Goal: Task Accomplishment & Management: Manage account settings

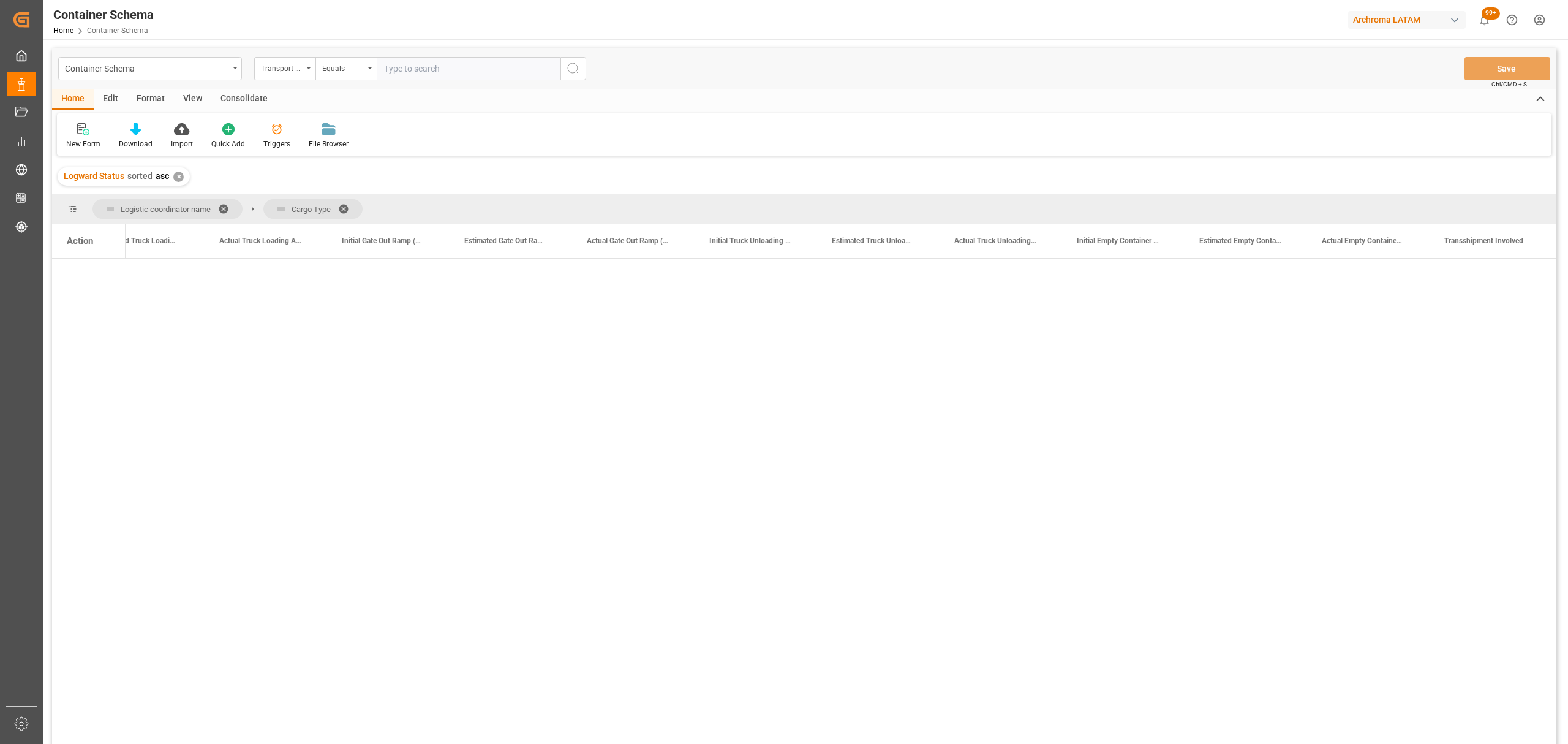
scroll to position [0, 13380]
click at [167, 71] on div "Container Schema" at bounding box center [146, 68] width 163 height 15
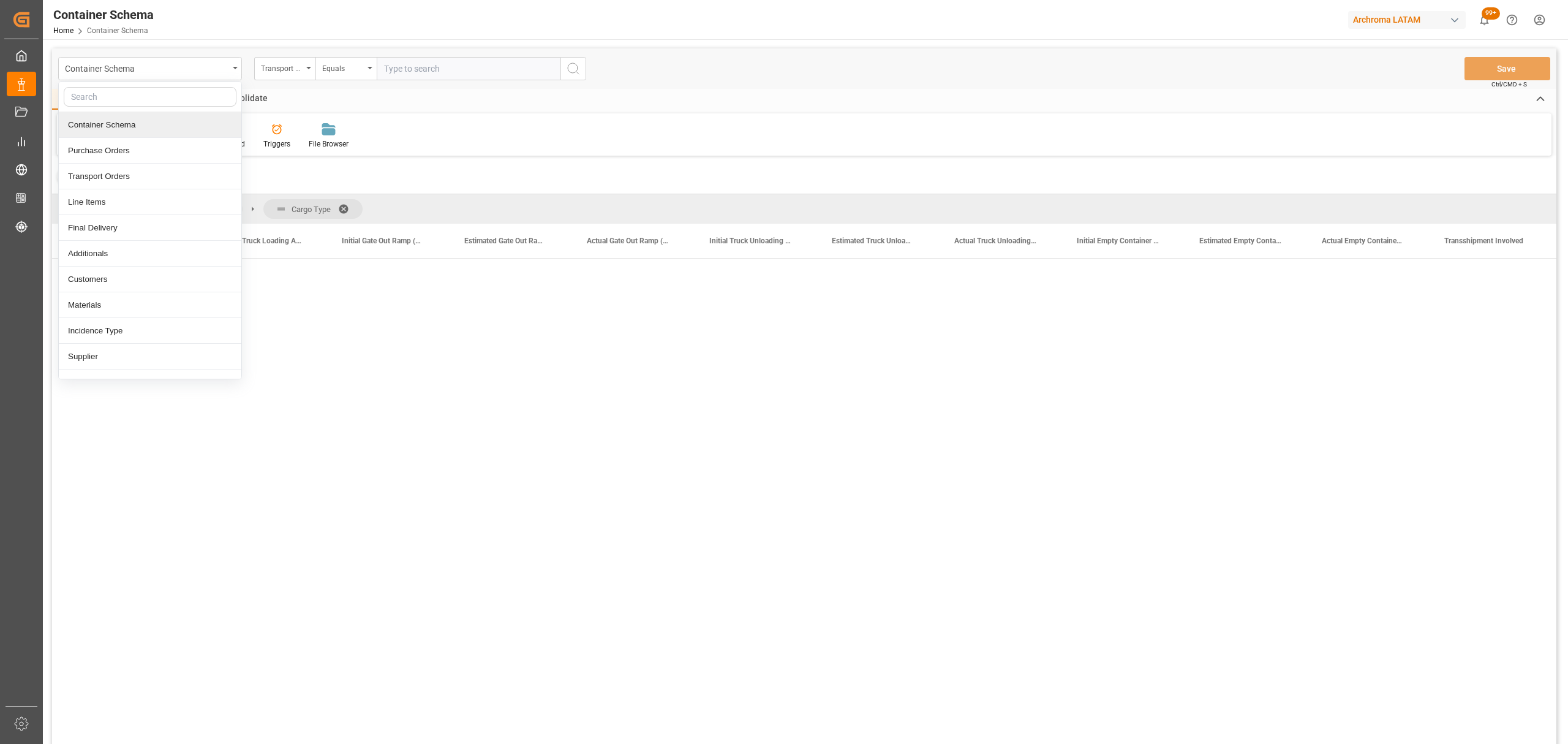
click at [130, 144] on div "Purchase Orders" at bounding box center [150, 150] width 182 height 26
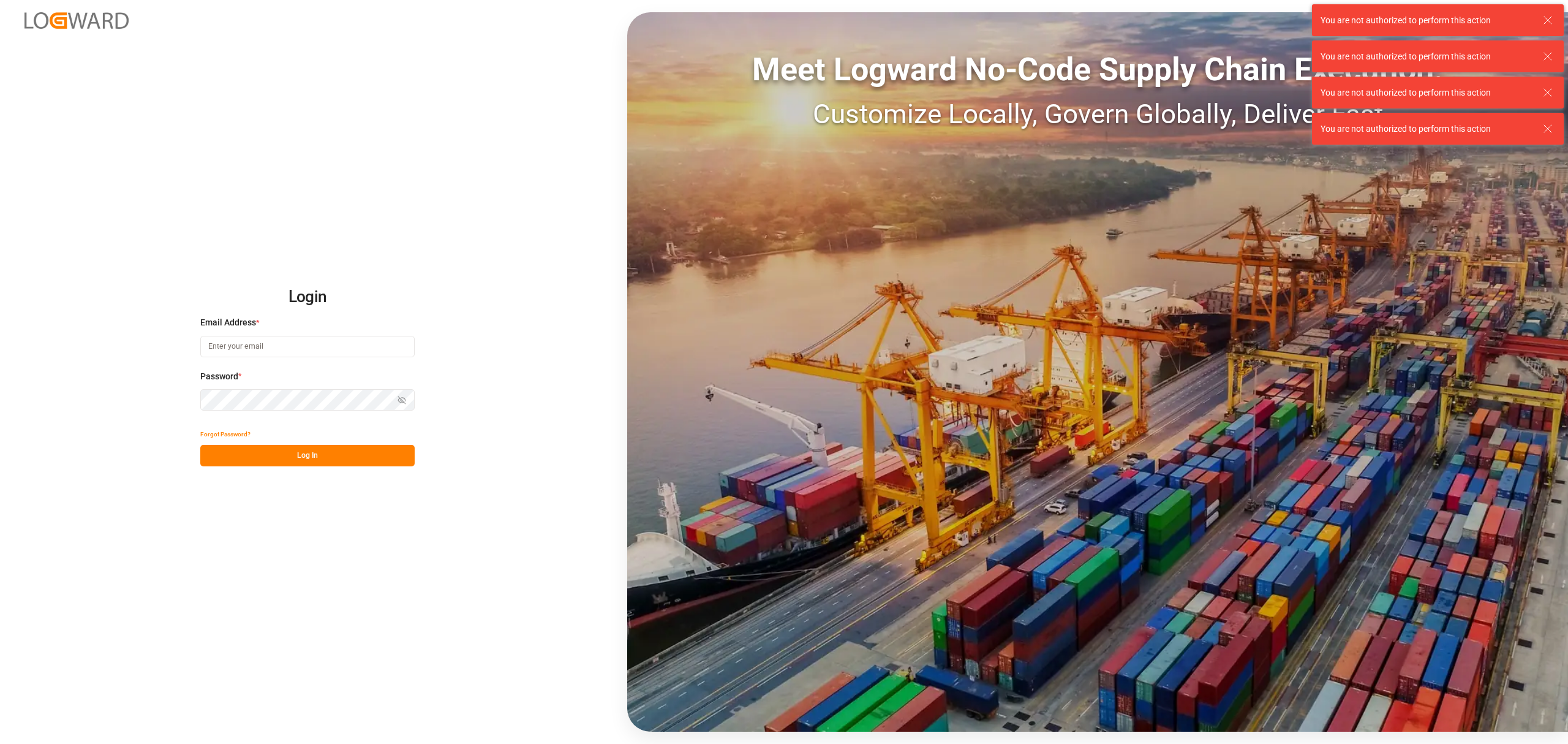
click at [311, 337] on input at bounding box center [307, 346] width 214 height 21
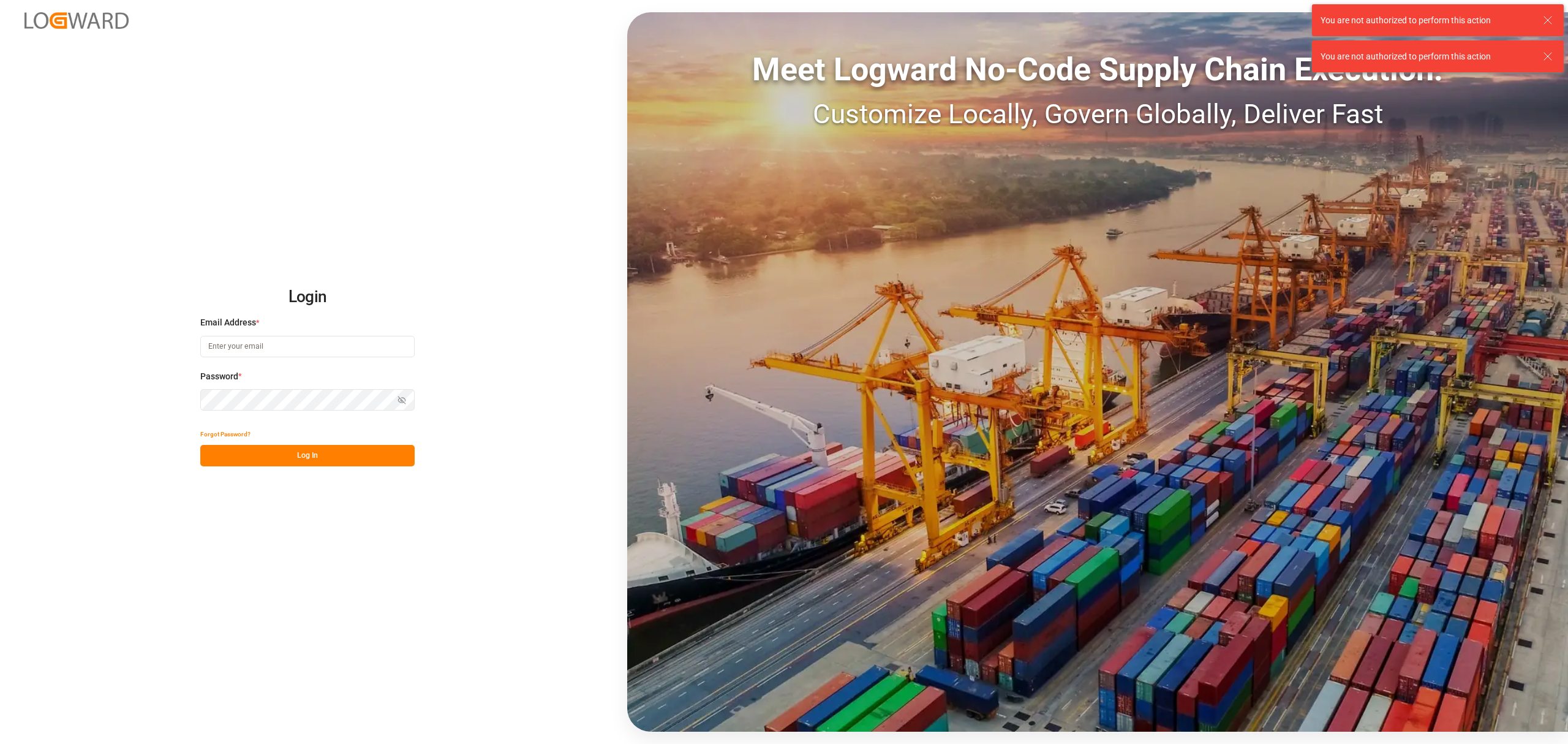
click at [1547, 17] on icon at bounding box center [1547, 20] width 15 height 15
click at [1544, 52] on div "Meet Logward No-Code Supply Chain Execution:" at bounding box center [1097, 69] width 941 height 48
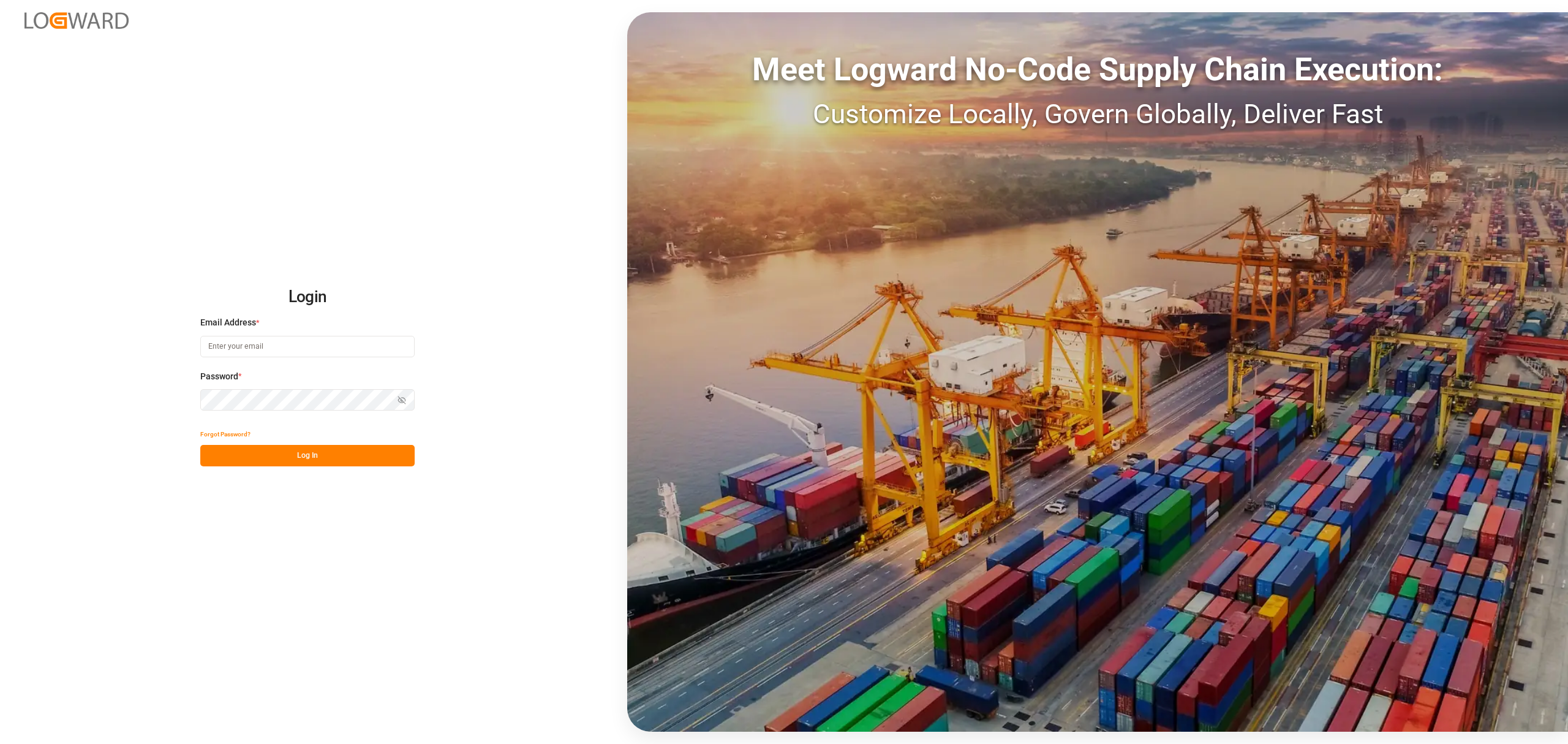
click at [305, 349] on input at bounding box center [307, 346] width 214 height 21
type input "M"
type input "maria.piranquive@leschaco.com"
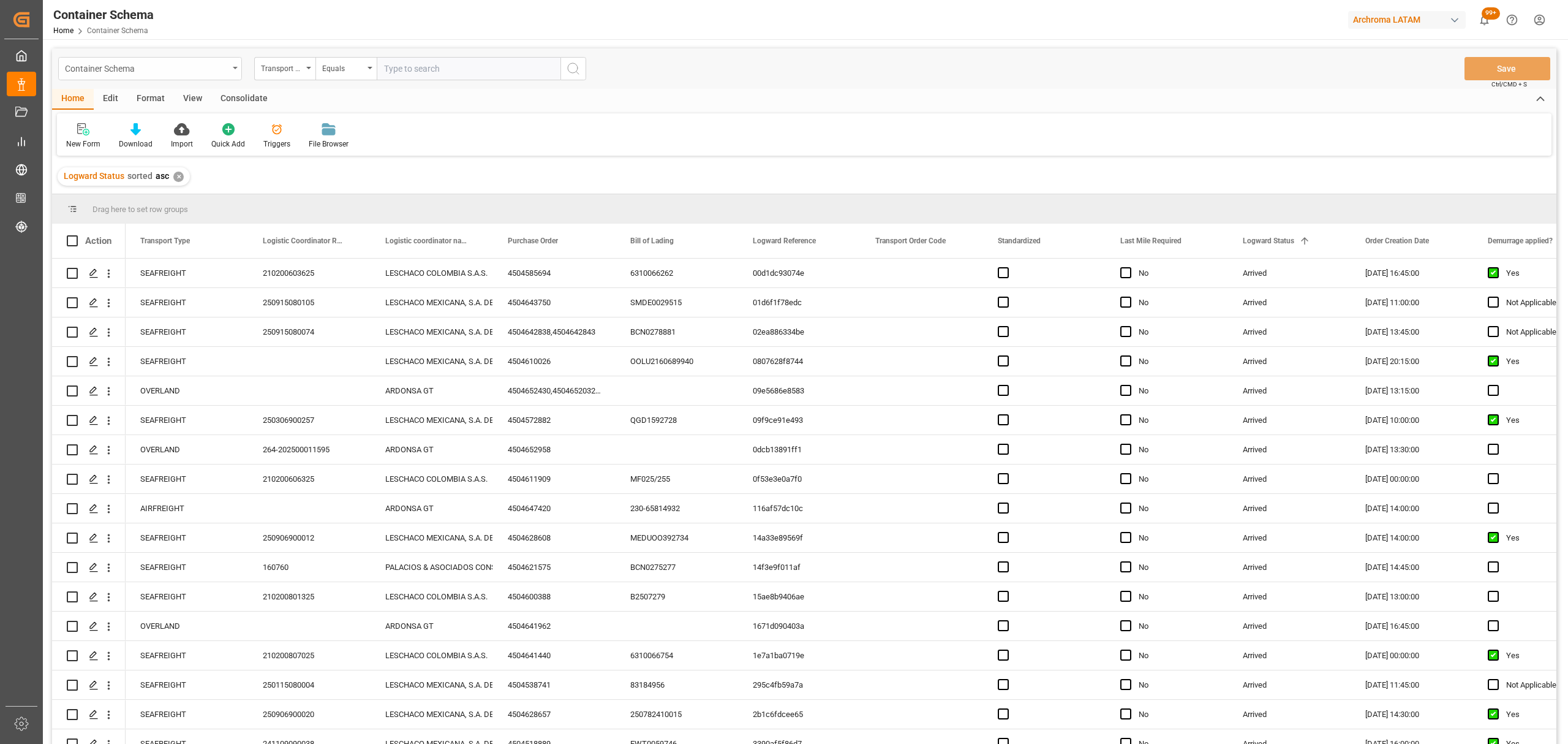
click at [106, 60] on div "Container Schema" at bounding box center [146, 68] width 163 height 15
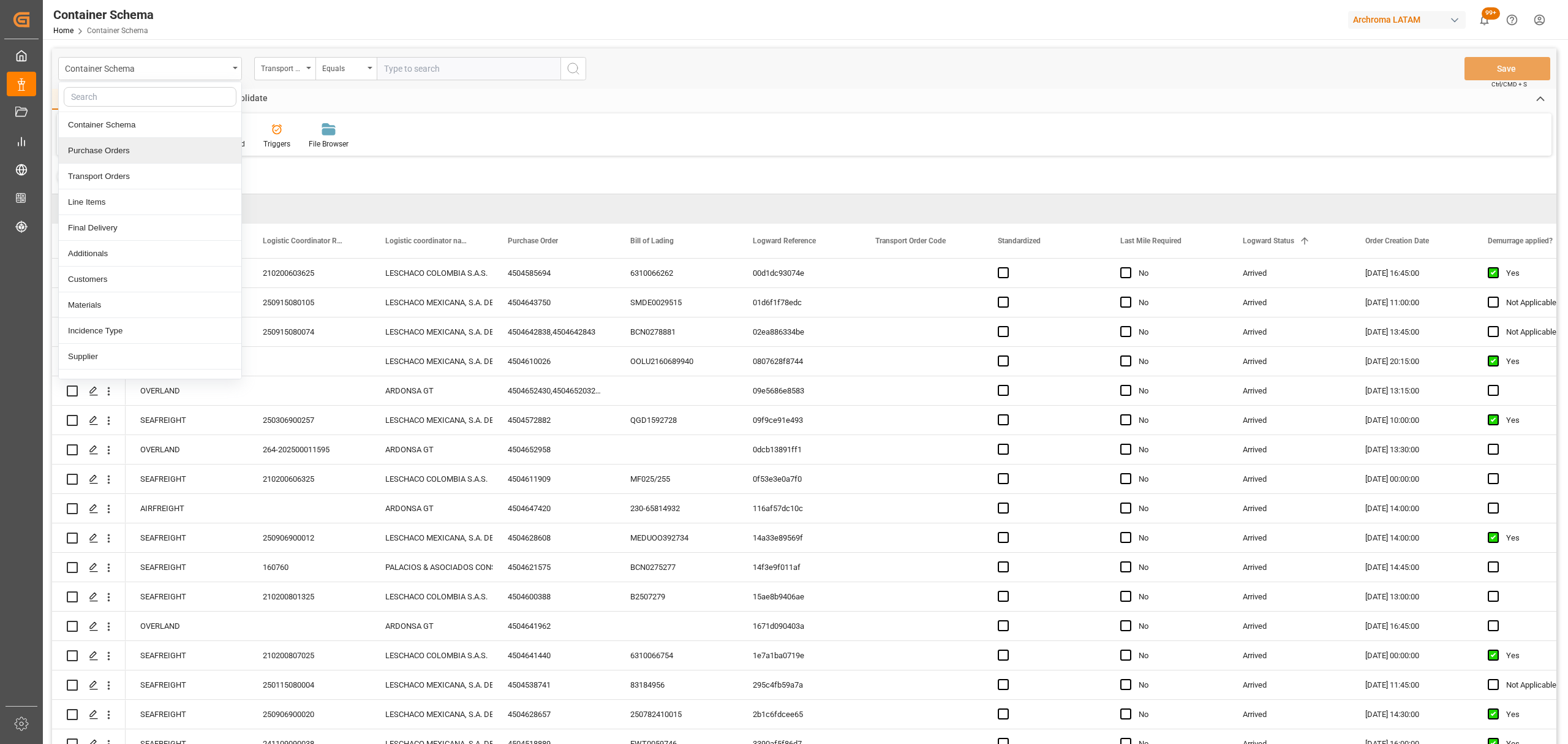
click at [126, 144] on div "Purchase Orders" at bounding box center [150, 150] width 182 height 26
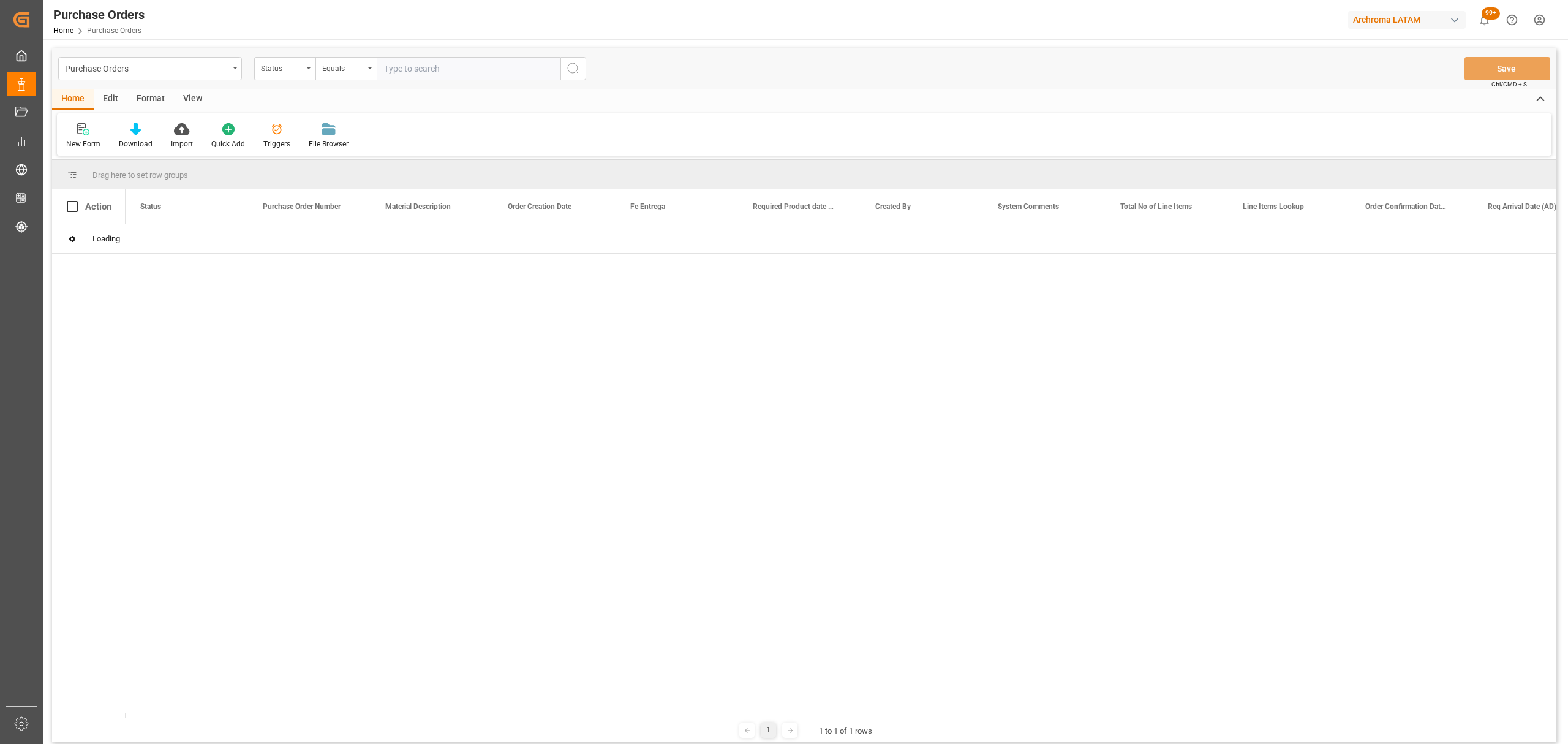
click at [285, 71] on div "Status" at bounding box center [282, 67] width 42 height 14
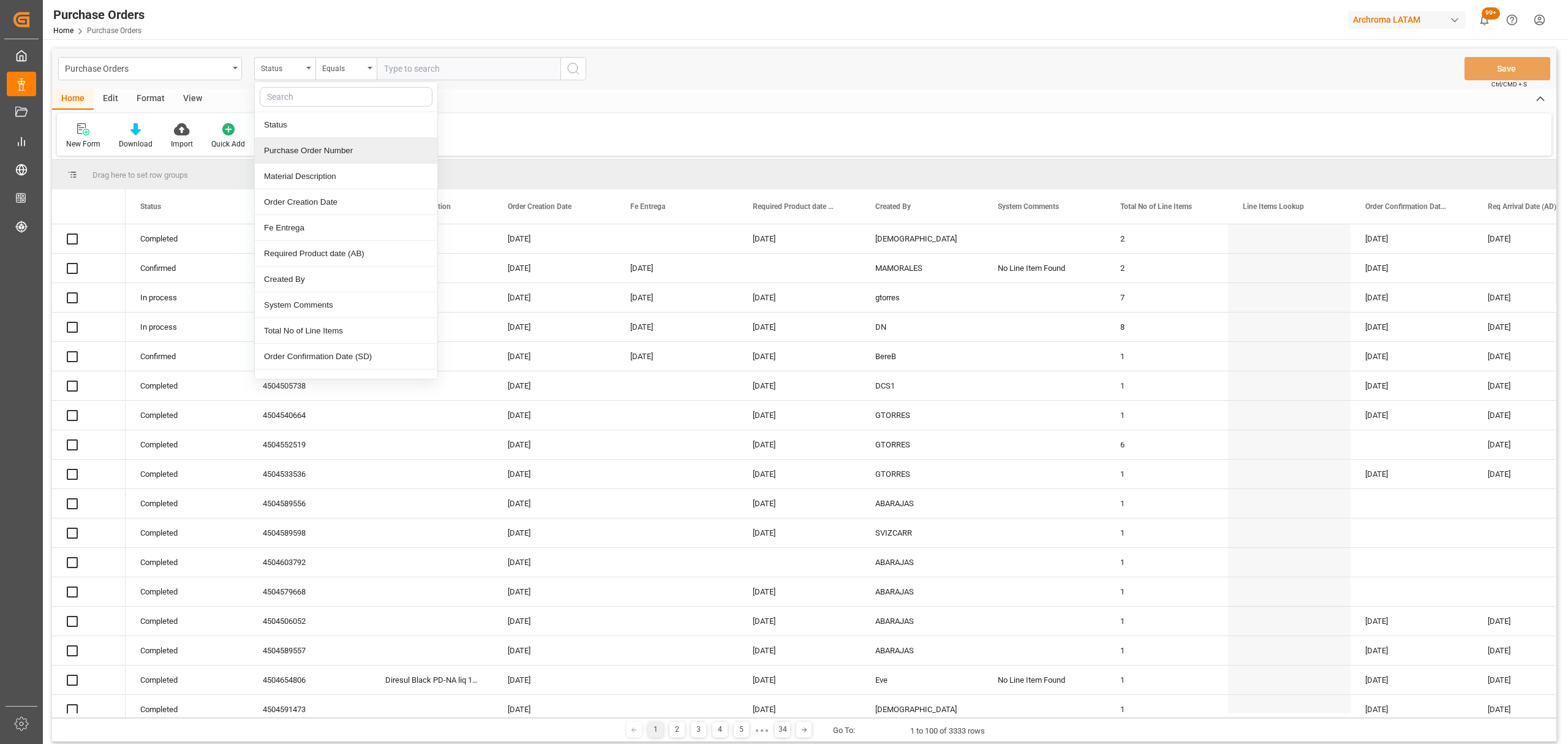
drag, startPoint x: 297, startPoint y: 149, endPoint x: 330, endPoint y: 105, distance: 55.0
click at [298, 149] on div "Purchase Order Number" at bounding box center [346, 150] width 182 height 26
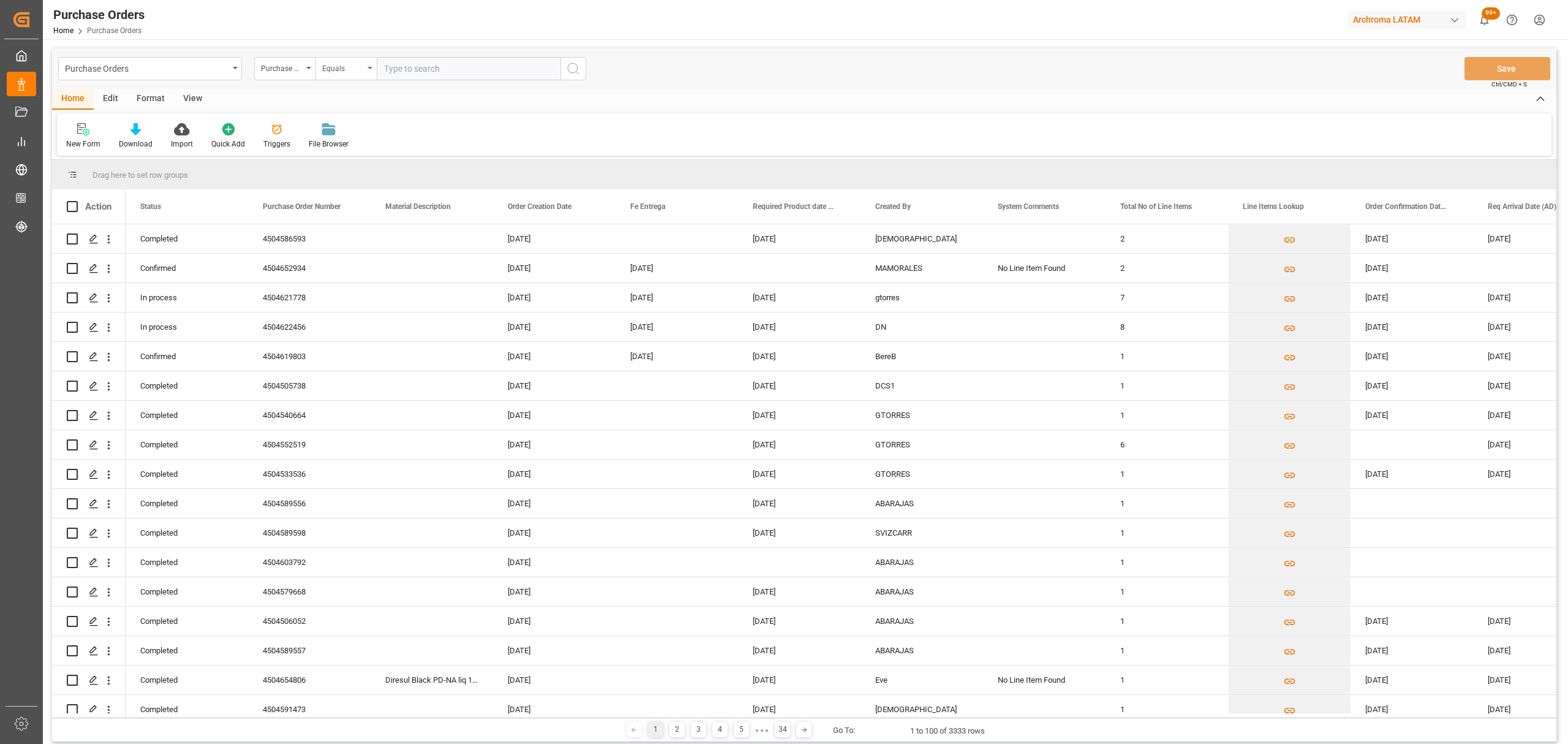
drag, startPoint x: 349, startPoint y: 79, endPoint x: 353, endPoint y: 71, distance: 8.9
click at [352, 71] on div "Equals" at bounding box center [346, 68] width 61 height 24
click at [366, 151] on div "Fuzzy search" at bounding box center [408, 150] width 182 height 26
click at [403, 57] on input "text" at bounding box center [469, 68] width 184 height 24
paste input "4504659836"
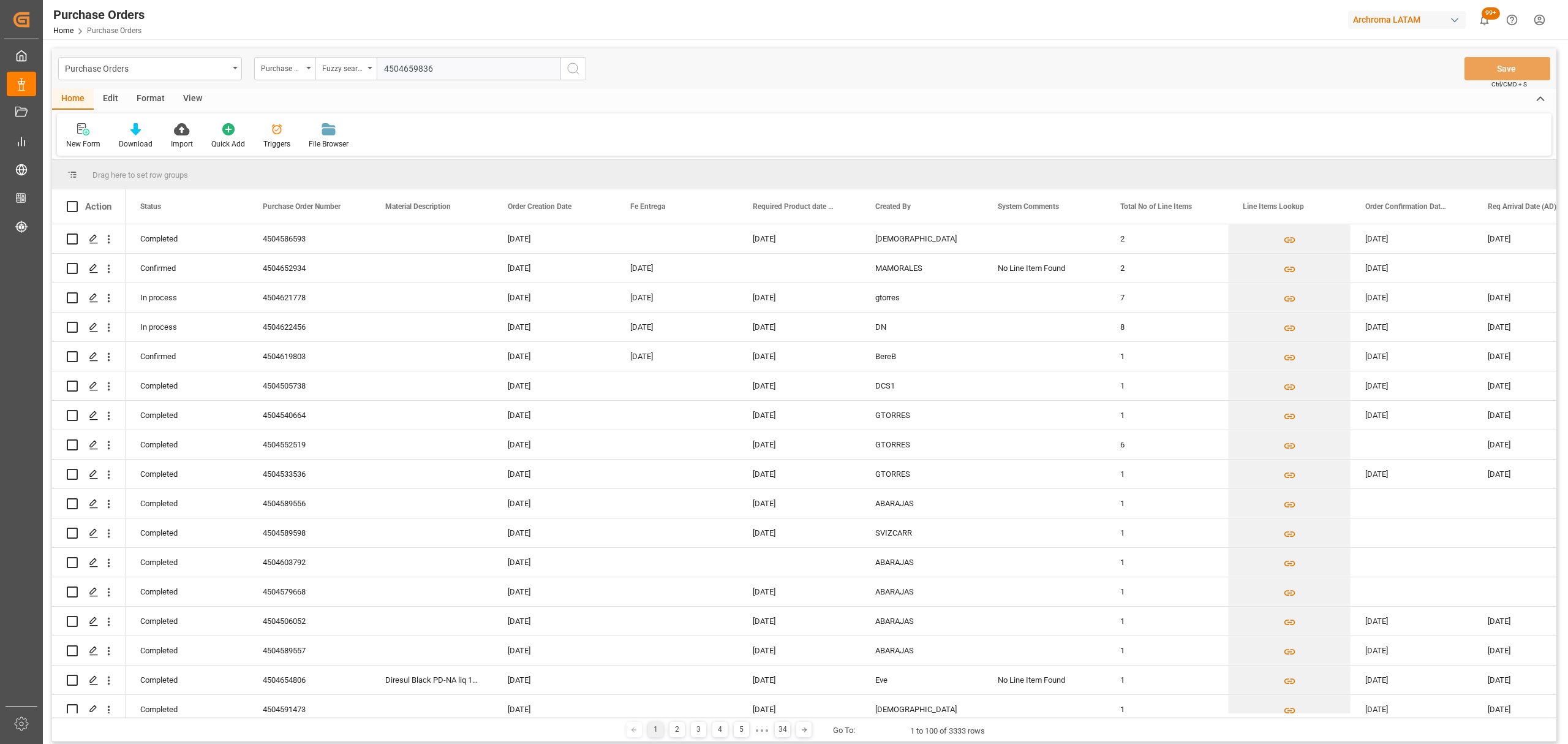
type input "4504659836"
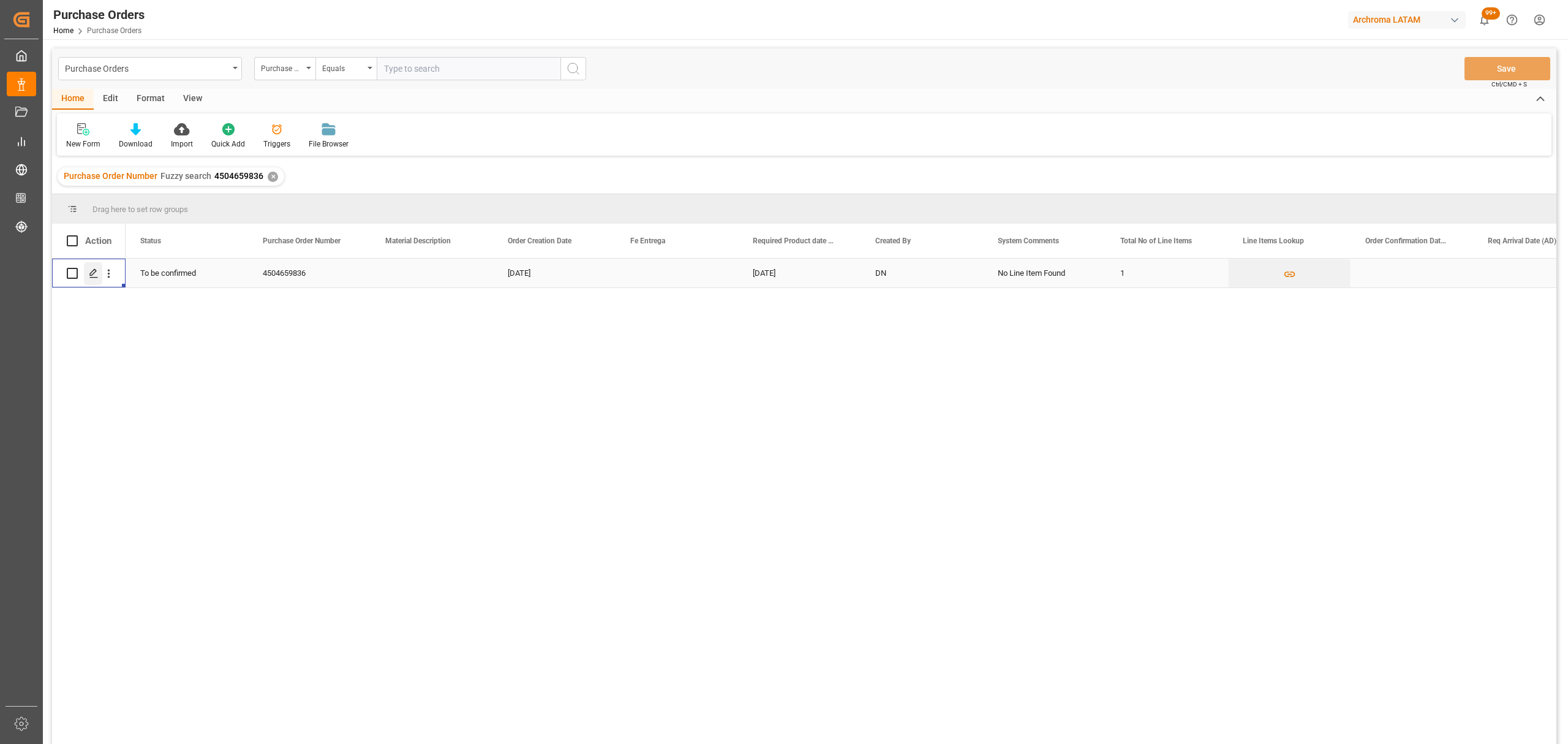
click at [96, 272] on icon "Press SPACE to select this row." at bounding box center [93, 273] width 10 height 10
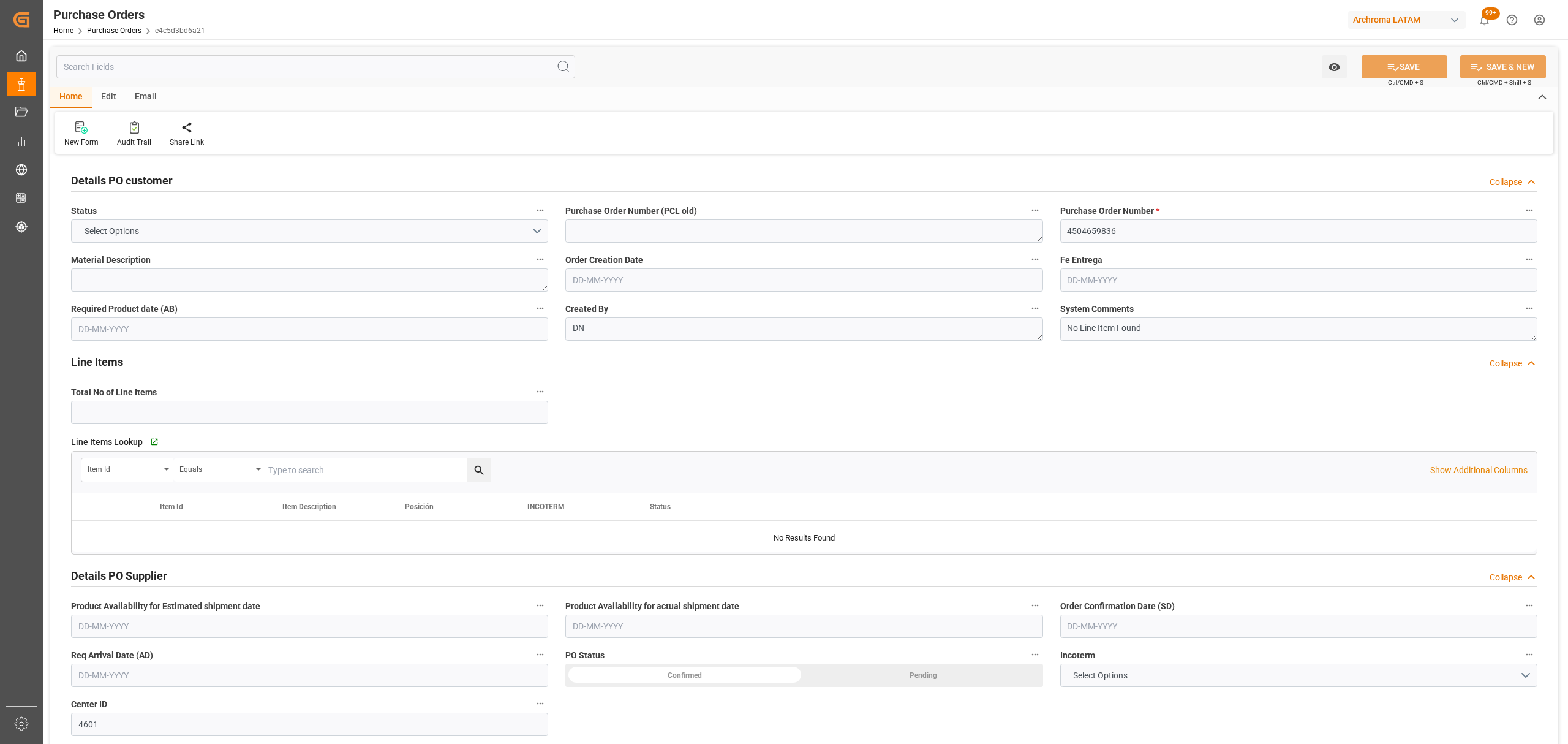
type input "1"
type input "[DATE]"
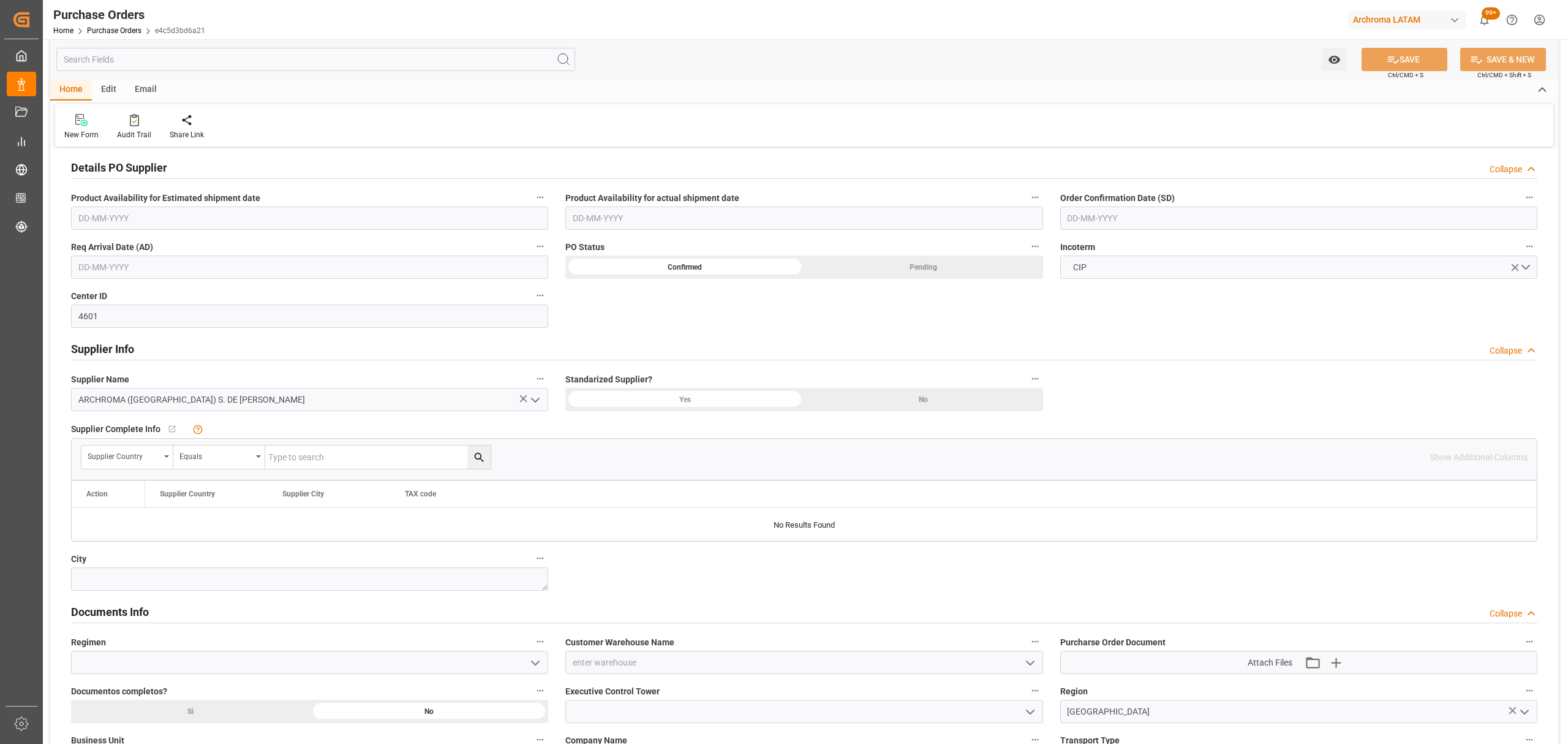
scroll to position [653, 0]
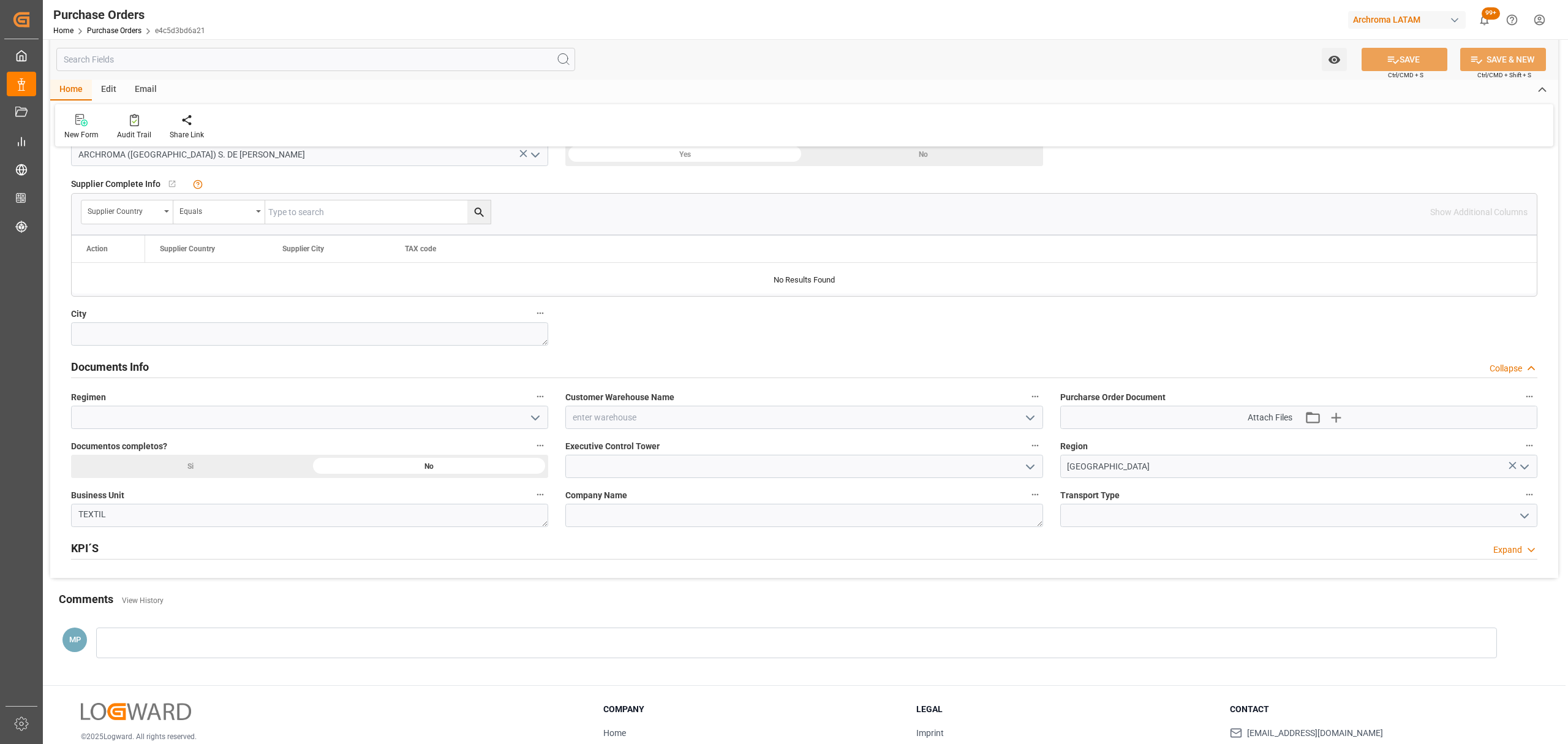
click at [1034, 422] on icon "open menu" at bounding box center [1030, 418] width 15 height 15
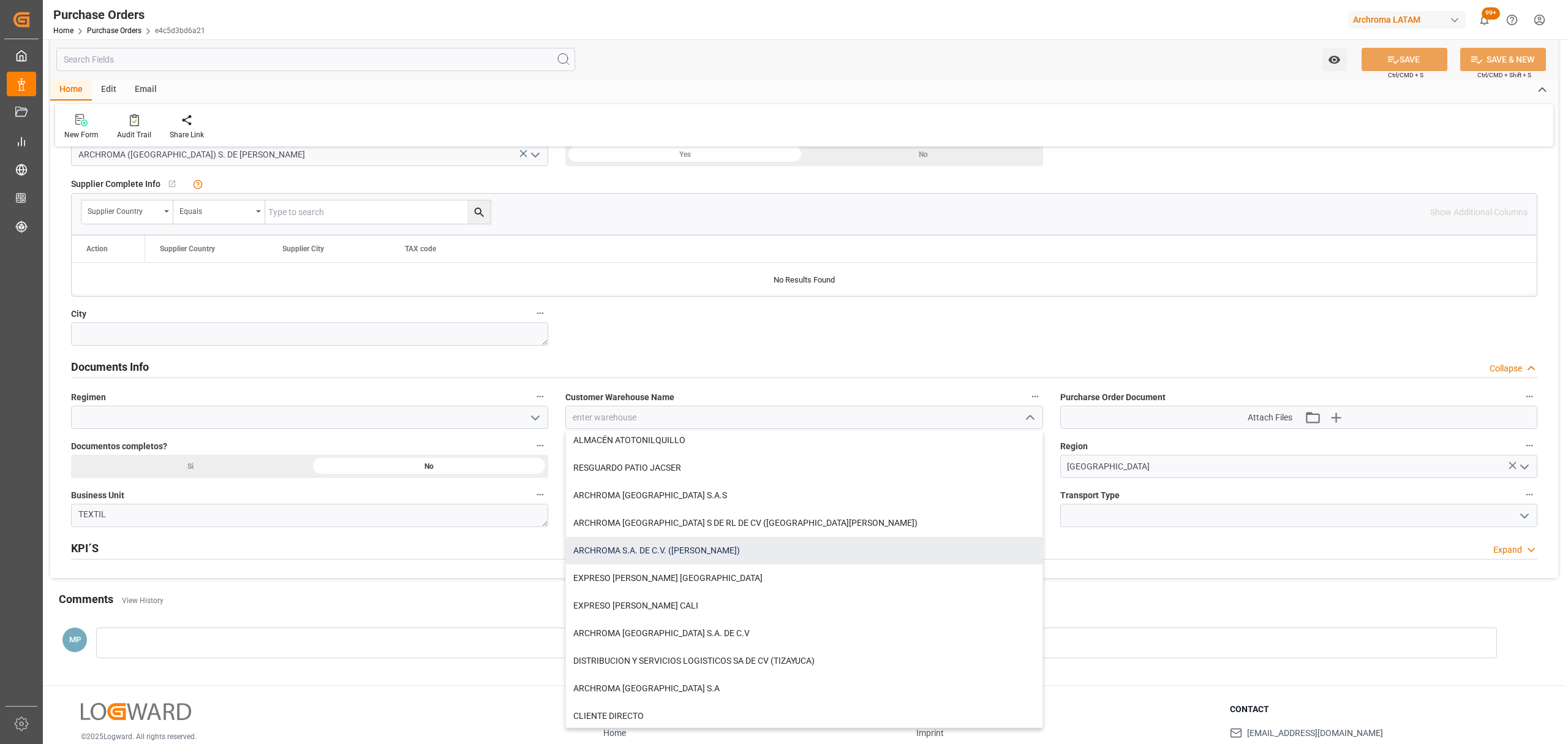
scroll to position [118, 0]
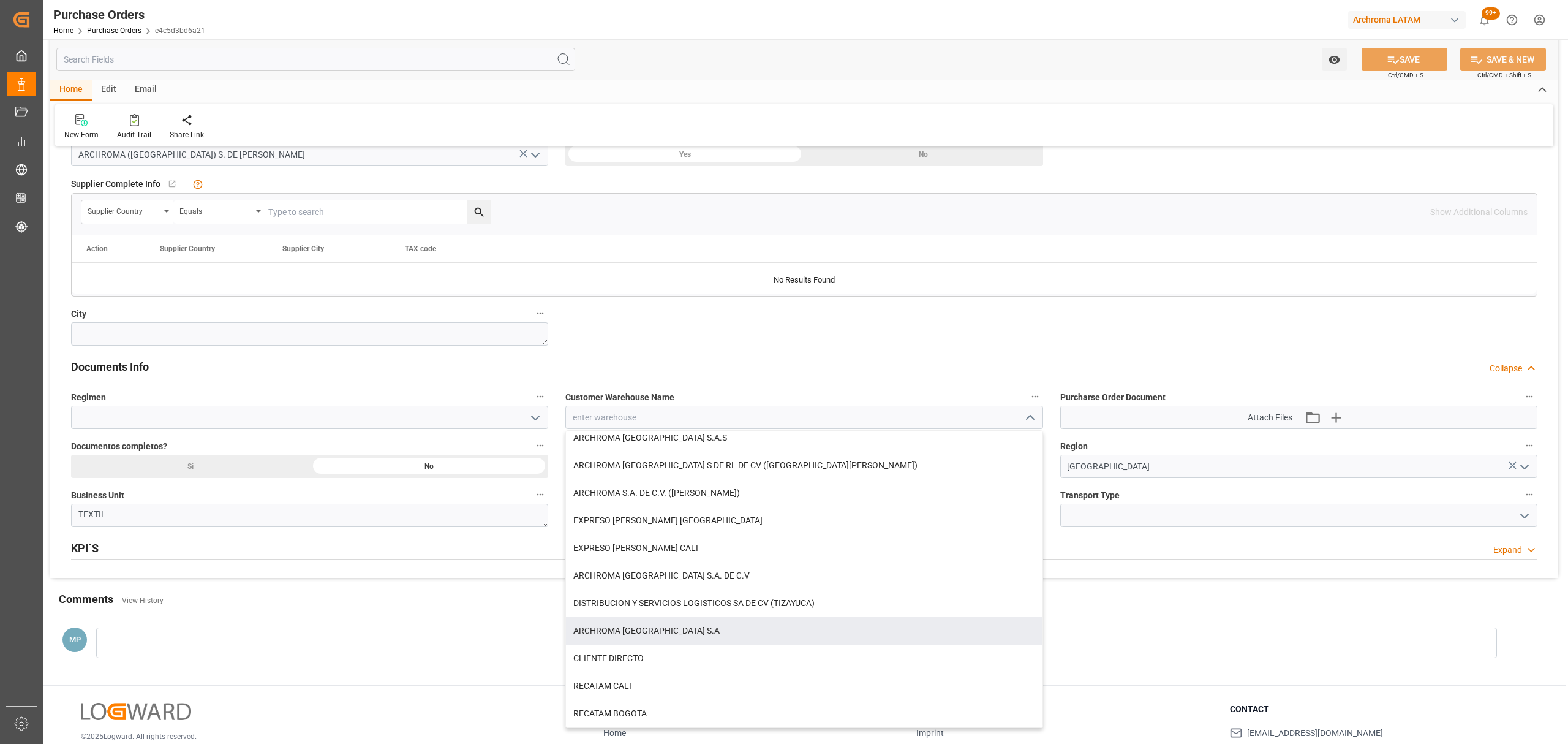
click at [664, 635] on div "ARCHROMA [GEOGRAPHIC_DATA] S.A" at bounding box center [803, 630] width 476 height 27
type input "ARCHROMA [GEOGRAPHIC_DATA] S.A"
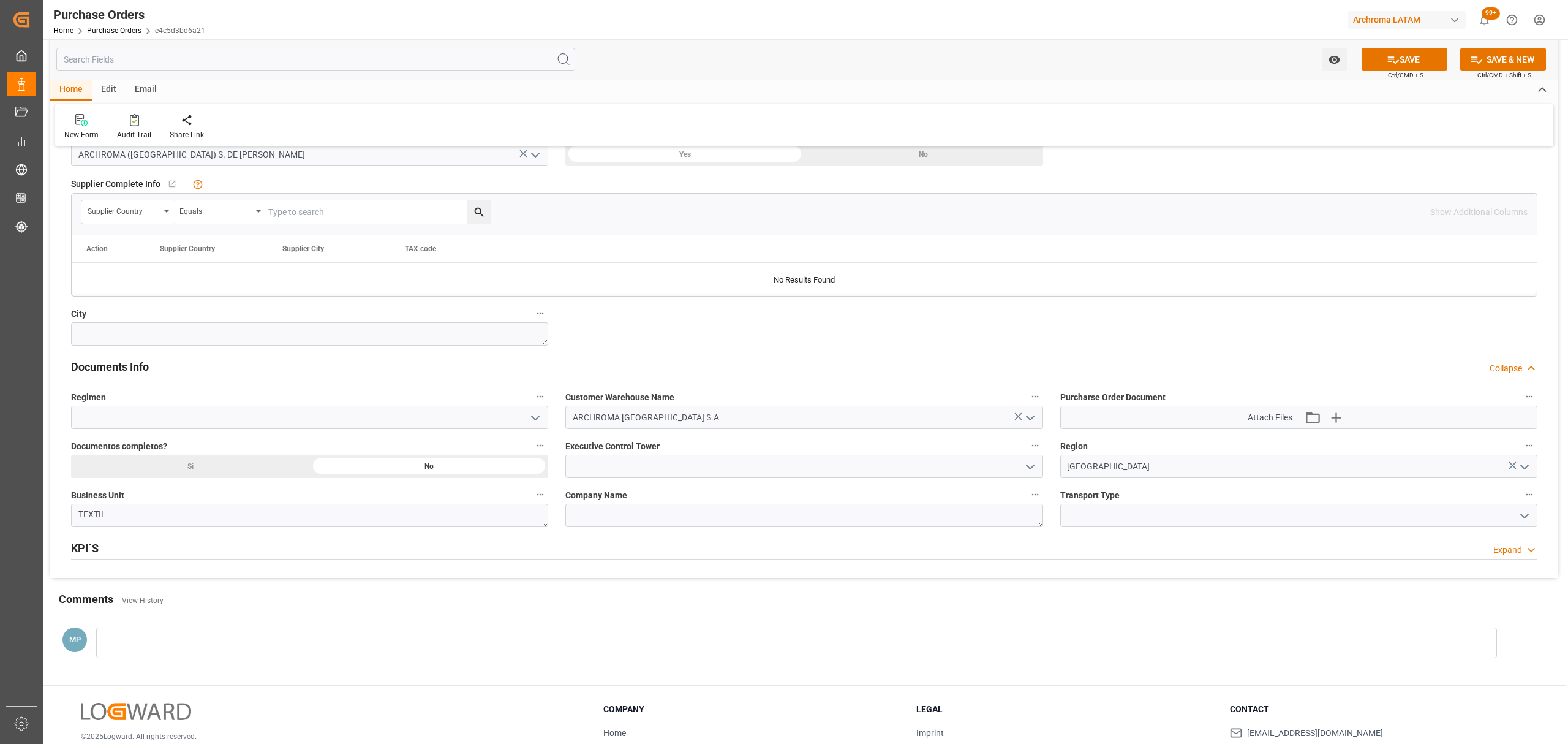
click at [540, 419] on icon "open menu" at bounding box center [536, 418] width 15 height 15
click at [231, 481] on div "Definitivo" at bounding box center [309, 472] width 476 height 27
type input "Definitivo"
click at [565, 34] on div "Si" at bounding box center [684, 22] width 239 height 24
click at [1520, 518] on icon "open menu" at bounding box center [1525, 516] width 15 height 15
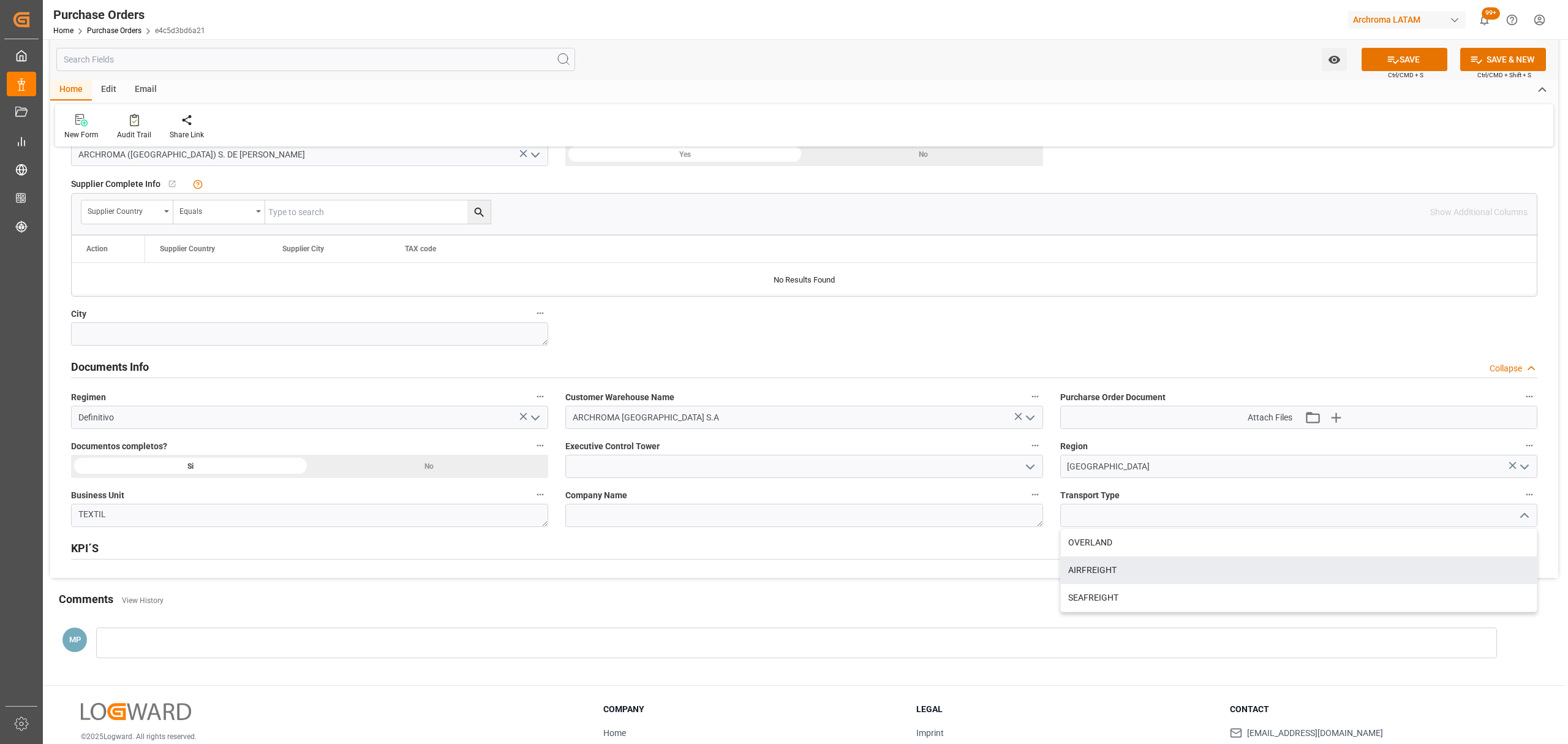
click at [1131, 579] on div "AIRFREIGHT" at bounding box center [1299, 570] width 476 height 27
type input "AIRFREIGHT"
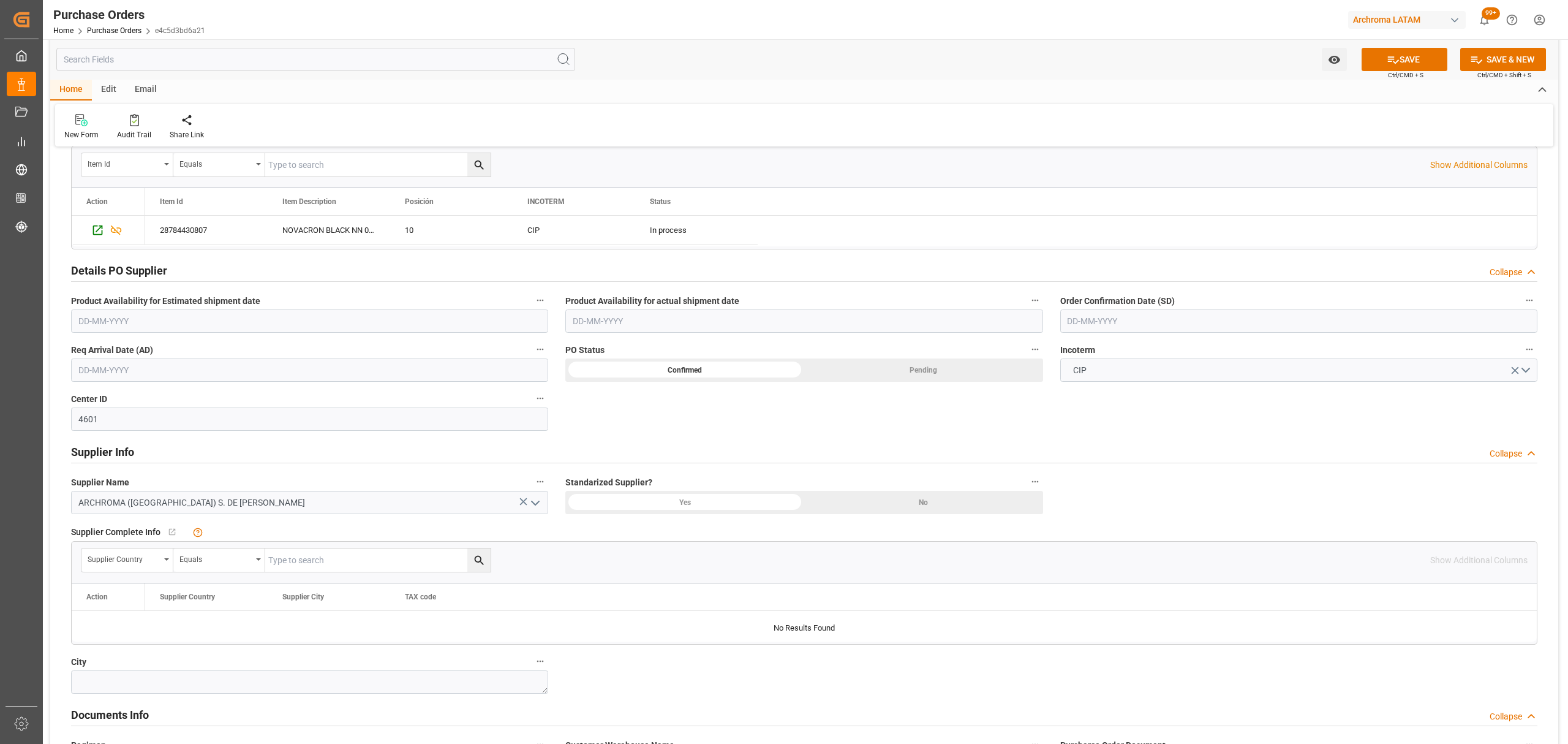
scroll to position [245, 0]
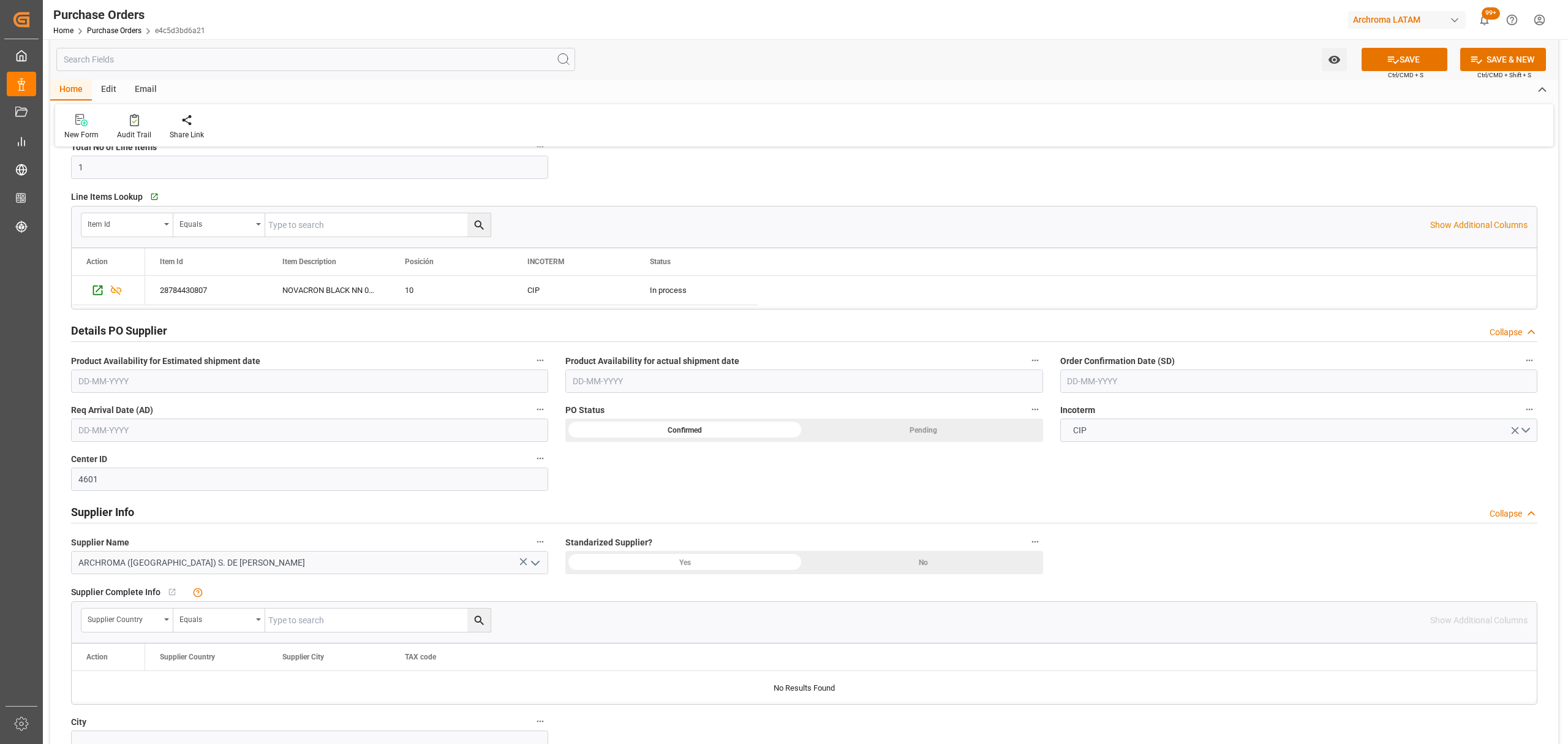
click at [1113, 378] on input "text" at bounding box center [1299, 381] width 477 height 24
click at [1079, 442] on div "September 2025 Mo Tu We Th Fr Sa Su 1 2 3 4 5 6 7 8 9 10 11 12 13 14 15 16 17 1…" at bounding box center [1148, 483] width 174 height 167
click at [1076, 554] on span "29" at bounding box center [1076, 552] width 8 height 9
type input "[DATE]"
click at [224, 412] on label "Req Arrival Date (AD)" at bounding box center [310, 409] width 477 height 17
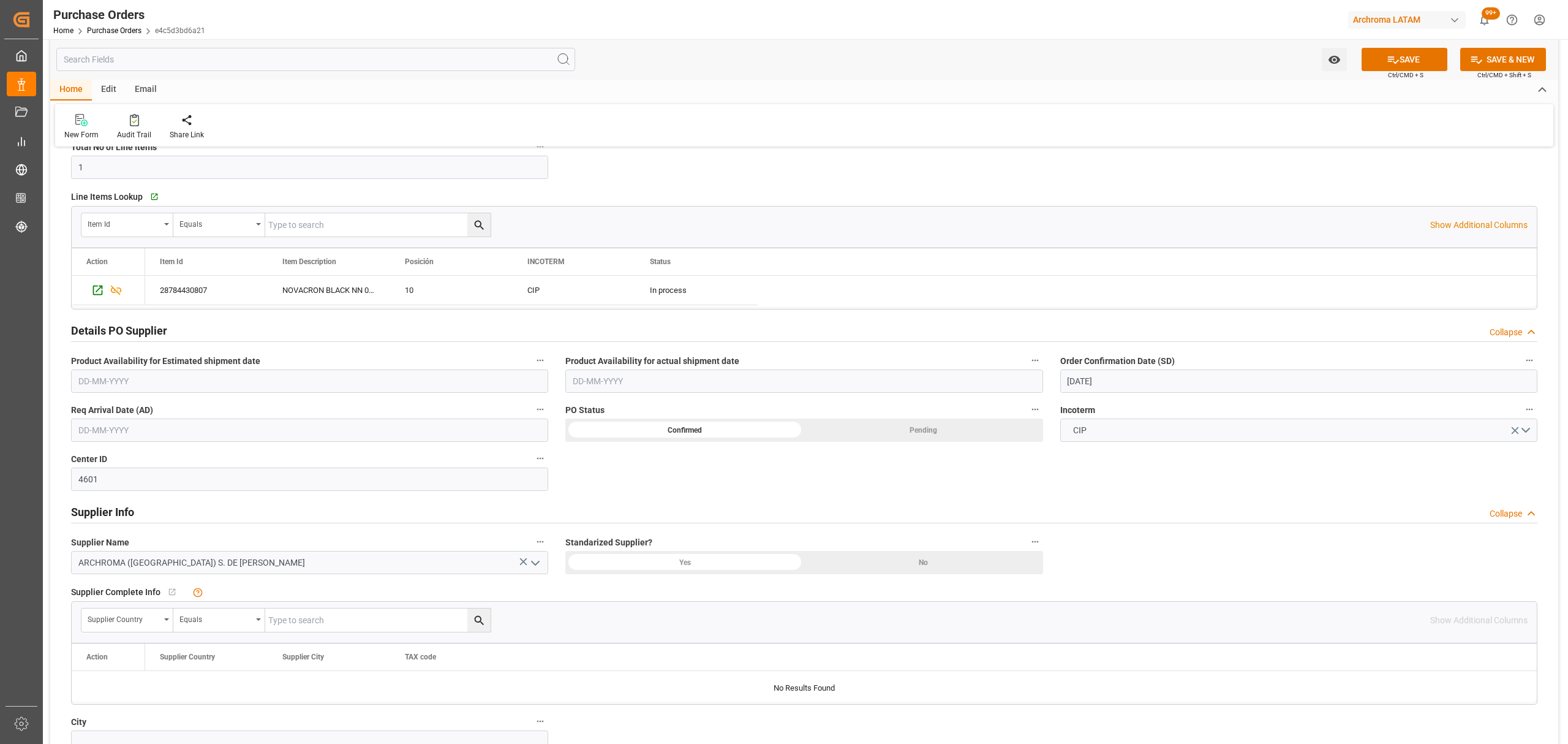
click at [532, 412] on button "Req Arrival Date (AD)" at bounding box center [540, 409] width 16 height 16
click at [213, 429] on div at bounding box center [784, 372] width 1568 height 744
click at [174, 433] on input "text" at bounding box center [310, 431] width 477 height 24
click at [118, 603] on div "30" at bounding box center [111, 601] width 15 height 15
click at [90, 431] on input "30-09-2025" at bounding box center [310, 431] width 477 height 24
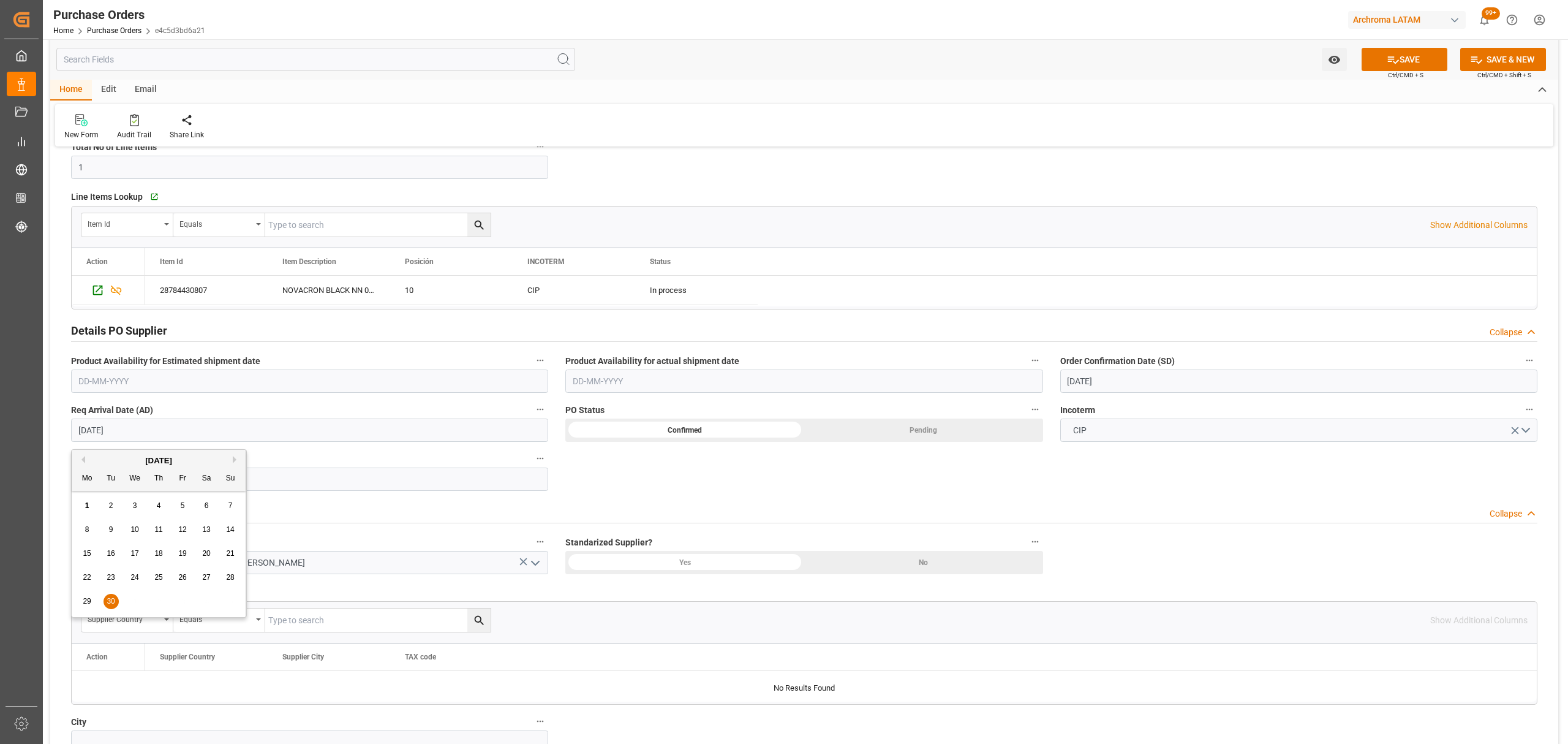
click at [81, 461] on button "Previous Month" at bounding box center [82, 459] width 7 height 7
click at [207, 601] on span "30" at bounding box center [206, 601] width 8 height 9
type input "[DATE]"
click at [1386, 60] on icon at bounding box center [1392, 59] width 13 height 13
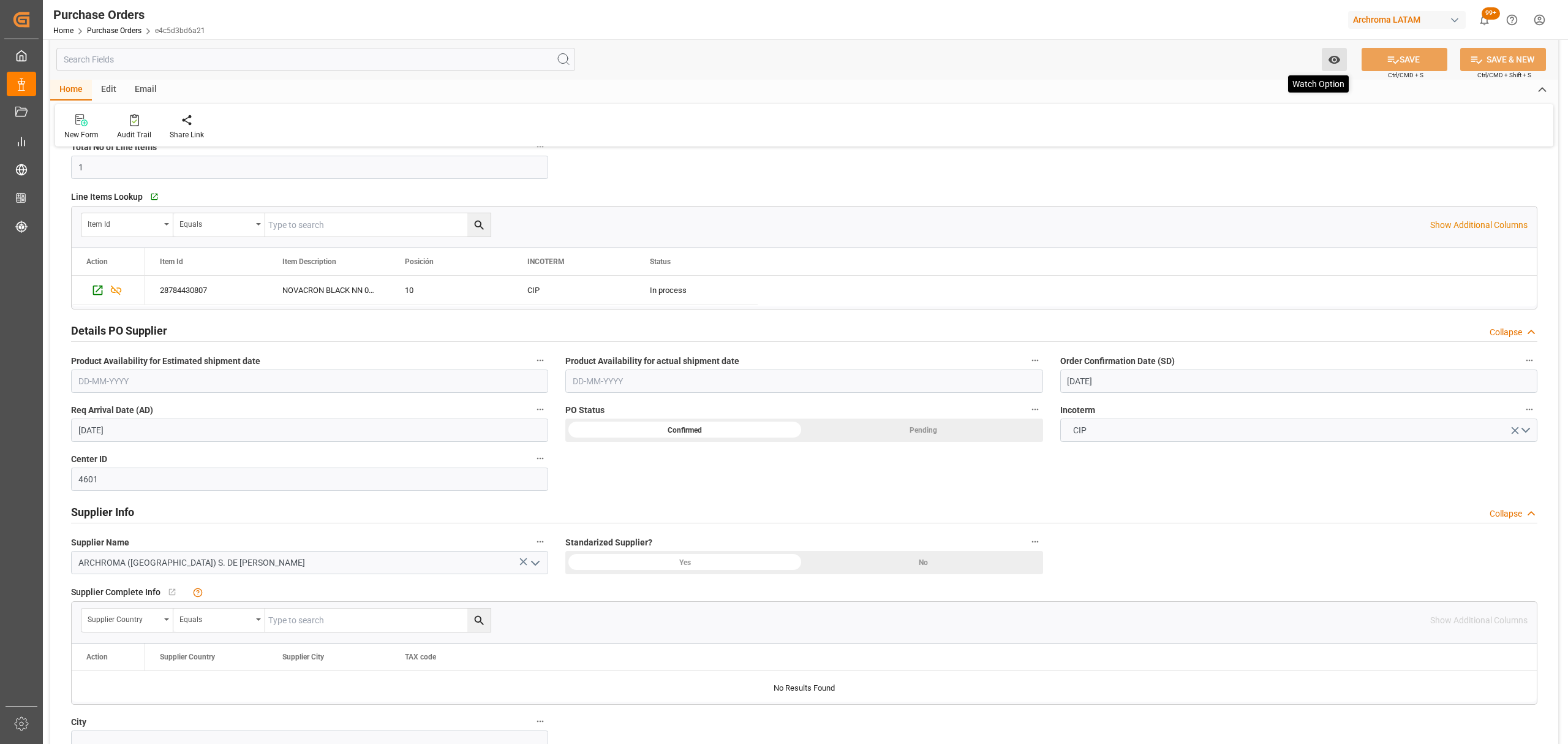
click at [1333, 57] on icon "open menu" at bounding box center [1334, 59] width 13 height 13
click at [1231, 90] on span "Start Watching" at bounding box center [1283, 86] width 111 height 13
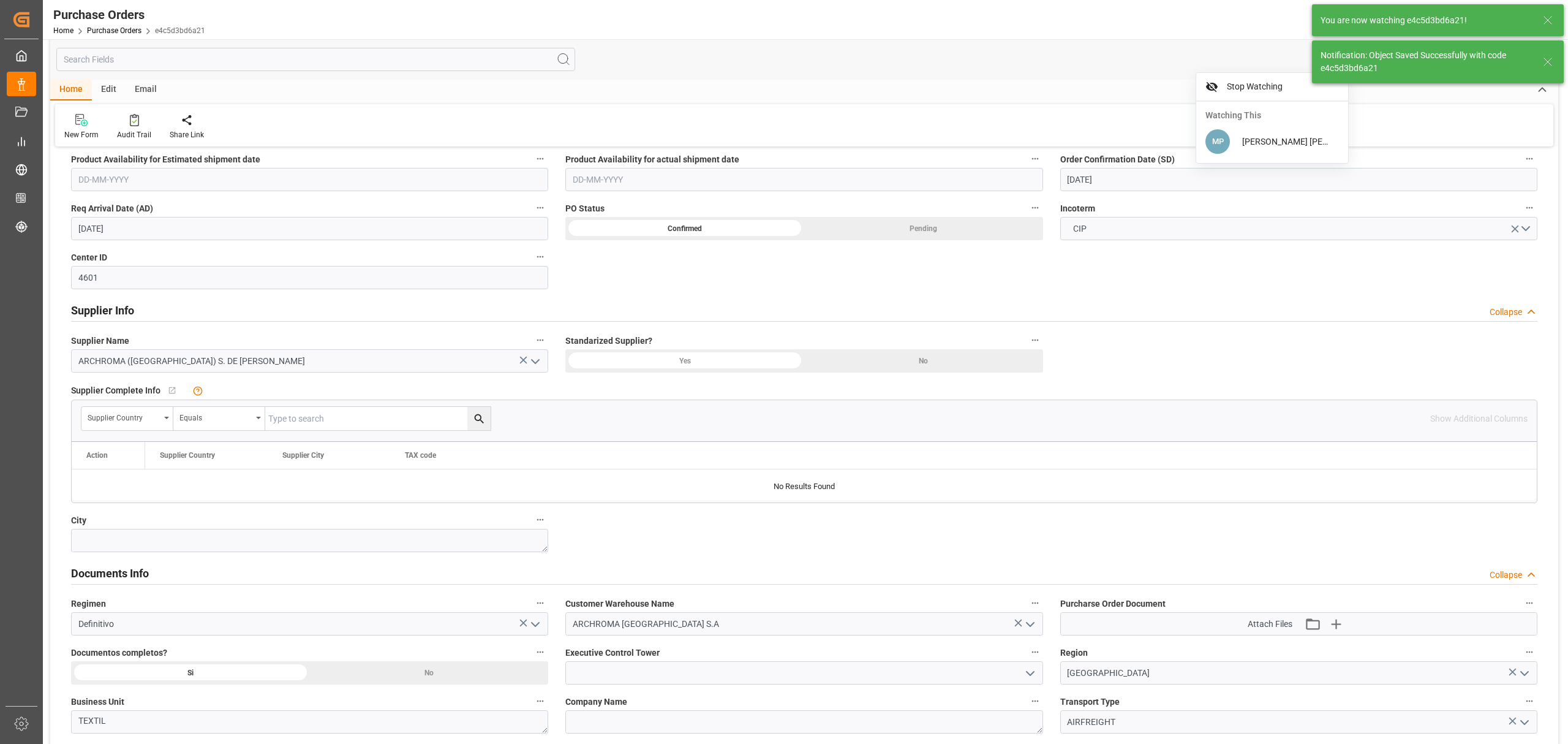
scroll to position [490, 0]
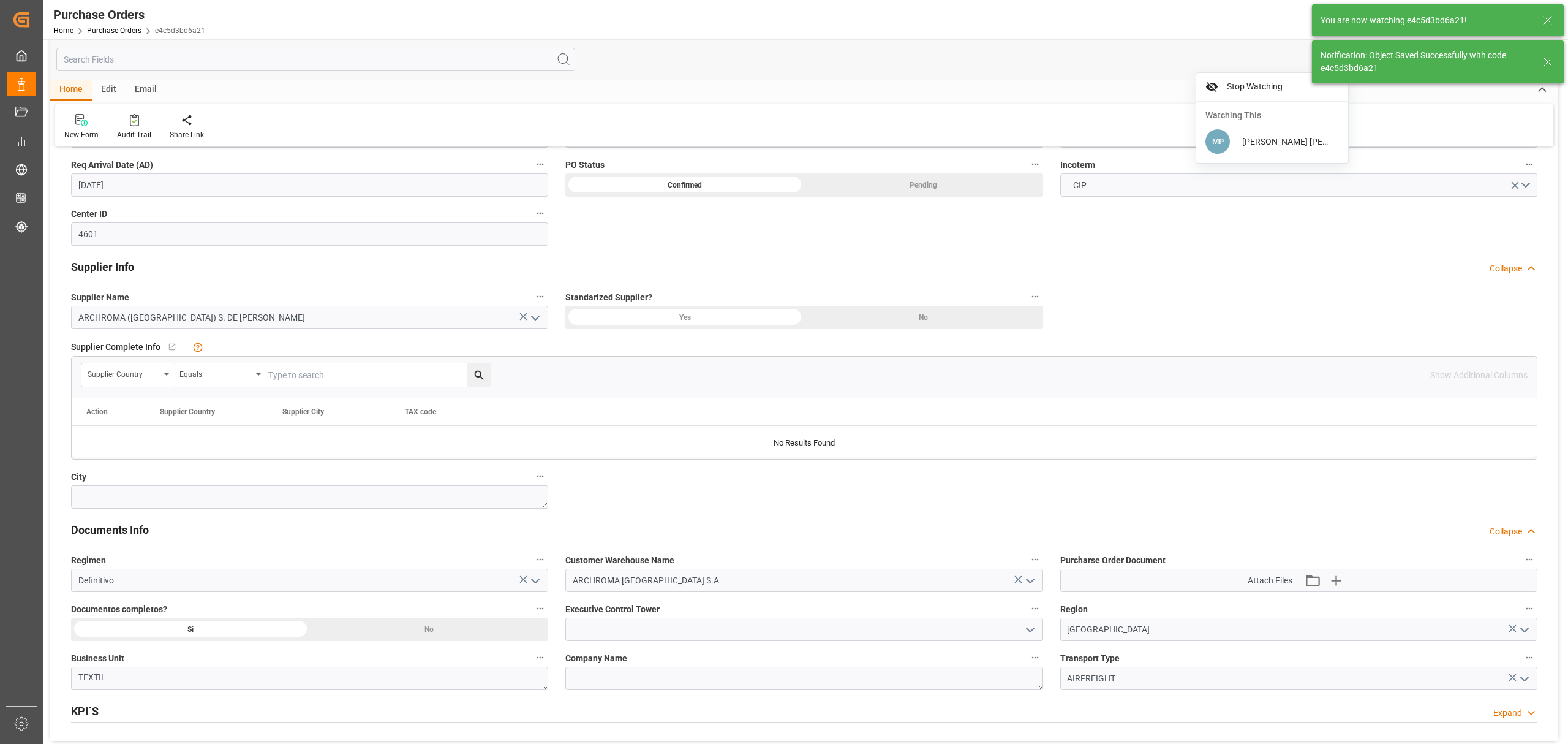
click at [1037, 634] on button "open menu" at bounding box center [1029, 629] width 18 height 19
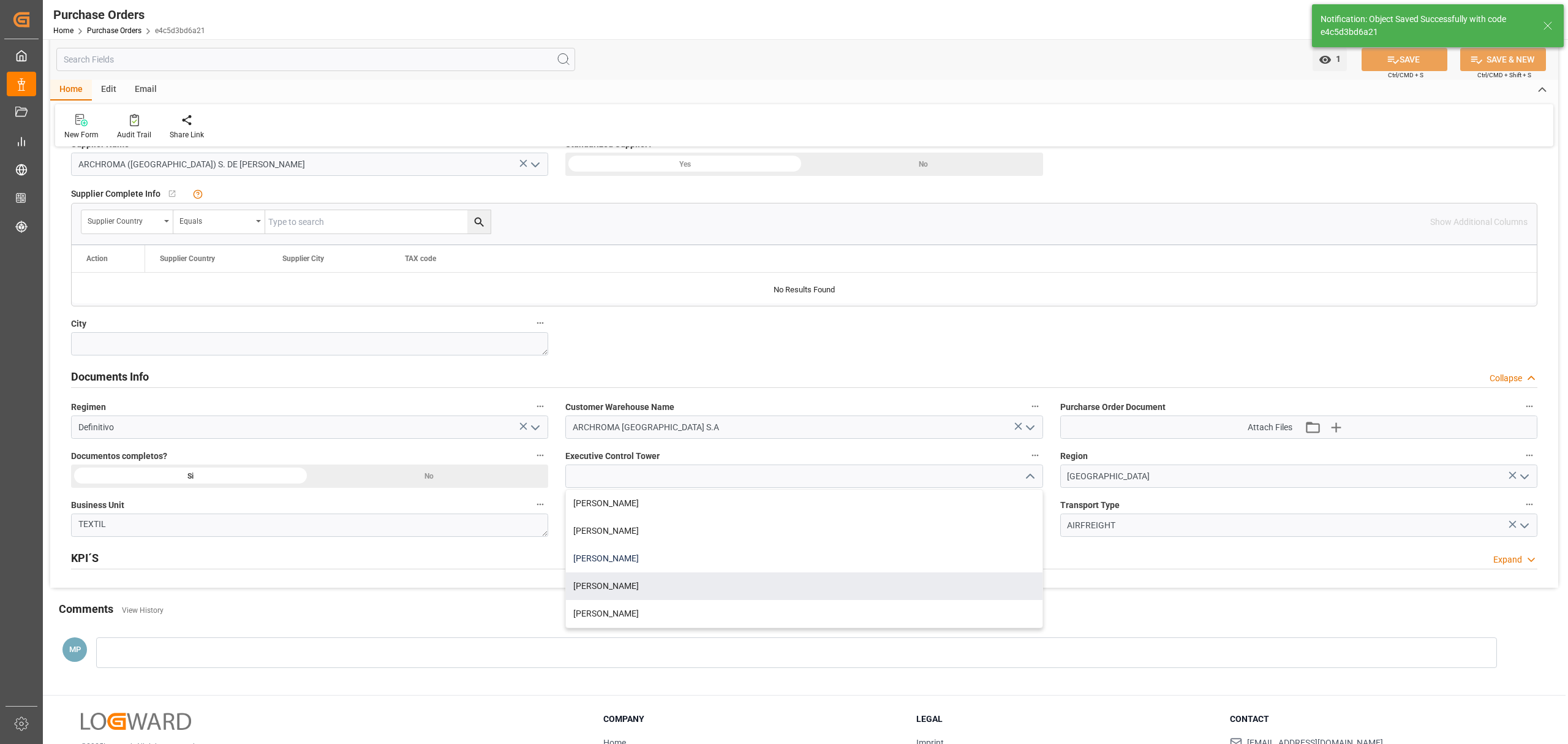
scroll to position [653, 0]
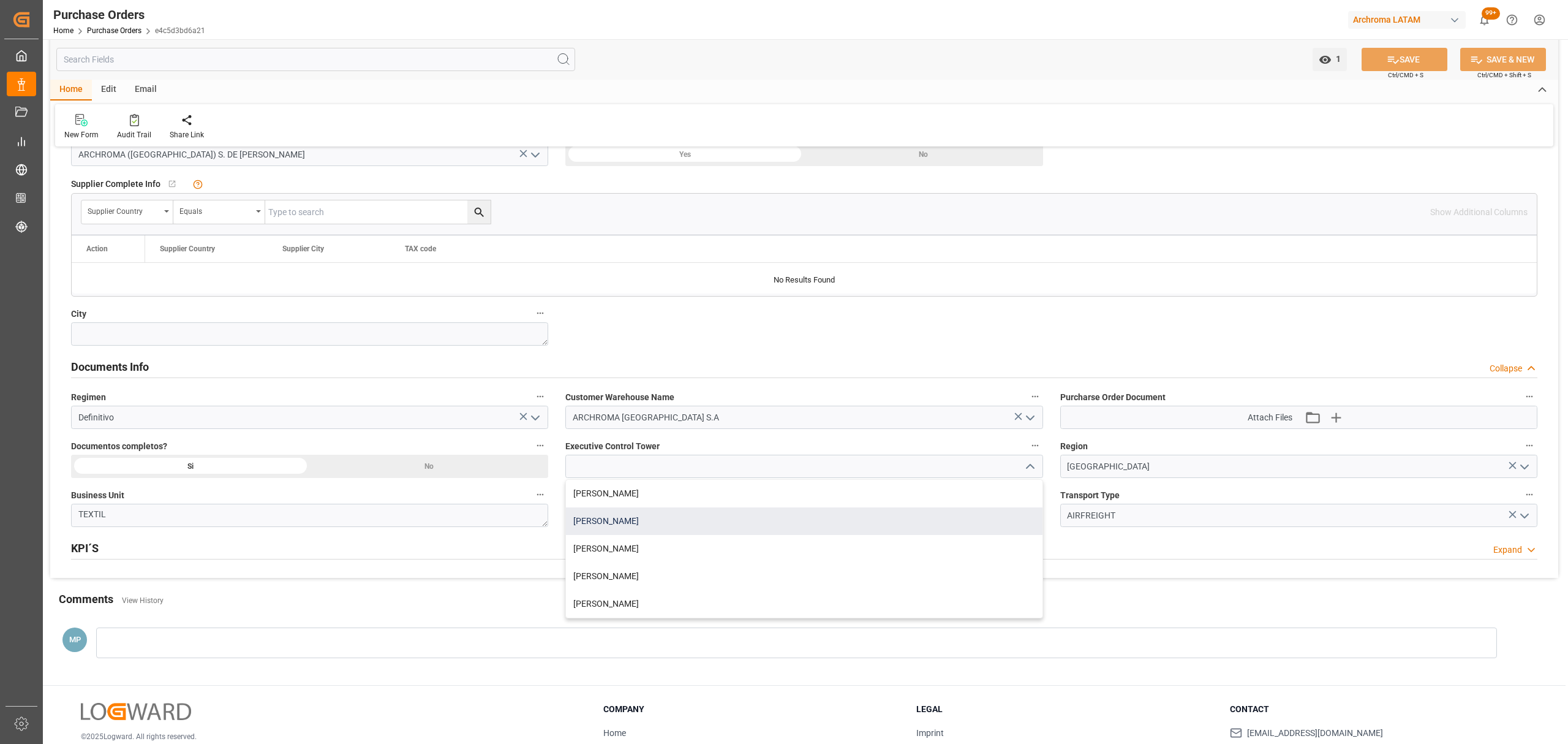
click at [664, 520] on div "[PERSON_NAME]" at bounding box center [803, 520] width 476 height 27
type input "[PERSON_NAME]"
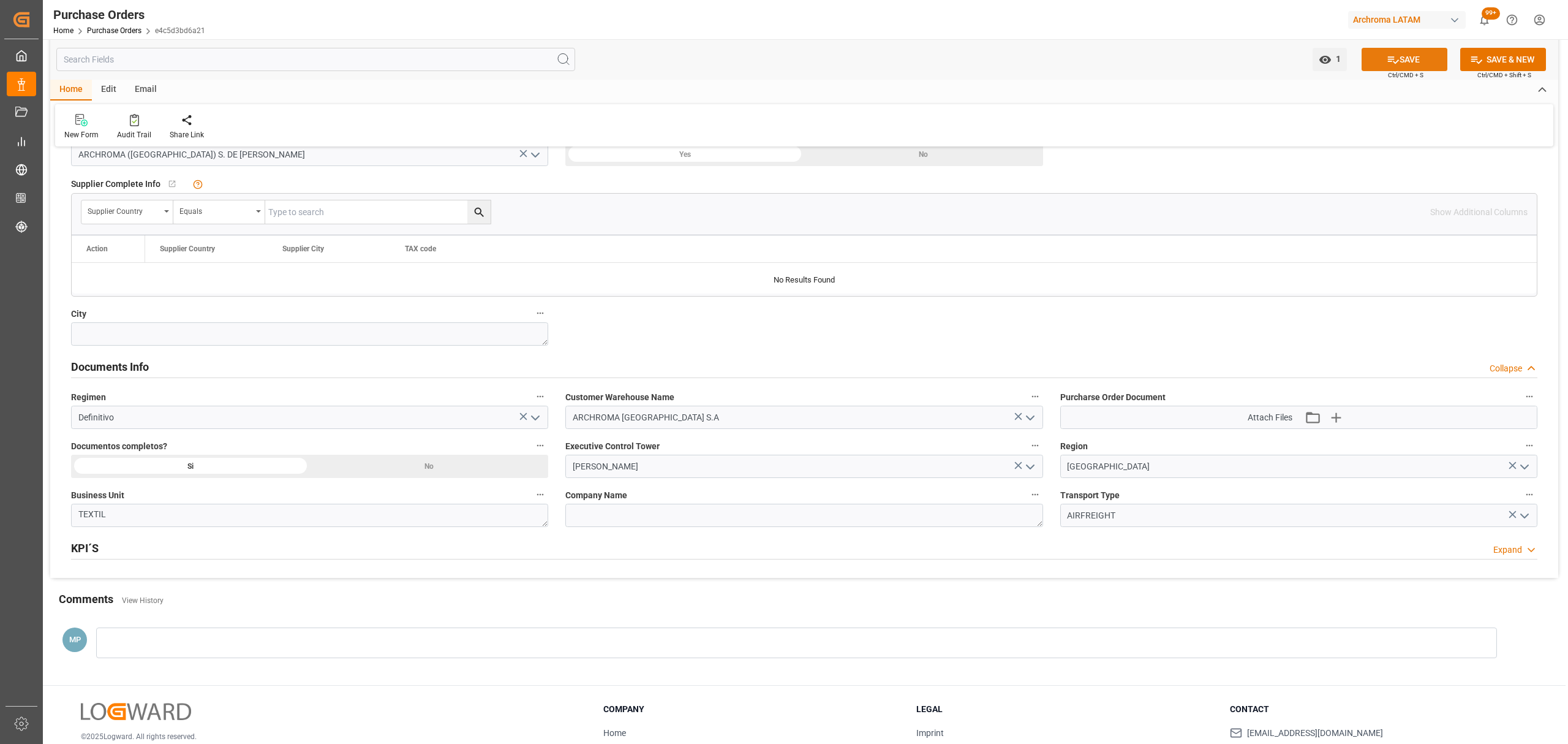
click at [1380, 68] on button "SAVE" at bounding box center [1404, 60] width 86 height 24
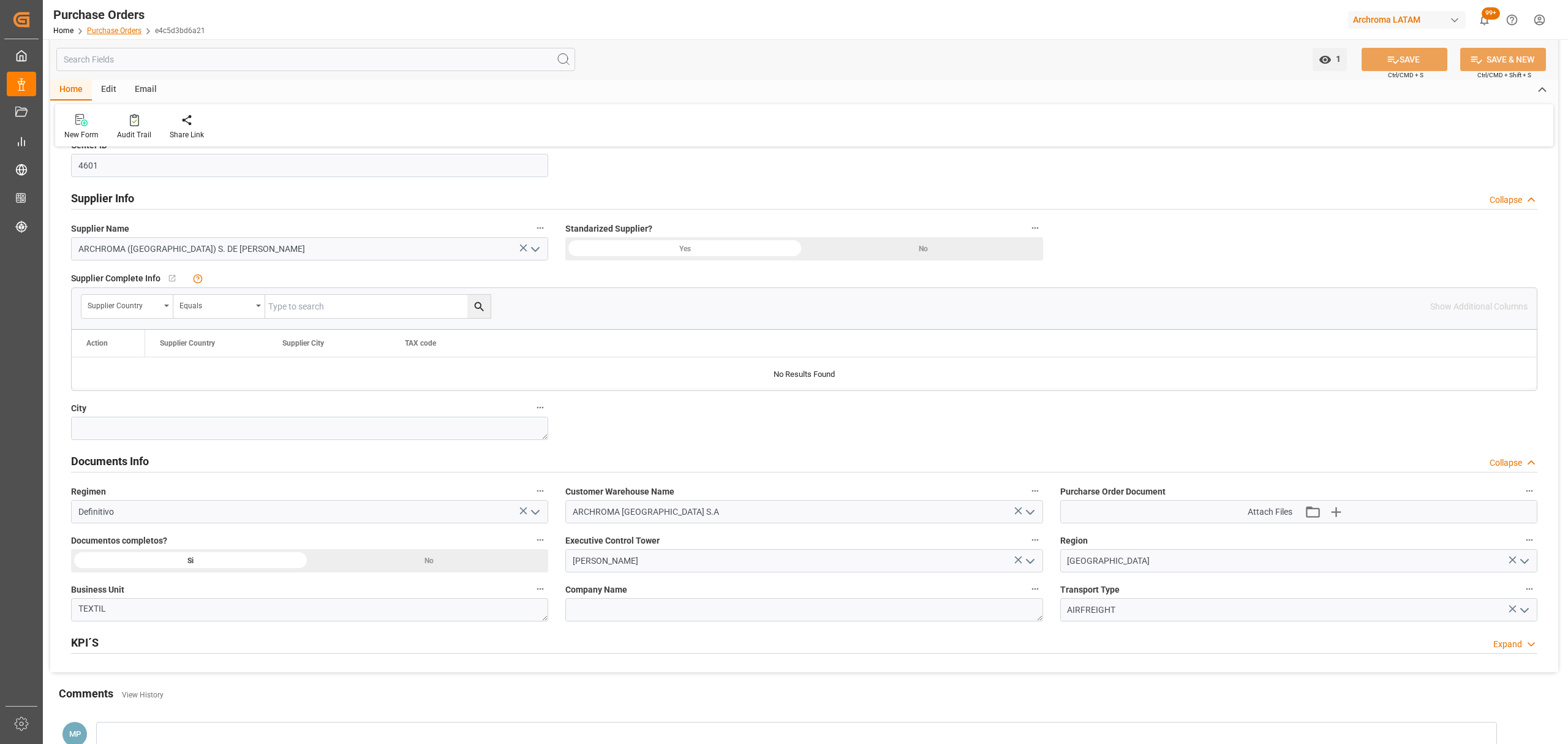
scroll to position [490, 0]
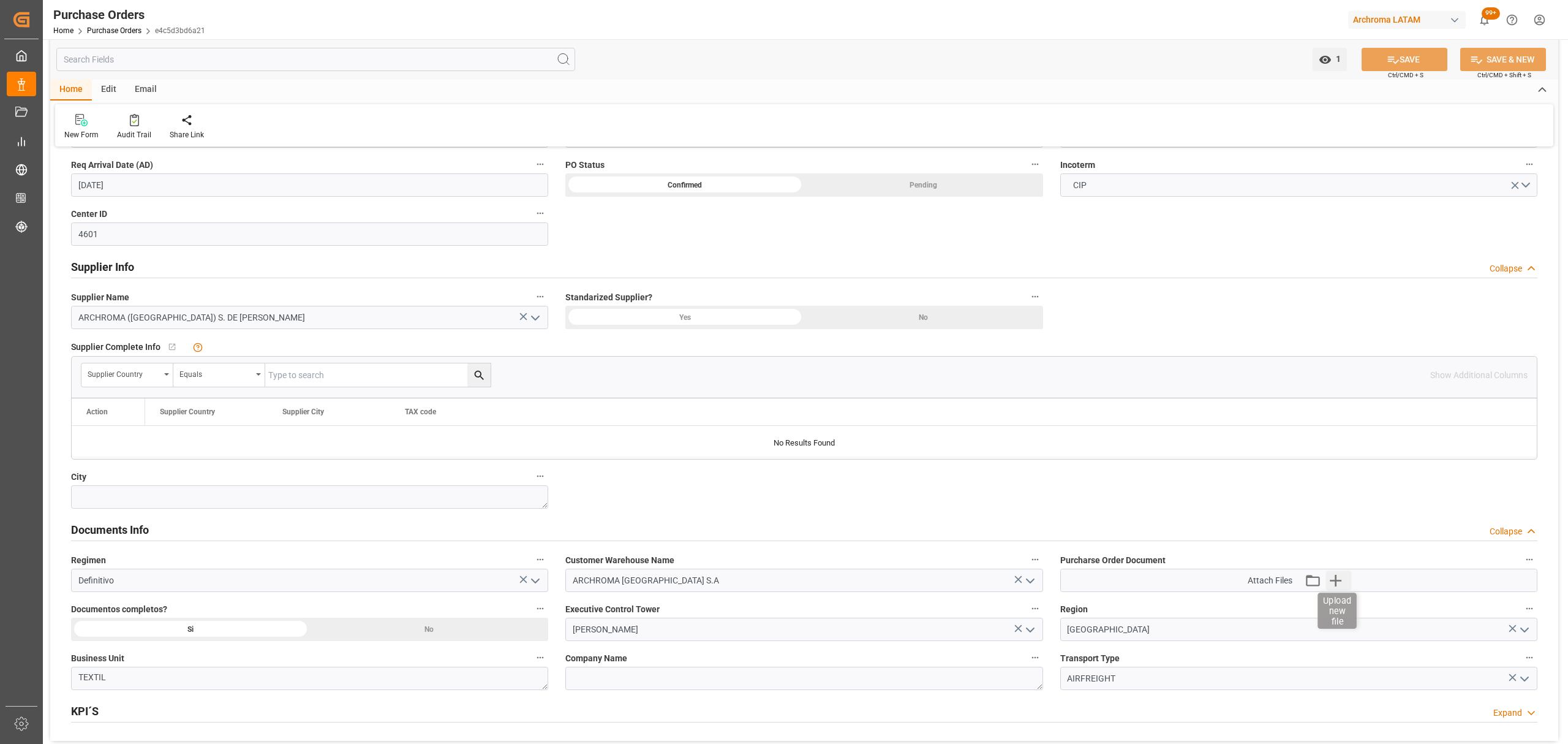
click at [1335, 581] on icon "button" at bounding box center [1336, 581] width 12 height 12
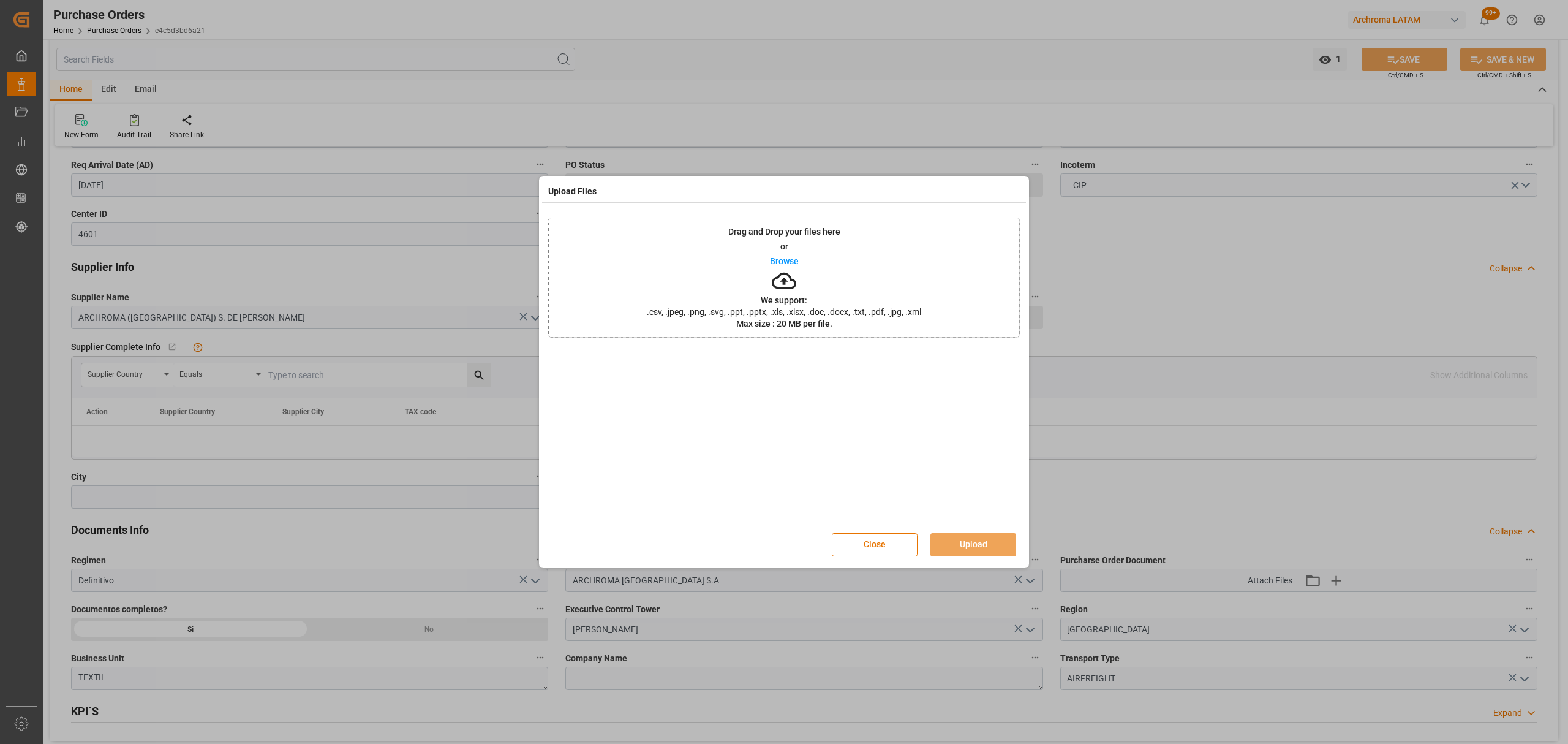
click at [787, 261] on p "Browse" at bounding box center [784, 261] width 29 height 9
click at [970, 555] on button "Upload" at bounding box center [973, 545] width 86 height 24
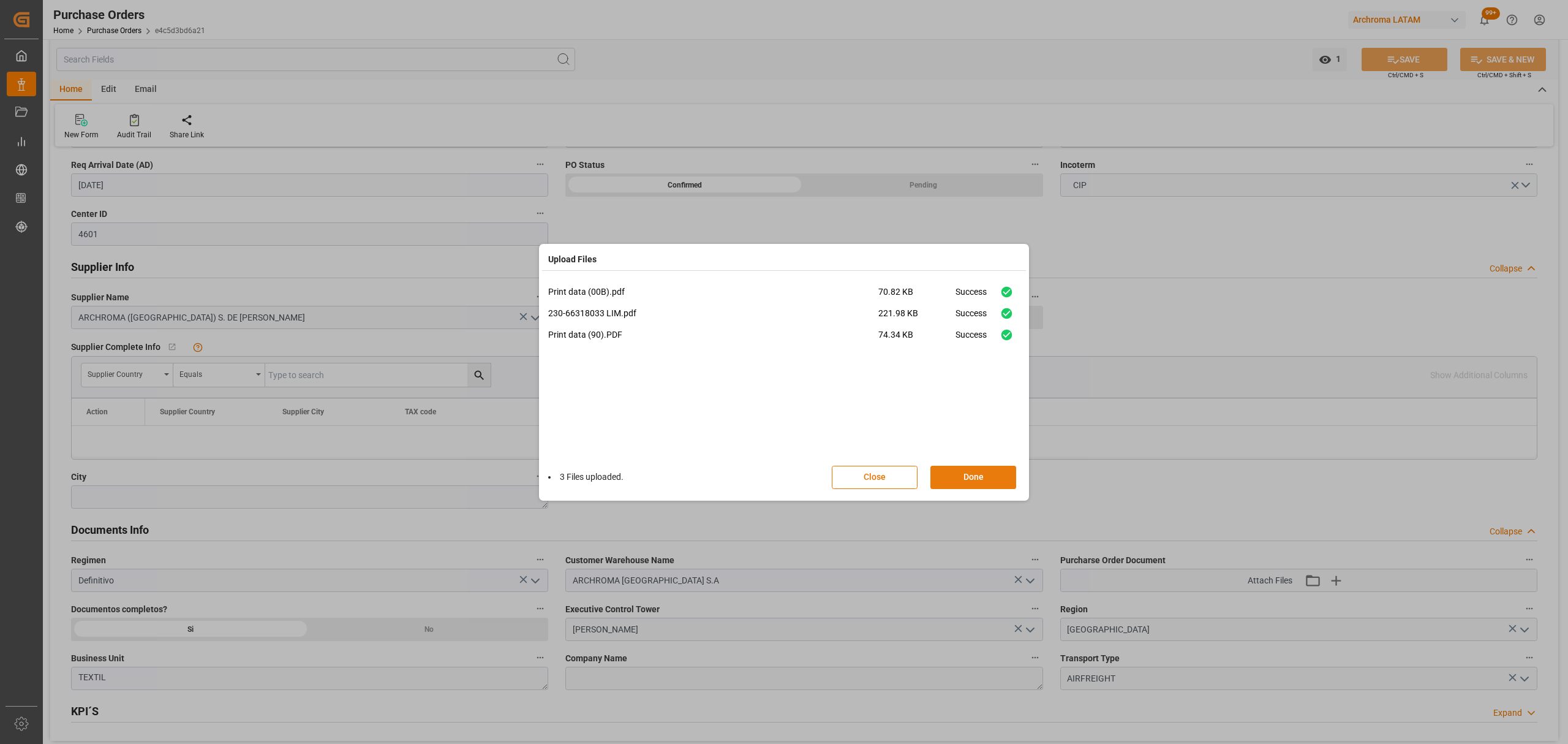
click at [987, 478] on button "Done" at bounding box center [973, 478] width 86 height 24
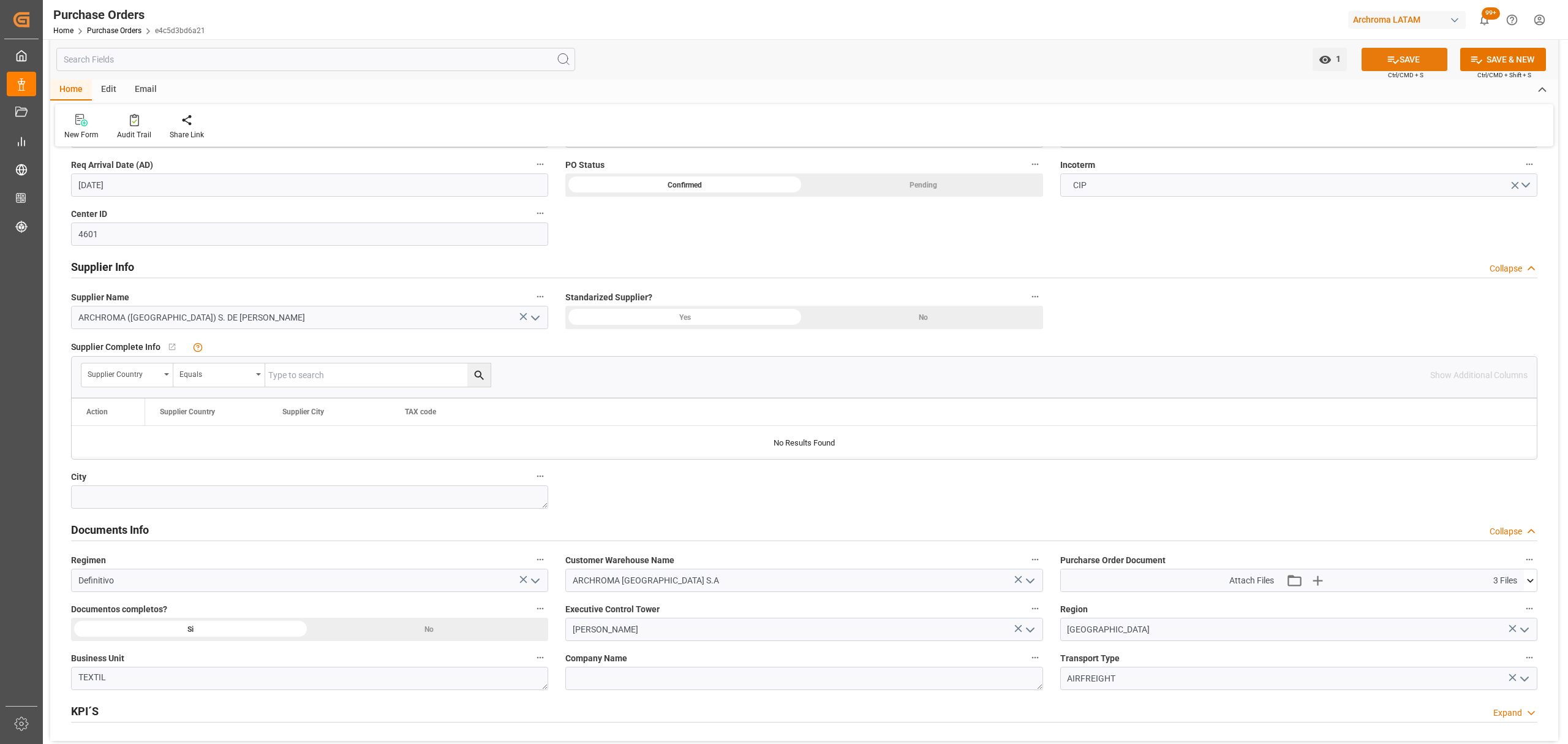
click at [1394, 53] on button "SAVE" at bounding box center [1404, 60] width 86 height 24
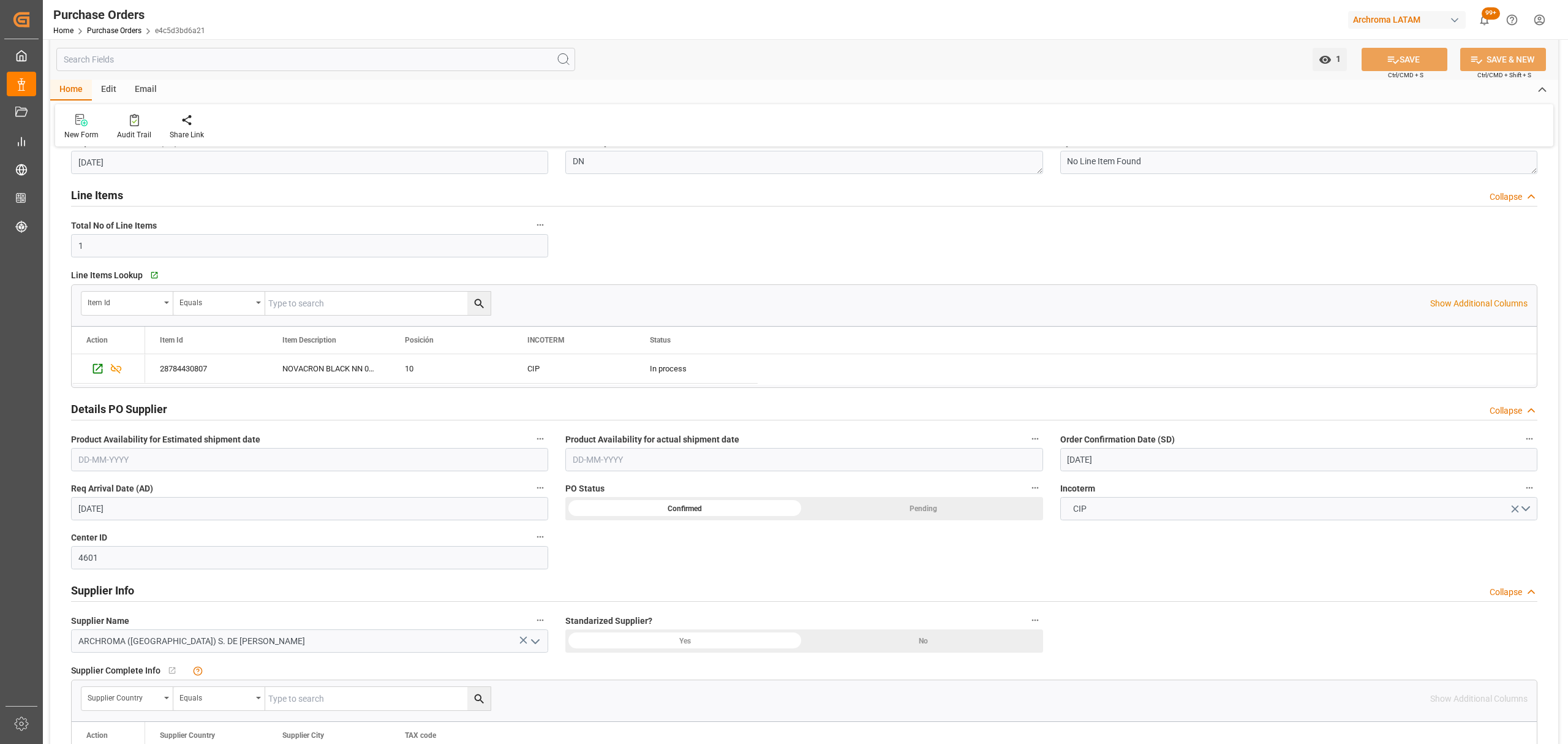
scroll to position [163, 0]
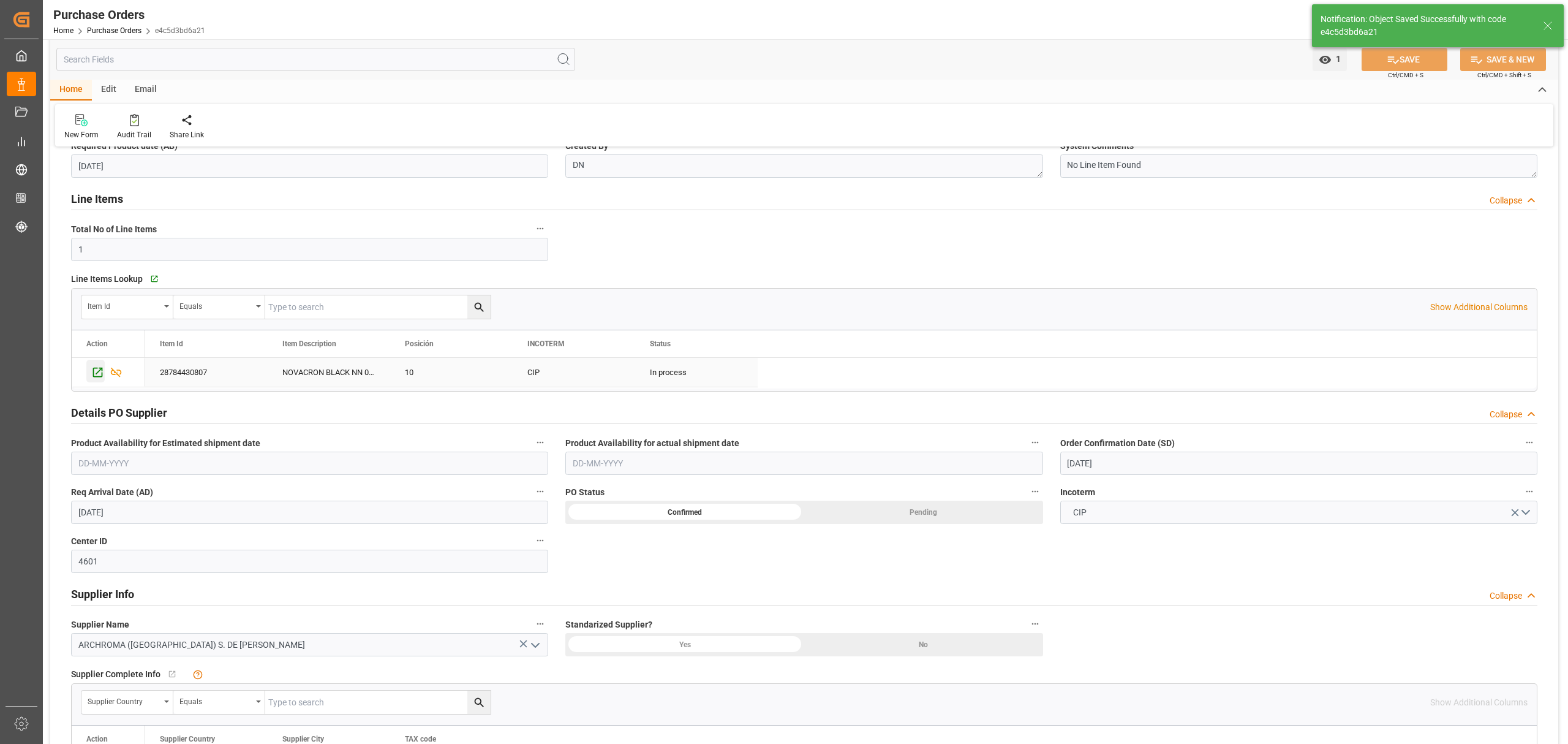
click at [93, 376] on icon "Press SPACE to select this row." at bounding box center [97, 372] width 13 height 13
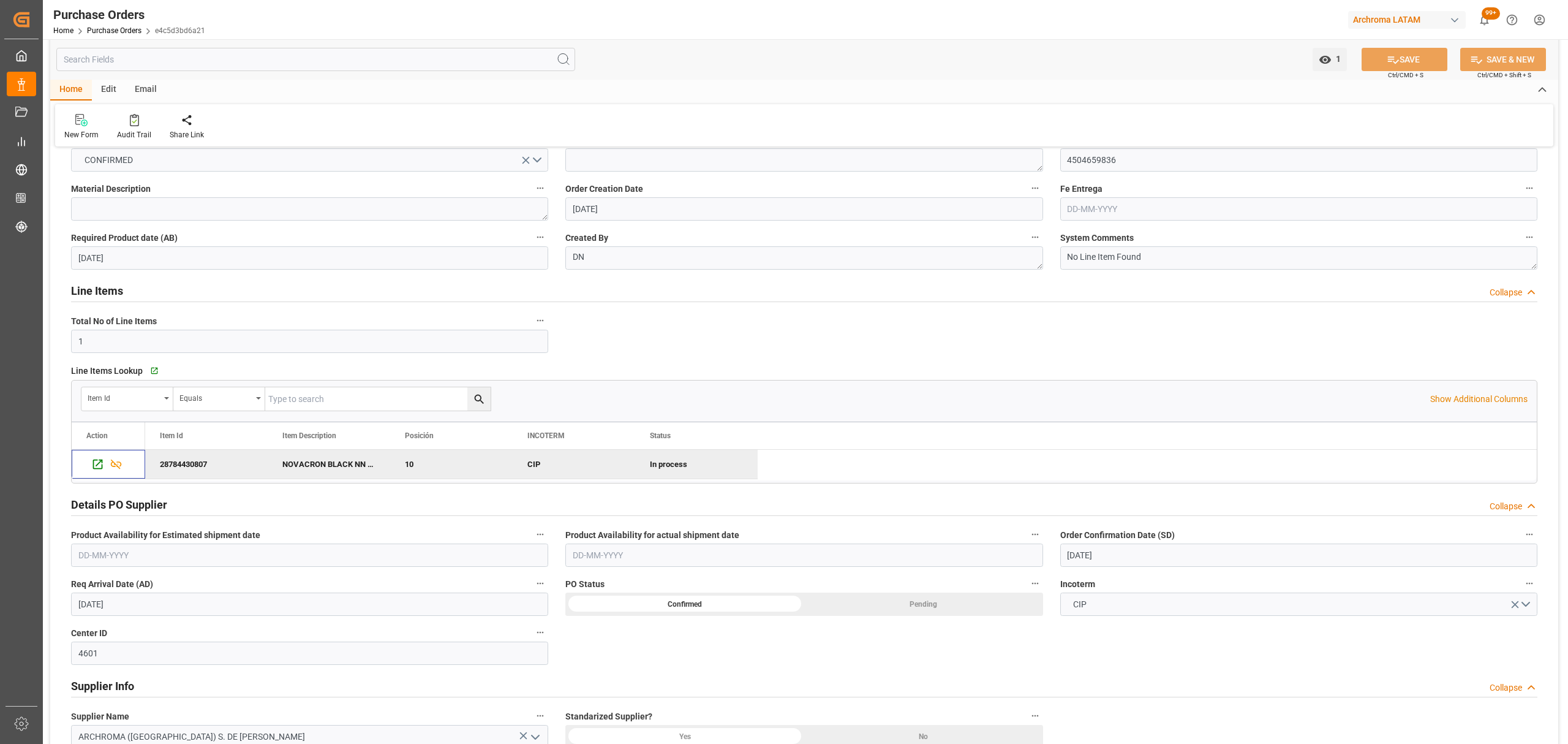
scroll to position [0, 0]
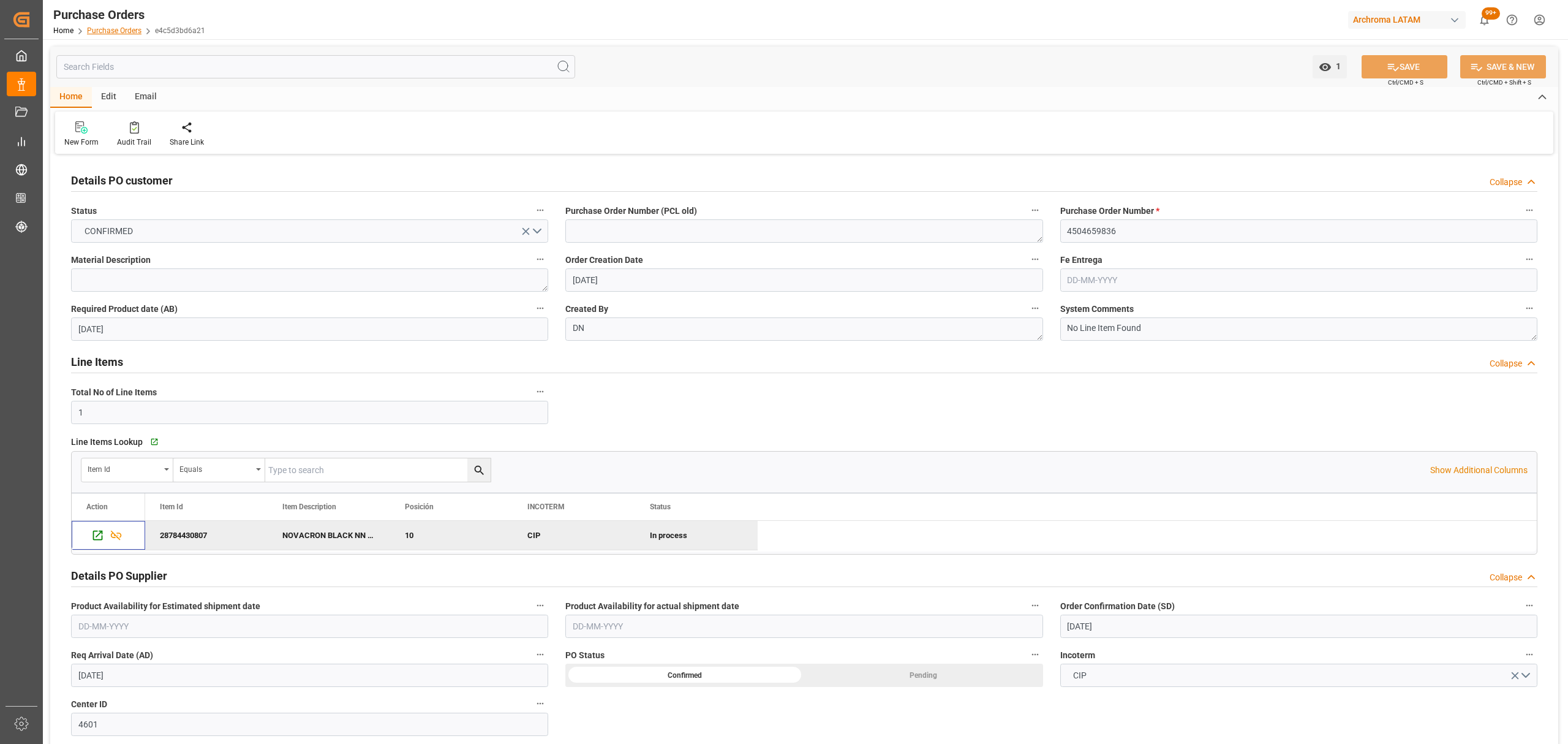
click at [111, 31] on link "Purchase Orders" at bounding box center [114, 31] width 54 height 9
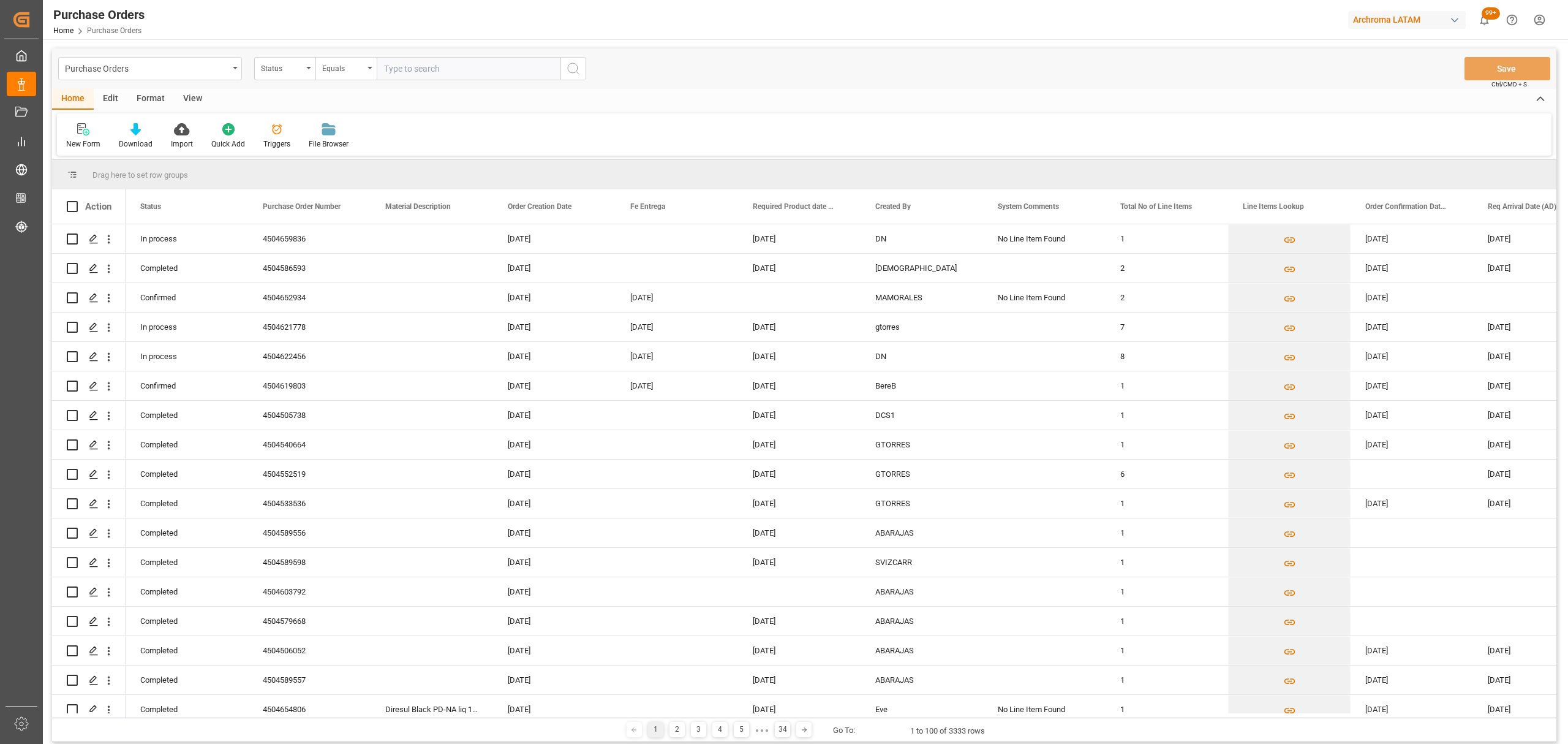
click at [250, 68] on div "Purchase Orders Status Equals" at bounding box center [322, 68] width 528 height 24
click at [261, 67] on div "Status" at bounding box center [282, 67] width 42 height 14
click at [299, 160] on div "Purchase Order Number" at bounding box center [346, 150] width 182 height 26
click at [332, 79] on div "Equals" at bounding box center [346, 68] width 61 height 24
click at [344, 148] on div "Fuzzy search" at bounding box center [408, 150] width 182 height 26
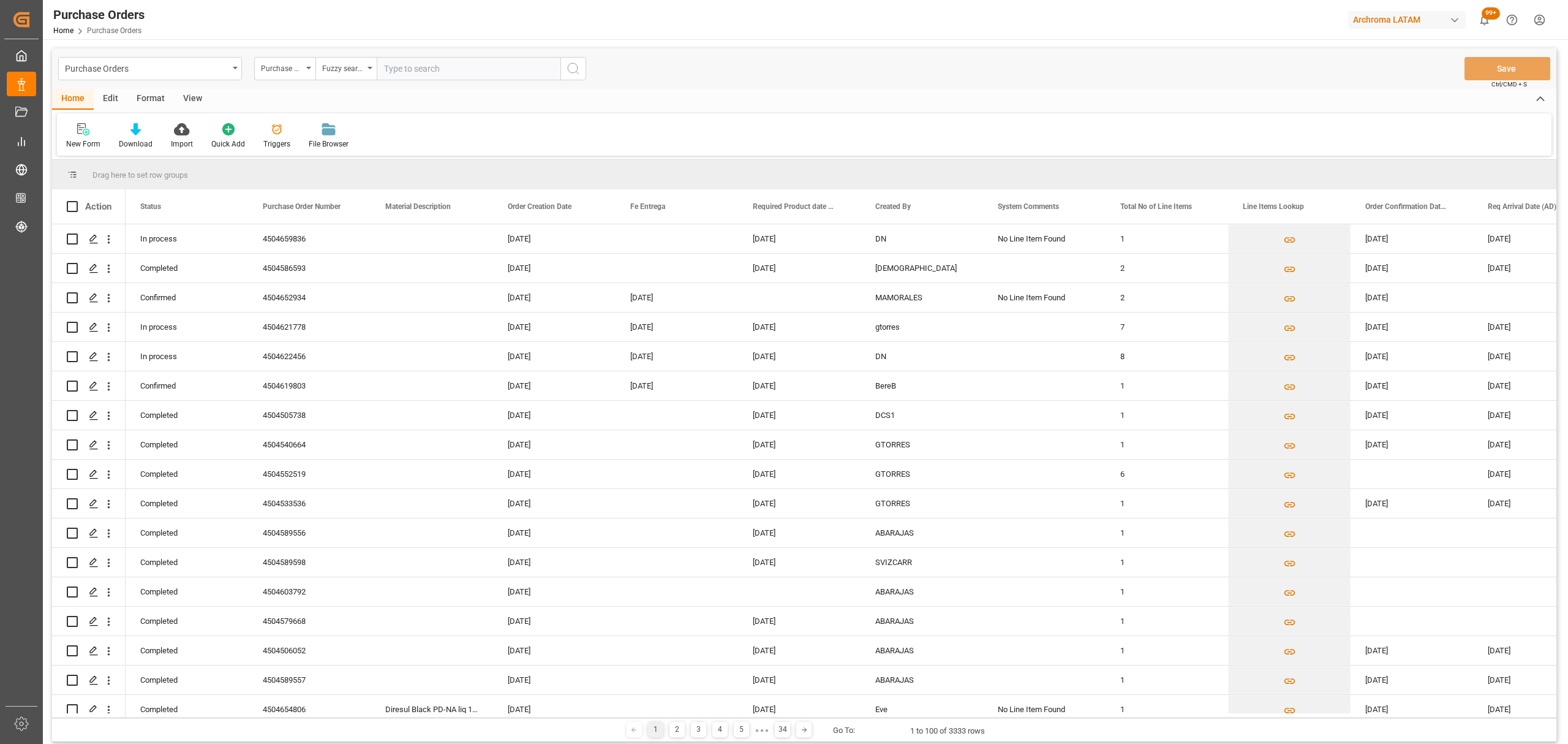
click at [427, 75] on input "text" at bounding box center [469, 68] width 184 height 24
paste input "4504640206"
type input "4504640206"
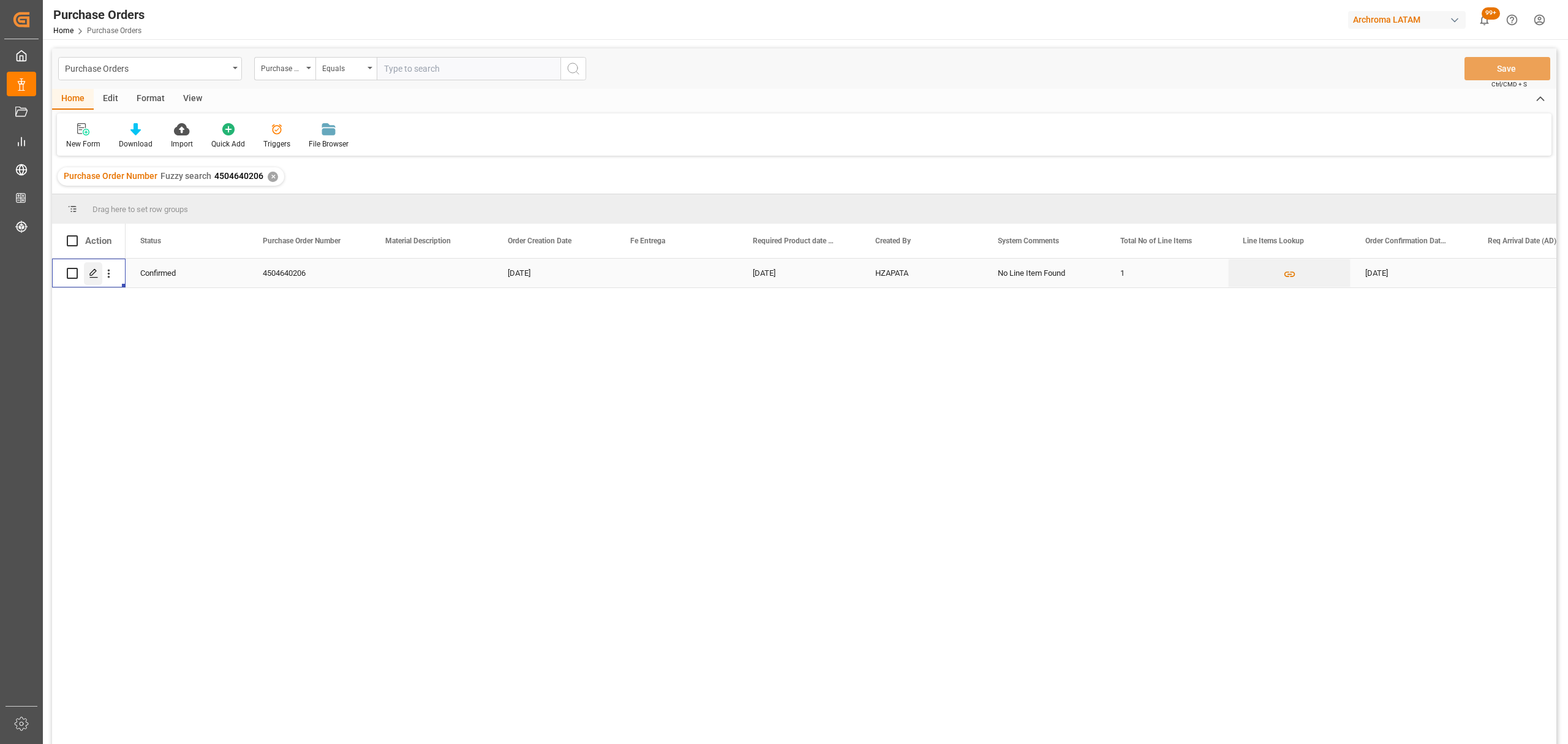
click at [88, 272] on div "Press SPACE to select this row." at bounding box center [93, 273] width 18 height 23
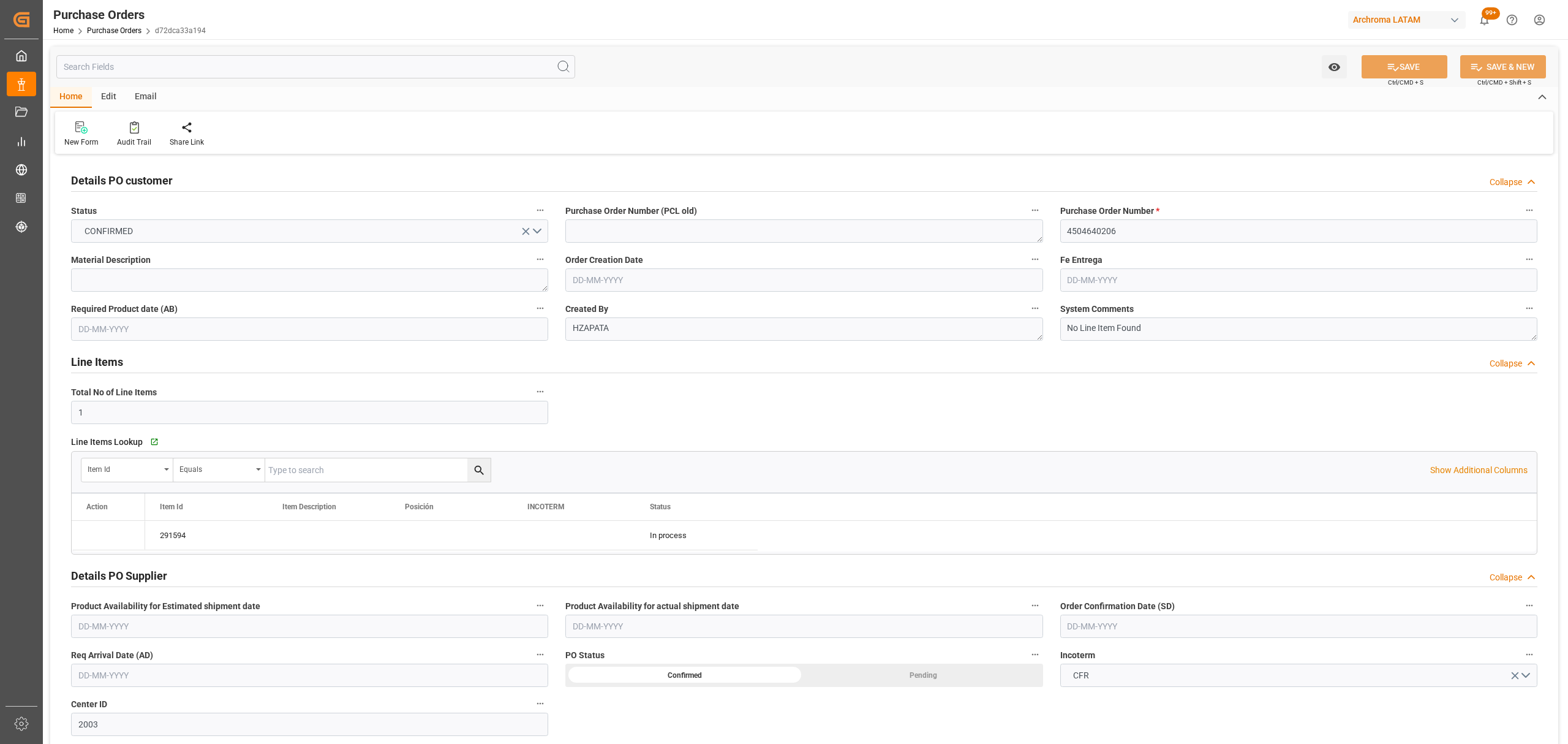
type input "1"
type input "[DATE]"
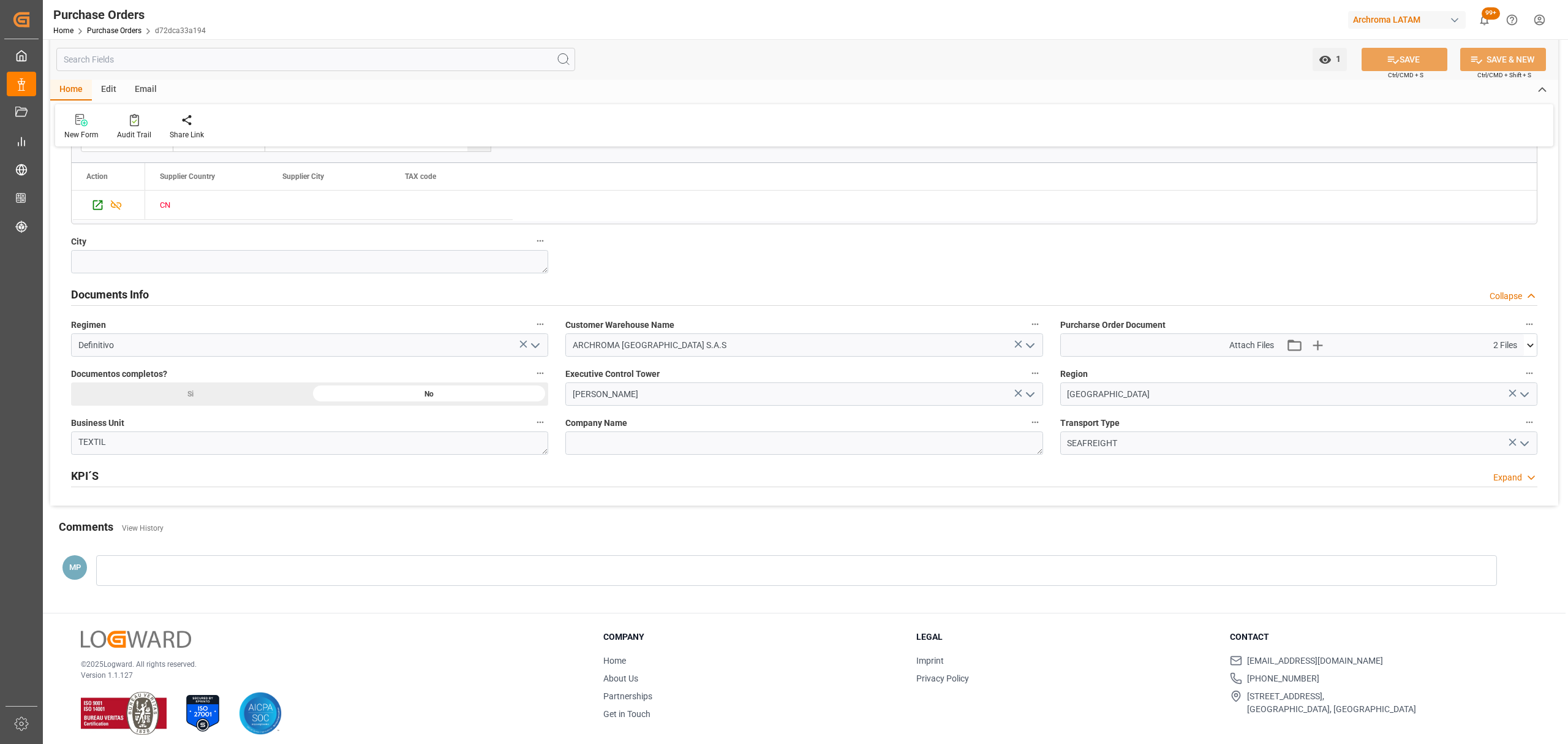
scroll to position [735, 0]
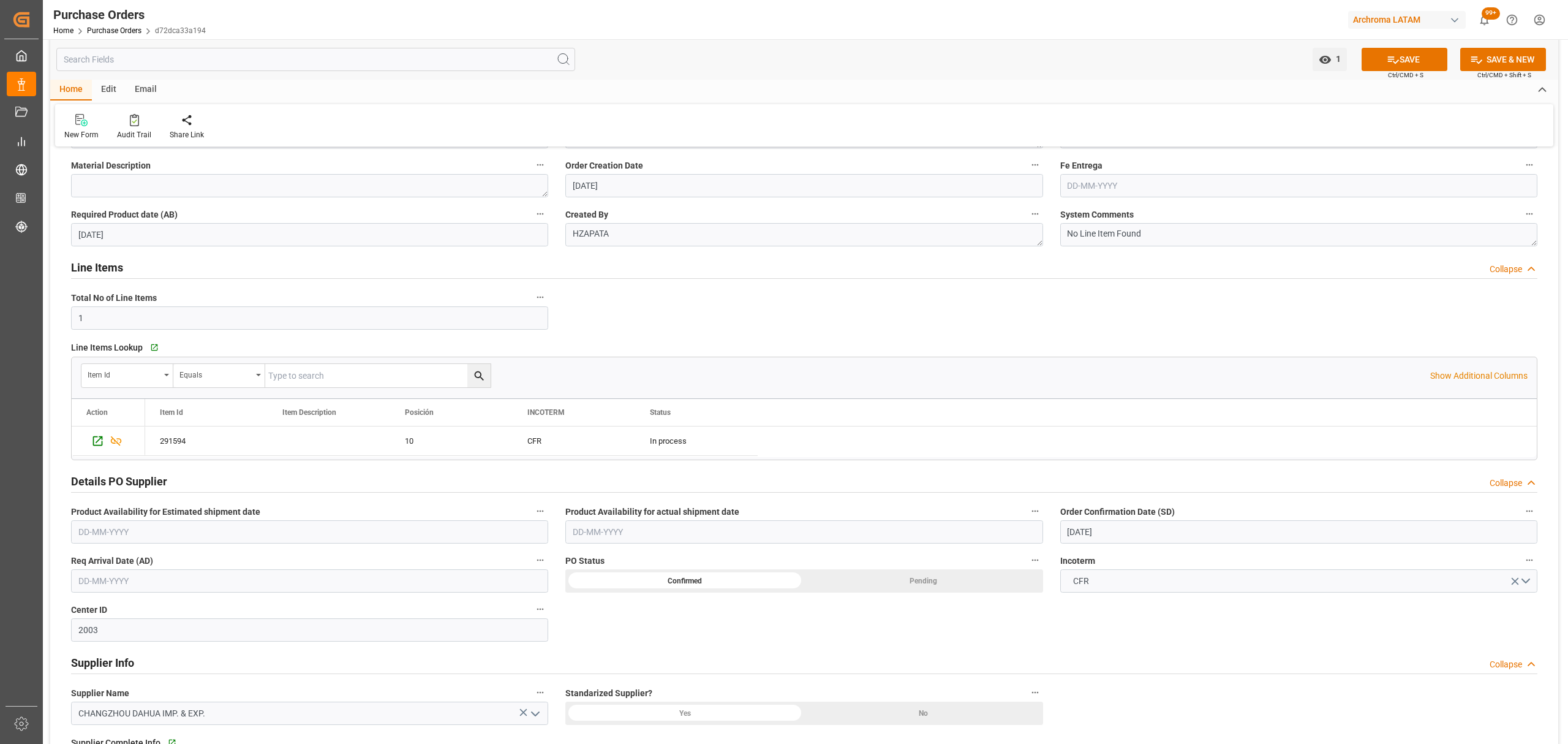
scroll to position [0, 0]
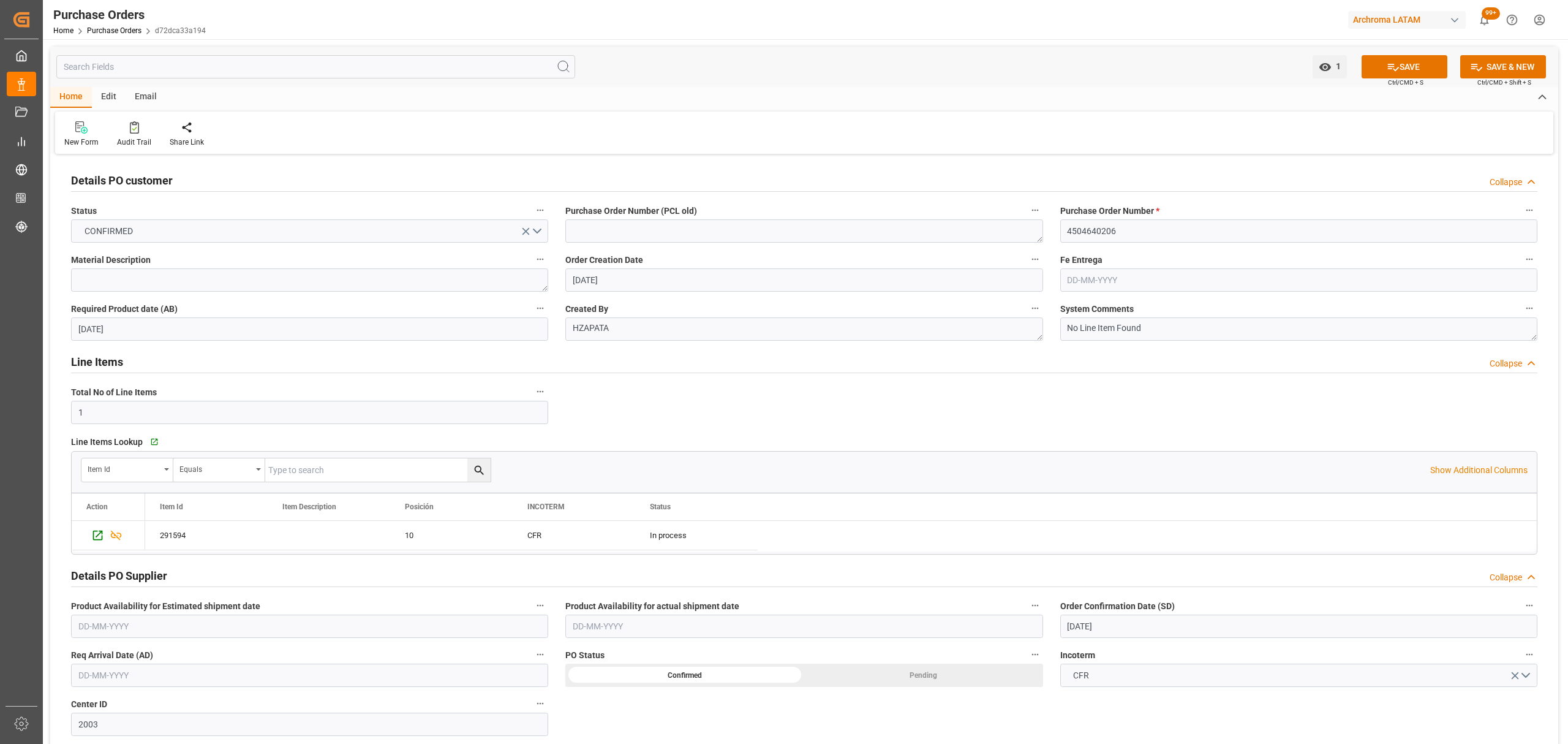
click at [1130, 623] on input "[DATE]" at bounding box center [1299, 626] width 477 height 24
click at [1227, 447] on button "Next Month" at bounding box center [1226, 447] width 7 height 7
click at [1102, 517] on span "9" at bounding box center [1100, 517] width 4 height 9
click at [1135, 630] on input "[DATE]" at bounding box center [1299, 626] width 477 height 24
click at [1146, 489] on span "4" at bounding box center [1148, 493] width 4 height 9
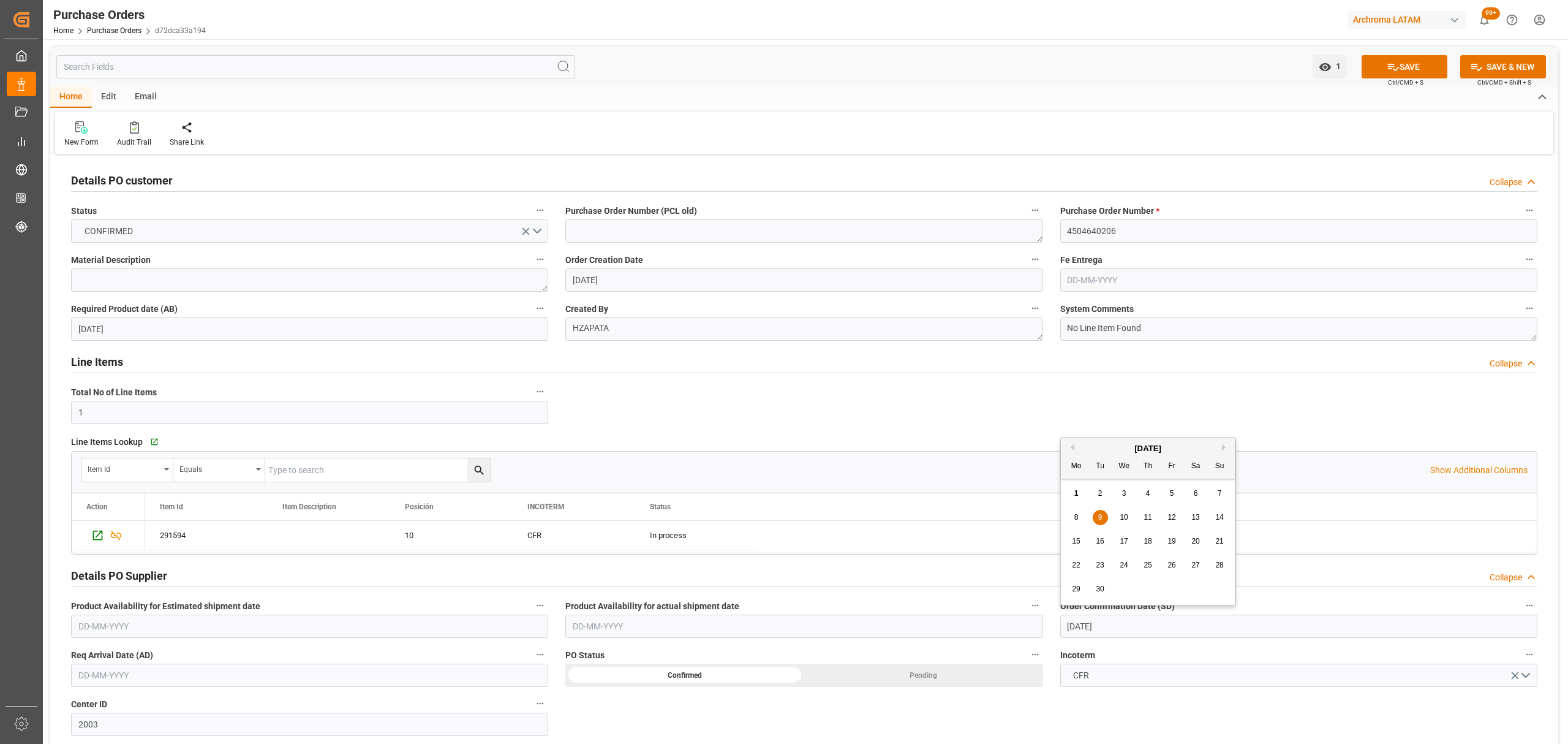
type input "[DATE]"
click at [1380, 62] on button "SAVE" at bounding box center [1404, 67] width 86 height 24
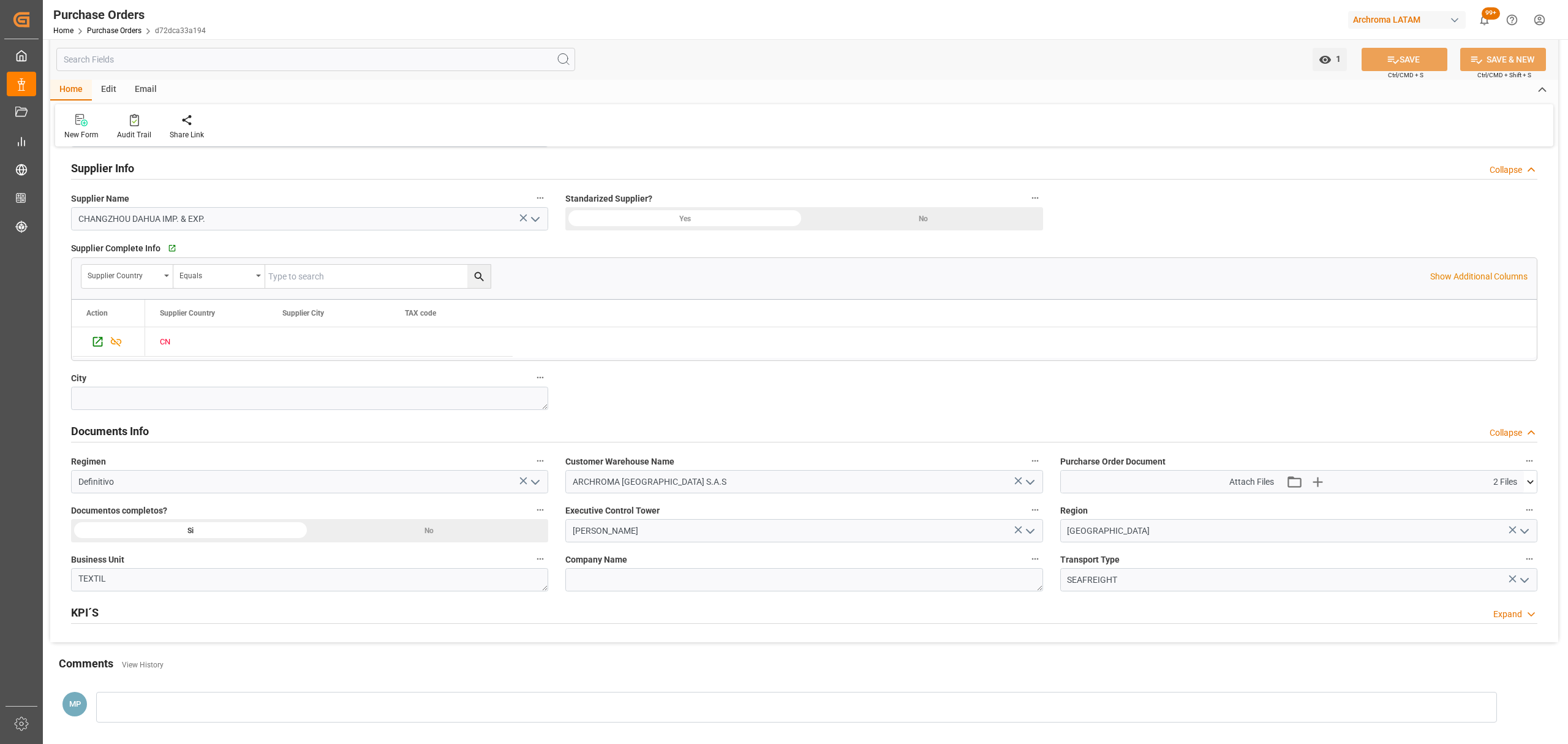
scroll to position [737, 0]
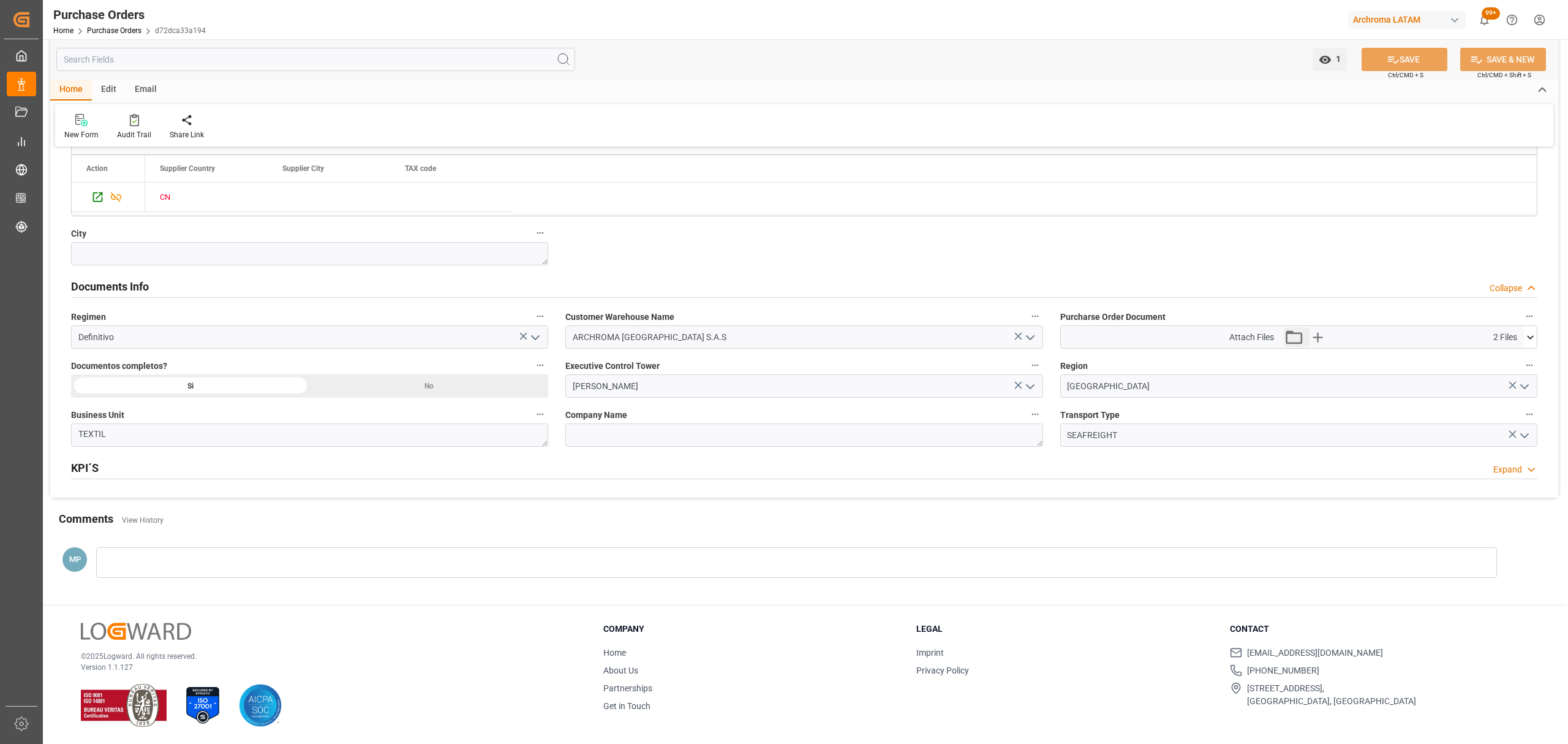
click at [1323, 344] on div "Attach Files Attach existing file Upload new file 2 Files" at bounding box center [1292, 337] width 463 height 22
click at [1500, 337] on span "2 Files" at bounding box center [1505, 336] width 24 height 13
click at [1534, 334] on icon at bounding box center [1530, 336] width 13 height 13
click at [1503, 361] on icon at bounding box center [1497, 360] width 10 height 10
click at [1504, 360] on icon at bounding box center [1497, 359] width 13 height 13
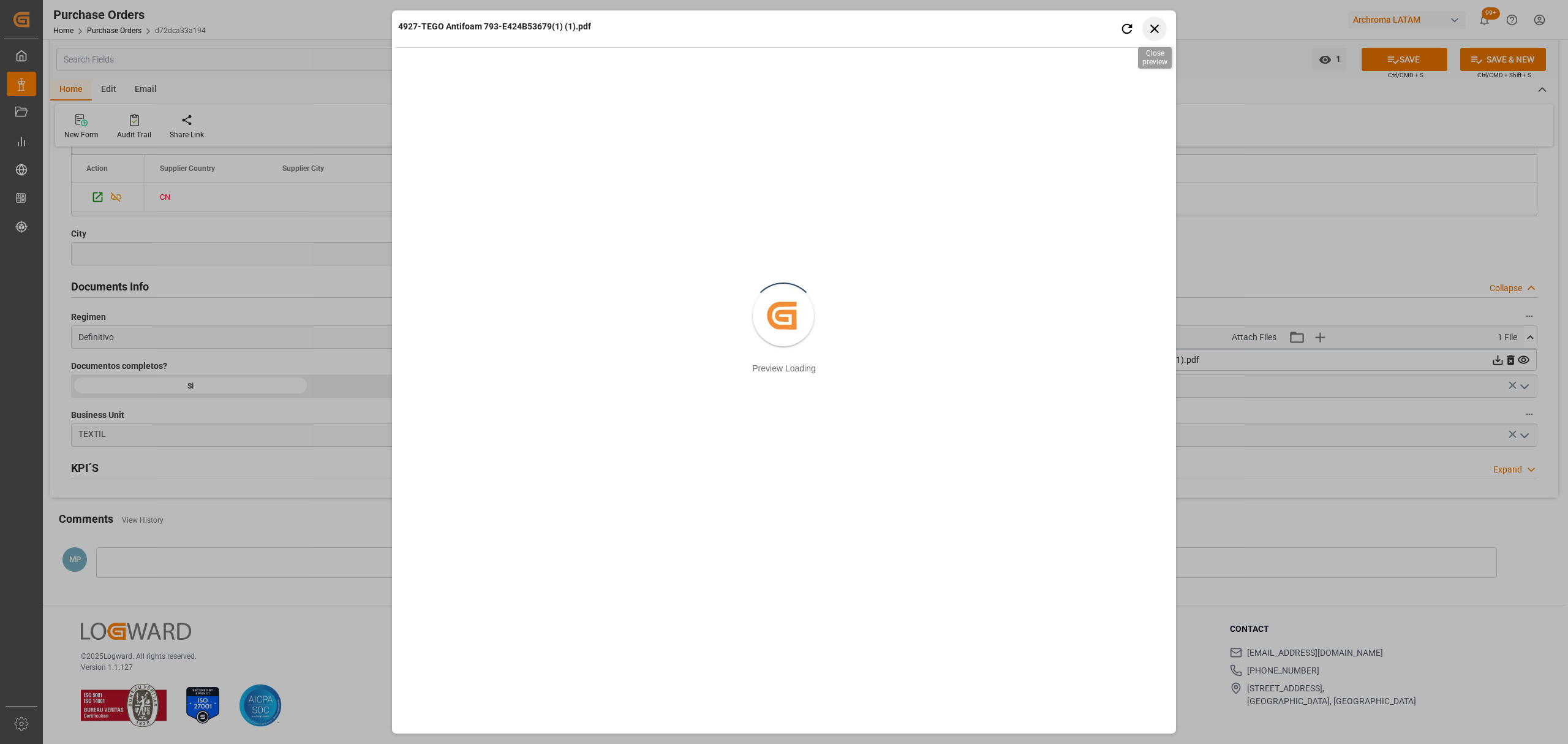
click at [1159, 27] on icon "button" at bounding box center [1154, 28] width 15 height 15
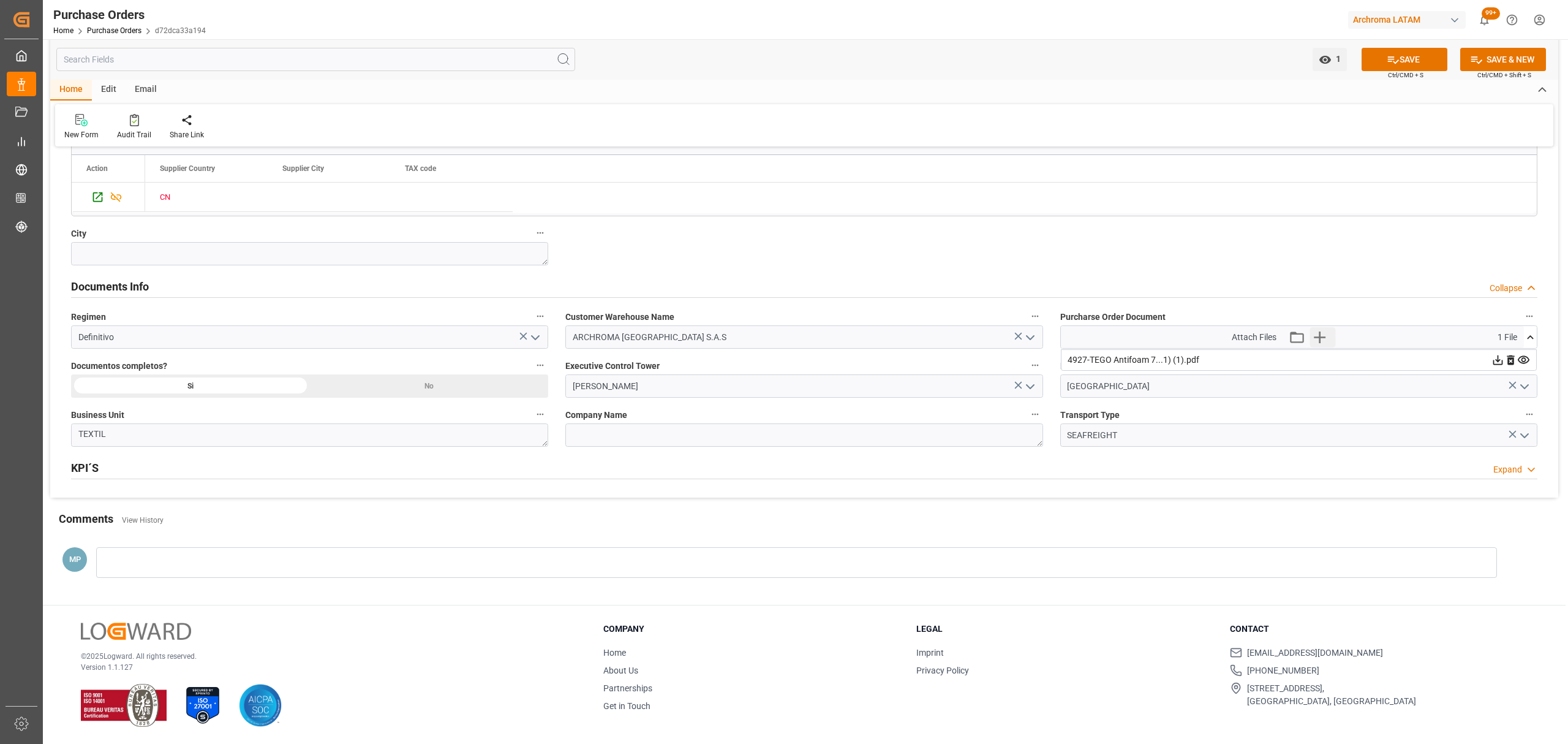
click at [1329, 339] on button "Upload new file" at bounding box center [1322, 336] width 26 height 20
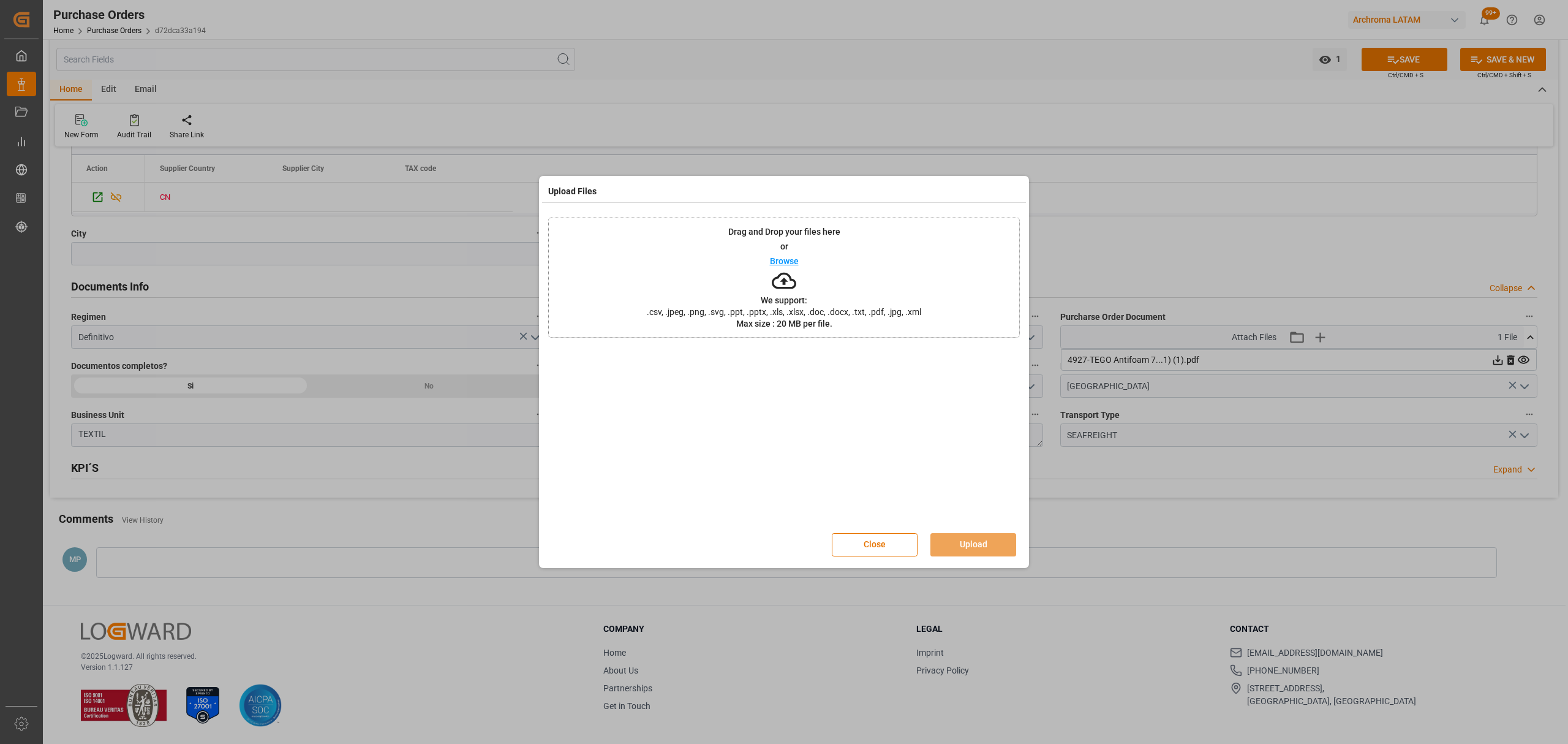
click at [785, 257] on p "Browse" at bounding box center [784, 261] width 29 height 9
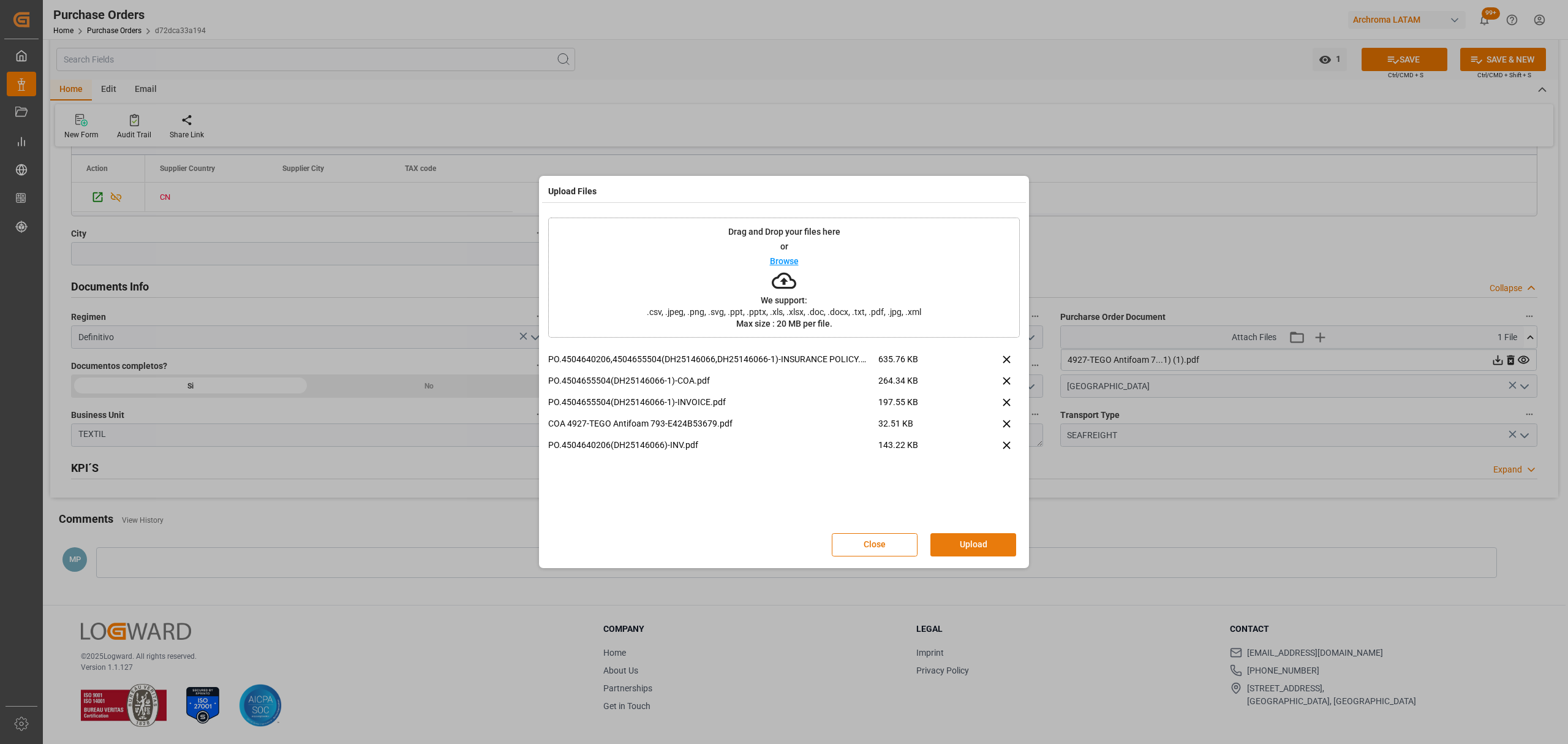
click at [978, 545] on button "Upload" at bounding box center [973, 545] width 86 height 24
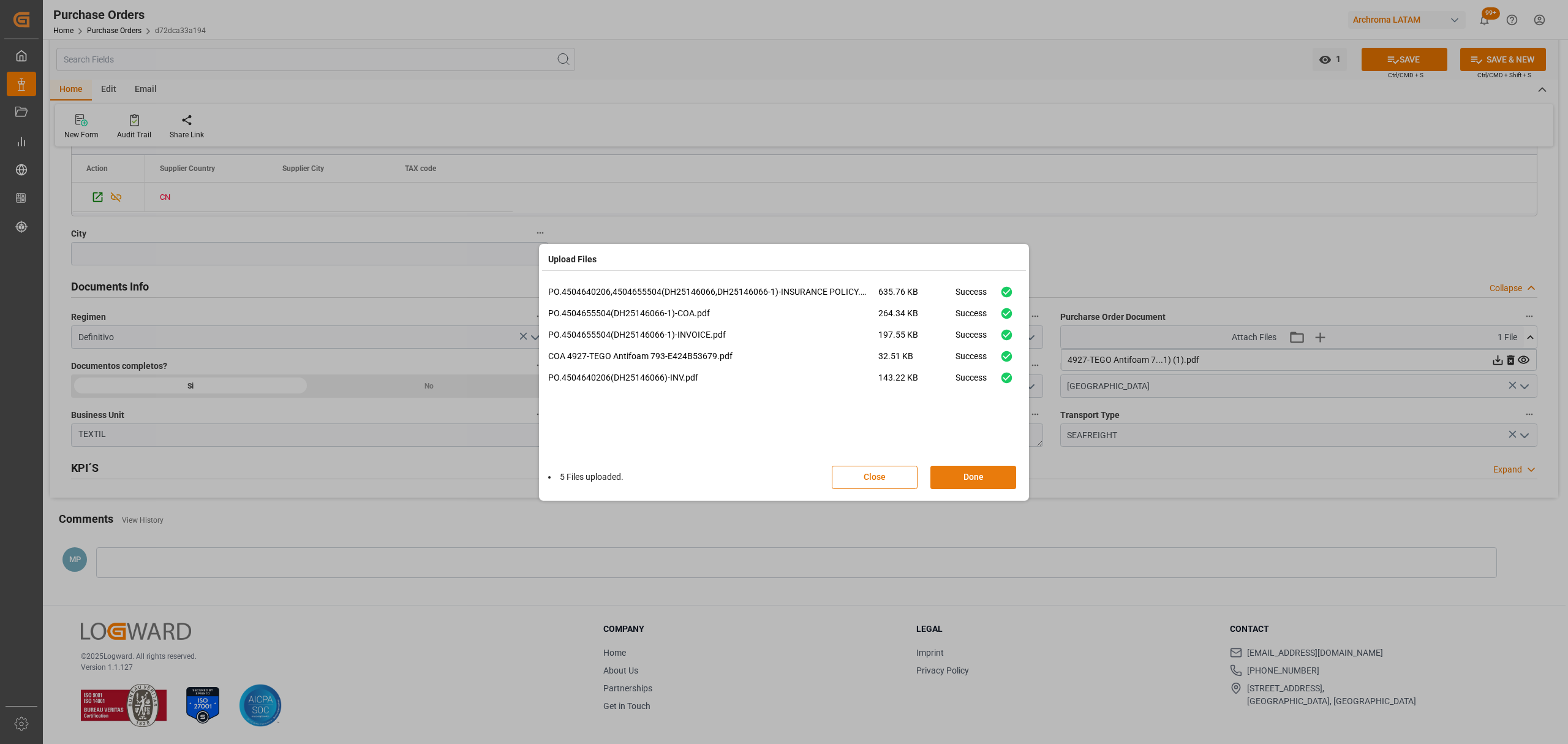
click at [981, 478] on button "Done" at bounding box center [973, 478] width 86 height 24
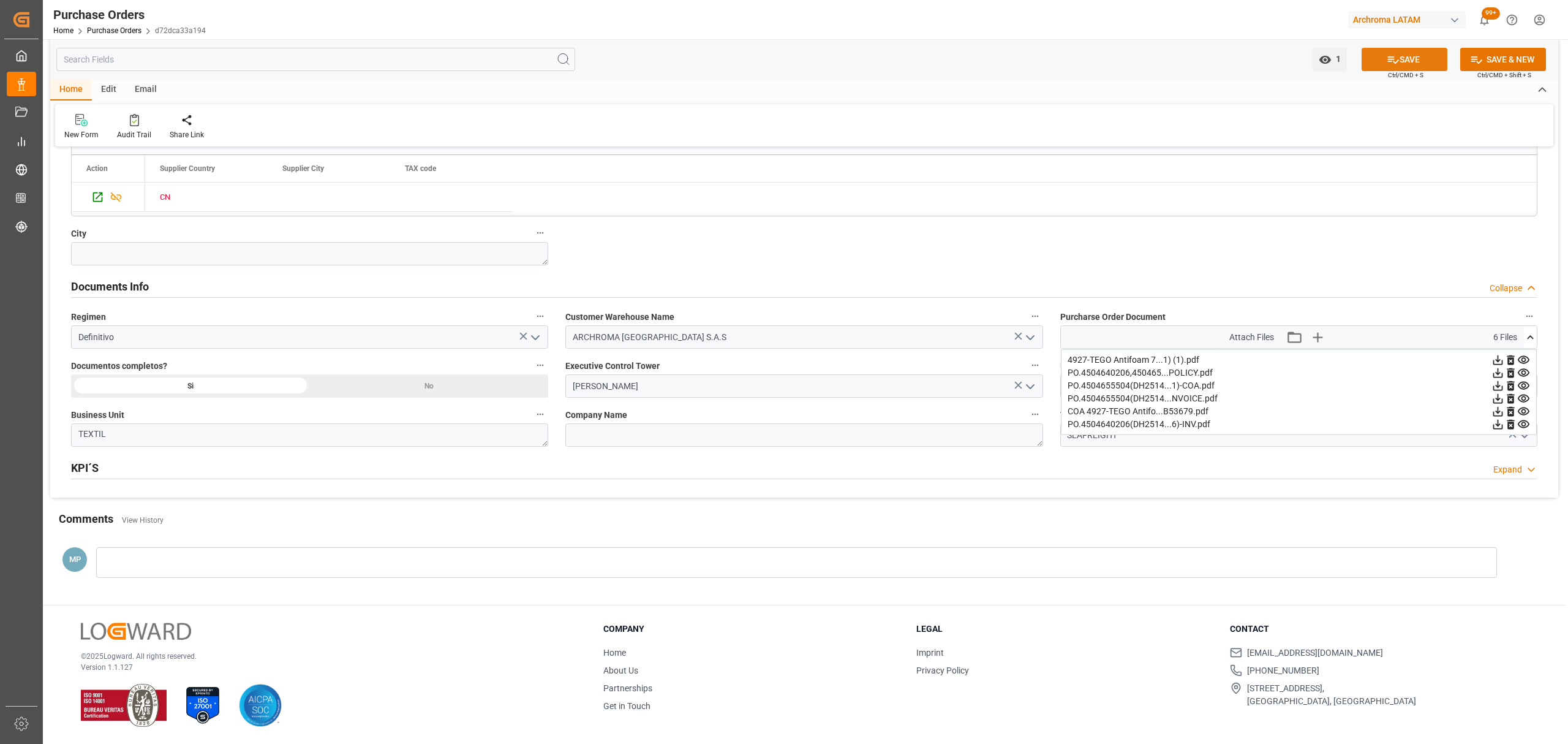
click at [1407, 67] on button "SAVE" at bounding box center [1404, 60] width 86 height 24
click at [210, 553] on div at bounding box center [797, 562] width 1401 height 31
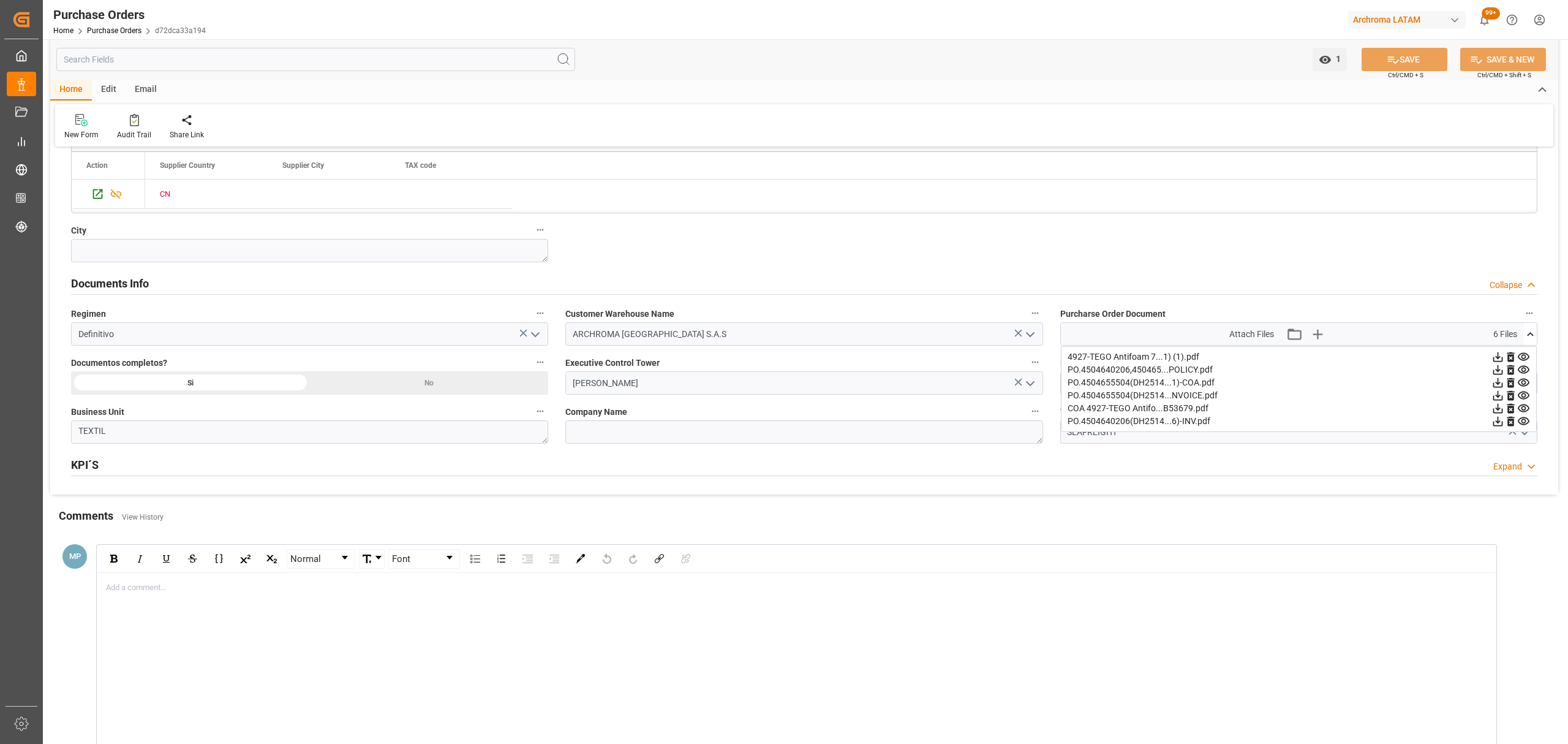
click at [218, 591] on div "rdw-editor" at bounding box center [797, 587] width 1380 height 13
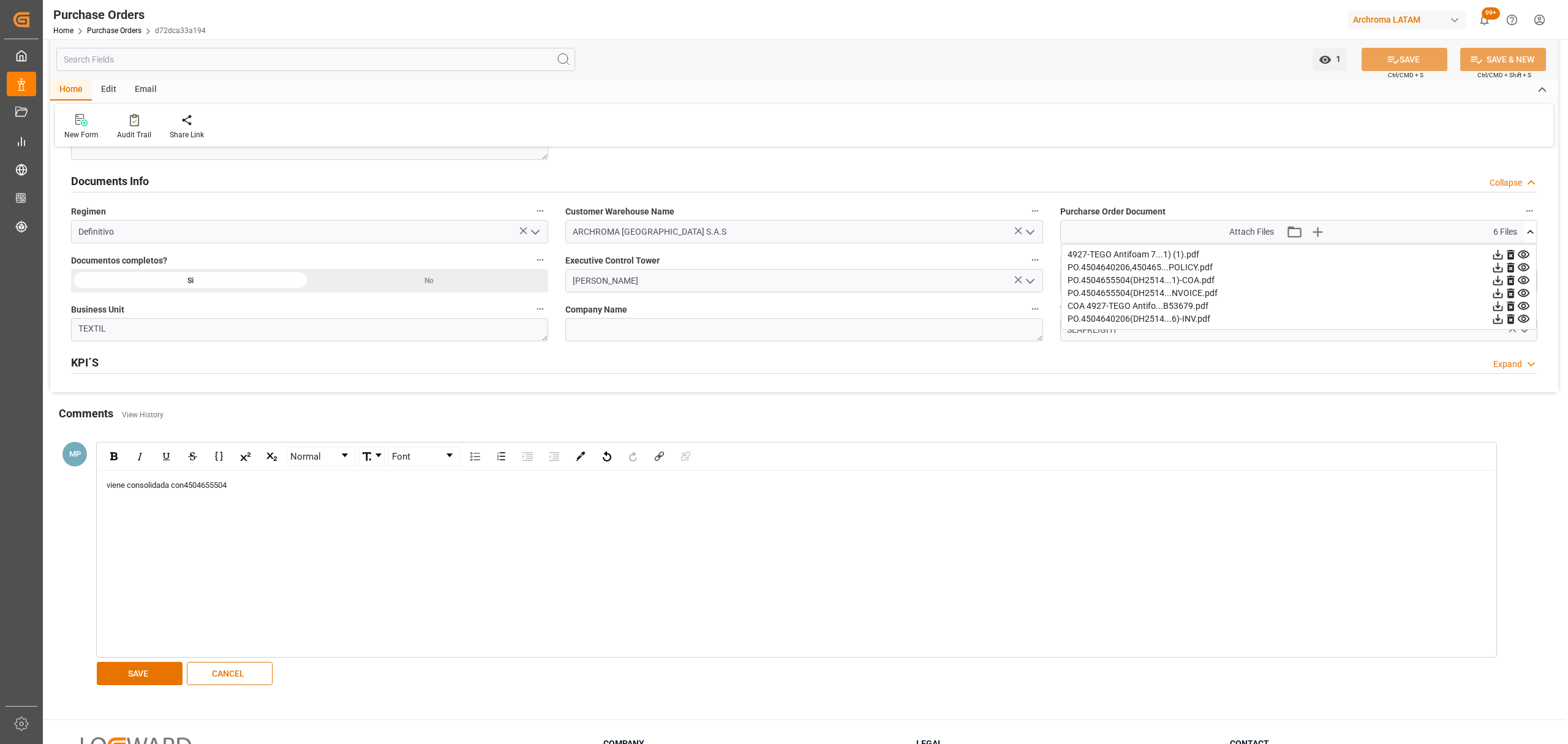
scroll to position [958, 0]
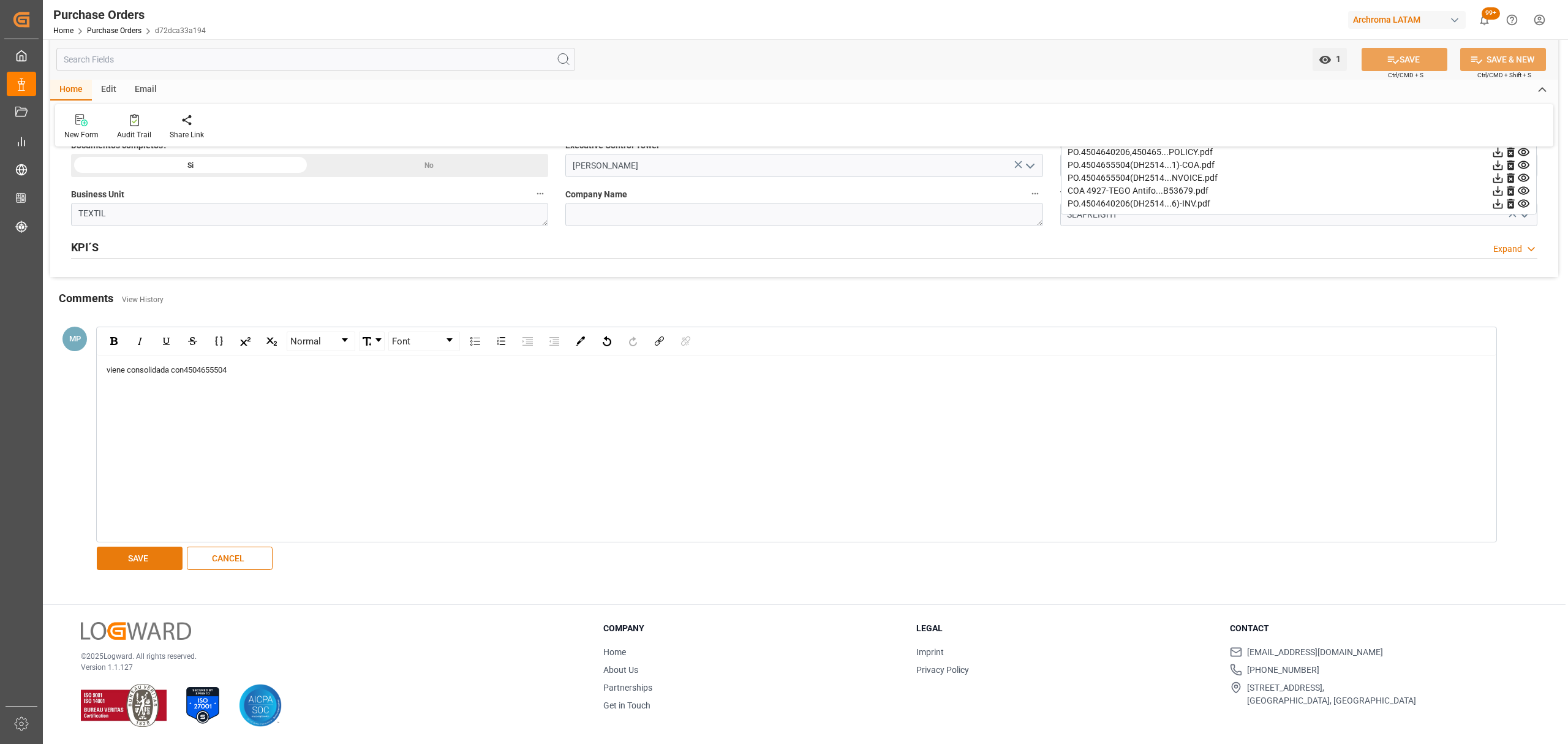
click at [138, 547] on button "SAVE" at bounding box center [140, 558] width 86 height 24
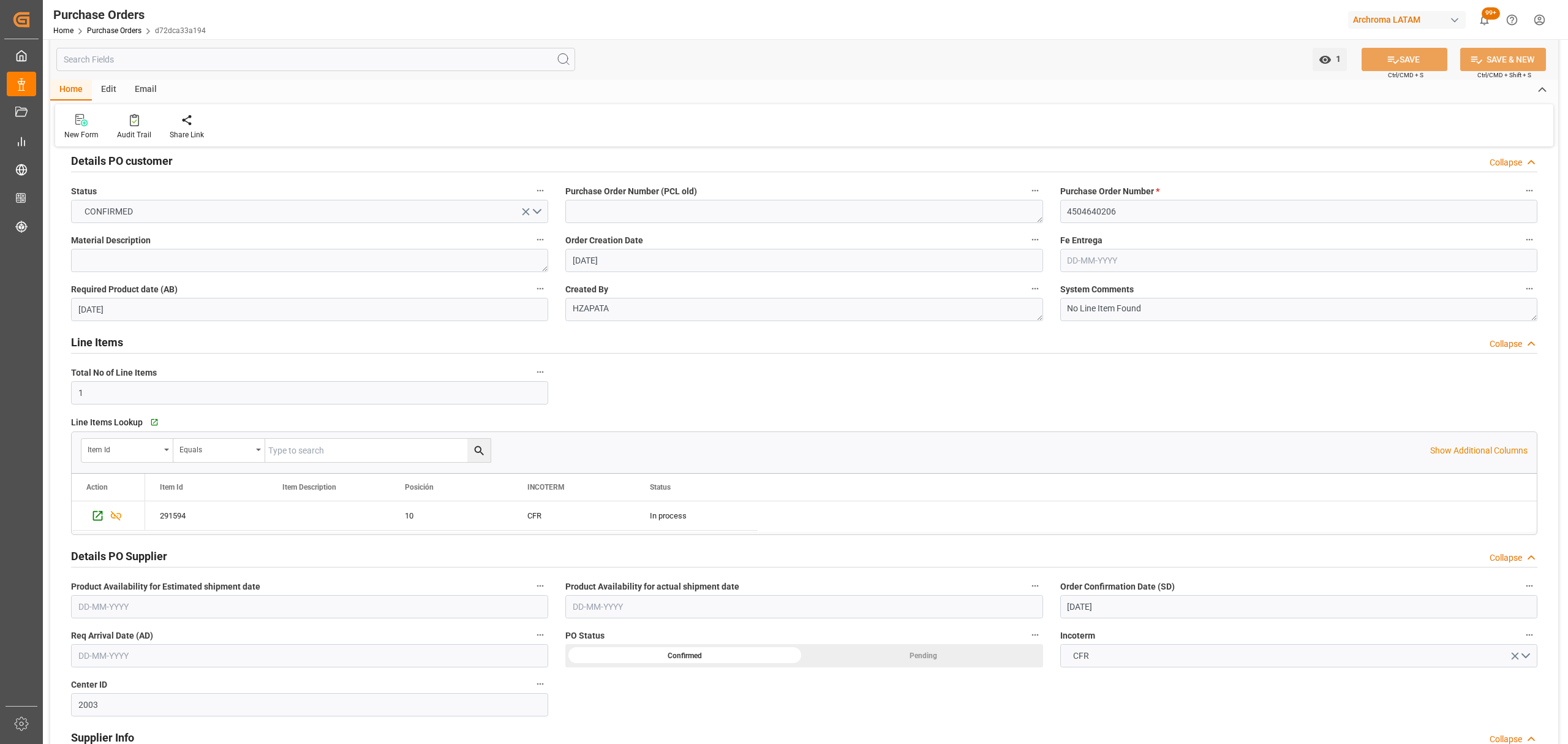
scroll to position [0, 0]
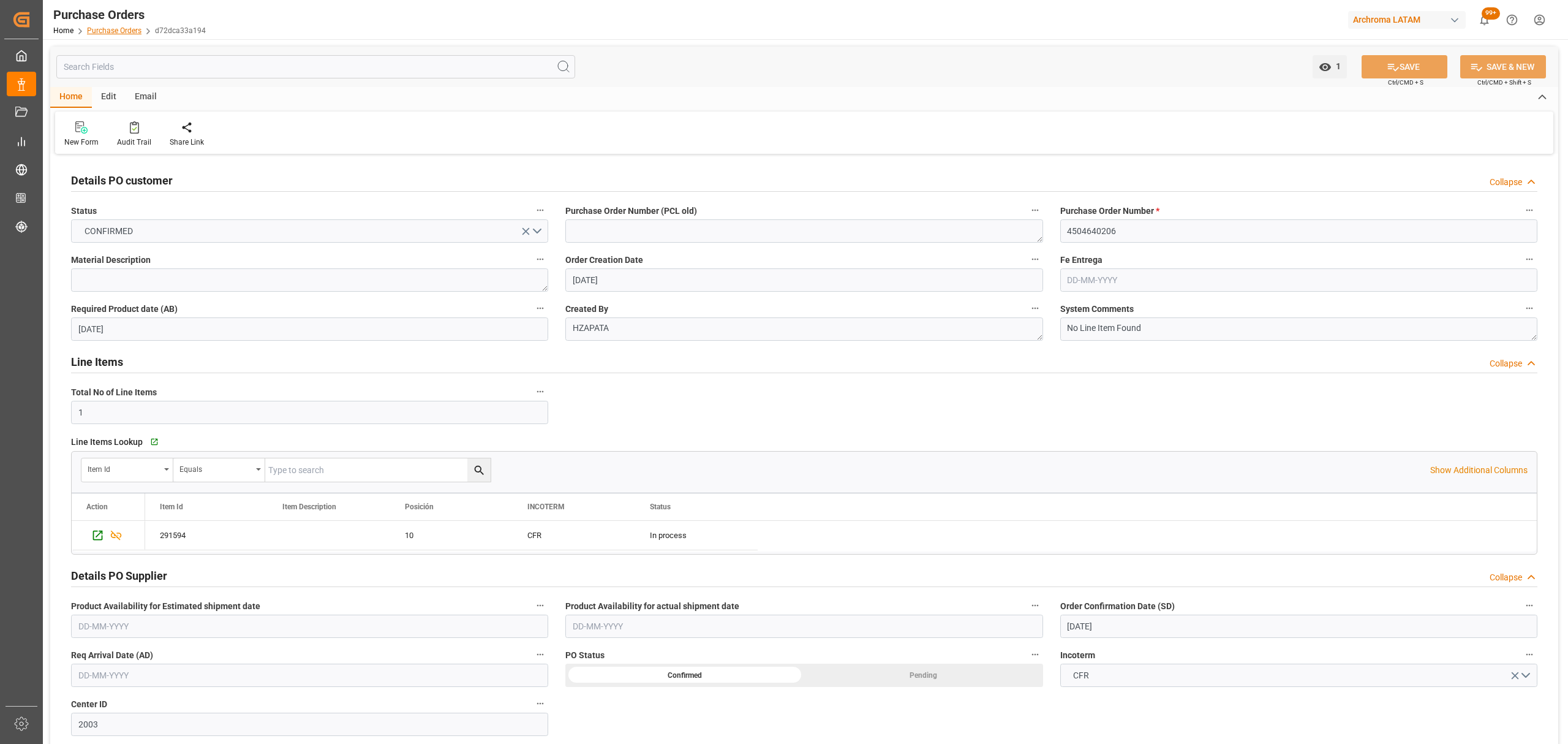
click at [128, 31] on link "Purchase Orders" at bounding box center [114, 31] width 54 height 9
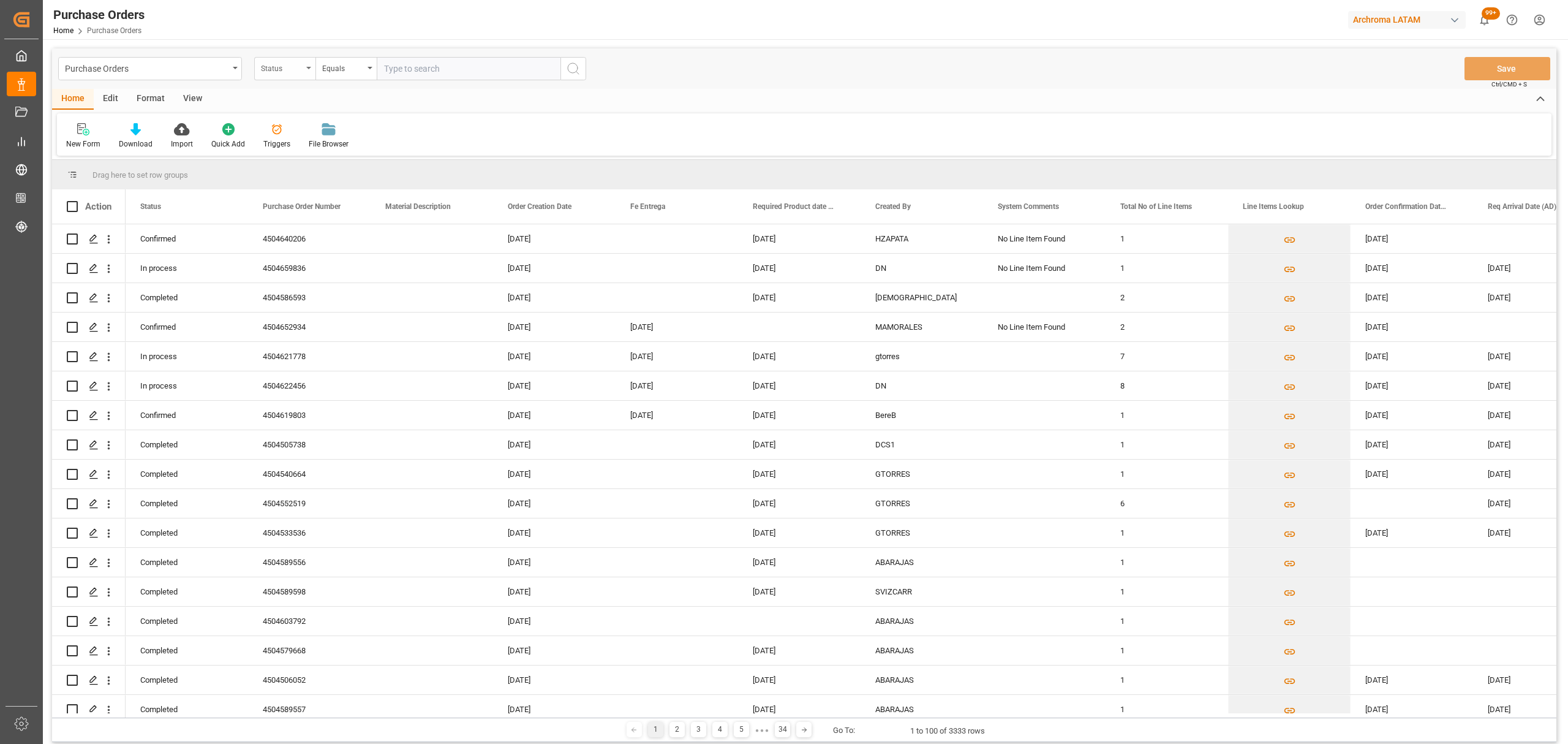
click at [280, 70] on div "Status" at bounding box center [282, 67] width 42 height 14
click at [309, 152] on div "Purchase Order Number" at bounding box center [346, 150] width 182 height 26
click at [336, 71] on div "Equals" at bounding box center [343, 67] width 42 height 14
click at [371, 148] on div "Fuzzy search" at bounding box center [408, 150] width 182 height 26
click at [422, 63] on input "text" at bounding box center [469, 68] width 184 height 24
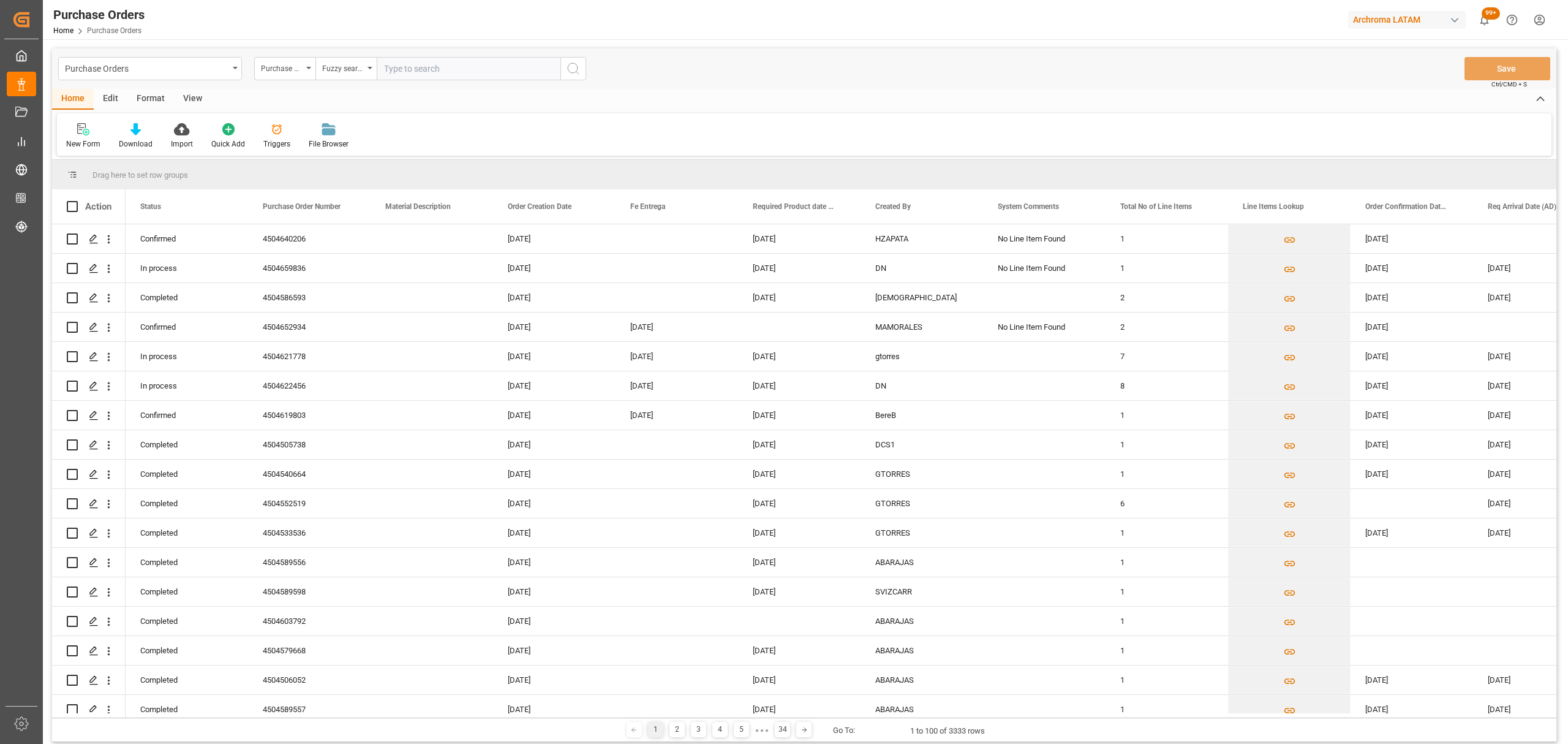
paste input "4504655504"
type input "4504655504"
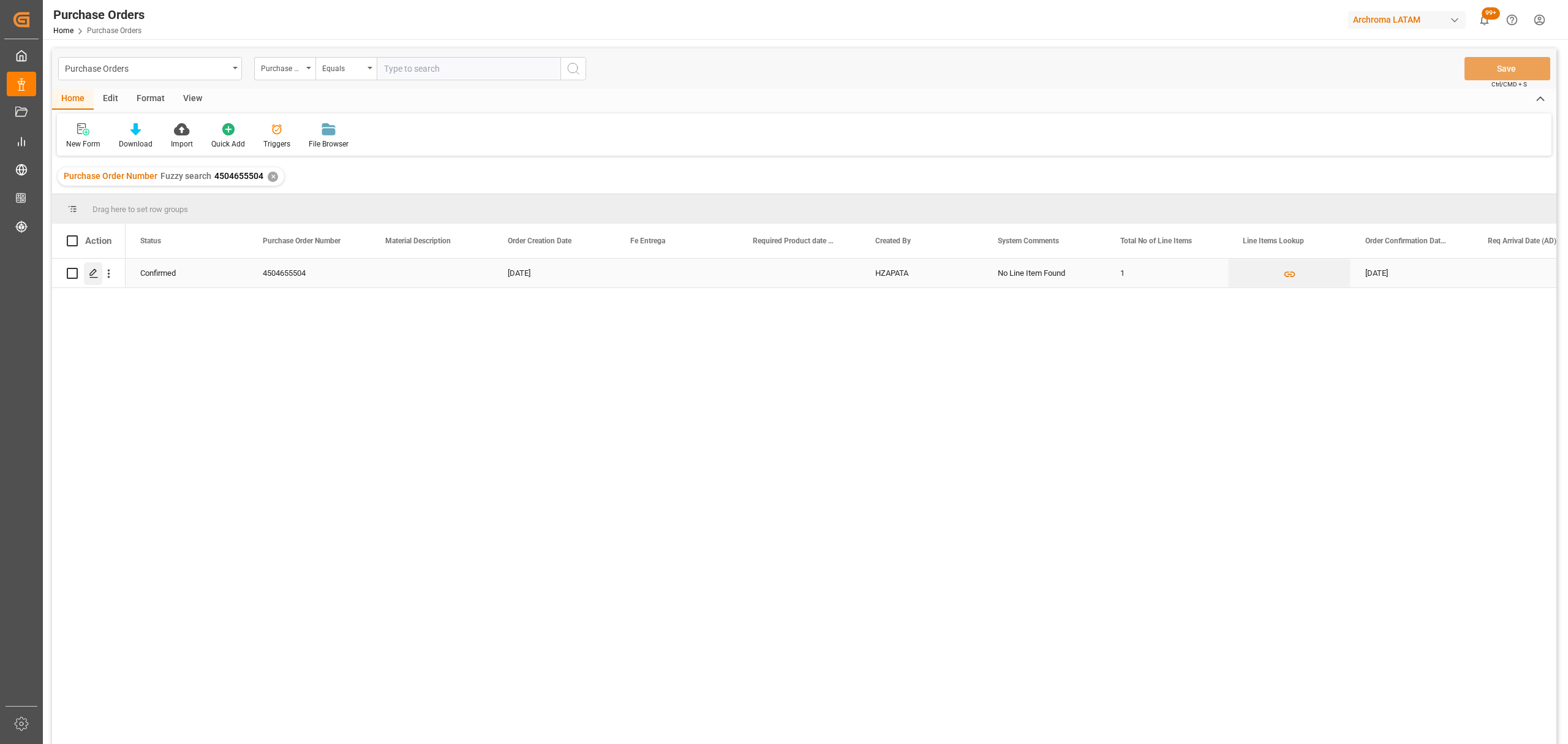
click at [91, 273] on polygon "Press SPACE to select this row." at bounding box center [93, 272] width 6 height 6
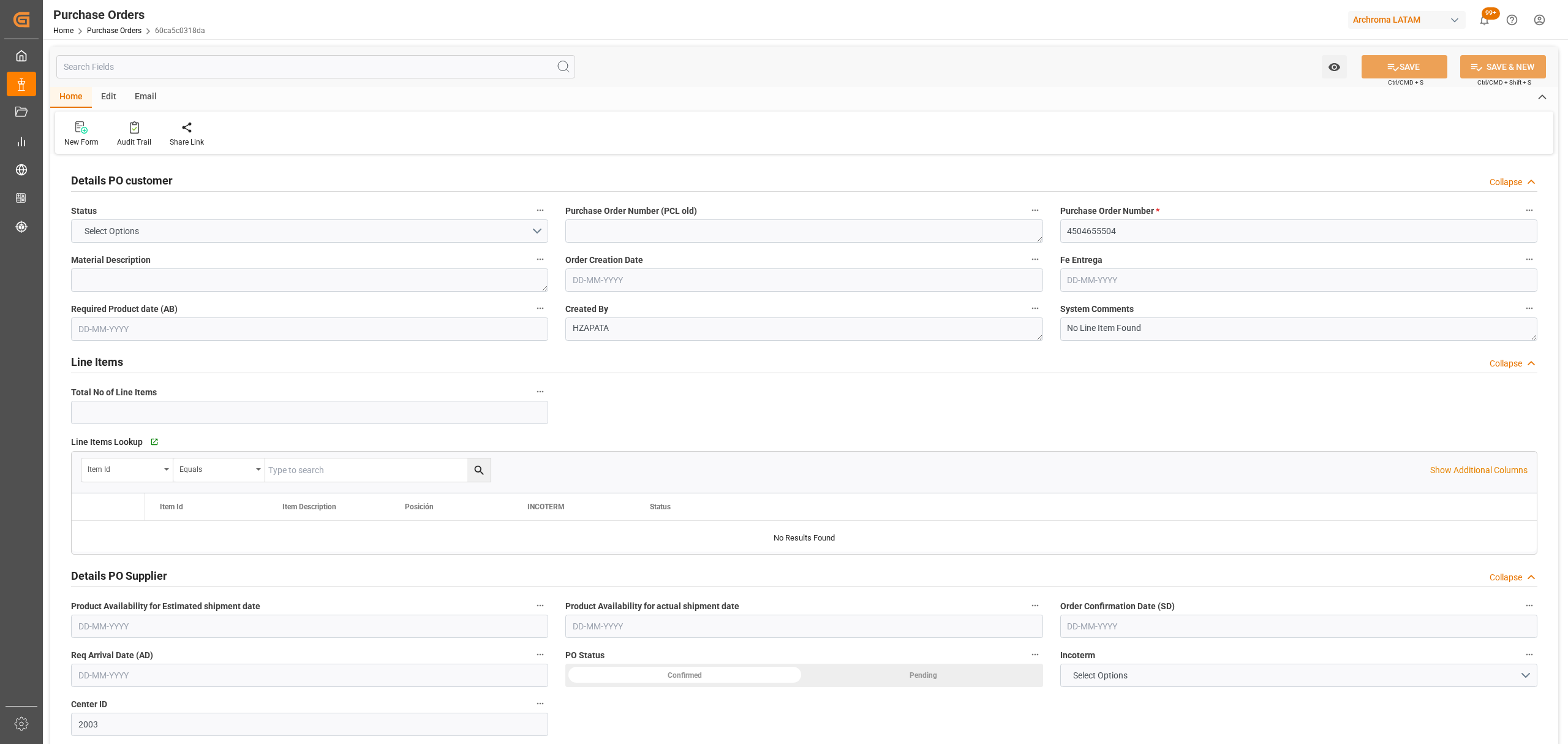
type input "1"
type input "[DATE]"
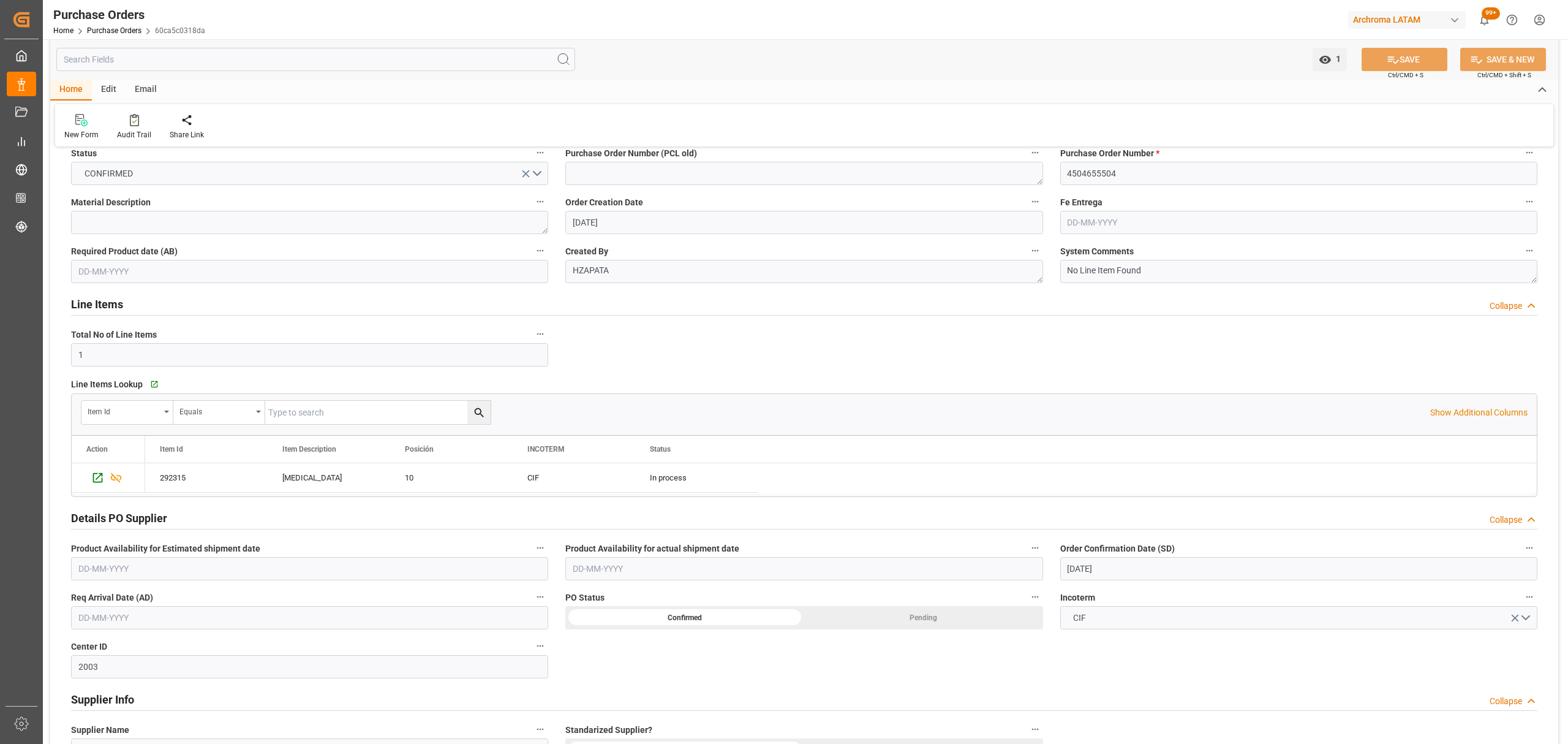
scroll to position [163, 0]
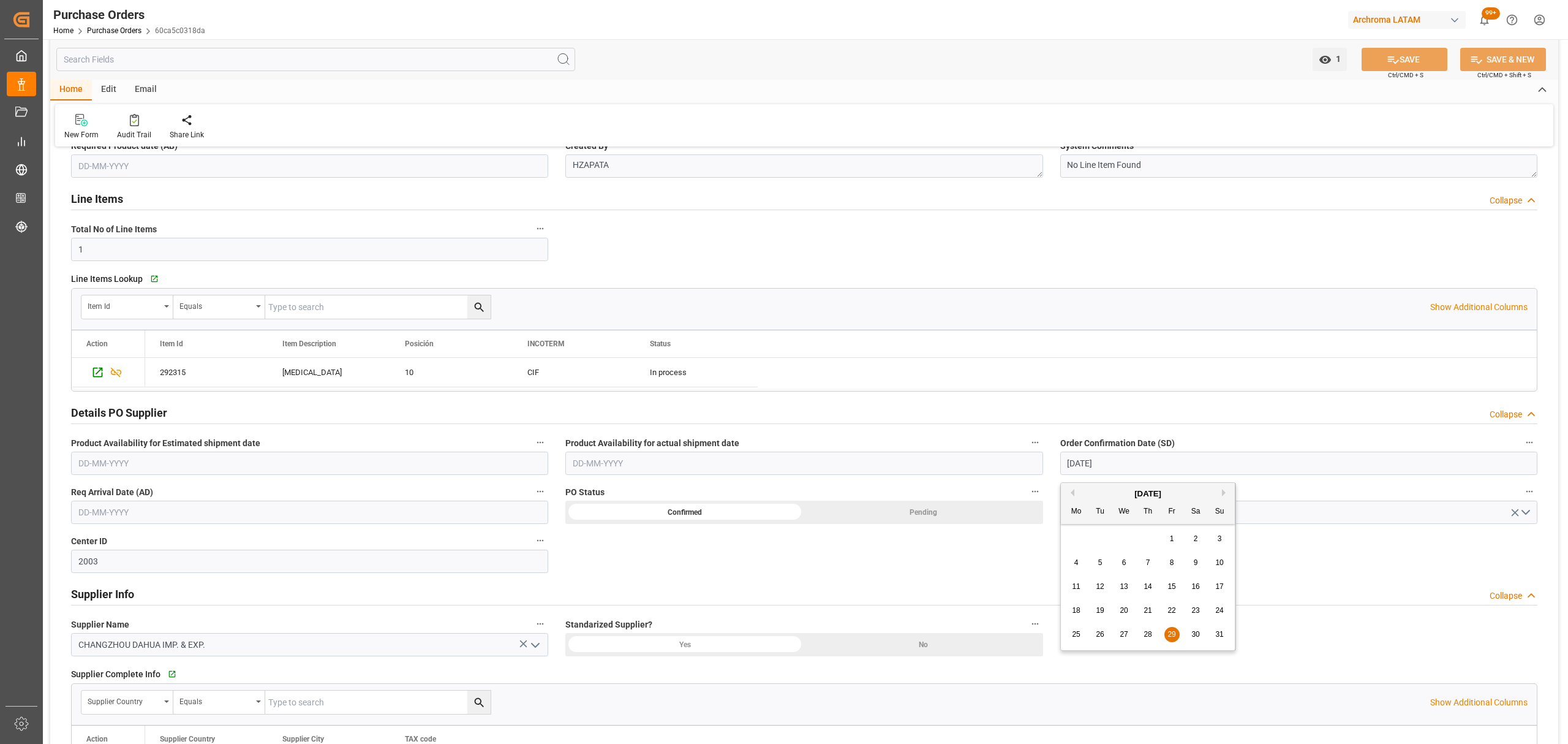
click at [1126, 455] on input "[DATE]" at bounding box center [1299, 463] width 477 height 24
click at [1224, 495] on button "Next Month" at bounding box center [1226, 492] width 7 height 7
click at [1149, 540] on span "4" at bounding box center [1148, 539] width 4 height 9
type input "[DATE]"
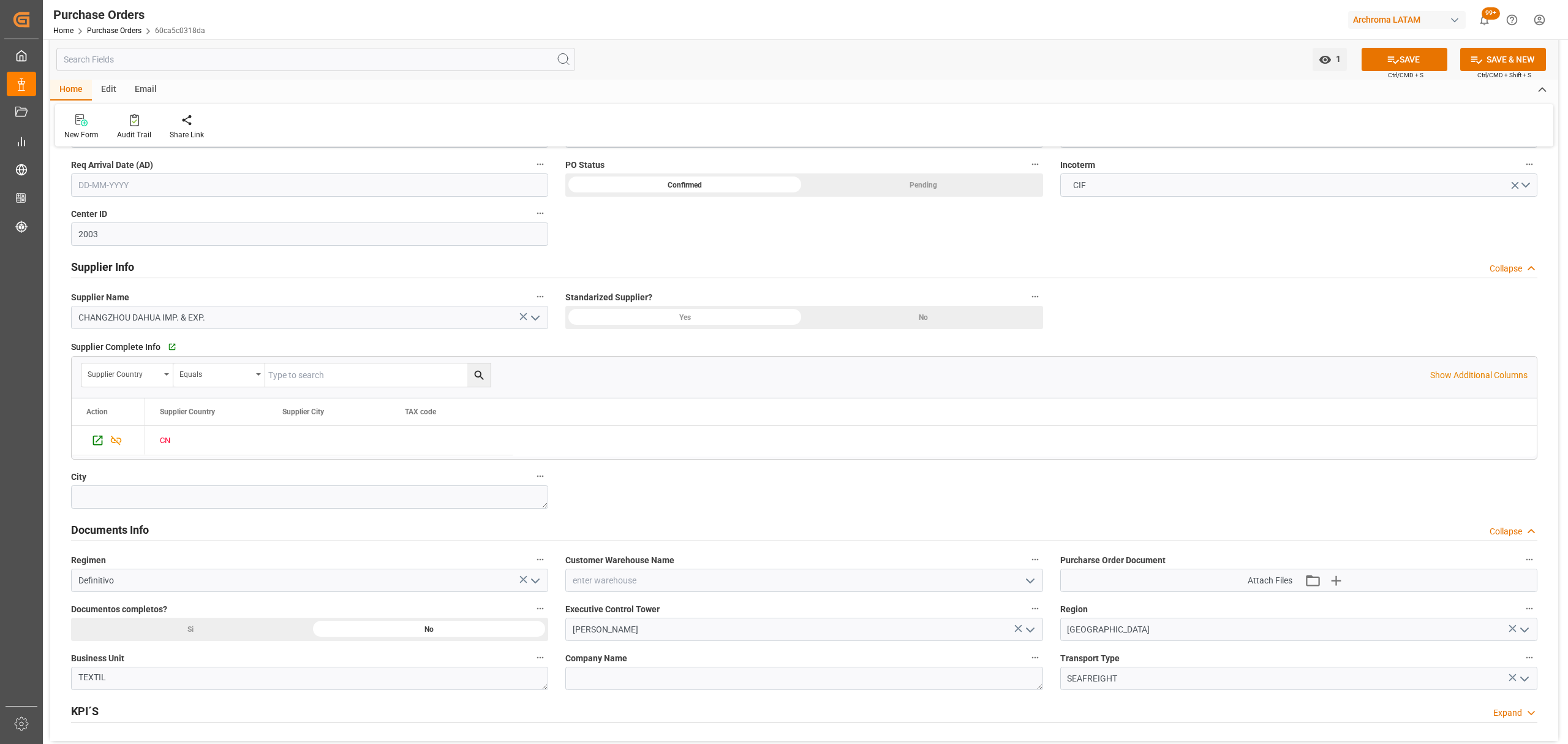
scroll to position [572, 0]
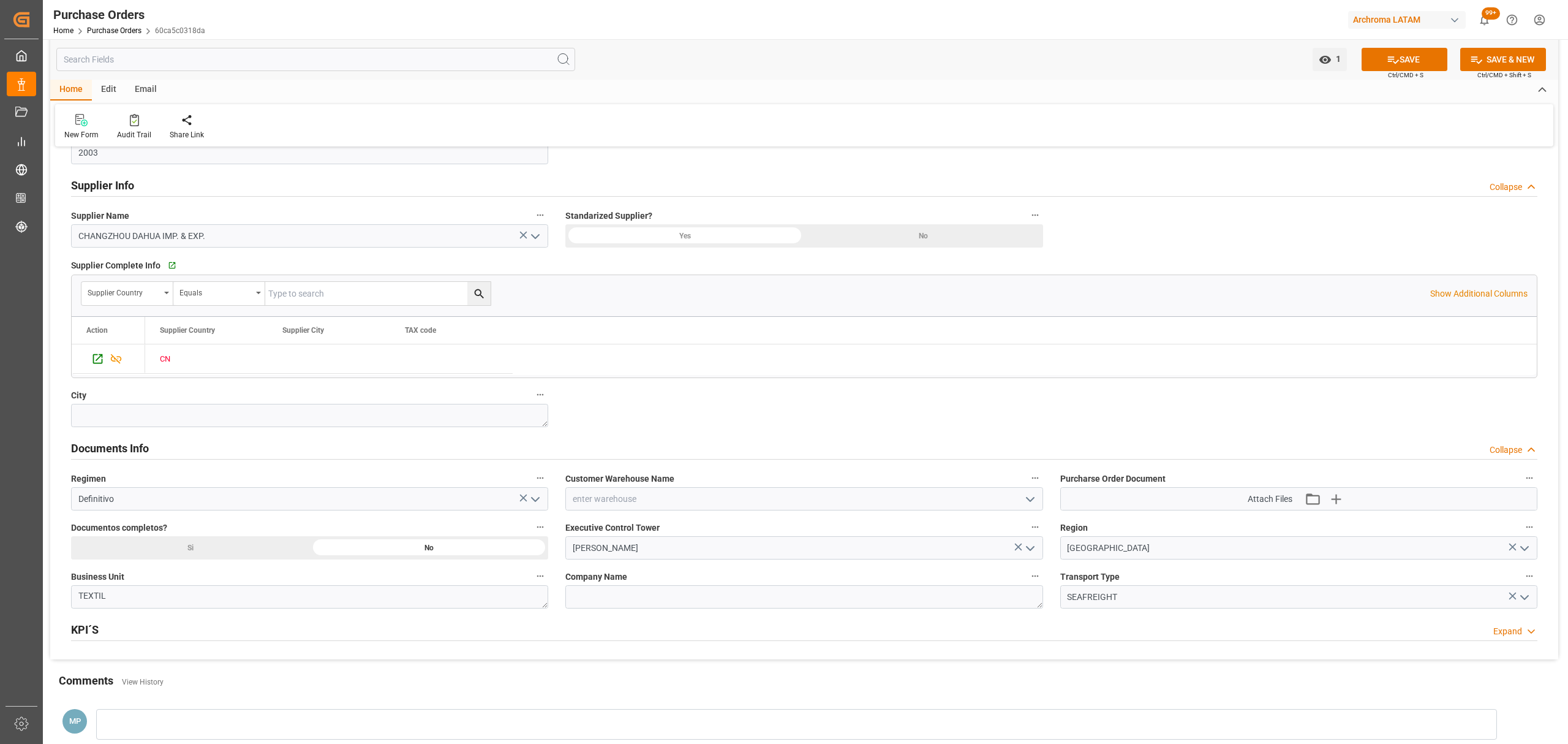
click at [1028, 498] on icon "open menu" at bounding box center [1030, 499] width 15 height 15
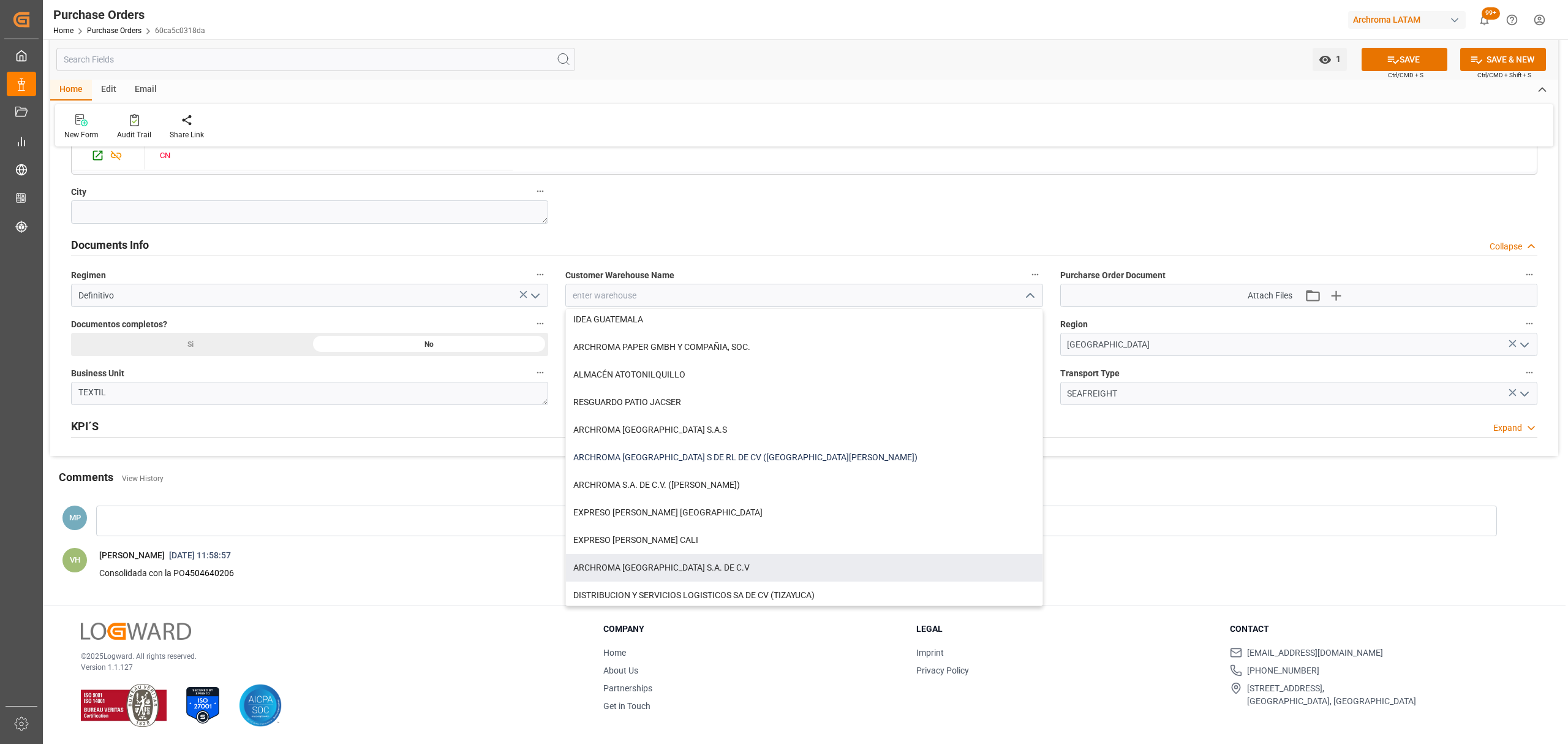
scroll to position [0, 0]
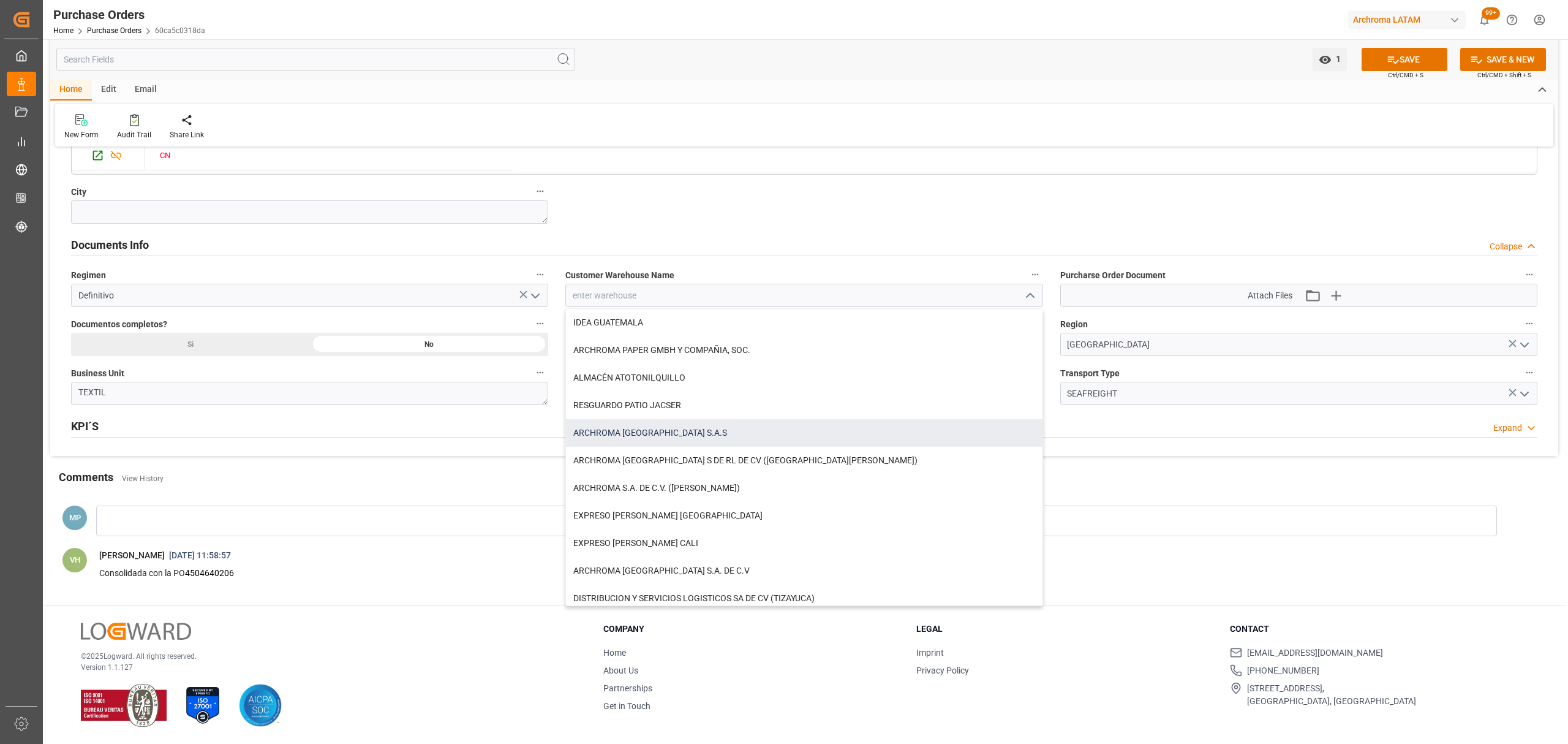
click at [662, 422] on div "ARCHROMA [GEOGRAPHIC_DATA] S.A.S" at bounding box center [803, 432] width 476 height 27
type input "ARCHROMA [GEOGRAPHIC_DATA] S.A.S"
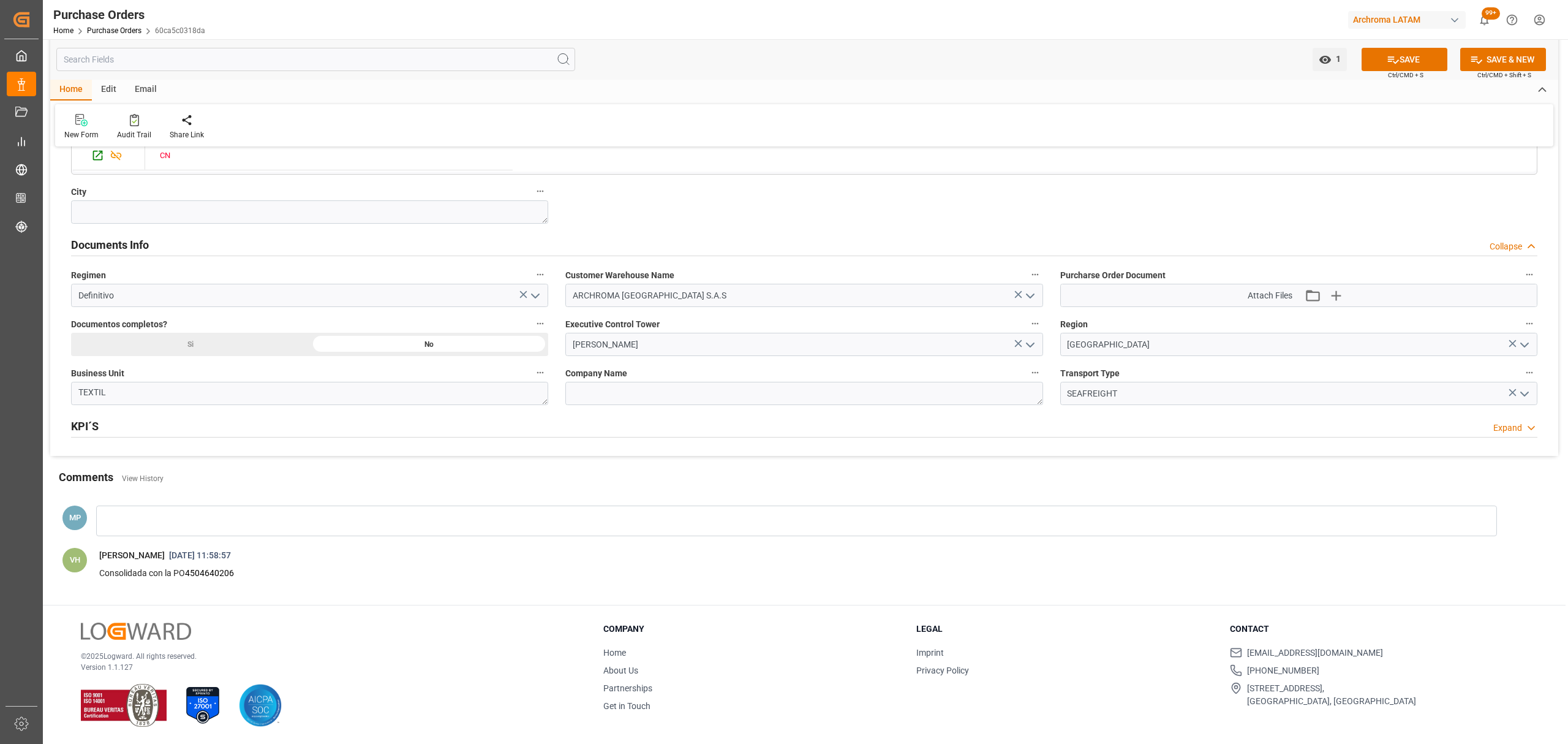
drag, startPoint x: 202, startPoint y: 345, endPoint x: 221, endPoint y: 344, distance: 19.0
click at [1333, 291] on icon "button" at bounding box center [1335, 295] width 20 height 20
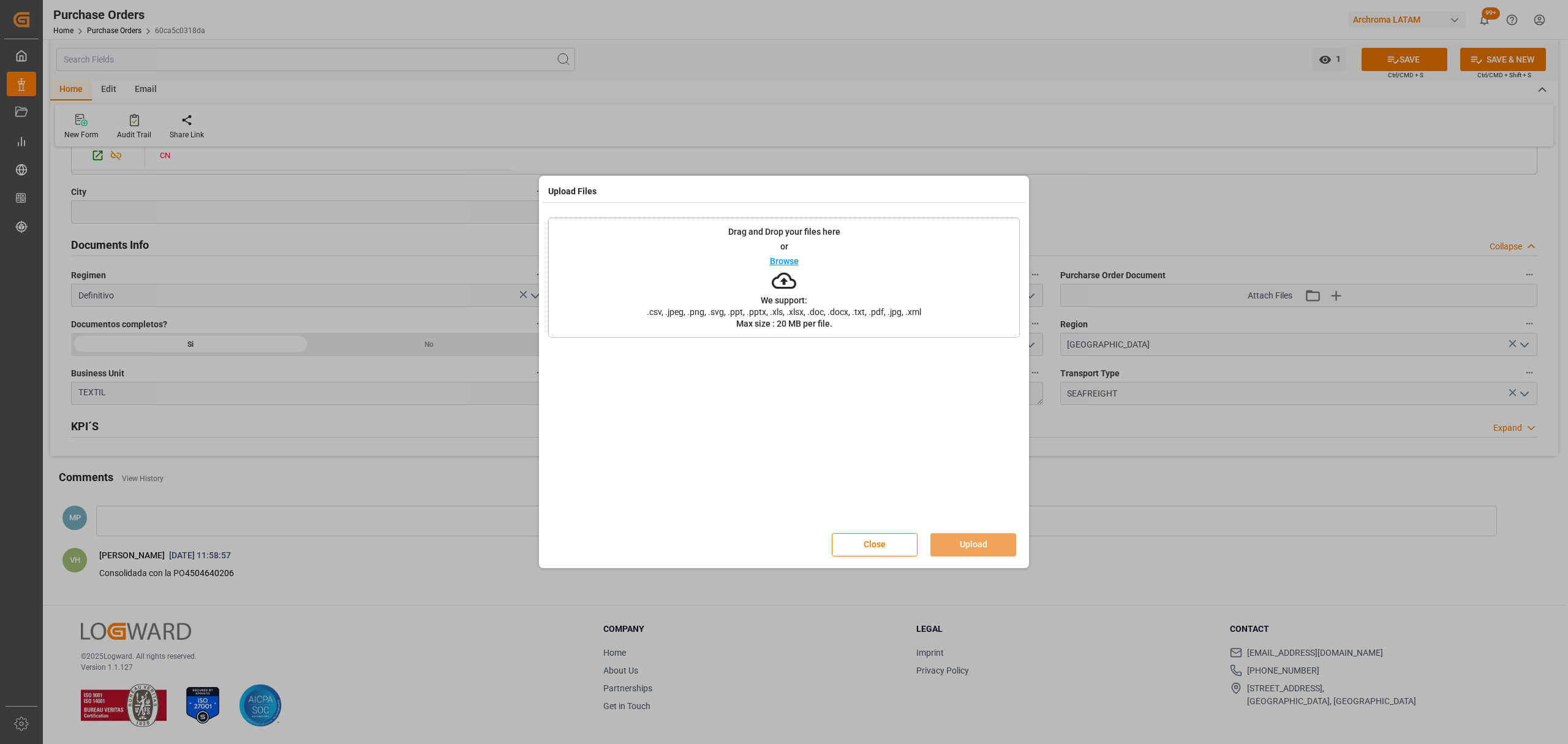
click at [747, 260] on div "Drag and Drop your files here or Browse We support: .csv, .jpeg, .png, .svg, .p…" at bounding box center [784, 277] width 472 height 120
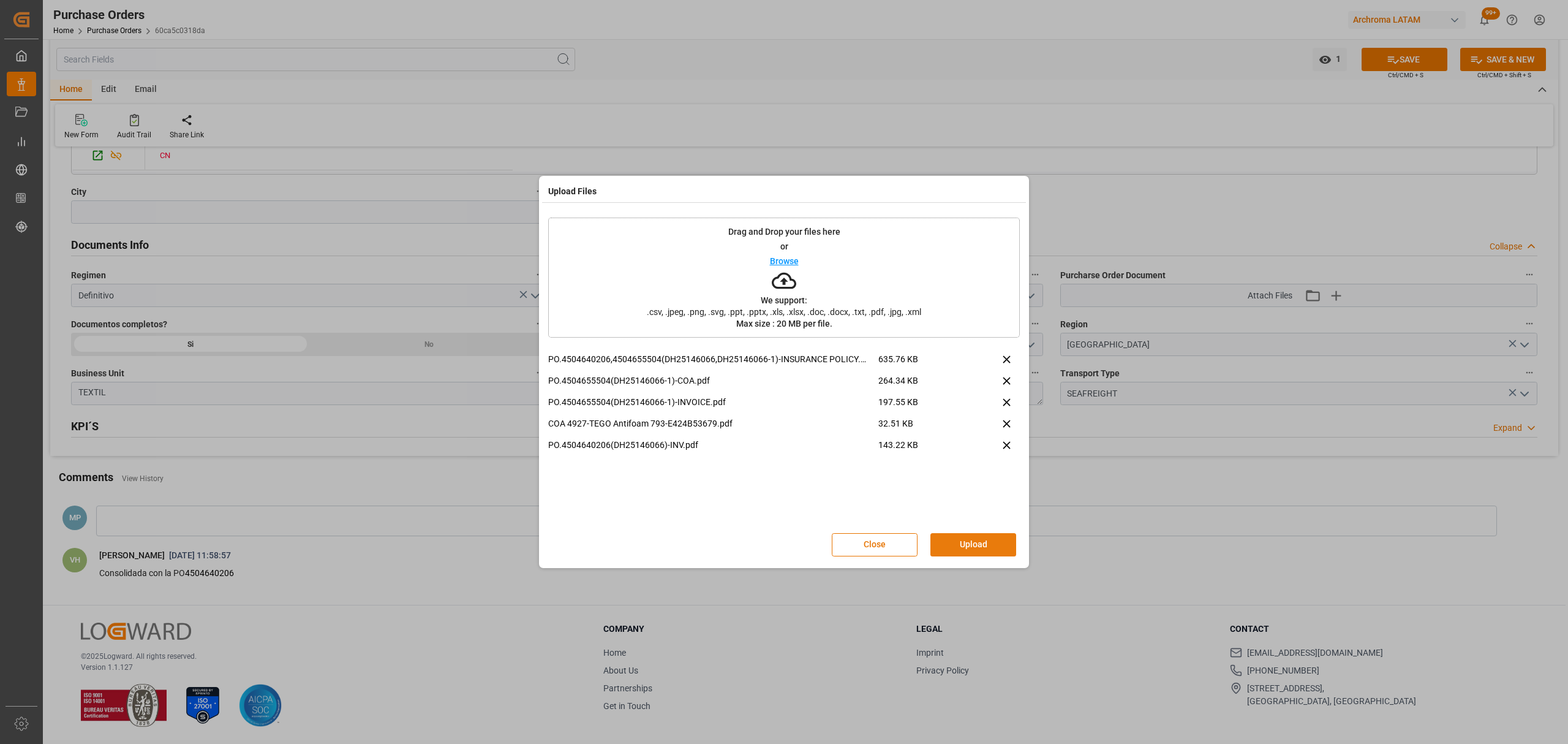
click at [990, 542] on button "Upload" at bounding box center [973, 545] width 86 height 24
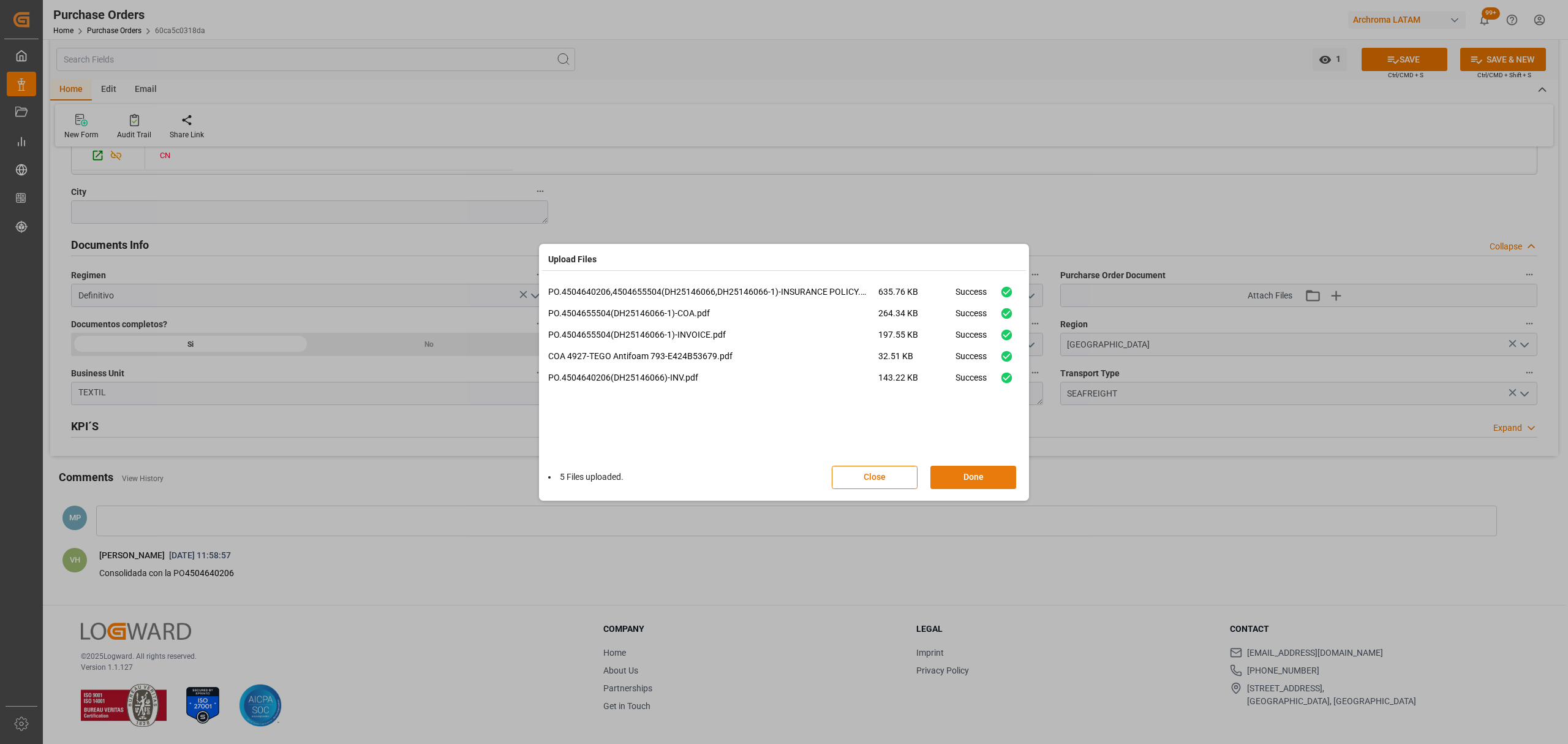
click at [985, 477] on button "Done" at bounding box center [973, 478] width 86 height 24
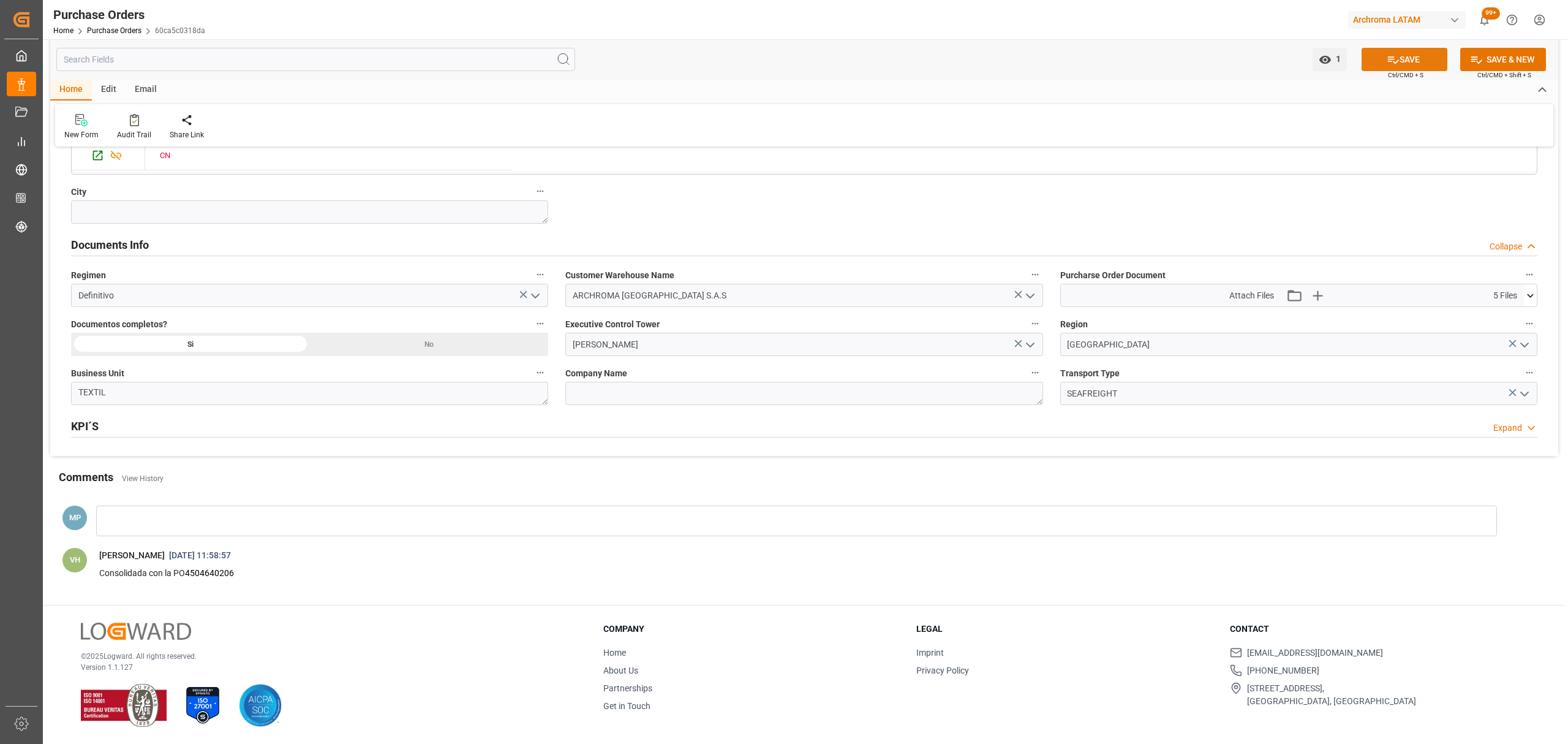
click at [1413, 54] on button "SAVE" at bounding box center [1404, 60] width 86 height 24
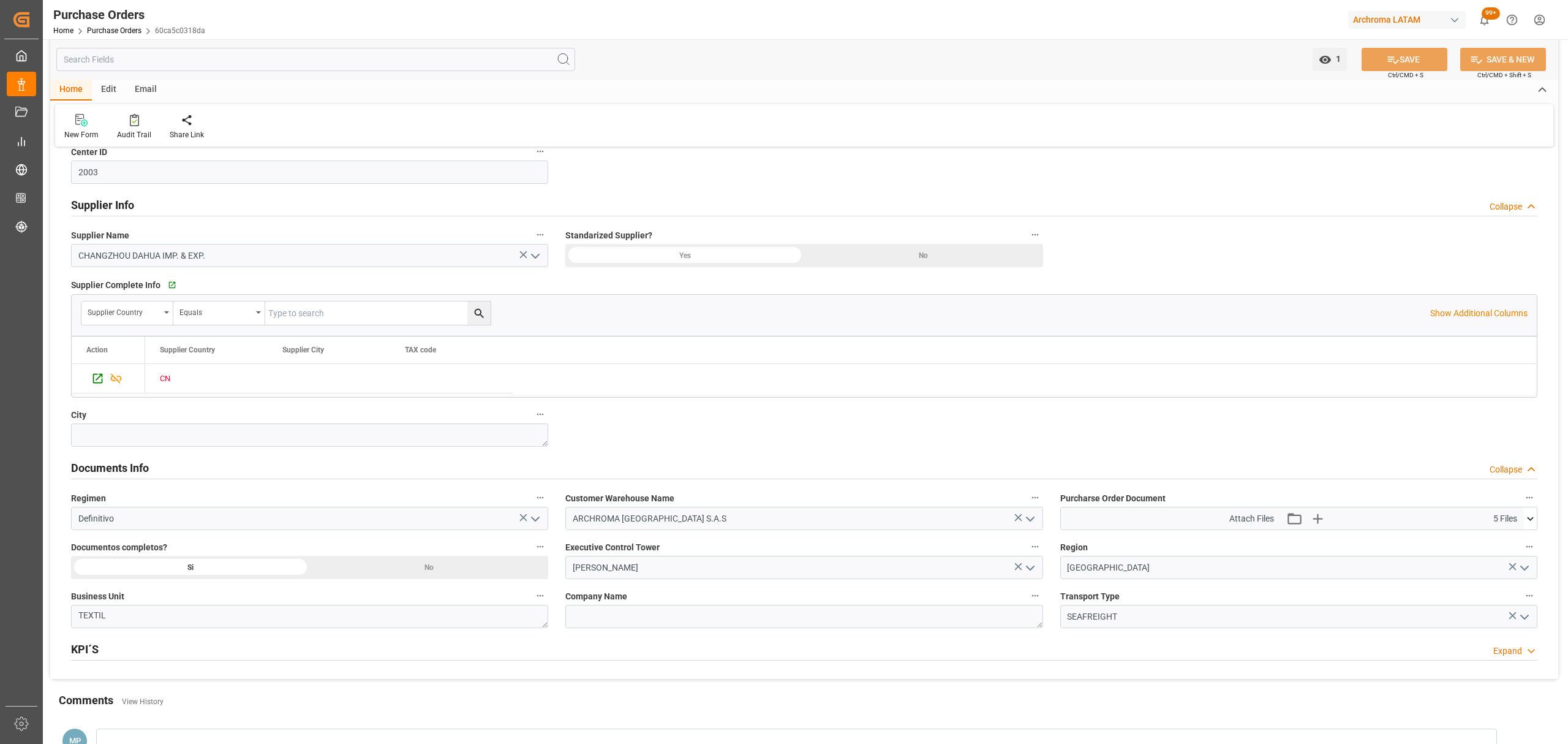
scroll to position [533, 0]
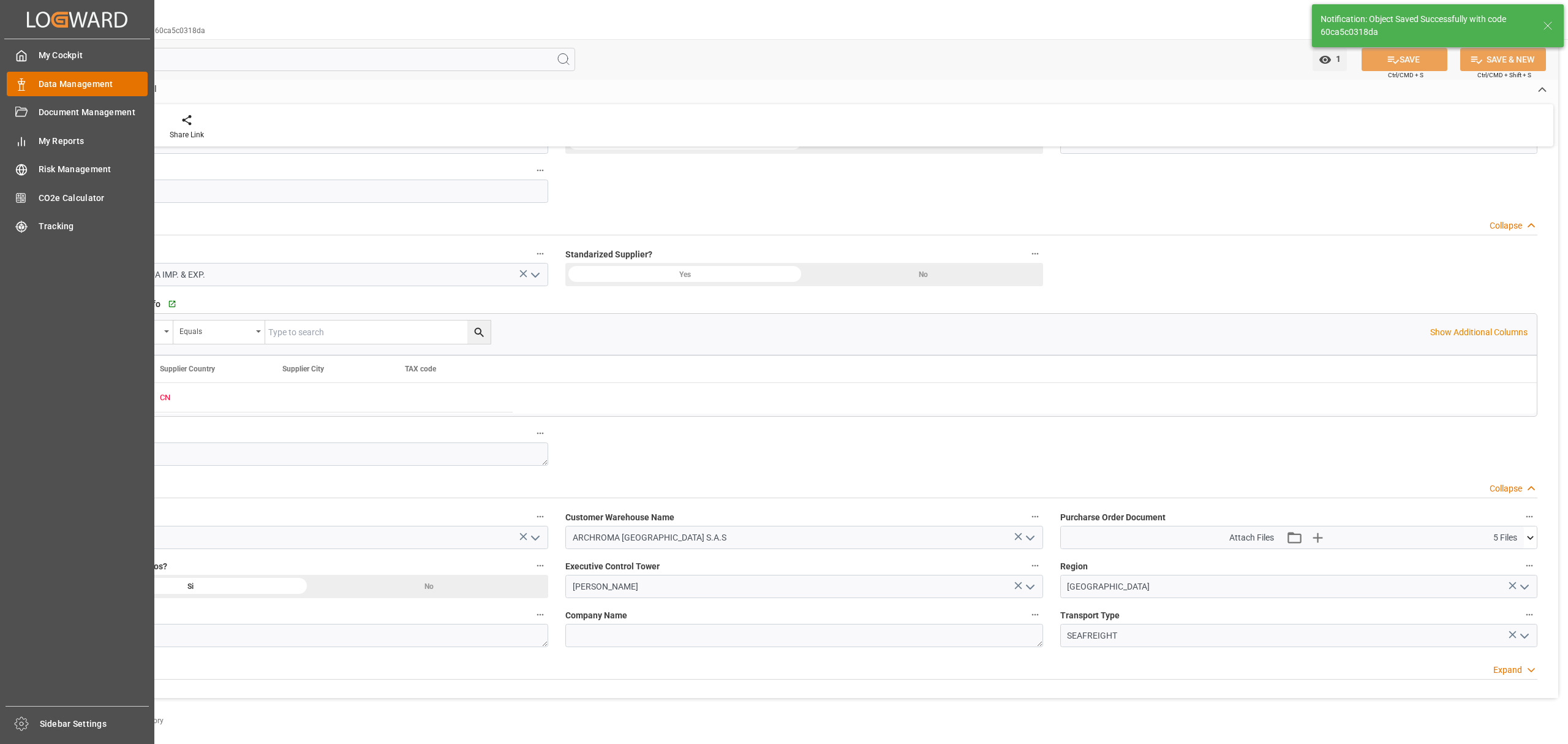
click at [102, 87] on span "Data Management" at bounding box center [93, 84] width 110 height 13
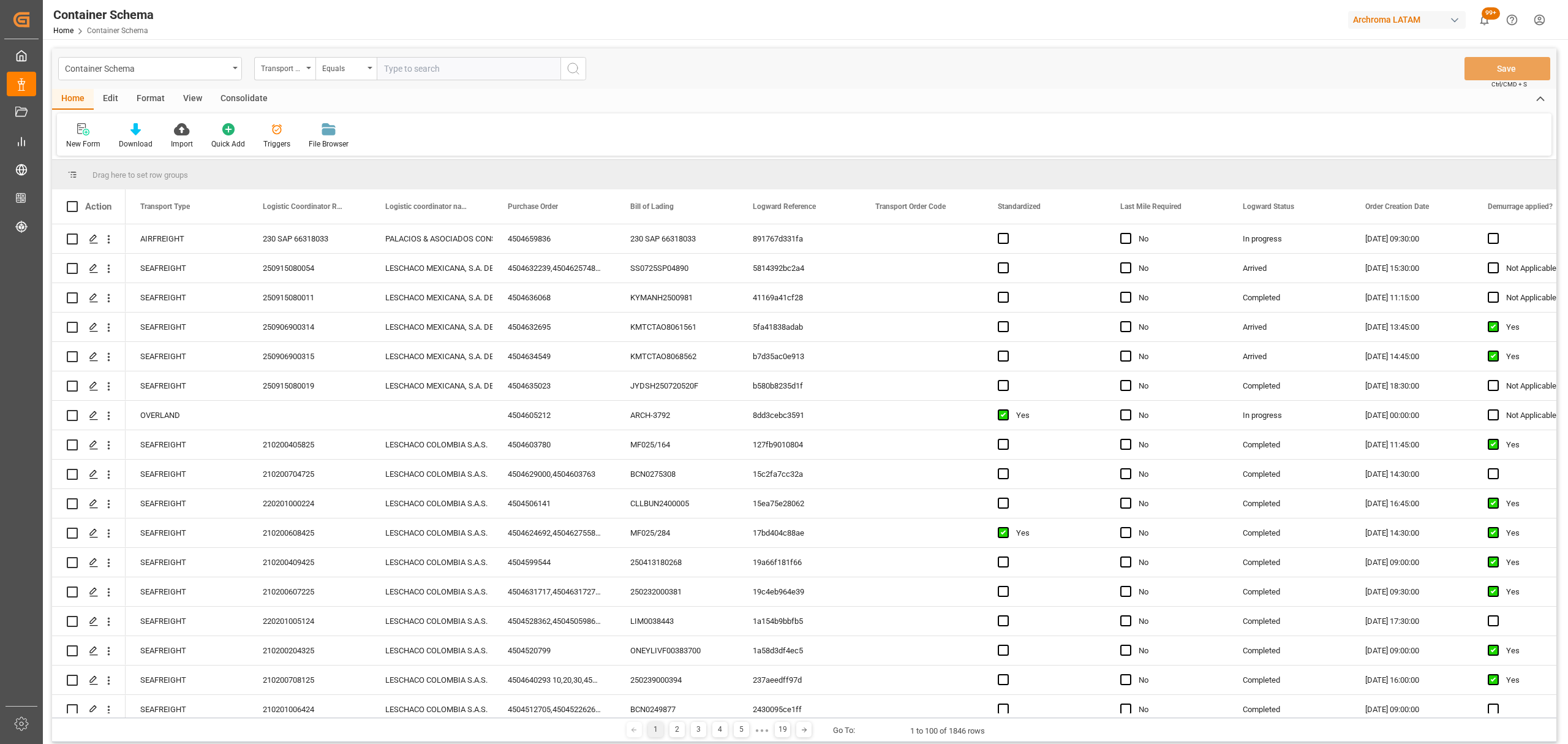
click at [194, 68] on div "Container Schema" at bounding box center [146, 68] width 163 height 15
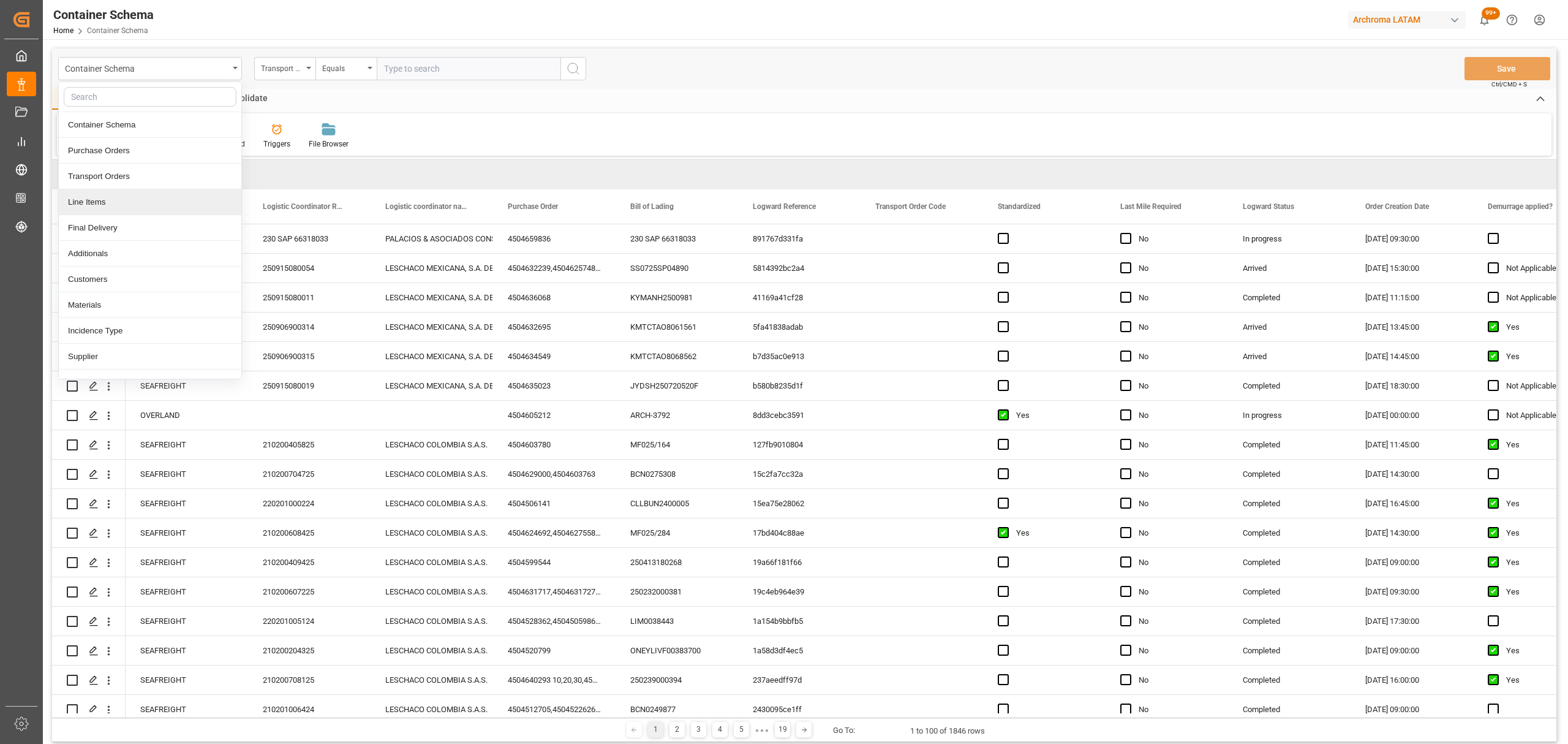
click at [120, 208] on div "Line Items" at bounding box center [150, 202] width 182 height 26
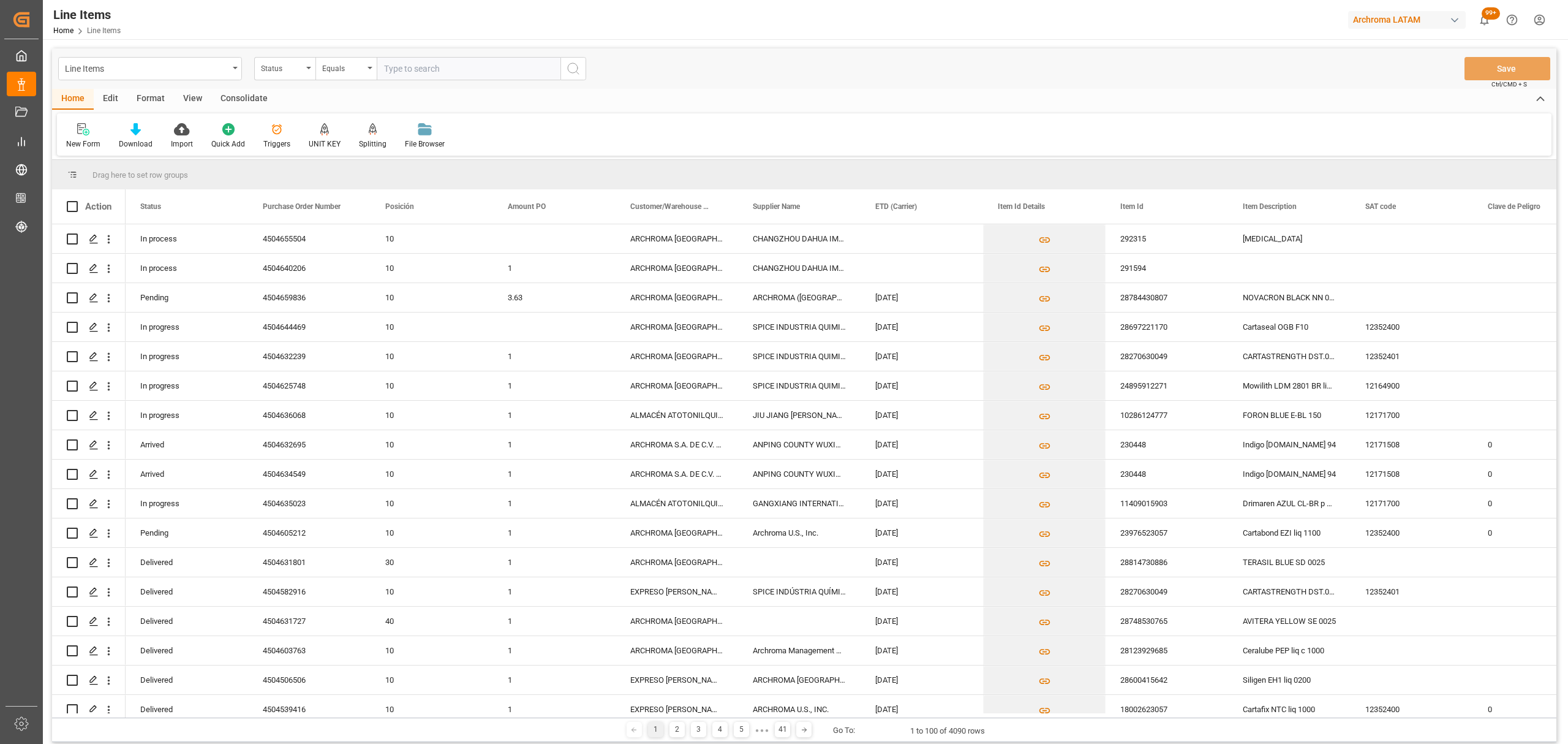
click at [291, 74] on div "Status" at bounding box center [284, 68] width 61 height 24
click at [319, 153] on div "Purchase Order Number" at bounding box center [346, 150] width 182 height 26
click at [349, 54] on div "Line Items Purchase Order Number Equals Save Ctrl/CMD + S" at bounding box center [804, 68] width 1504 height 40
click at [352, 66] on div "Equals" at bounding box center [343, 67] width 42 height 14
click at [373, 305] on div "Contains" at bounding box center [408, 305] width 182 height 26
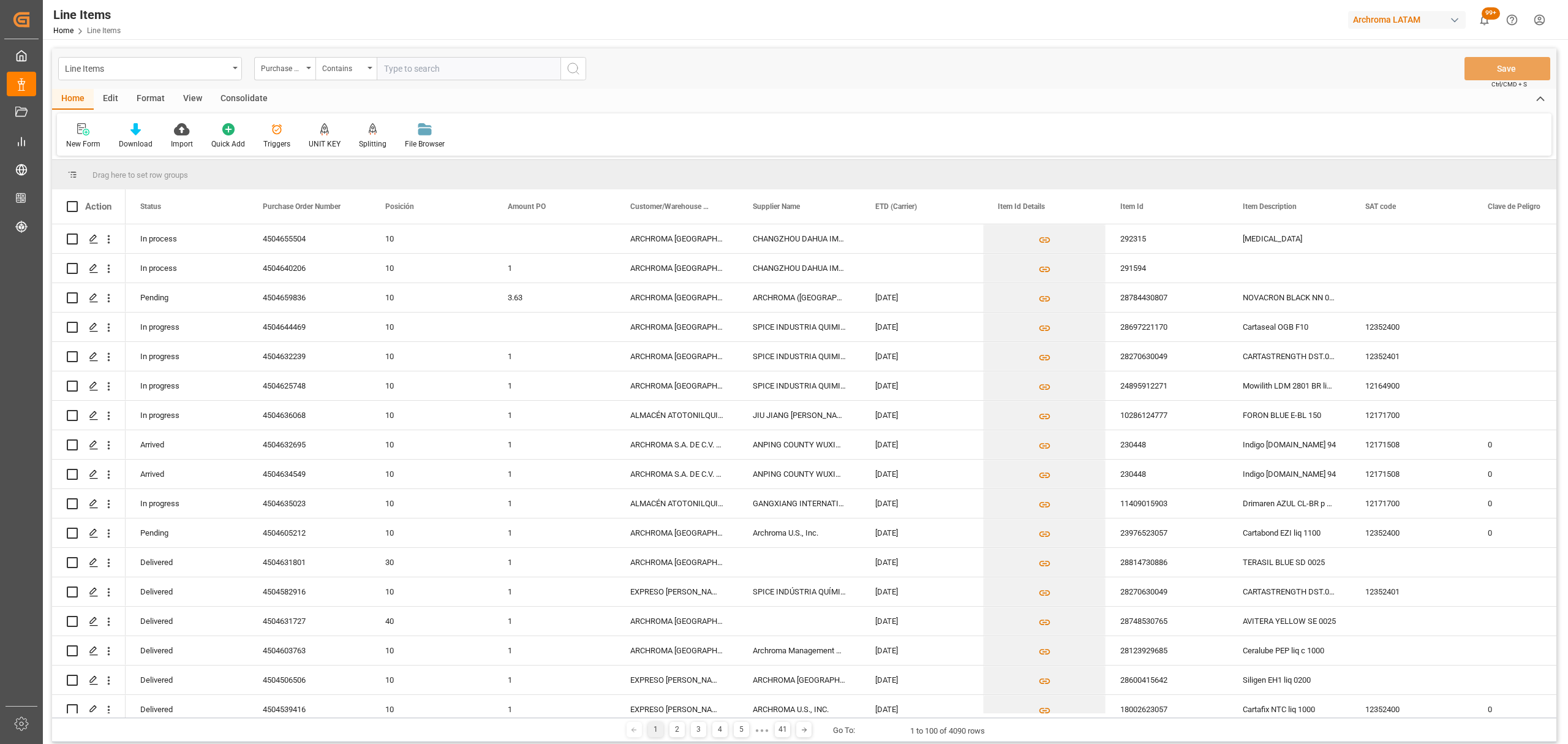
paste input "4504640206"
paste input "4504655504"
type input "4504640206,4504655504"
click at [568, 71] on icon "search button" at bounding box center [573, 68] width 15 height 15
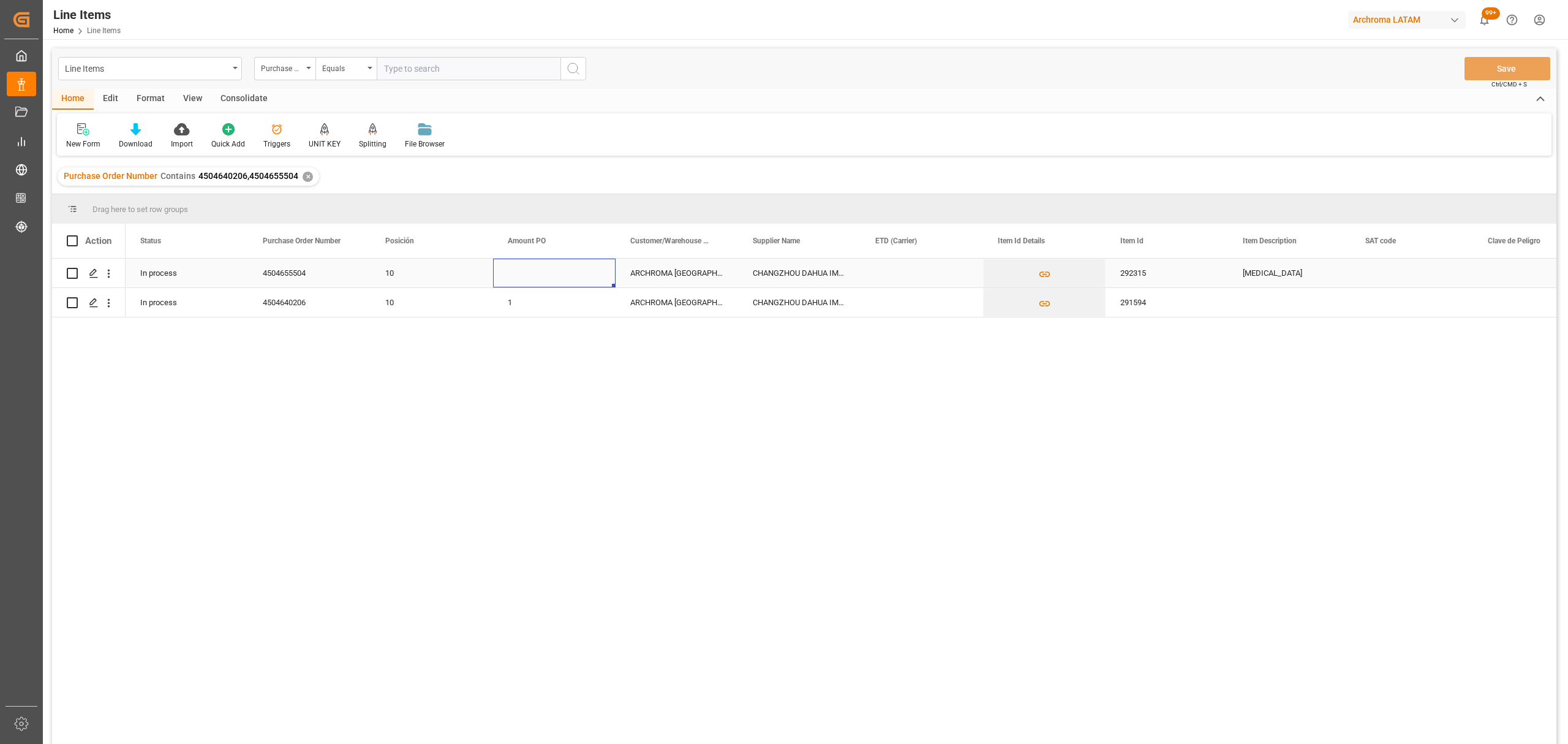
click at [513, 276] on div "Press SPACE to select this row." at bounding box center [554, 272] width 122 height 29
click at [564, 273] on div "Press SPACE to select this row." at bounding box center [554, 272] width 122 height 29
click at [564, 272] on input "Press SPACE to select this row." at bounding box center [554, 280] width 103 height 24
type input "1.36"
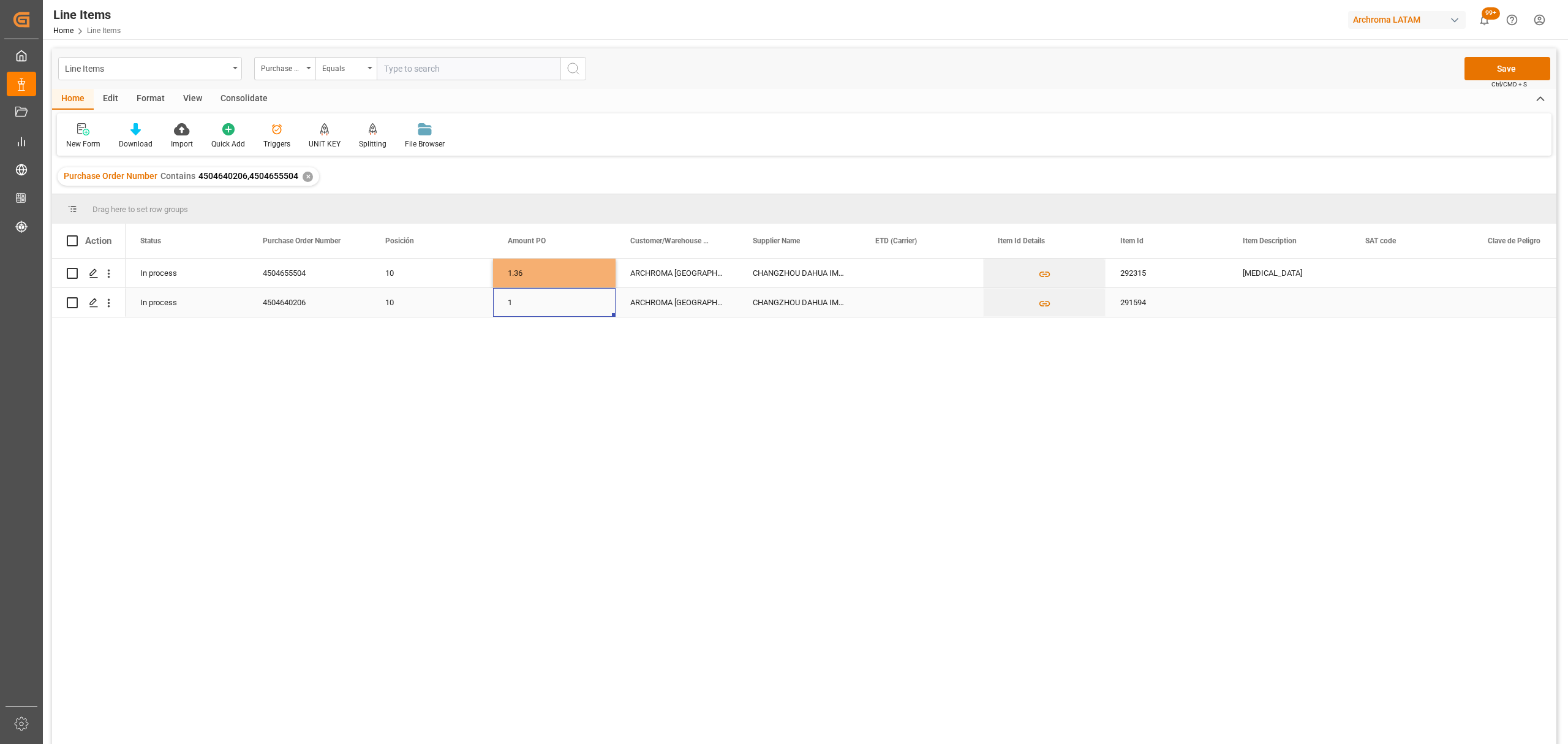
click at [566, 310] on div "1" at bounding box center [554, 302] width 122 height 29
click at [545, 308] on div "1" at bounding box center [554, 302] width 122 height 29
click at [545, 308] on div "1" at bounding box center [554, 295] width 122 height 43
click at [557, 297] on input "1" at bounding box center [554, 295] width 103 height 24
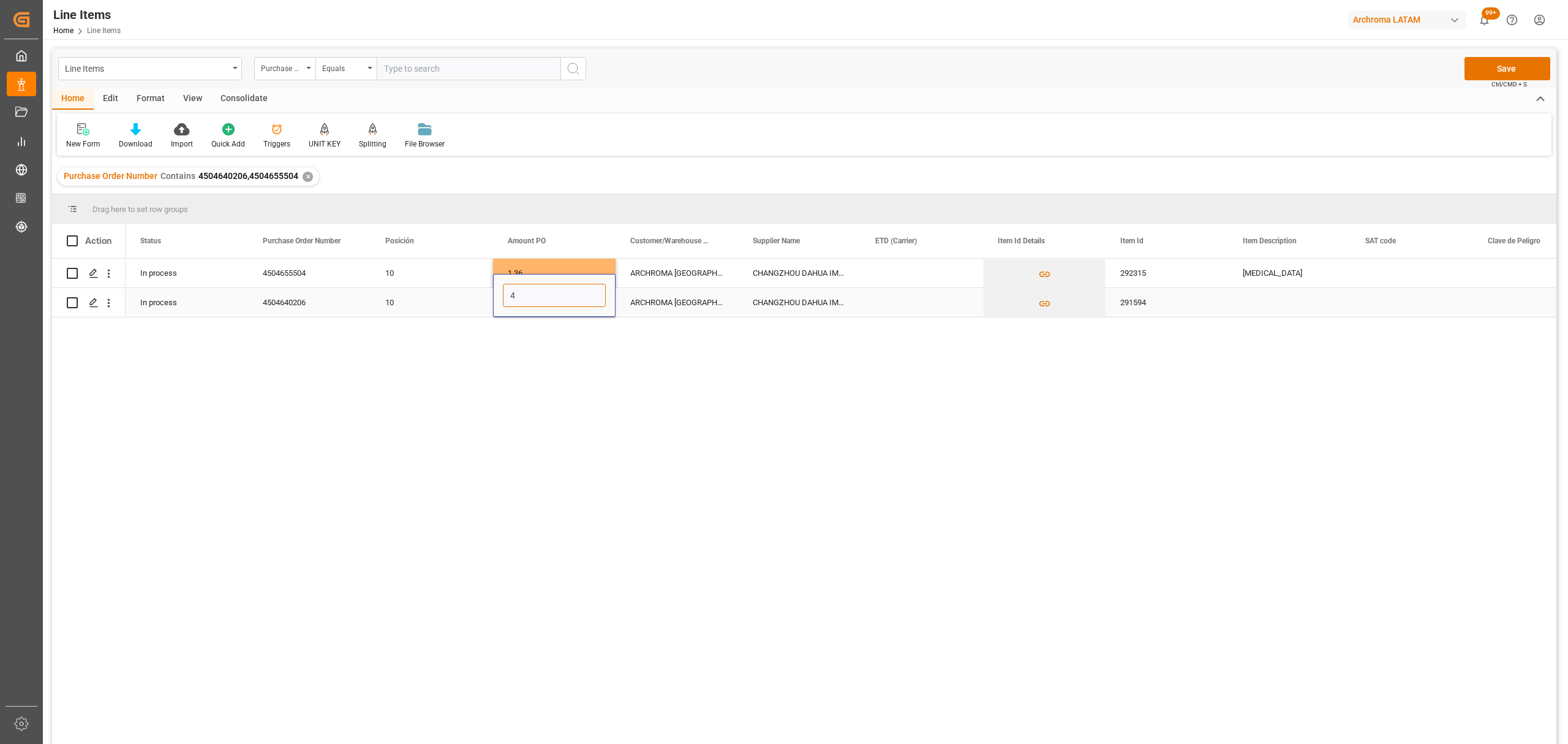
type input "40"
click at [718, 288] on div "ARCHROMA [GEOGRAPHIC_DATA] S.A.S" at bounding box center [677, 302] width 122 height 29
click at [883, 276] on div "Press SPACE to select this row." at bounding box center [921, 272] width 122 height 29
click at [959, 358] on span "4" at bounding box center [958, 360] width 4 height 9
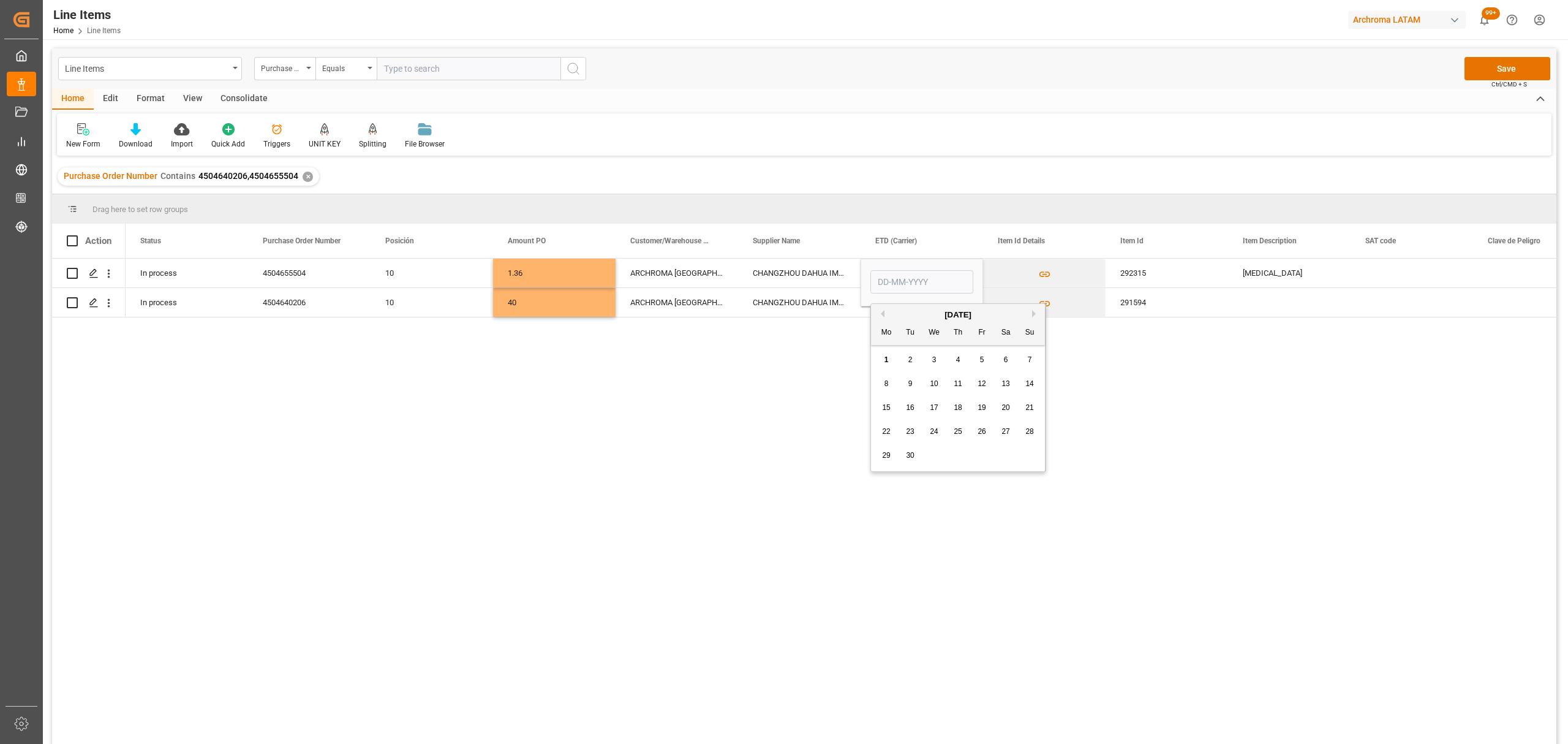
type input "[DATE]"
click at [835, 305] on div "CHANGZHOU DAHUA IMP. & EXP." at bounding box center [799, 302] width 122 height 29
click at [894, 312] on div "Press SPACE to select this row." at bounding box center [921, 302] width 122 height 29
click at [962, 372] on div "4" at bounding box center [958, 370] width 15 height 15
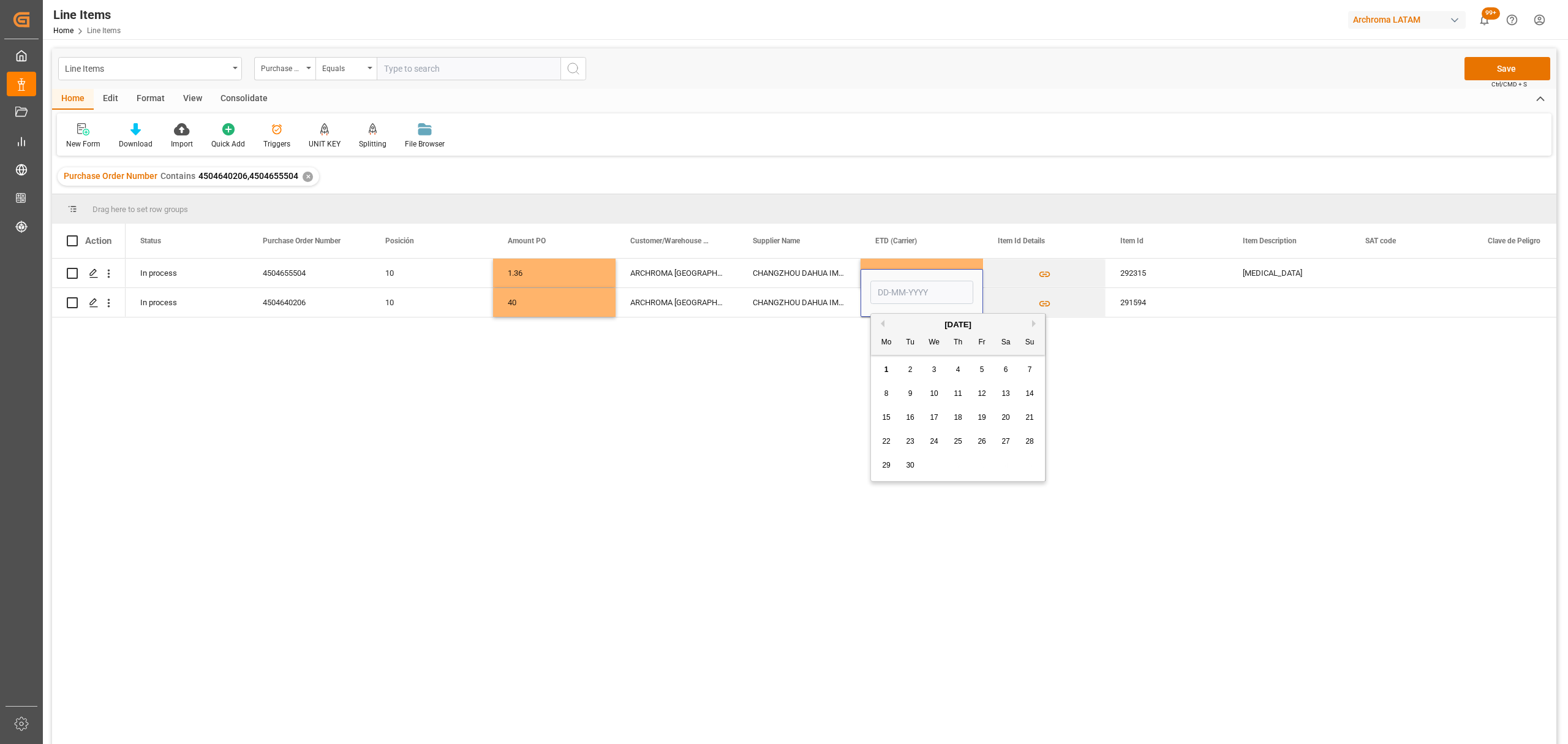
type input "[DATE]"
click at [1199, 272] on div "292315" at bounding box center [1166, 272] width 122 height 29
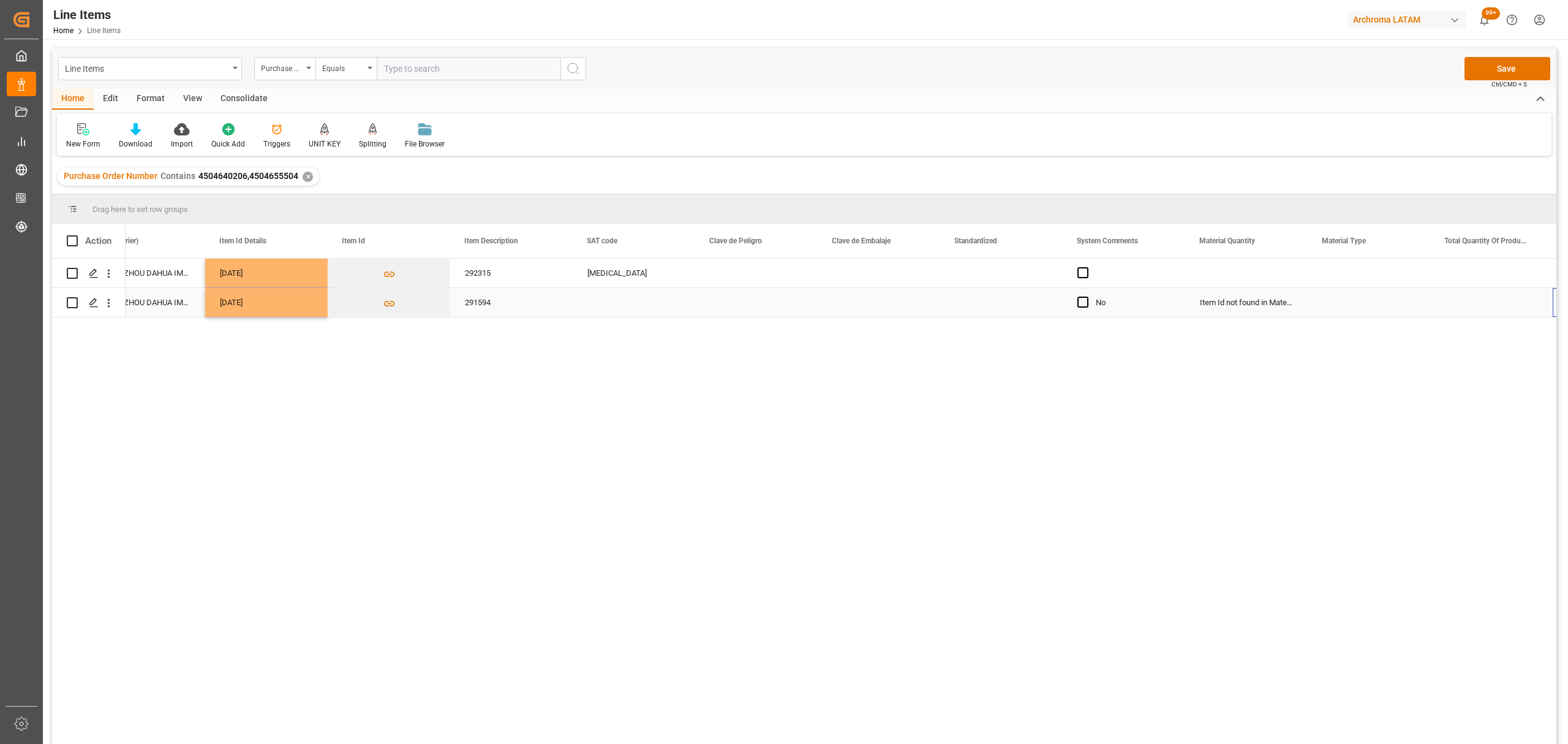
scroll to position [0, 778]
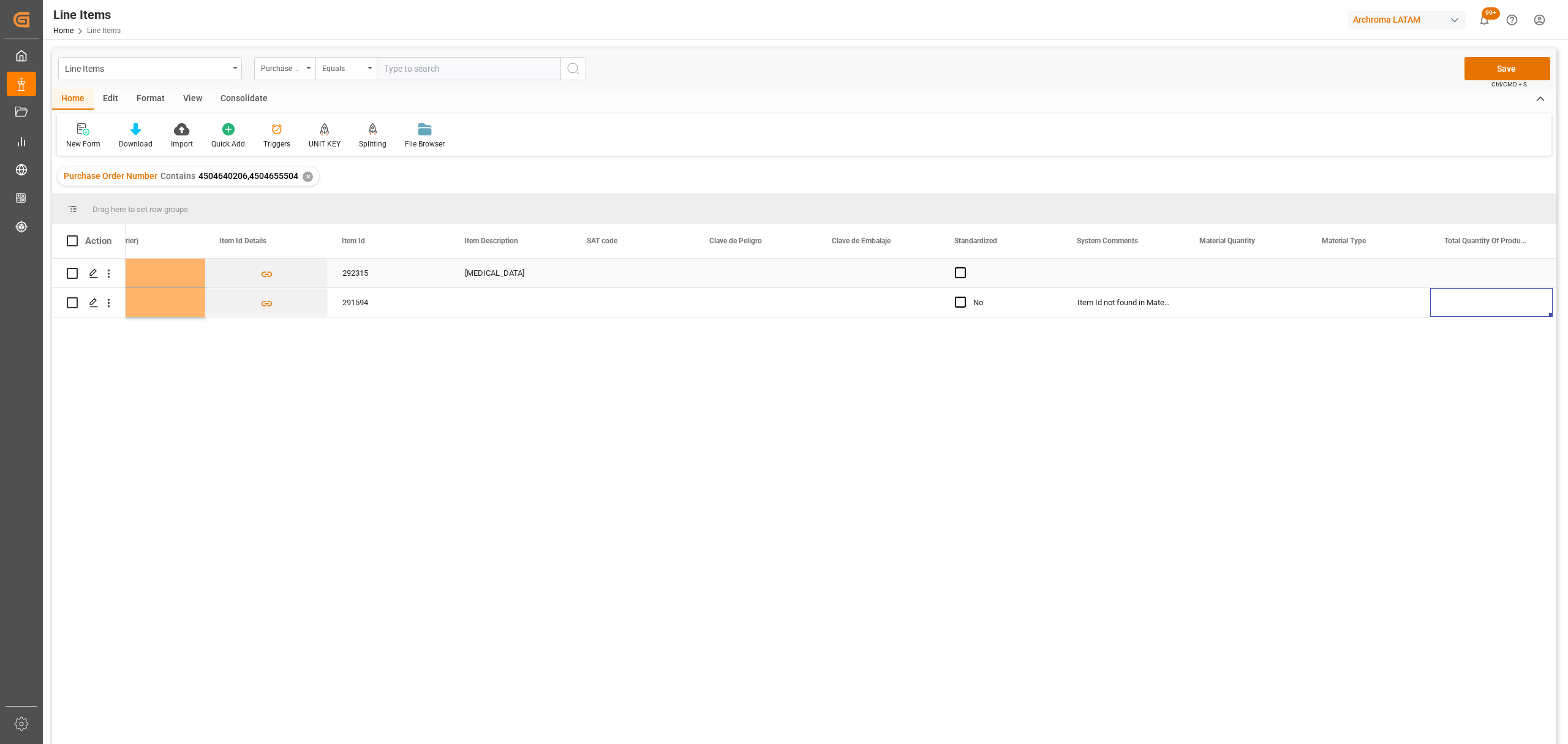
click at [1225, 272] on div "Press SPACE to select this row." at bounding box center [1246, 272] width 122 height 29
click at [1225, 274] on input "Press SPACE to select this row." at bounding box center [1246, 280] width 103 height 24
click at [1238, 310] on div "Press SPACE to select this row." at bounding box center [1246, 302] width 122 height 29
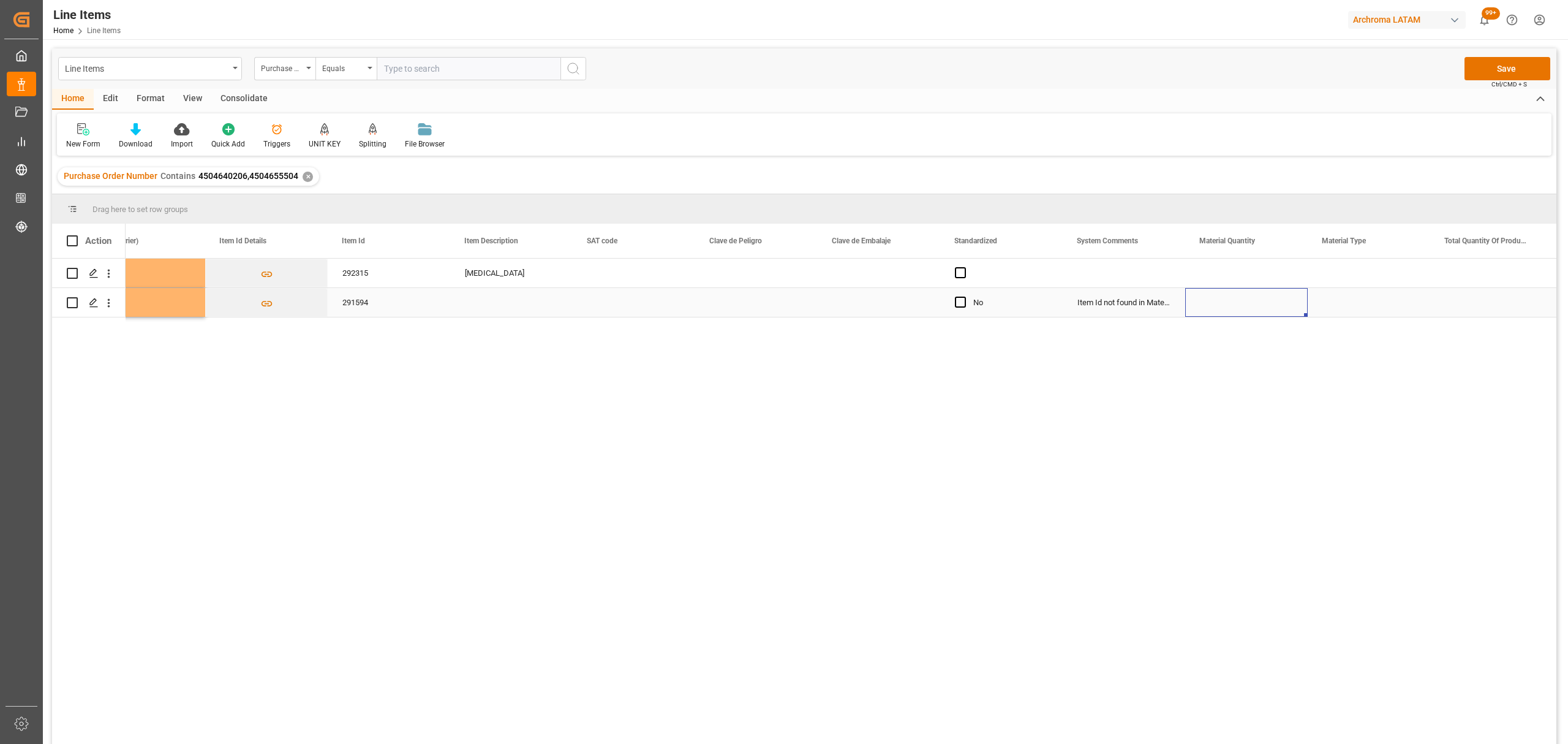
click at [1238, 310] on div "Press SPACE to select this row." at bounding box center [1246, 302] width 122 height 29
click at [1237, 293] on input "Press SPACE to select this row." at bounding box center [1246, 295] width 103 height 24
type input "12"
click at [1375, 302] on div "Press SPACE to select this row." at bounding box center [1369, 302] width 122 height 29
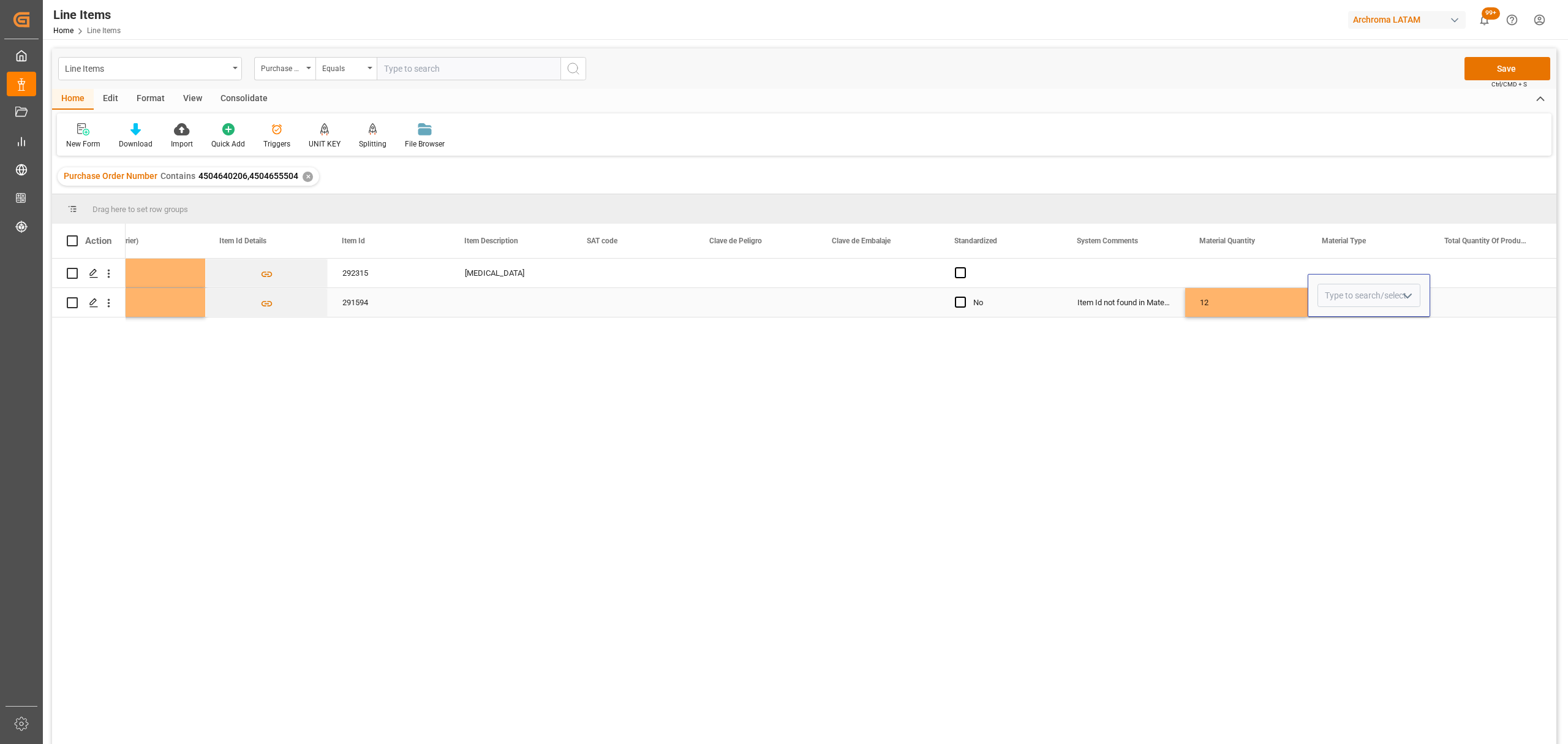
click at [1400, 292] on icon "open menu" at bounding box center [1408, 296] width 15 height 15
click at [1350, 381] on div "DRUMS" at bounding box center [1369, 373] width 102 height 43
type input "DRUMS"
click at [1248, 270] on div "Press SPACE to select this row." at bounding box center [1246, 272] width 122 height 29
click at [1241, 272] on div "Press SPACE to select this row." at bounding box center [1246, 272] width 122 height 29
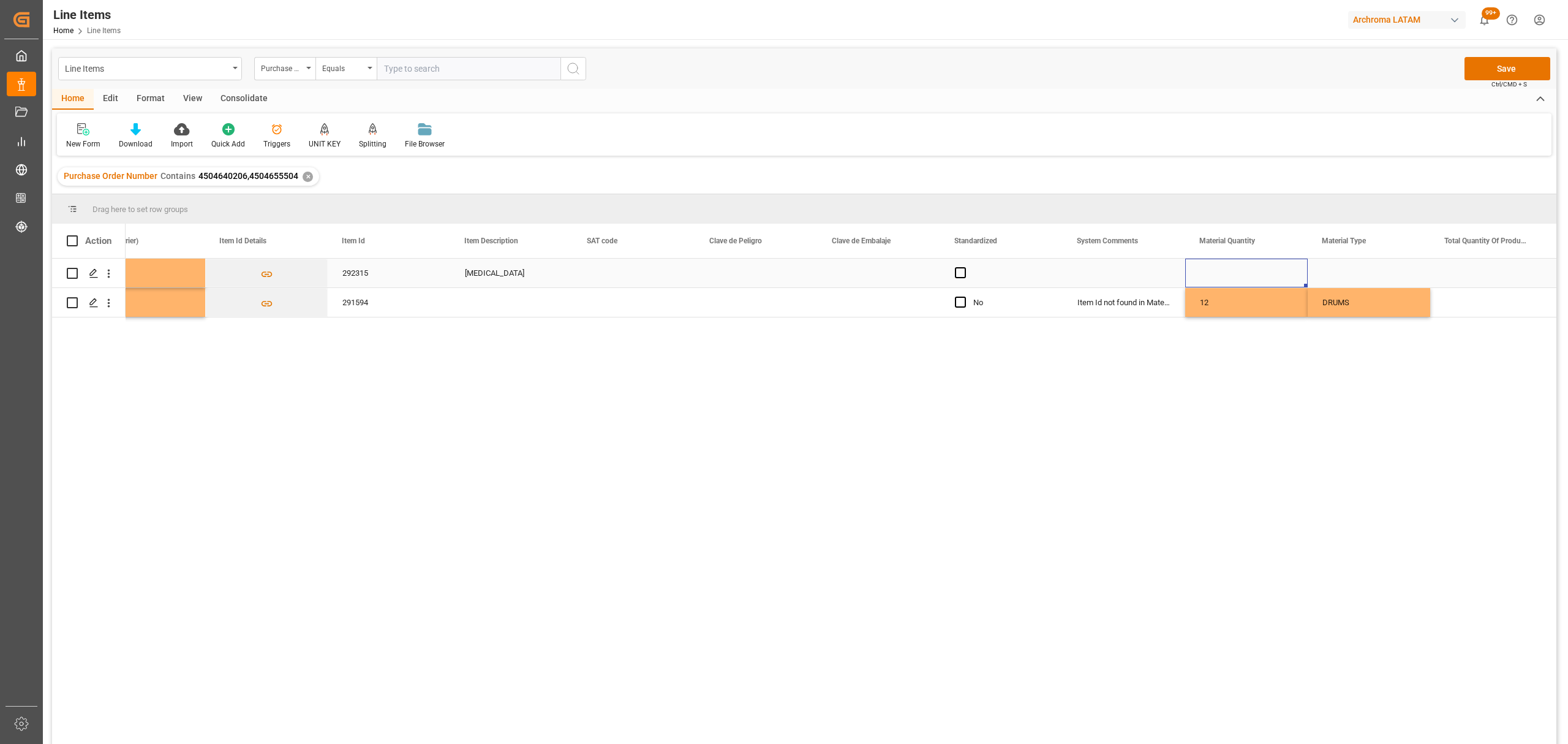
click at [1241, 272] on div "Press SPACE to select this row." at bounding box center [1246, 272] width 122 height 29
click at [1241, 272] on input "Press SPACE to select this row." at bounding box center [1246, 280] width 103 height 24
type input "80"
click at [1340, 266] on div "Press SPACE to select this row." at bounding box center [1369, 272] width 122 height 29
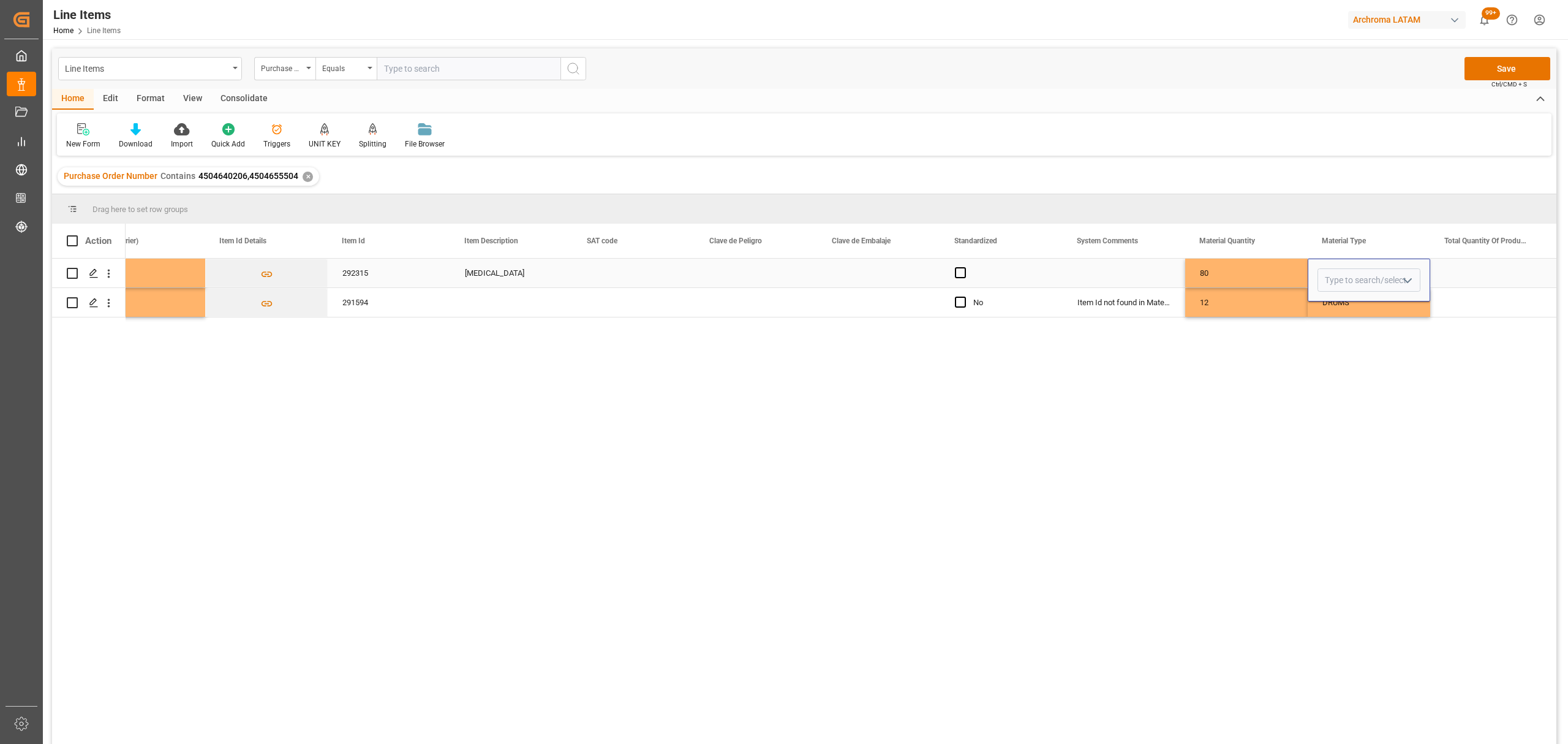
click at [1401, 283] on icon "open menu" at bounding box center [1408, 280] width 15 height 15
drag, startPoint x: 1356, startPoint y: 531, endPoint x: 1365, endPoint y: 520, distance: 14.2
click at [1356, 532] on div "BIG BAG" at bounding box center [1369, 534] width 102 height 43
type input "BIG BAG"
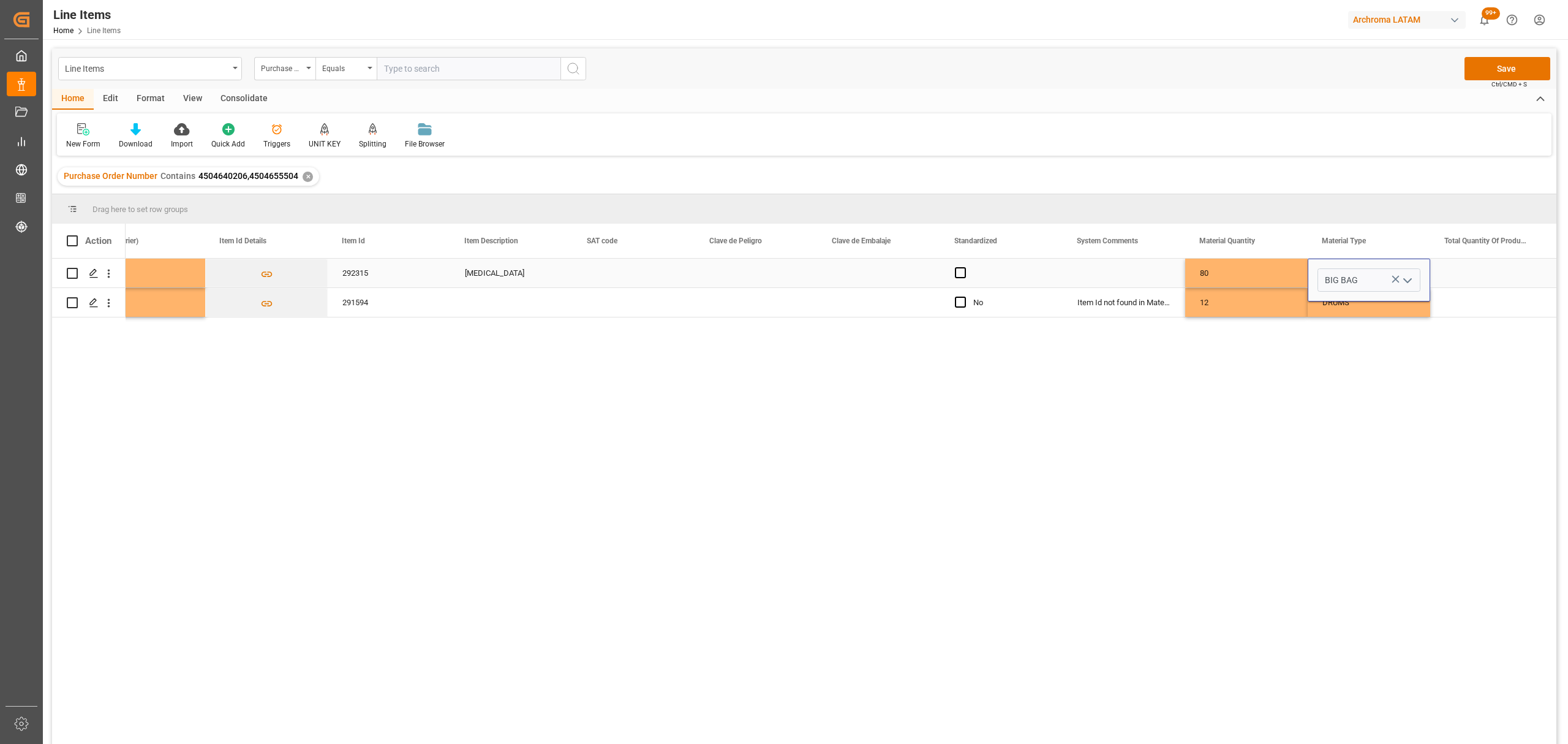
click at [1466, 278] on div "Press SPACE to select this row." at bounding box center [1491, 272] width 122 height 29
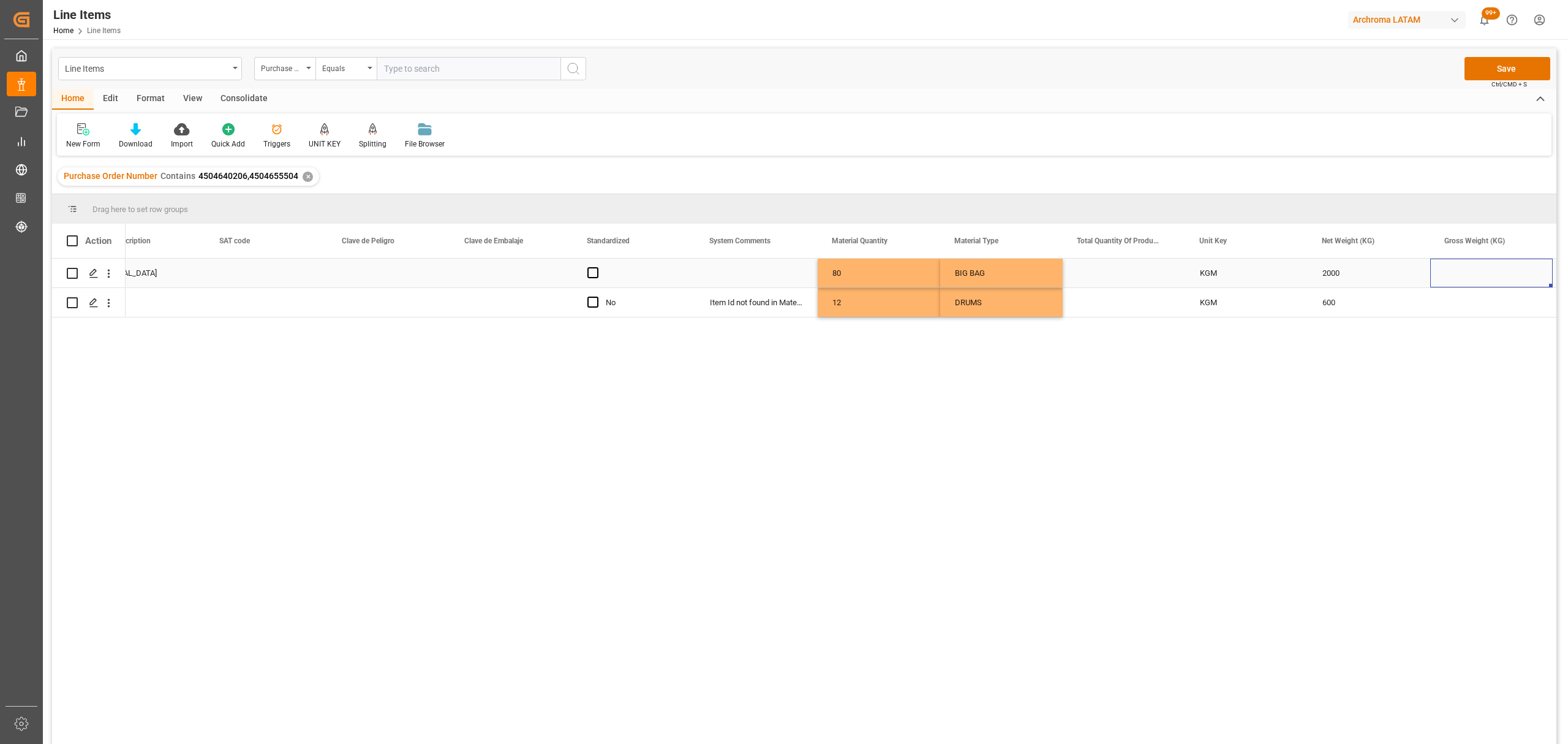
scroll to position [0, 1268]
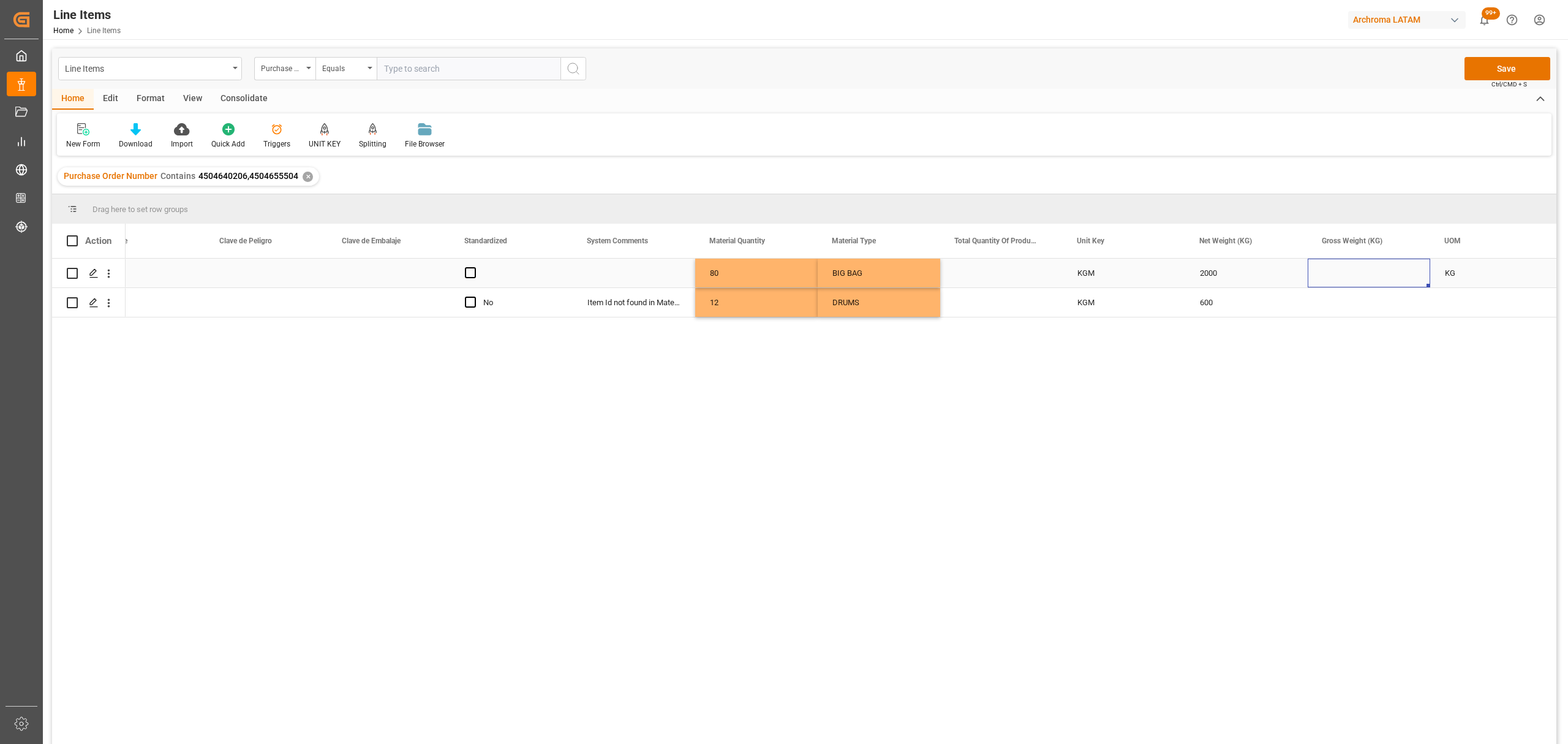
click at [1383, 280] on div "Press SPACE to select this row." at bounding box center [1369, 272] width 122 height 29
click at [1383, 280] on input "Press SPACE to select this row." at bounding box center [1369, 280] width 103 height 24
type input "2000"
click at [1350, 309] on div "Press SPACE to select this row." at bounding box center [1369, 302] width 122 height 29
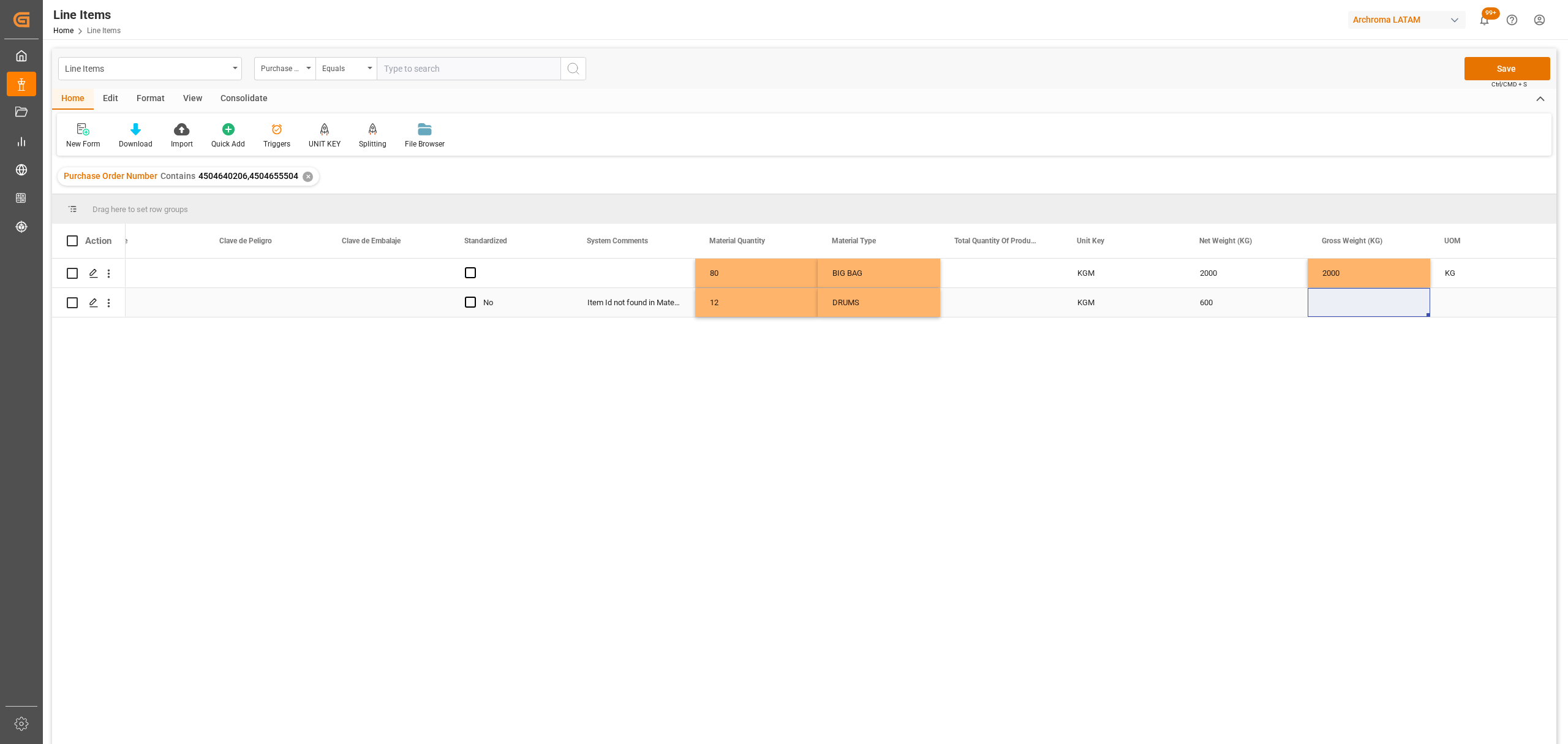
click at [1395, 300] on div "Press SPACE to select this row." at bounding box center [1369, 302] width 122 height 29
click at [1395, 300] on input "Press SPACE to select this row." at bounding box center [1369, 295] width 103 height 24
type input "600"
click at [1448, 305] on div "Press SPACE to select this row." at bounding box center [1491, 302] width 122 height 29
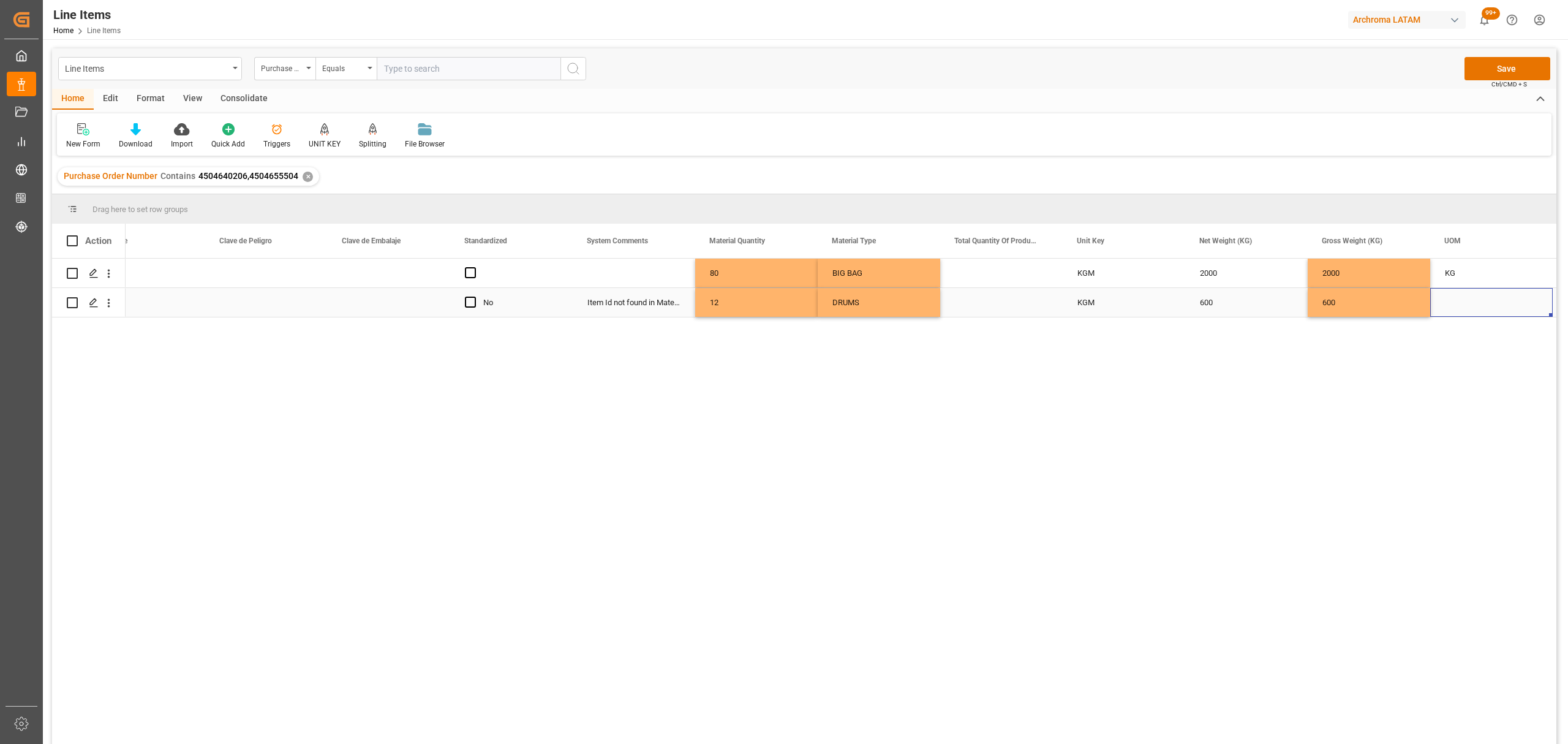
click at [1463, 304] on div "Press SPACE to select this row." at bounding box center [1491, 302] width 122 height 29
click at [1495, 294] on input "Press SPACE to select this row." at bounding box center [1491, 295] width 103 height 24
type input "KG"
click at [1374, 278] on div "2000" at bounding box center [1369, 272] width 122 height 29
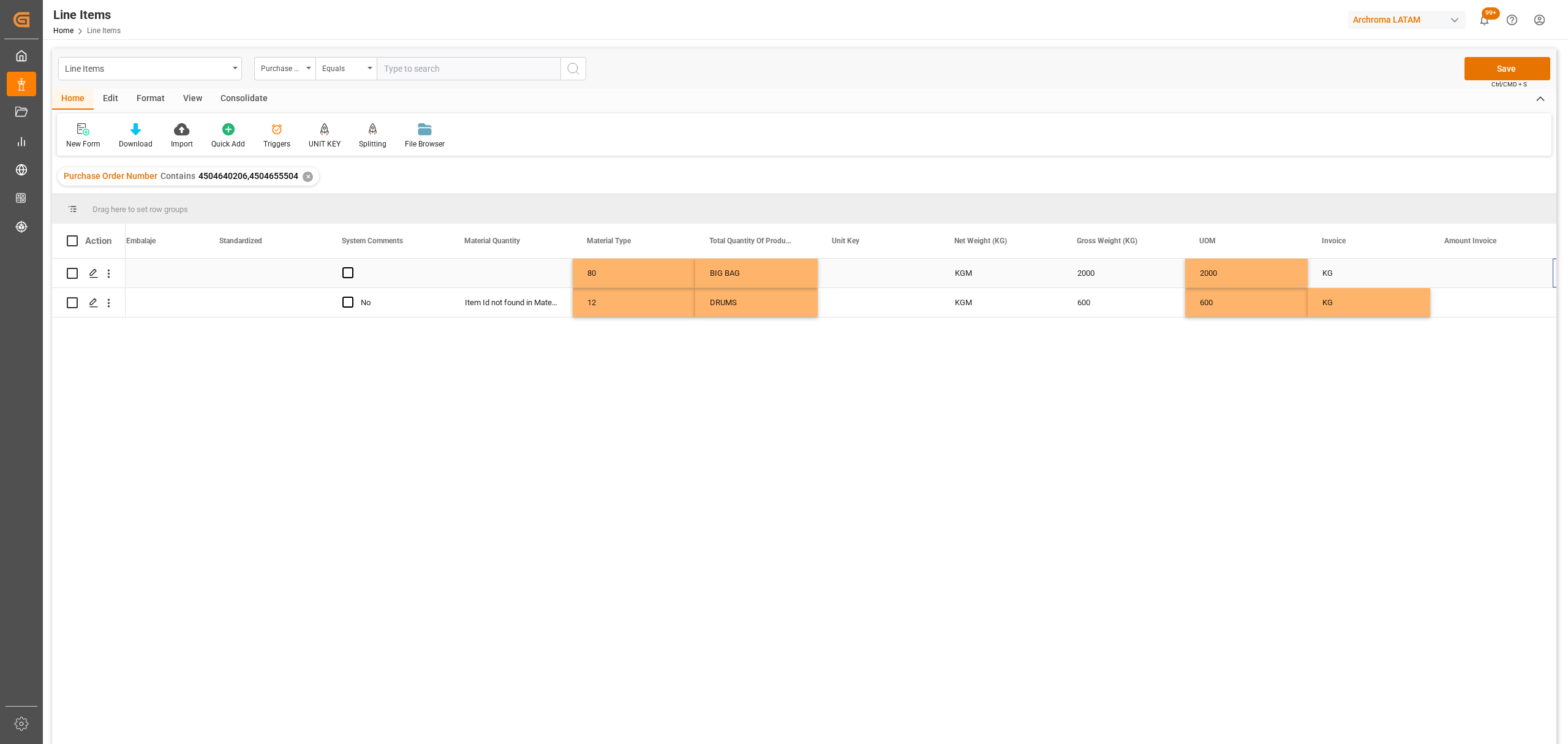
scroll to position [0, 1513]
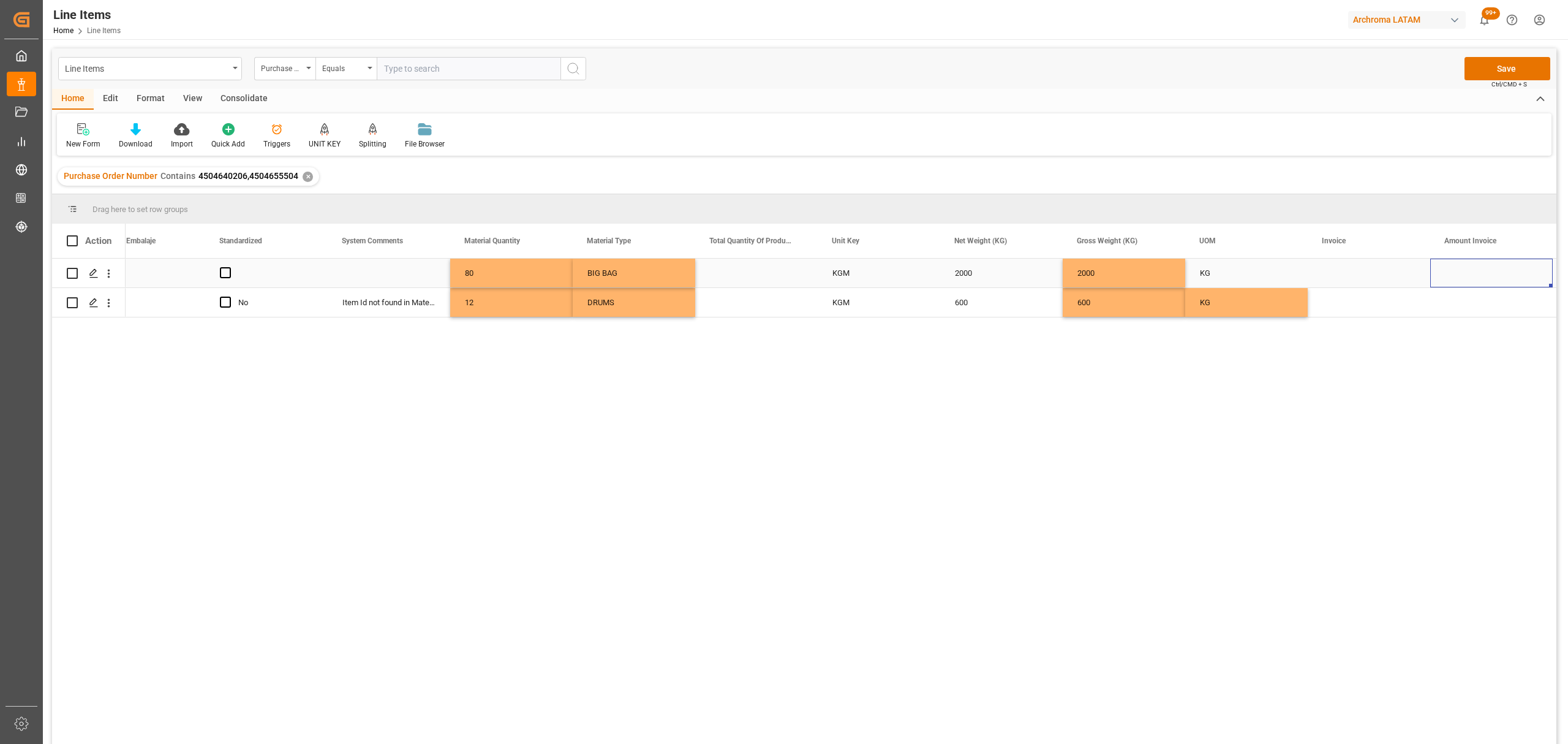
click at [1362, 272] on div "Press SPACE to select this row." at bounding box center [1369, 272] width 122 height 29
click at [1373, 280] on input "Press SPACE to select this row." at bounding box center [1369, 280] width 103 height 24
click at [1361, 307] on div "Press SPACE to select this row." at bounding box center [1369, 302] width 122 height 29
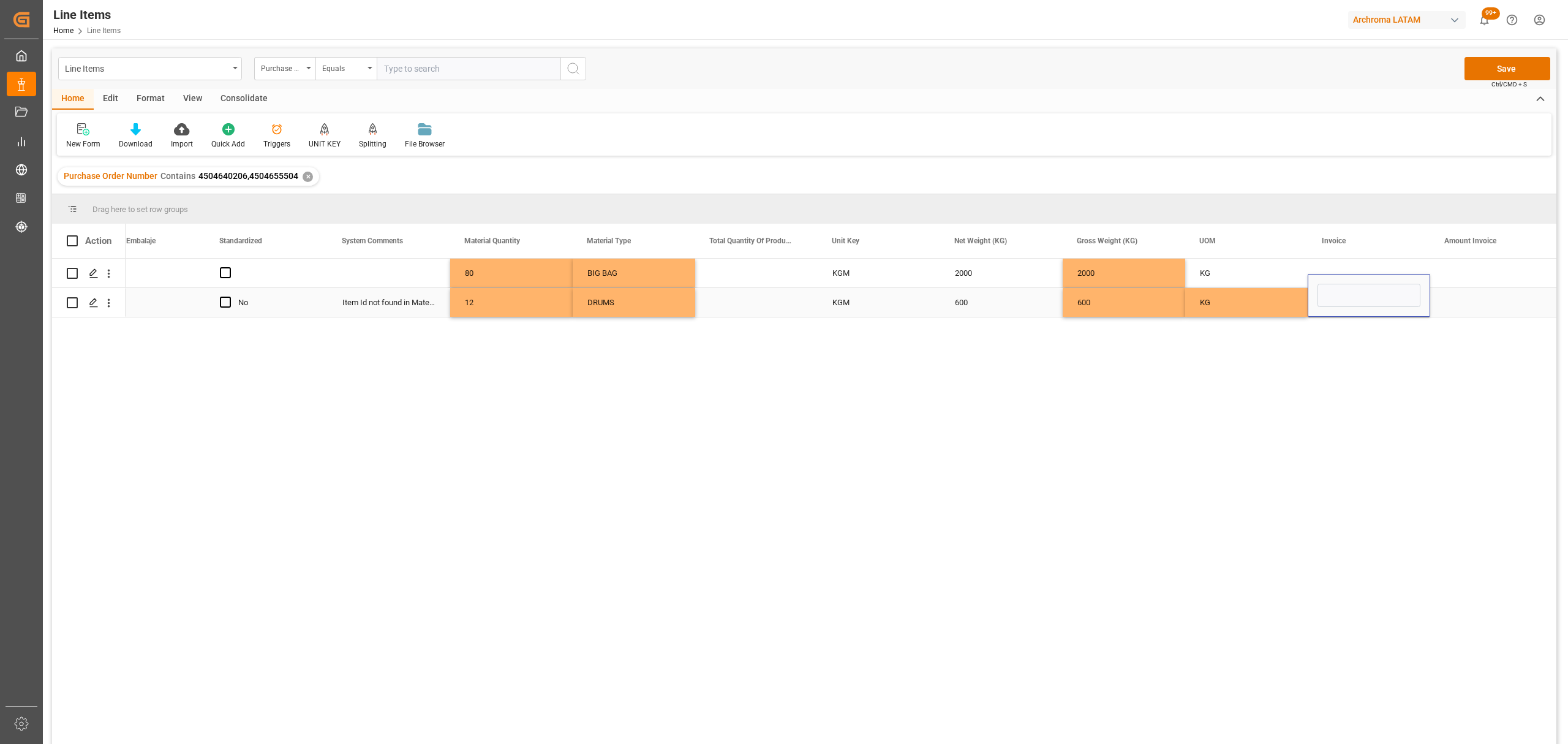
click at [1361, 307] on div "Press SPACE to select this row." at bounding box center [1369, 295] width 122 height 43
click at [1360, 299] on input "Press SPACE to select this row." at bounding box center [1369, 295] width 103 height 24
type input "DH25146066"
click at [1343, 265] on div "Press SPACE to select this row." at bounding box center [1369, 272] width 122 height 29
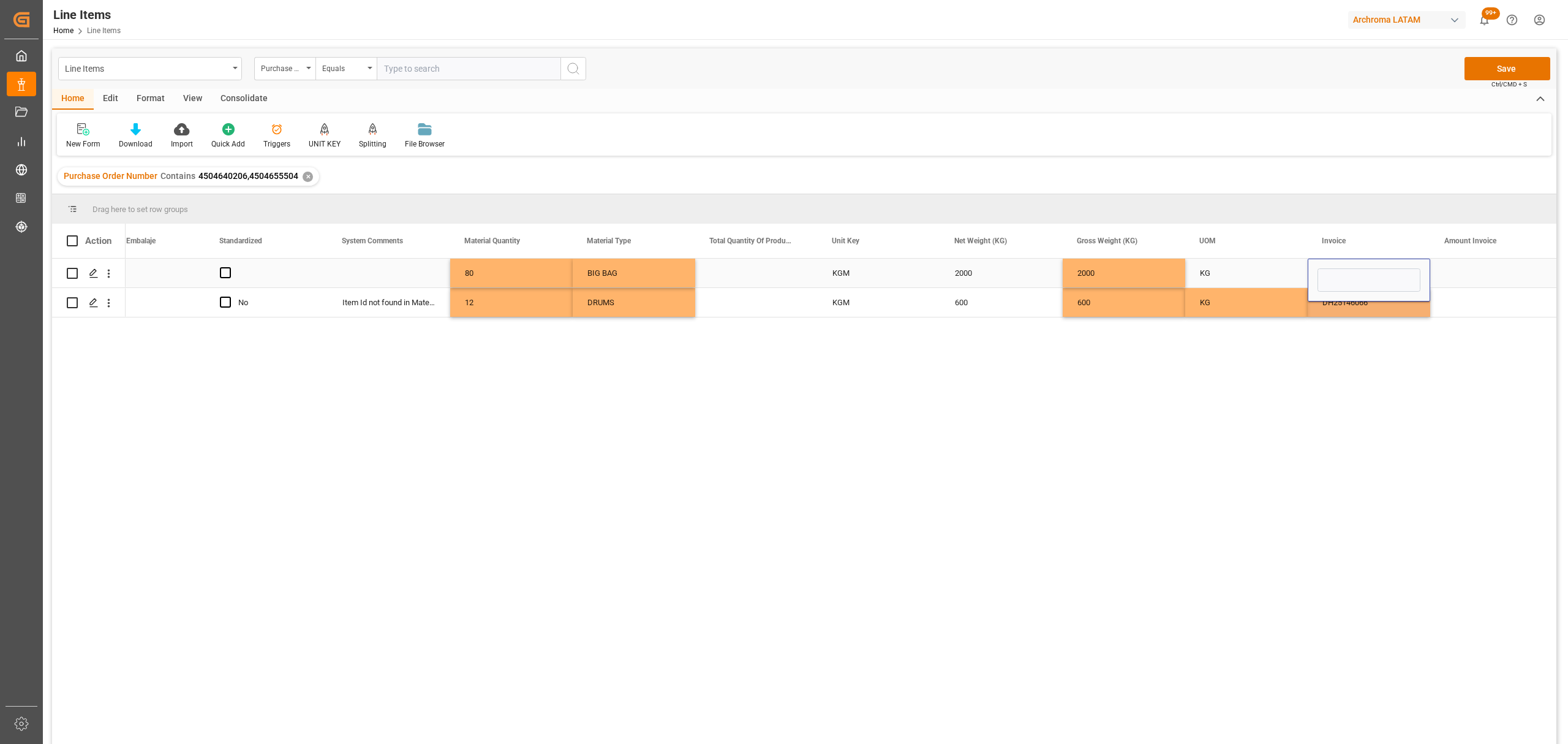
click at [1343, 265] on div "Press SPACE to select this row." at bounding box center [1369, 280] width 122 height 43
click at [1347, 276] on input "Press SPACE to select this row." at bounding box center [1369, 280] width 103 height 24
click at [1335, 278] on input "Press SPACE to select this row." at bounding box center [1369, 280] width 103 height 24
type input "DH25146066"
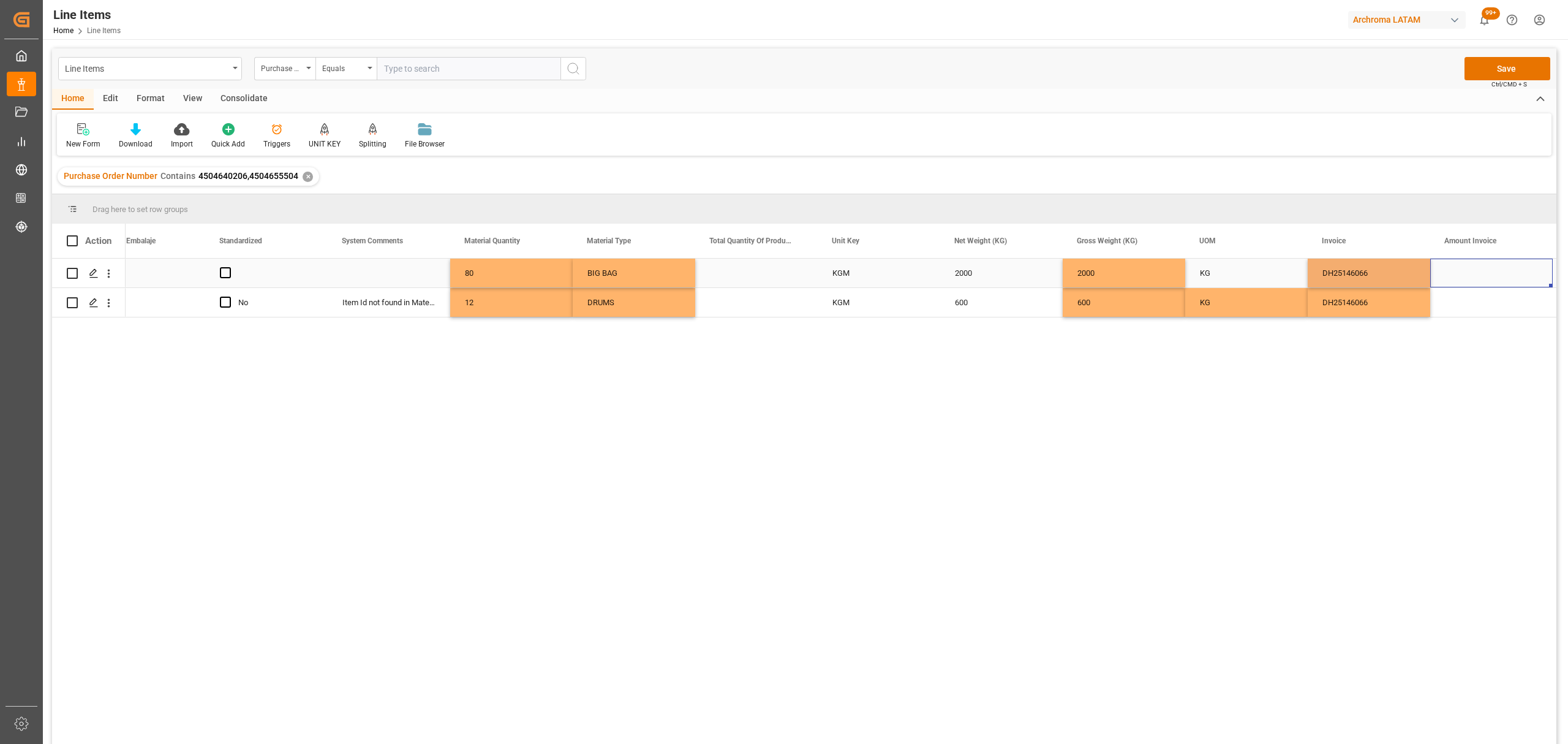
click at [1456, 269] on div "Press SPACE to select this row." at bounding box center [1491, 272] width 122 height 29
click at [1459, 277] on div "Press SPACE to select this row." at bounding box center [1491, 272] width 122 height 29
click at [1459, 277] on input "Press SPACE to select this row." at bounding box center [1491, 280] width 103 height 24
click at [1394, 276] on div "DH25146066" at bounding box center [1369, 272] width 122 height 29
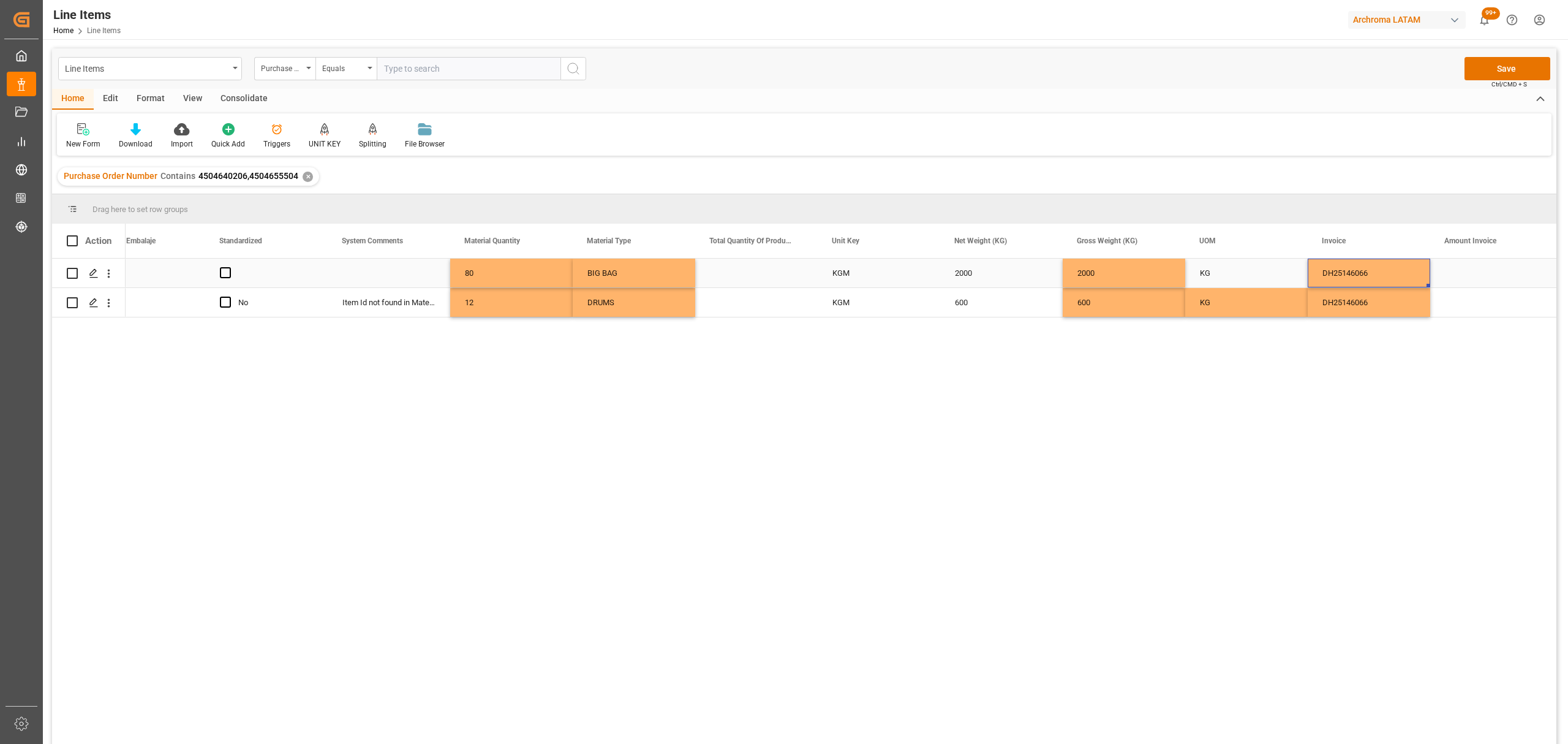
click at [1394, 276] on div "DH25146066" at bounding box center [1369, 272] width 122 height 29
click at [1394, 276] on input "DH25146066" at bounding box center [1369, 280] width 103 height 24
type input "DH25146066-1"
click at [1444, 265] on div "Press SPACE to select this row." at bounding box center [1491, 272] width 122 height 29
click at [1447, 266] on div "Press SPACE to select this row." at bounding box center [1491, 272] width 122 height 29
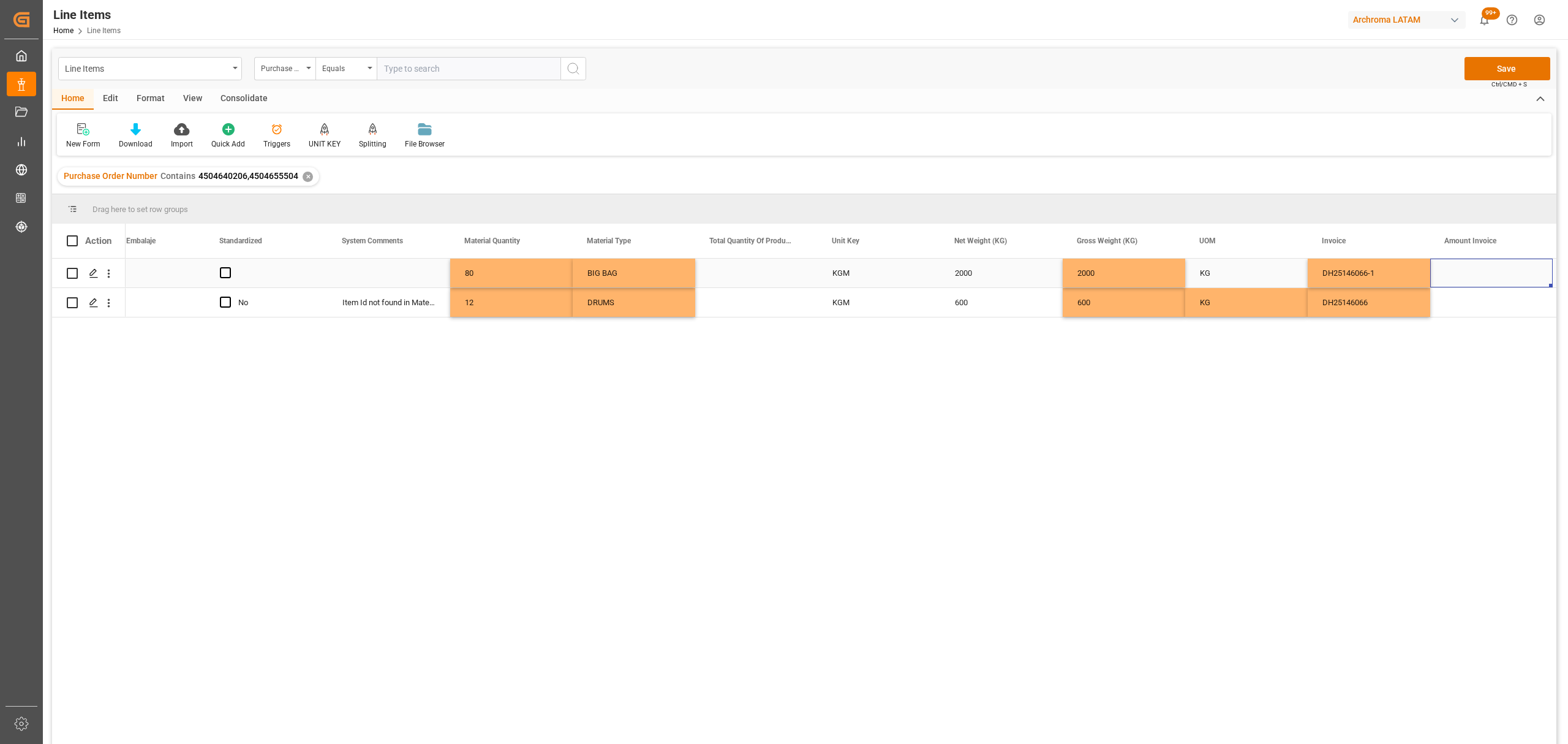
click at [1447, 266] on div "Press SPACE to select this row." at bounding box center [1491, 272] width 122 height 29
click at [1469, 278] on input "Press SPACE to select this row." at bounding box center [1491, 280] width 103 height 24
type input "2720"
click at [1461, 309] on div "Press SPACE to select this row." at bounding box center [1491, 302] width 122 height 29
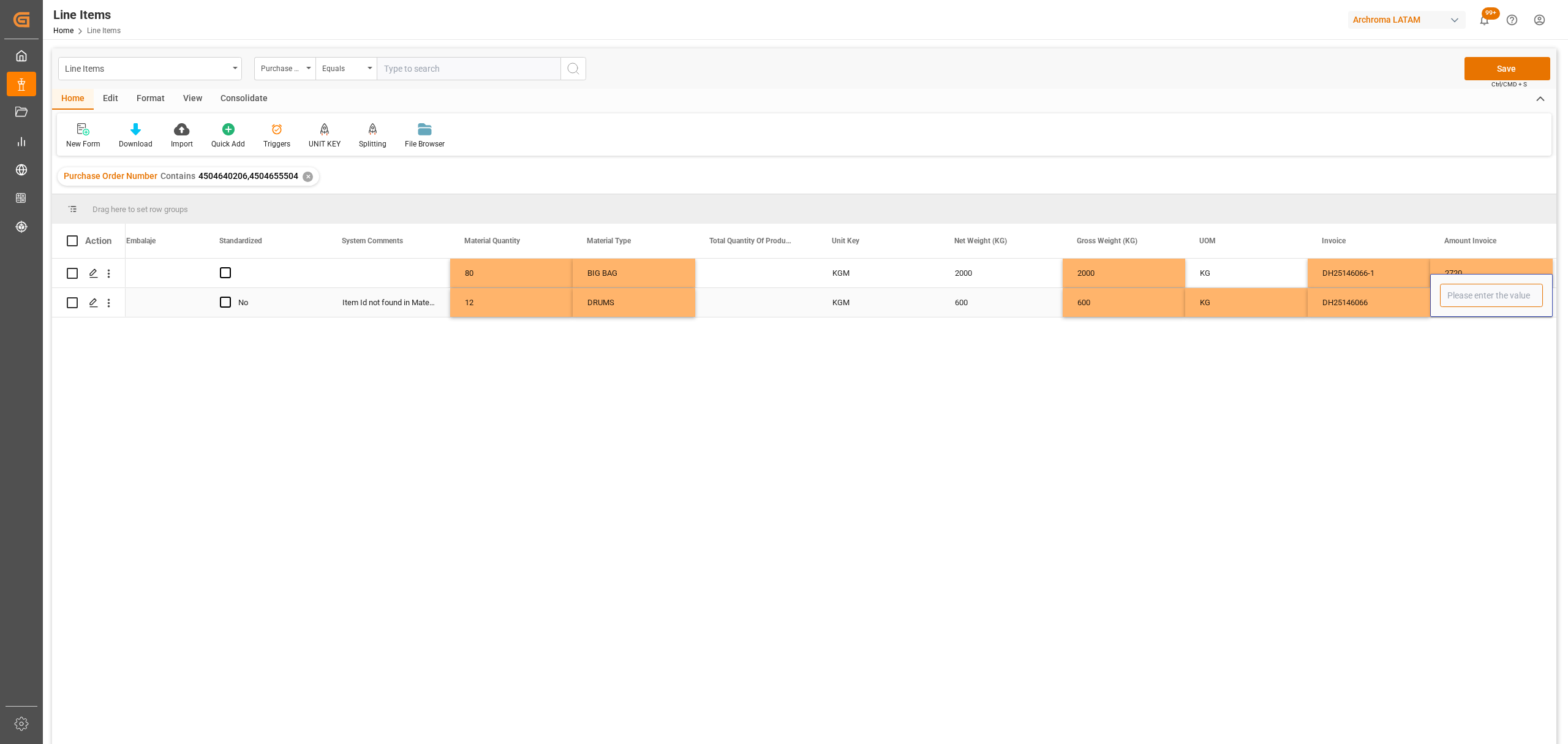
click at [1465, 295] on input "Press SPACE to select this row." at bounding box center [1491, 295] width 103 height 24
click at [1493, 300] on input "Press SPACE to select this row." at bounding box center [1491, 295] width 103 height 24
type input "2400"
click at [1373, 302] on div "DH25146066" at bounding box center [1369, 302] width 122 height 29
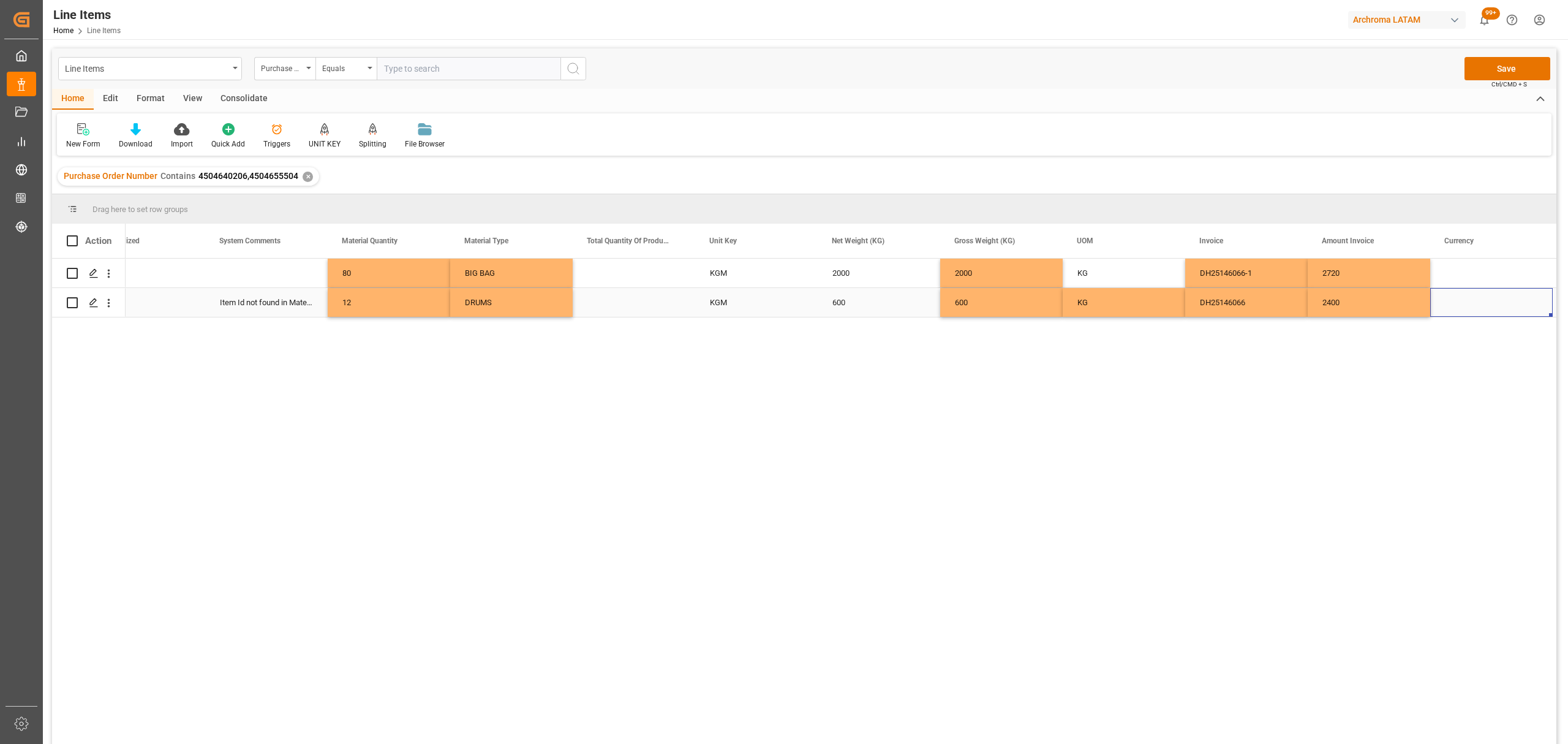
scroll to position [0, 1758]
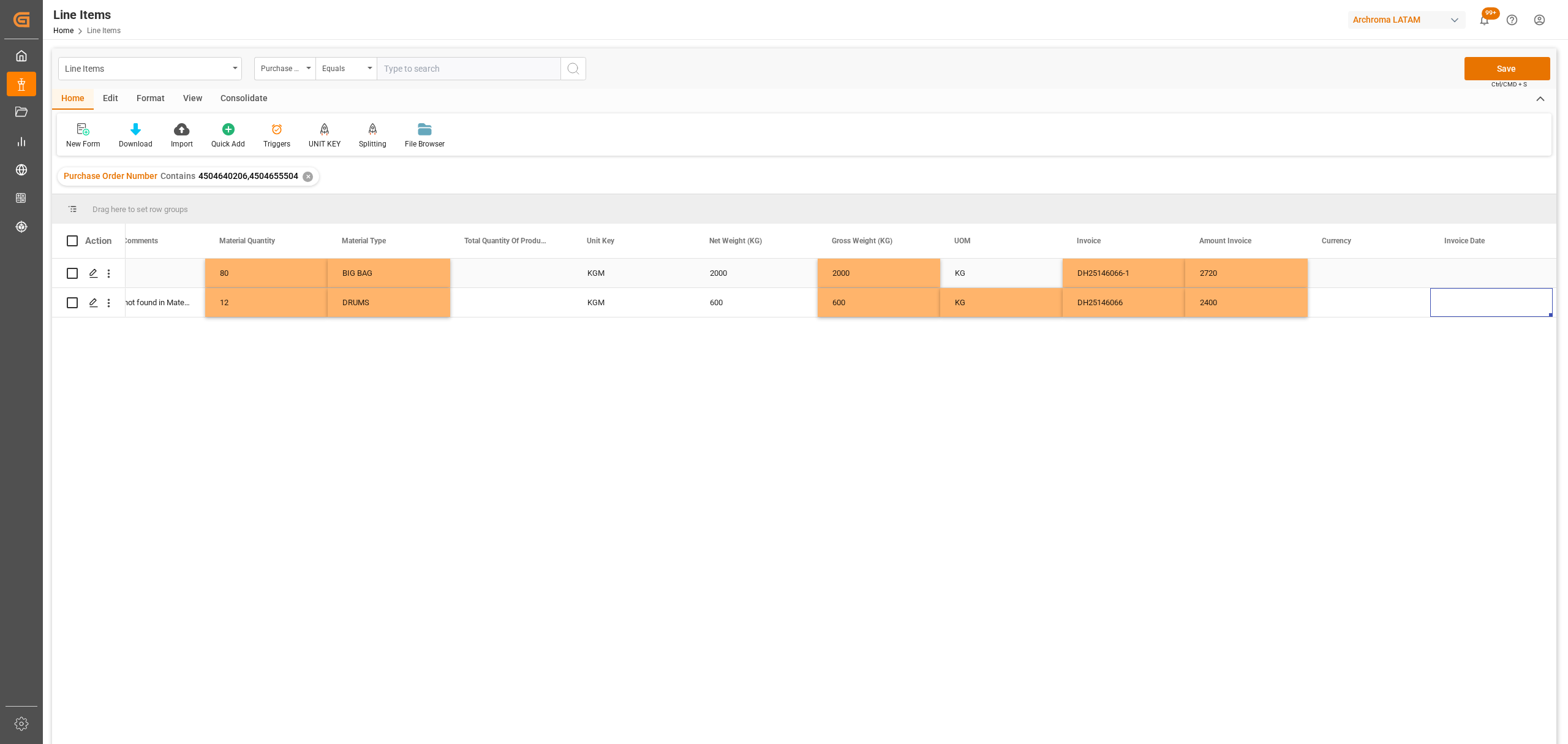
click at [1373, 263] on div "Press SPACE to select this row." at bounding box center [1369, 272] width 122 height 29
click at [1413, 276] on icon "open menu" at bounding box center [1408, 280] width 15 height 15
click at [1375, 306] on div "USD" at bounding box center [1369, 315] width 102 height 43
type input "USD"
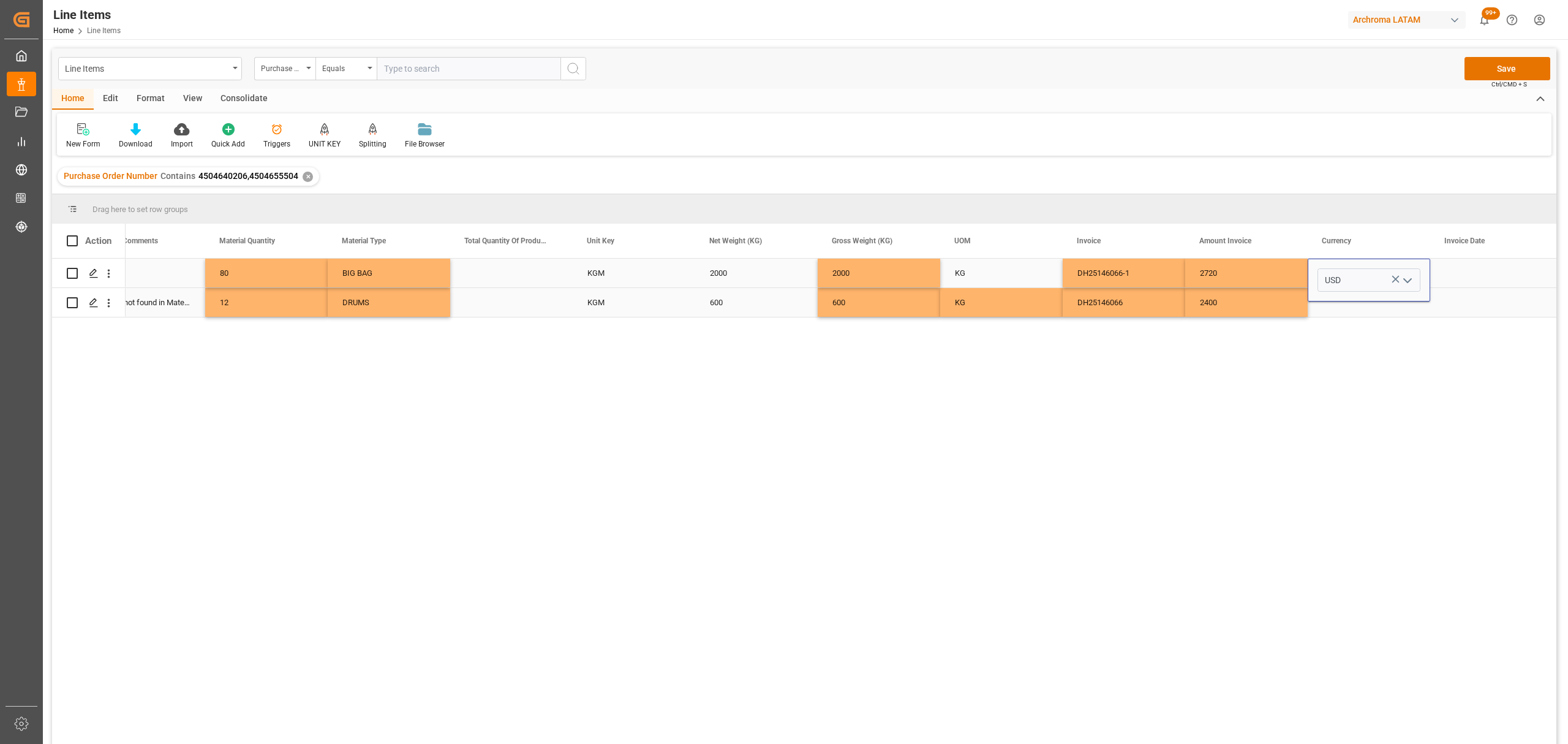
click at [1373, 311] on div "Press SPACE to select this row." at bounding box center [1369, 302] width 122 height 29
click at [1404, 299] on icon "open menu" at bounding box center [1408, 296] width 15 height 15
click at [1373, 336] on div "USD" at bounding box center [1369, 330] width 102 height 43
type input "USD"
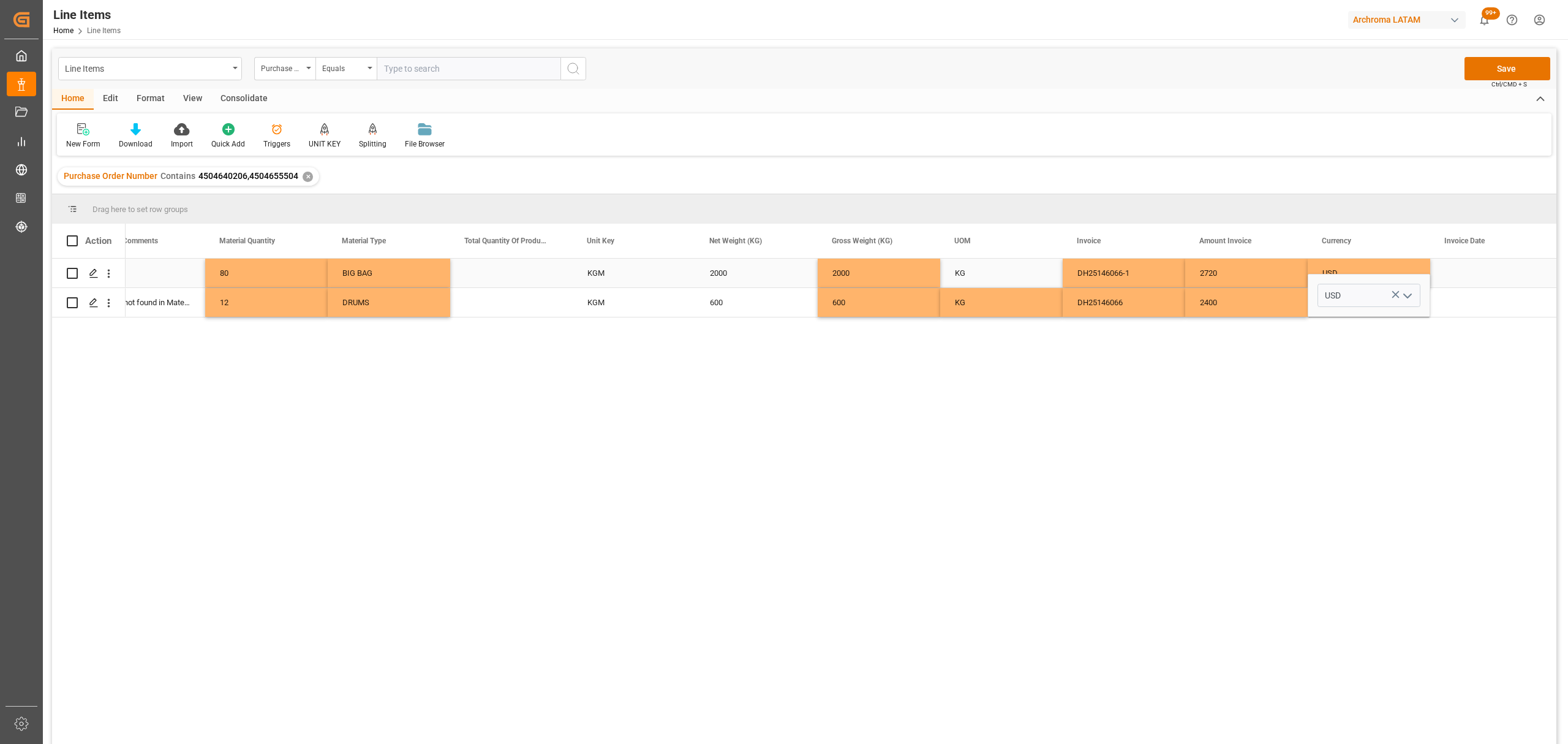
click at [1463, 277] on div "Press SPACE to select this row." at bounding box center [1491, 272] width 122 height 29
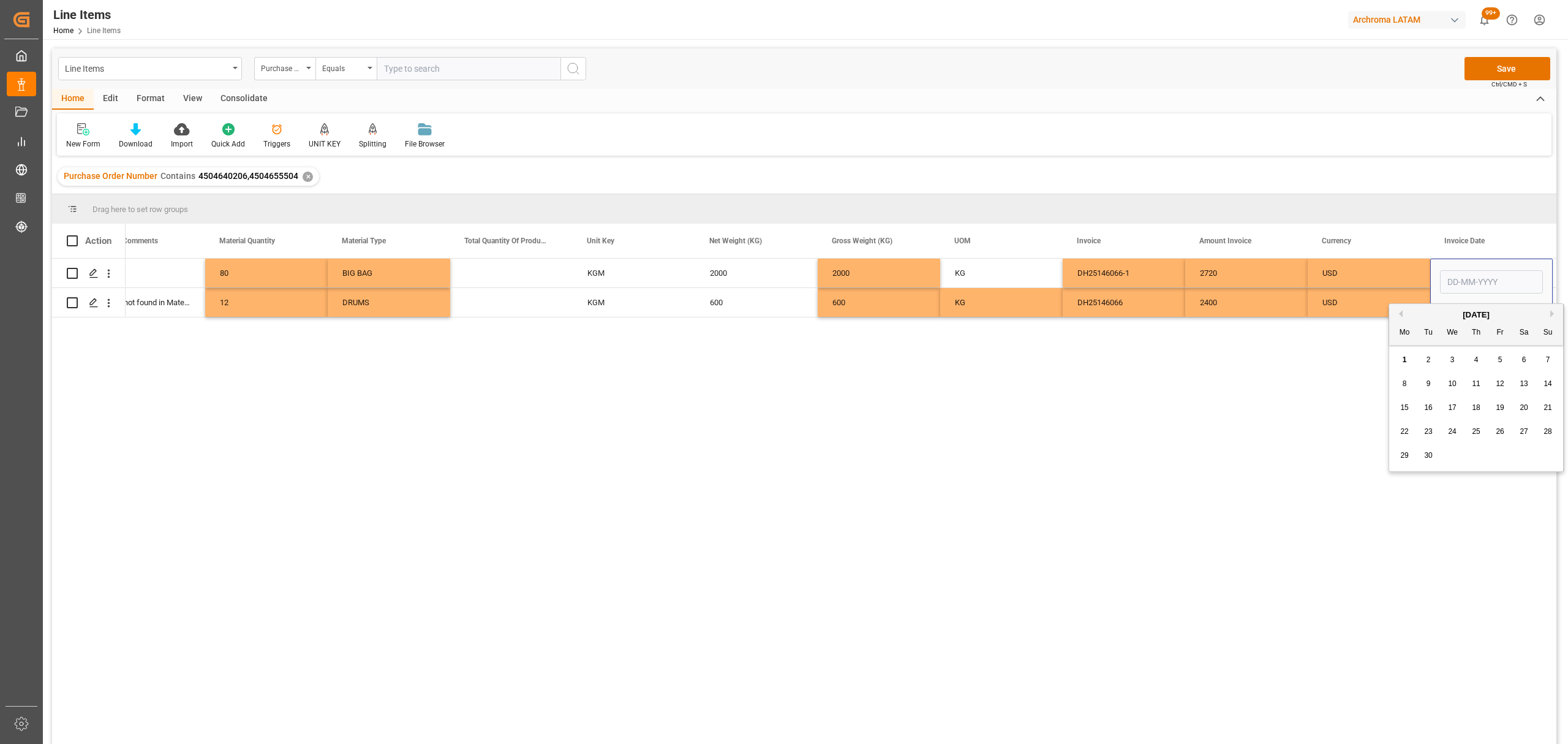
click at [1395, 311] on button "Previous Month" at bounding box center [1399, 313] width 7 height 7
click at [1444, 433] on div "18 19 20 21 22 23 24" at bounding box center [1476, 431] width 167 height 24
click at [1449, 430] on span "20" at bounding box center [1452, 431] width 8 height 9
type input "[DATE]"
click at [1395, 312] on div "USD" at bounding box center [1369, 302] width 93 height 28
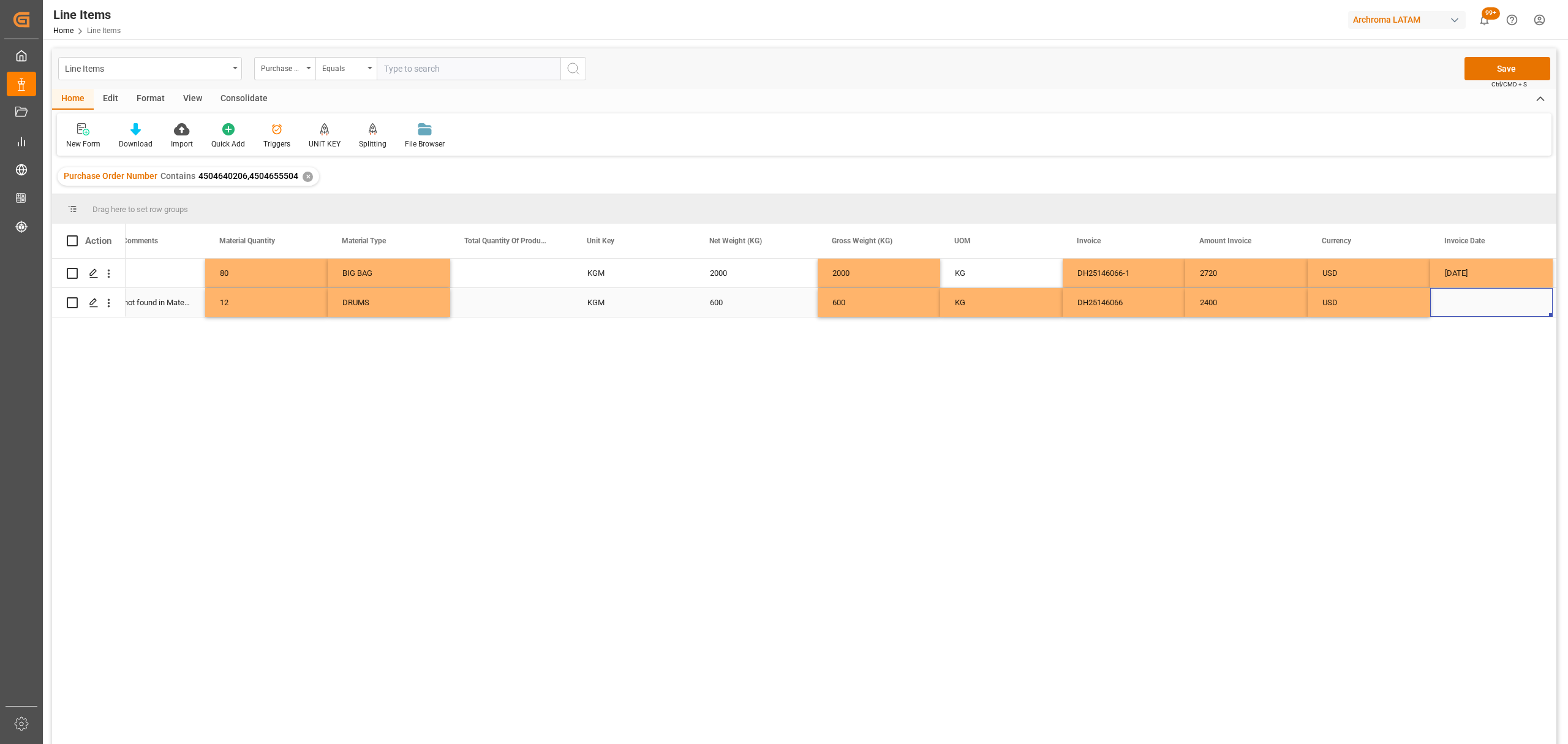
click at [1471, 306] on div "Press SPACE to select this row." at bounding box center [1491, 302] width 122 height 29
click at [1397, 326] on button "Previous Month" at bounding box center [1399, 323] width 7 height 7
click at [1455, 442] on span "20" at bounding box center [1452, 441] width 8 height 9
type input "[DATE]"
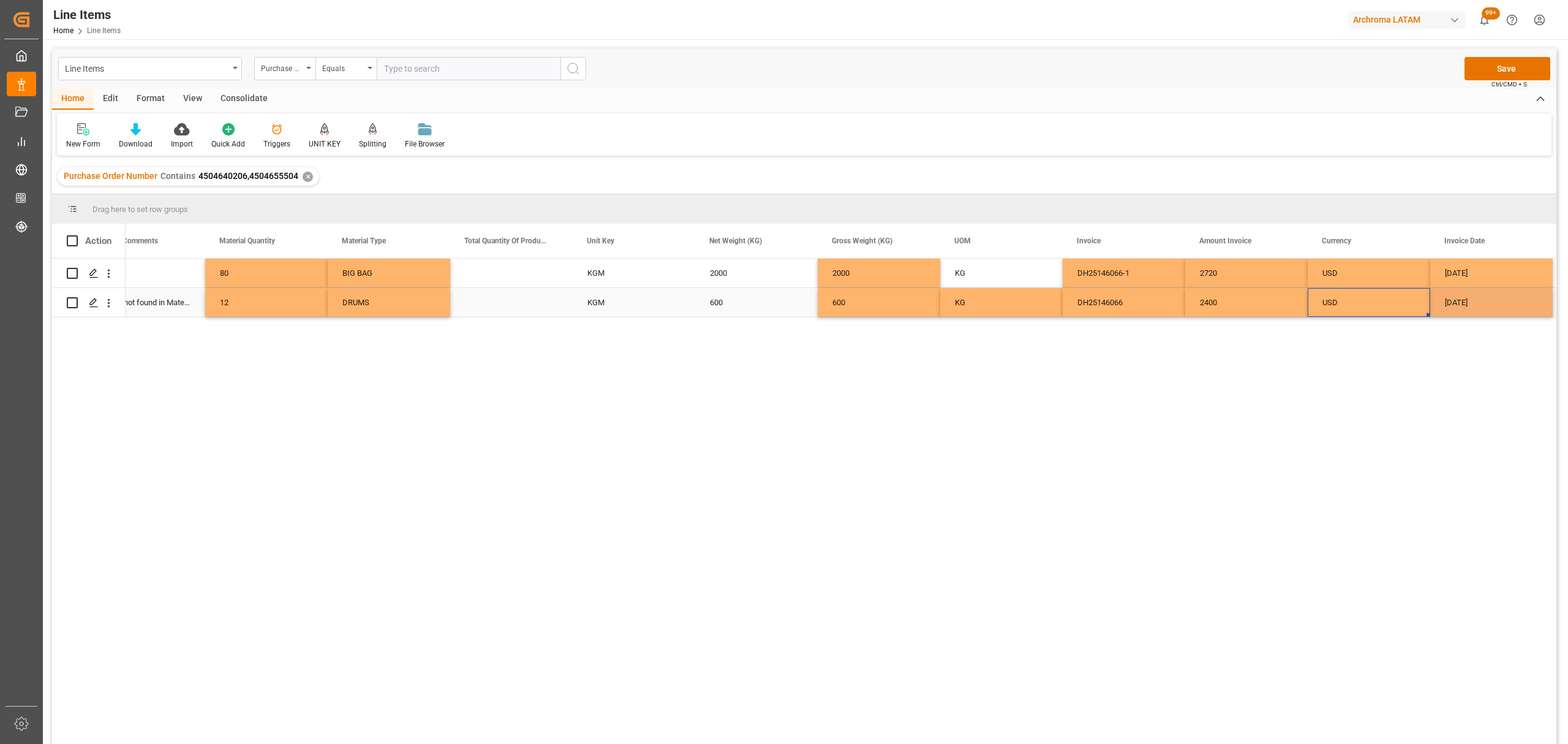
click at [1363, 300] on div "USD" at bounding box center [1369, 302] width 93 height 28
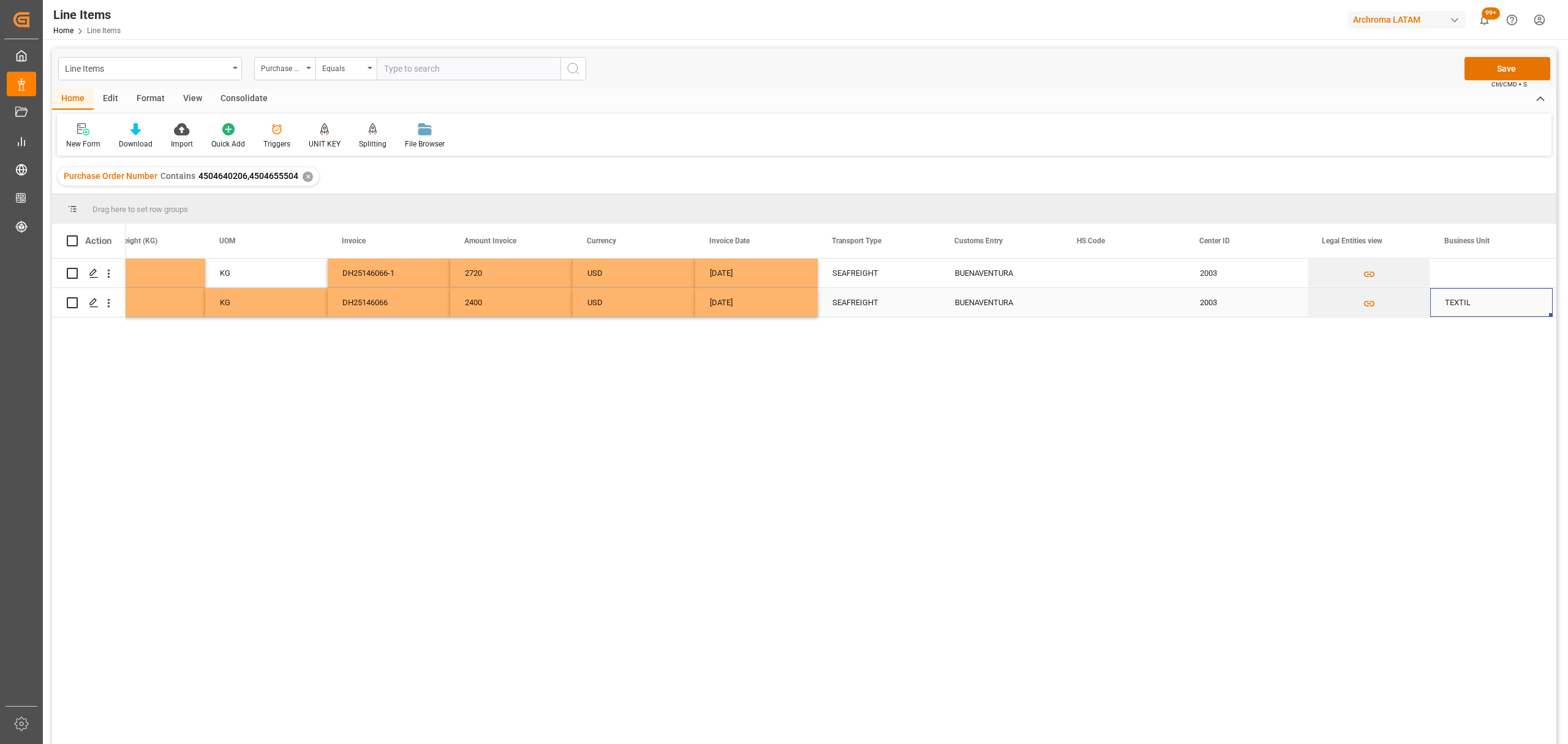
scroll to position [0, 2615]
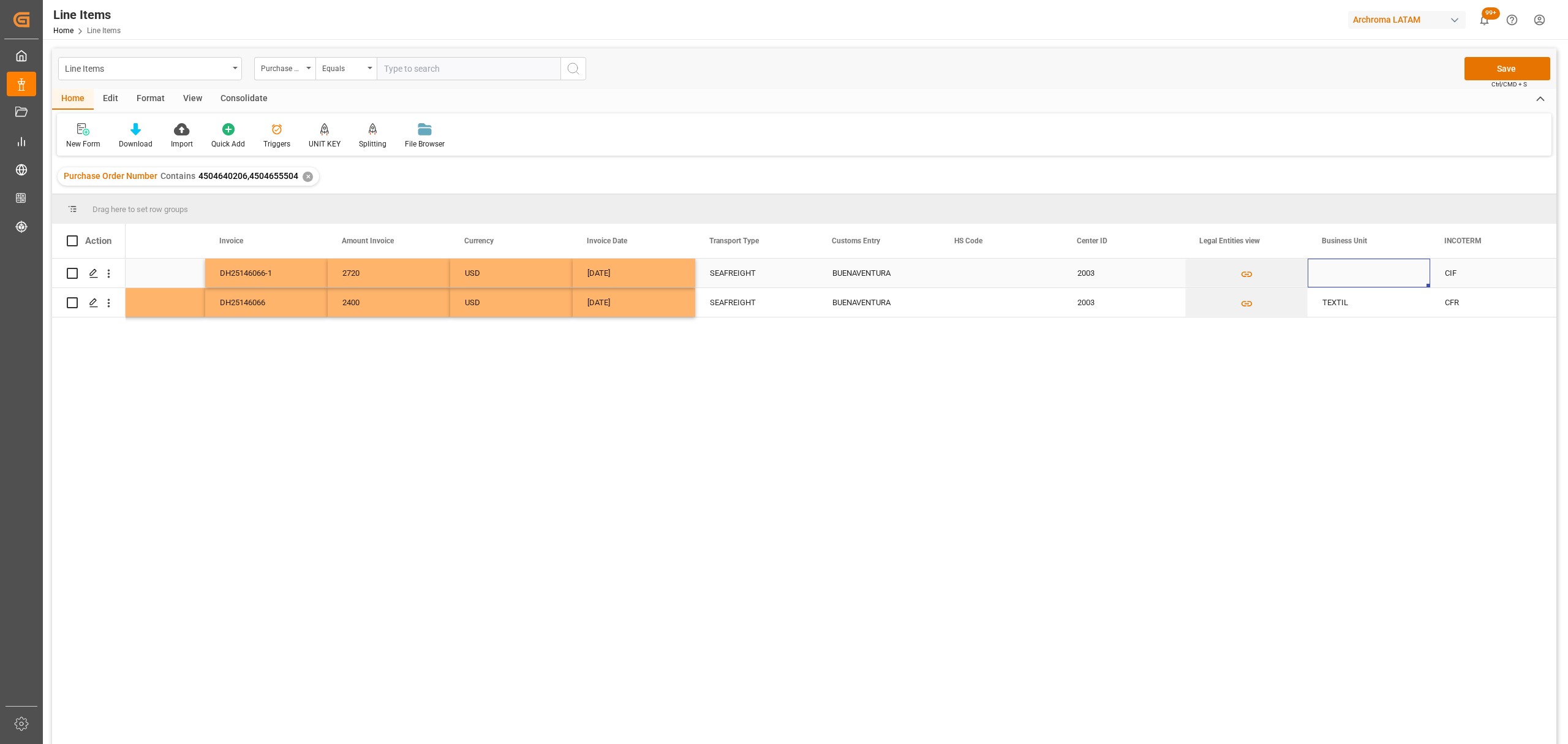
click at [1353, 272] on div "Press SPACE to select this row." at bounding box center [1369, 272] width 122 height 29
click at [1353, 280] on input "Press SPACE to select this row." at bounding box center [1369, 280] width 103 height 24
type input "TEXTIL"
click at [1474, 277] on div "CIF" at bounding box center [1491, 273] width 93 height 28
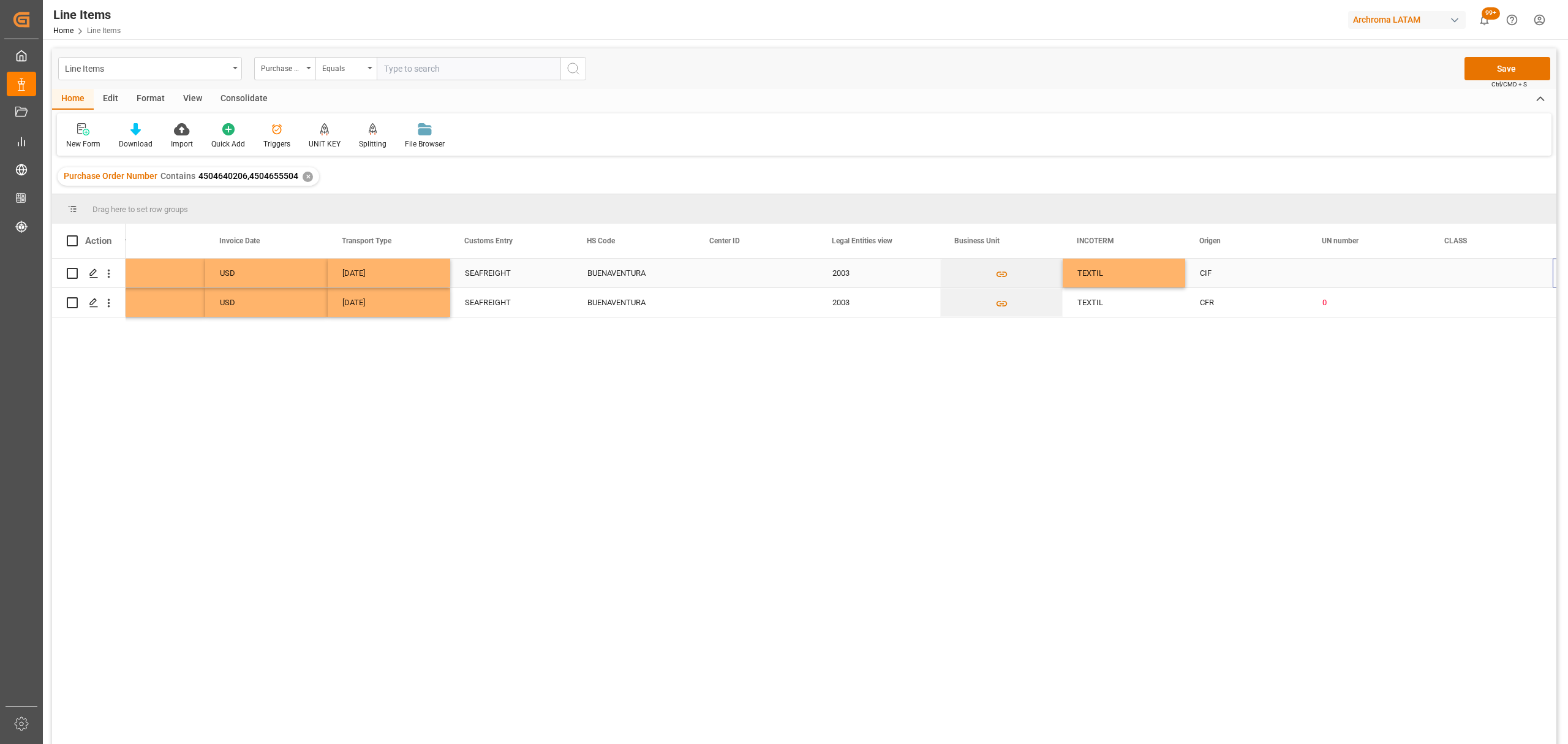
scroll to position [0, 2983]
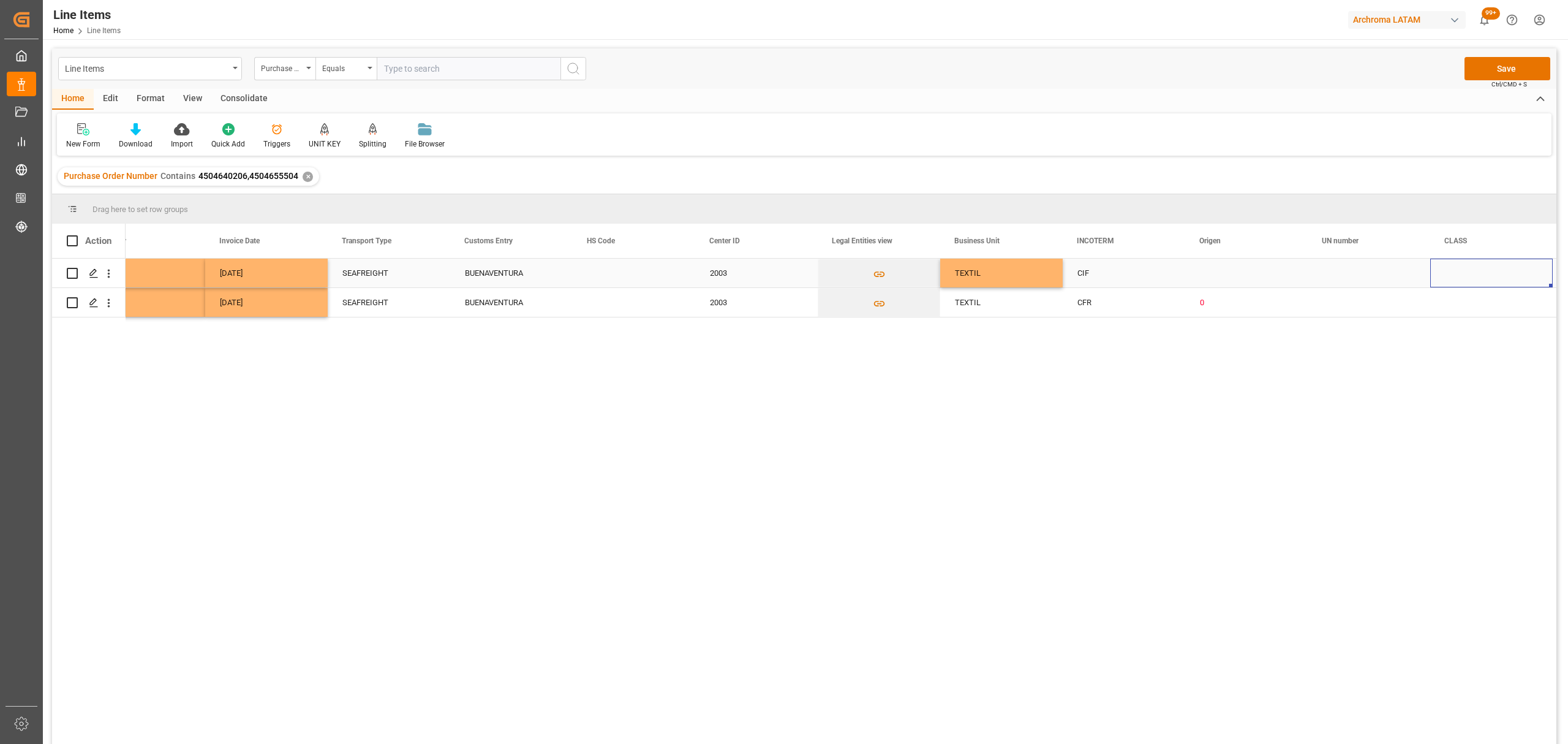
click at [1274, 277] on div "Press SPACE to select this row." at bounding box center [1246, 272] width 122 height 29
click at [1285, 280] on icon "open menu" at bounding box center [1285, 280] width 15 height 15
click at [1257, 360] on div "[GEOGRAPHIC_DATA]" at bounding box center [1269, 358] width 148 height 43
type input "[GEOGRAPHIC_DATA]"
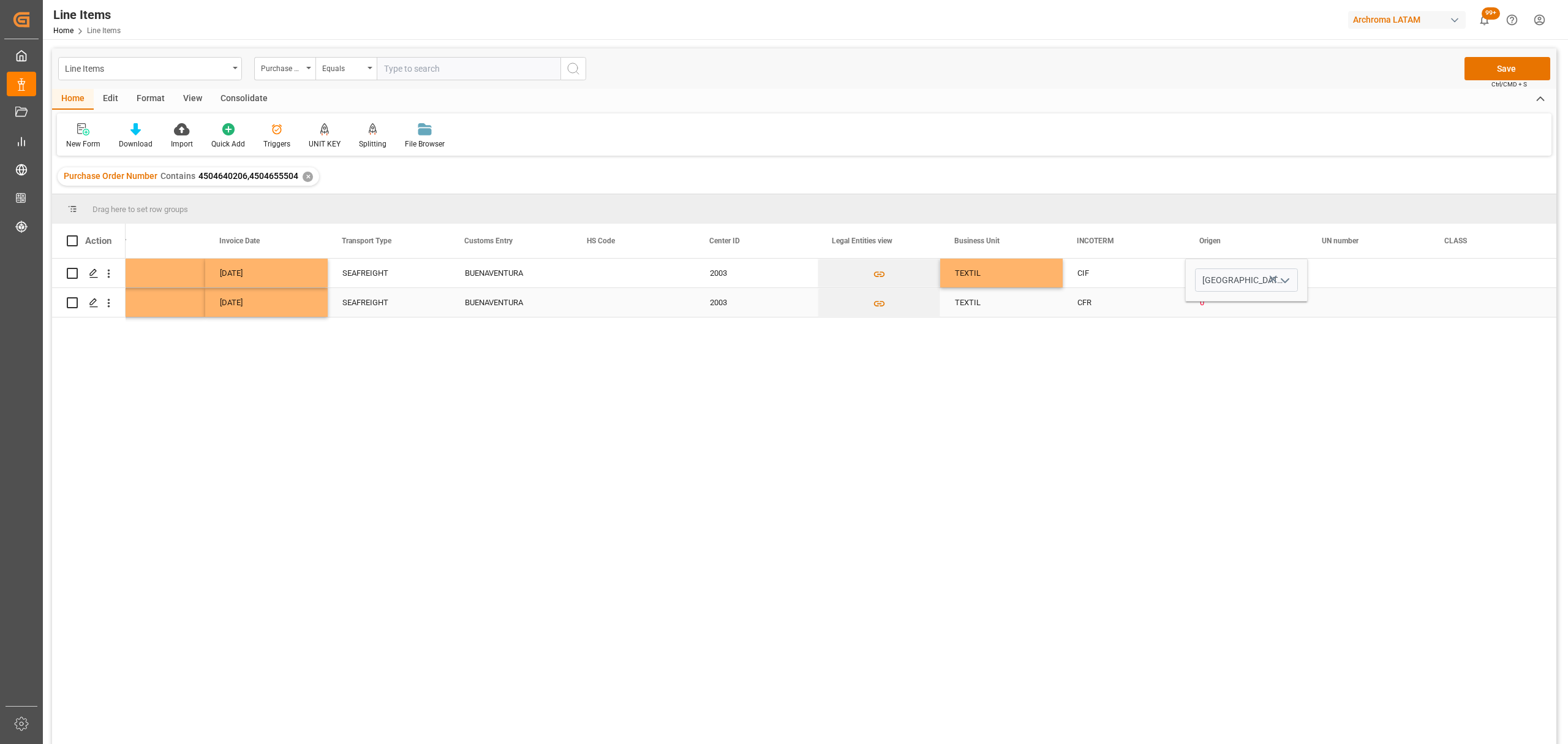
click at [1226, 302] on div "0" at bounding box center [1246, 302] width 93 height 28
click at [1281, 287] on button "open menu" at bounding box center [1284, 296] width 18 height 19
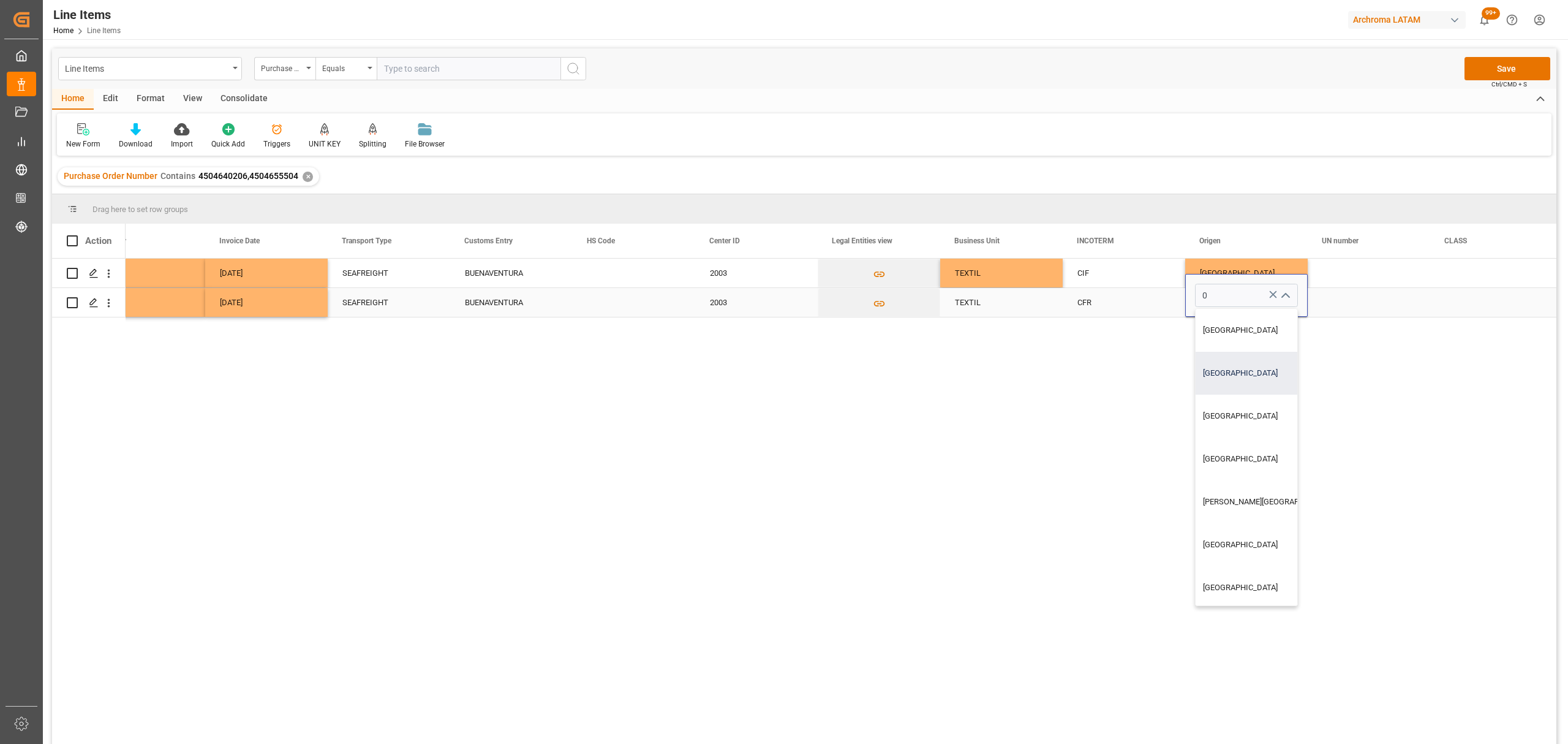
click at [1215, 375] on div "[GEOGRAPHIC_DATA]" at bounding box center [1269, 373] width 148 height 43
type input "[GEOGRAPHIC_DATA]"
click at [1351, 312] on div "Press SPACE to select this row." at bounding box center [1369, 302] width 122 height 29
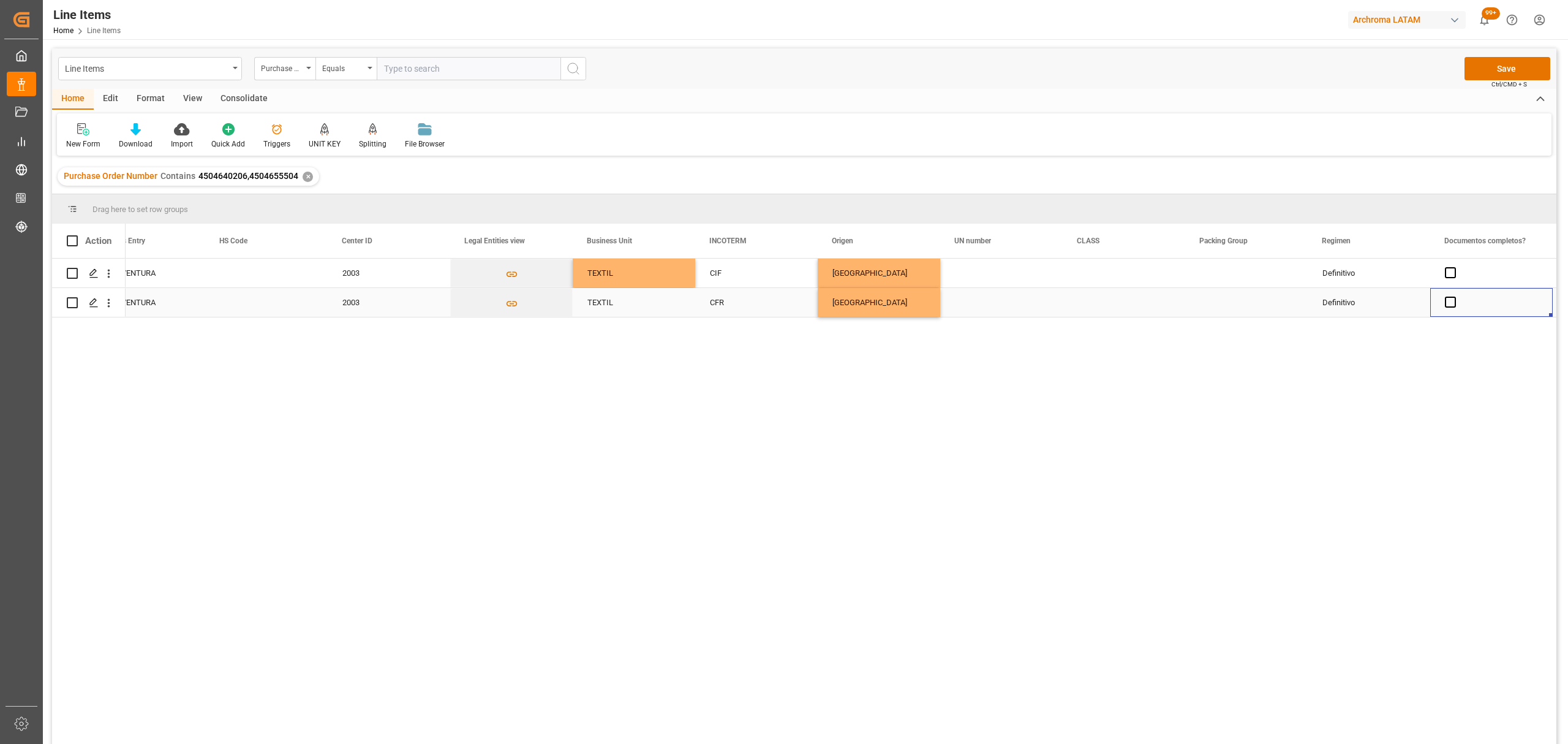
scroll to position [0, 0]
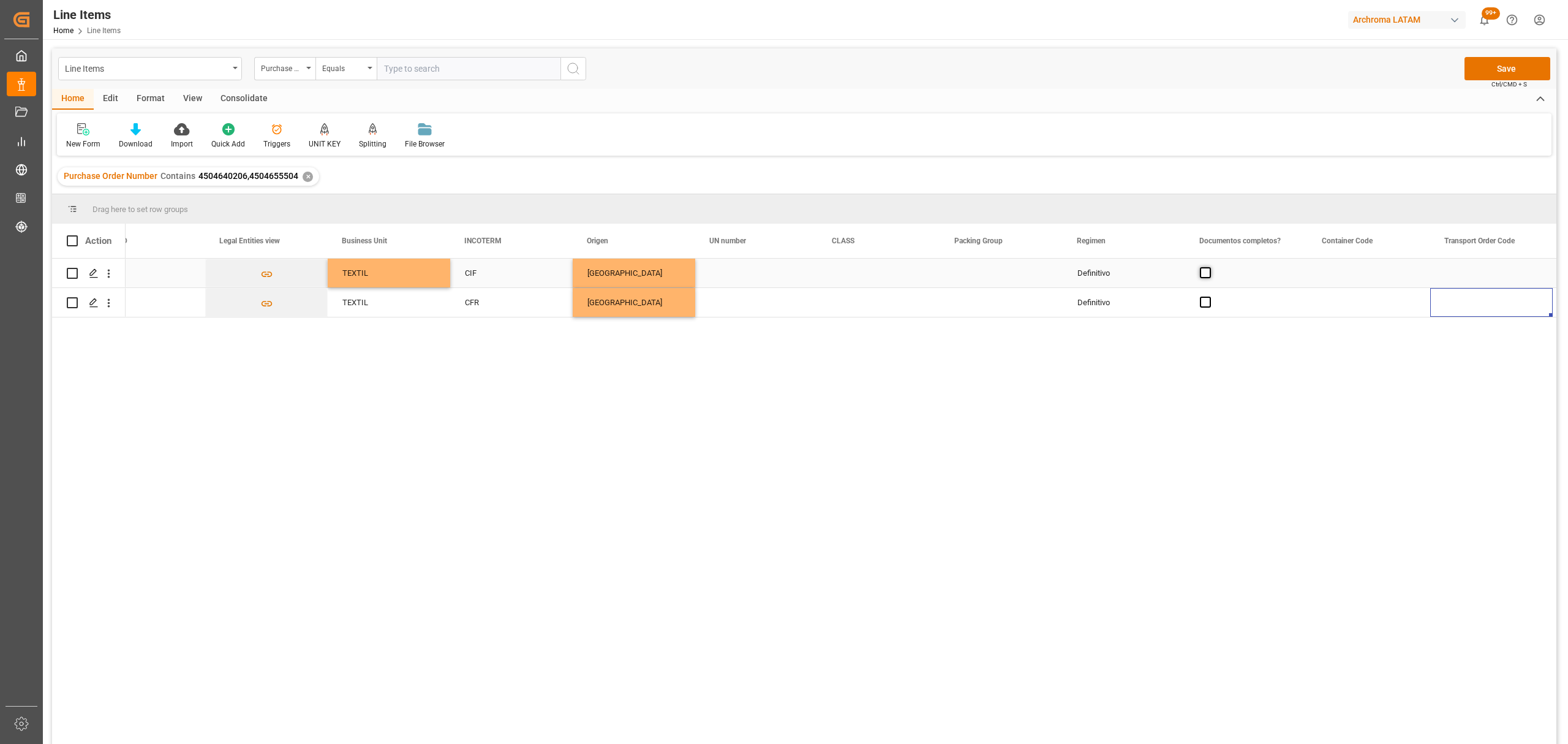
click at [1207, 274] on span "Press SPACE to select this row." at bounding box center [1205, 272] width 11 height 11
click at [1209, 267] on input "Press SPACE to select this row." at bounding box center [1209, 267] width 0 height 0
click at [1202, 304] on span "Press SPACE to select this row." at bounding box center [1205, 302] width 11 height 11
click at [1209, 297] on input "Press SPACE to select this row." at bounding box center [1209, 297] width 0 height 0
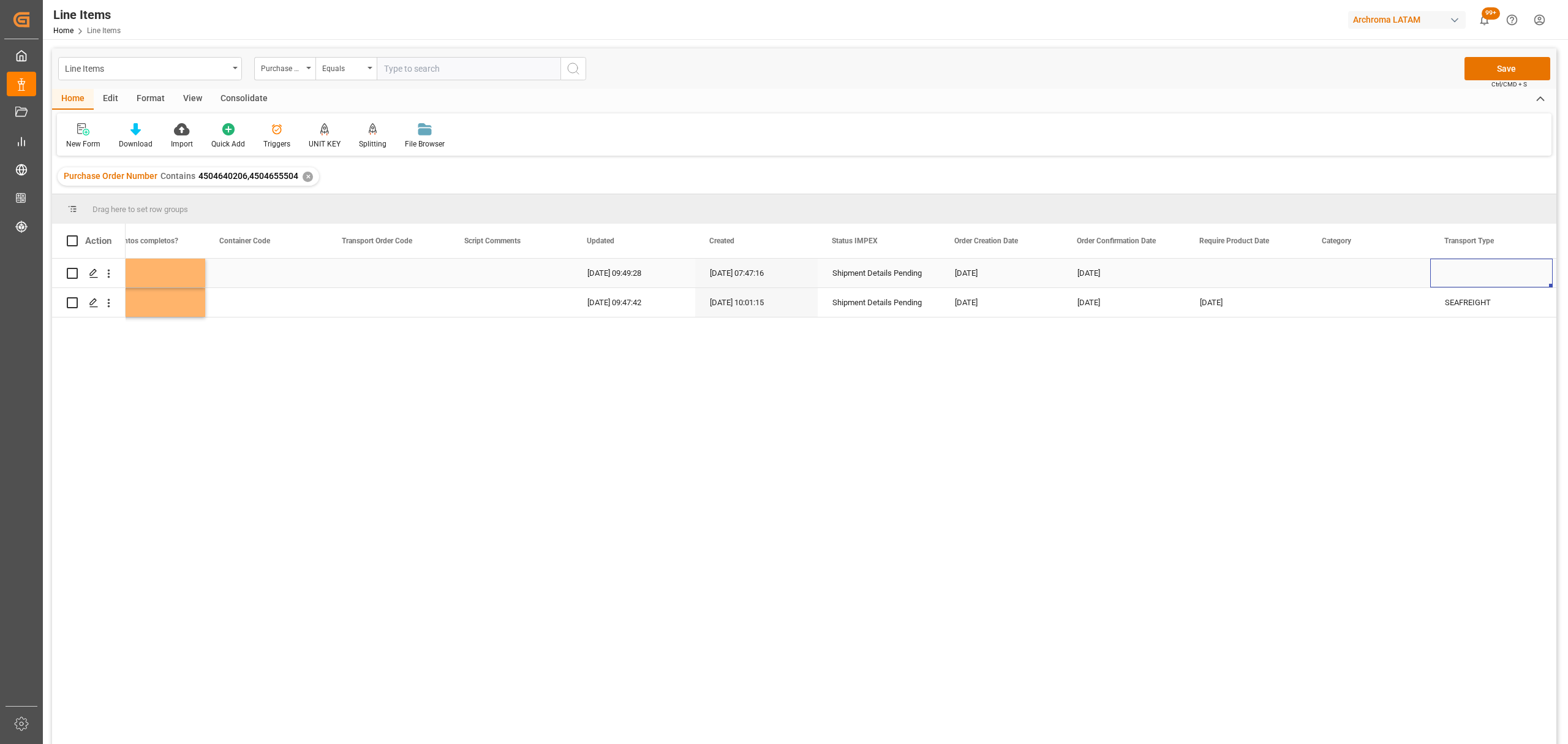
click at [1486, 270] on div "Press SPACE to select this row." at bounding box center [1491, 272] width 122 height 29
click at [1504, 283] on input "Press SPACE to select this row." at bounding box center [1491, 280] width 103 height 24
type input "s"
type input "SEA"
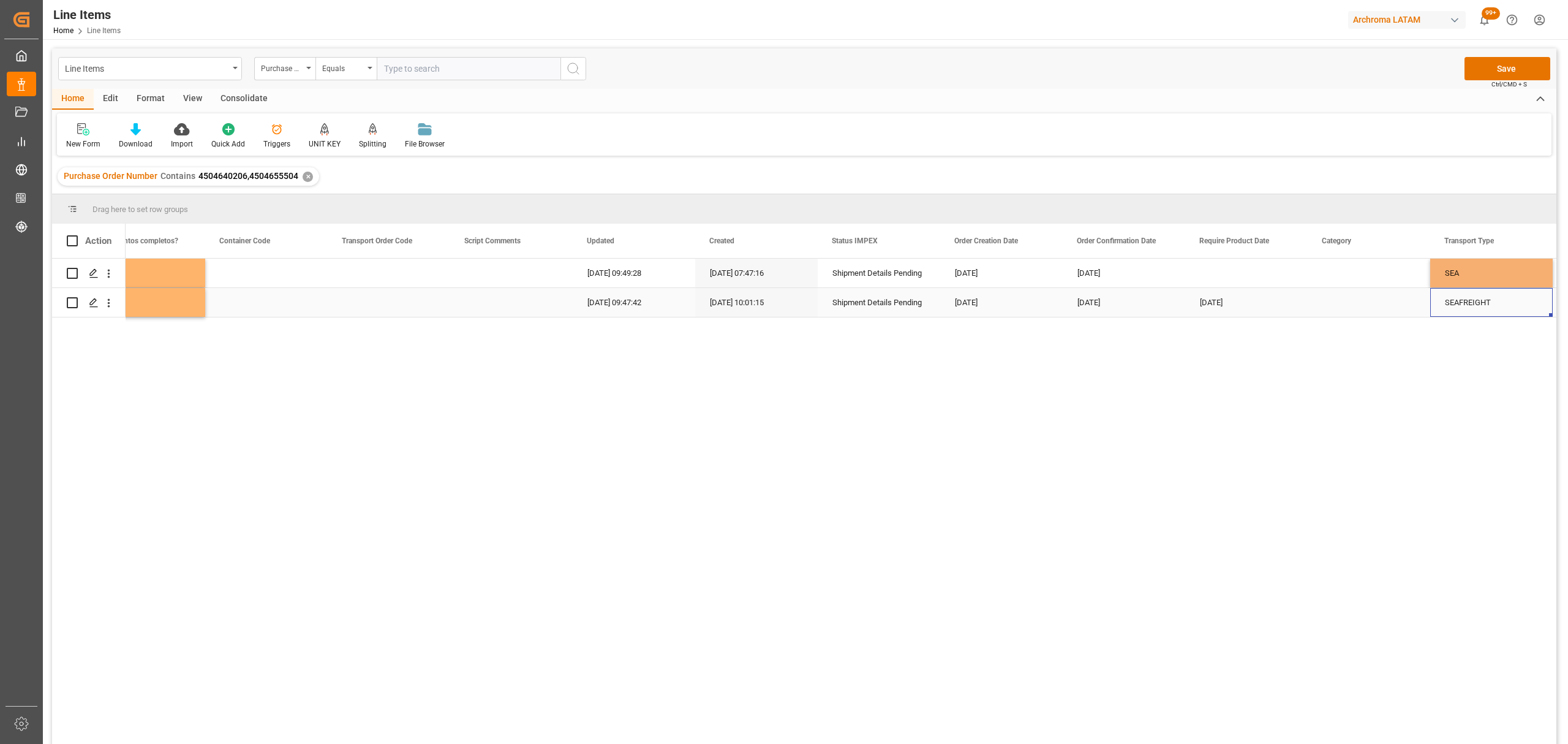
click at [1475, 310] on div "SEAFREIGHT" at bounding box center [1491, 302] width 122 height 29
click at [1475, 310] on div "SEAFREIGHT" at bounding box center [1491, 295] width 122 height 43
click at [1475, 297] on input "SEAFREIGHT" at bounding box center [1491, 295] width 103 height 24
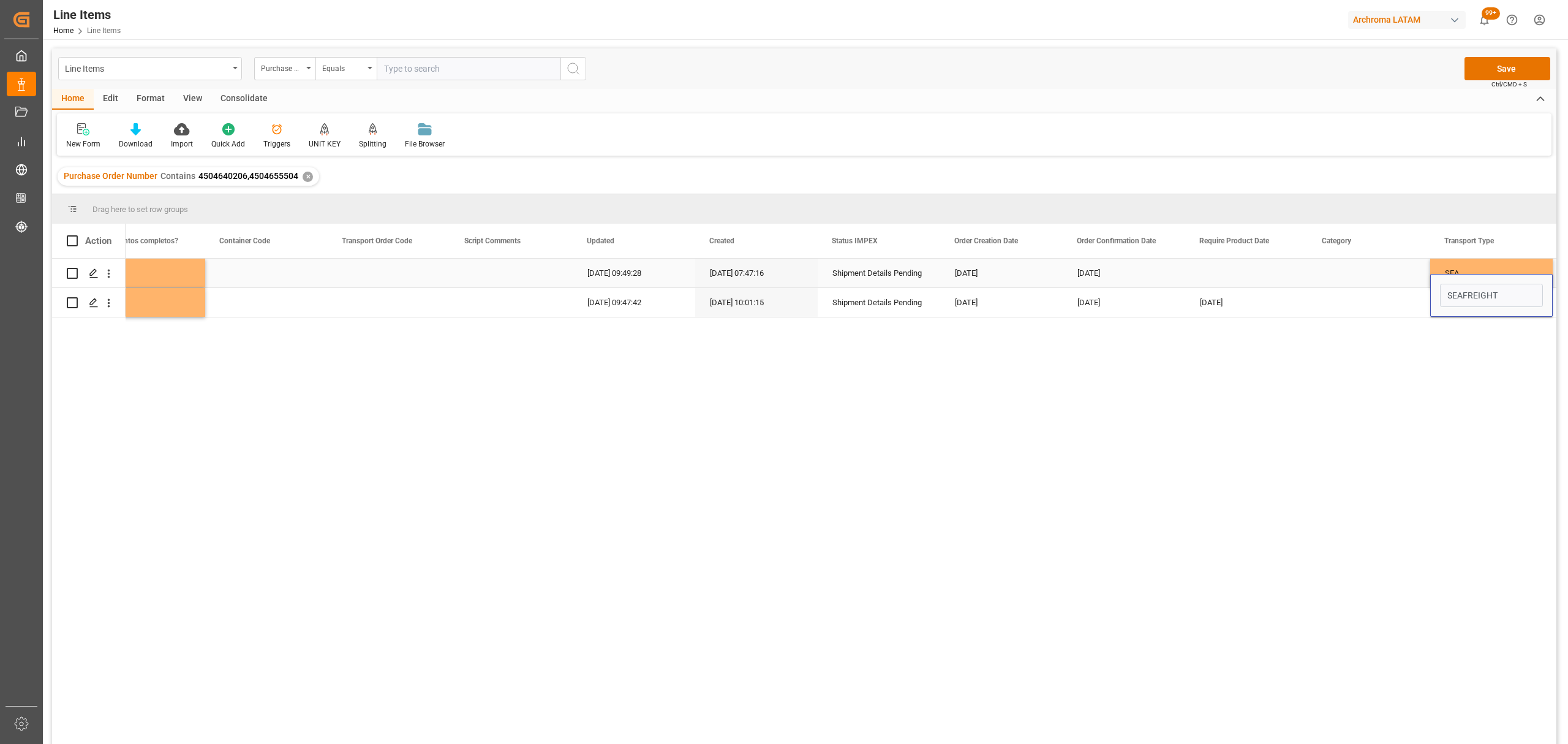
click at [1463, 266] on div "SEA" at bounding box center [1491, 272] width 122 height 29
click at [1463, 266] on div "SEA" at bounding box center [1491, 280] width 122 height 43
drag, startPoint x: 1473, startPoint y: 283, endPoint x: 1314, endPoint y: 270, distance: 159.5
click at [1314, 270] on div "Definitivo Si 01-09-2025 09:49:28 20-08-2025 07:47:16 Shipment Details Pending …" at bounding box center [21, 273] width 9187 height 29
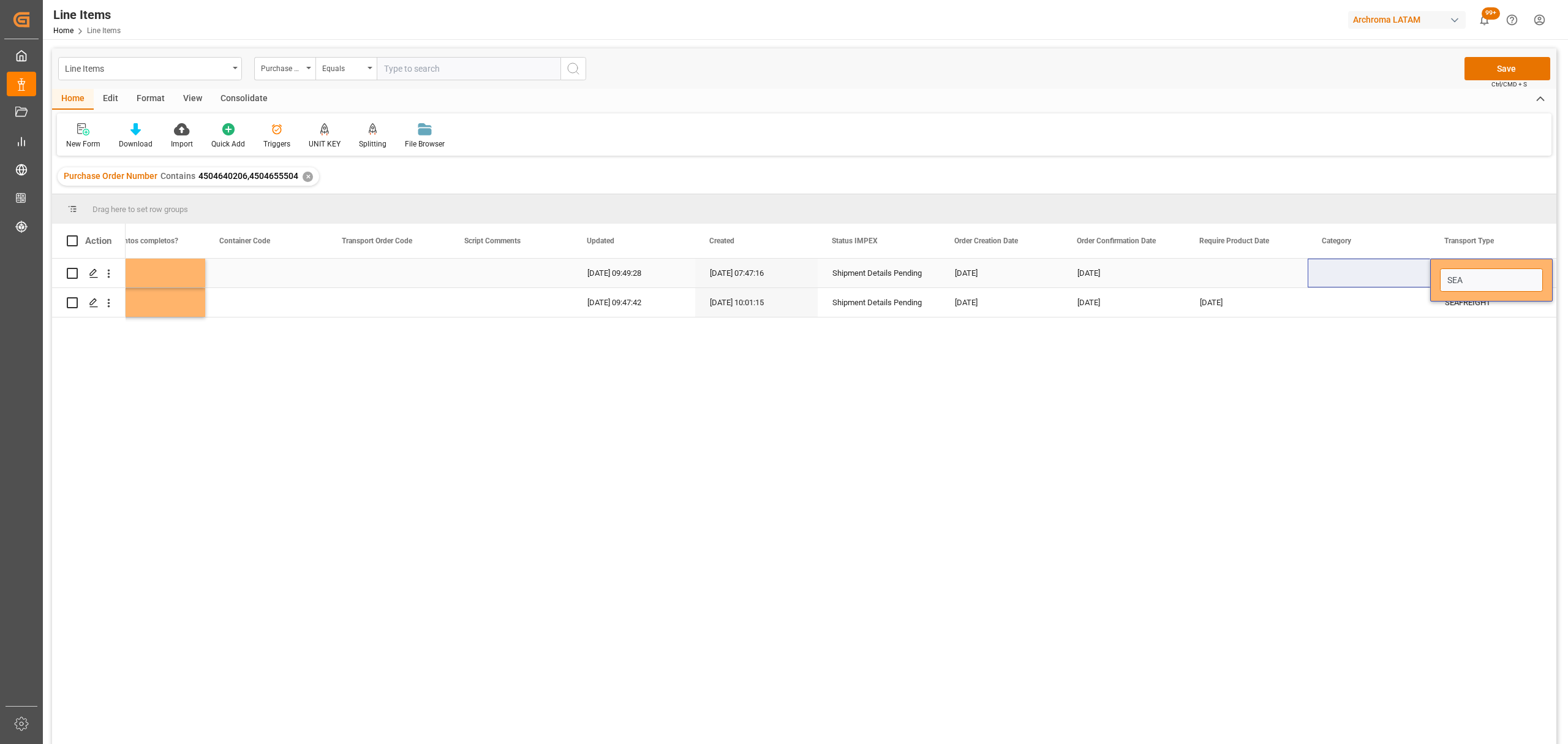
paste input "FREIGHT"
type input "SEAFREIGHT"
click at [1343, 272] on div "Press SPACE to select this row." at bounding box center [1369, 272] width 122 height 29
click at [1505, 59] on button "Save" at bounding box center [1507, 68] width 86 height 24
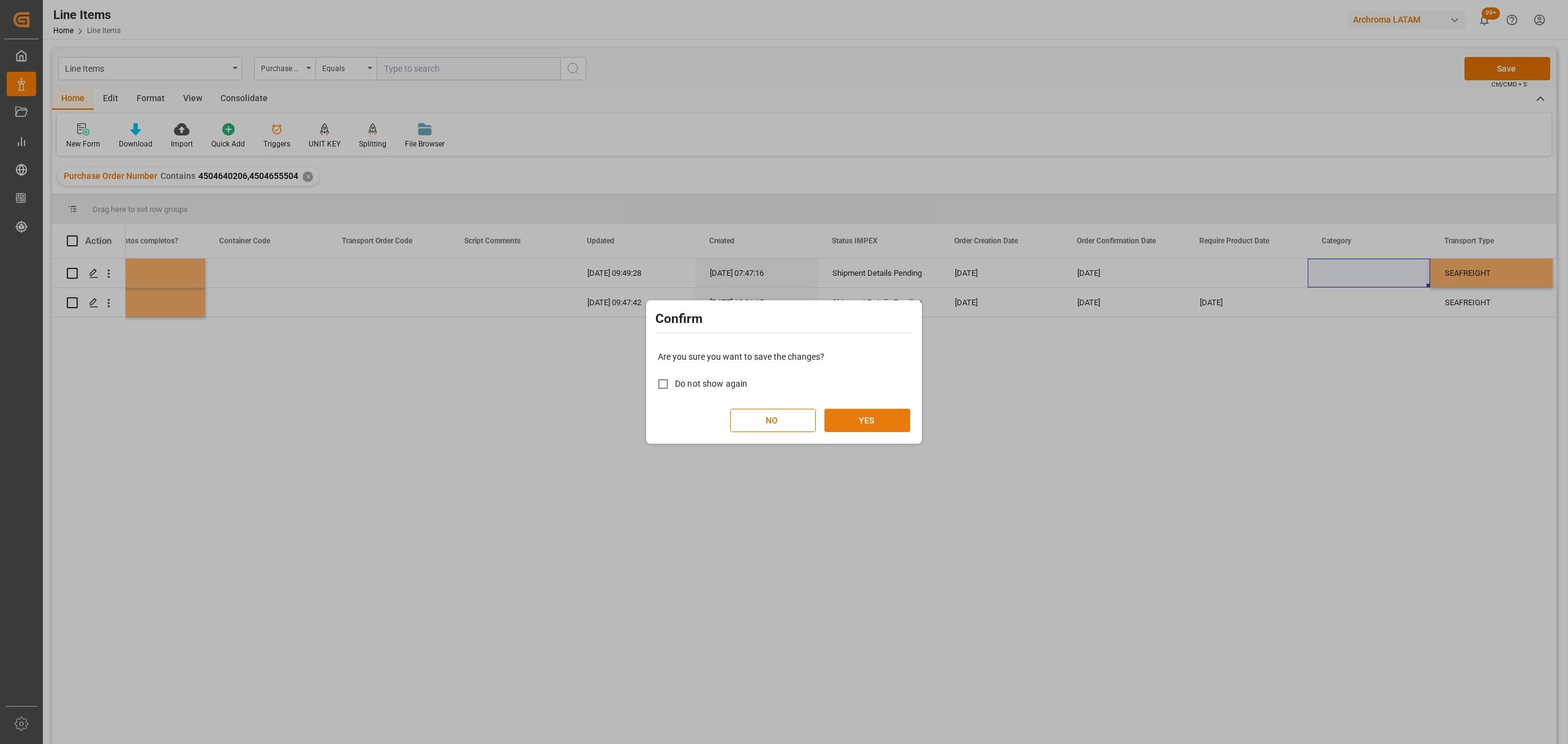
click at [862, 417] on button "YES" at bounding box center [867, 420] width 86 height 24
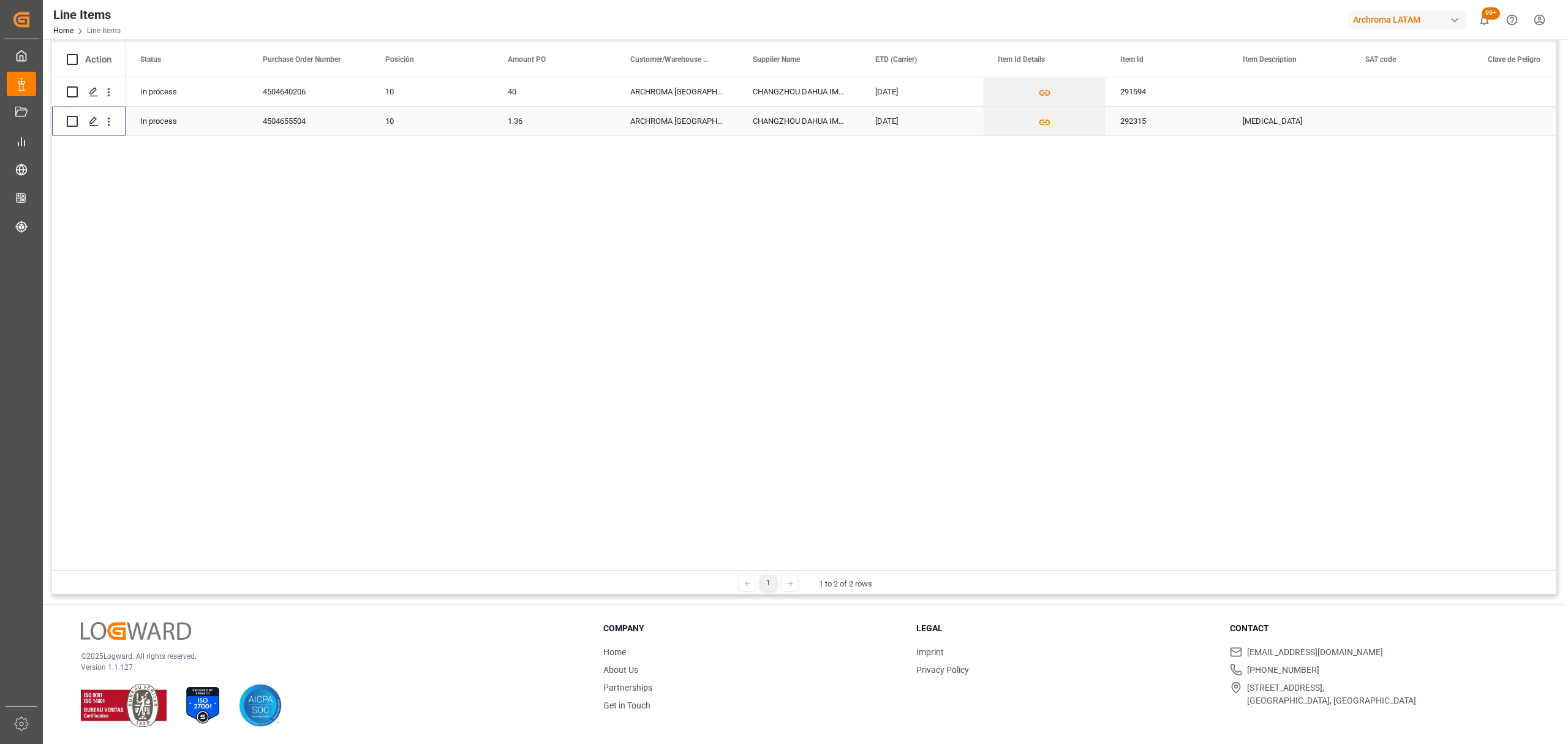
drag, startPoint x: 75, startPoint y: 121, endPoint x: 71, endPoint y: 116, distance: 6.4
click at [74, 121] on input "Press Space to toggle row selection (unchecked)" at bounding box center [72, 121] width 11 height 11
checkbox input "true"
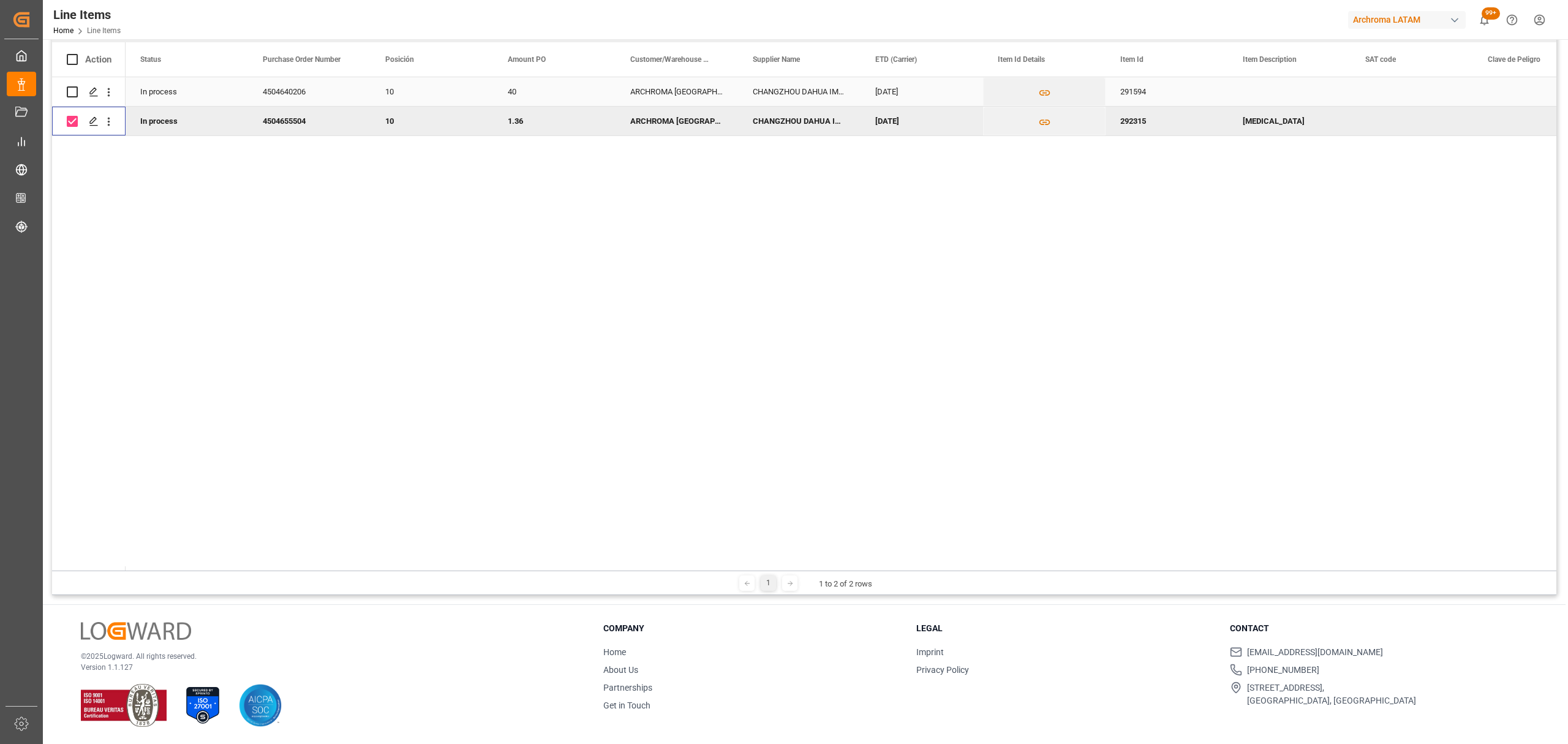
click at [77, 93] on input "Press Space to toggle row selection (unchecked)" at bounding box center [72, 91] width 11 height 11
checkbox input "true"
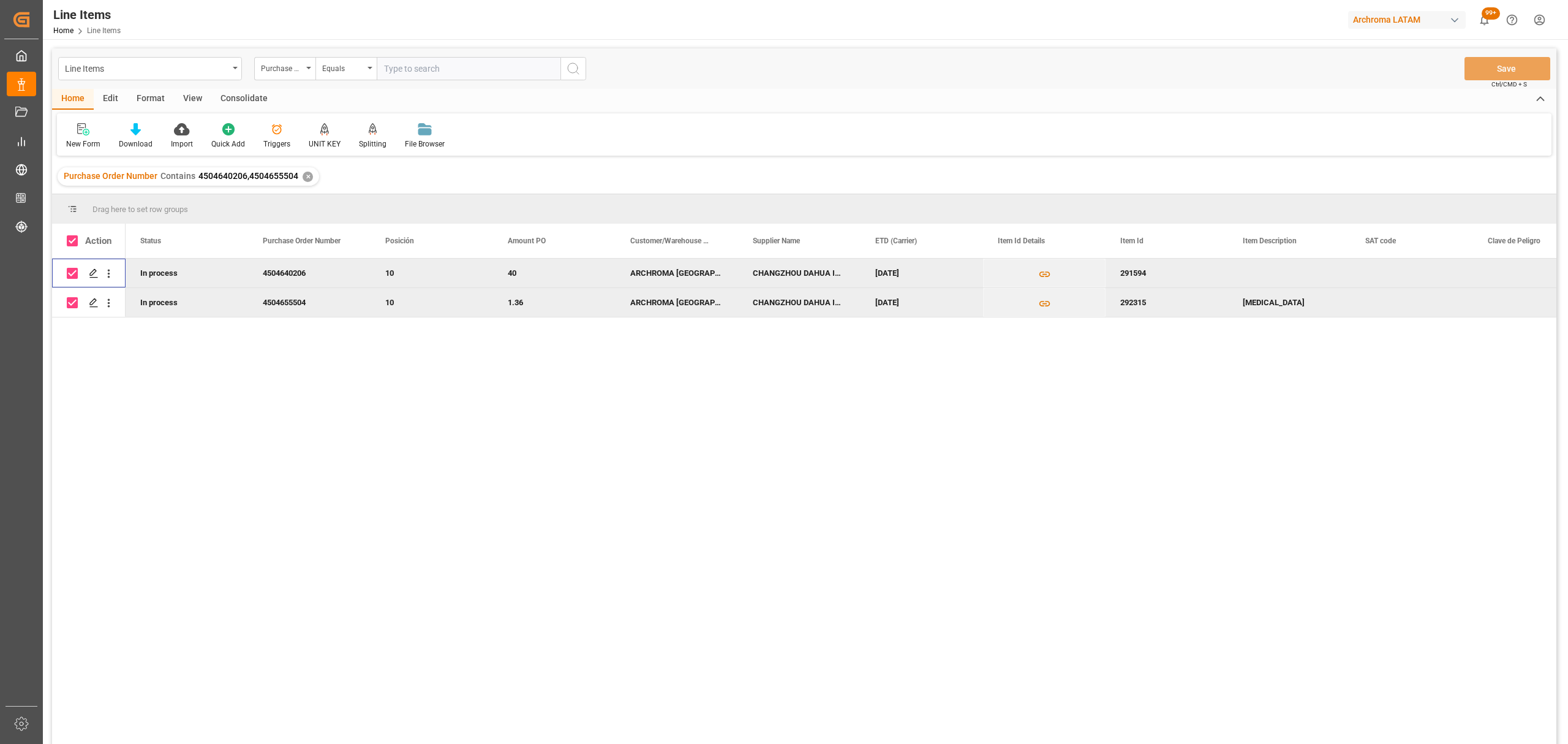
click at [235, 107] on div "Consolidate" at bounding box center [244, 99] width 65 height 21
click at [116, 144] on div "Consolidation List" at bounding box center [96, 144] width 60 height 11
click at [116, 166] on div "Line Items Purchase Order Number Equals Save Ctrl/CMD + S Home Edit Format View…" at bounding box center [804, 412] width 1504 height 728
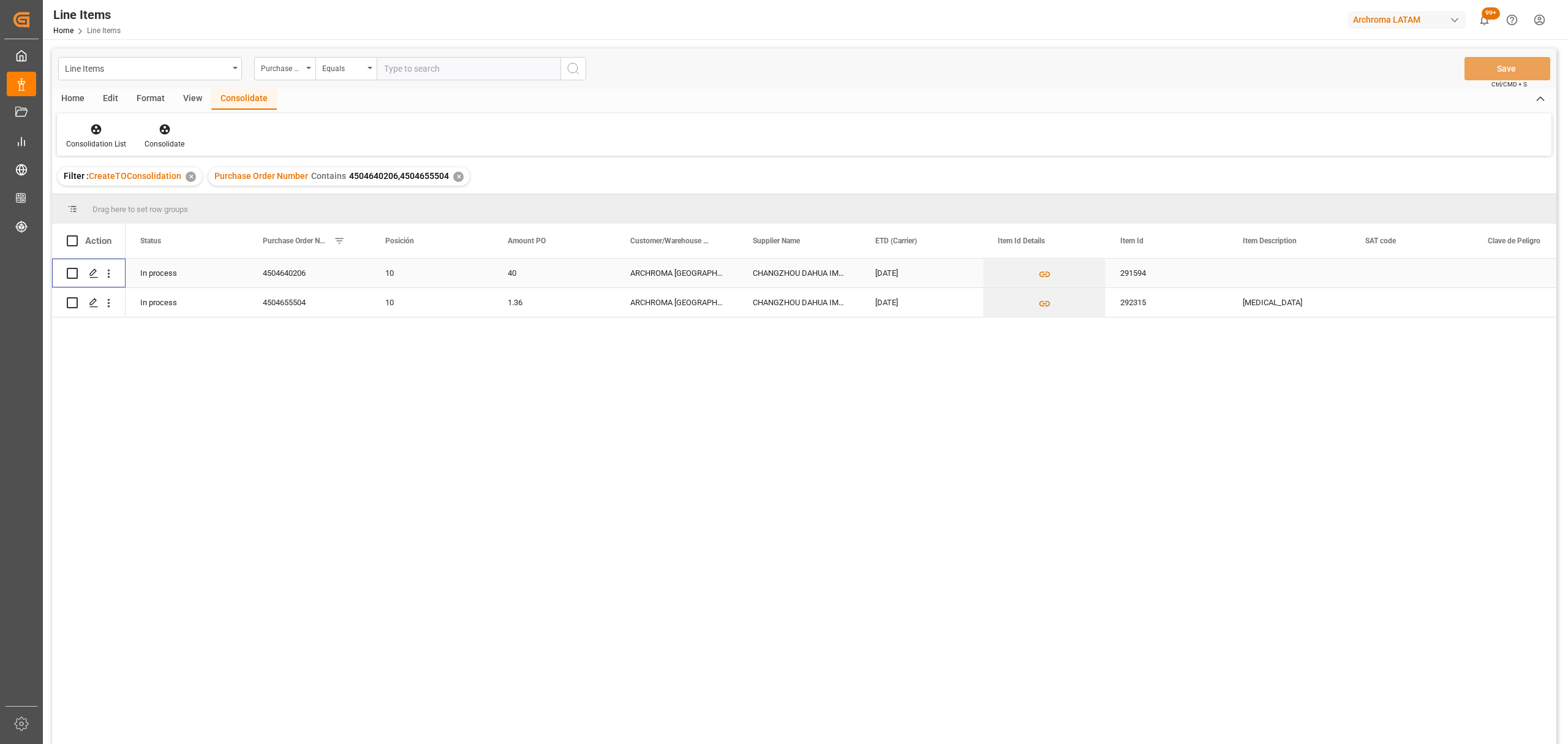
click at [71, 271] on input "Press Space to toggle row selection (unchecked)" at bounding box center [72, 273] width 11 height 11
checkbox input "true"
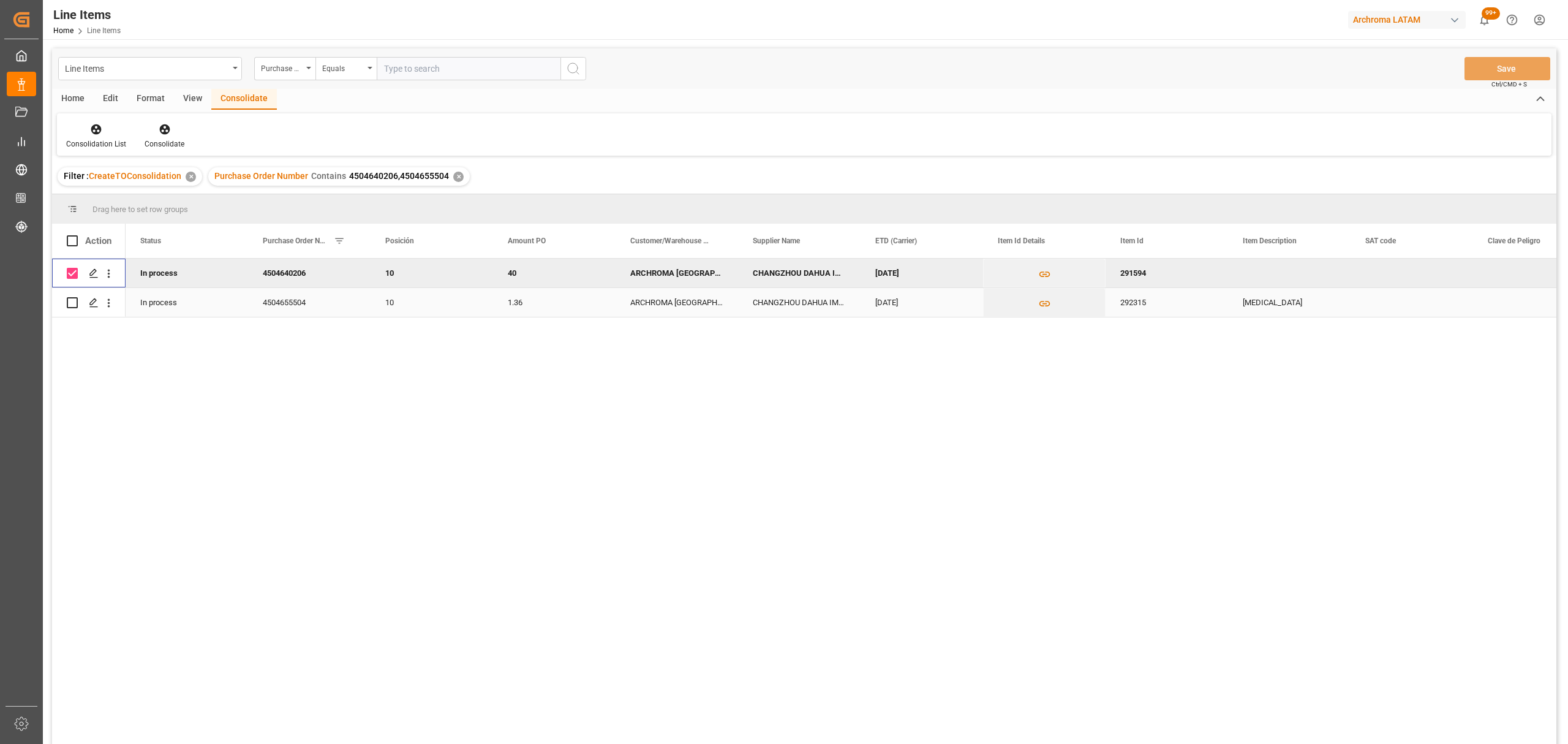
click at [69, 300] on input "Press Space to toggle row selection (unchecked)" at bounding box center [72, 302] width 11 height 11
checkbox input "true"
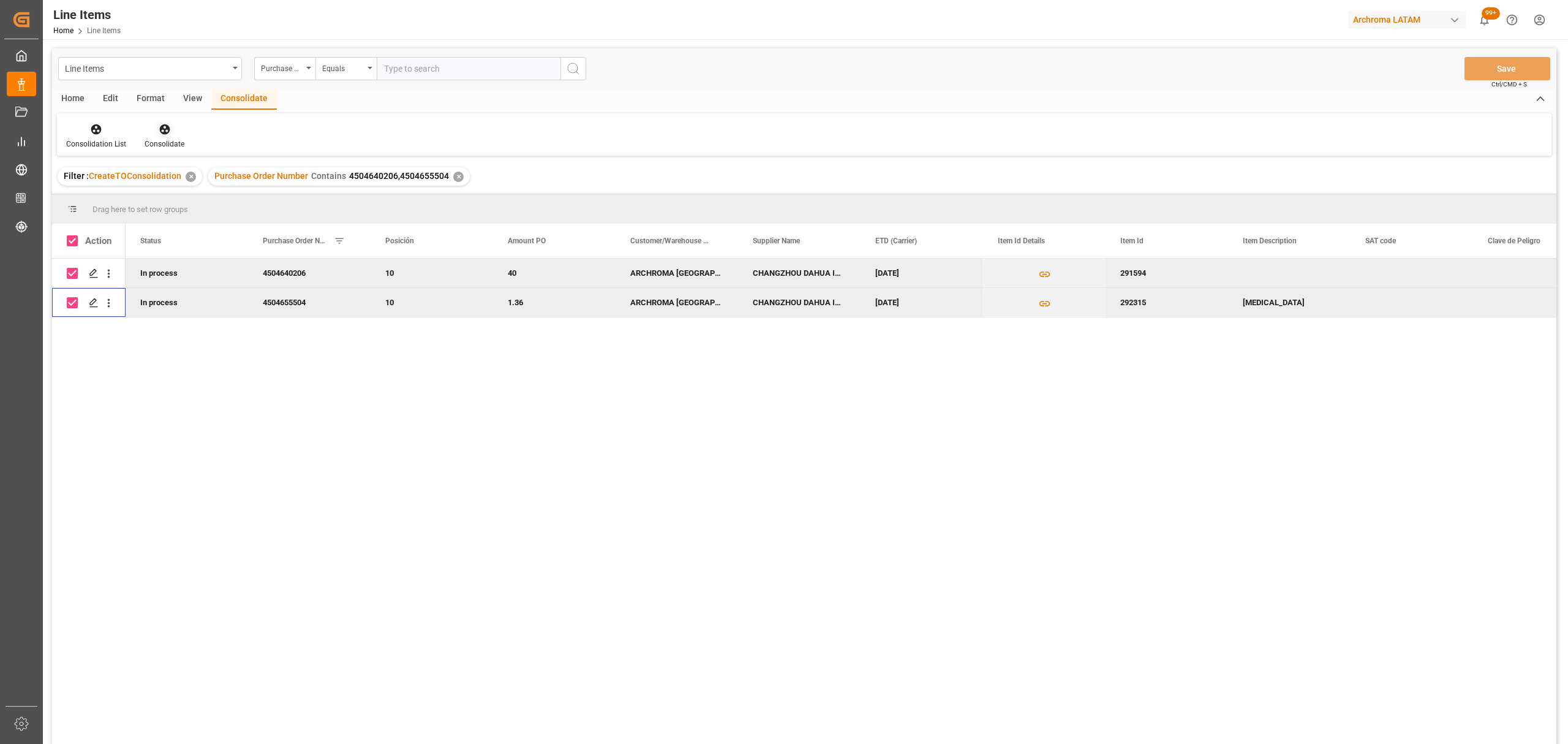
click at [167, 141] on div "Consolidate" at bounding box center [164, 144] width 40 height 11
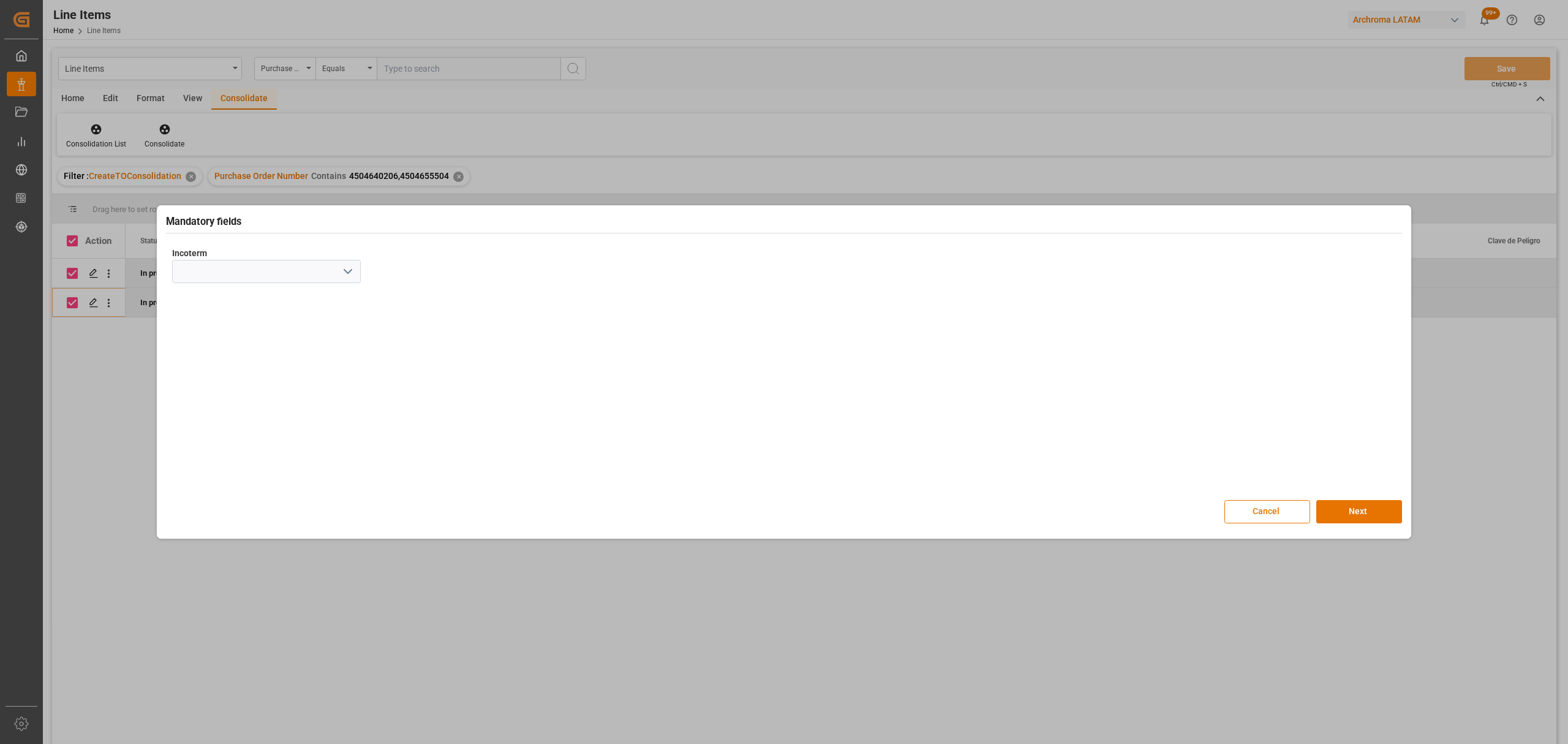
click at [349, 272] on icon "open menu" at bounding box center [348, 272] width 15 height 15
click at [202, 446] on div "CIF" at bounding box center [266, 436] width 188 height 27
type input "CIF"
click at [1360, 517] on button "Next" at bounding box center [1359, 511] width 86 height 24
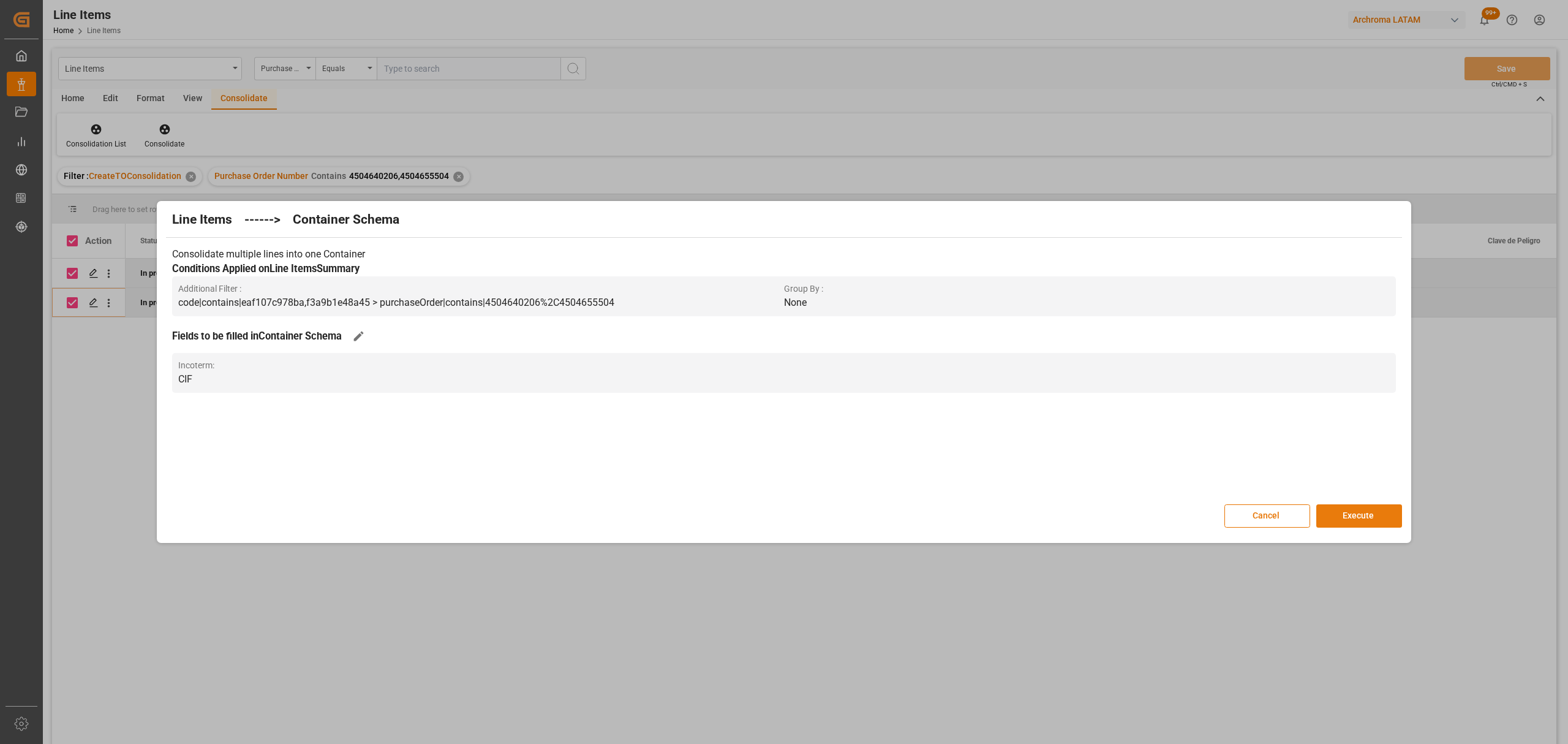
click at [1358, 516] on button "Execute" at bounding box center [1359, 516] width 86 height 24
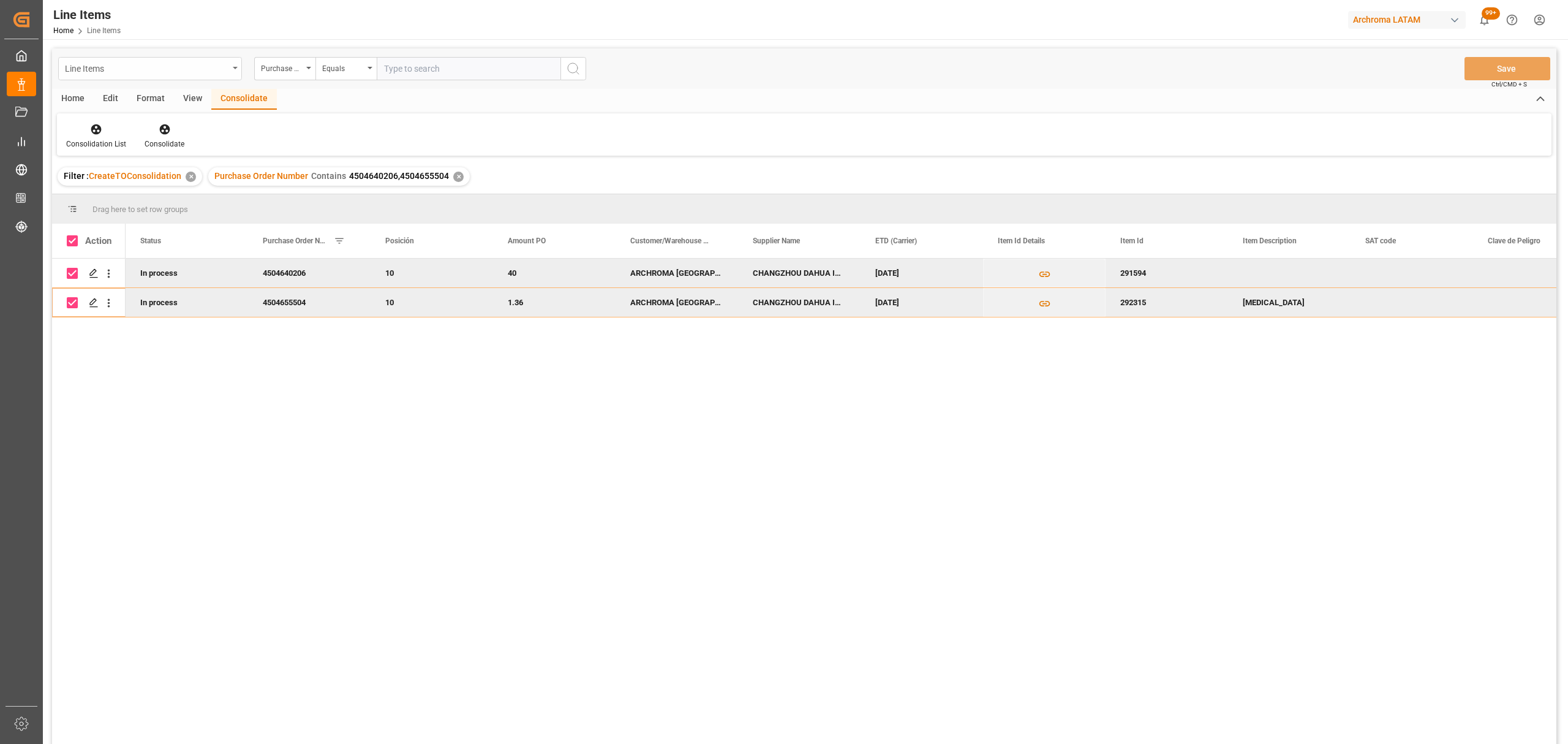
click at [143, 60] on div "Line Items" at bounding box center [146, 68] width 163 height 15
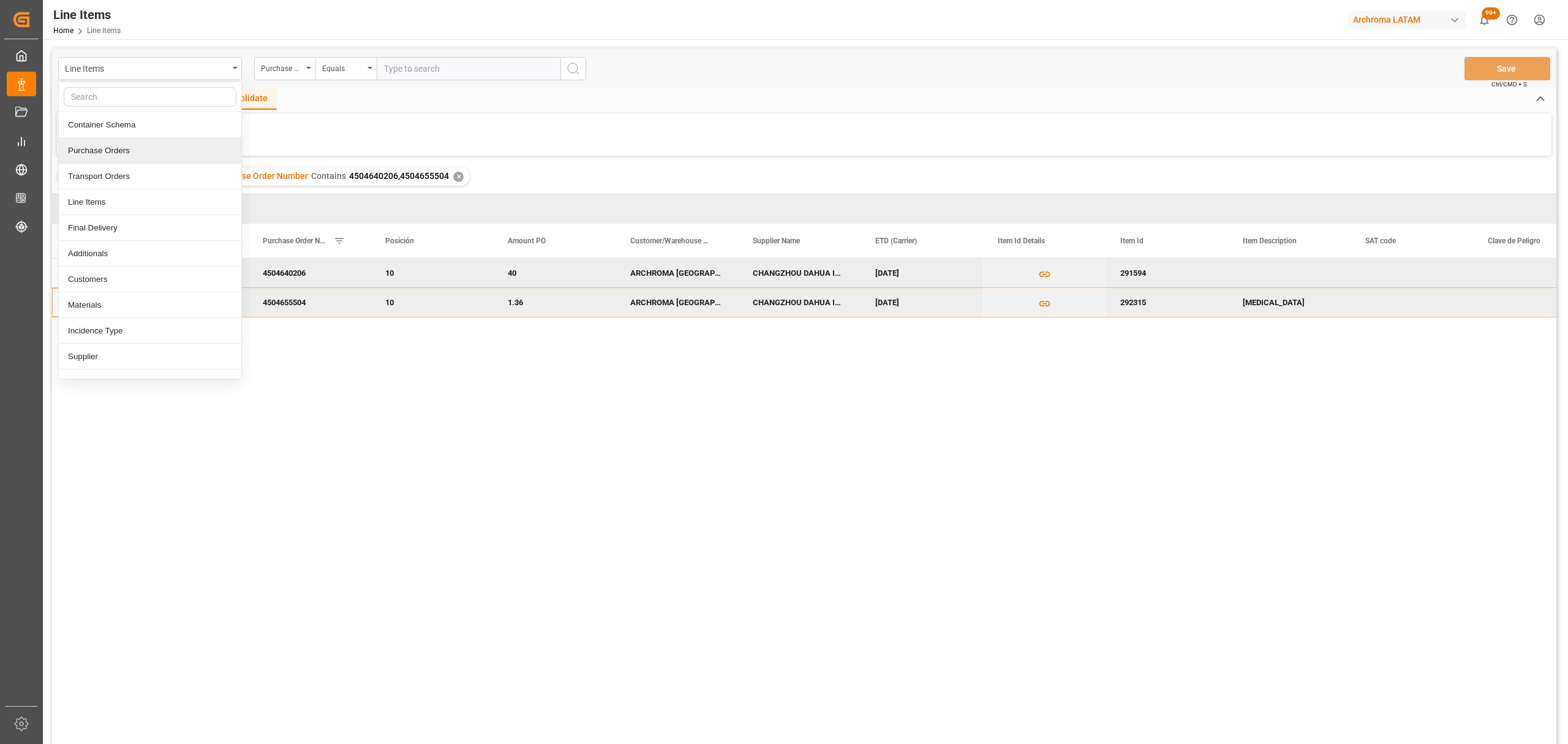
click at [109, 148] on div "Purchase Orders" at bounding box center [150, 150] width 182 height 26
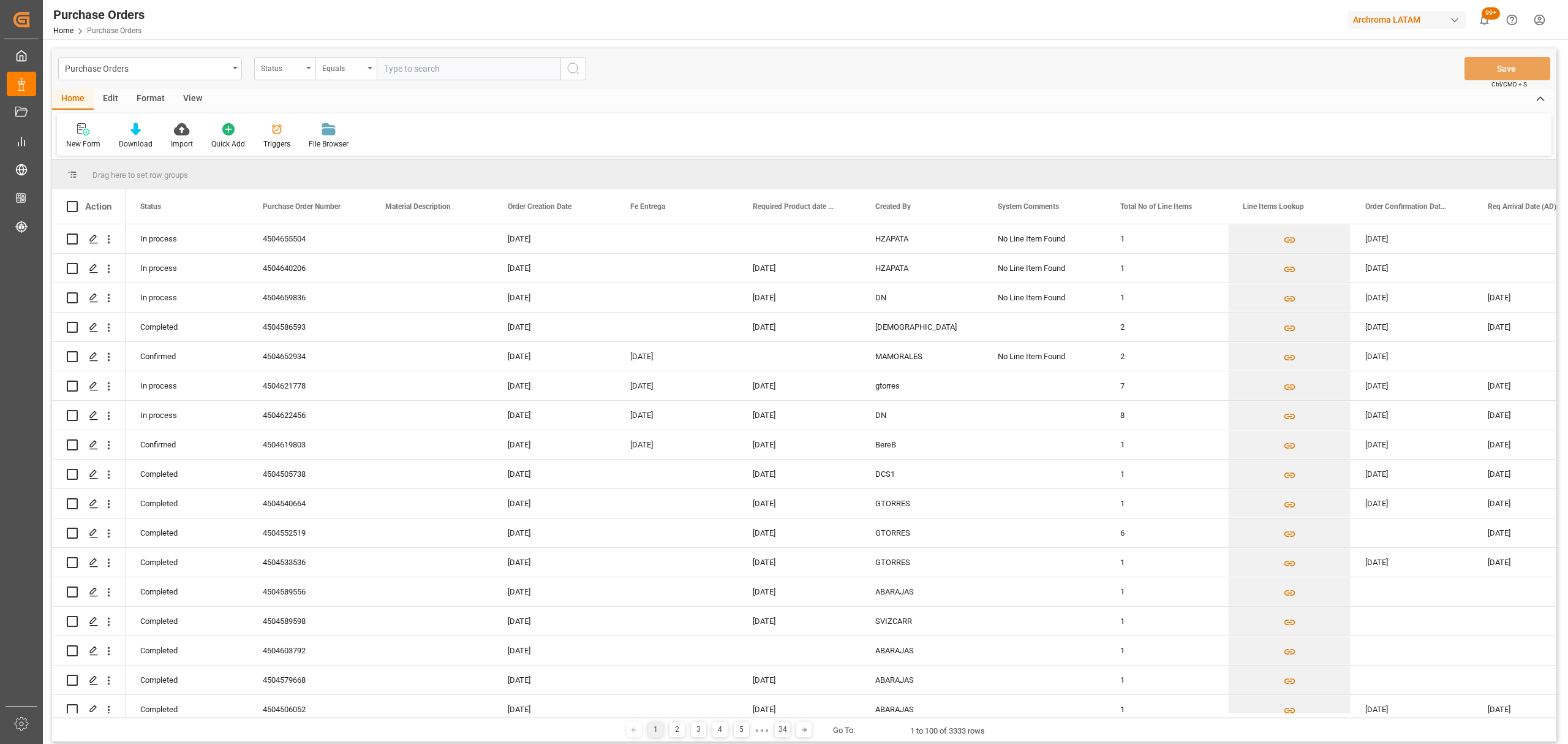
click at [269, 68] on div "Status" at bounding box center [282, 67] width 42 height 14
drag, startPoint x: 293, startPoint y: 151, endPoint x: 322, endPoint y: 105, distance: 54.4
click at [293, 152] on div "Purchase Order Number" at bounding box center [346, 150] width 182 height 26
click at [366, 64] on div "Equals" at bounding box center [346, 68] width 61 height 24
click at [344, 163] on div "Fuzzy search" at bounding box center [408, 150] width 182 height 26
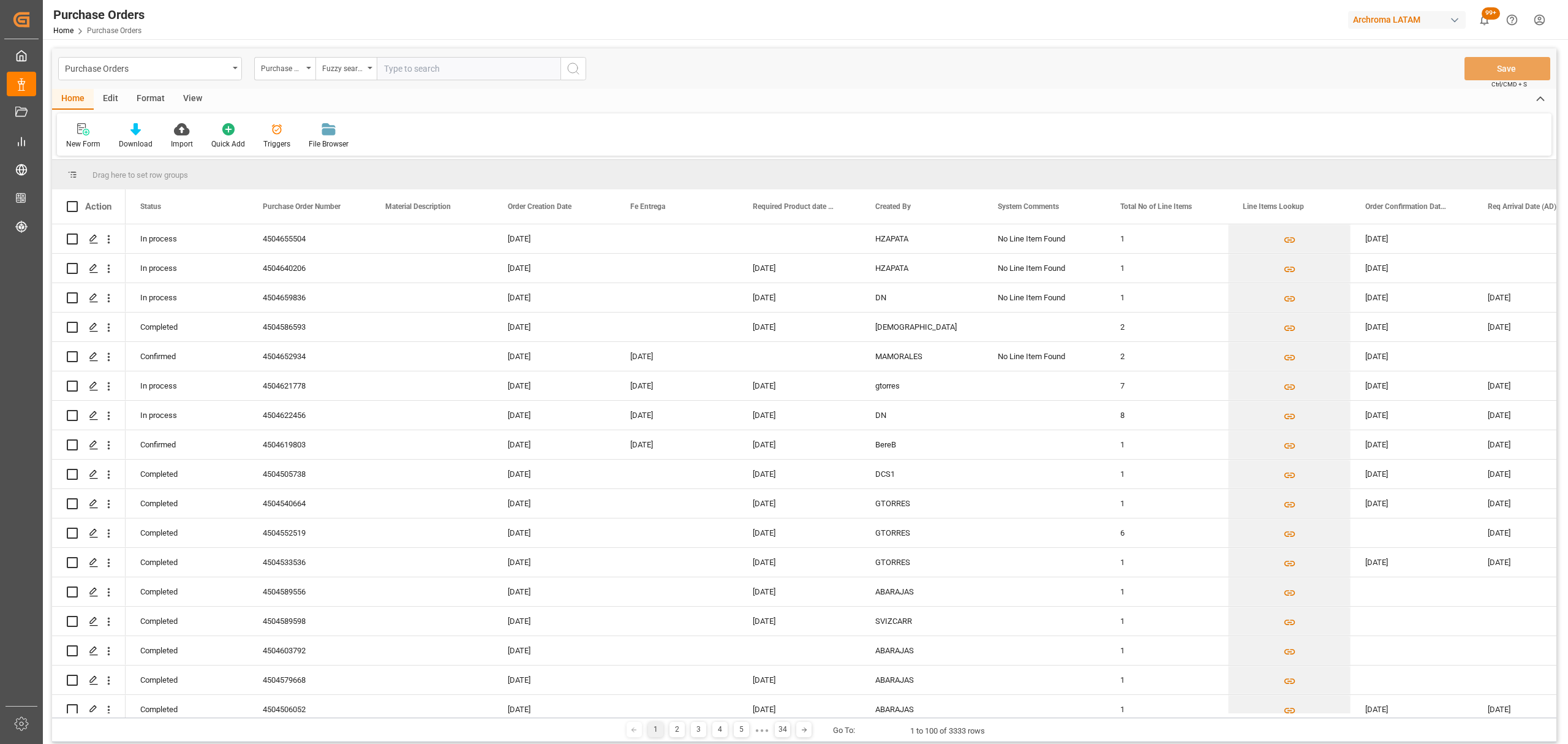
click at [414, 60] on input "text" at bounding box center [469, 68] width 184 height 24
paste input "4504641940"
type input "4504641940"
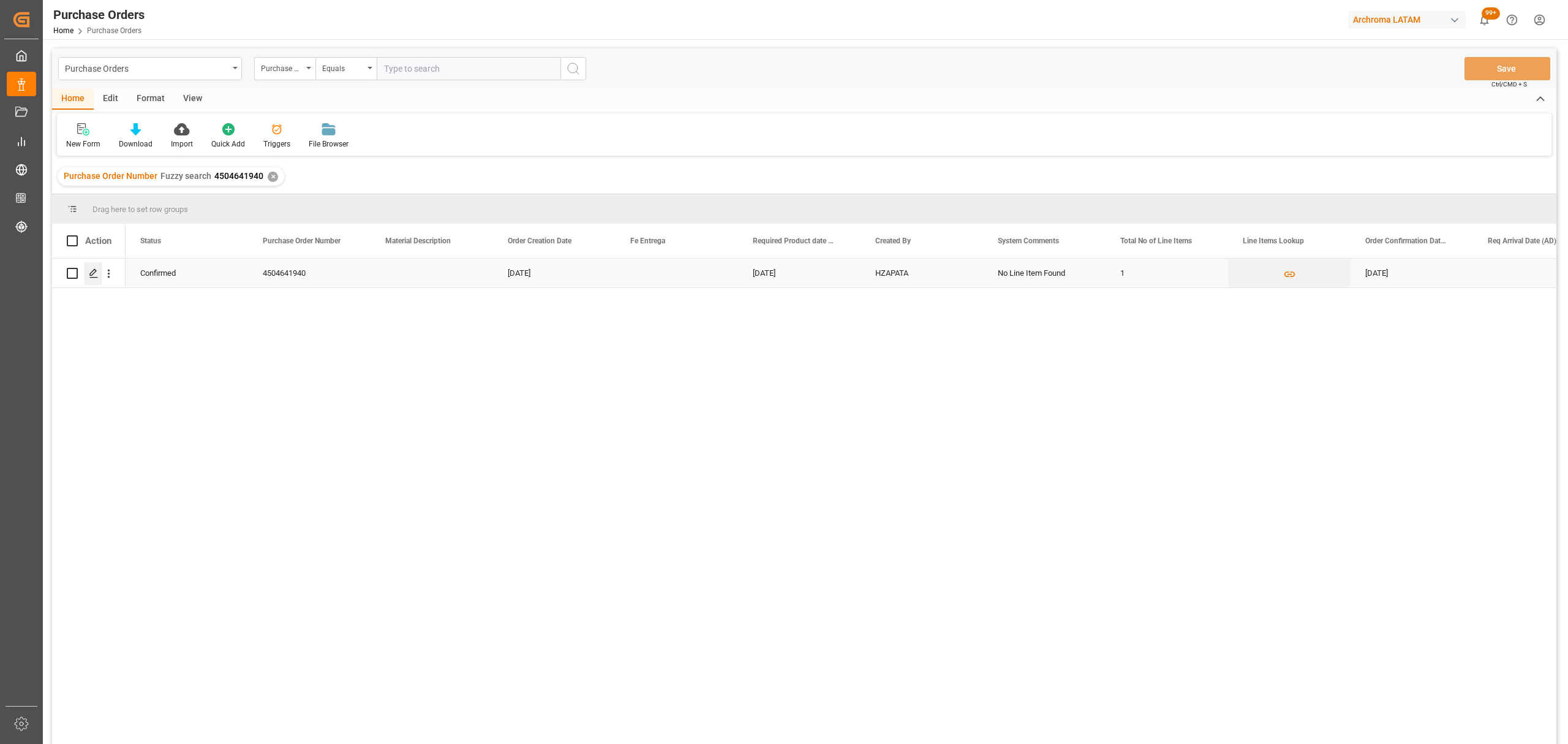
click at [89, 269] on icon "Press SPACE to select this row." at bounding box center [93, 273] width 10 height 10
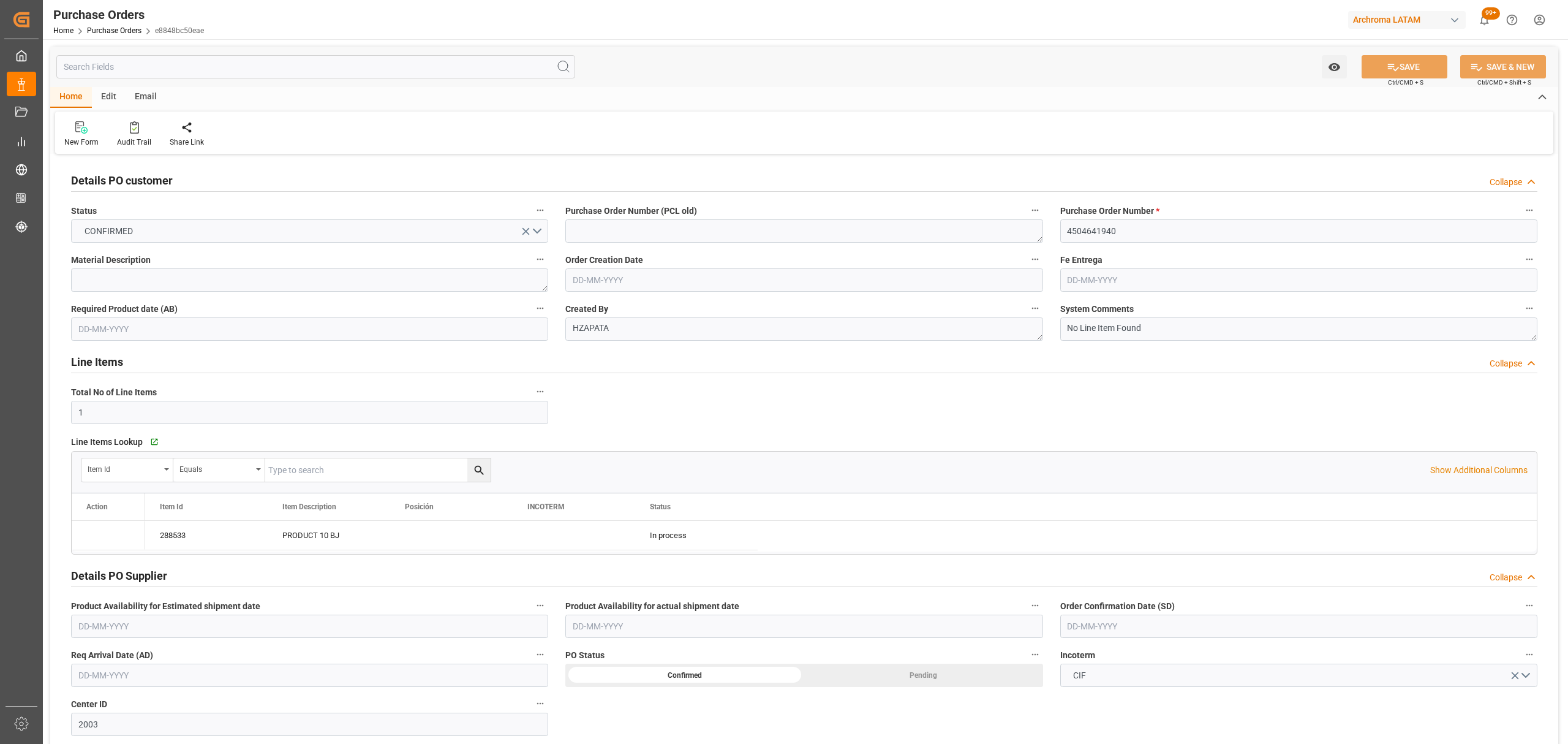
type input "[DATE]"
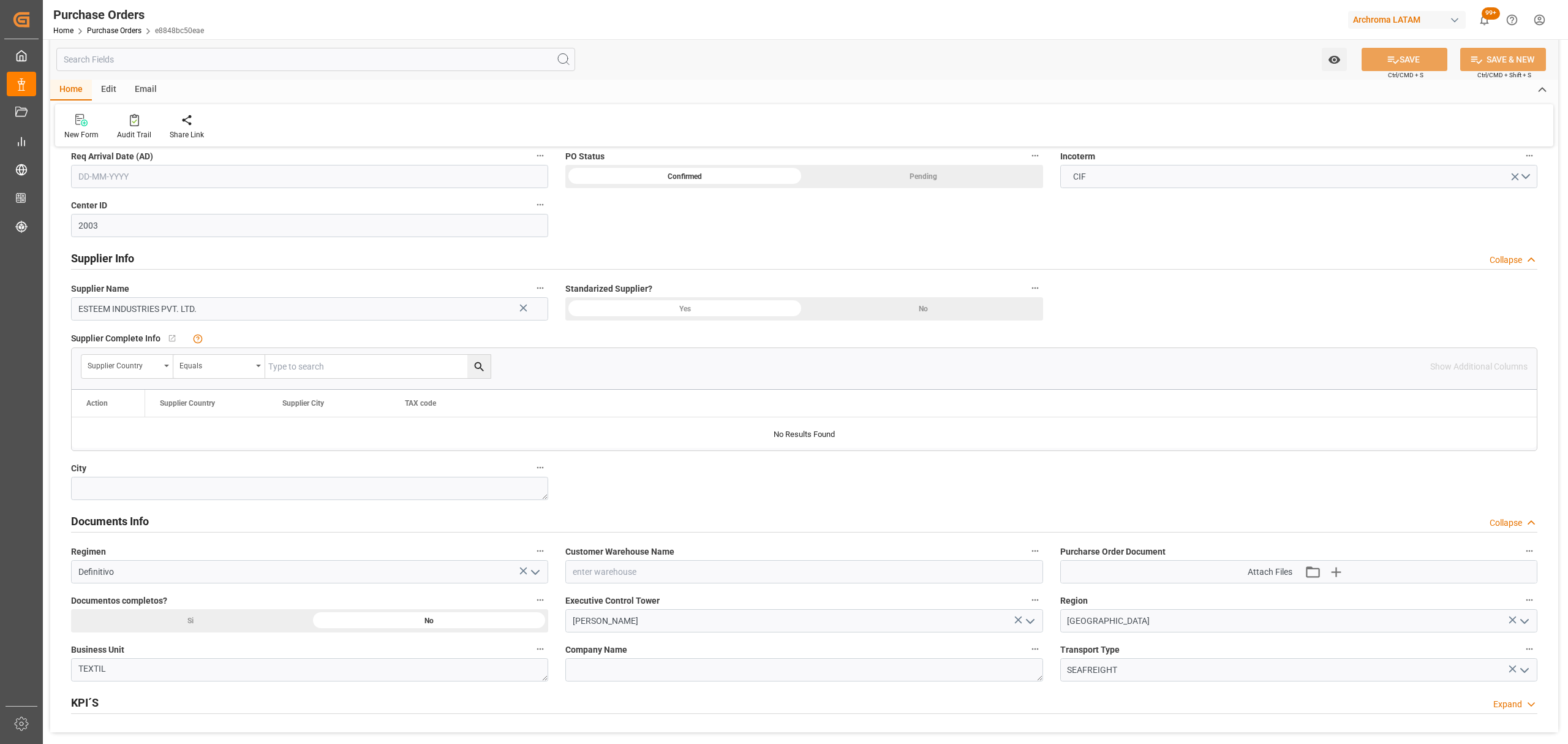
scroll to position [653, 0]
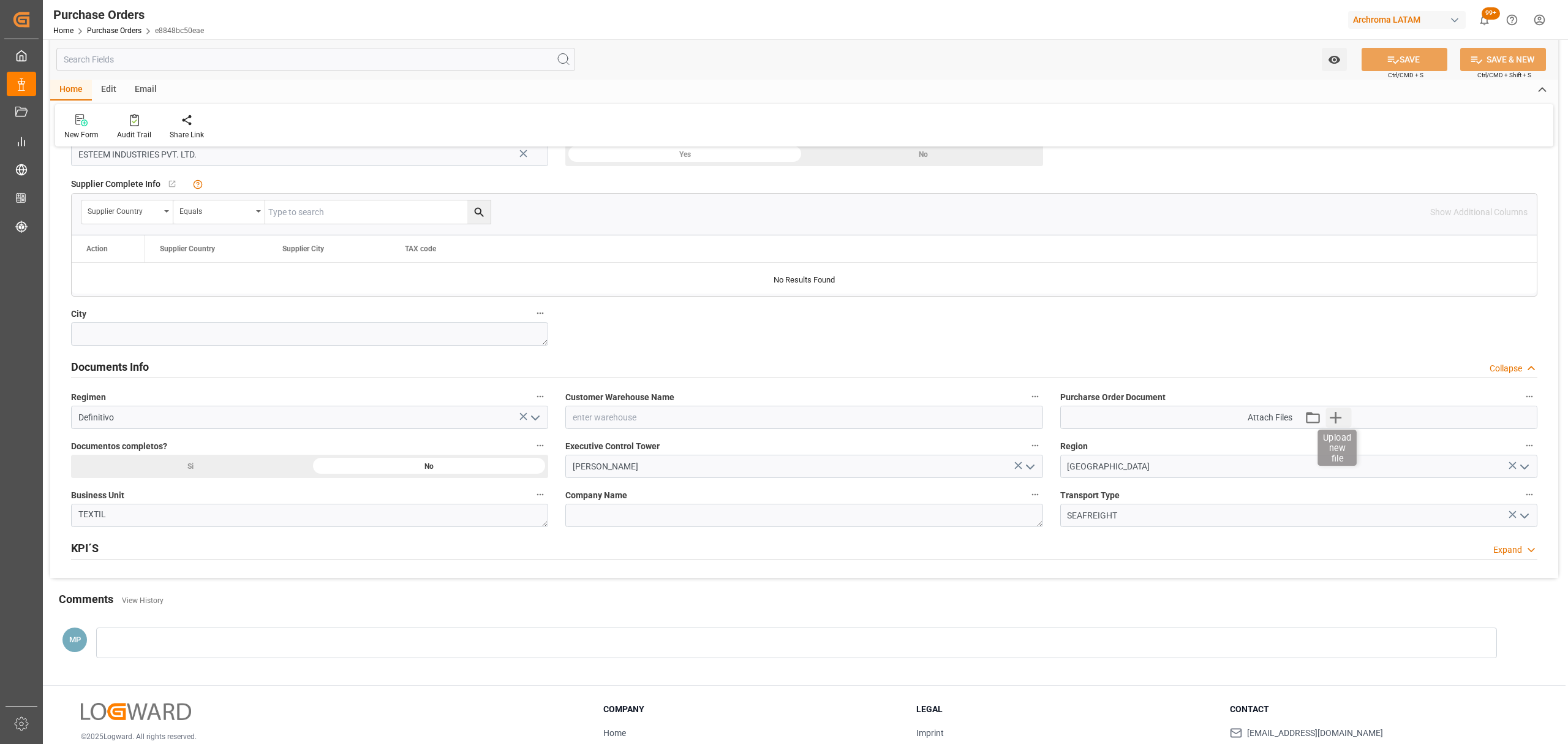
click at [1341, 425] on icon "button" at bounding box center [1335, 417] width 20 height 20
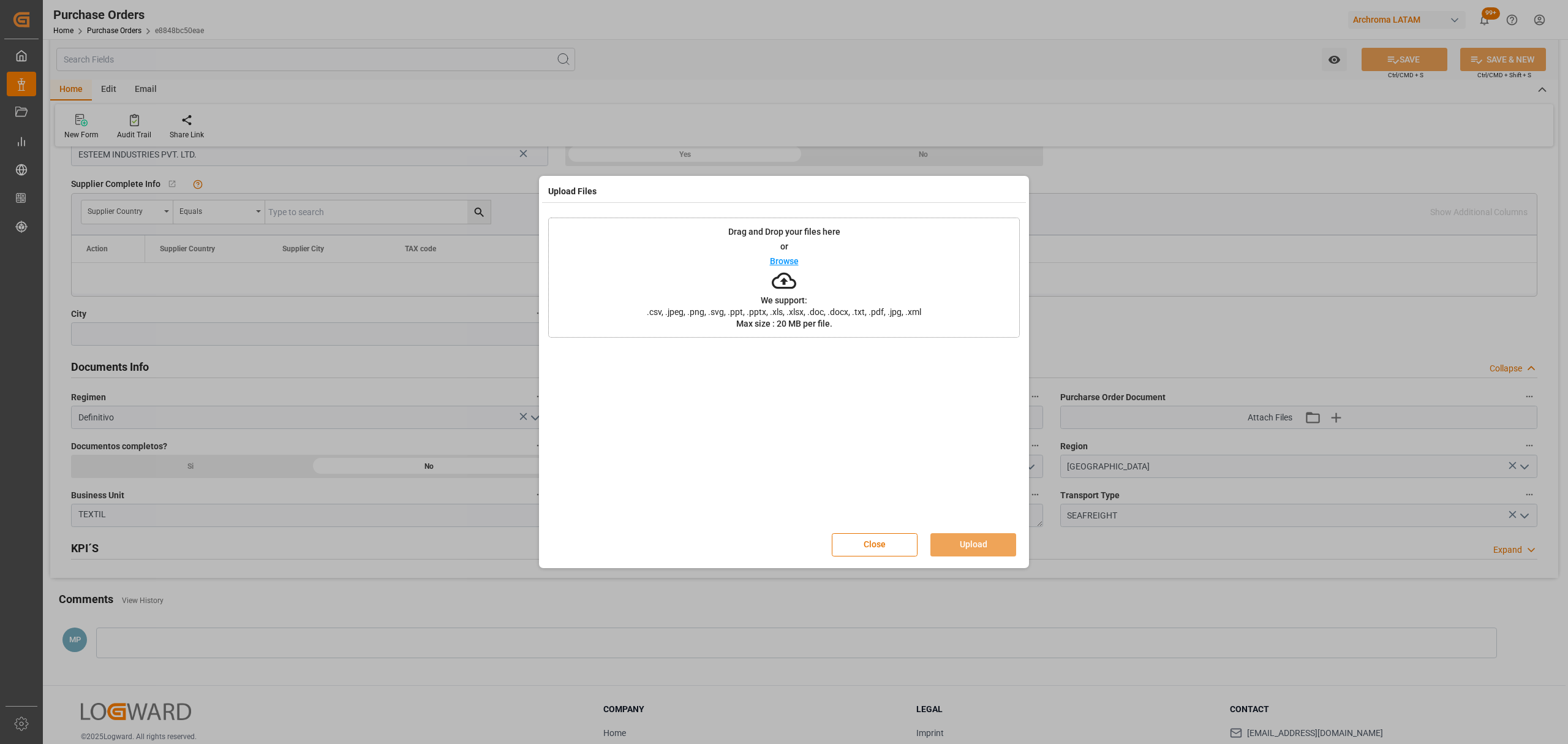
click at [770, 260] on p "Browse" at bounding box center [784, 261] width 29 height 9
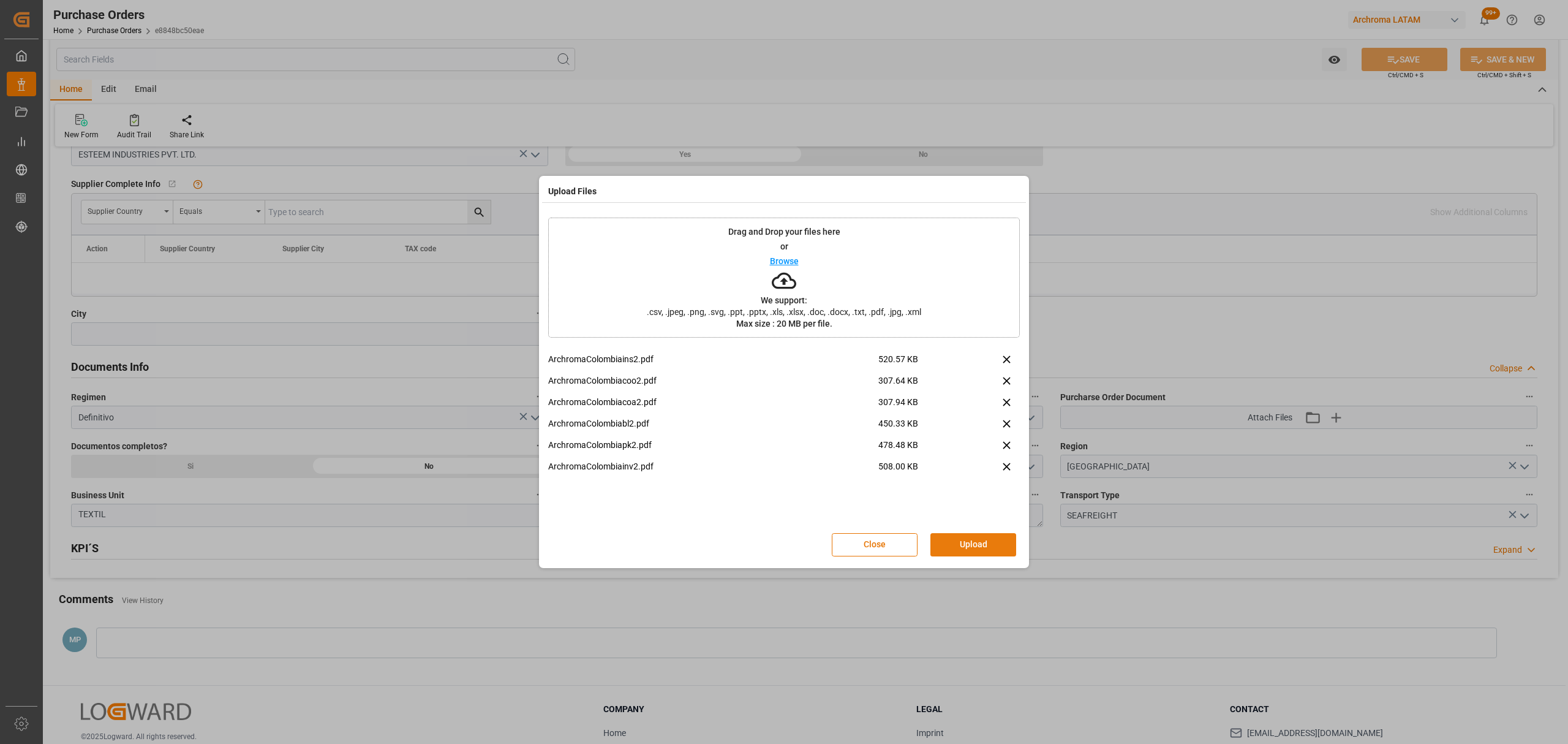
click at [986, 545] on button "Upload" at bounding box center [973, 545] width 86 height 24
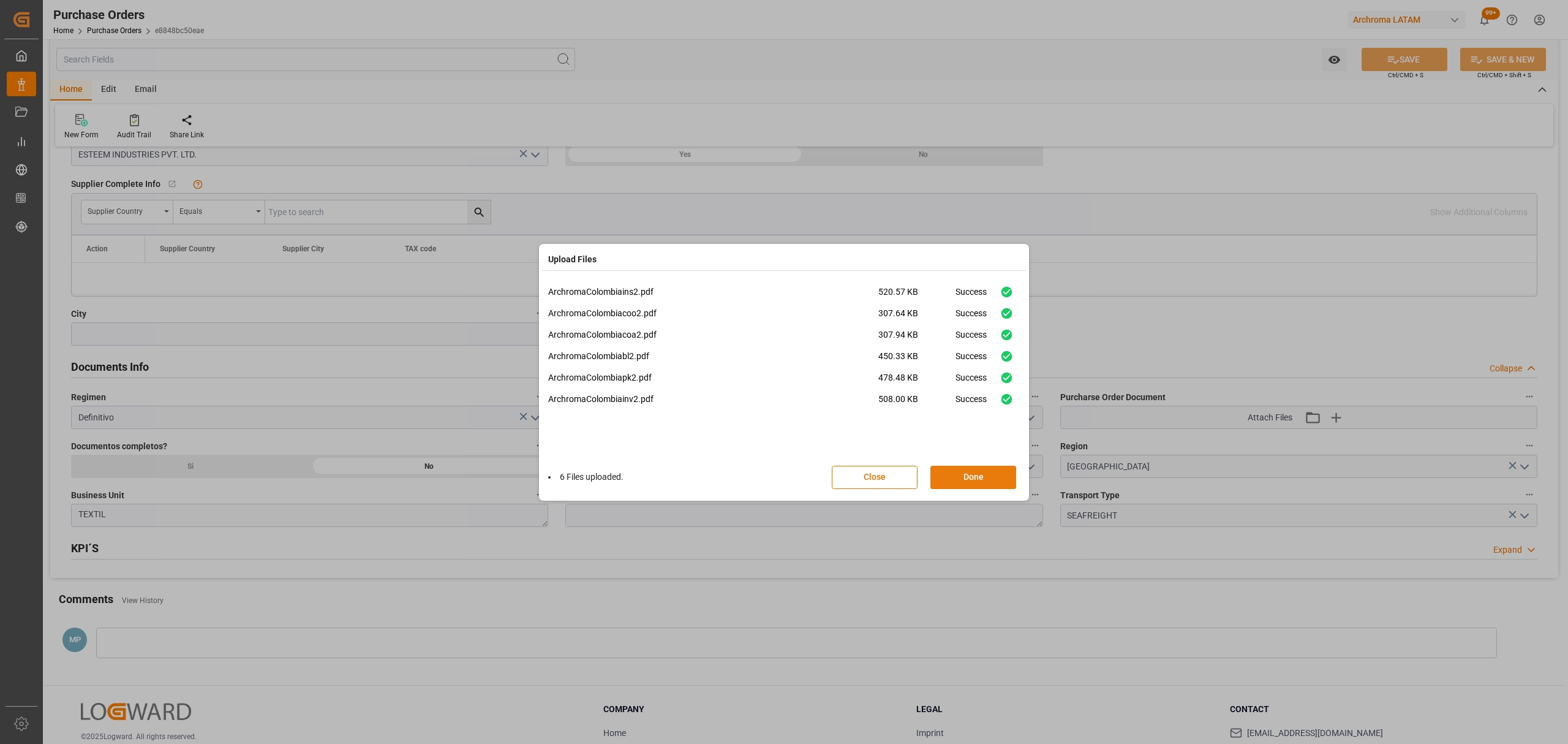
click at [985, 473] on button "Done" at bounding box center [973, 478] width 86 height 24
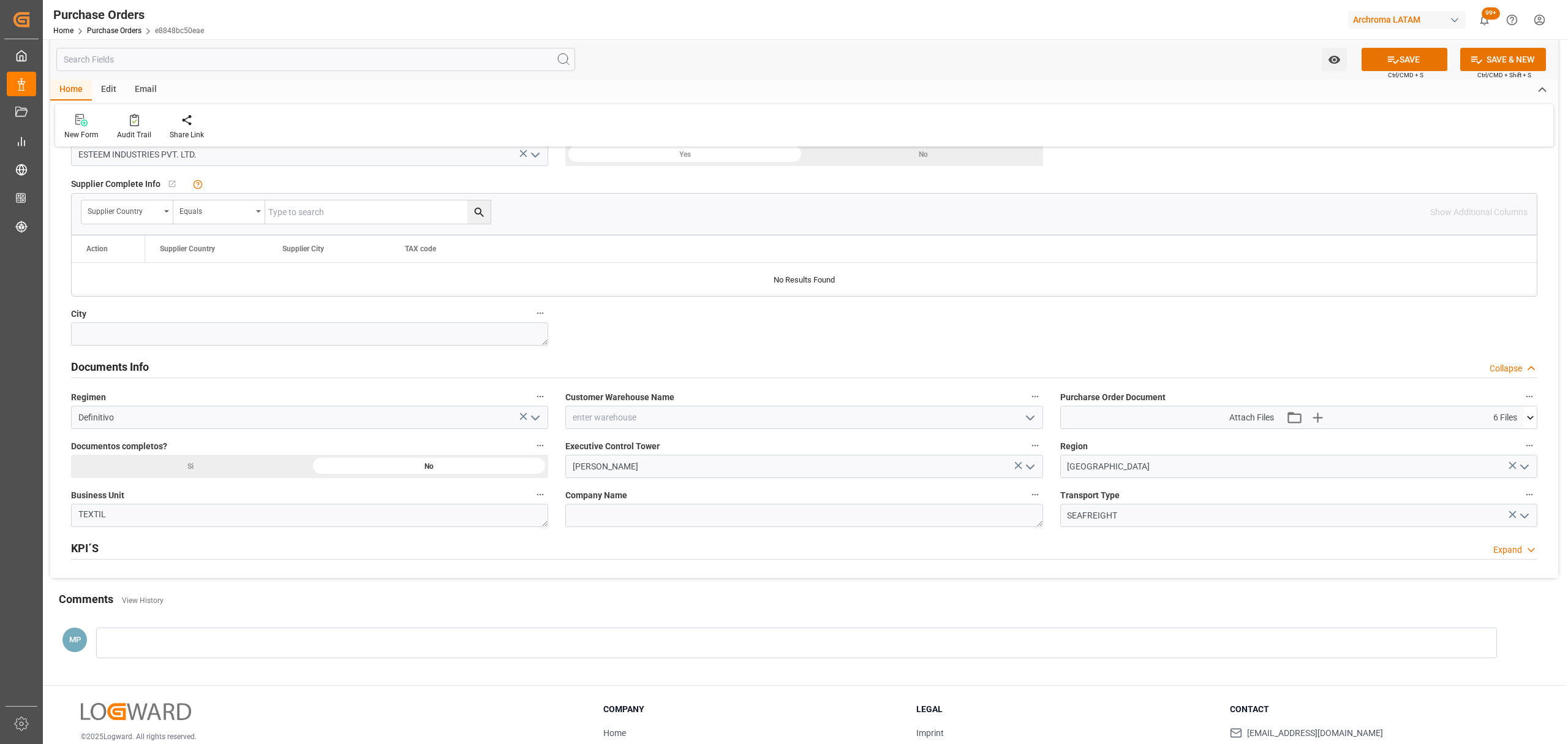
click at [1024, 422] on icon "open menu" at bounding box center [1030, 418] width 15 height 15
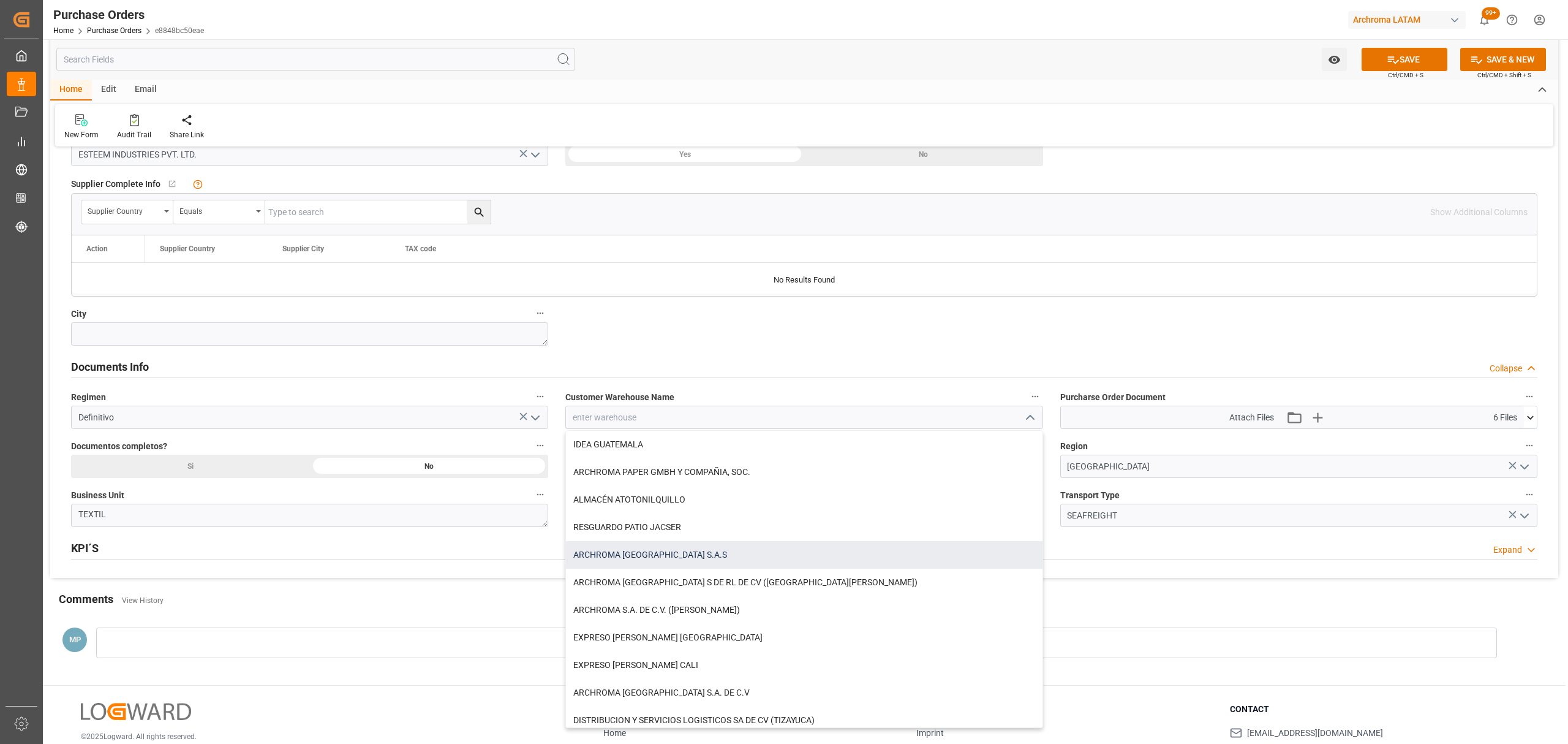
click at [694, 557] on div "ARCHROMA [GEOGRAPHIC_DATA] S.A.S" at bounding box center [803, 554] width 476 height 27
type input "ARCHROMA [GEOGRAPHIC_DATA] S.A.S"
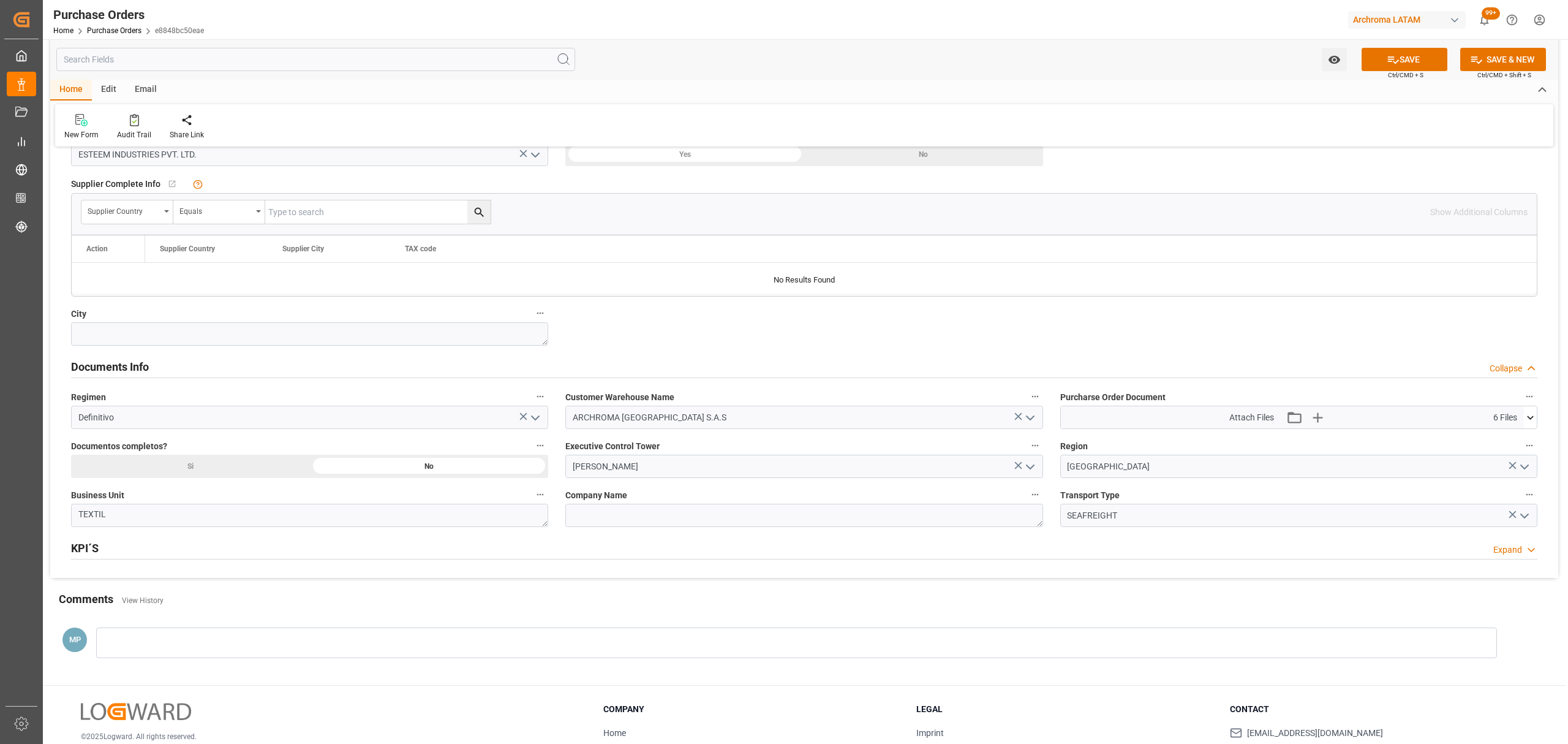
click at [565, 34] on div "Si" at bounding box center [684, 22] width 239 height 24
click at [177, 637] on div at bounding box center [797, 642] width 1401 height 31
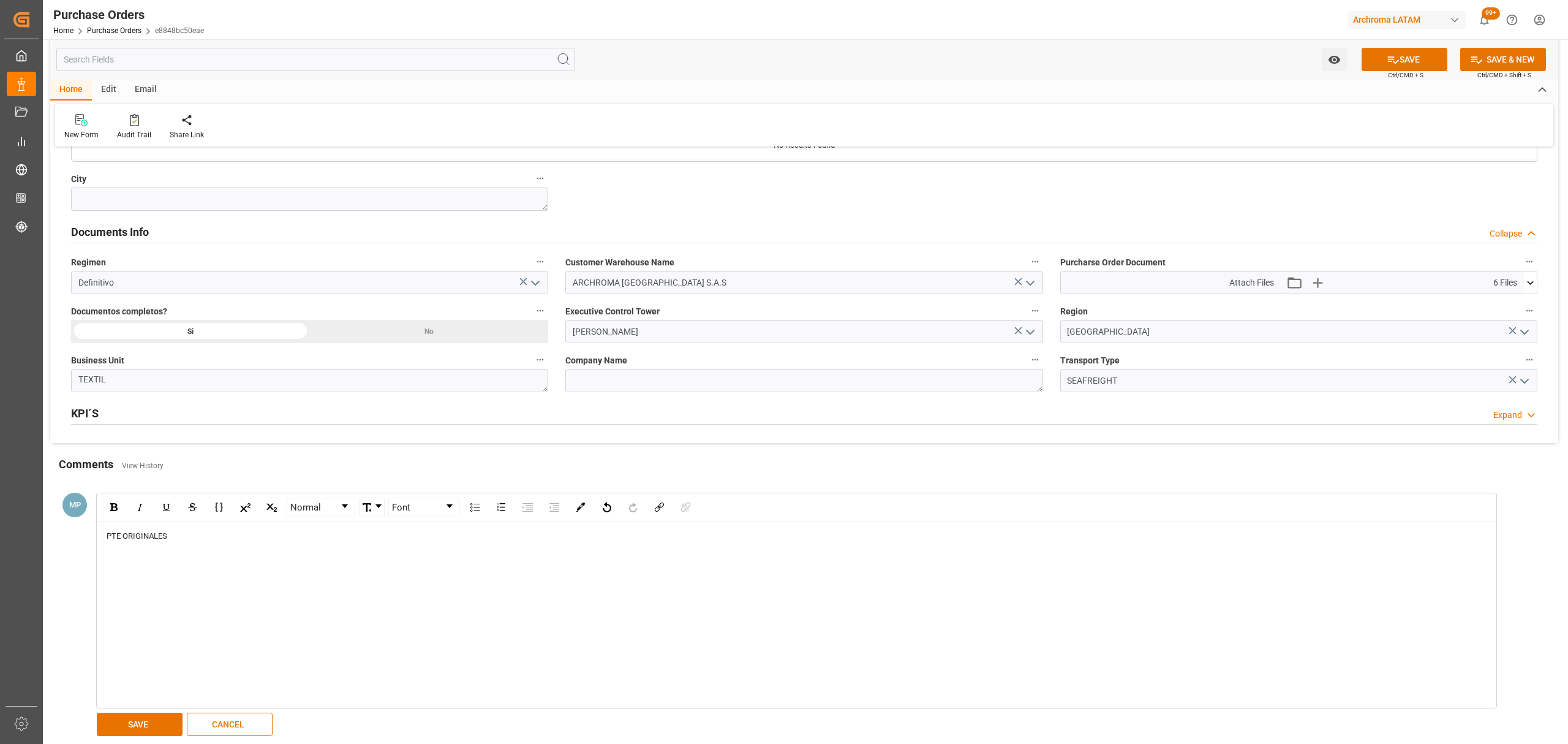
scroll to position [817, 0]
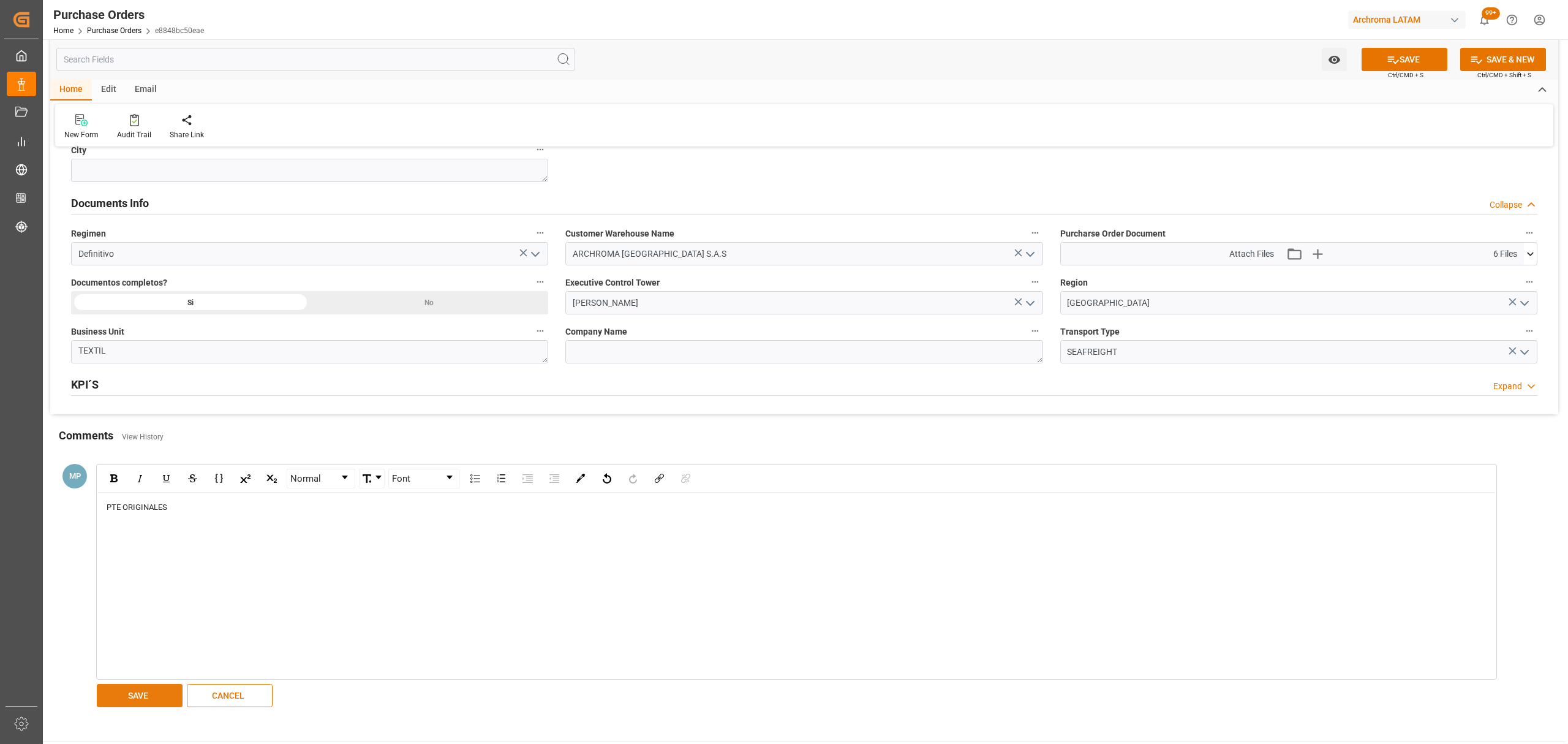
click at [152, 700] on button "SAVE" at bounding box center [140, 695] width 86 height 24
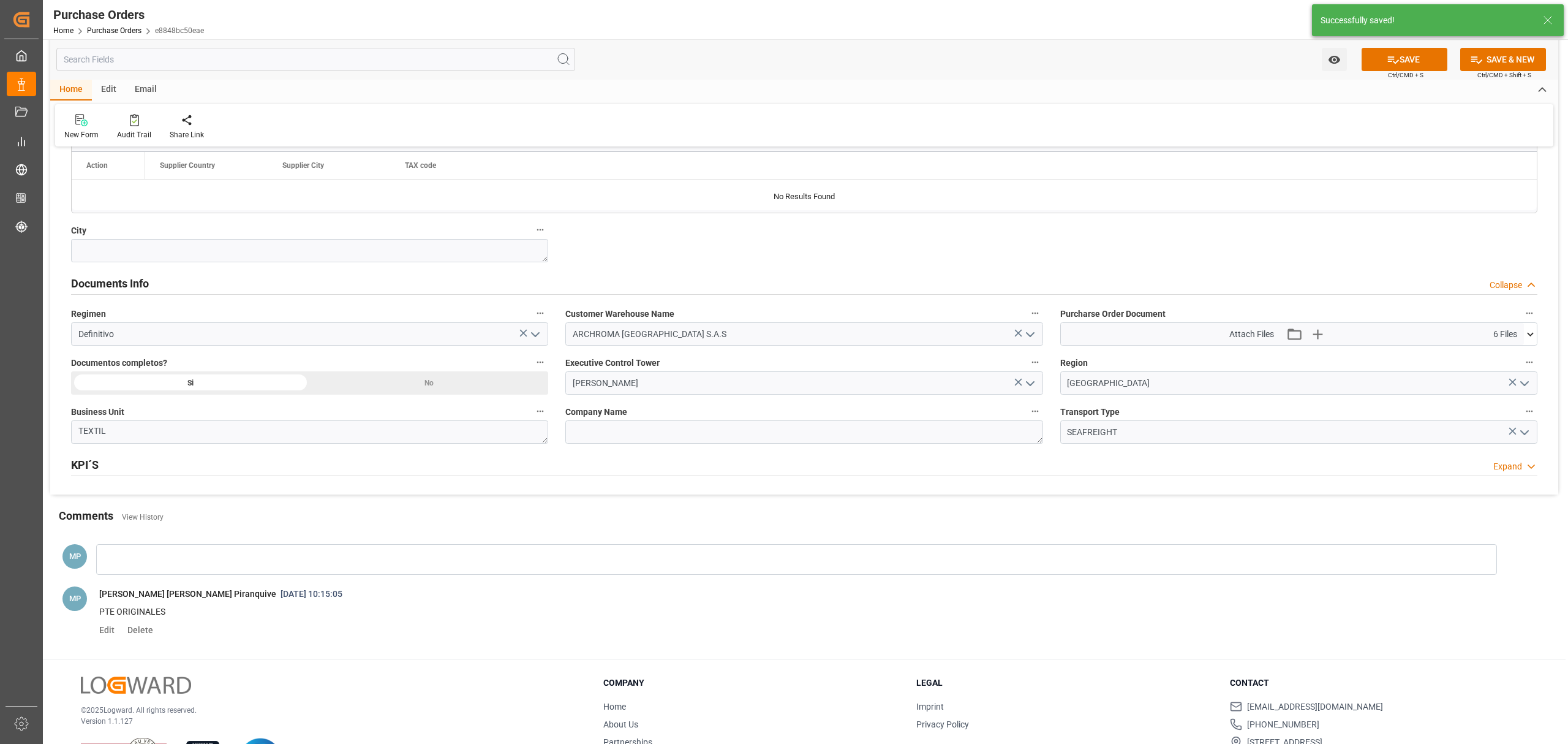
scroll to position [793, 0]
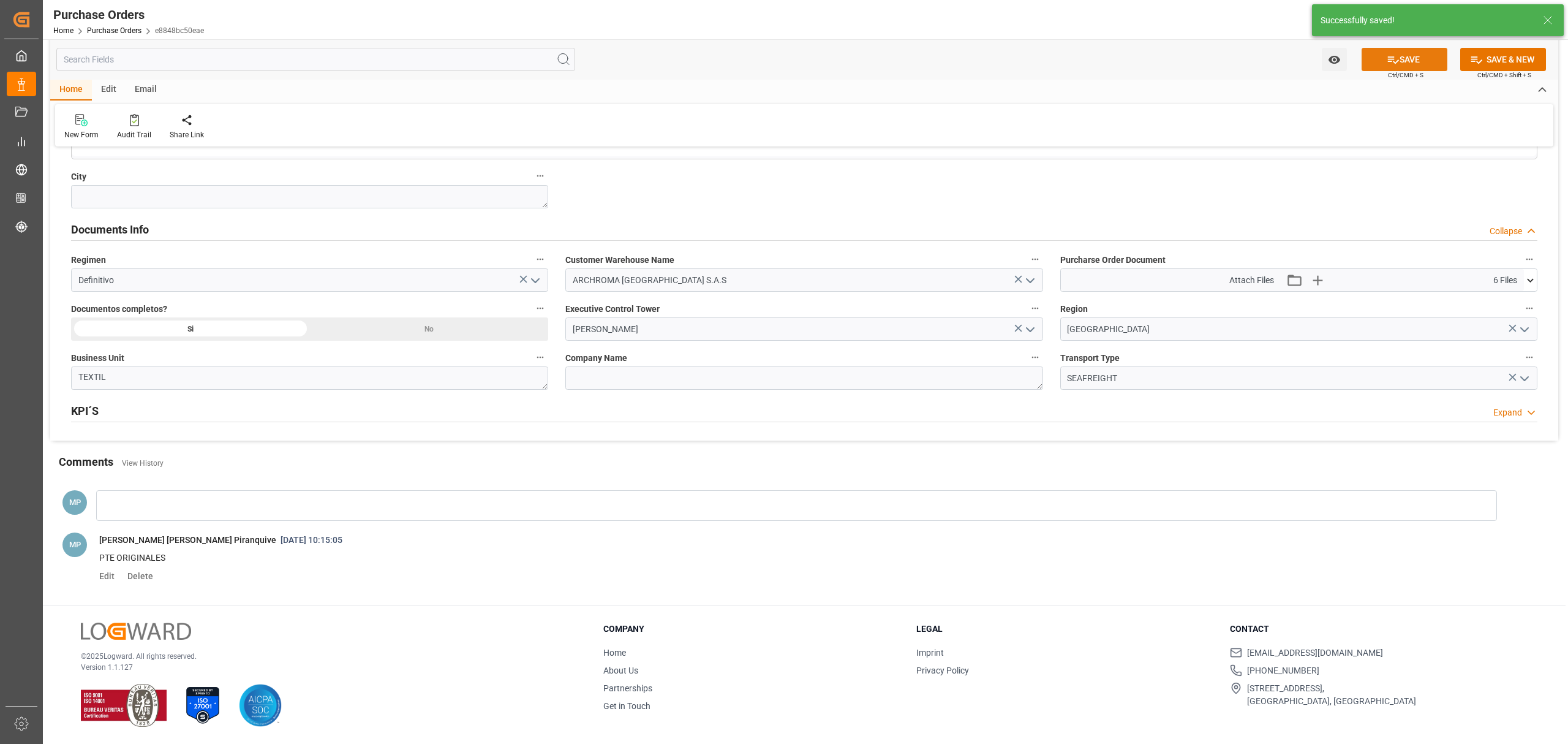
click at [1375, 59] on button "SAVE" at bounding box center [1404, 60] width 86 height 24
click at [1335, 63] on icon "open menu" at bounding box center [1334, 60] width 12 height 8
click at [1265, 92] on span "Start Watching" at bounding box center [1283, 86] width 111 height 13
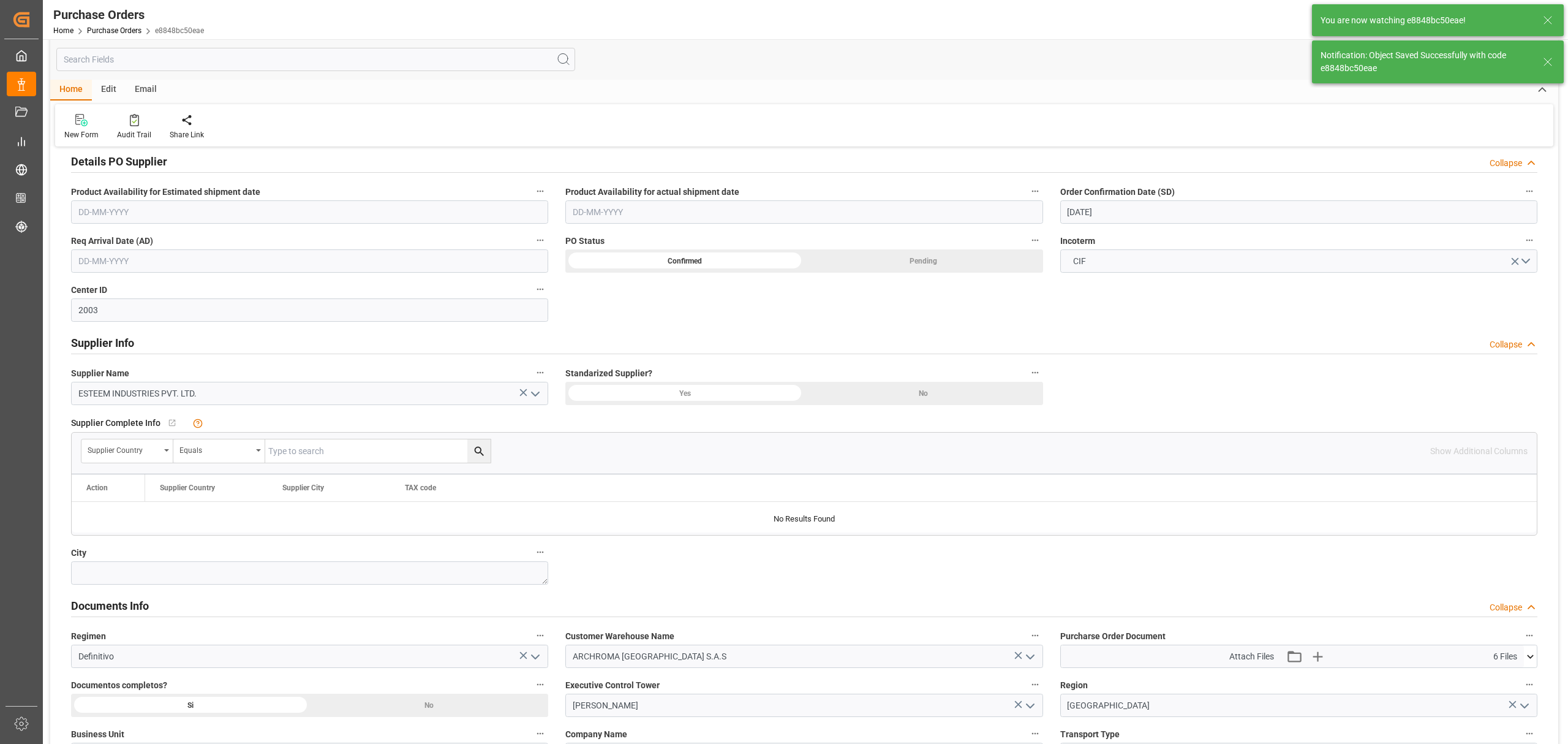
scroll to position [385, 0]
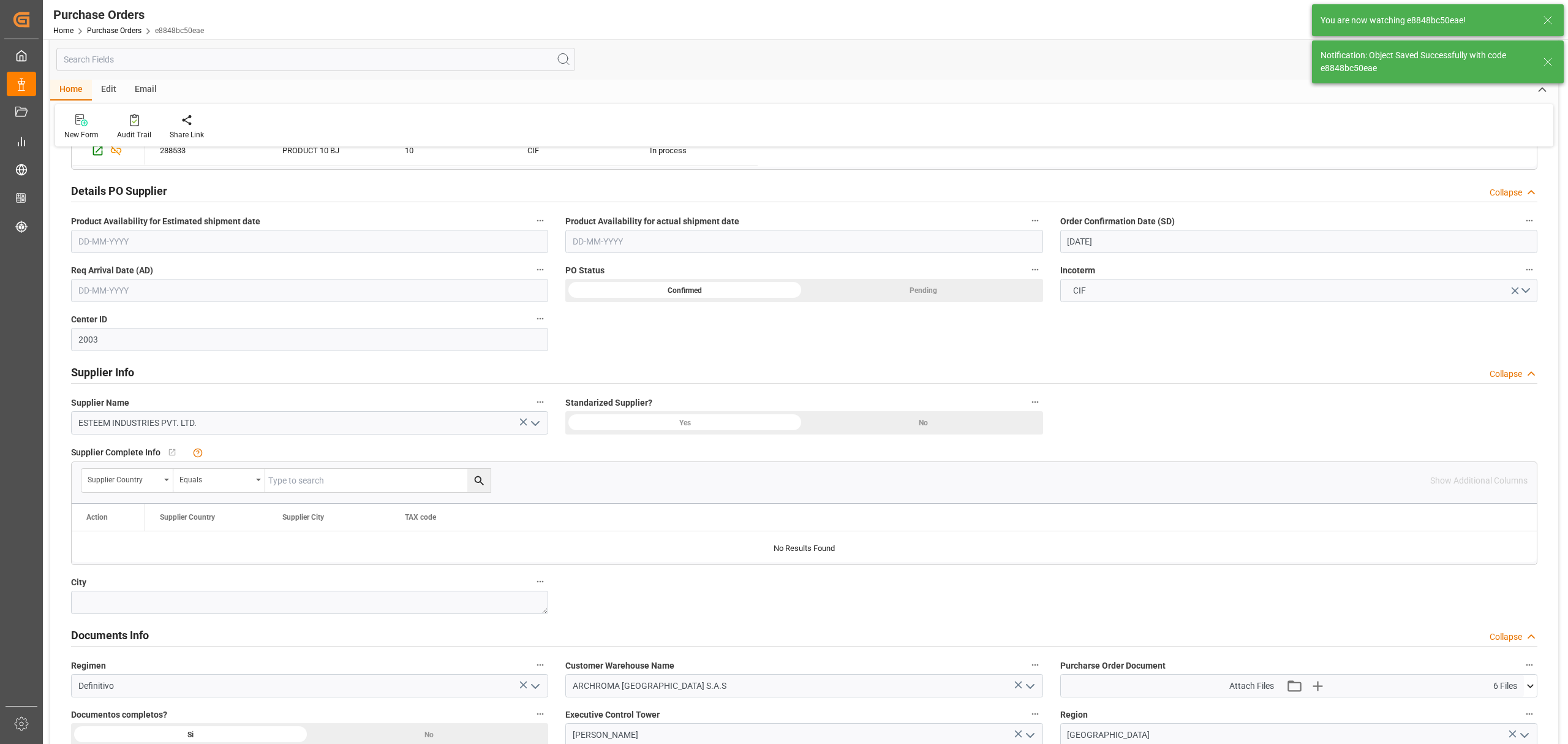
click at [205, 300] on input "text" at bounding box center [310, 291] width 477 height 24
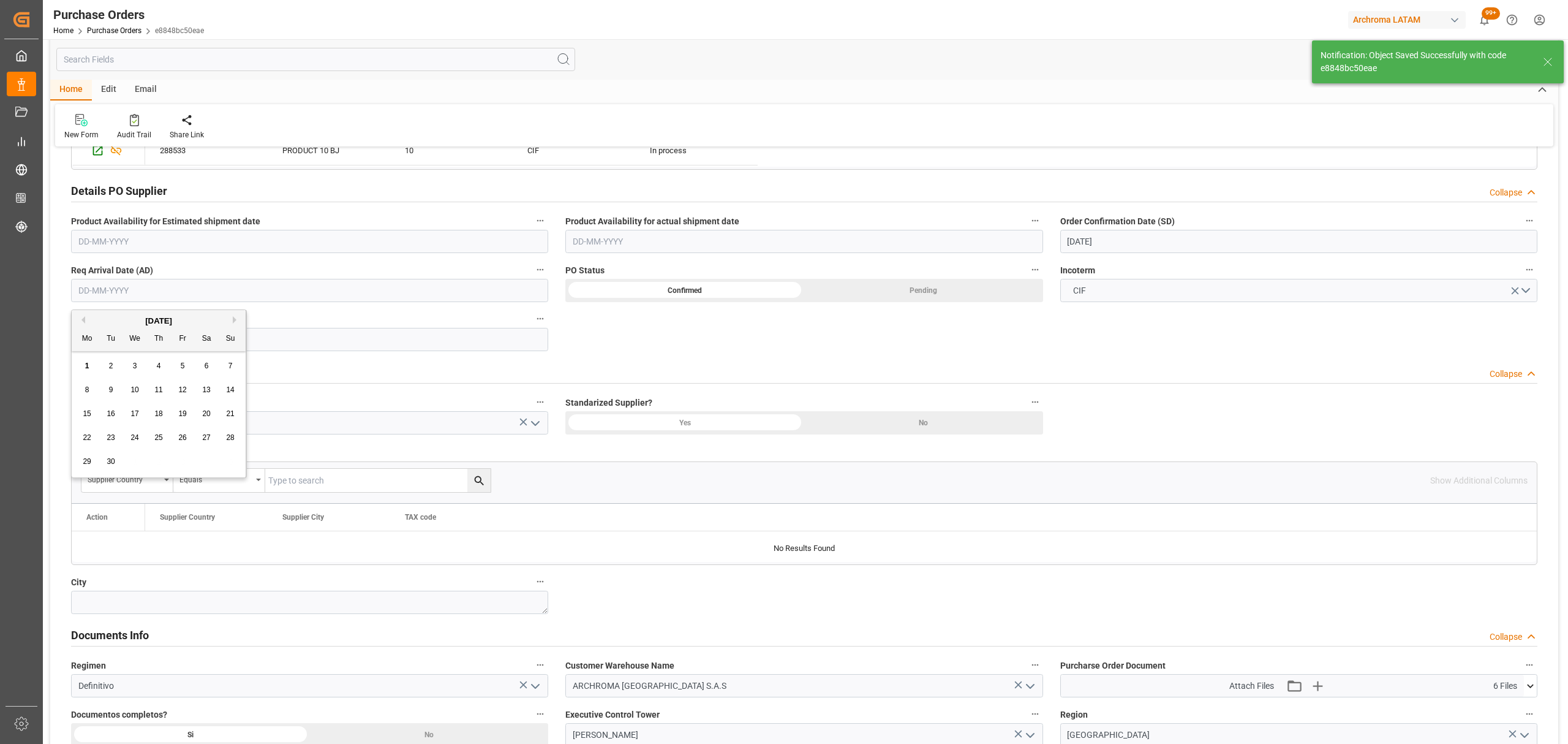
click at [77, 376] on div "1 2 3 4 5 6 7" at bounding box center [158, 366] width 167 height 24
click at [159, 442] on span "25" at bounding box center [158, 437] width 8 height 9
type input "[DATE]"
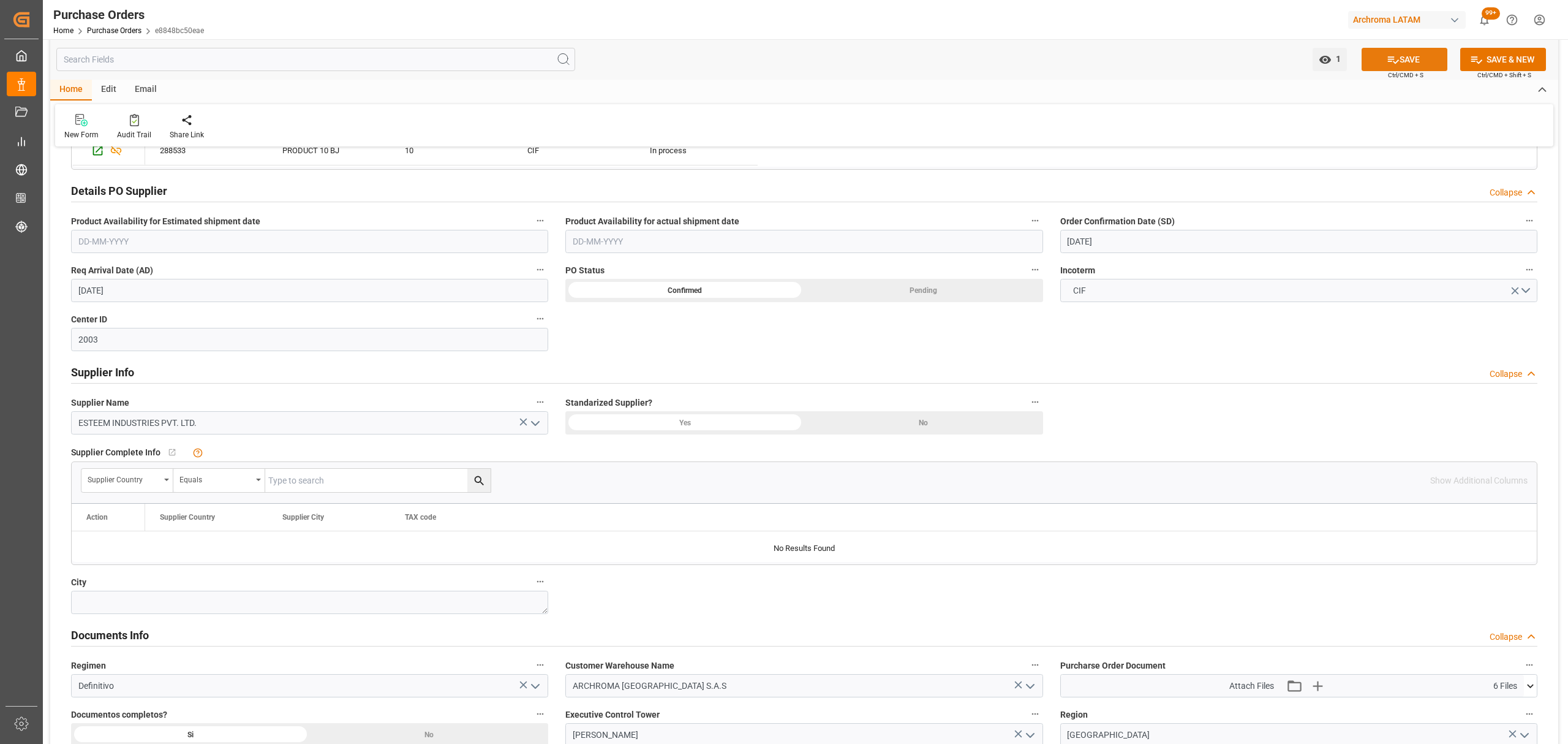
click at [1402, 60] on button "SAVE" at bounding box center [1404, 60] width 86 height 24
drag, startPoint x: 213, startPoint y: 424, endPoint x: 107, endPoint y: 433, distance: 106.4
click at [42, 419] on div "Created by potrace 1.15, written by Peter Selinger 2001-2017 Created by potrace…" at bounding box center [784, 372] width 1568 height 744
click at [149, 93] on div "Email" at bounding box center [146, 90] width 40 height 21
click at [85, 122] on icon at bounding box center [83, 122] width 16 height 9
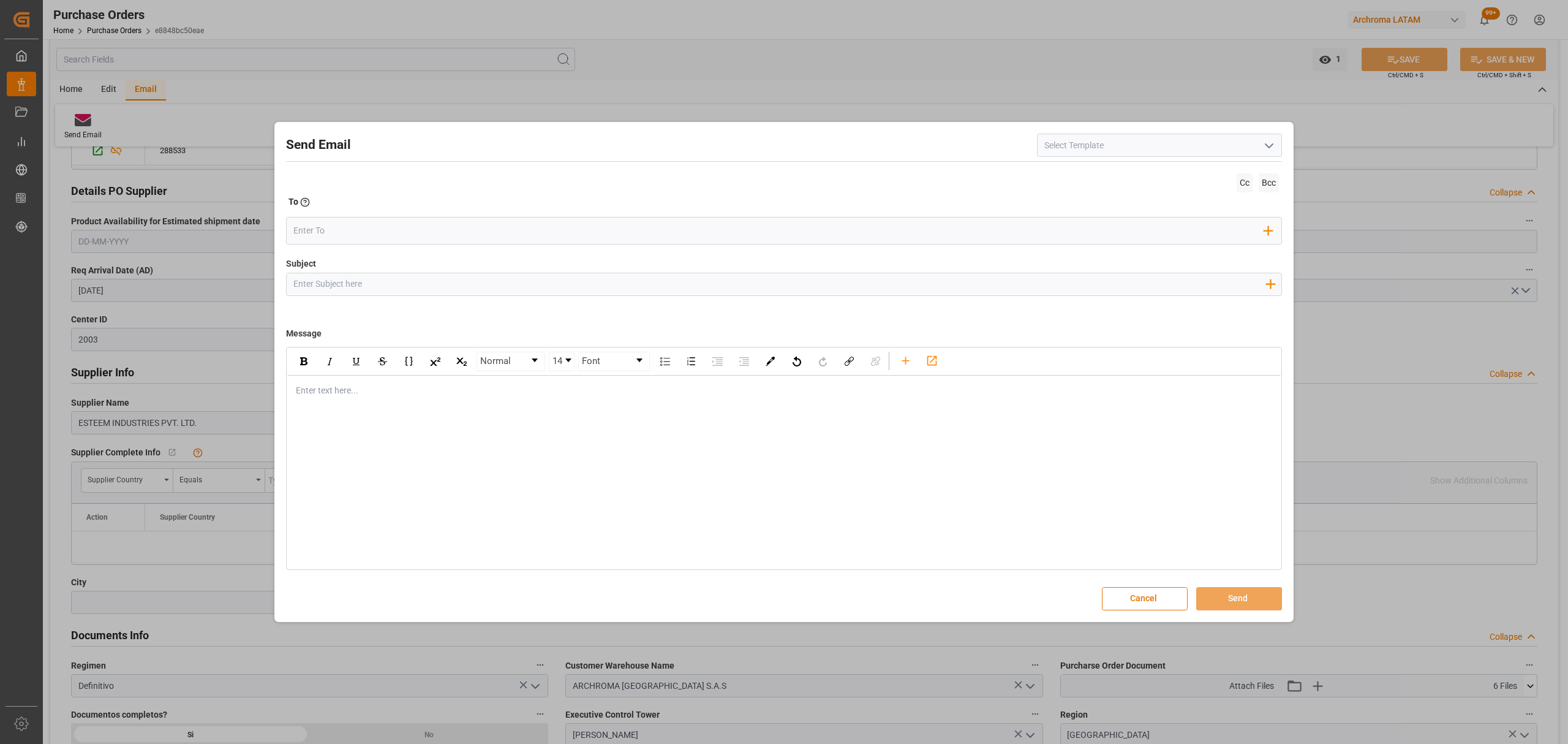
click at [366, 284] on input "Subject" at bounding box center [779, 283] width 985 height 21
paste input "ESTEEM INDUSTRIES PVT. LTD."
click at [306, 283] on input "PO ESTEEM INDUSTRIES PVT. LTD." at bounding box center [779, 283] width 985 height 21
click at [309, 283] on input "PO ESTEEM INDUSTRIES PVT. LTD." at bounding box center [779, 283] width 985 height 21
click at [305, 285] on input "PO ESTEEM INDUSTRIES PVT. LTD." at bounding box center [779, 283] width 985 height 21
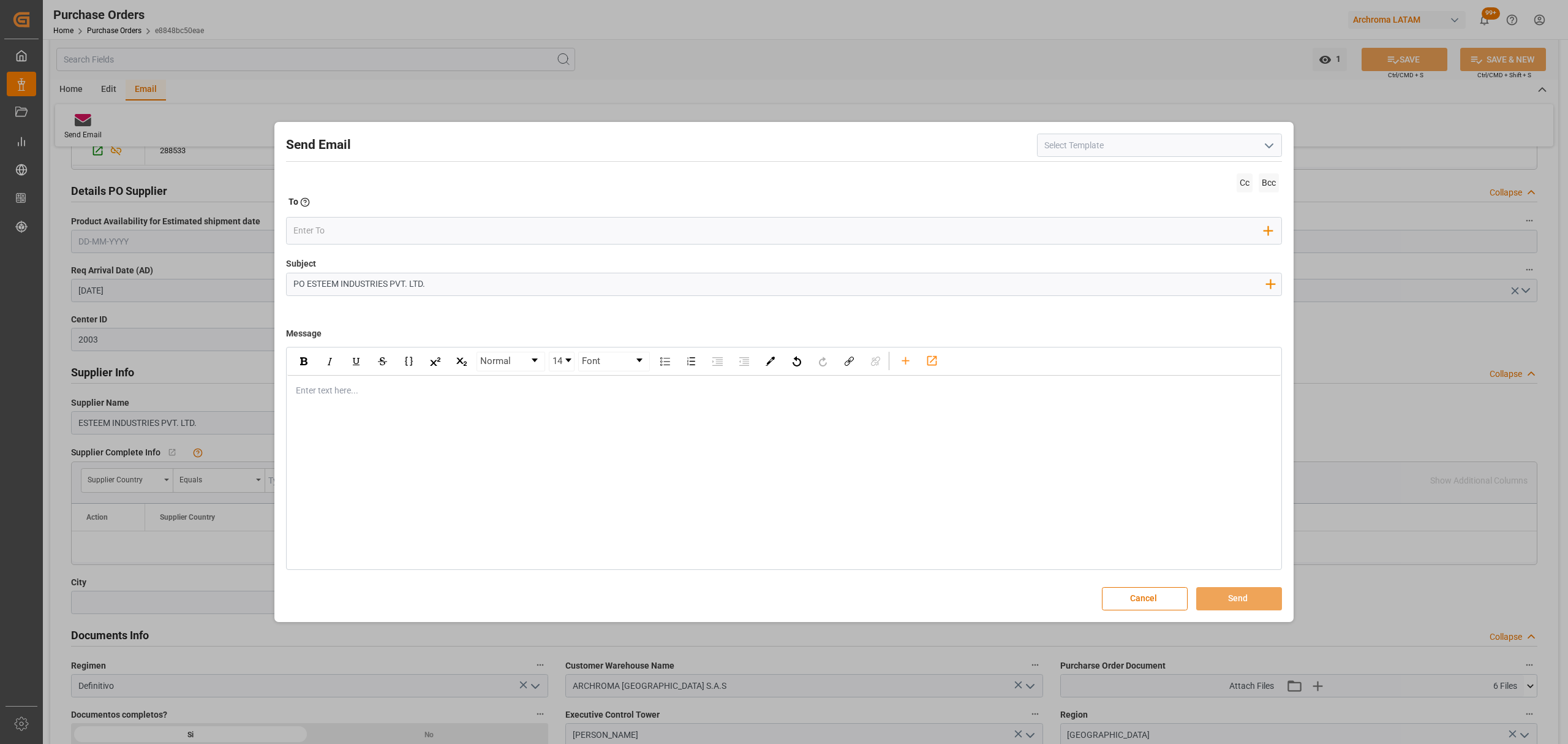
drag, startPoint x: 322, startPoint y: 285, endPoint x: 331, endPoint y: 286, distance: 9.1
click at [328, 286] on input "PO ESTEEM INDUSTRIES PVT. LTD." at bounding box center [779, 283] width 985 height 21
click at [304, 285] on input "PO ESTEEM INDUSTRIES PVT. LTD." at bounding box center [779, 283] width 985 height 21
paste input "4504641940"
click at [603, 290] on input "PO 4504641940// TE//DOCUMENTOS// ESTEEM INDUSTRIES PVT. LTD." at bounding box center [779, 283] width 985 height 21
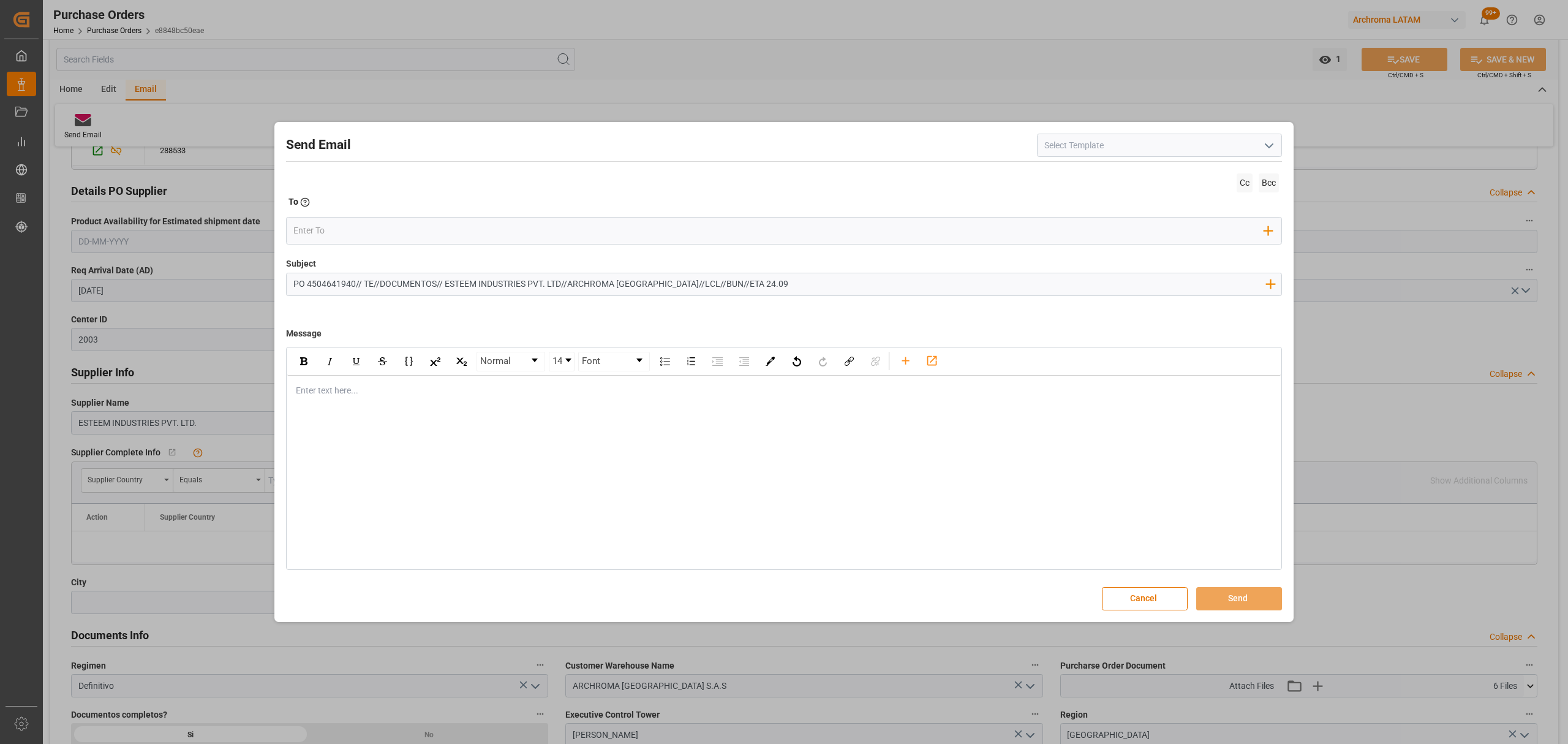
type input "PO 4504641940// TE//DOCUMENTOS// ESTEEM INDUSTRIES PVT. LTD//ARCHROMA COLOMBIA/…"
click at [436, 412] on div "Normal 14 Font Enter text here..." at bounding box center [784, 458] width 996 height 223
click at [336, 385] on div "rdw-editor" at bounding box center [784, 390] width 976 height 13
drag, startPoint x: 633, startPoint y: 433, endPoint x: 614, endPoint y: 435, distance: 19.1
click at [614, 435] on div "Enviamos adjunto documentos para este nuevo embarque, el cual estima arribar el…" at bounding box center [784, 428] width 976 height 13
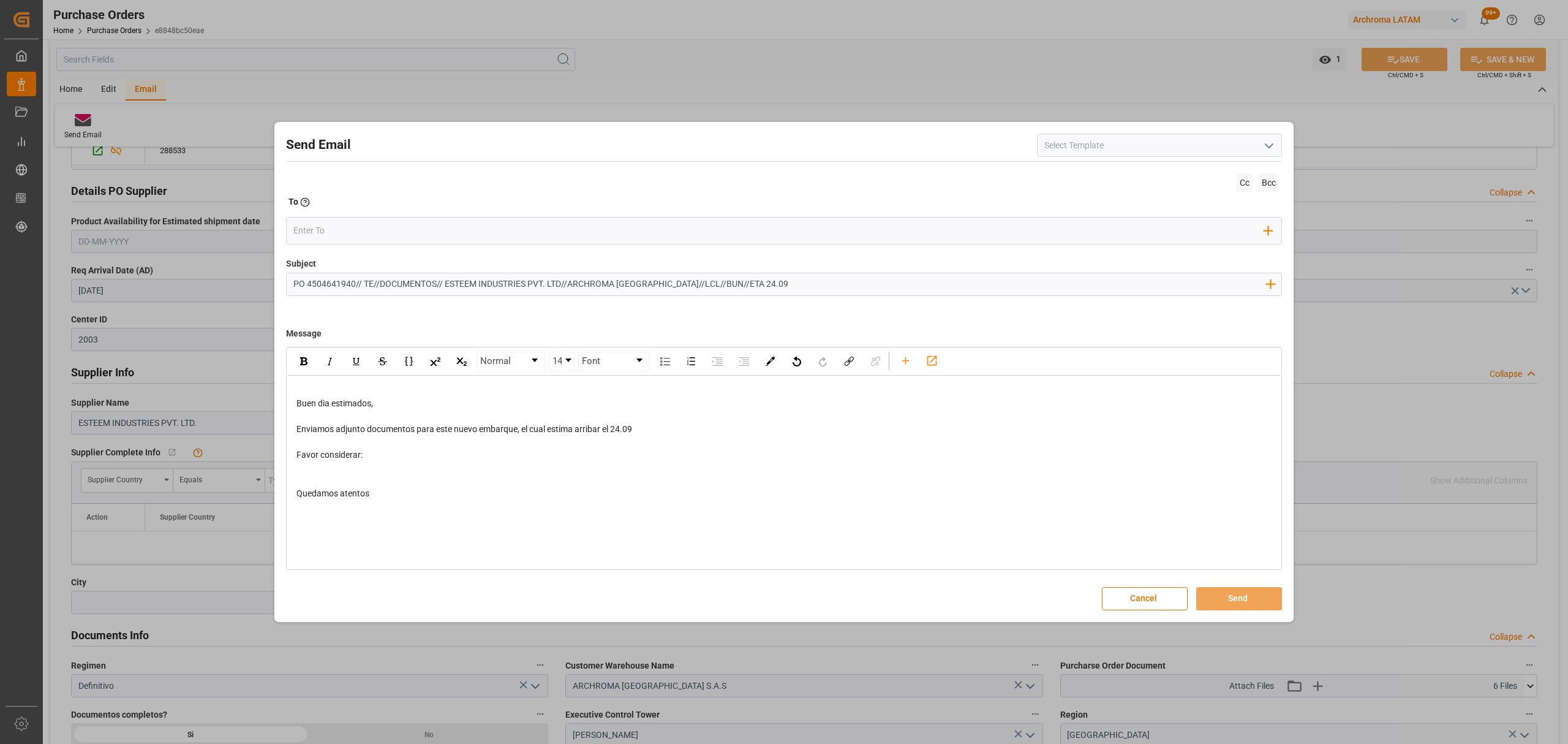
click at [334, 464] on div "rdw-editor" at bounding box center [784, 467] width 976 height 13
click at [900, 366] on div "rdw-toolbar" at bounding box center [905, 361] width 21 height 18
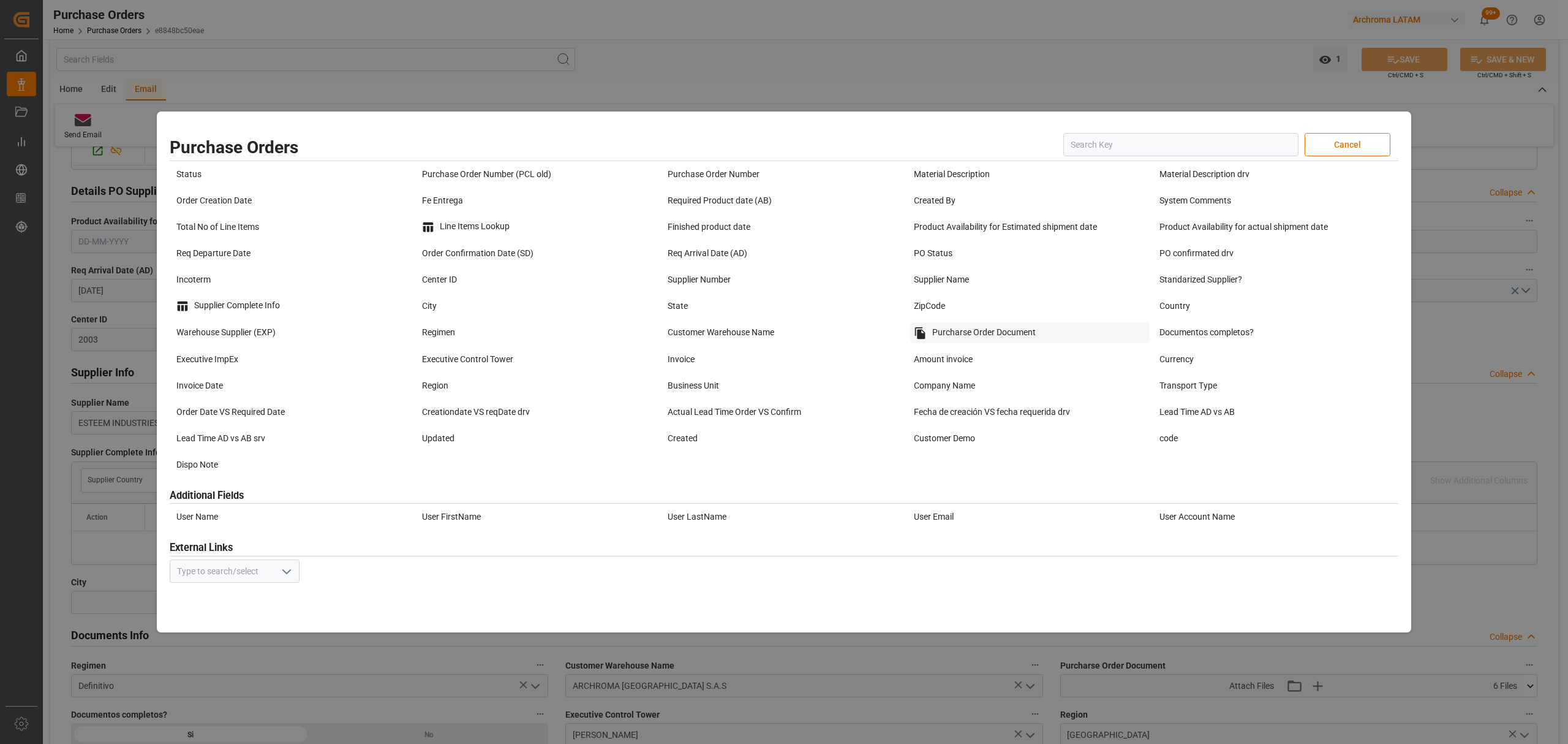
click at [961, 338] on div "Purcharse Order Document" at bounding box center [1029, 333] width 239 height 21
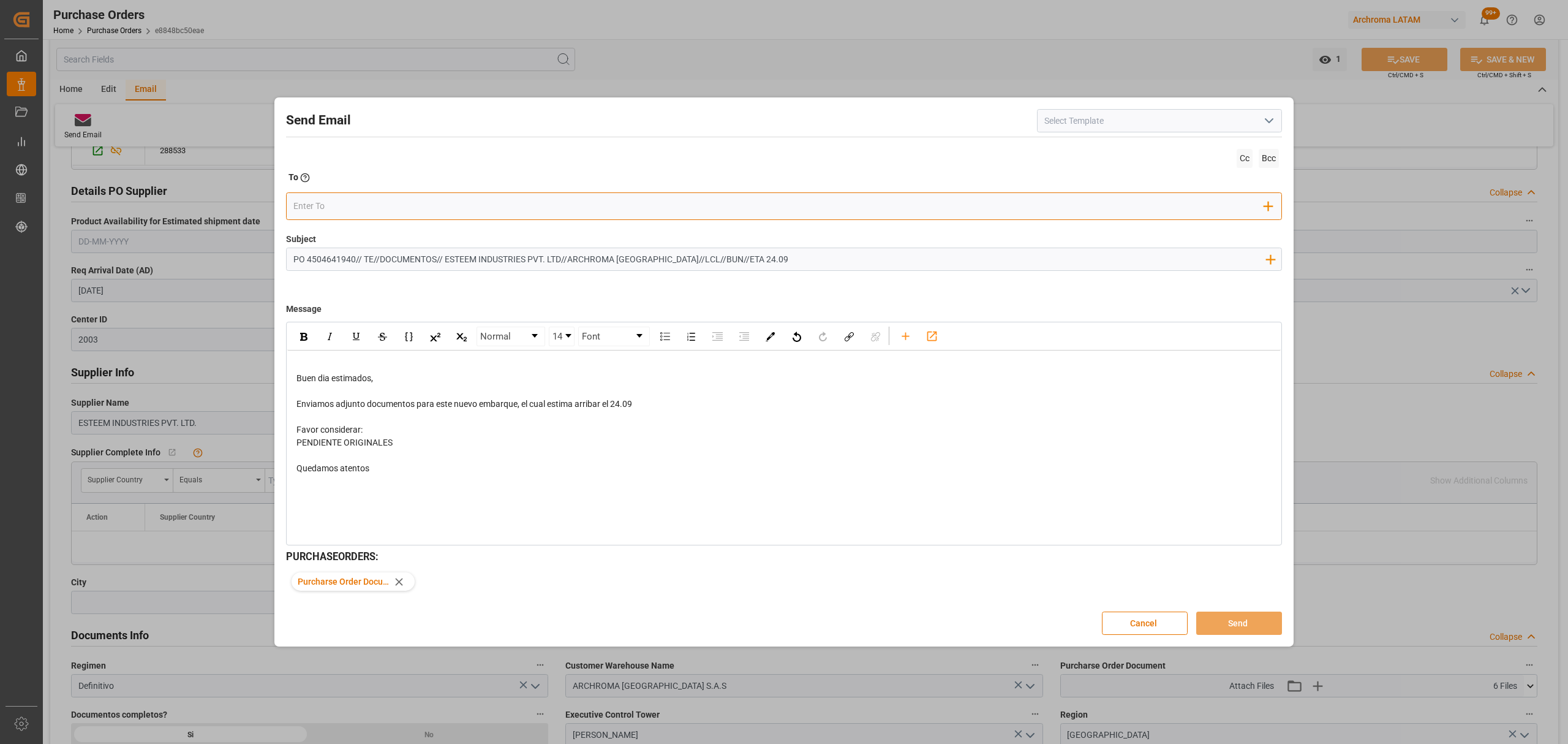
click at [343, 214] on input "email" at bounding box center [779, 206] width 971 height 18
type input "luis"
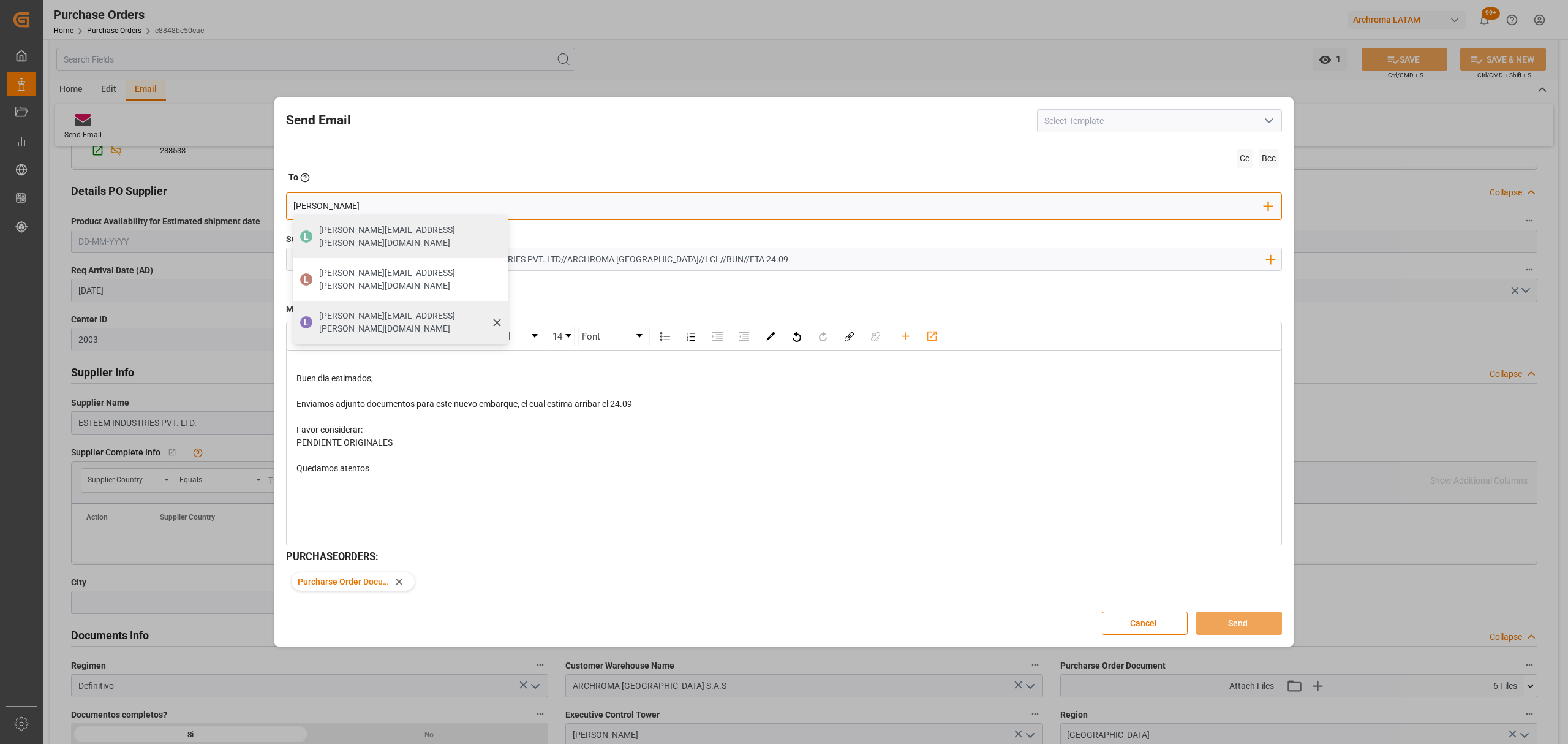
click at [413, 309] on span "luis.montoya@leschaco.com" at bounding box center [409, 322] width 180 height 26
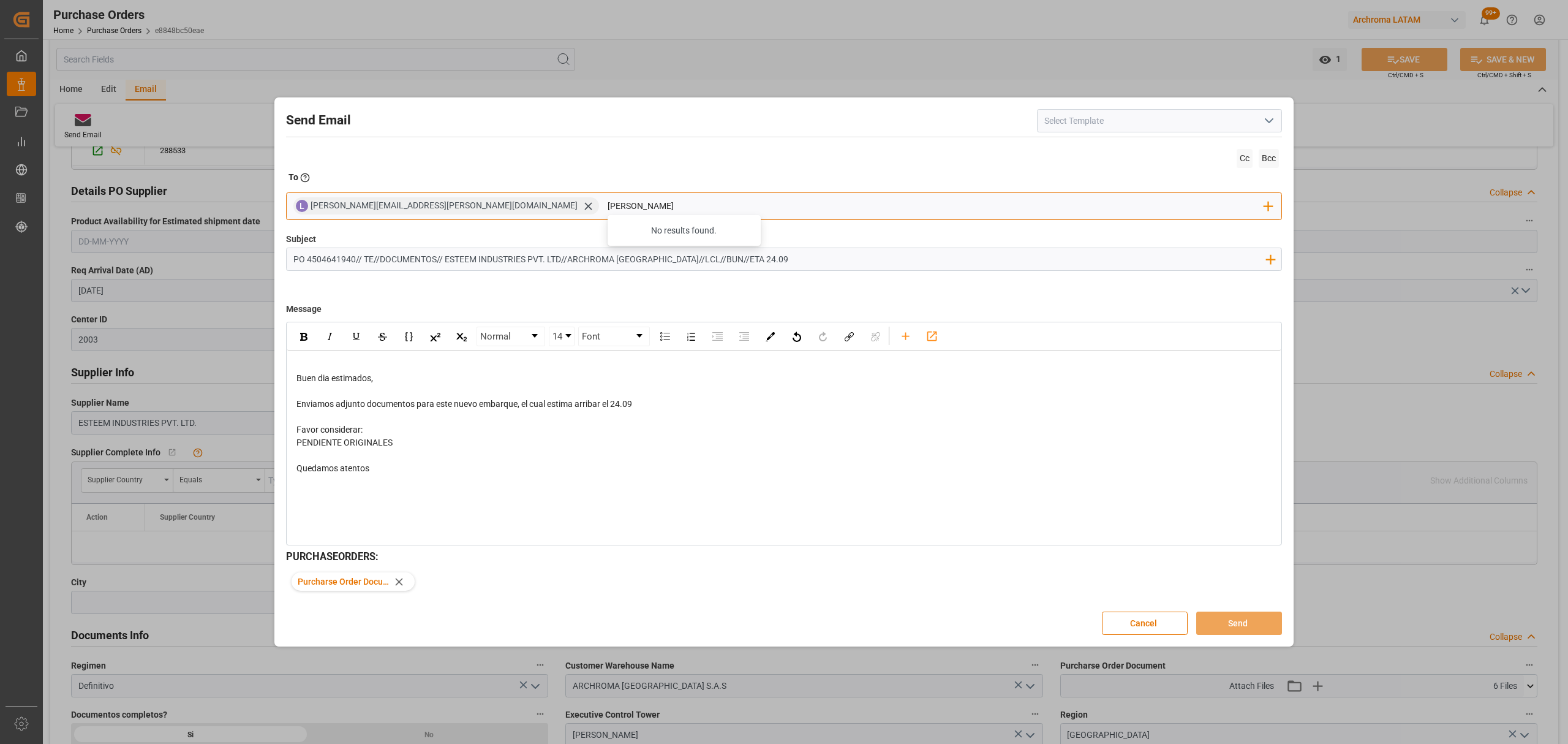
type input "maria"
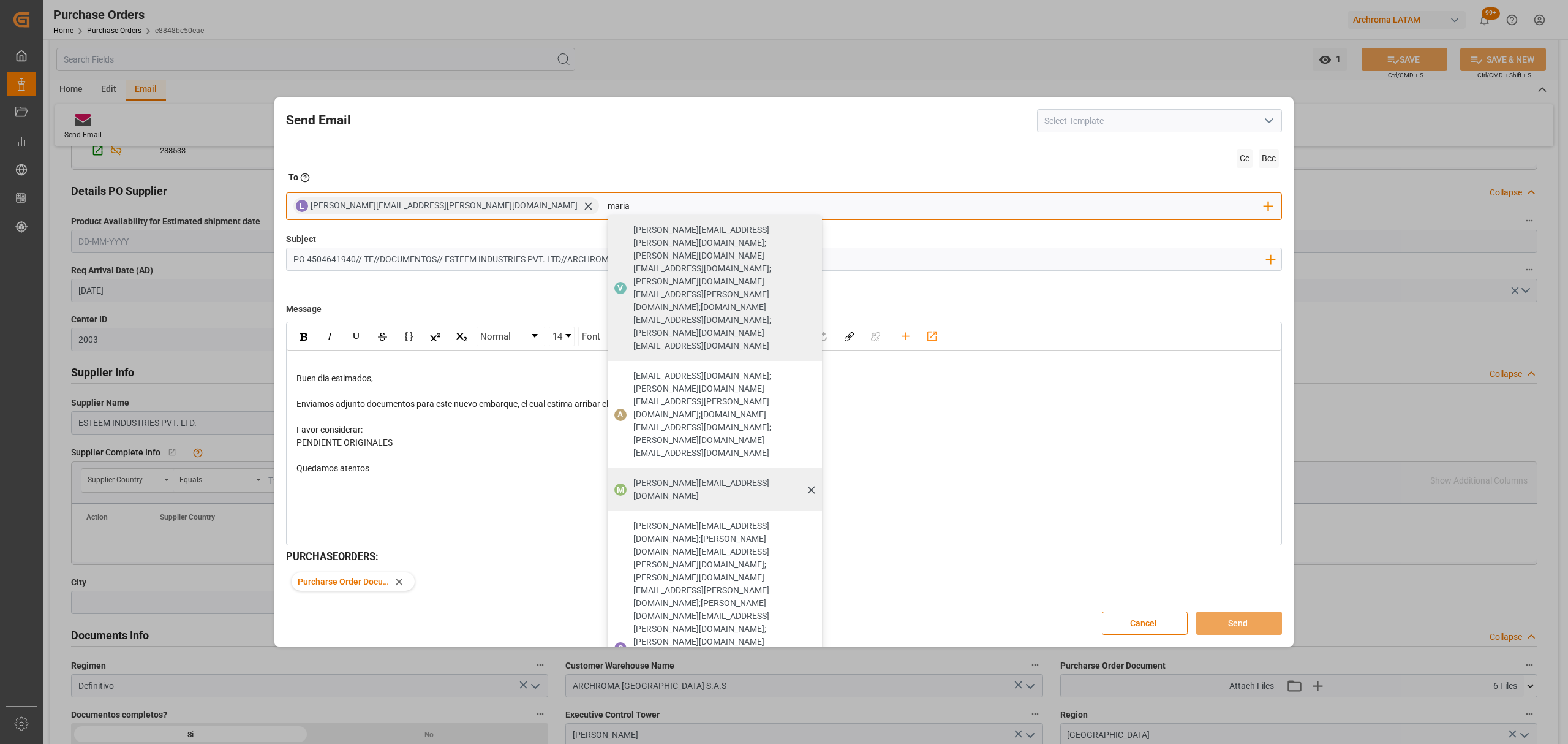
click at [634, 477] on span "maria.piranquive@leschaco.com" at bounding box center [723, 489] width 180 height 26
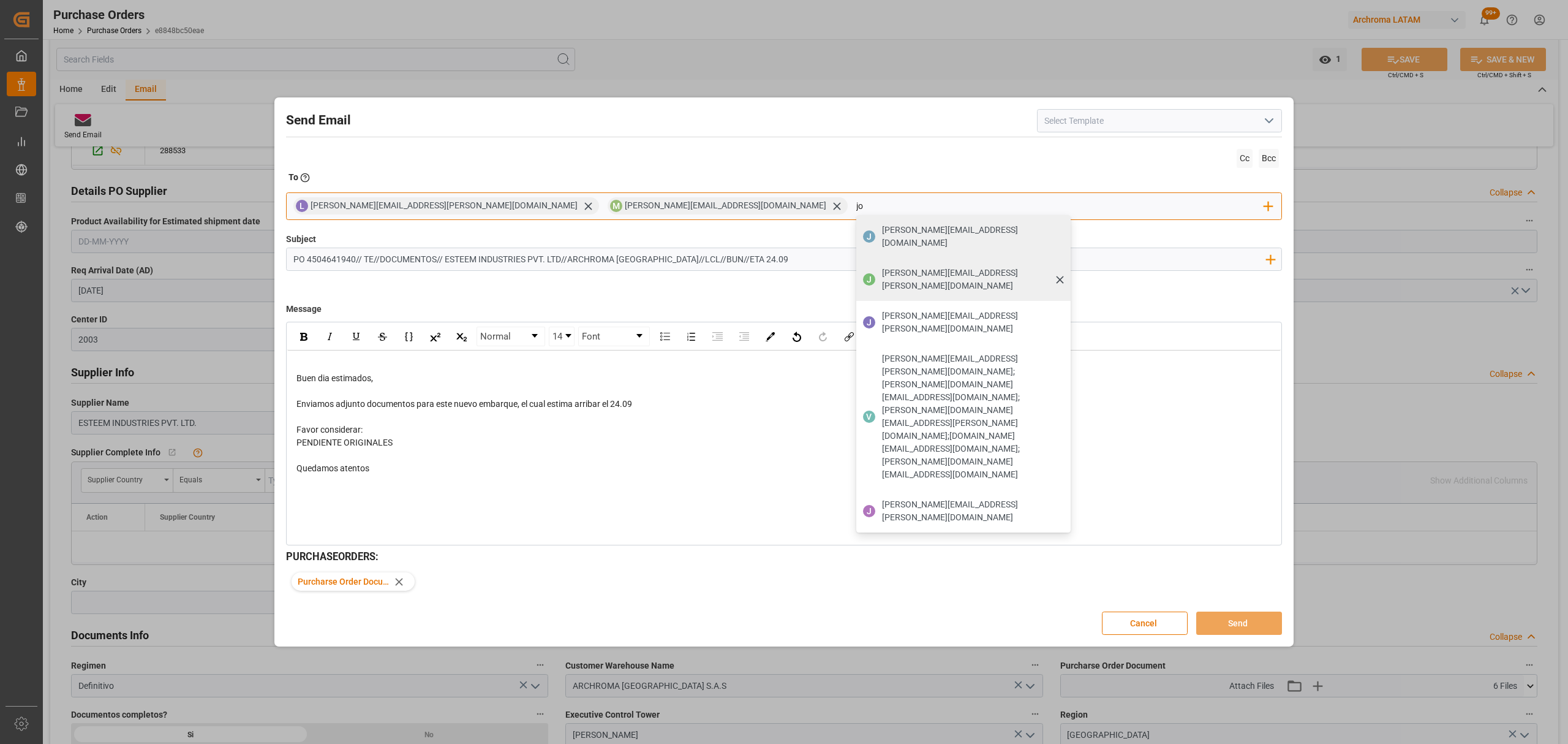
type input "jo"
click at [878, 269] on div "jonathan.rodriguez@leschaco.com" at bounding box center [972, 279] width 188 height 35
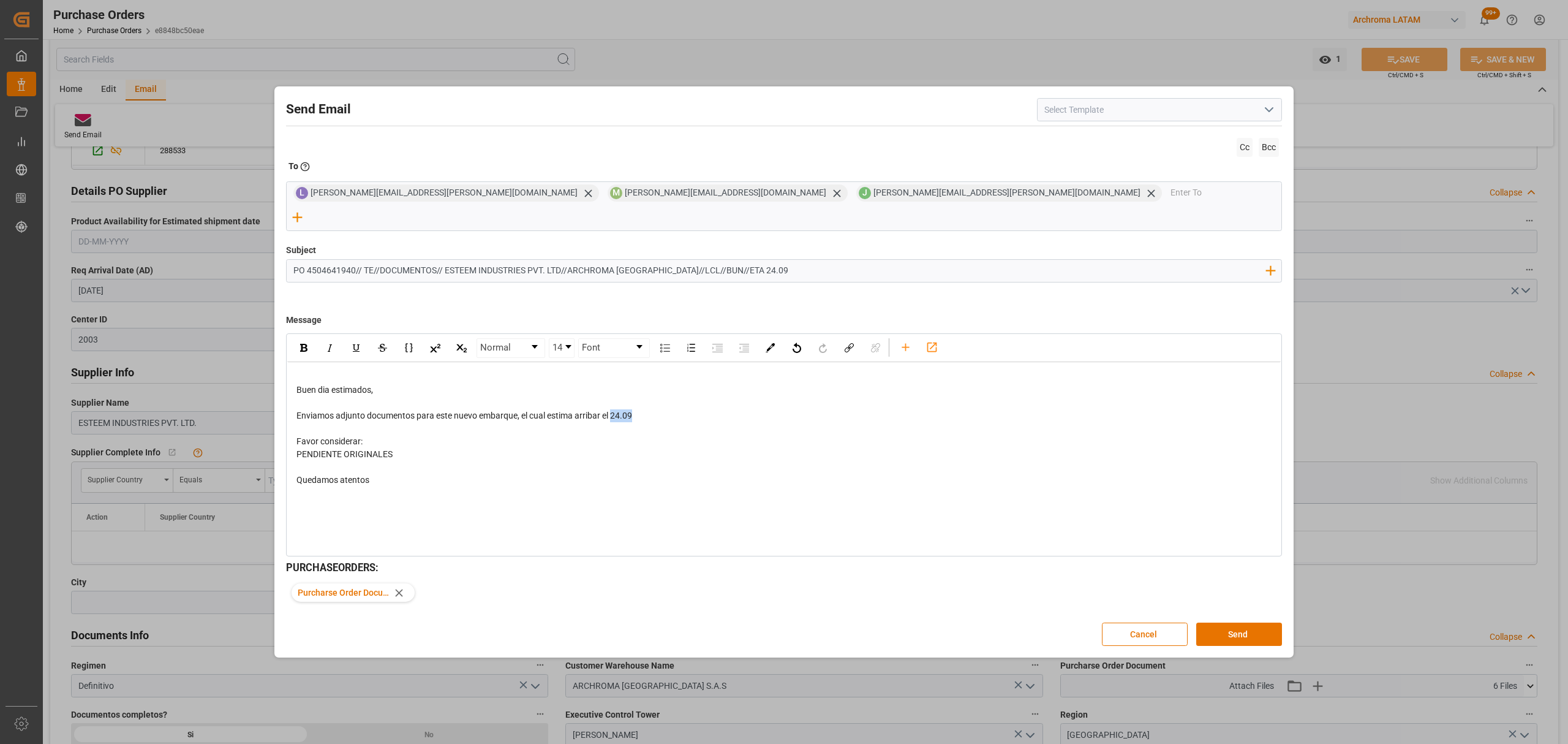
drag, startPoint x: 642, startPoint y: 413, endPoint x: 613, endPoint y: 408, distance: 29.4
click at [613, 408] on div "Buen dia estimados, Enviamos adjunto documentos para este nuevo embarque, el cu…" at bounding box center [784, 428] width 976 height 116
click at [304, 341] on div "rdw-inline-control" at bounding box center [303, 347] width 21 height 18
click at [440, 461] on div "rdw-editor" at bounding box center [784, 467] width 976 height 13
click at [1244, 623] on button "Send" at bounding box center [1239, 634] width 86 height 24
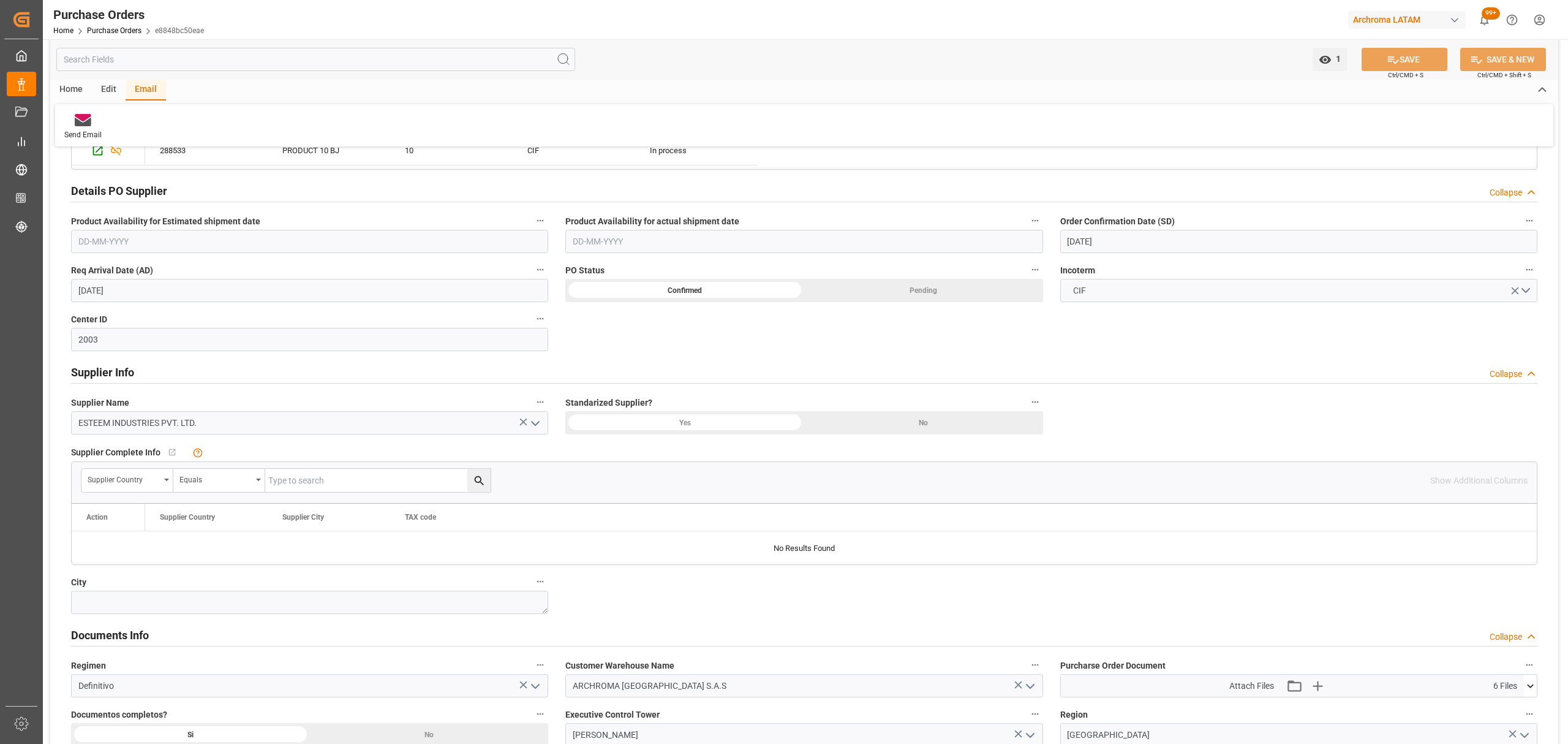
click at [1542, 18] on html "Created by potrace 1.15, written by Peter Selinger 2001-2017 Created by potrace…" at bounding box center [784, 372] width 1568 height 744
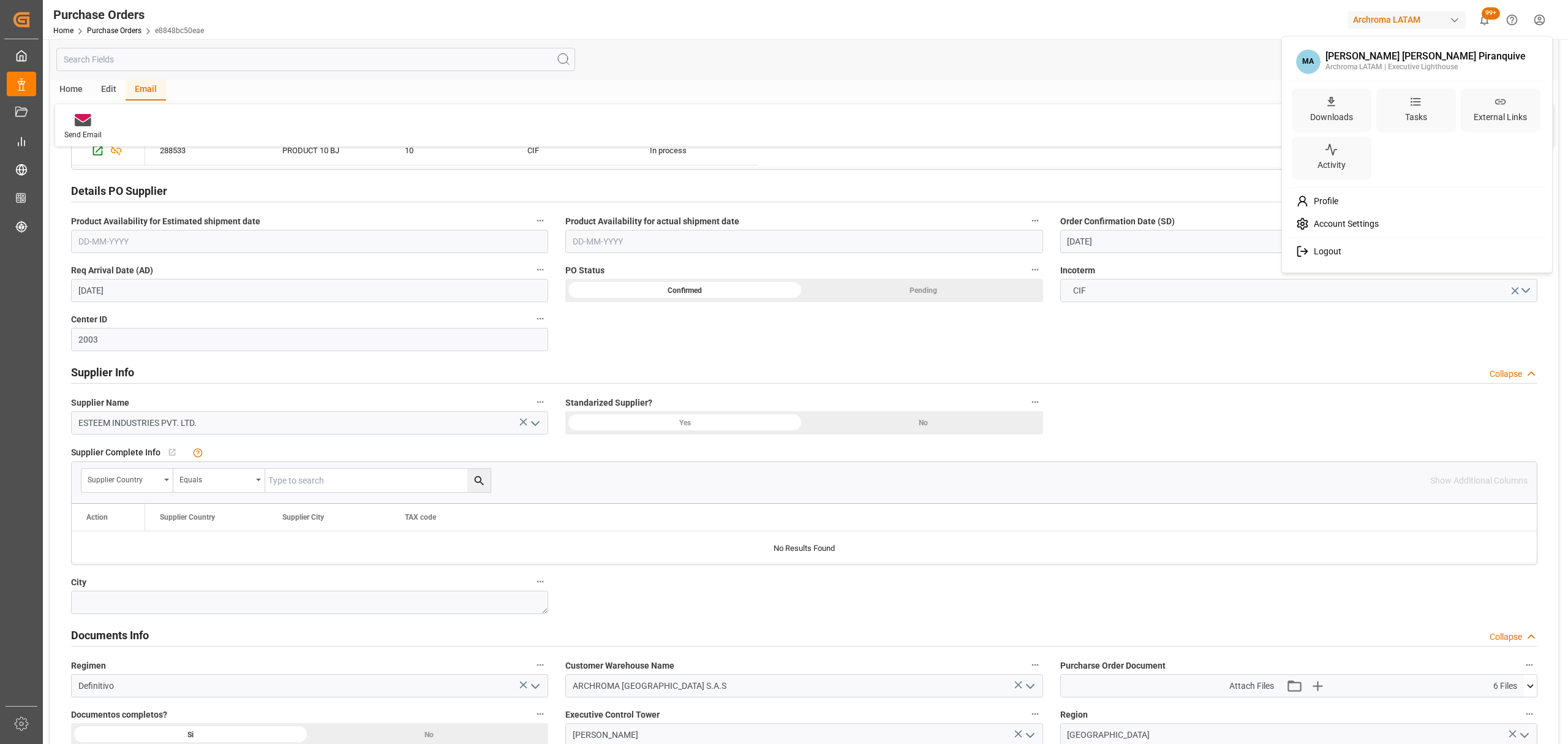
click at [1349, 244] on div "Logout" at bounding box center [1416, 251] width 251 height 23
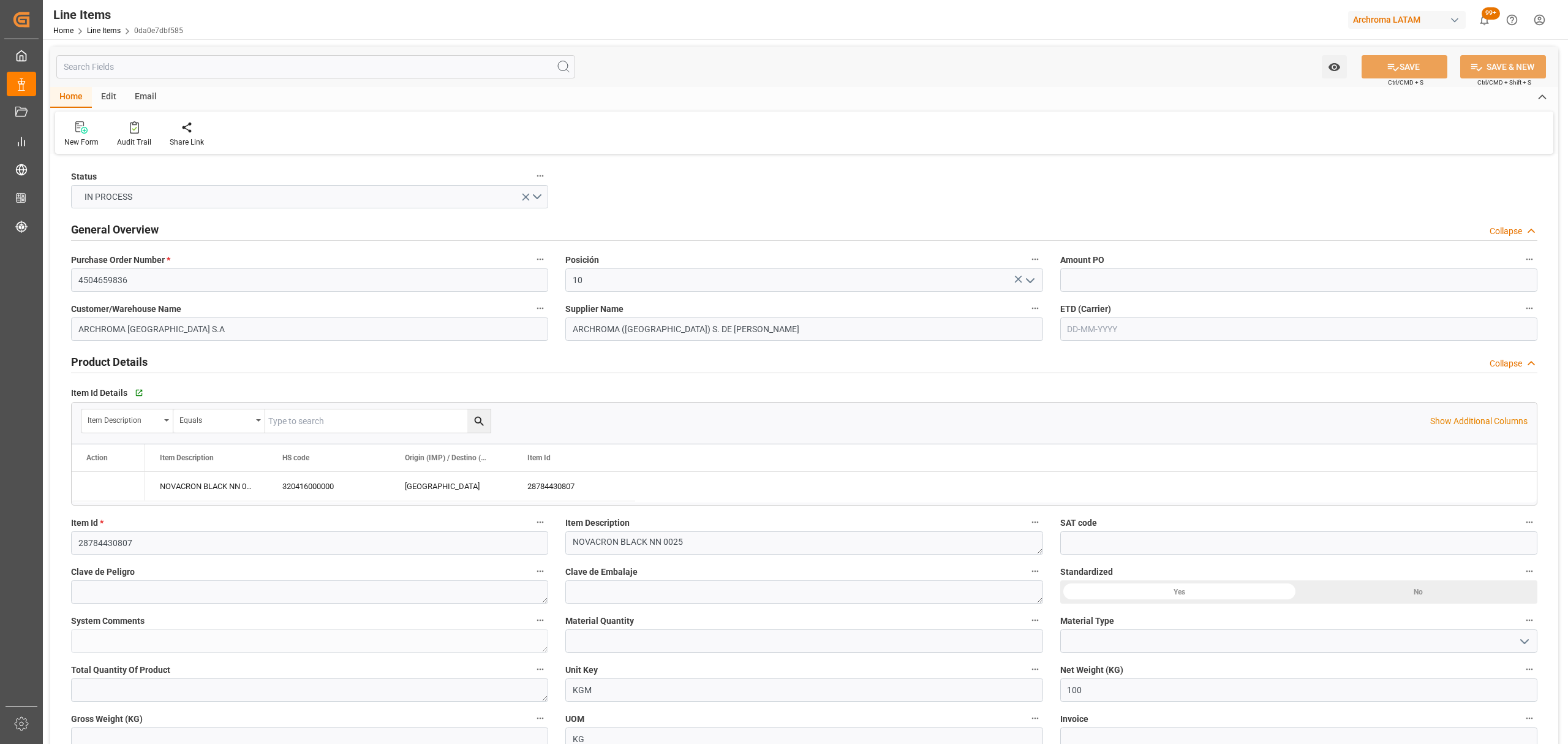
type input "[DATE] 14:30"
type input "[DATE] 19:44"
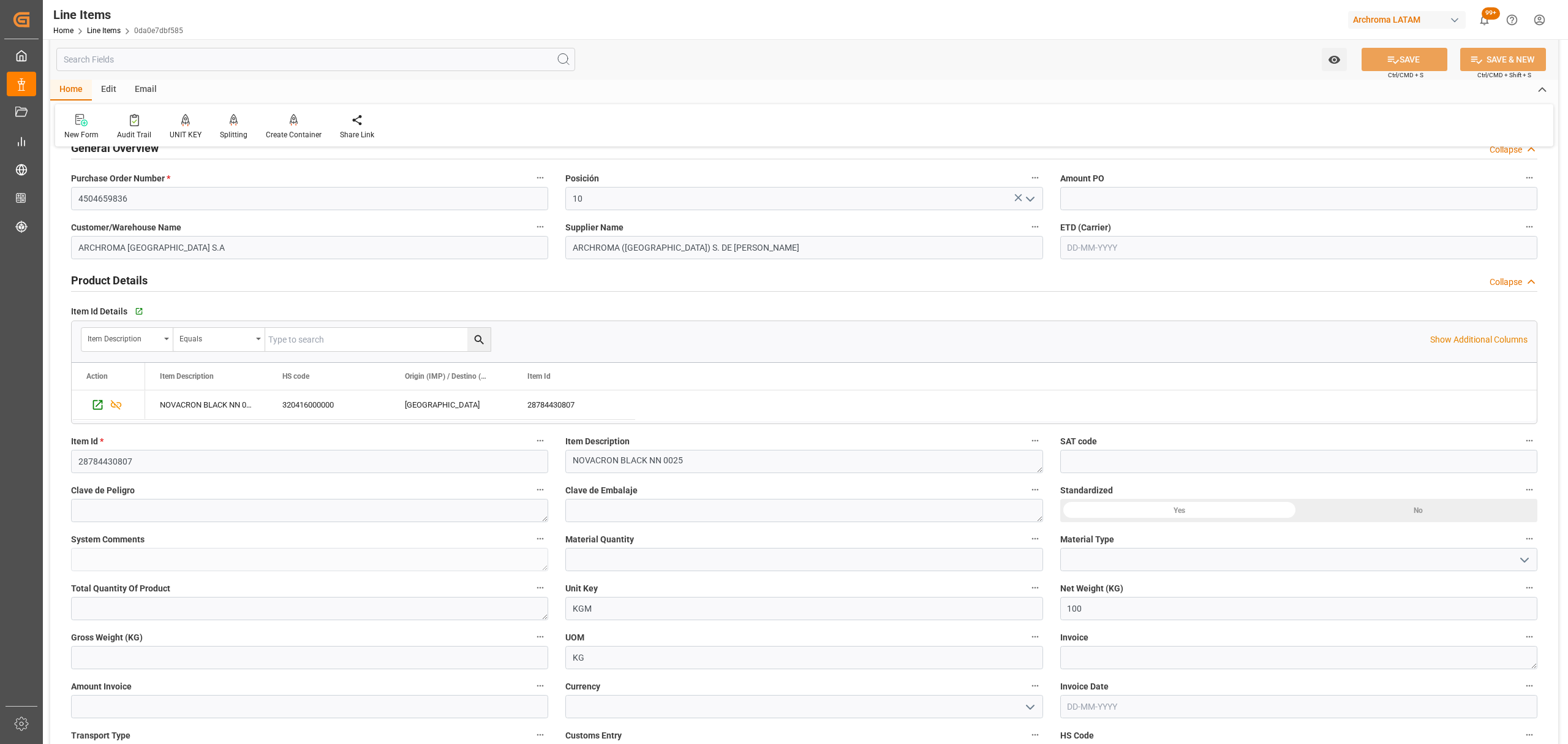
scroll to position [163, 0]
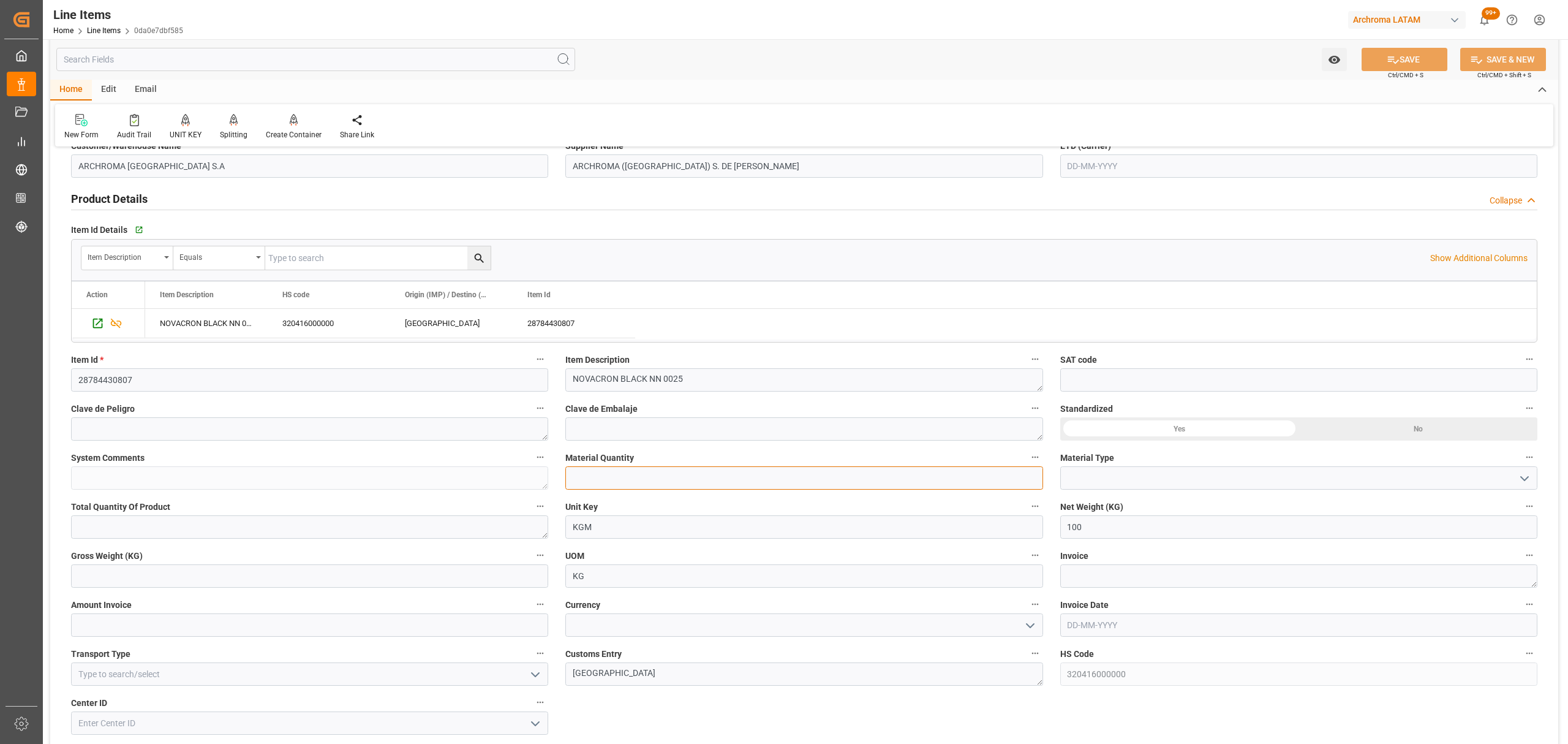
click at [620, 478] on input "text" at bounding box center [803, 478] width 477 height 24
type input "4"
click at [1528, 485] on icon "open menu" at bounding box center [1525, 478] width 15 height 15
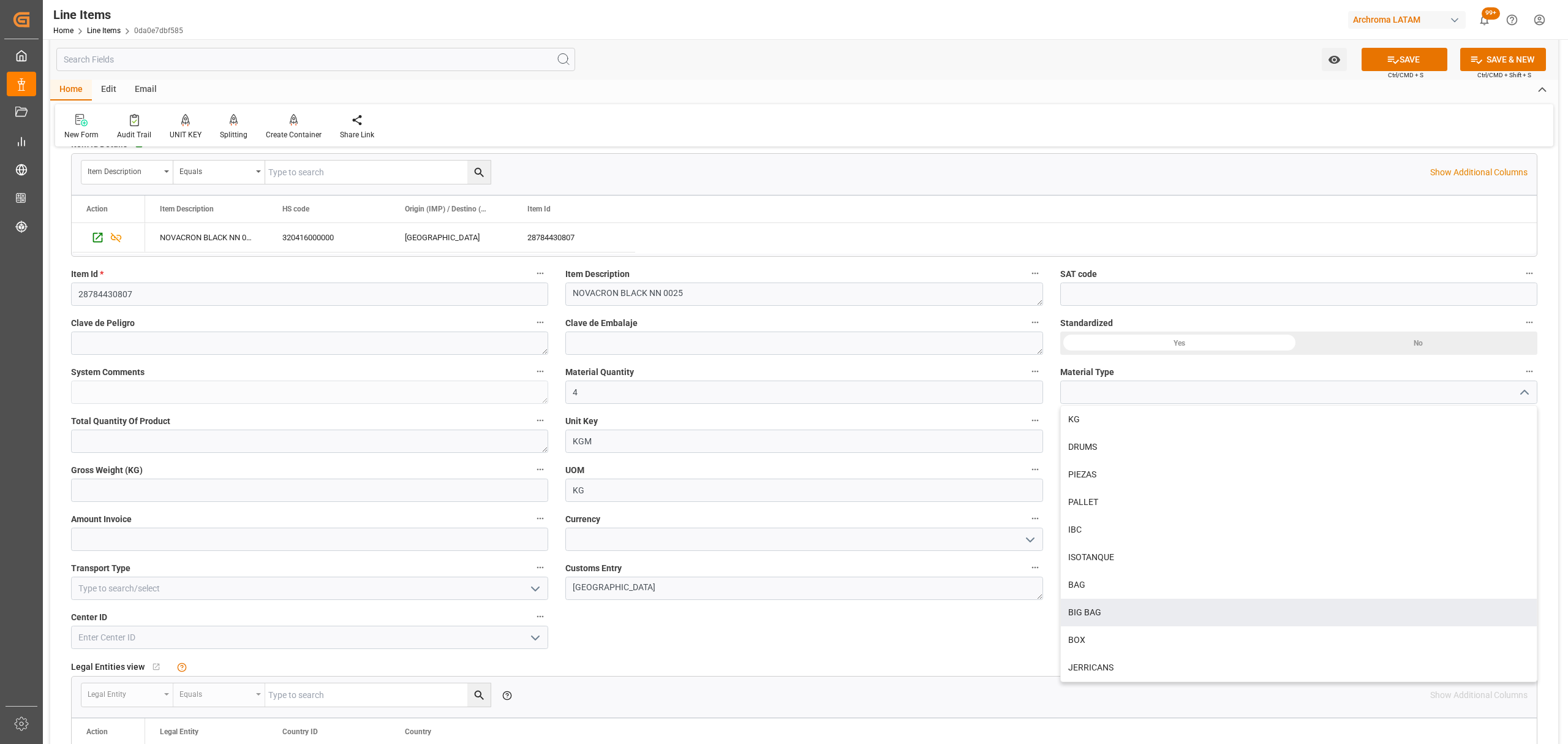
scroll to position [327, 0]
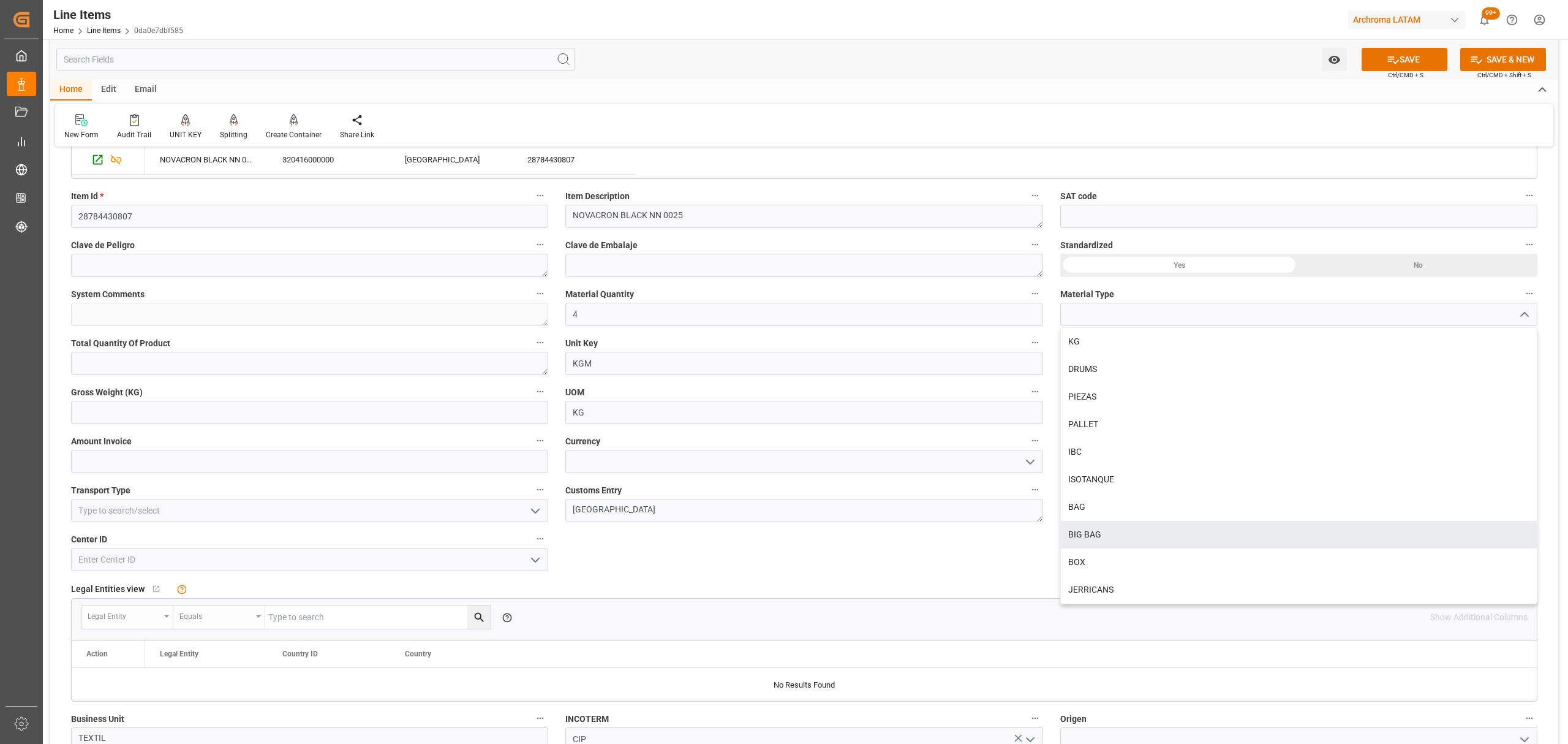
click at [1113, 535] on div "BIG BAG" at bounding box center [1299, 534] width 476 height 27
type input "BIG BAG"
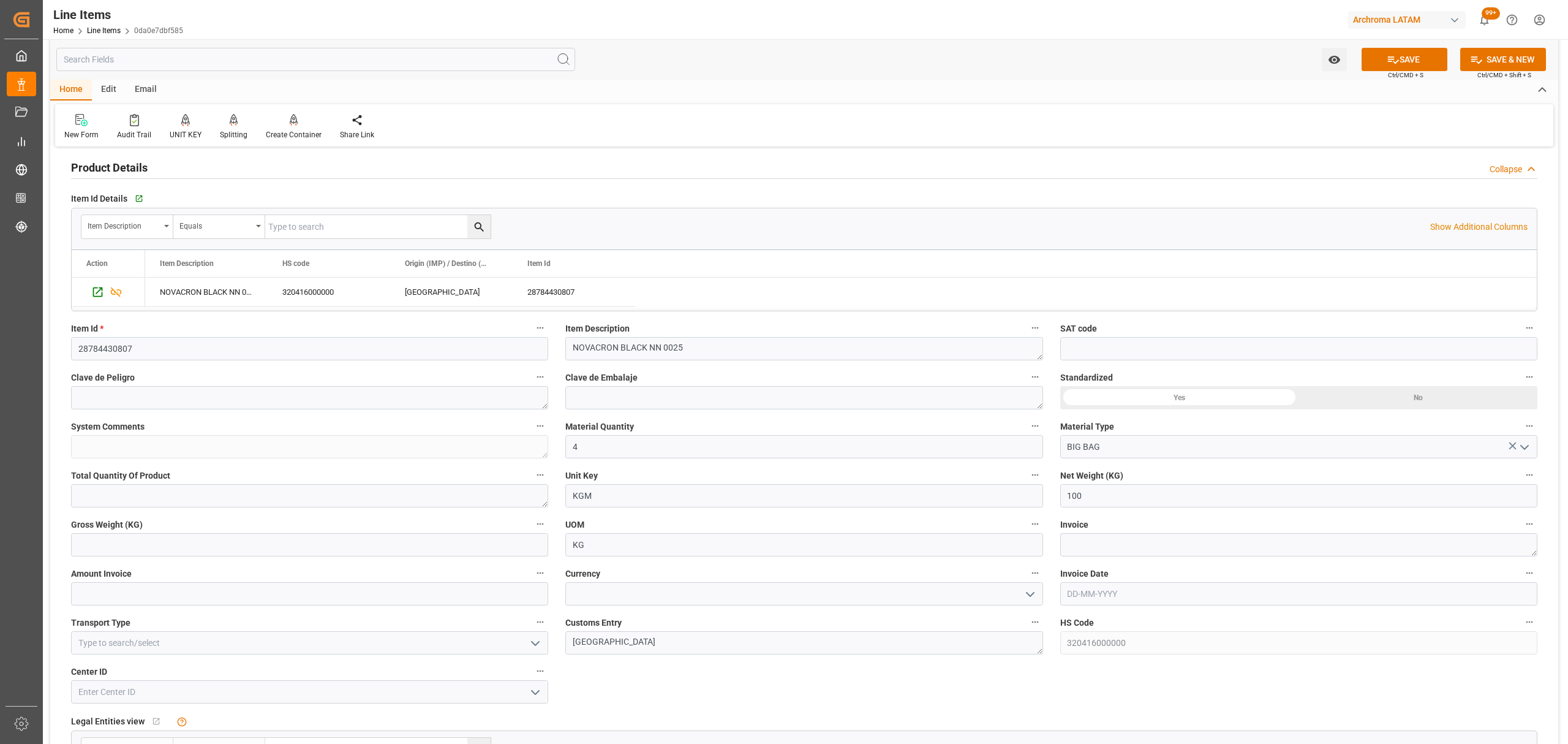
scroll to position [245, 0]
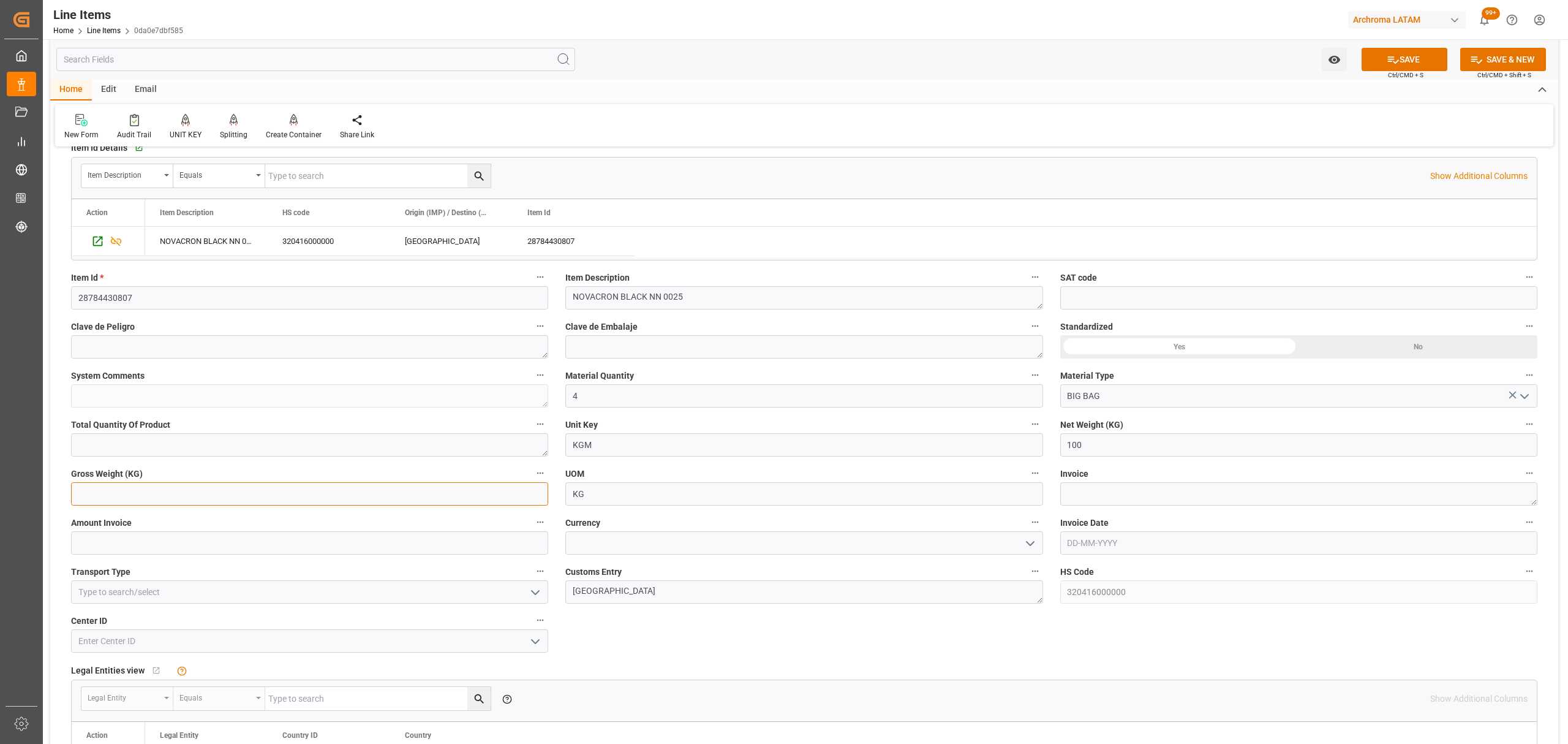
click at [277, 494] on input "text" at bounding box center [310, 494] width 477 height 24
type input "106.800"
click at [1166, 501] on textarea at bounding box center [1299, 494] width 477 height 24
click at [1132, 493] on textarea at bounding box center [1299, 494] width 477 height 24
paste textarea "7060003423"
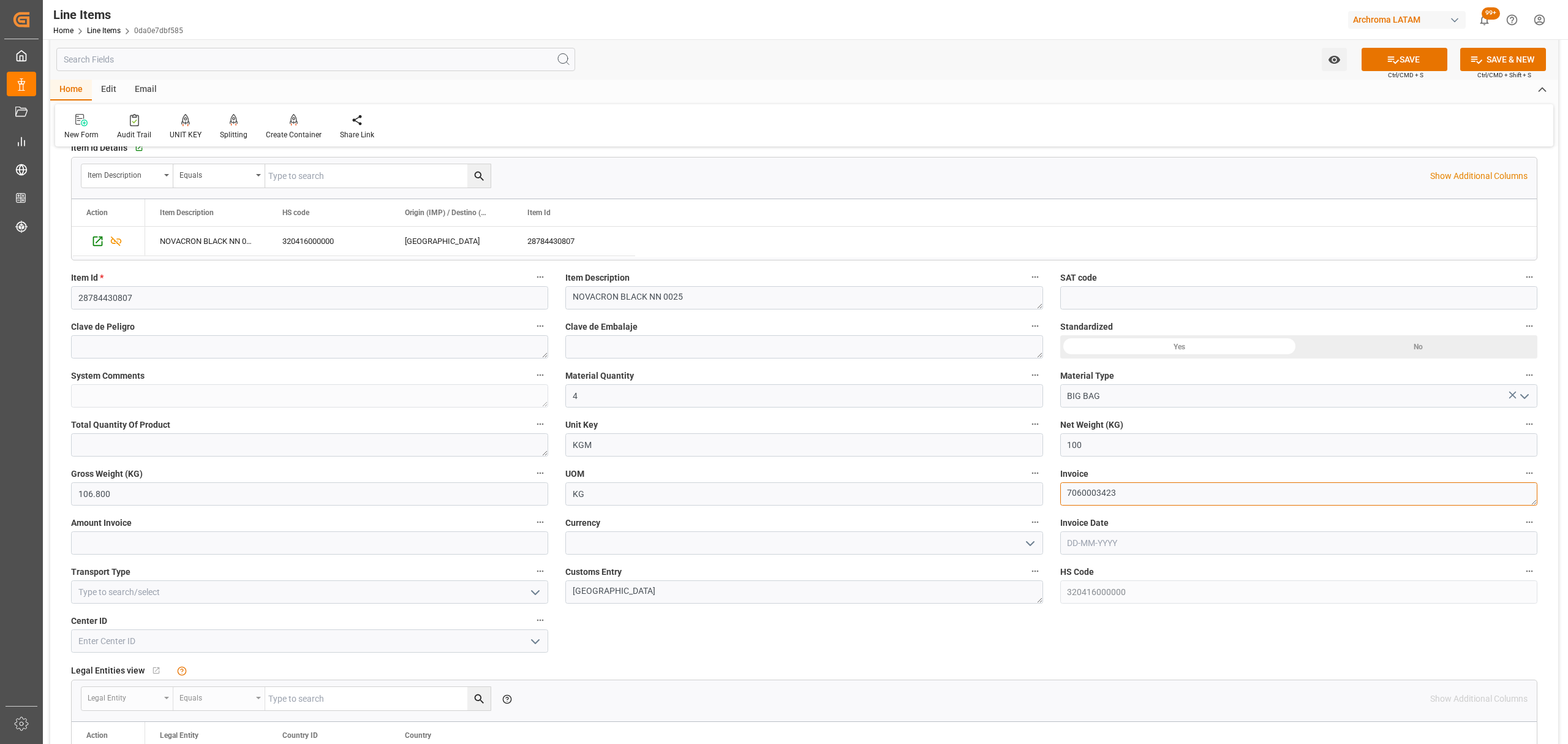
type textarea "7060003423"
click at [1152, 521] on label "Invoice Date" at bounding box center [1299, 522] width 477 height 17
click at [1522, 521] on button "Invoice Date" at bounding box center [1530, 522] width 16 height 16
click at [1144, 545] on div at bounding box center [784, 372] width 1568 height 744
click at [1128, 545] on input "text" at bounding box center [1299, 543] width 477 height 24
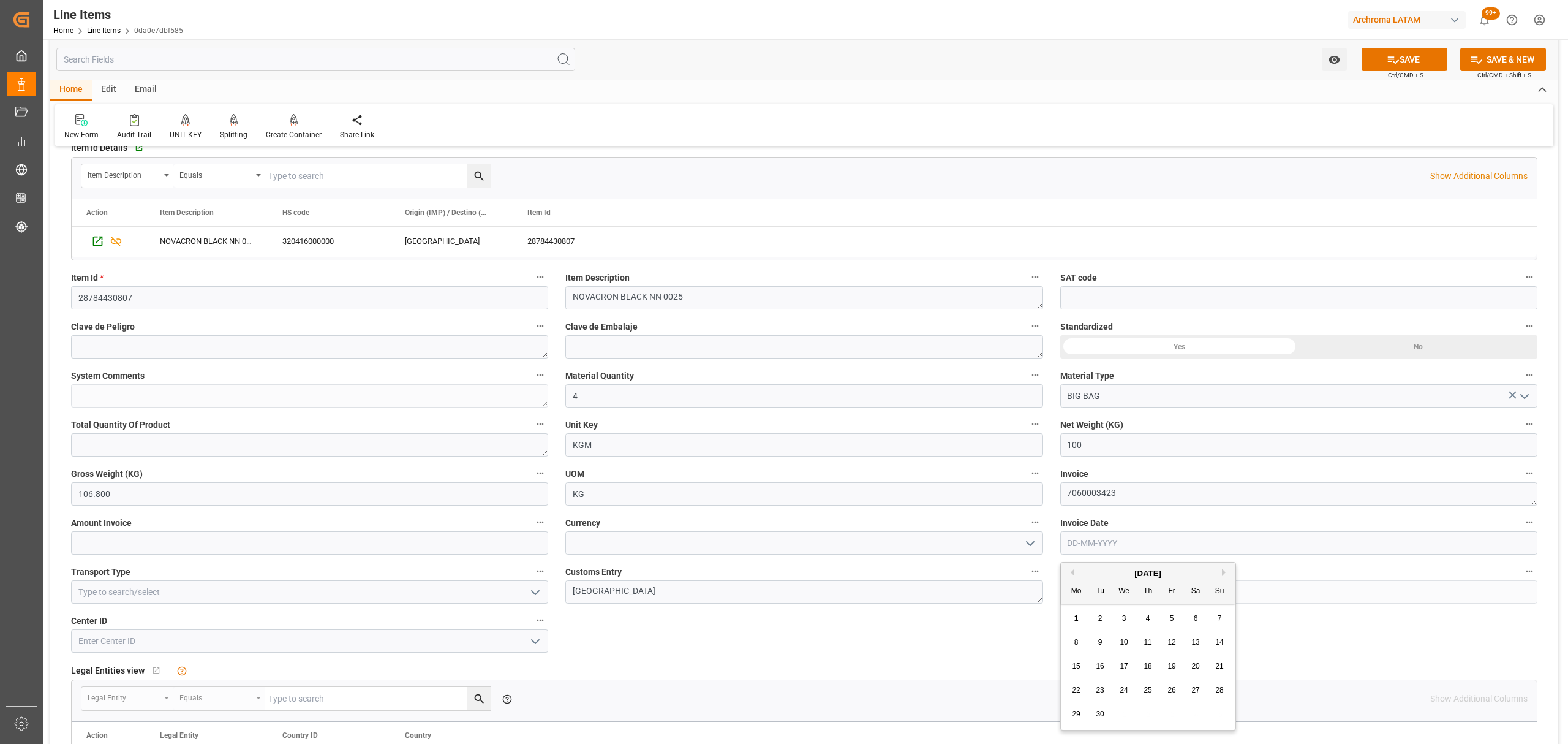
click at [1071, 574] on button "Previous Month" at bounding box center [1071, 572] width 7 height 7
click at [1147, 713] on span "28" at bounding box center [1147, 714] width 8 height 9
type input "[DATE]"
click at [250, 529] on label "Amount Invoice" at bounding box center [310, 522] width 477 height 17
click at [532, 529] on button "Amount Invoice" at bounding box center [540, 522] width 16 height 16
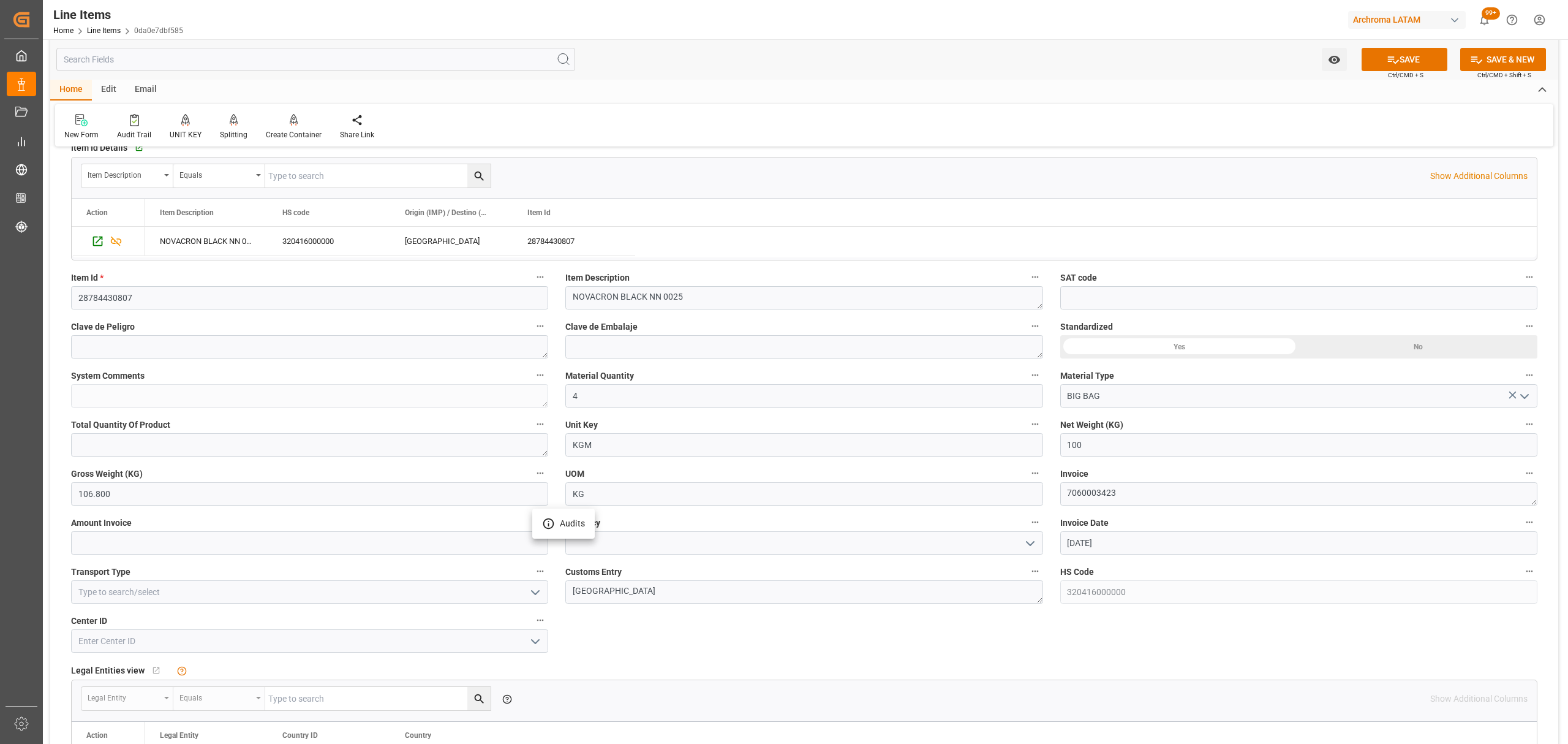
click at [244, 548] on div at bounding box center [784, 372] width 1568 height 744
click at [209, 540] on input "text" at bounding box center [310, 543] width 477 height 24
click at [361, 540] on input "text" at bounding box center [310, 543] width 477 height 24
type input "6"
type input "363.00"
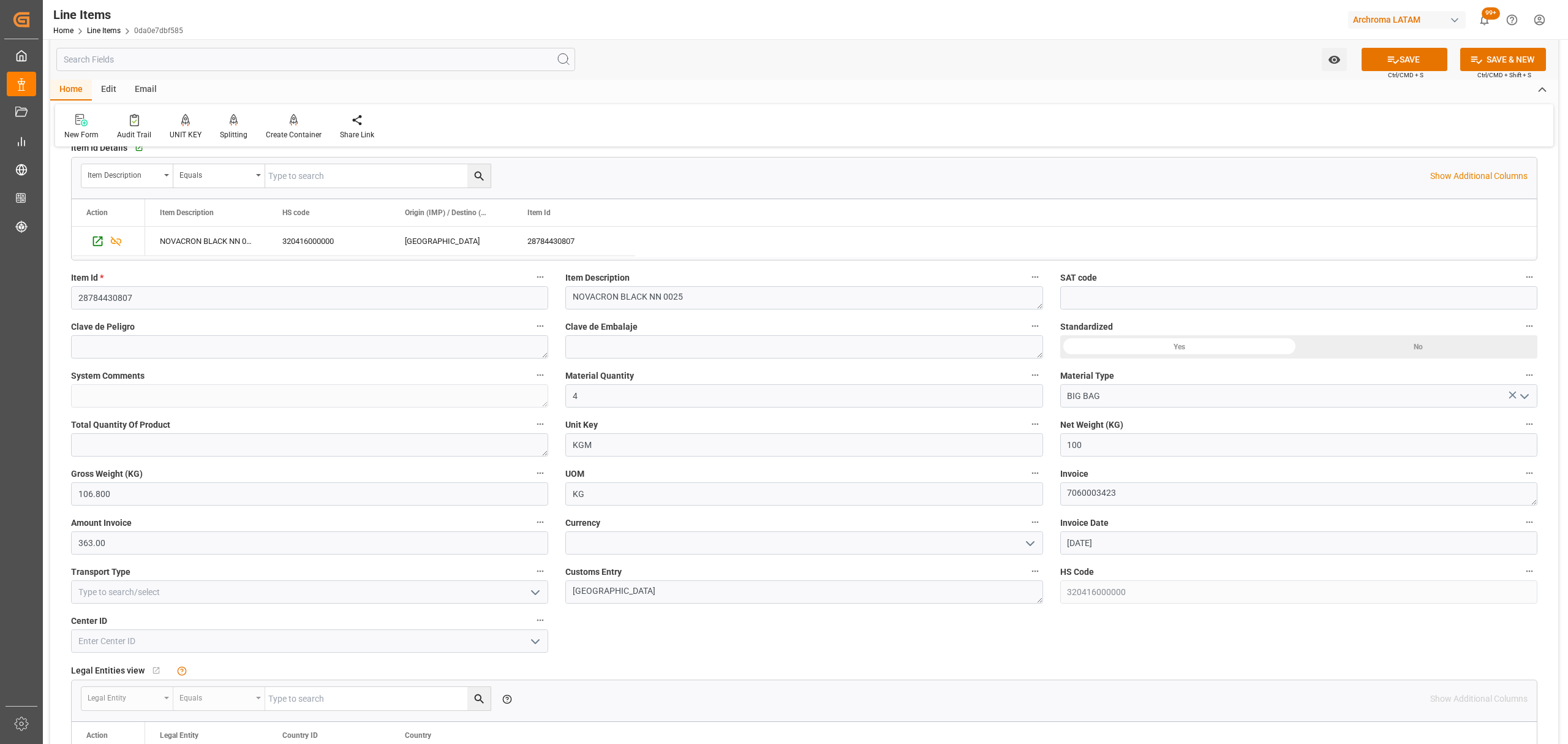
click at [539, 588] on icon "open menu" at bounding box center [536, 592] width 15 height 15
click at [172, 648] on div "AIRFREIGHT" at bounding box center [309, 646] width 476 height 27
type input "AIRFREIGHT"
click at [1025, 550] on icon "open menu" at bounding box center [1030, 543] width 15 height 15
click at [623, 573] on div "USD" at bounding box center [803, 570] width 476 height 27
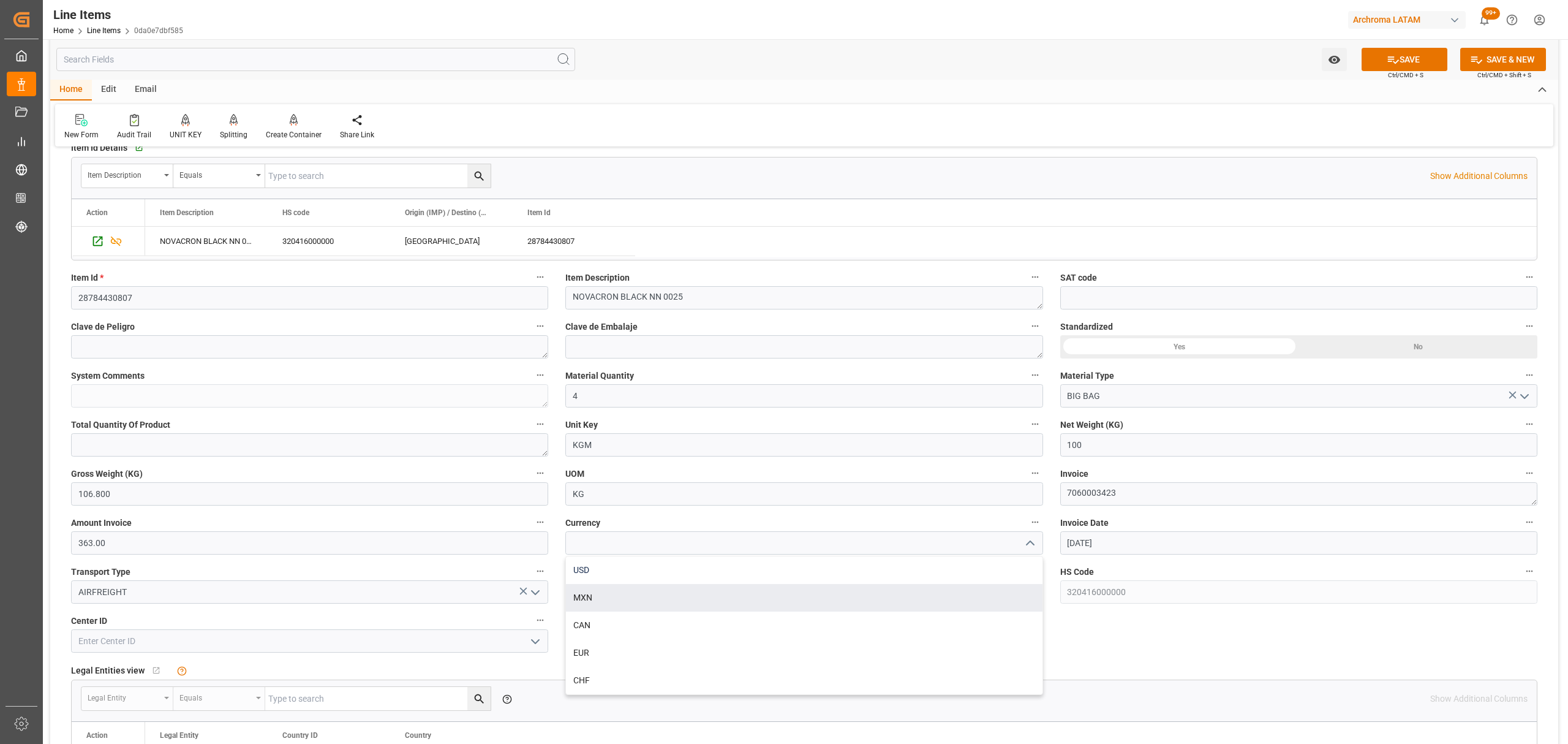
type input "USD"
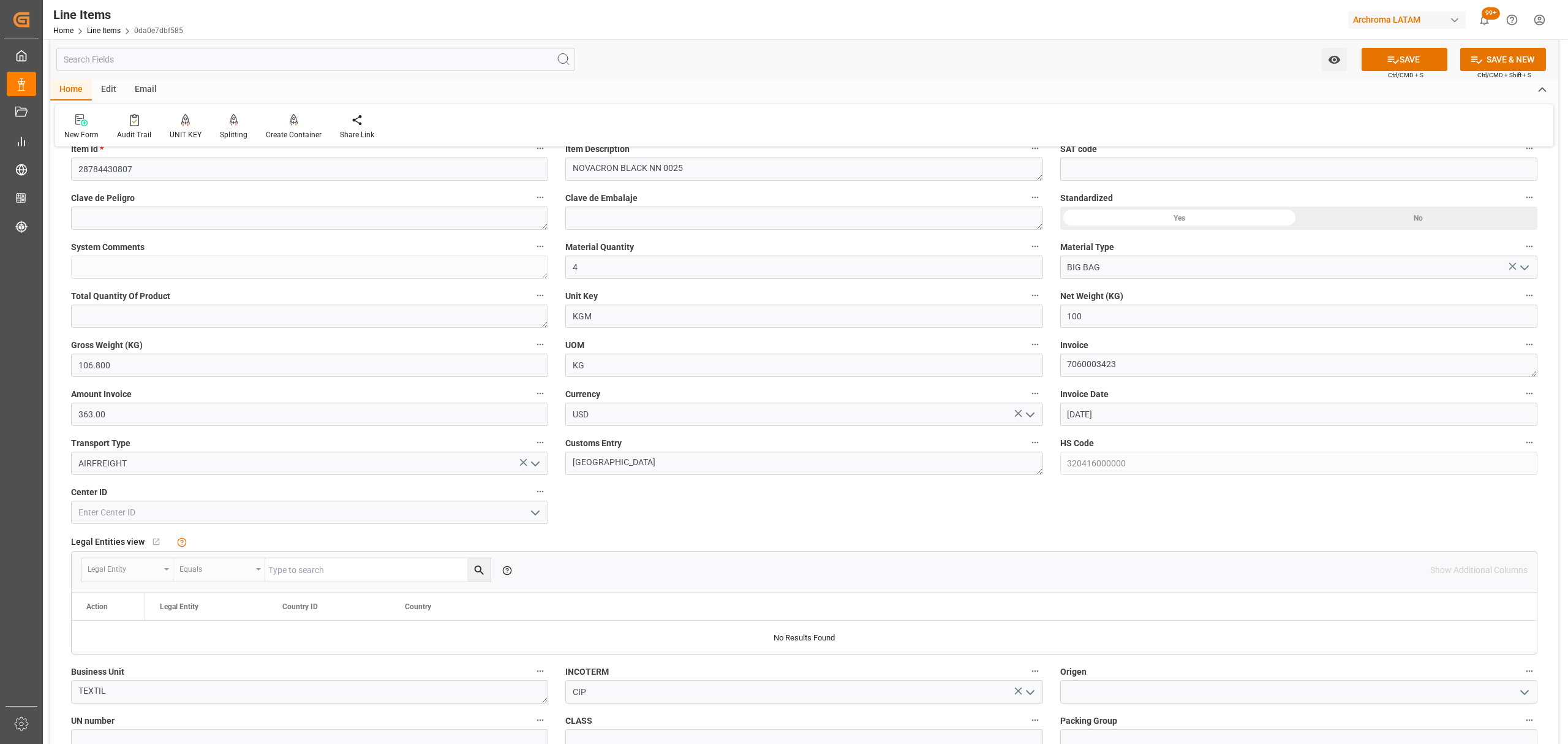
scroll to position [572, 0]
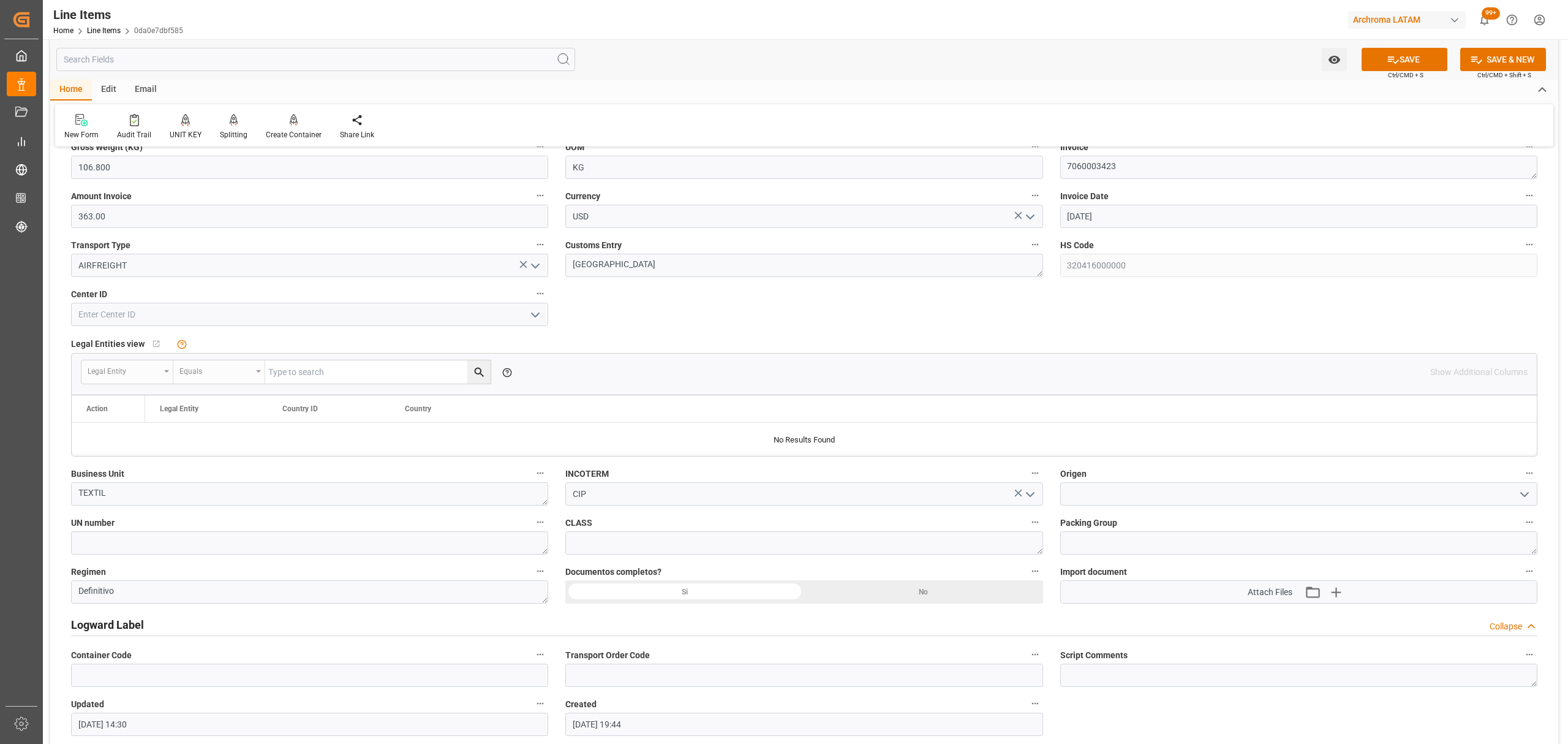
click at [1522, 496] on polyline "open menu" at bounding box center [1525, 494] width 7 height 4
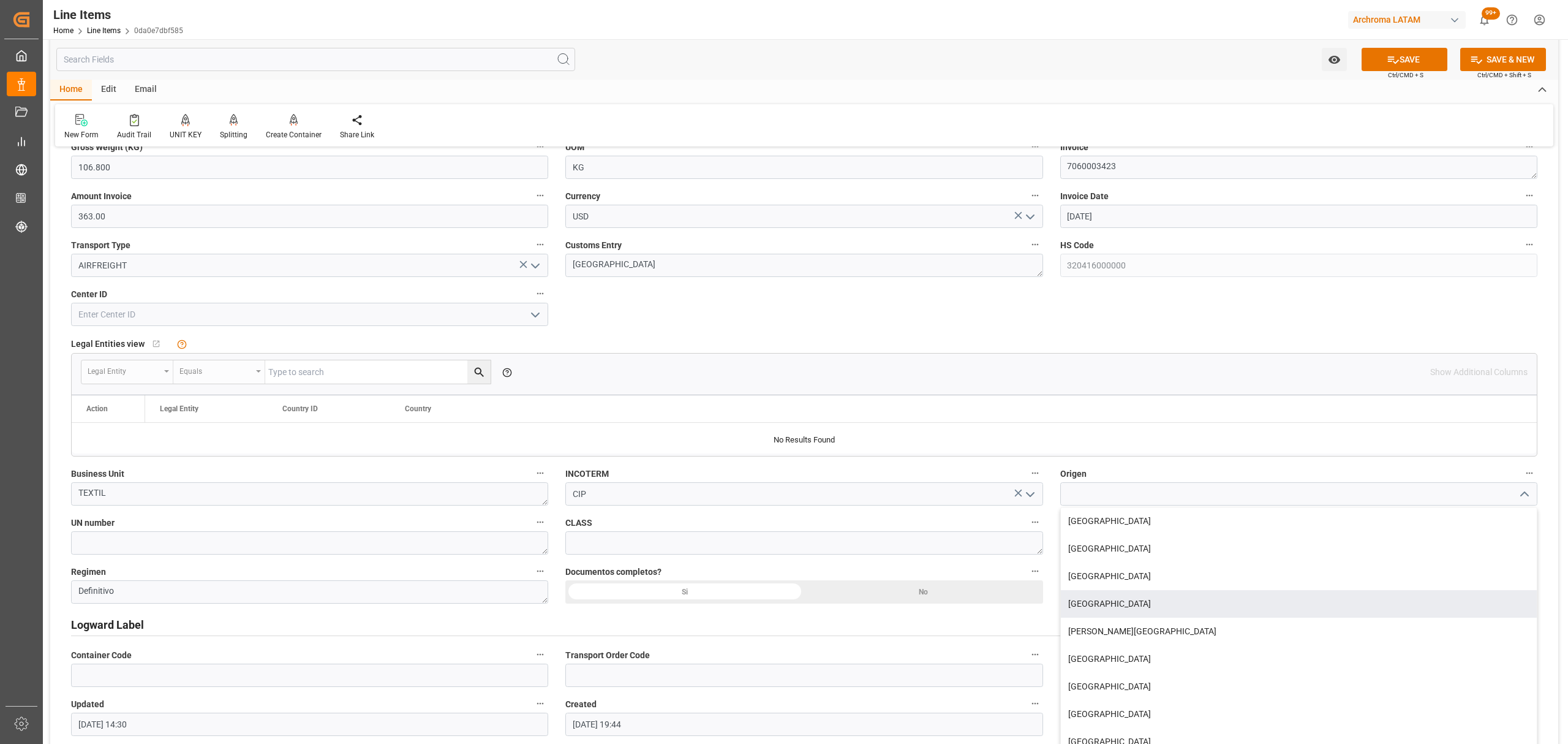
click at [1123, 608] on div "[GEOGRAPHIC_DATA]" at bounding box center [1299, 603] width 476 height 27
type input "[GEOGRAPHIC_DATA]"
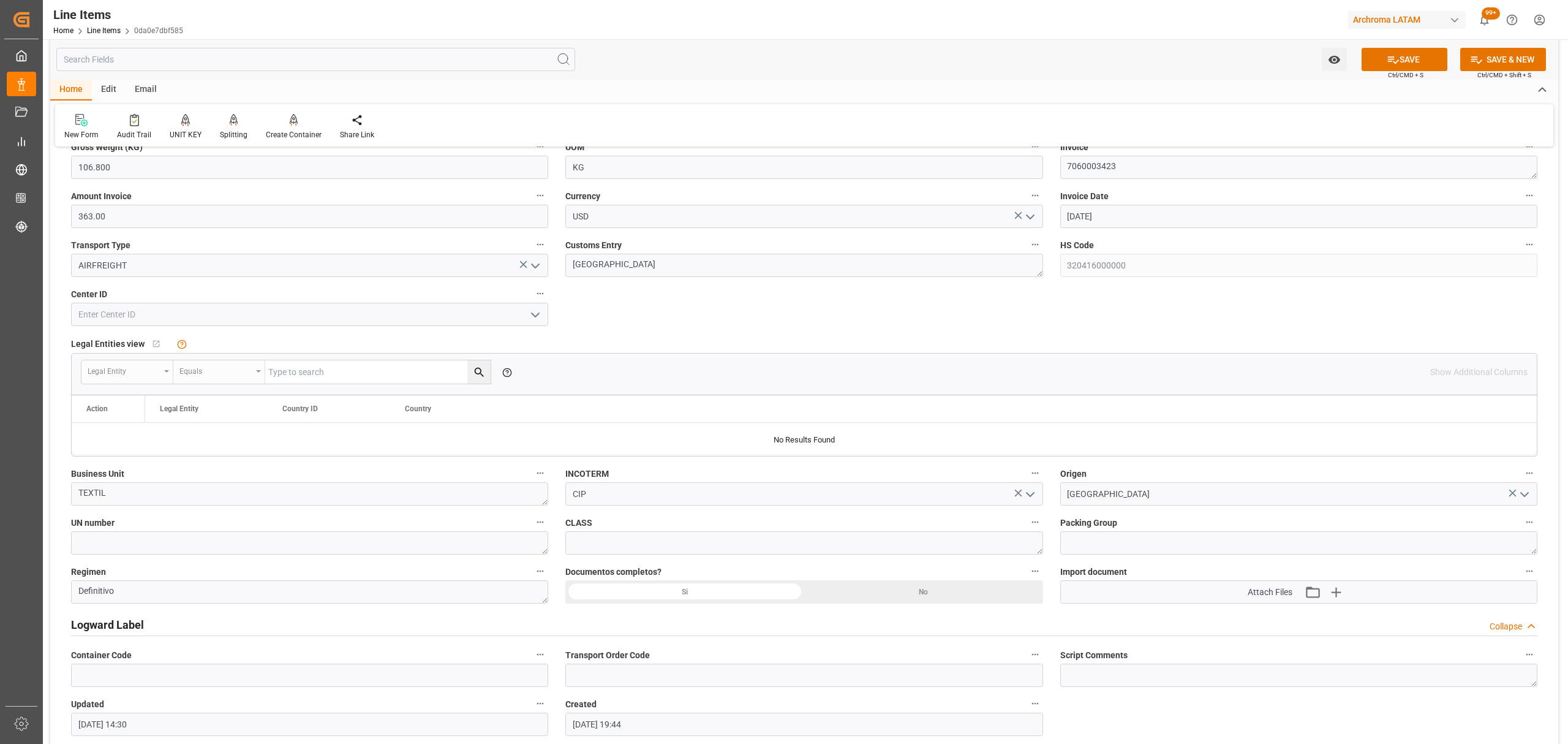
click at [1060, 32] on div "Si" at bounding box center [1179, 21] width 239 height 24
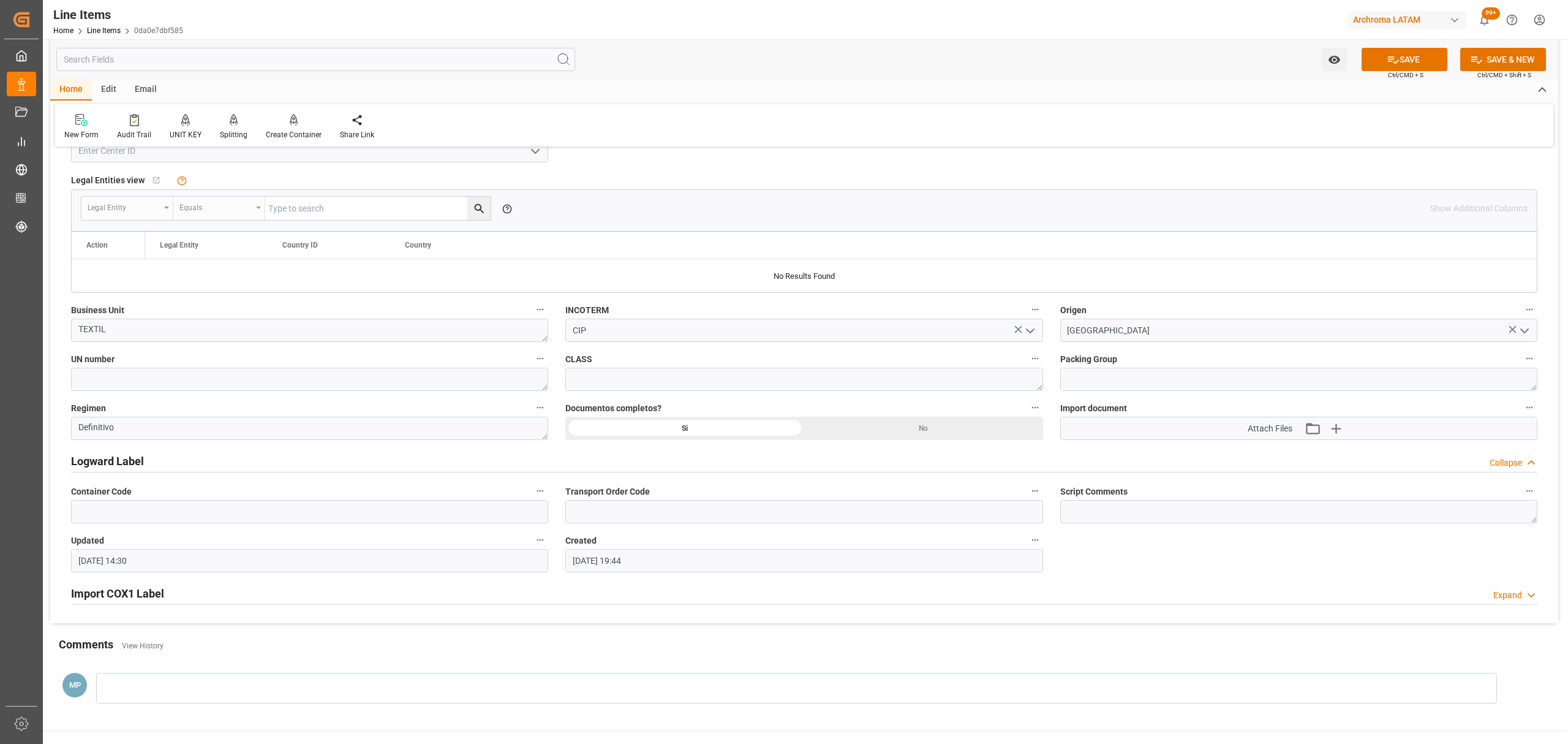
click at [1394, 40] on div "Watch Option SAVE Ctrl/CMD + S SAVE & NEW Ctrl/CMD + Shift + S" at bounding box center [803, 59] width 1508 height 40
click at [1377, 60] on button "SAVE" at bounding box center [1404, 60] width 86 height 24
click at [1330, 57] on icon "open menu" at bounding box center [1334, 59] width 13 height 13
click at [1232, 91] on span "Start Watching" at bounding box center [1283, 86] width 111 height 13
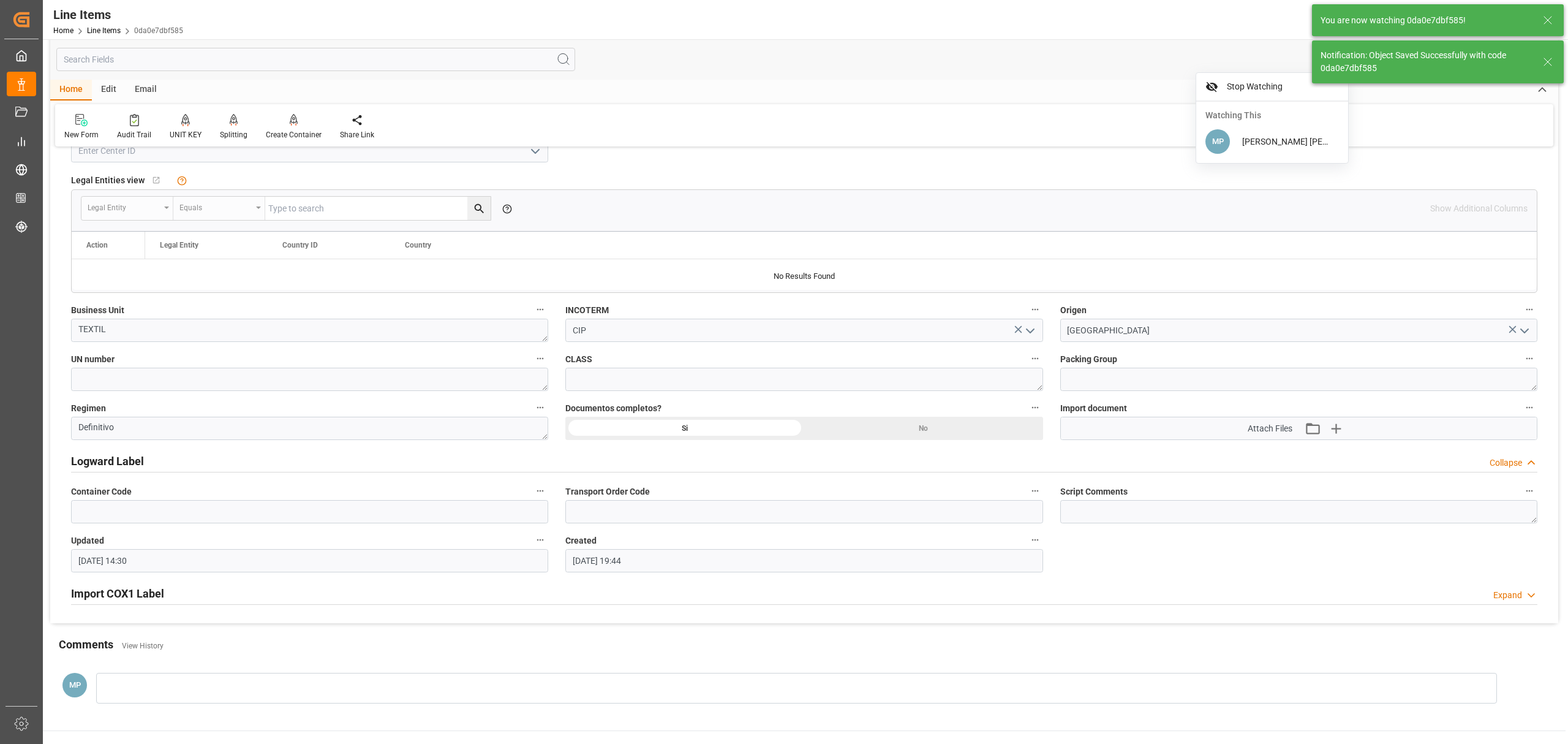
type textarea "4 BIG BAG"
click at [1333, 431] on icon "button" at bounding box center [1336, 428] width 12 height 12
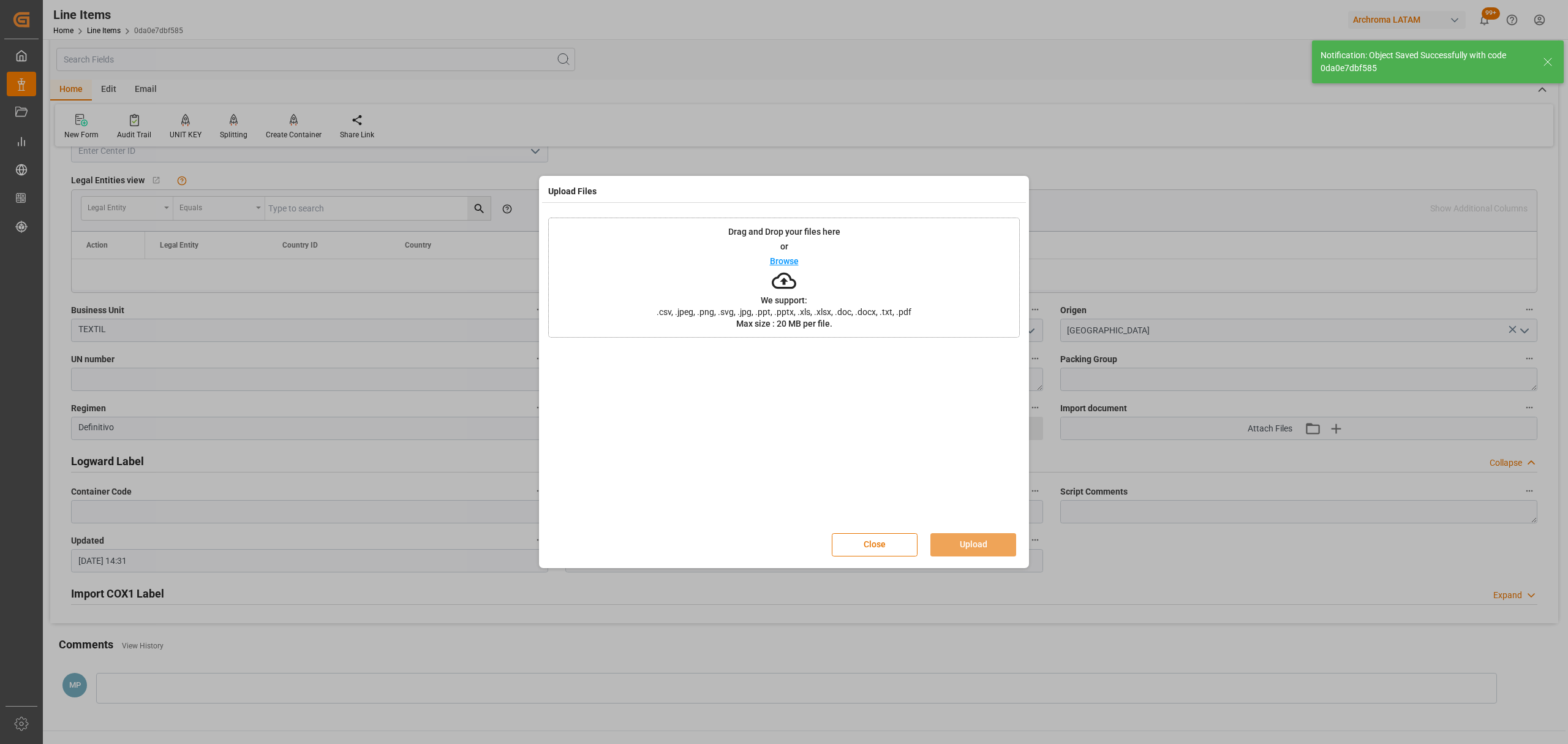
click at [799, 266] on div "Drag and Drop your files here or Browse We support: .csv, .jpeg, .png, .svg, .j…" at bounding box center [784, 277] width 472 height 120
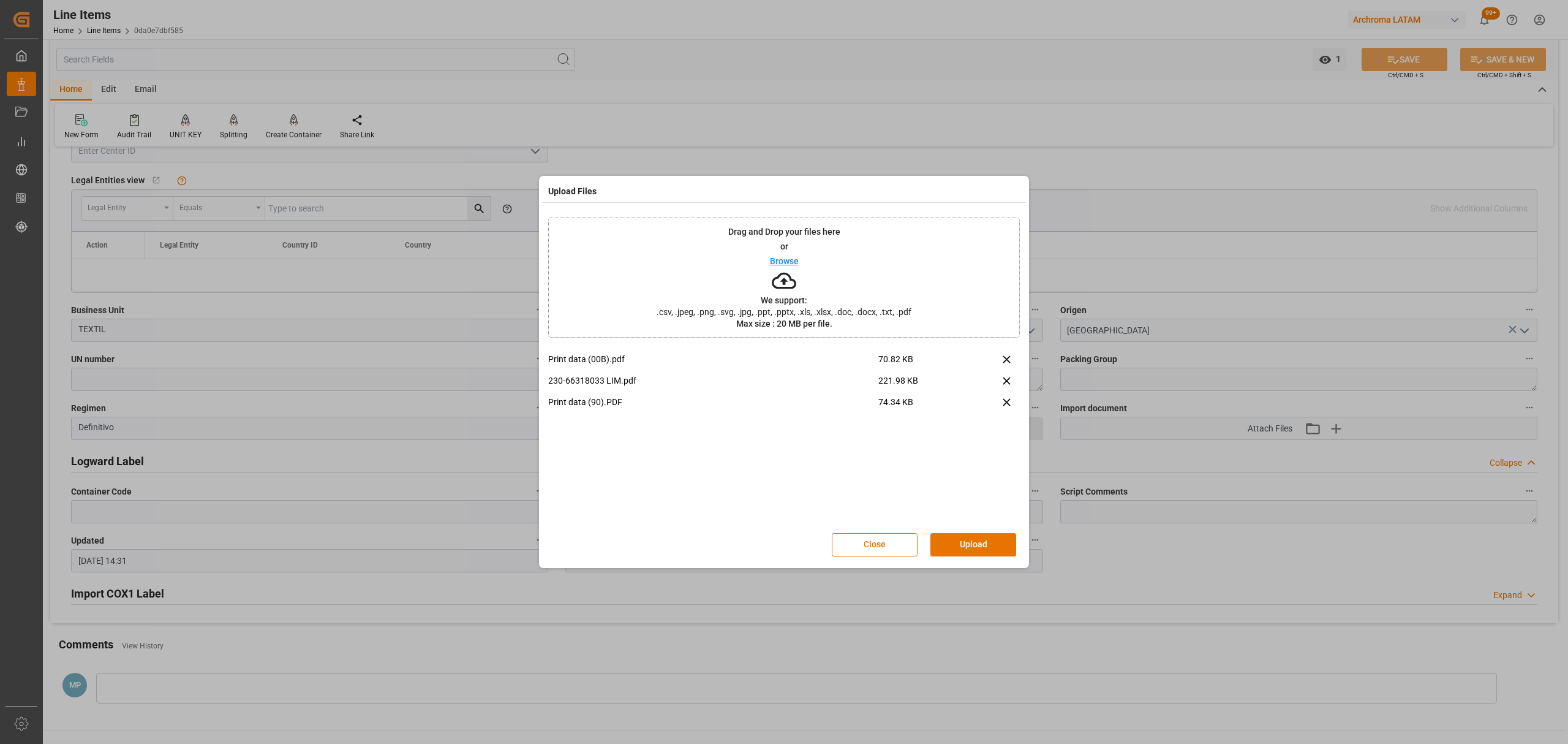
drag, startPoint x: 984, startPoint y: 551, endPoint x: 984, endPoint y: 544, distance: 7.0
click at [984, 547] on button "Upload" at bounding box center [973, 545] width 86 height 24
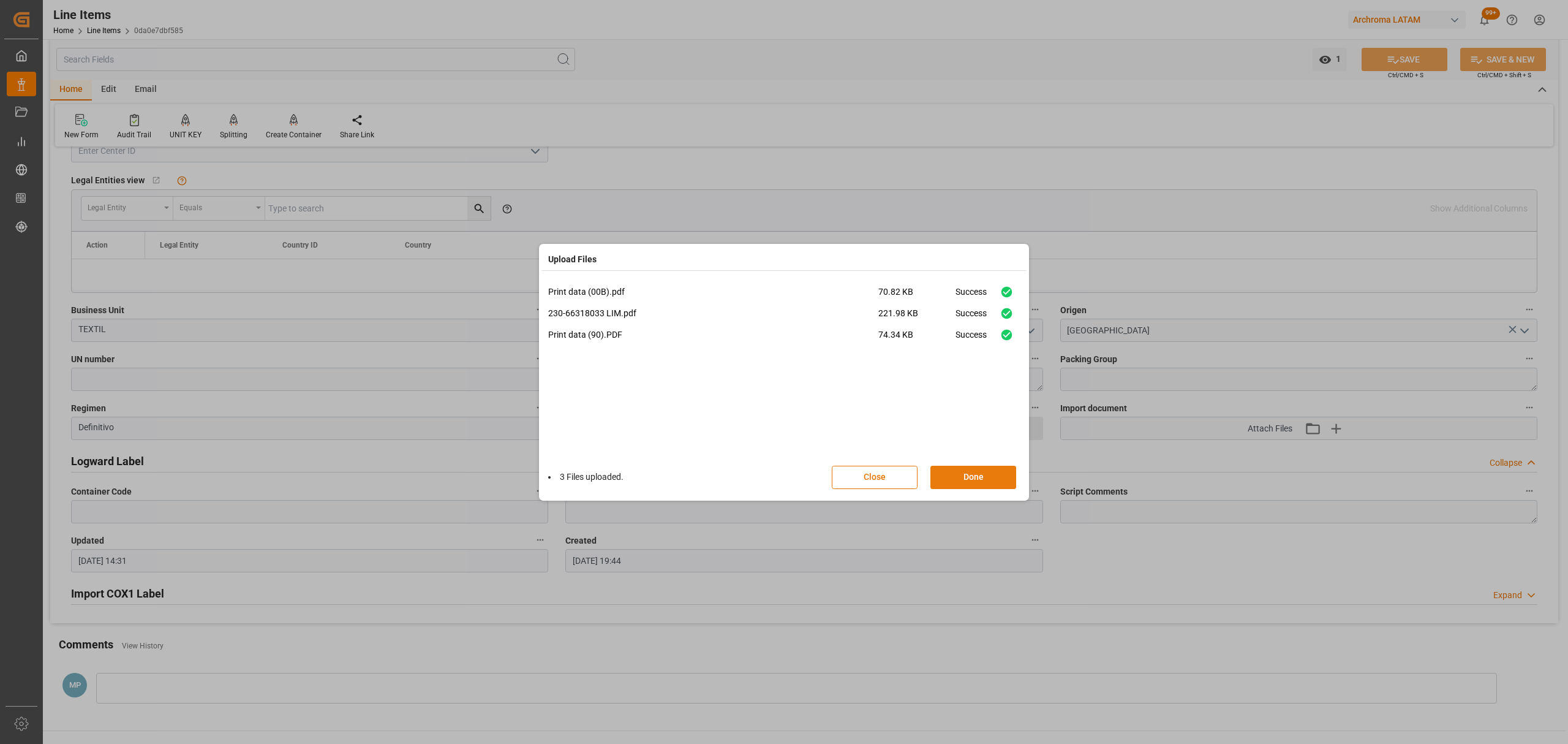
click at [976, 478] on button "Done" at bounding box center [973, 478] width 86 height 24
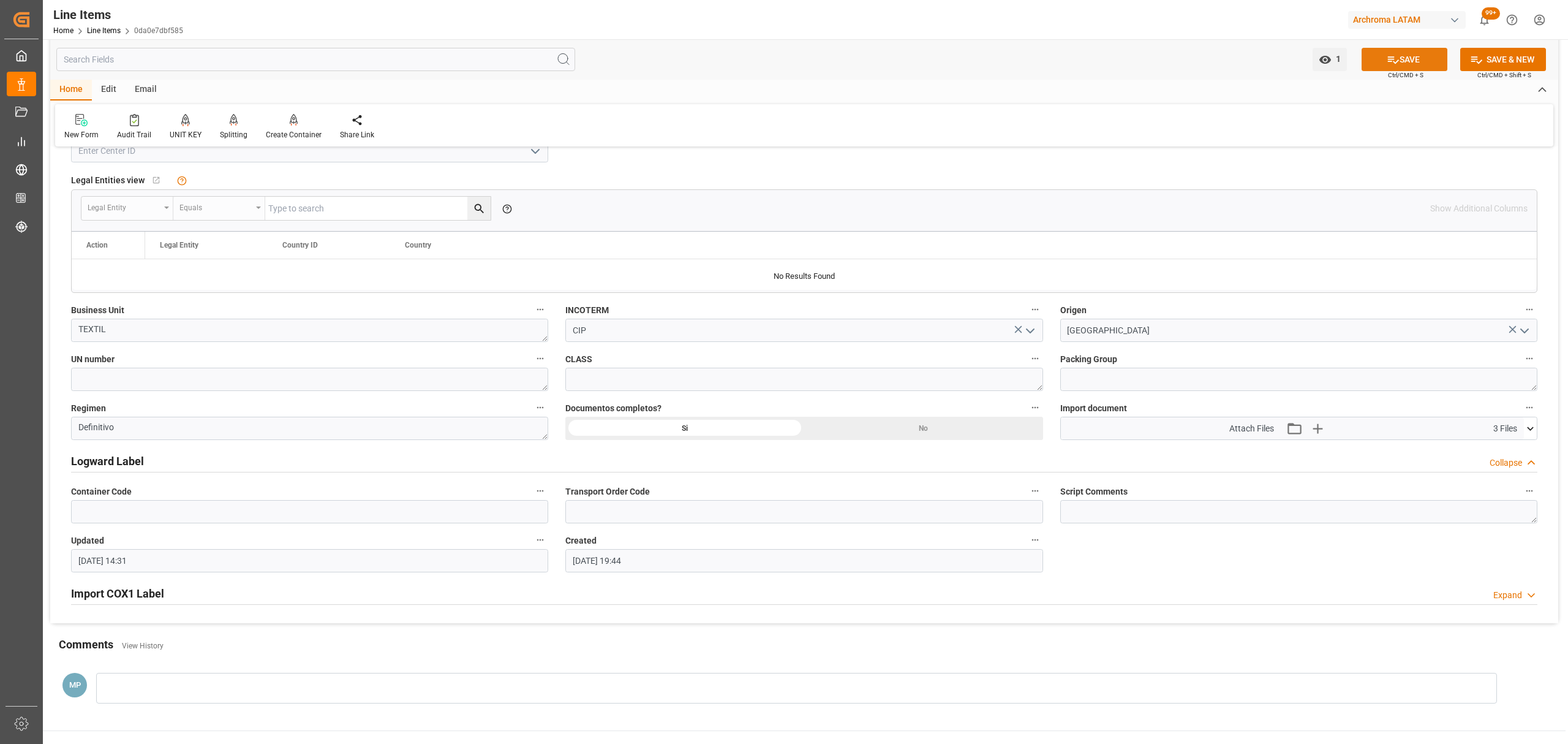
click at [1405, 61] on button "SAVE" at bounding box center [1404, 60] width 86 height 24
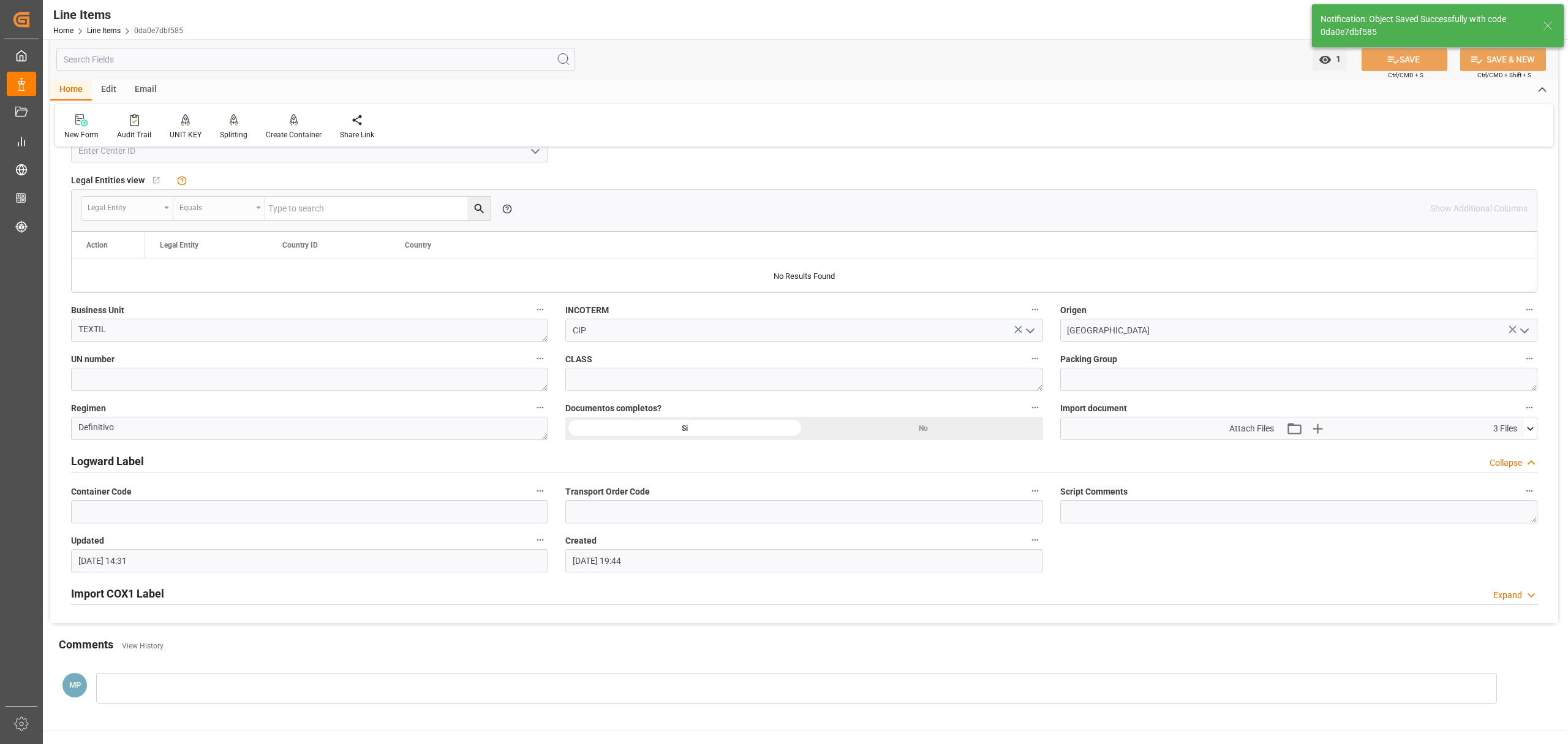
type input "01-09-2025 14:32"
click at [104, 24] on div "Home Line Items 0da0e7dbf585" at bounding box center [118, 29] width 130 height 13
click at [107, 29] on link "Line Items" at bounding box center [104, 31] width 34 height 9
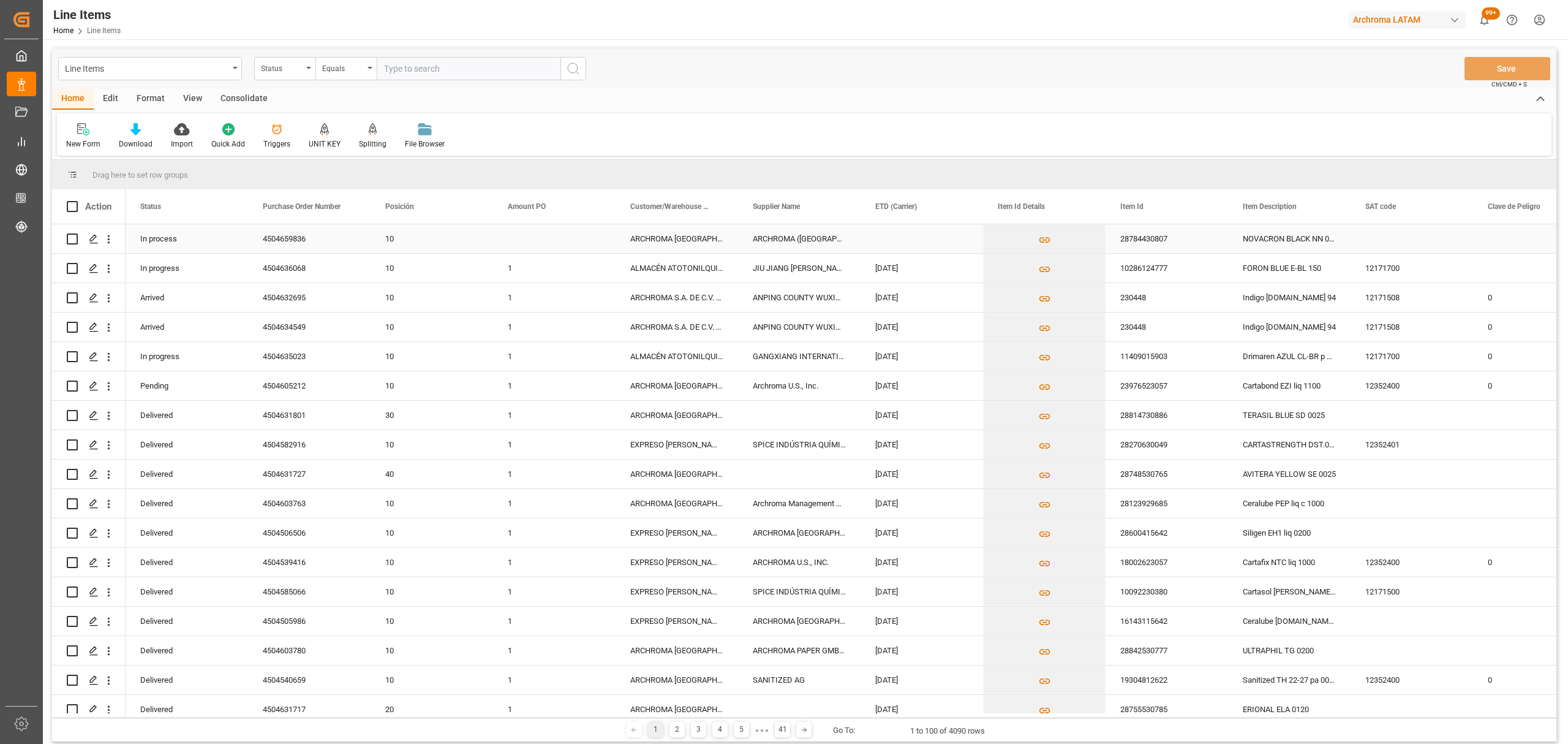
click at [517, 241] on div "Press SPACE to select this row." at bounding box center [554, 238] width 122 height 29
click at [523, 245] on input "Press SPACE to select this row." at bounding box center [554, 246] width 103 height 24
type input "3.63"
click at [703, 232] on div "ARCHROMA [GEOGRAPHIC_DATA] S.A" at bounding box center [677, 238] width 122 height 29
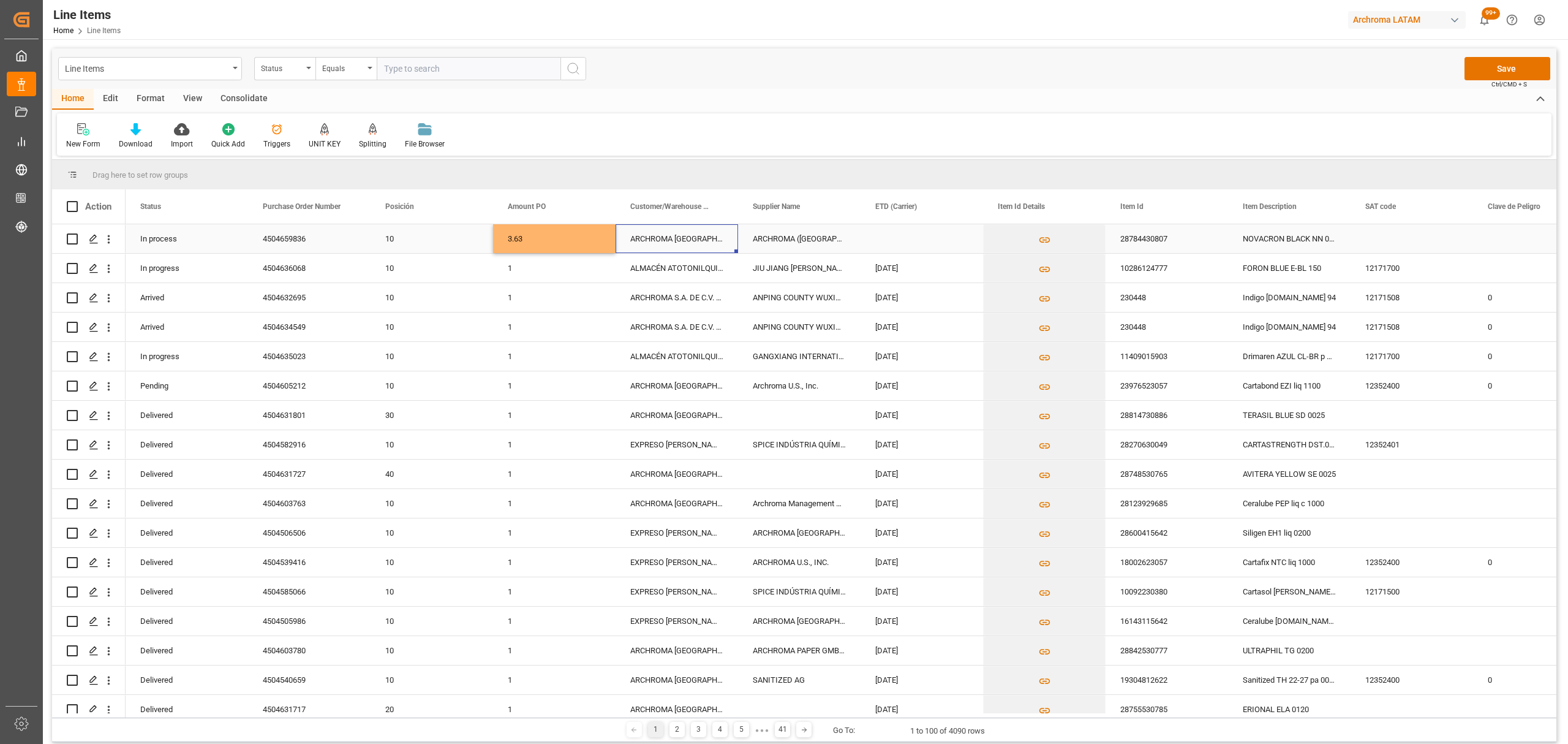
click at [923, 241] on div "Press SPACE to select this row." at bounding box center [921, 238] width 122 height 29
click at [879, 280] on button "Previous Month" at bounding box center [881, 280] width 7 height 7
click at [1010, 422] on div "30" at bounding box center [1006, 422] width 15 height 15
type input "[DATE]"
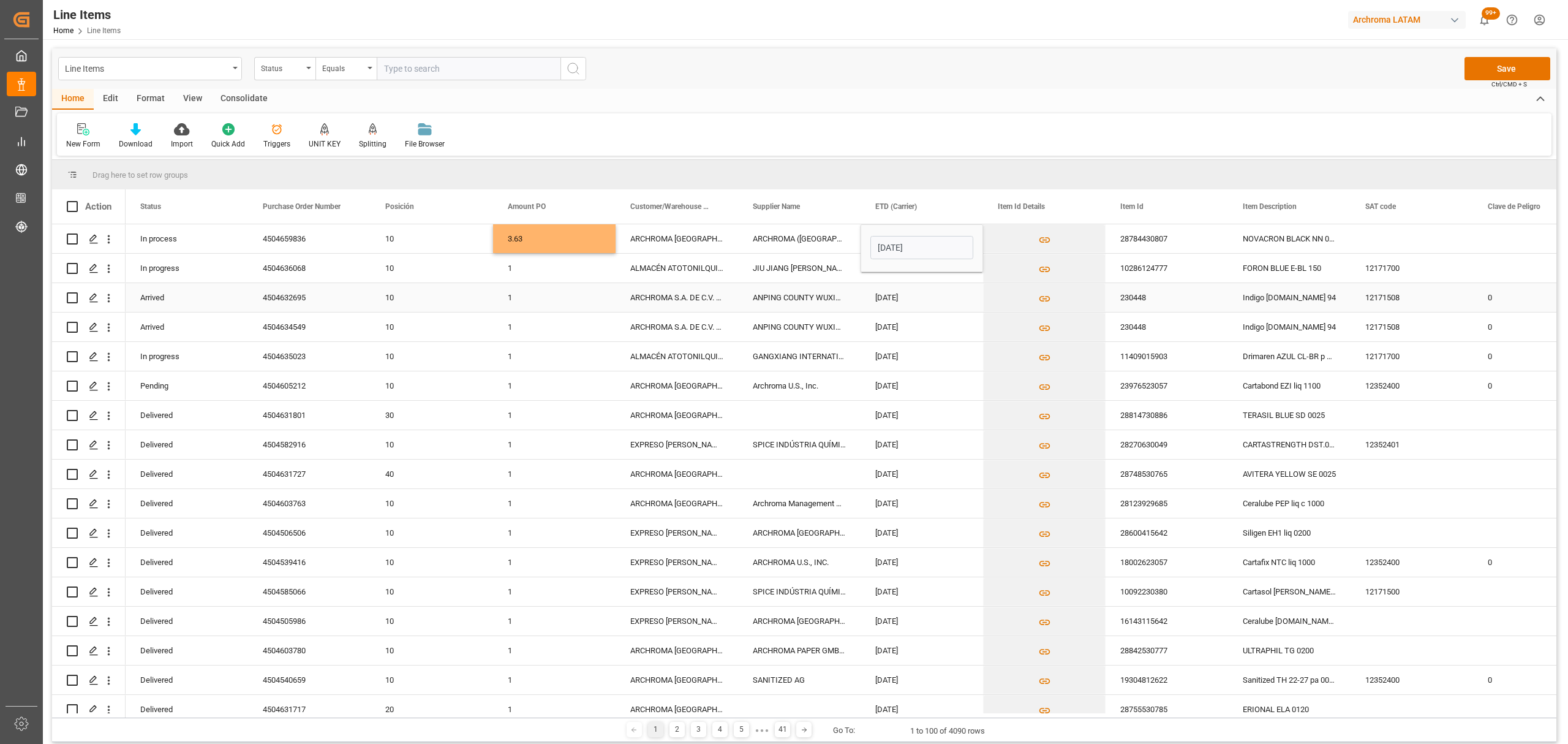
click at [897, 299] on div "[DATE]" at bounding box center [921, 297] width 122 height 29
click at [1541, 63] on button "Save" at bounding box center [1507, 68] width 86 height 24
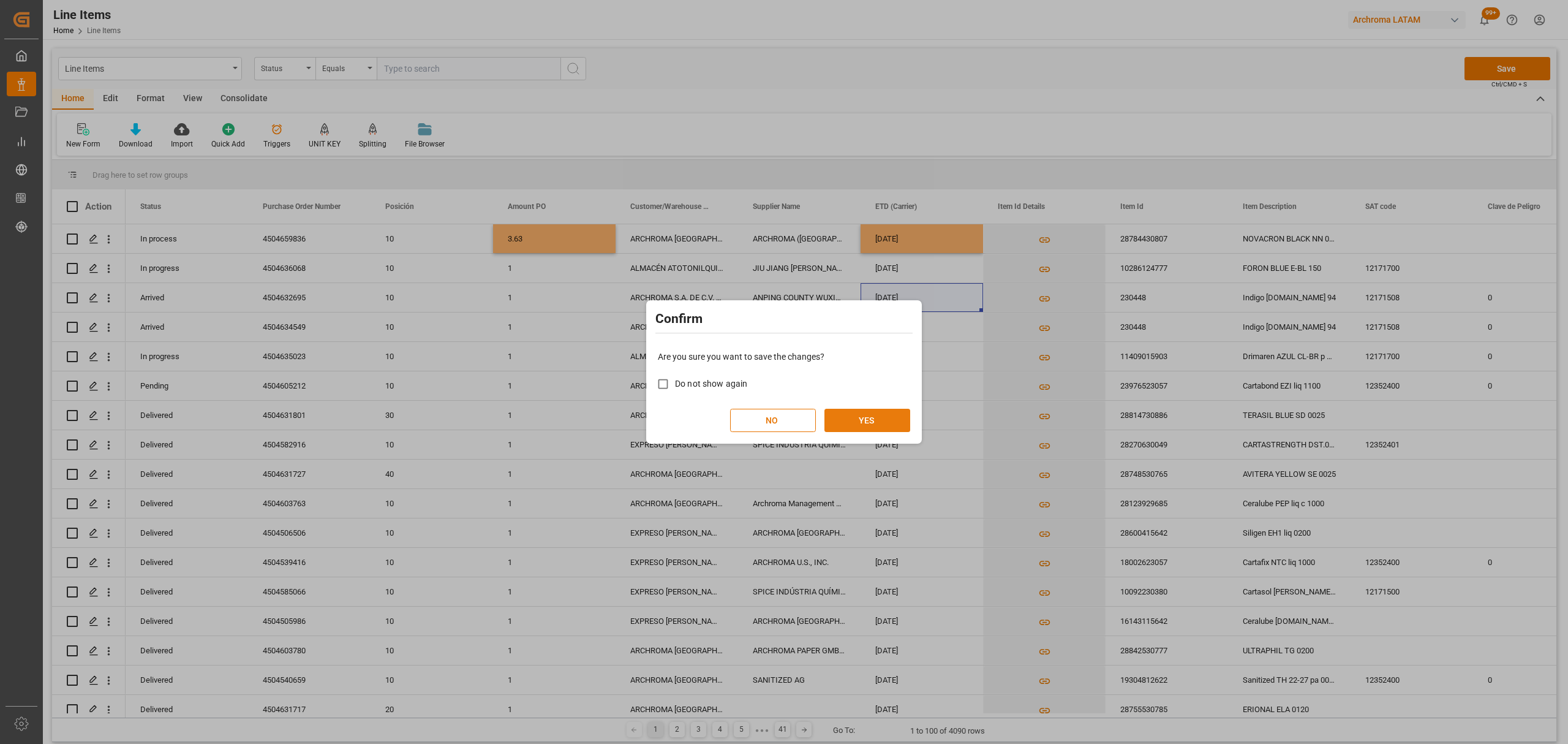
click at [870, 419] on button "YES" at bounding box center [867, 420] width 86 height 24
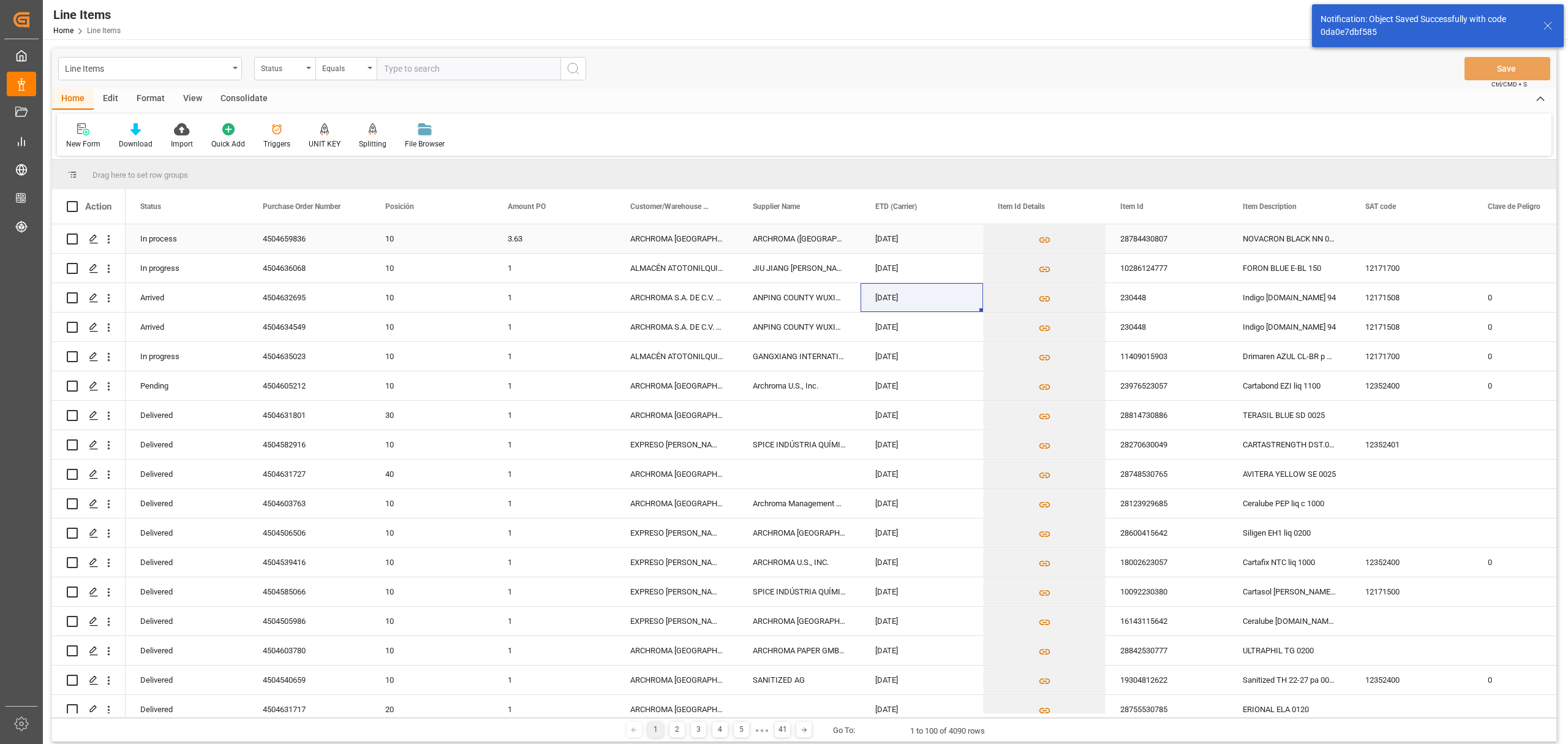
click at [72, 240] on input "Press Space to toggle row selection (unchecked)" at bounding box center [72, 238] width 11 height 11
checkbox input "true"
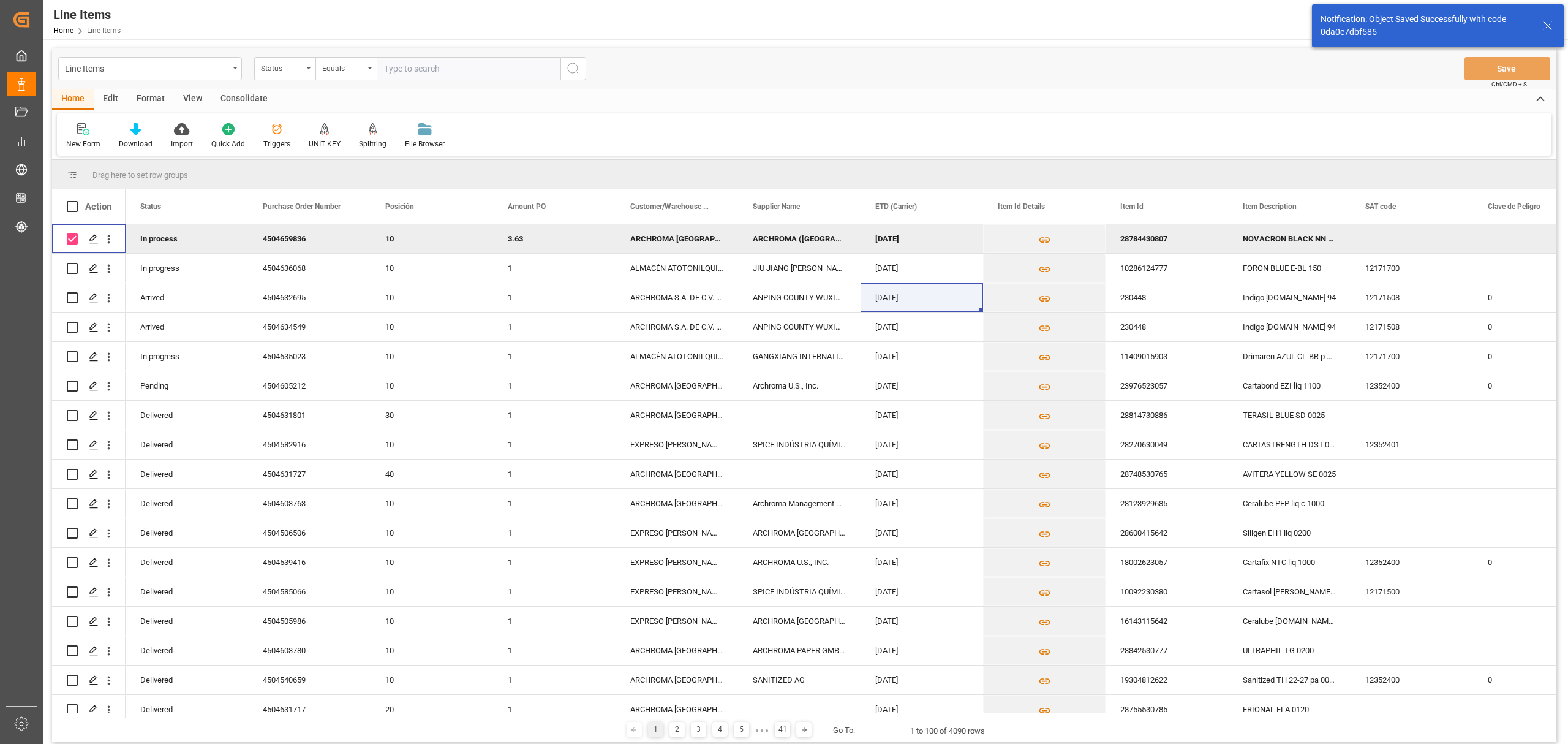
click at [246, 101] on div "Consolidate" at bounding box center [244, 99] width 65 height 21
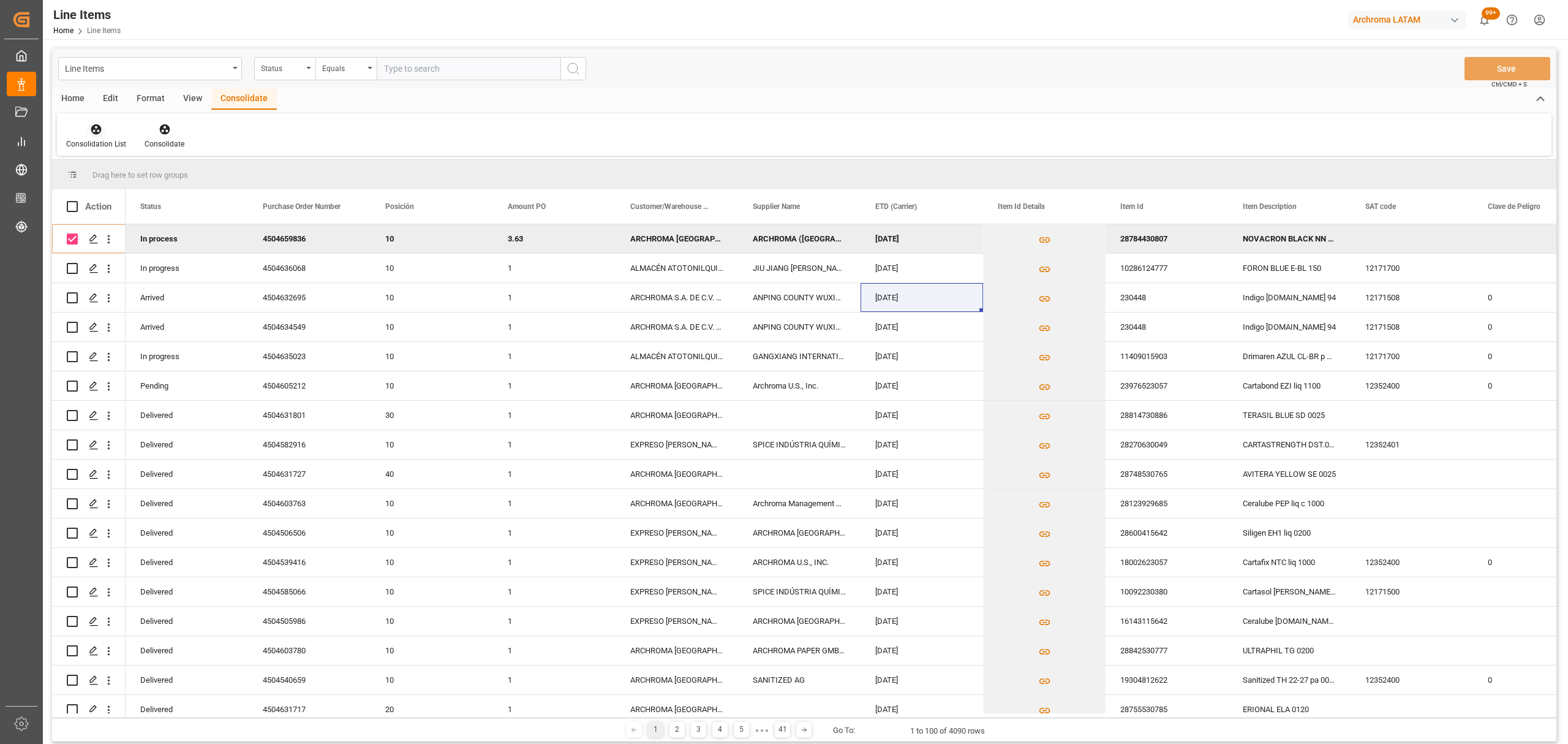
click at [87, 130] on div at bounding box center [96, 128] width 60 height 13
click at [130, 185] on div "Create TO Consolidation" at bounding box center [182, 173] width 225 height 25
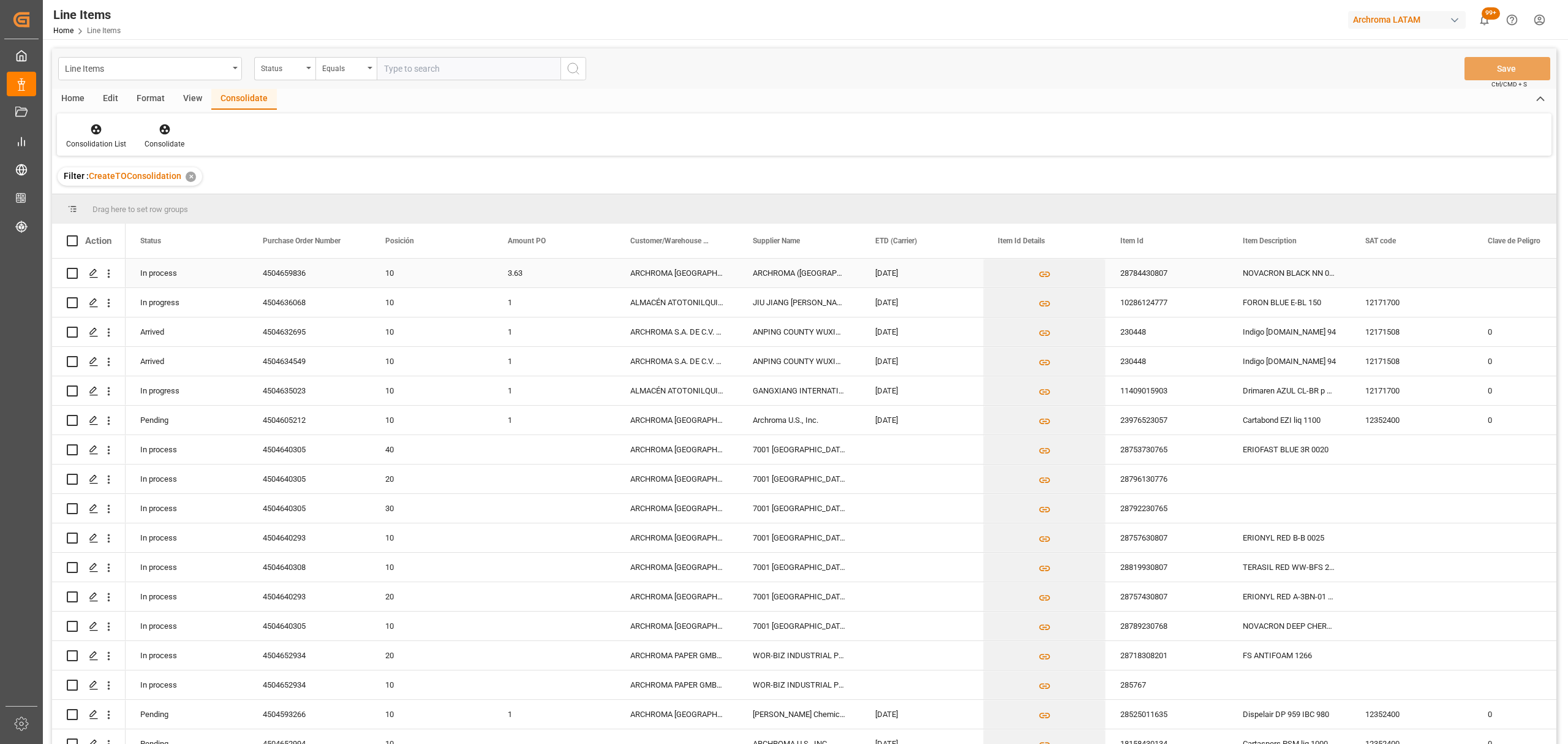
click at [79, 276] on div "Press SPACE to select this row." at bounding box center [89, 272] width 44 height 27
click at [70, 276] on input "Press Space to toggle row selection (unchecked)" at bounding box center [72, 273] width 11 height 11
checkbox input "true"
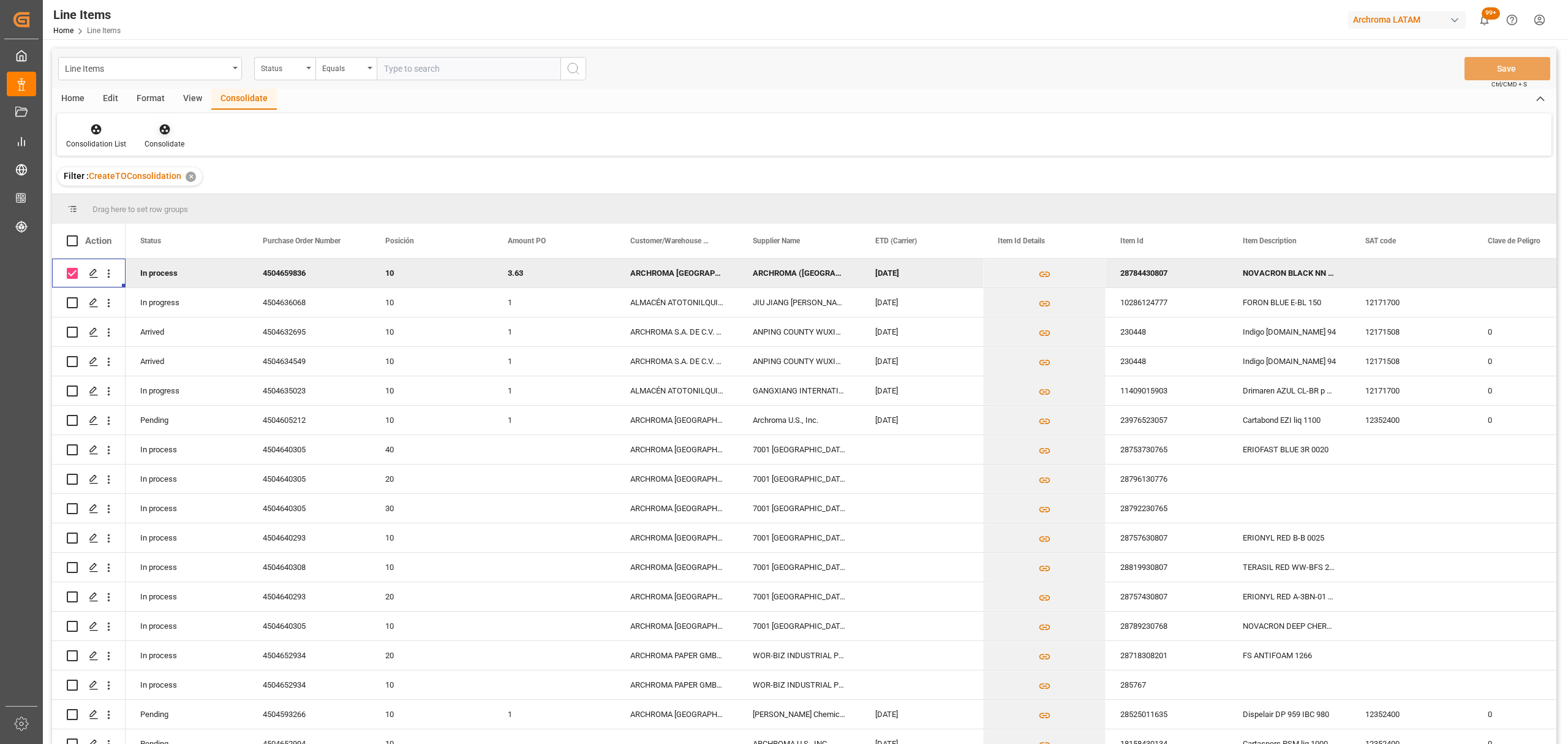
click at [174, 132] on div at bounding box center [164, 128] width 40 height 13
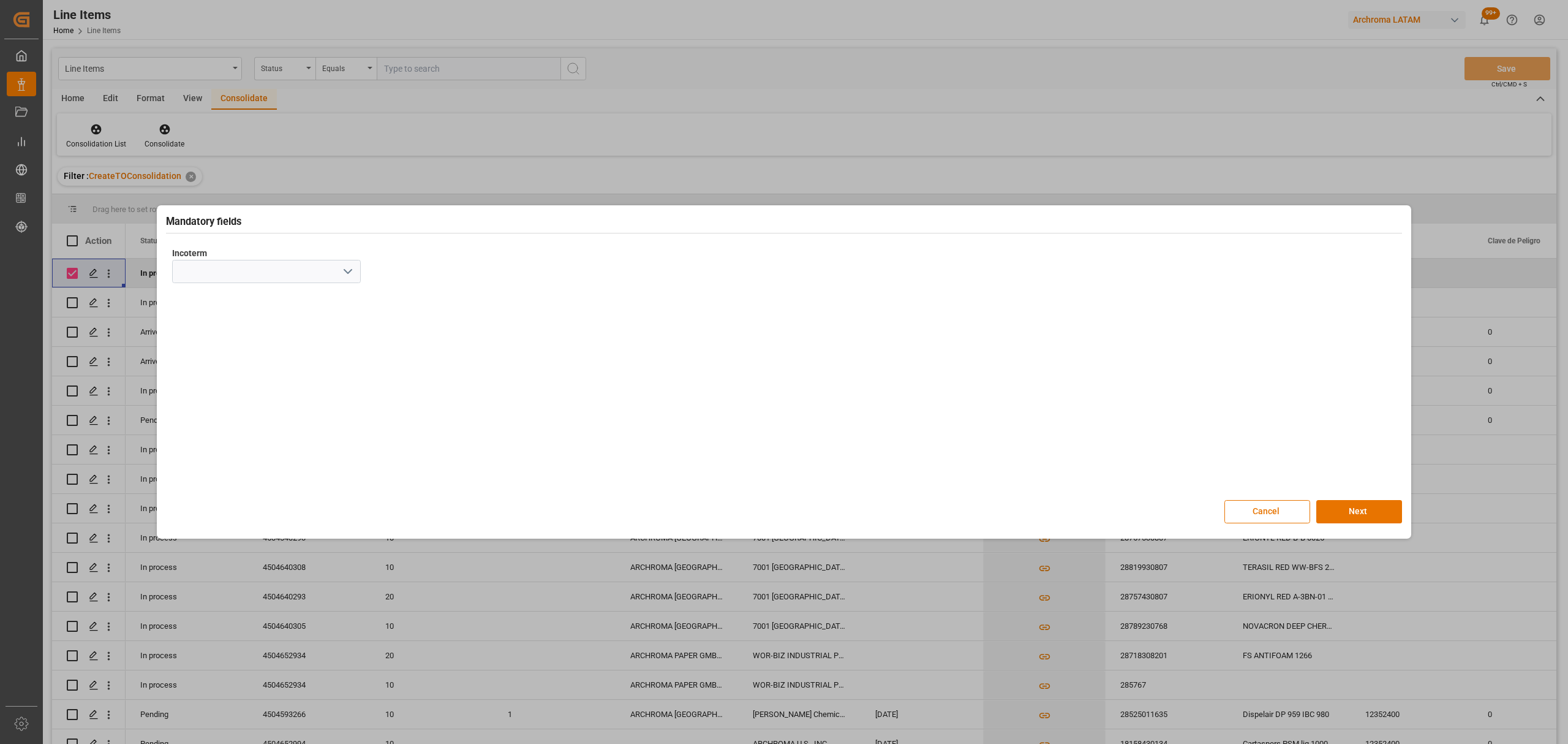
click at [351, 271] on icon "open menu" at bounding box center [348, 272] width 15 height 15
click at [208, 483] on div "CIP" at bounding box center [266, 491] width 188 height 27
type input "CIP"
click at [1325, 503] on button "Next" at bounding box center [1359, 511] width 86 height 24
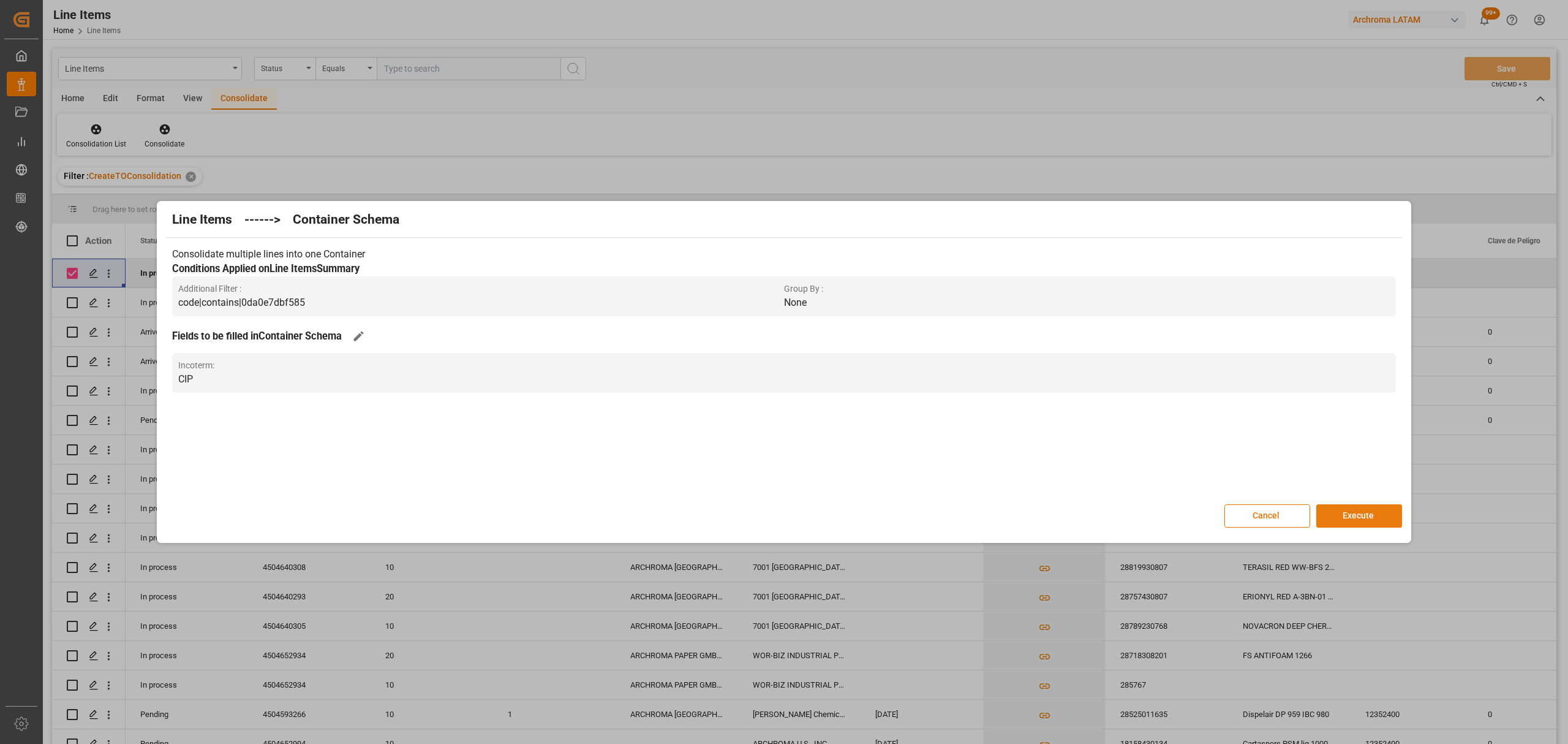
click at [1389, 512] on button "Execute" at bounding box center [1359, 516] width 86 height 24
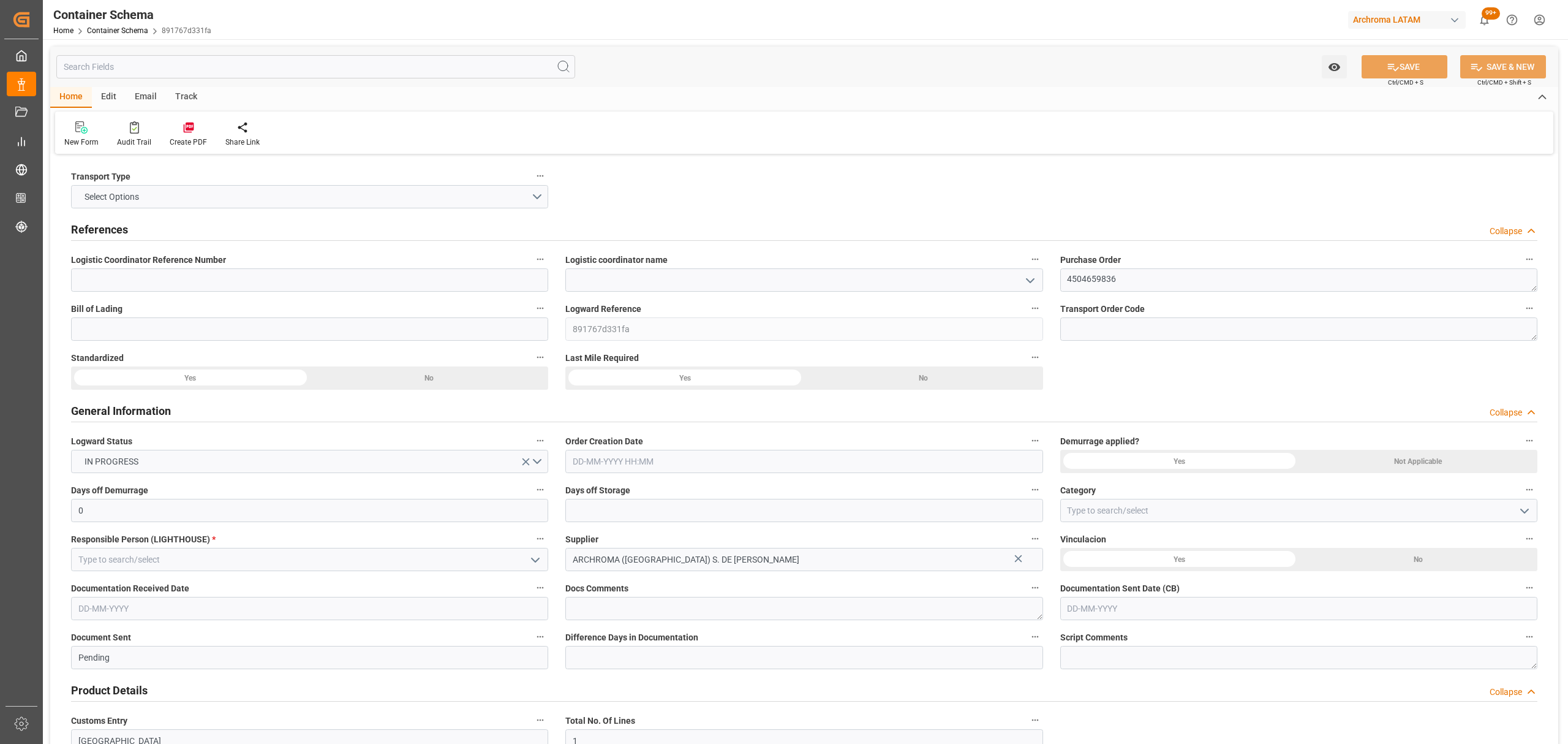
type input "0"
type input "1"
type input "4"
type input "100"
type input "106.8"
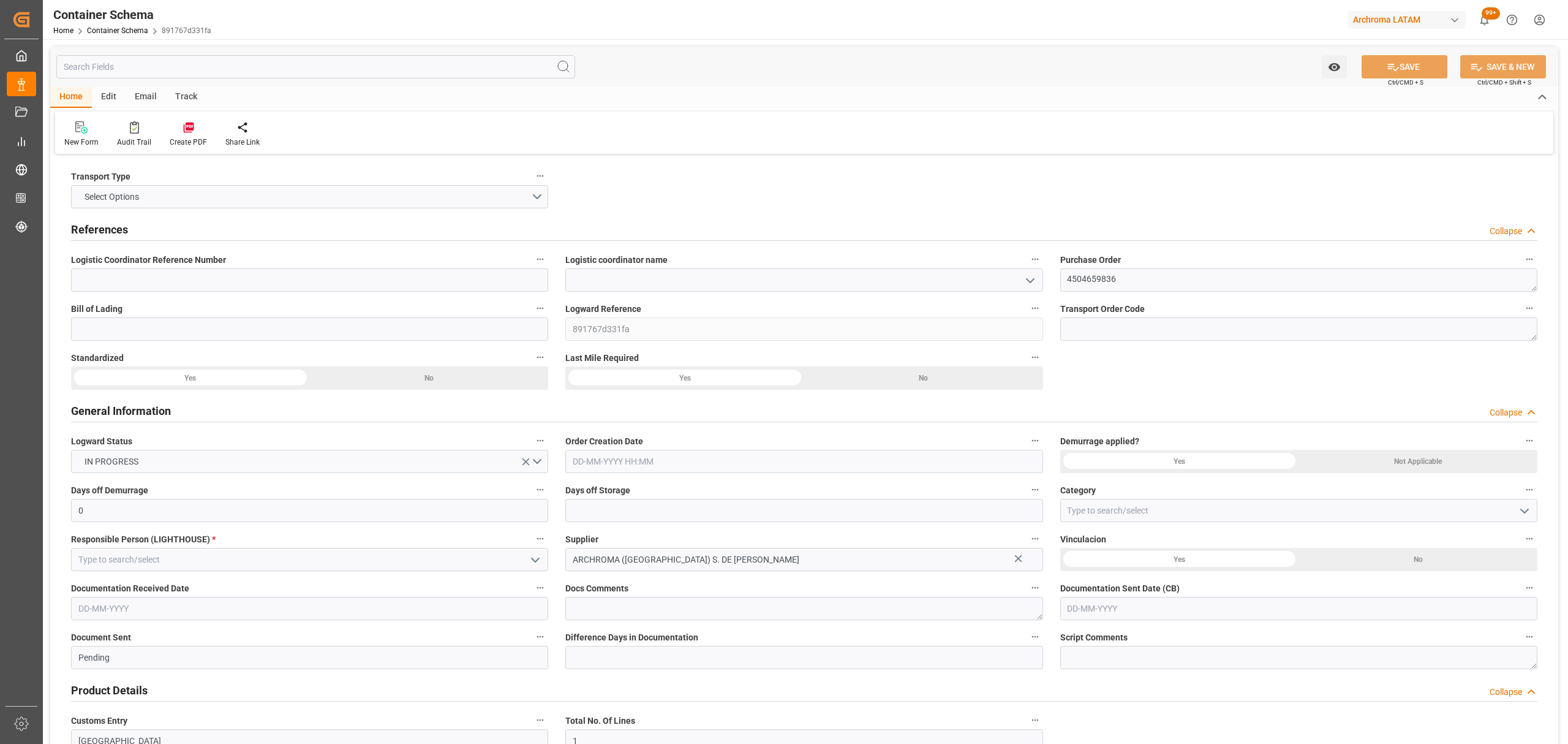
click at [678, 466] on input "text" at bounding box center [803, 461] width 477 height 24
click at [583, 537] on span "1" at bounding box center [581, 536] width 4 height 9
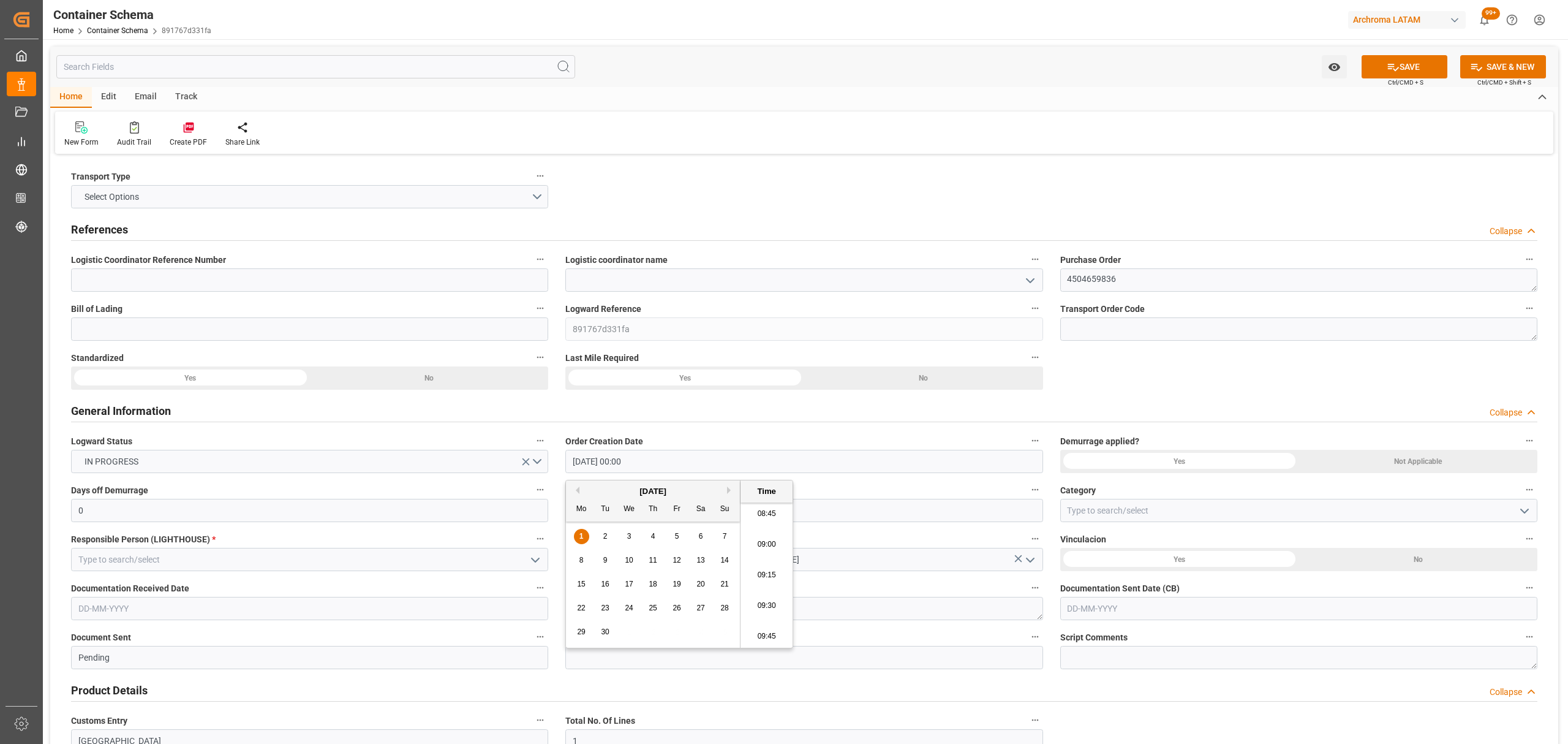
drag, startPoint x: 770, startPoint y: 609, endPoint x: 790, endPoint y: 597, distance: 23.3
click at [770, 609] on li "09:30" at bounding box center [766, 606] width 52 height 31
type input "01-09-2025 09:30"
click at [959, 520] on input "text" at bounding box center [803, 511] width 477 height 24
type input "3"
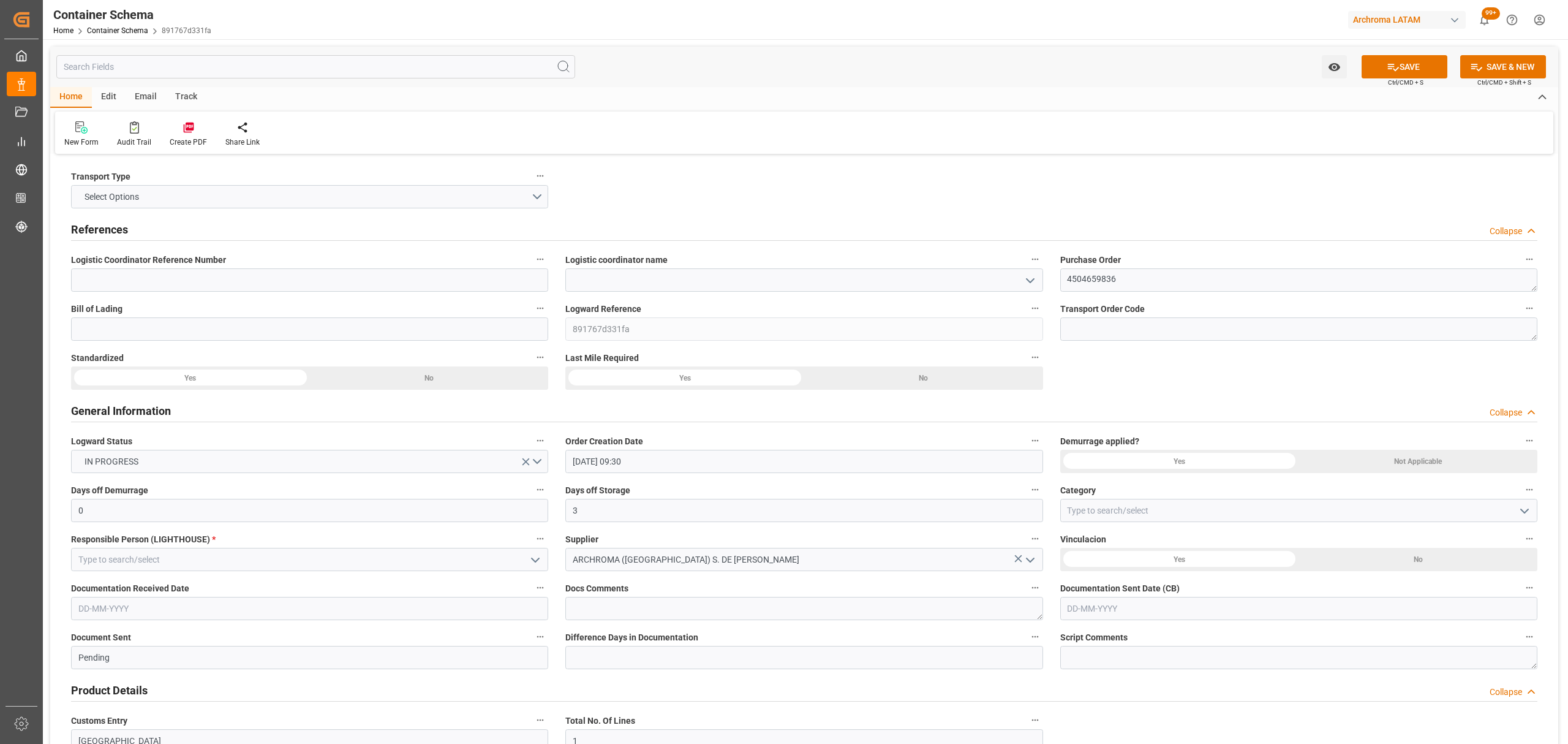
drag, startPoint x: 1529, startPoint y: 510, endPoint x: 1296, endPoint y: 520, distance: 233.2
click at [1529, 510] on icon "open menu" at bounding box center [1525, 511] width 15 height 15
click at [1115, 548] on div "Priority" at bounding box center [1299, 537] width 476 height 27
type input "Priority"
click at [1029, 280] on icon "open menu" at bounding box center [1030, 280] width 15 height 15
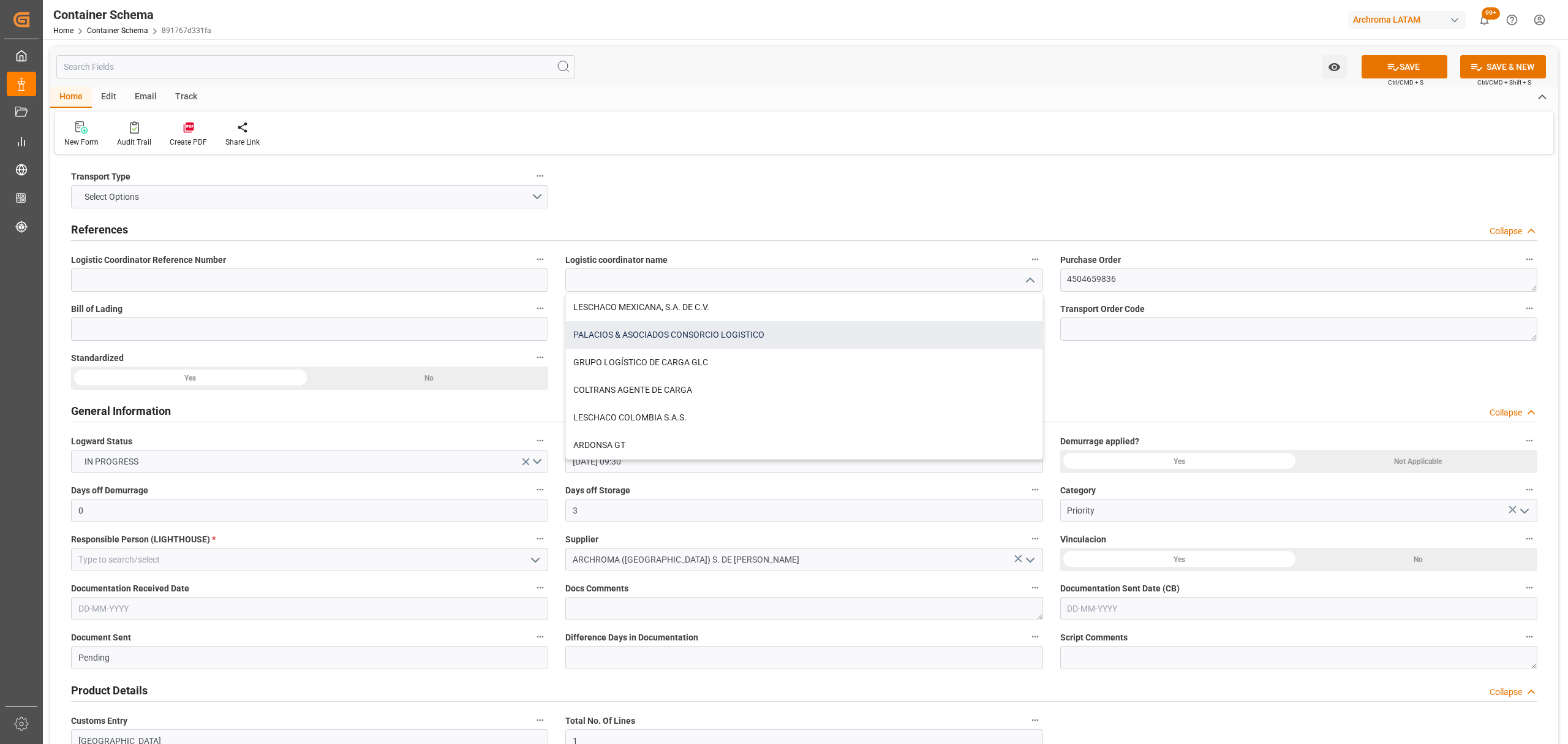
click at [632, 336] on div "PALACIOS & ASOCIADOS CONSORCIO LOGISTICO" at bounding box center [803, 334] width 476 height 27
type input "PALACIOS & ASOCIADOS CONSORCIO LOGISTICO"
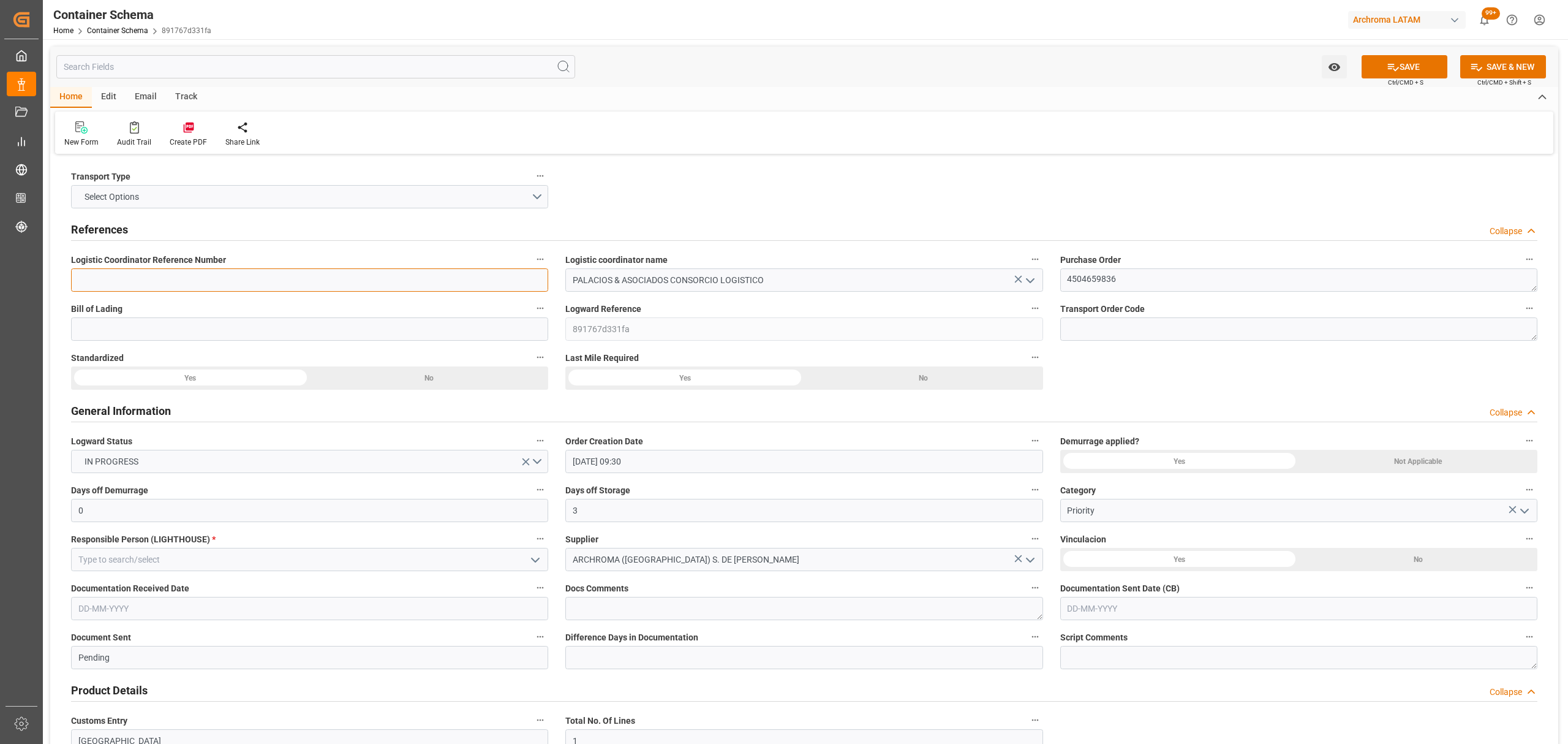
click at [361, 277] on input at bounding box center [310, 280] width 477 height 24
paste input "BL 230 SAP 66318033"
type input "BL 230 SAP 66318033"
click at [196, 319] on input at bounding box center [310, 329] width 477 height 24
click at [174, 330] on input at bounding box center [310, 329] width 477 height 24
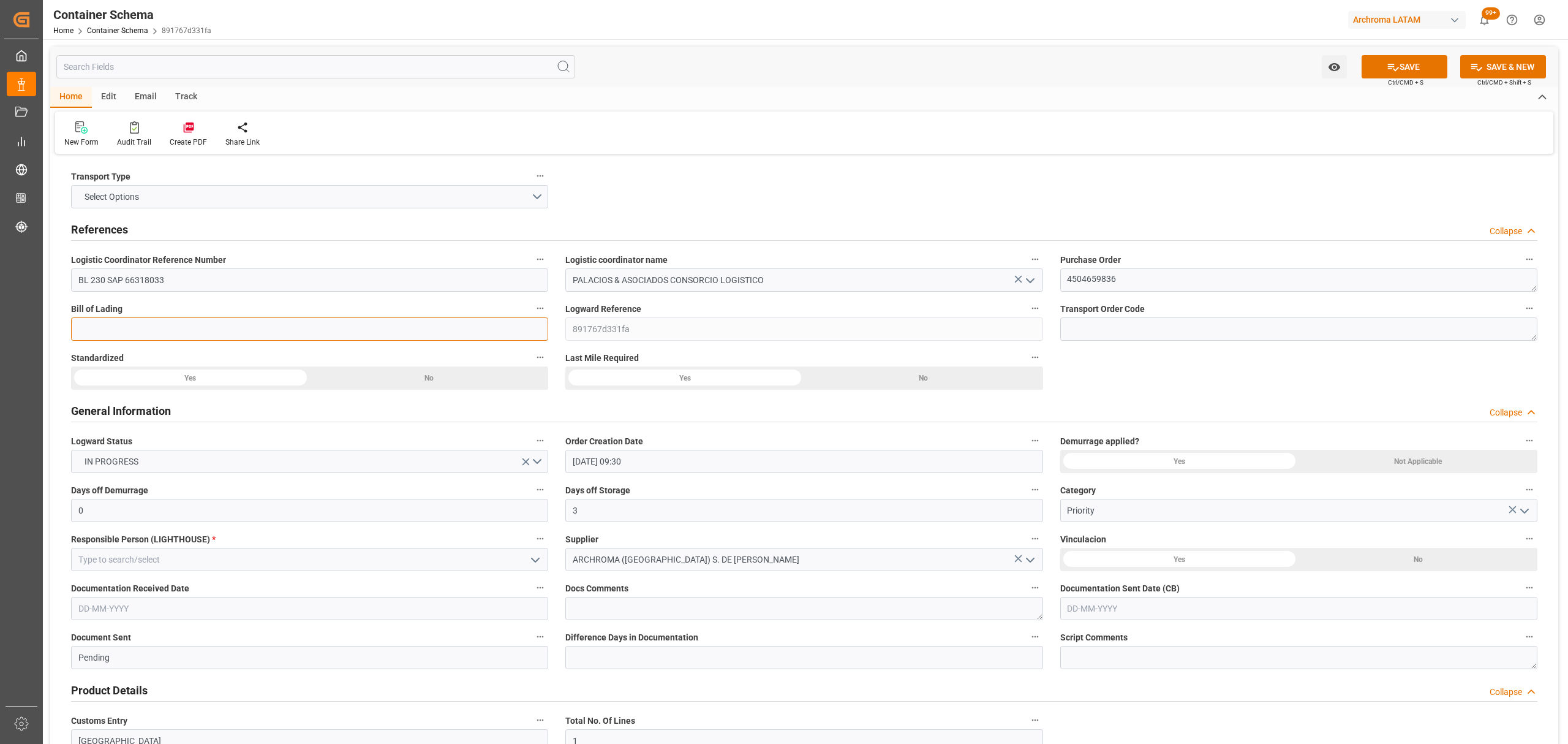
paste input "BL 230 SAP 66318033"
click at [90, 327] on input "BL 230 SAP 66318033" at bounding box center [310, 329] width 477 height 24
click at [91, 327] on input "BL 230 SAP 66318033" at bounding box center [310, 329] width 477 height 24
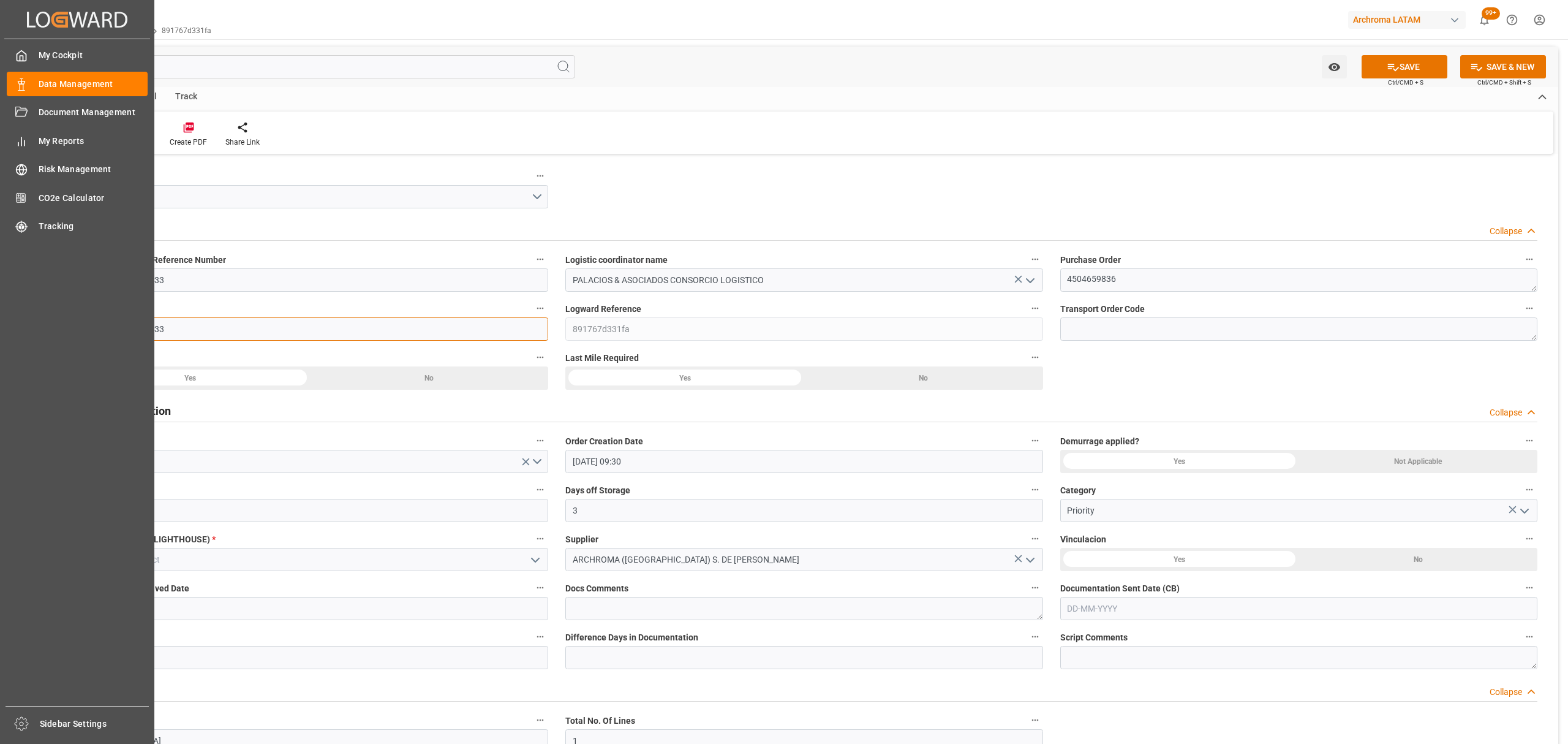
drag, startPoint x: 91, startPoint y: 327, endPoint x: 2, endPoint y: 315, distance: 89.8
click at [5, 327] on div "Created by potrace 1.15, written by Peter Selinger 2001-2017 Created by potrace…" at bounding box center [784, 372] width 1568 height 744
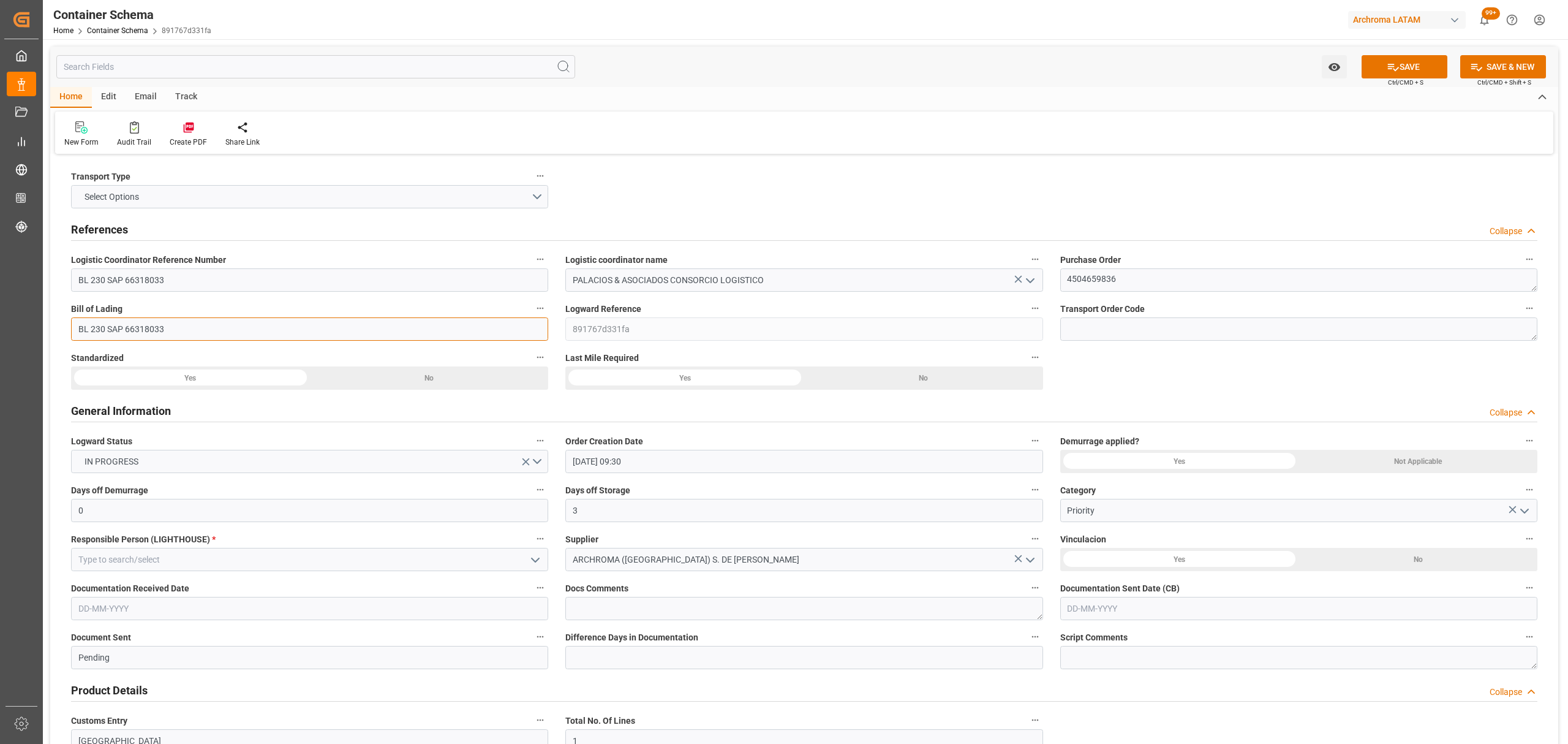
click at [316, 332] on input "BL 230 SAP 66318033" at bounding box center [310, 329] width 477 height 24
drag, startPoint x: 90, startPoint y: 332, endPoint x: 18, endPoint y: 322, distance: 72.7
click at [18, 322] on div "Created by potrace 1.15, written by Peter Selinger 2001-2017 Created by potrace…" at bounding box center [784, 372] width 1568 height 744
type input "230 SAP 66318033"
click at [0, 270] on div "Created by potrace 1.15, written by Peter Selinger 2001-2017 Created by potrace…" at bounding box center [784, 372] width 1568 height 744
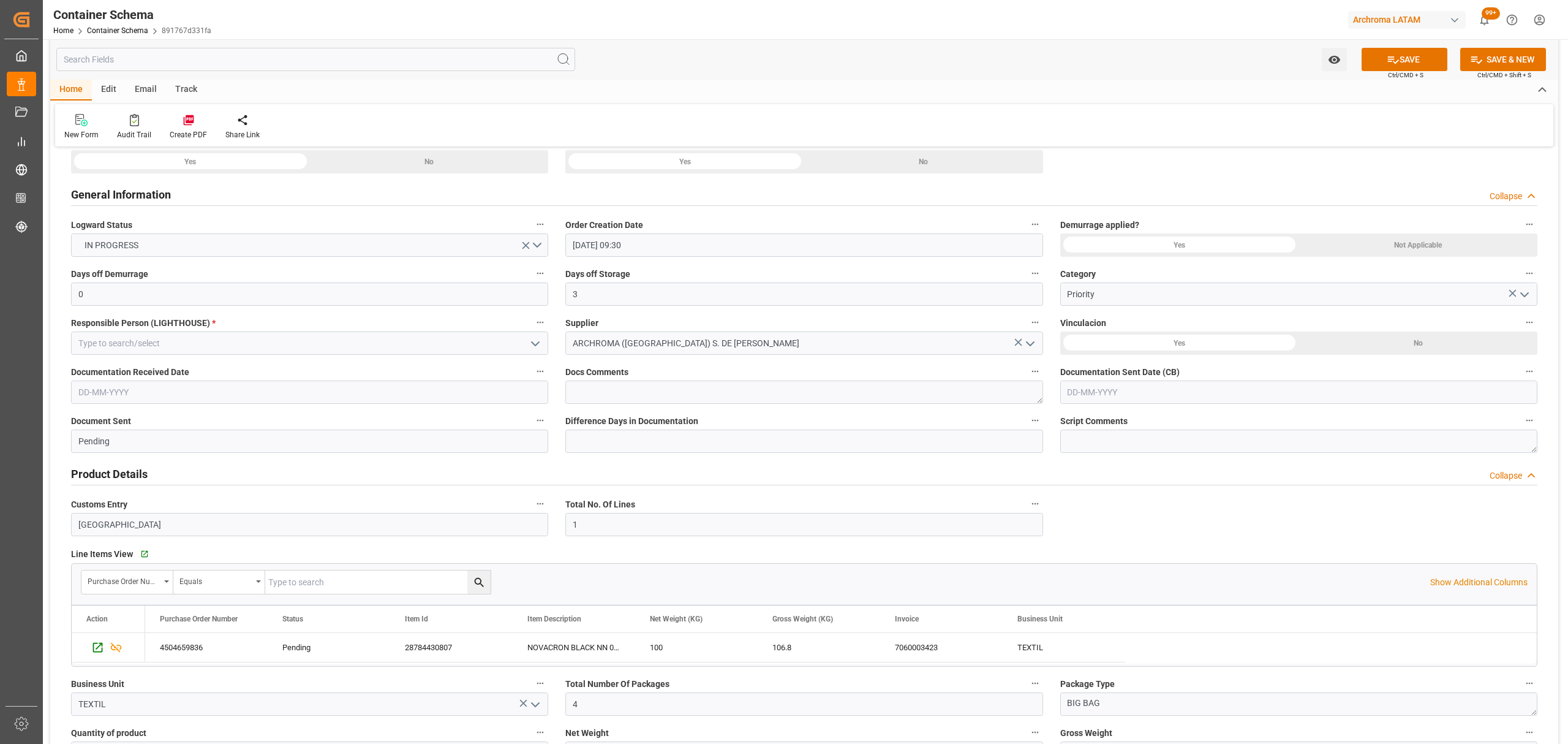
scroll to position [245, 0]
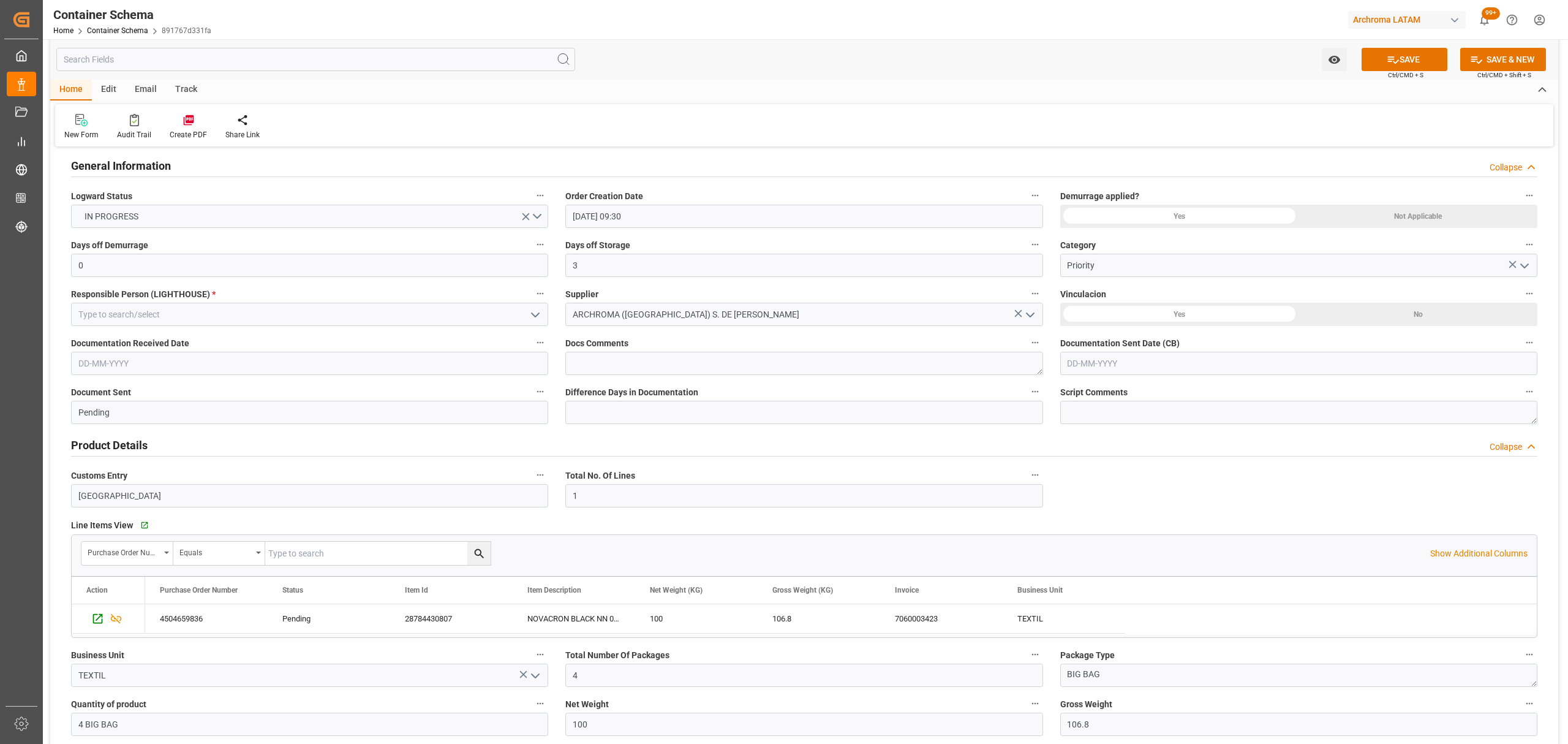
type input "230 SAP 66318033"
click at [1181, 367] on input "text" at bounding box center [1299, 364] width 477 height 24
click at [1062, 431] on div "September 2025 Mo Tu We Th Fr Sa Su 1 2 3 4 5 6 7 8 9 10 11 12 13 14 15 16 17 1…" at bounding box center [1148, 465] width 174 height 167
click at [1069, 395] on button "Previous Month" at bounding box center [1071, 392] width 7 height 7
click at [1168, 539] on div "29" at bounding box center [1171, 534] width 15 height 15
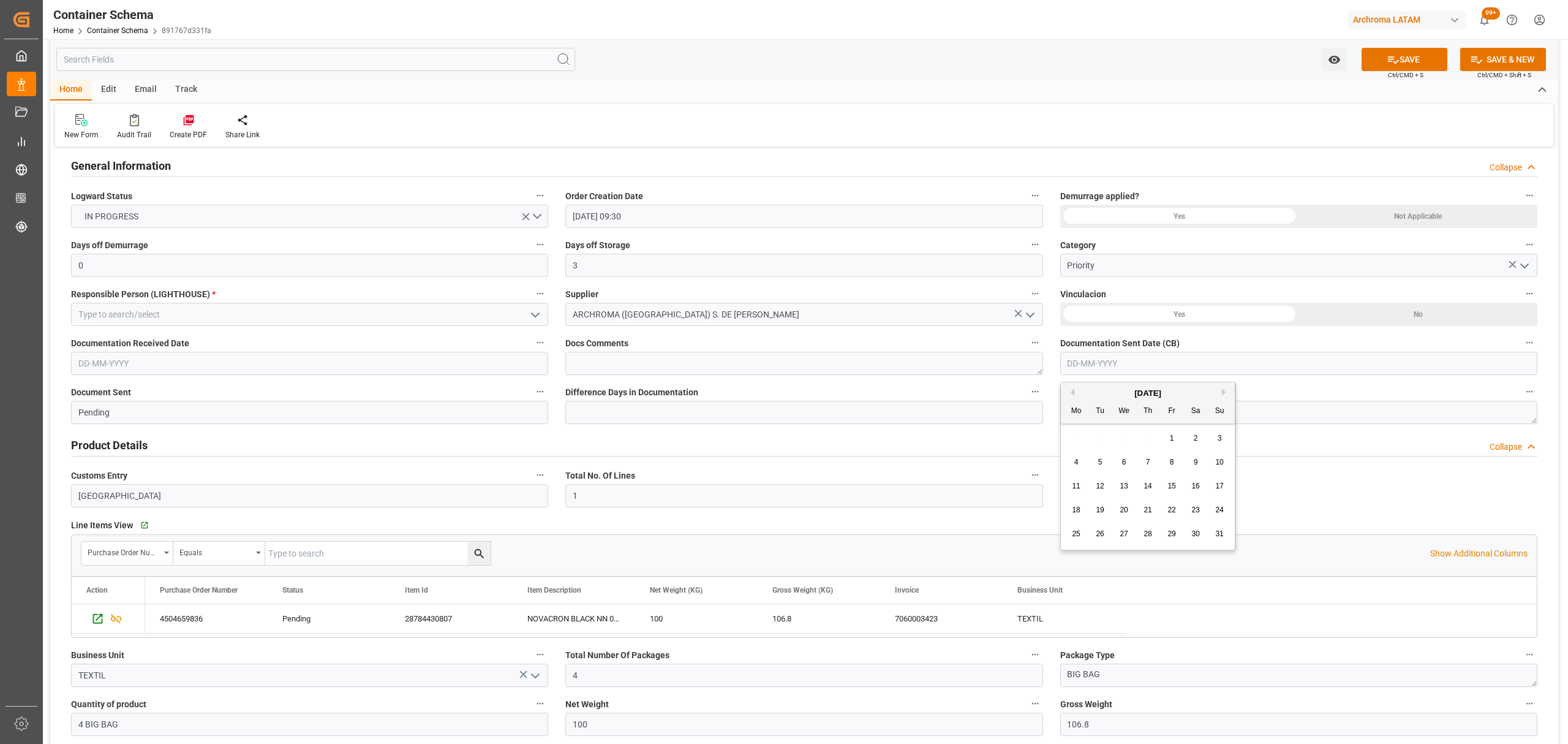
type input "[DATE]"
click at [260, 363] on input "text" at bounding box center [310, 364] width 477 height 24
click at [79, 389] on button "Previous Month" at bounding box center [82, 392] width 7 height 7
click at [186, 535] on span "29" at bounding box center [182, 534] width 8 height 9
type input "[DATE]"
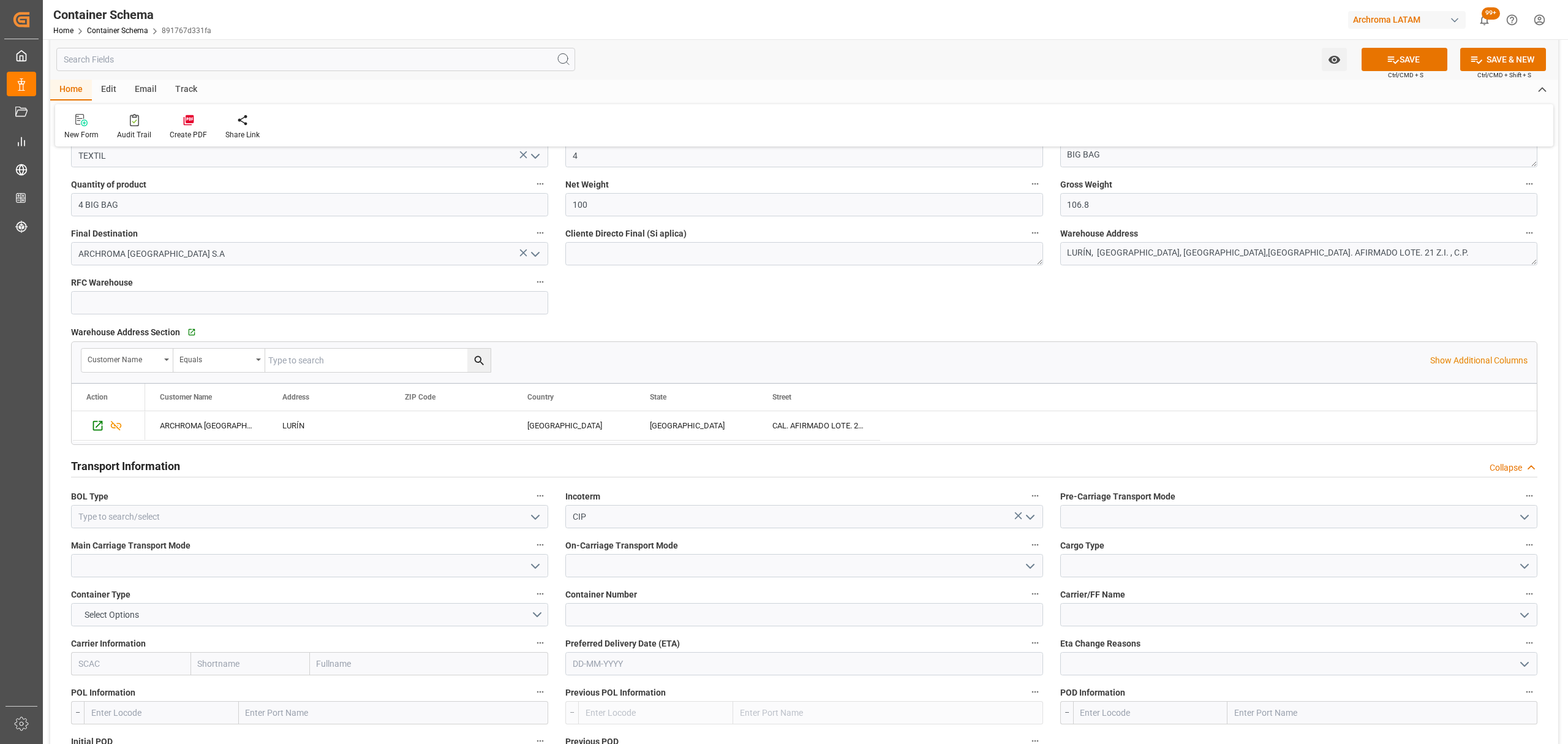
scroll to position [817, 0]
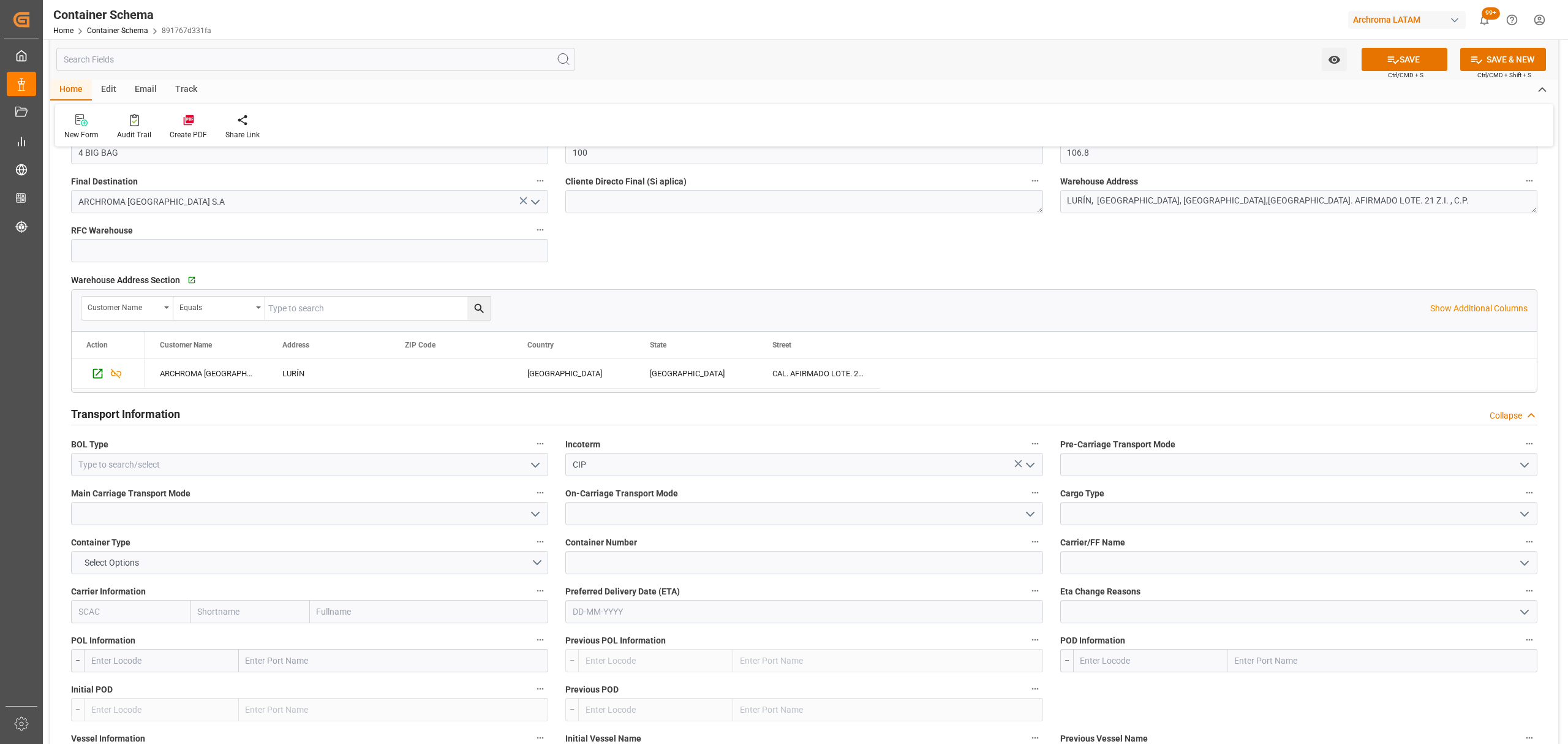
click at [539, 470] on icon "open menu" at bounding box center [536, 465] width 15 height 15
click at [127, 549] on div "AIRWAY" at bounding box center [309, 546] width 476 height 27
type input "AIRWAY"
click at [527, 516] on button "open menu" at bounding box center [534, 514] width 18 height 19
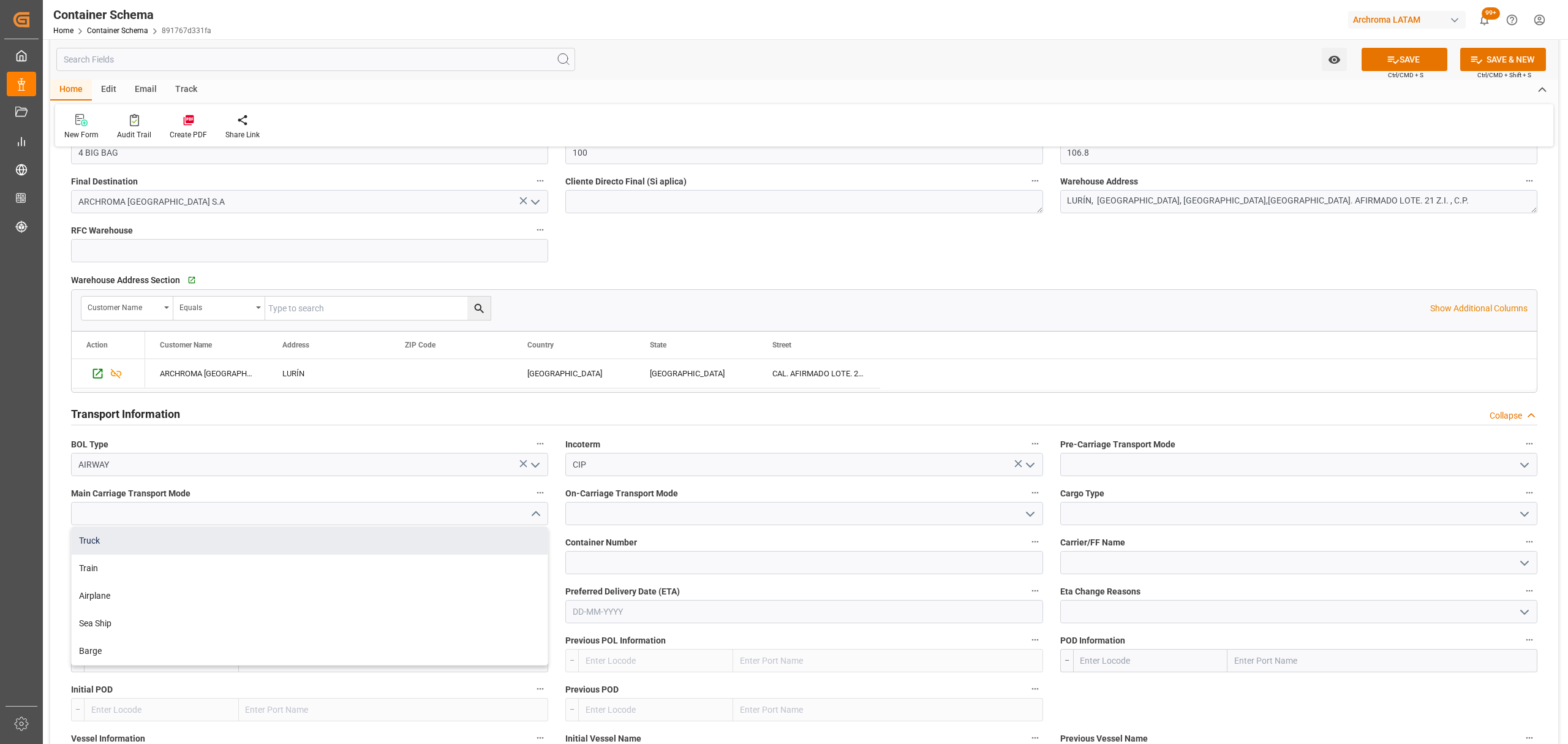
click at [202, 539] on div "Truck" at bounding box center [309, 540] width 476 height 27
type input "Truck"
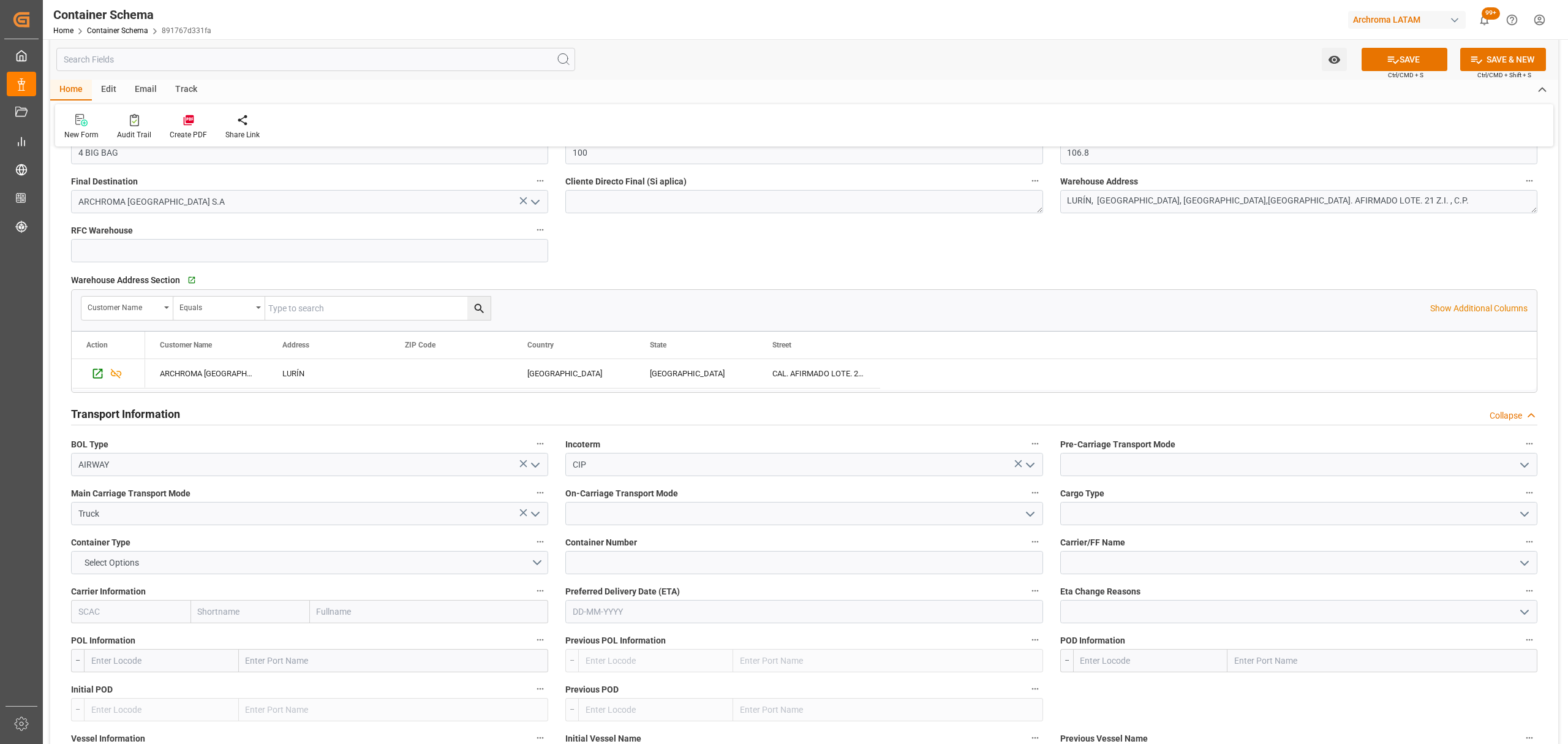
click at [1032, 511] on icon "open menu" at bounding box center [1030, 514] width 15 height 15
click at [711, 595] on div "Airplane" at bounding box center [803, 595] width 476 height 27
type input "Airplane"
click at [1525, 467] on icon "open menu" at bounding box center [1525, 465] width 15 height 15
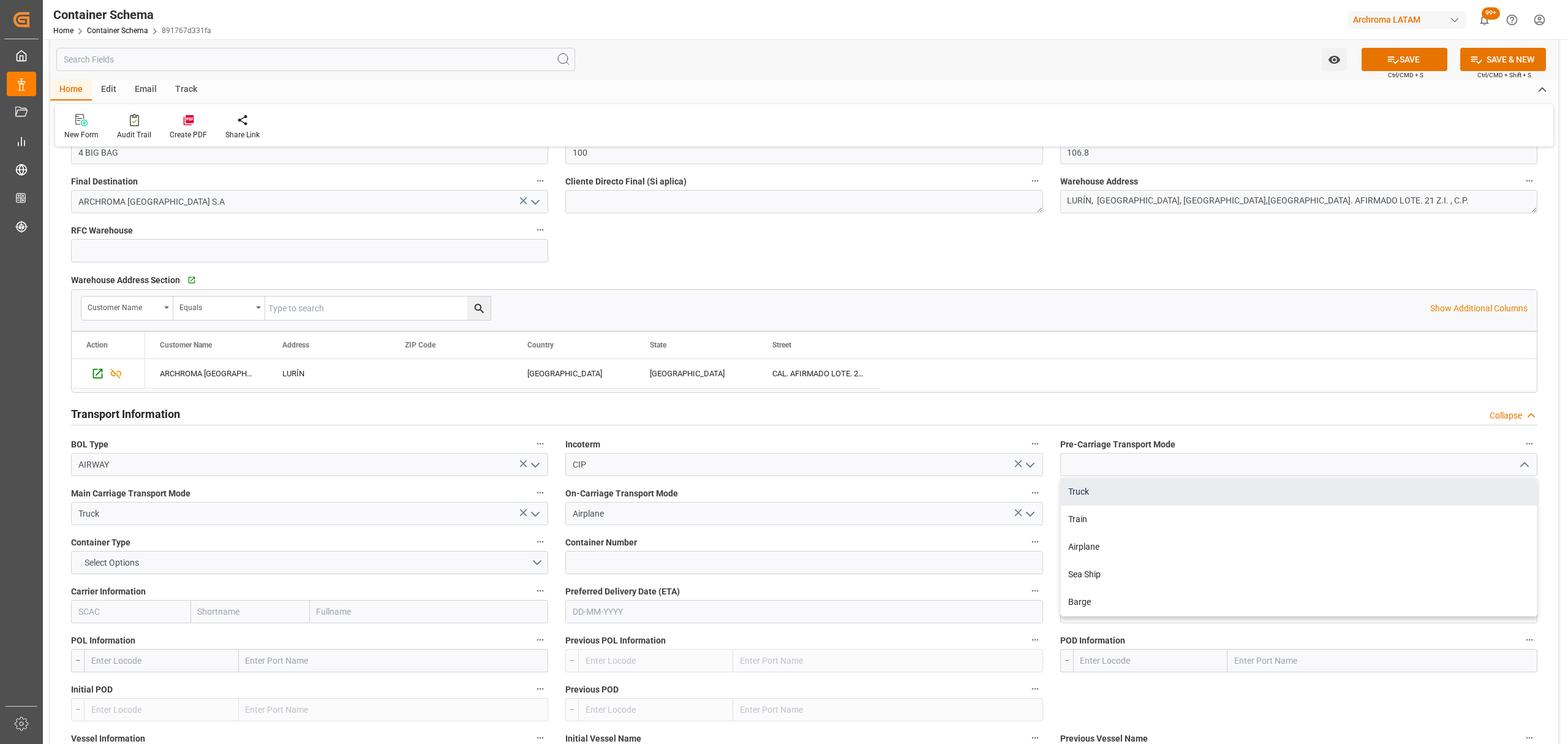
click at [1203, 497] on div "Truck" at bounding box center [1299, 491] width 476 height 27
type input "Truck"
click at [1531, 512] on icon "open menu" at bounding box center [1525, 514] width 15 height 15
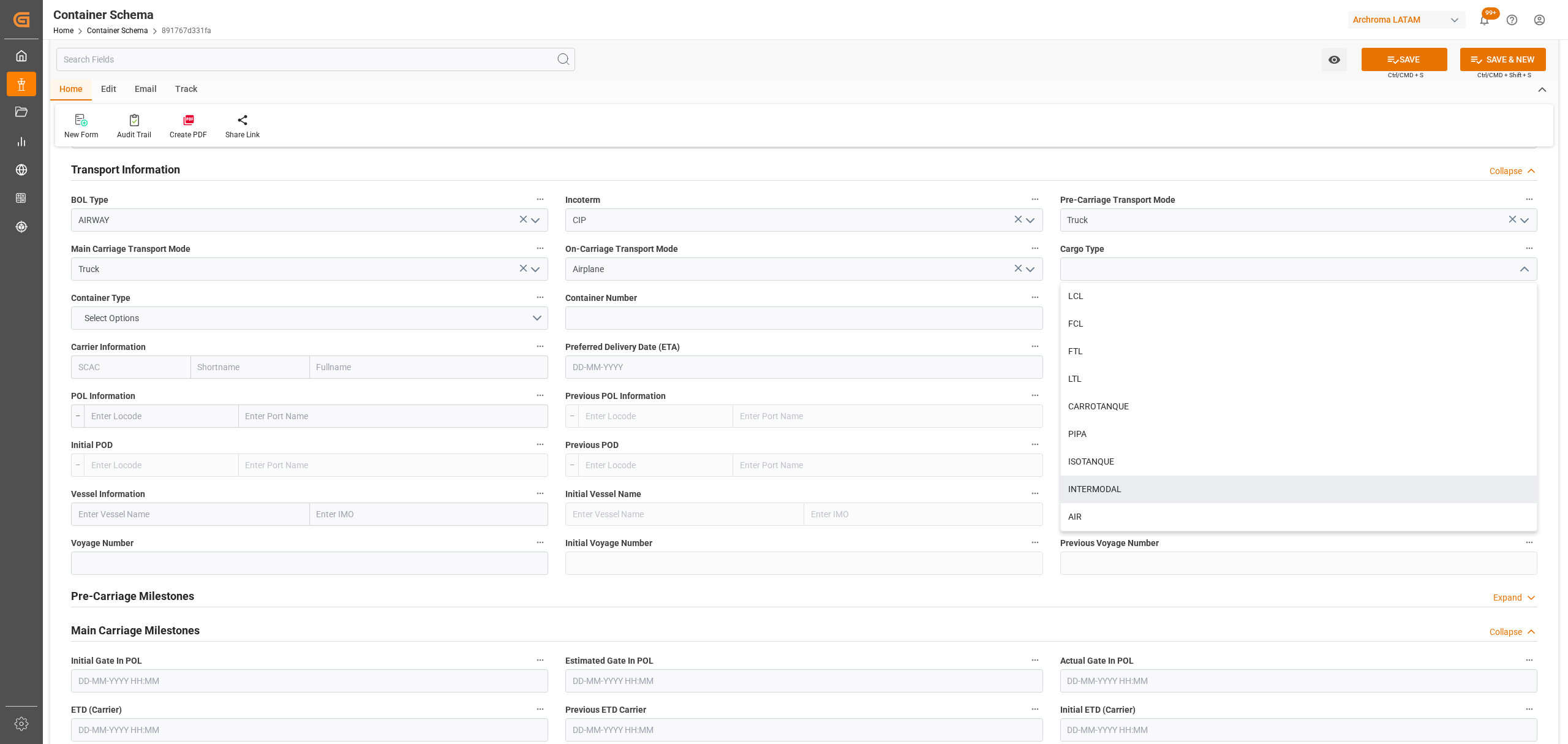
scroll to position [1062, 0]
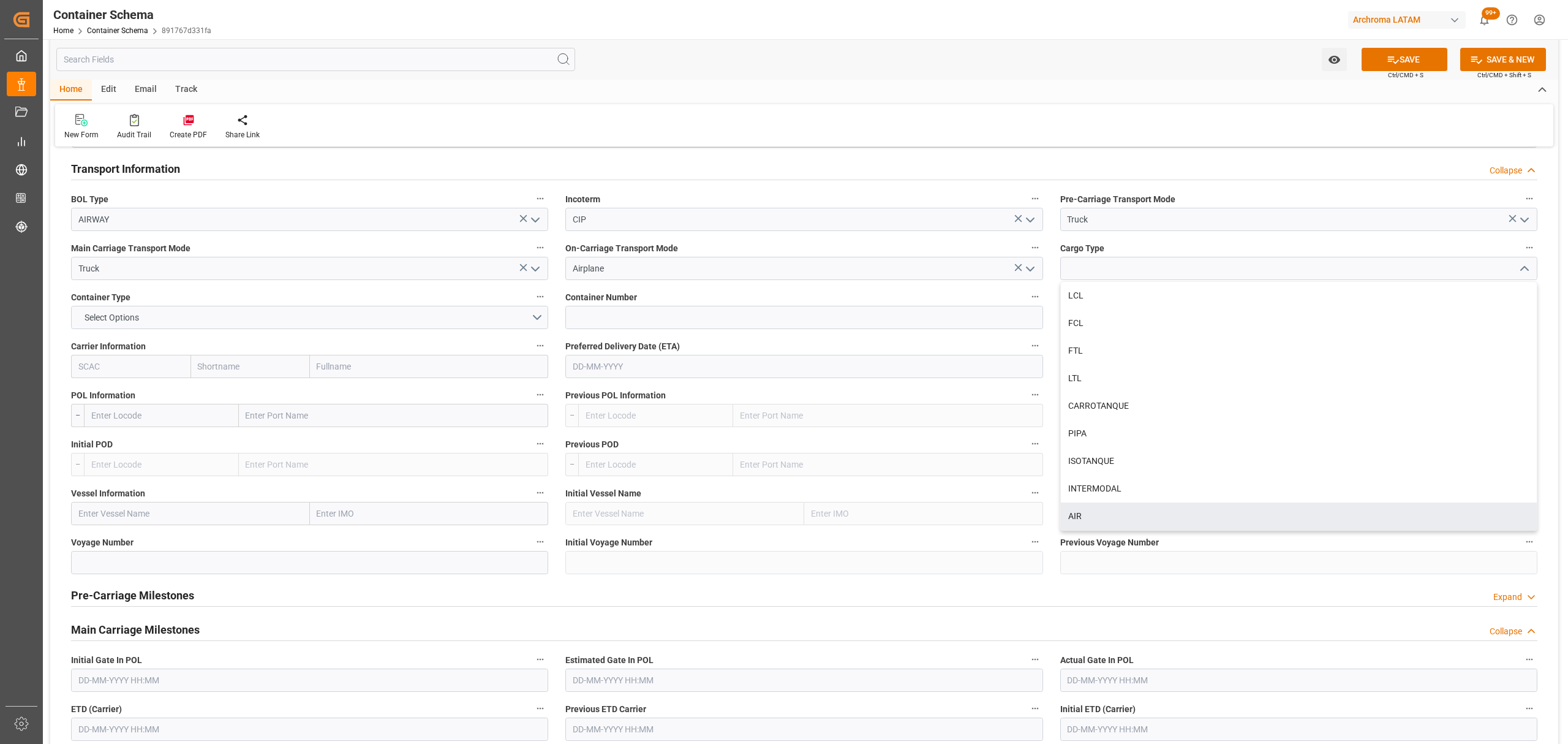
click at [1098, 530] on div "AIR" at bounding box center [1299, 516] width 476 height 27
type input "AIR"
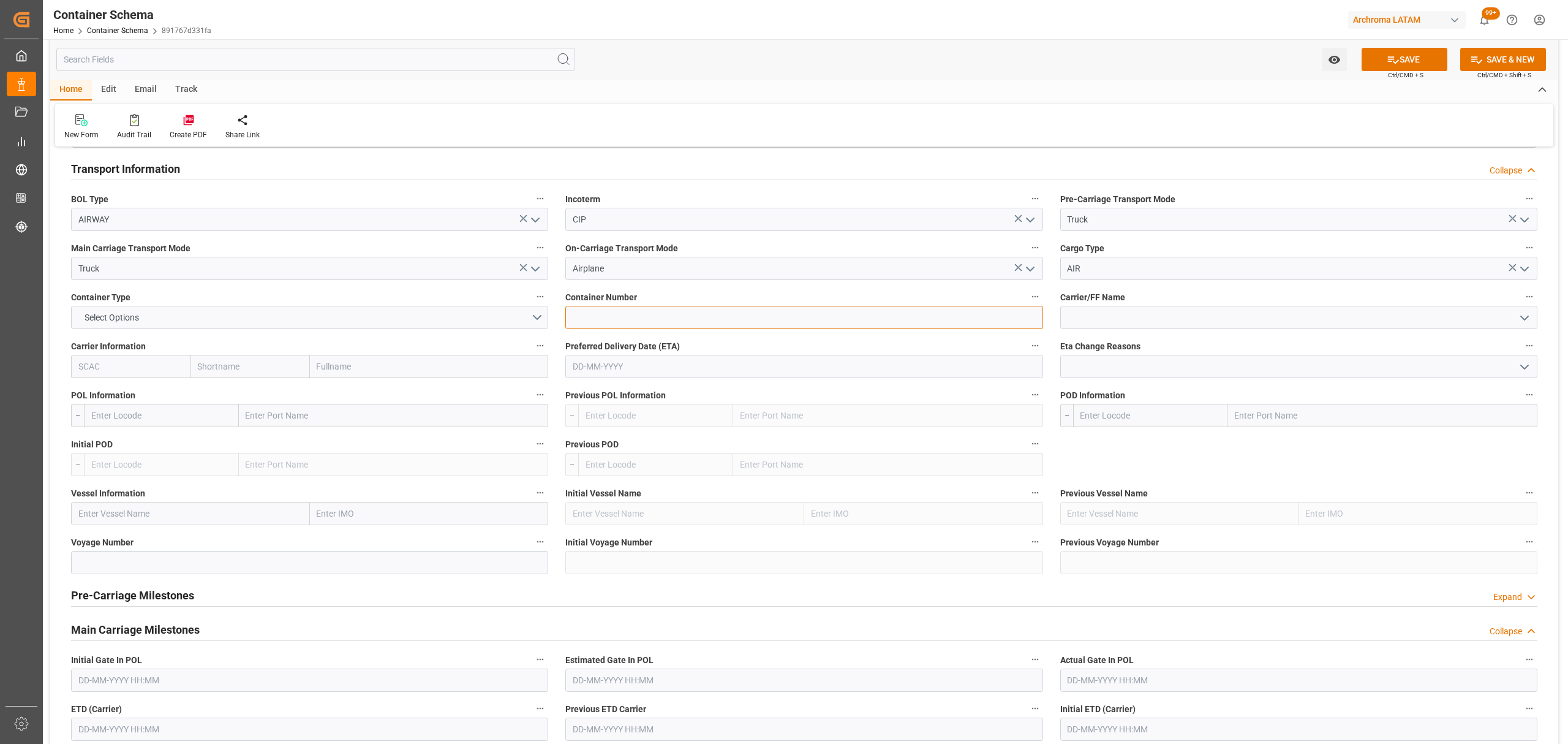
click at [670, 321] on input at bounding box center [803, 317] width 477 height 24
paste input "BL 230 SAP 66318033"
type input "BL 230 SAP 66318033"
click at [356, 319] on button "Select Options" at bounding box center [310, 317] width 477 height 24
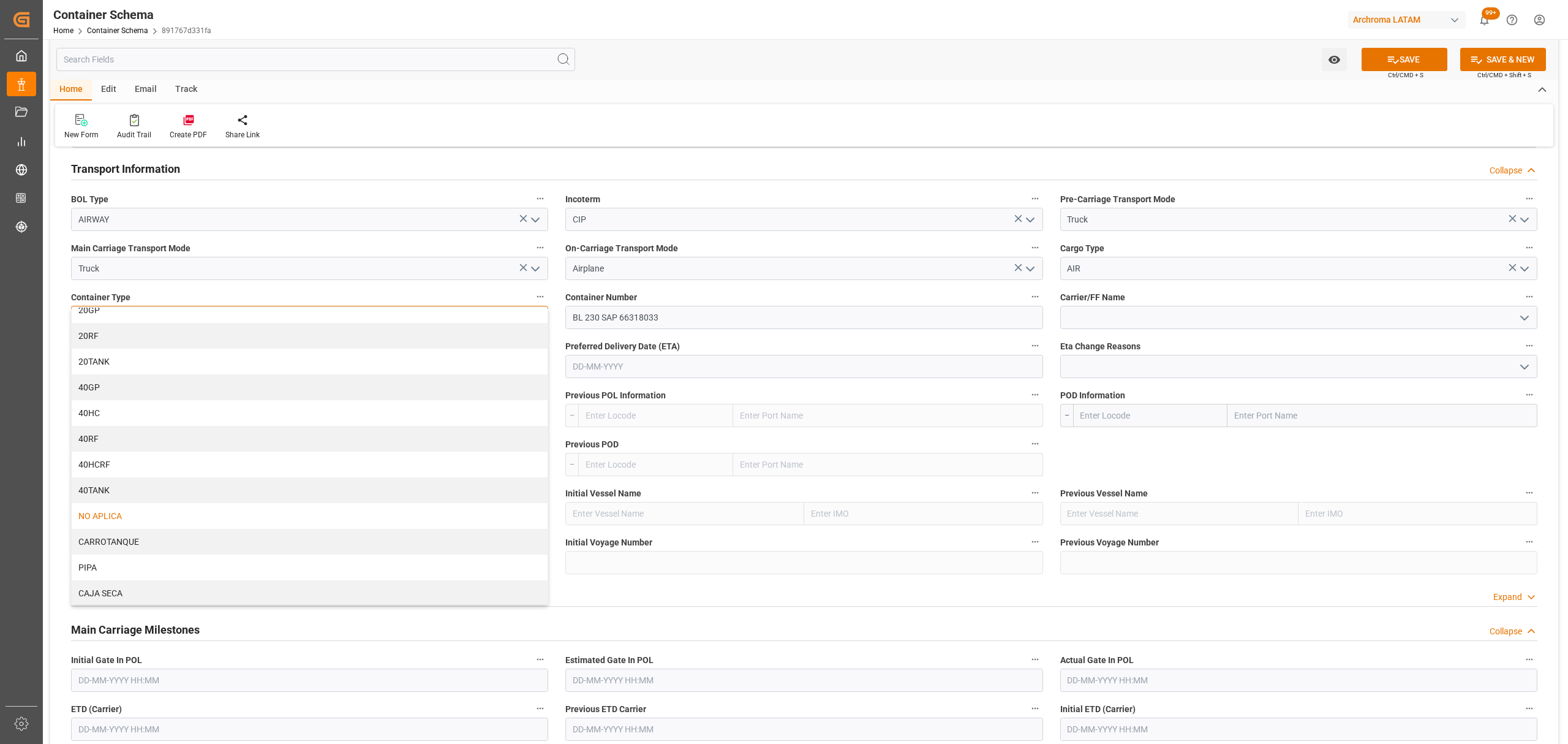
scroll to position [13, 0]
click at [175, 512] on div "NO APLICA" at bounding box center [309, 514] width 476 height 26
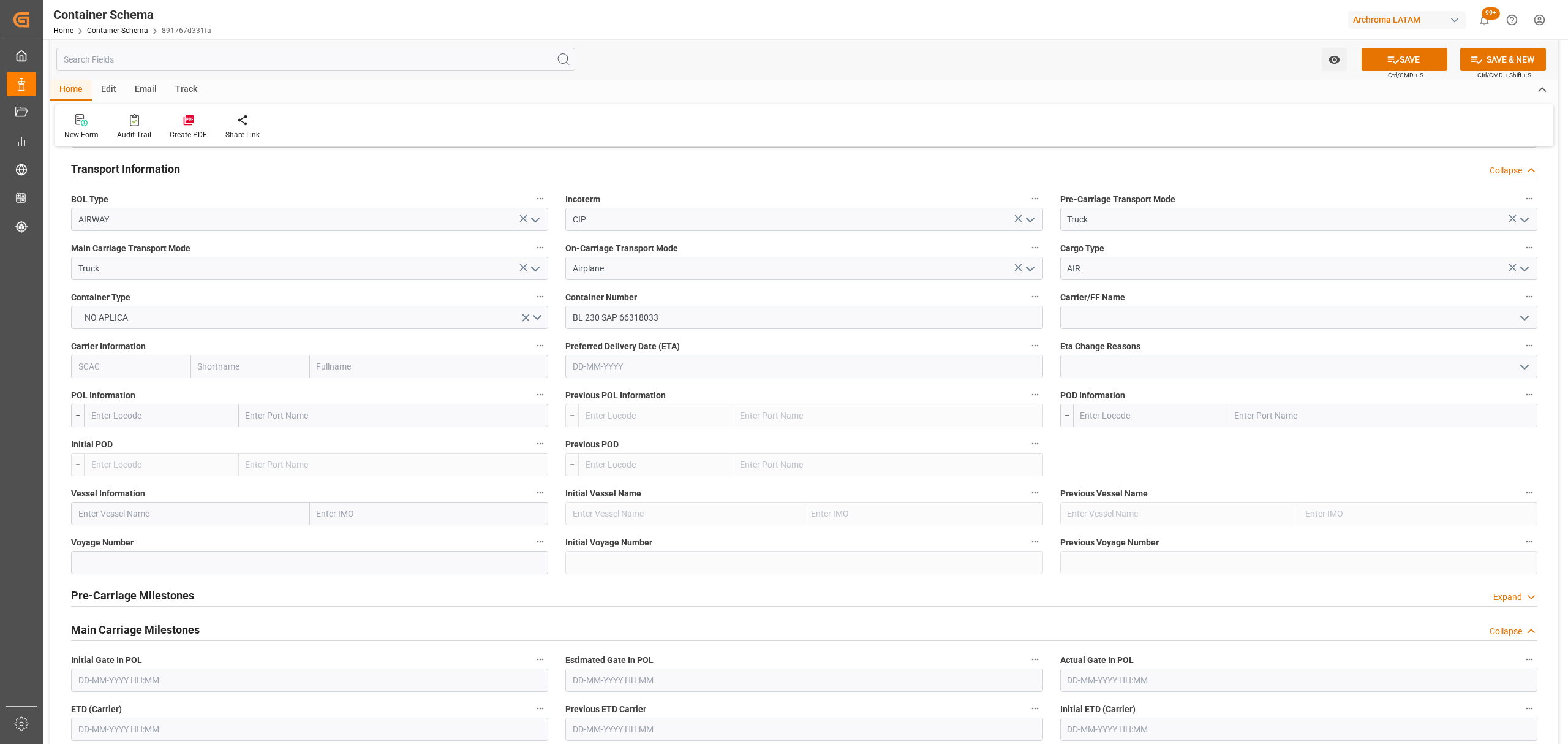
click at [144, 417] on input "text" at bounding box center [161, 416] width 155 height 24
click at [126, 415] on input "text" at bounding box center [161, 416] width 155 height 24
type input "pty"
drag, startPoint x: 113, startPoint y: 425, endPoint x: 0, endPoint y: 418, distance: 113.2
click at [0, 418] on div "Created by potrace 1.15, written by Peter Selinger 2001-2017 Created by potrace…" at bounding box center [784, 372] width 1568 height 744
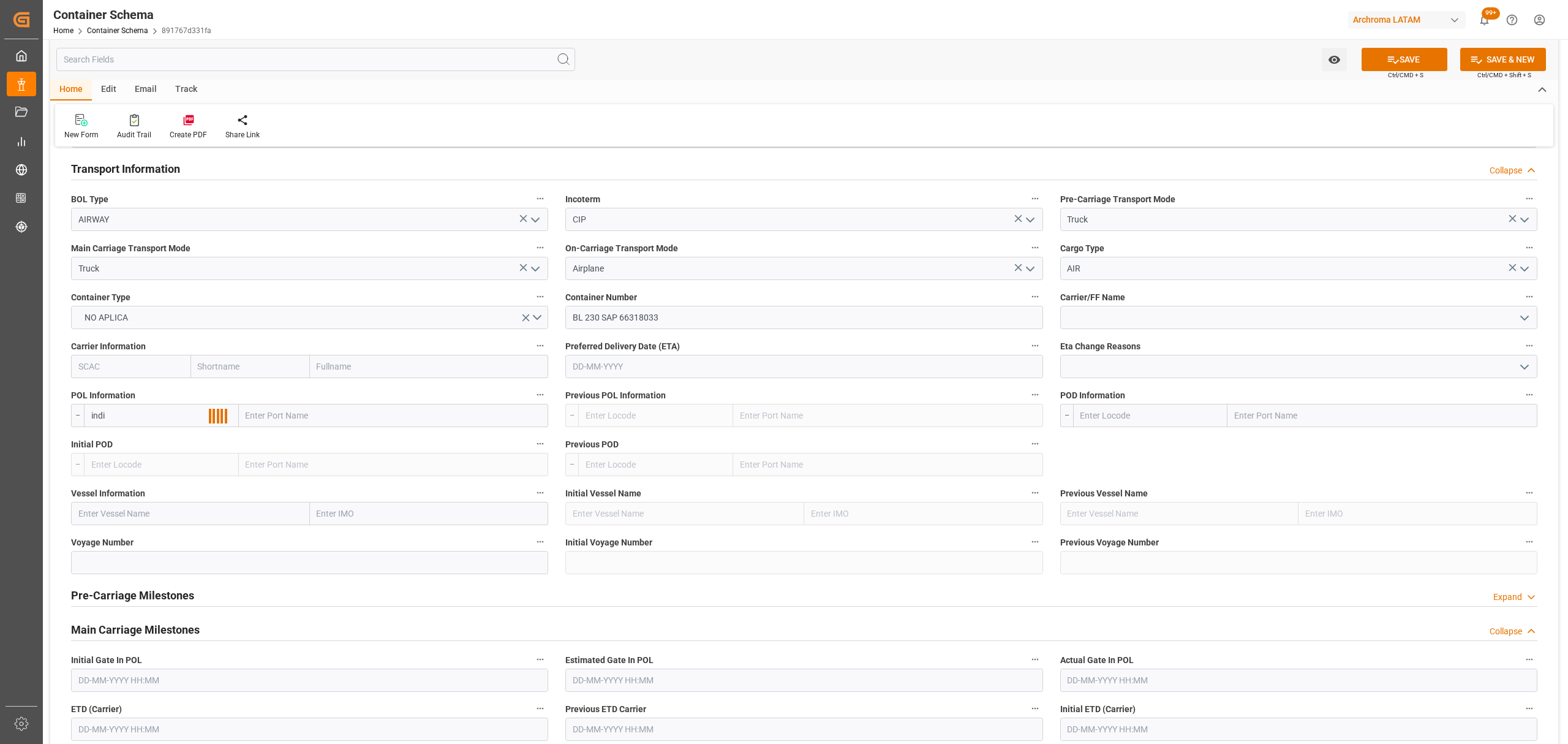
type input "india"
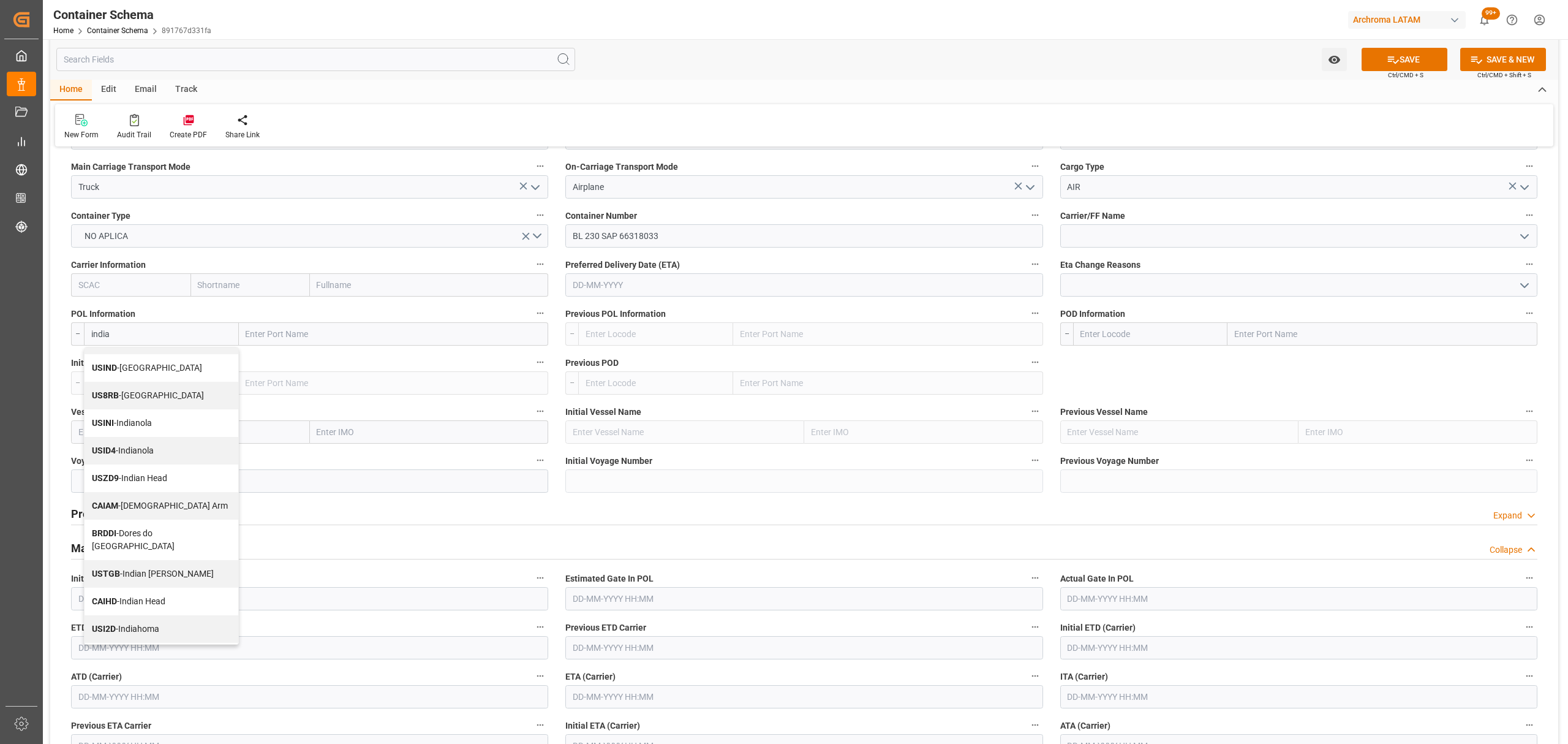
scroll to position [572, 0]
drag, startPoint x: 126, startPoint y: 334, endPoint x: 24, endPoint y: 334, distance: 102.0
click at [24, 334] on div "Created by potrace 1.15, written by Peter Selinger 2001-2017 Created by potrace…" at bounding box center [784, 372] width 1568 height 744
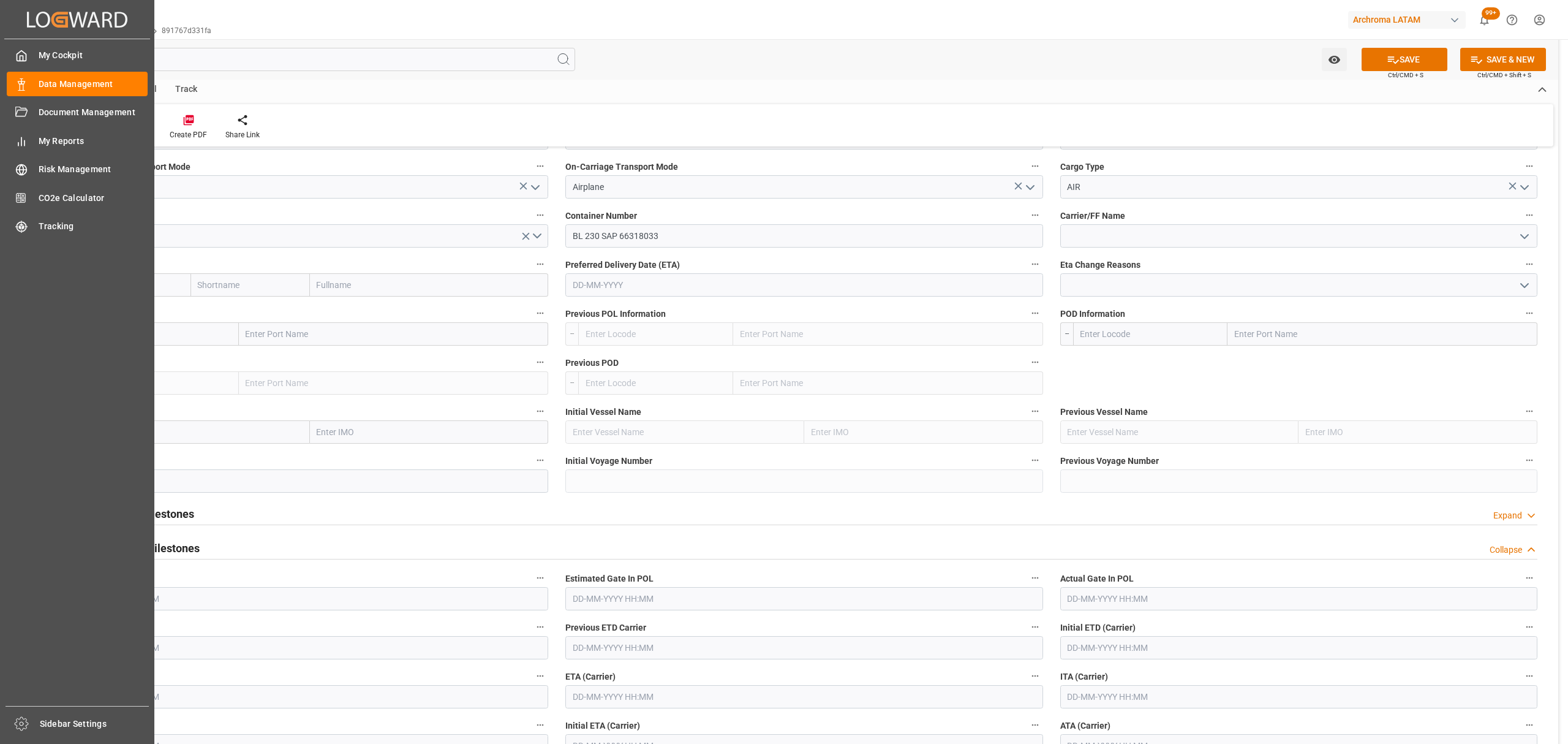
scroll to position [0, 0]
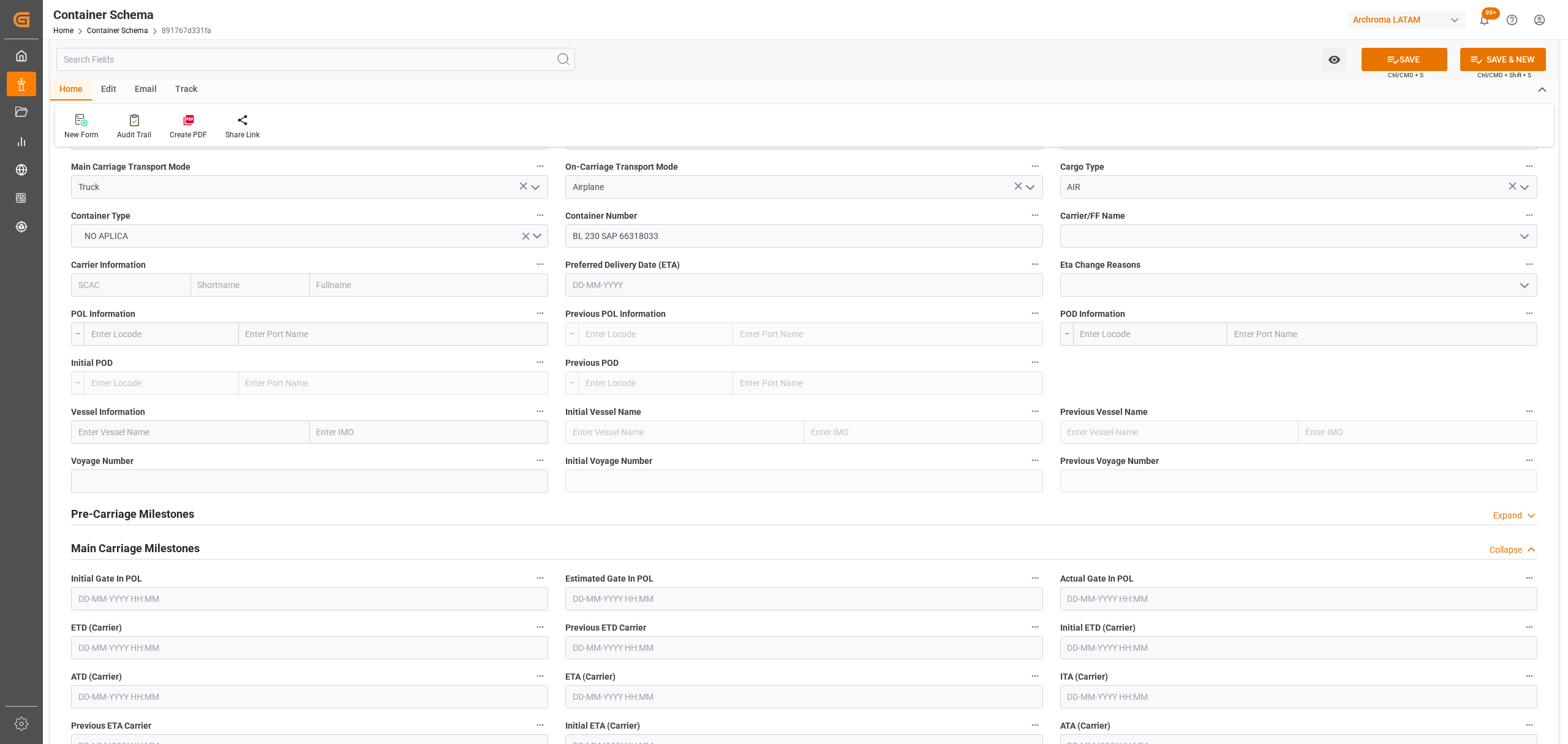
click at [653, 291] on input "text" at bounding box center [803, 285] width 477 height 24
click at [582, 314] on div "[DATE]" at bounding box center [653, 316] width 174 height 13
click at [574, 315] on button "Previous Month" at bounding box center [575, 315] width 7 height 7
click at [699, 461] on div "30" at bounding box center [700, 457] width 15 height 15
type input "[DATE]"
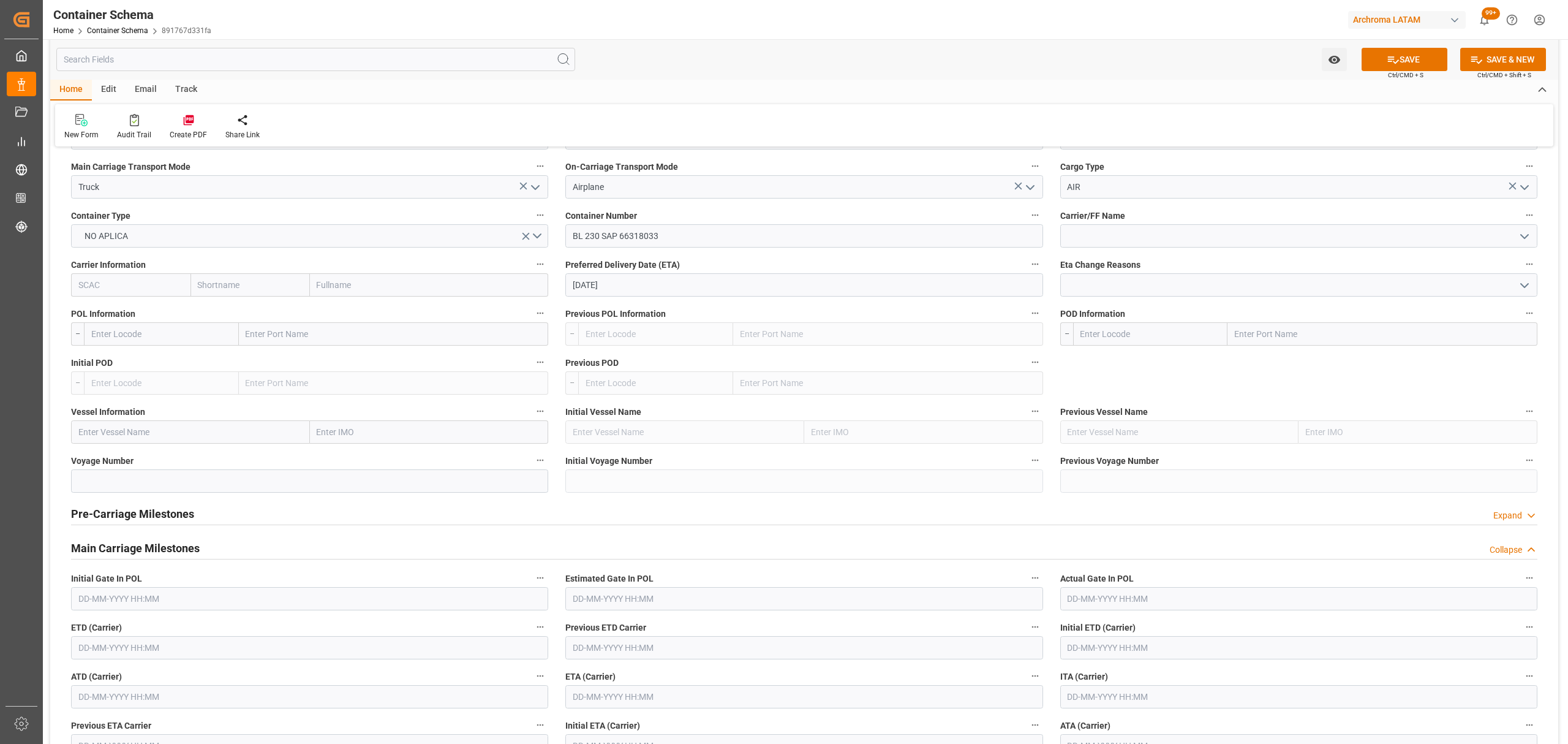
click at [140, 341] on input "text" at bounding box center [161, 334] width 155 height 24
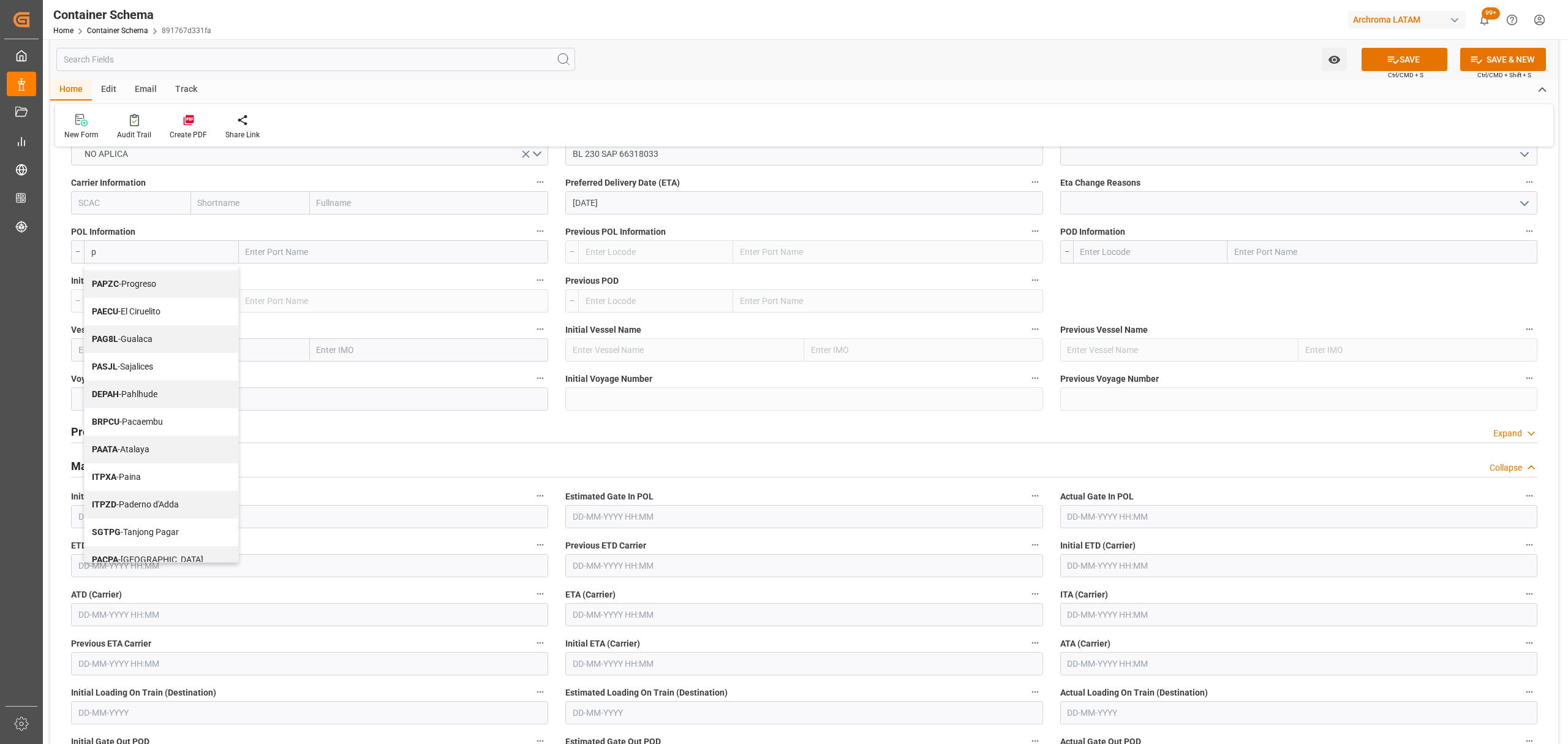
scroll to position [21, 0]
click at [141, 483] on span "ITPXA - Paina" at bounding box center [116, 478] width 49 height 10
type input "ITPXA"
type input "Paina"
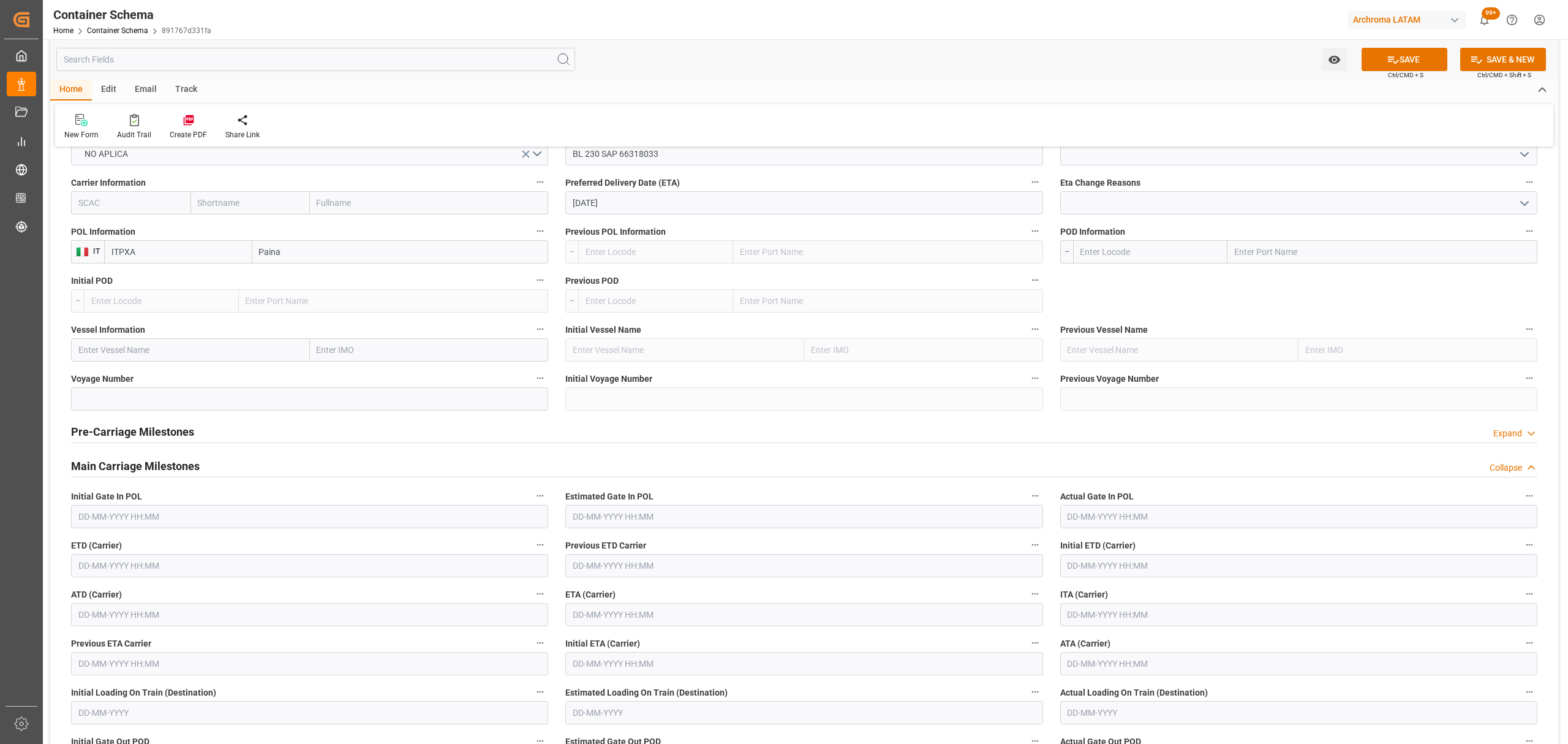
click at [98, 254] on span "IT" at bounding box center [94, 251] width 11 height 9
click at [158, 255] on input "ITPXA" at bounding box center [178, 252] width 148 height 24
type input "I"
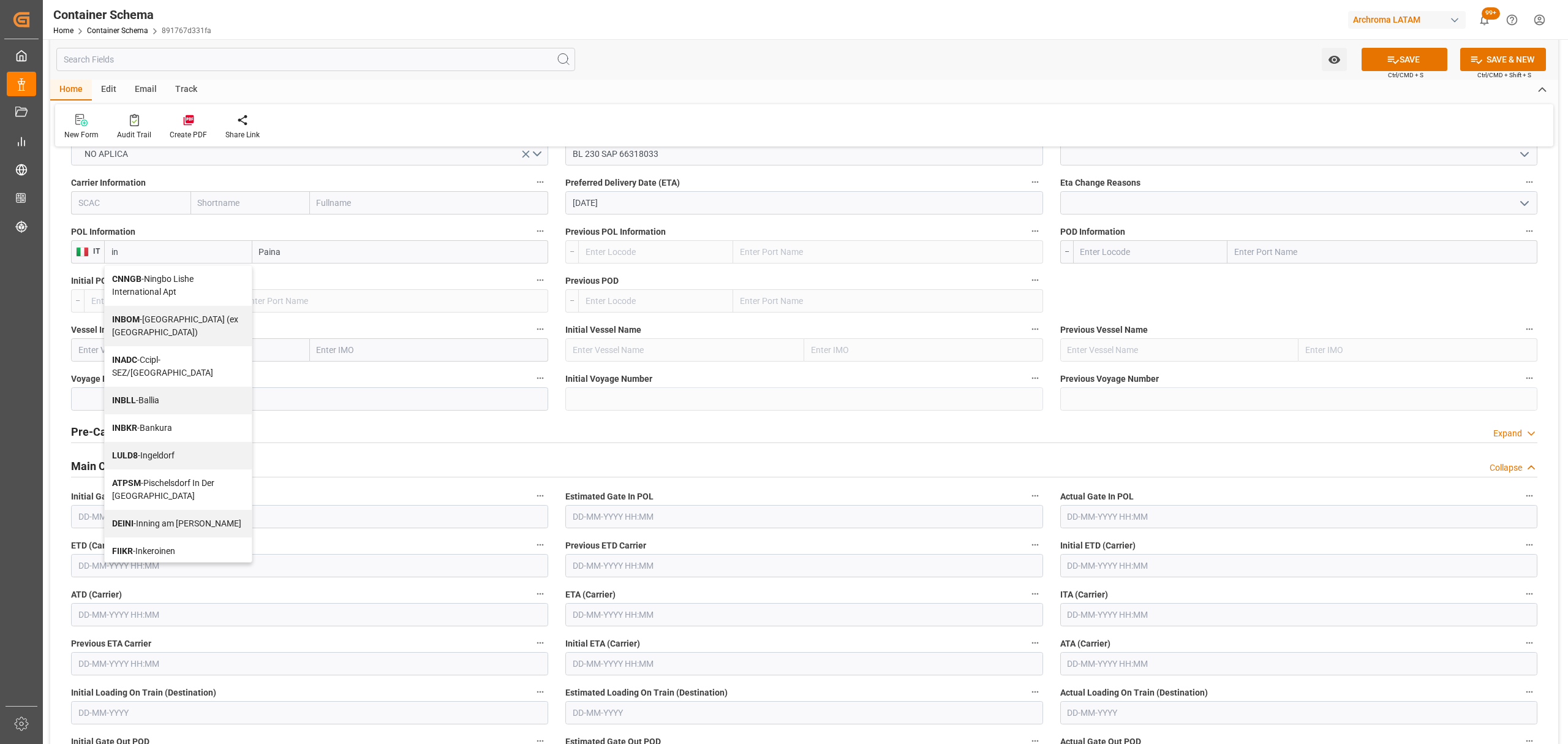
click at [157, 422] on span "INBKR - Bankura" at bounding box center [142, 427] width 60 height 10
type input "INBKR"
type input "Bankura"
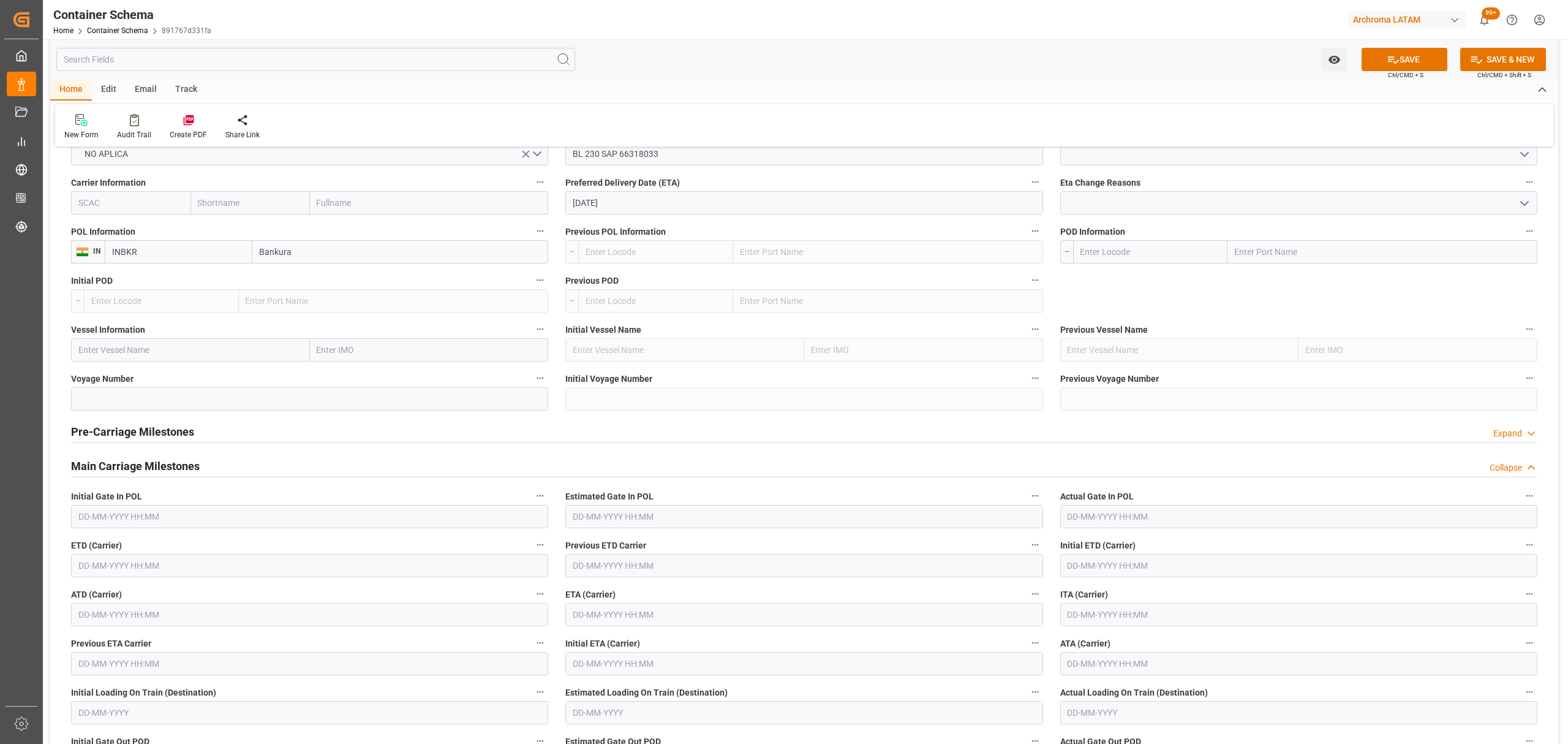
type input "INBKR"
click at [1127, 254] on input "text" at bounding box center [1150, 252] width 155 height 24
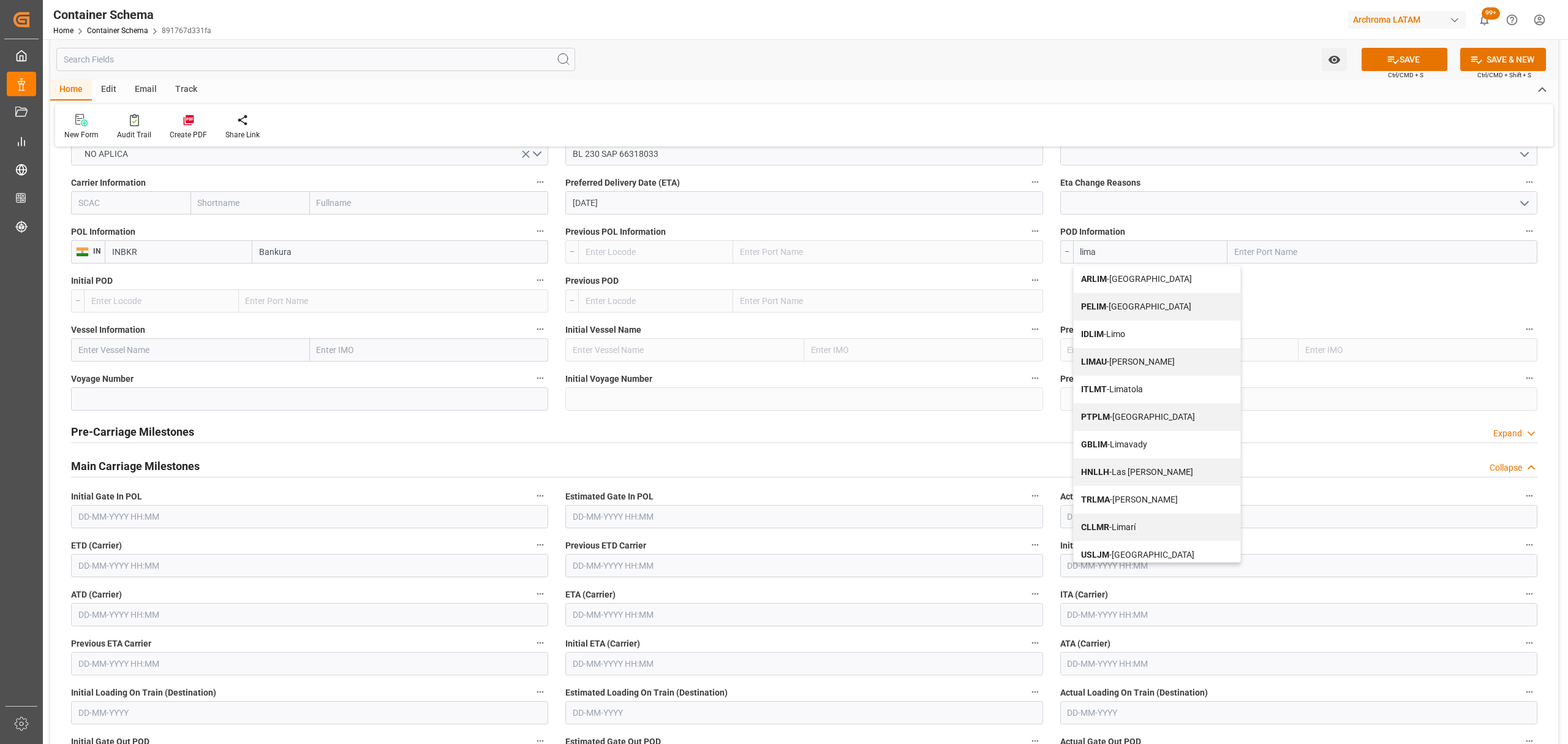
click at [1147, 302] on div "PELIM - Lima" at bounding box center [1157, 306] width 166 height 27
type input "PELIM"
type input "Lima"
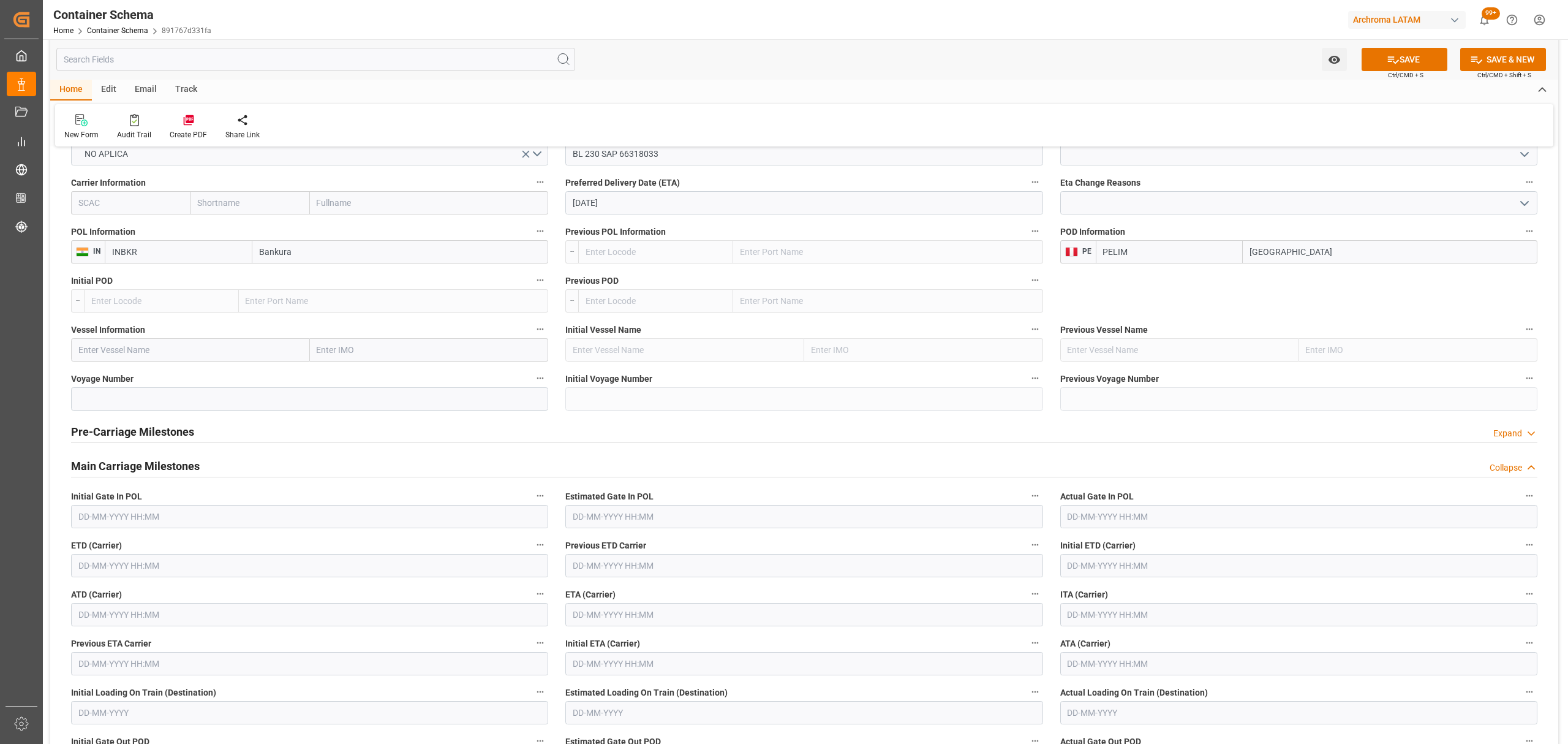
type input "PELIM"
click at [196, 352] on input "text" at bounding box center [191, 350] width 239 height 24
click at [231, 569] on input "text" at bounding box center [310, 565] width 477 height 24
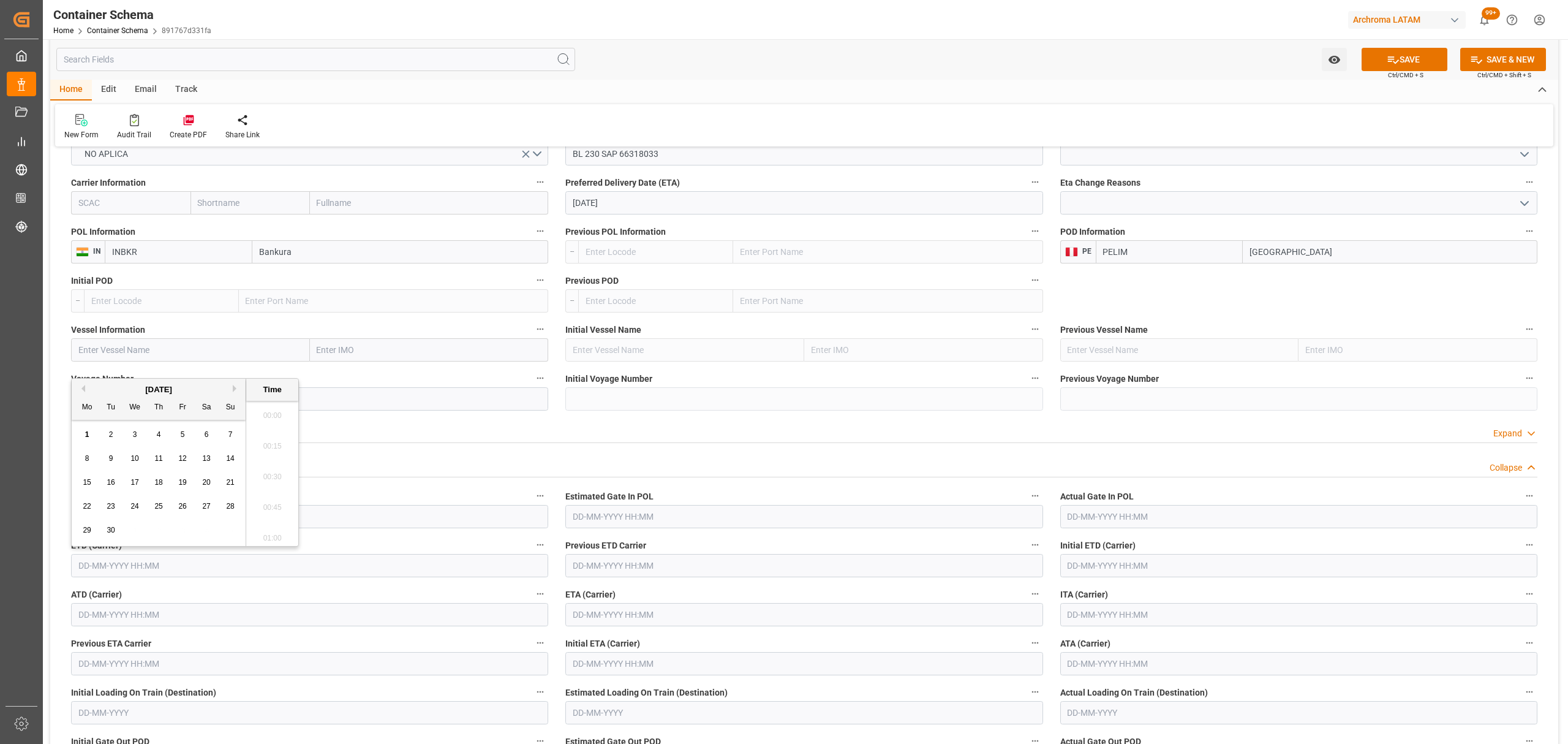
scroll to position [1076, 0]
click at [82, 390] on button "Previous Month" at bounding box center [82, 389] width 7 height 7
click at [177, 531] on div "29" at bounding box center [182, 531] width 15 height 15
type input "29-08-2025 00:00"
click at [652, 616] on input "text" at bounding box center [803, 614] width 477 height 24
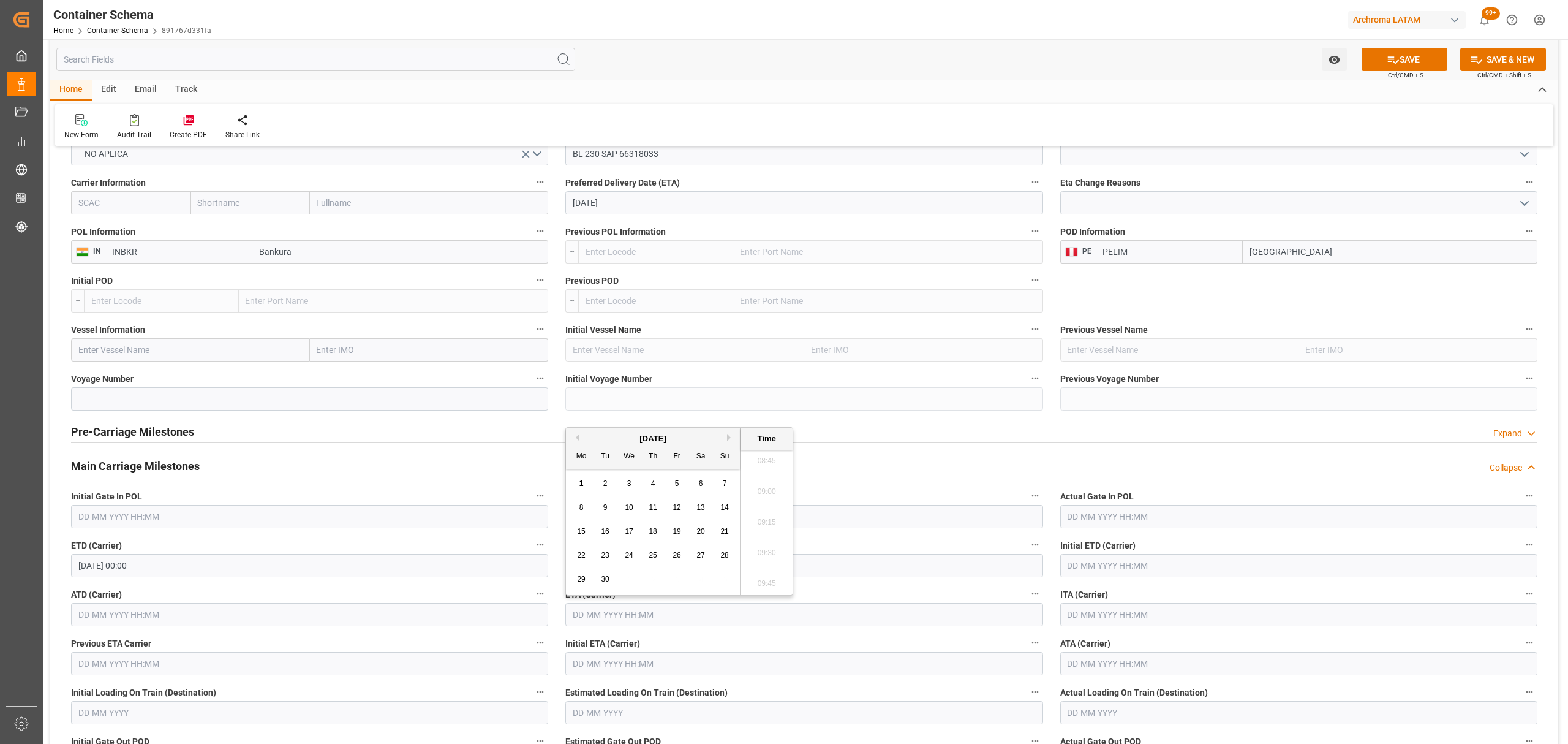
click at [576, 440] on button "Previous Month" at bounding box center [575, 437] width 7 height 7
click at [698, 583] on span "30" at bounding box center [700, 579] width 8 height 9
type input "30-08-2025 00:00"
click at [260, 405] on input at bounding box center [310, 399] width 477 height 24
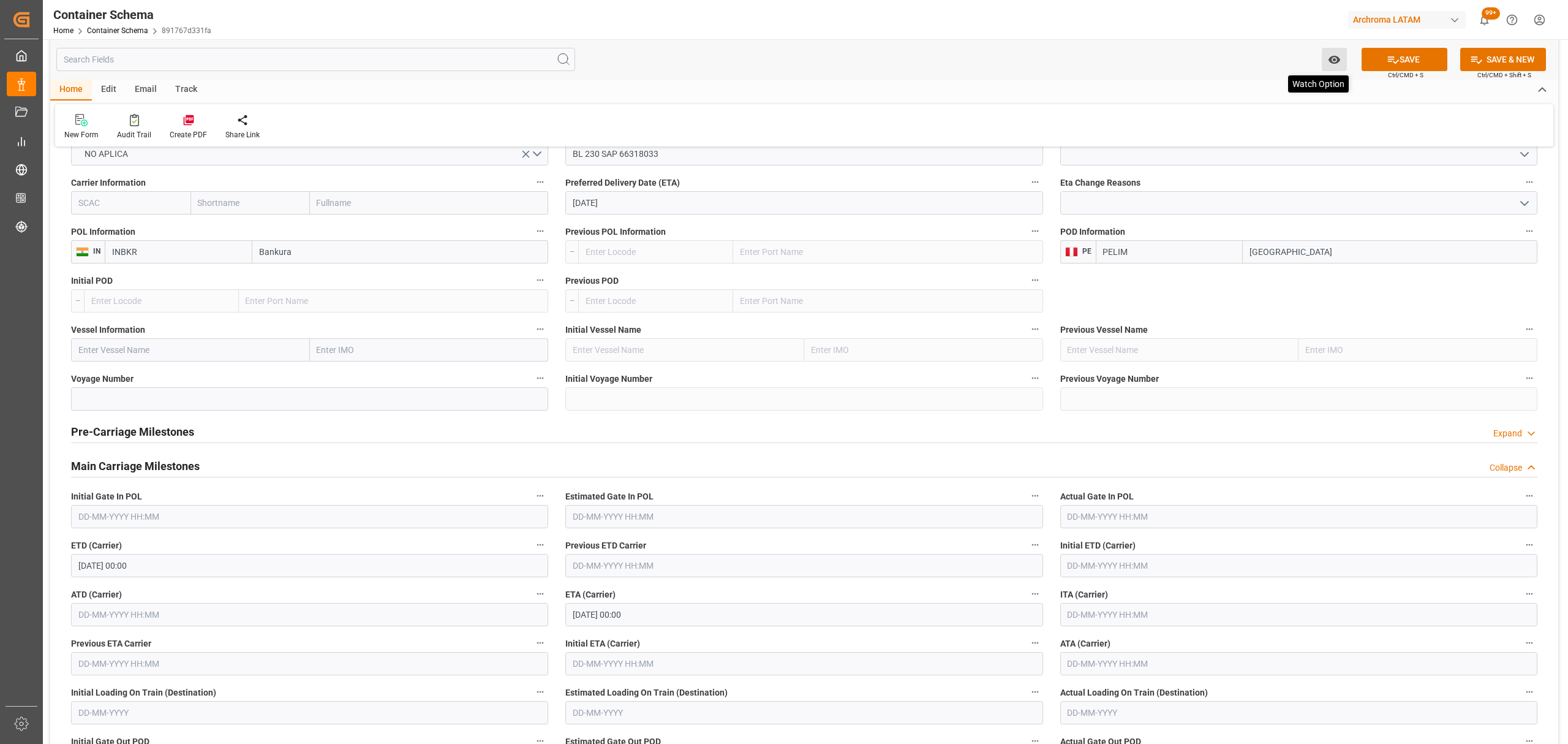
click at [1405, 68] on button "SAVE" at bounding box center [1404, 60] width 86 height 24
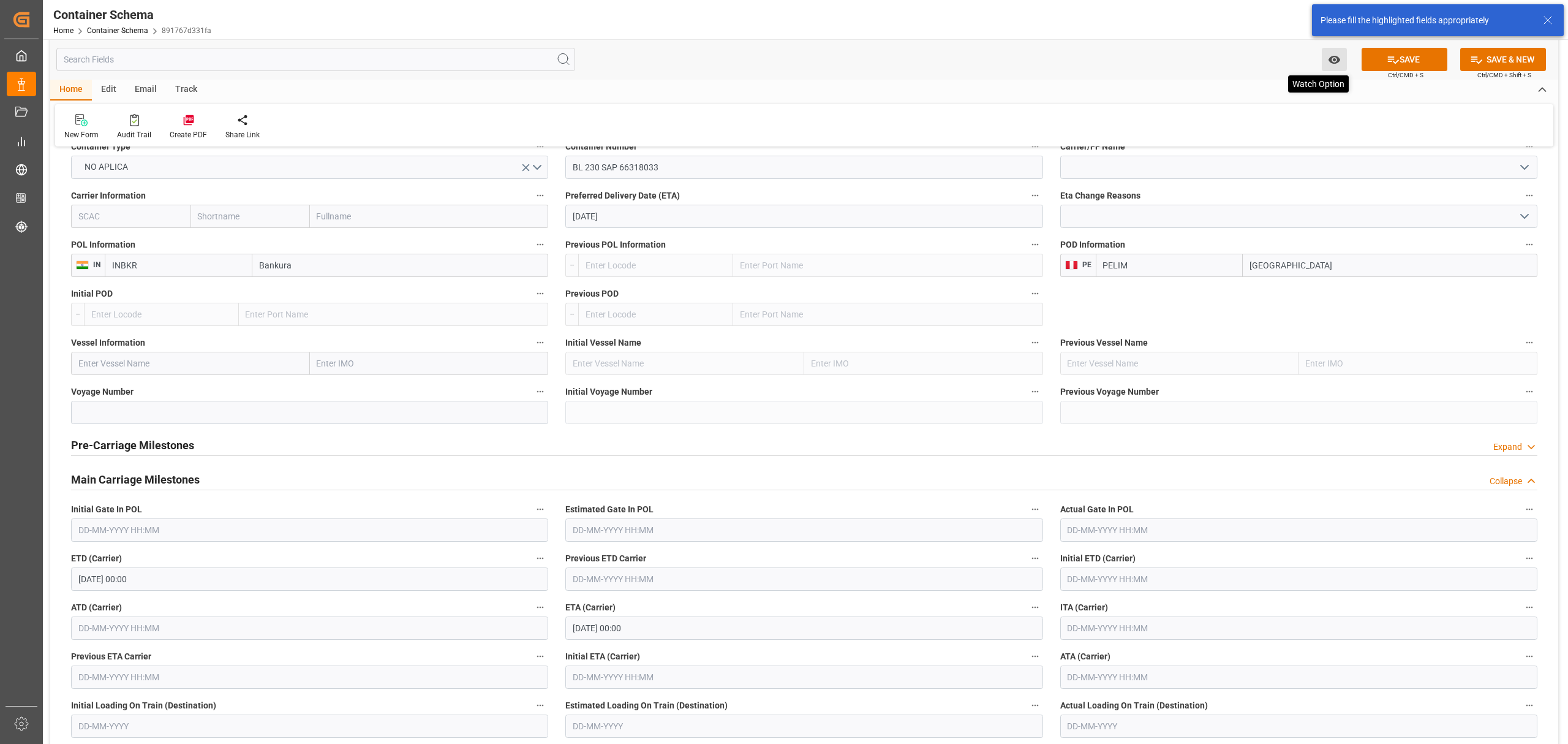
click at [1336, 62] on icon "open menu" at bounding box center [1334, 60] width 12 height 8
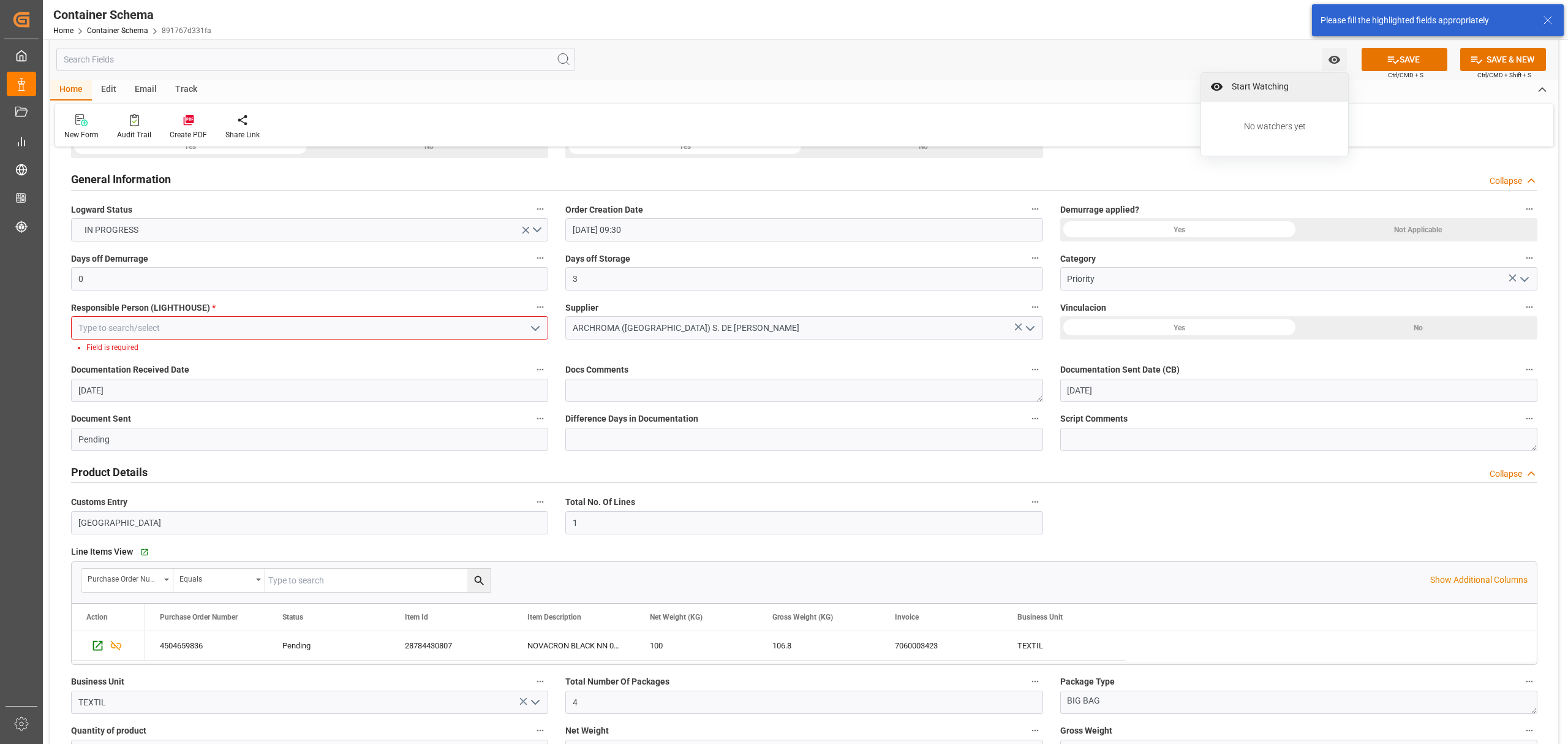
scroll to position [168, 0]
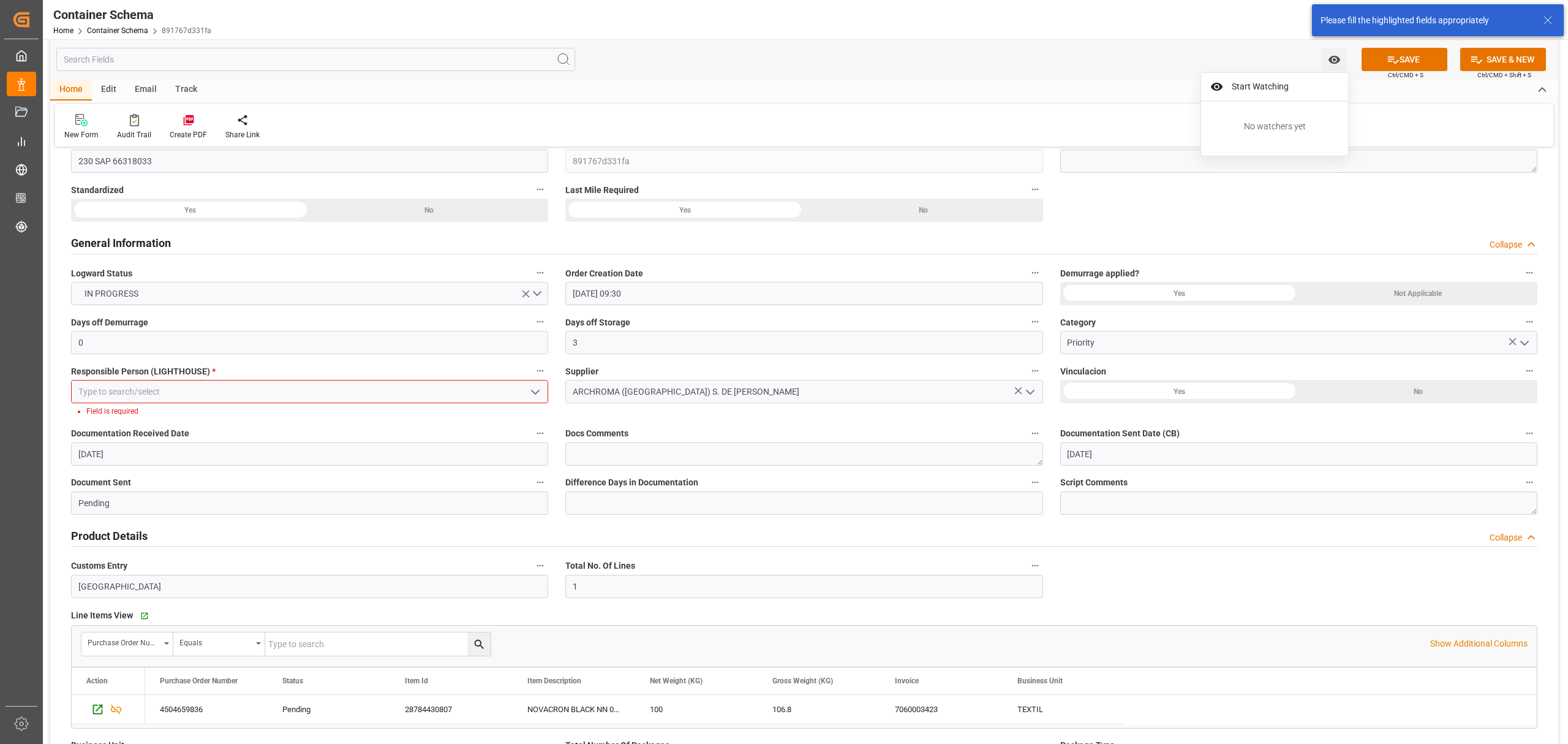
click at [525, 395] on div at bounding box center [310, 392] width 477 height 24
click at [536, 391] on icon "open menu" at bounding box center [536, 392] width 15 height 15
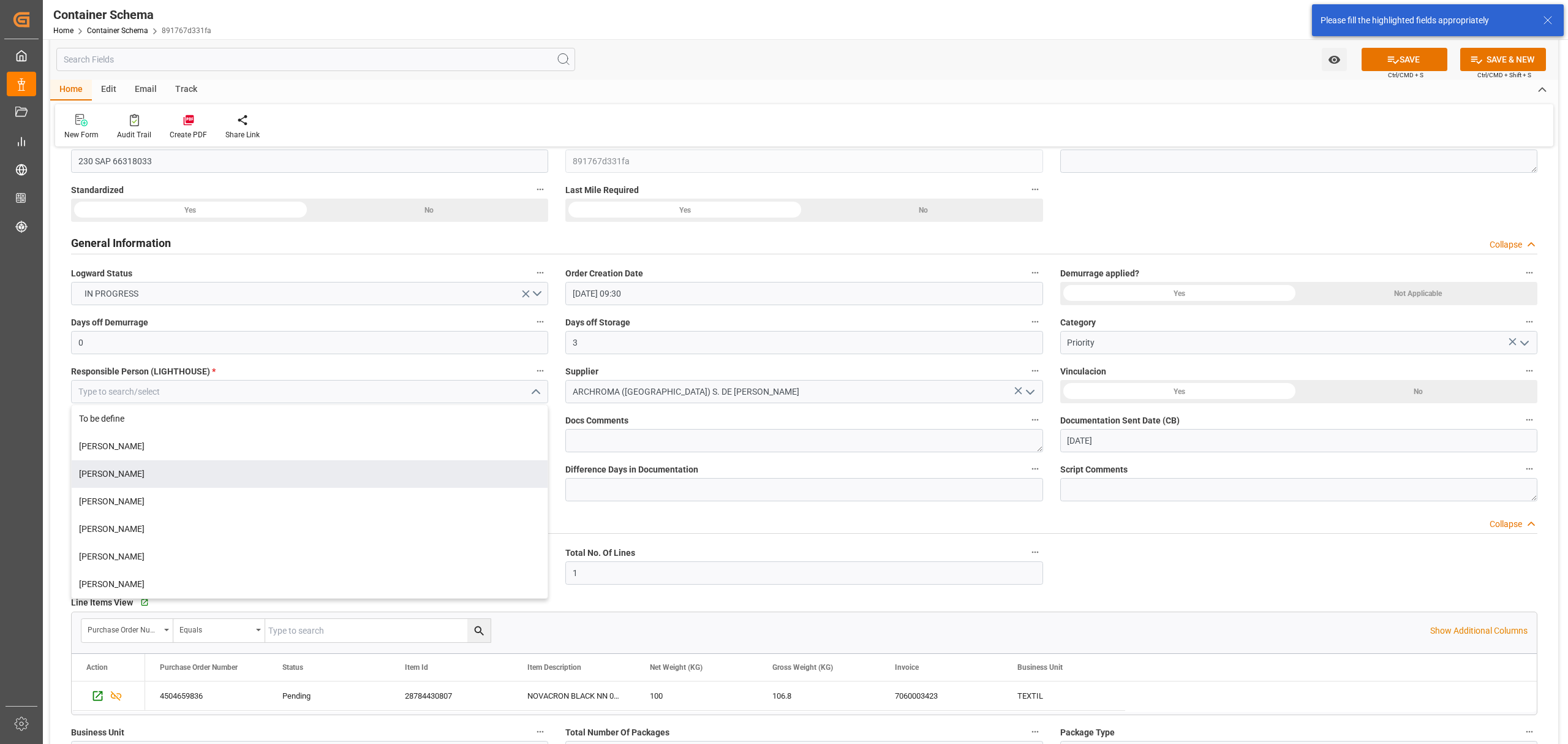
click at [113, 464] on div "[PERSON_NAME]" at bounding box center [309, 473] width 476 height 27
type input "[PERSON_NAME]"
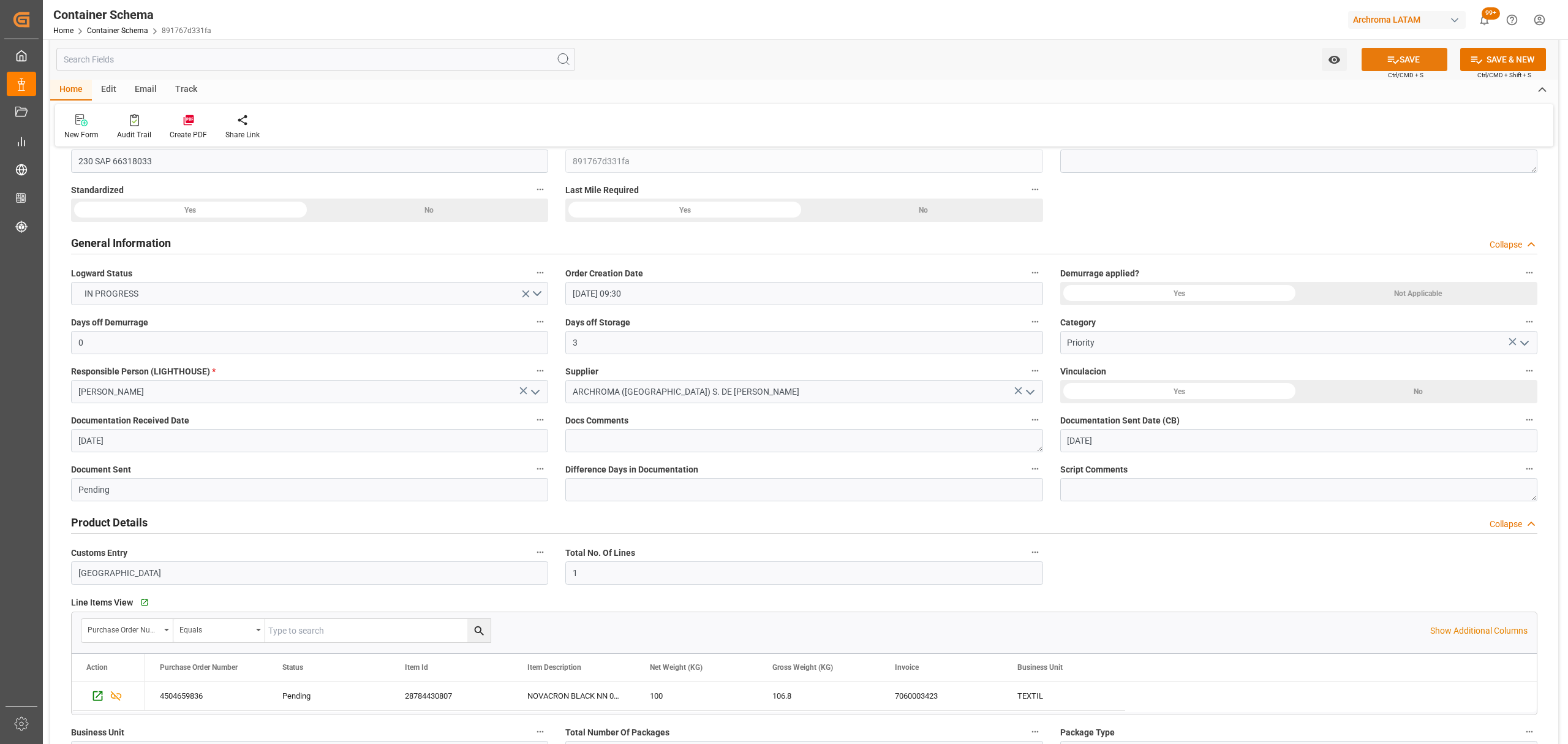
click at [1380, 52] on button "SAVE" at bounding box center [1404, 60] width 86 height 24
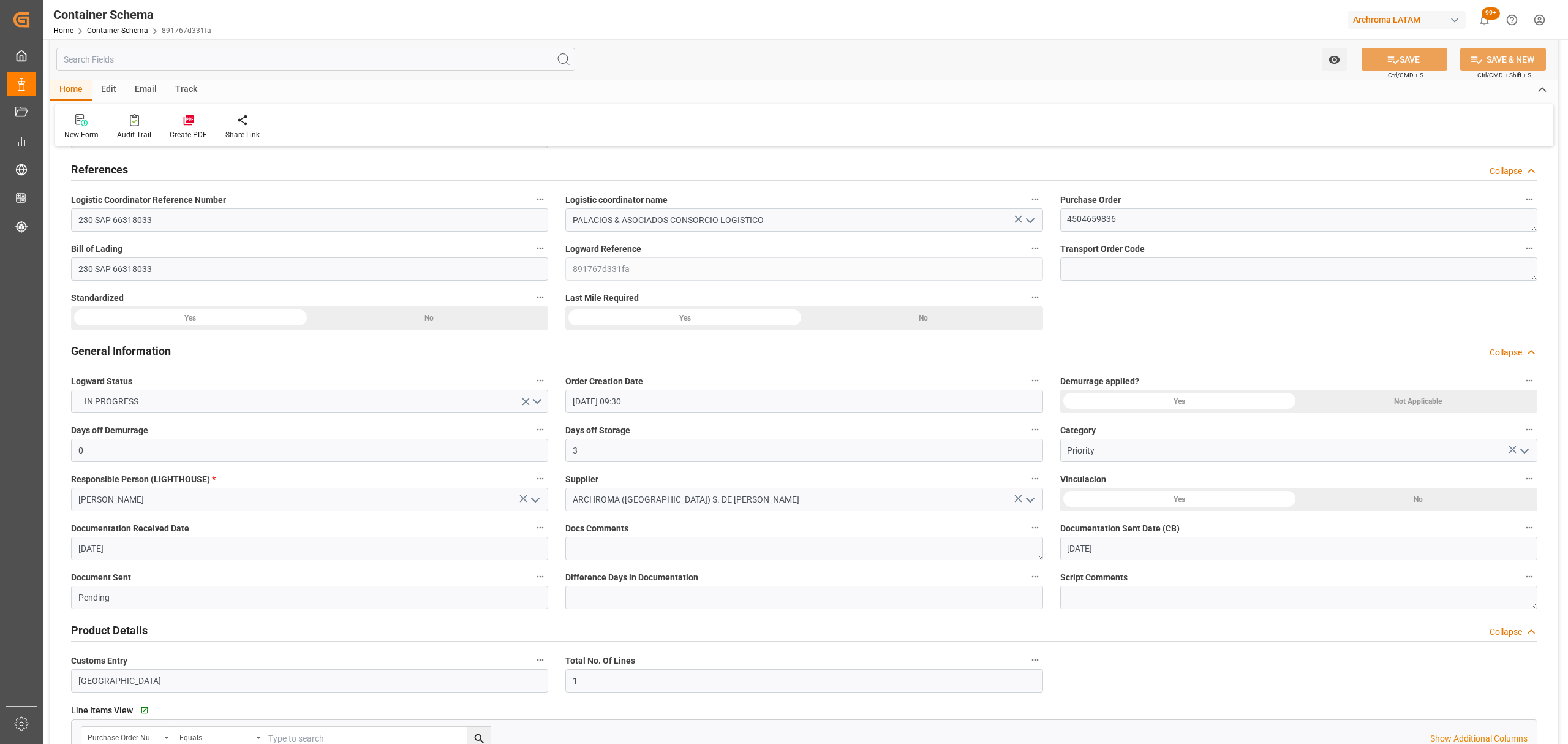
scroll to position [0, 0]
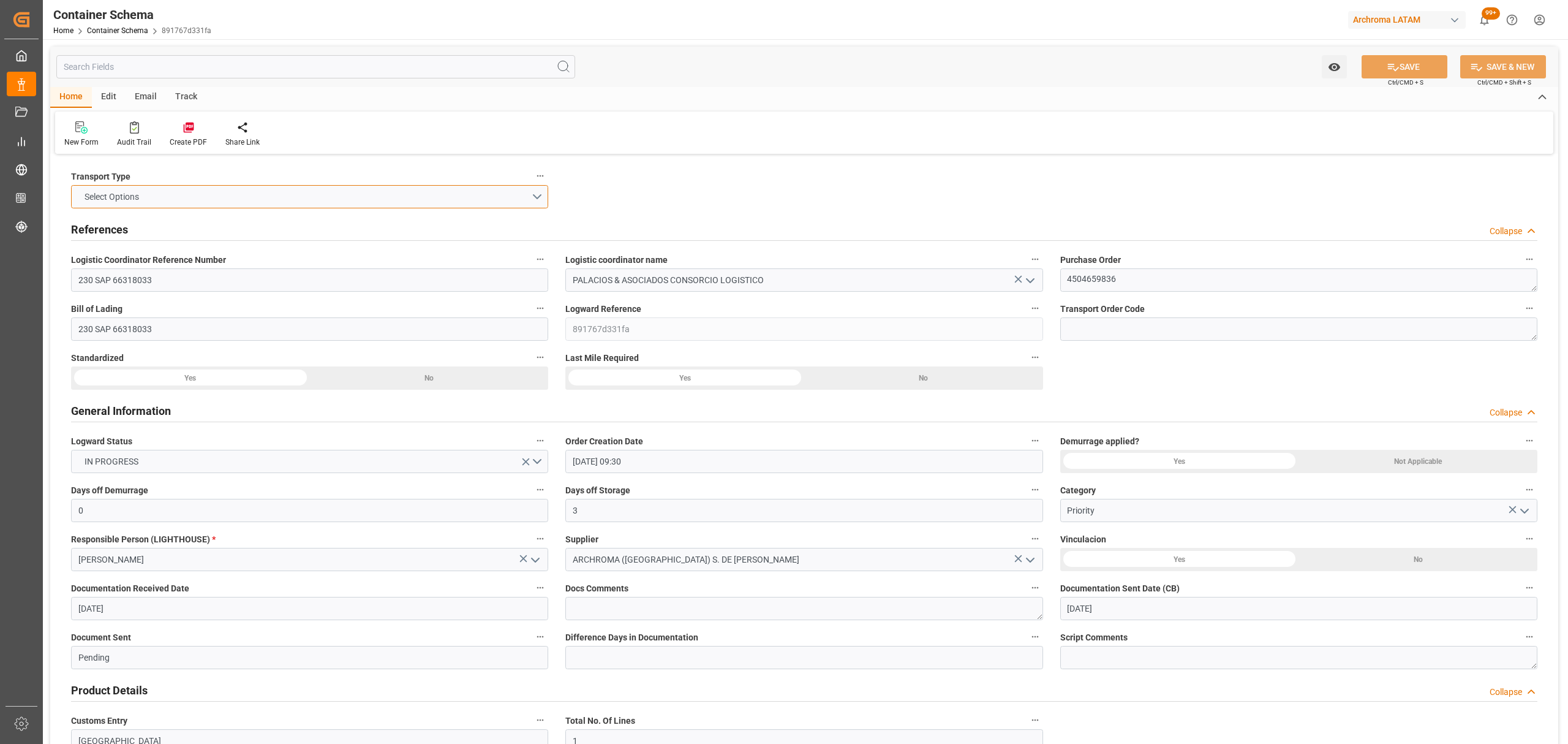
click at [532, 199] on button "Select Options" at bounding box center [310, 196] width 477 height 24
click at [261, 227] on div "AIRFREIGHT" at bounding box center [309, 225] width 476 height 26
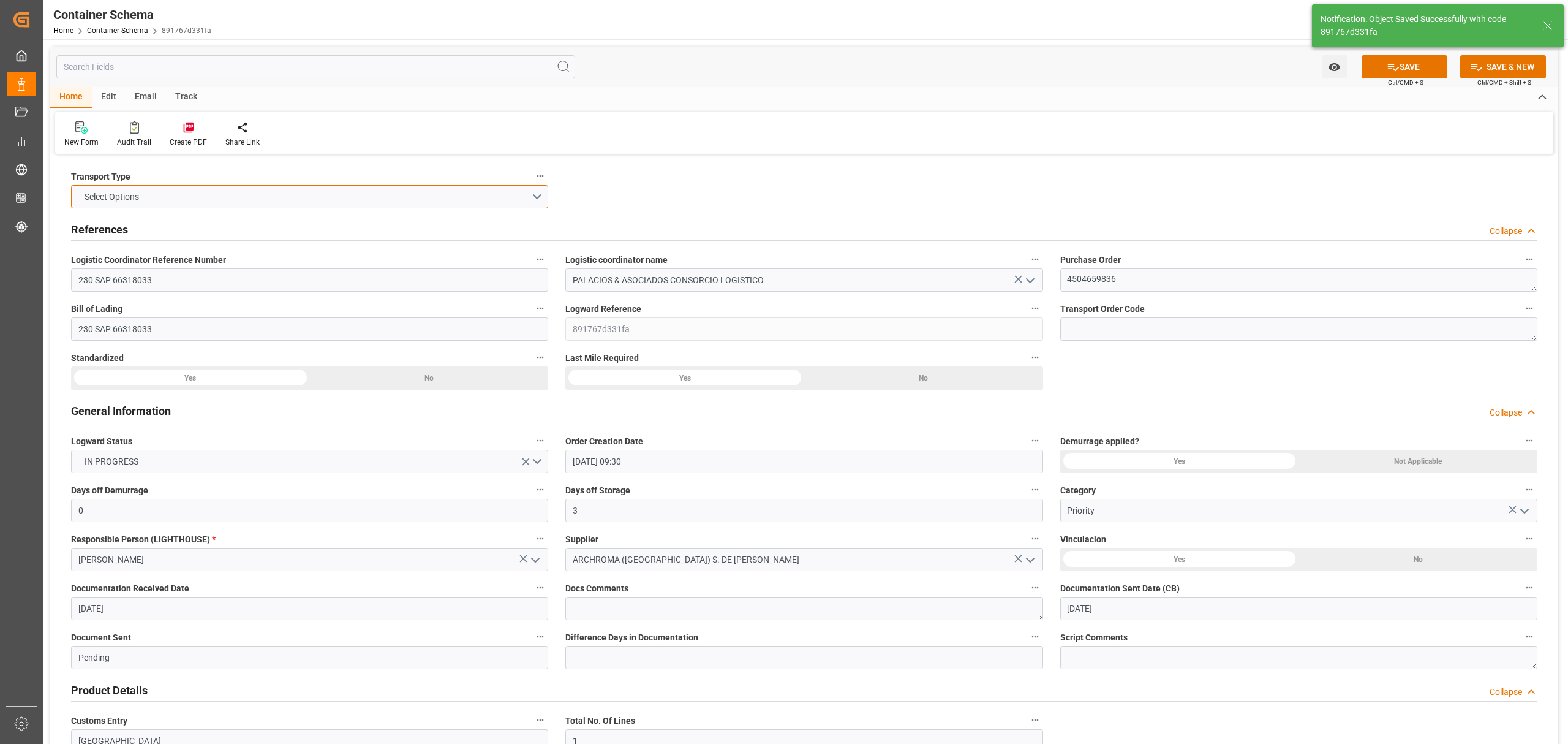
type input "230 SAP 66318033"
type input "Document Sent"
type input "PELIM"
type input "Lima"
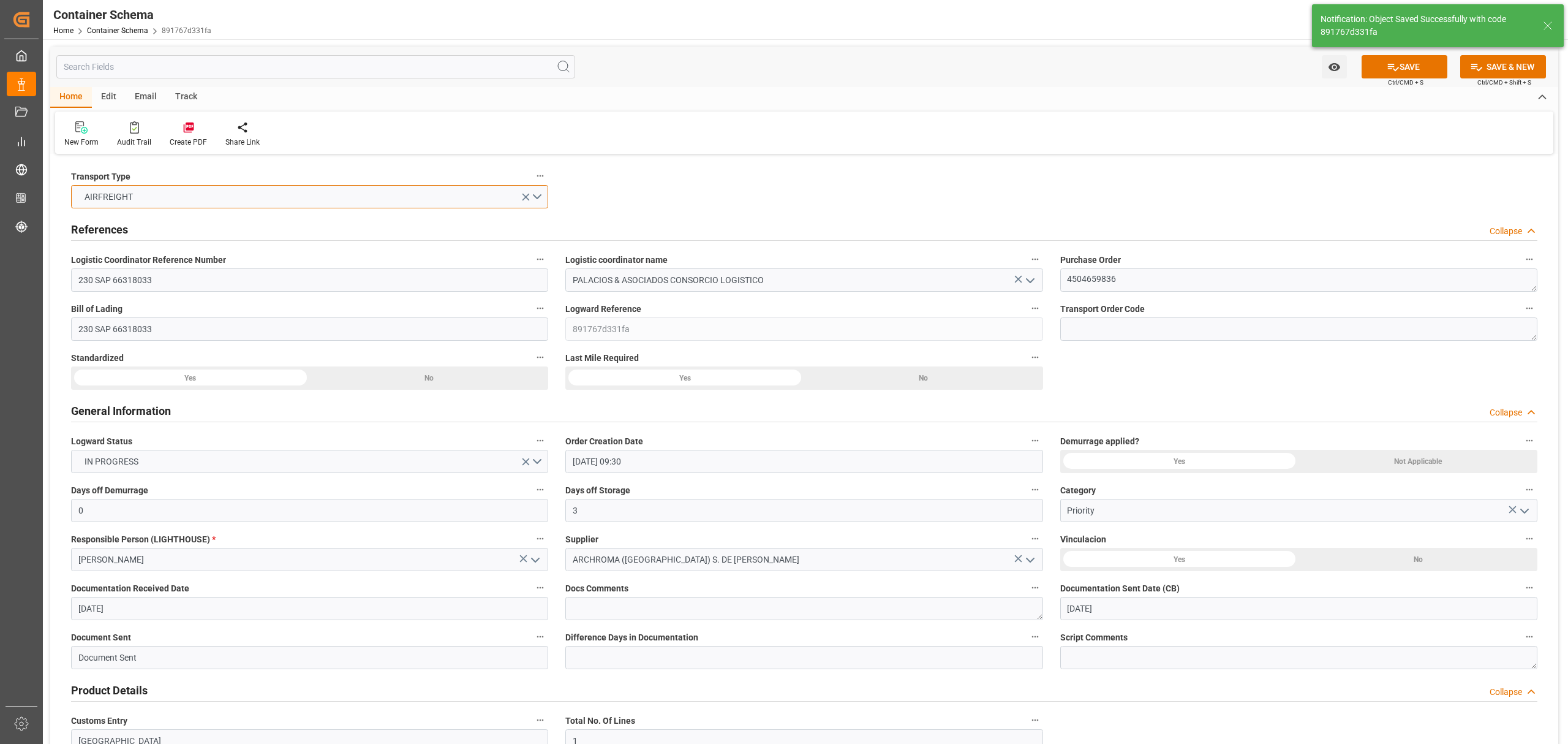
type input "30-08-2025 00:00"
click at [1401, 67] on button "SAVE" at bounding box center [1404, 67] width 86 height 24
click at [1331, 67] on icon "open menu" at bounding box center [1334, 67] width 12 height 8
click at [1236, 96] on span "Start Watching" at bounding box center [1283, 93] width 111 height 13
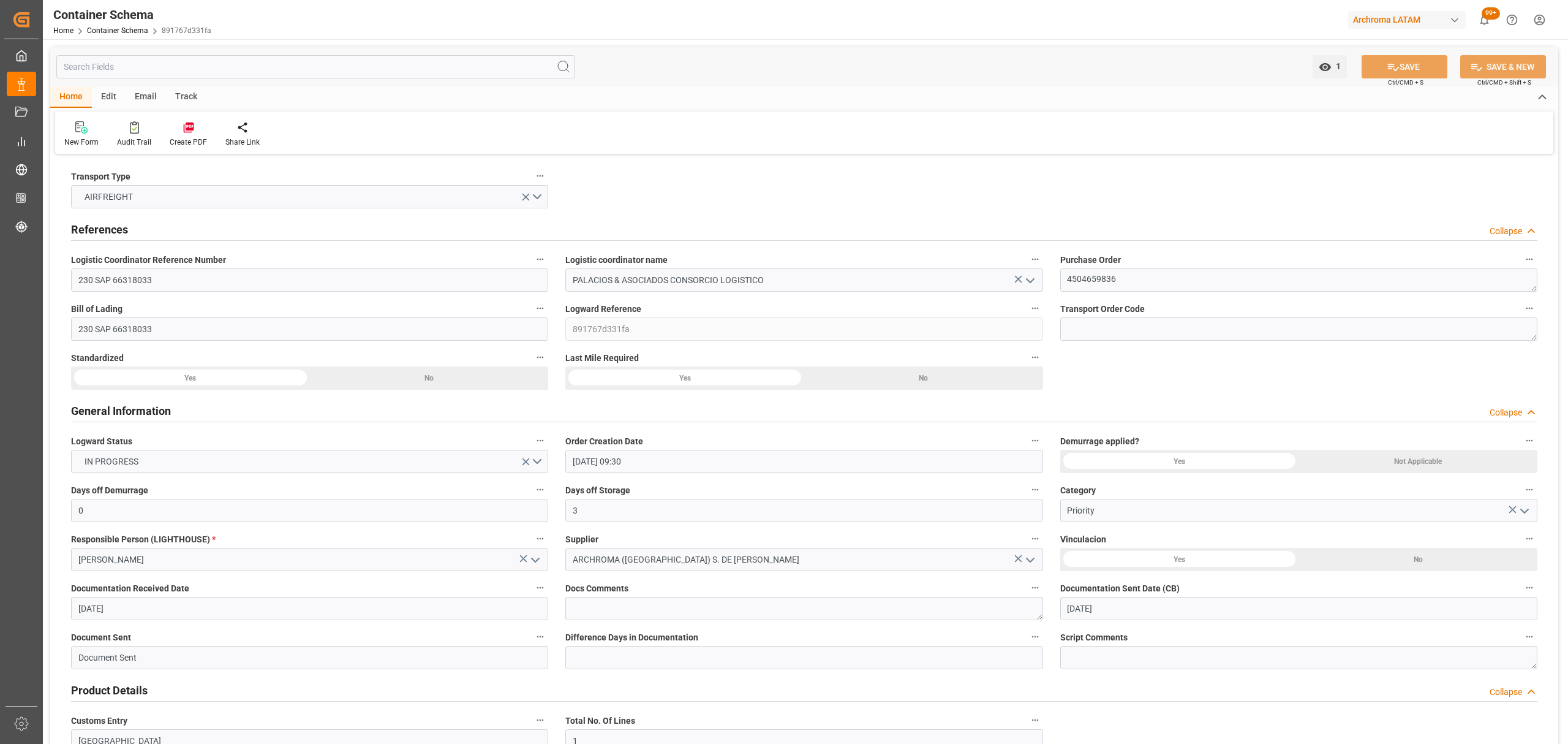
click at [147, 94] on div "Email" at bounding box center [146, 97] width 40 height 21
click at [65, 130] on div at bounding box center [82, 127] width 38 height 13
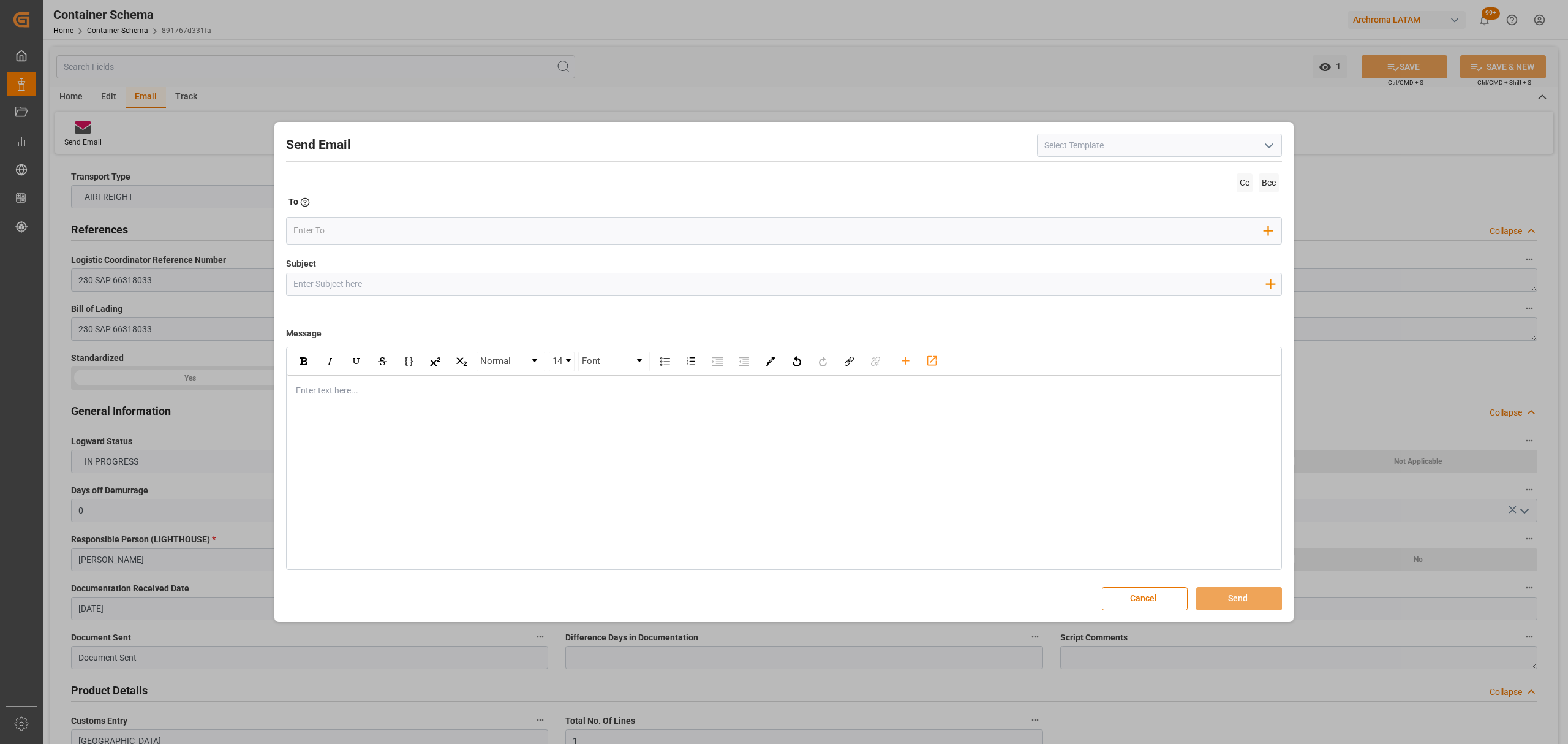
click at [370, 285] on input "Subject" at bounding box center [779, 283] width 985 height 21
click at [1268, 287] on icon "button" at bounding box center [1270, 283] width 20 height 20
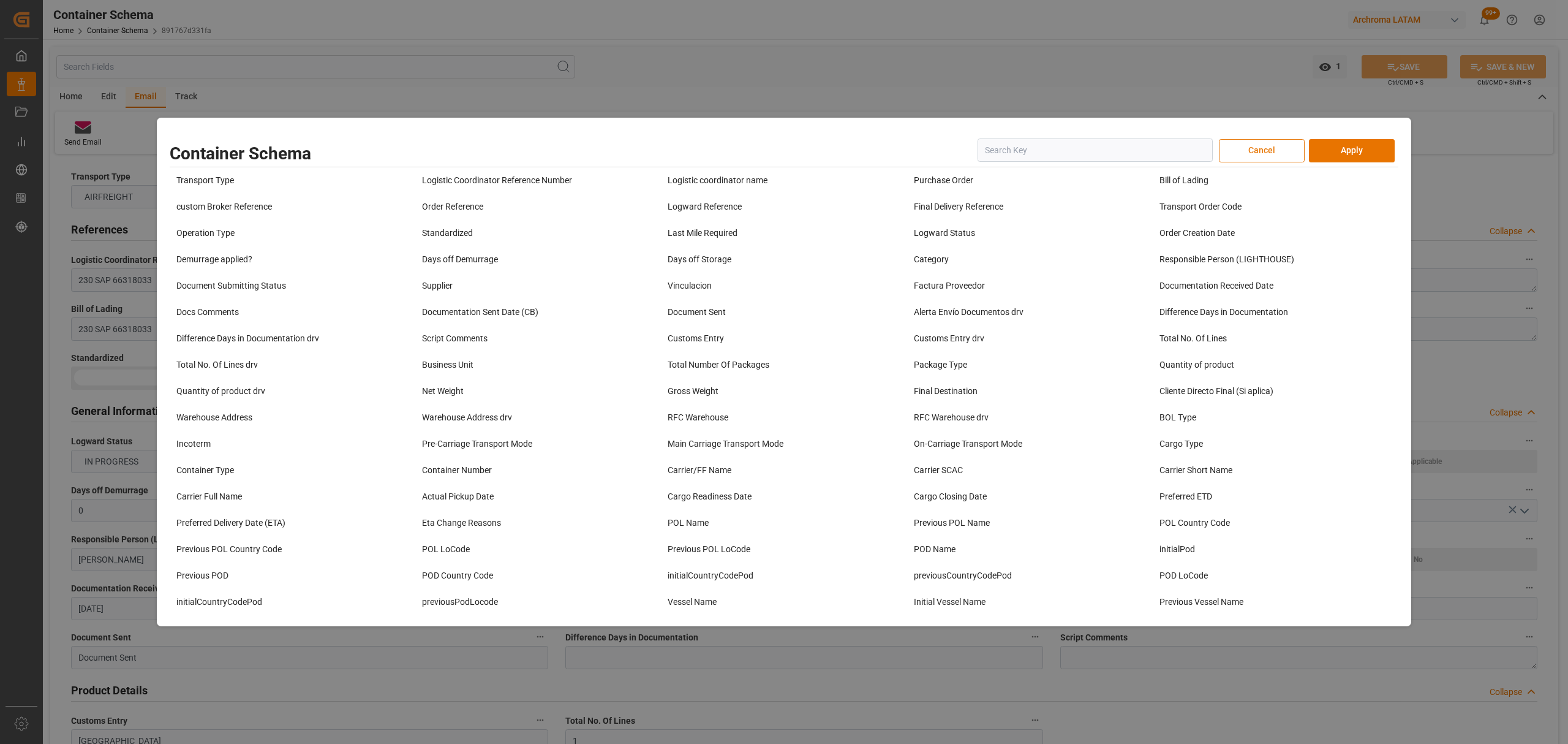
click at [1274, 152] on button "Cancel" at bounding box center [1261, 151] width 86 height 24
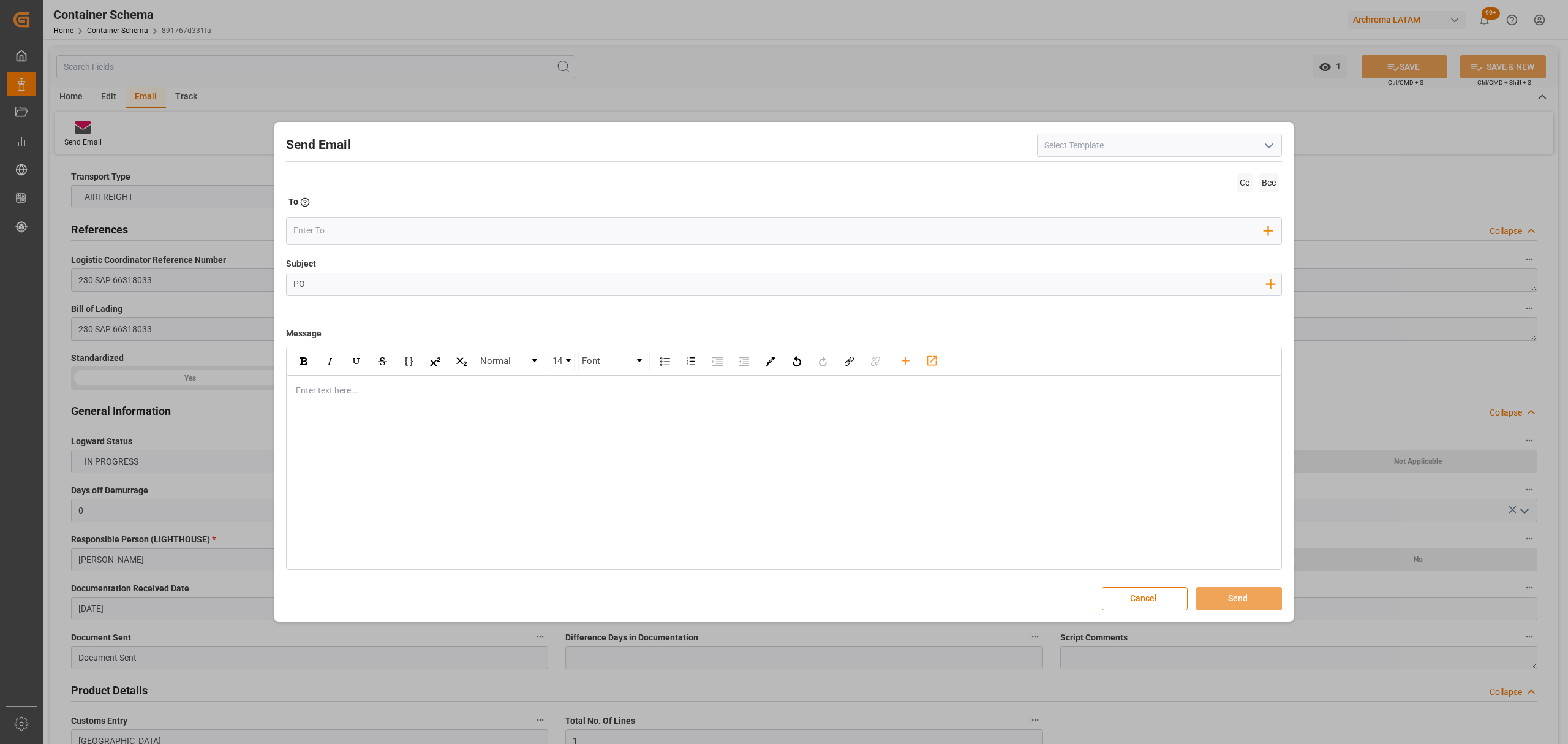
click at [353, 292] on input "PO" at bounding box center [779, 283] width 985 height 21
paste input "4504659836"
type input "PO 4504659836"
click at [1275, 140] on icon "open menu" at bounding box center [1269, 146] width 15 height 15
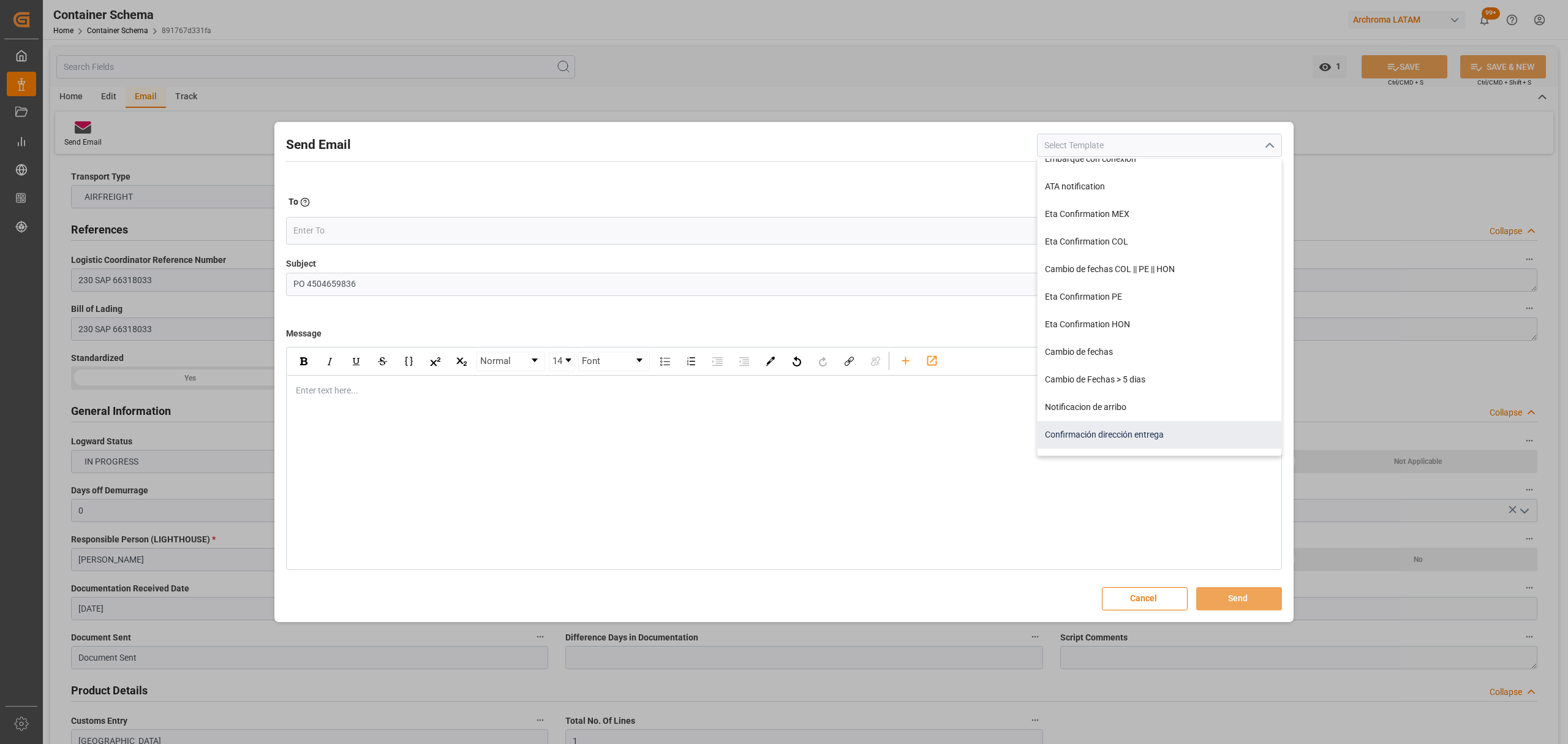
scroll to position [228, 0]
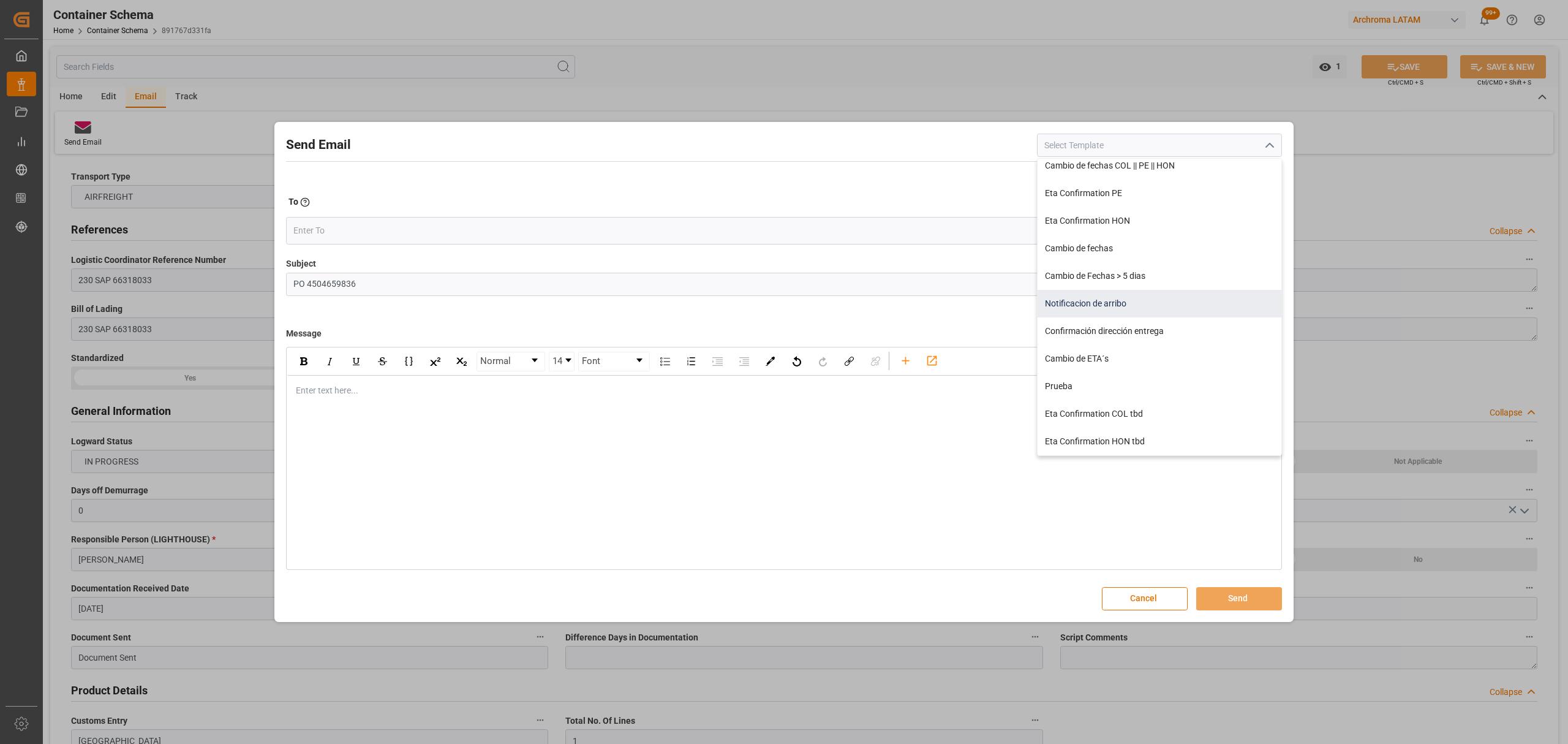
click at [1147, 309] on div "Notificacion de arribo" at bounding box center [1159, 303] width 244 height 27
type input "Notificacion de arribo"
type input "Aviso de llegada || PO {{orderReference}} | BL {{bookingNumber}} || CONTENEDOR …"
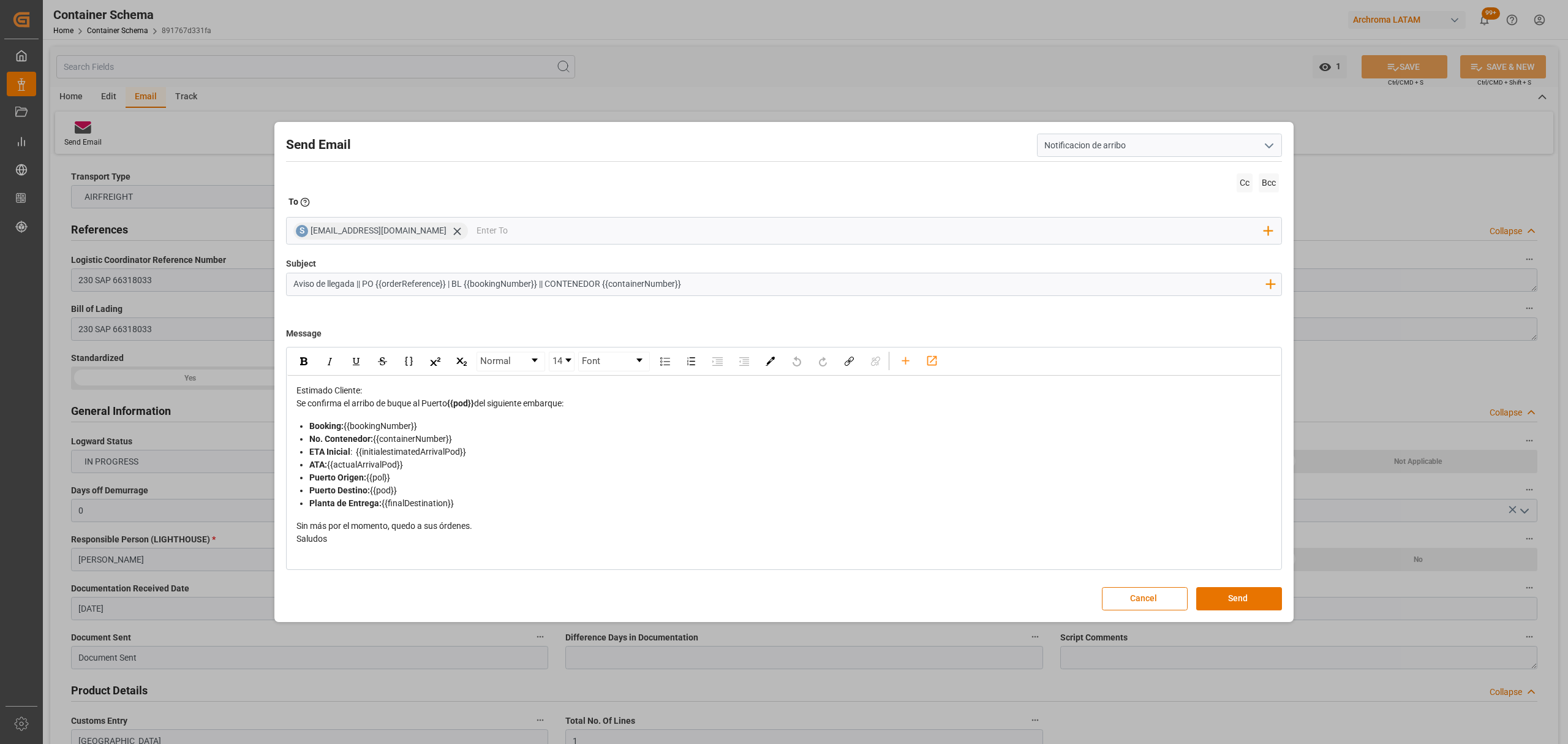
click at [398, 474] on div "Puerto Origen: {{pol}}" at bounding box center [790, 477] width 962 height 13
drag, startPoint x: 394, startPoint y: 475, endPoint x: 369, endPoint y: 478, distance: 25.2
click at [369, 478] on div "Puerto Origen: {{pol}}" at bounding box center [790, 477] width 962 height 13
click at [451, 233] on icon at bounding box center [457, 230] width 13 height 13
click at [415, 234] on input "email" at bounding box center [779, 230] width 971 height 18
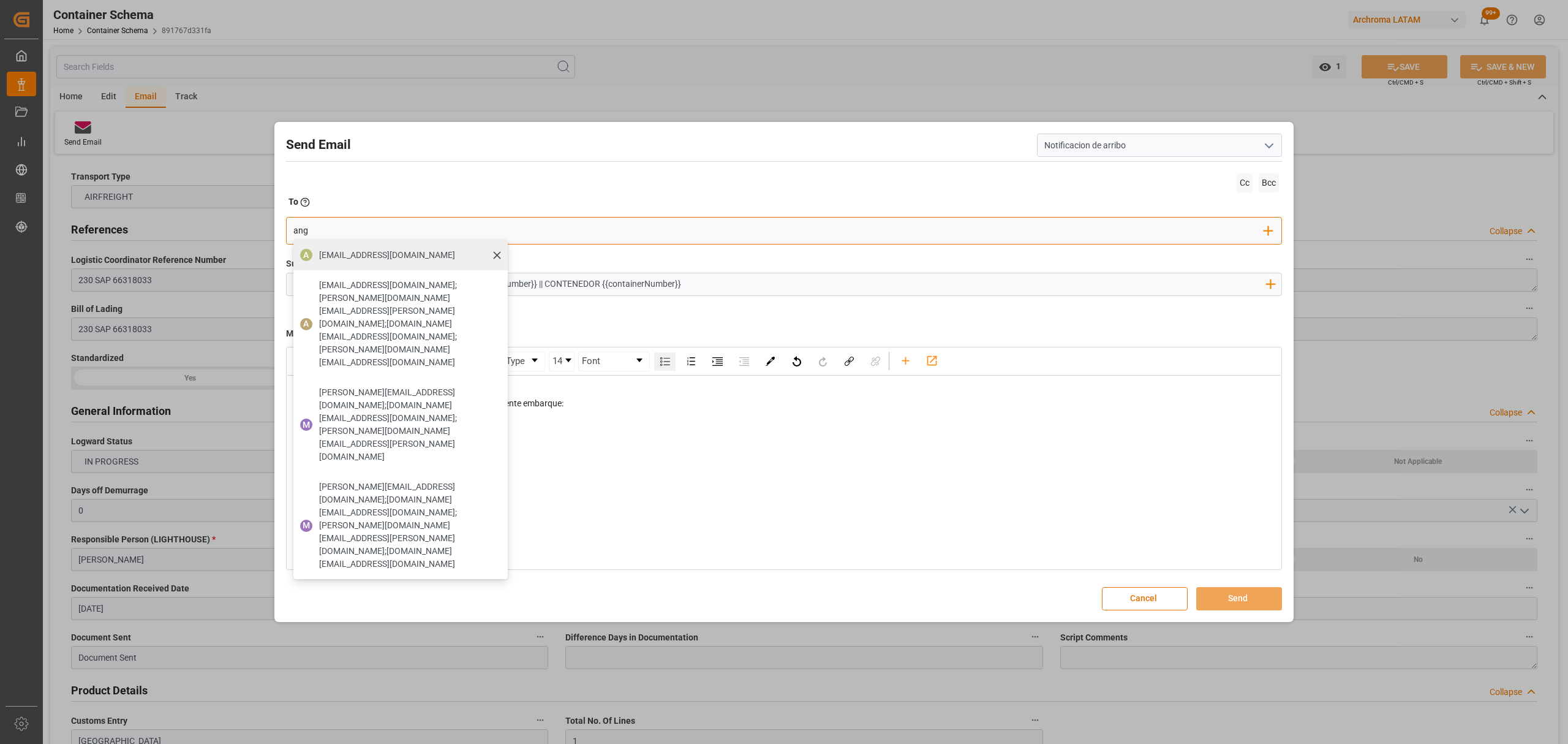
type input "ang"
click at [343, 252] on span "[EMAIL_ADDRESS][DOMAIN_NAME]" at bounding box center [387, 255] width 136 height 13
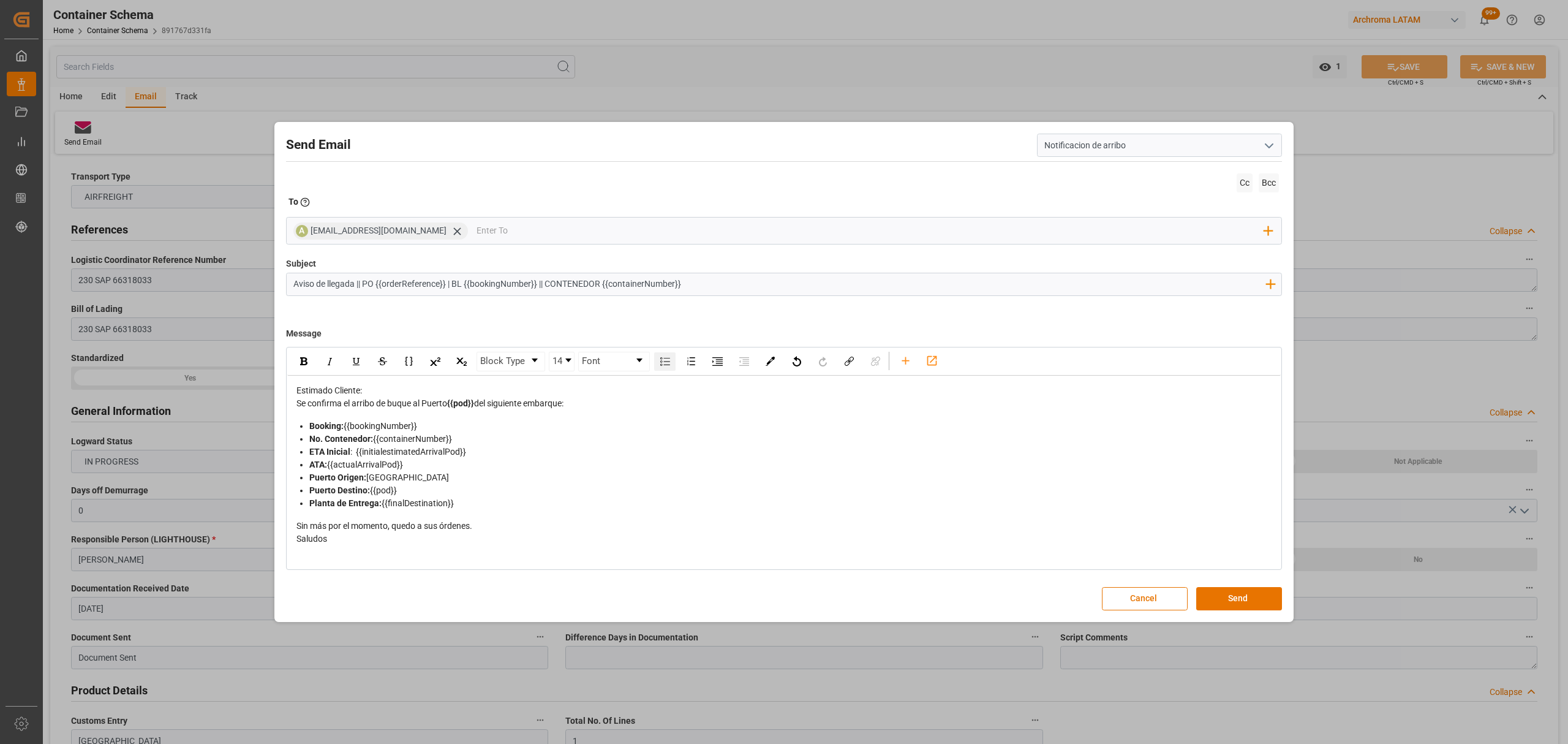
click at [694, 284] on input "Aviso de llegada || PO {{orderReference}} | BL {{bookingNumber}} || CONTENEDOR …" at bounding box center [779, 283] width 985 height 21
drag, startPoint x: 603, startPoint y: 283, endPoint x: 547, endPoint y: 285, distance: 56.0
click at [547, 285] on input "Aviso de llegada || PO {{orderReference}} | BL {{bookingNumber}} || CONTENEDOR …" at bounding box center [779, 283] width 985 height 21
click at [691, 287] on input "Aviso de llegada || PO {{orderReference}} | BL {{bookingNumber}} || AIR {{conta…" at bounding box center [779, 283] width 985 height 21
type input "Aviso de llegada || PO {{orderReference}} | BL {{bookingNumber}} || AIR {{conta…"
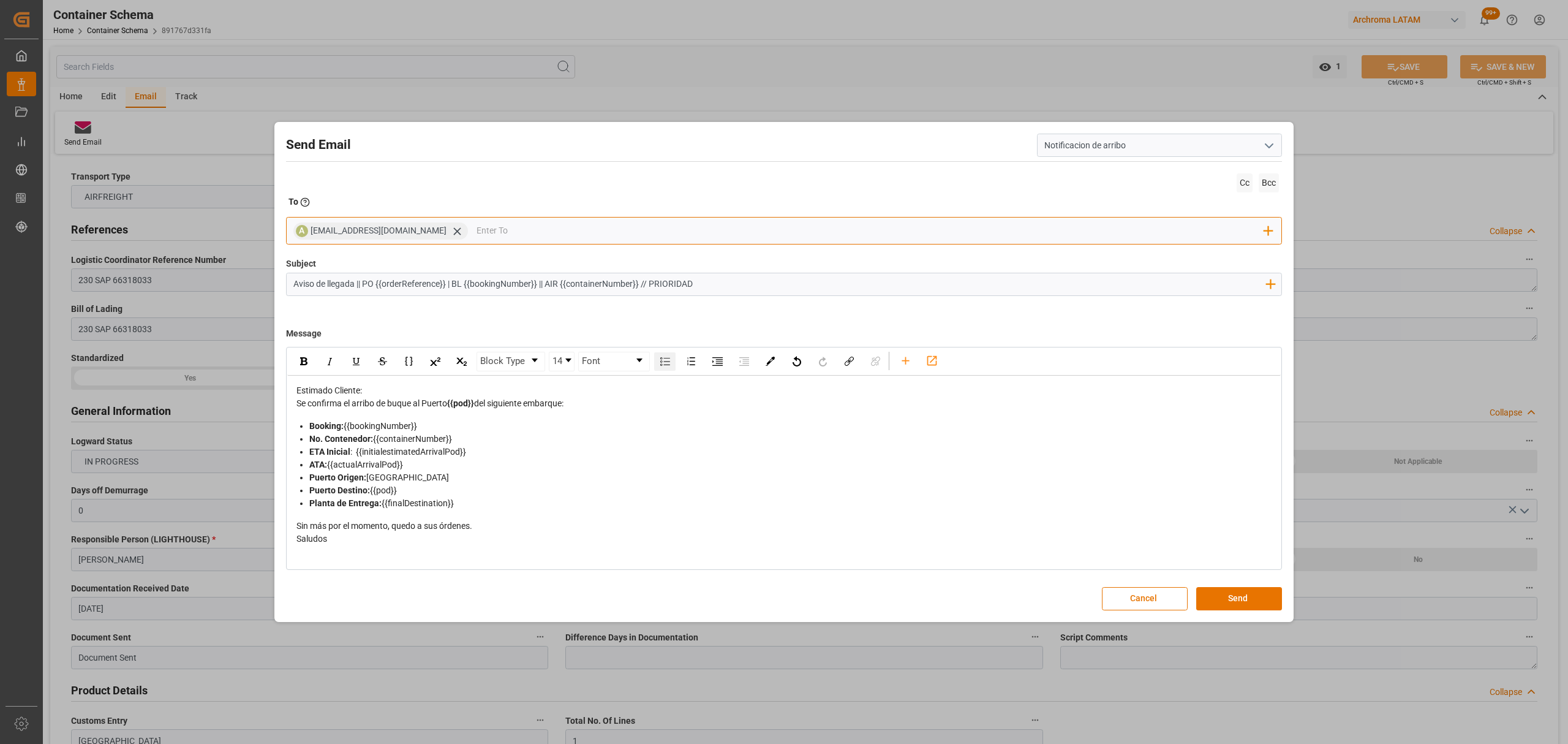
click at [477, 222] on input "email" at bounding box center [870, 230] width 788 height 18
type input "maria"
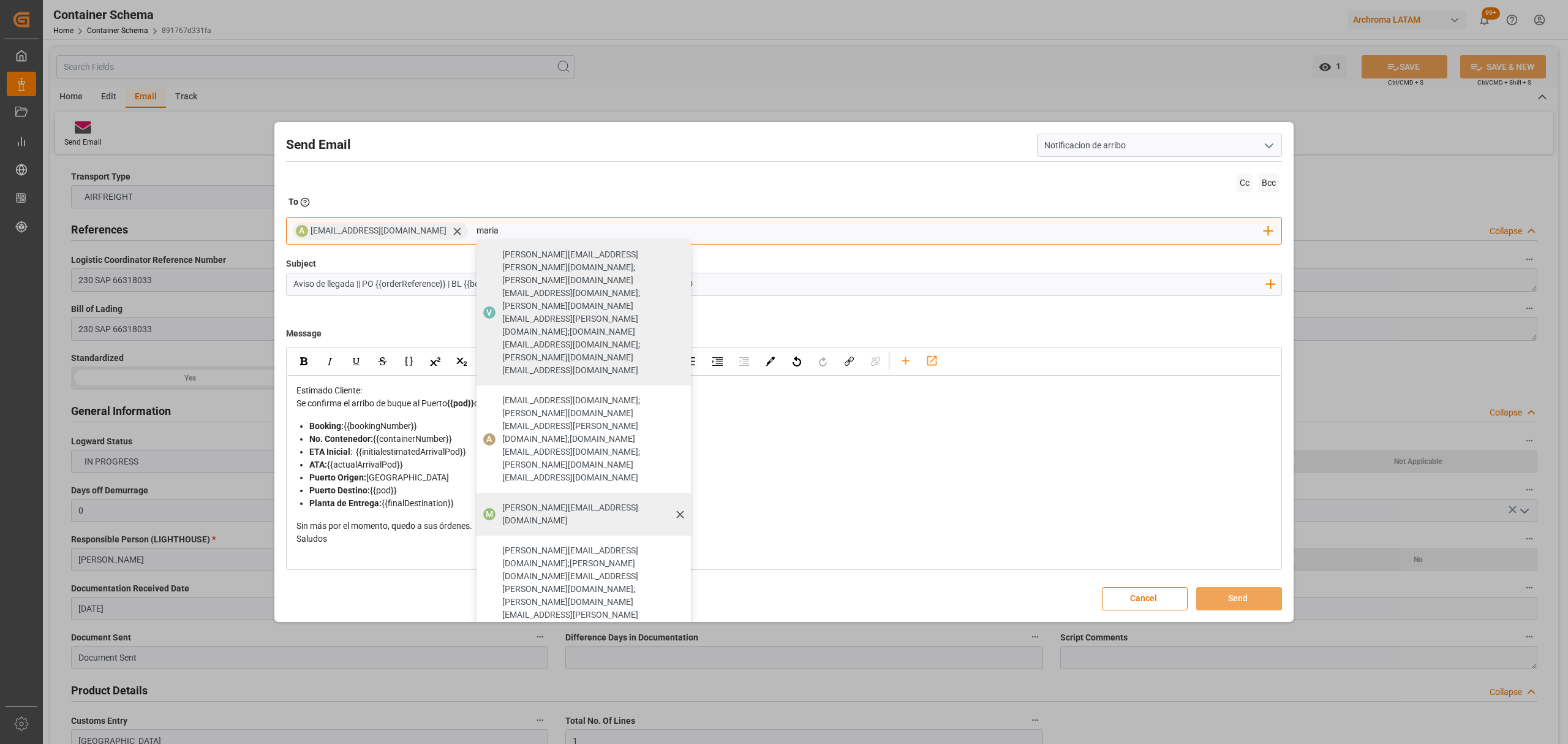
click at [550, 501] on span "[PERSON_NAME][EMAIL_ADDRESS][DOMAIN_NAME]" at bounding box center [592, 514] width 180 height 26
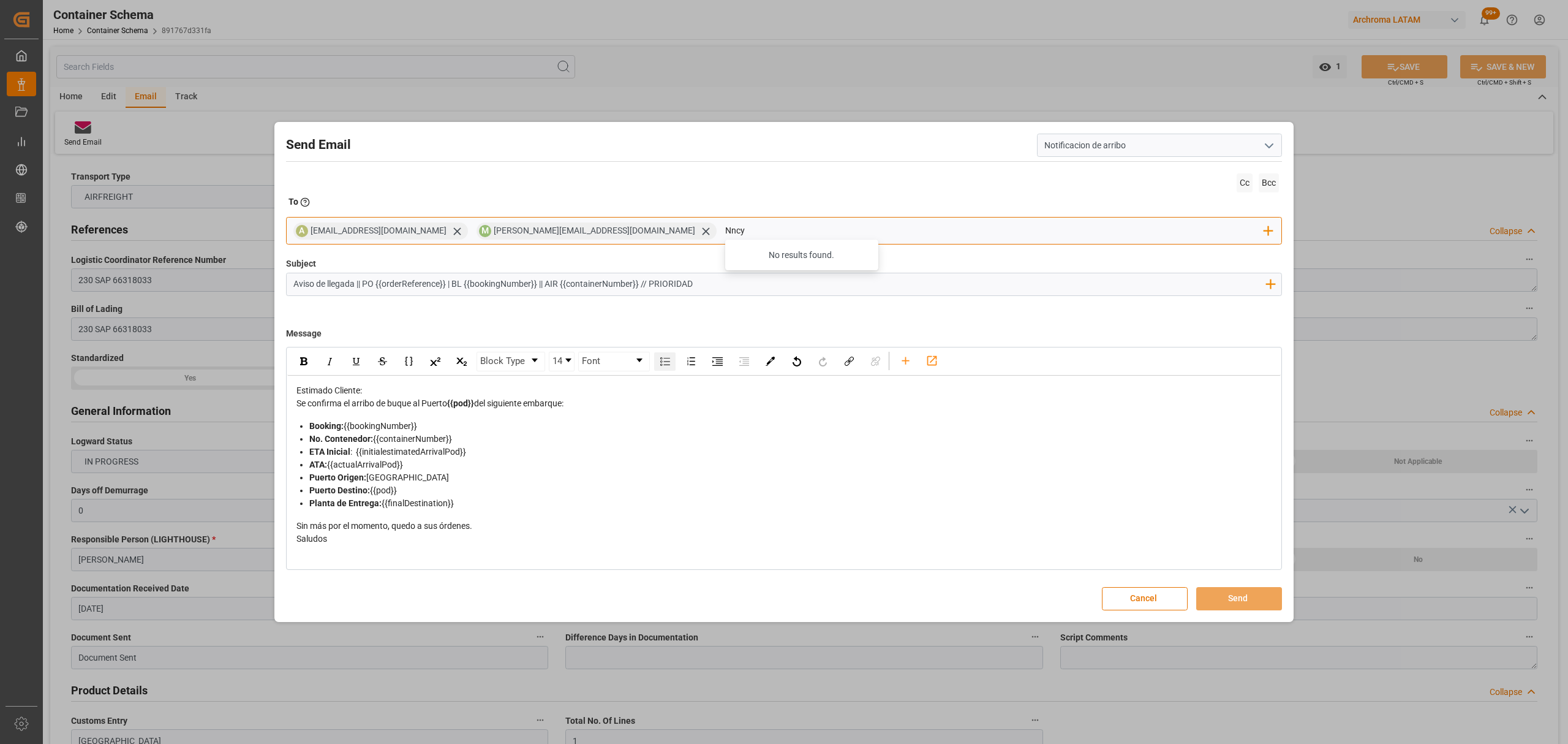
click at [726, 231] on input "Nncy" at bounding box center [995, 230] width 539 height 18
click at [726, 233] on input "Nancy" at bounding box center [995, 230] width 539 height 18
type input "nancy"
click at [736, 270] on div at bounding box center [802, 255] width 153 height 31
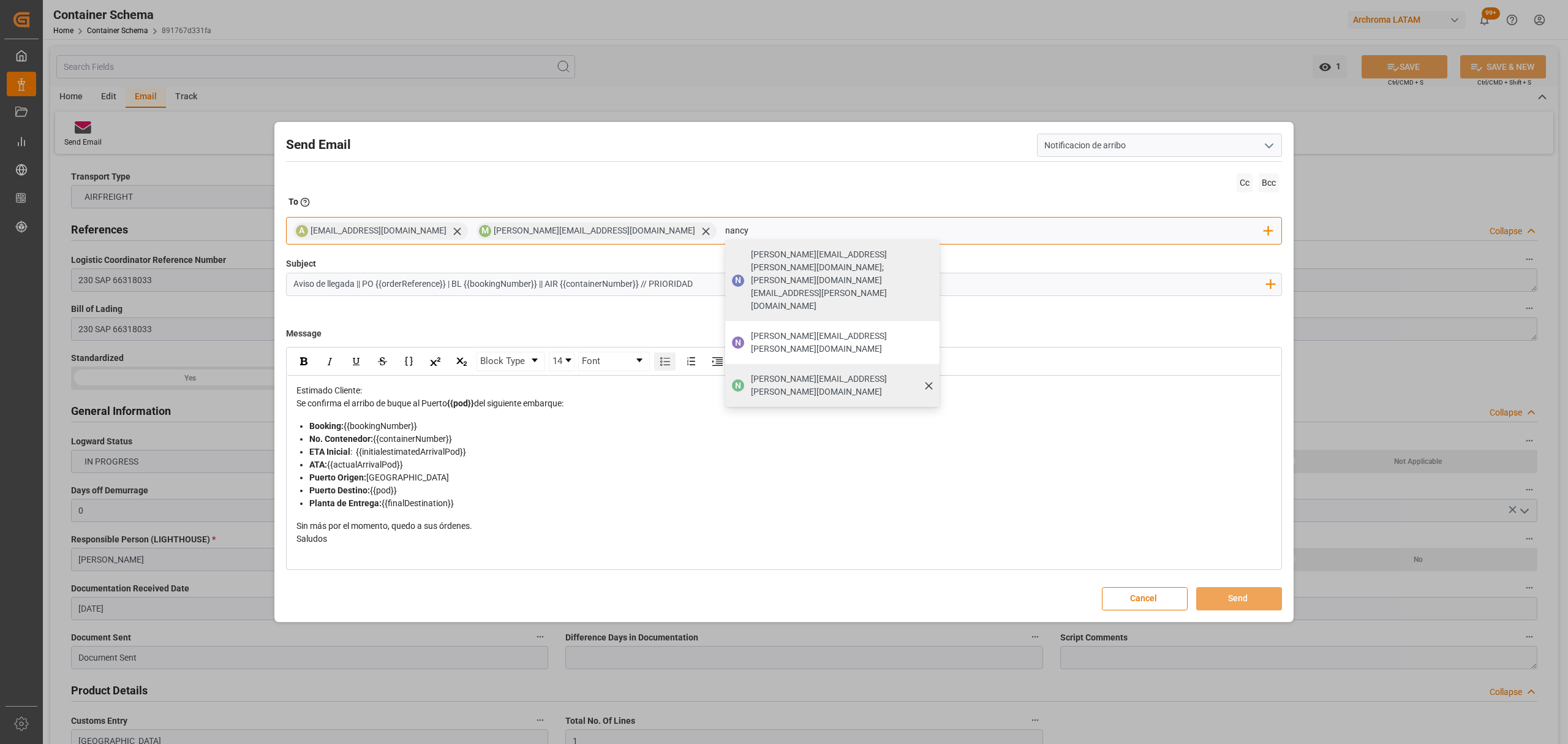
click at [751, 372] on span "[PERSON_NAME][EMAIL_ADDRESS][PERSON_NAME][DOMAIN_NAME]" at bounding box center [840, 385] width 180 height 26
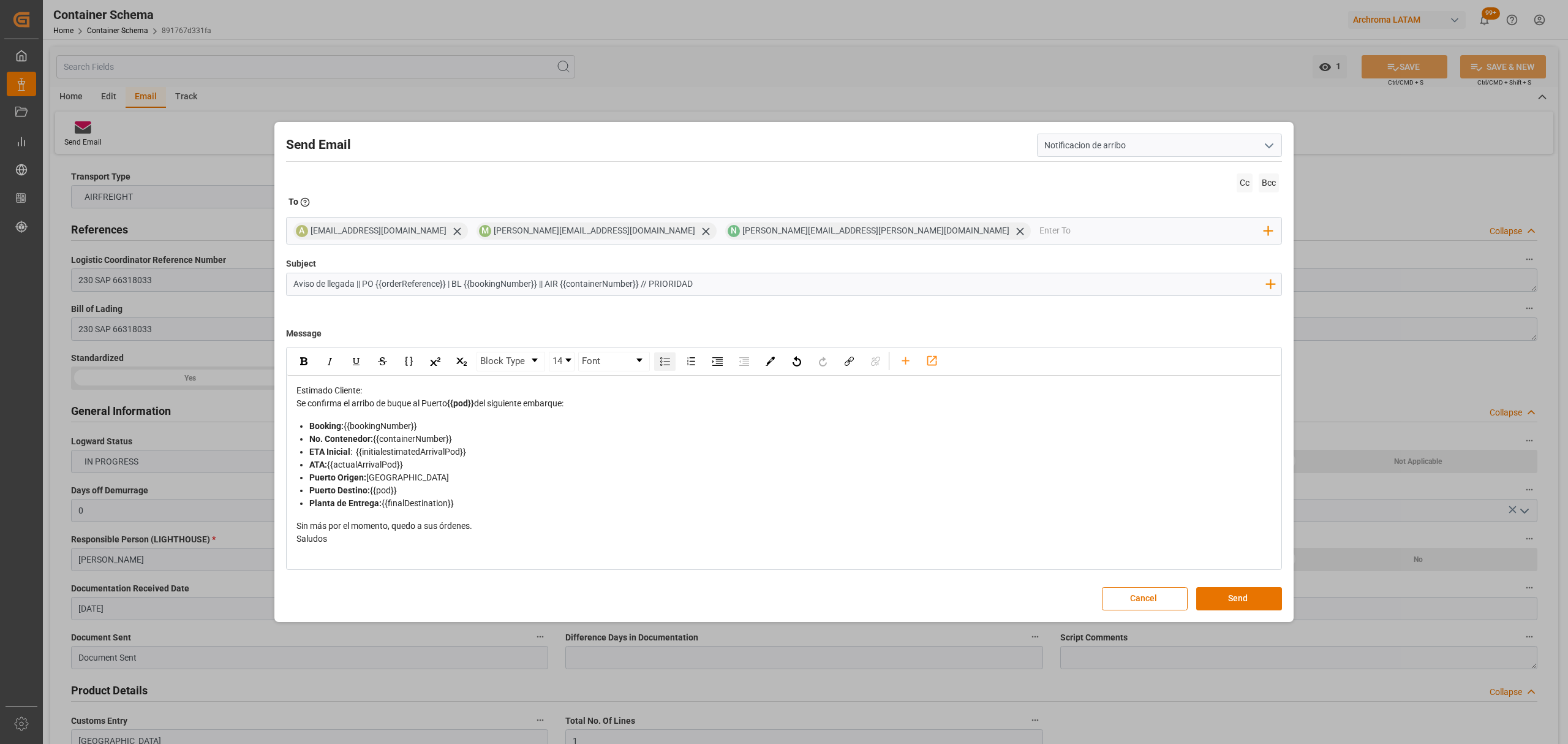
click at [432, 408] on span "Se confirma el arribo de buque al Puerto" at bounding box center [372, 403] width 151 height 10
drag, startPoint x: 582, startPoint y: 402, endPoint x: 380, endPoint y: 405, distance: 202.0
click at [380, 405] on div "Se confirma el arribo de buque al Puerto {{pod}} del siguiente embarque:" at bounding box center [784, 403] width 976 height 13
click at [1233, 598] on button "Send" at bounding box center [1239, 598] width 86 height 24
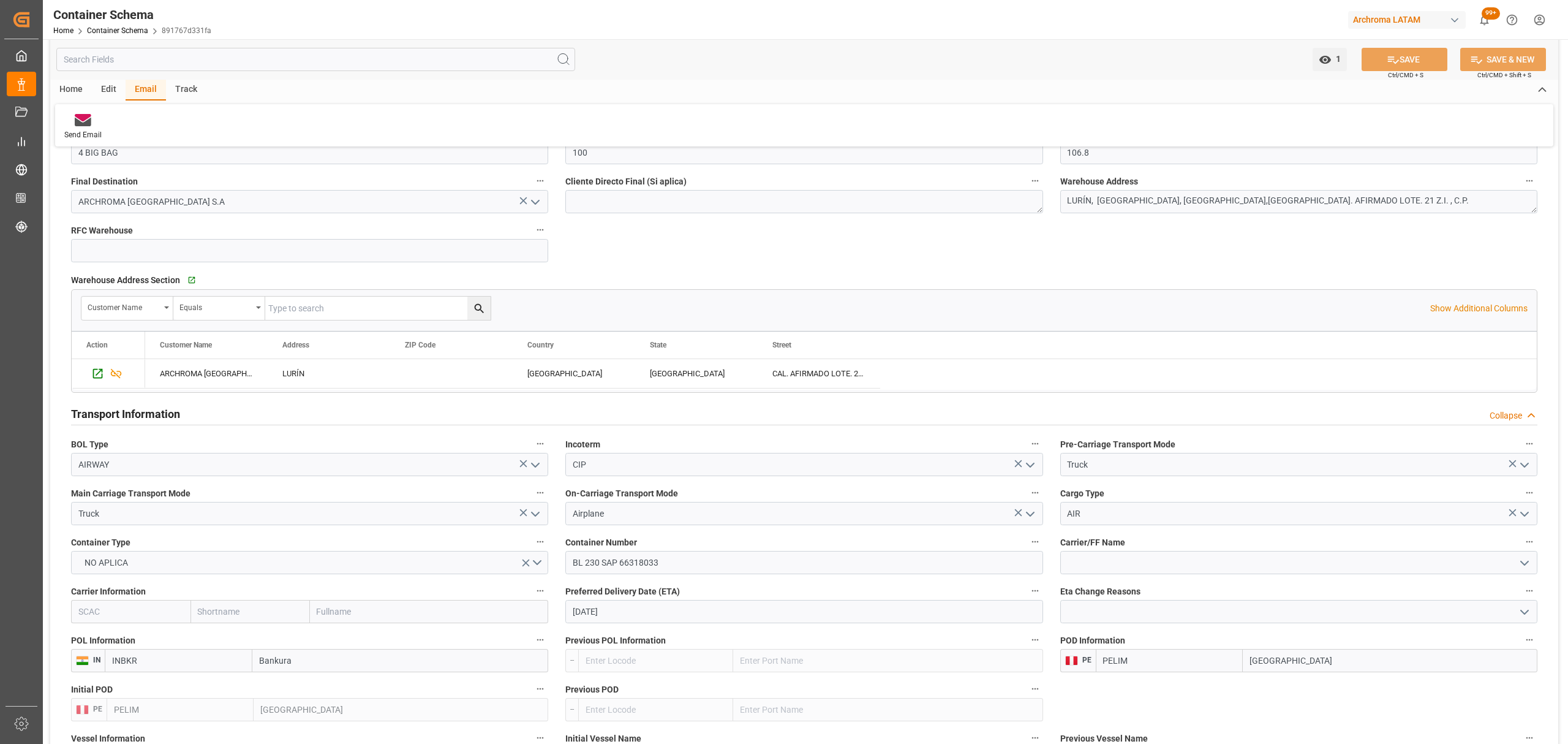
scroll to position [898, 0]
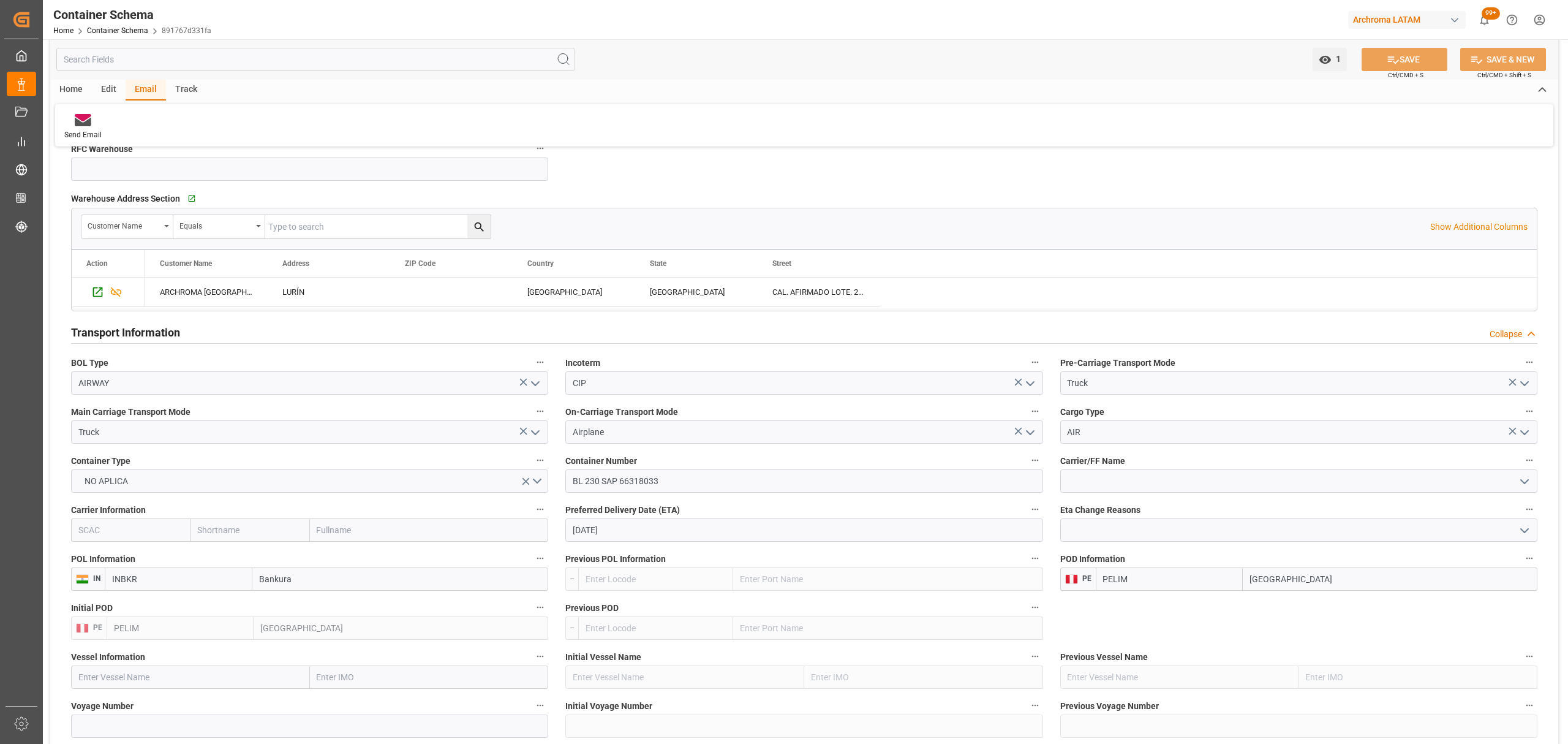
drag, startPoint x: 155, startPoint y: 587, endPoint x: 79, endPoint y: 579, distance: 76.4
click at [79, 579] on div "IN INBKR Bankura" at bounding box center [310, 579] width 477 height 24
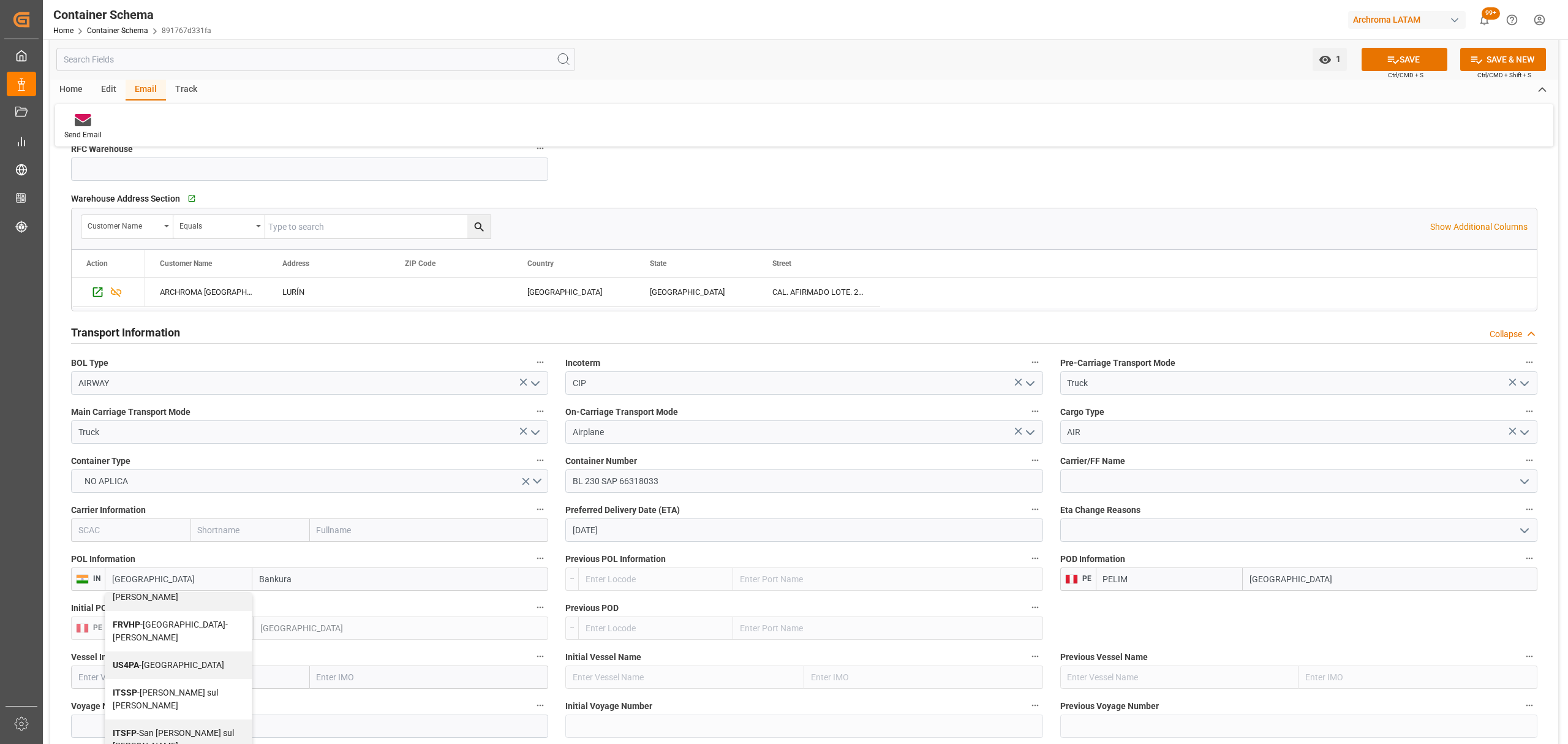
scroll to position [163, 0]
click at [181, 648] on div "US4PA - Panama" at bounding box center [178, 662] width 146 height 27
type input "US4PA"
type input "Panama"
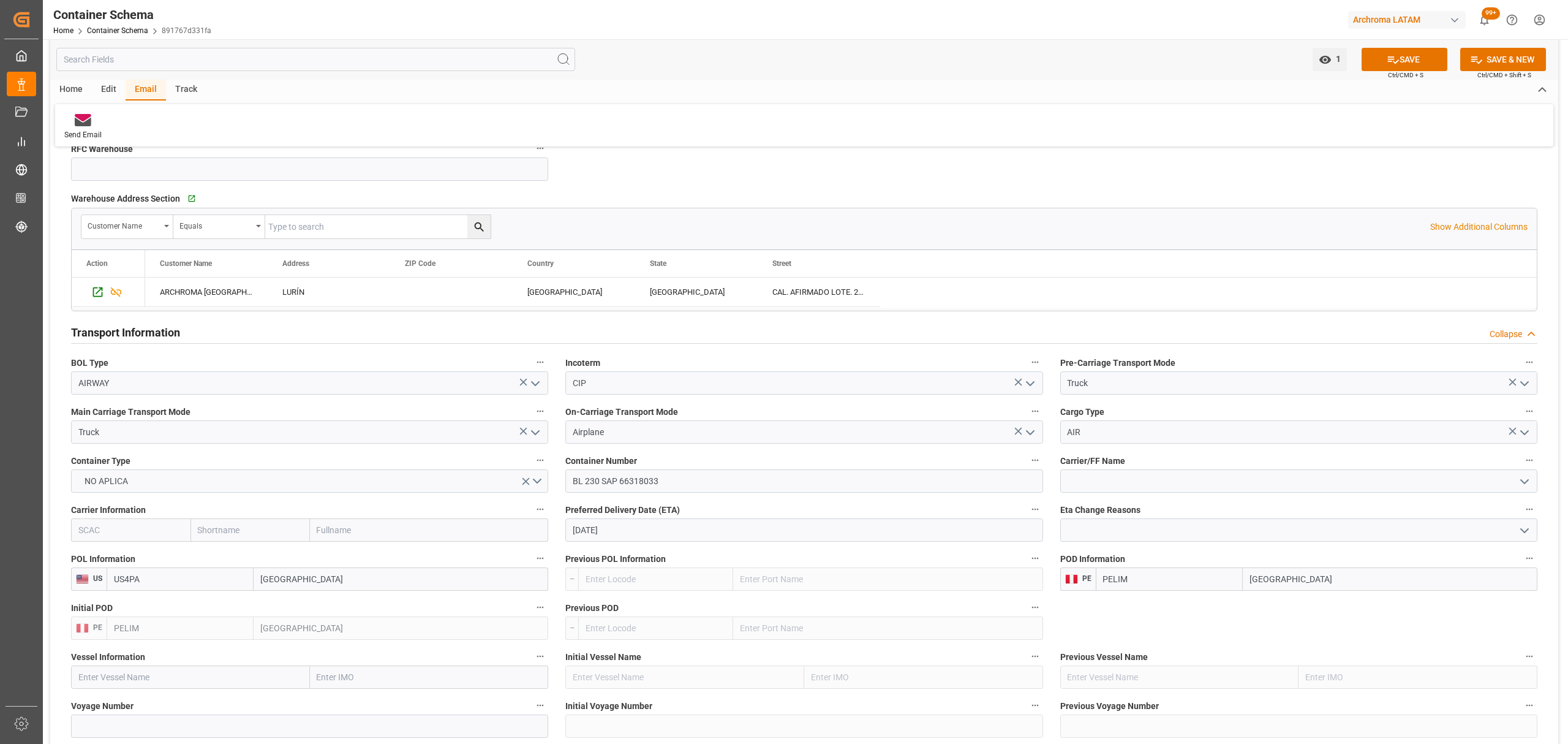
drag, startPoint x: 180, startPoint y: 575, endPoint x: 53, endPoint y: 581, distance: 127.1
click at [53, 581] on div "Transport Type AIRFREIGHT References Collapse Logistic Coordinator Reference Nu…" at bounding box center [803, 368] width 1508 height 2217
click at [202, 670] on div "USPFN - Panama City" at bounding box center [180, 668] width 146 height 27
type input "USPFN"
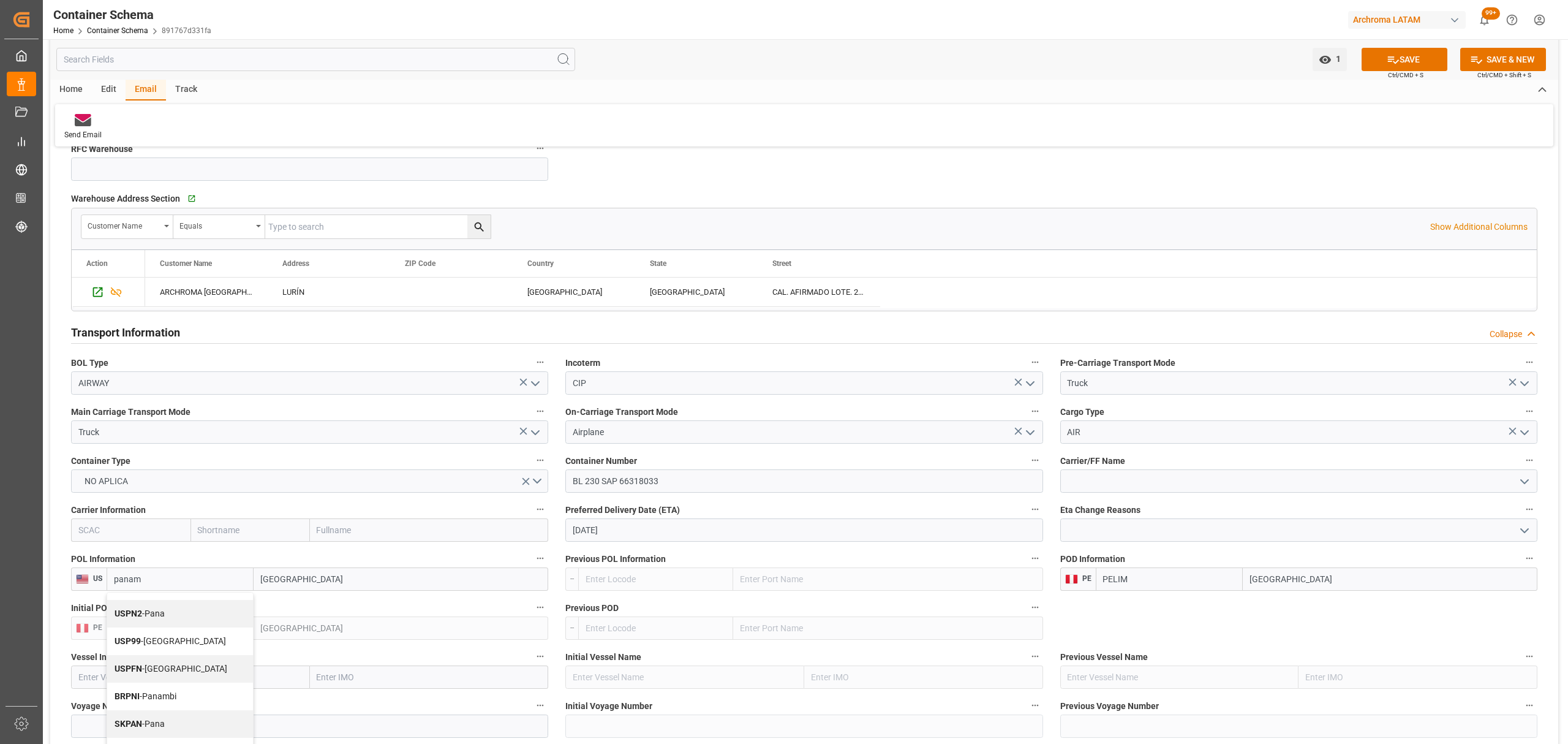
type input "Panama City"
click at [169, 581] on input "USPFN" at bounding box center [180, 579] width 147 height 24
type input "U"
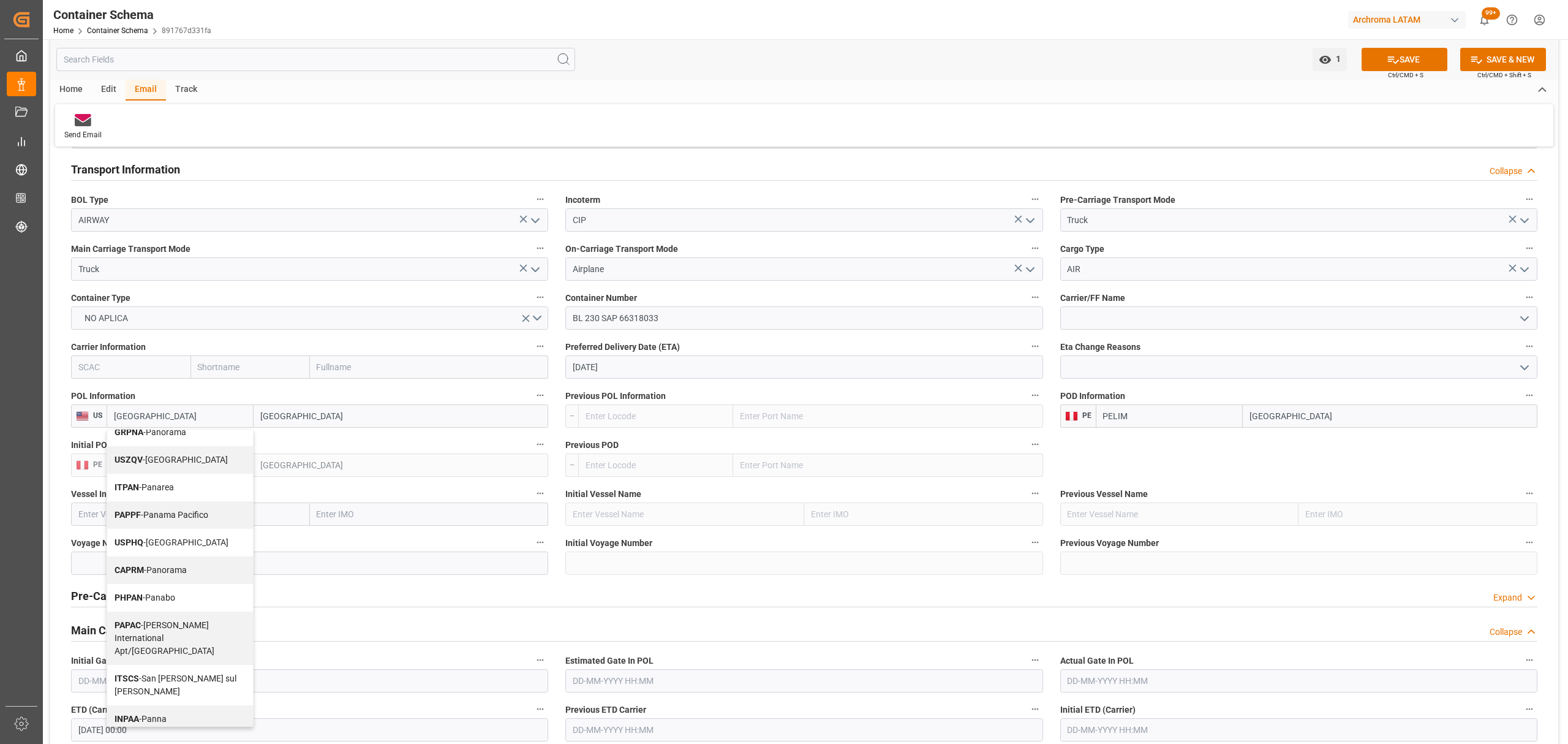
scroll to position [1062, 0]
click at [210, 732] on div "PAPTY - Panamá, Ciudad de" at bounding box center [180, 752] width 146 height 40
type input "PAPTY"
type input "Panamá, Ciudad de"
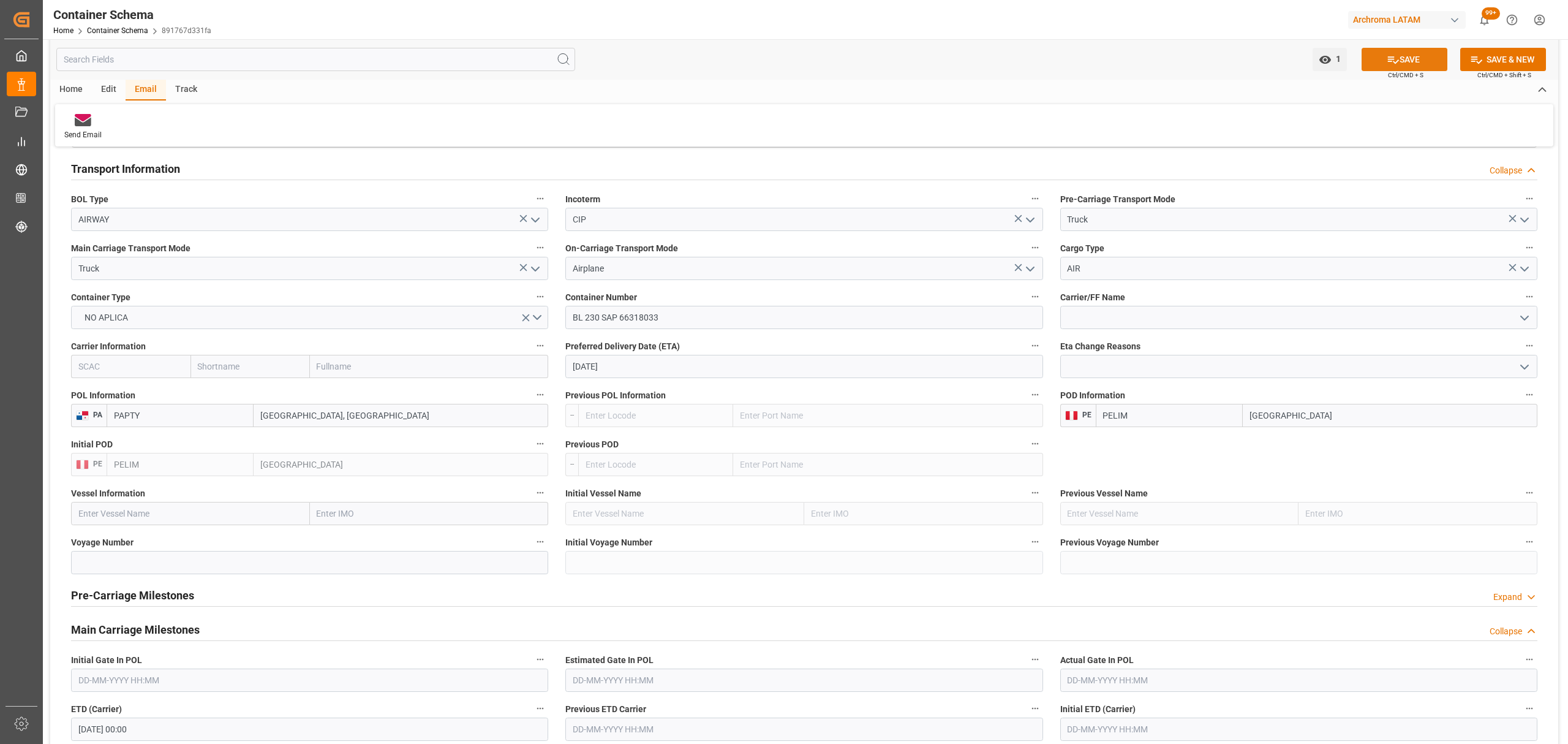
type input "PAPTY"
click at [1386, 57] on icon at bounding box center [1392, 59] width 13 height 13
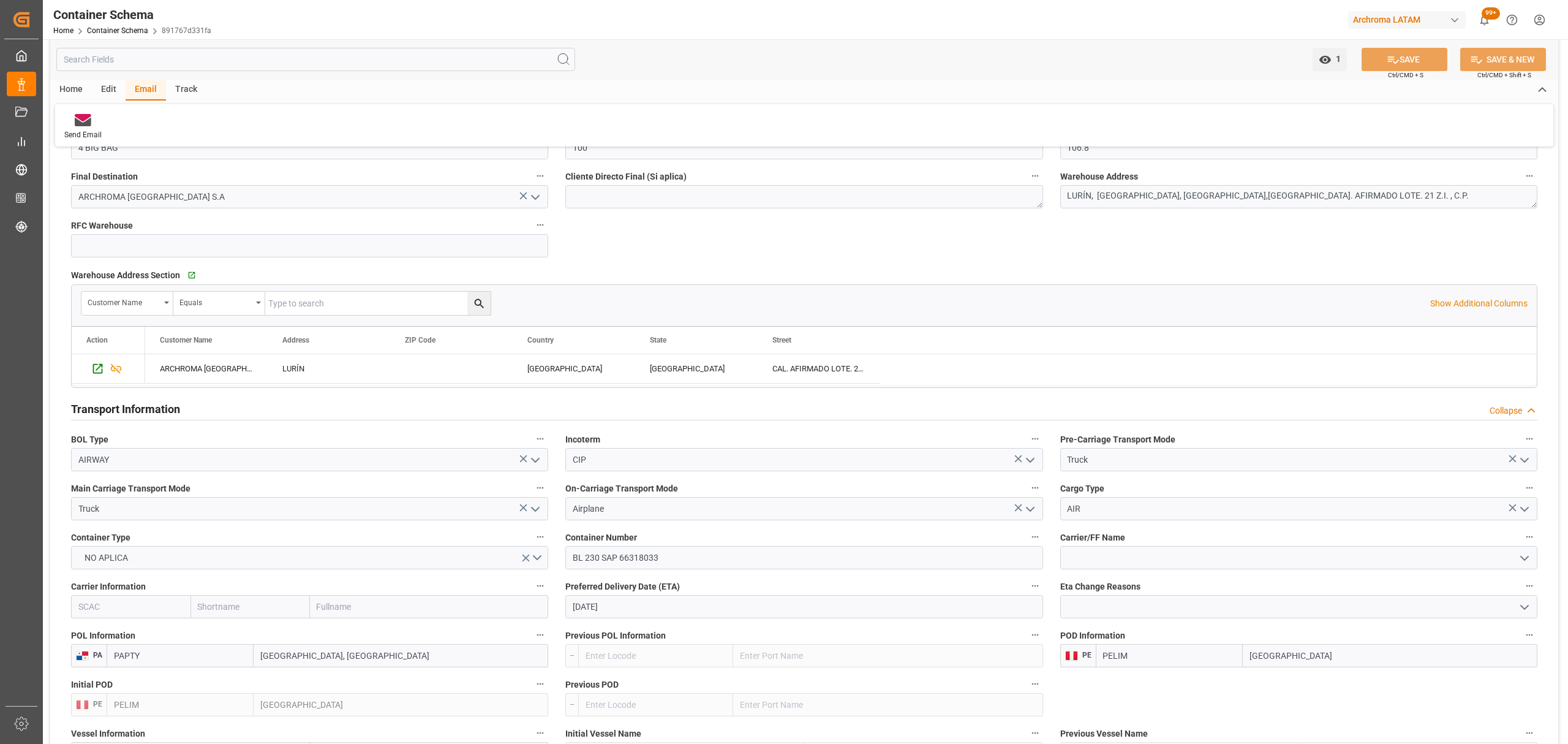
scroll to position [817, 0]
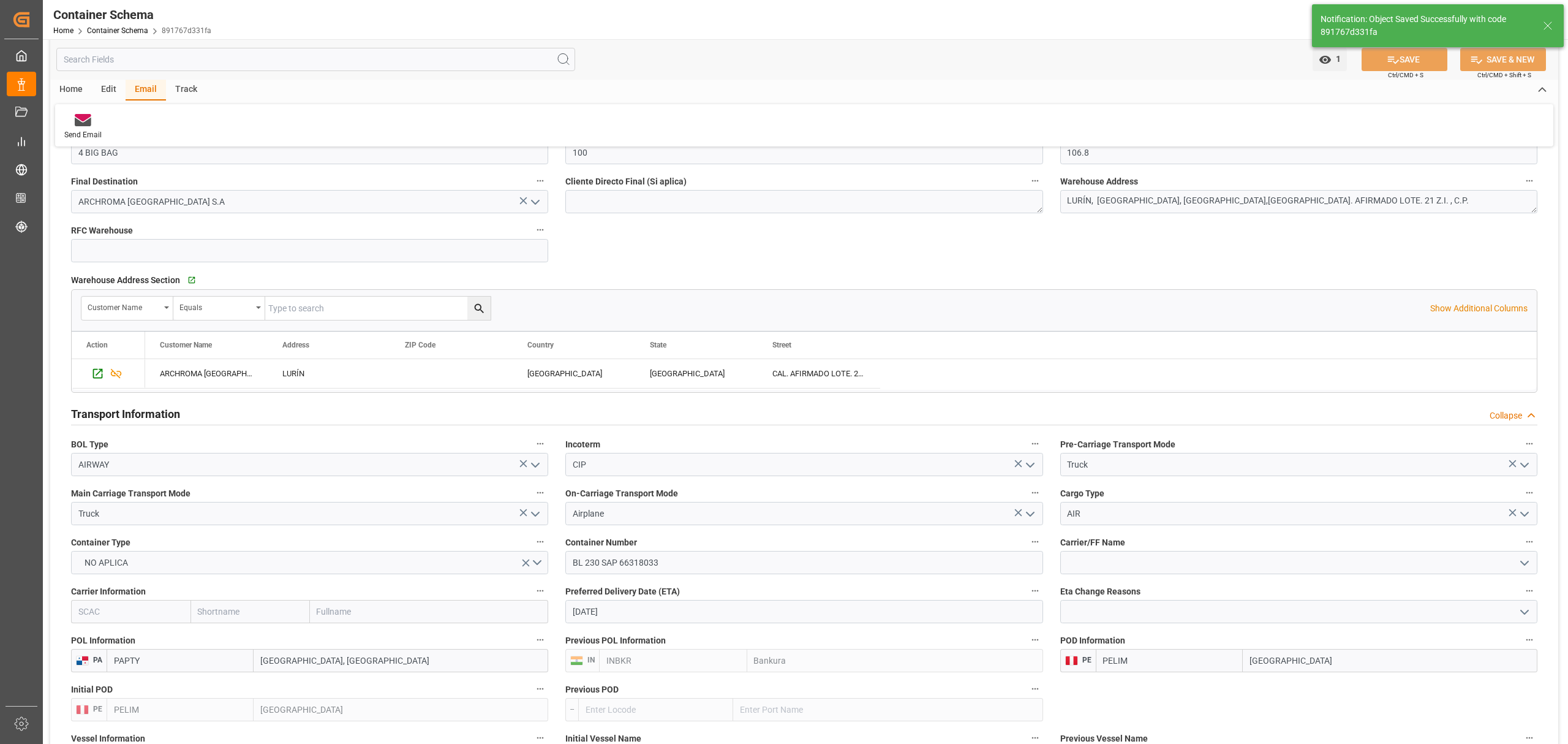
type input "INBKR"
type input "Bankura"
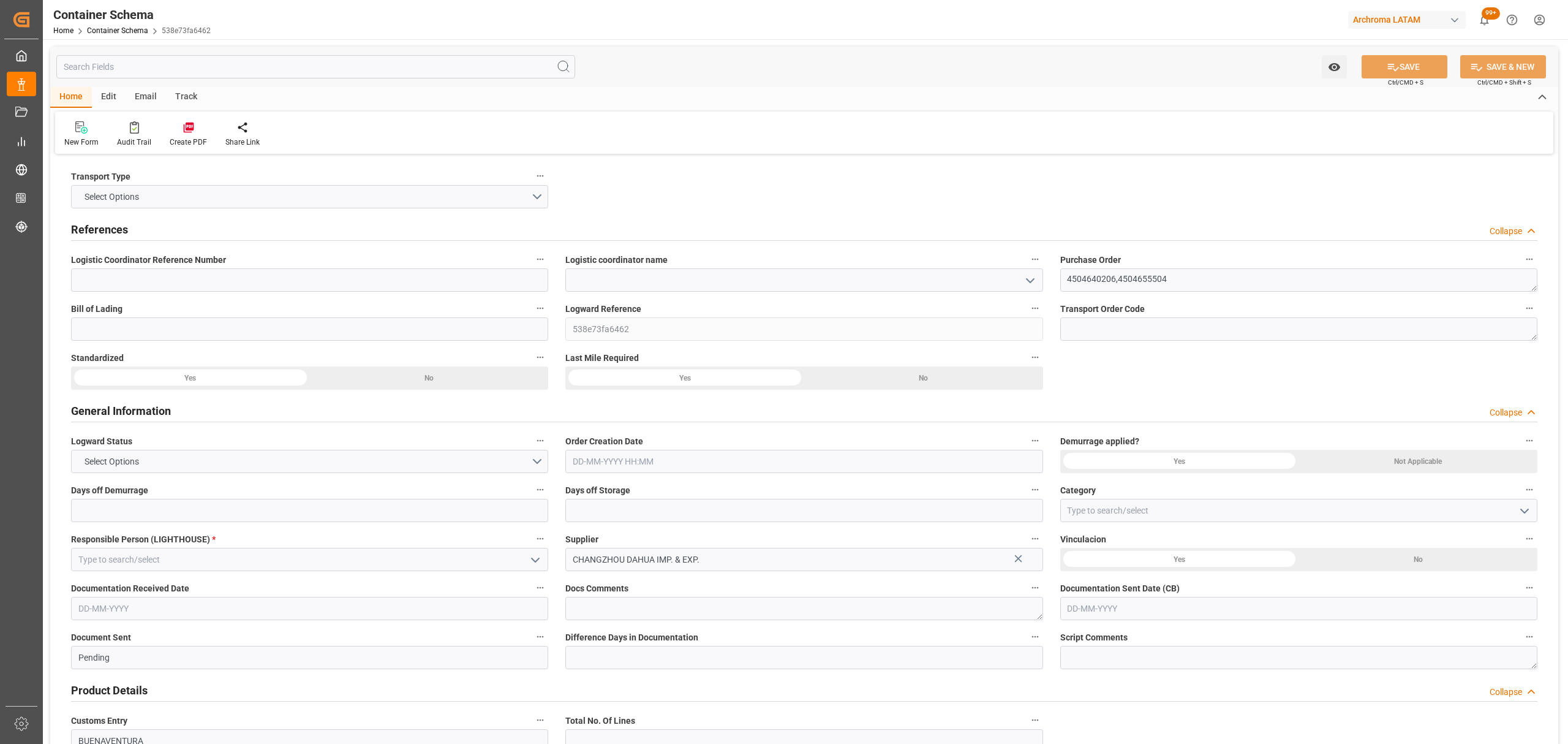
type input "0"
type input "2"
type input "92"
type input "2600"
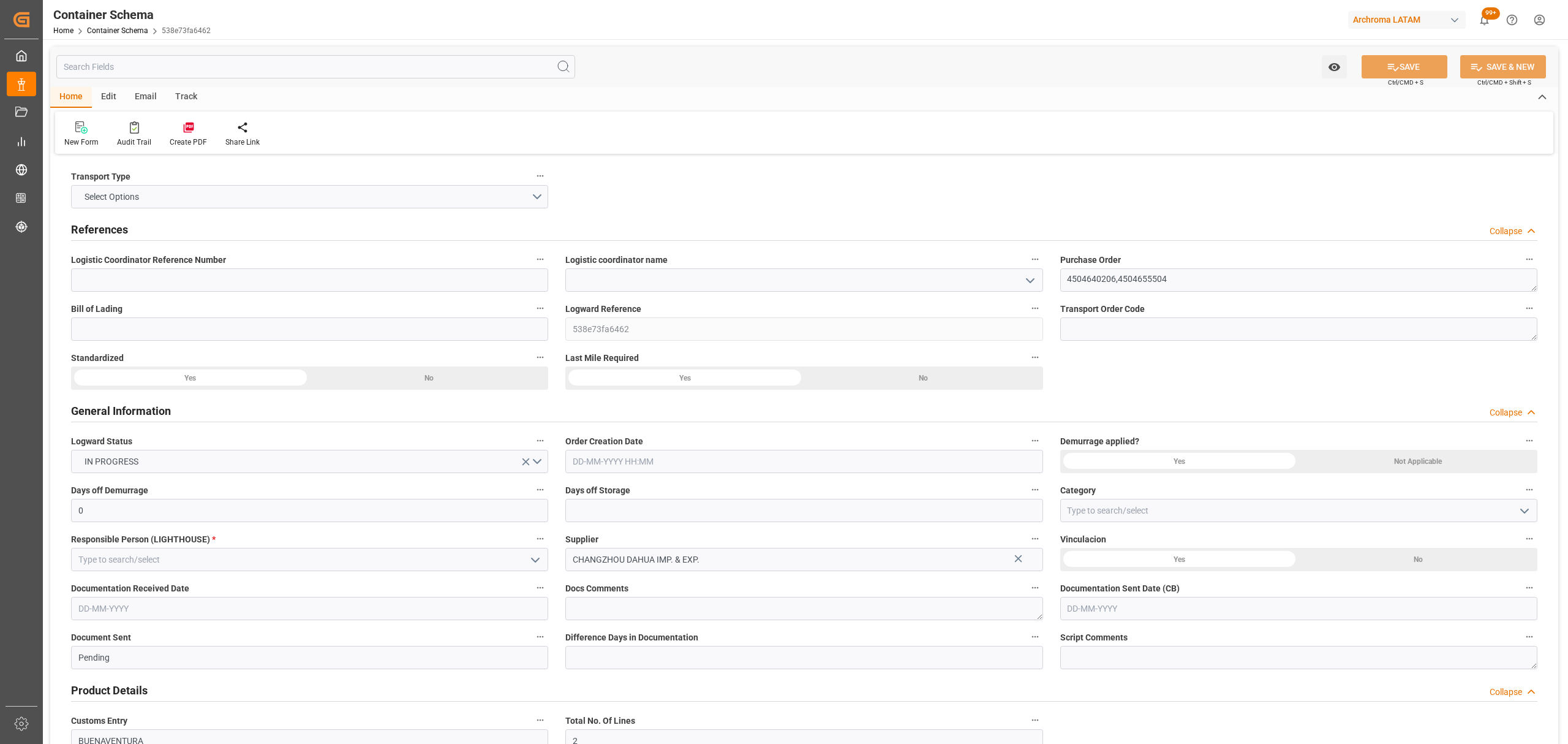
click at [1024, 287] on icon "open menu" at bounding box center [1030, 280] width 15 height 15
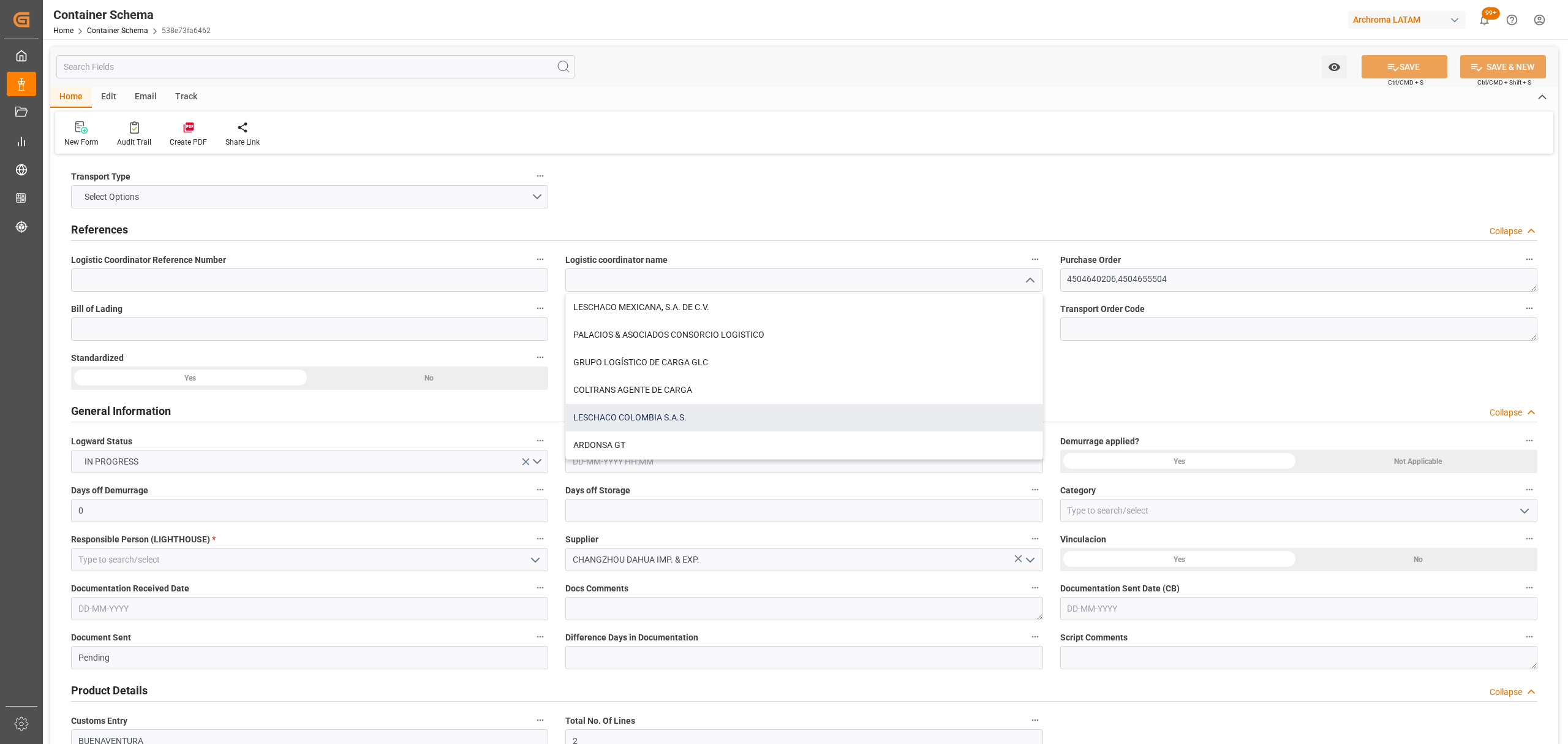
click at [678, 422] on div "LESCHACO COLOMBIA S.A.S." at bounding box center [803, 417] width 476 height 27
type input "LESCHACO COLOMBIA S.A.S."
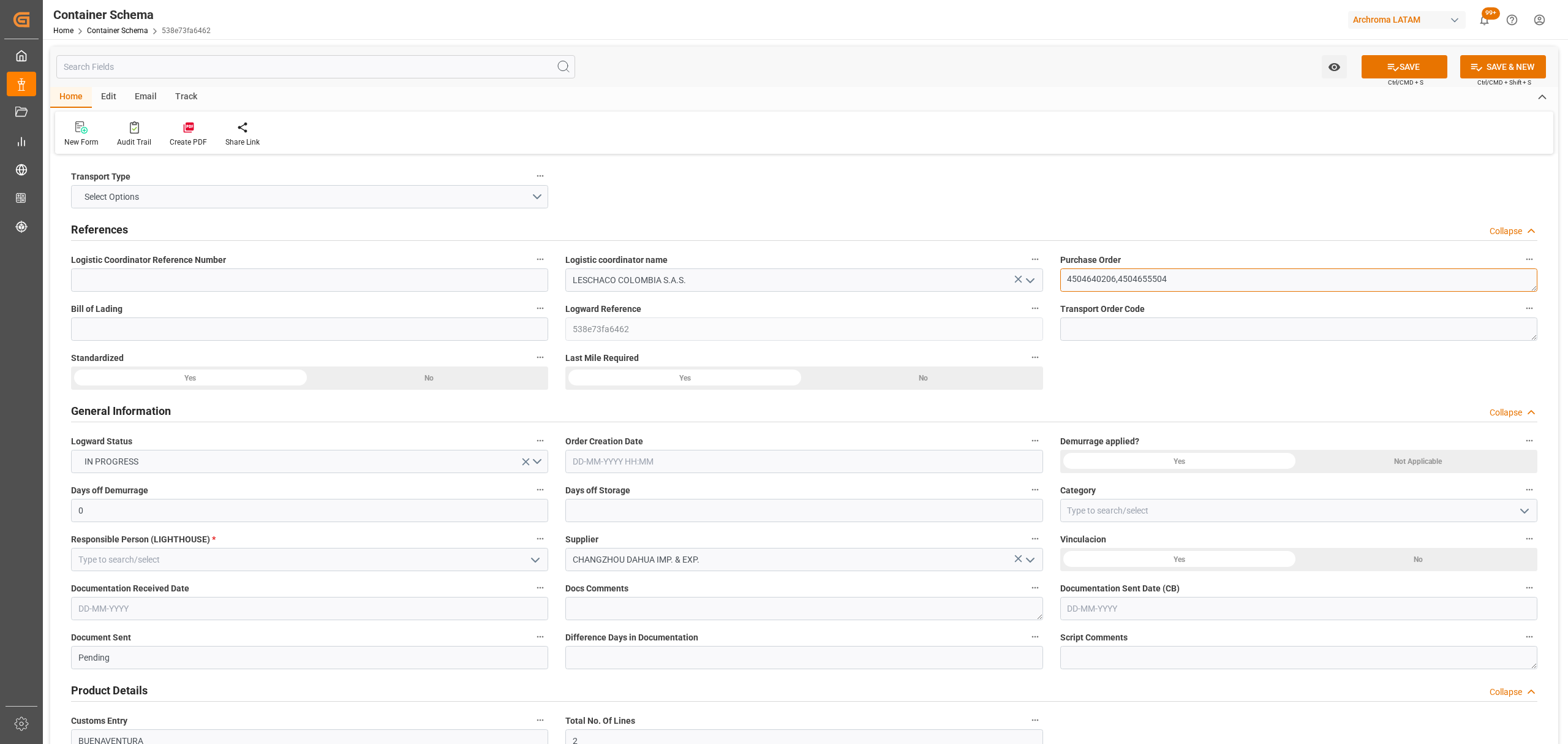
drag, startPoint x: 1211, startPoint y: 286, endPoint x: 877, endPoint y: 274, distance: 334.2
click at [267, 276] on input at bounding box center [310, 280] width 477 height 24
click at [82, 330] on input at bounding box center [310, 329] width 477 height 24
click at [466, 287] on input at bounding box center [310, 280] width 477 height 24
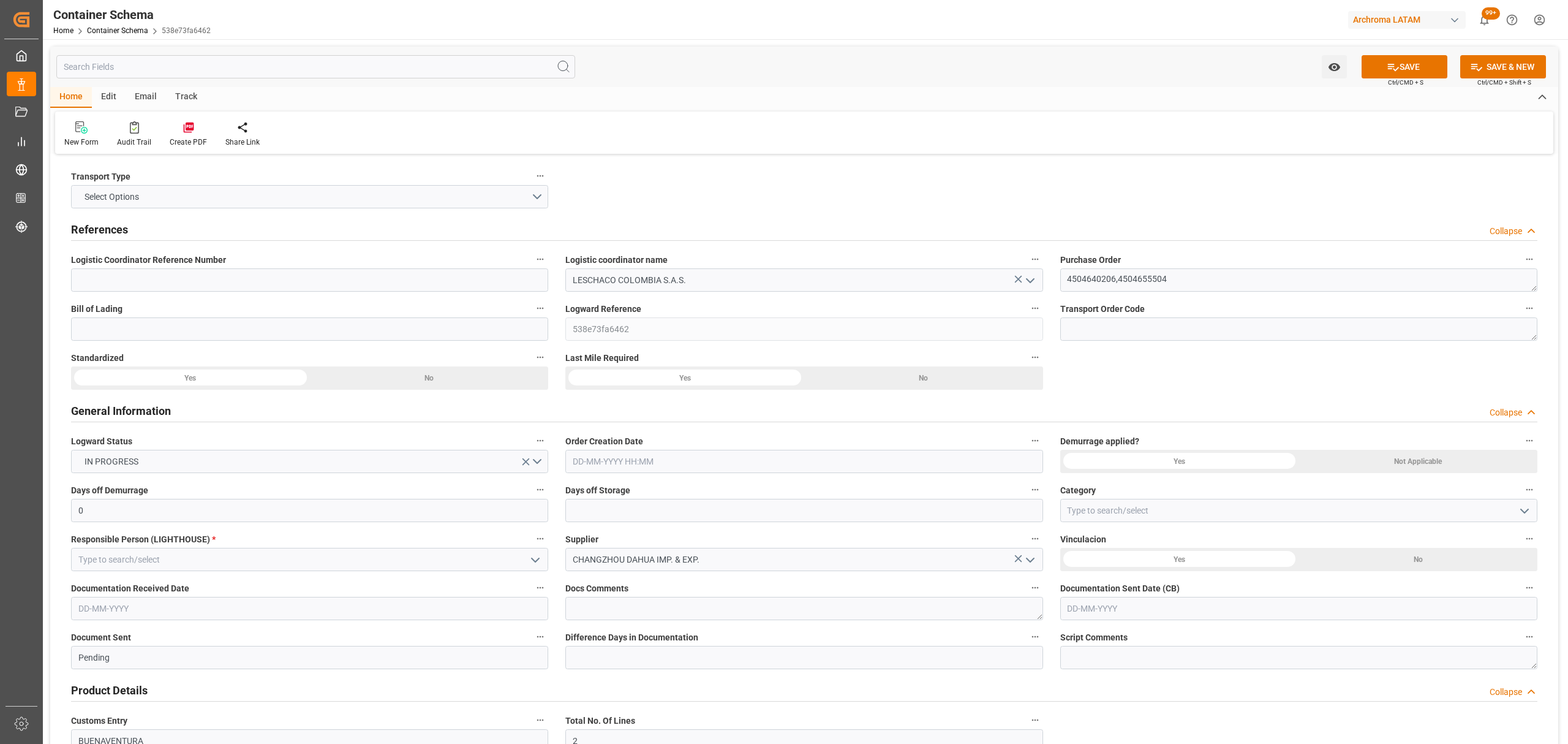
click at [636, 474] on div "Order Creation Date" at bounding box center [804, 453] width 494 height 49
click at [650, 463] on input "text" at bounding box center [803, 461] width 477 height 24
click at [574, 533] on div "1" at bounding box center [581, 536] width 15 height 15
click at [762, 576] on li "09:45" at bounding box center [766, 575] width 52 height 31
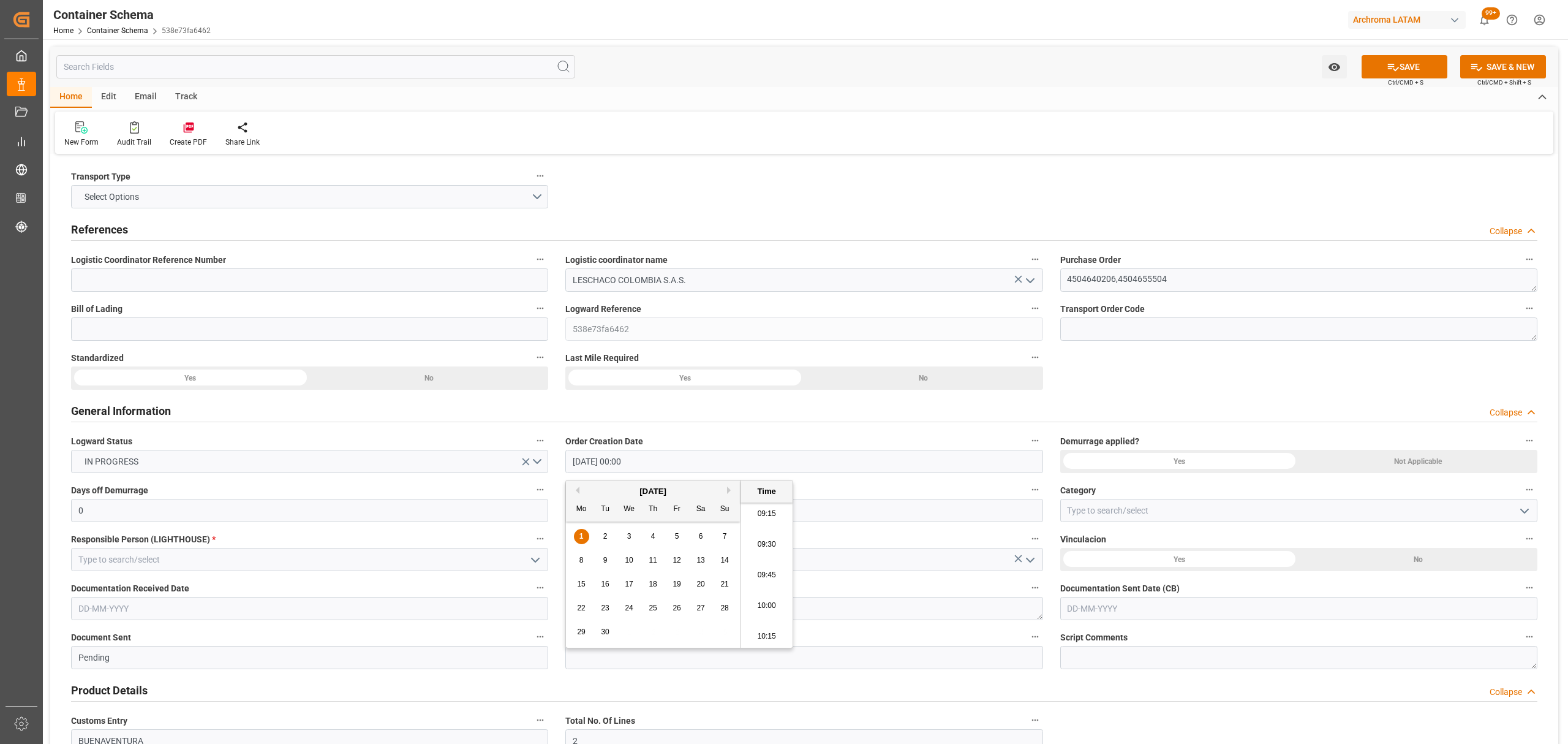
type input "[DATE] 09:45"
click at [1522, 509] on icon "open menu" at bounding box center [1525, 511] width 15 height 15
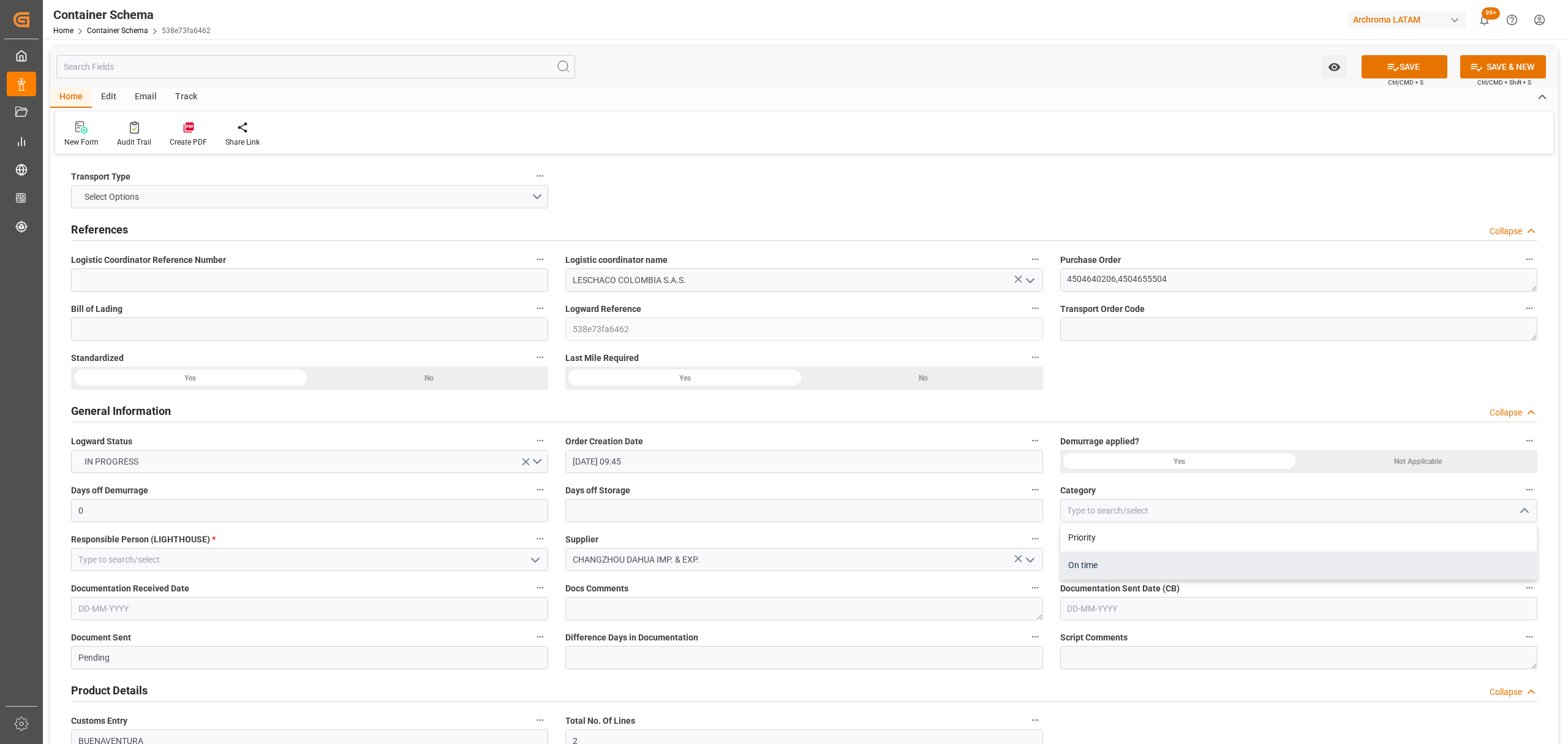
click at [1152, 569] on div "On time" at bounding box center [1299, 564] width 476 height 27
type input "On time"
click at [785, 521] on div "Days off Storage" at bounding box center [804, 501] width 494 height 49
click at [785, 515] on input "text" at bounding box center [803, 511] width 477 height 24
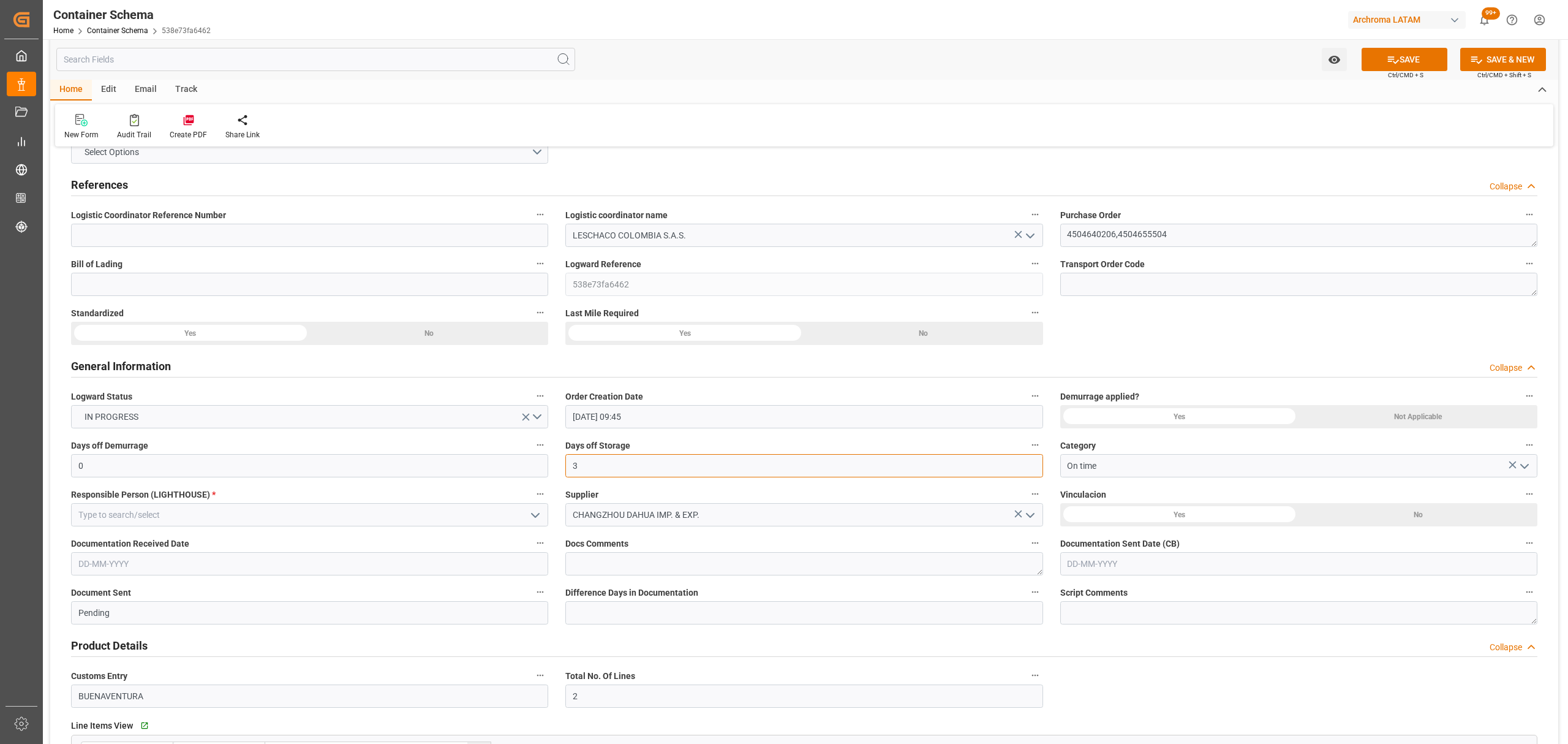
scroll to position [82, 0]
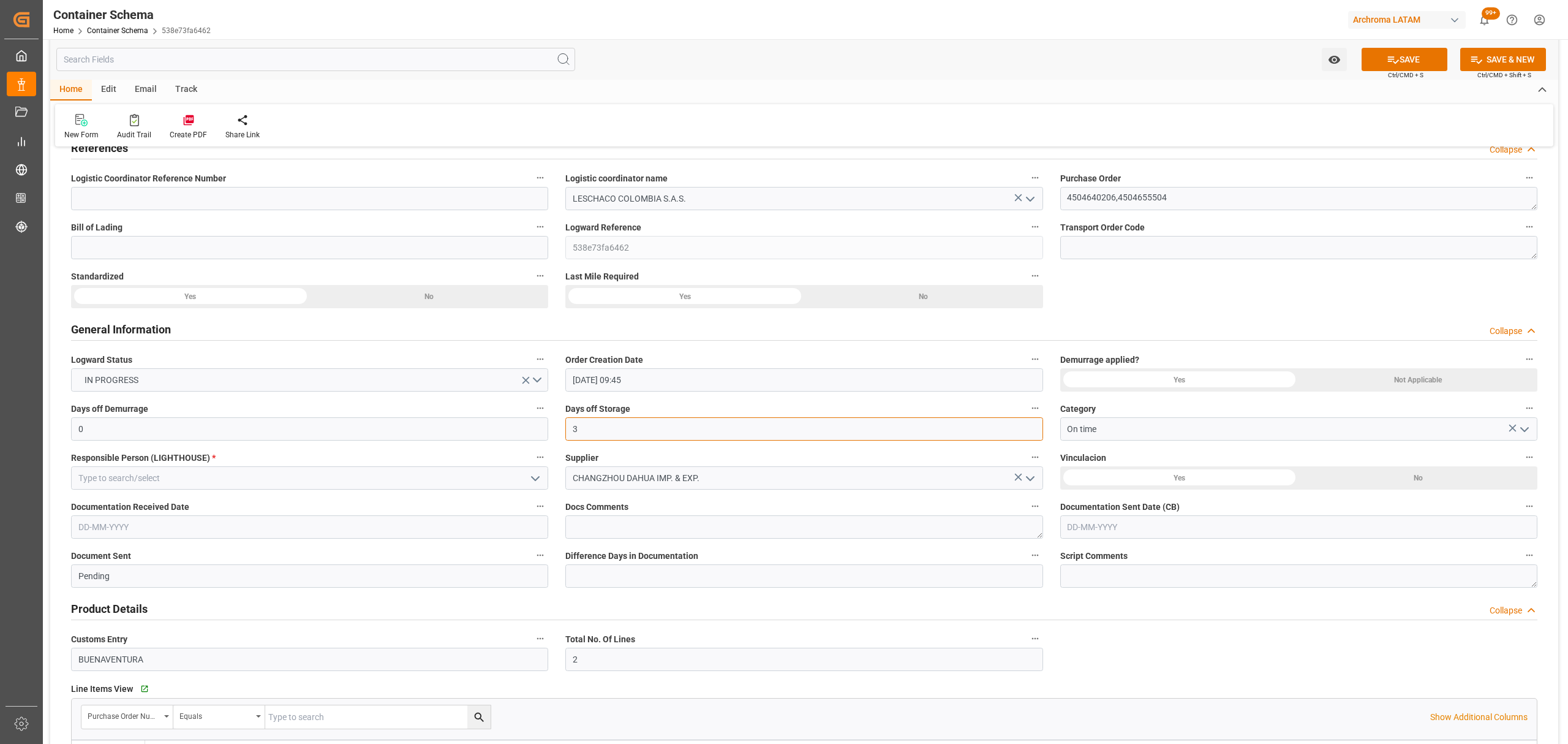
type input "3"
click at [531, 476] on icon "open menu" at bounding box center [536, 478] width 15 height 15
drag, startPoint x: 135, startPoint y: 559, endPoint x: 207, endPoint y: 552, distance: 72.3
click at [135, 559] on div "[PERSON_NAME]" at bounding box center [309, 559] width 476 height 27
type input "[PERSON_NAME]"
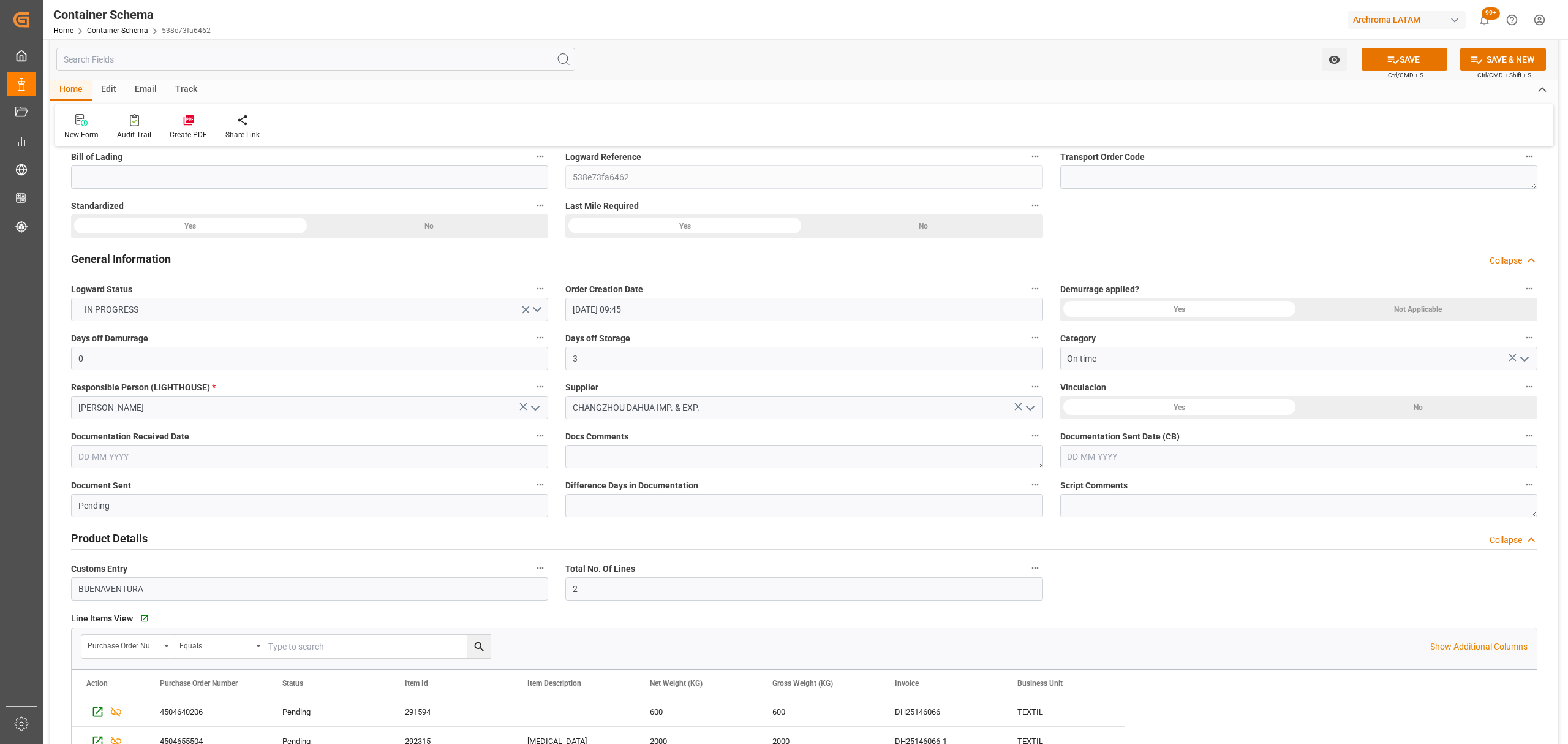
scroll to position [245, 0]
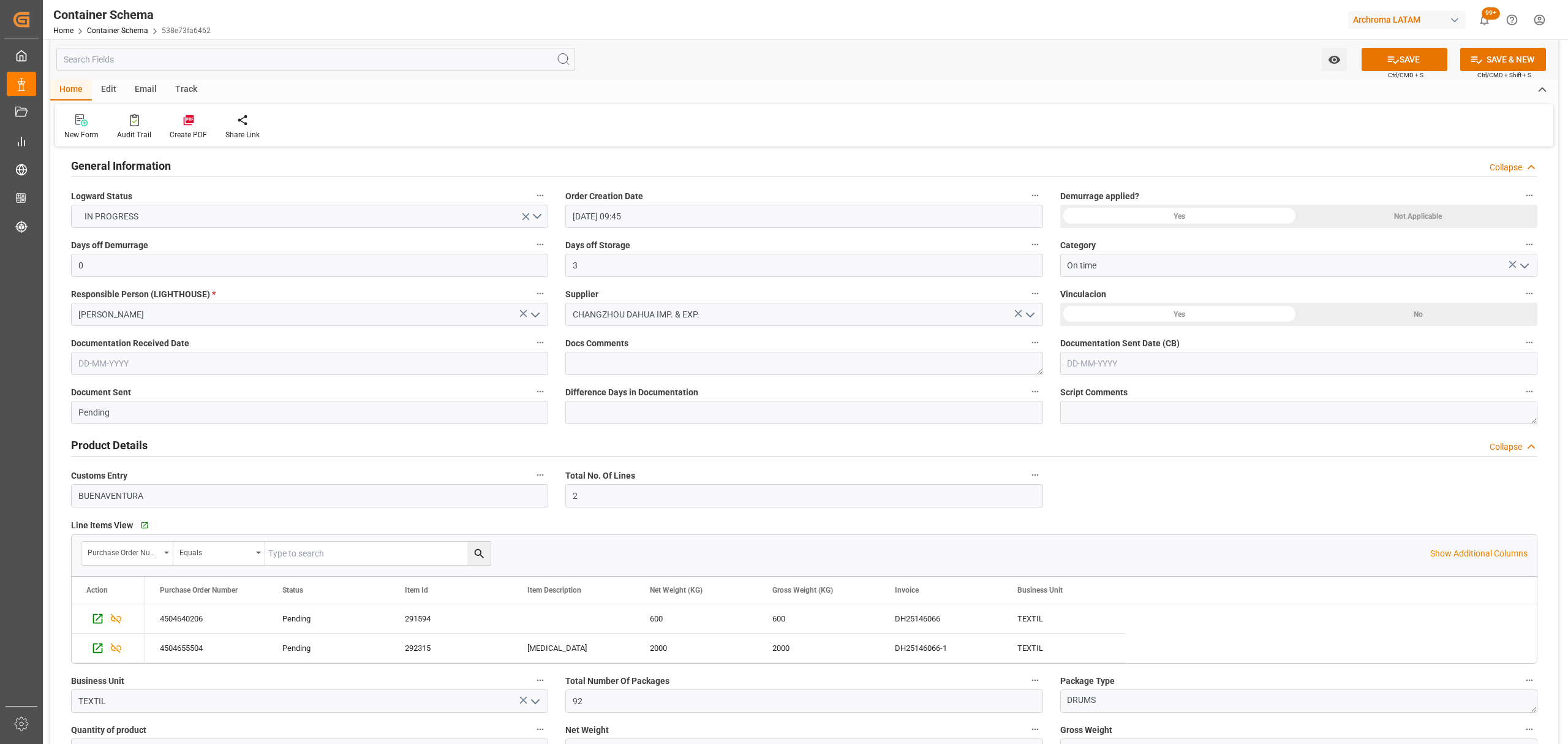
click at [451, 361] on input "text" at bounding box center [310, 364] width 477 height 24
click at [77, 451] on div "8 9 10 11 12 13 14" at bounding box center [158, 462] width 167 height 24
click at [83, 439] on div "1" at bounding box center [87, 439] width 15 height 15
type input "[DATE]"
click at [1193, 375] on input "text" at bounding box center [1299, 364] width 477 height 24
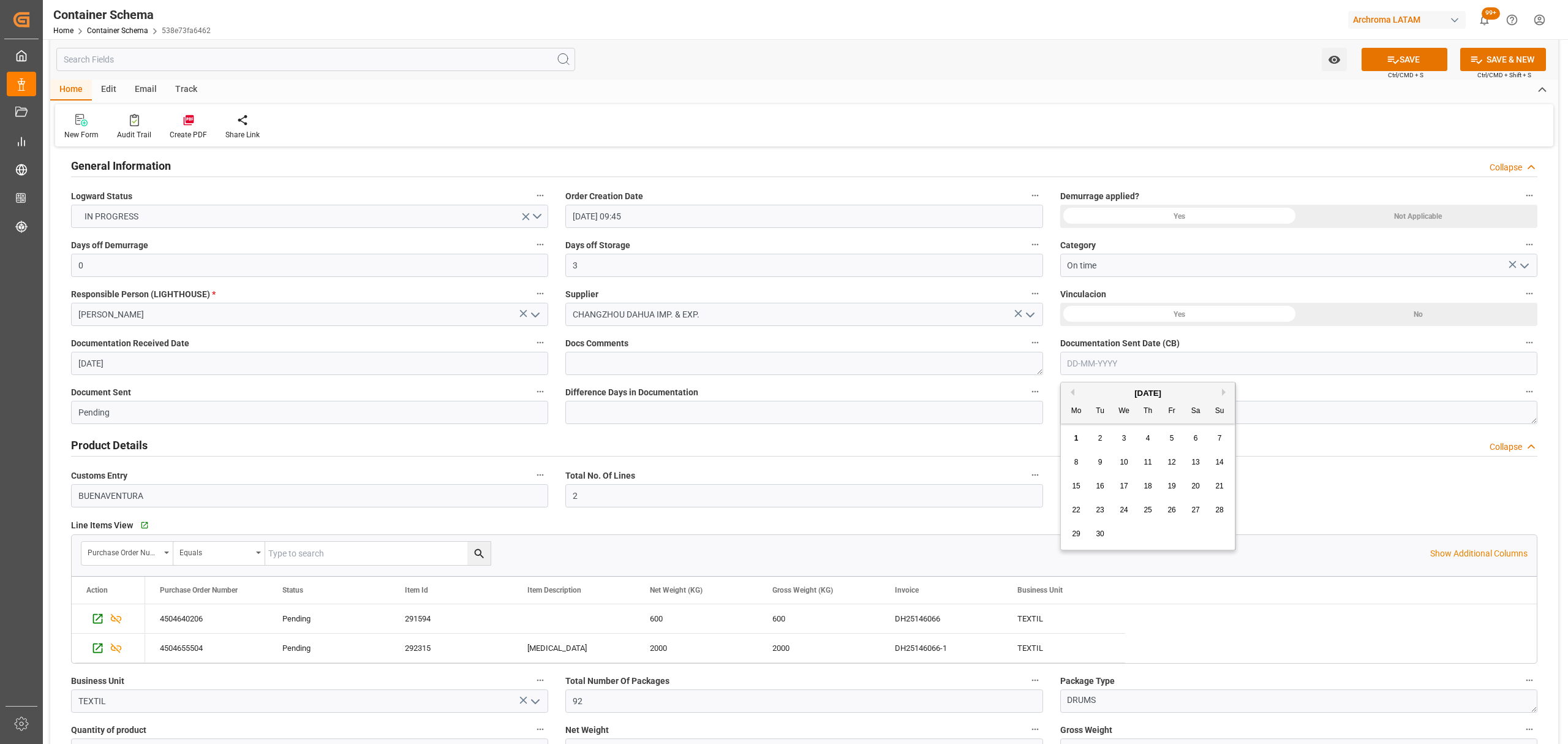
click at [1083, 440] on div "1" at bounding box center [1076, 439] width 15 height 15
type input "[DATE]"
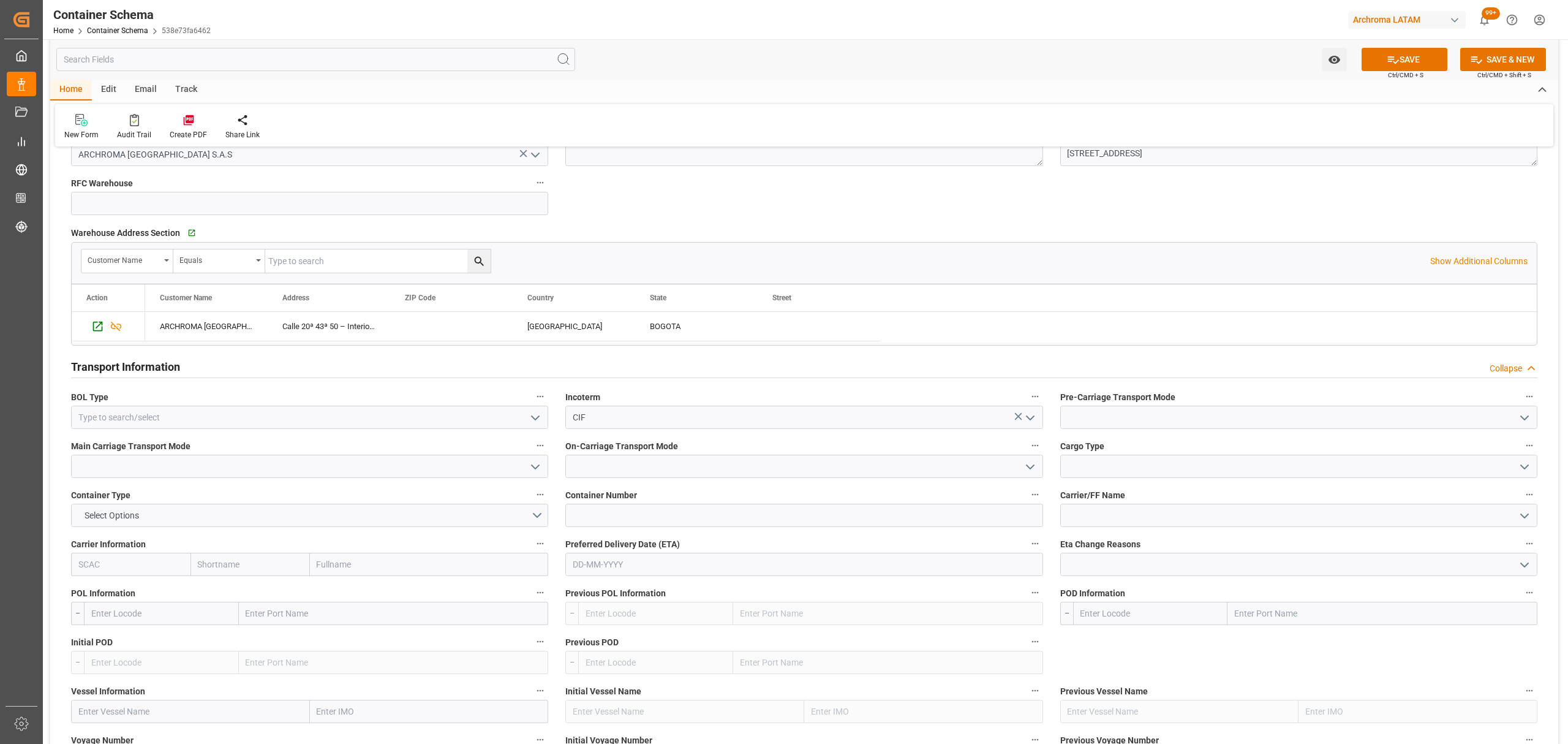
scroll to position [898, 0]
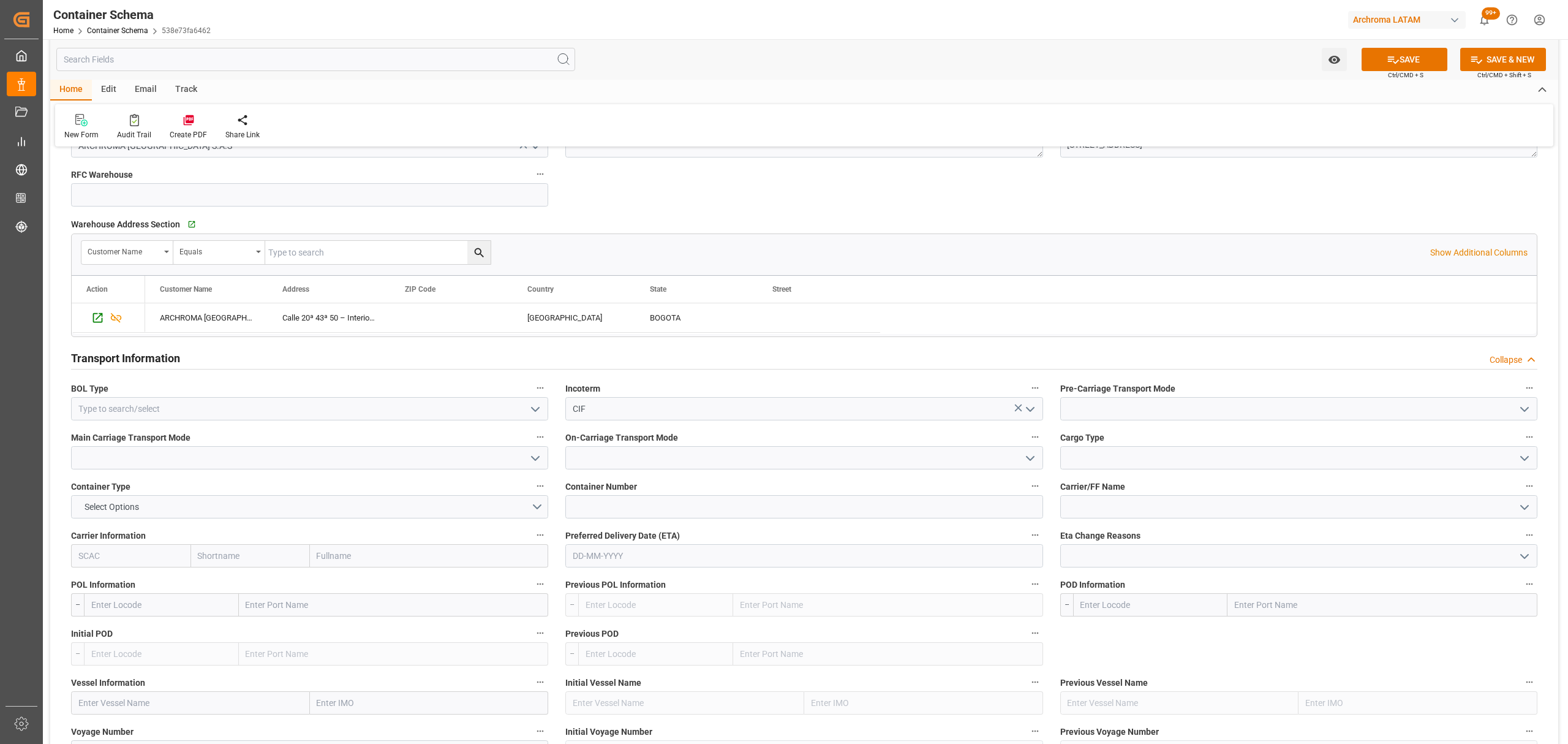
click at [532, 461] on icon "open menu" at bounding box center [536, 458] width 15 height 15
click at [529, 415] on icon "open menu" at bounding box center [536, 409] width 15 height 15
click at [132, 439] on div "HOUSE" at bounding box center [309, 436] width 476 height 27
type input "HOUSE"
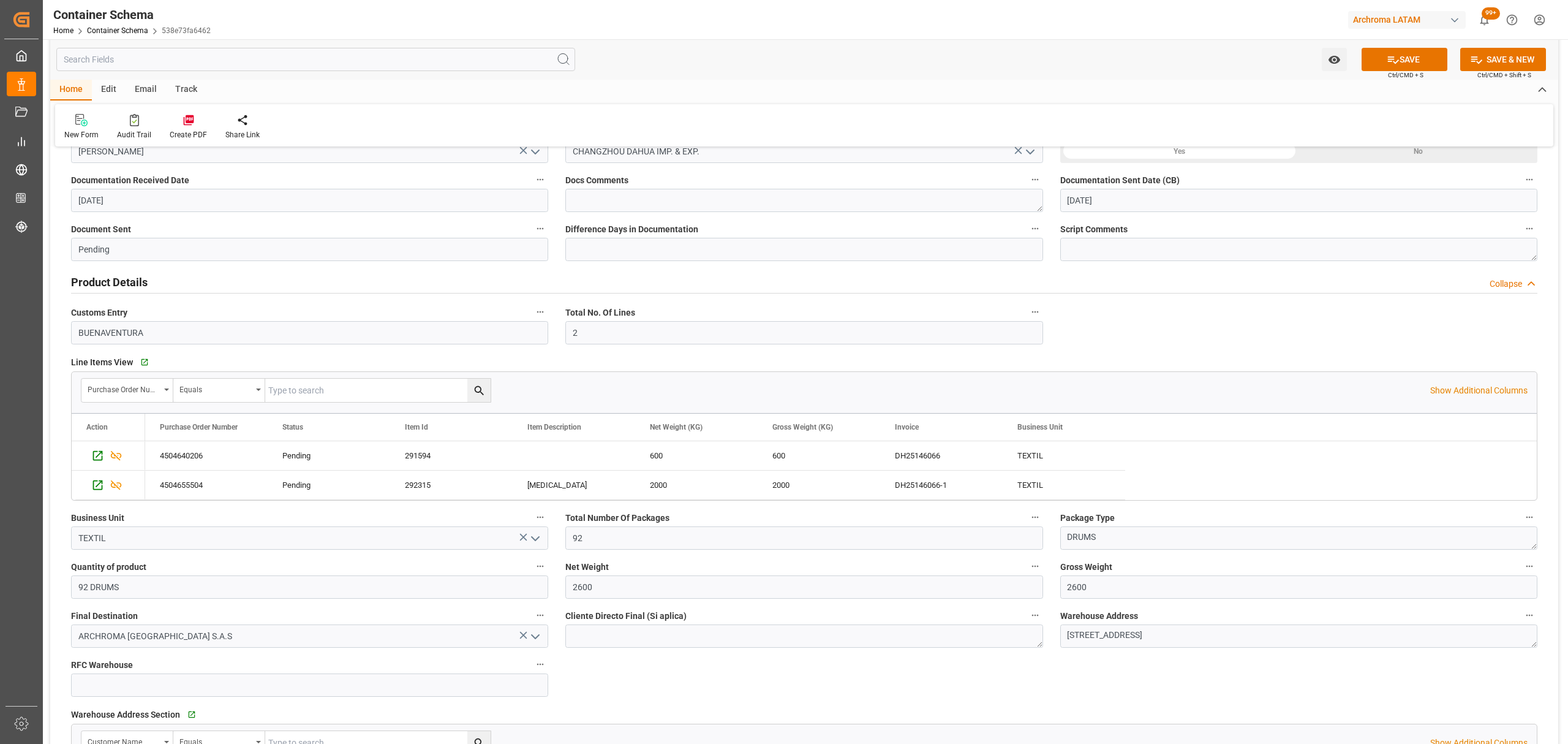
scroll to position [0, 0]
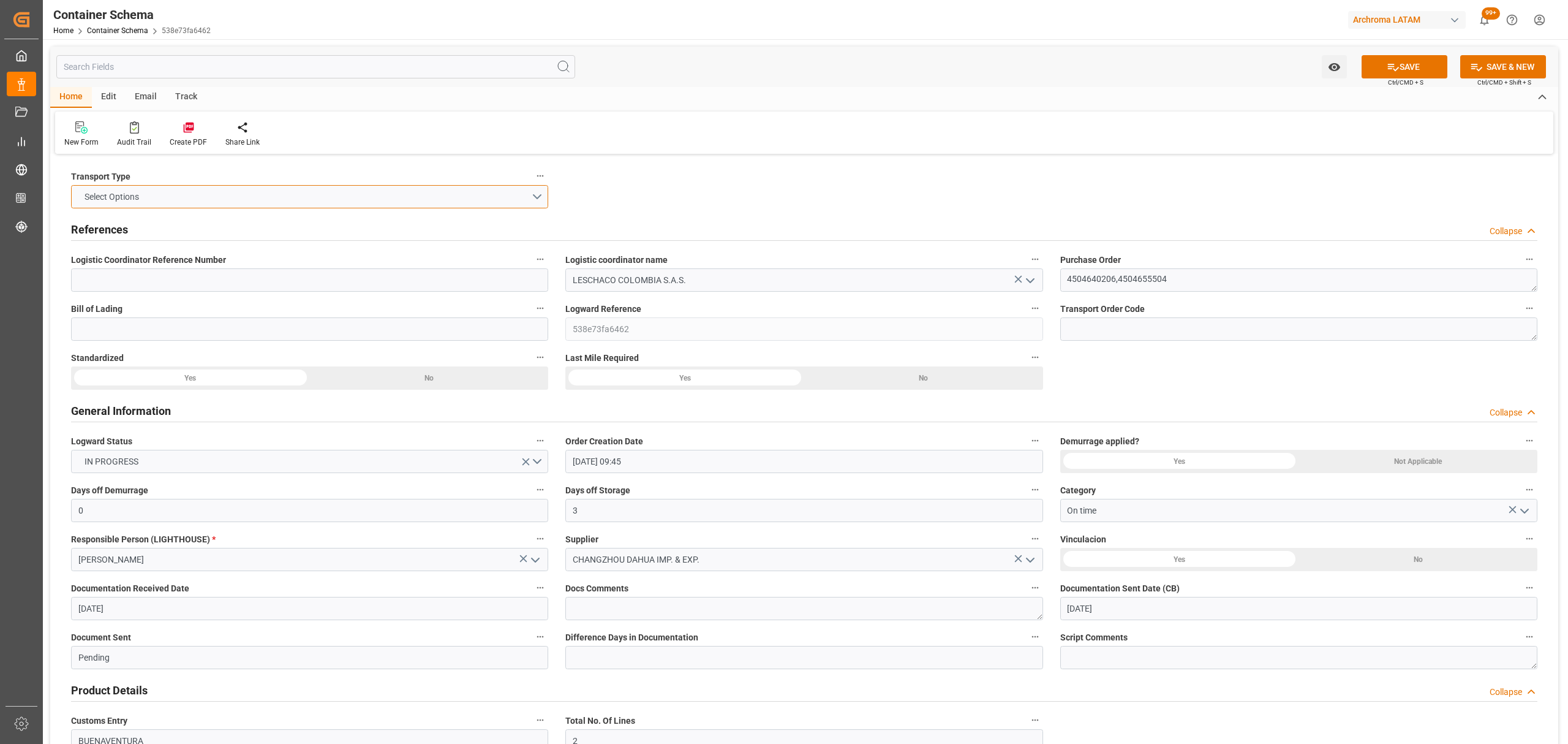
click at [530, 192] on button "Select Options" at bounding box center [310, 196] width 477 height 24
click at [275, 199] on div "SEAFREIGHT" at bounding box center [309, 199] width 476 height 26
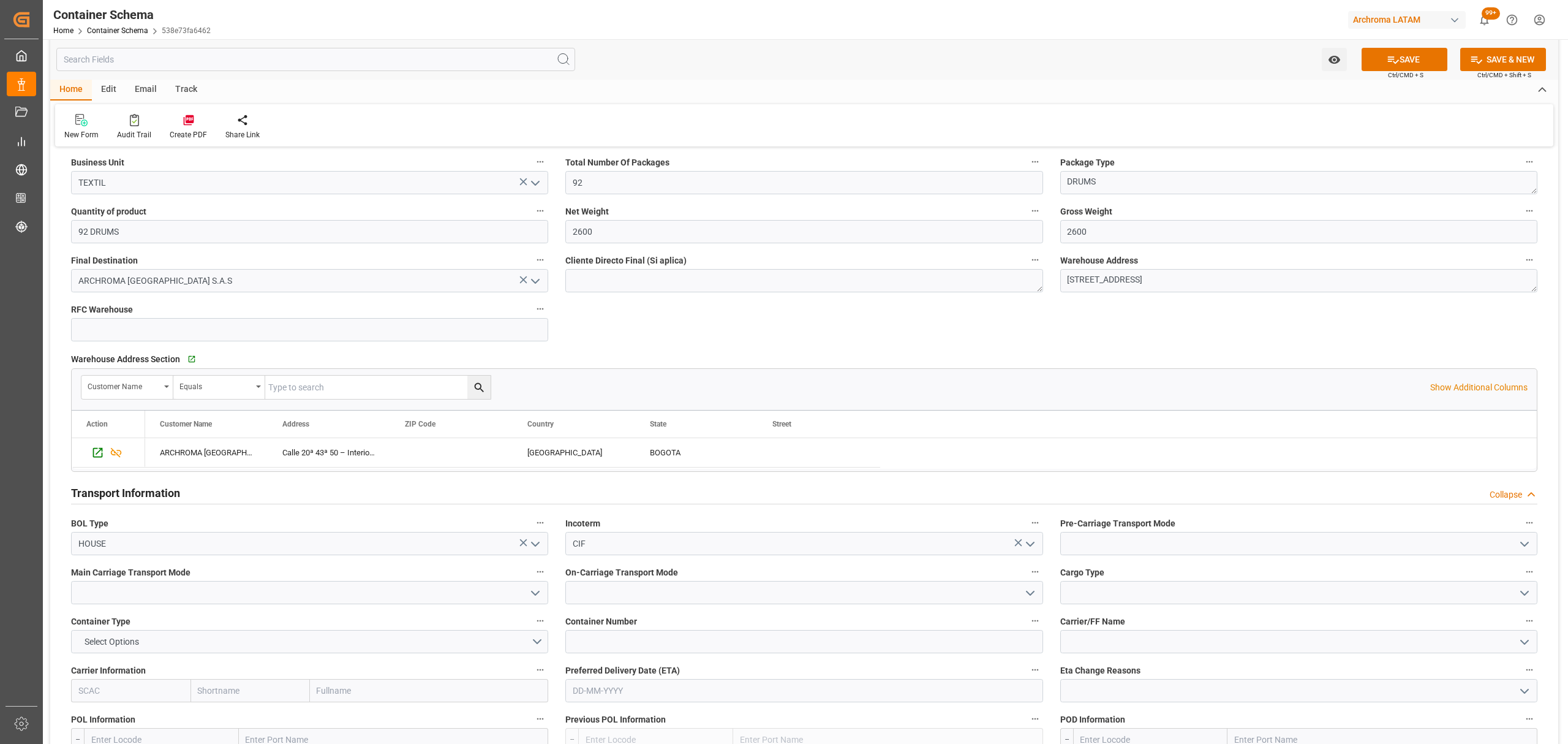
scroll to position [735, 0]
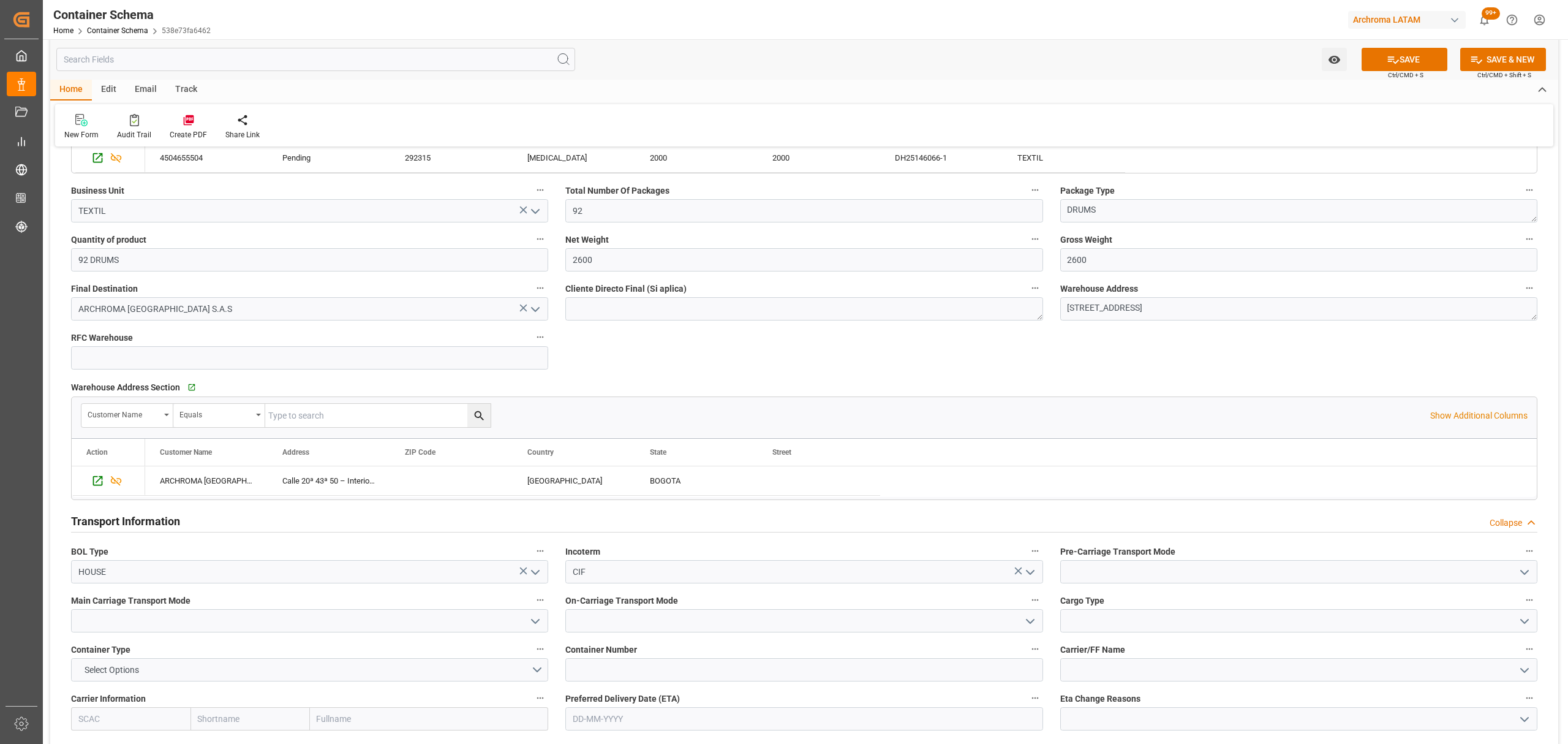
click at [1530, 575] on icon "open menu" at bounding box center [1525, 572] width 15 height 15
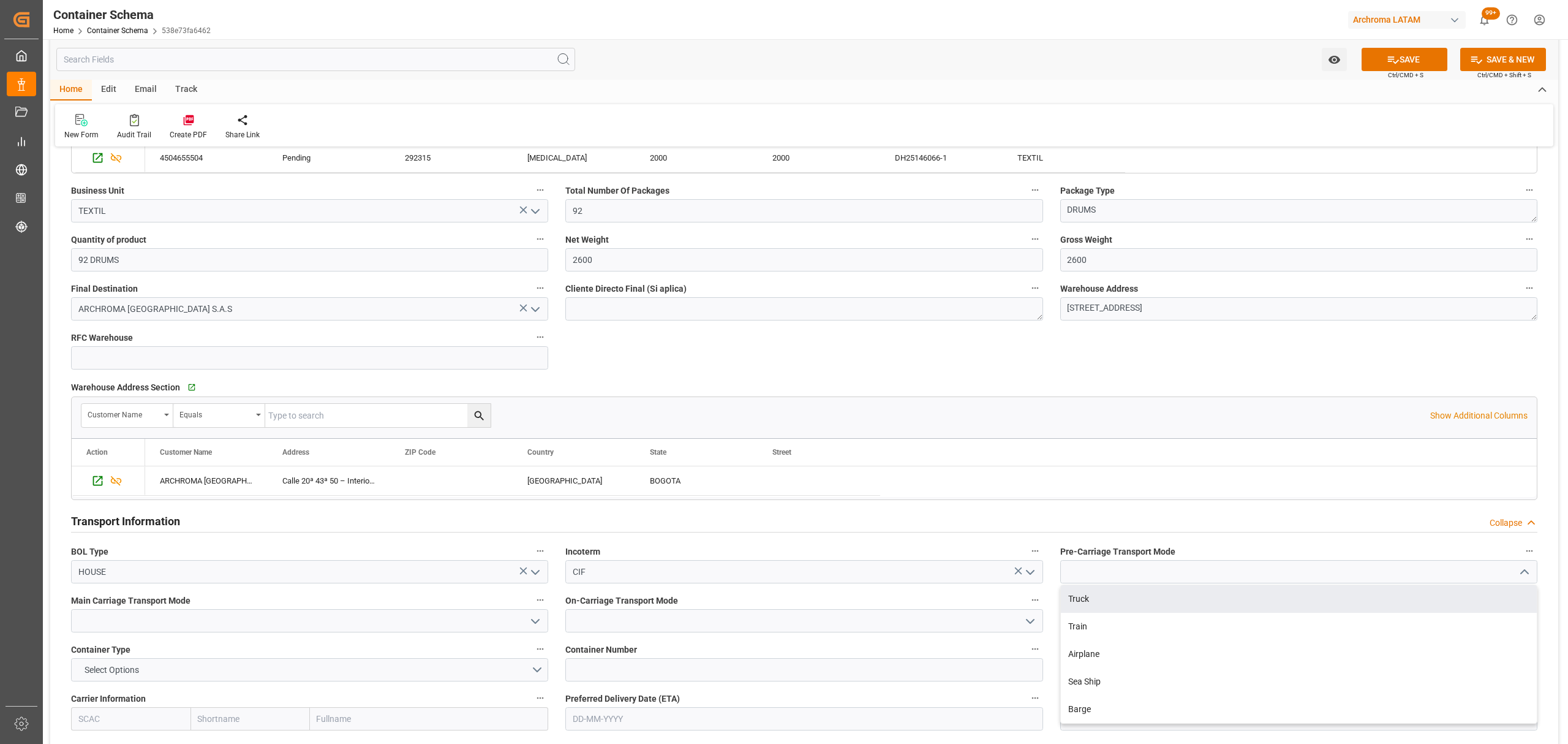
click at [1143, 603] on div "Truck" at bounding box center [1299, 598] width 476 height 27
type input "Truck"
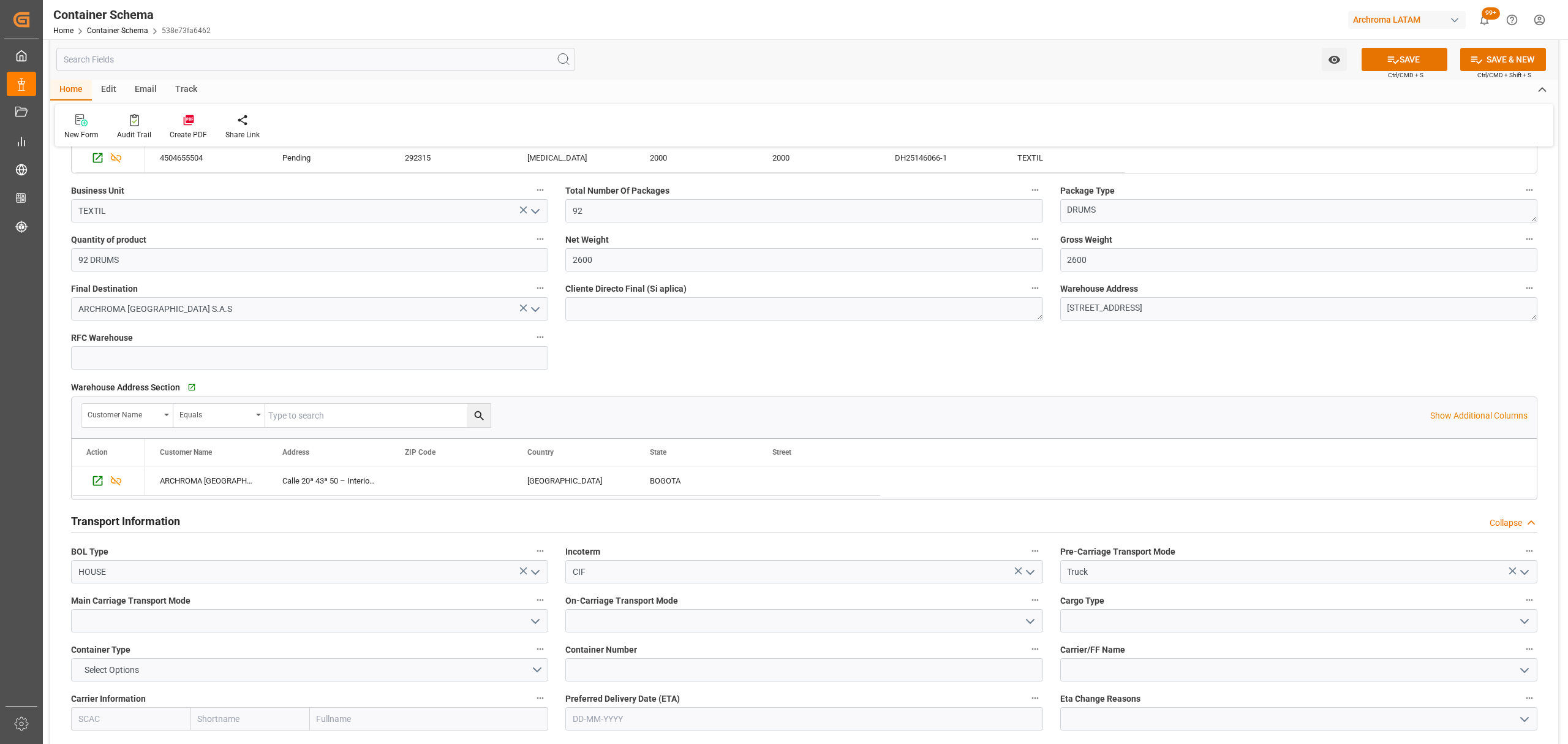
click at [536, 620] on icon "open menu" at bounding box center [536, 621] width 15 height 15
drag, startPoint x: 169, startPoint y: 724, endPoint x: 182, endPoint y: 721, distance: 13.3
click at [170, 724] on div "Sea Ship" at bounding box center [309, 730] width 476 height 27
type input "Sea Ship"
click at [763, 621] on input at bounding box center [803, 620] width 477 height 24
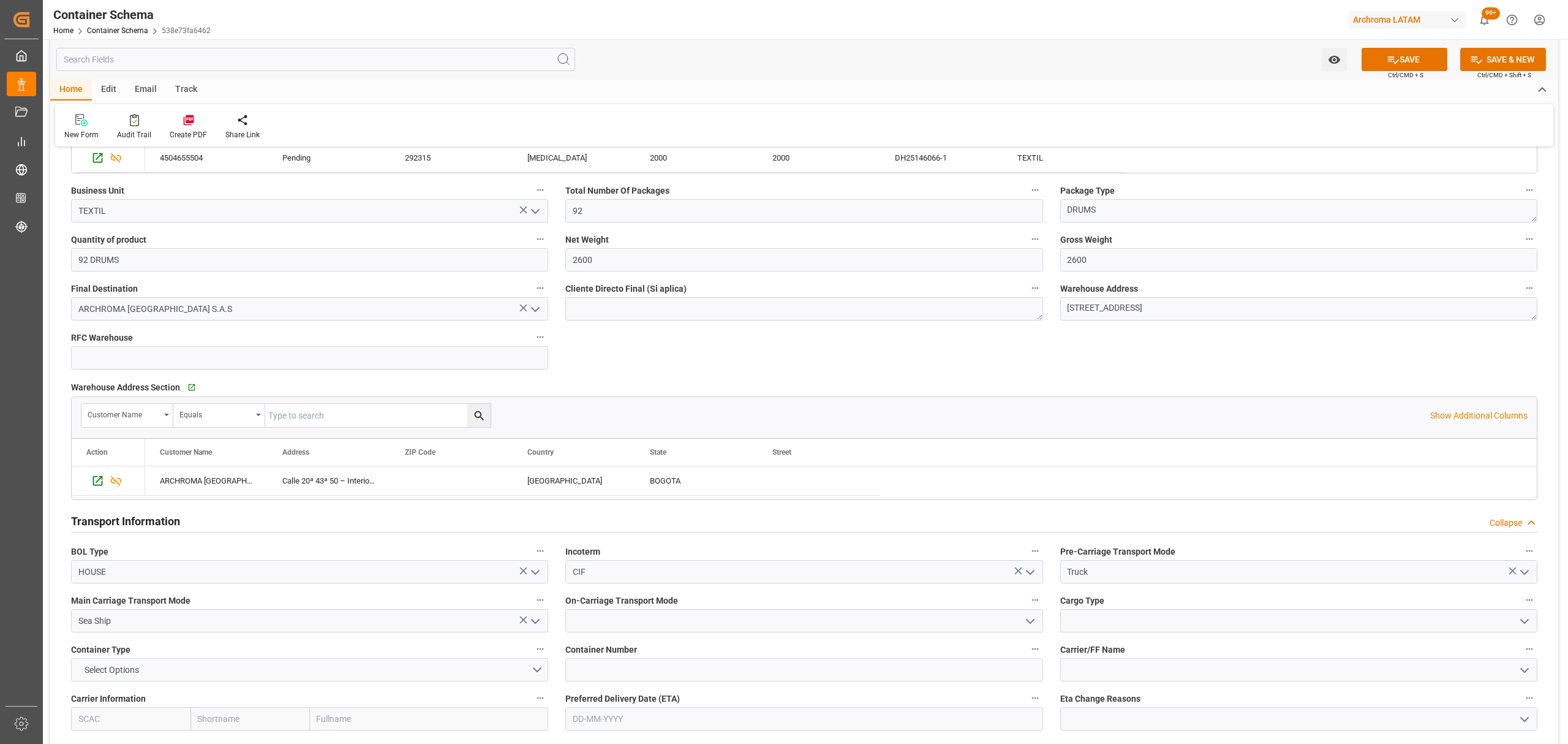
click at [1029, 628] on icon "open menu" at bounding box center [1030, 621] width 15 height 15
click at [608, 743] on div "Sea Ship" at bounding box center [803, 730] width 476 height 27
type input "Sea Ship"
click at [1525, 623] on polyline "open menu" at bounding box center [1525, 621] width 7 height 4
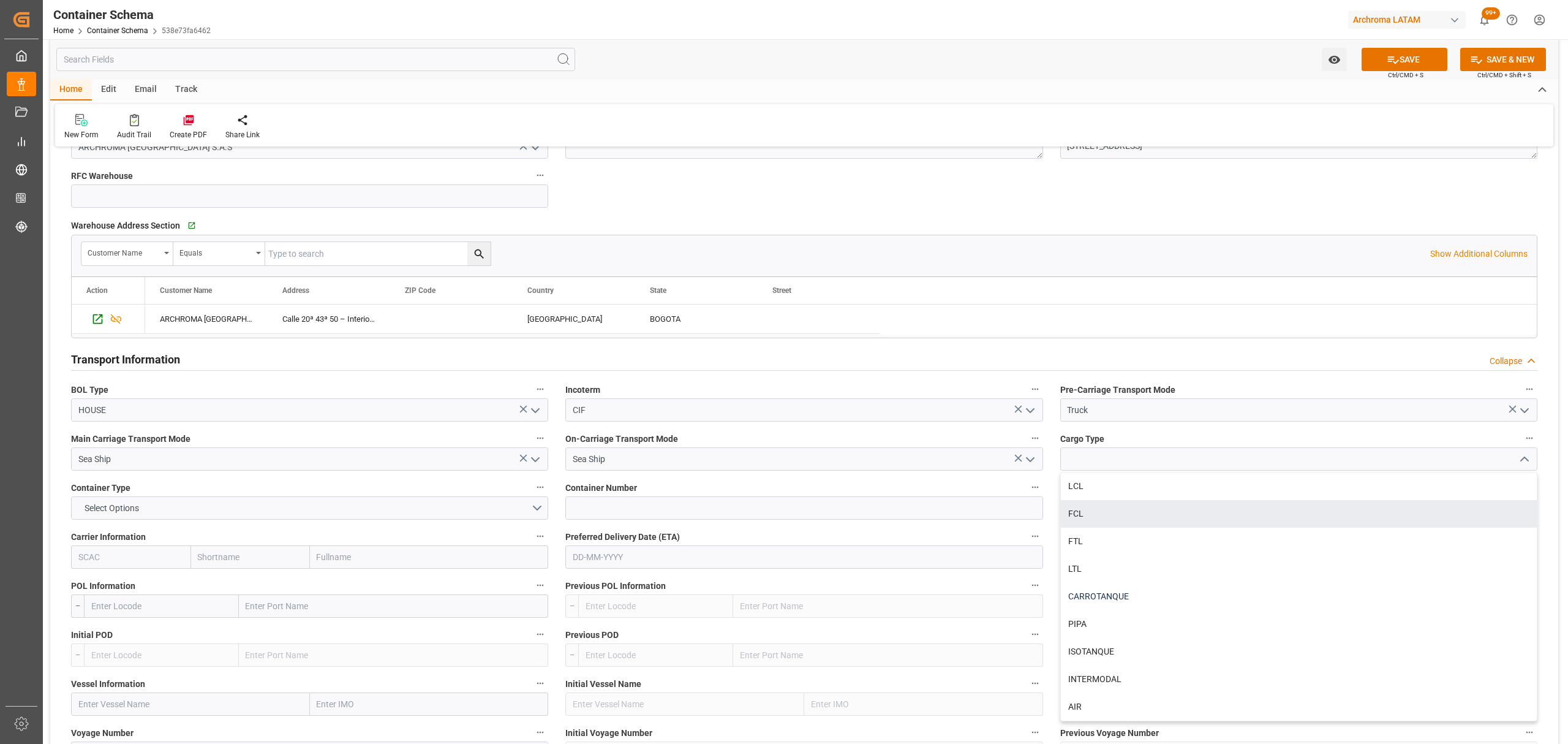
scroll to position [898, 0]
click at [1160, 510] on div "FCL" at bounding box center [1299, 512] width 476 height 27
type input "FCL"
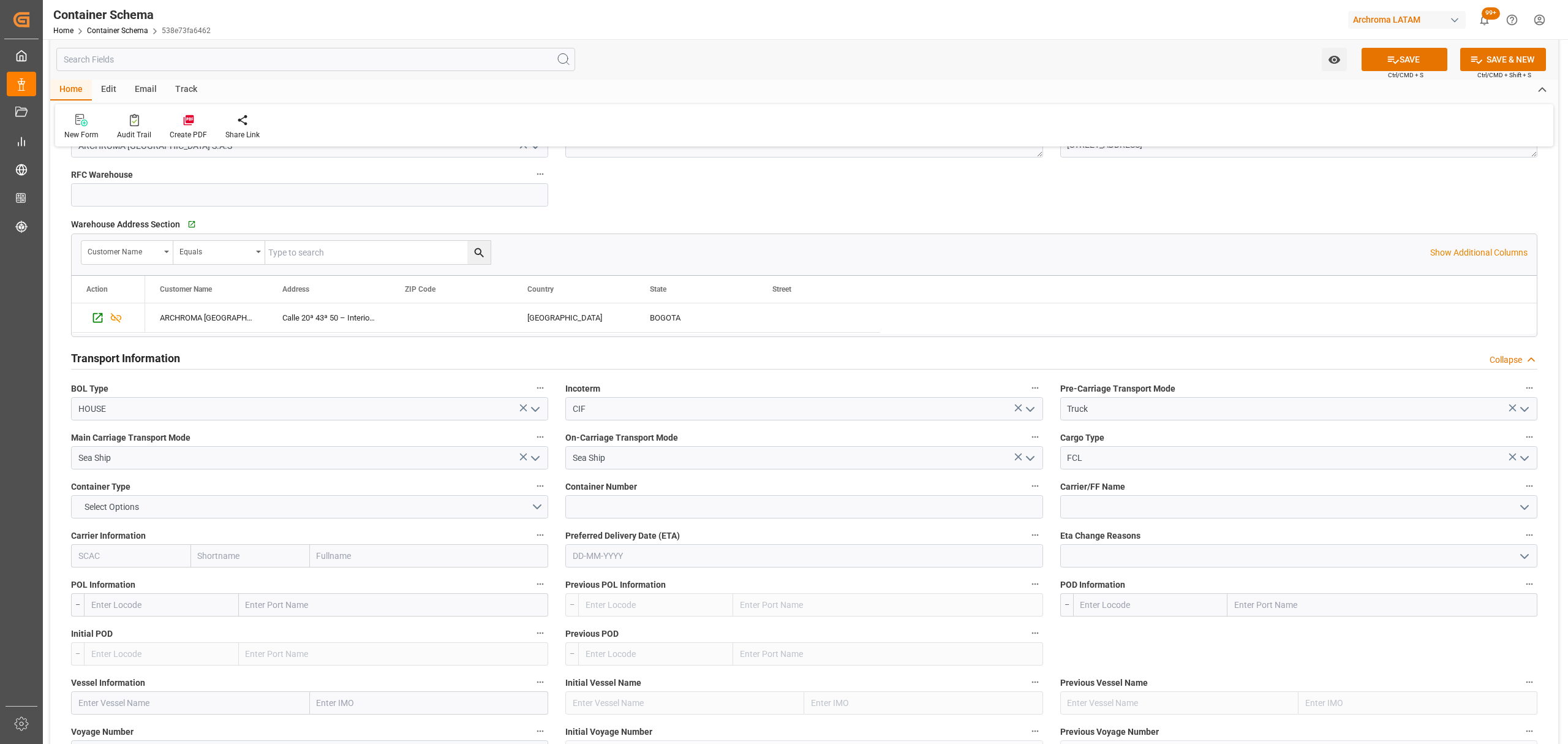
click at [168, 600] on input "text" at bounding box center [161, 605] width 155 height 24
click at [150, 635] on span "CNSHA - Shanghai" at bounding box center [149, 631] width 114 height 10
type input "CNSHA"
type input "Shanghai"
type input "CNSHA"
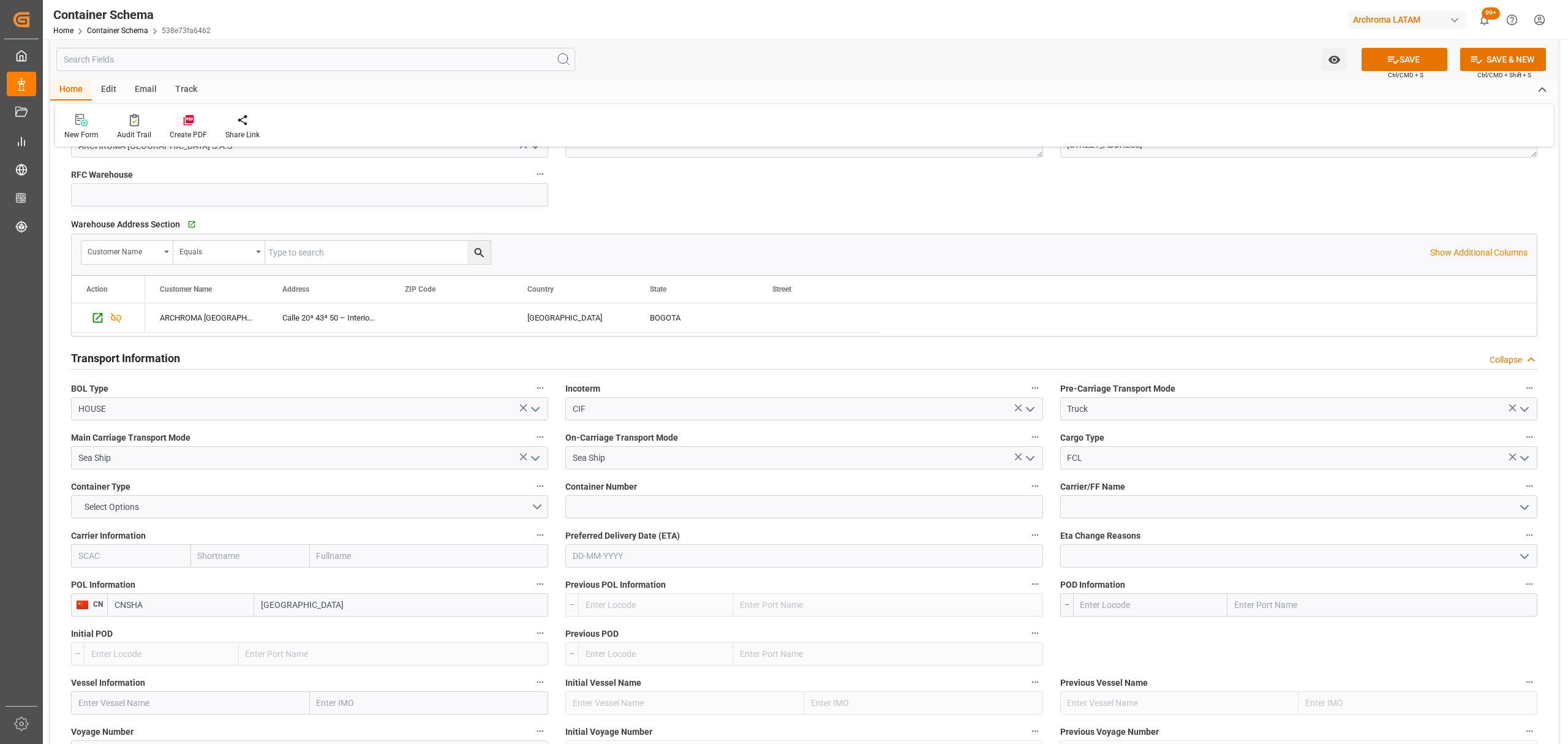
click at [1124, 609] on input "text" at bounding box center [1150, 605] width 155 height 24
click at [1176, 670] on div "COBUN - Buenaventura" at bounding box center [1150, 659] width 154 height 27
type input "COBUN"
type input "Buenaventura"
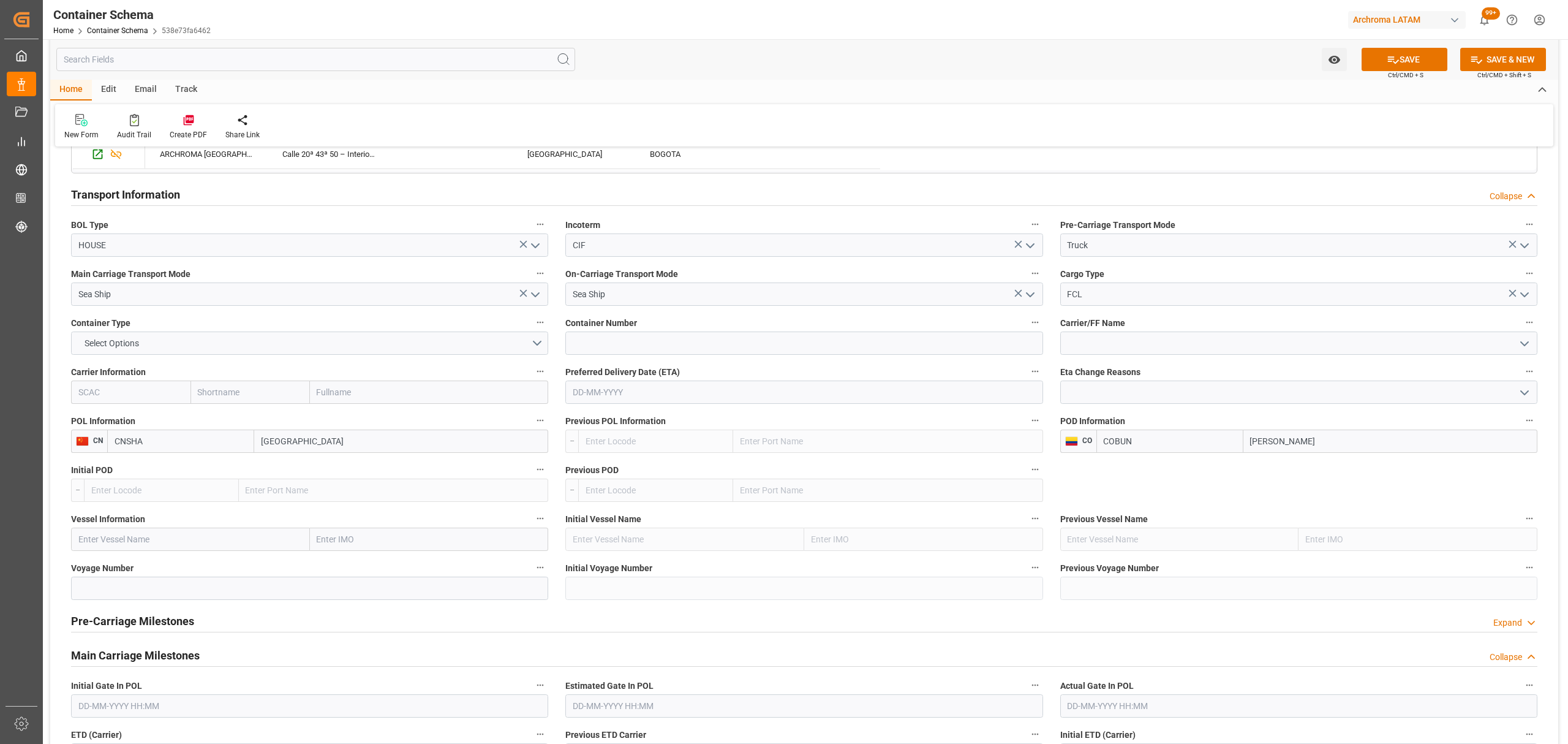
scroll to position [1143, 0]
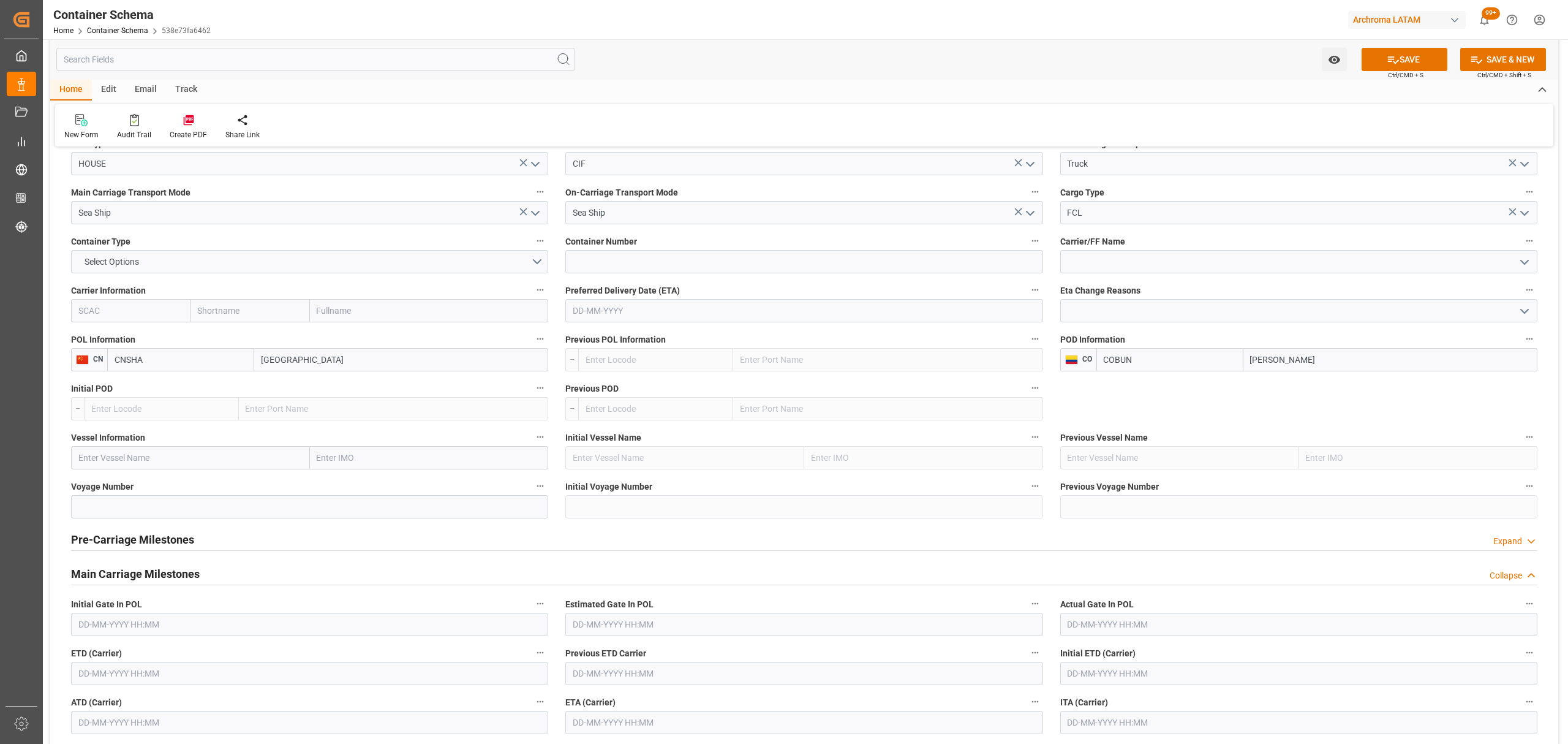
type input "COBUN"
click at [223, 540] on div "Pre-Carriage Milestones Expand" at bounding box center [804, 539] width 1466 height 24
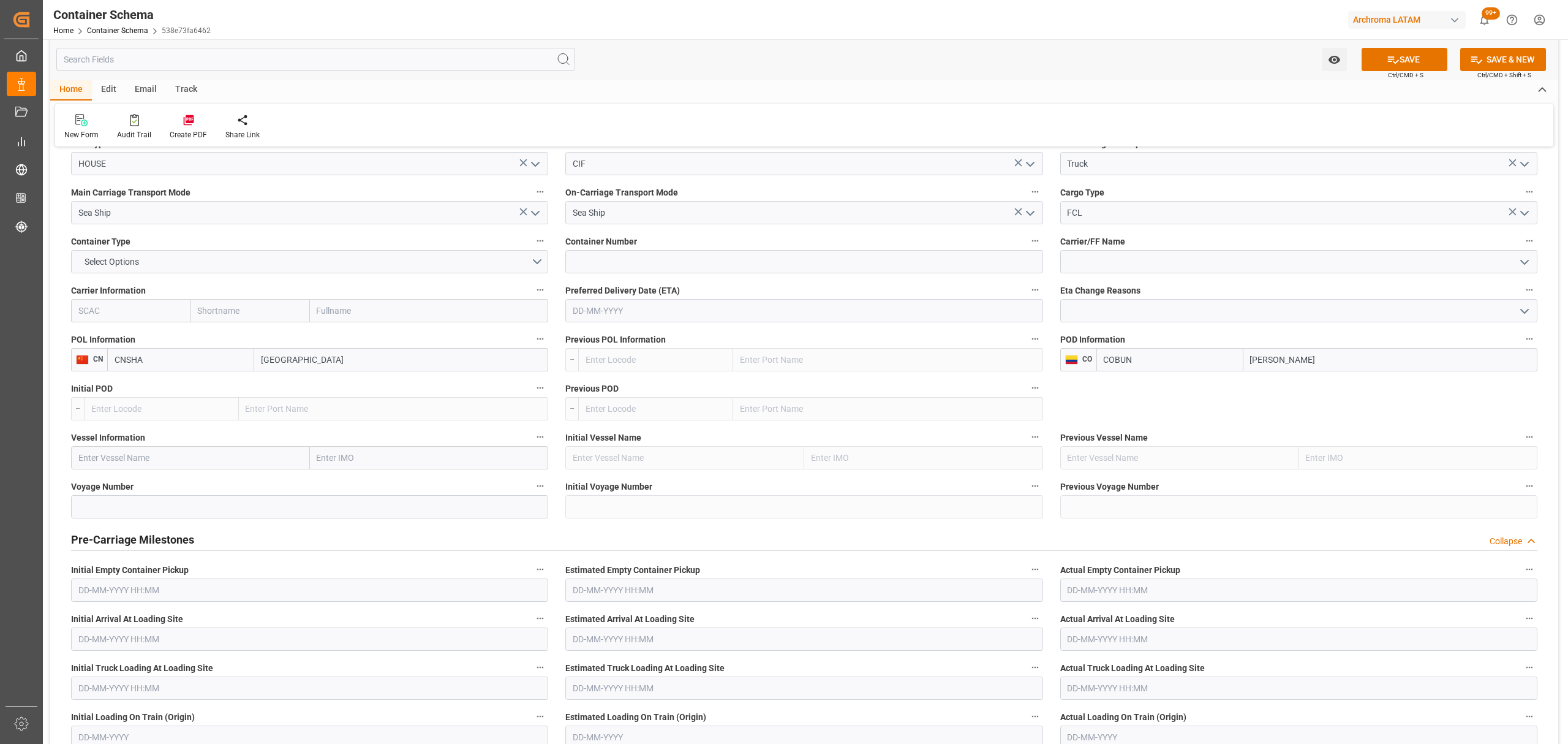
click at [223, 540] on div "Pre-Carriage Milestones Collapse" at bounding box center [804, 539] width 1466 height 24
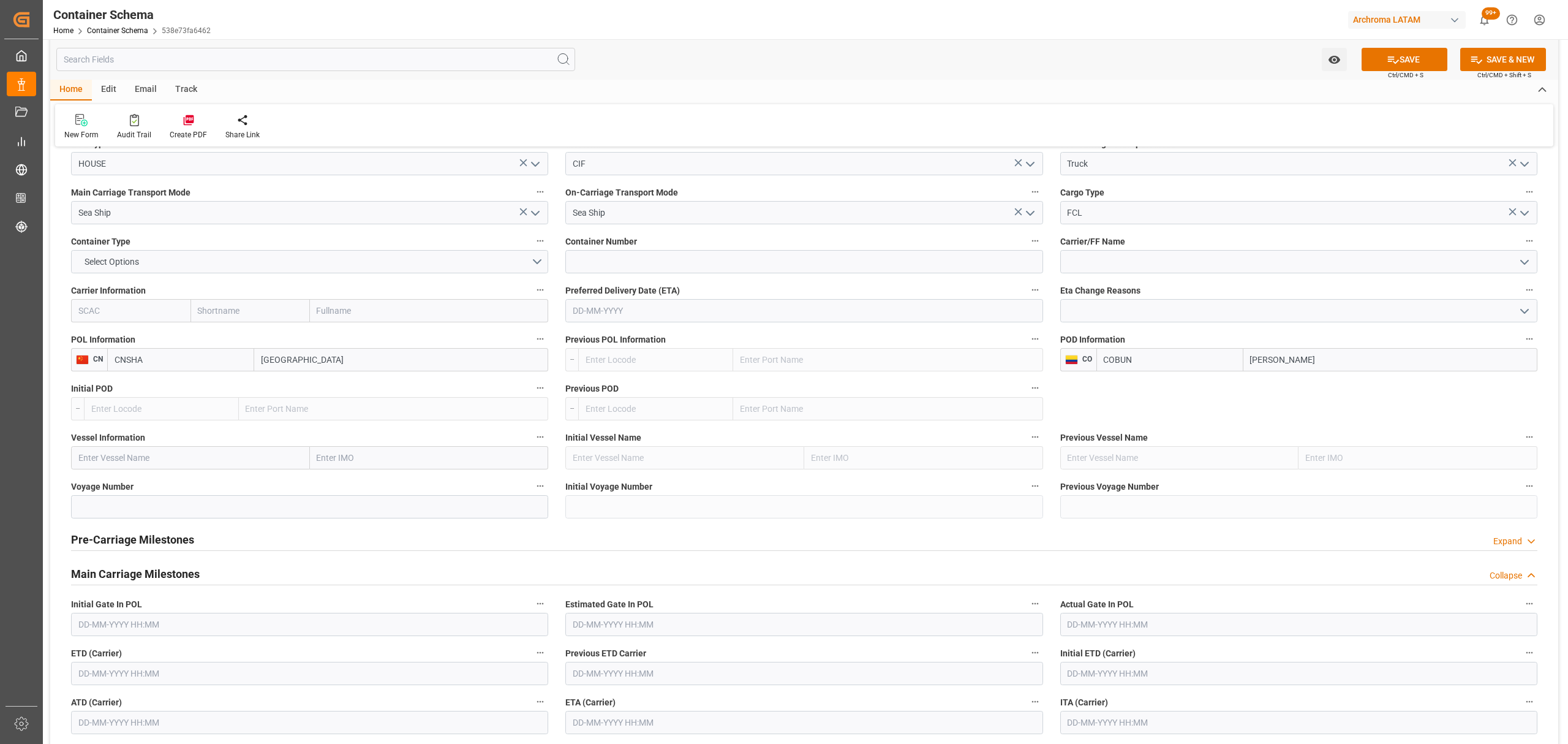
click at [223, 540] on div "Pre-Carriage Milestones Expand" at bounding box center [804, 539] width 1466 height 24
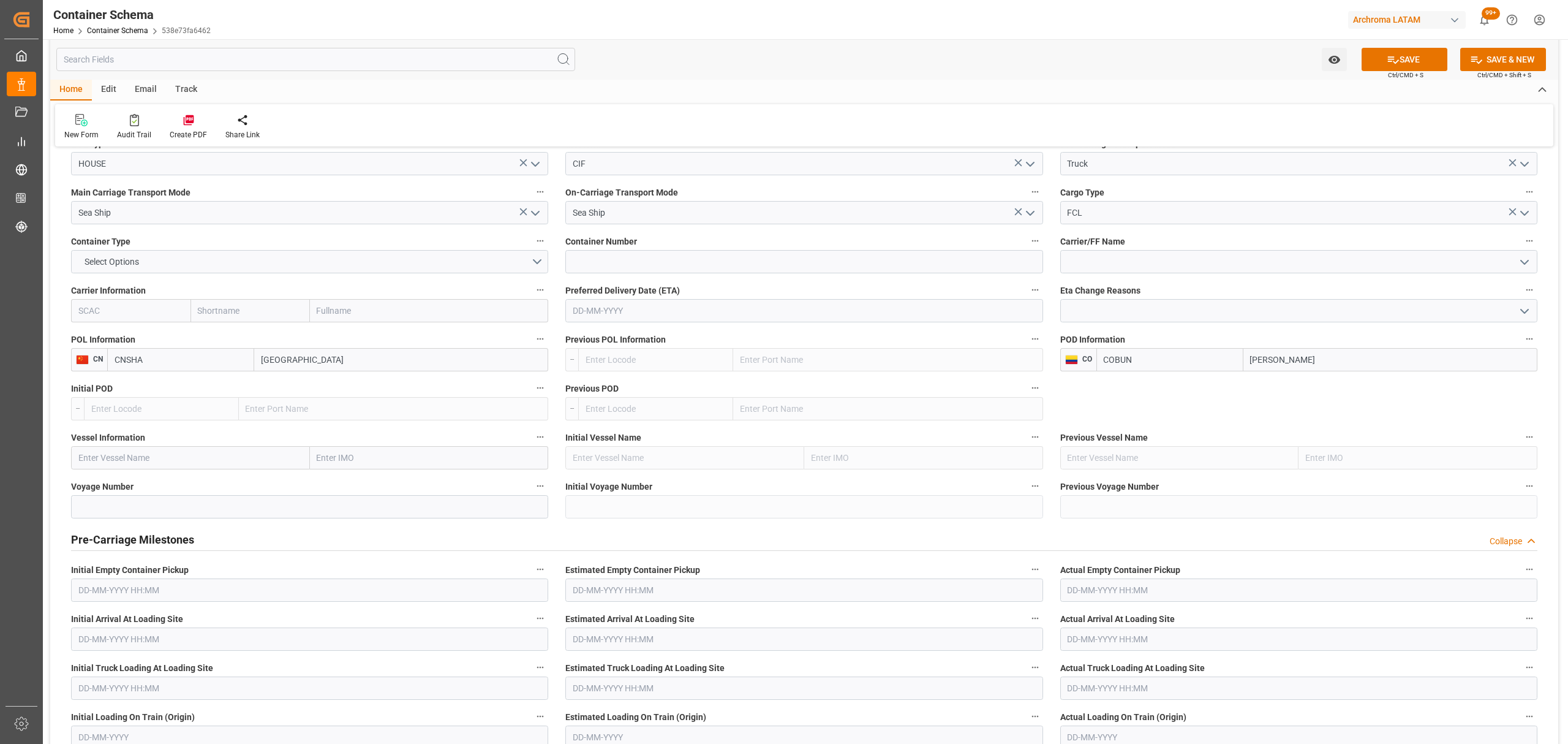
click at [223, 540] on div "Pre-Carriage Milestones Collapse" at bounding box center [804, 539] width 1466 height 24
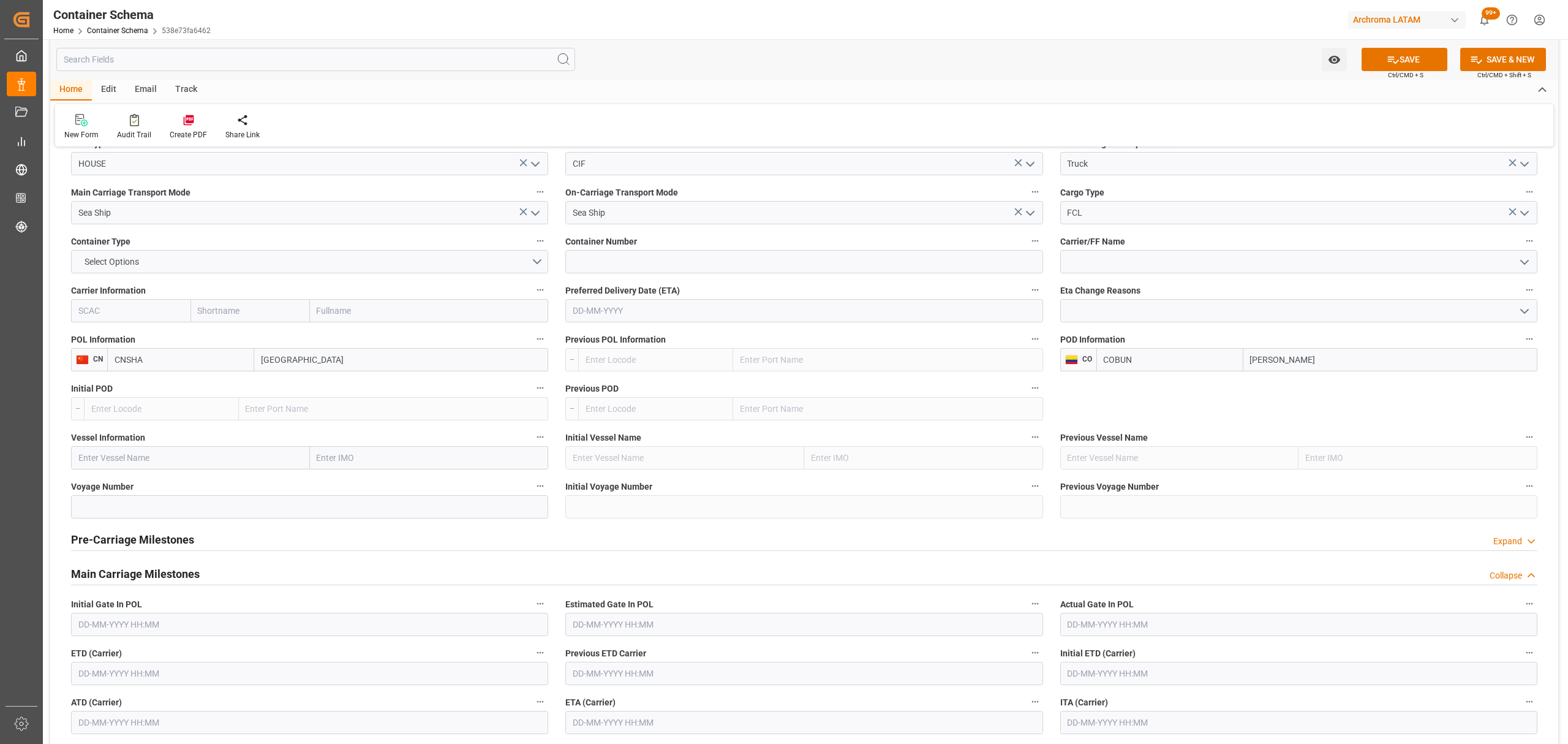
click at [170, 675] on input "text" at bounding box center [310, 673] width 477 height 24
click at [158, 545] on span "4" at bounding box center [159, 542] width 4 height 9
type input "04-09-2025 00:00"
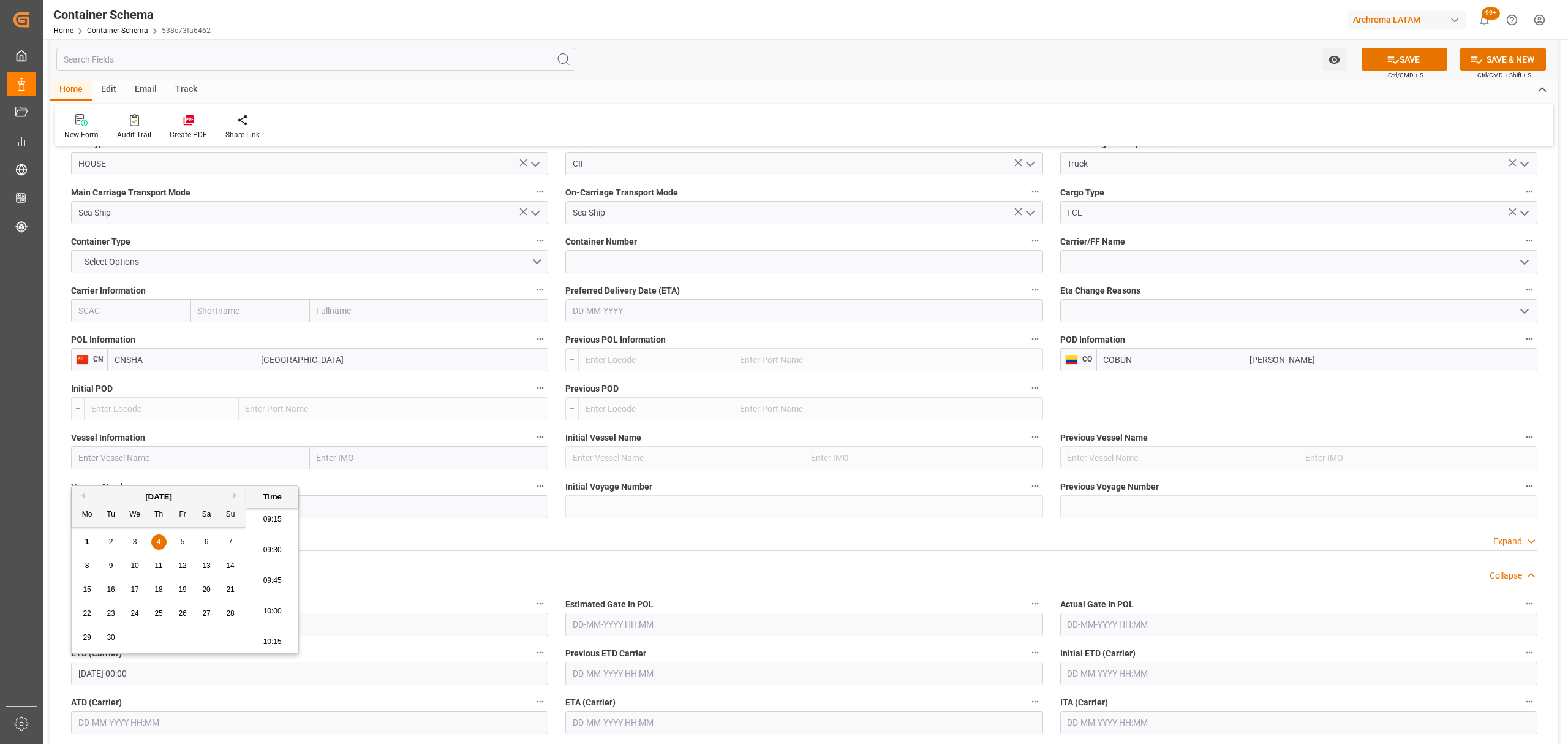
click at [1391, 46] on div "Watch Option SAVE Ctrl/CMD + S SAVE & NEW Ctrl/CMD + Shift + S" at bounding box center [803, 59] width 1508 height 40
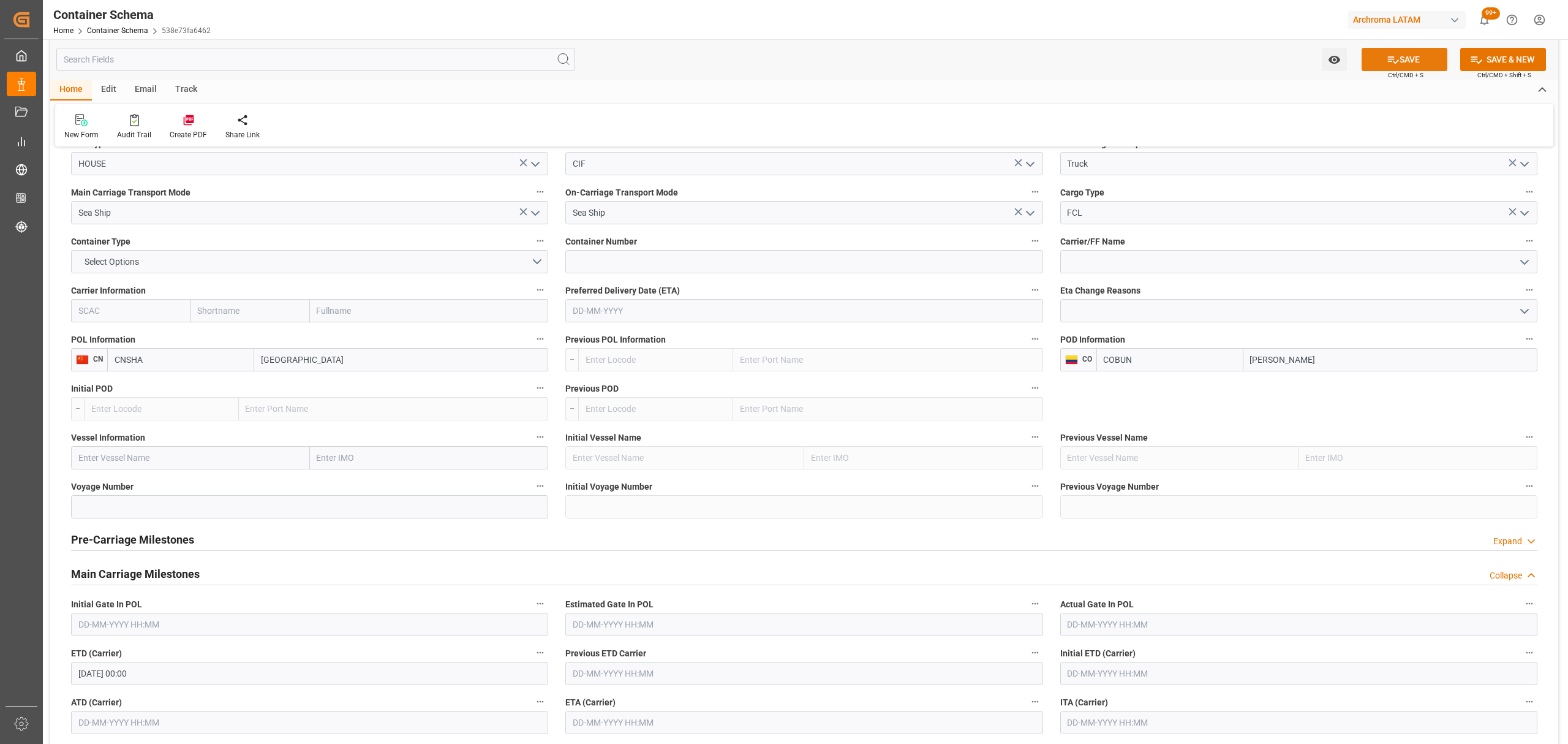
click at [1382, 57] on button "SAVE" at bounding box center [1404, 60] width 86 height 24
click at [1322, 60] on div "Watch Option" at bounding box center [1331, 60] width 37 height 24
click at [1330, 60] on icon "open menu" at bounding box center [1334, 60] width 12 height 8
click at [1282, 91] on span "Start Watching" at bounding box center [1283, 86] width 111 height 13
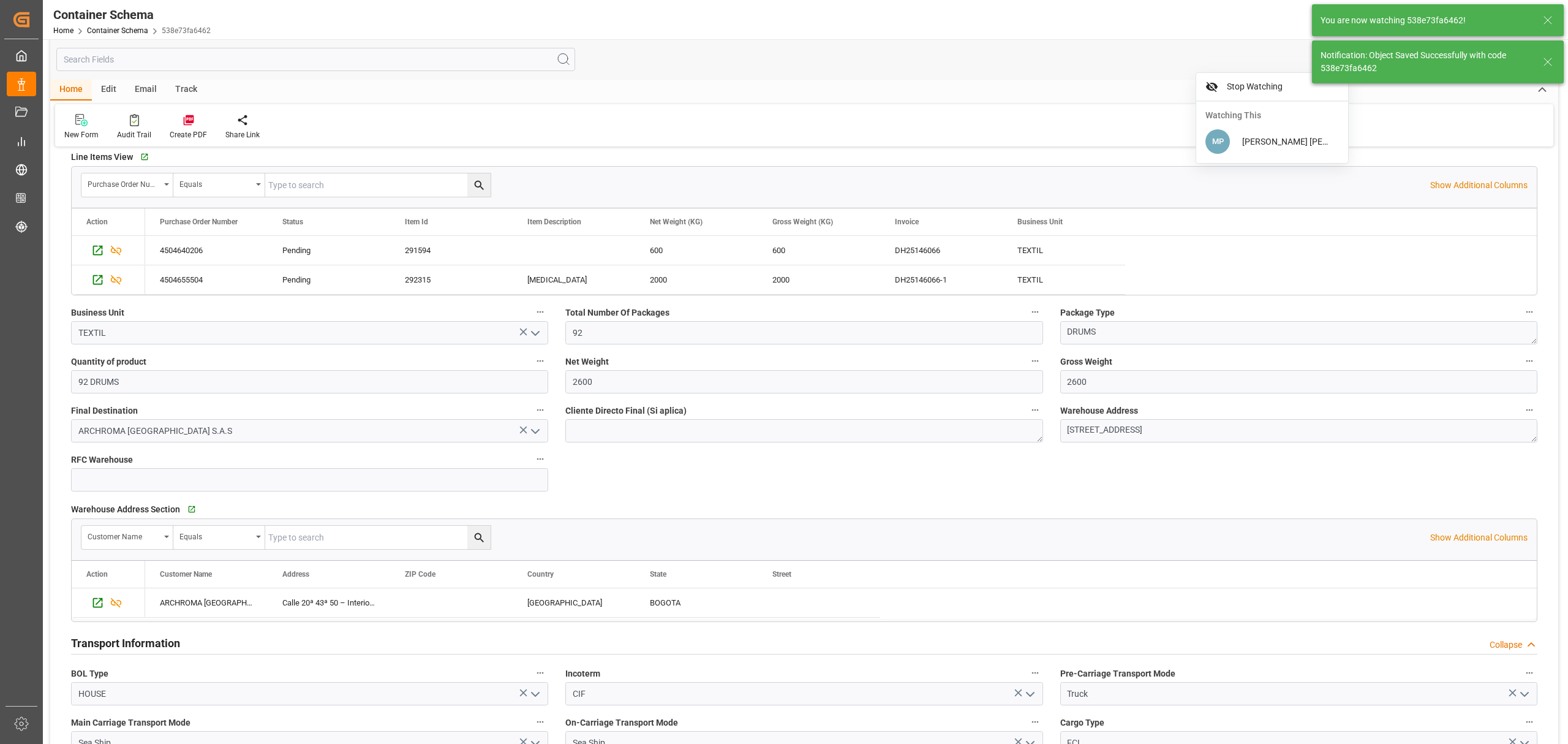
scroll to position [0, 0]
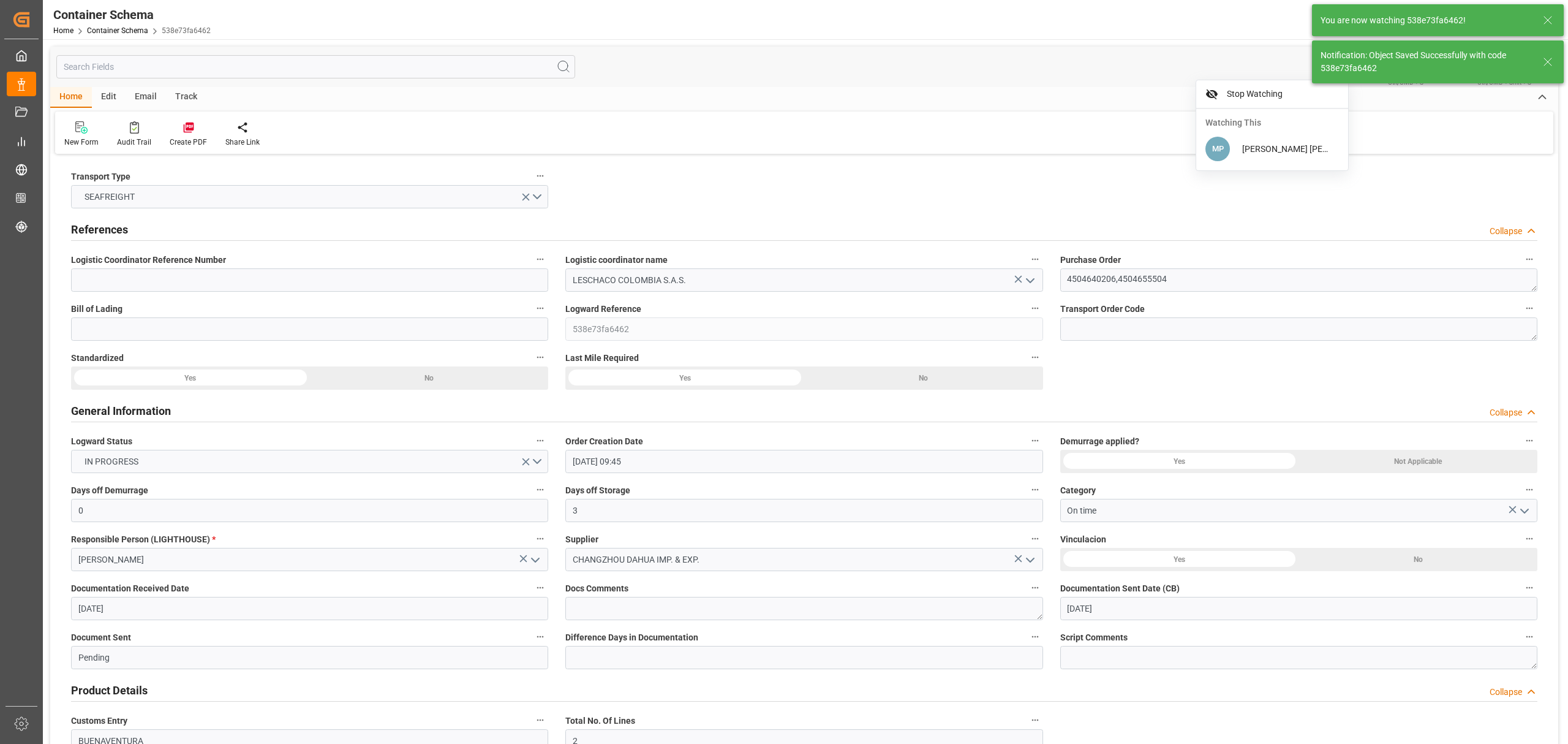
type input "Document Sent"
type input "COBUN"
type input "Buenaventura"
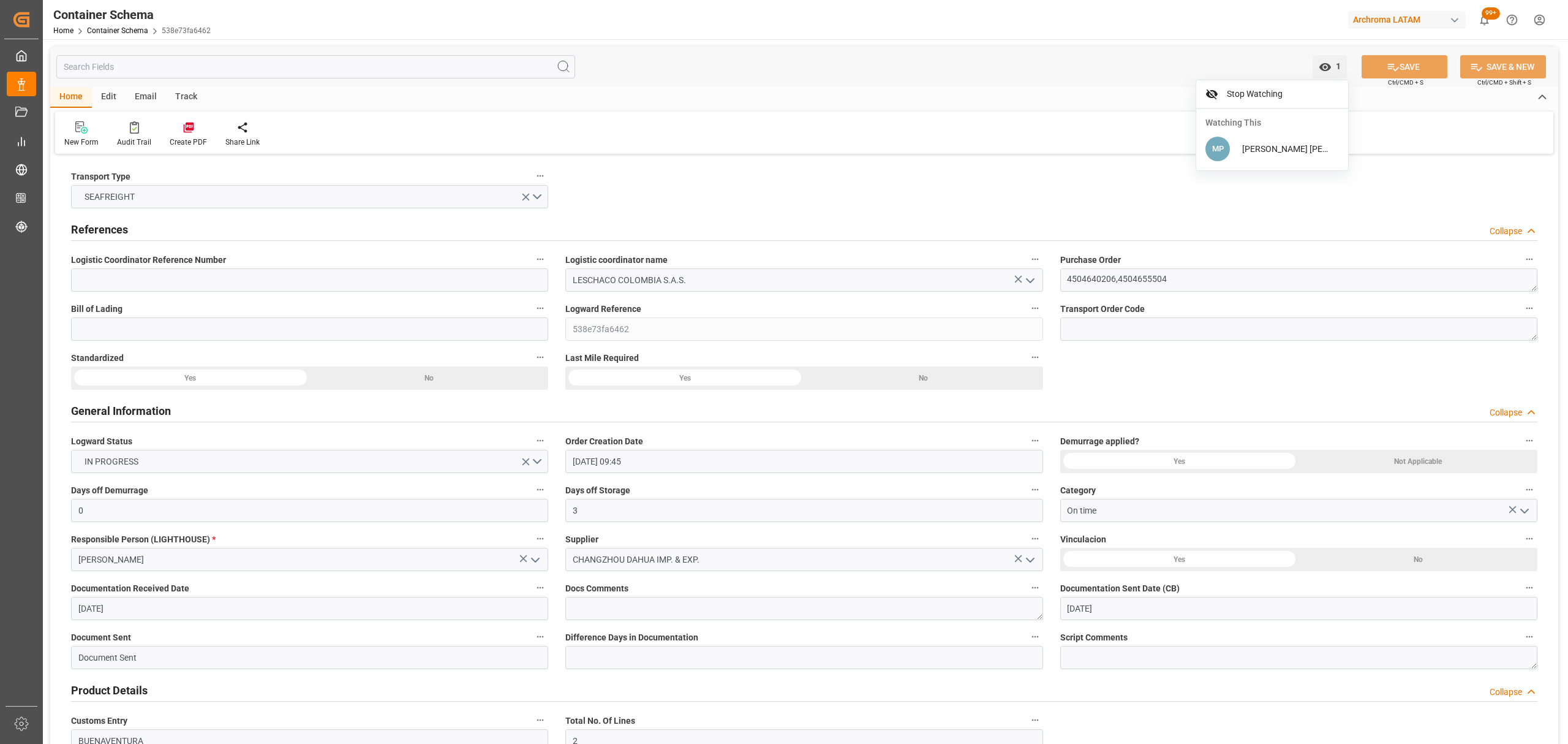
click at [146, 98] on div "Email" at bounding box center [146, 97] width 40 height 21
click at [89, 144] on div "Send Email" at bounding box center [82, 142] width 38 height 11
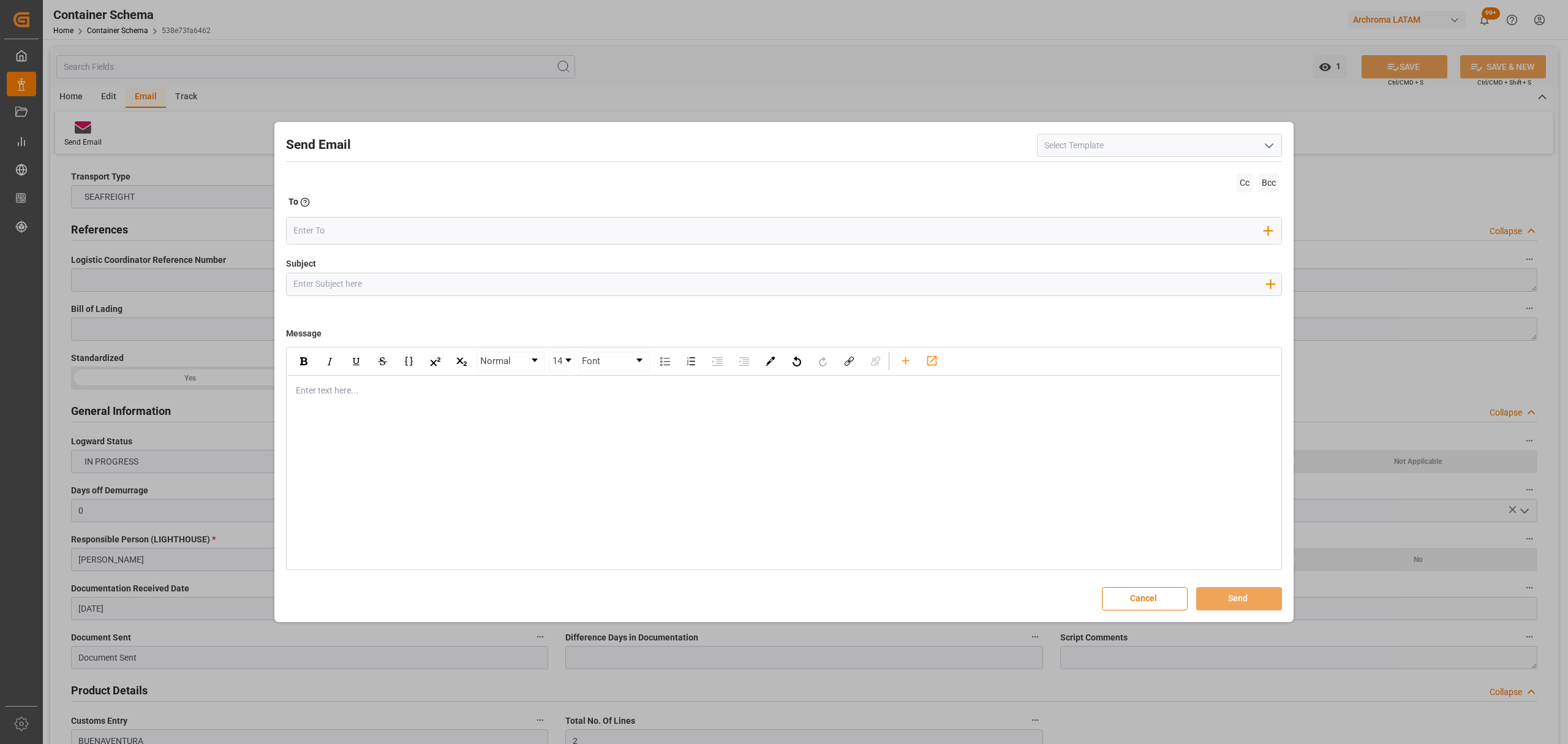
click at [347, 291] on input "Subject" at bounding box center [779, 283] width 985 height 21
paste input "PO 4504640206"
paste input "4504655504"
paste input "CHANGZHOU DAHUA IMP & EXP//ARCHROMA COLOMBIA//BUN//ETD 04.09"
type input "PO 4504640206,4504655504 //TE//LOGWARD STATUS//CHANGZHOU DAHUA IMP & EXP//ARCHR…"
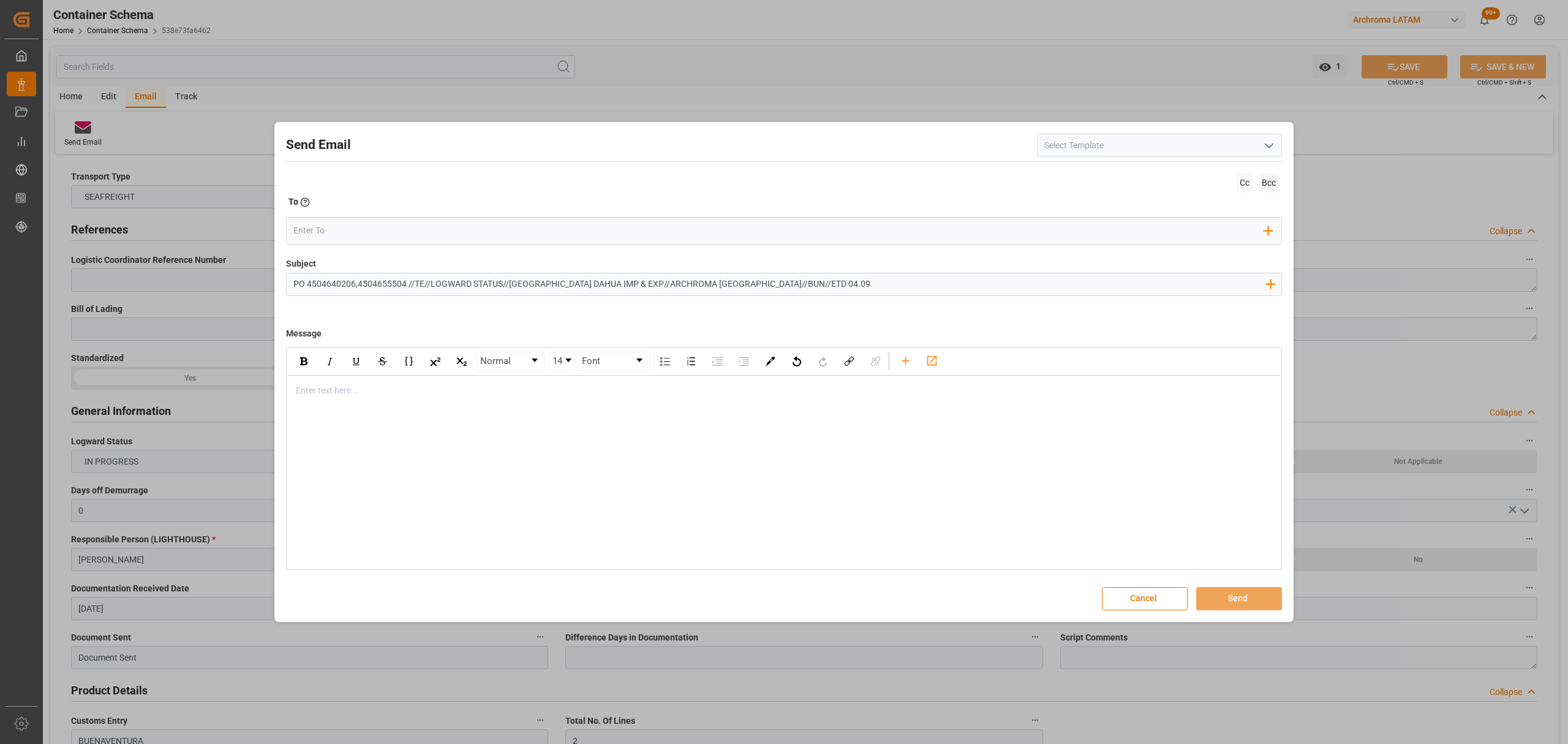
click at [383, 397] on div "rdw-editor" at bounding box center [784, 390] width 976 height 13
click at [353, 395] on div "rdw-editor" at bounding box center [784, 390] width 976 height 13
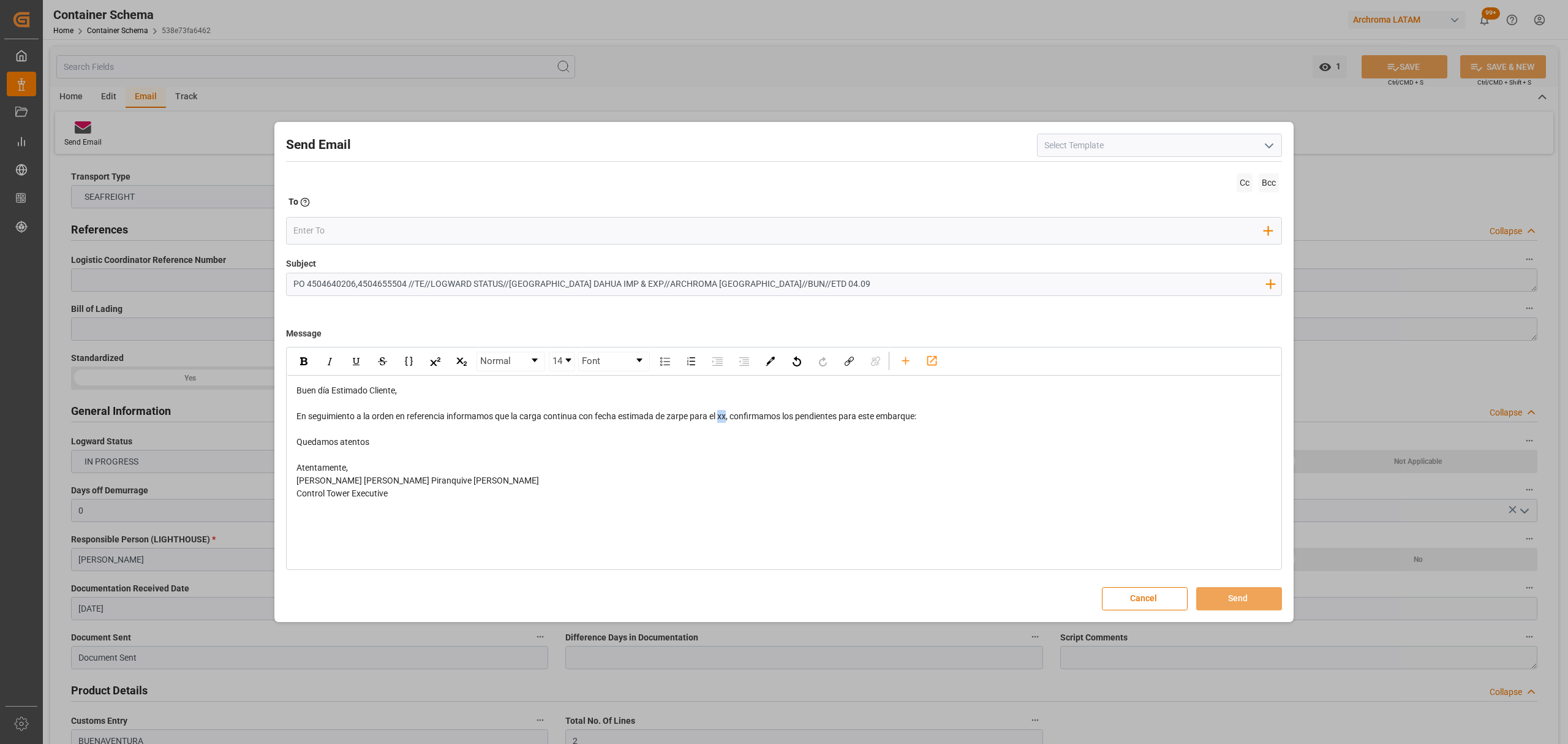
drag, startPoint x: 730, startPoint y: 419, endPoint x: 723, endPoint y: 418, distance: 7.1
click at [723, 418] on span "En seguimiento a la orden en referencia informamos que la carga continua con fe…" at bounding box center [606, 416] width 620 height 10
click at [366, 429] on div "rdw-editor" at bounding box center [784, 428] width 976 height 13
click at [298, 444] on span "Lista de empaque,Originales,CO(Si aplica)" at bounding box center [375, 441] width 158 height 10
click at [513, 444] on div "Pendiente Lista de empaque,Originales,CO(Si aplica)" at bounding box center [784, 442] width 976 height 13
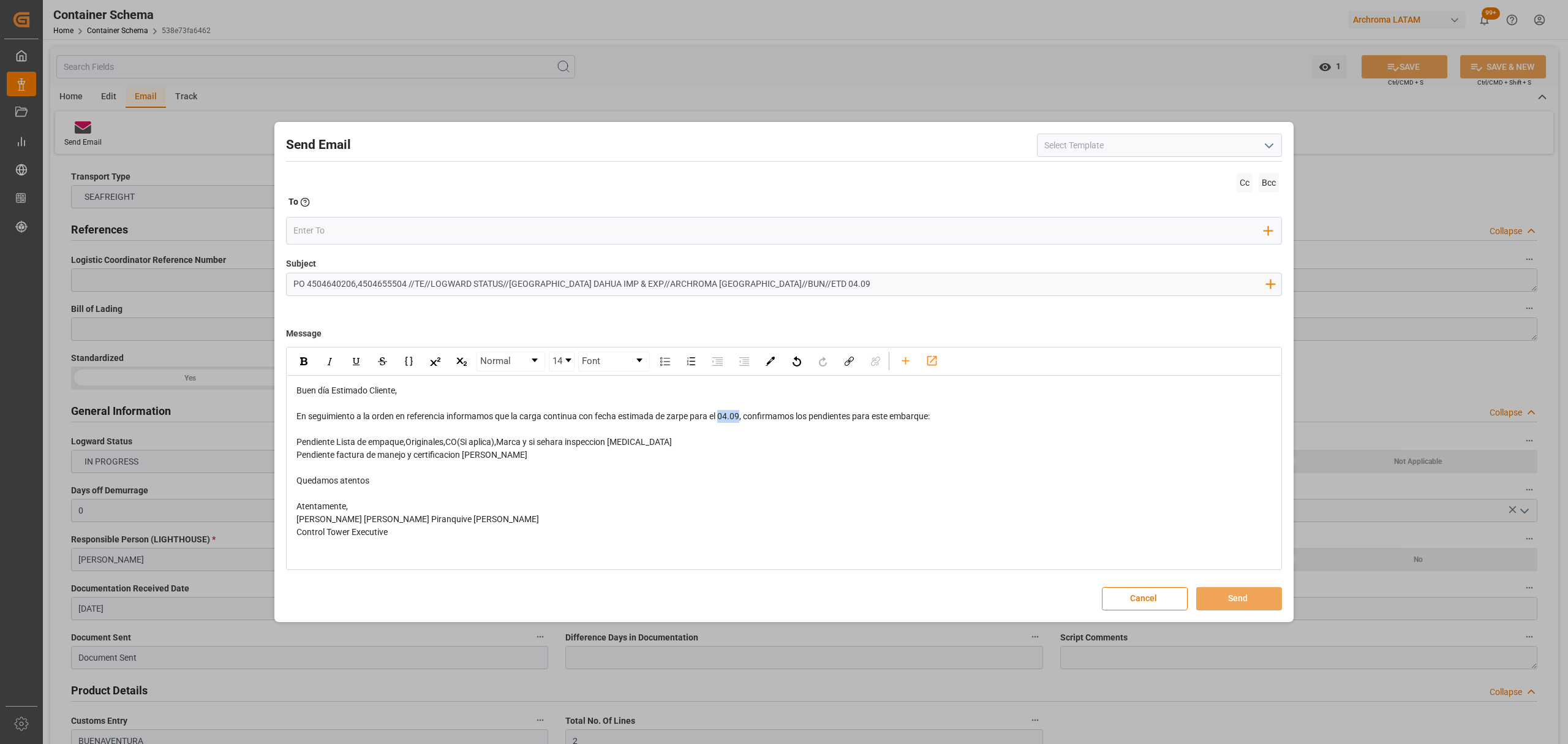
drag, startPoint x: 744, startPoint y: 419, endPoint x: 723, endPoint y: 420, distance: 21.0
click at [723, 420] on span "En seguimiento a la orden en referencia informamos que la carga continua con fe…" at bounding box center [613, 416] width 634 height 10
click at [294, 358] on div "rdw-inline-control" at bounding box center [303, 361] width 21 height 18
drag, startPoint x: 527, startPoint y: 461, endPoint x: 232, endPoint y: 430, distance: 296.6
click at [232, 430] on div "Send Email Cc Bcc To Enter the TO Email address Add Field to To Subject PO 4504…" at bounding box center [784, 372] width 1568 height 744
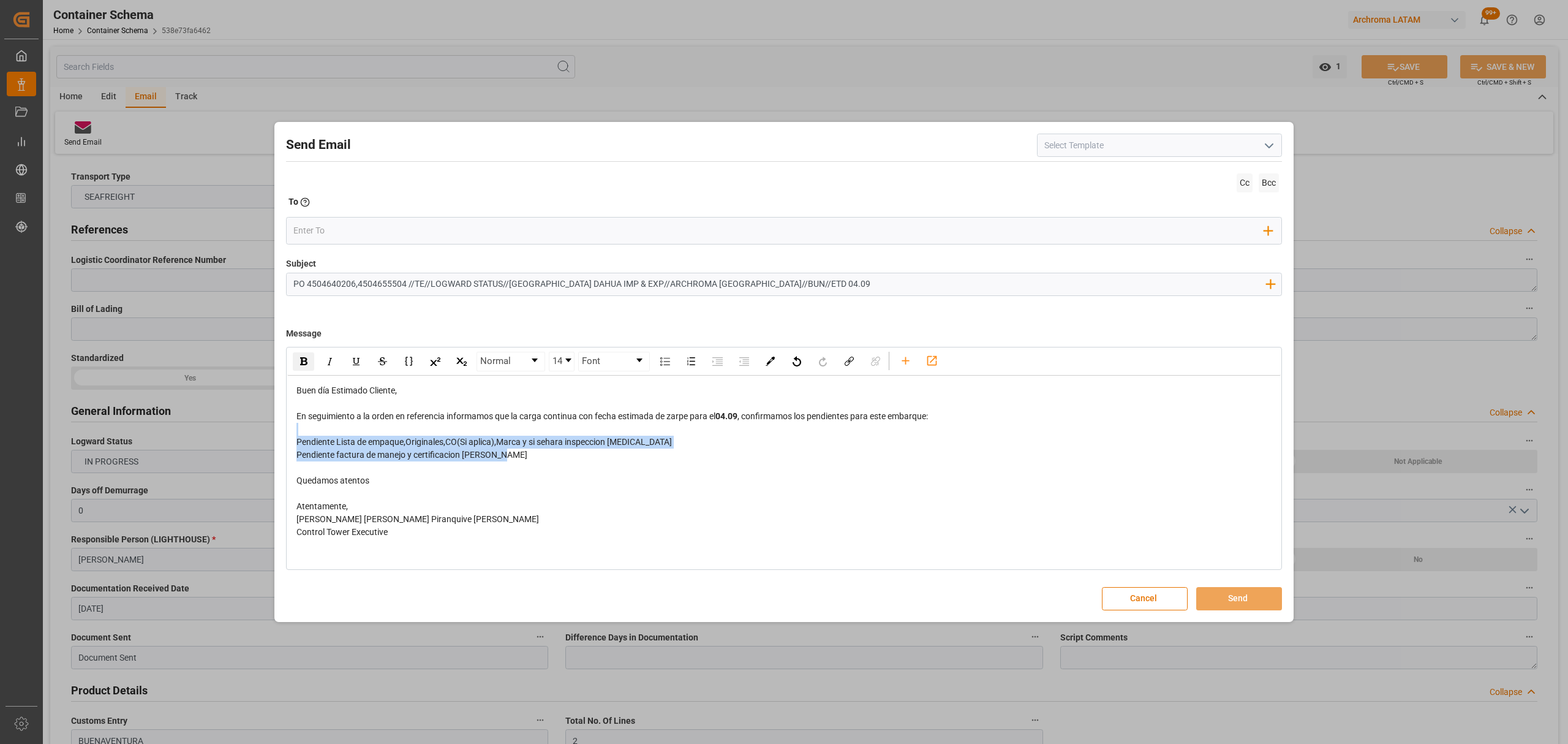
click at [309, 364] on div "rdw-inline-control" at bounding box center [303, 361] width 21 height 18
click at [695, 478] on div "Quedamos atentos" at bounding box center [784, 480] width 976 height 13
click at [356, 238] on input "email" at bounding box center [779, 230] width 971 height 18
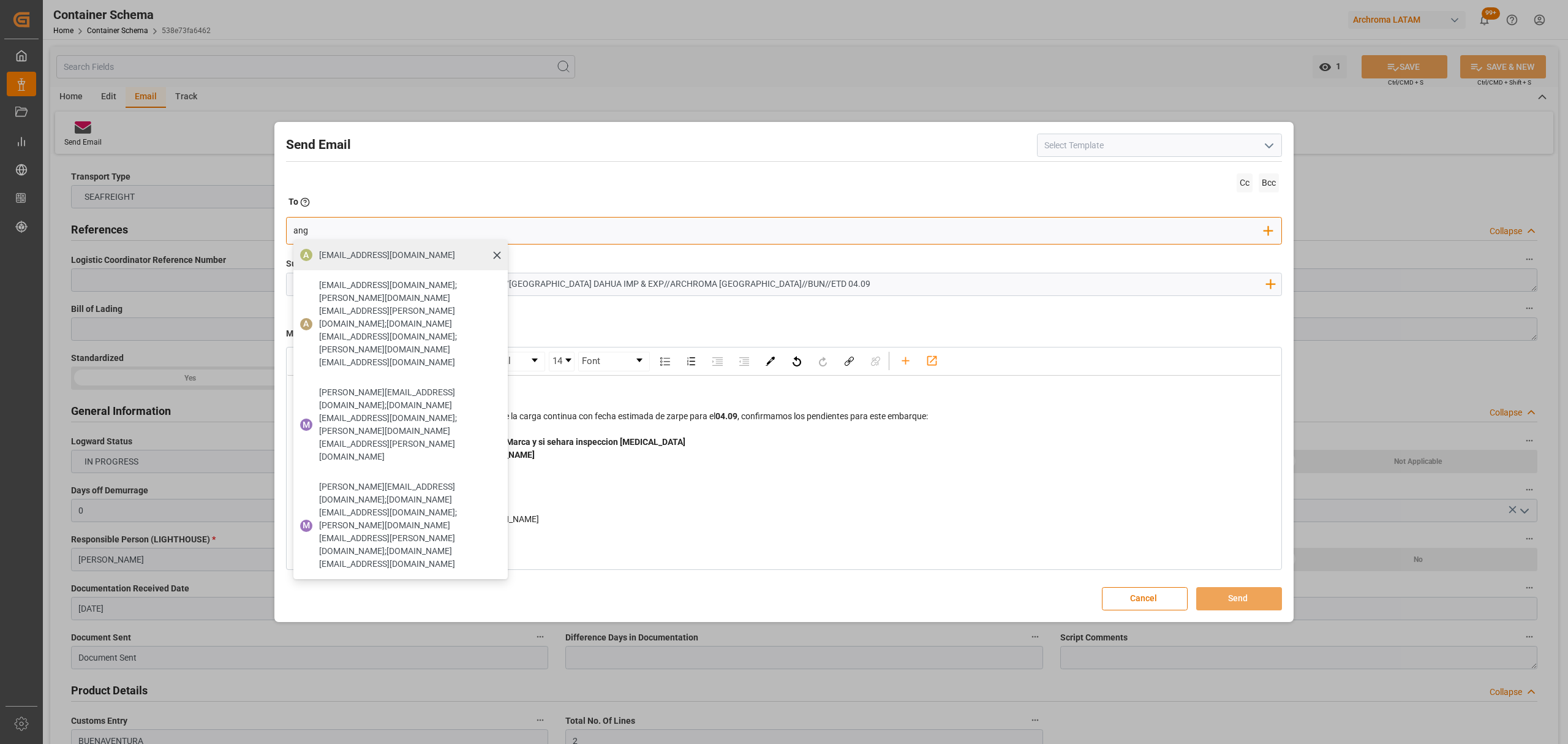
type input "ang"
click at [336, 258] on span "[EMAIL_ADDRESS][DOMAIN_NAME]" at bounding box center [387, 255] width 136 height 13
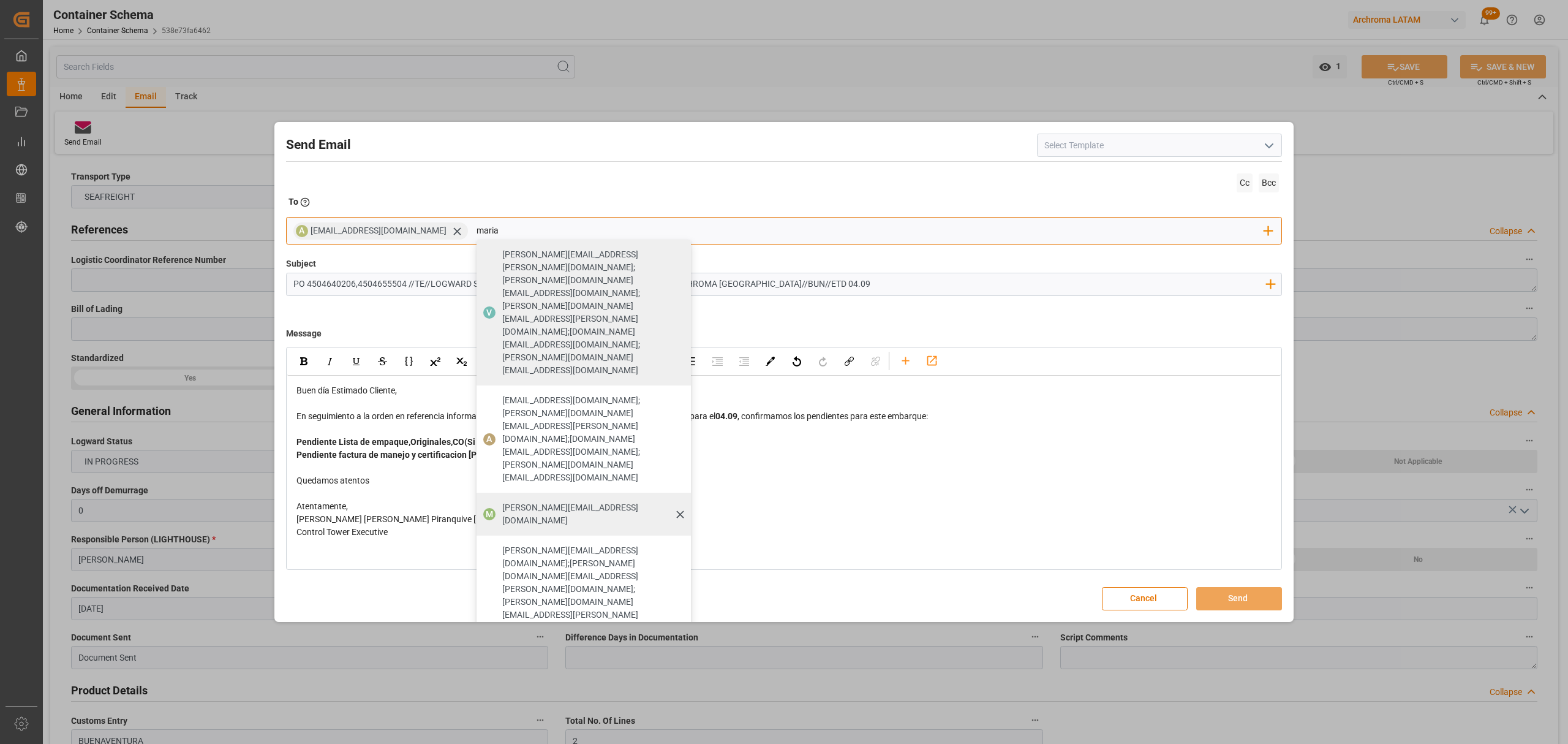
type input "maria"
click at [505, 501] on span "[PERSON_NAME][EMAIL_ADDRESS][DOMAIN_NAME]" at bounding box center [592, 514] width 180 height 26
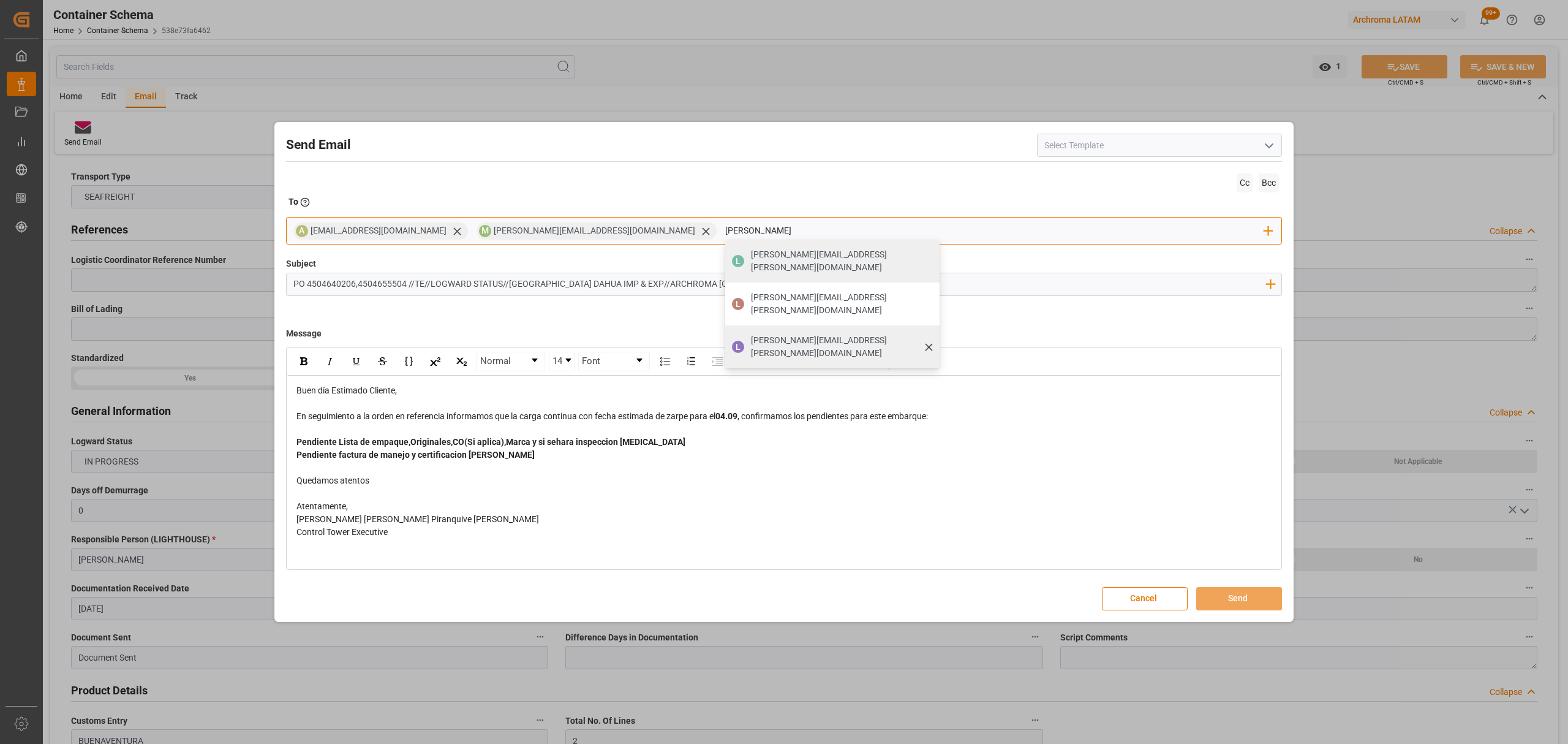
type input "[PERSON_NAME]"
click at [751, 334] on span "[PERSON_NAME][EMAIL_ADDRESS][PERSON_NAME][DOMAIN_NAME]" at bounding box center [840, 347] width 180 height 26
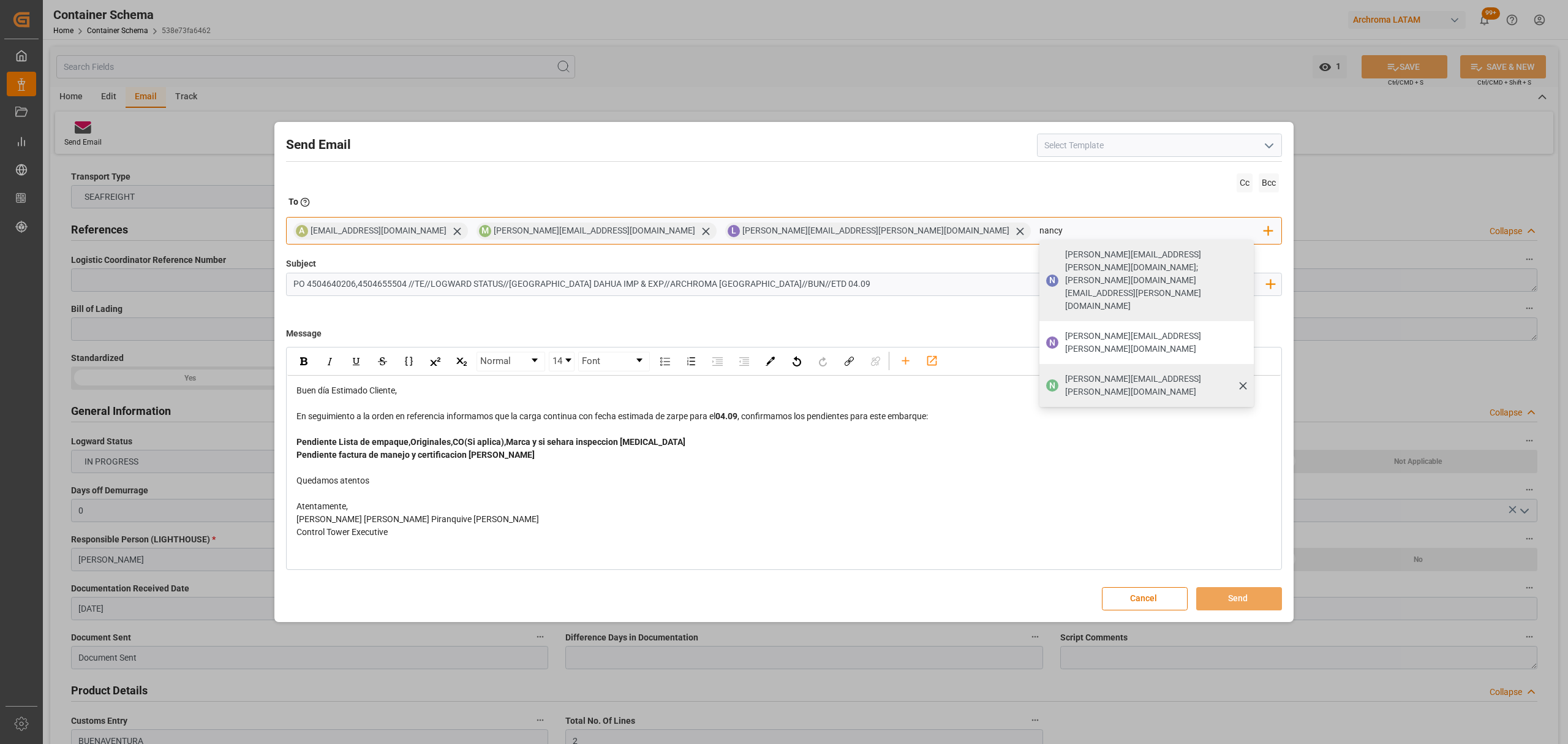
type input "nancy"
click at [1065, 372] on span "[PERSON_NAME][EMAIL_ADDRESS][PERSON_NAME][DOMAIN_NAME]" at bounding box center [1154, 385] width 180 height 26
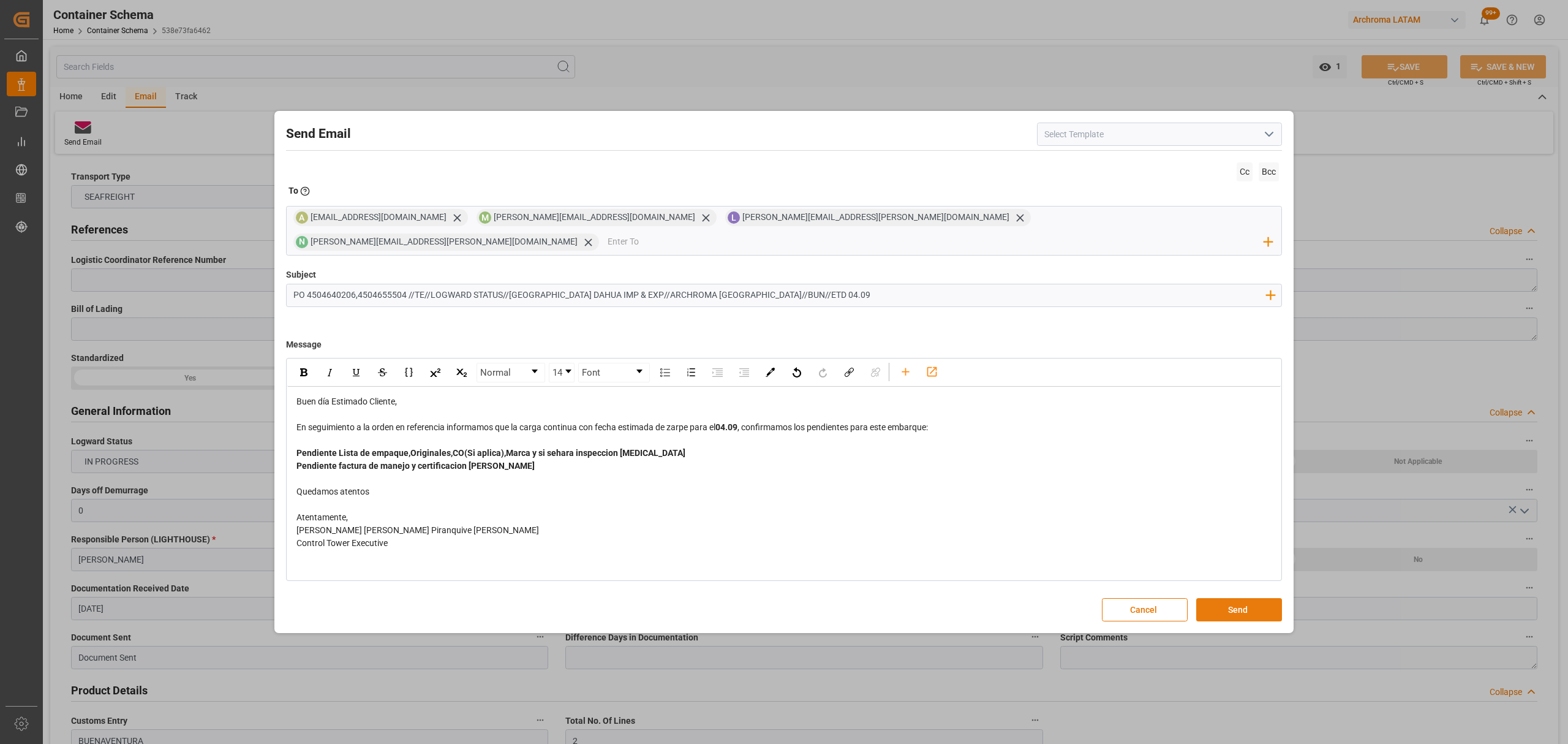
click at [1221, 601] on button "Send" at bounding box center [1239, 609] width 86 height 24
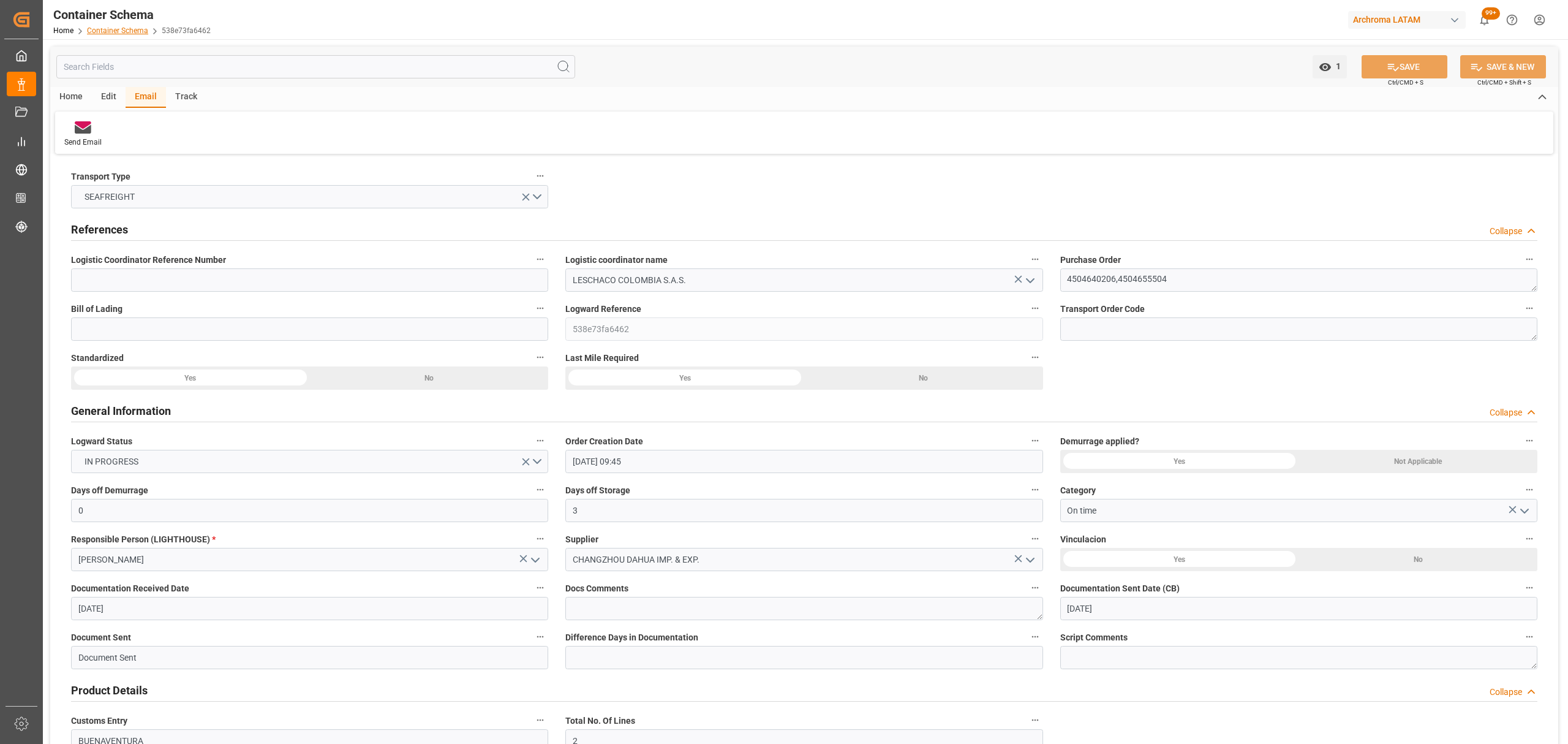
click at [136, 29] on link "Container Schema" at bounding box center [117, 31] width 61 height 9
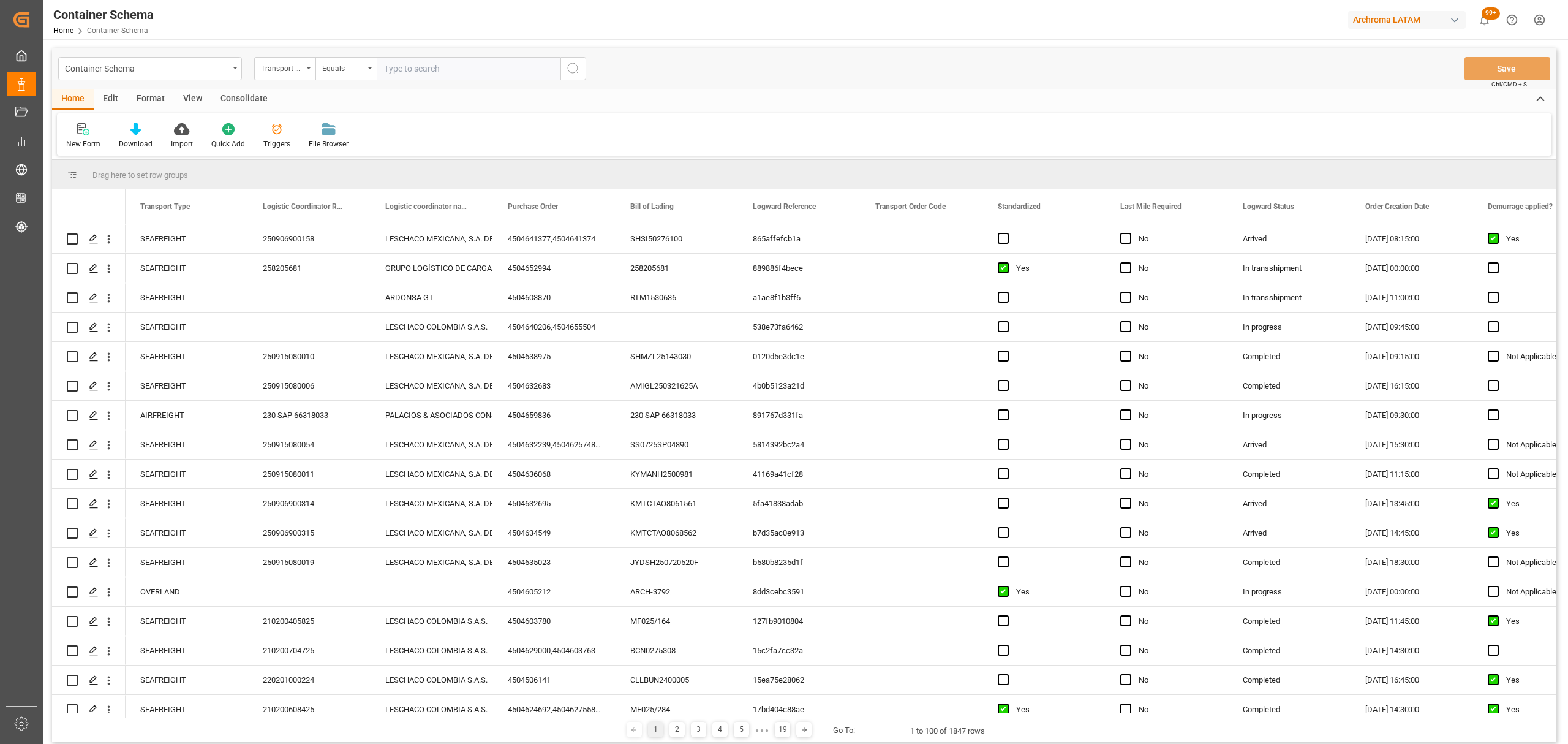
click at [302, 74] on div "Transport Type" at bounding box center [282, 67] width 42 height 14
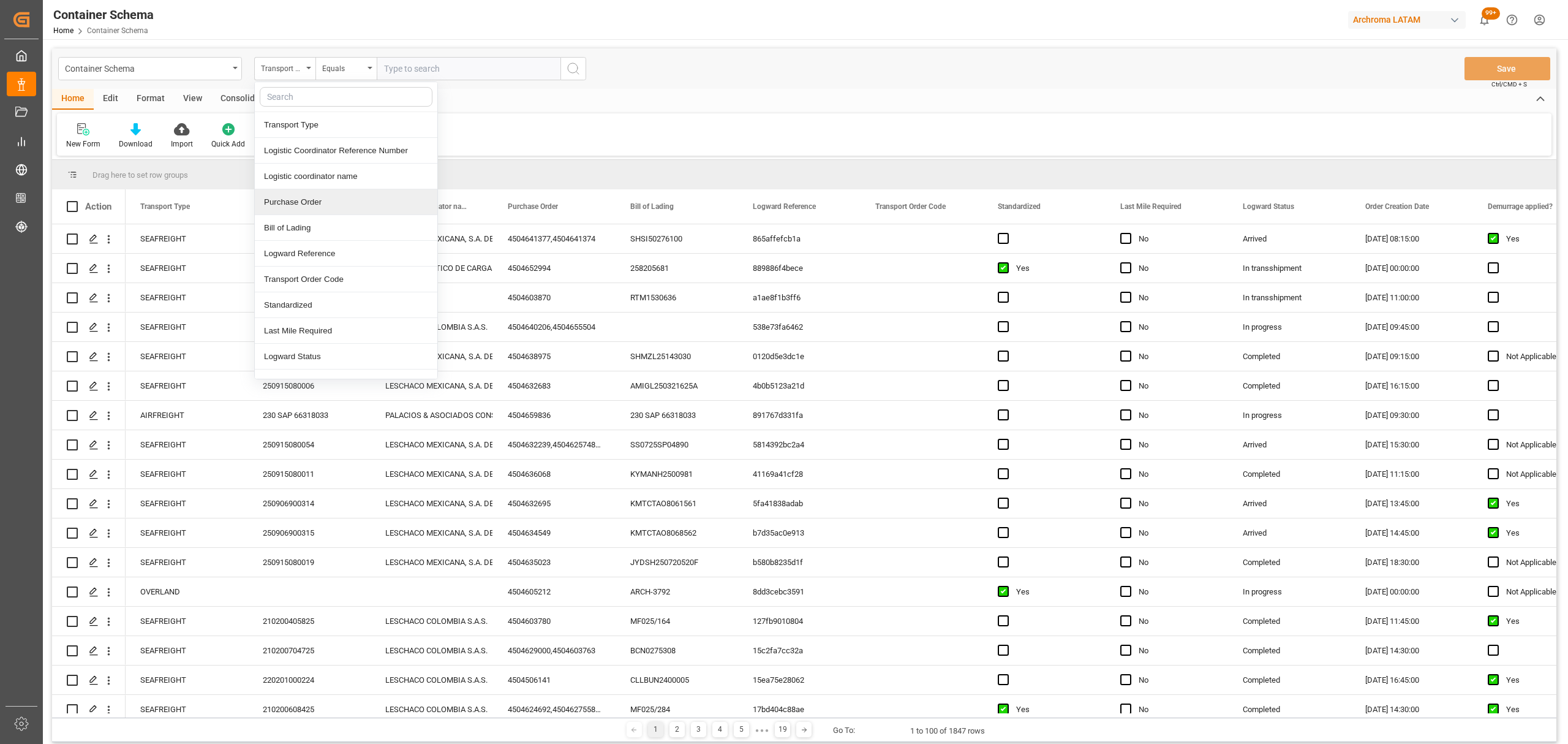
click at [307, 205] on div "Purchase Order" at bounding box center [346, 202] width 182 height 26
click at [346, 64] on div "Equals" at bounding box center [343, 67] width 42 height 14
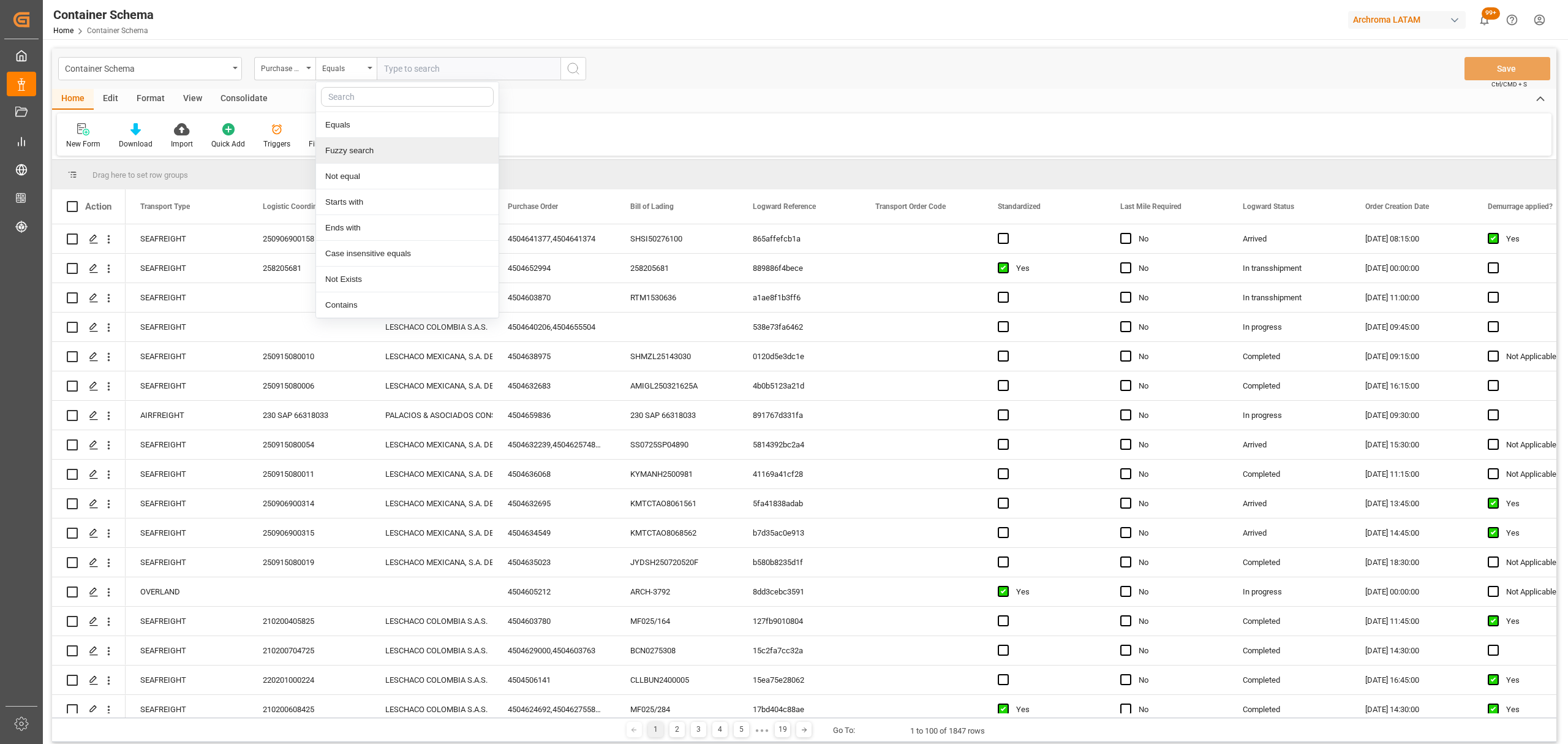
click at [353, 144] on div "Fuzzy search" at bounding box center [408, 150] width 182 height 26
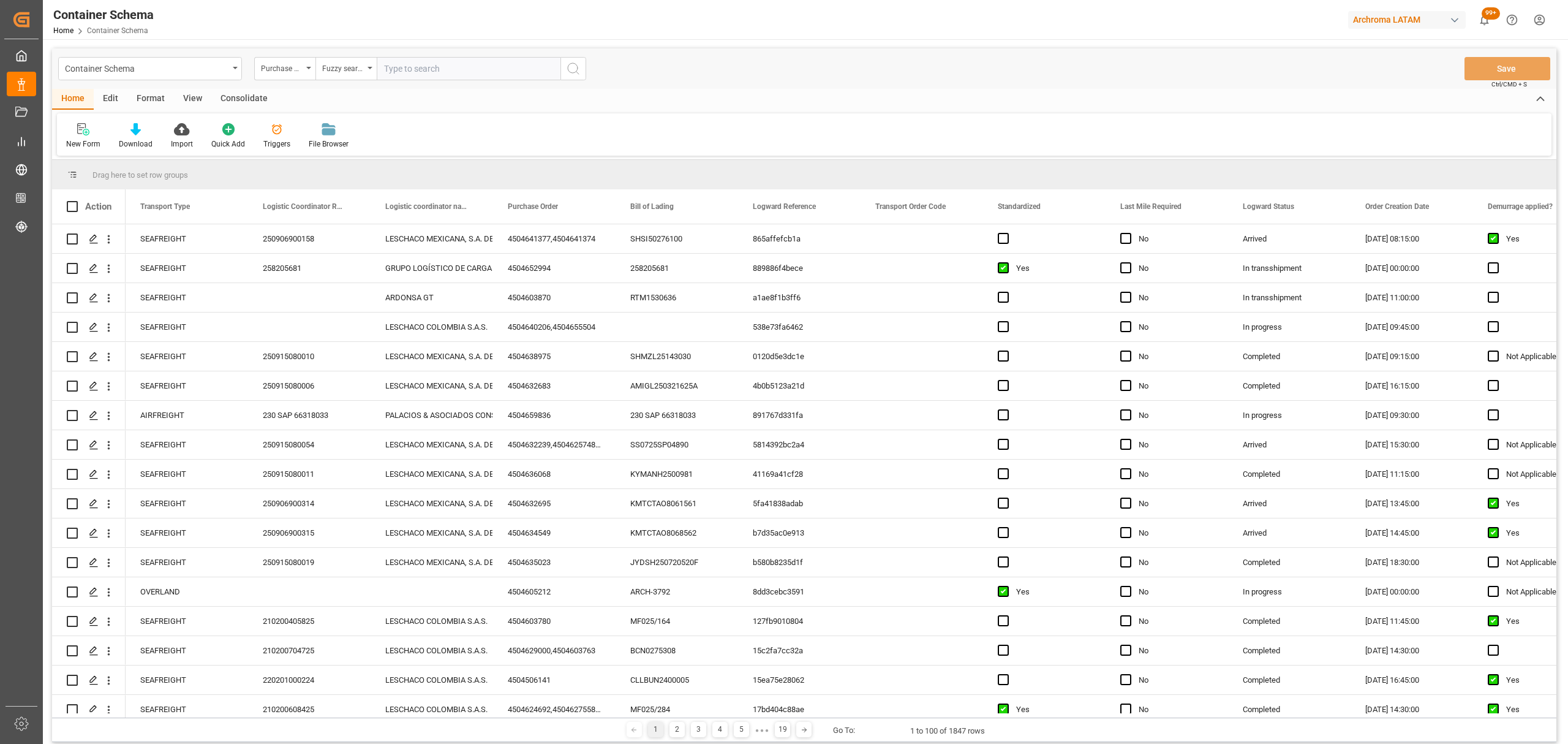
click at [426, 67] on input "text" at bounding box center [469, 68] width 184 height 24
paste input "4504641940"
type input "4504641940"
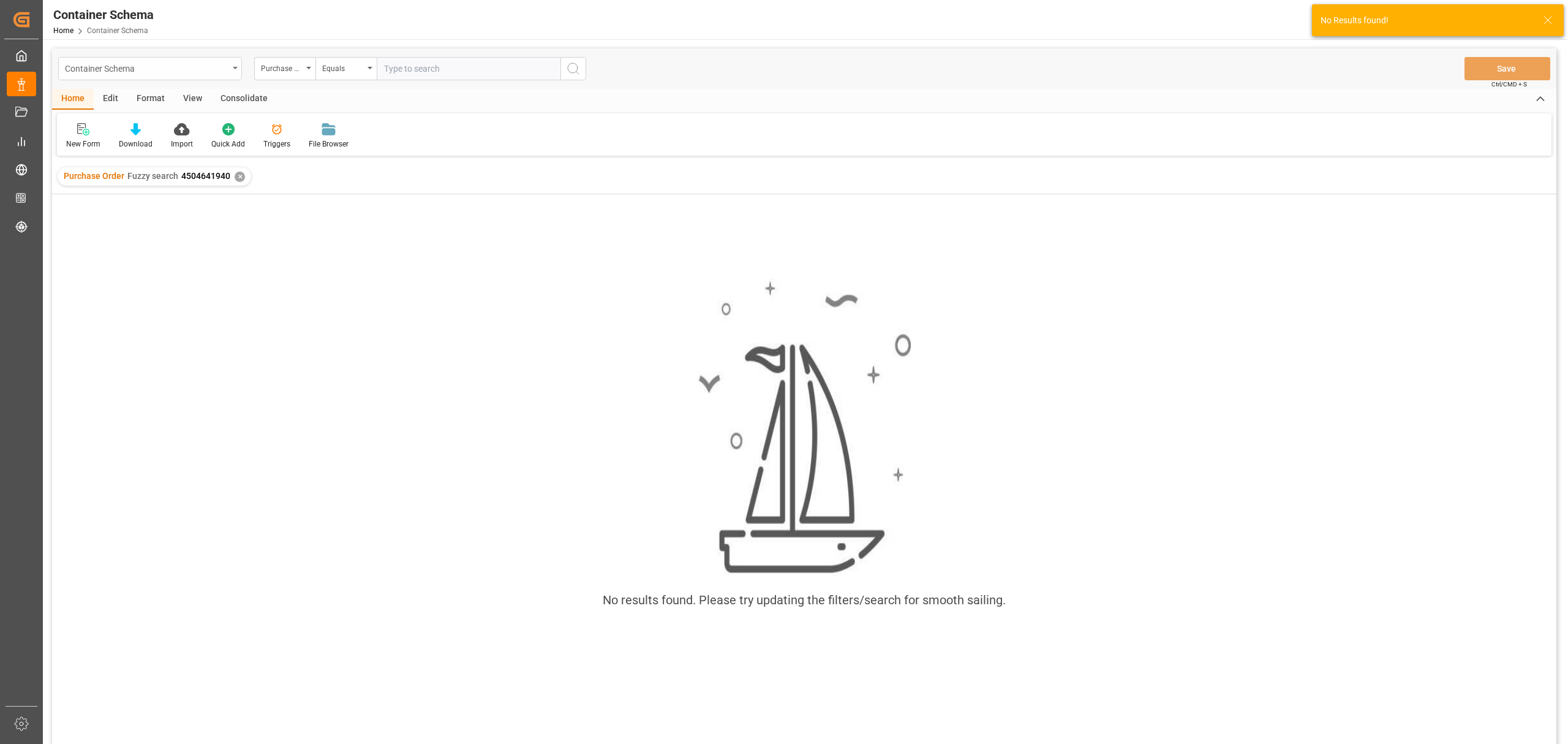
click at [221, 69] on div "Container Schema" at bounding box center [146, 68] width 163 height 15
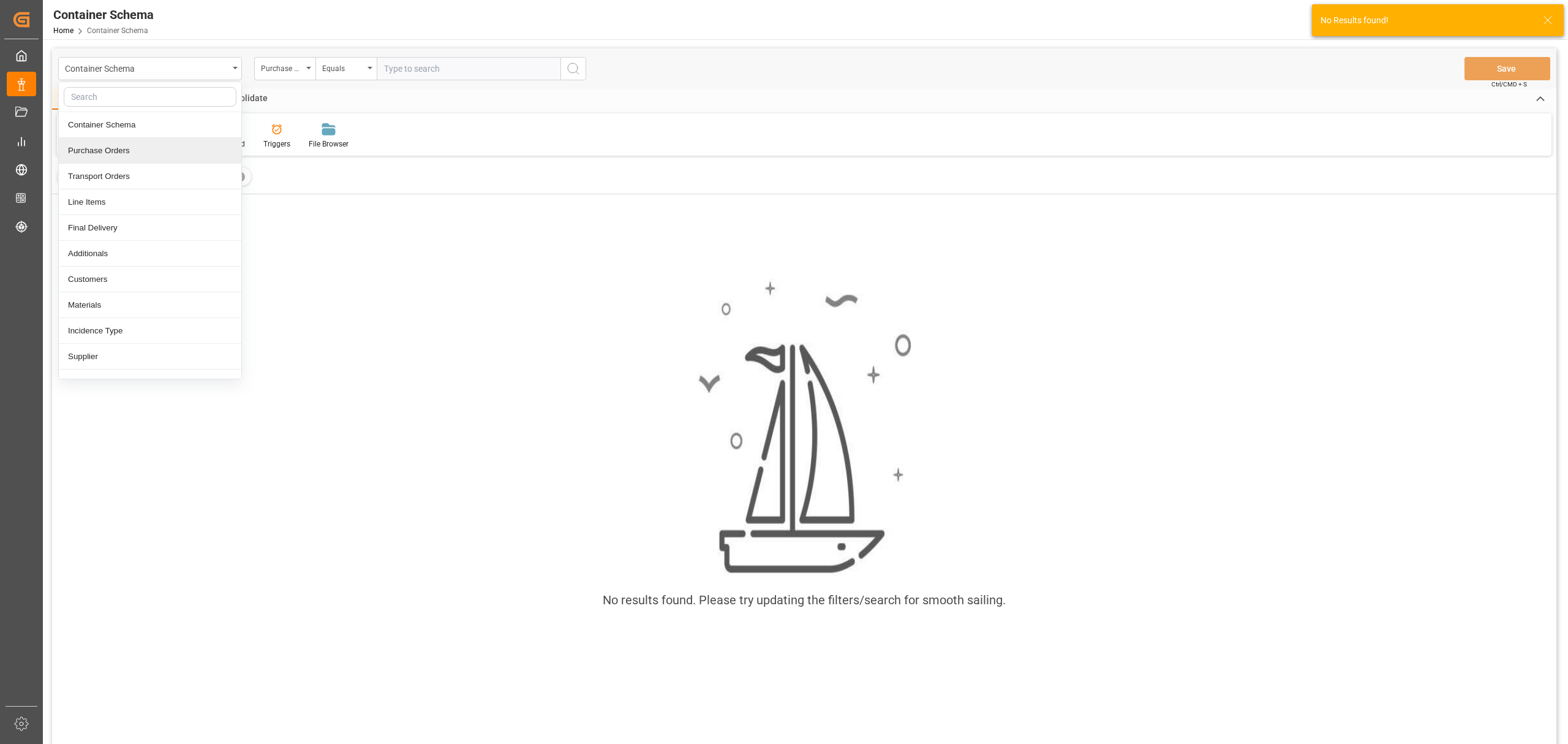
click at [144, 149] on div "Purchase Orders" at bounding box center [150, 150] width 182 height 26
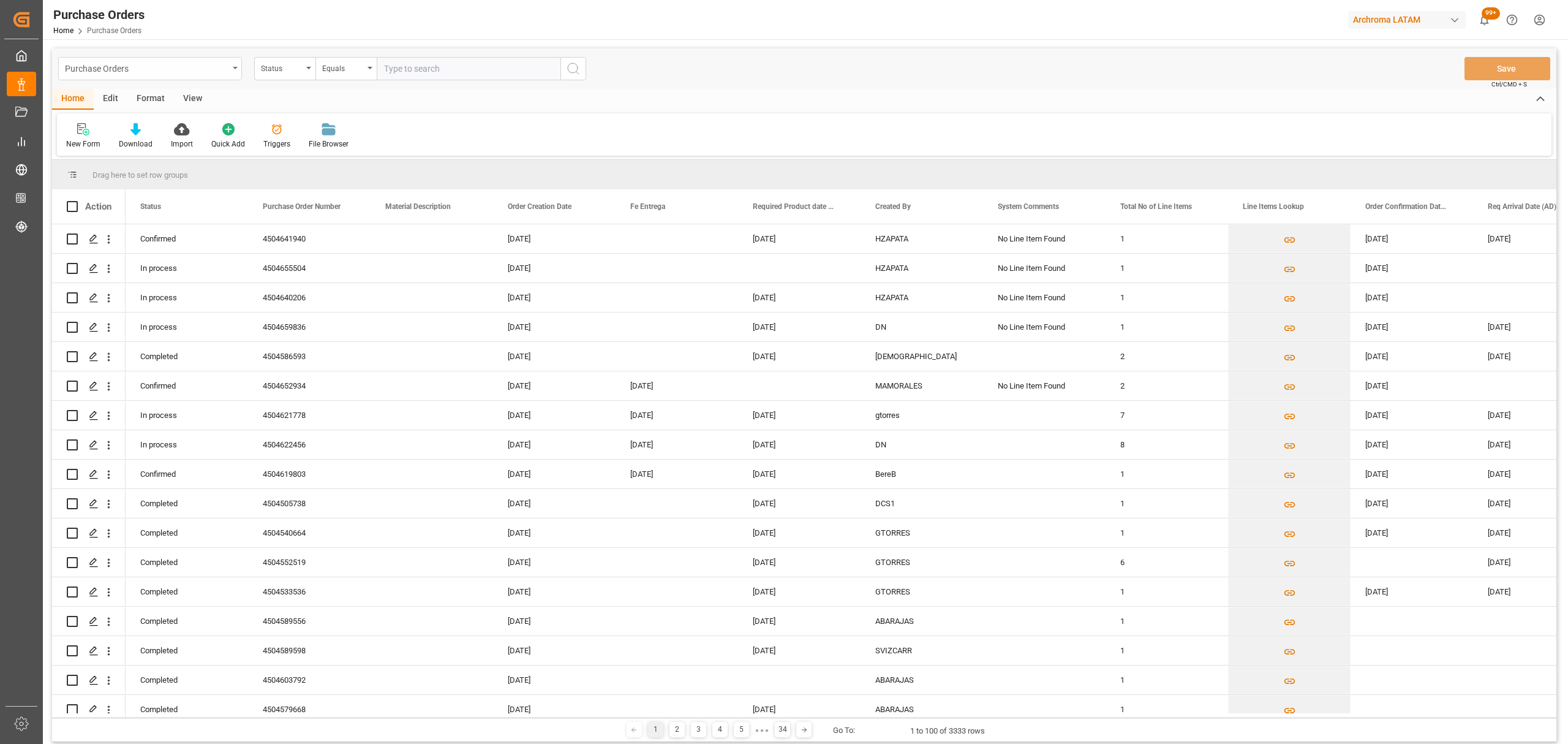
click at [203, 72] on div "Purchase Orders" at bounding box center [146, 68] width 163 height 15
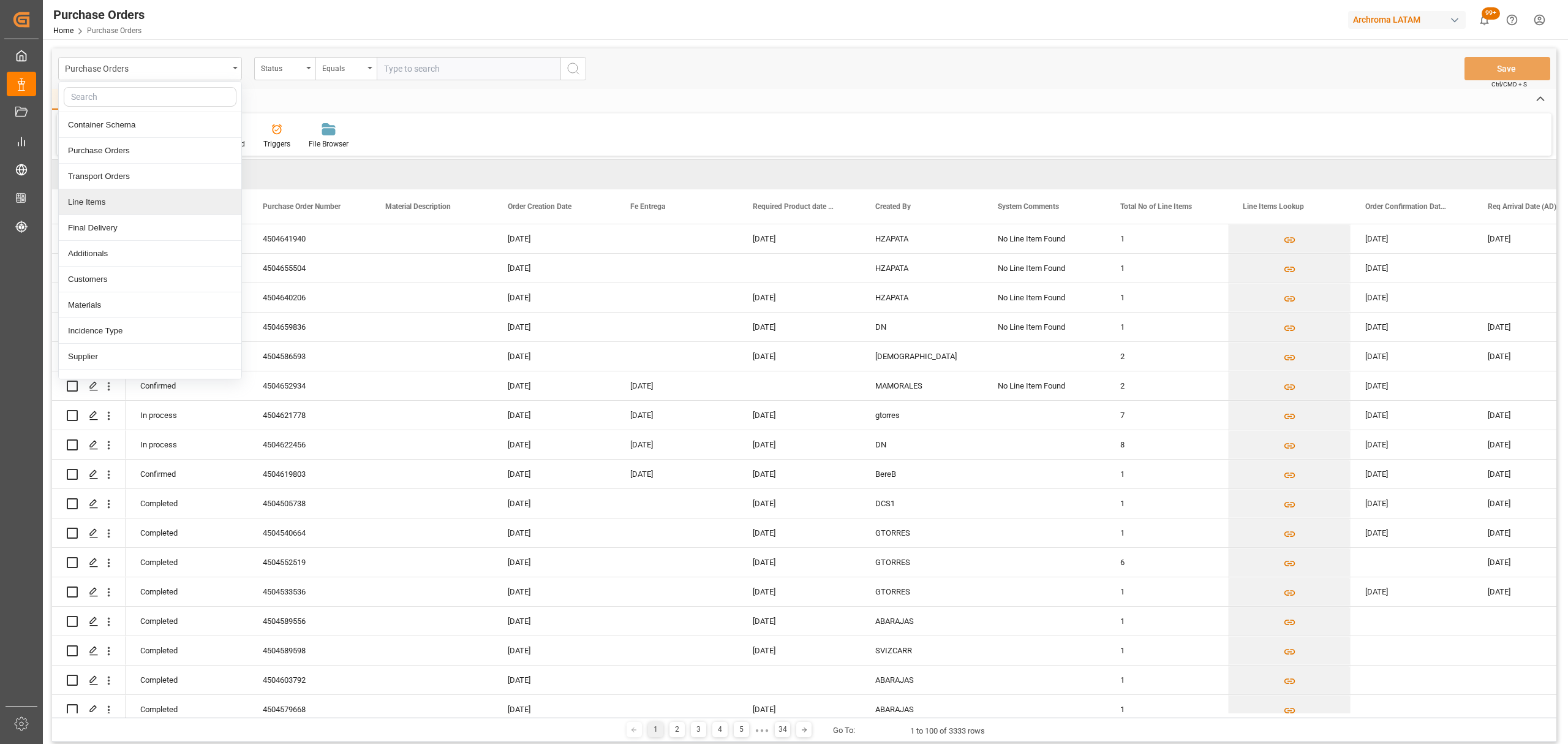
drag, startPoint x: 103, startPoint y: 203, endPoint x: 201, endPoint y: 141, distance: 116.0
click at [104, 203] on div "Line Items" at bounding box center [150, 202] width 182 height 26
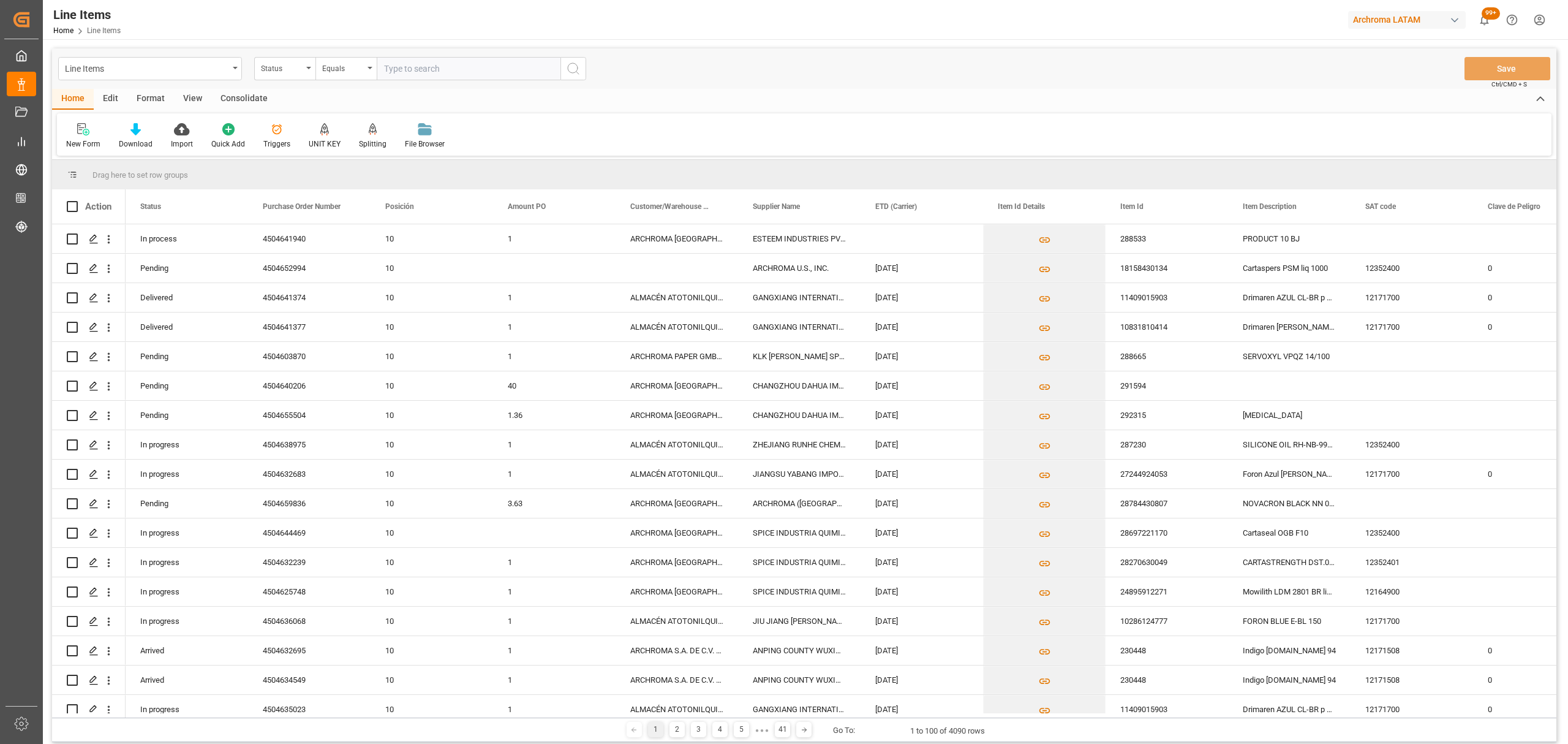
click at [297, 71] on div "Status" at bounding box center [282, 67] width 42 height 14
click at [306, 152] on div "Purchase Order Number" at bounding box center [346, 150] width 182 height 26
click at [355, 57] on div "Equals" at bounding box center [346, 68] width 61 height 24
click at [386, 150] on div "Fuzzy search" at bounding box center [408, 150] width 182 height 26
click at [417, 63] on input "text" at bounding box center [469, 68] width 184 height 24
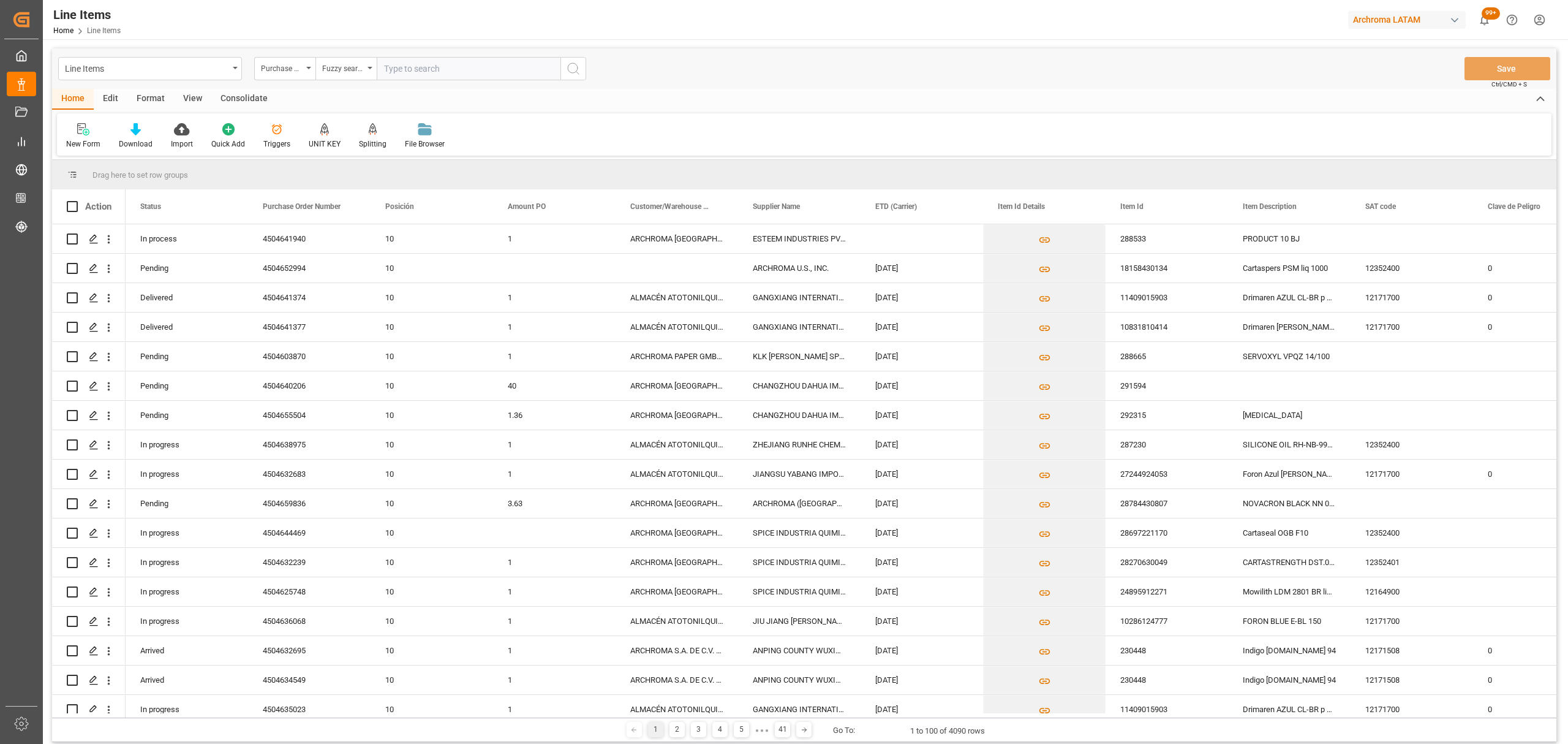
paste input "4504641940"
type input "4504641940"
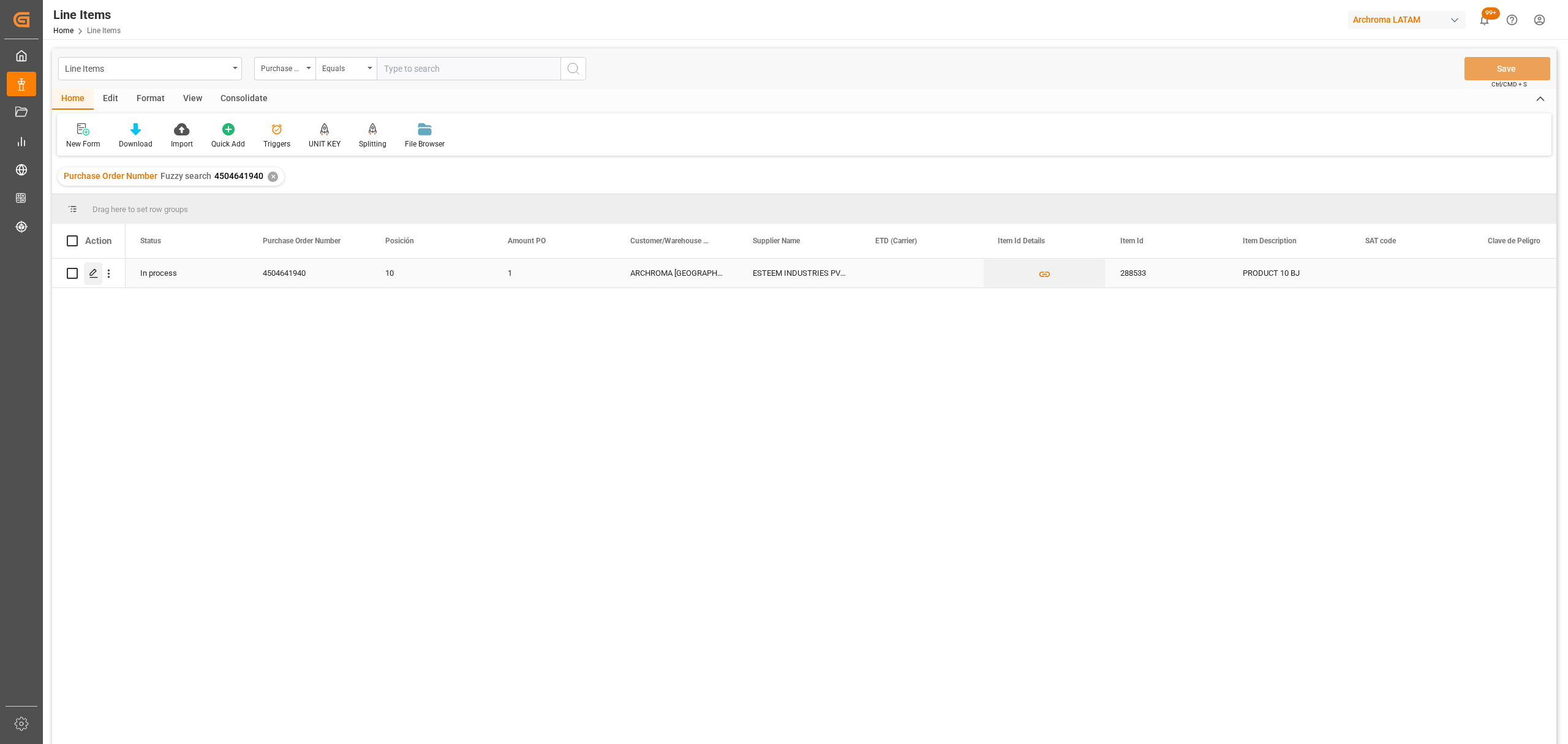
click at [96, 278] on div "Press SPACE to select this row." at bounding box center [93, 273] width 18 height 23
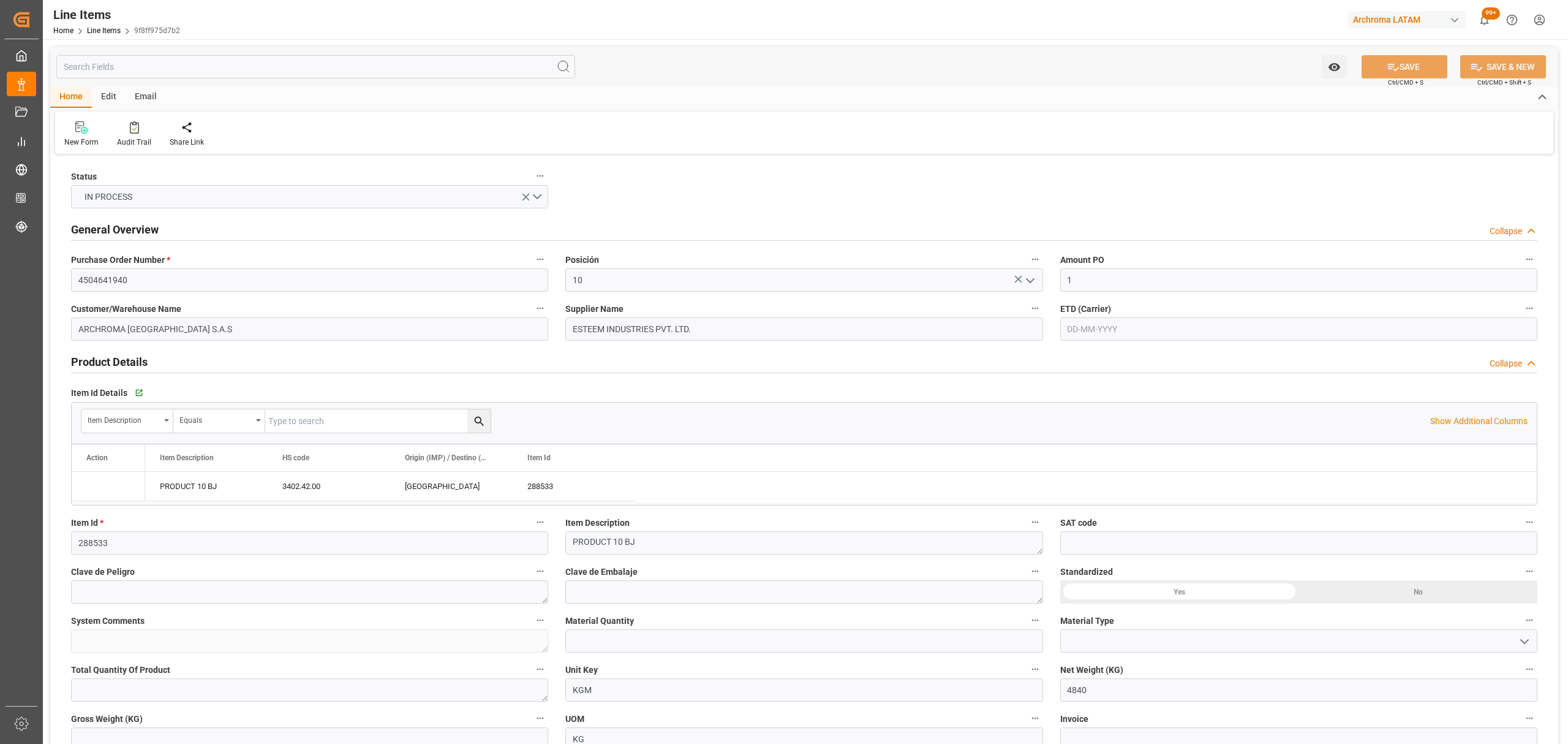
type input "1"
type input "4840"
type input "3402.42.00"
type input "01-09-2025 15:15"
type input "15-07-2025 15:17"
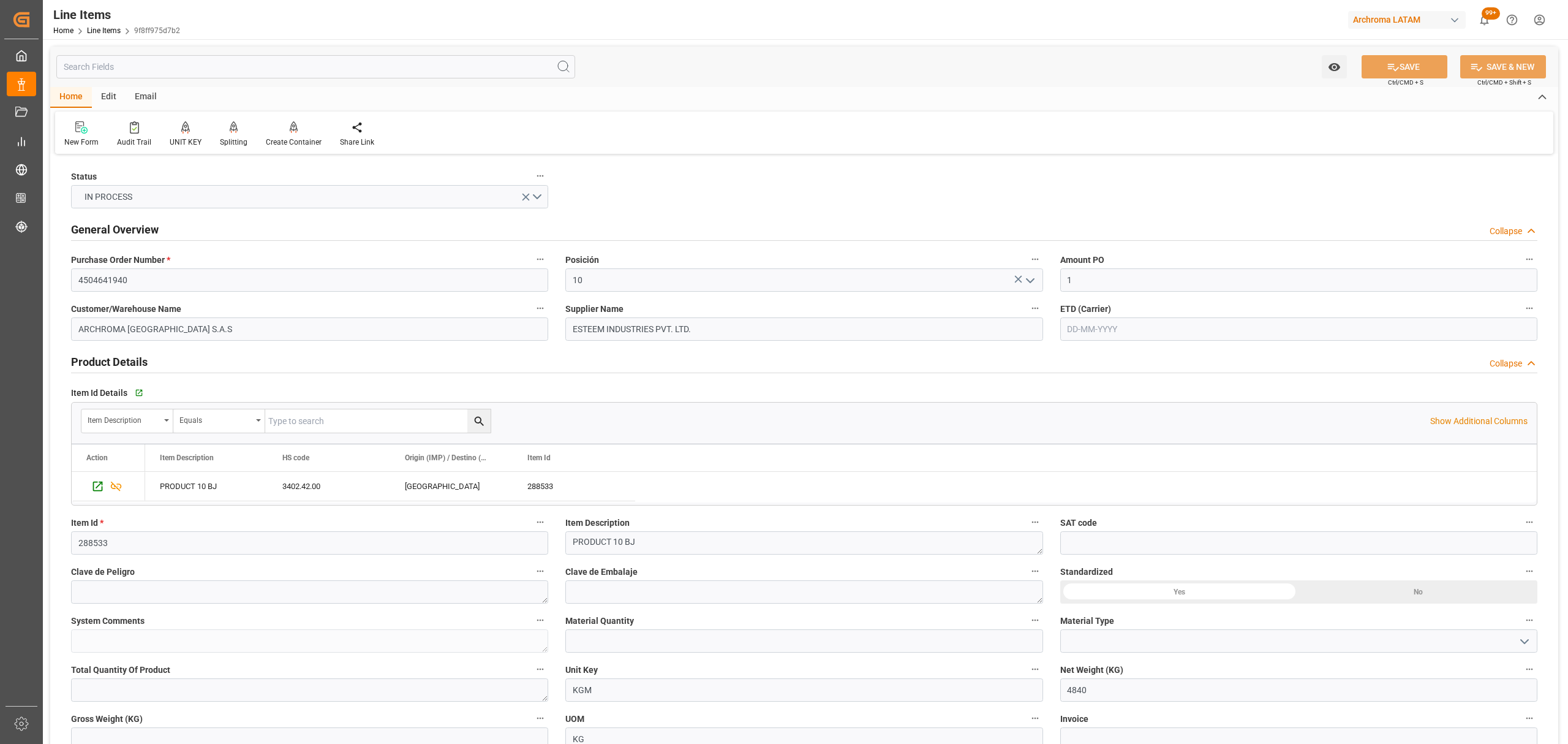
scroll to position [163, 0]
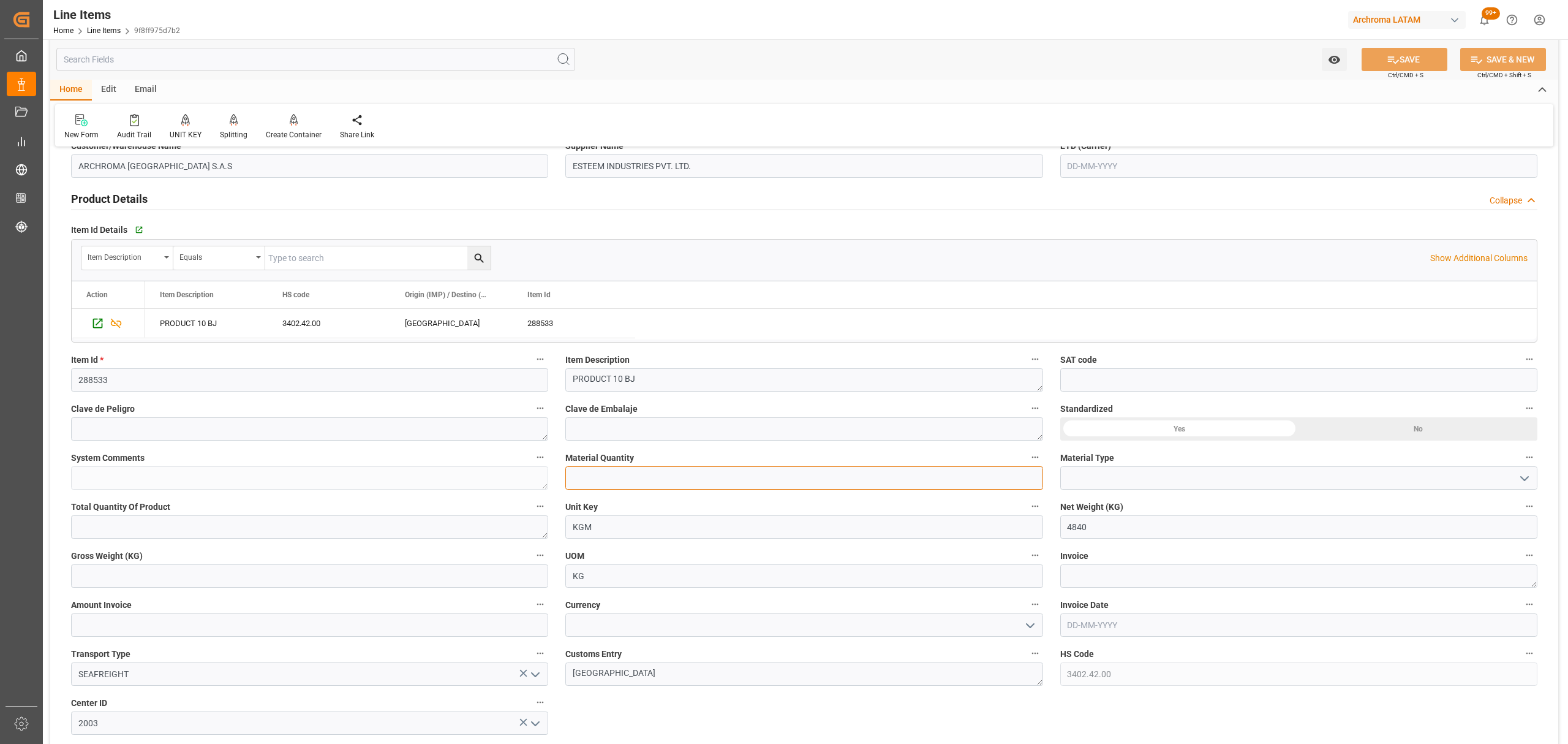
click at [873, 471] on input "text" at bounding box center [803, 478] width 477 height 24
type input "22"
click at [1514, 473] on button "open menu" at bounding box center [1523, 478] width 18 height 19
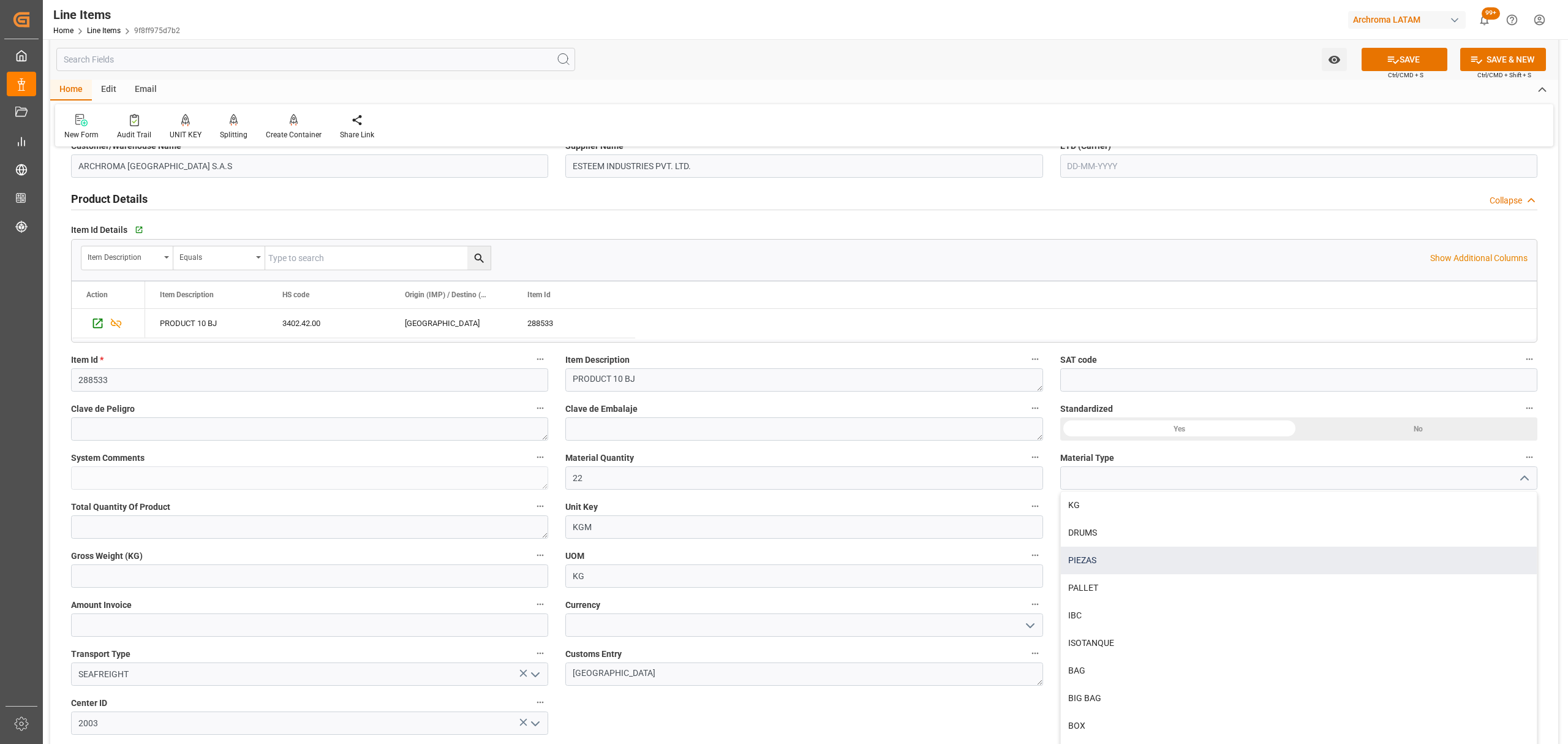
click at [1204, 547] on div "PIEZAS" at bounding box center [1299, 559] width 476 height 27
click at [1528, 481] on icon "open menu" at bounding box center [1525, 478] width 15 height 15
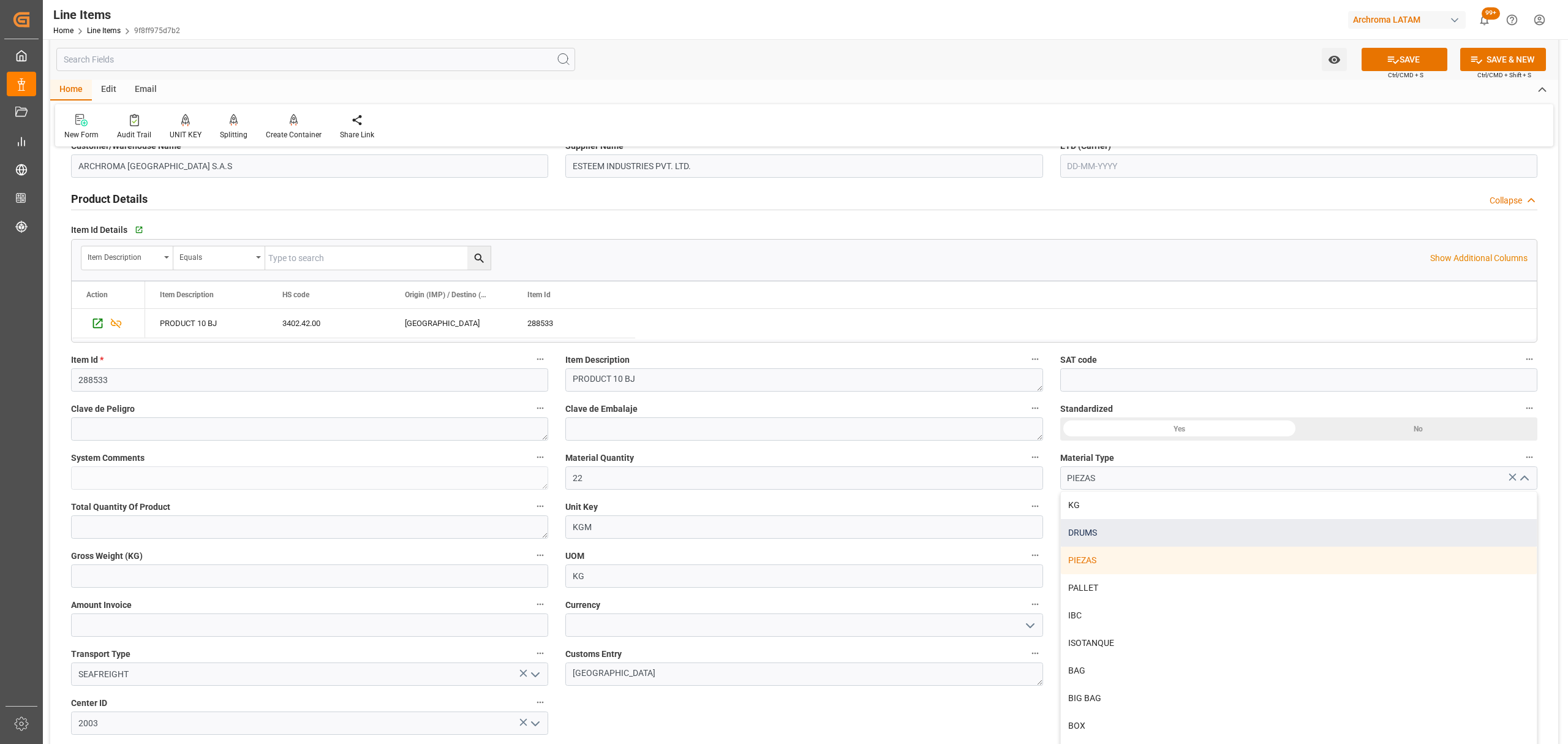
click at [1110, 538] on div "DRUMS" at bounding box center [1299, 532] width 476 height 27
type input "DRUMS"
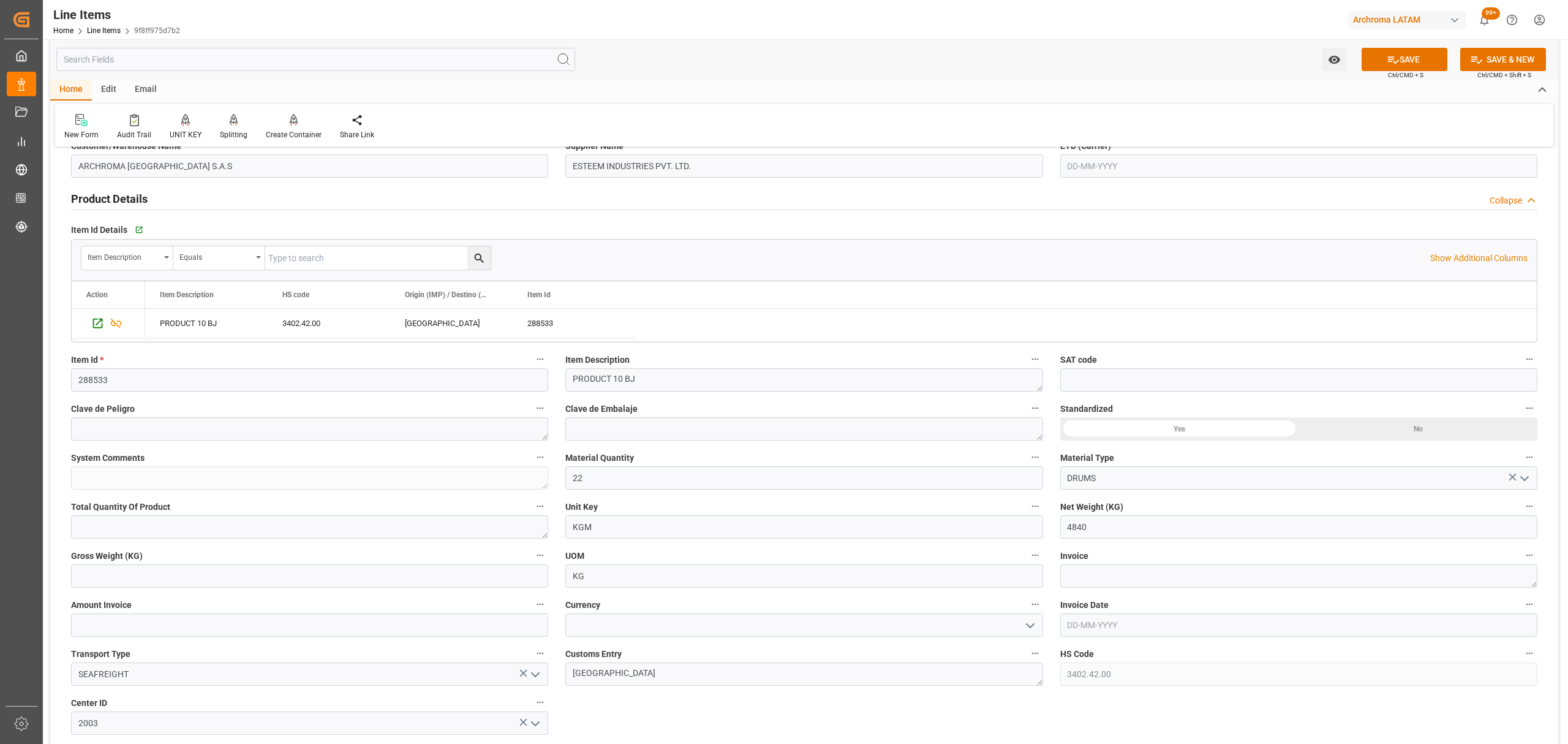
click at [177, 589] on div "Gross Weight (KG)" at bounding box center [310, 567] width 494 height 49
click at [184, 581] on input "text" at bounding box center [310, 576] width 477 height 24
type input "5027"
click at [1146, 564] on label "Invoice" at bounding box center [1299, 555] width 477 height 17
click at [1522, 563] on button "Invoice" at bounding box center [1530, 555] width 16 height 16
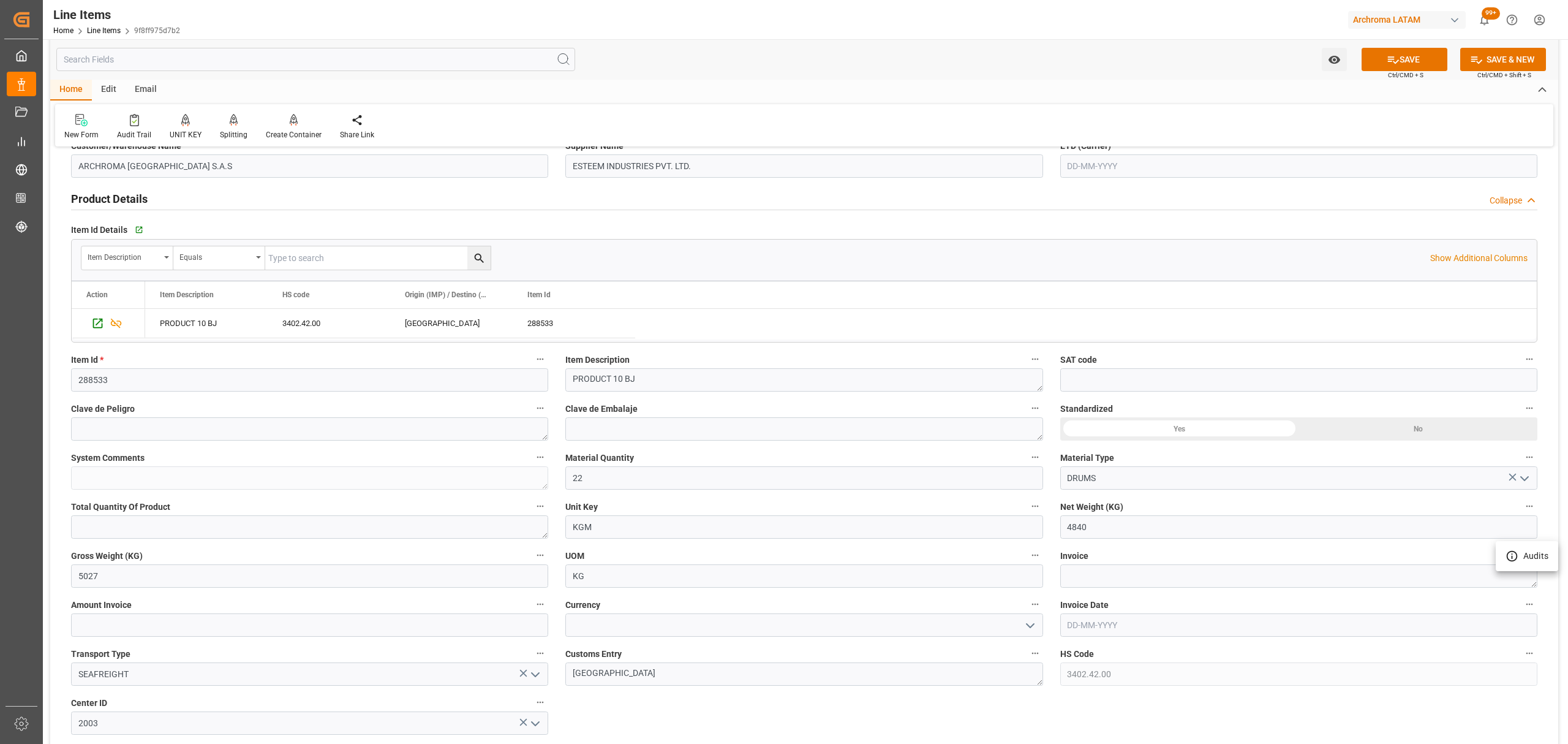
click at [1146, 574] on div at bounding box center [784, 372] width 1568 height 744
click at [1122, 579] on textarea at bounding box center [1299, 576] width 477 height 24
type textarea "EW/2526/EXP/186"
click at [1110, 623] on input "text" at bounding box center [1299, 625] width 477 height 24
click at [1072, 444] on button "Previous Month" at bounding box center [1071, 445] width 7 height 7
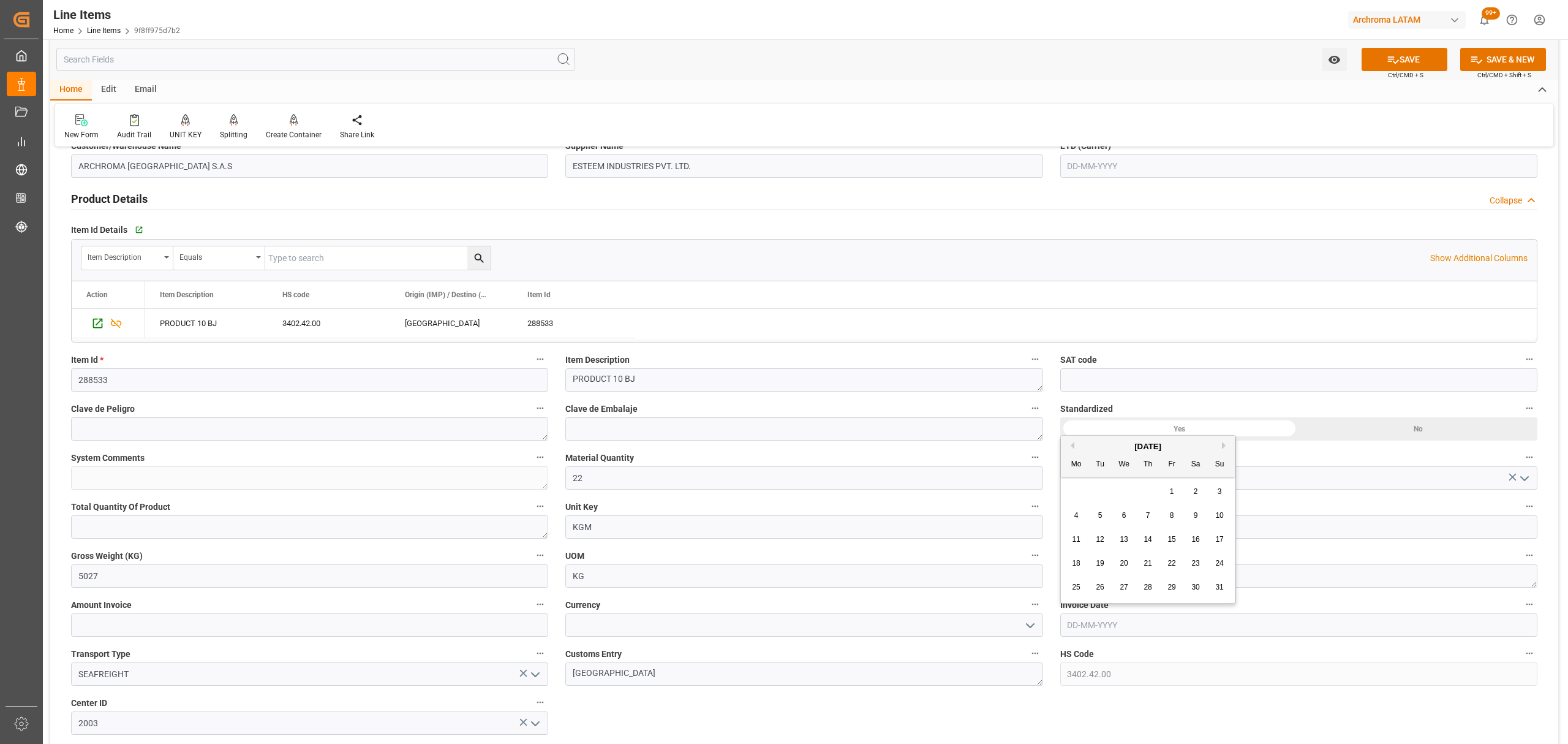
click at [1149, 510] on div "7" at bounding box center [1148, 516] width 15 height 15
type input "07-08-2025"
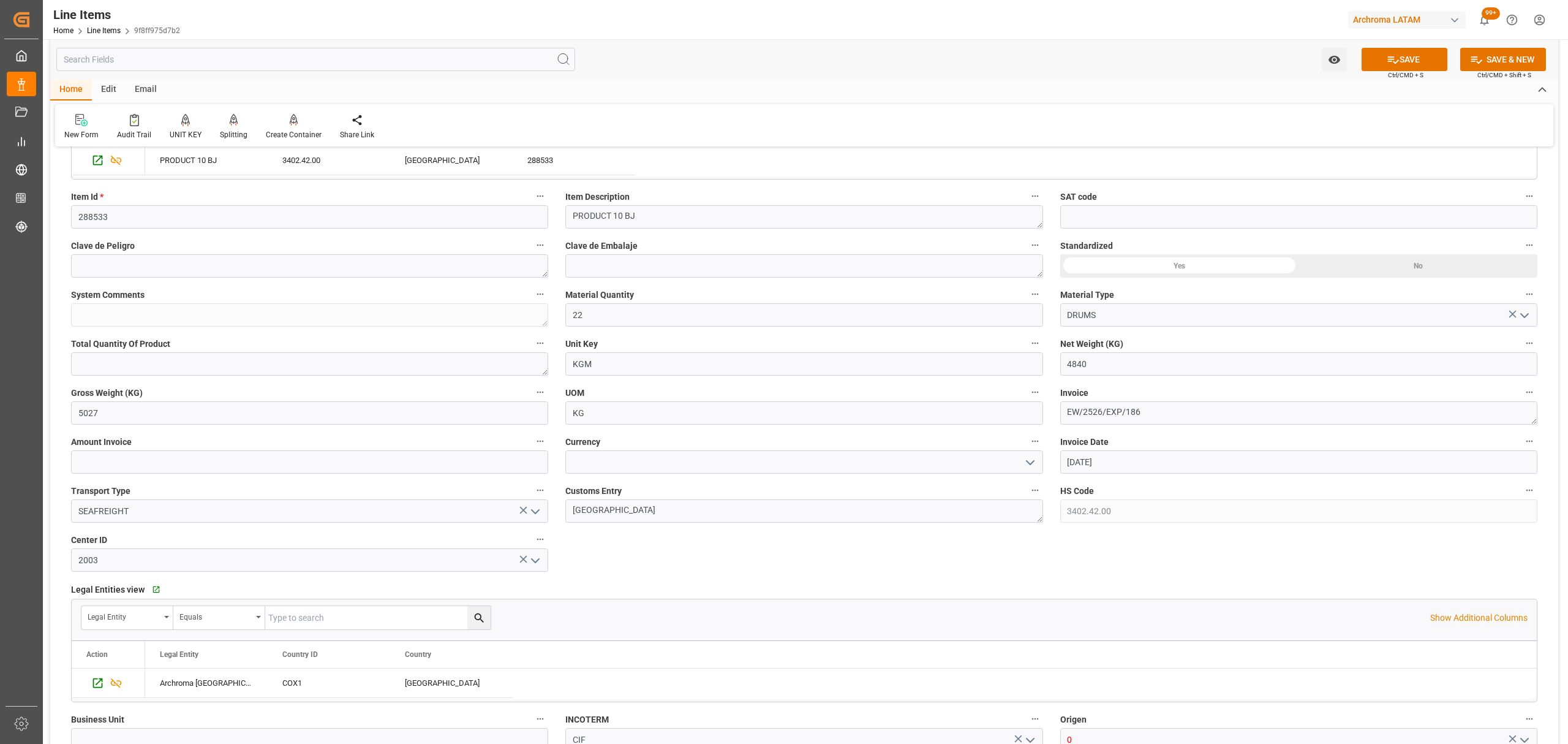
scroll to position [327, 0]
click at [1029, 463] on icon "open menu" at bounding box center [1030, 462] width 15 height 15
click at [605, 491] on div "USD" at bounding box center [803, 488] width 476 height 27
type input "USD"
click at [372, 464] on input "text" at bounding box center [310, 461] width 477 height 24
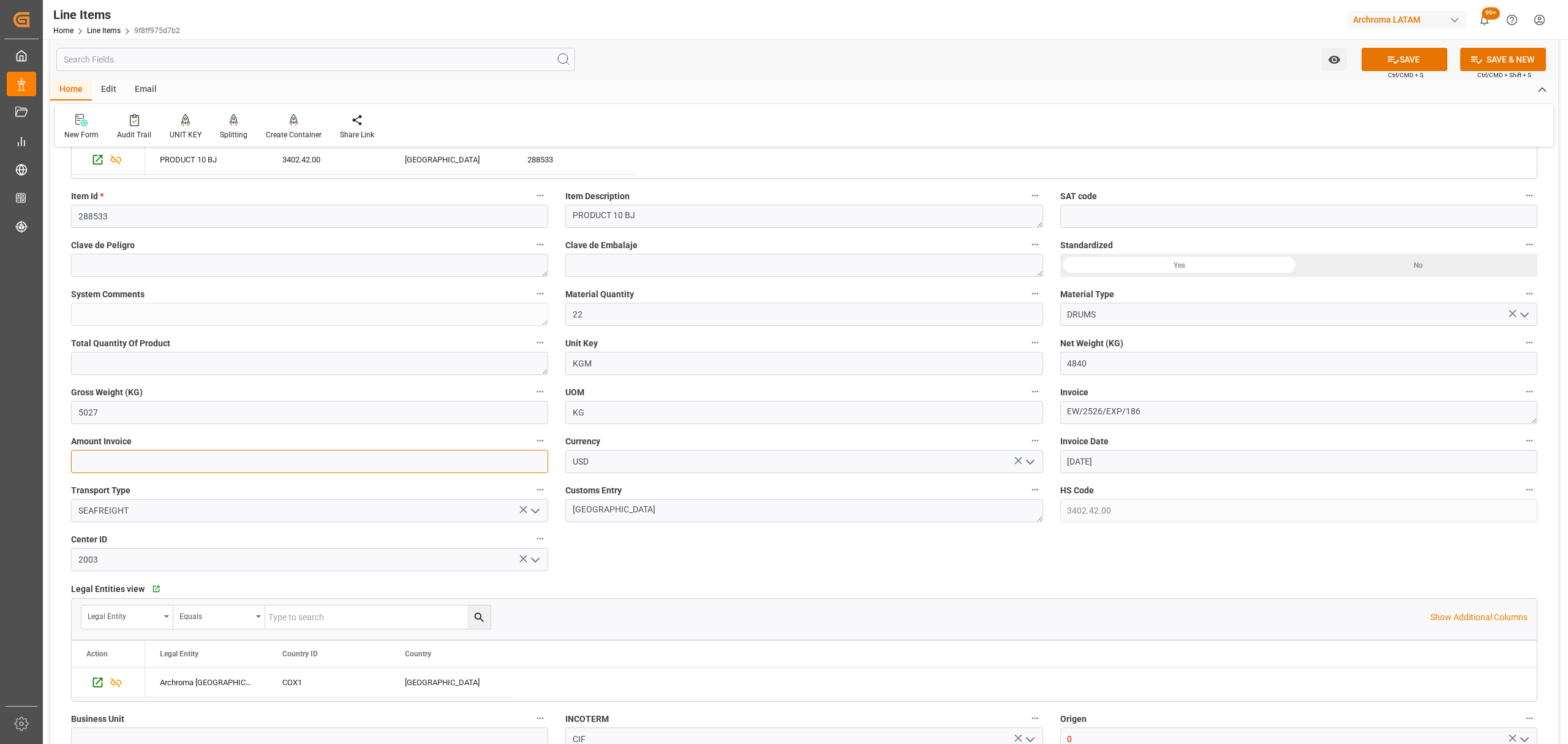
click at [144, 466] on input "text" at bounding box center [310, 461] width 477 height 24
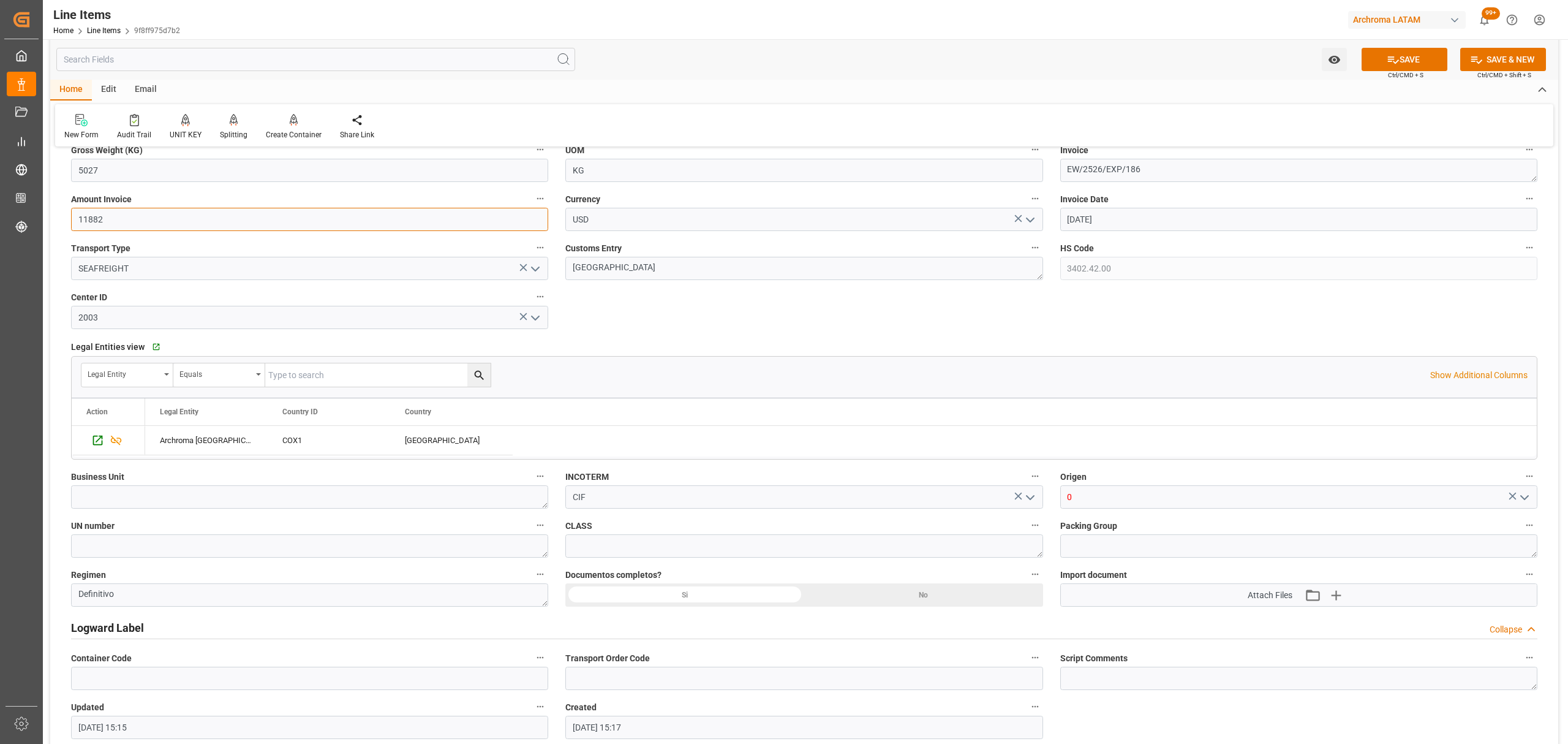
scroll to position [572, 0]
type input "11882"
click at [351, 494] on textarea at bounding box center [310, 494] width 477 height 24
type textarea "TEXTIL"
click at [1520, 492] on icon "open menu" at bounding box center [1525, 495] width 15 height 15
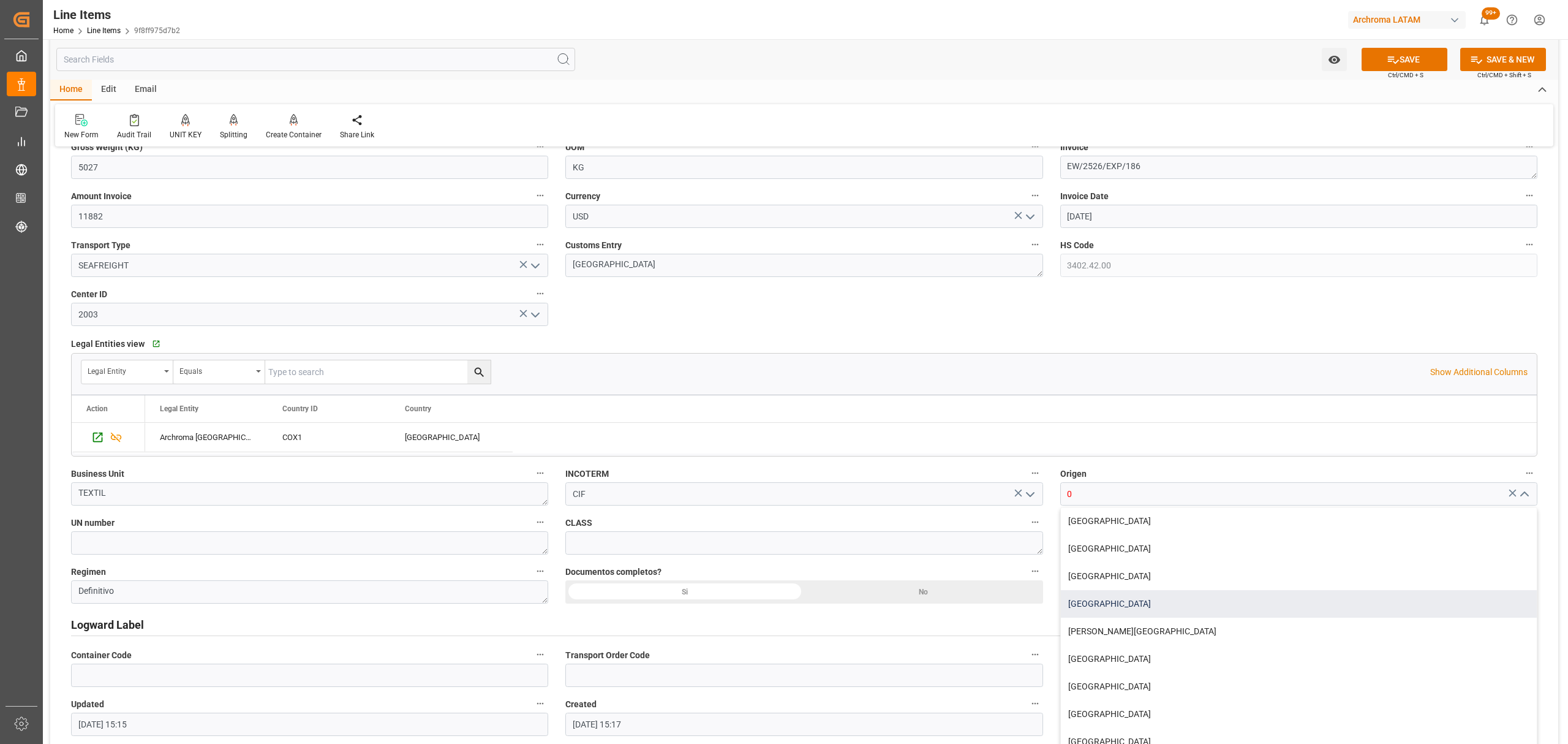
click at [1105, 596] on div "INDIA" at bounding box center [1299, 603] width 476 height 27
type input "INDIA"
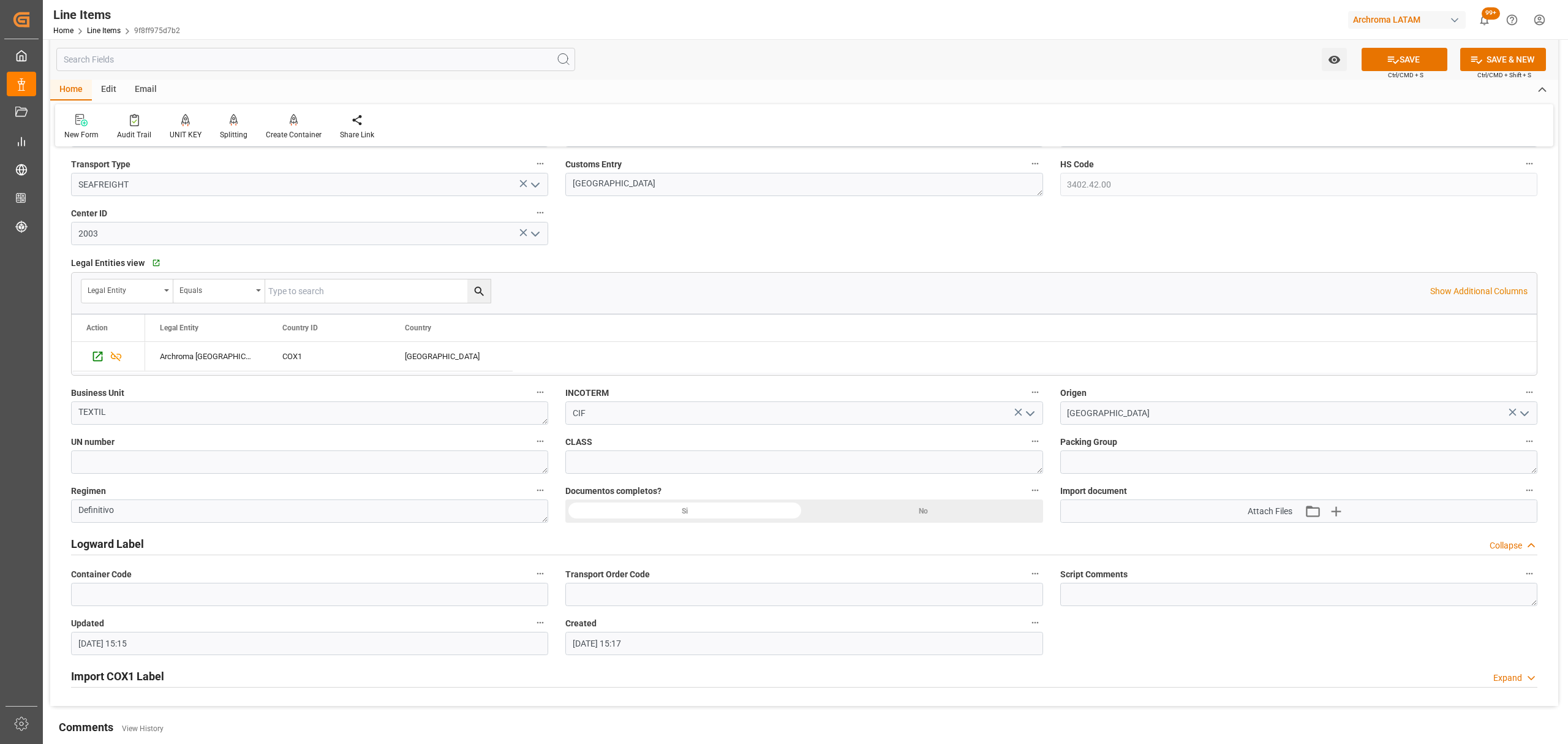
scroll to position [653, 0]
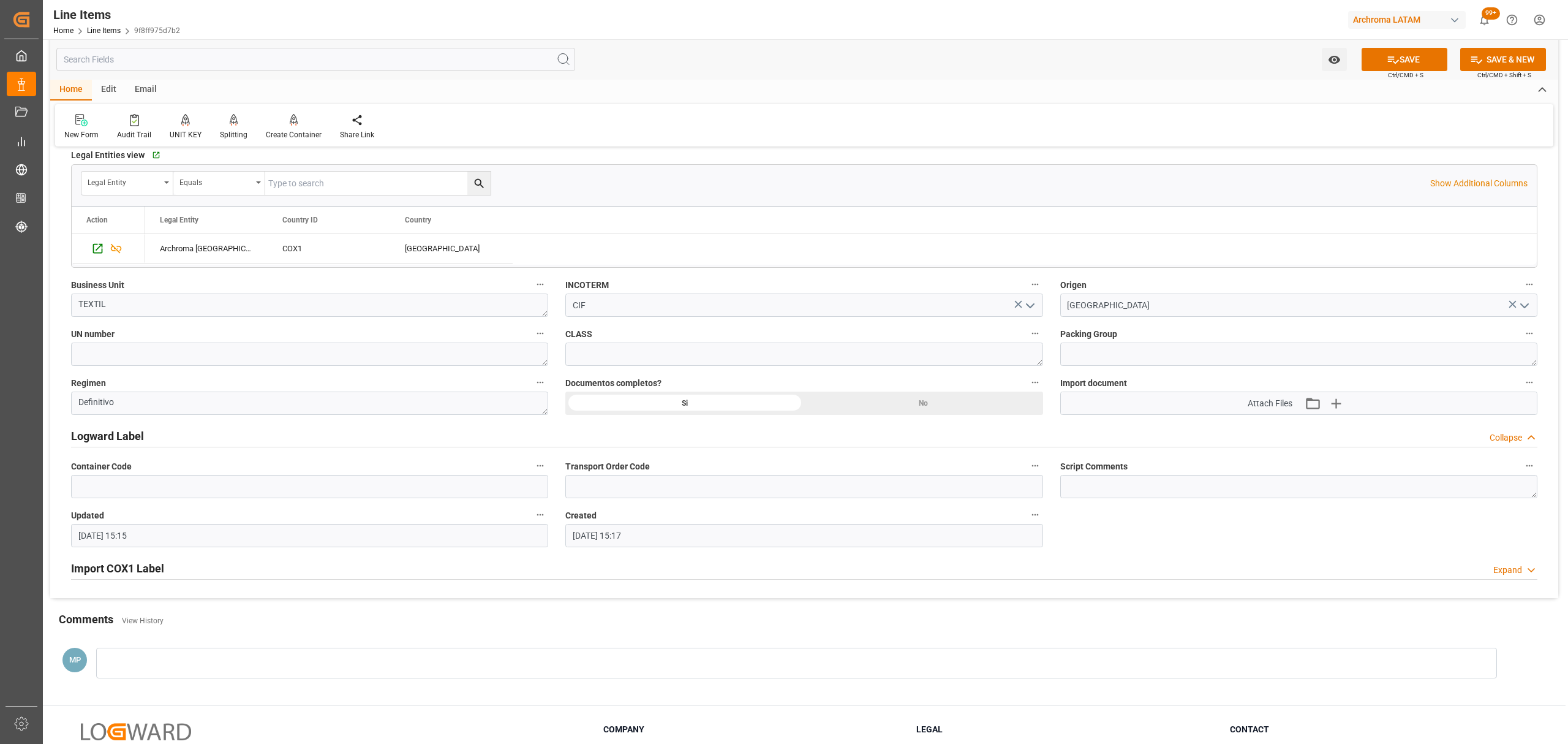
scroll to position [817, 0]
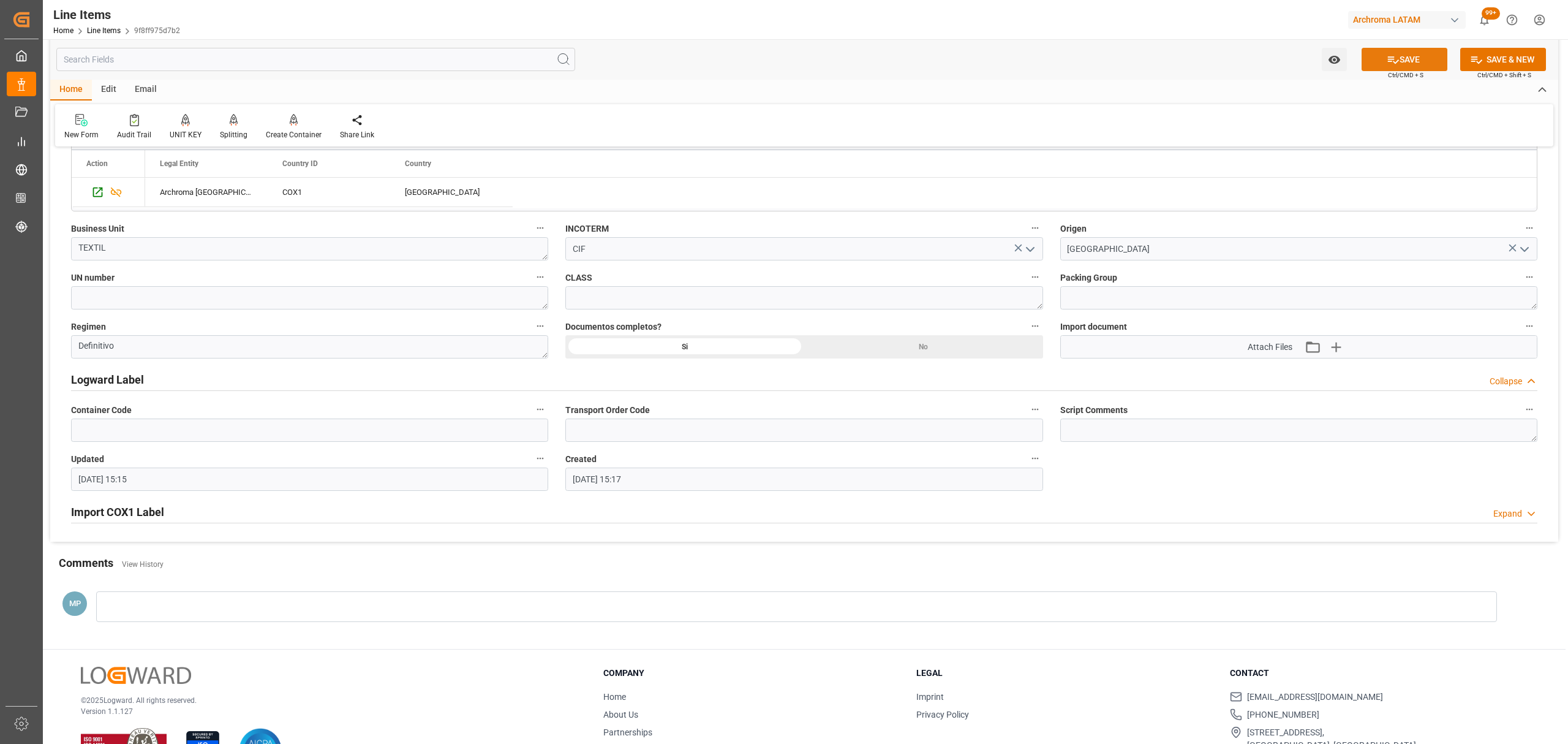
click at [1383, 55] on button "SAVE" at bounding box center [1404, 60] width 86 height 24
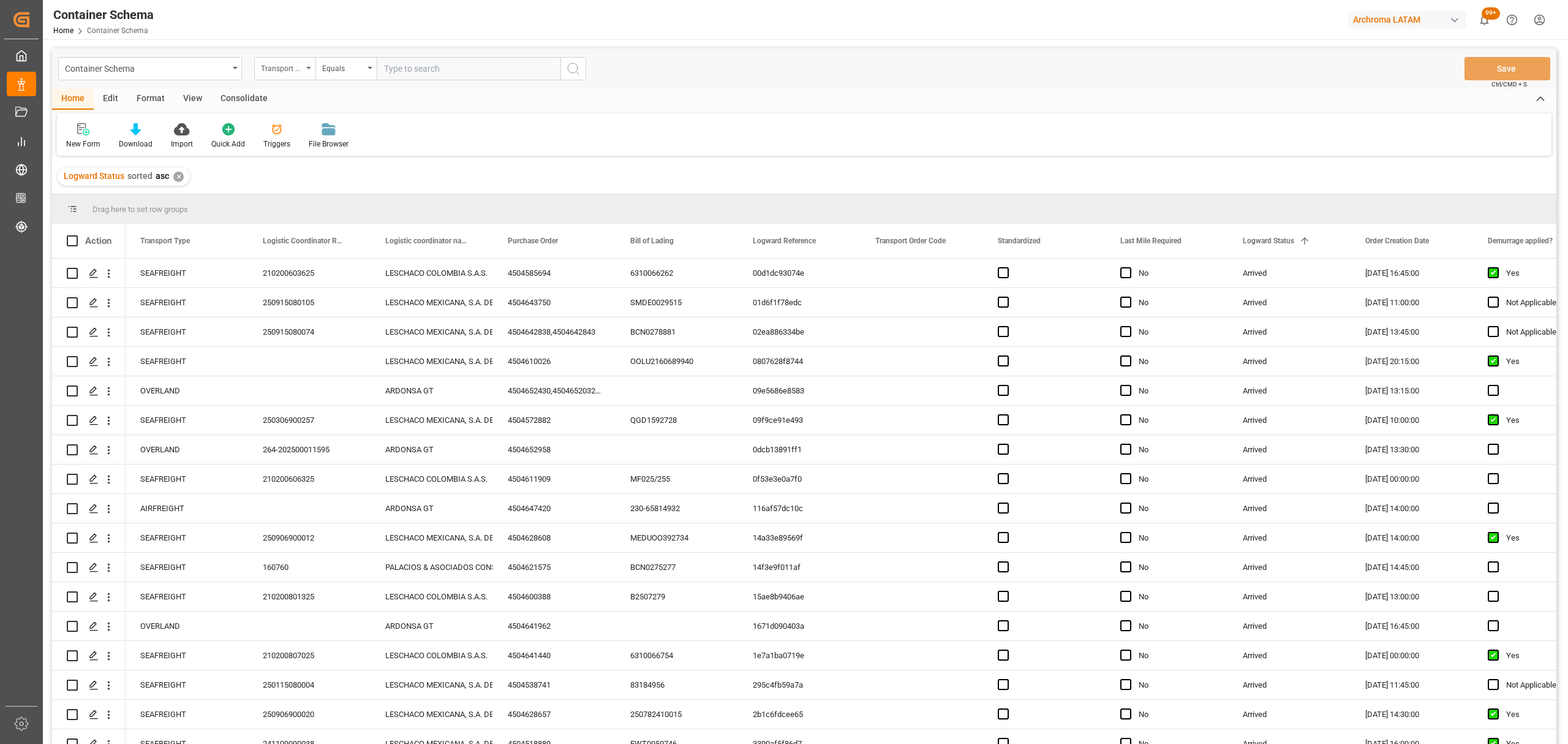
click at [272, 62] on div "Transport Type" at bounding box center [282, 67] width 42 height 14
click at [314, 199] on div "Purchase Order" at bounding box center [346, 202] width 182 height 26
click at [351, 79] on div "Equals" at bounding box center [346, 68] width 61 height 24
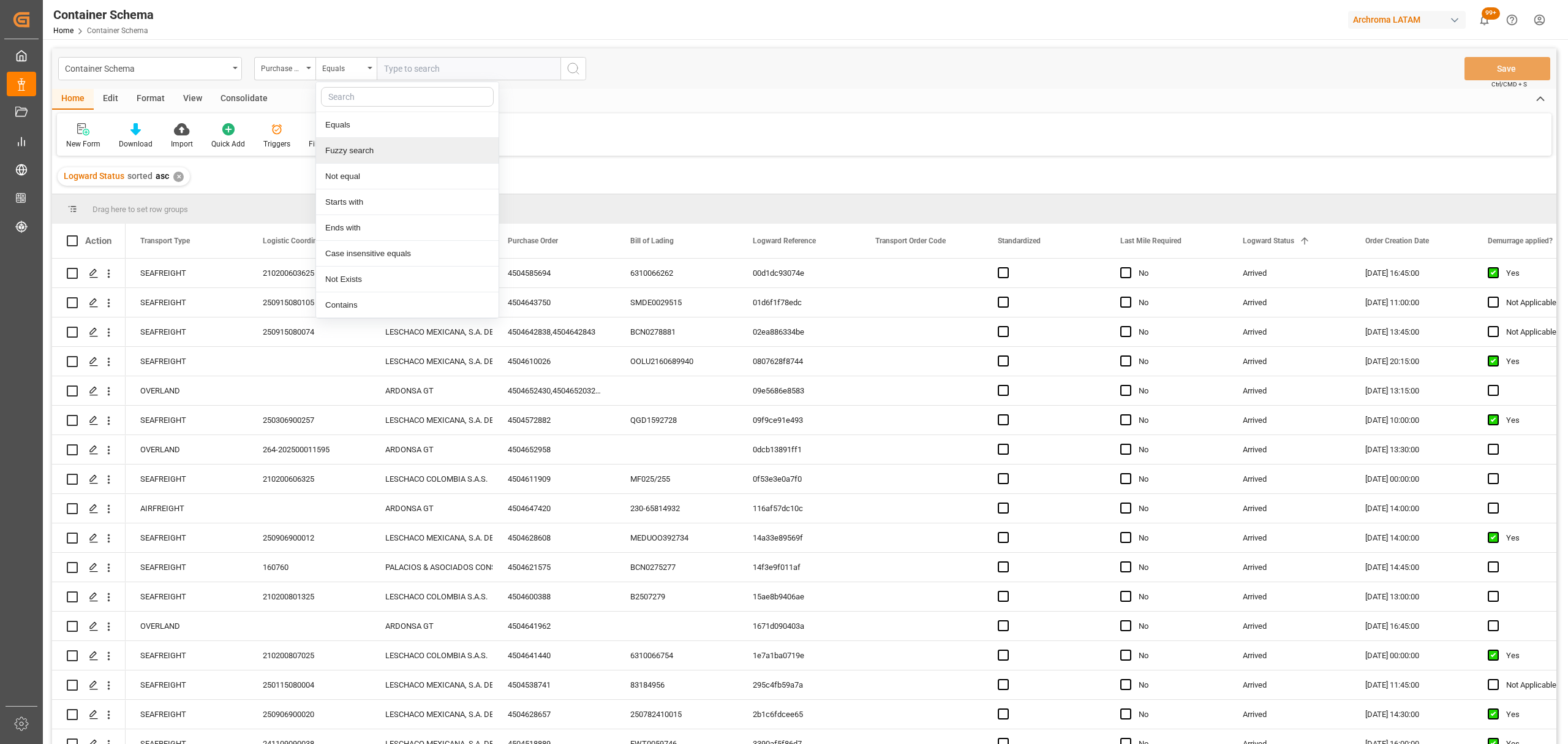
click at [378, 147] on div "Fuzzy search" at bounding box center [408, 150] width 182 height 26
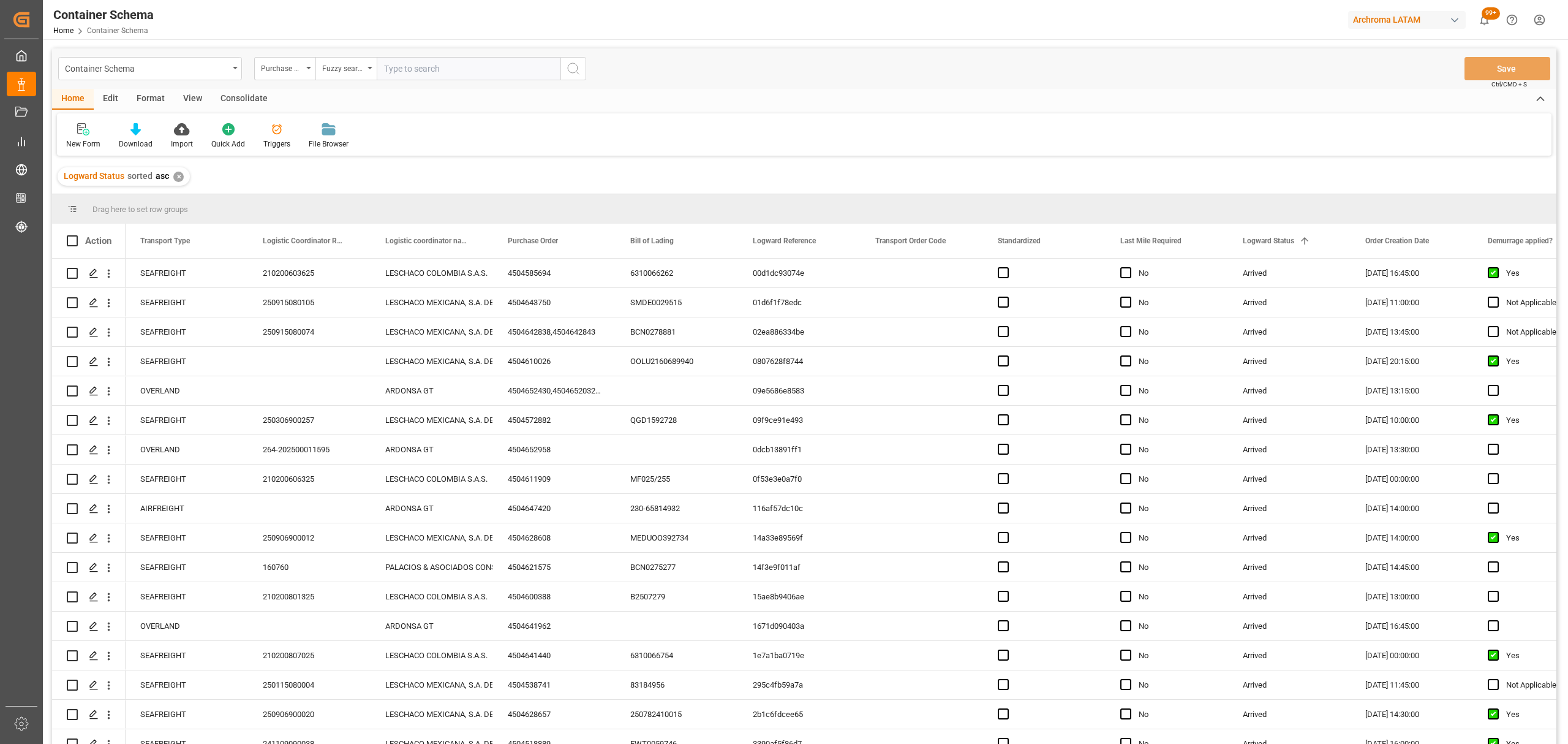
click at [446, 71] on input "text" at bounding box center [469, 68] width 184 height 24
paste input "4504641940"
type input "4504641940"
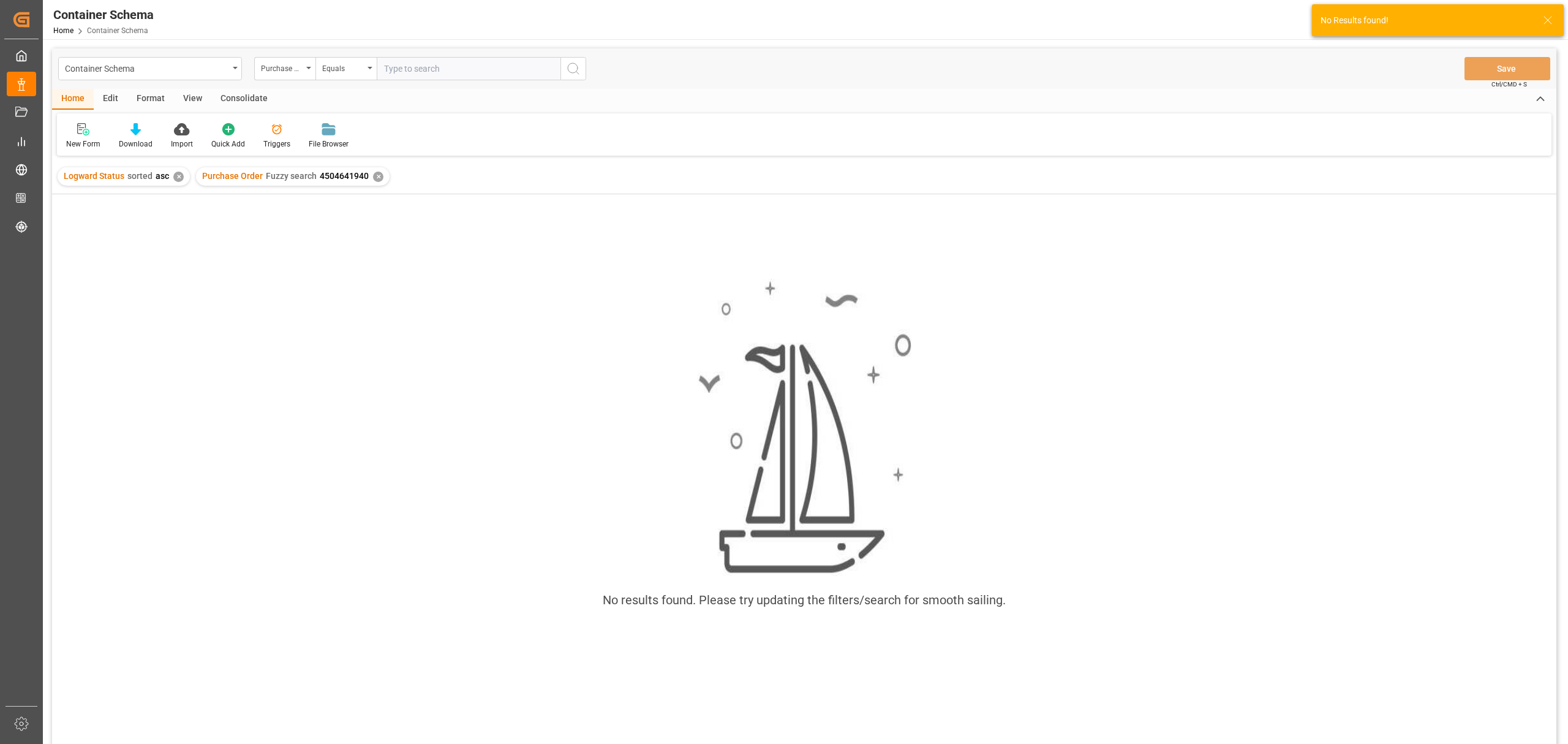
click at [177, 177] on div "✕" at bounding box center [179, 177] width 10 height 10
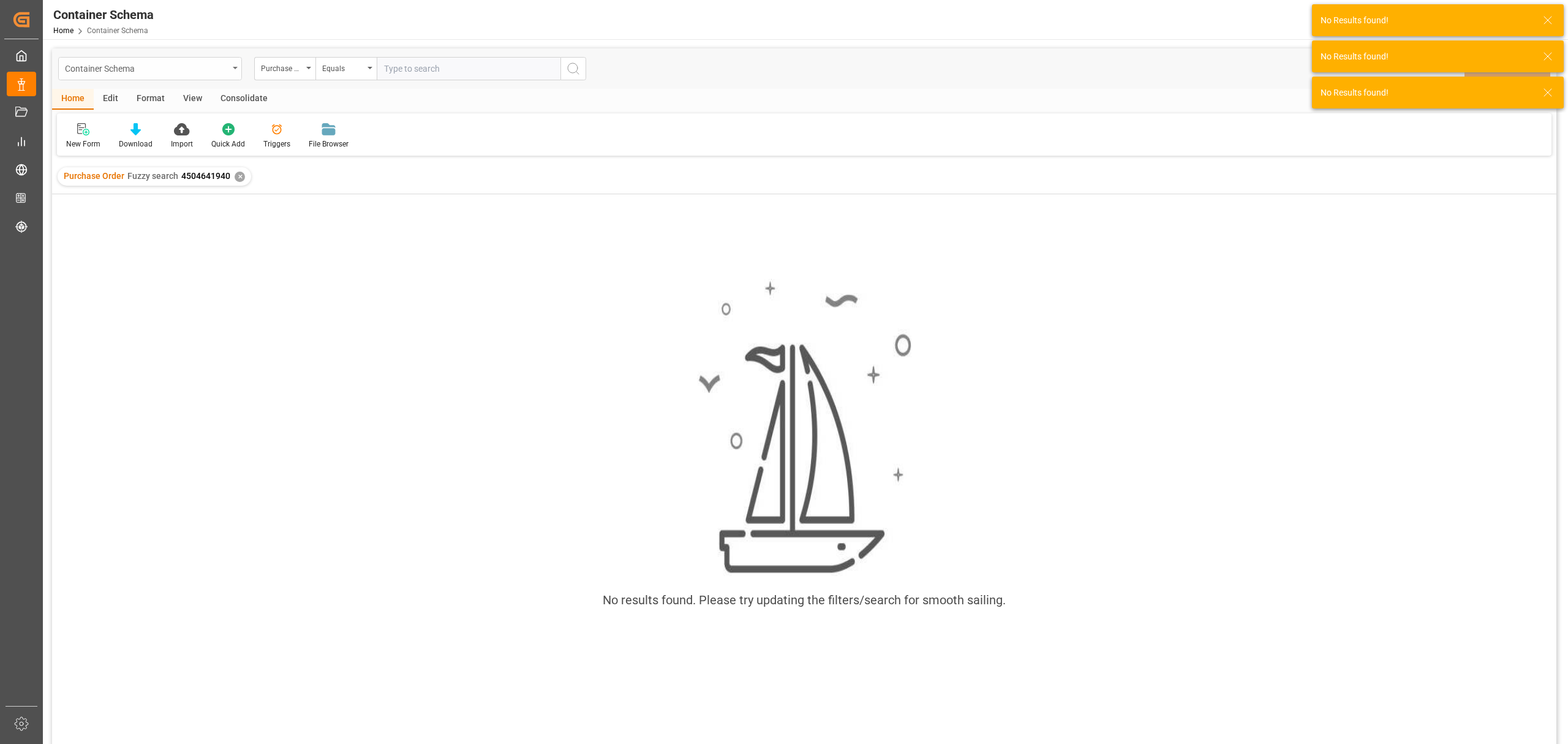
click at [209, 68] on div "Container Schema" at bounding box center [146, 68] width 163 height 15
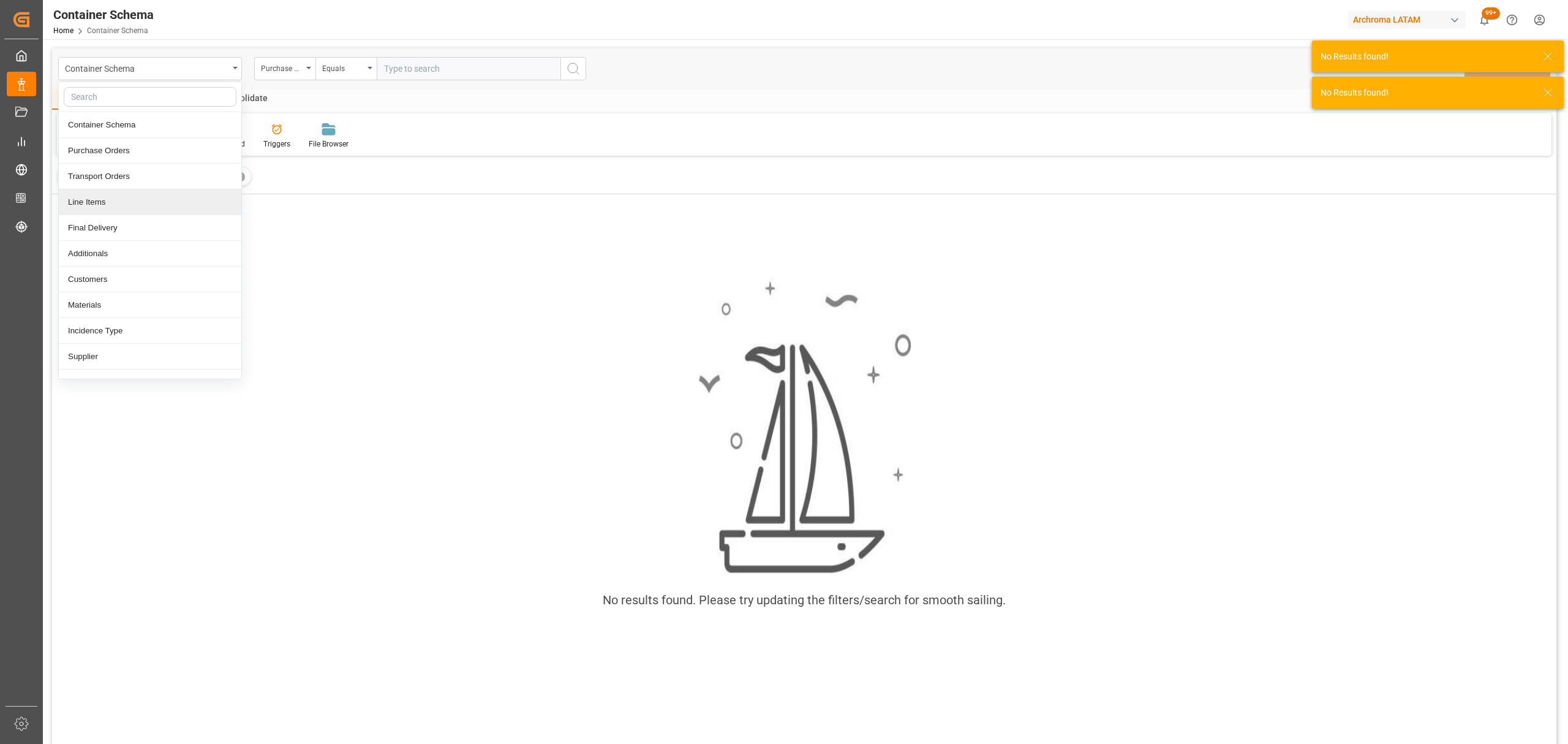
click at [116, 205] on div "Line Items" at bounding box center [150, 202] width 182 height 26
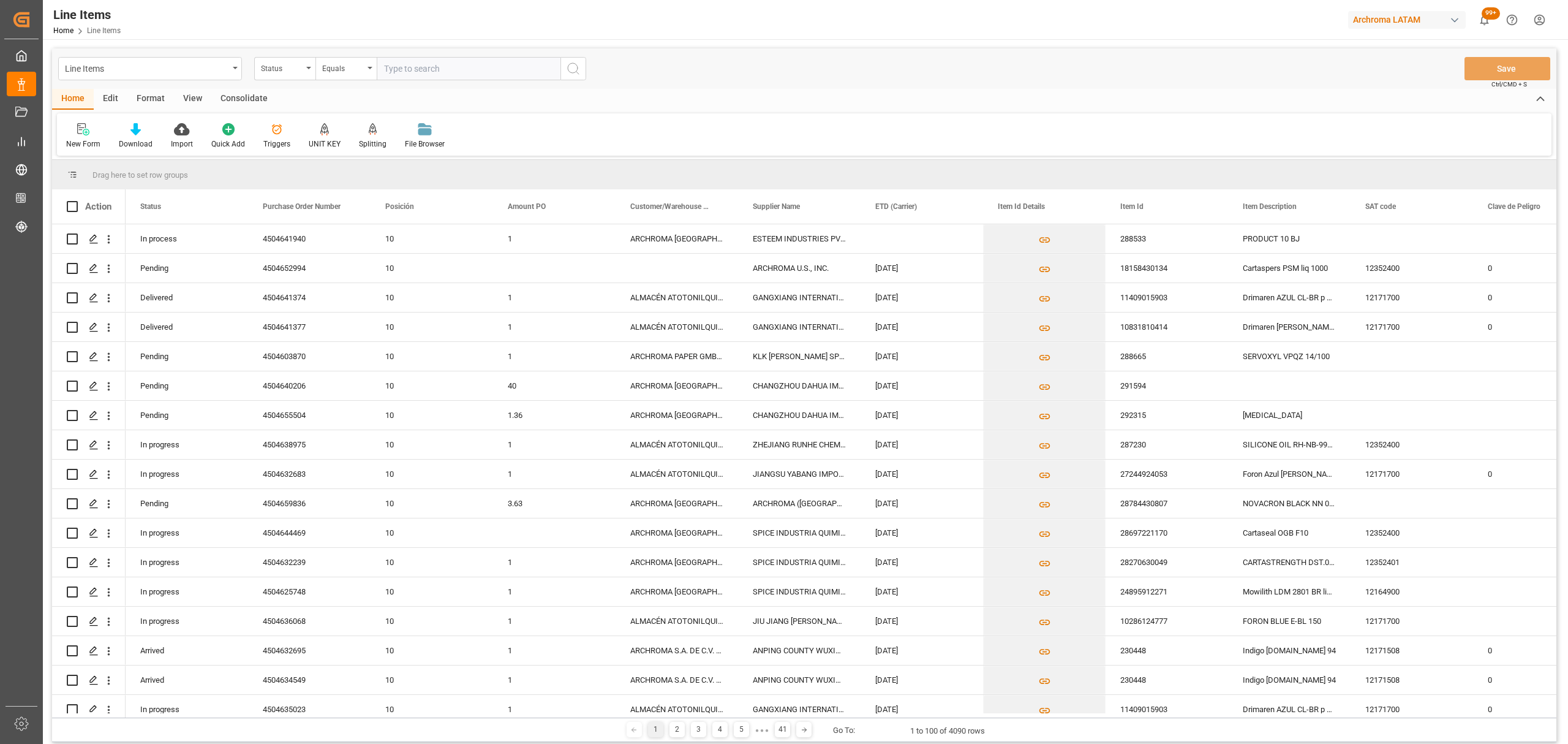
click at [293, 76] on div "Status" at bounding box center [284, 68] width 61 height 24
click at [328, 147] on div "Purchase Order Number" at bounding box center [346, 150] width 182 height 26
click at [324, 62] on div "Equals" at bounding box center [343, 67] width 42 height 14
click at [413, 143] on div "Fuzzy search" at bounding box center [408, 150] width 182 height 26
click at [414, 60] on input "text" at bounding box center [469, 68] width 184 height 24
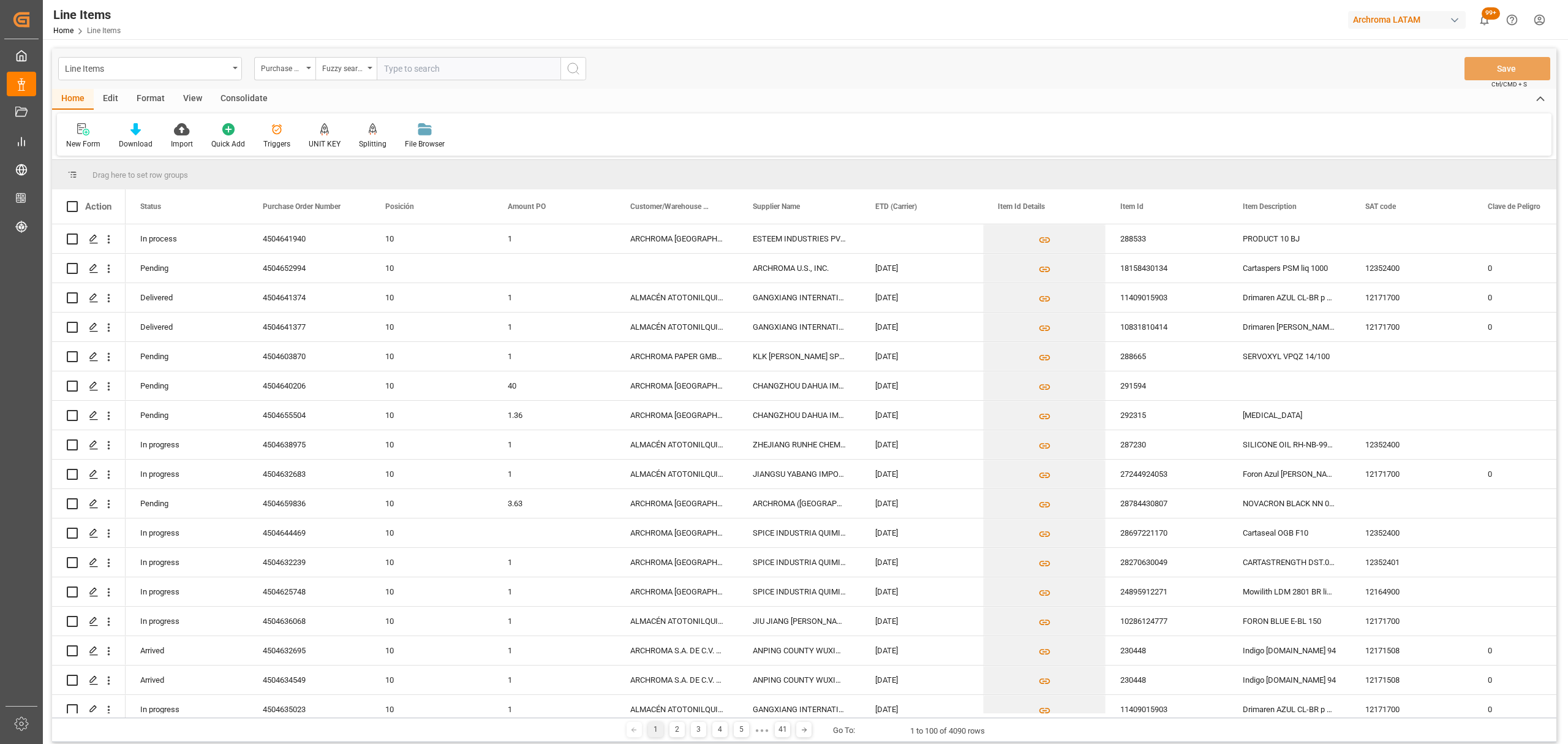
paste input "4504641940"
type input "4504641940"
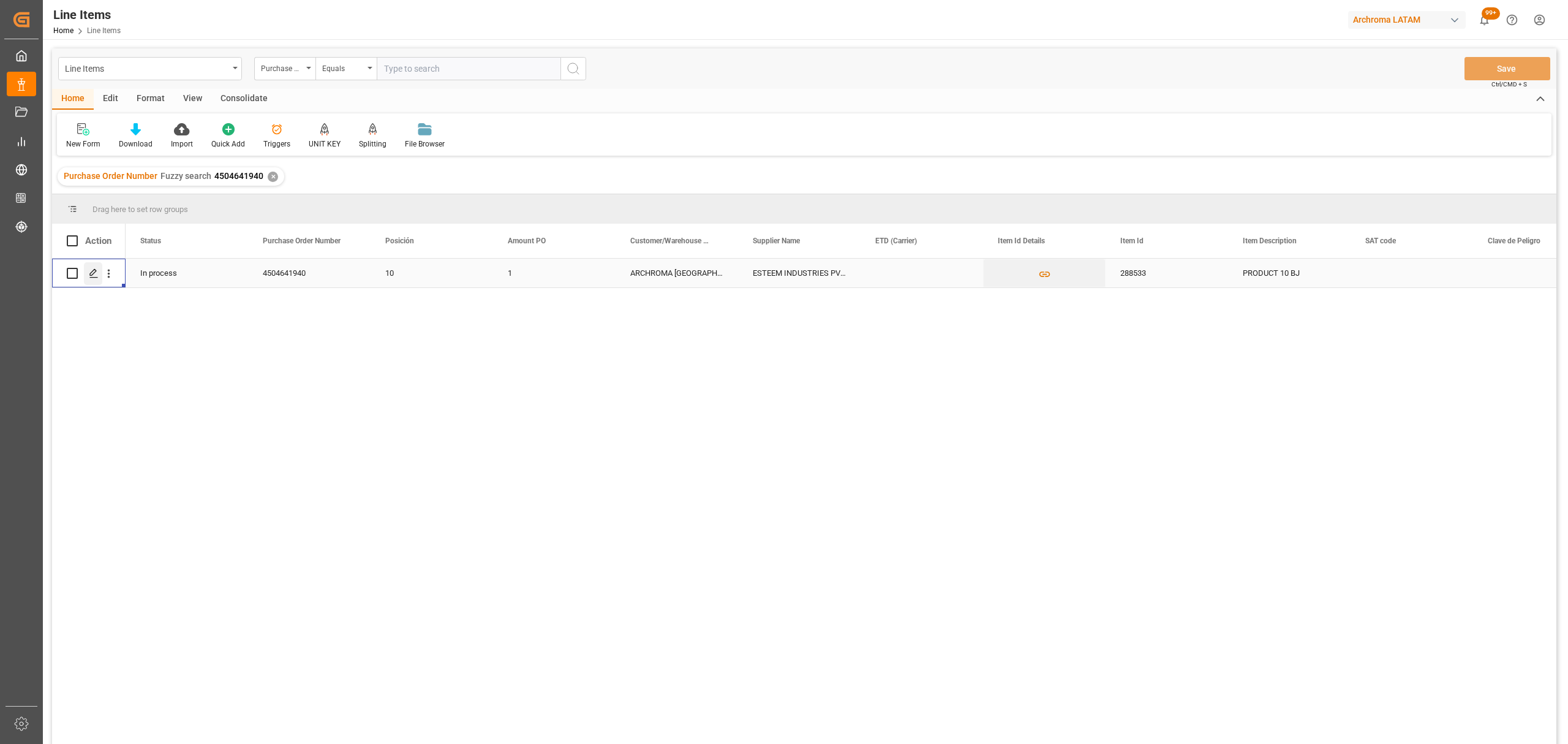
click at [90, 271] on icon "Press SPACE to select this row." at bounding box center [93, 273] width 10 height 10
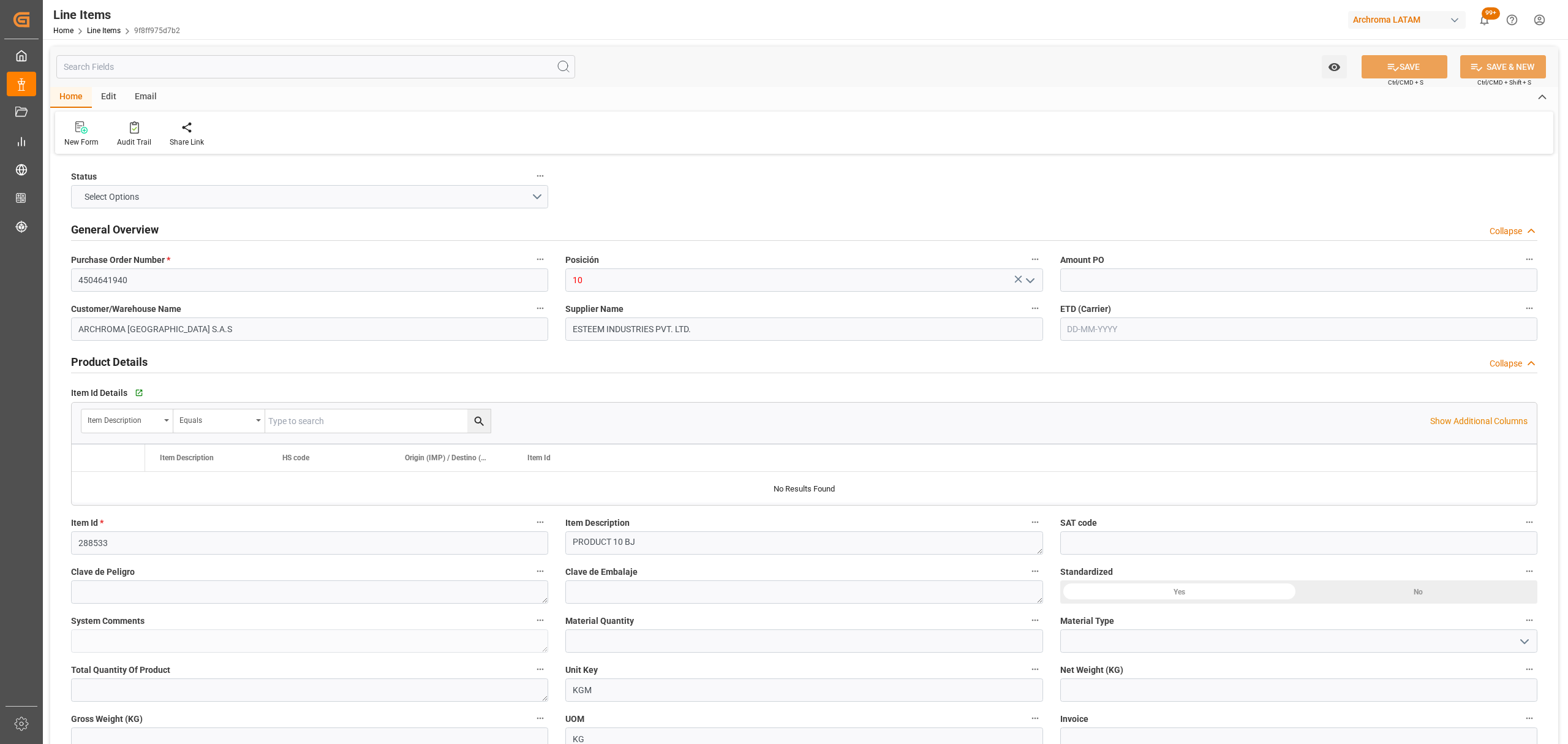
type input "1"
type input "4840"
type input "3402.42.00"
type input "[DATE] 15:15"
type input "[DATE] 15:17"
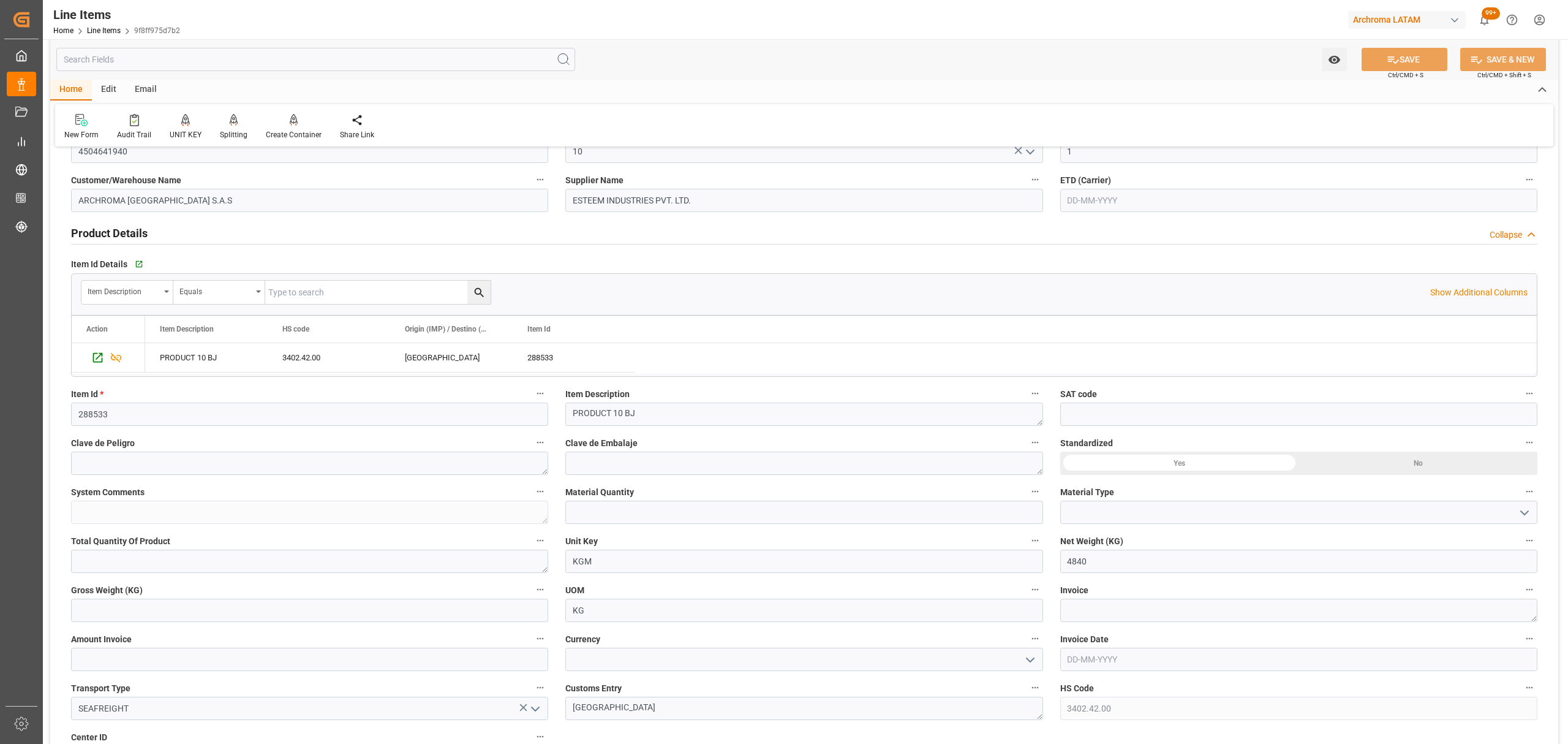
scroll to position [163, 0]
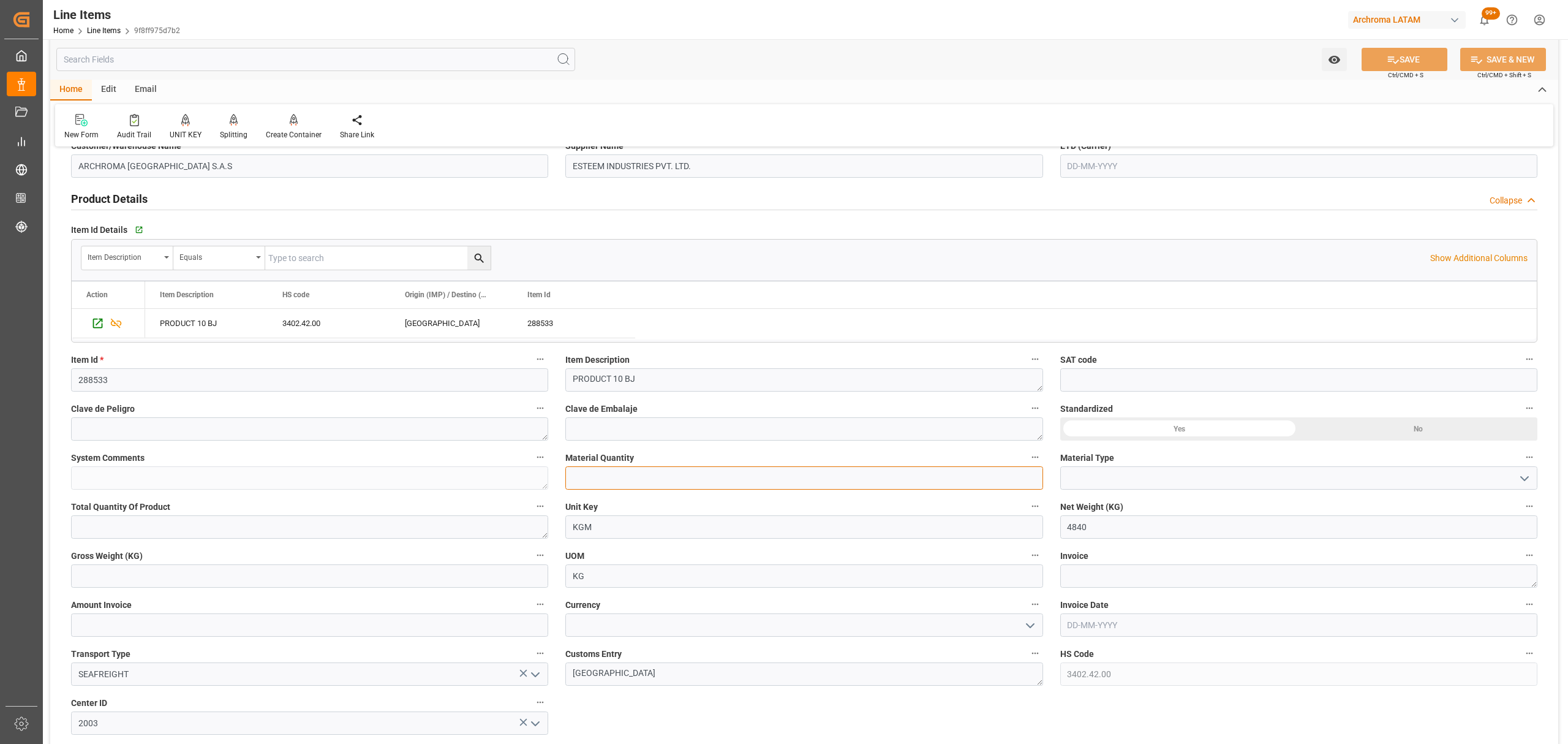
click at [772, 481] on input "text" at bounding box center [803, 478] width 477 height 24
type input "22"
click at [1529, 477] on icon "open menu" at bounding box center [1525, 478] width 15 height 15
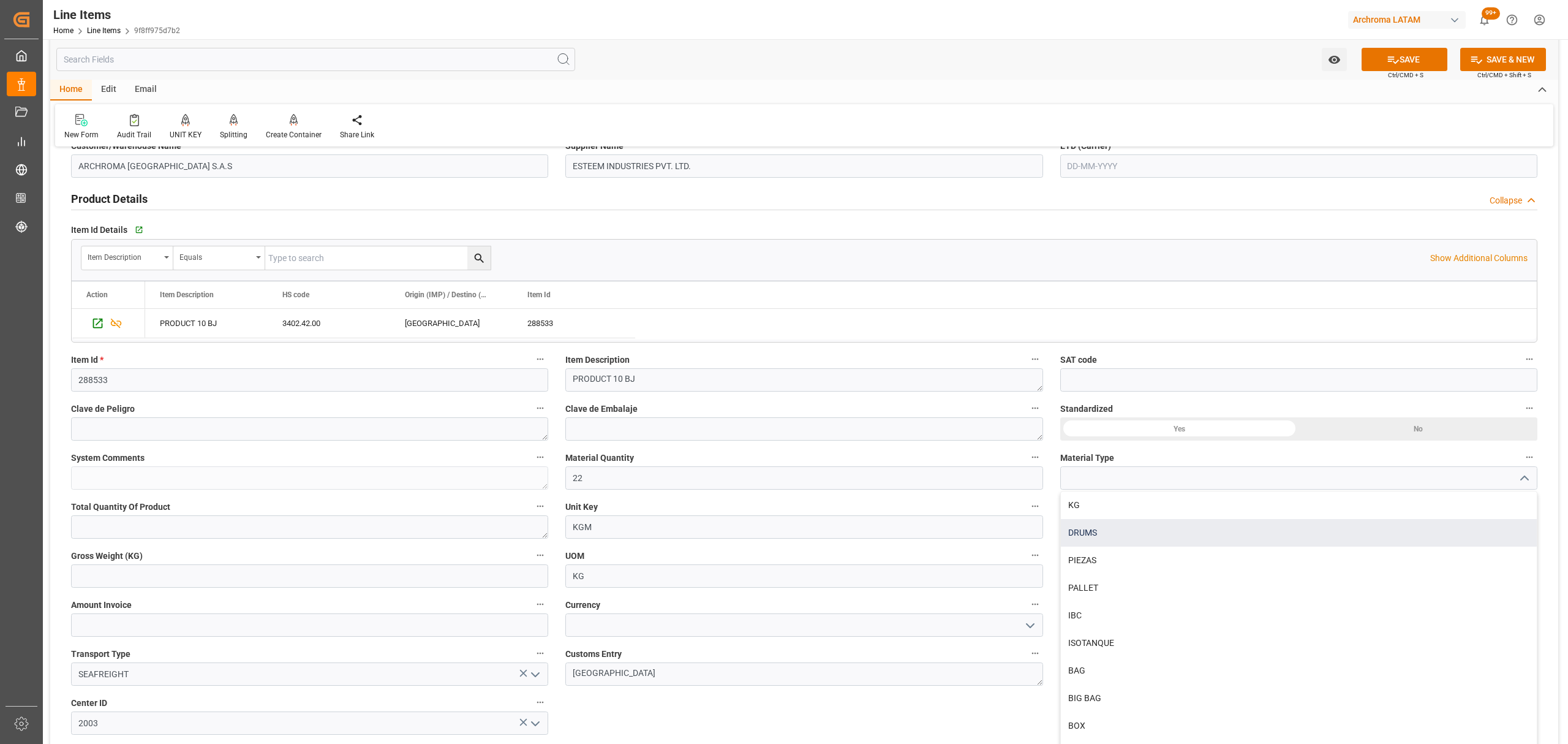
click at [1107, 539] on div "DRUMS" at bounding box center [1299, 532] width 476 height 27
type input "DRUMS"
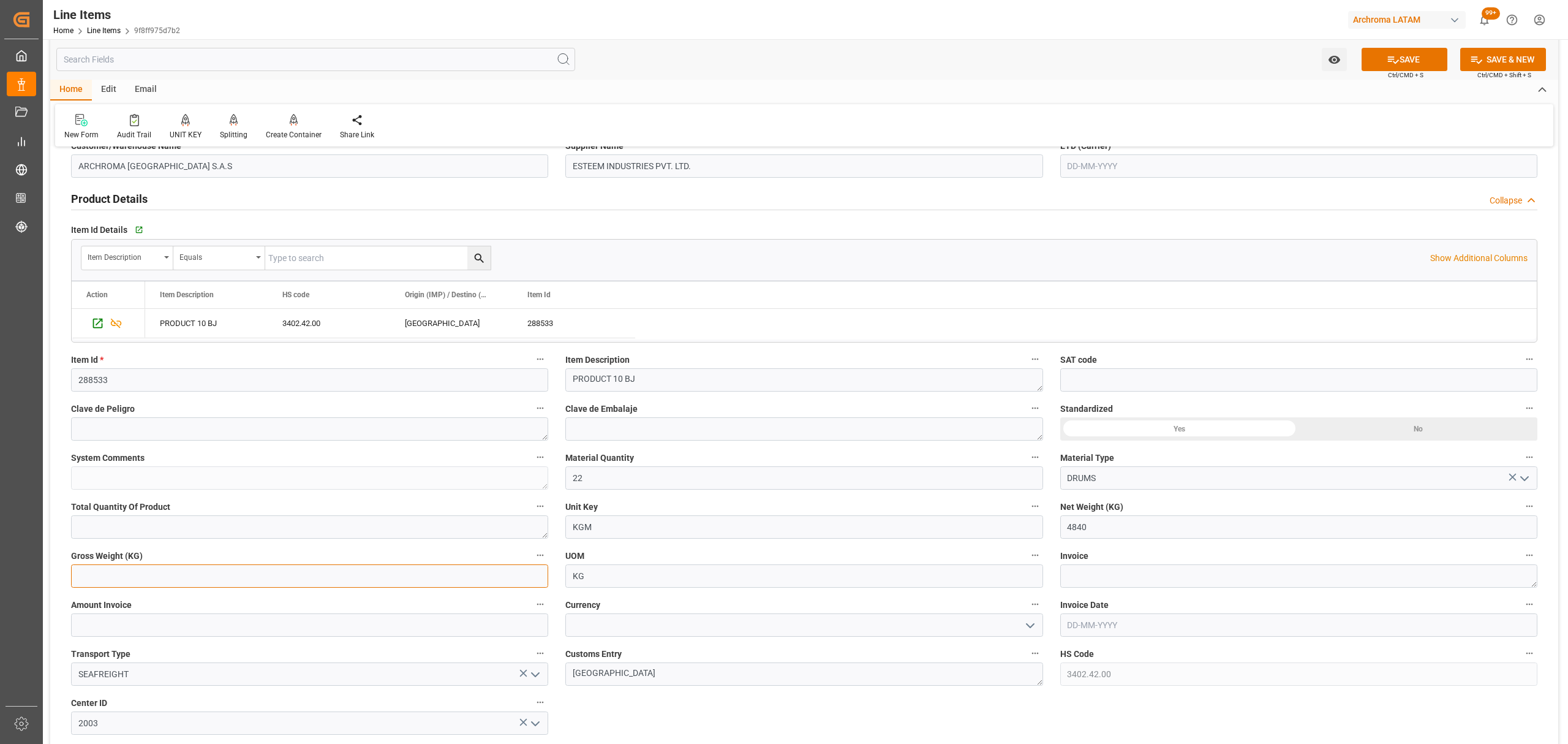
click at [192, 575] on input "text" at bounding box center [310, 576] width 477 height 24
type input "4840"
click at [361, 620] on input "text" at bounding box center [310, 625] width 477 height 24
type input "11882"
click at [670, 633] on input at bounding box center [803, 625] width 477 height 24
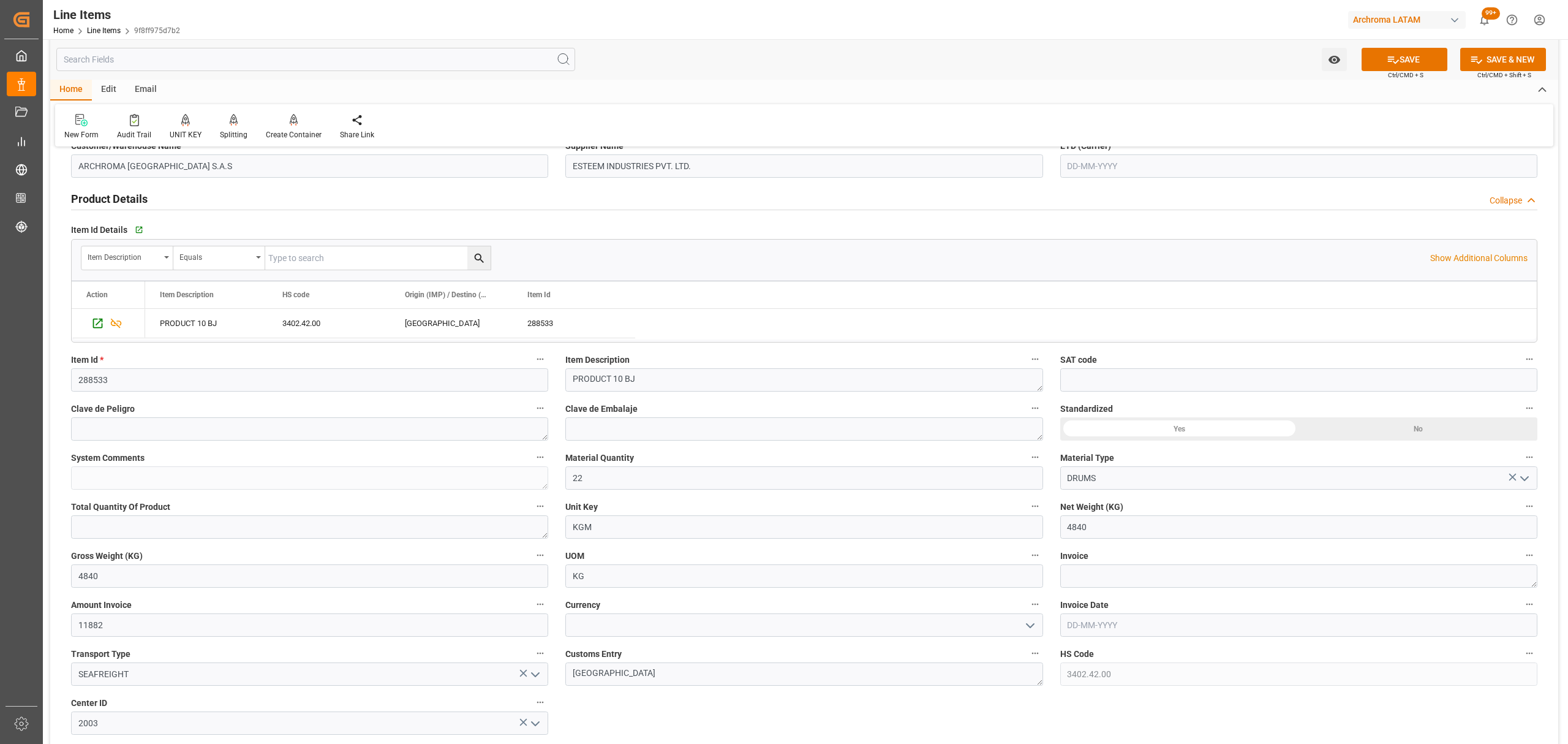
click at [1023, 631] on icon "open menu" at bounding box center [1030, 626] width 15 height 15
click at [596, 645] on div "USD" at bounding box center [803, 651] width 476 height 27
type input "USD"
click at [1304, 572] on textarea at bounding box center [1299, 576] width 477 height 24
click at [1157, 573] on textarea "EW/2526EXP" at bounding box center [1299, 576] width 477 height 24
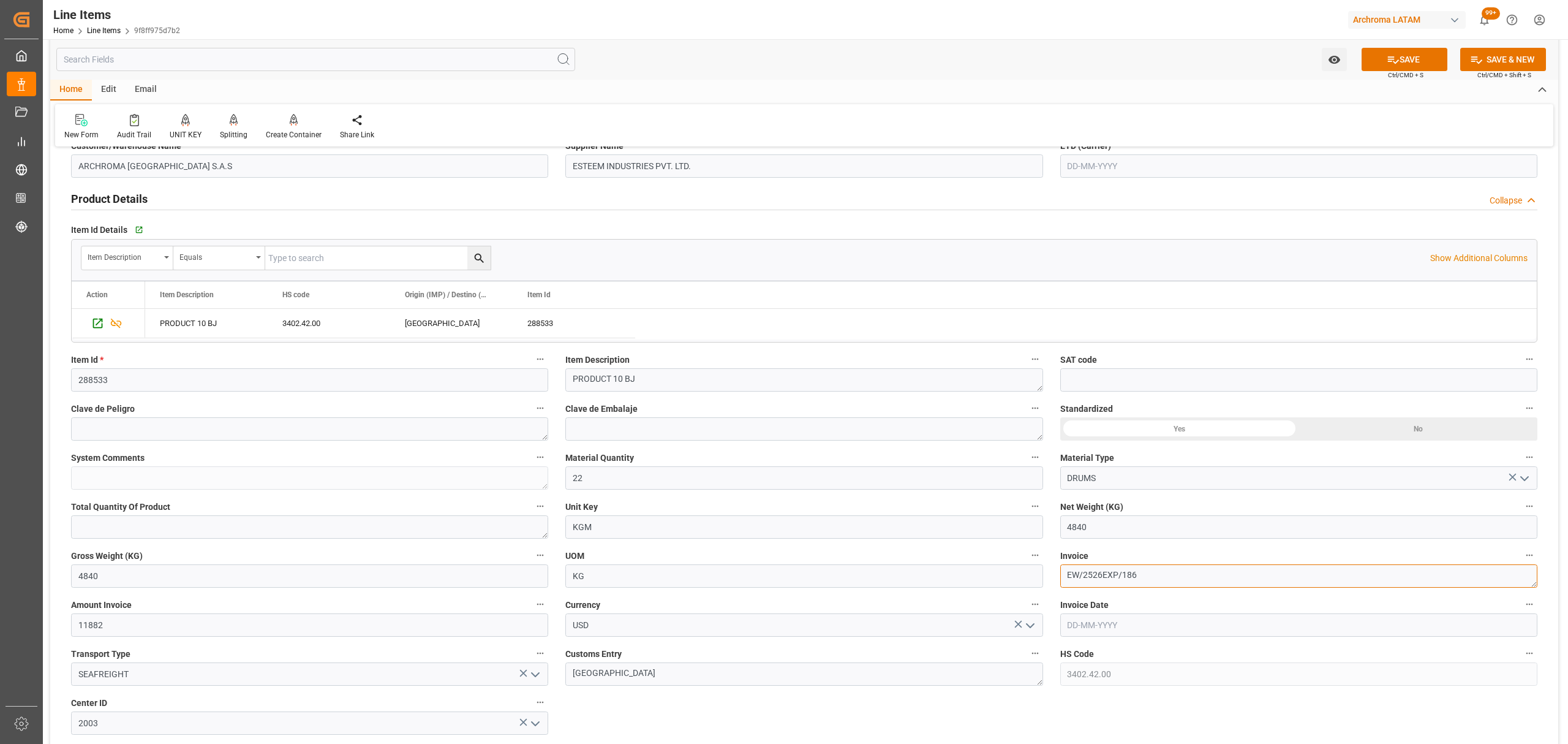
type textarea "EW/2526EXP/186"
click at [1146, 626] on input "text" at bounding box center [1299, 625] width 477 height 24
click at [1071, 446] on button "Previous Month" at bounding box center [1071, 445] width 7 height 7
click at [1153, 515] on div "7" at bounding box center [1148, 516] width 15 height 15
type input "[DATE]"
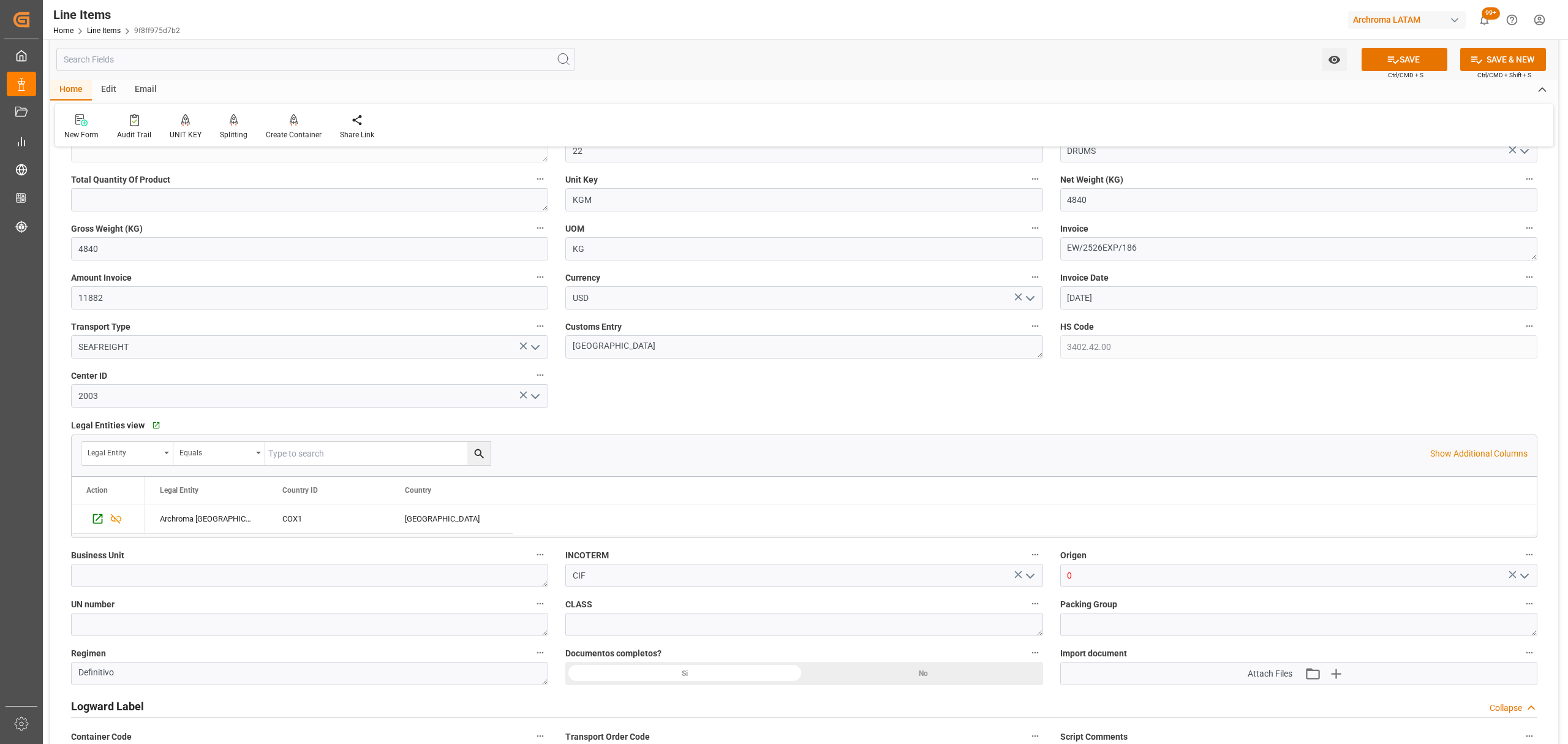
scroll to position [653, 0]
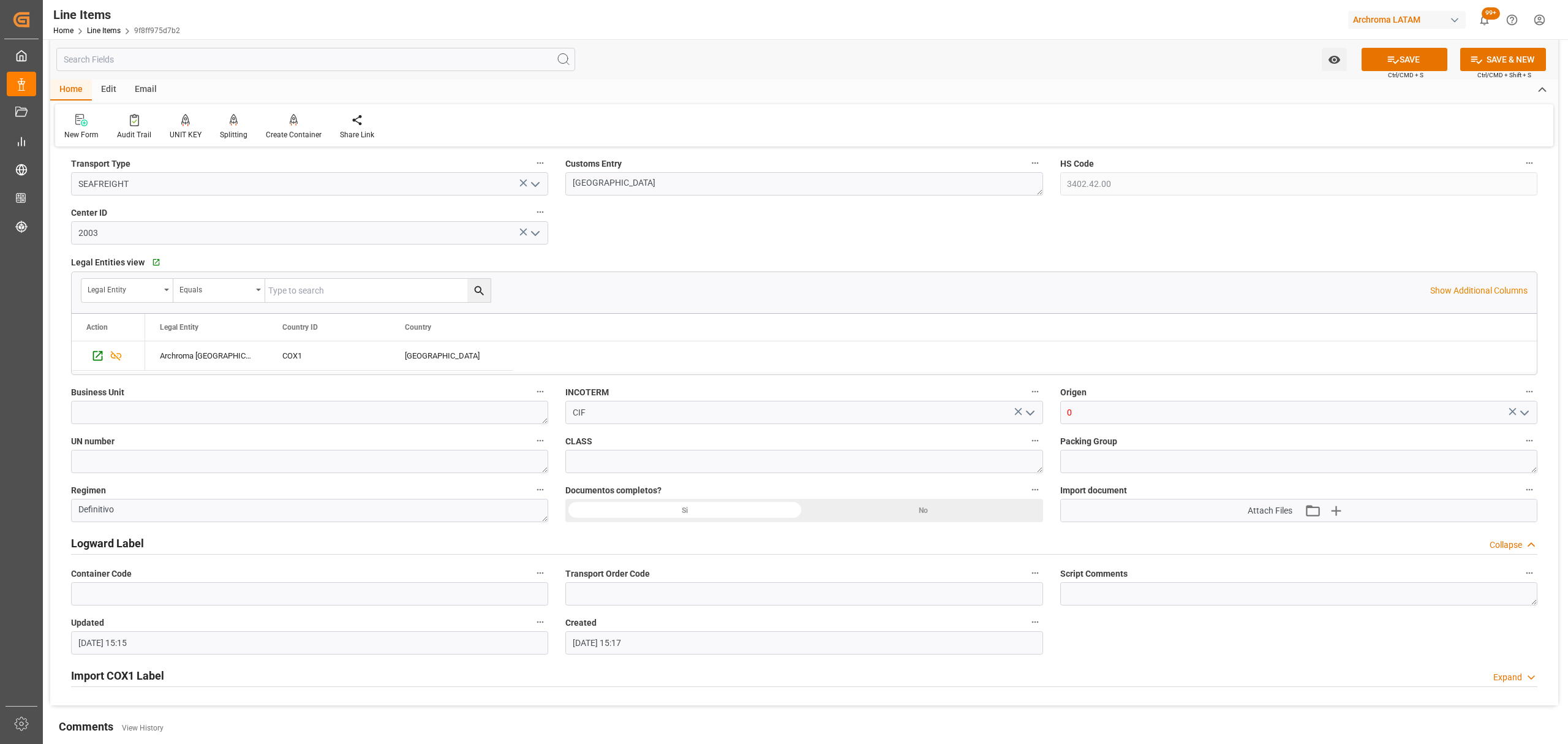
click at [1525, 420] on icon "open menu" at bounding box center [1525, 413] width 15 height 15
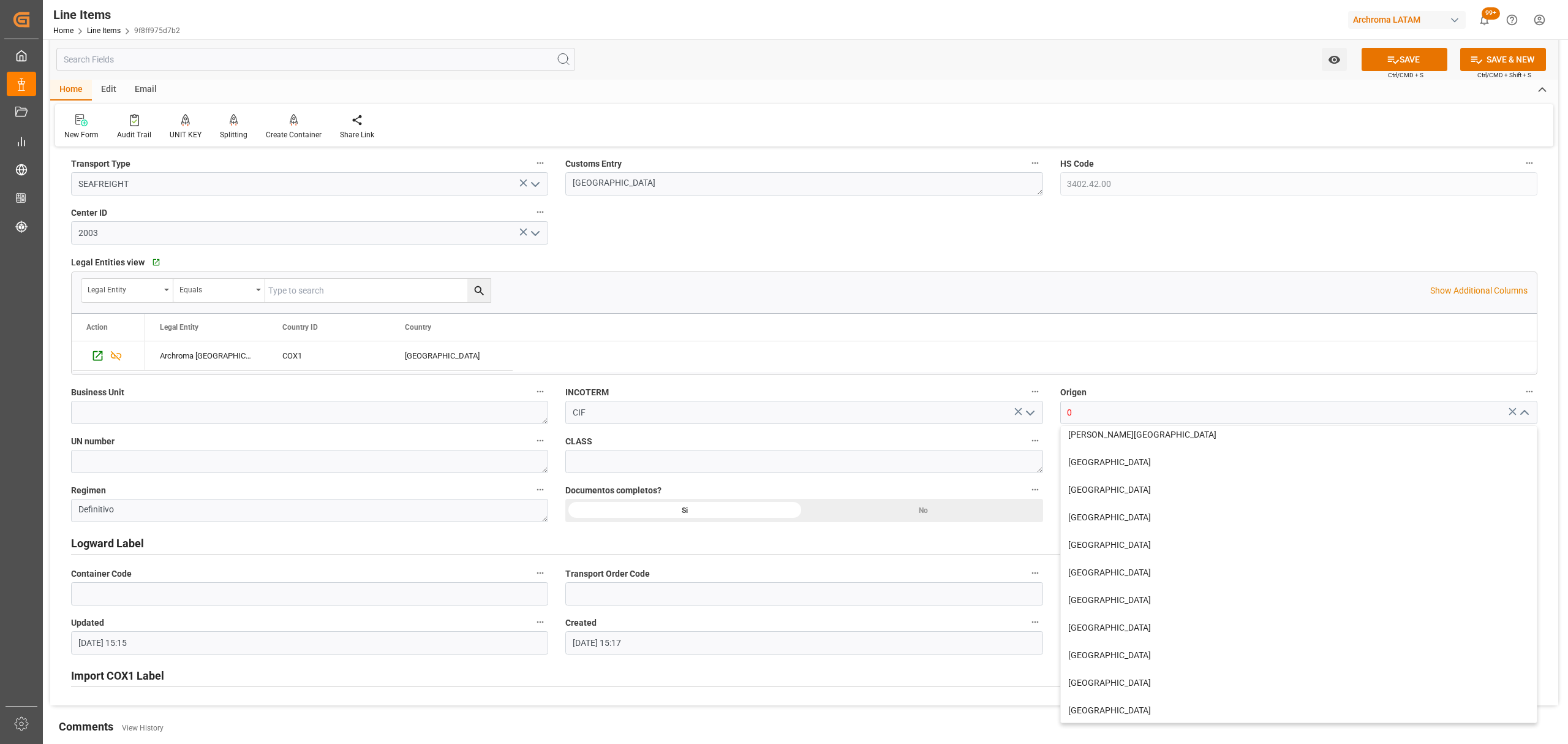
scroll to position [0, 0]
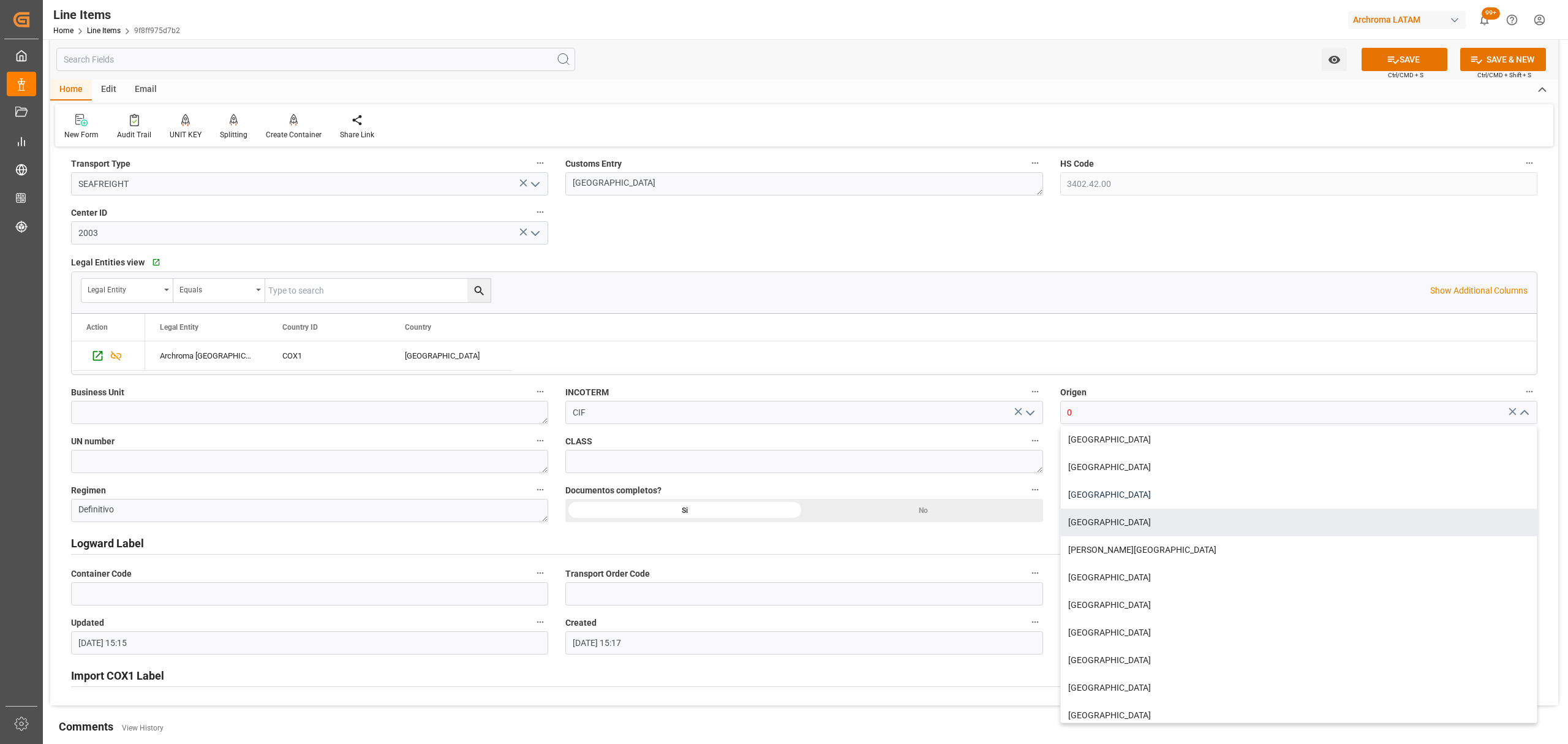
click at [1098, 508] on div "[GEOGRAPHIC_DATA]" at bounding box center [1299, 494] width 476 height 27
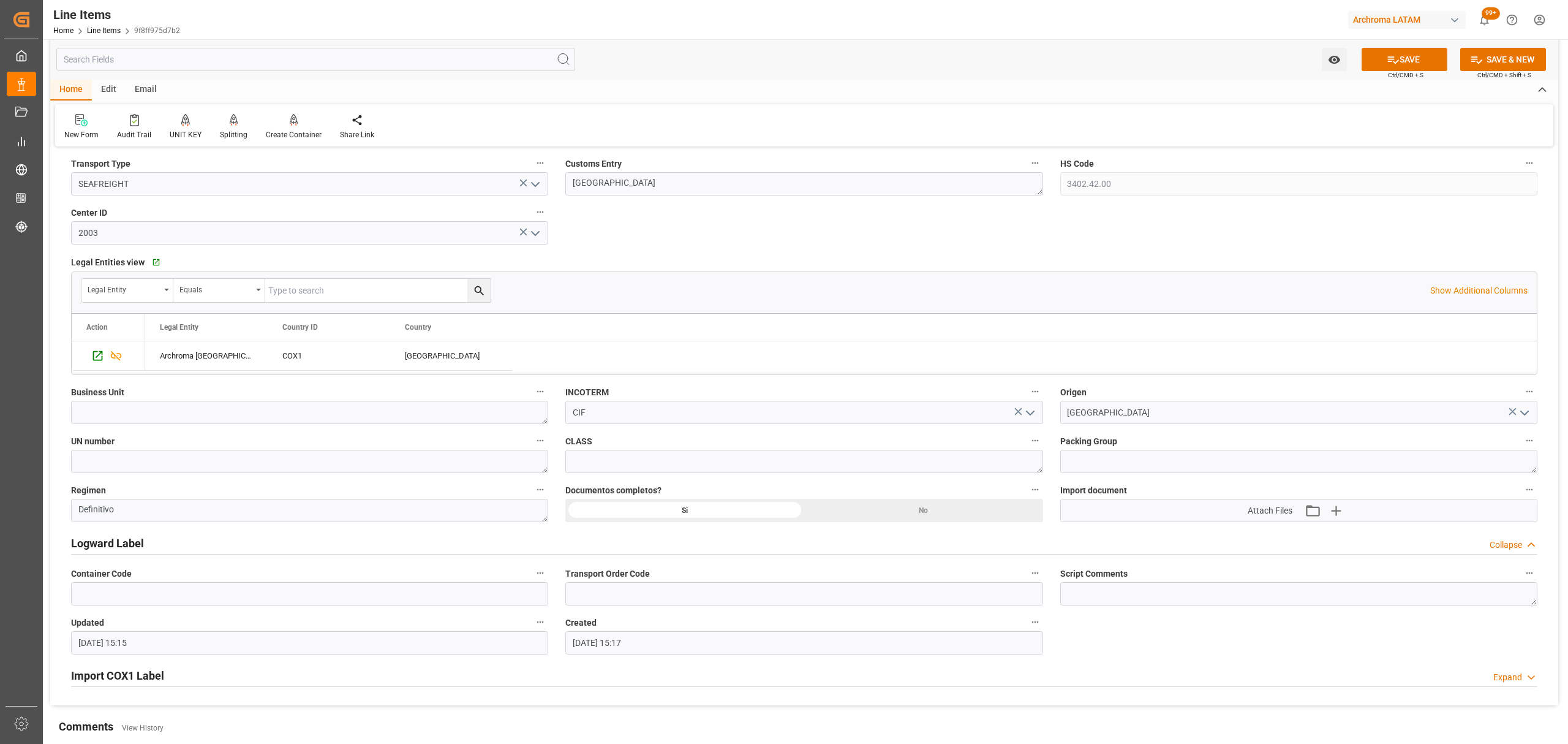
click at [1525, 418] on icon "open menu" at bounding box center [1525, 413] width 15 height 15
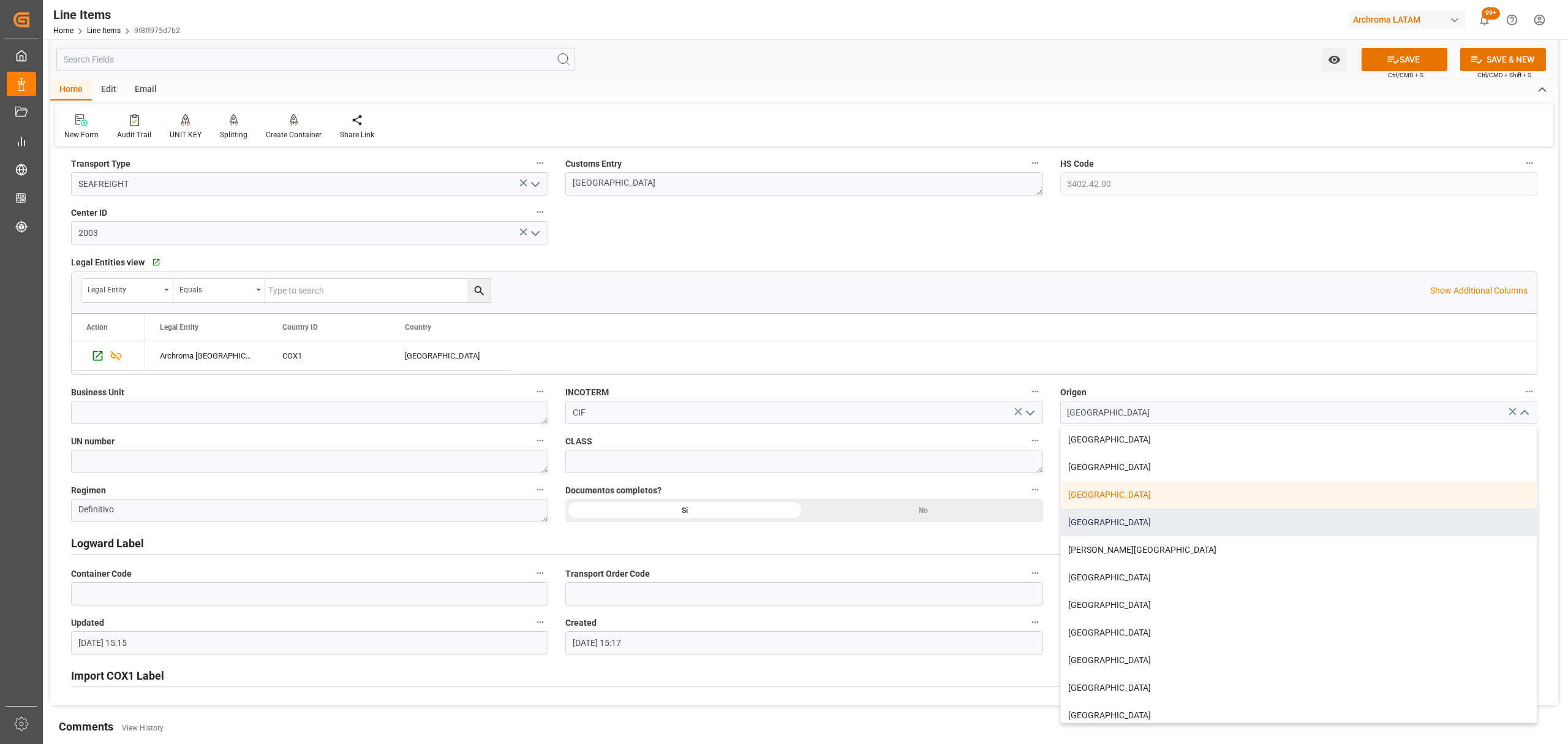
click at [1093, 518] on div "[GEOGRAPHIC_DATA]" at bounding box center [1299, 522] width 476 height 27
type input "[GEOGRAPHIC_DATA]"
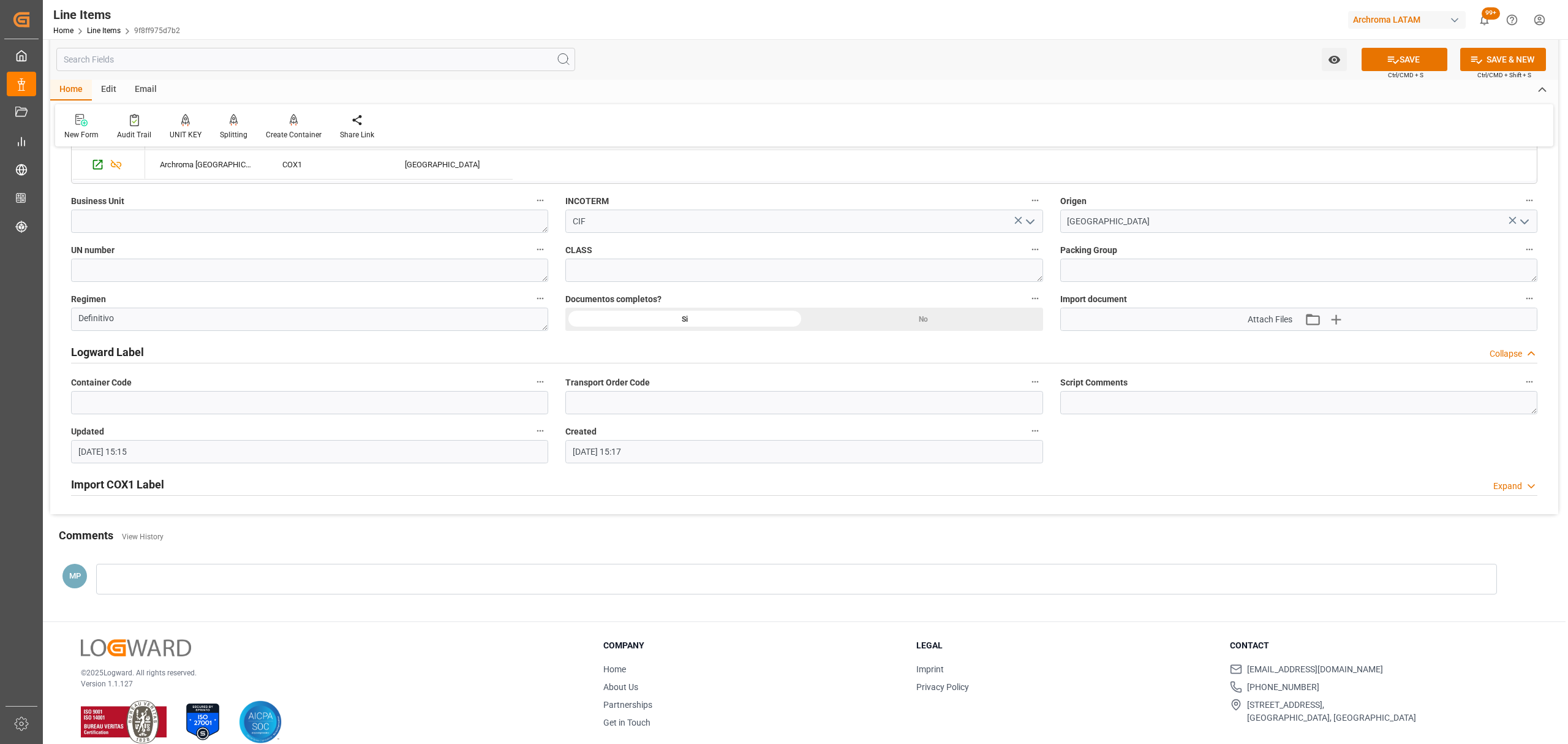
scroll to position [863, 0]
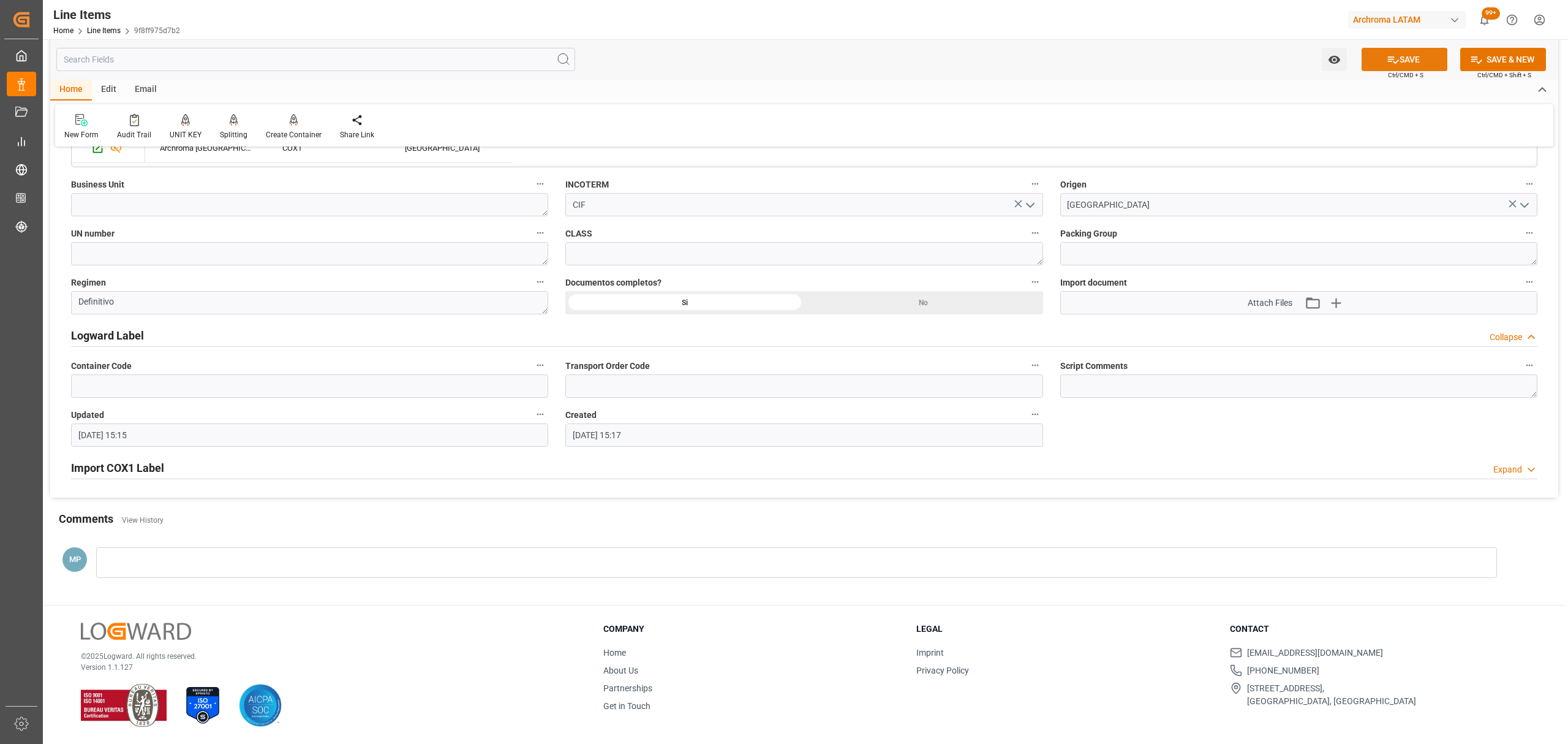
click at [1380, 59] on button "SAVE" at bounding box center [1404, 60] width 86 height 24
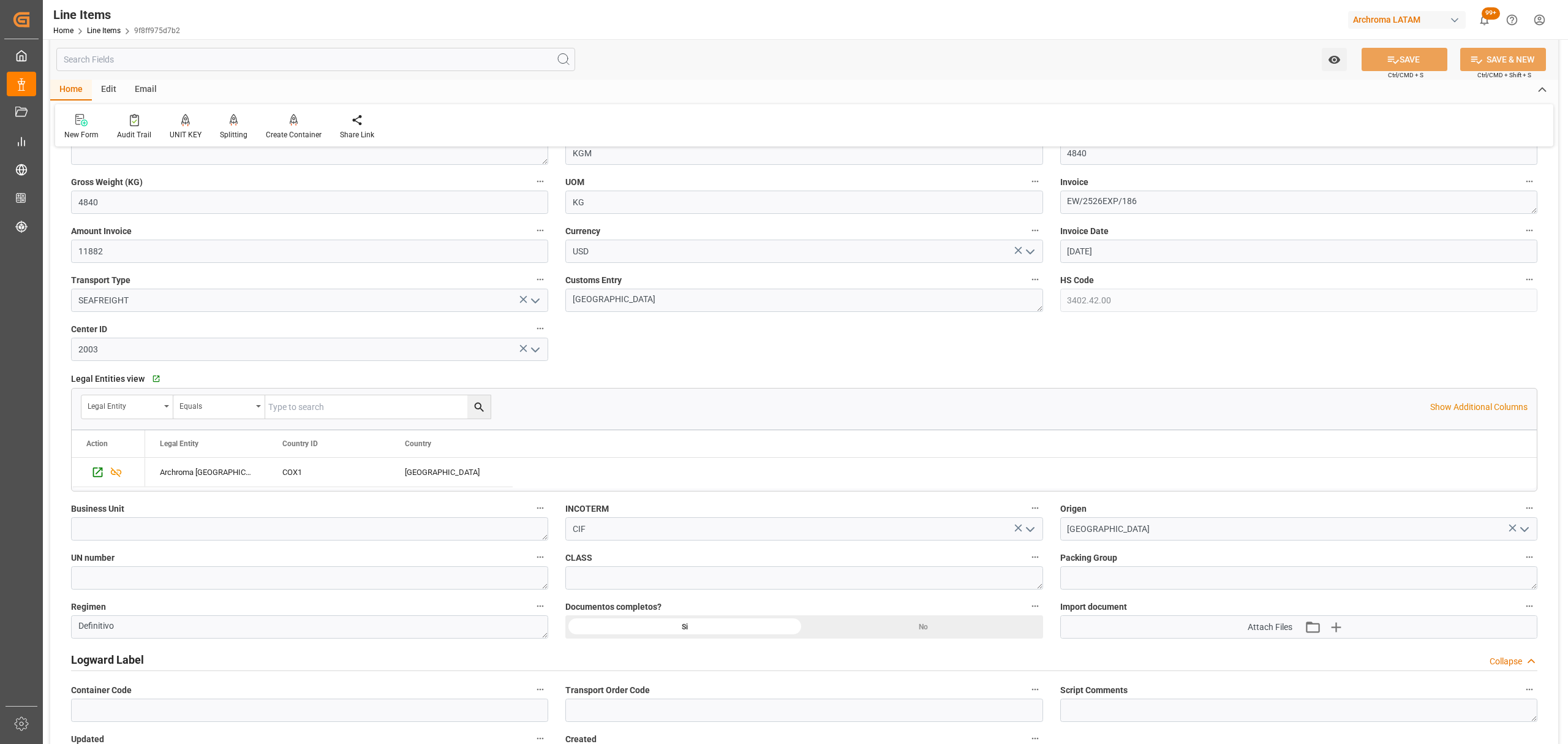
scroll to position [0, 0]
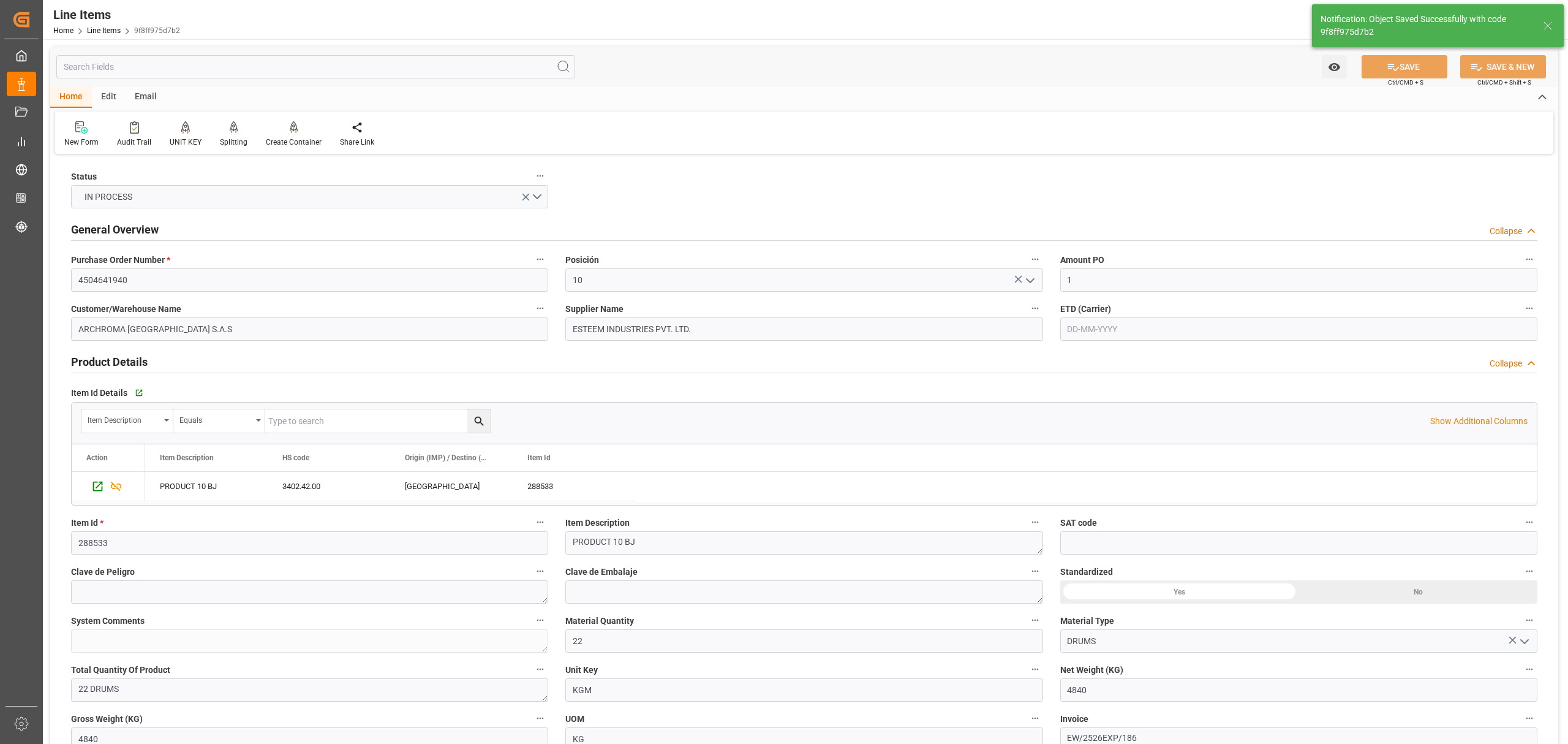
type textarea "22 DRUMS"
type input "[DATE] 15:45"
click at [103, 32] on link "Line Items" at bounding box center [104, 31] width 34 height 9
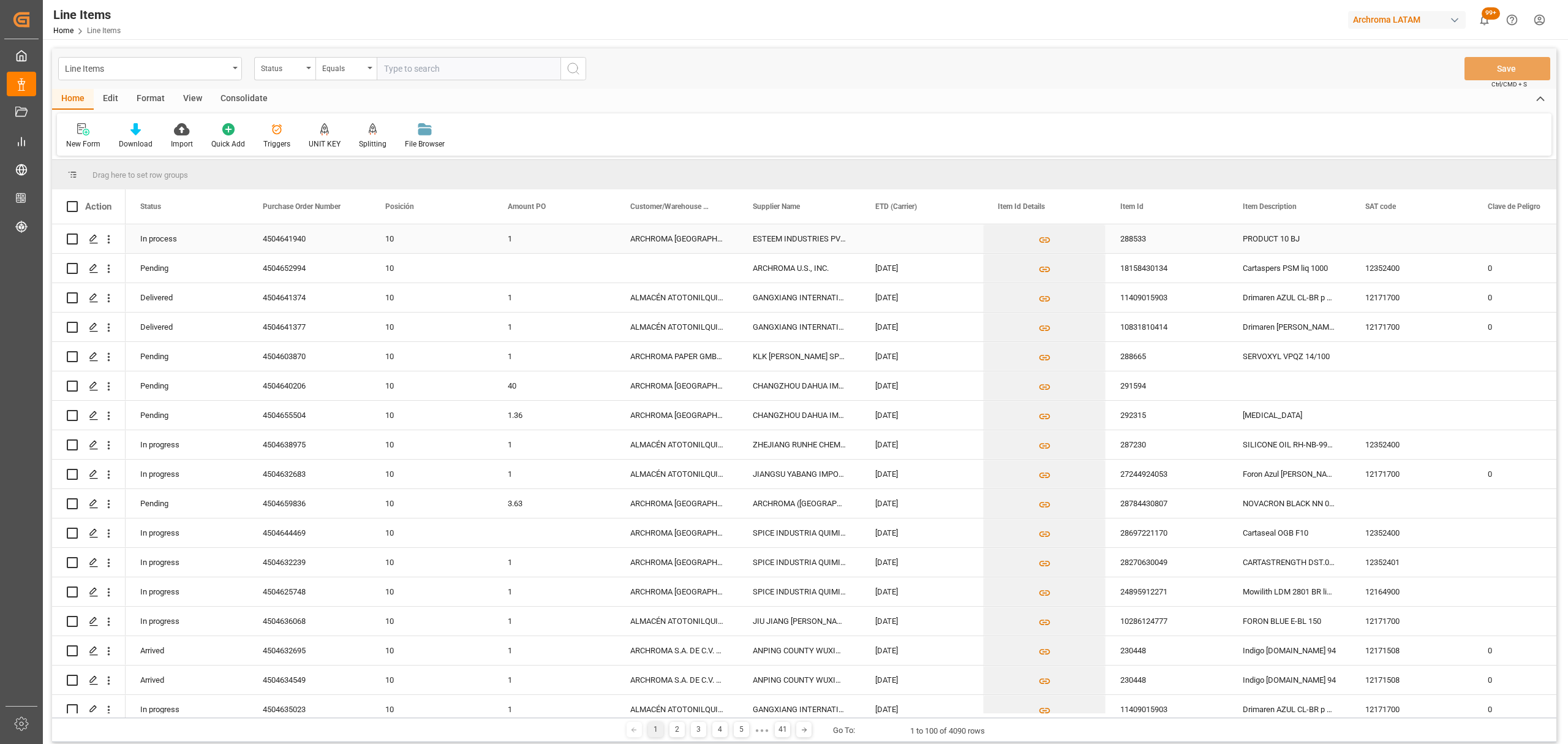
click at [71, 241] on input "Press Space to toggle row selection (unchecked)" at bounding box center [72, 238] width 11 height 11
checkbox input "true"
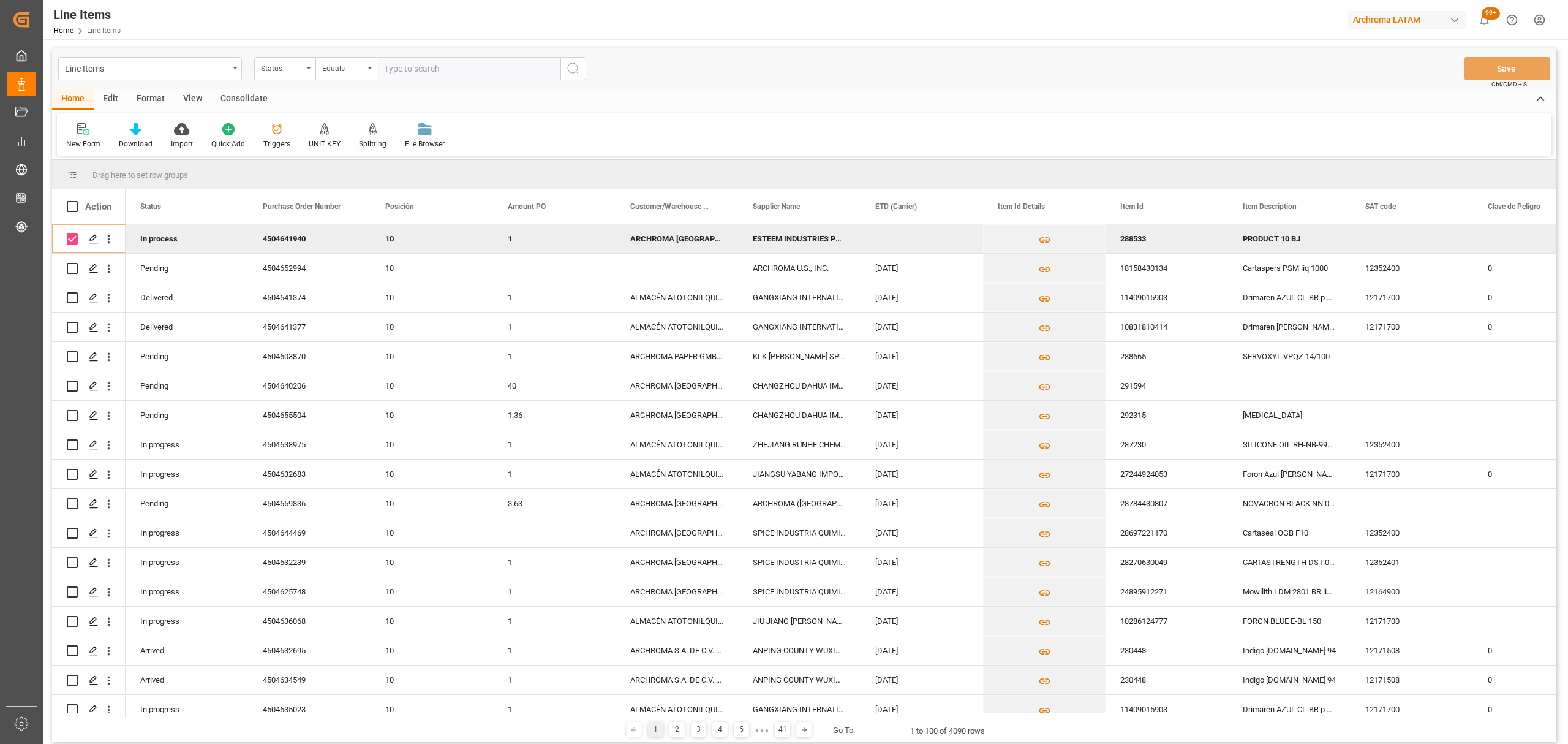
click at [241, 96] on div "Consolidate" at bounding box center [244, 99] width 65 height 21
click at [99, 138] on div "Consolidation List" at bounding box center [96, 144] width 60 height 11
click at [143, 174] on div "Create TO Consolidation" at bounding box center [124, 172] width 96 height 13
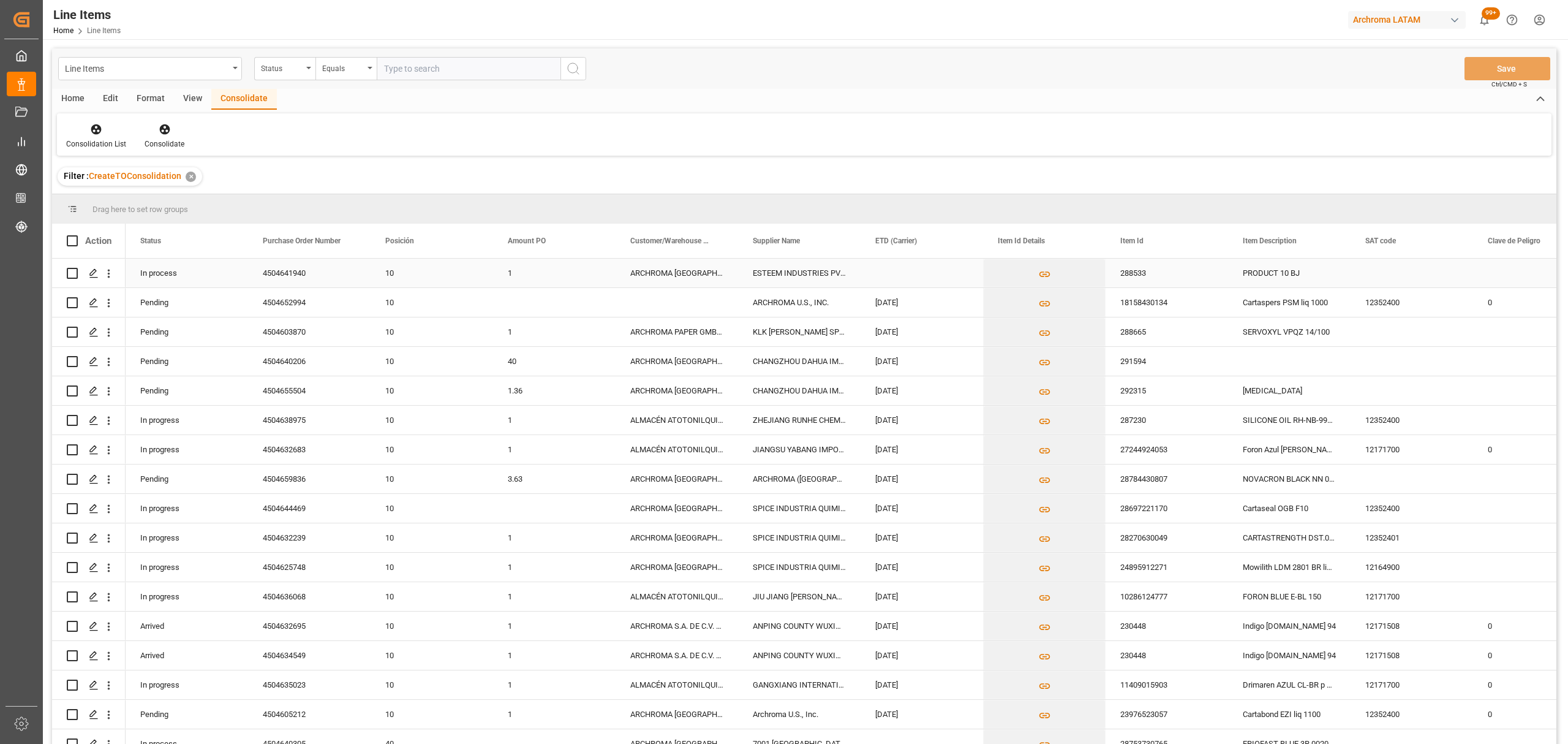
click at [69, 277] on input "Press Space to toggle row selection (unchecked)" at bounding box center [72, 273] width 11 height 11
checkbox input "true"
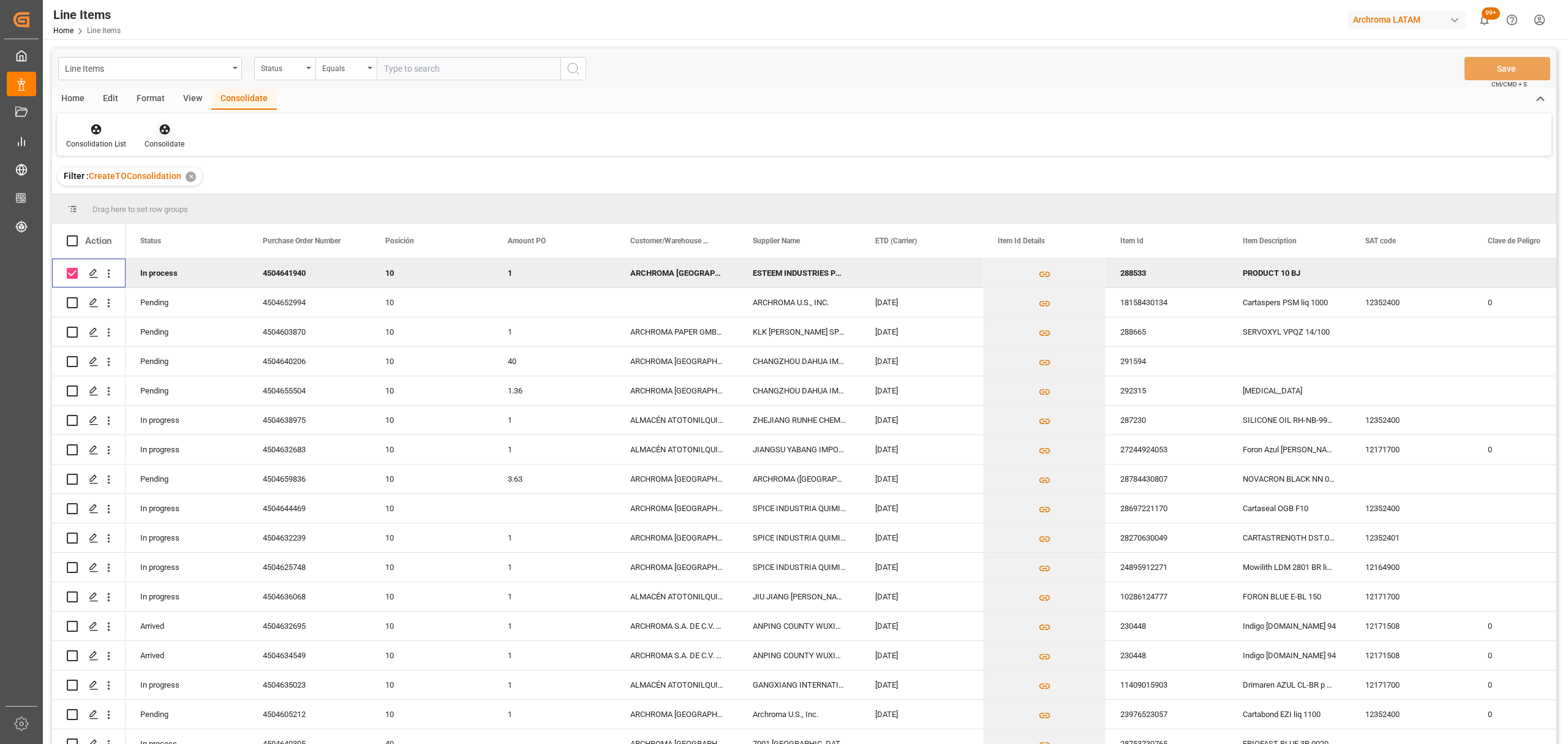
click at [155, 136] on div "Consolidate" at bounding box center [164, 135] width 58 height 27
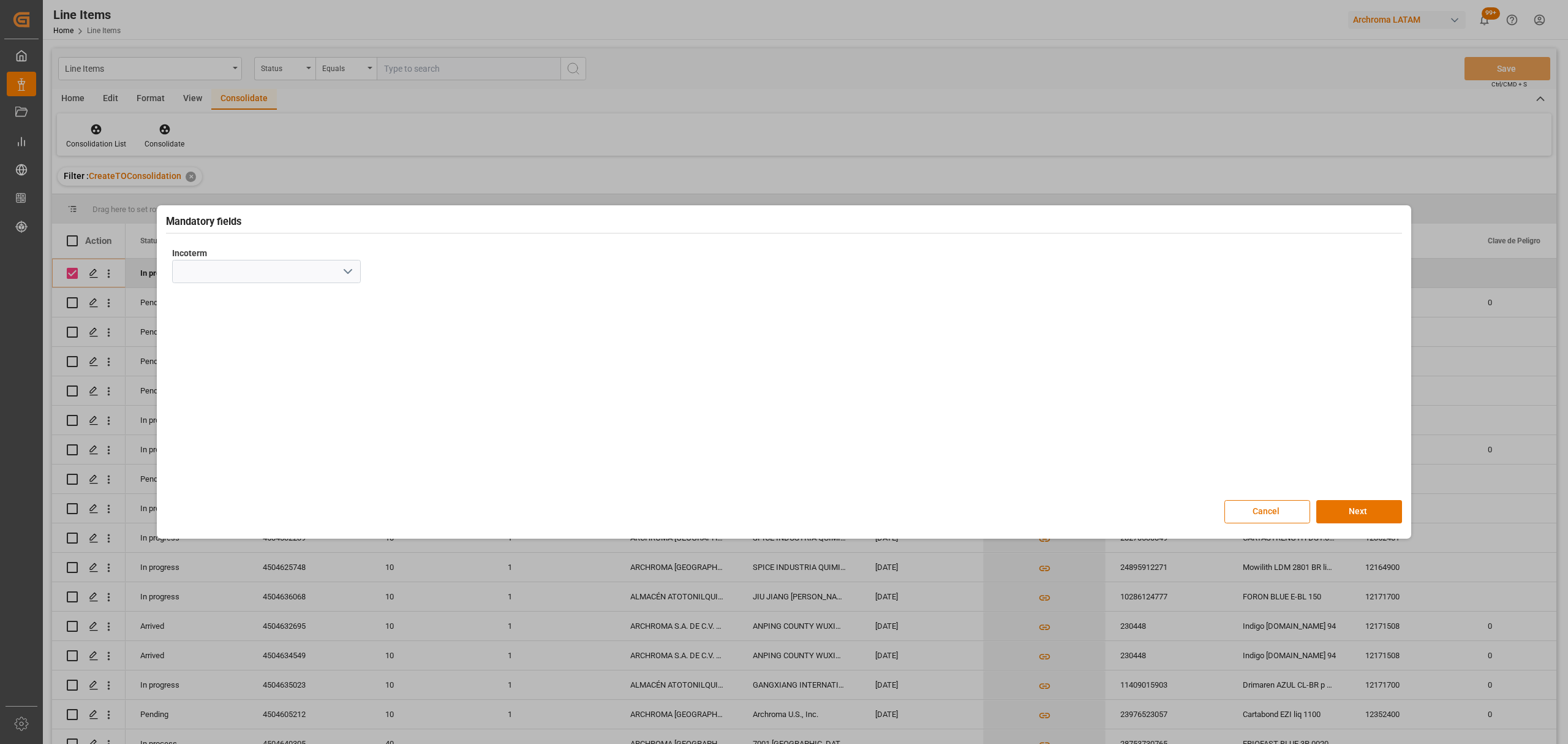
click at [344, 274] on icon "open menu" at bounding box center [348, 272] width 15 height 15
click at [241, 434] on div "CIF" at bounding box center [266, 436] width 188 height 27
type input "CIF"
click at [1324, 520] on button "Next" at bounding box center [1359, 511] width 86 height 24
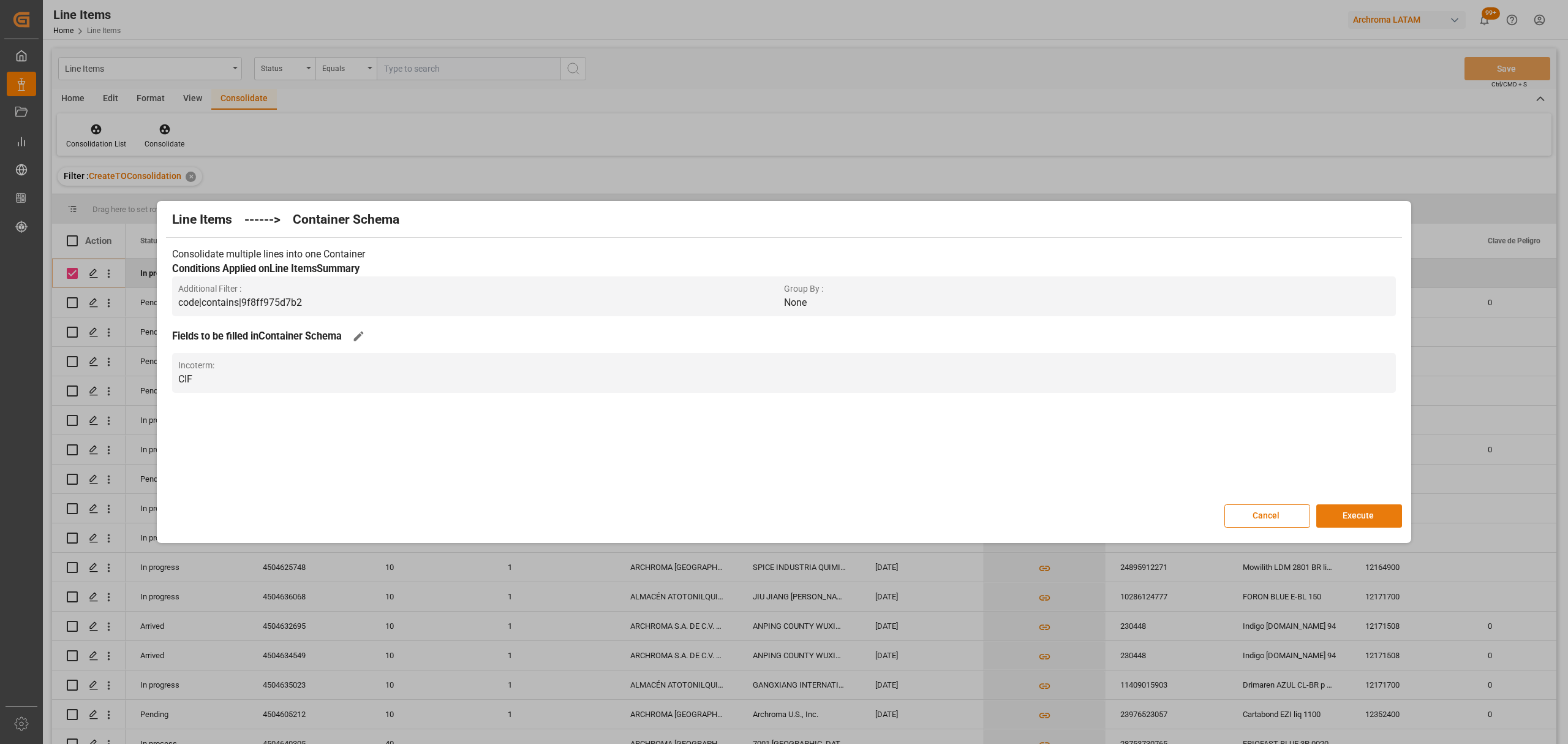
click at [1328, 514] on button "Execute" at bounding box center [1359, 516] width 86 height 24
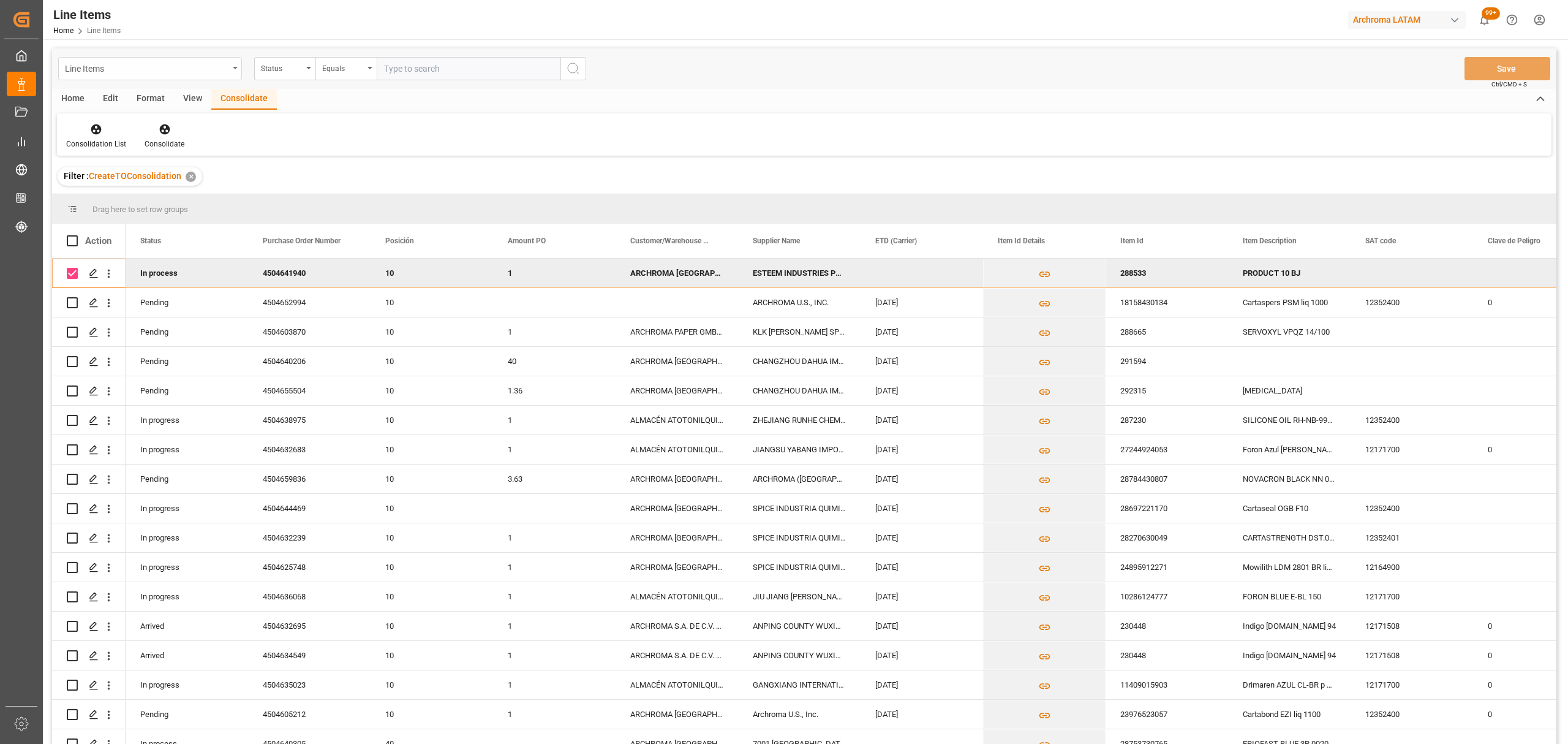
click at [138, 74] on div "Line Items" at bounding box center [146, 68] width 163 height 15
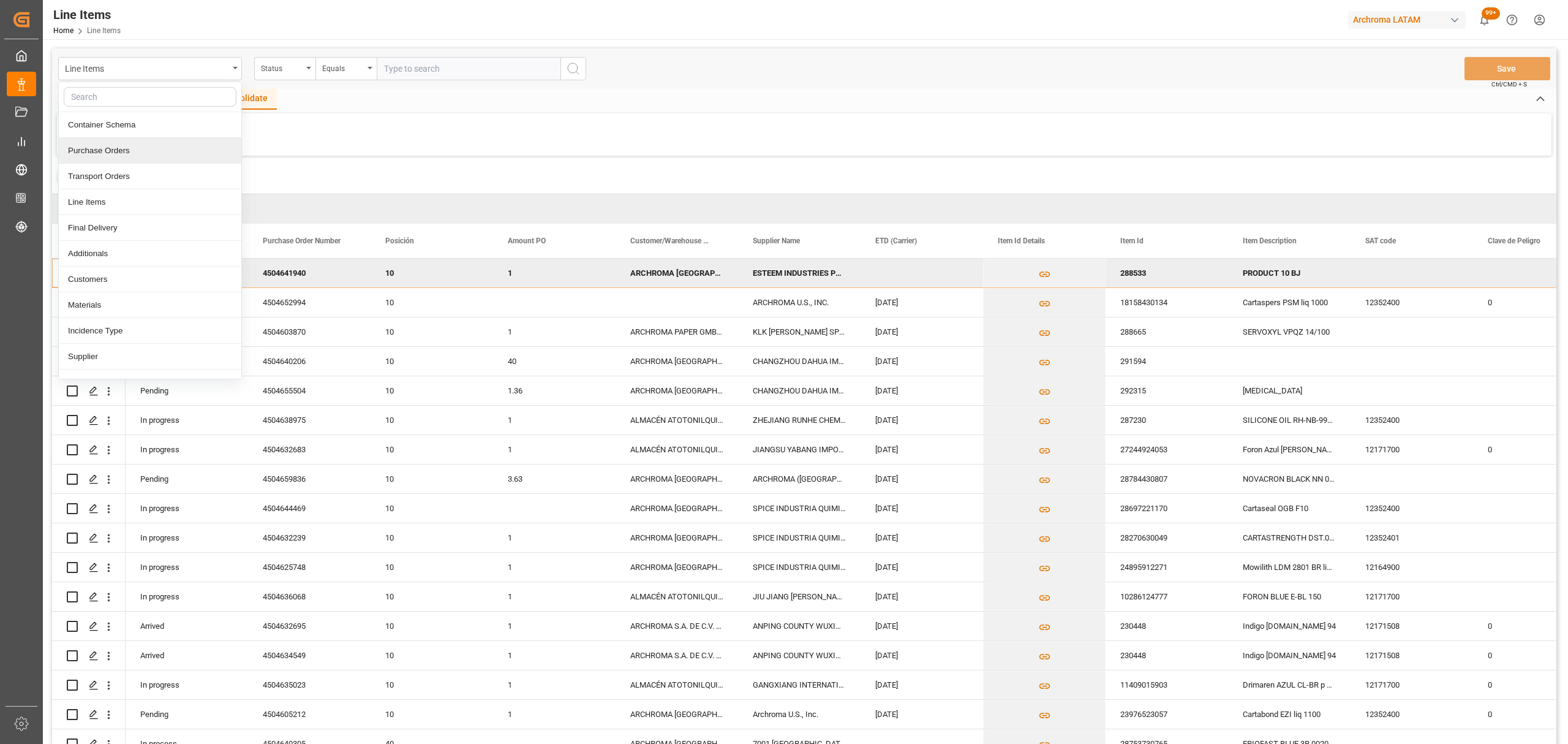
click at [122, 155] on div "Purchase Orders" at bounding box center [150, 150] width 182 height 26
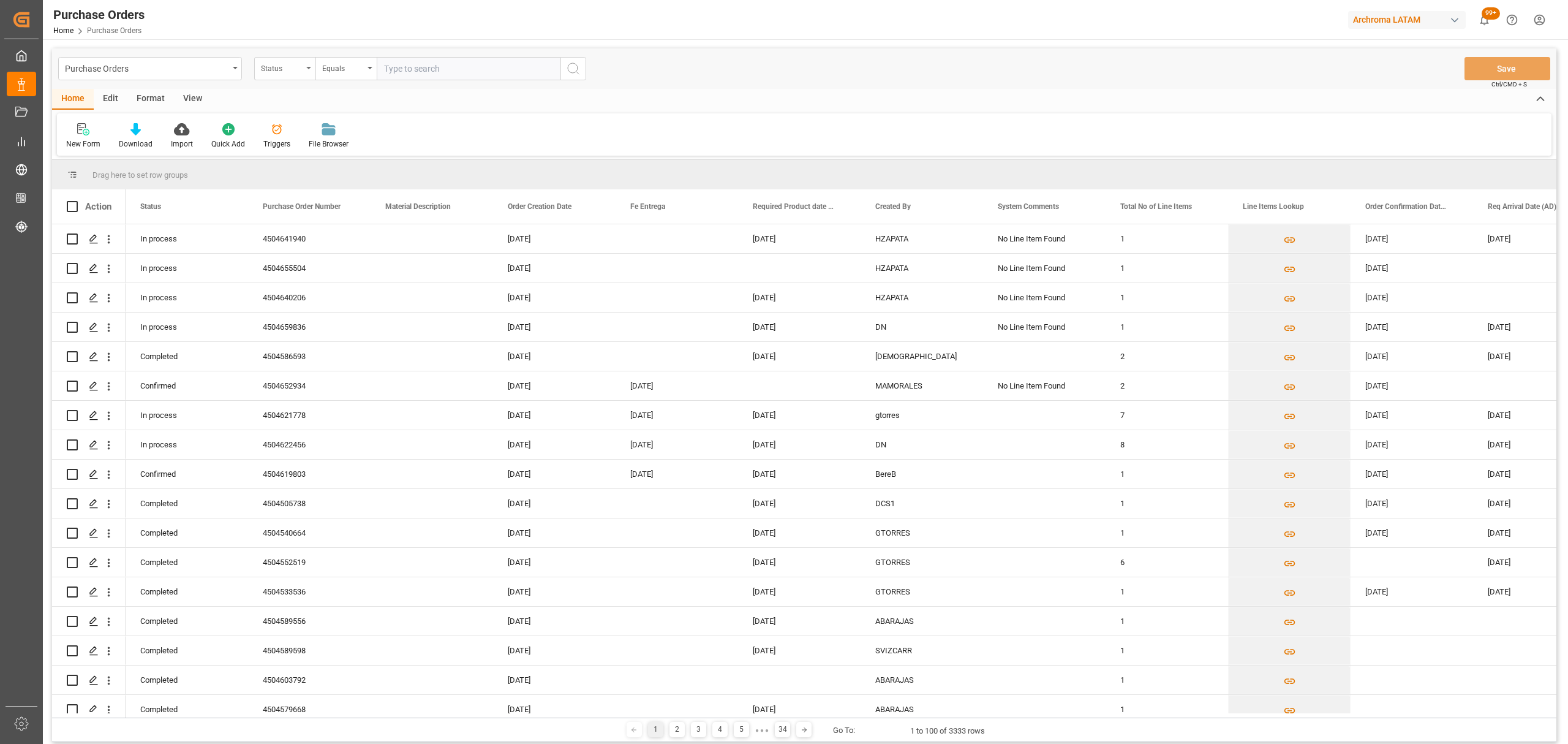
click at [294, 70] on div "Status" at bounding box center [282, 67] width 42 height 14
click at [312, 157] on div "Purchase Order Number" at bounding box center [346, 150] width 182 height 26
click at [352, 69] on div "Equals" at bounding box center [343, 67] width 42 height 14
drag, startPoint x: 363, startPoint y: 158, endPoint x: 397, endPoint y: 104, distance: 63.8
click at [363, 158] on div "Fuzzy search" at bounding box center [408, 150] width 182 height 26
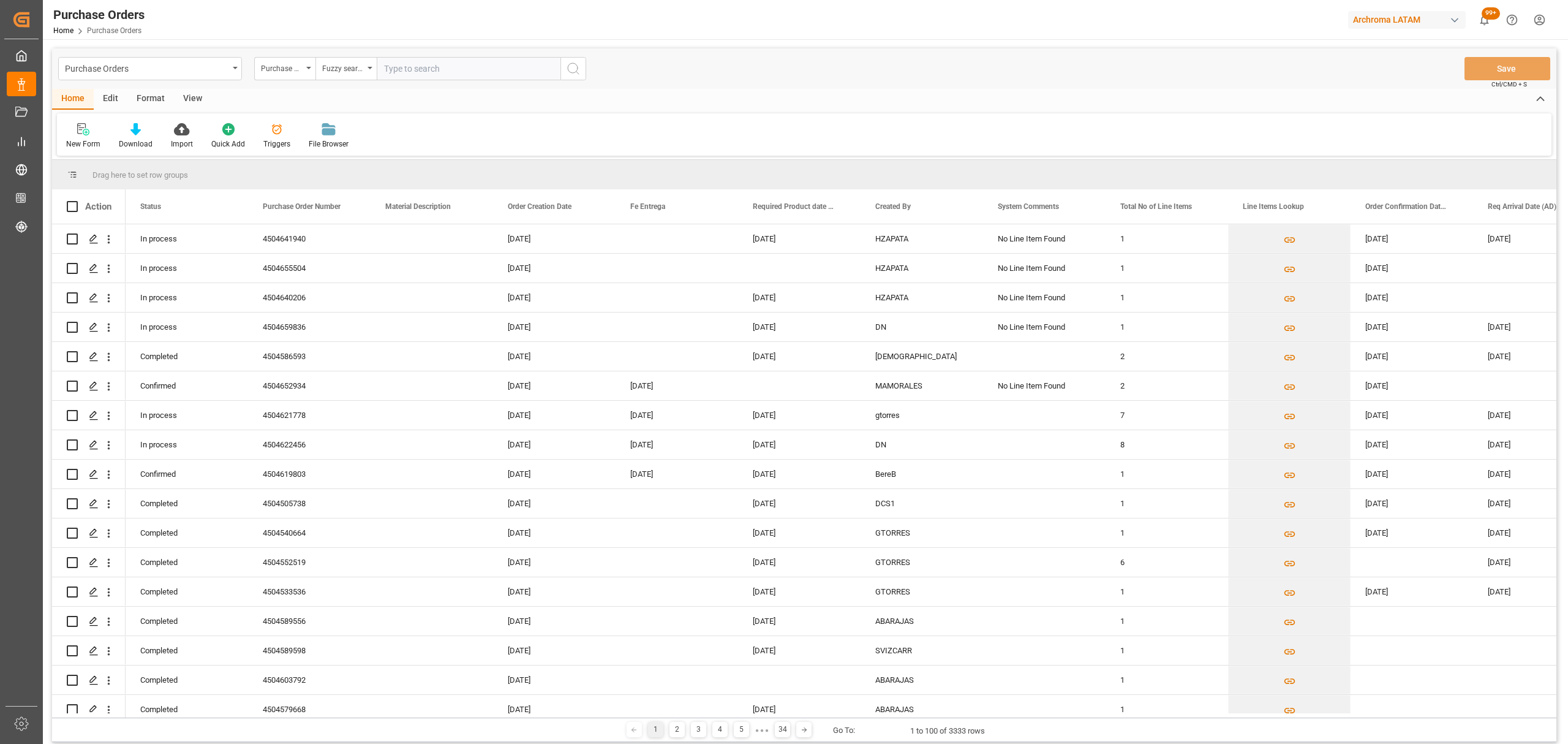
click at [452, 61] on input "text" at bounding box center [469, 68] width 184 height 24
paste input "4504646791"
type input "4504646791"
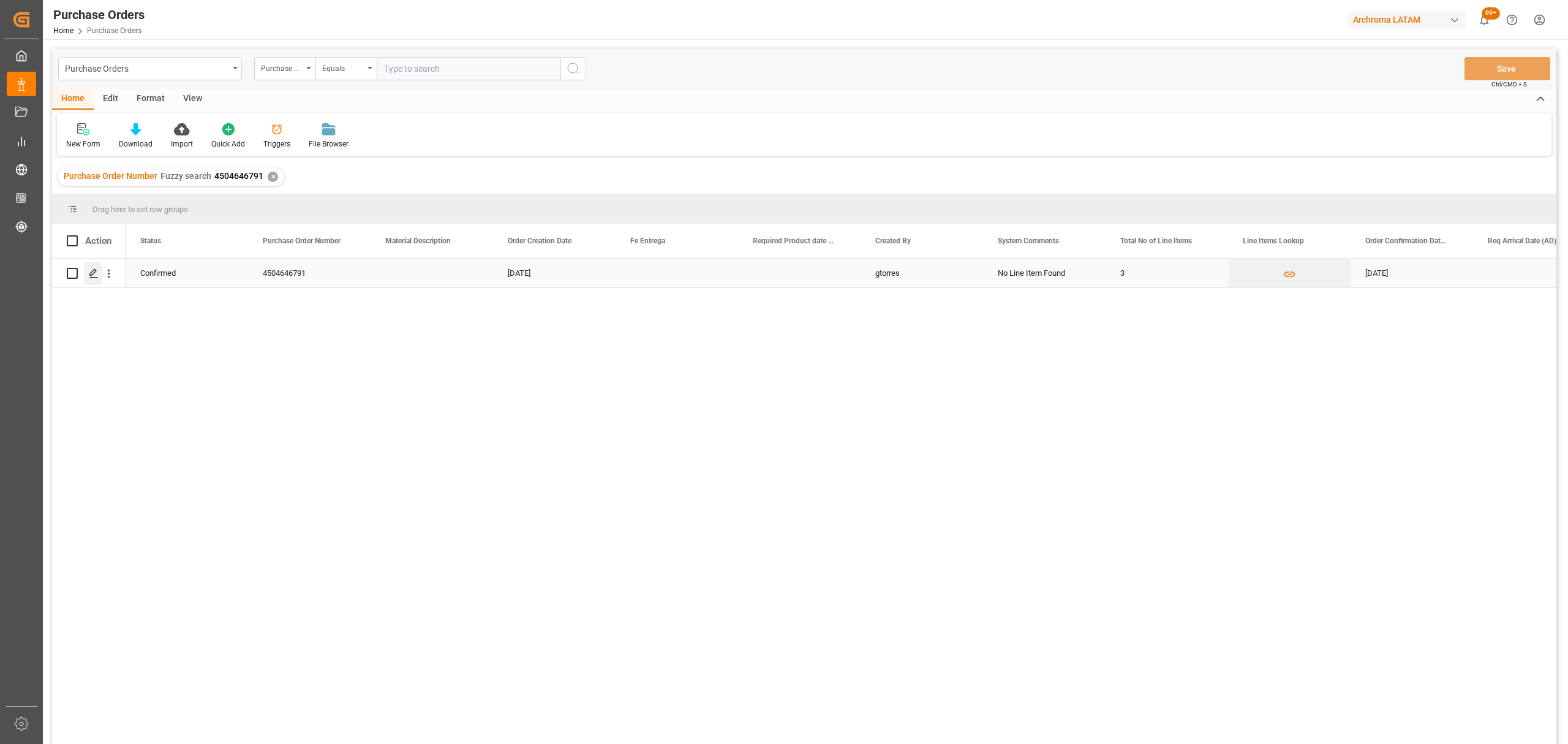
click at [96, 272] on icon "Press SPACE to select this row." at bounding box center [93, 273] width 10 height 10
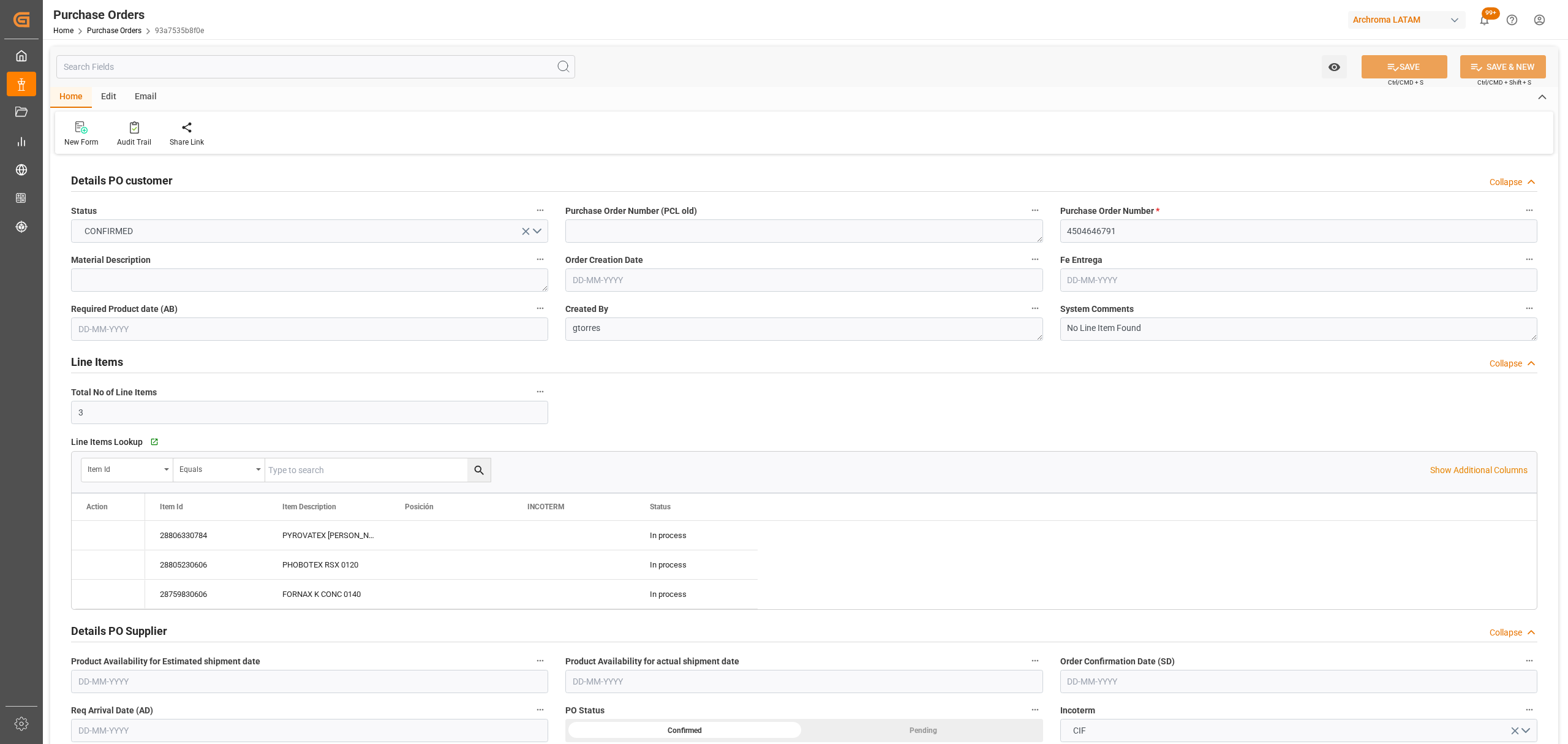
type input "[DATE]"
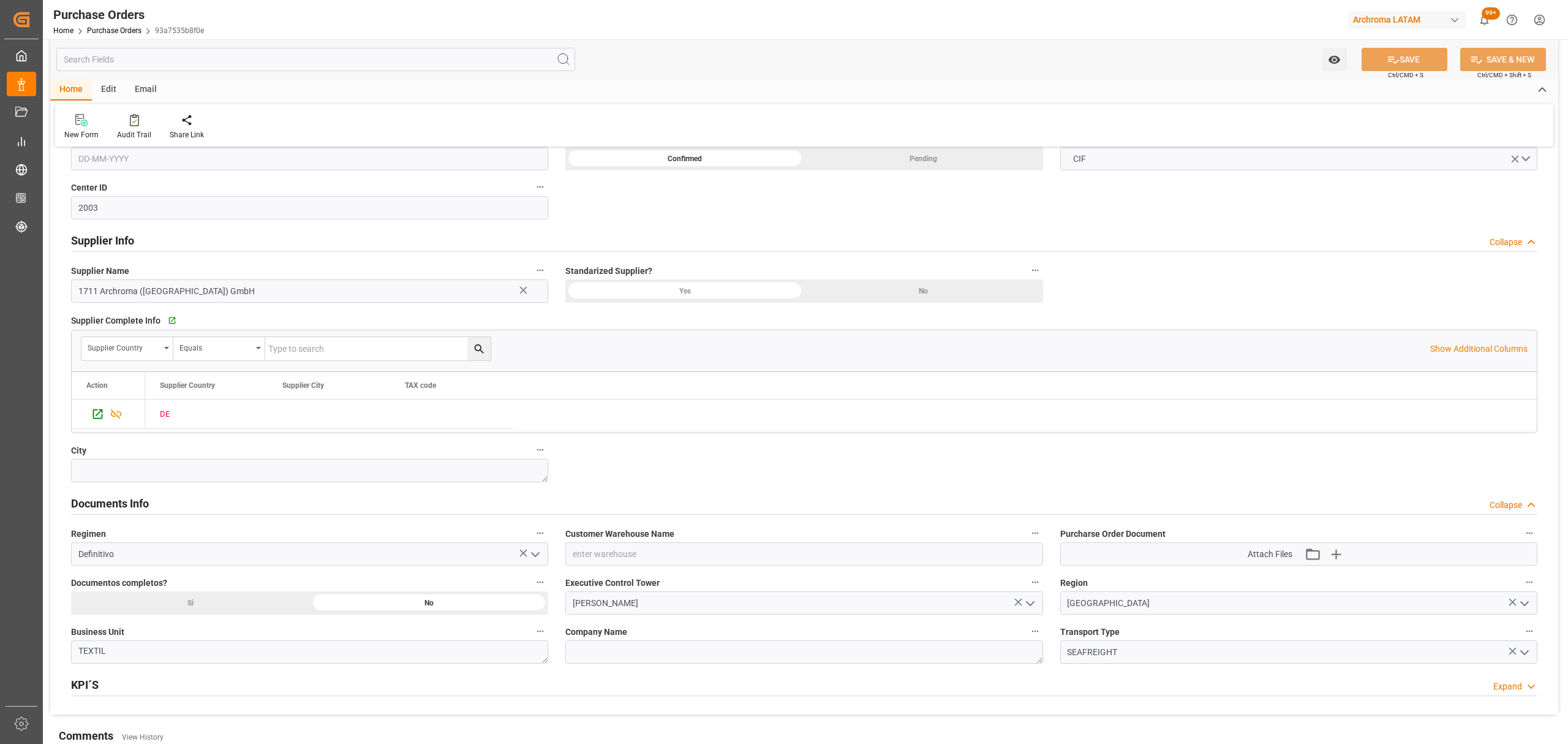
scroll to position [791, 0]
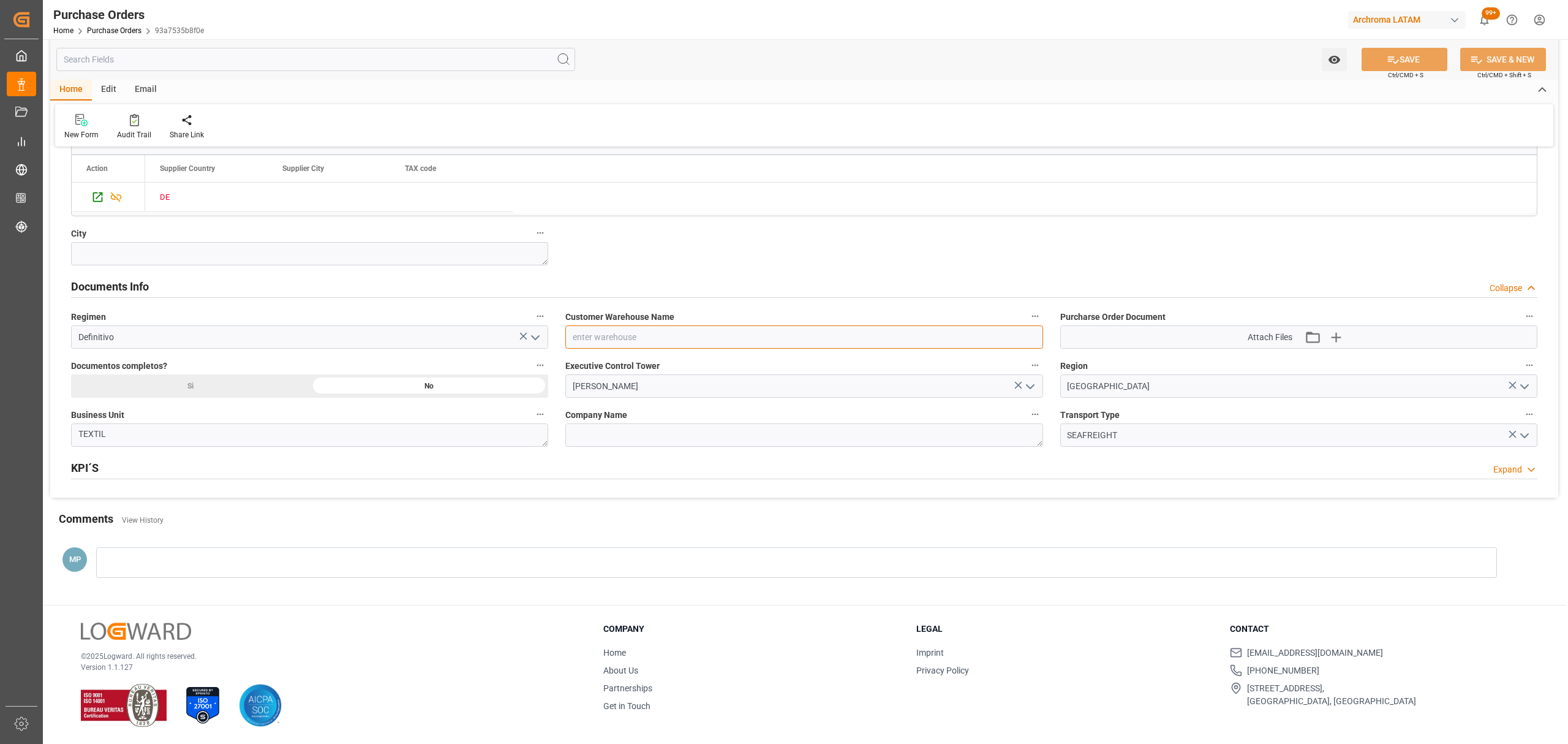
click at [1022, 337] on input at bounding box center [803, 337] width 477 height 24
click at [1032, 341] on icon "open menu" at bounding box center [1030, 338] width 15 height 15
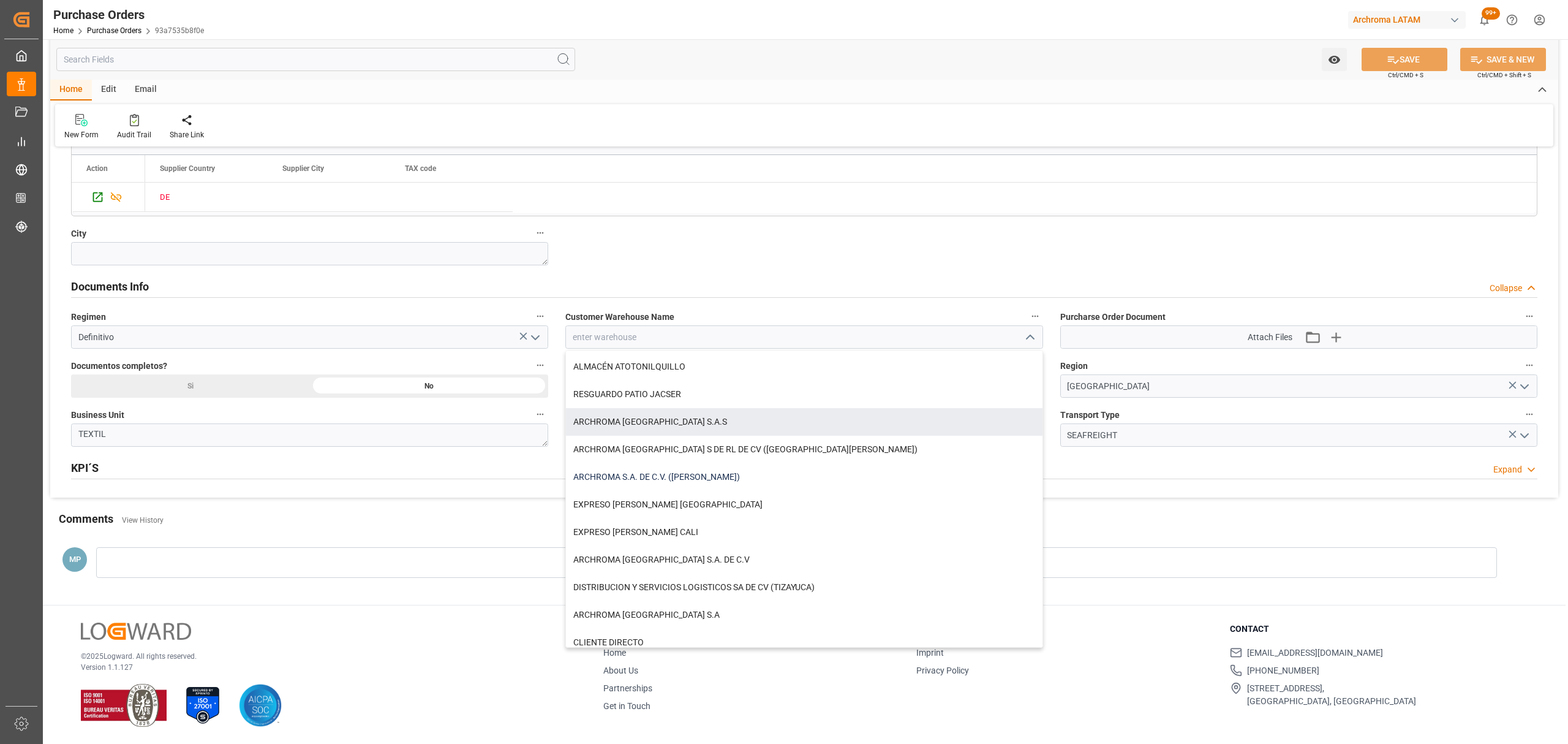
scroll to position [82, 0]
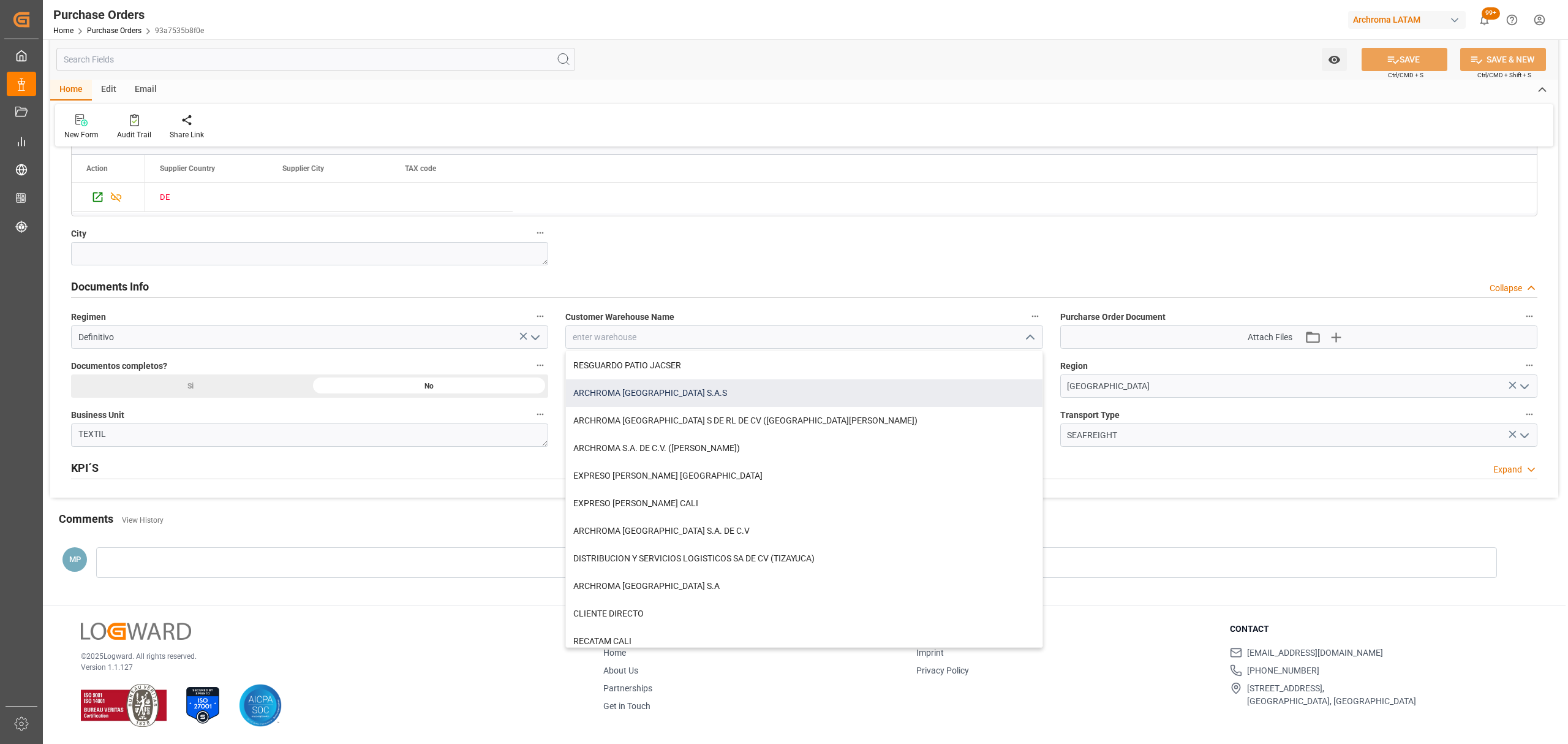
click at [670, 389] on div "ARCHROMA [GEOGRAPHIC_DATA] S.A.S" at bounding box center [803, 392] width 476 height 27
type input "ARCHROMA [GEOGRAPHIC_DATA] S.A.S"
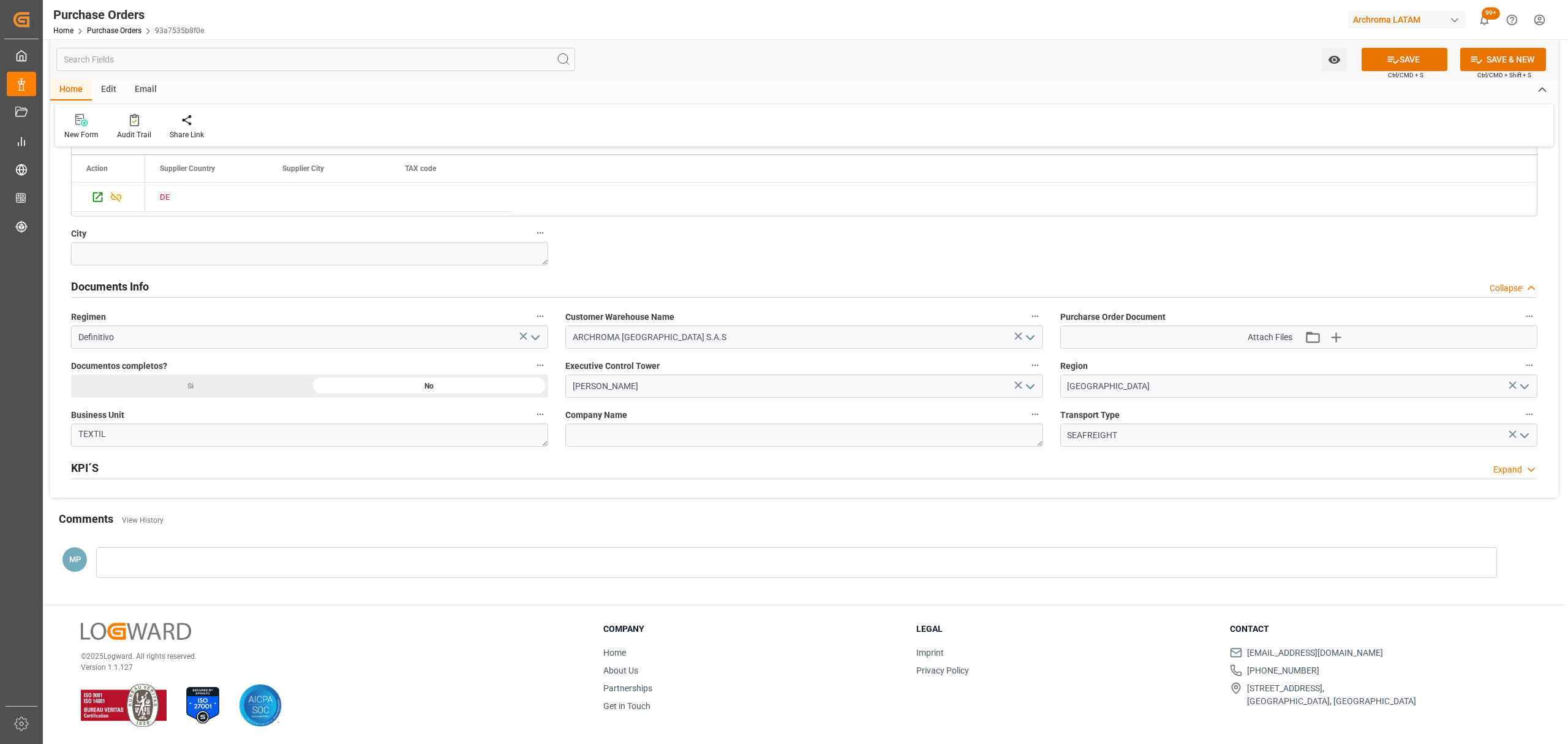
click at [1338, 330] on icon "button" at bounding box center [1335, 336] width 20 height 20
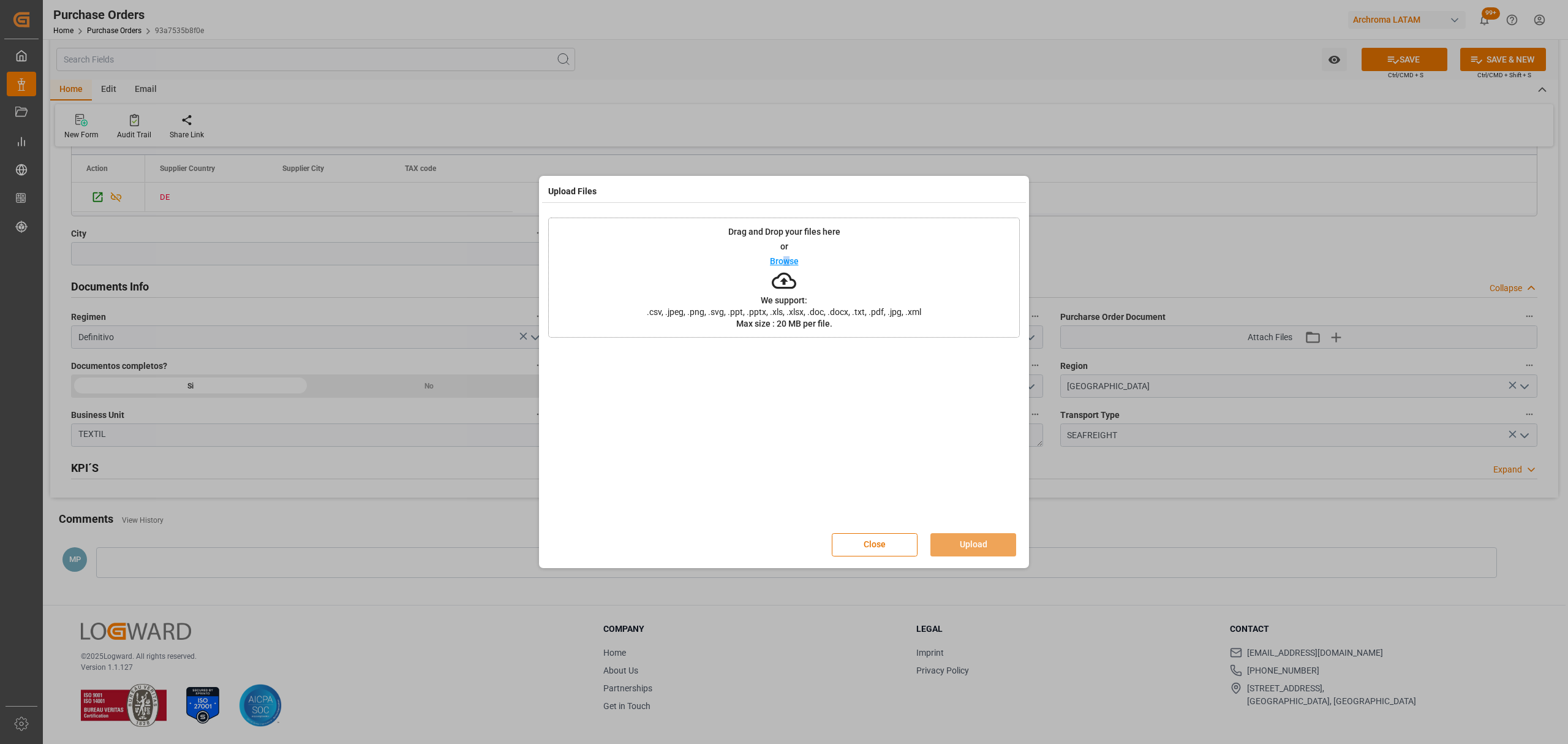
click at [787, 261] on p "Browse" at bounding box center [784, 261] width 29 height 9
click at [996, 544] on button "Upload" at bounding box center [973, 545] width 86 height 24
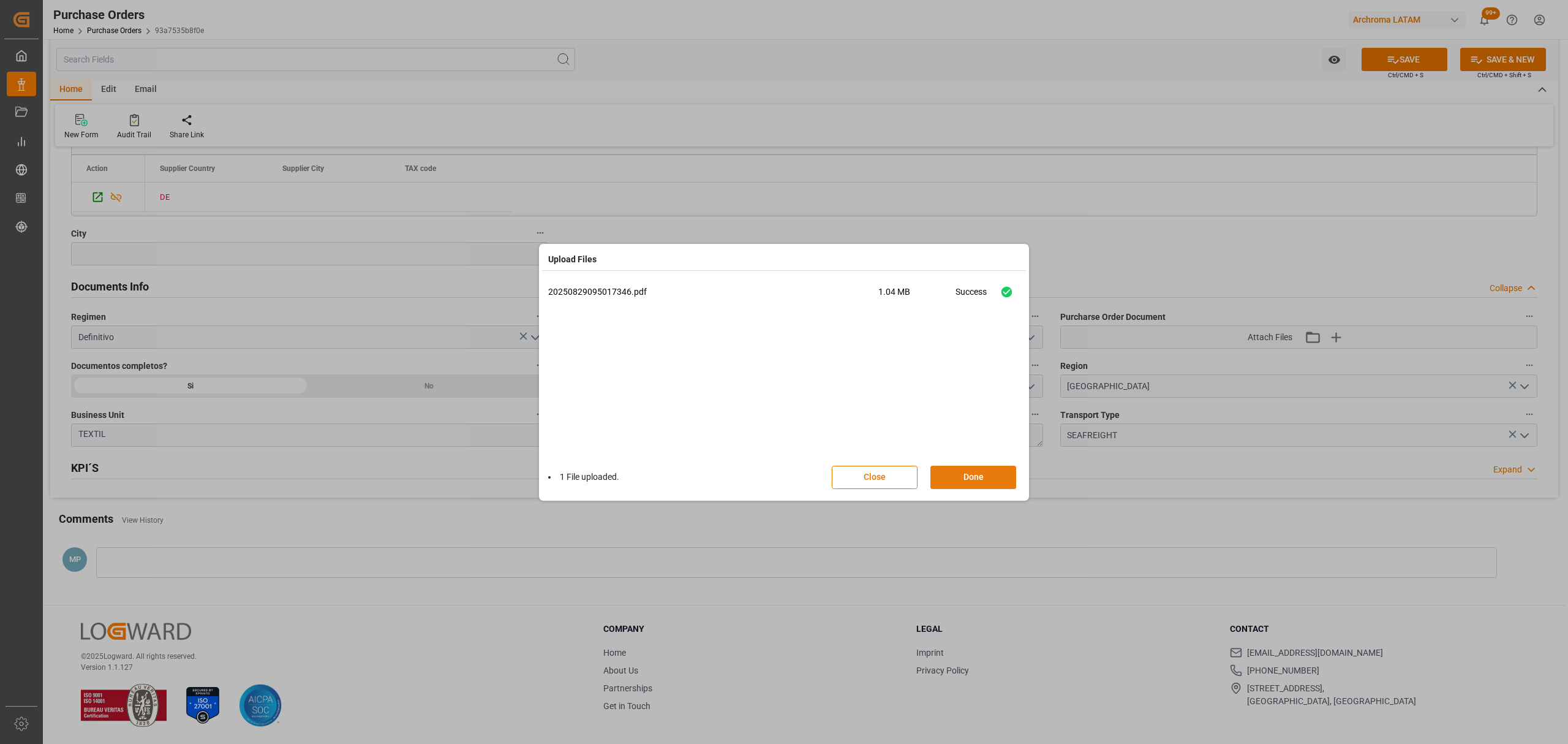
click at [997, 477] on button "Done" at bounding box center [973, 478] width 86 height 24
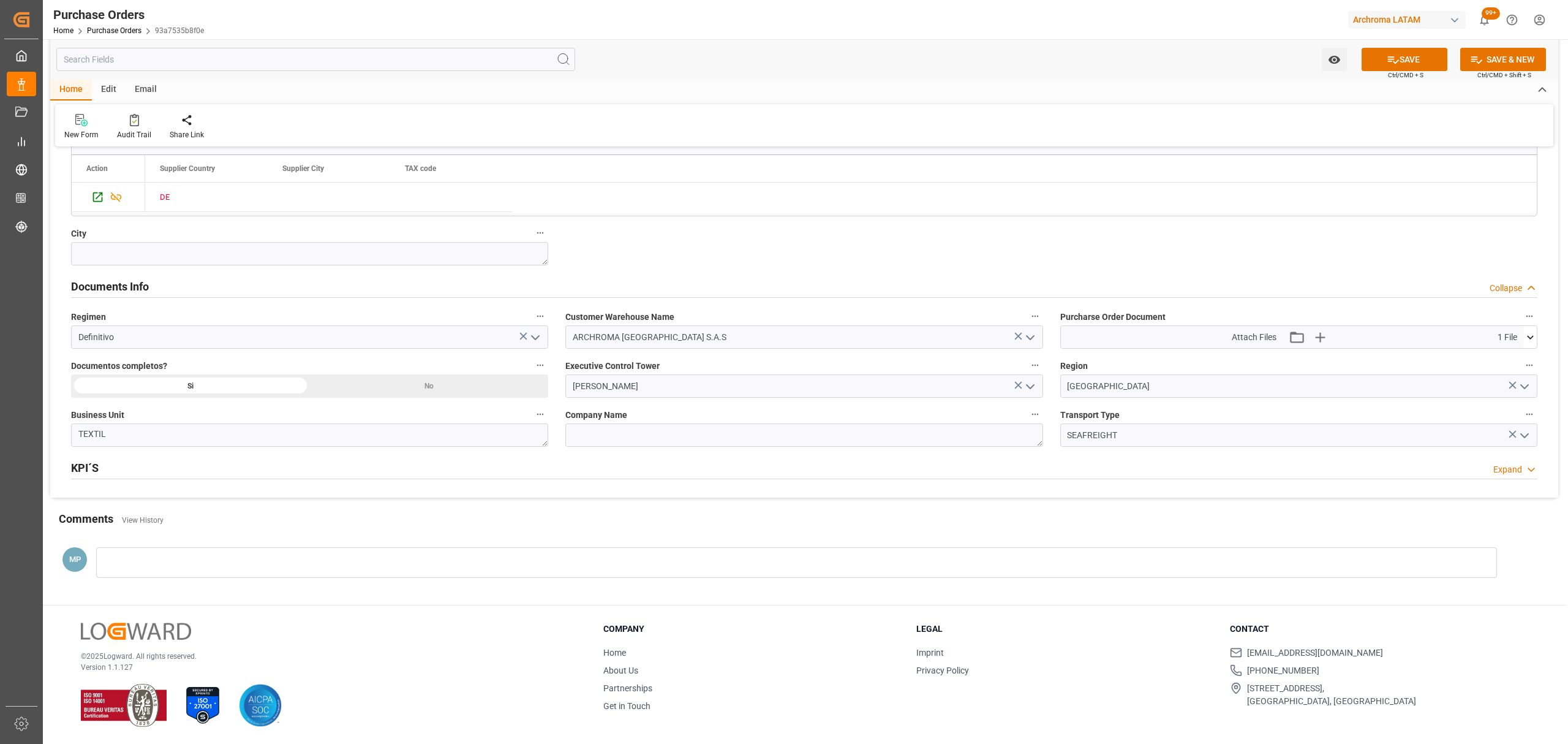
click at [1397, 43] on div "Watch Option SAVE Ctrl/CMD + S SAVE & NEW Ctrl/CMD + Shift + S" at bounding box center [803, 59] width 1508 height 40
click at [1397, 57] on button "SAVE" at bounding box center [1404, 60] width 86 height 24
click at [1336, 65] on icon "open menu" at bounding box center [1334, 59] width 13 height 13
click at [1302, 88] on span "Start Watching" at bounding box center [1283, 86] width 111 height 13
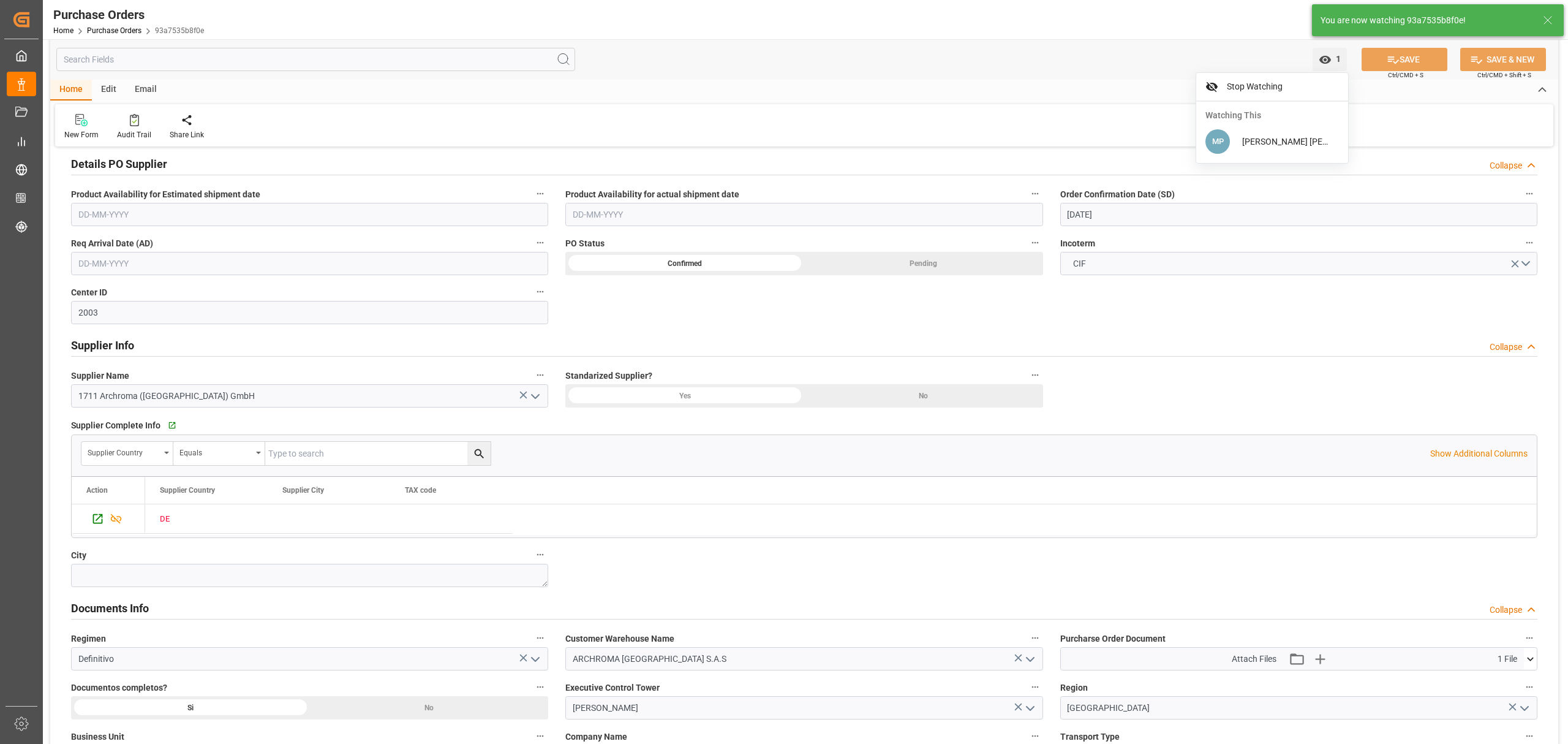
scroll to position [464, 0]
click at [1154, 211] on input "[DATE]" at bounding box center [1299, 217] width 477 height 24
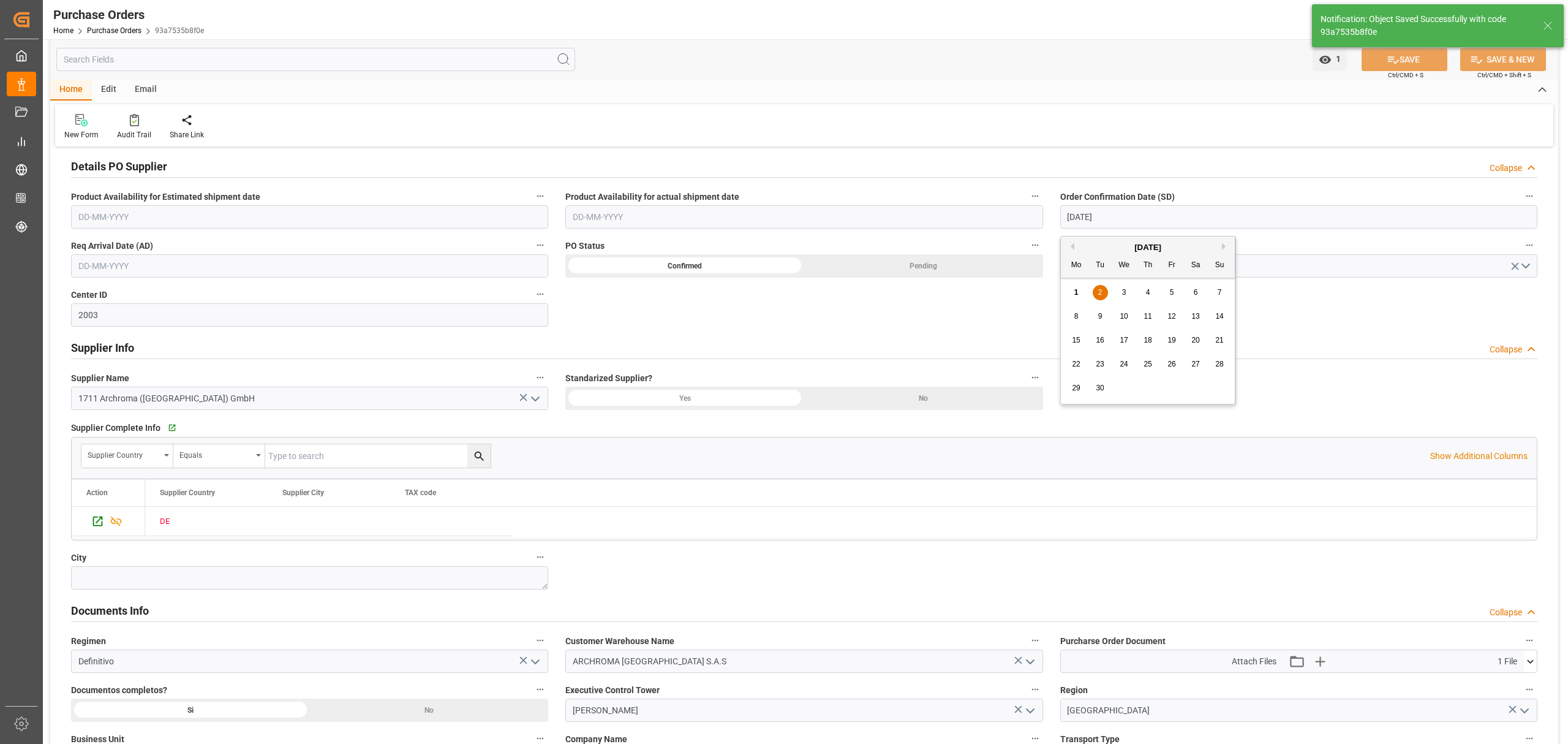
click at [155, 263] on input "text" at bounding box center [310, 266] width 477 height 24
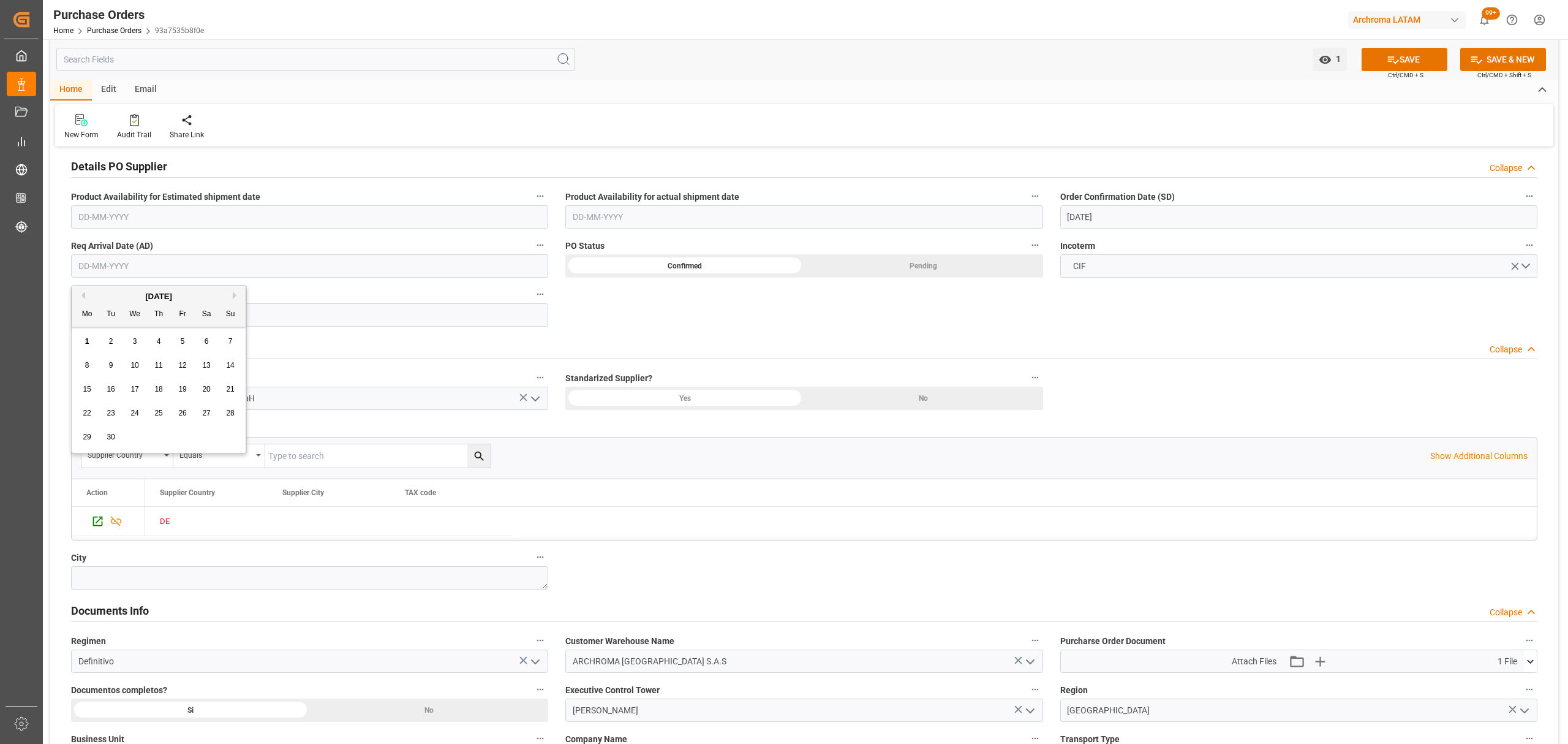
click at [136, 435] on div "29 30 1 2 3 4 5" at bounding box center [158, 437] width 167 height 24
click at [109, 411] on span "23" at bounding box center [110, 413] width 8 height 9
type input "[DATE]"
click at [1416, 57] on button "SAVE" at bounding box center [1404, 60] width 86 height 24
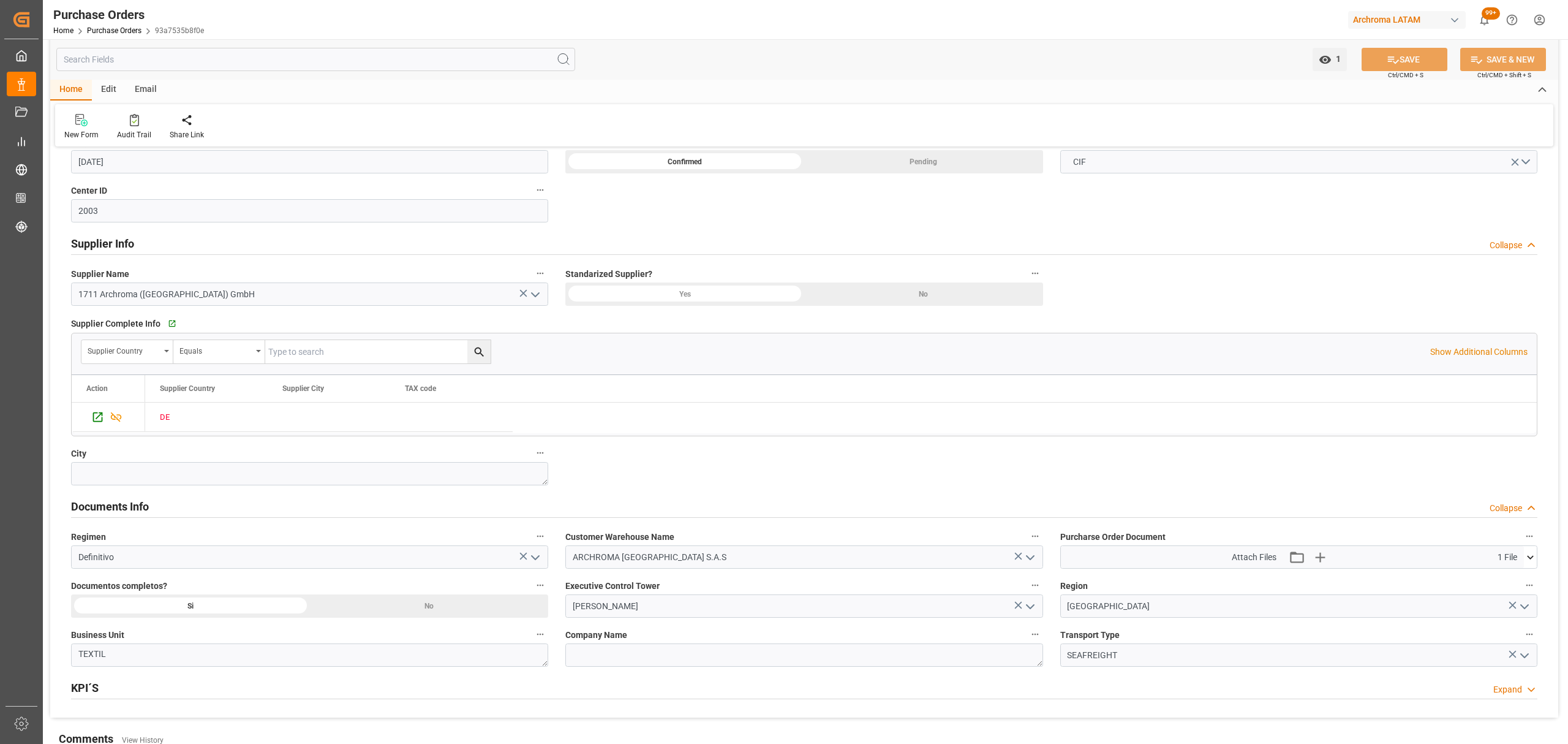
scroll to position [709, 0]
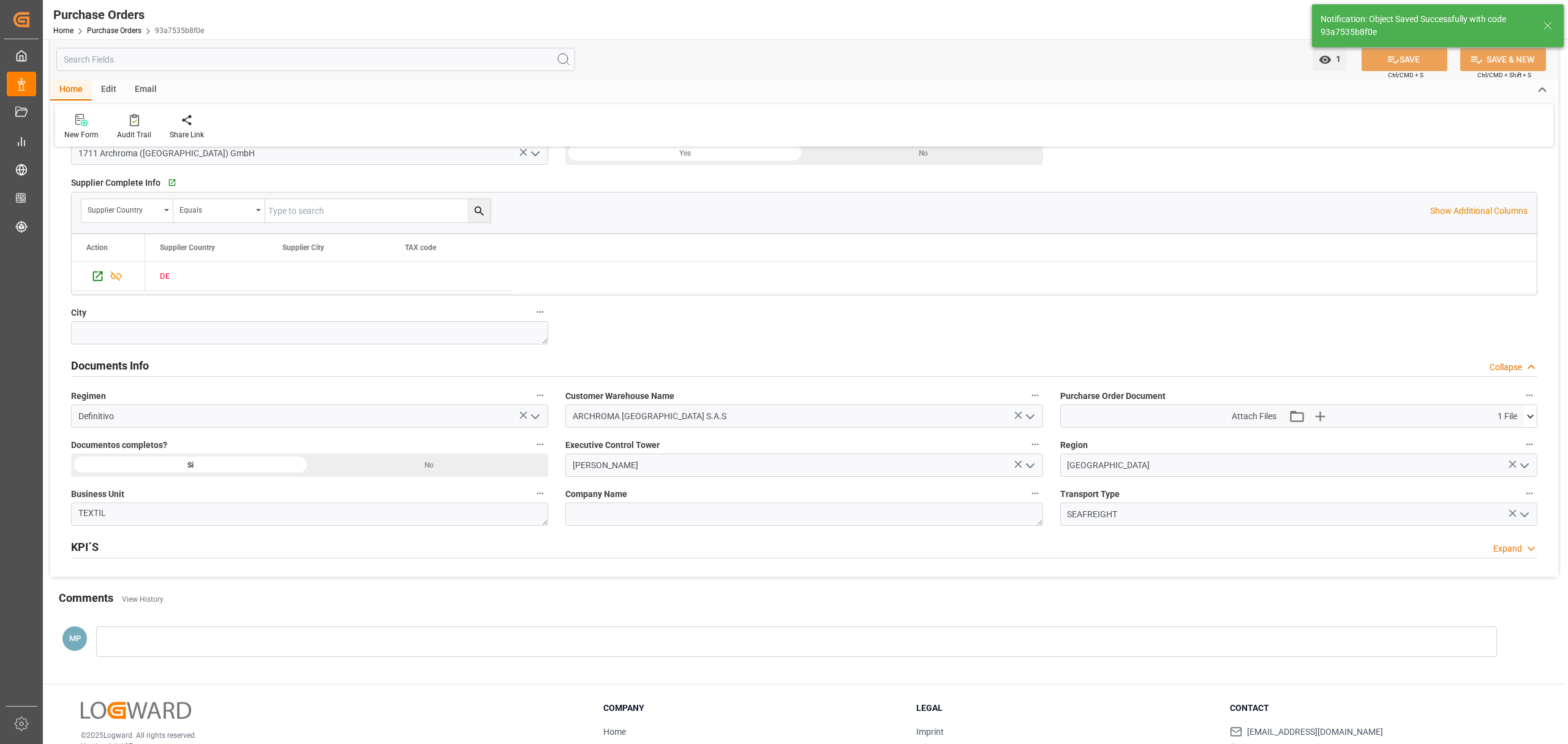
click at [194, 652] on div at bounding box center [797, 642] width 1401 height 31
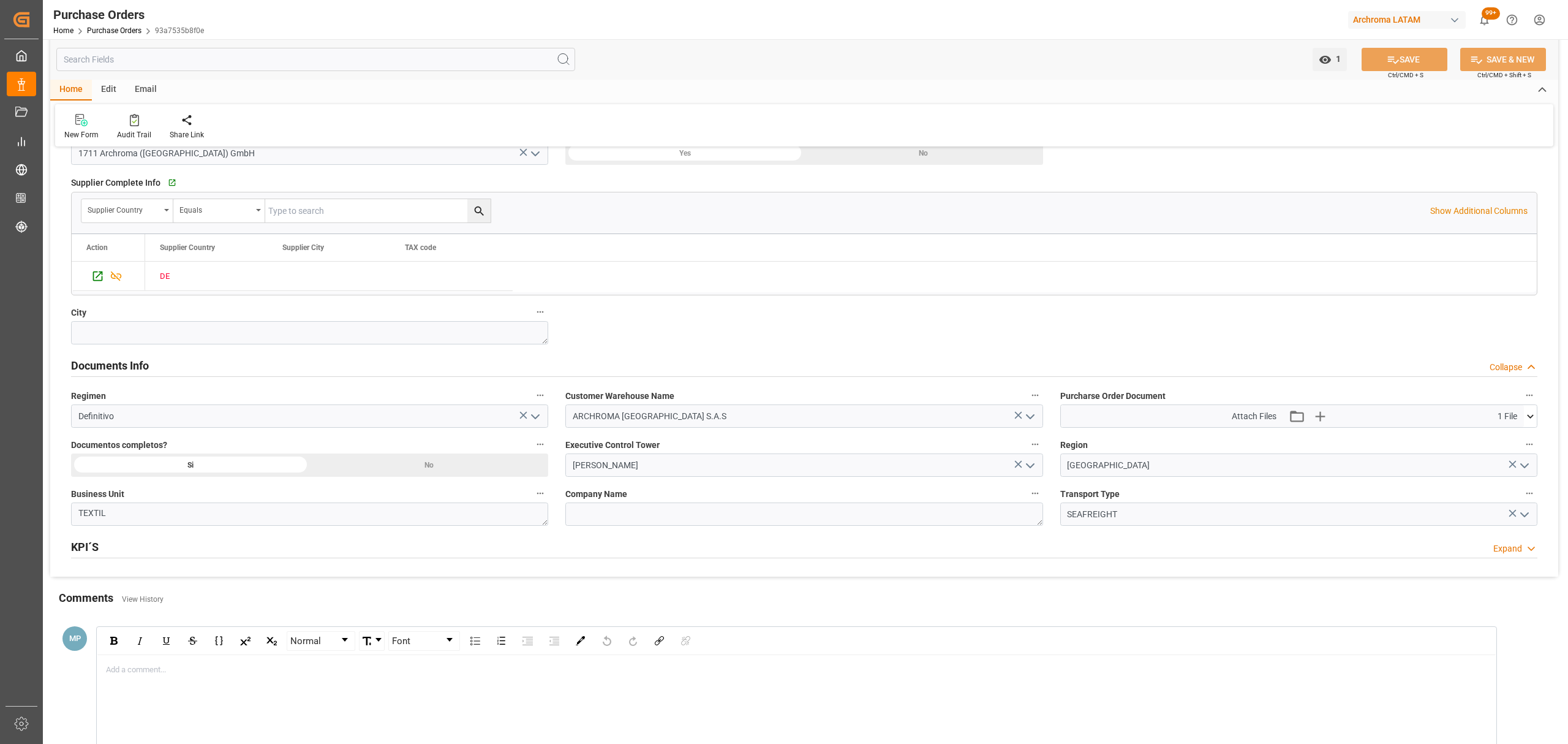
paste div "rdw-editor"
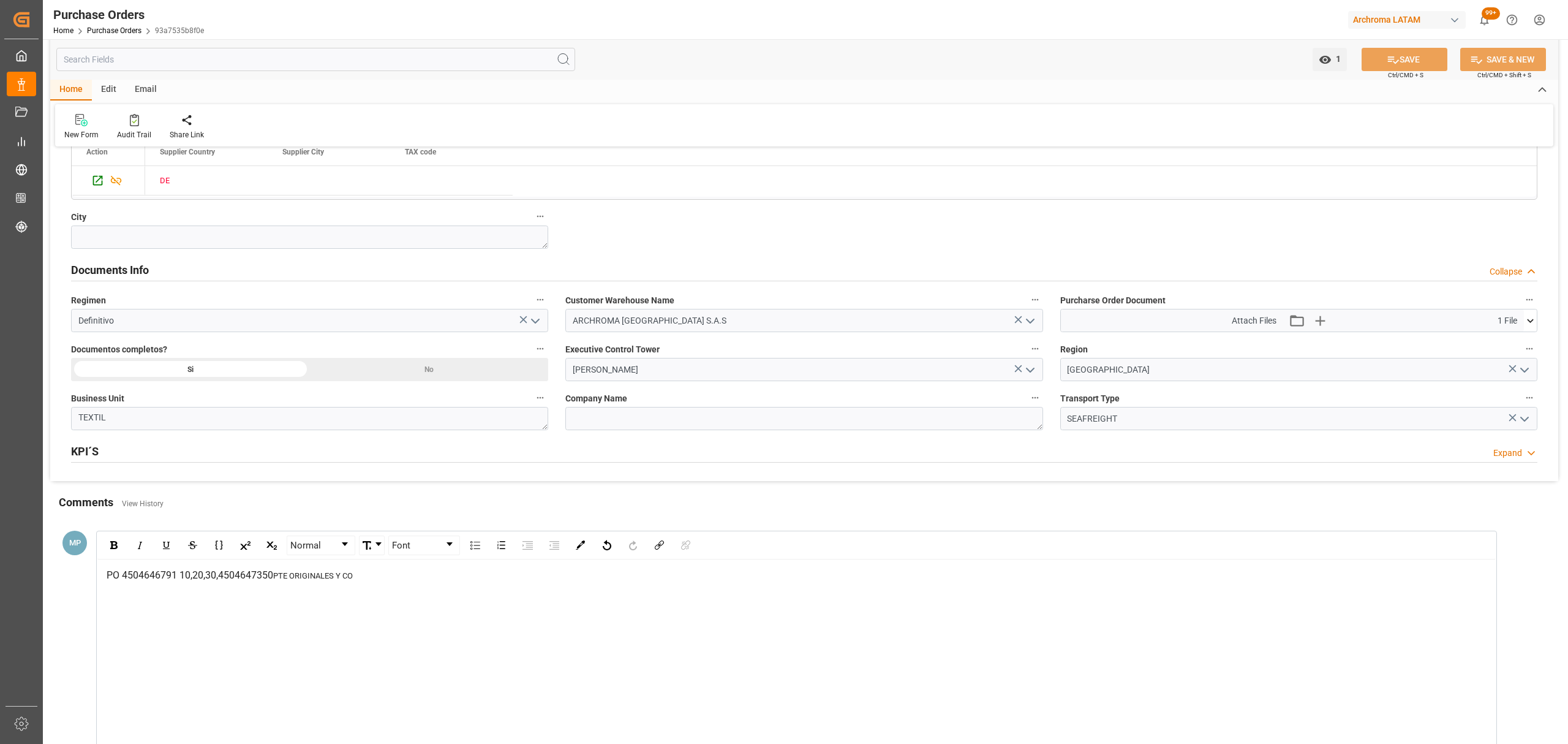
scroll to position [954, 0]
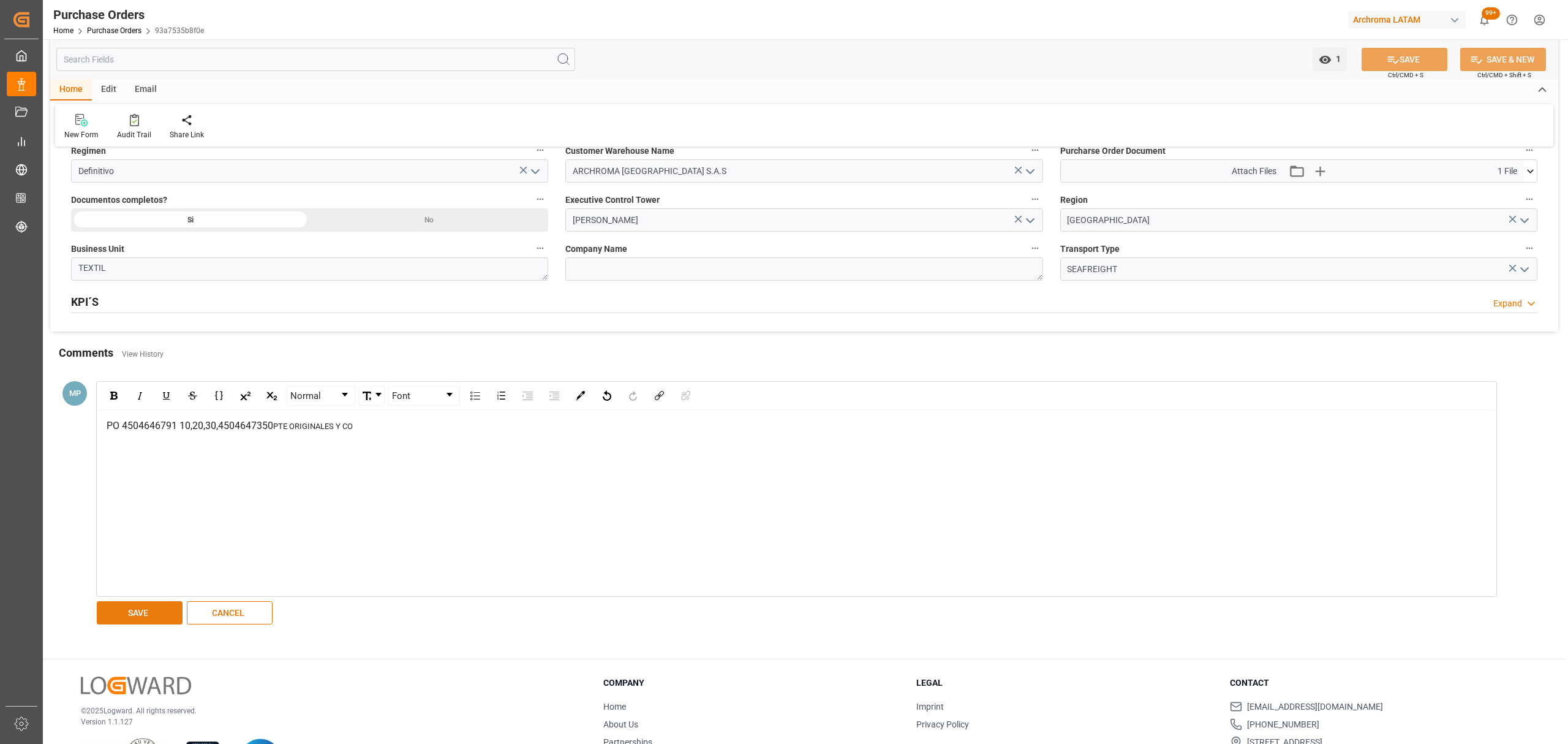
click at [130, 621] on button "SAVE" at bounding box center [140, 613] width 86 height 24
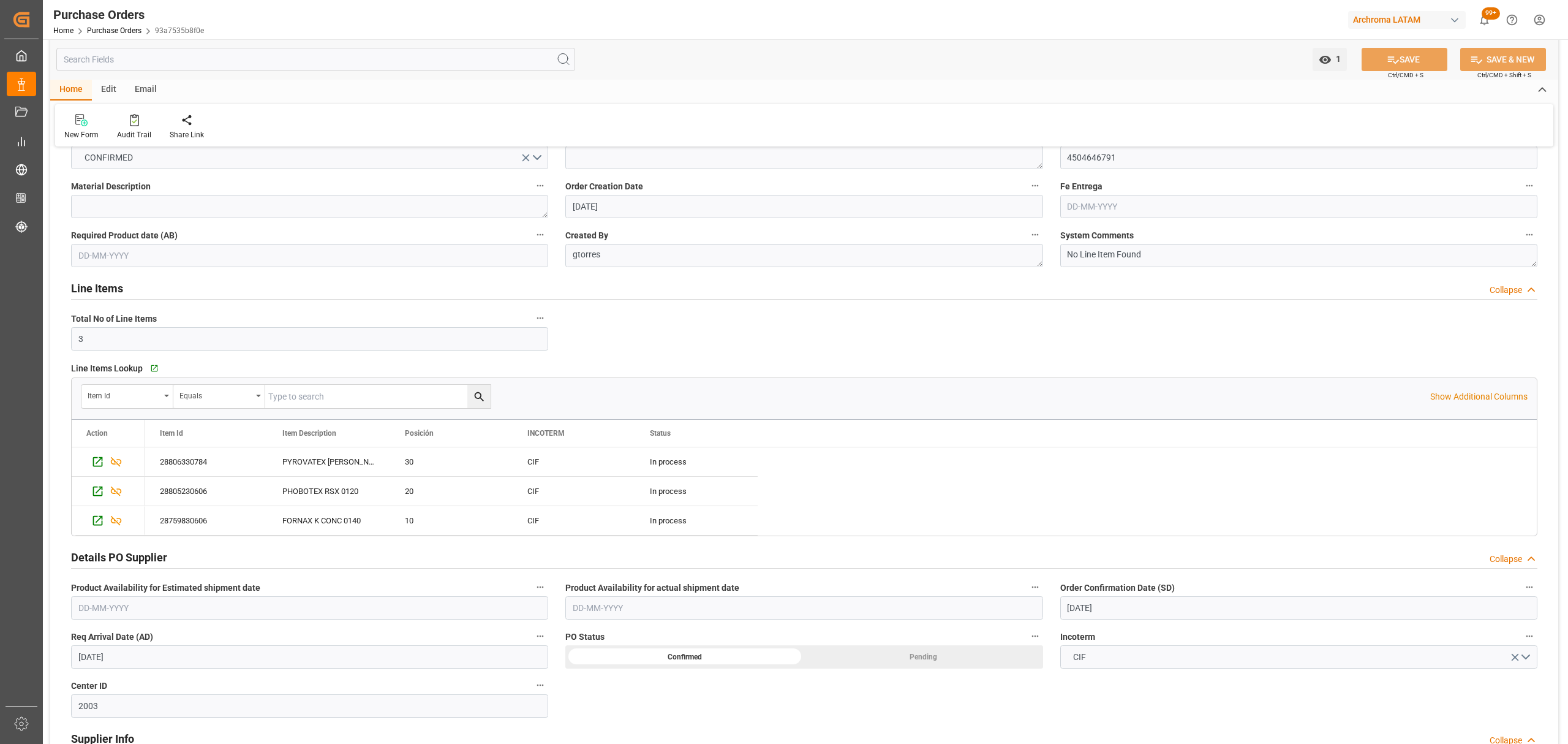
scroll to position [0, 0]
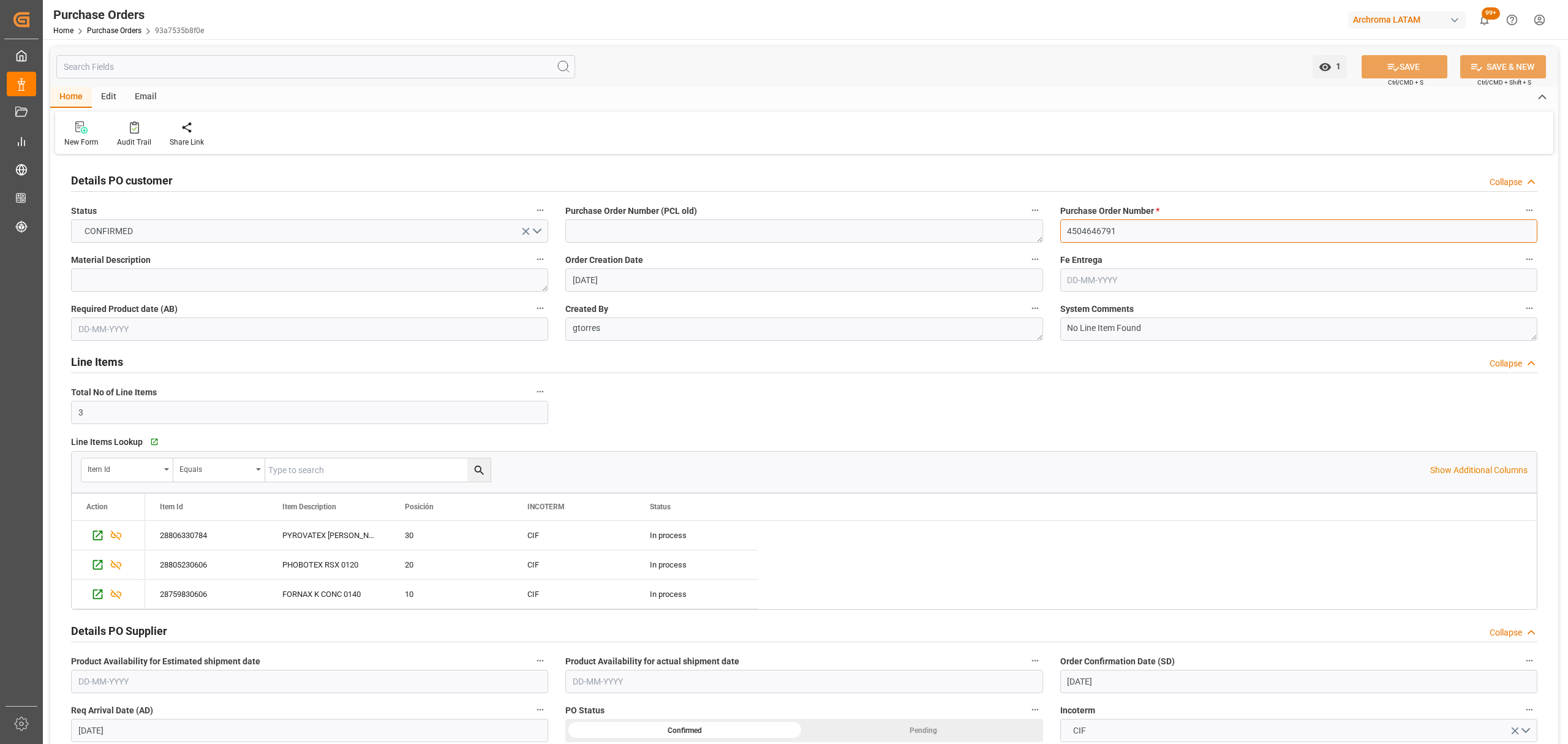
click at [1083, 233] on input "4504646791" at bounding box center [1299, 231] width 477 height 24
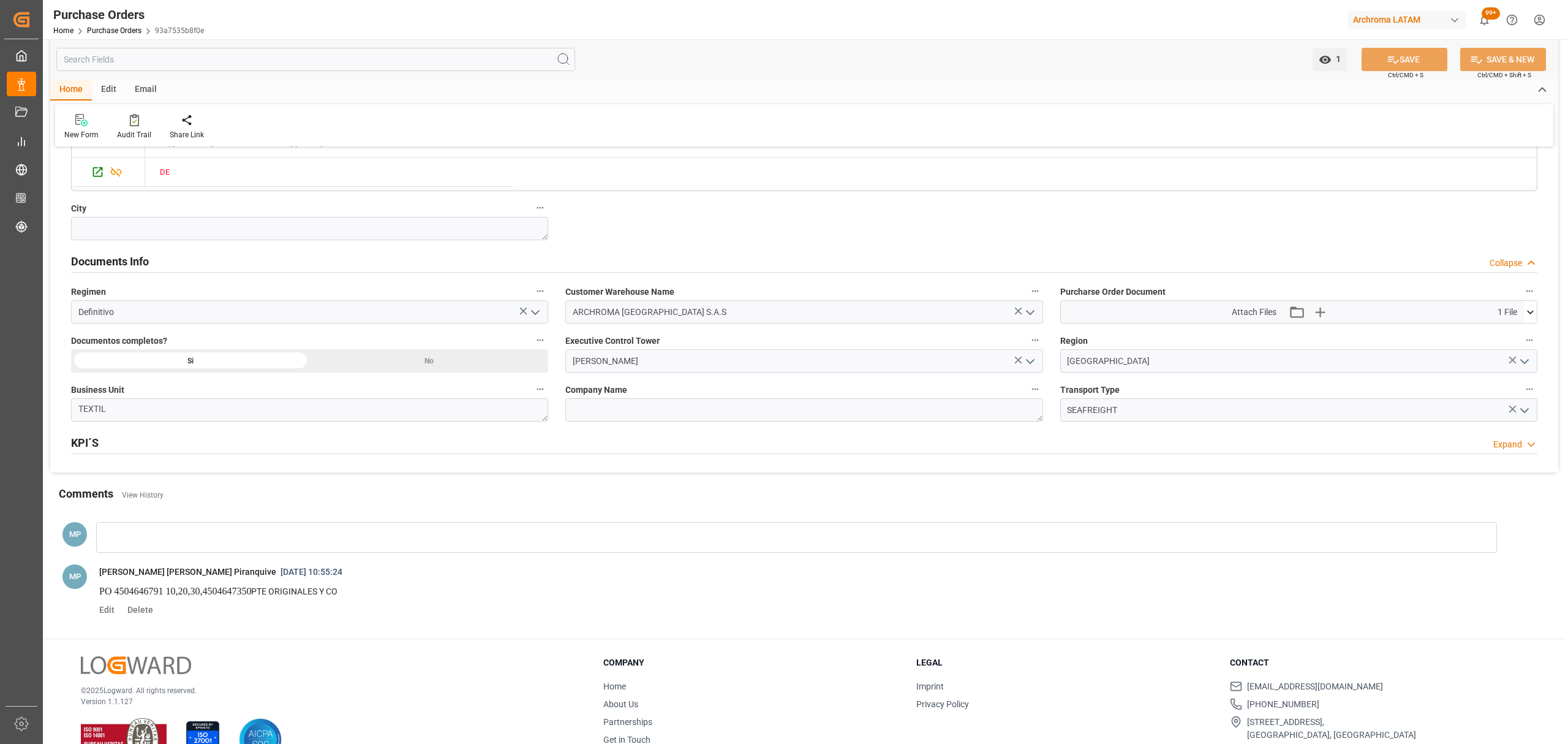
scroll to position [817, 0]
drag, startPoint x: 263, startPoint y: 590, endPoint x: 208, endPoint y: 592, distance: 55.0
click at [208, 592] on p "PO 4504646791 10,20,30,4504647350 PTE ORIGINALES Y CO" at bounding box center [790, 587] width 1383 height 16
copy p "4504647350"
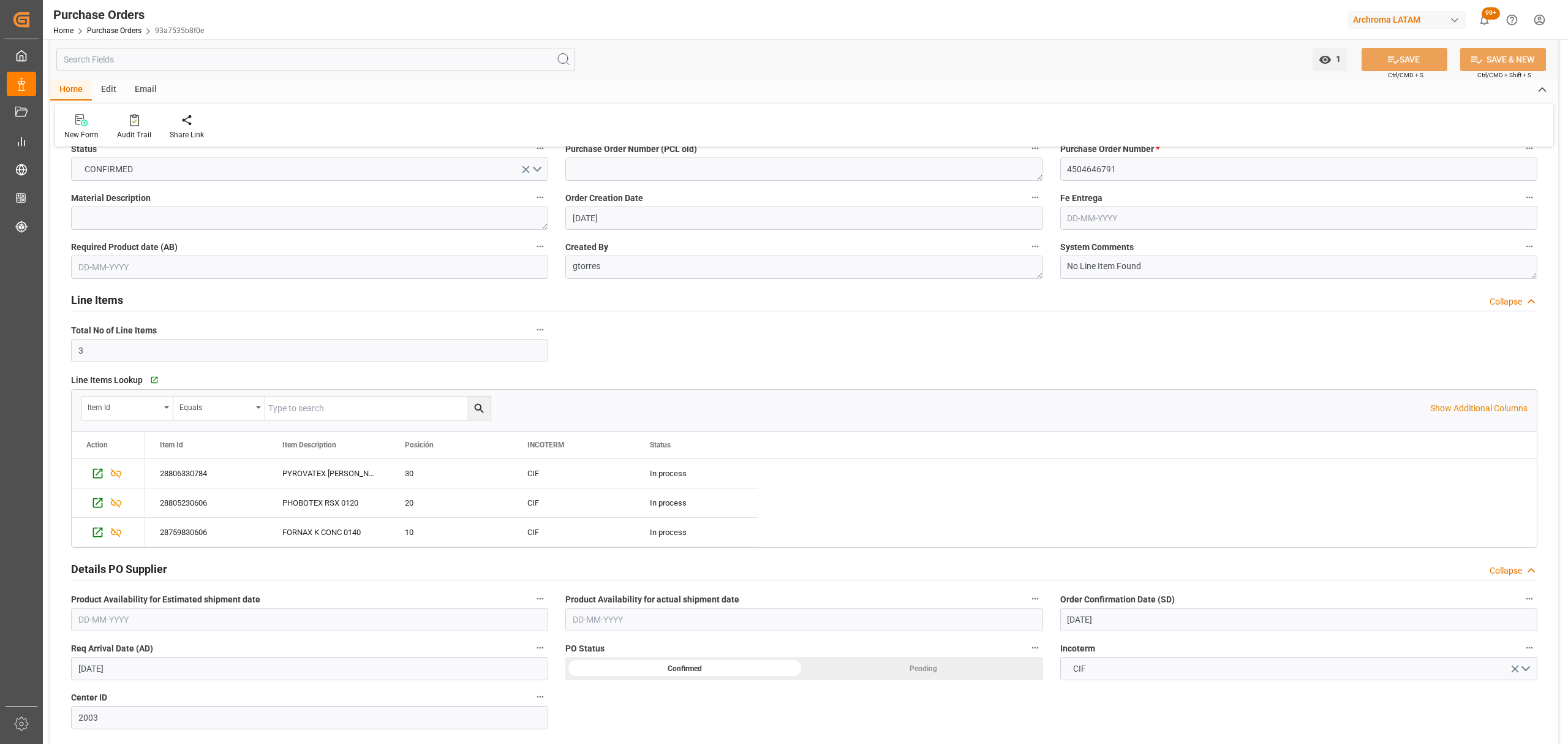
scroll to position [0, 0]
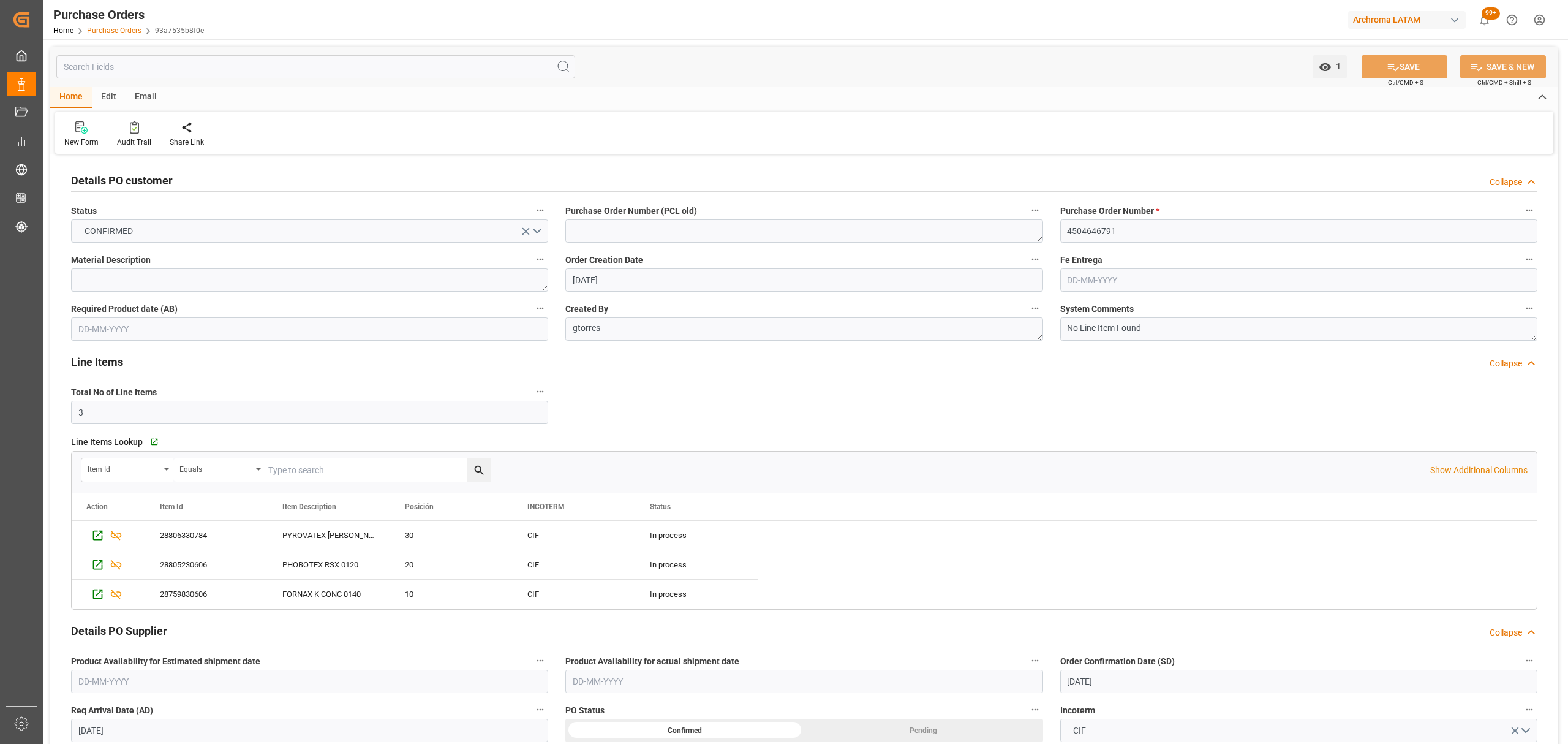
click at [121, 32] on link "Purchase Orders" at bounding box center [114, 31] width 54 height 9
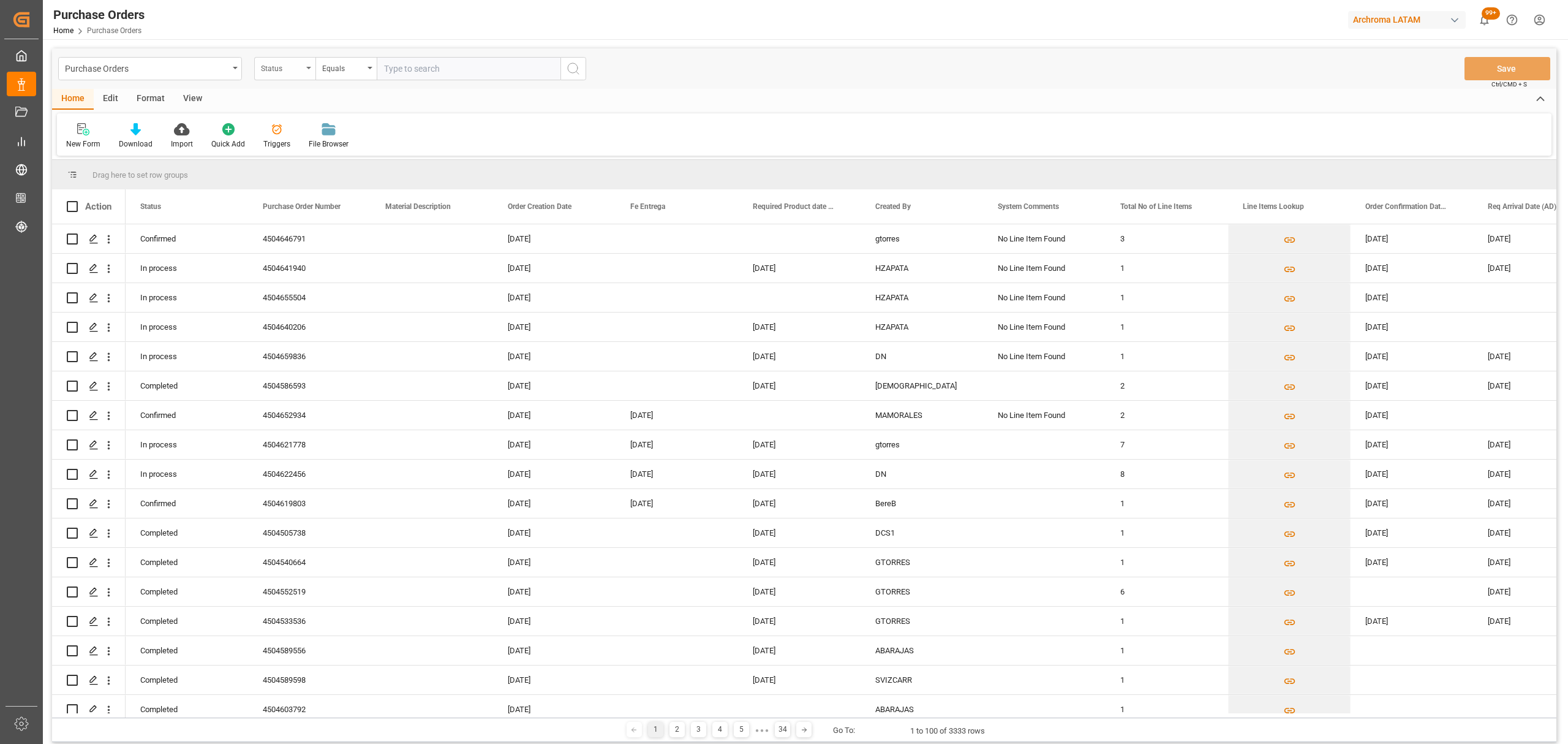
click at [293, 69] on div "Status" at bounding box center [282, 67] width 42 height 14
click at [305, 155] on div "Purchase Order Number" at bounding box center [346, 150] width 182 height 26
click at [341, 64] on div "Equals" at bounding box center [343, 67] width 42 height 14
click at [404, 155] on div "Fuzzy search" at bounding box center [408, 150] width 182 height 26
click at [463, 71] on input "text" at bounding box center [469, 68] width 184 height 24
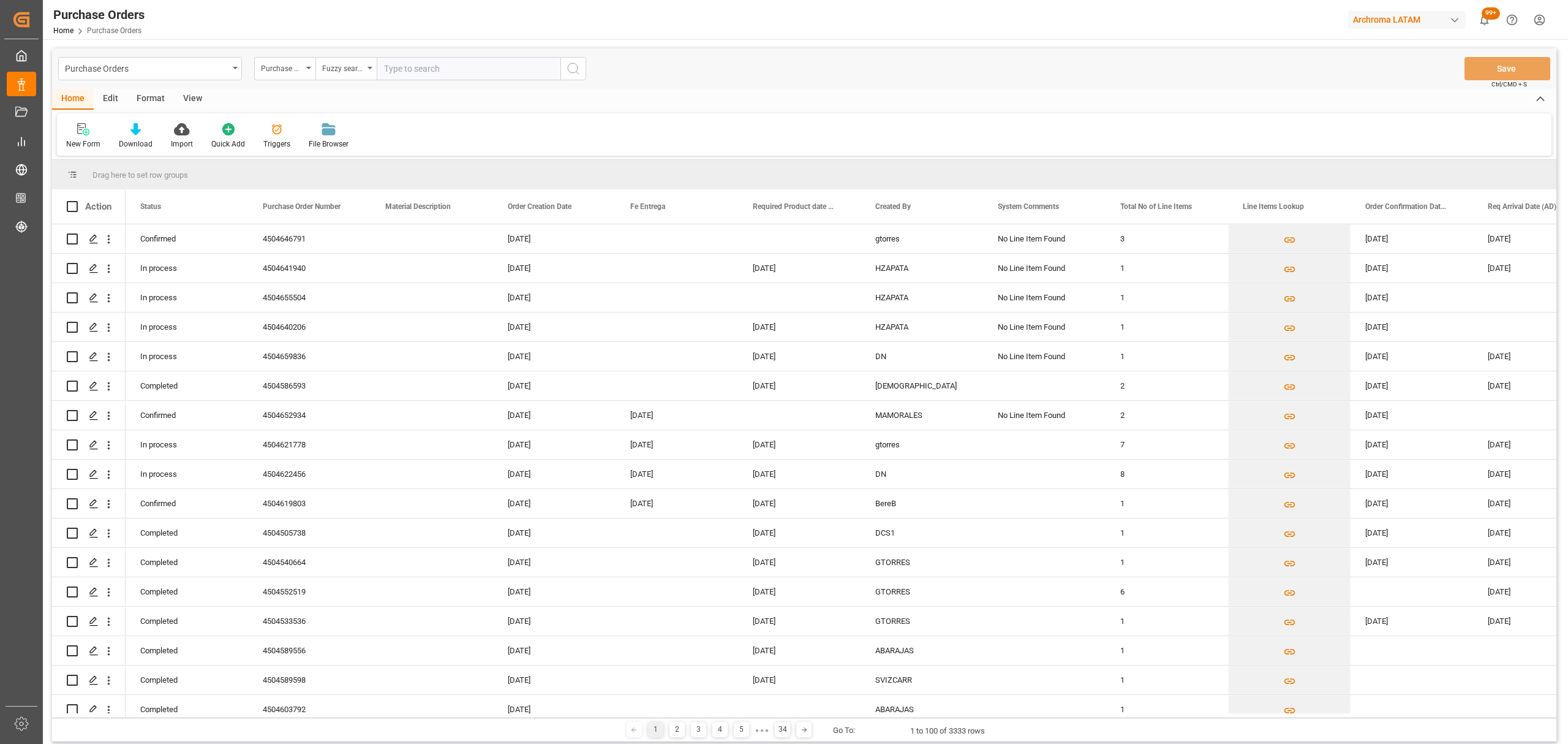
paste input "4504647350"
type input "4504647350"
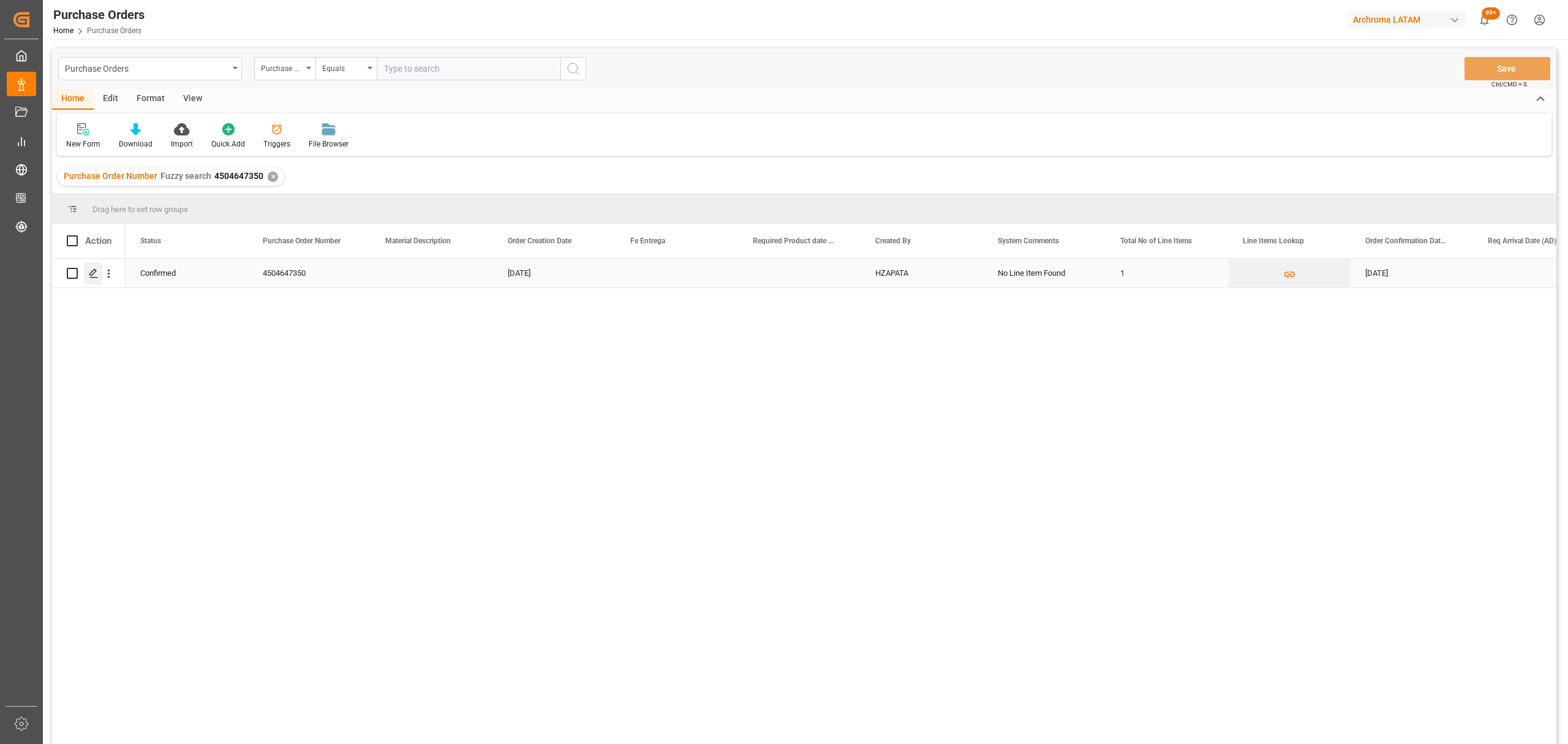
click at [96, 278] on div "Press SPACE to select this row." at bounding box center [93, 273] width 18 height 23
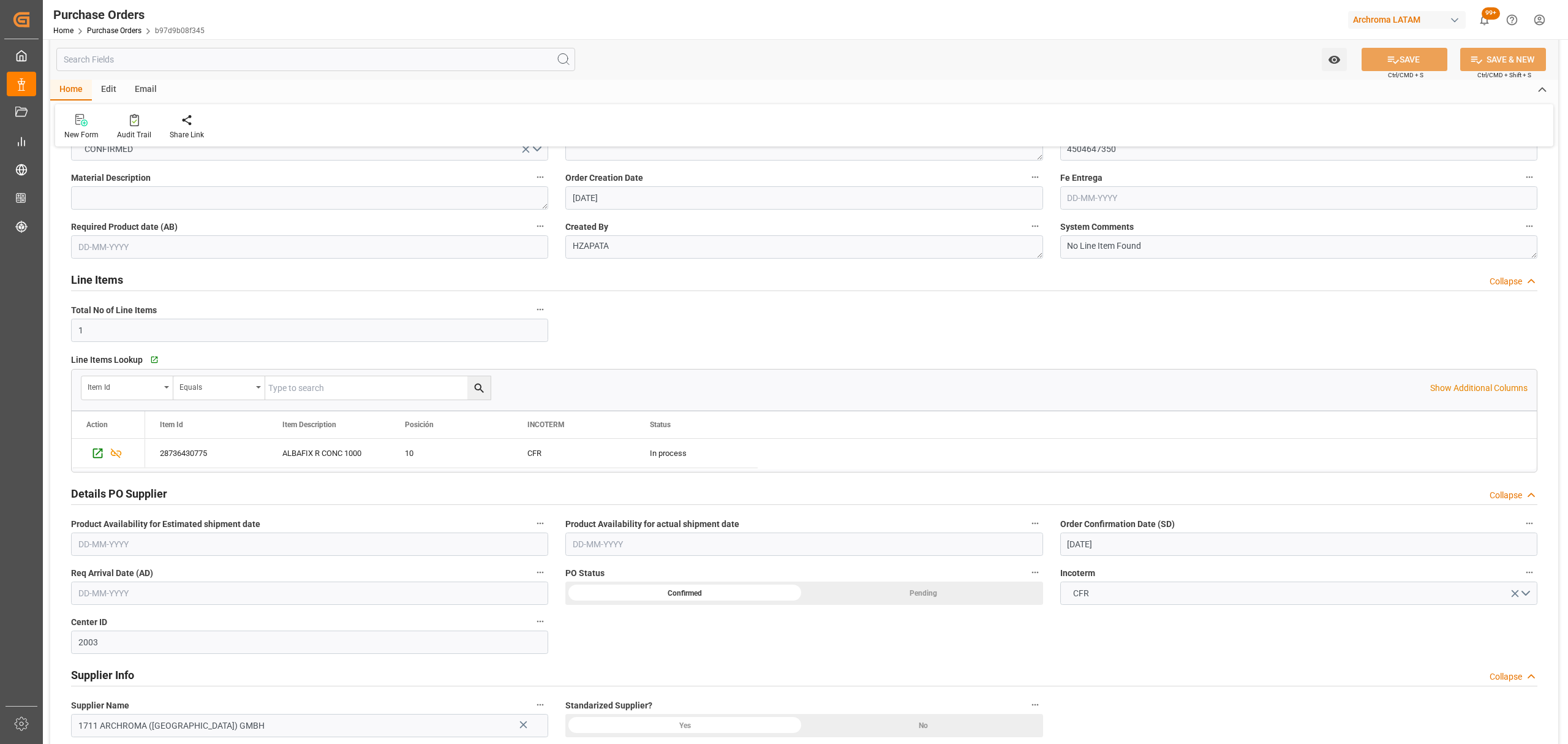
scroll to position [82, 0]
click at [167, 255] on input "text" at bounding box center [310, 247] width 477 height 24
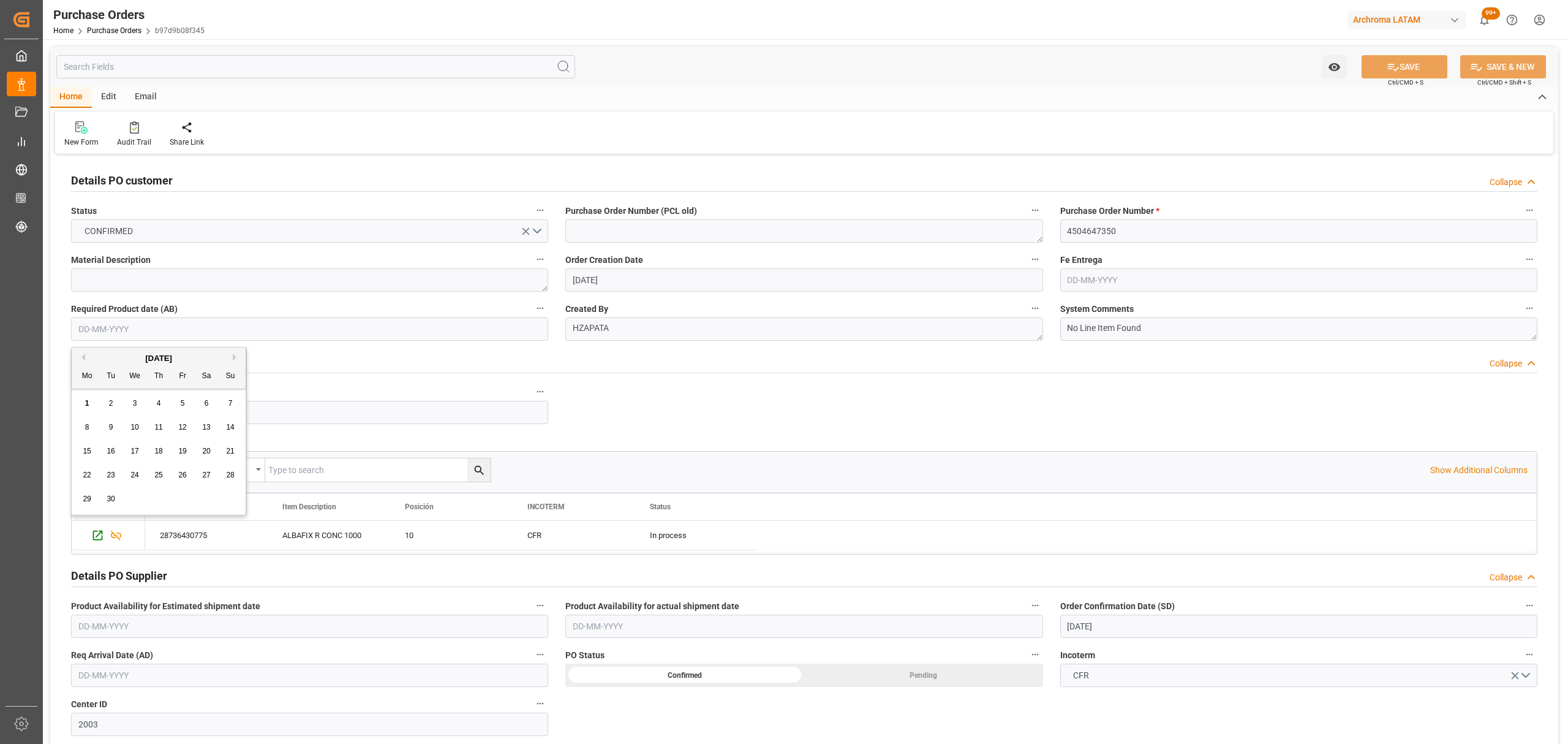
click at [748, 355] on div "Line Items Collapse" at bounding box center [804, 361] width 1466 height 24
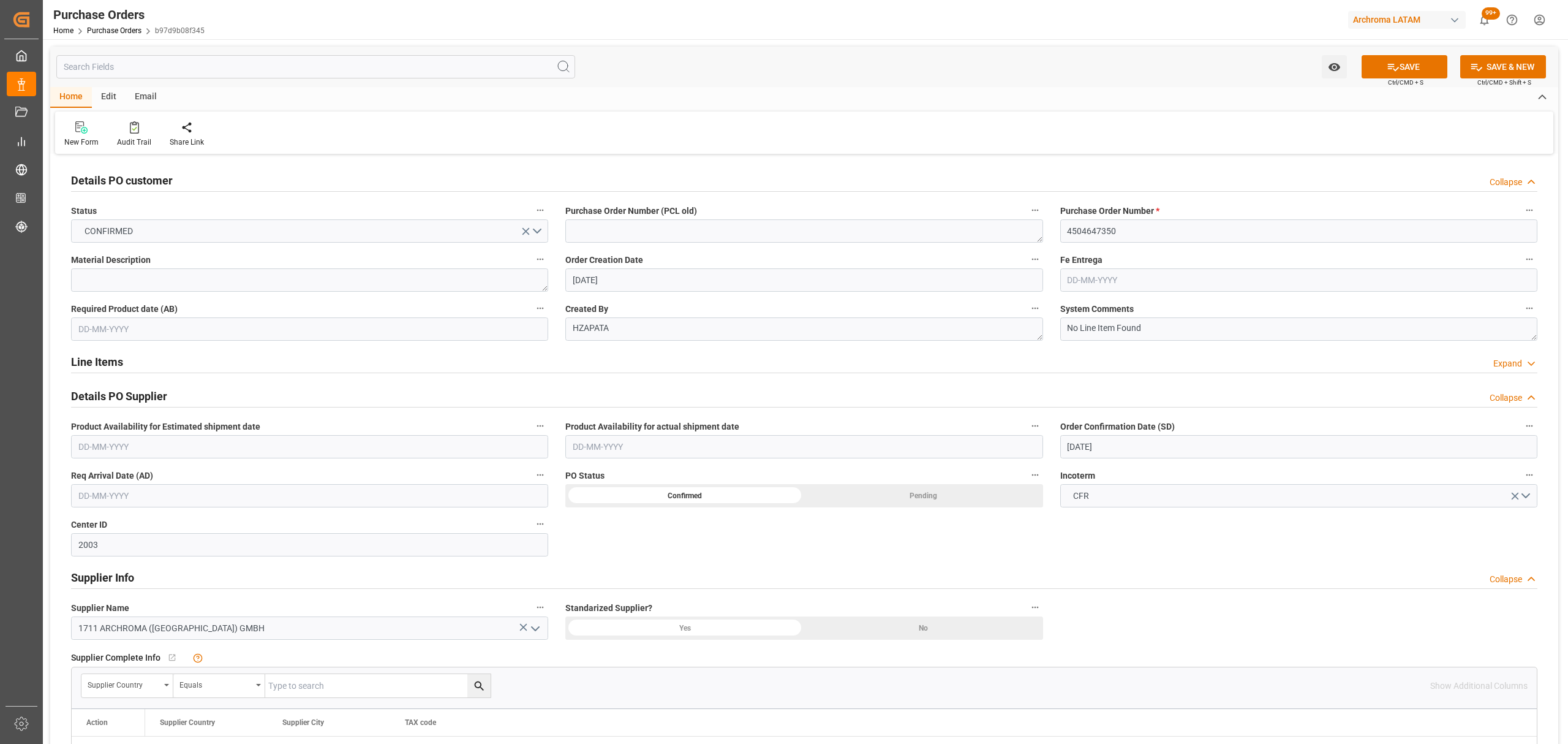
click at [751, 355] on div "Line Items Expand" at bounding box center [804, 361] width 1466 height 24
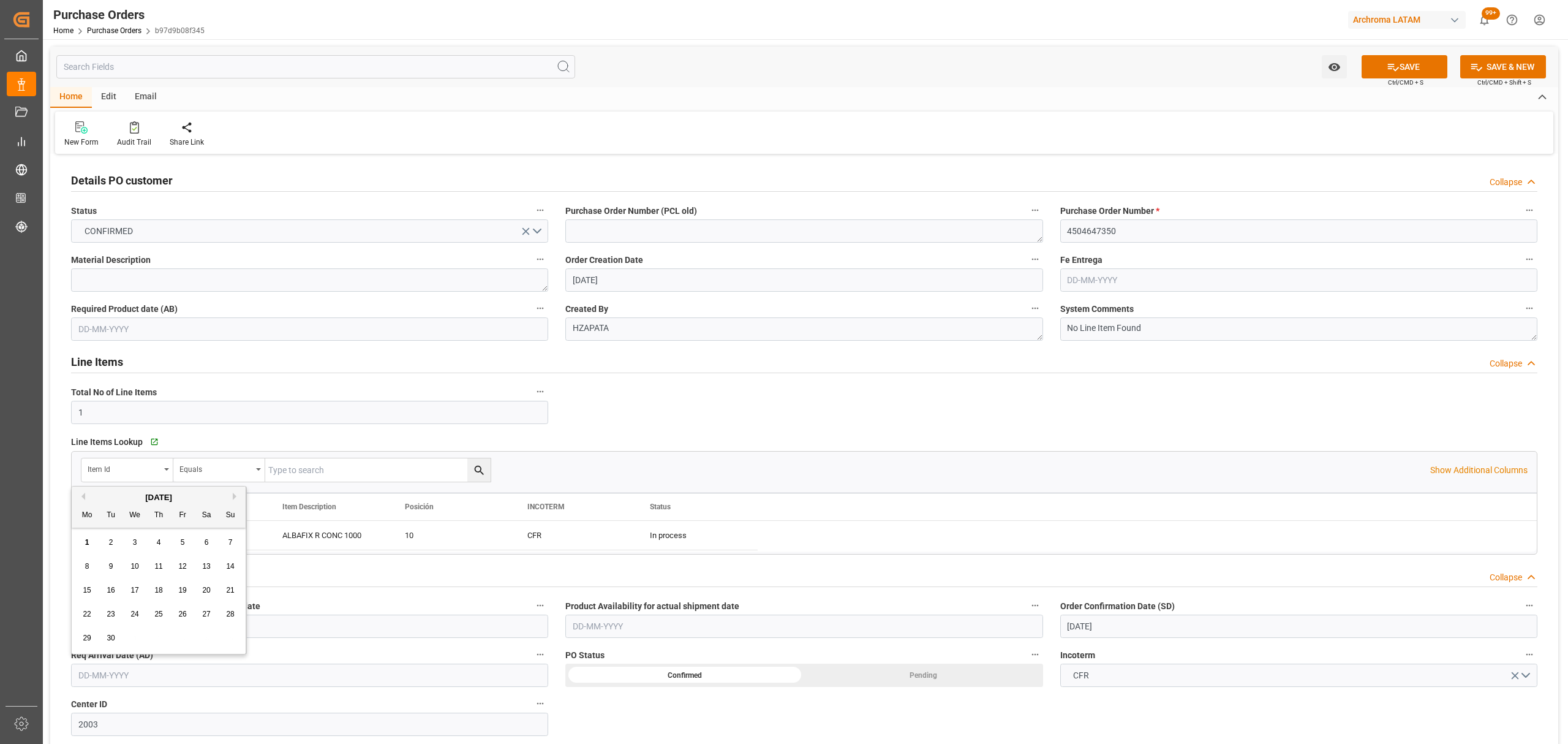
drag, startPoint x: 158, startPoint y: 680, endPoint x: 162, endPoint y: 674, distance: 7.2
click at [159, 680] on input "text" at bounding box center [310, 675] width 477 height 24
click at [130, 638] on div "29 30 1 2 3 4 5" at bounding box center [158, 638] width 167 height 24
click at [98, 616] on div "22 23 24 25 26 27 28" at bounding box center [158, 614] width 167 height 24
click at [116, 615] on div "23" at bounding box center [111, 614] width 15 height 15
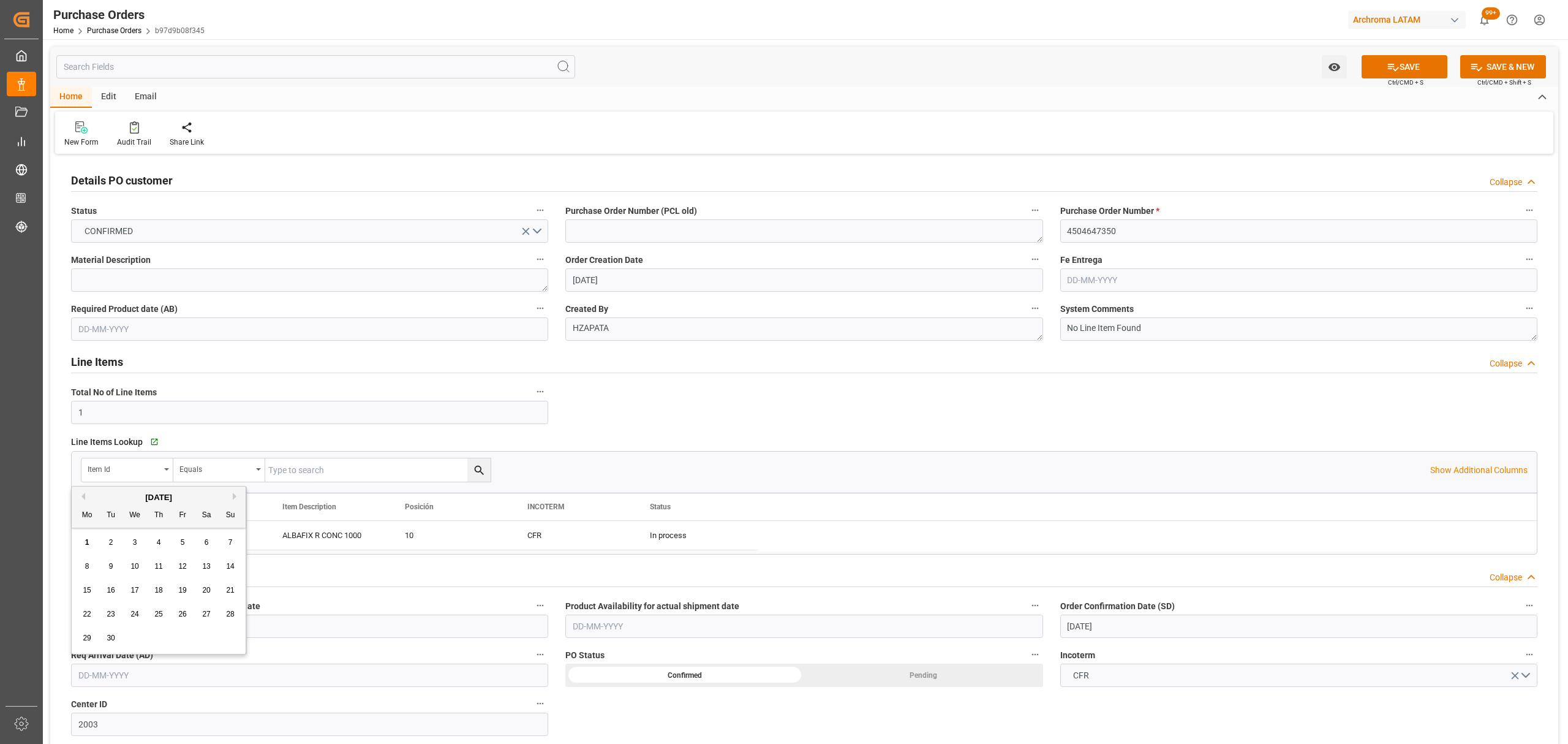
type input "[DATE]"
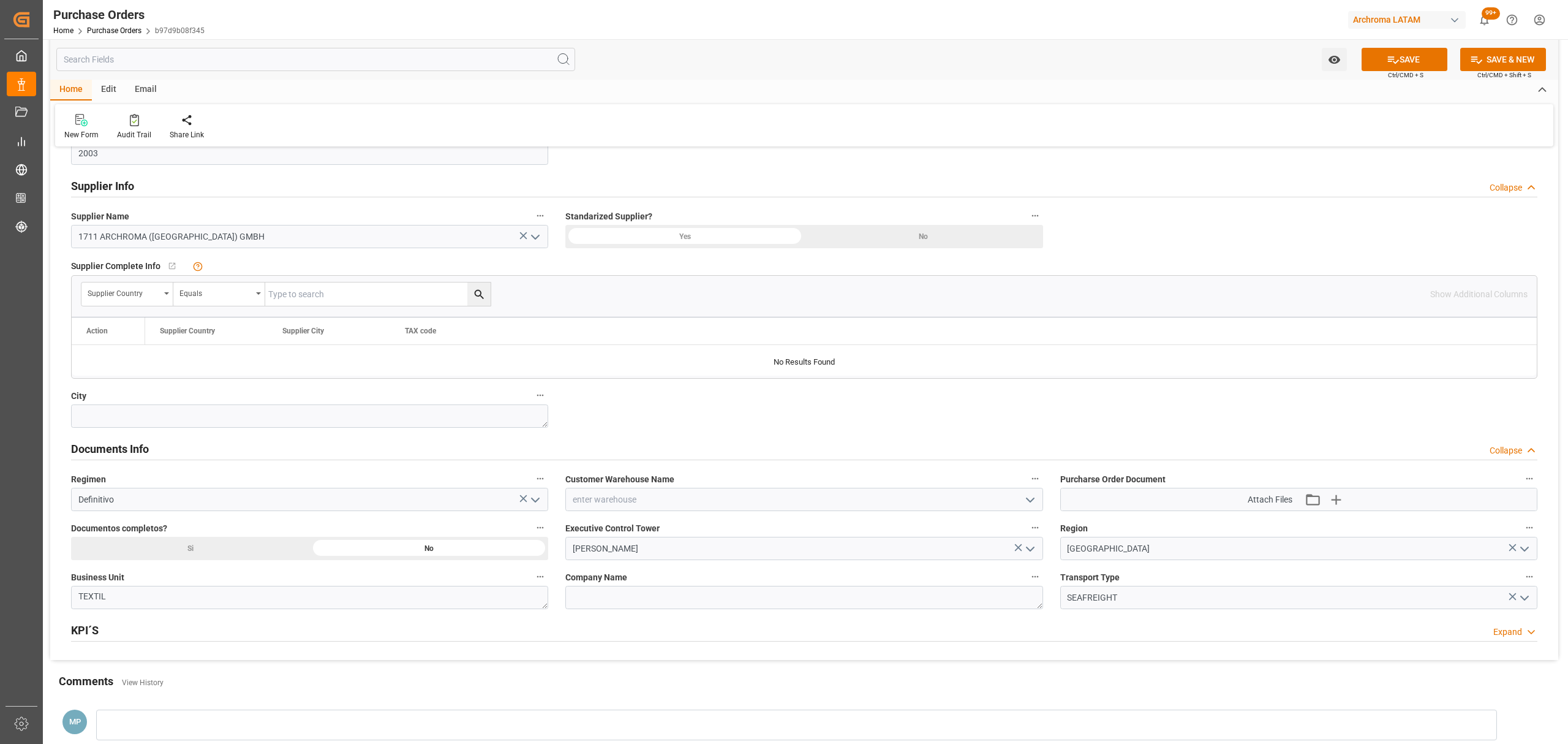
scroll to position [572, 0]
click at [1023, 509] on button "open menu" at bounding box center [1029, 499] width 18 height 19
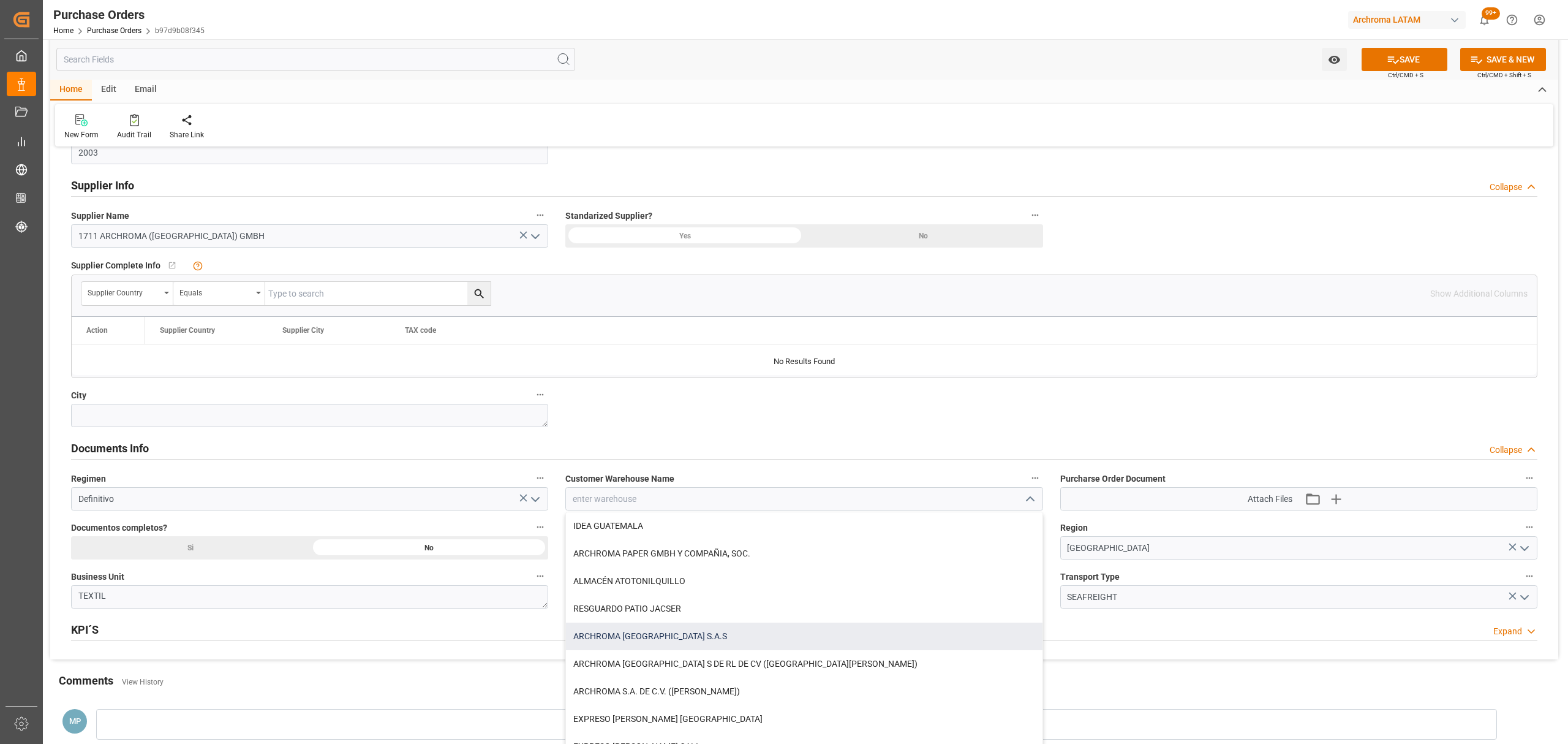
click at [692, 647] on div "ARCHROMA [GEOGRAPHIC_DATA] S.A.S" at bounding box center [803, 636] width 476 height 27
type input "ARCHROMA [GEOGRAPHIC_DATA] S.A.S"
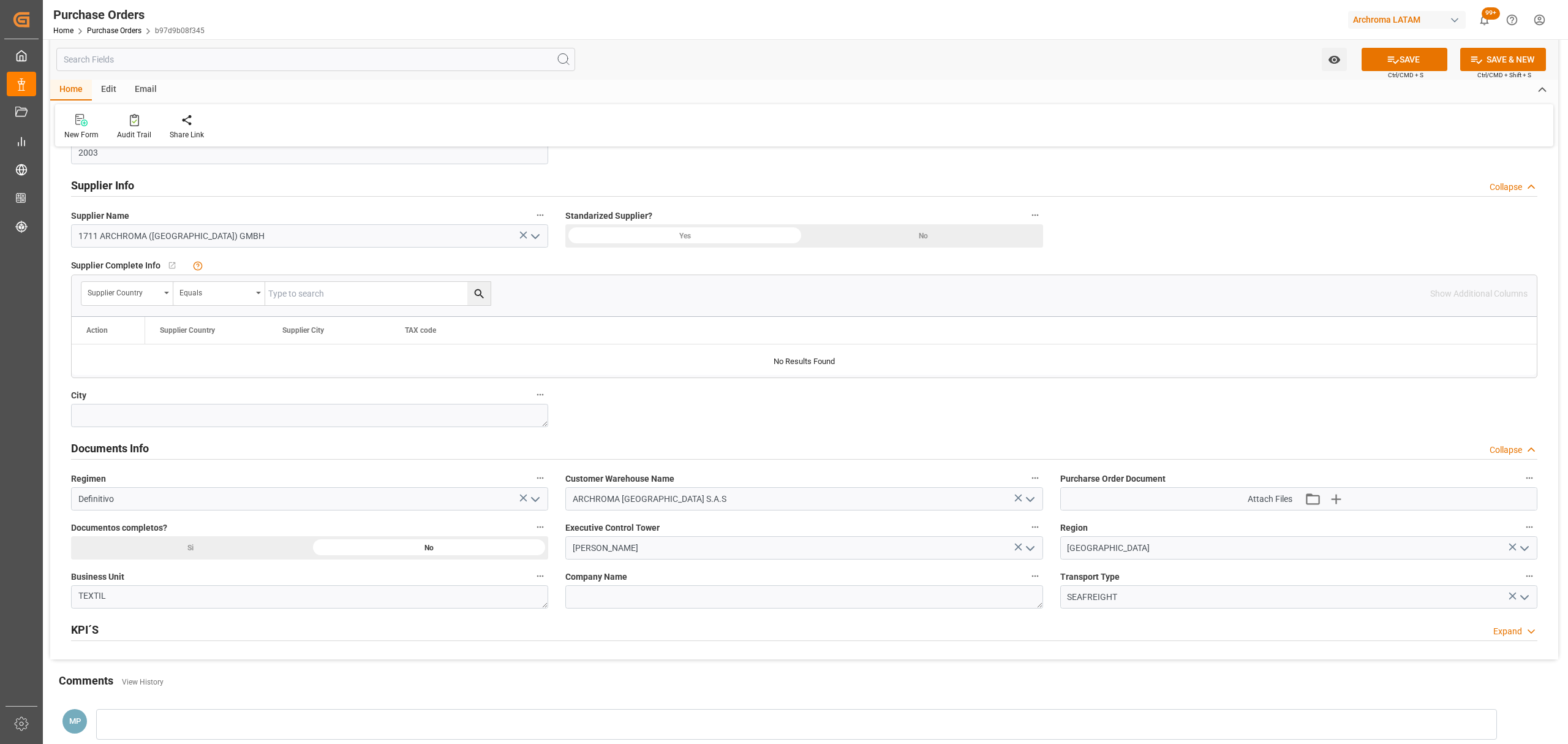
click at [565, 115] on div "Si" at bounding box center [684, 104] width 239 height 24
click at [1341, 500] on icon "button" at bounding box center [1335, 498] width 20 height 20
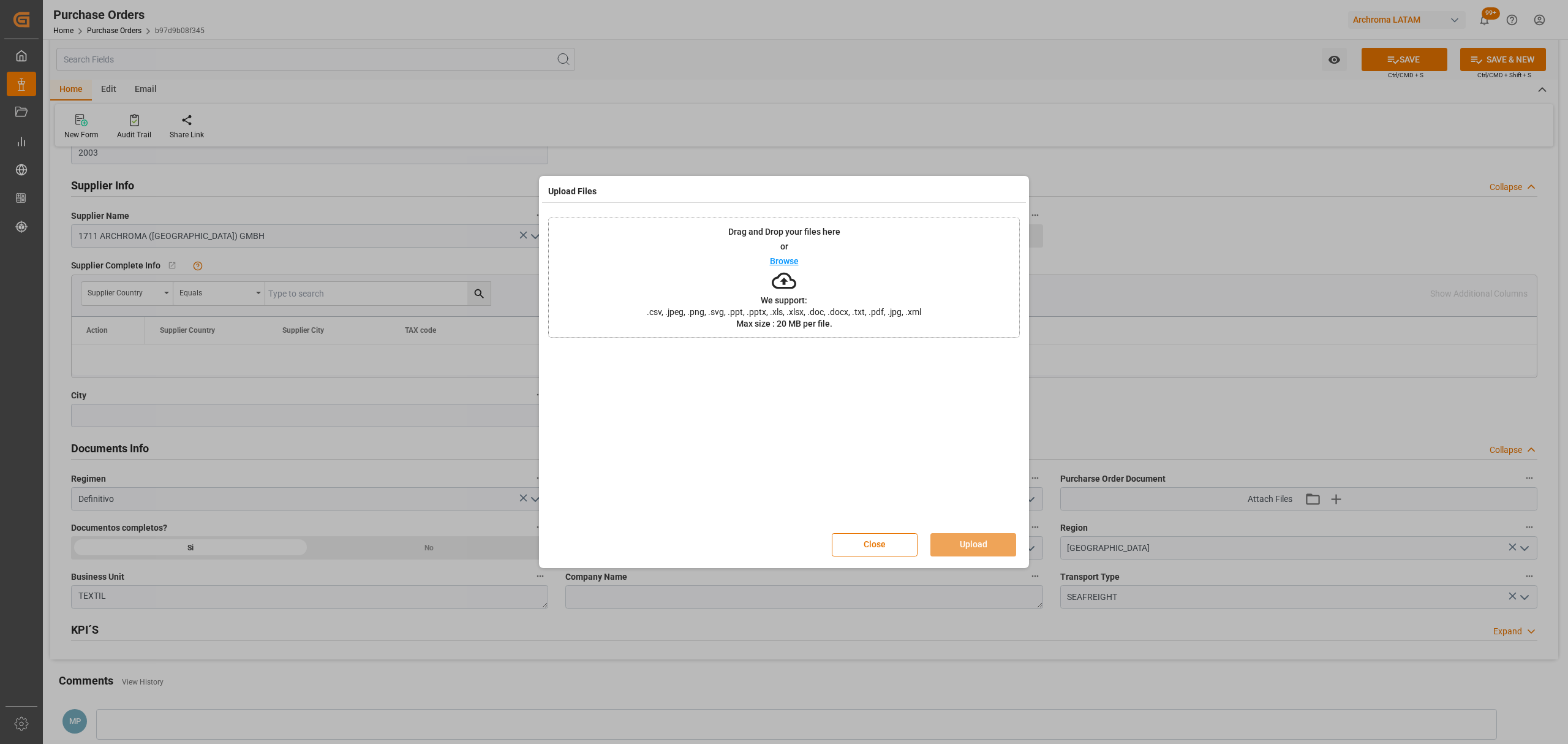
click at [798, 258] on div "Drag and Drop your files here or Browse We support: .csv, .jpeg, .png, .svg, .p…" at bounding box center [784, 277] width 472 height 120
click at [983, 549] on button "Upload" at bounding box center [973, 545] width 86 height 24
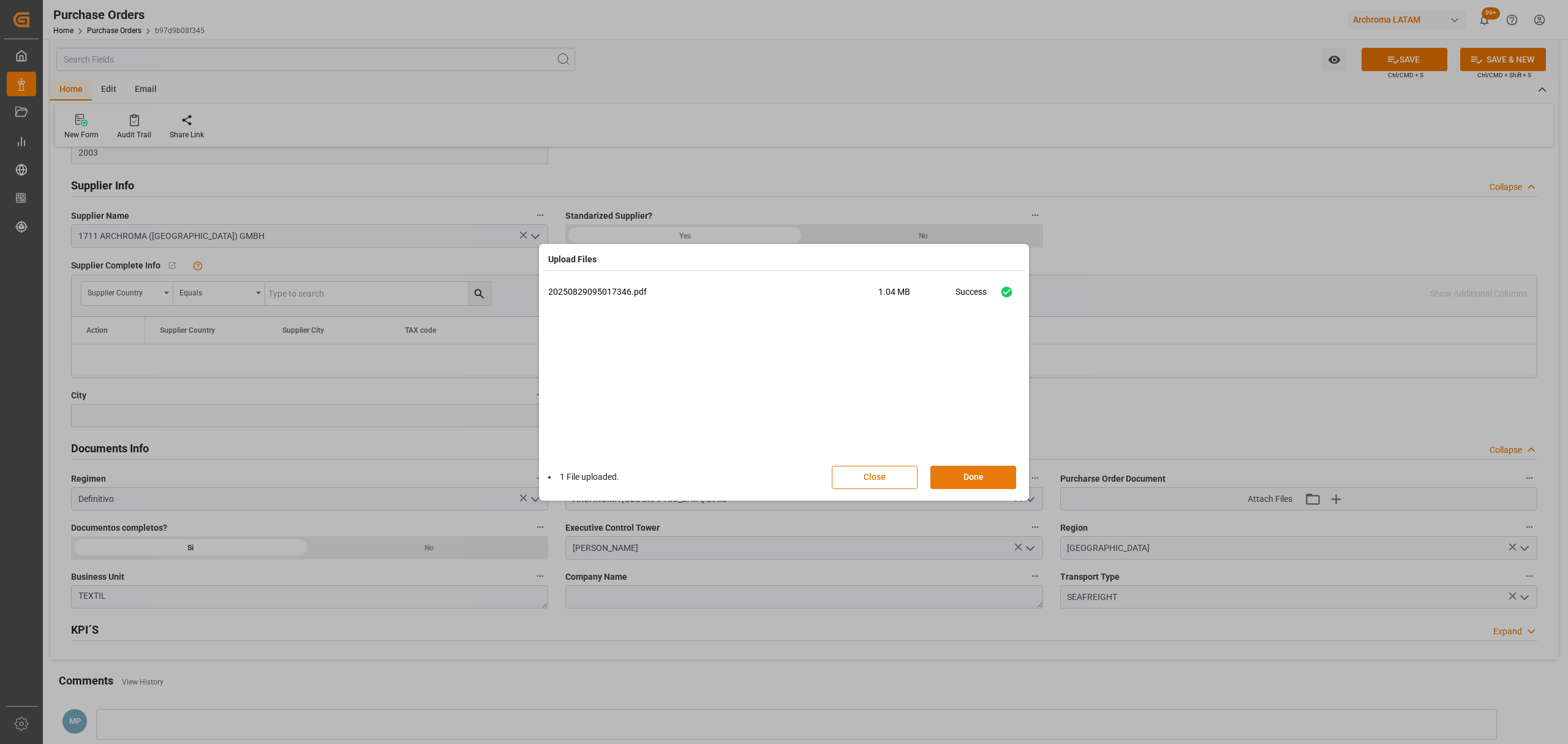
click at [962, 478] on button "Done" at bounding box center [973, 478] width 86 height 24
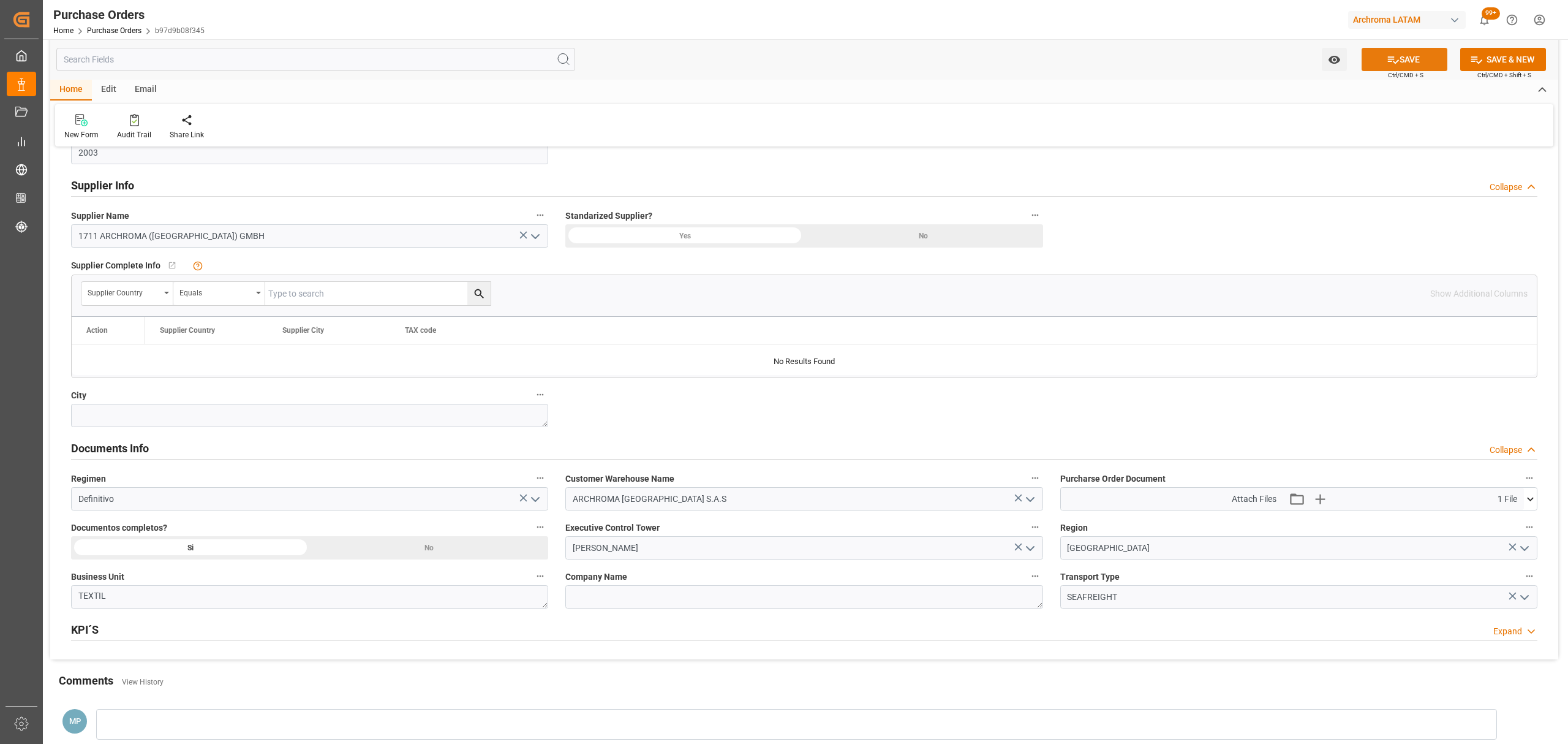
click at [1395, 57] on icon at bounding box center [1392, 59] width 13 height 13
click at [1336, 63] on icon "open menu" at bounding box center [1334, 60] width 12 height 8
click at [1255, 83] on span "Start Watching" at bounding box center [1283, 86] width 111 height 13
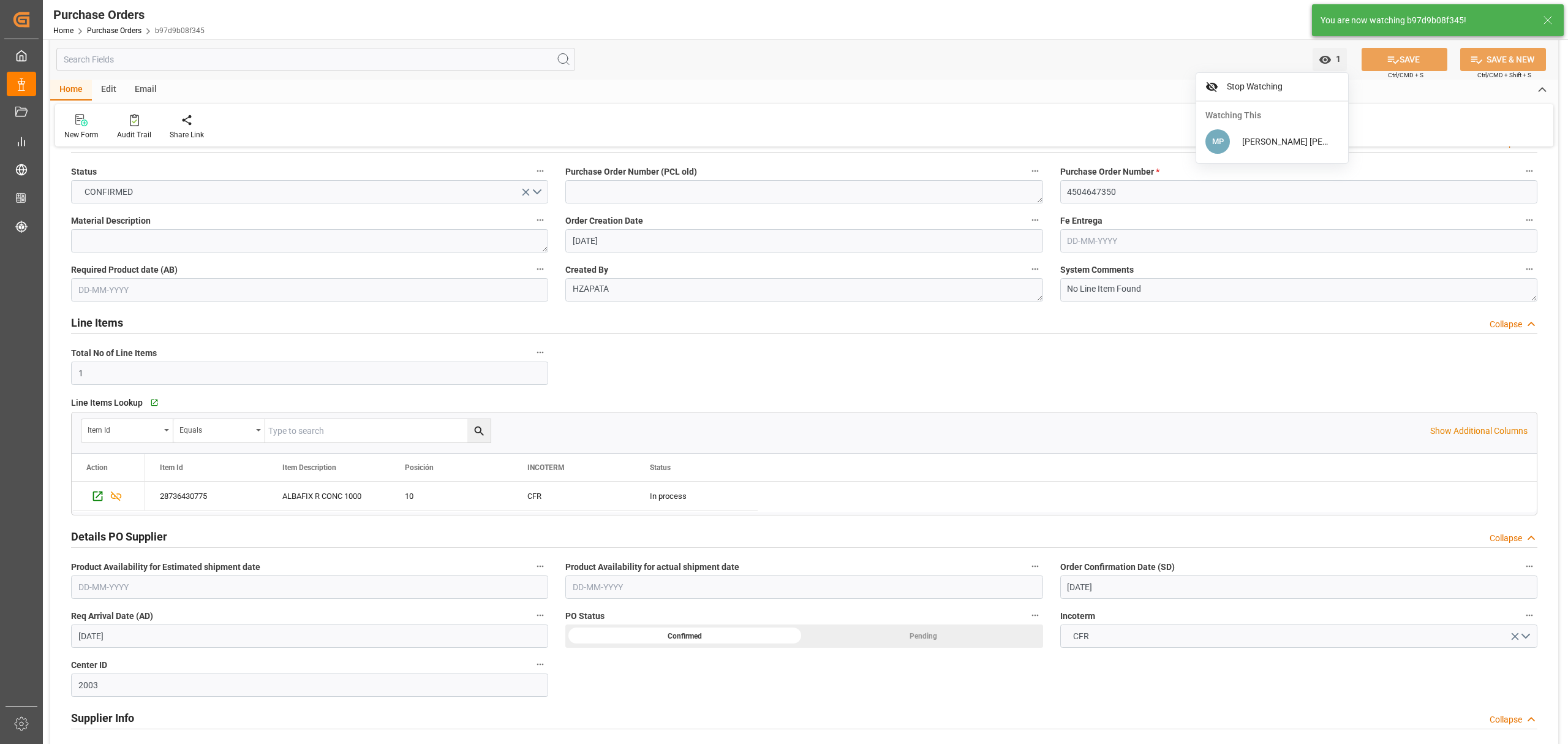
scroll to position [0, 0]
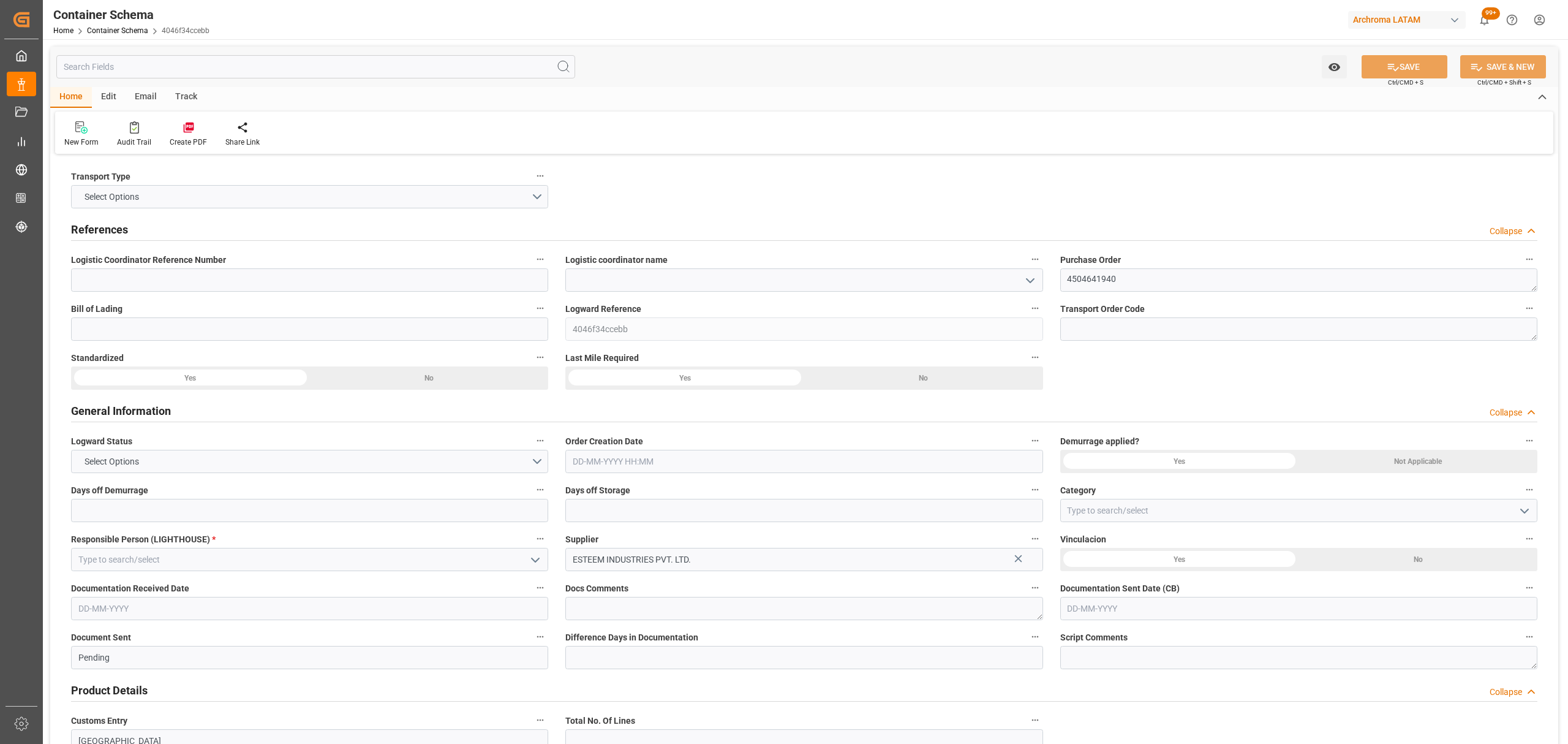
type input "0"
type input "1"
type input "22"
type input "4840"
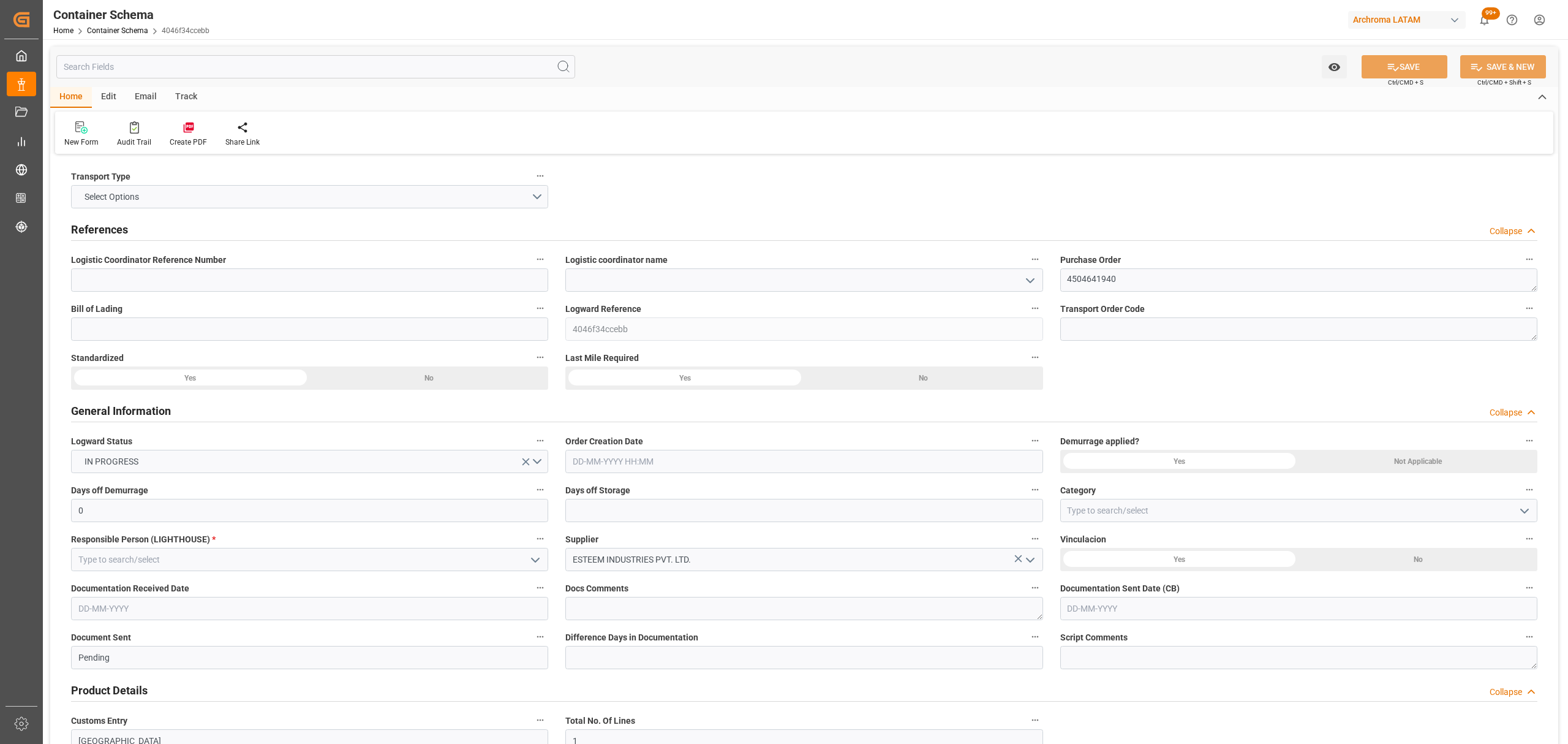
drag, startPoint x: 670, startPoint y: 458, endPoint x: 674, endPoint y: 444, distance: 14.6
click at [670, 458] on input "text" at bounding box center [803, 461] width 477 height 24
click at [579, 535] on div "1" at bounding box center [581, 536] width 15 height 15
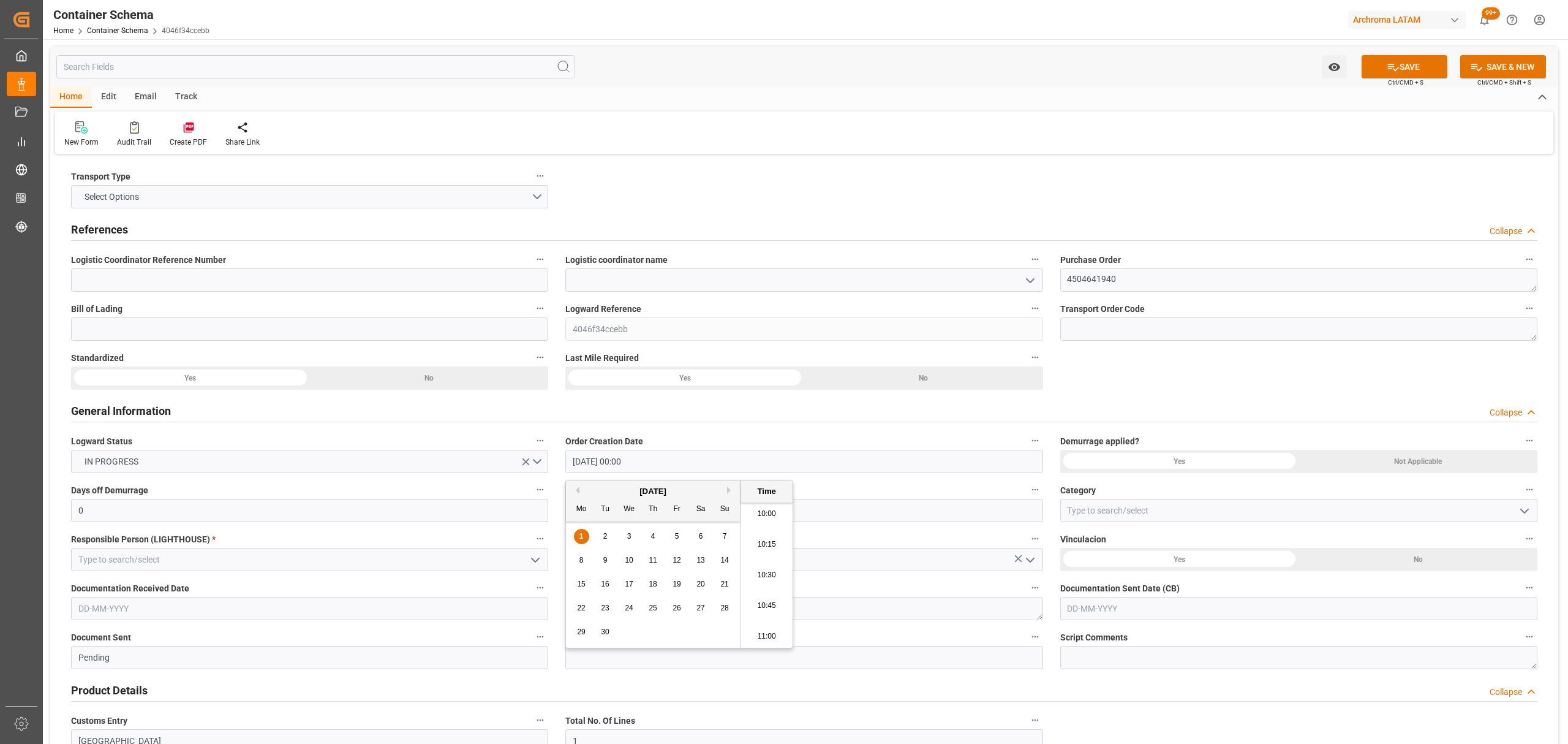
click at [579, 537] on span "1" at bounding box center [581, 536] width 4 height 9
click at [768, 527] on li "10:45" at bounding box center [766, 524] width 52 height 31
type input "01-09-2025 10:45"
click at [1517, 517] on icon "open menu" at bounding box center [1525, 511] width 15 height 15
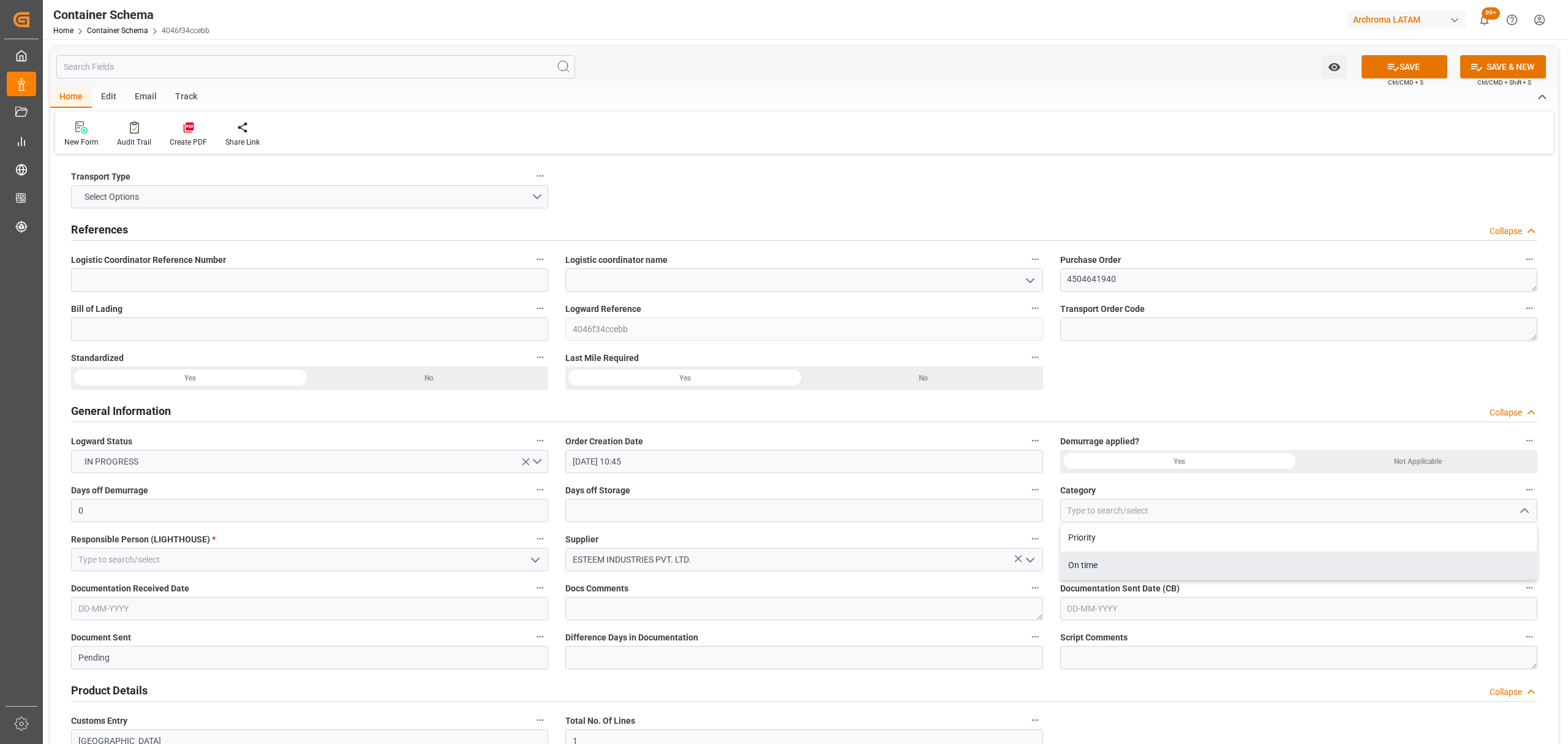
click at [1098, 561] on div "On time" at bounding box center [1299, 564] width 476 height 27
type input "On time"
click at [1034, 285] on icon "open menu" at bounding box center [1030, 280] width 15 height 15
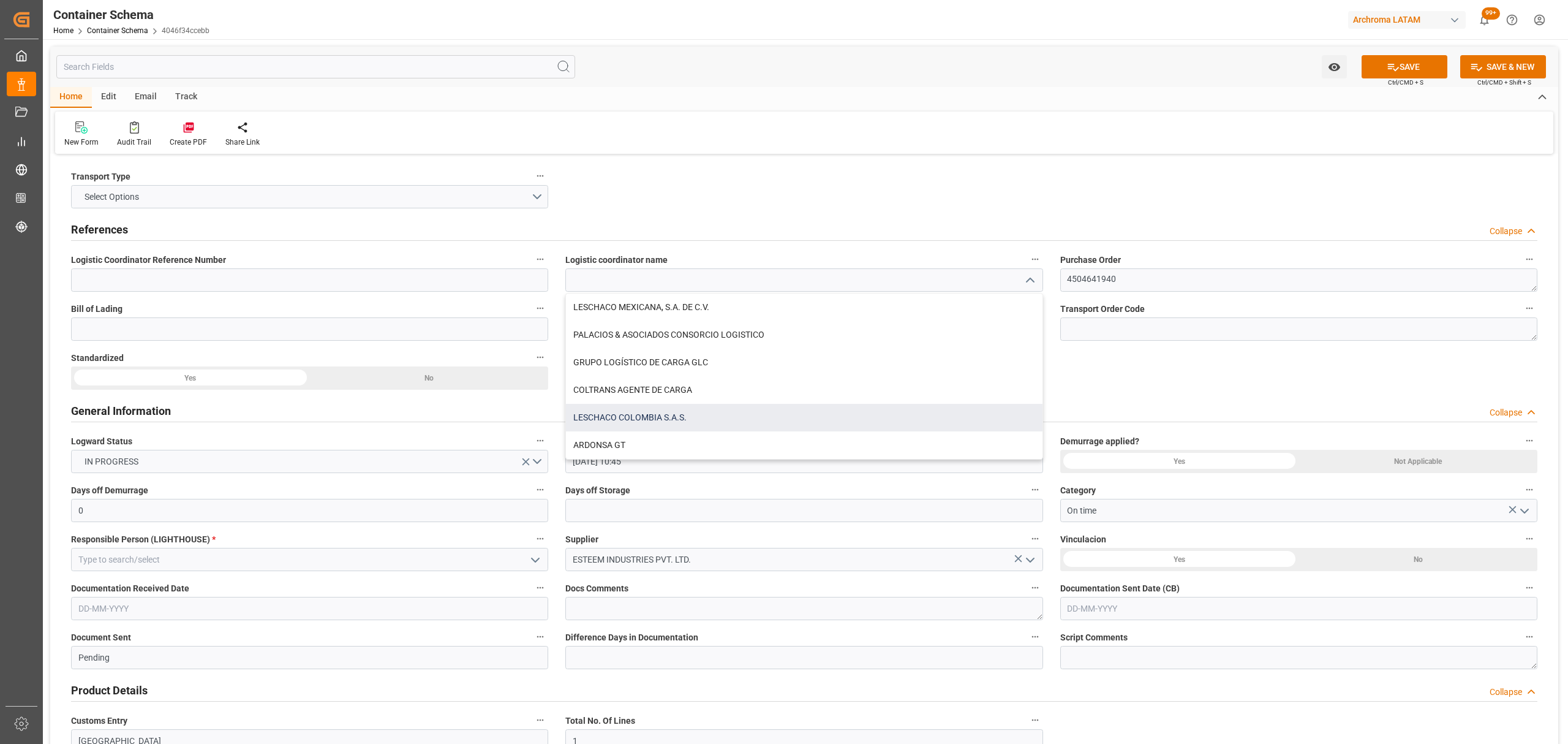
click at [689, 417] on div "LESCHACO COLOMBIA S.A.S." at bounding box center [803, 417] width 476 height 27
type input "LESCHACO COLOMBIA S.A.S."
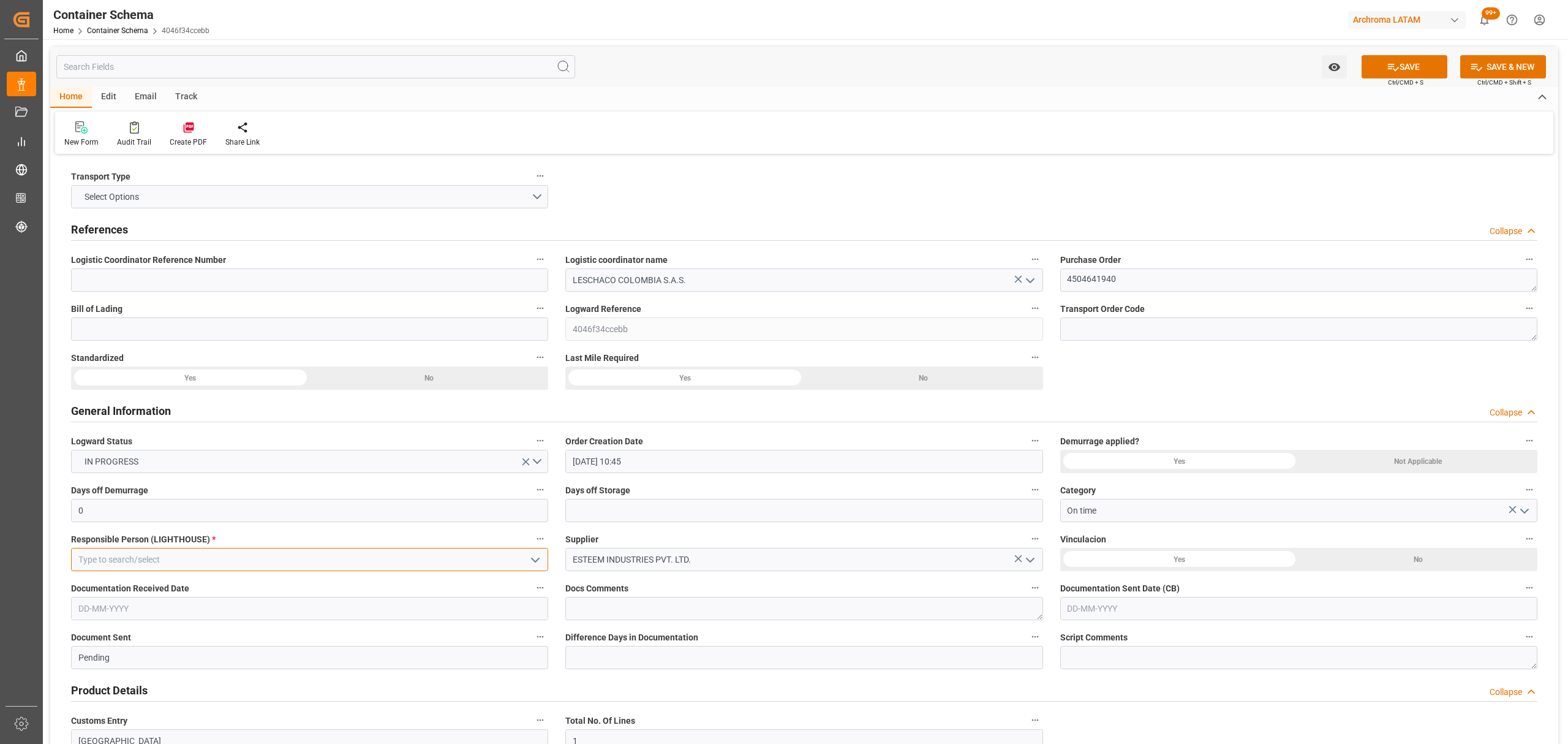
click at [238, 559] on input at bounding box center [310, 559] width 477 height 24
click at [529, 561] on icon "open menu" at bounding box center [536, 560] width 15 height 15
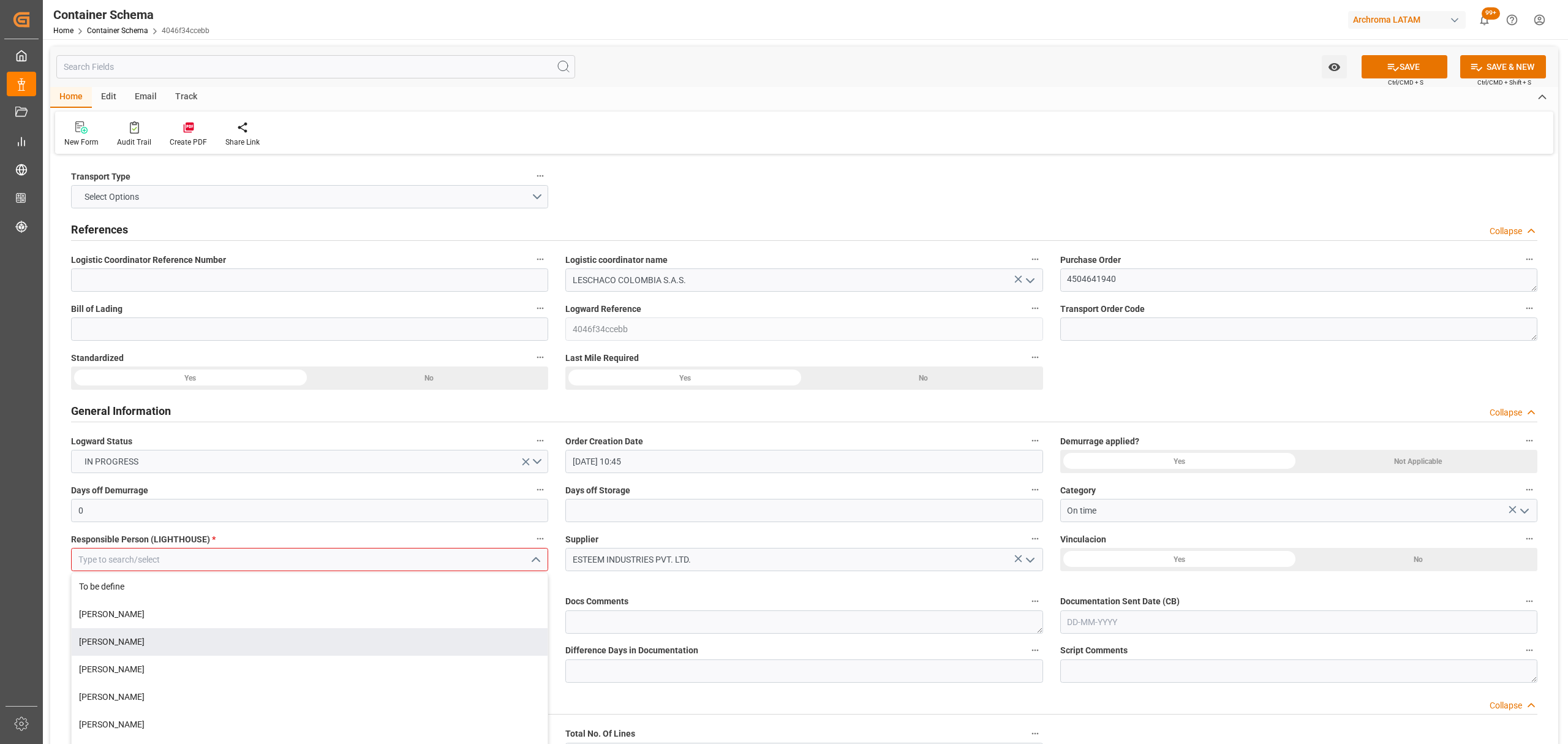
click at [148, 645] on div "[PERSON_NAME]" at bounding box center [309, 641] width 476 height 27
type input "[PERSON_NAME]"
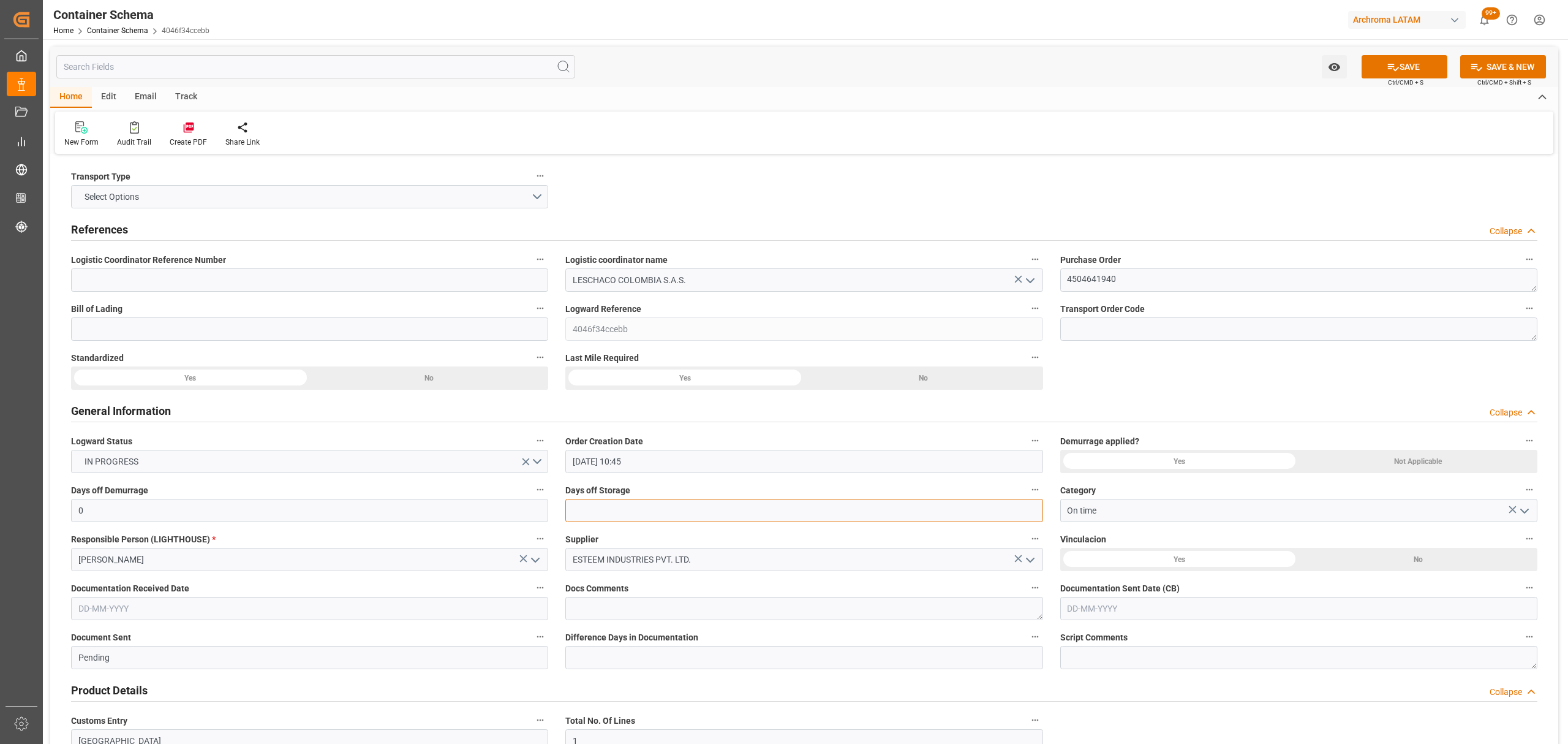
click at [790, 512] on input "text" at bounding box center [803, 511] width 477 height 24
type input "3"
click at [240, 327] on input at bounding box center [310, 329] width 477 height 24
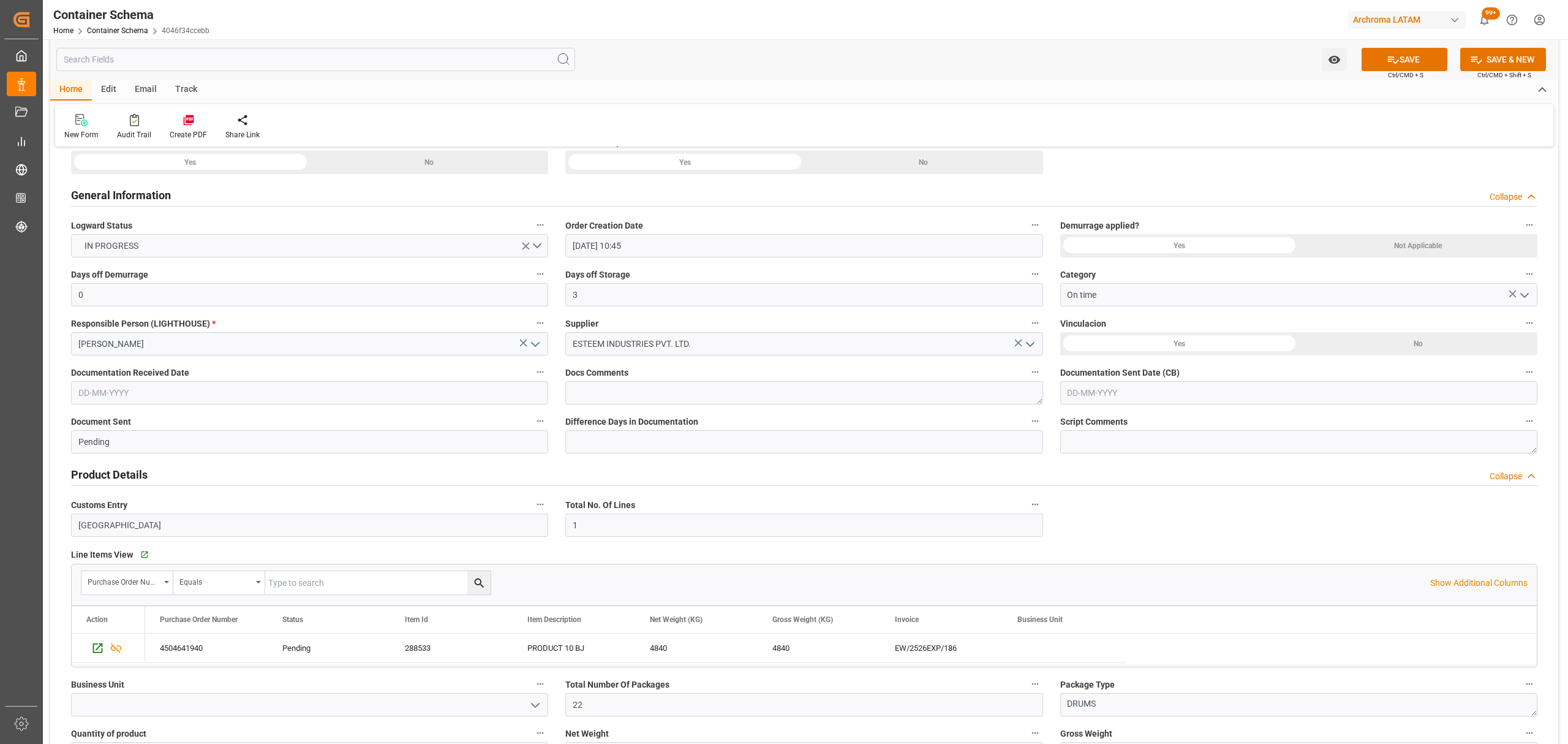
scroll to position [245, 0]
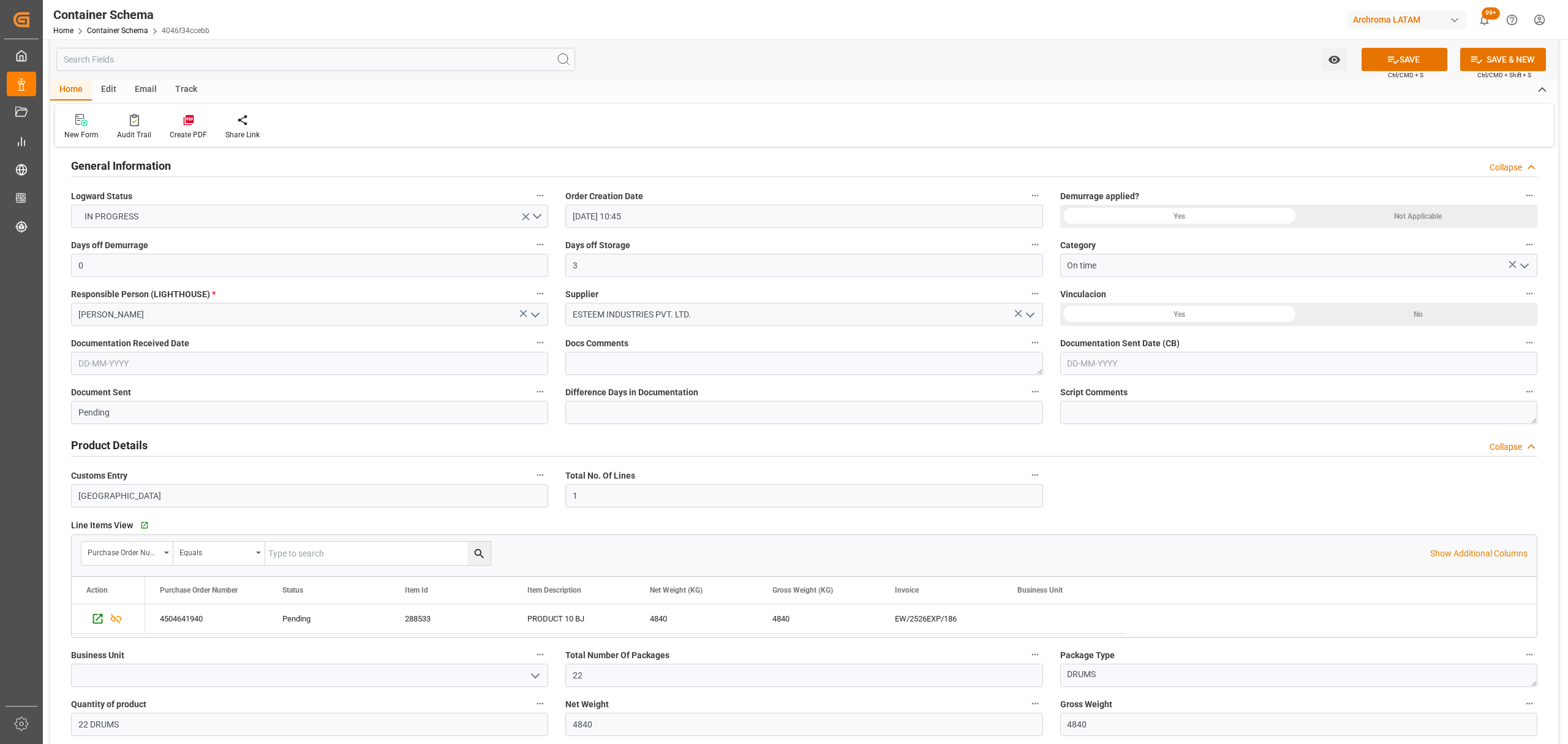
type input "FMC082504234"
drag, startPoint x: 1128, startPoint y: 374, endPoint x: 1118, endPoint y: 373, distance: 10.0
click at [1128, 371] on input "text" at bounding box center [1299, 364] width 477 height 24
click at [1076, 436] on span "1" at bounding box center [1076, 438] width 4 height 9
type input "[DATE]"
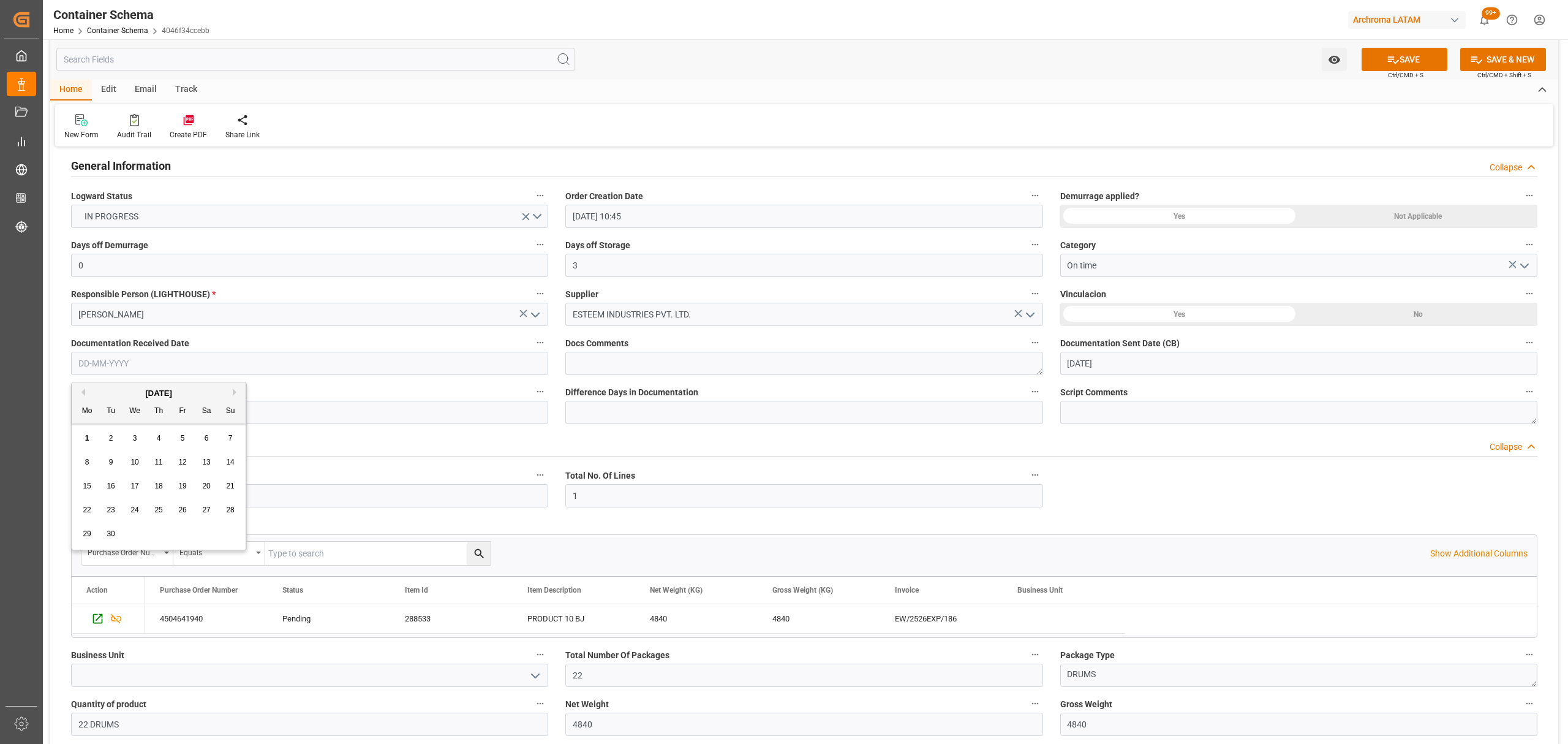
click at [170, 364] on input "text" at bounding box center [310, 364] width 477 height 24
click at [85, 437] on span "1" at bounding box center [88, 438] width 4 height 9
type input "[DATE]"
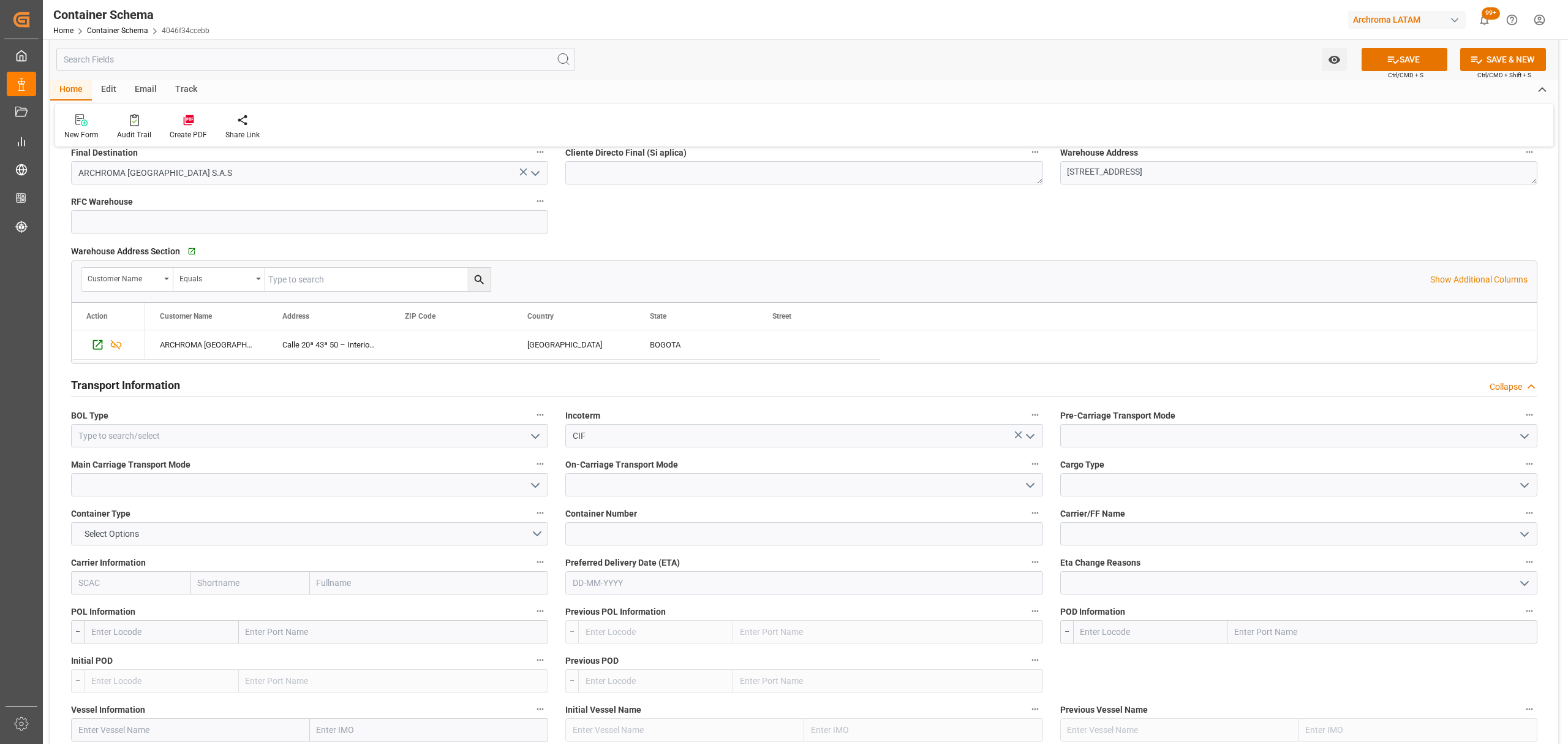
scroll to position [898, 0]
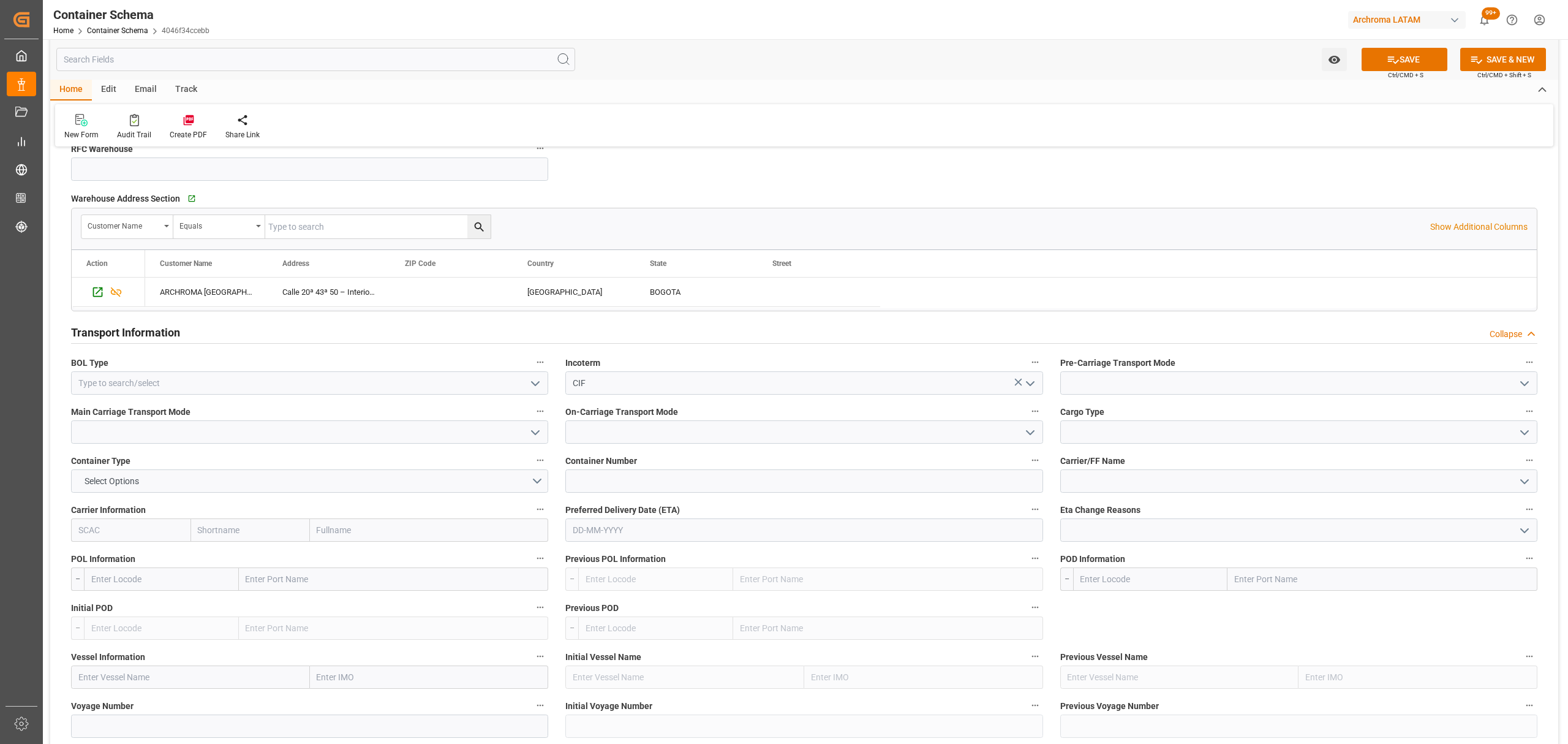
click at [536, 439] on icon "open menu" at bounding box center [536, 433] width 15 height 15
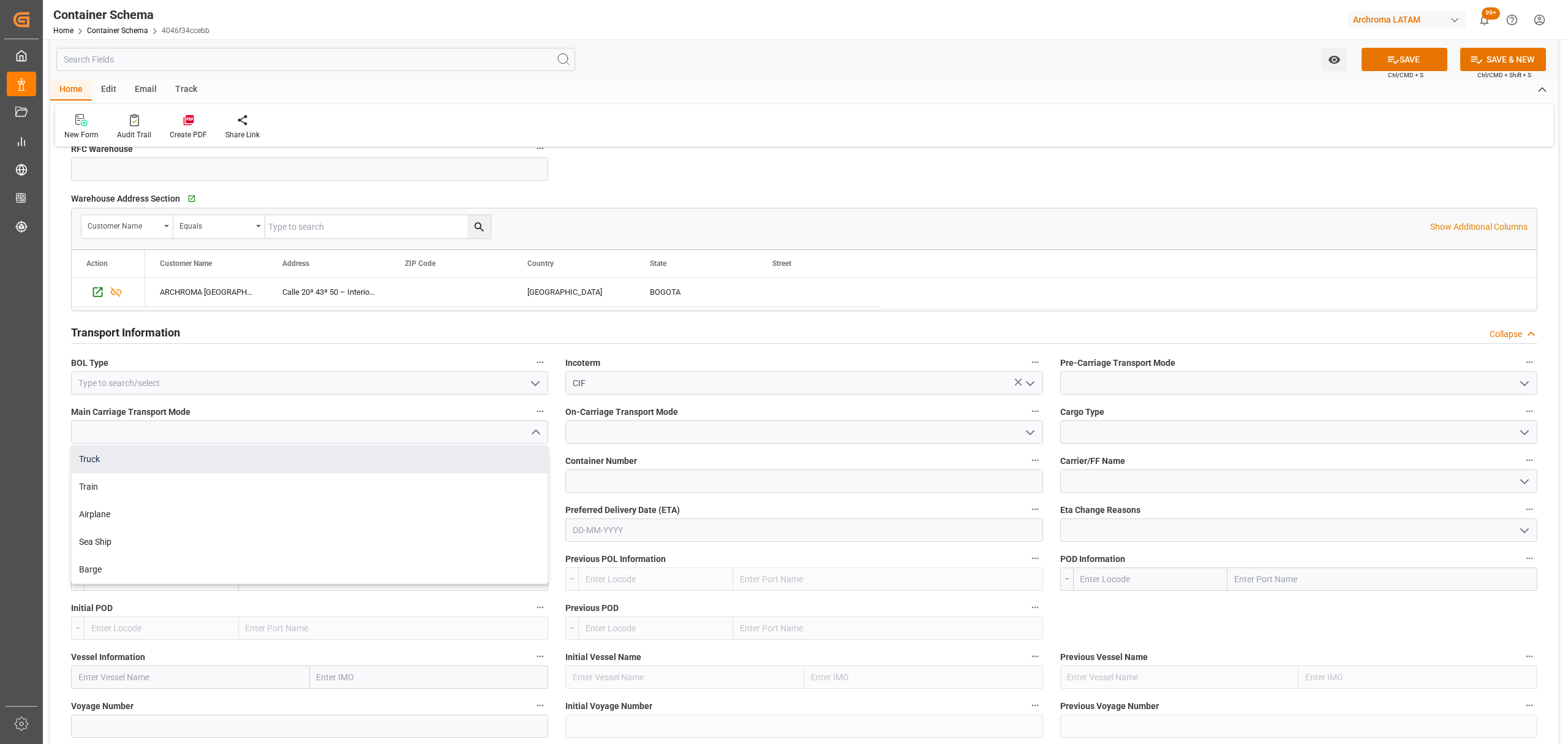
click at [397, 453] on div "Truck" at bounding box center [309, 458] width 476 height 27
type input "Truck"
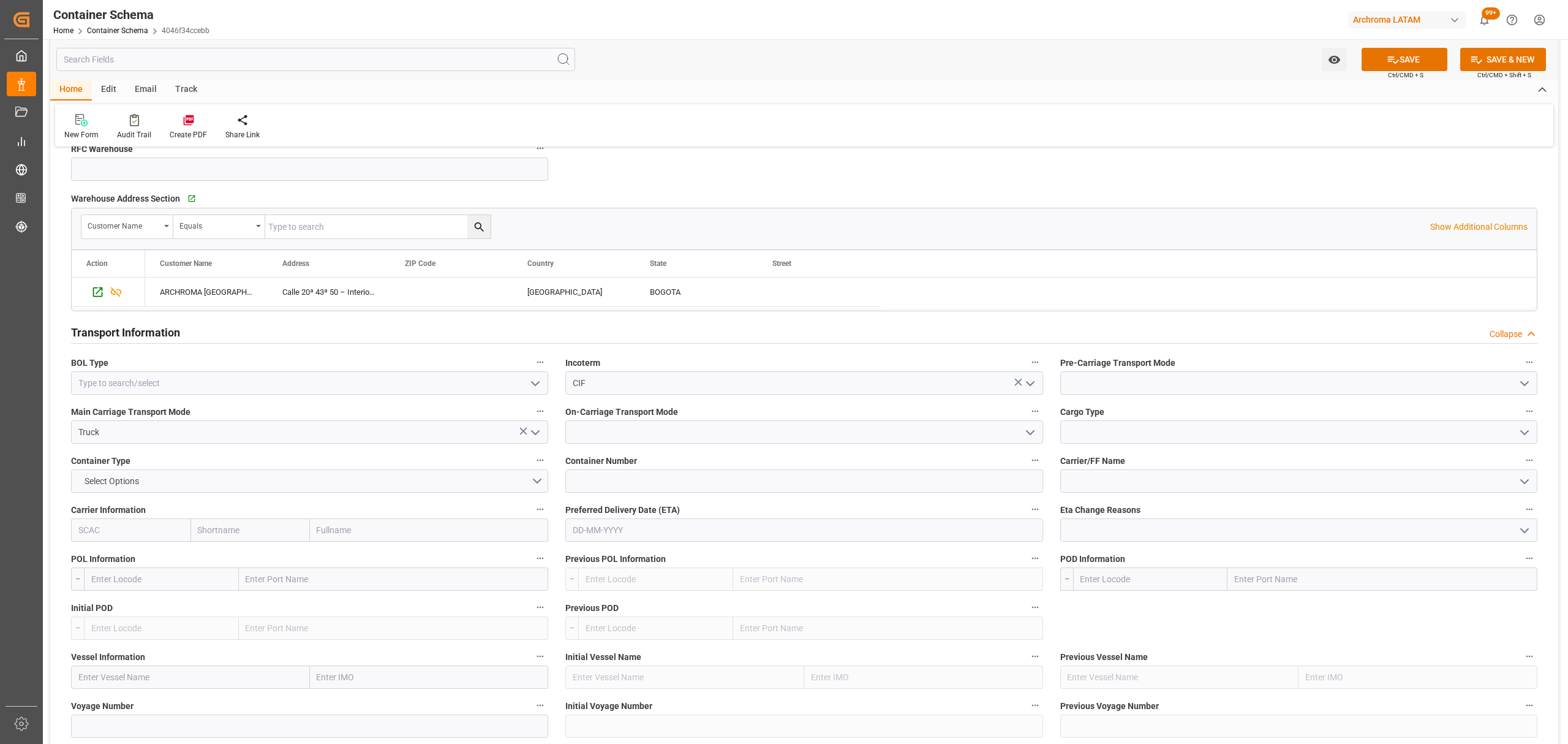
click at [1025, 429] on icon "open menu" at bounding box center [1030, 433] width 15 height 15
click at [652, 535] on div "Sea Ship" at bounding box center [803, 542] width 476 height 27
type input "Sea Ship"
click at [1530, 433] on icon "open menu" at bounding box center [1525, 433] width 15 height 15
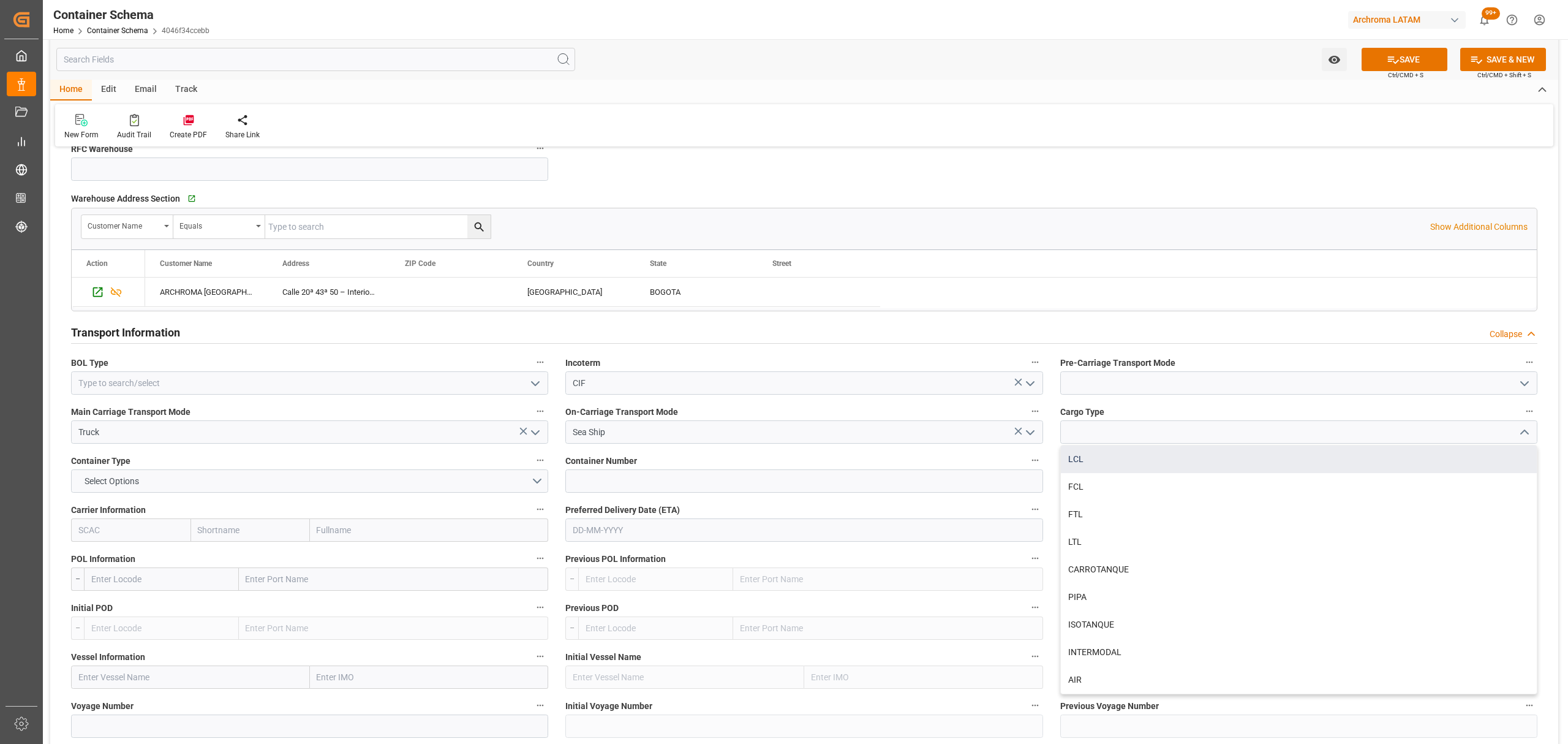
click at [1110, 469] on div "LCL" at bounding box center [1299, 458] width 476 height 27
type input "LCL"
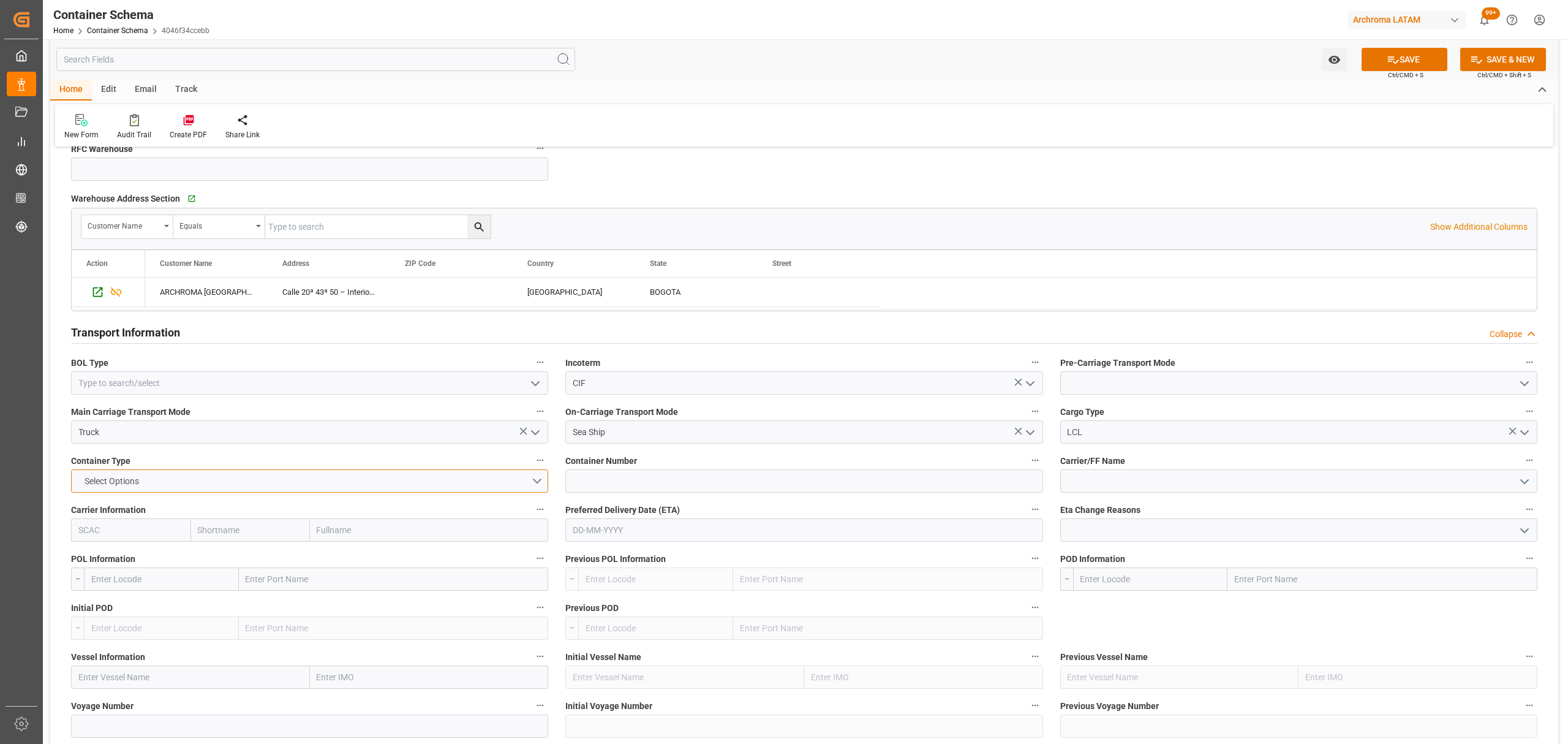
click at [532, 483] on button "Select Options" at bounding box center [310, 481] width 477 height 24
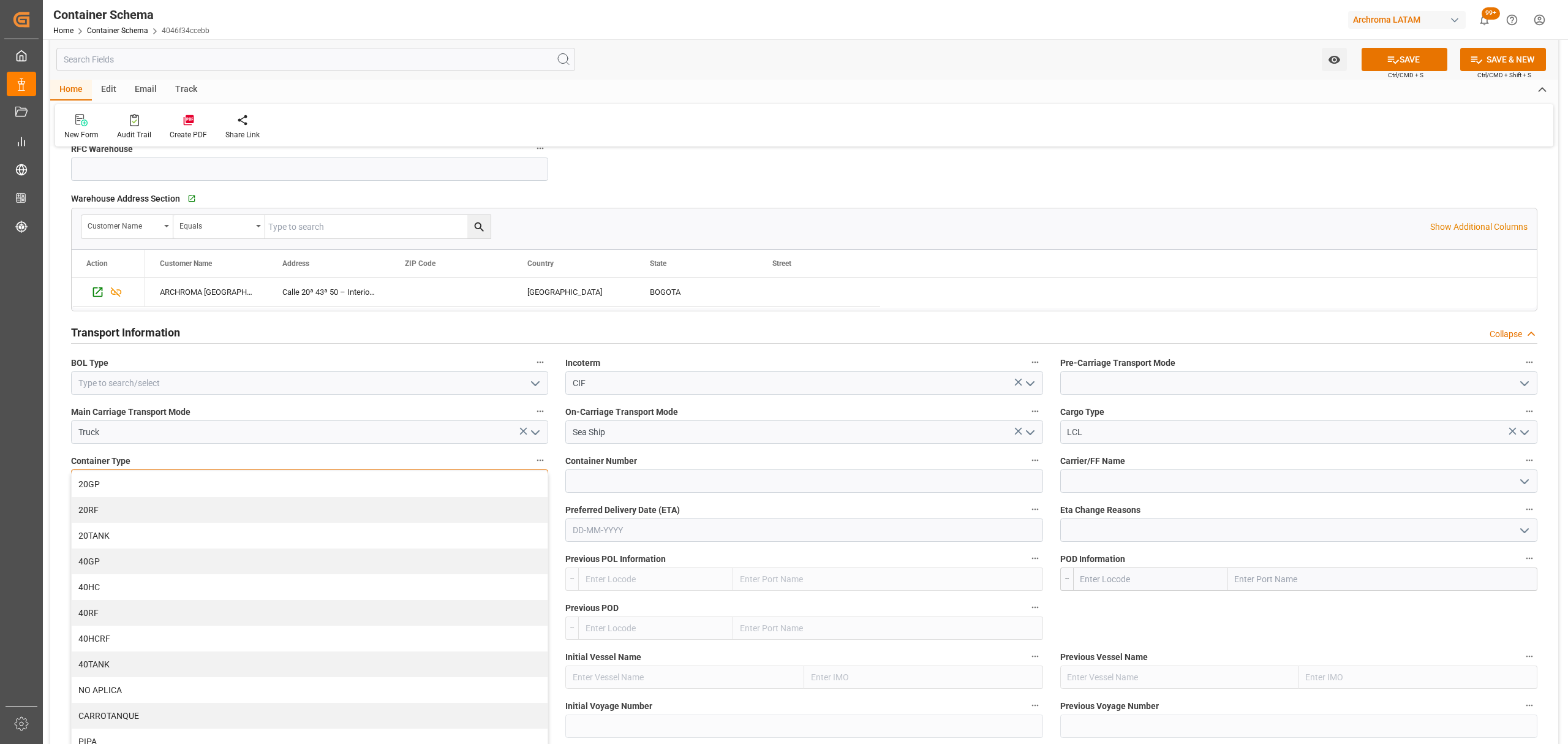
click at [126, 581] on div "40HC" at bounding box center [309, 587] width 476 height 26
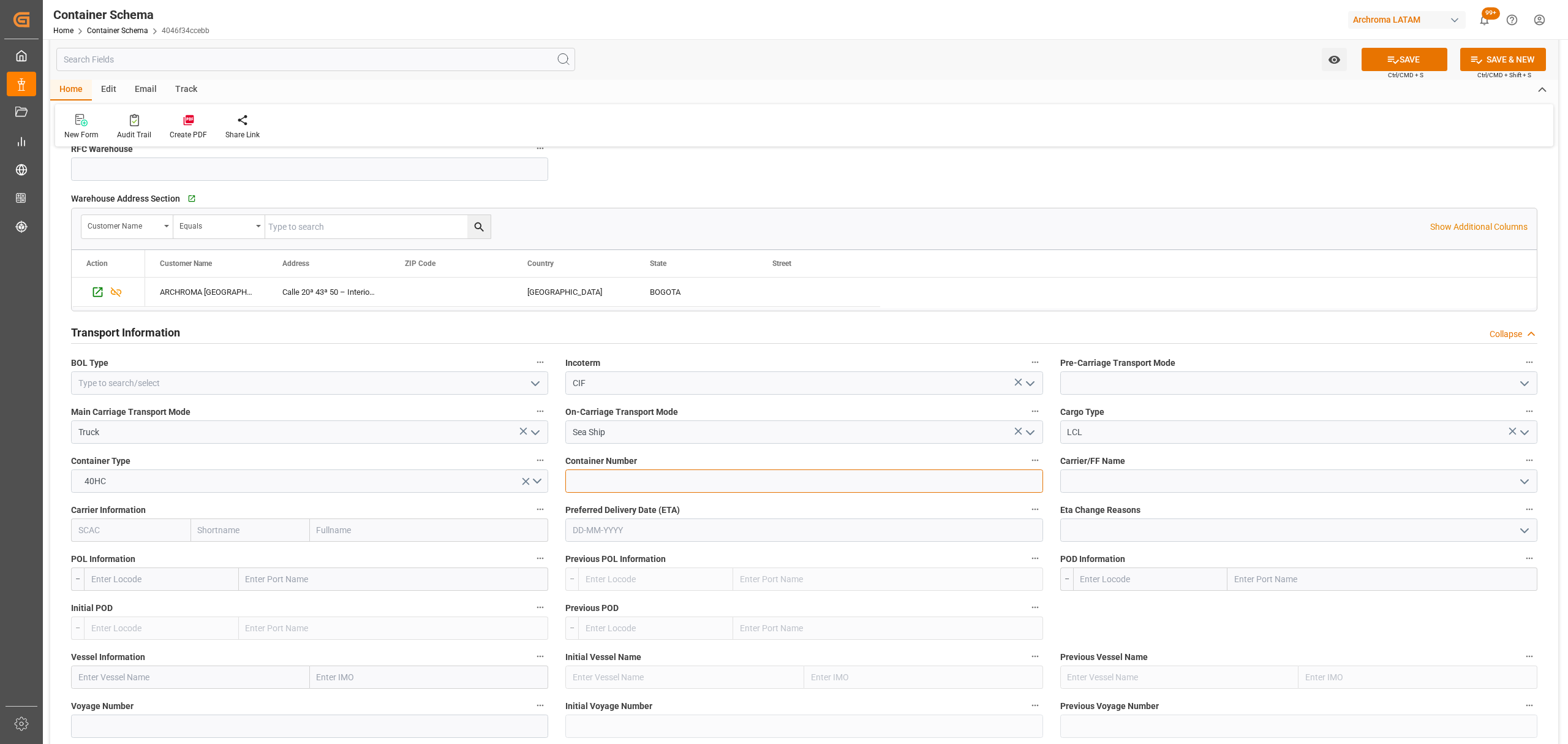
click at [649, 478] on input at bounding box center [803, 481] width 477 height 24
paste input "KOCU5020372"
type input "KOCU5020372"
click at [664, 529] on input "text" at bounding box center [803, 530] width 477 height 24
click at [572, 614] on div "1 2 3 4 5 6 7" at bounding box center [653, 606] width 167 height 24
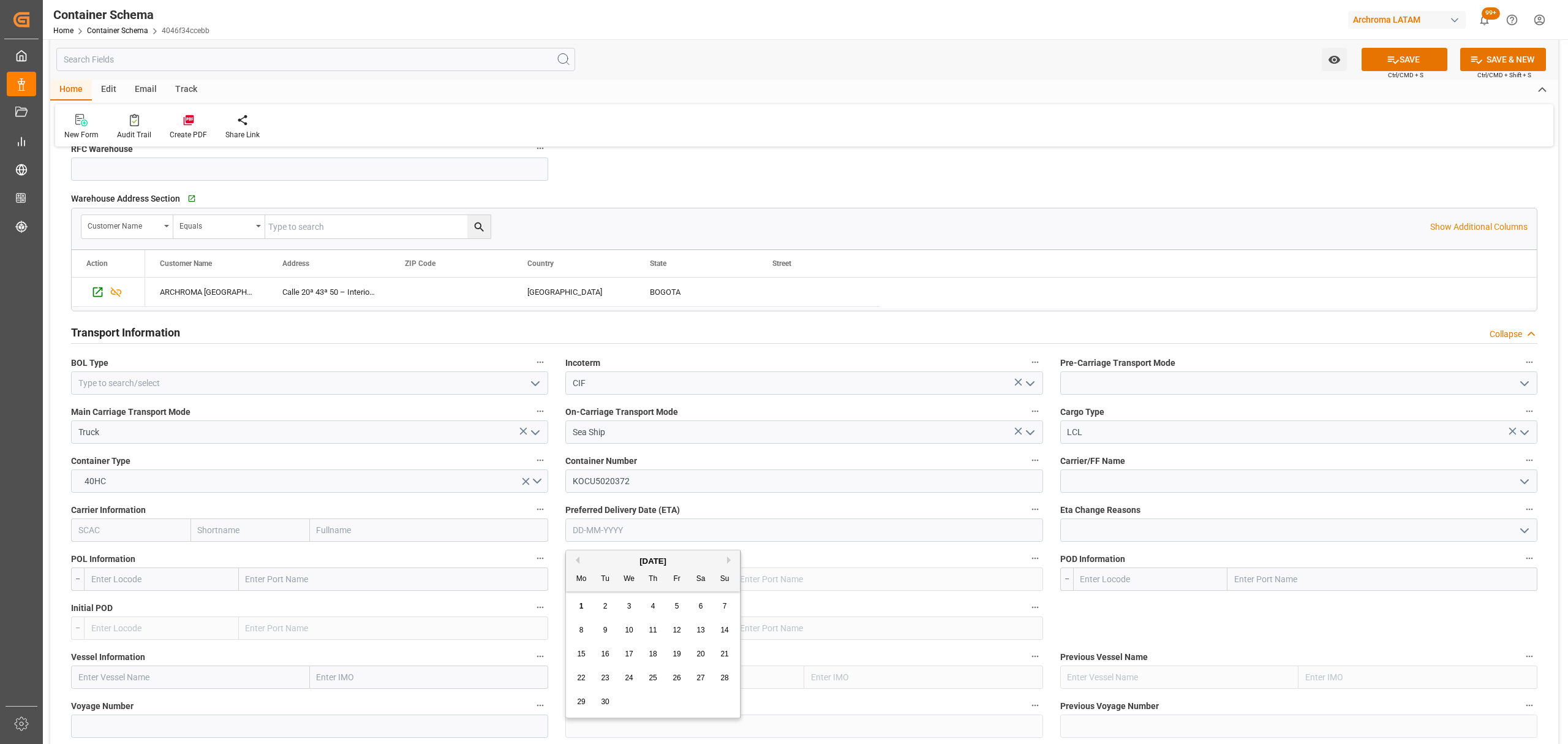
click at [610, 704] on div "30" at bounding box center [605, 702] width 15 height 15
type input "30-09-2025"
click at [676, 525] on input "30-09-2025" at bounding box center [803, 530] width 477 height 24
click at [243, 534] on input "text" at bounding box center [250, 530] width 119 height 24
type input "HYUN"
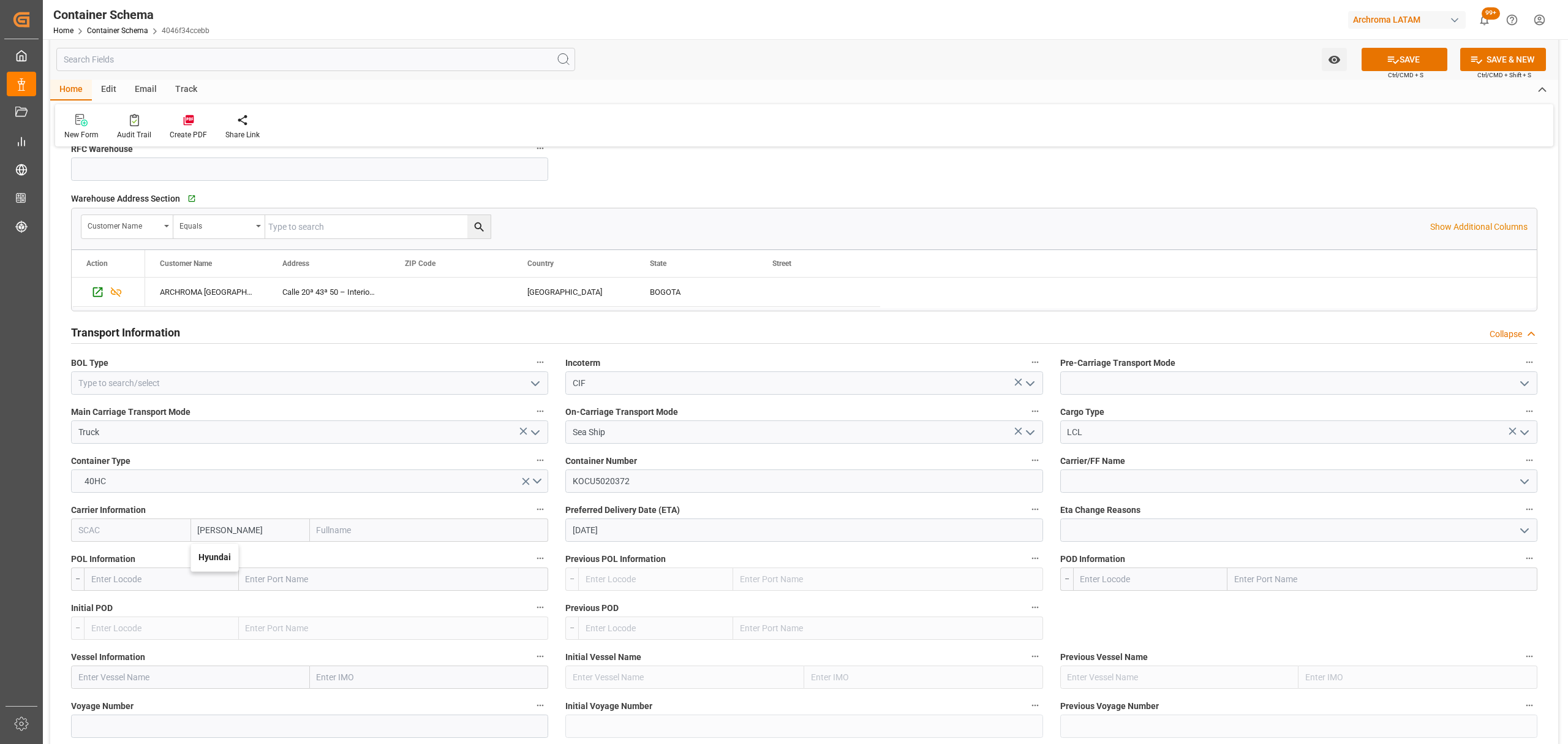
drag, startPoint x: 207, startPoint y: 557, endPoint x: 427, endPoint y: 517, distance: 223.6
click at [208, 557] on b "Hyundai" at bounding box center [215, 556] width 32 height 10
type input "HDMU"
type input "Hyundai"
type input "Hyundai Merchant Marine Co.Ltd."
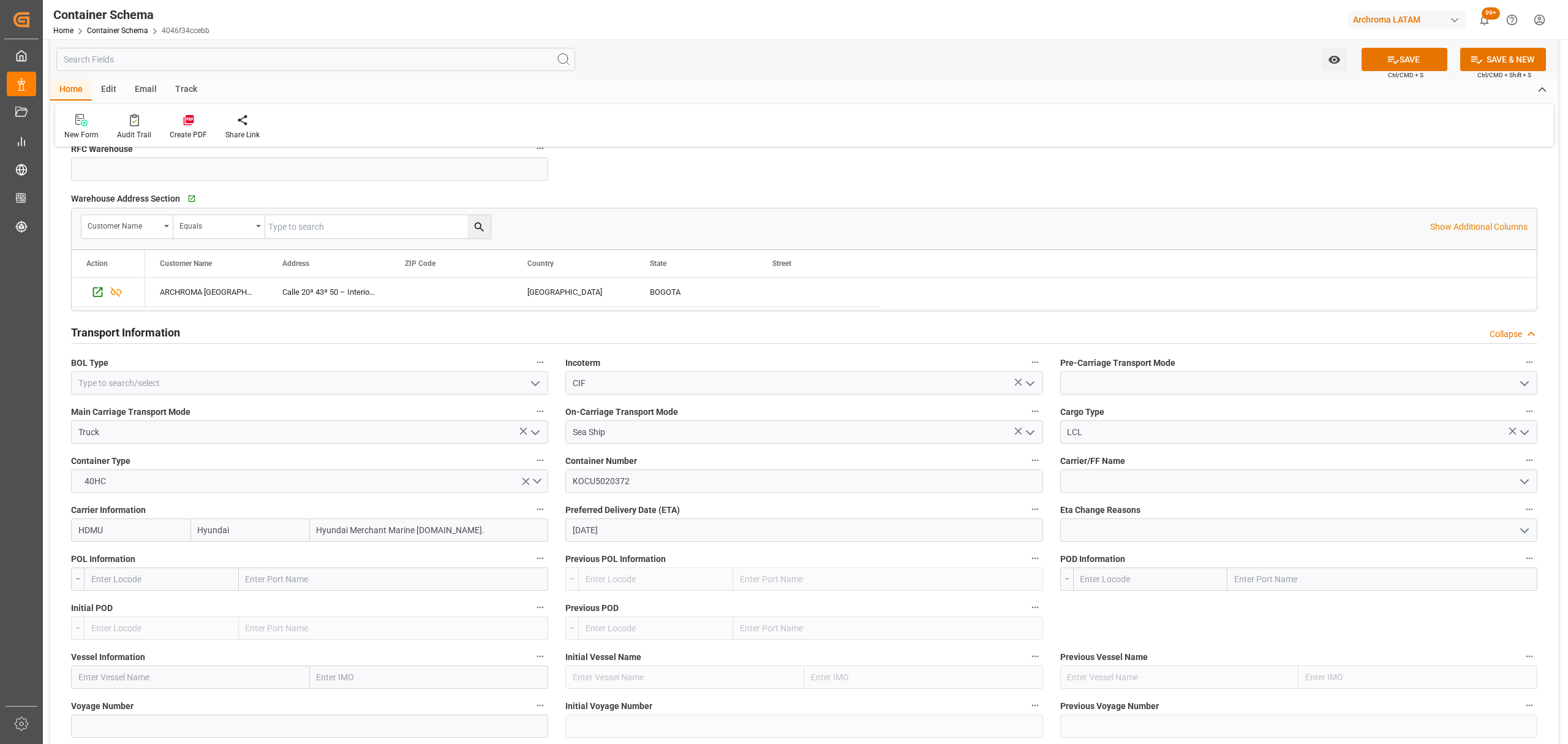
type input "Hyundai"
click at [1528, 479] on icon "open menu" at bounding box center [1525, 481] width 15 height 15
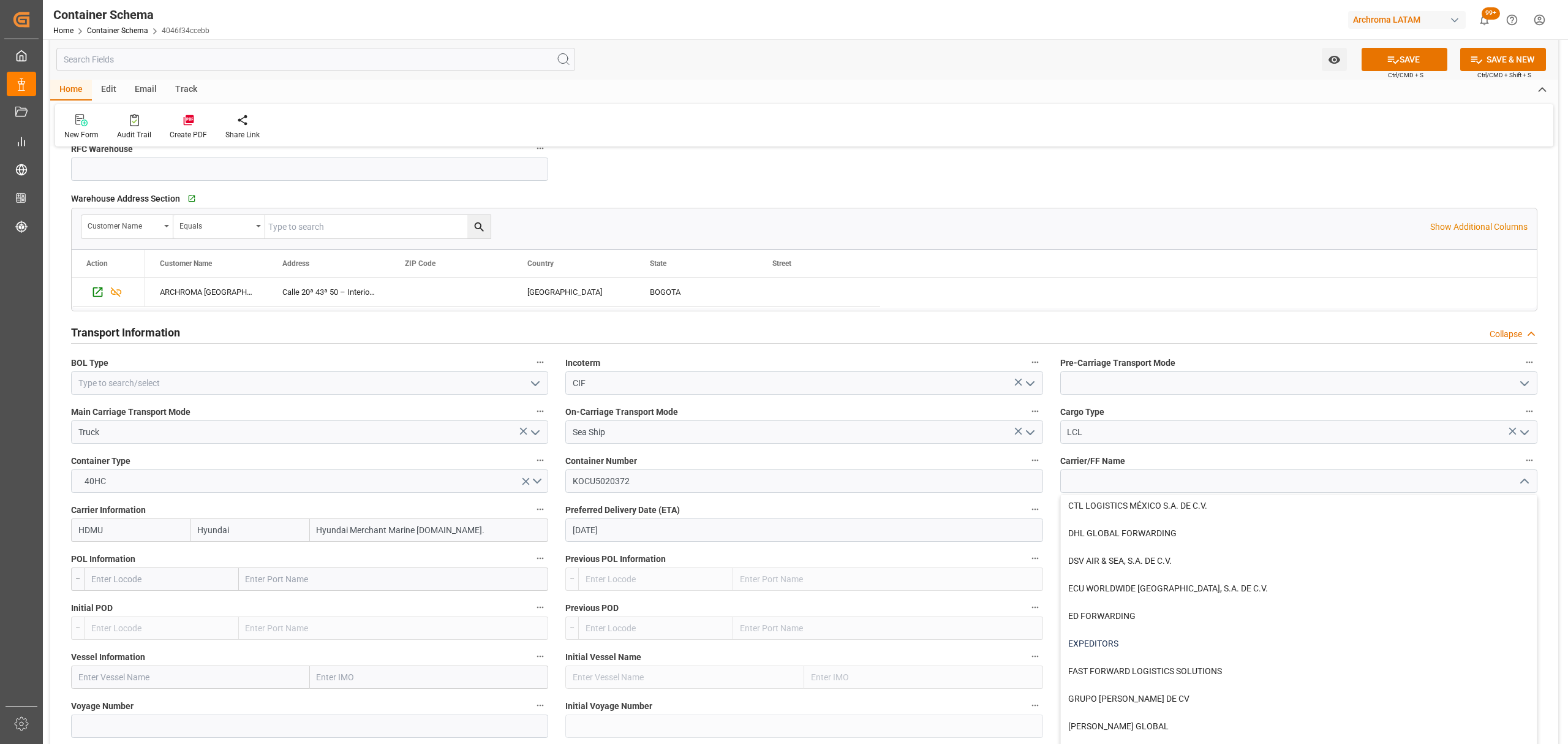
scroll to position [245, 0]
click at [1124, 474] on input at bounding box center [1299, 481] width 477 height 24
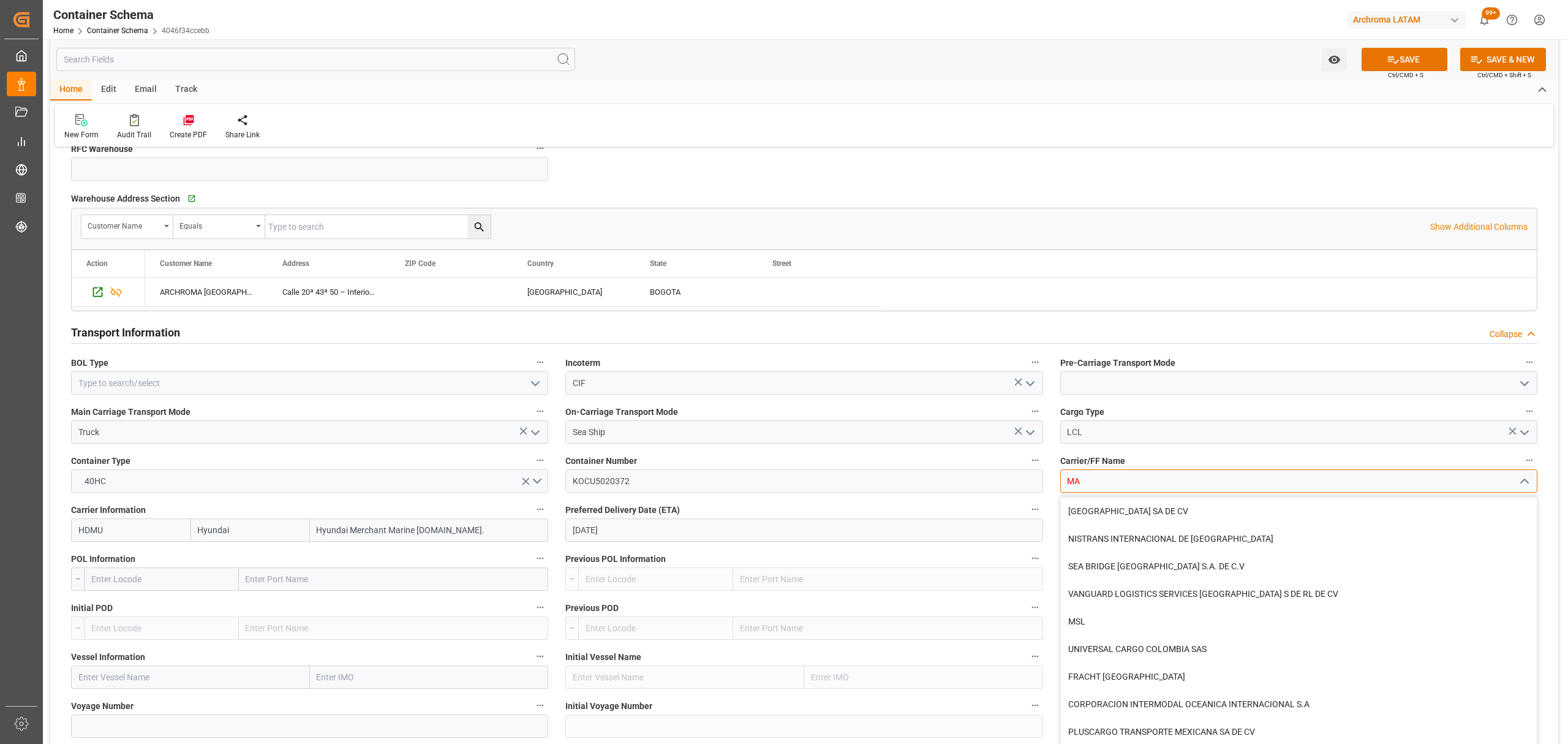
scroll to position [0, 0]
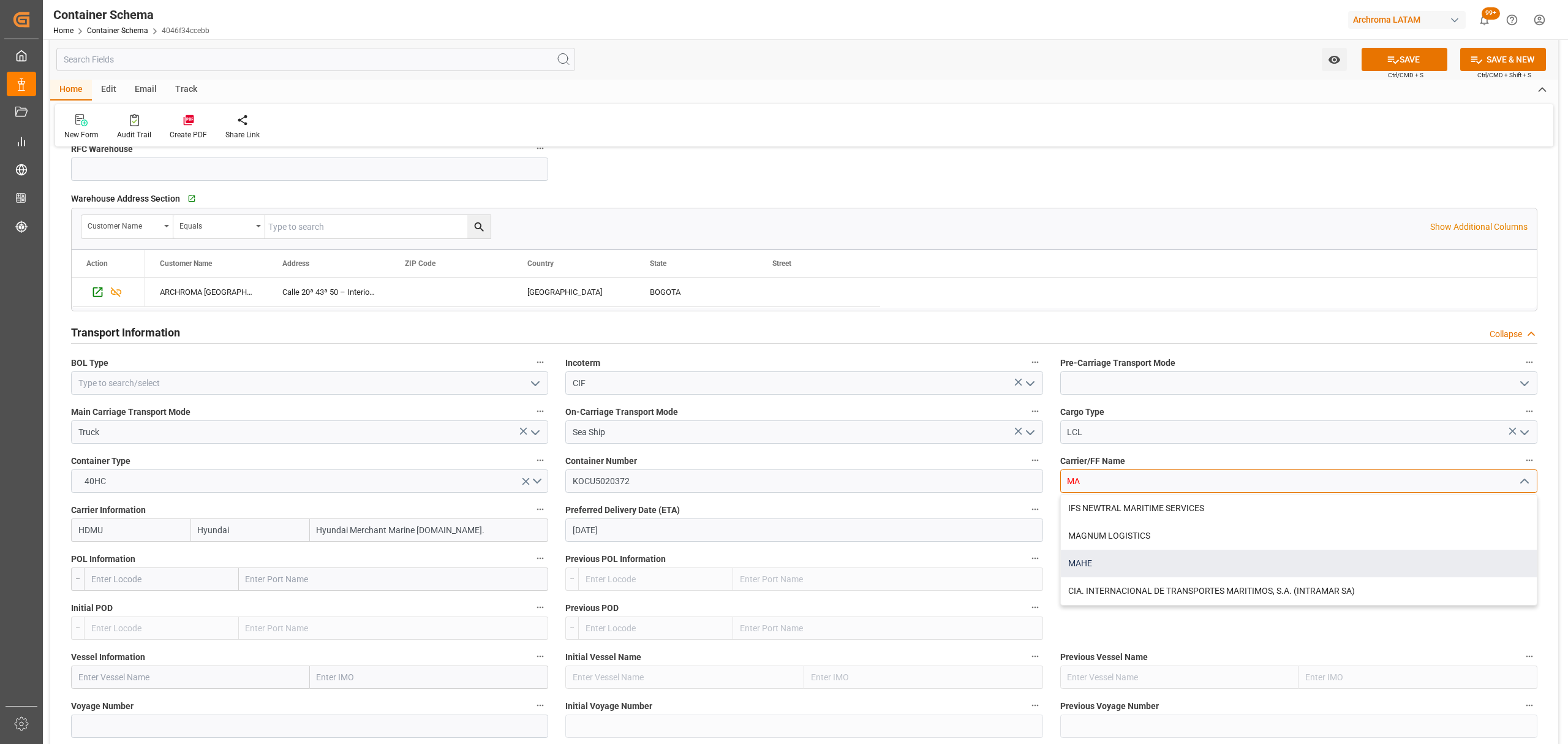
click at [1126, 564] on div "MAHE" at bounding box center [1299, 563] width 476 height 27
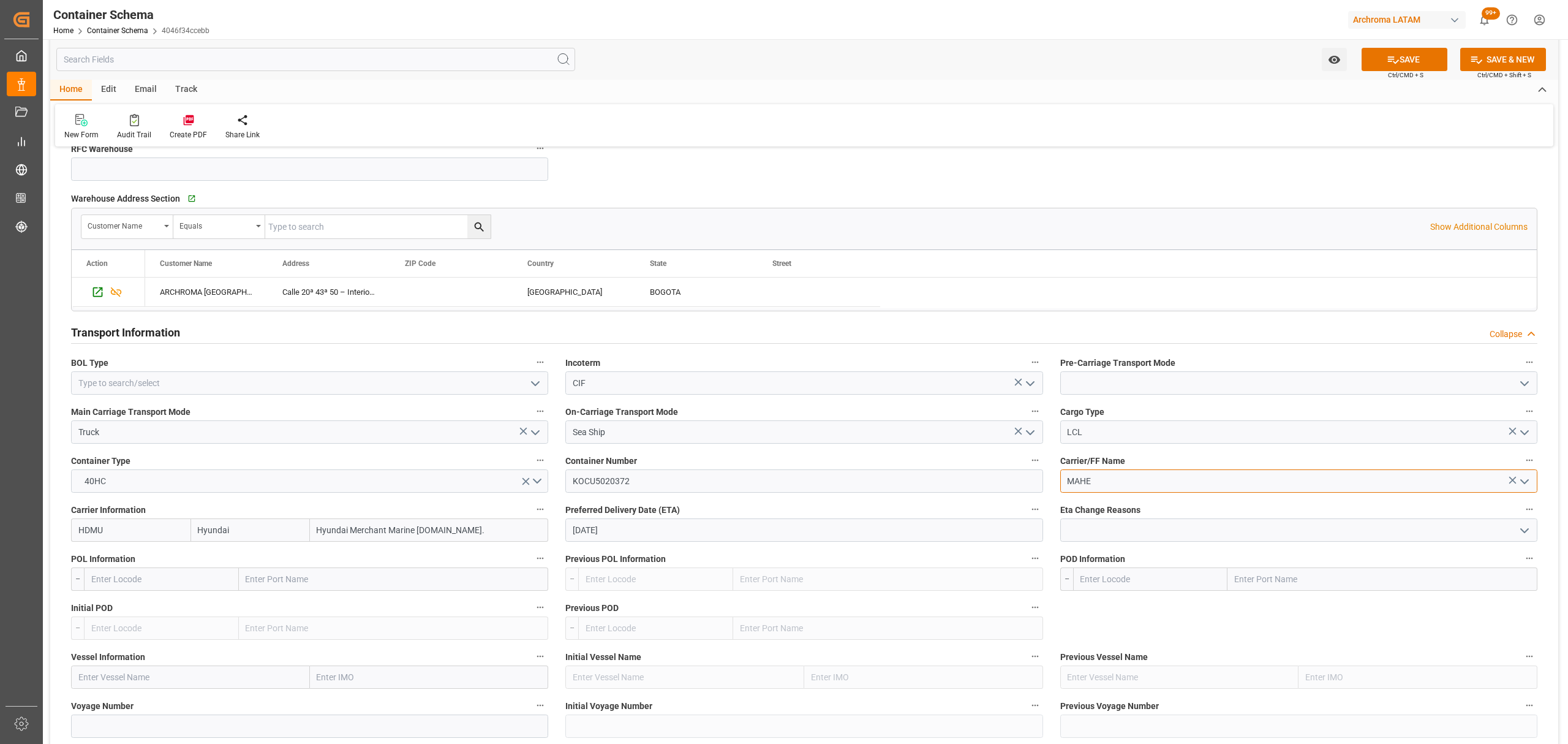
type input "MAHE"
click at [149, 582] on input "text" at bounding box center [161, 579] width 155 height 24
click at [202, 617] on div "INNSA - Jawaharlal Nehru (Nhava Sheva)" at bounding box center [161, 612] width 154 height 40
type input "INNSA"
type input "Jawaharlal Nehru (Nhava Sheva)"
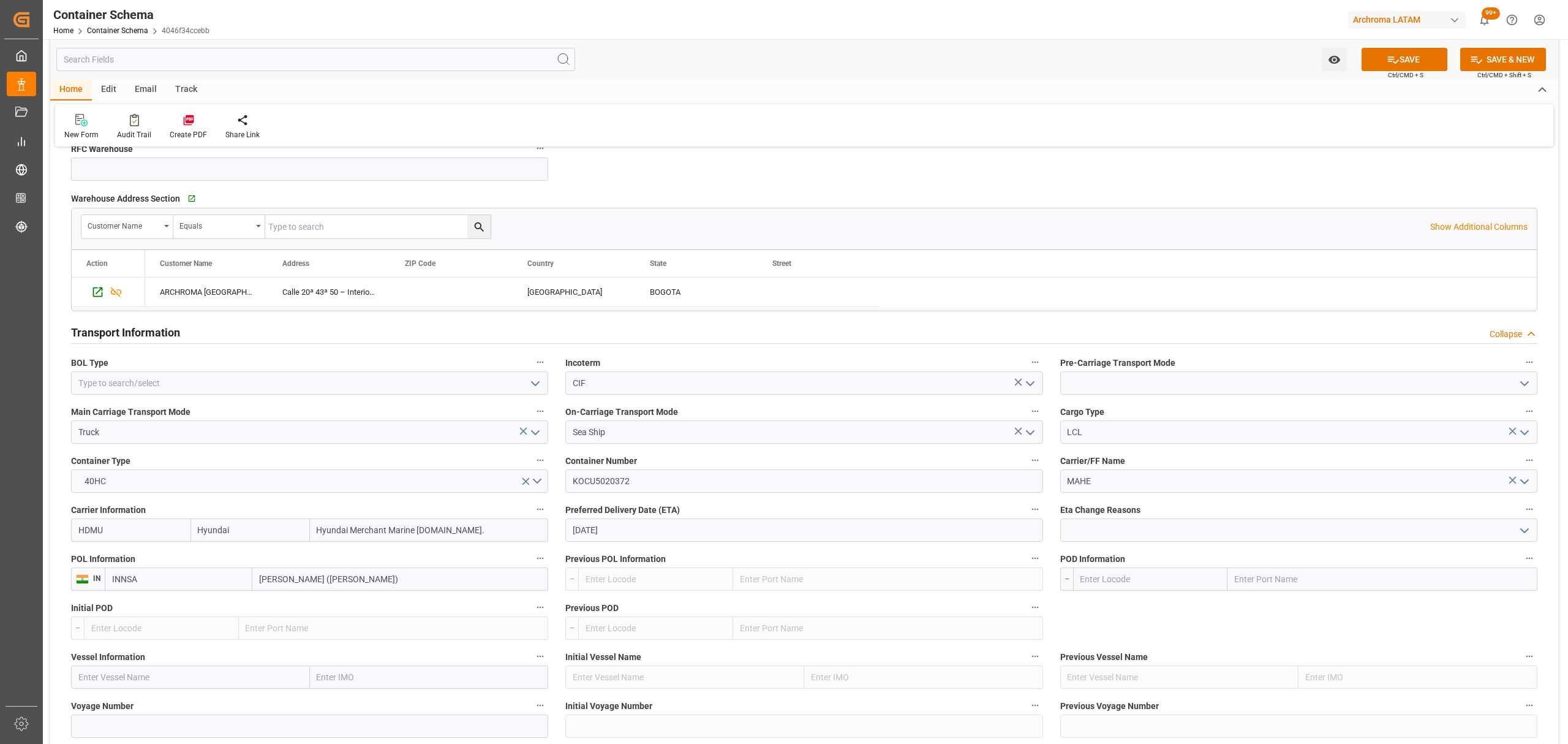
type input "INNSA"
click at [1122, 576] on input "text" at bounding box center [1150, 579] width 155 height 24
click at [1153, 606] on span "COCTG - Cartagena" at bounding box center [1138, 606] width 114 height 10
type input "COCTG"
type input "Cartagena"
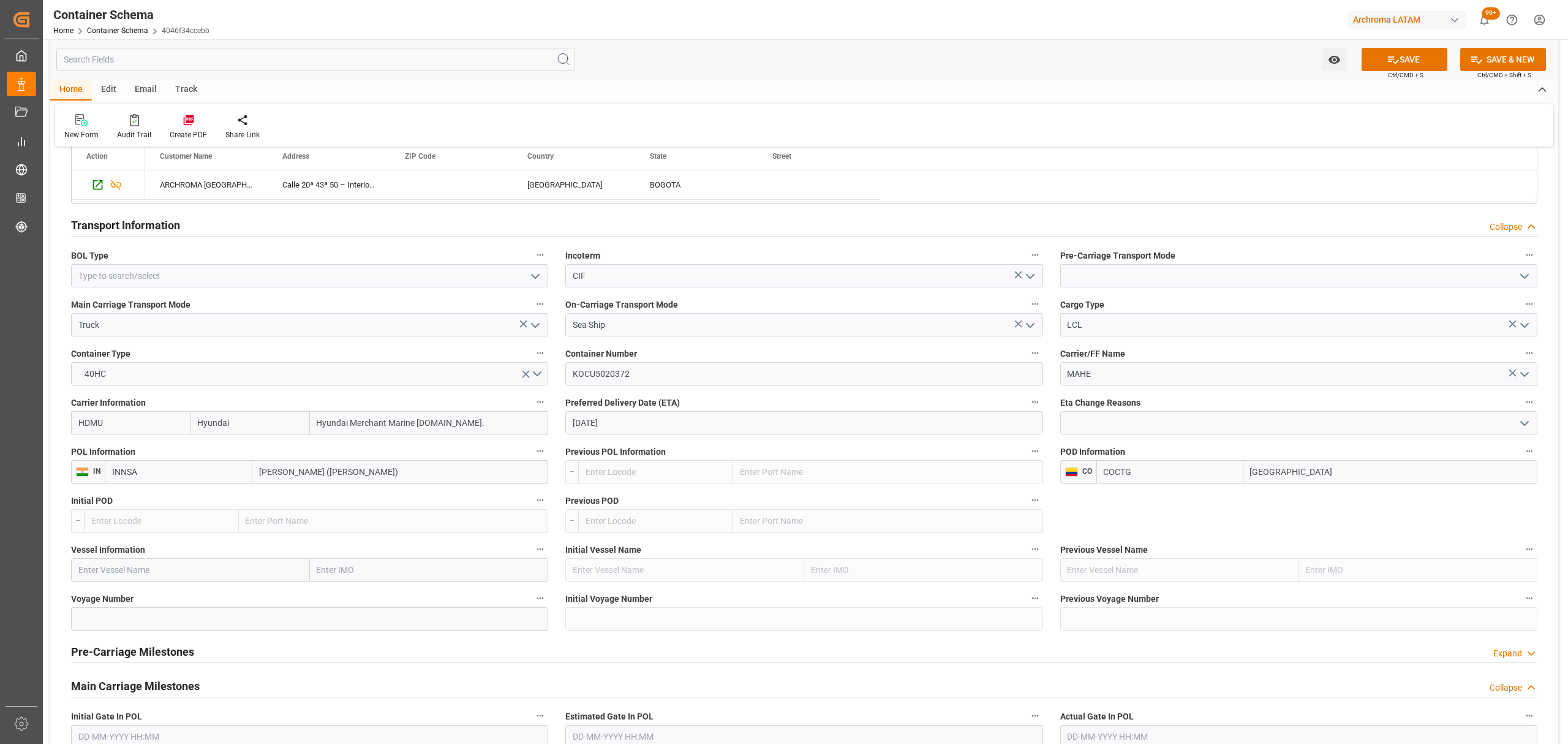
scroll to position [1062, 0]
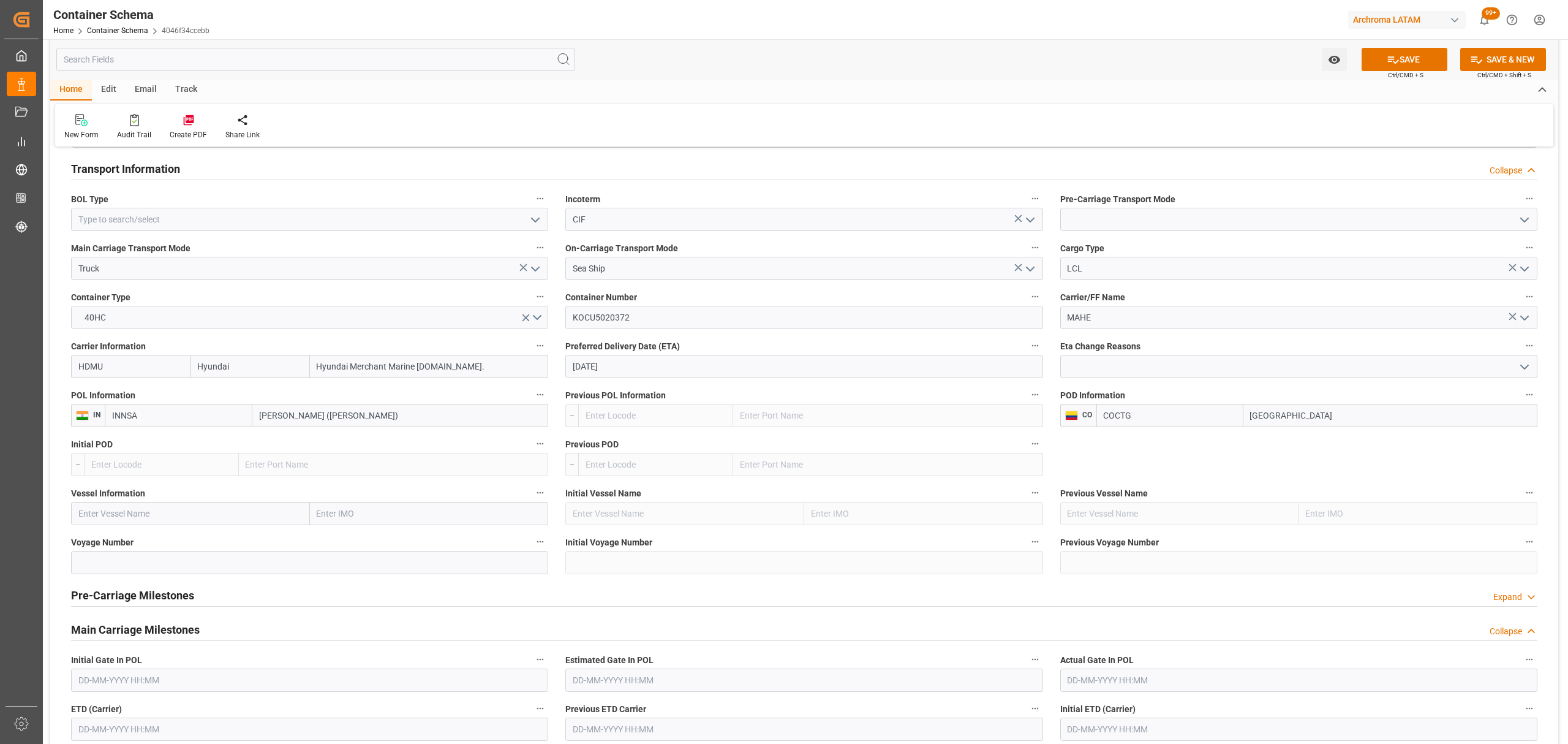
type input "COCTG"
click at [210, 512] on input "text" at bounding box center [191, 514] width 239 height 24
click at [141, 560] on input at bounding box center [310, 562] width 477 height 24
click at [148, 512] on input "text" at bounding box center [191, 514] width 239 height 24
paste input "SEASPAN BREEZ"
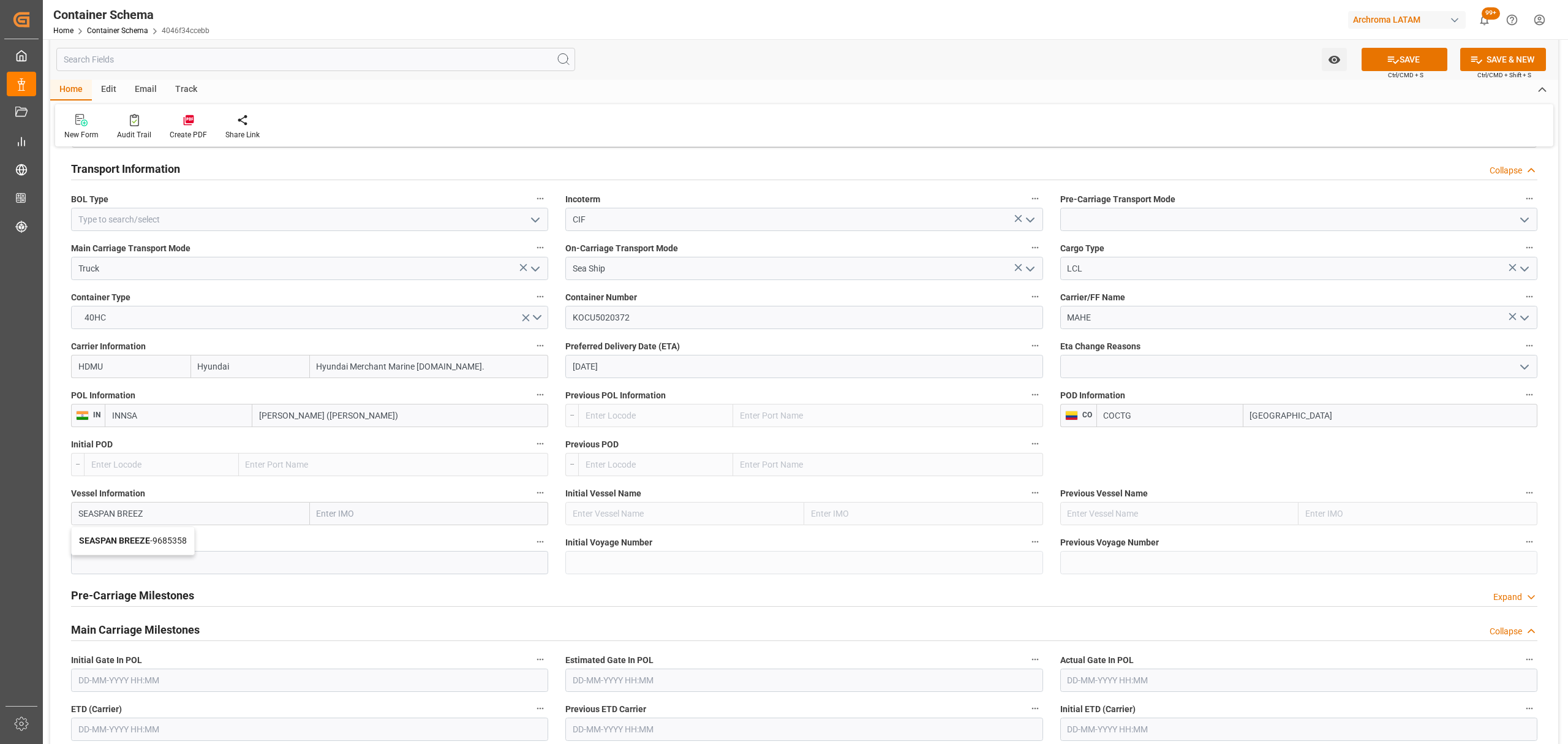
click at [174, 542] on span "SEASPAN BREEZE - 9685358" at bounding box center [132, 539] width 107 height 10
type input "SEASPAN BREEZE"
type input "9685358"
type input "SEASPAN BREEZE"
click at [146, 564] on input at bounding box center [310, 562] width 477 height 24
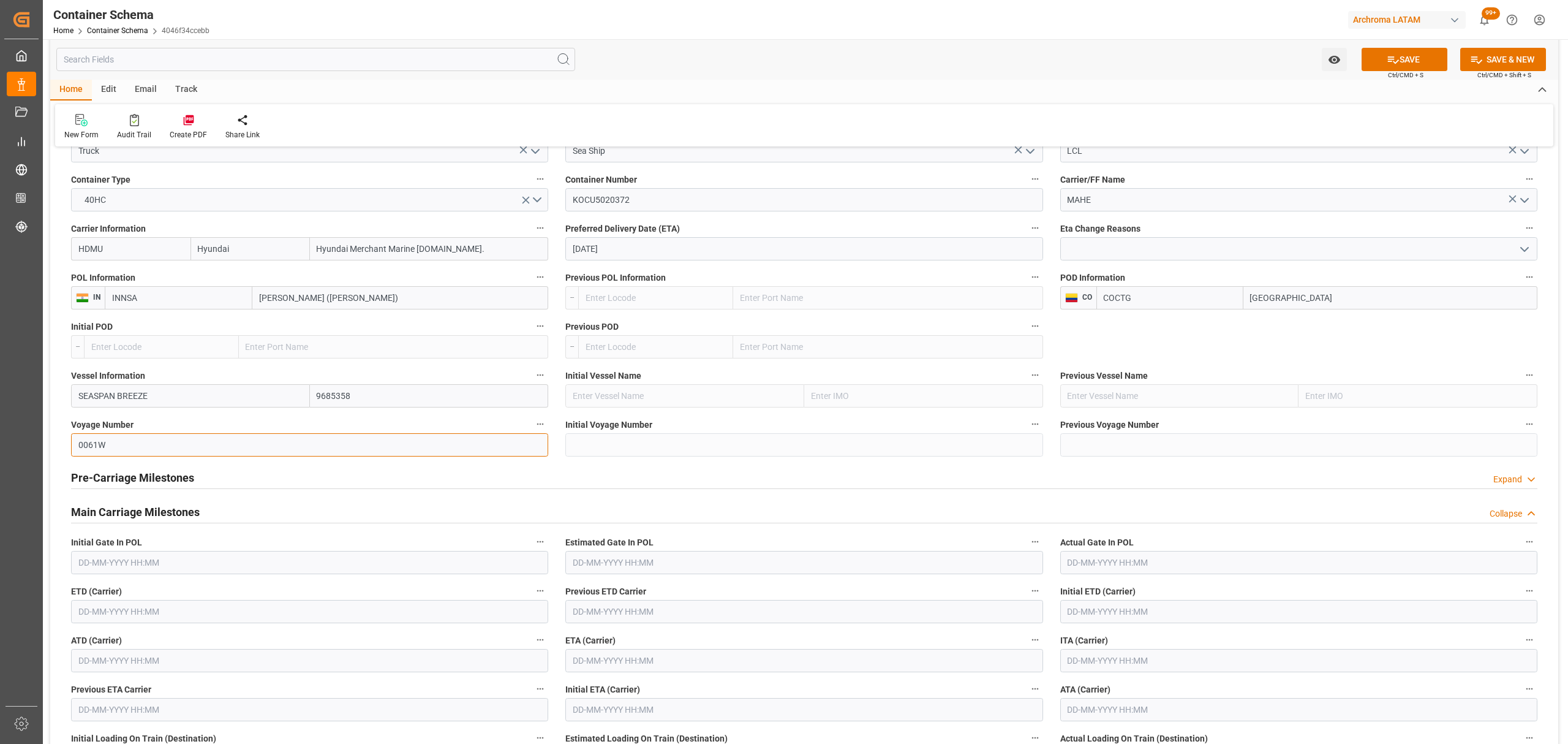
scroll to position [1225, 0]
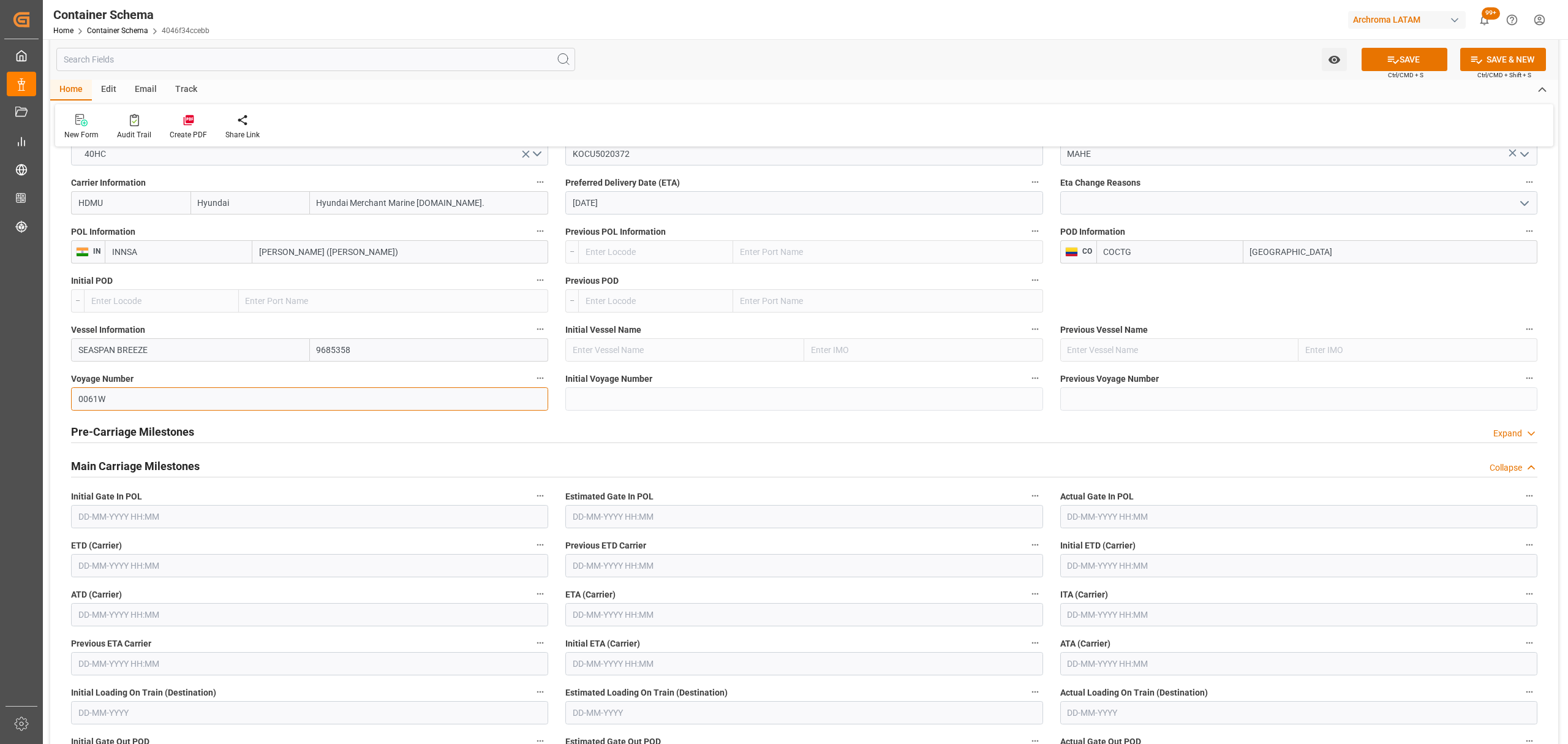
type input "0061W"
click at [188, 431] on h2 "Pre-Carriage Milestones" at bounding box center [132, 431] width 123 height 16
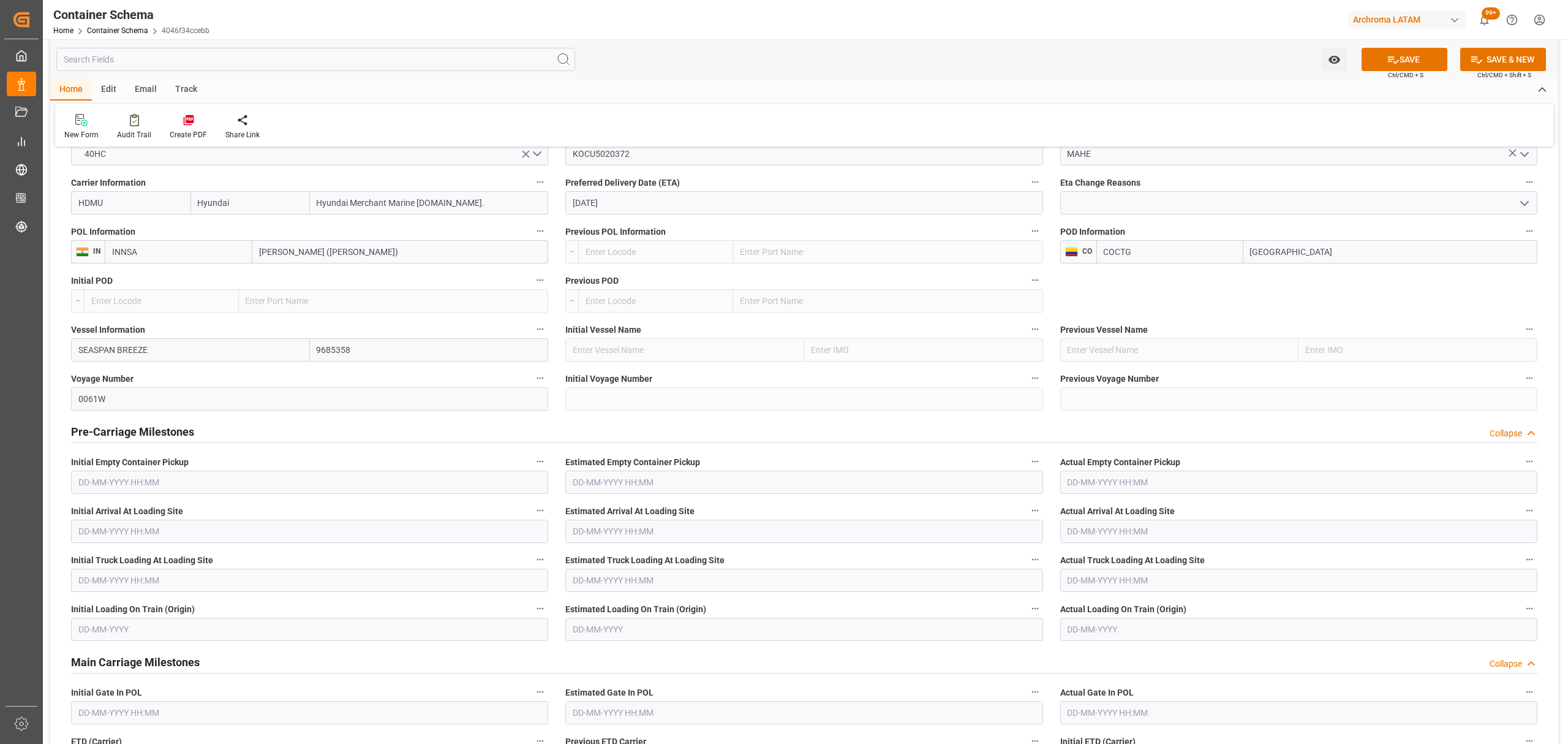
click at [188, 431] on h2 "Pre-Carriage Milestones" at bounding box center [132, 431] width 123 height 16
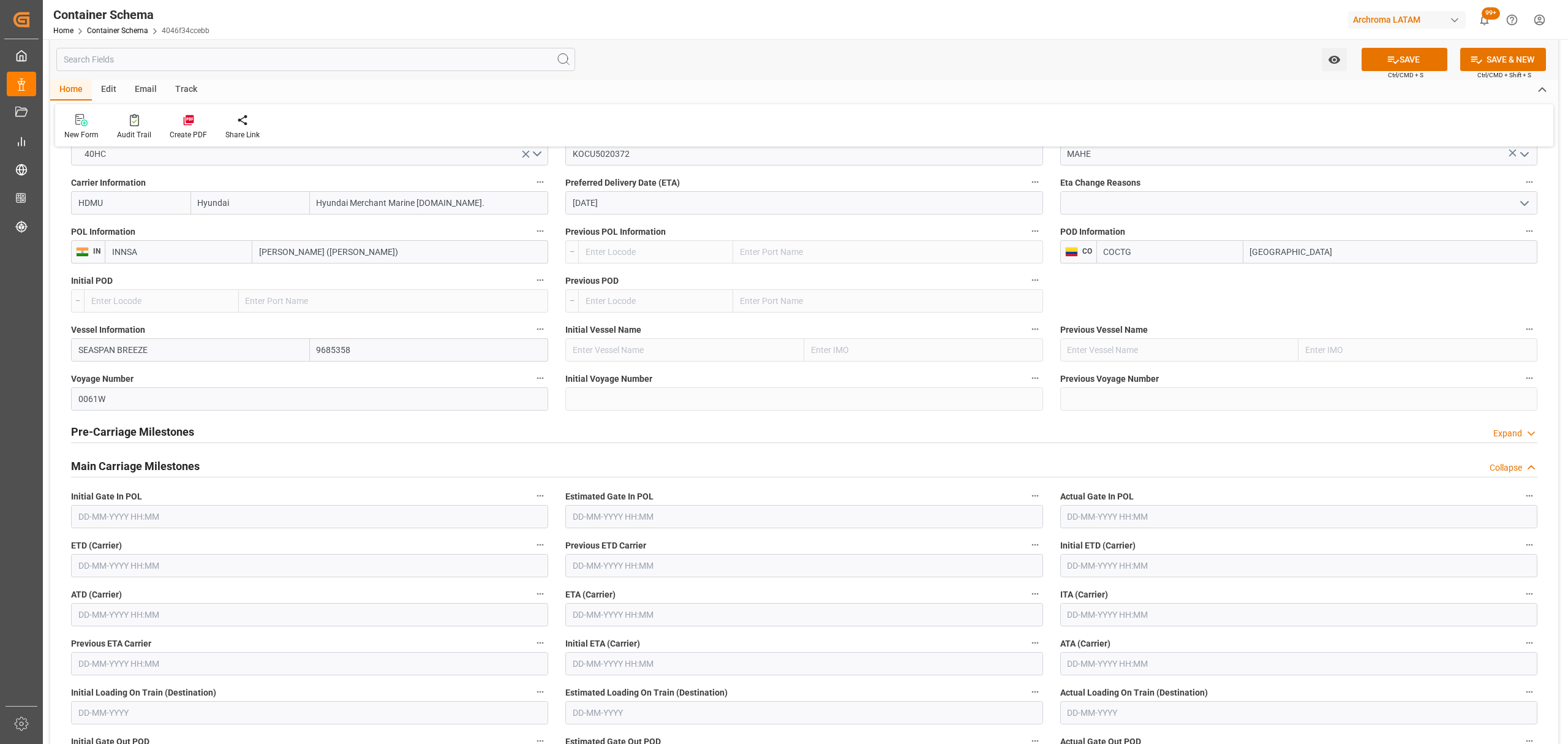
click at [164, 464] on h2 "Main Carriage Milestones" at bounding box center [135, 466] width 129 height 16
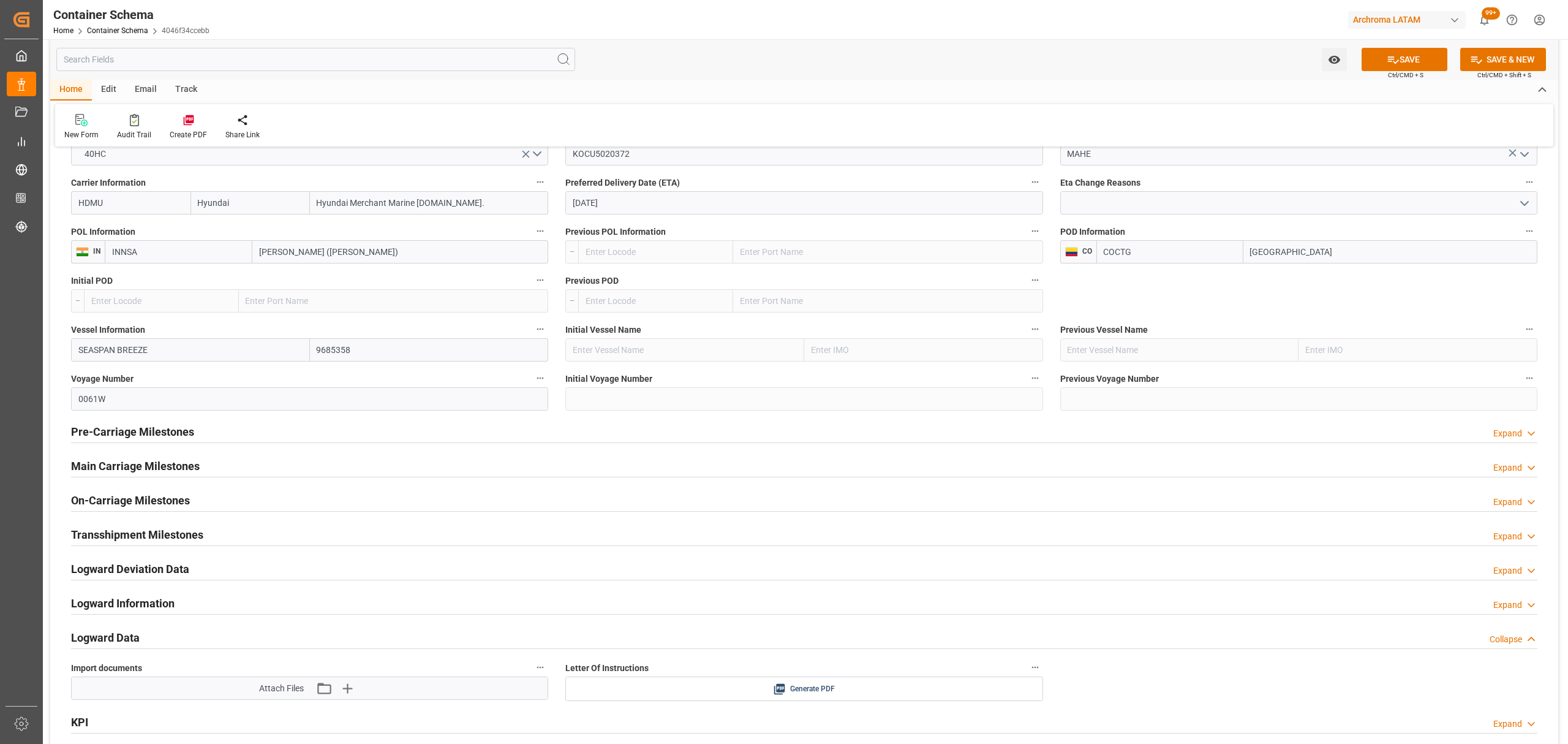
click at [165, 464] on h2 "Main Carriage Milestones" at bounding box center [135, 466] width 129 height 16
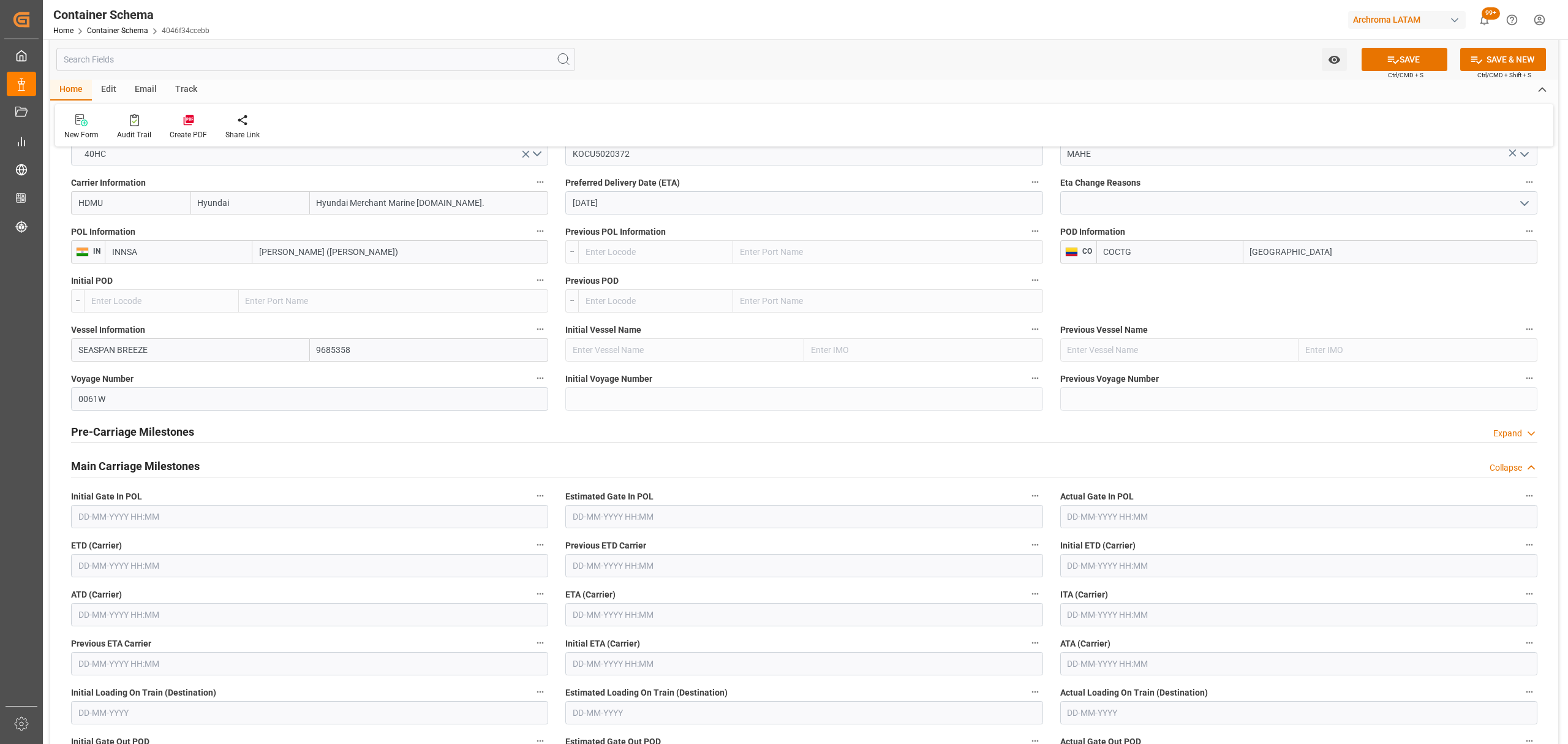
click at [127, 559] on input "text" at bounding box center [310, 565] width 477 height 24
click at [82, 383] on div "[DATE]" at bounding box center [158, 389] width 174 height 13
click at [82, 391] on button "Previous Month" at bounding box center [82, 389] width 7 height 7
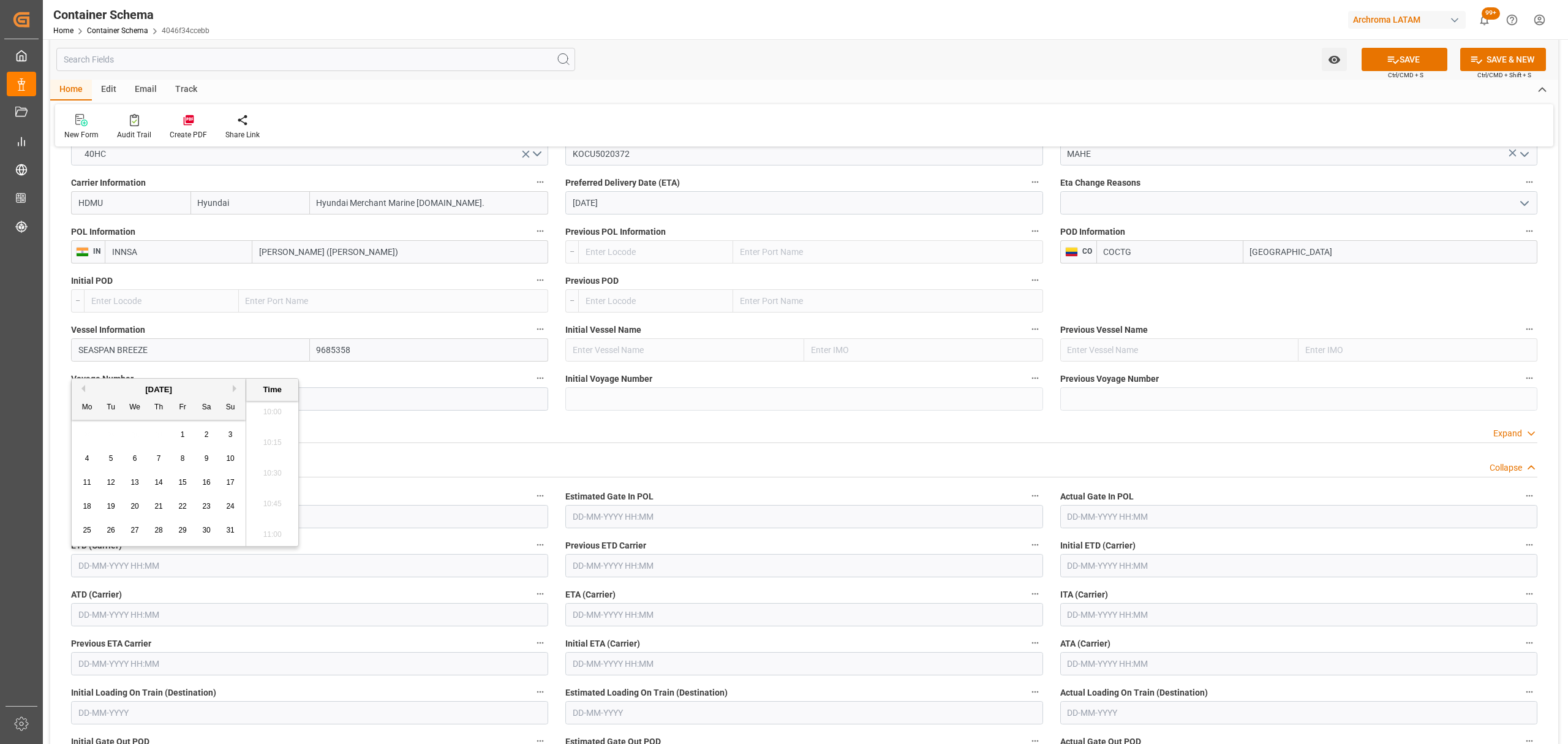
click at [199, 508] on div "23" at bounding box center [207, 506] width 15 height 15
type input "23-08-2025 00:00"
click at [612, 623] on input "text" at bounding box center [803, 614] width 477 height 24
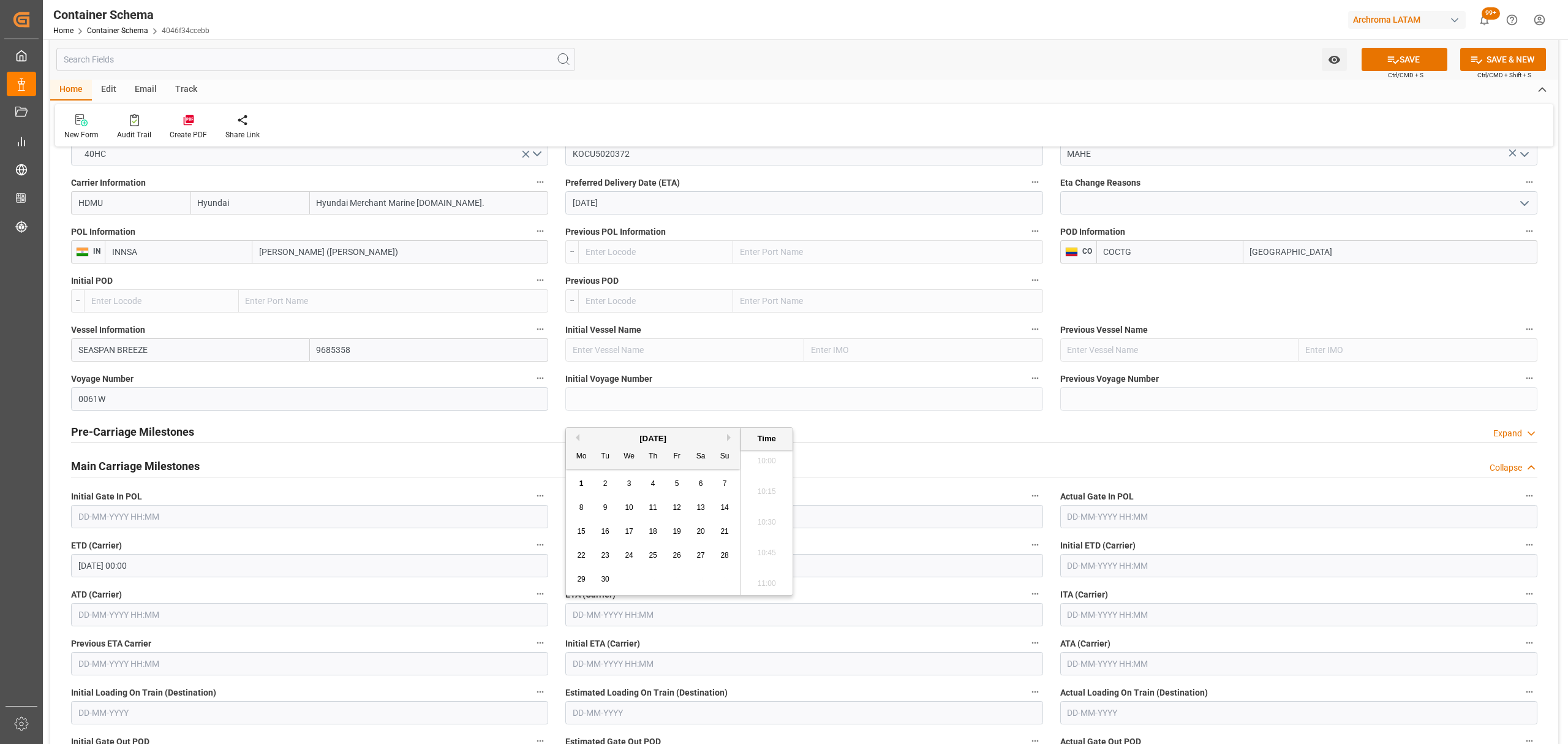
click at [600, 579] on div "30" at bounding box center [605, 579] width 15 height 15
type input "30-09-2025 00:00"
click at [1412, 46] on div "Watch Option SAVE Ctrl/CMD + S SAVE & NEW Ctrl/CMD + Shift + S" at bounding box center [803, 59] width 1508 height 40
click at [1401, 62] on button "SAVE" at bounding box center [1404, 60] width 86 height 24
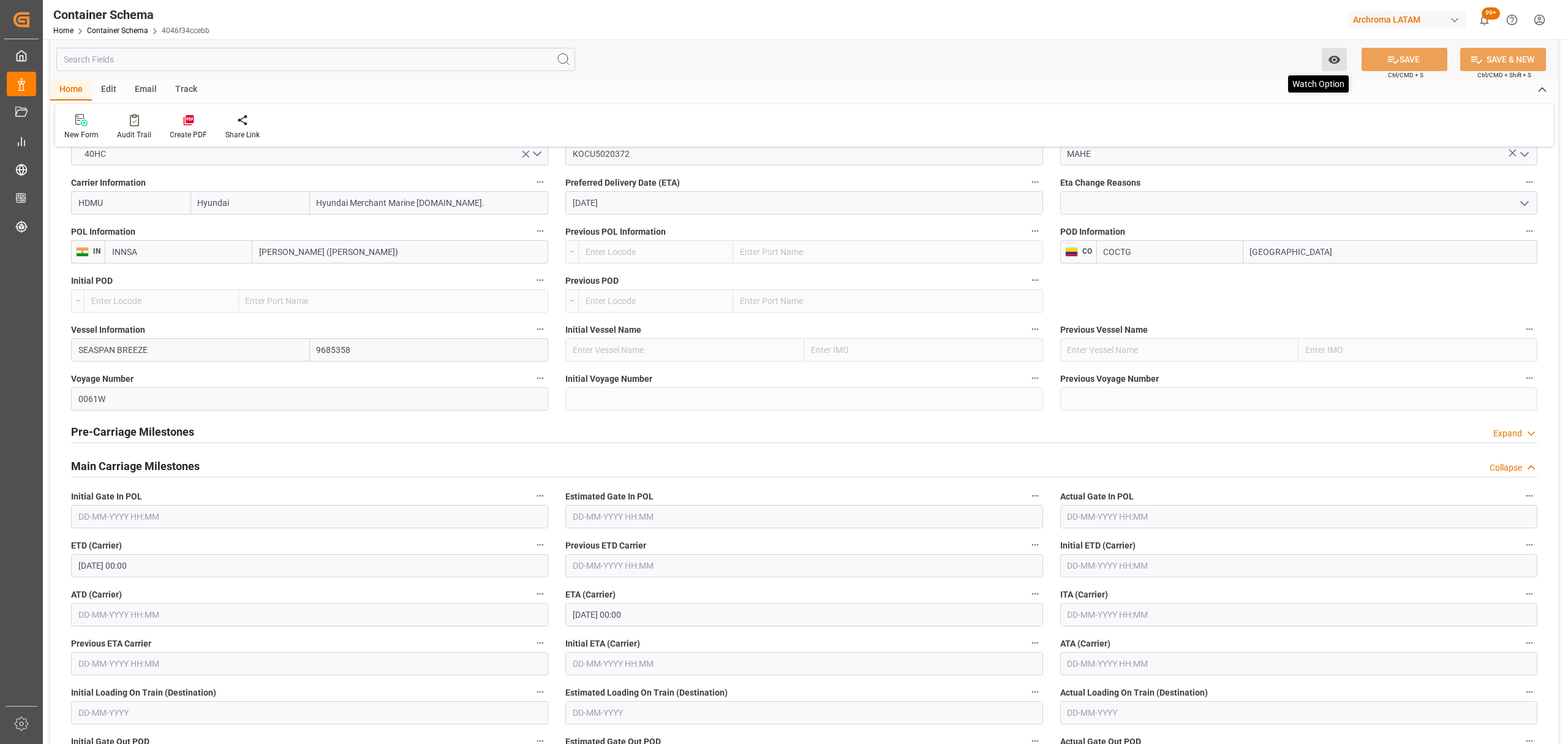
click at [1331, 62] on icon "open menu" at bounding box center [1334, 59] width 13 height 13
click at [1268, 99] on div "Start Watching" at bounding box center [1274, 87] width 147 height 28
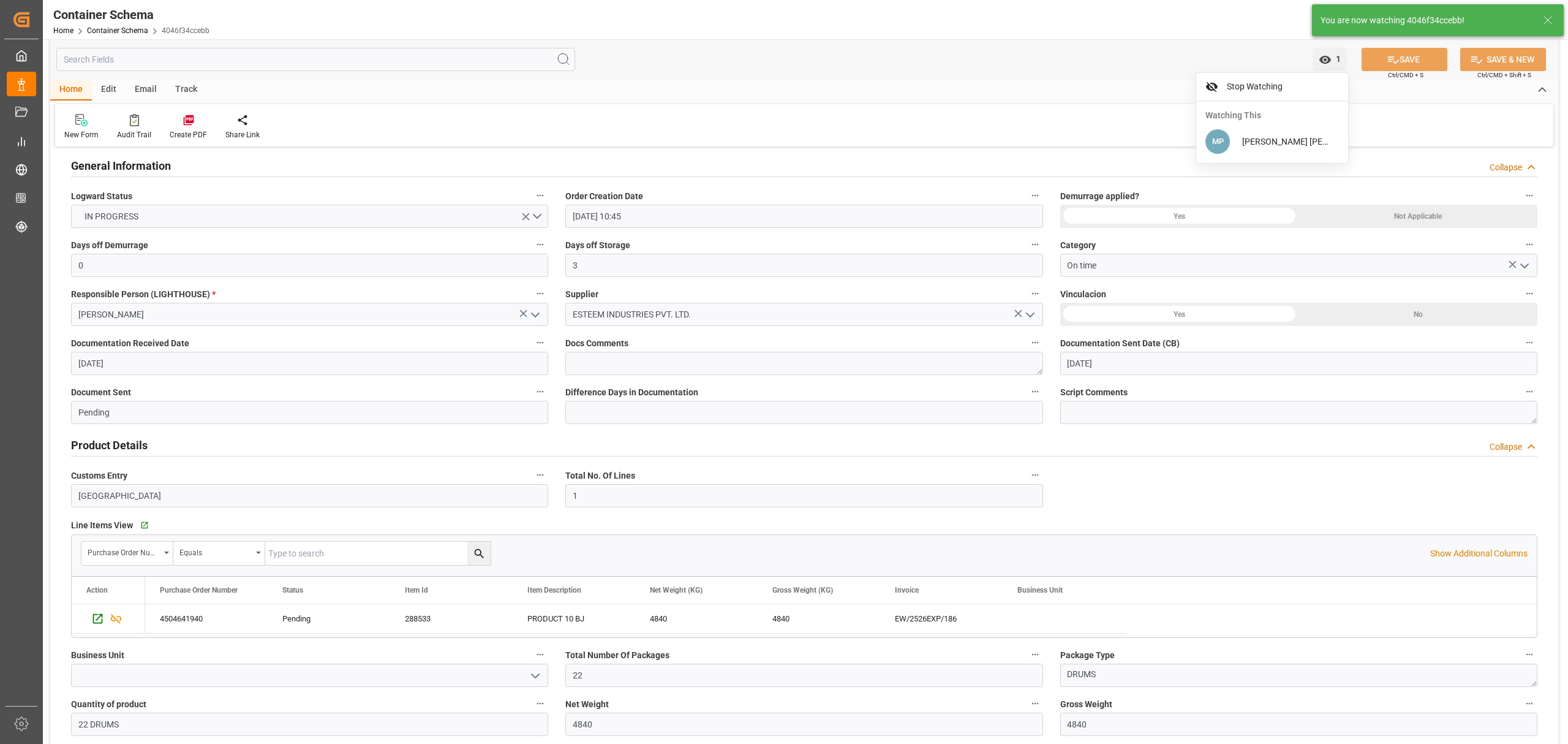
scroll to position [0, 0]
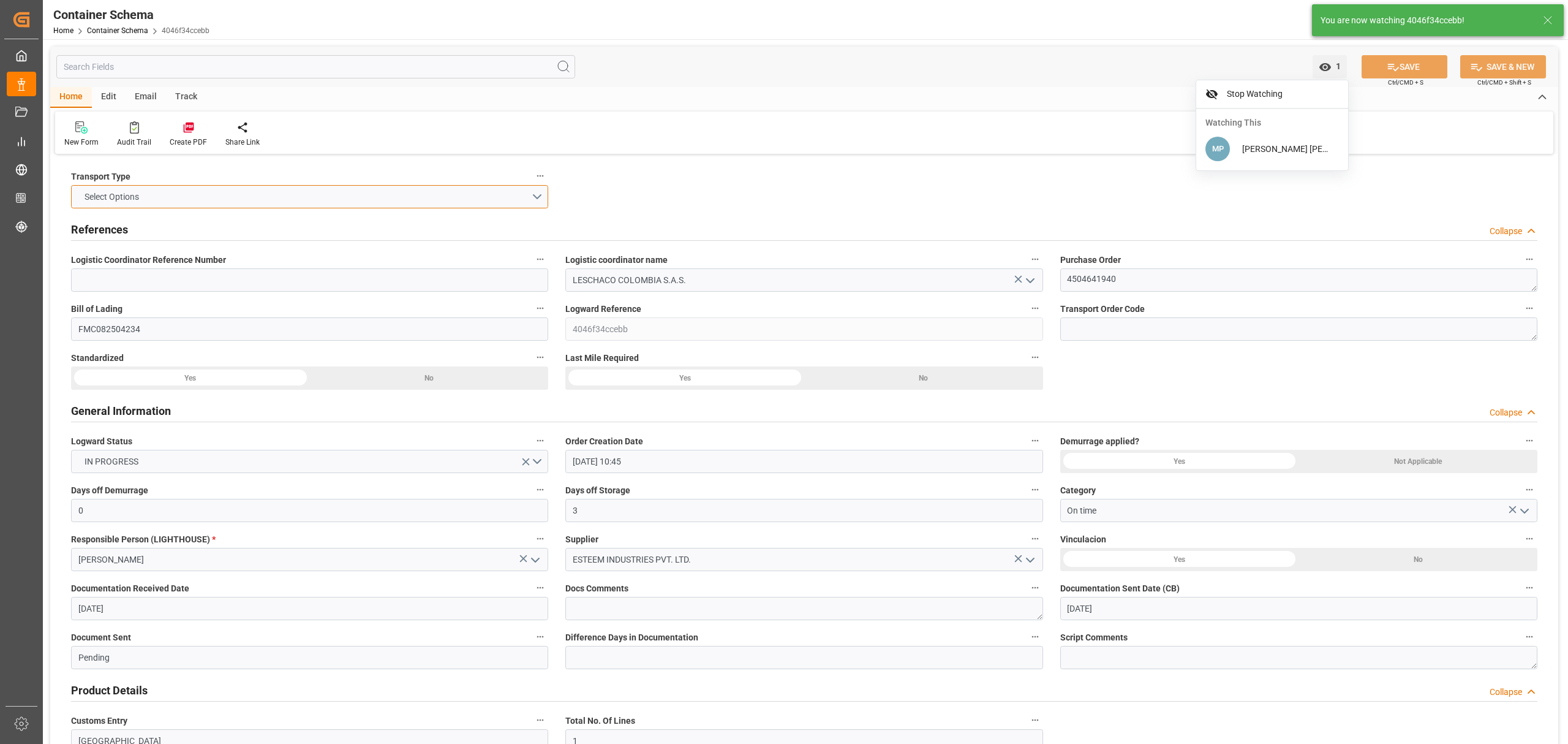
click at [542, 202] on button "Select Options" at bounding box center [310, 196] width 477 height 24
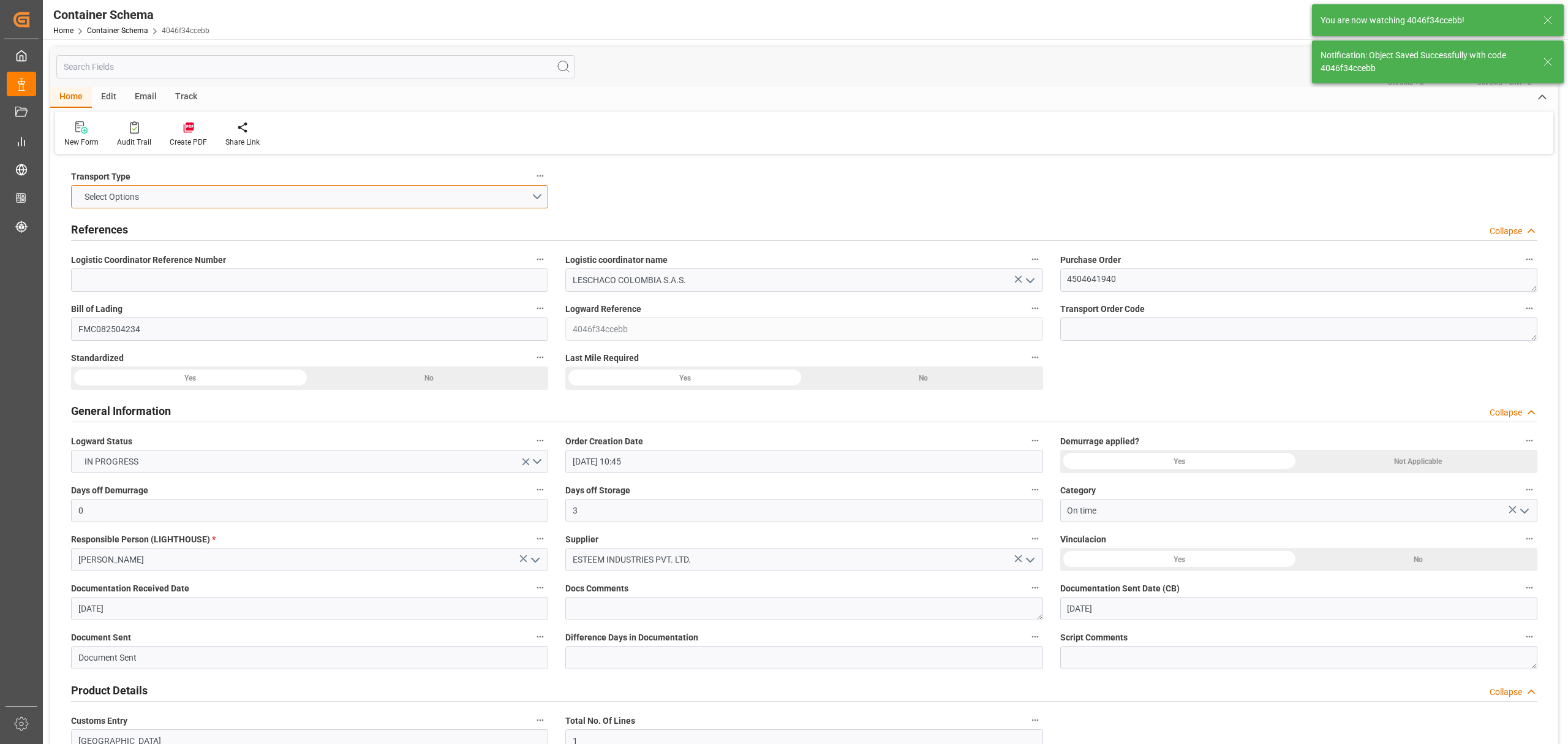
click at [535, 199] on button "Select Options" at bounding box center [310, 196] width 477 height 24
type input "Document Sent"
type input "COCTG"
type input "Cartagena"
type input "SEASPAN BREEZE"
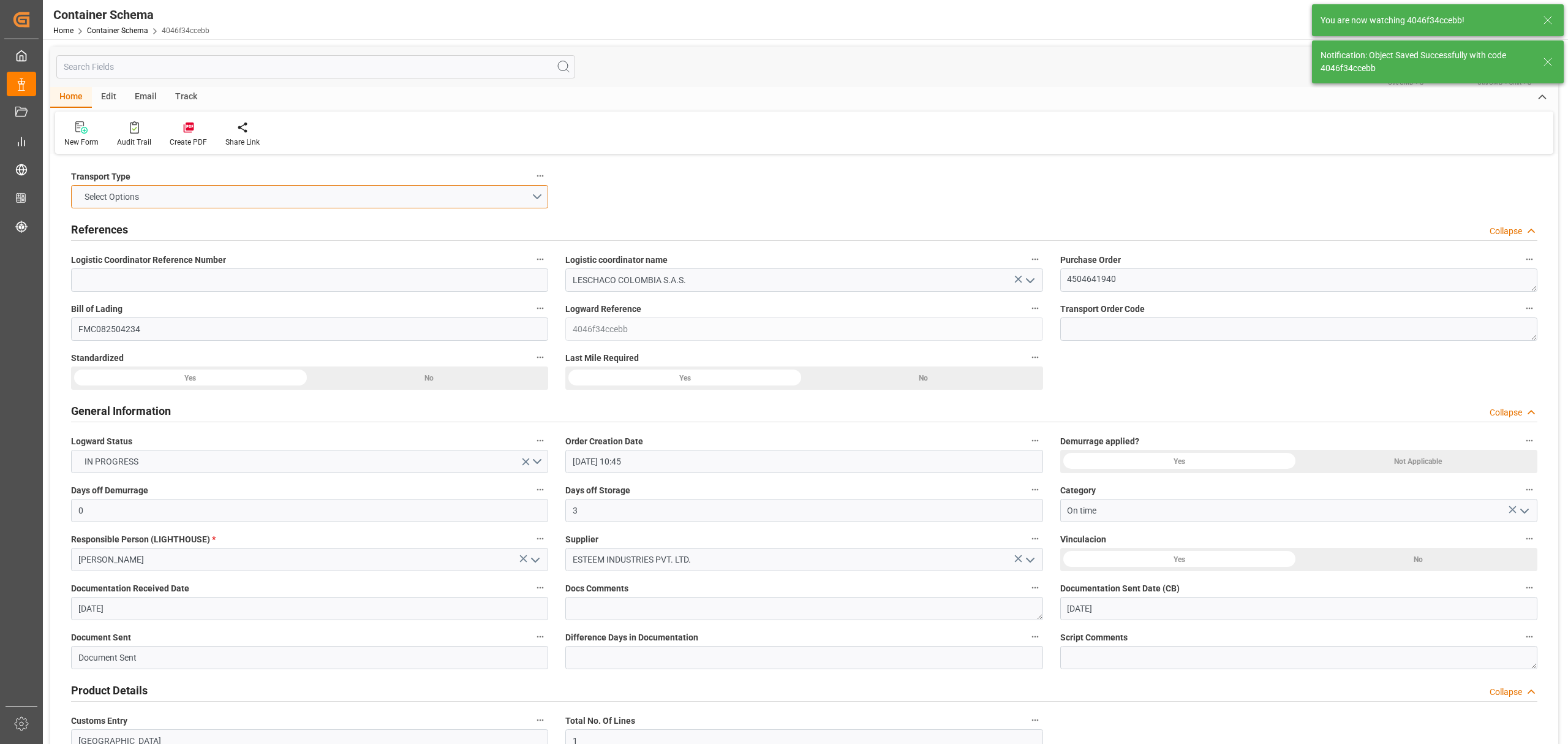
type input "9685358"
type input "0061W"
type input "30-09-2025 00:00"
click at [536, 199] on button "Select Options" at bounding box center [310, 196] width 477 height 24
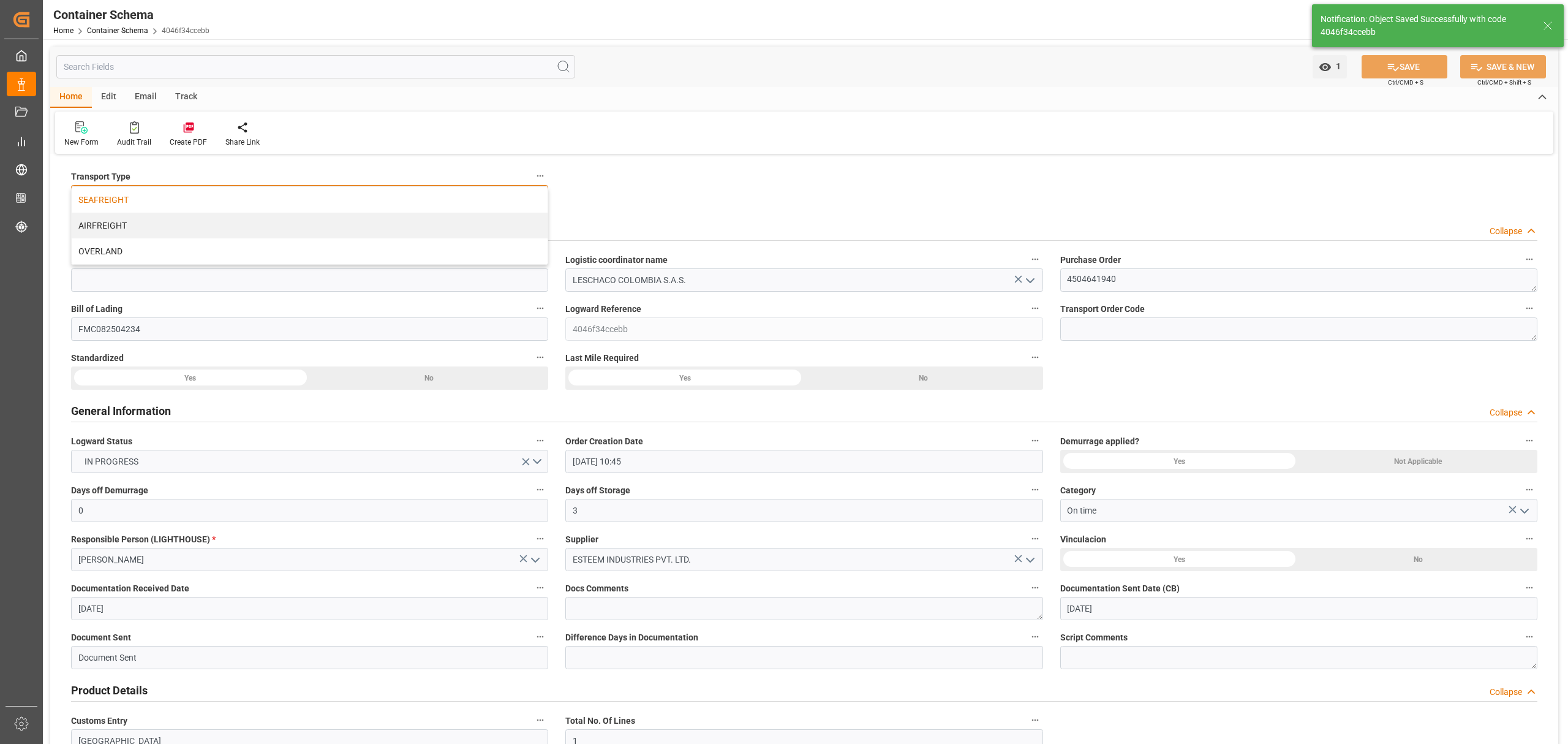
click at [258, 192] on div "SEAFREIGHT" at bounding box center [309, 199] width 476 height 26
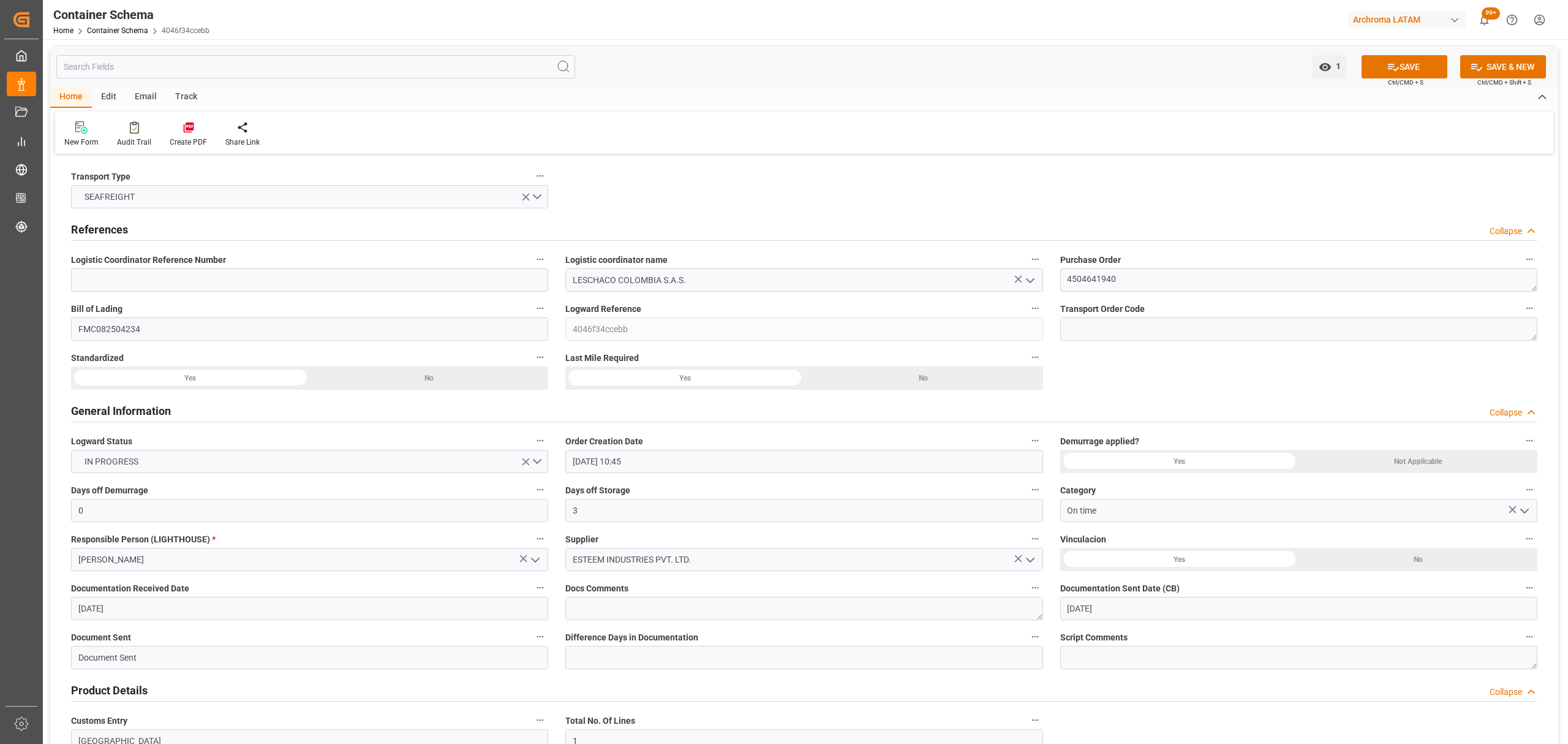
click at [1394, 66] on icon at bounding box center [1392, 66] width 13 height 13
click at [107, 33] on link "Container Schema" at bounding box center [117, 31] width 61 height 9
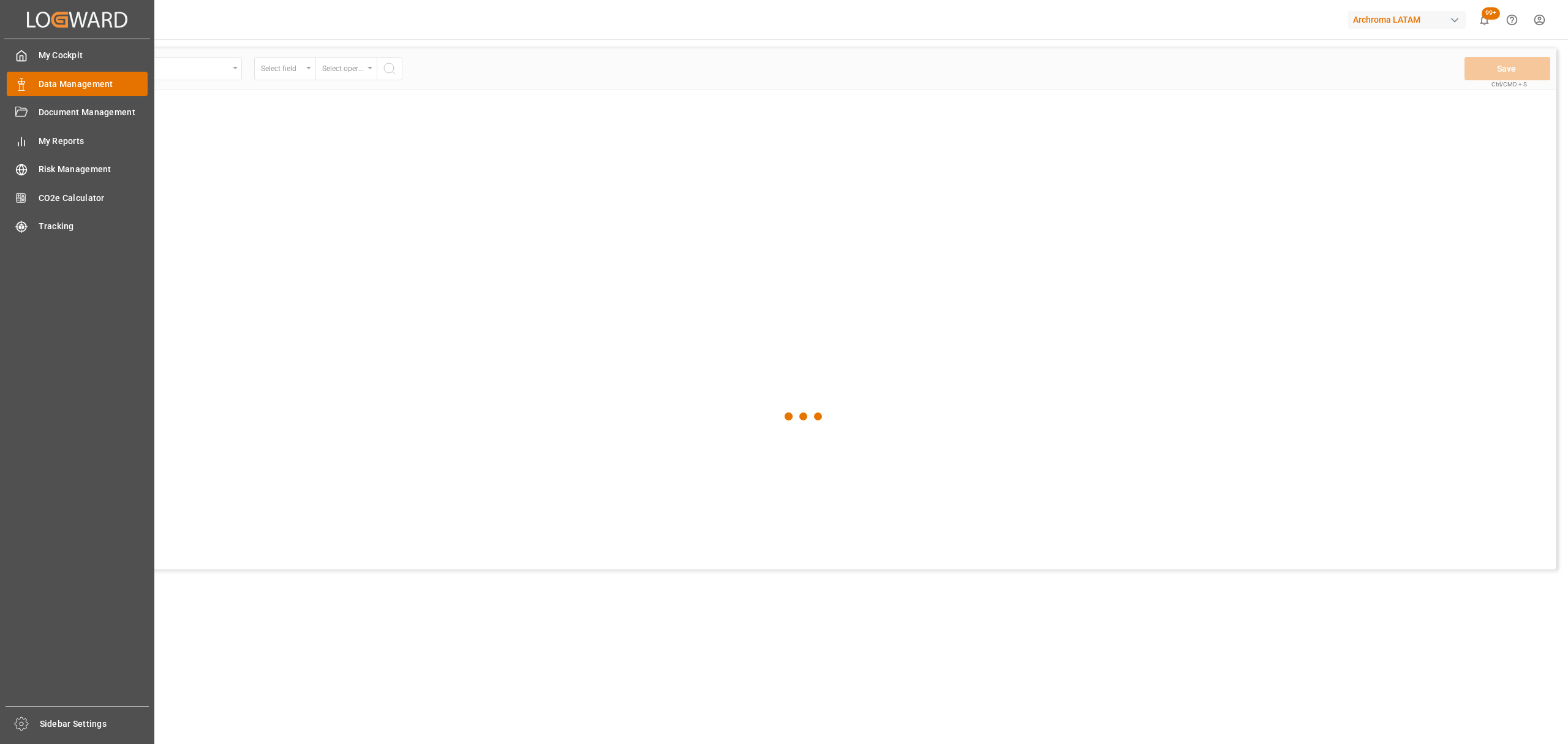
click at [24, 79] on icon at bounding box center [21, 85] width 13 height 13
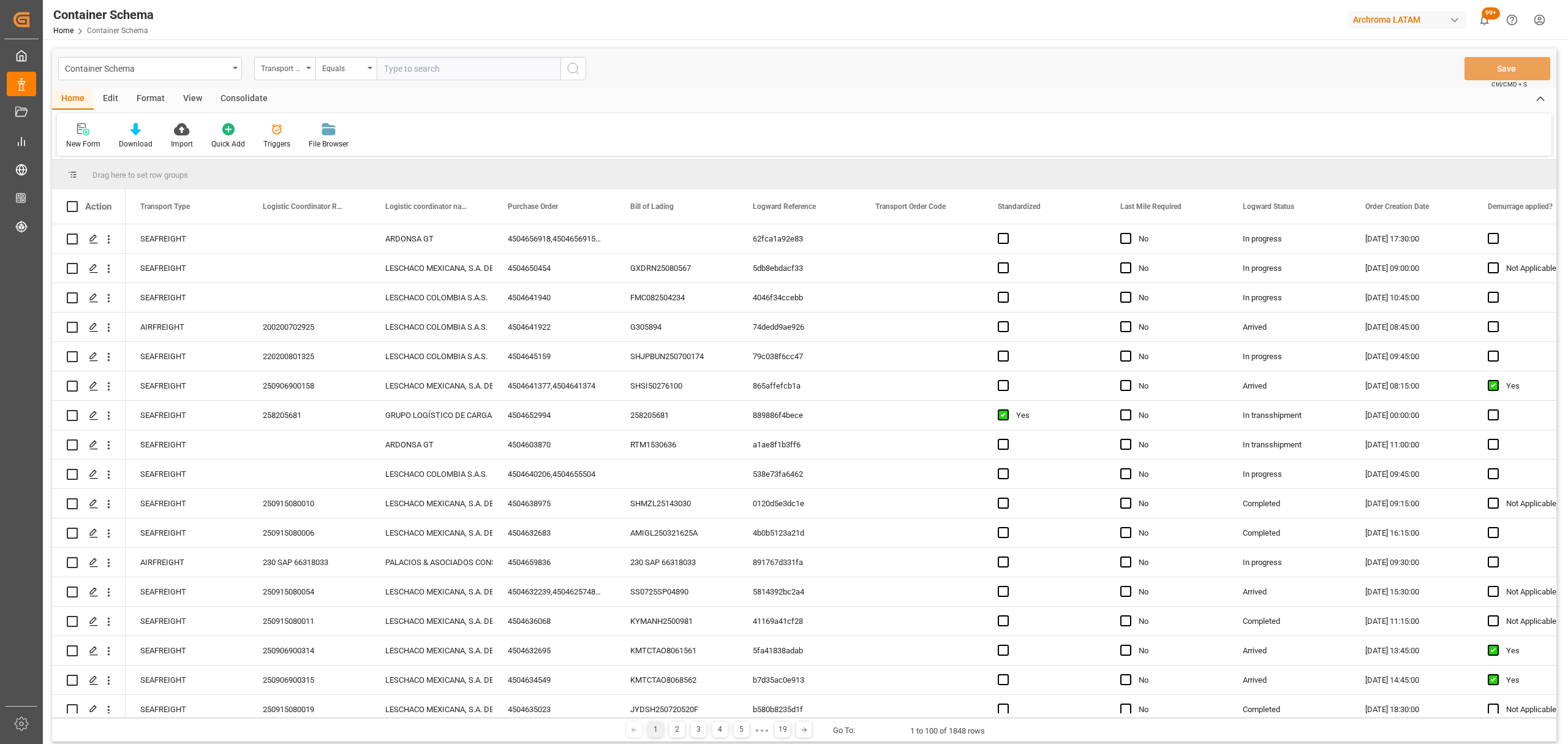
click at [219, 75] on div "Container Schema" at bounding box center [146, 68] width 163 height 15
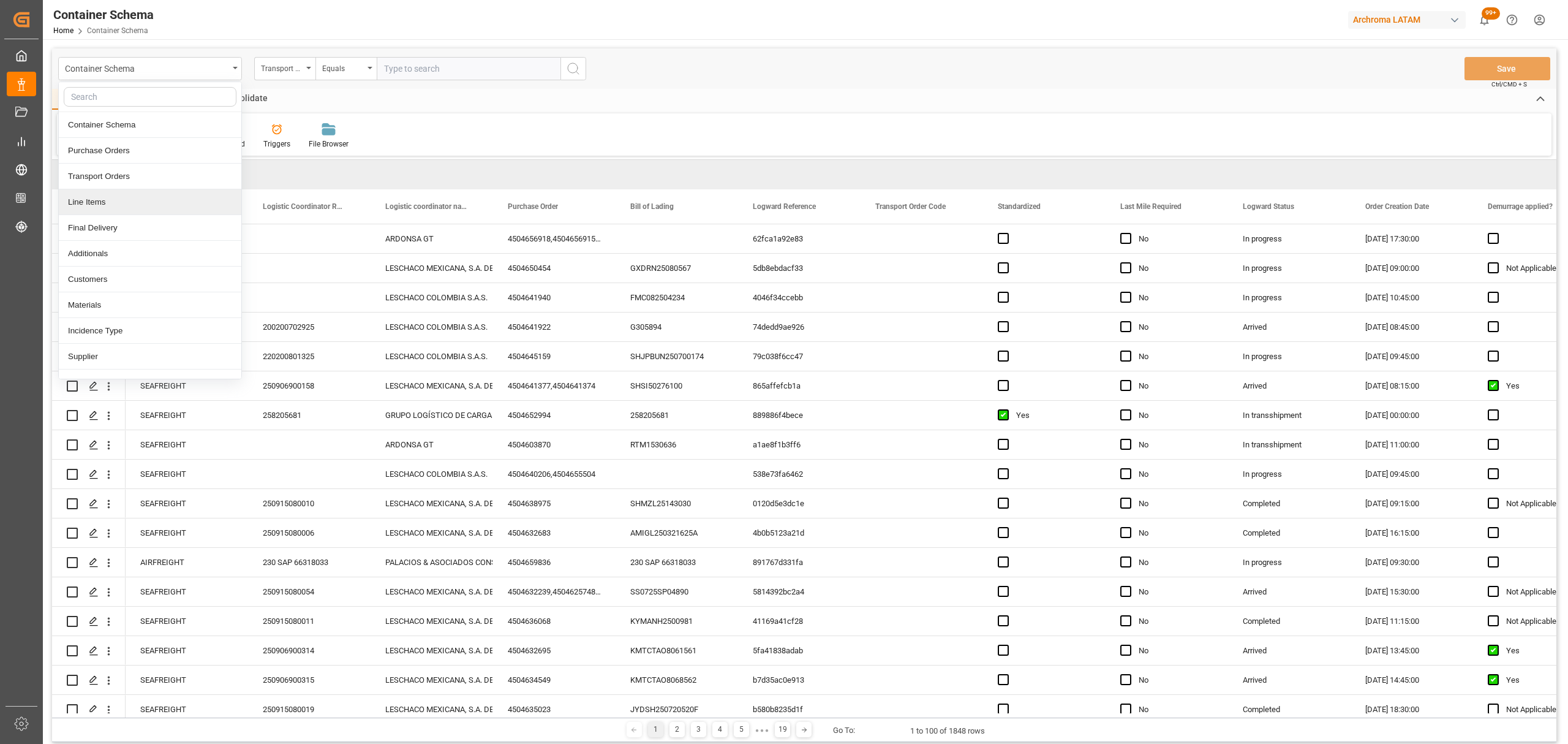
drag, startPoint x: 141, startPoint y: 202, endPoint x: 148, endPoint y: 196, distance: 9.2
click at [142, 202] on div "Line Items" at bounding box center [150, 202] width 182 height 26
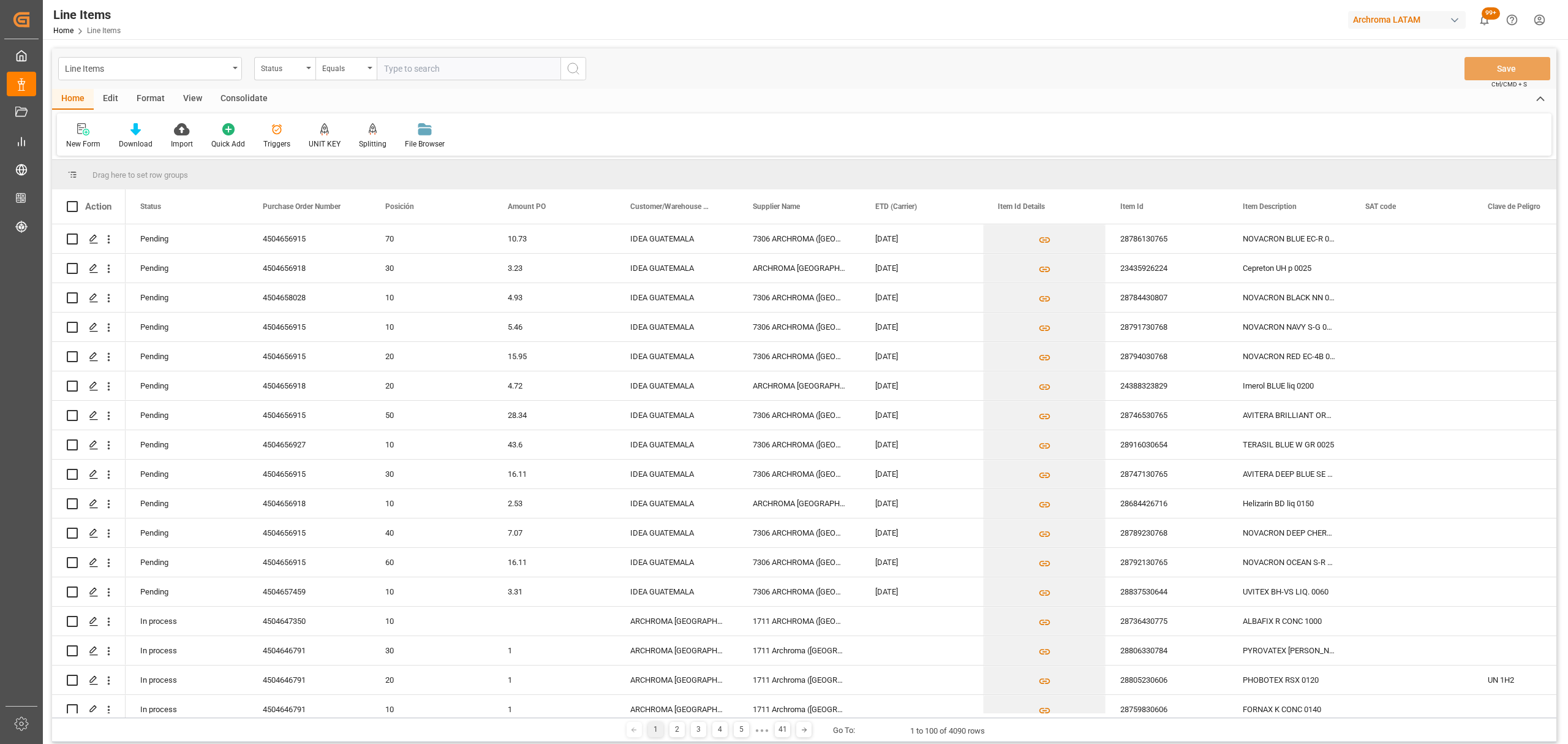
click at [299, 71] on div "Status" at bounding box center [282, 67] width 42 height 14
click at [344, 155] on div "Purchase Order Number" at bounding box center [346, 150] width 182 height 26
click at [346, 74] on div "Equals" at bounding box center [343, 67] width 42 height 14
click at [372, 155] on div "Fuzzy search" at bounding box center [408, 150] width 182 height 26
click at [352, 71] on div "Fuzzy search" at bounding box center [343, 67] width 42 height 14
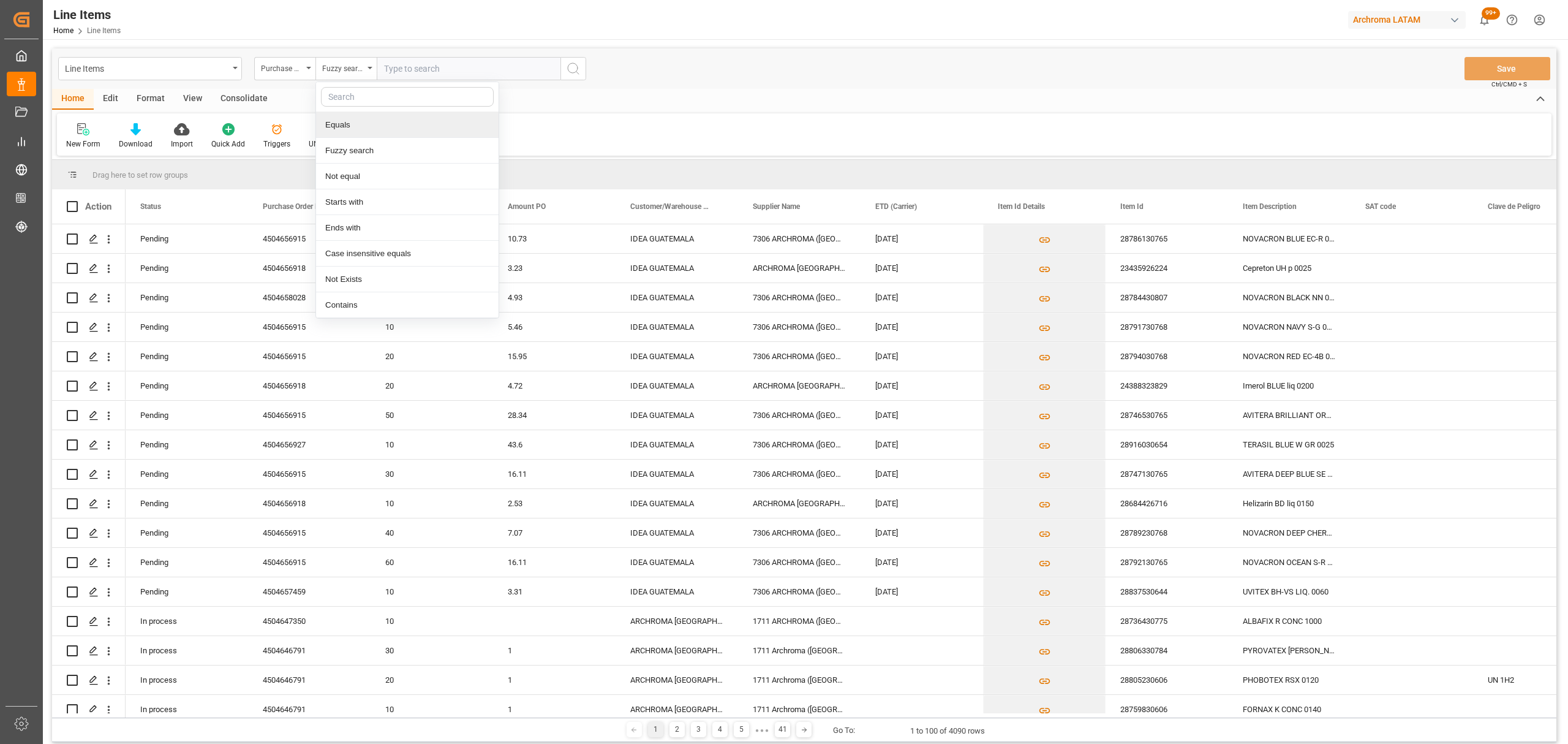
click at [454, 67] on input "text" at bounding box center [469, 68] width 184 height 24
paste input "PO 4504646791 10,20,30,4504647350"
drag, startPoint x: 549, startPoint y: 70, endPoint x: 479, endPoint y: 68, distance: 70.0
click at [479, 68] on input "PO 4504646791 10,20,30,4504647350" at bounding box center [469, 68] width 184 height 24
drag, startPoint x: 398, startPoint y: 68, endPoint x: 269, endPoint y: 59, distance: 129.3
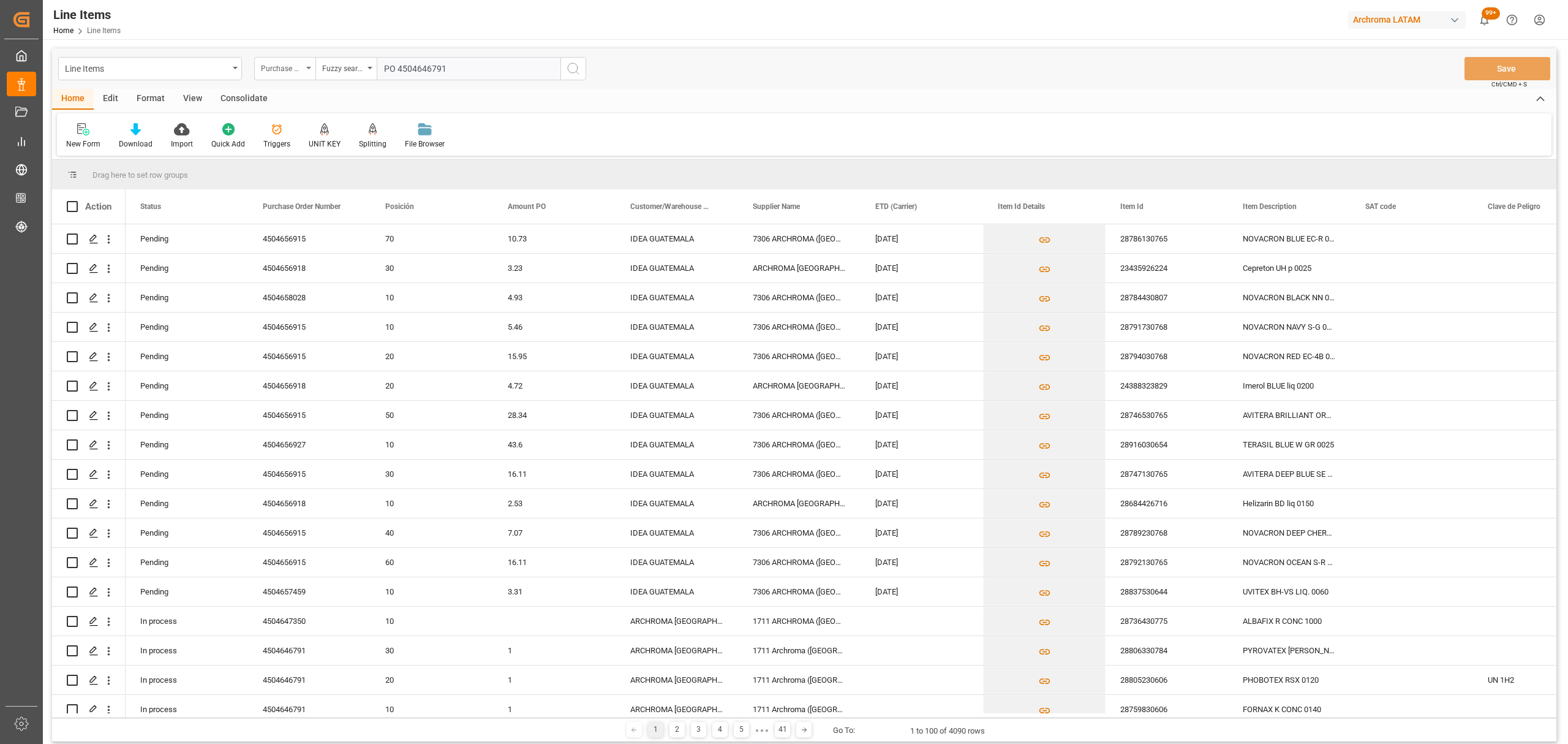
click at [269, 59] on div "Purchase Order Number Fuzzy search PO 4504646791" at bounding box center [419, 68] width 332 height 24
type input "4504646791"
click at [573, 74] on icon "search button" at bounding box center [573, 68] width 15 height 15
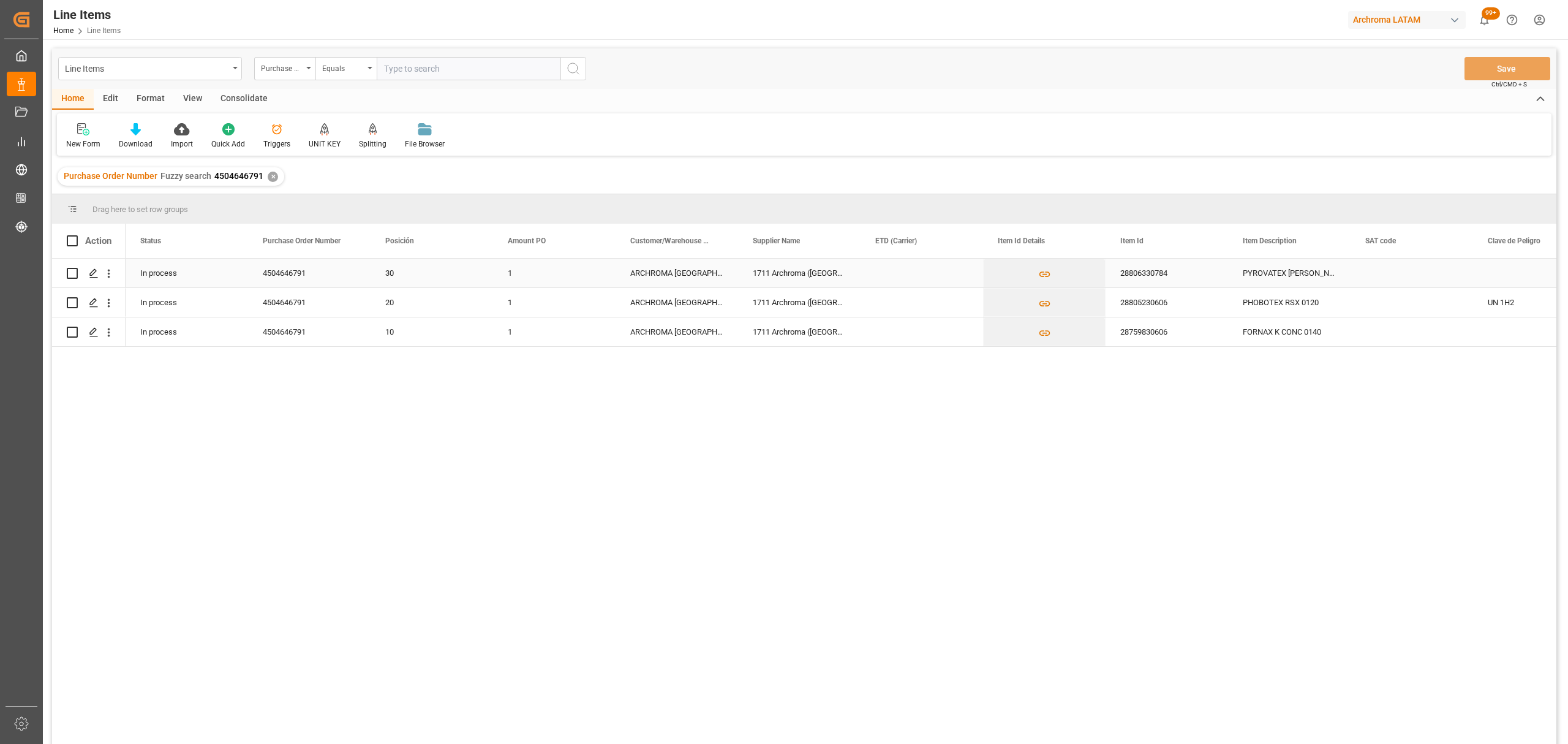
click at [544, 275] on div "1" at bounding box center [554, 272] width 122 height 29
type input "8.20"
click at [706, 274] on div "ARCHROMA [GEOGRAPHIC_DATA] S.A.S" at bounding box center [677, 272] width 122 height 29
click at [909, 271] on div "Press SPACE to select this row." at bounding box center [921, 272] width 122 height 29
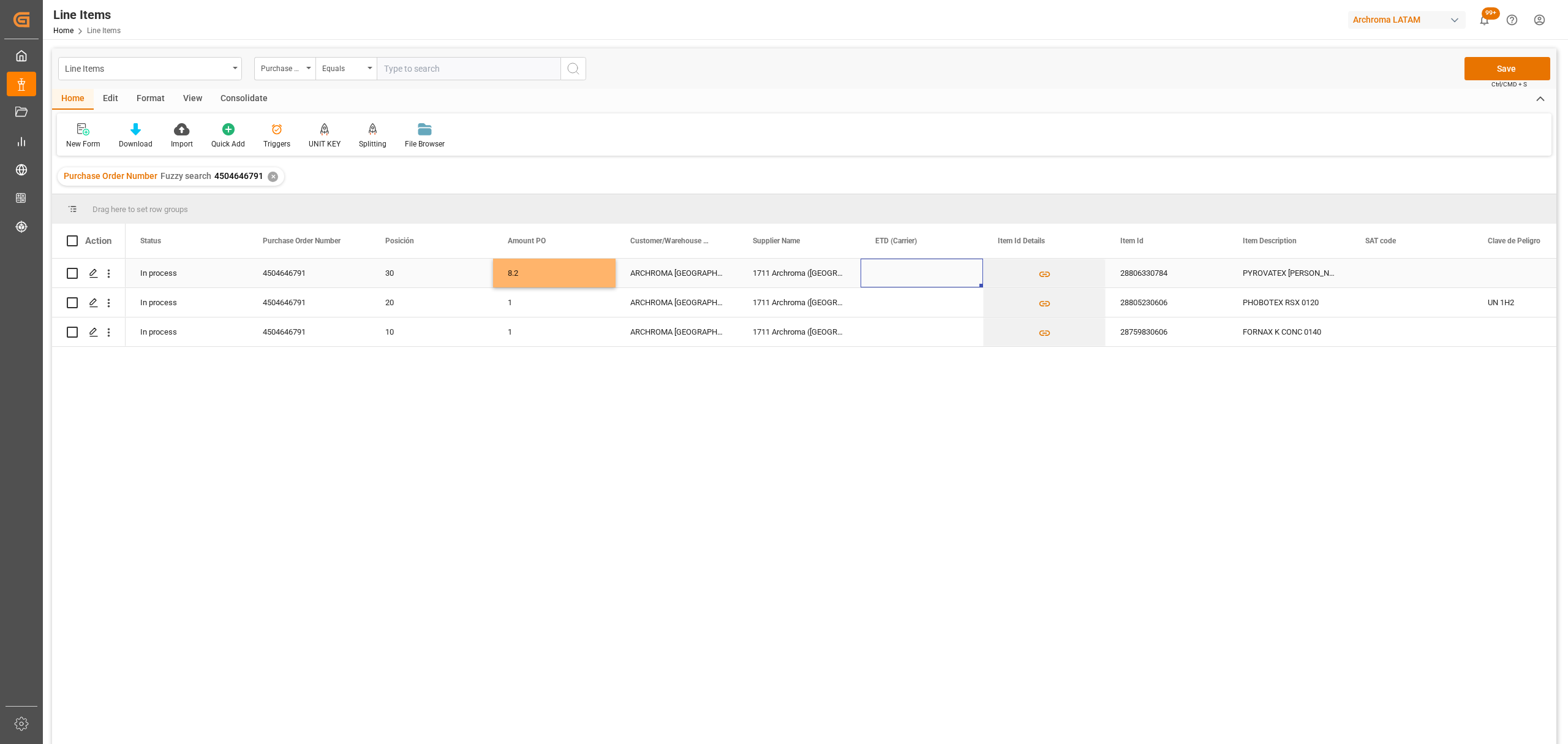
click at [909, 271] on div "Press SPACE to select this row." at bounding box center [921, 272] width 122 height 29
click at [954, 363] on div "4" at bounding box center [958, 360] width 15 height 15
type input "04-09-2025"
click at [1189, 276] on div "28806330784" at bounding box center [1166, 272] width 122 height 29
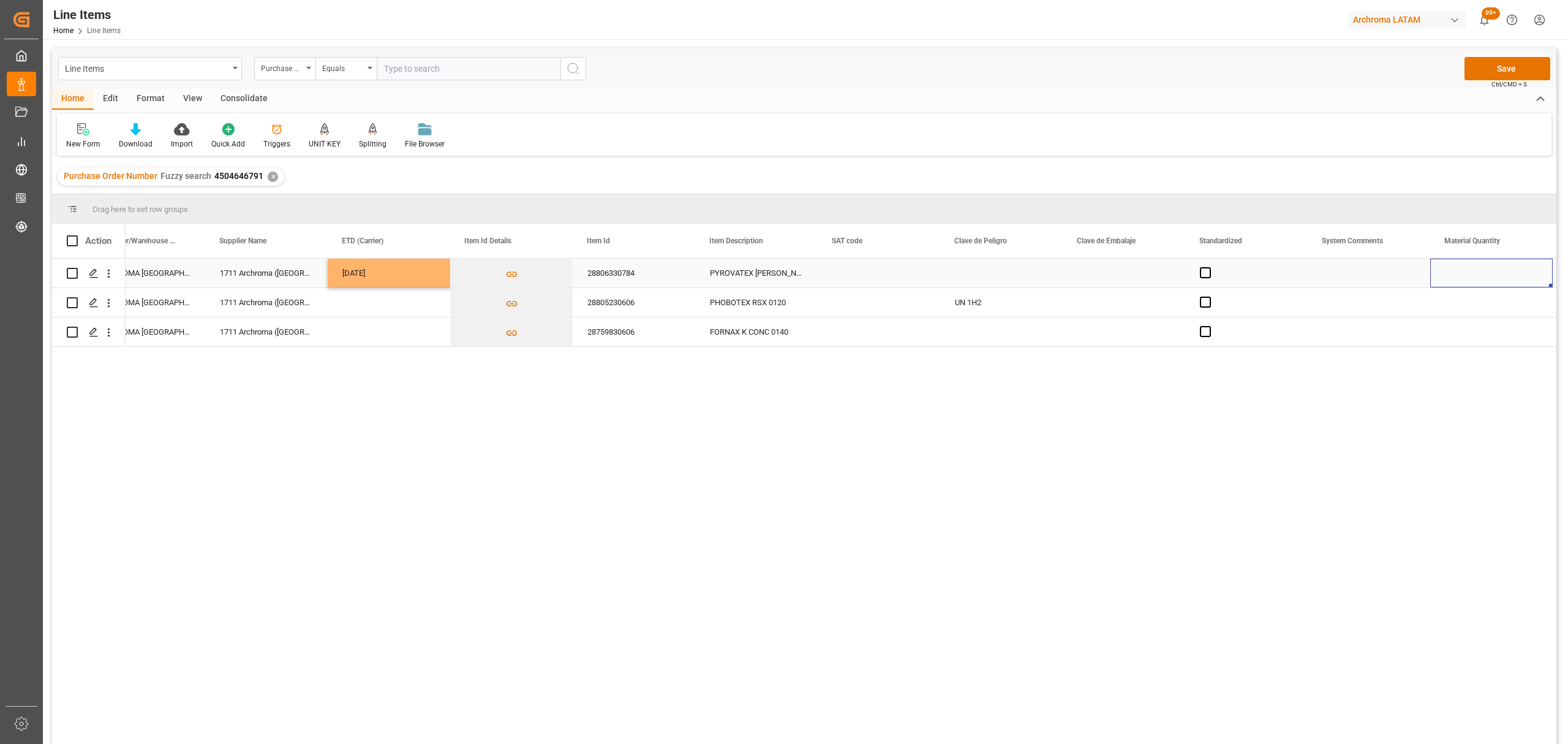
scroll to position [0, 656]
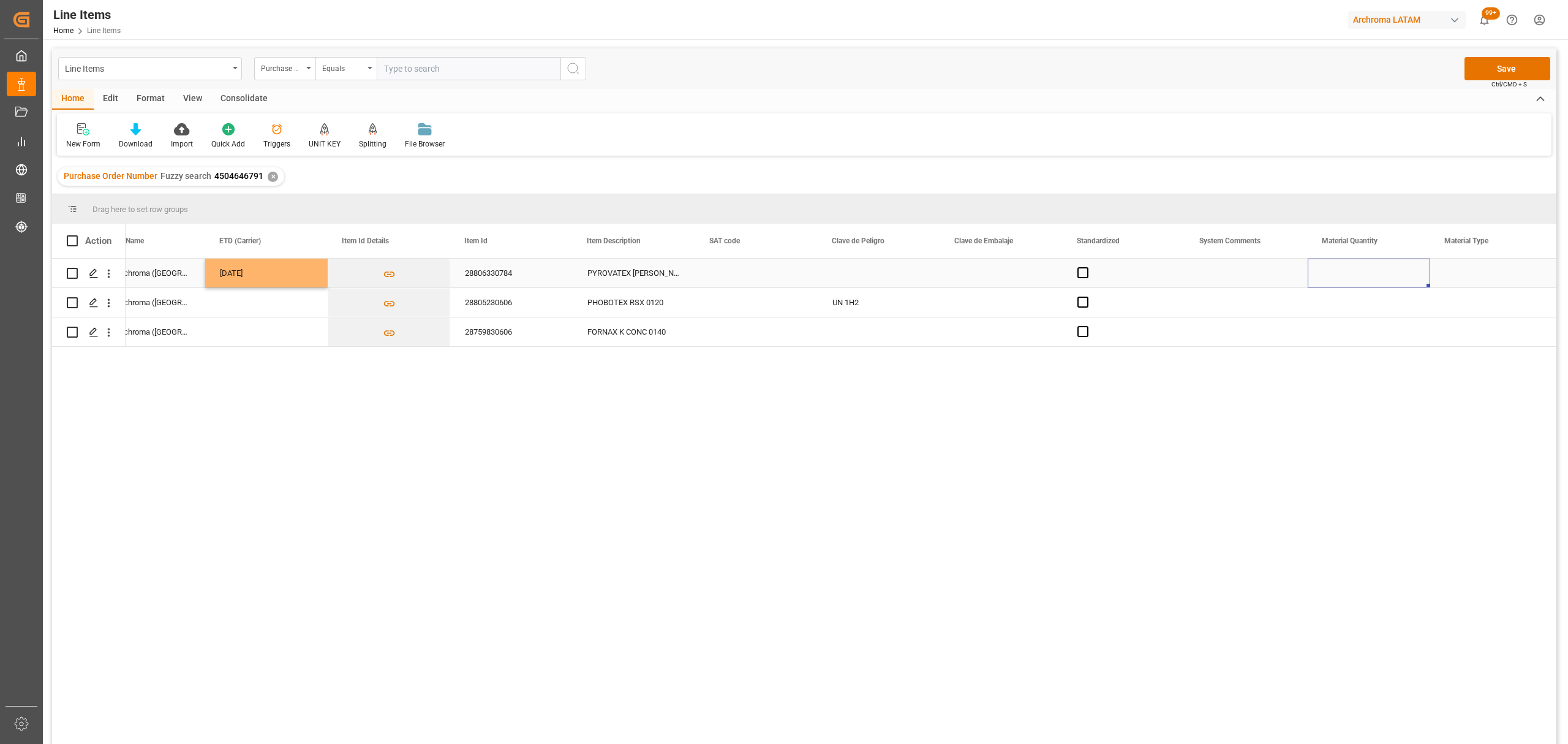
click at [1363, 270] on div "Press SPACE to select this row." at bounding box center [1369, 272] width 122 height 29
click at [1363, 289] on input "Press SPACE to select this row." at bounding box center [1369, 280] width 103 height 24
type input "4"
click at [1456, 272] on div "Press SPACE to select this row." at bounding box center [1491, 272] width 122 height 29
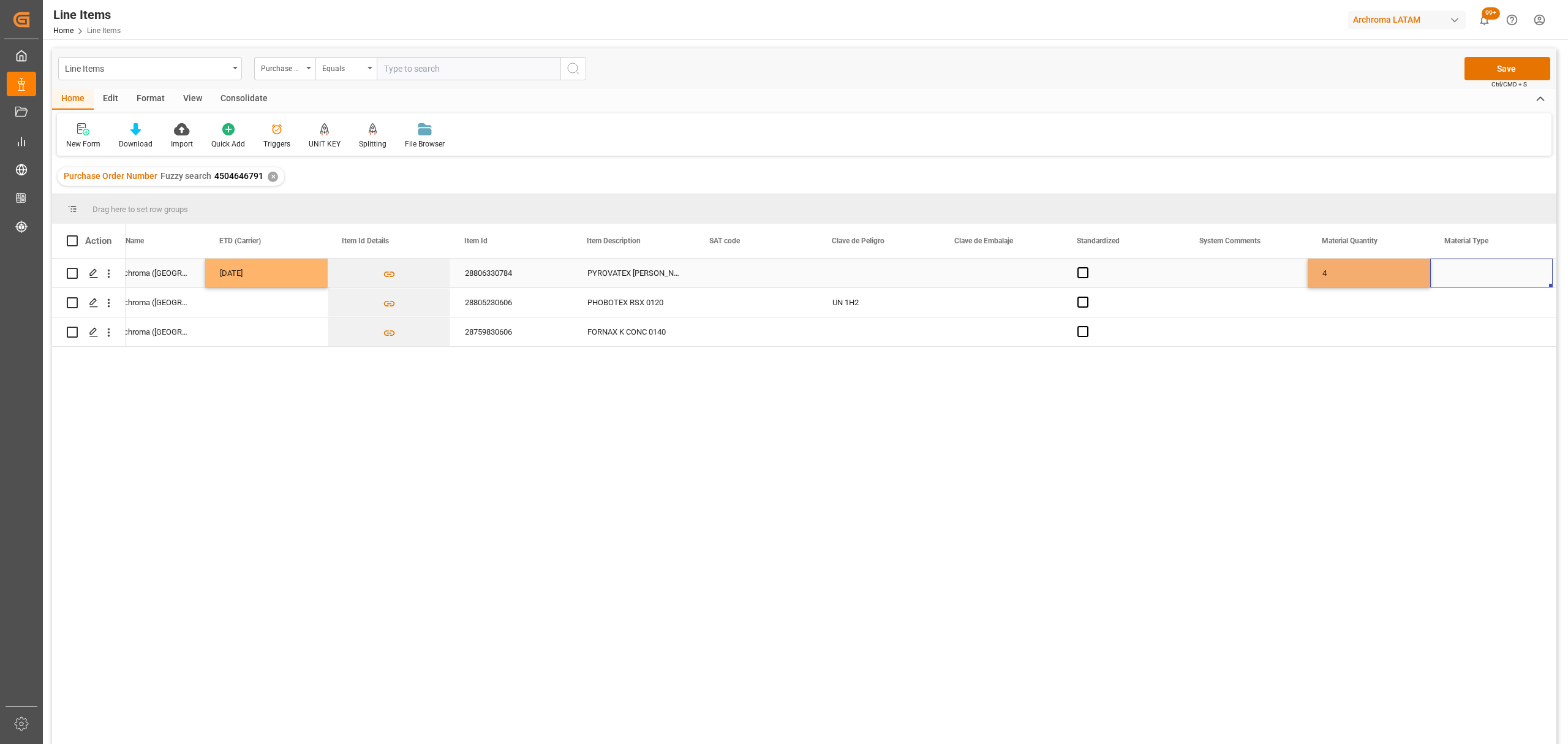
click at [1456, 272] on div "Press SPACE to select this row." at bounding box center [1491, 272] width 122 height 29
click at [1516, 278] on input "Press SPACE to select this row." at bounding box center [1491, 280] width 103 height 24
click at [1535, 282] on icon "open menu" at bounding box center [1530, 280] width 15 height 15
drag, startPoint x: 1464, startPoint y: 363, endPoint x: 1456, endPoint y: 330, distance: 34.0
click at [1464, 358] on div "DRUMS" at bounding box center [1491, 358] width 102 height 43
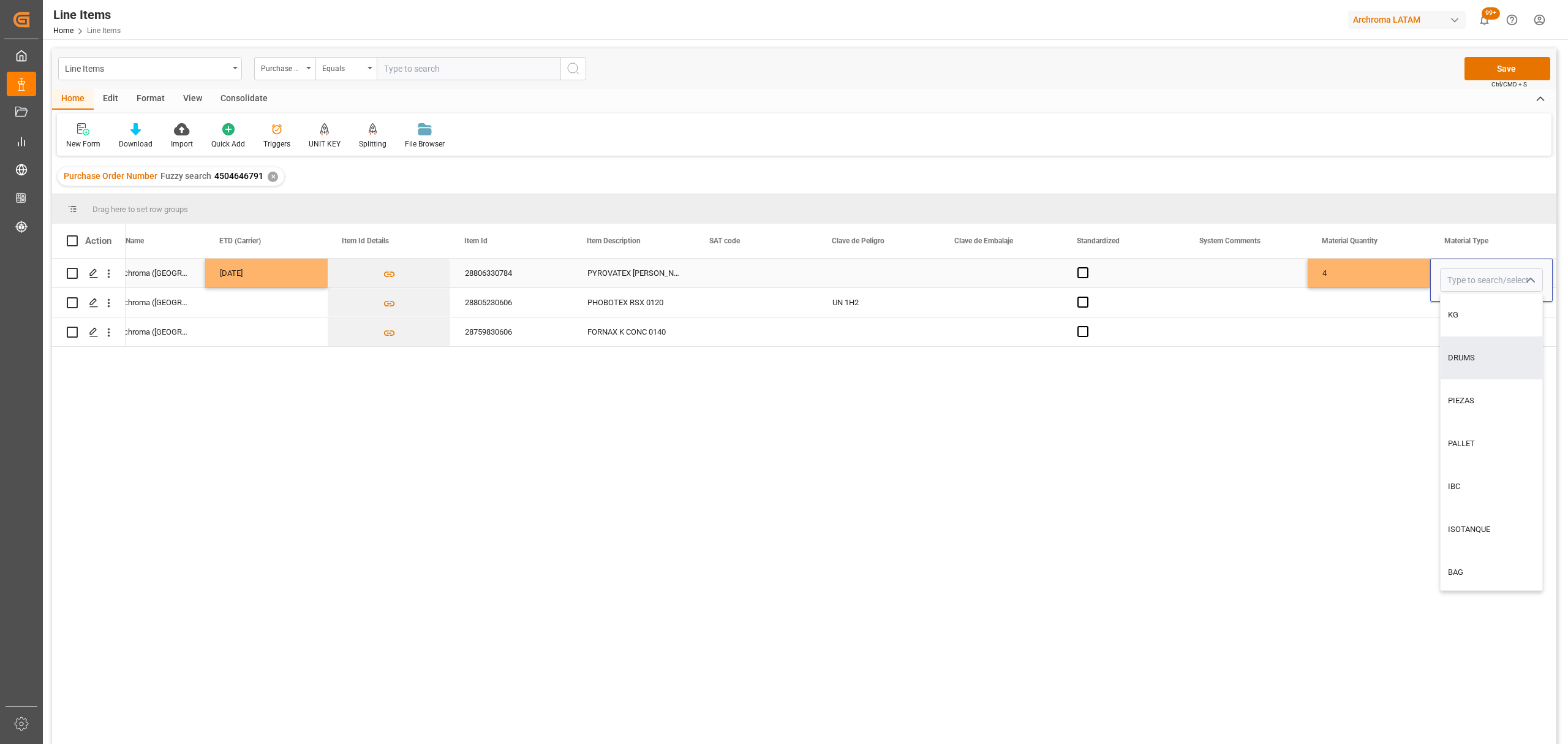
type input "DRUMS"
click at [1404, 273] on div "4" at bounding box center [1369, 272] width 122 height 29
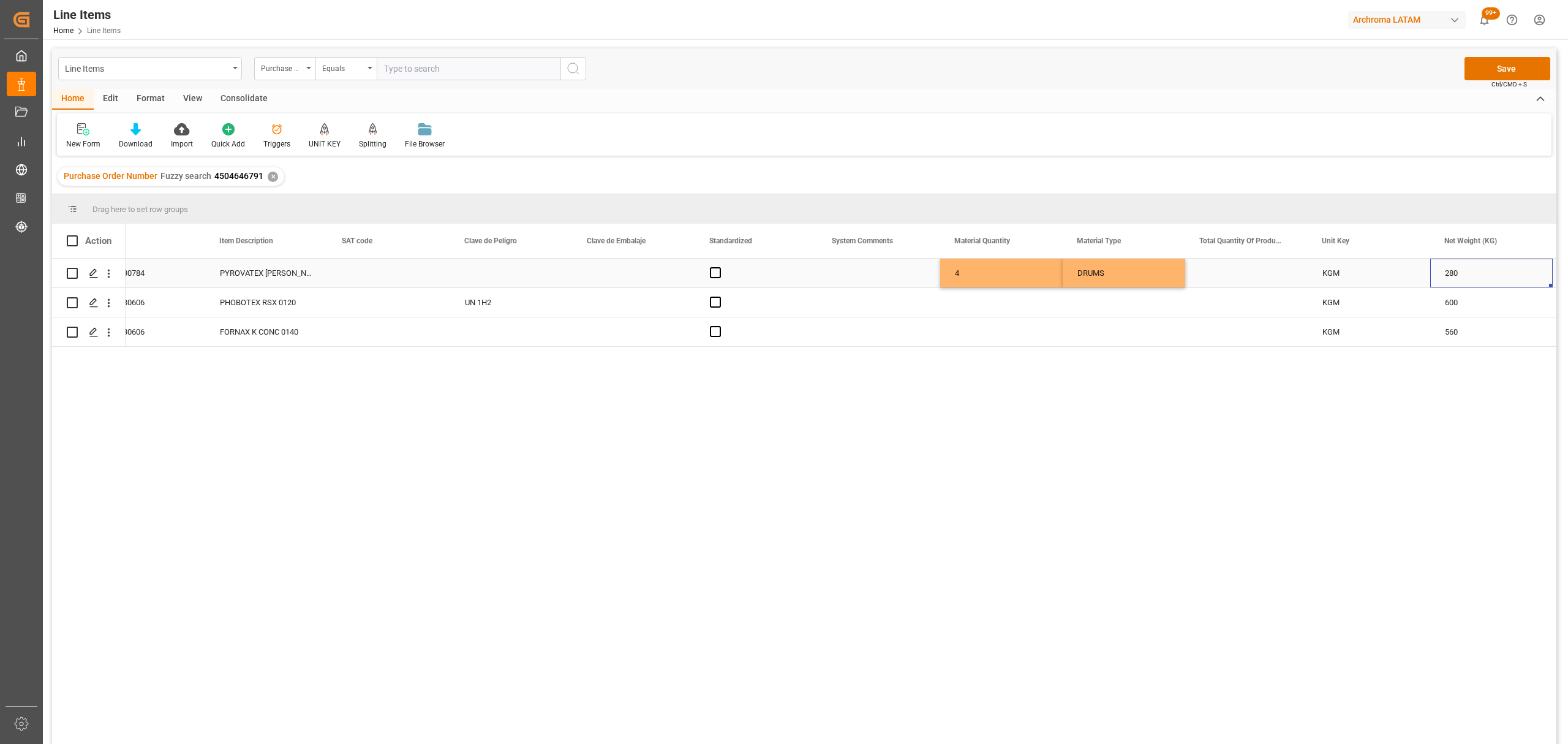
scroll to position [0, 1146]
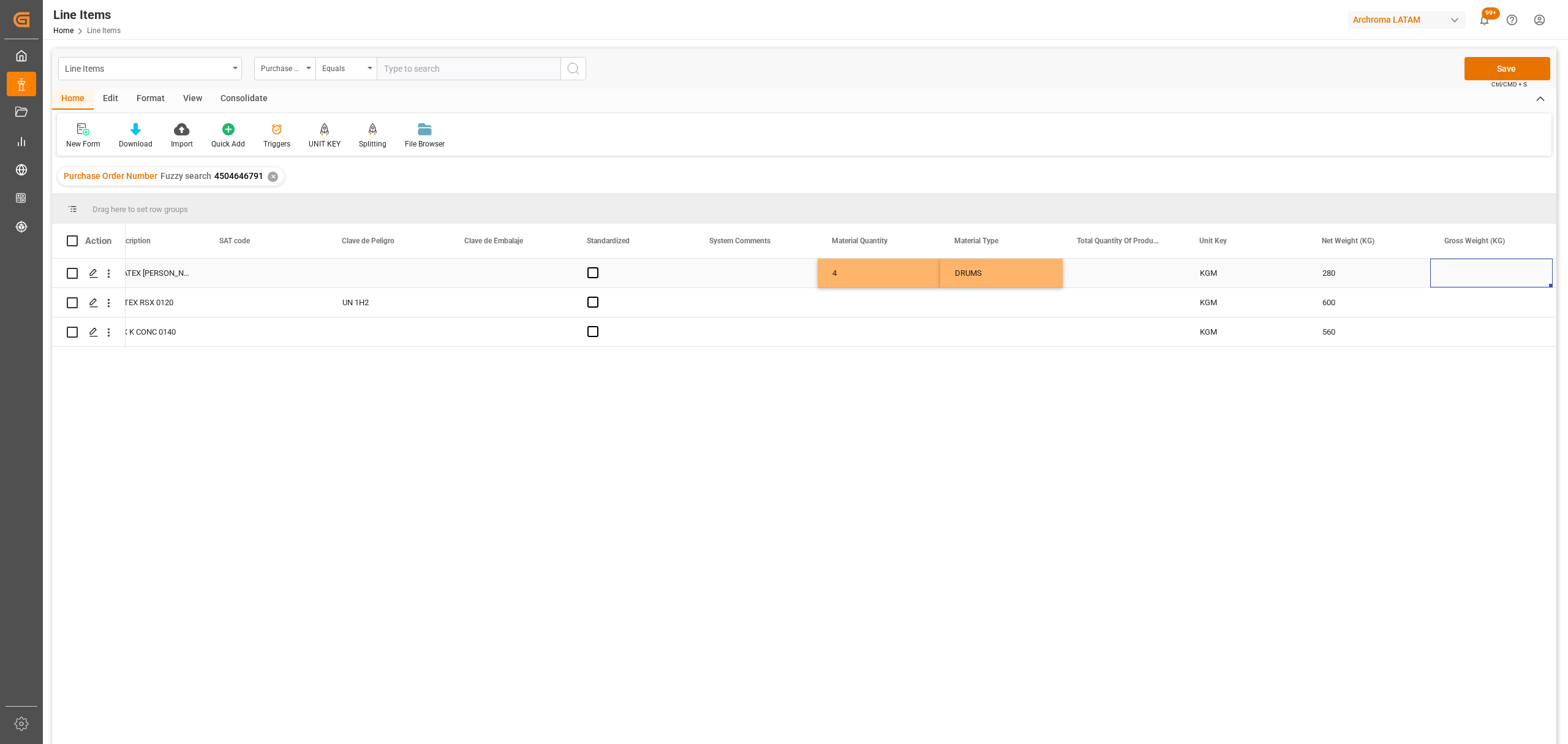
click at [1453, 277] on div "Press SPACE to select this row." at bounding box center [1491, 272] width 122 height 29
click at [1453, 277] on input "Press SPACE to select this row." at bounding box center [1491, 280] width 103 height 24
type input "294.000"
click at [1395, 270] on div "280" at bounding box center [1369, 272] width 122 height 29
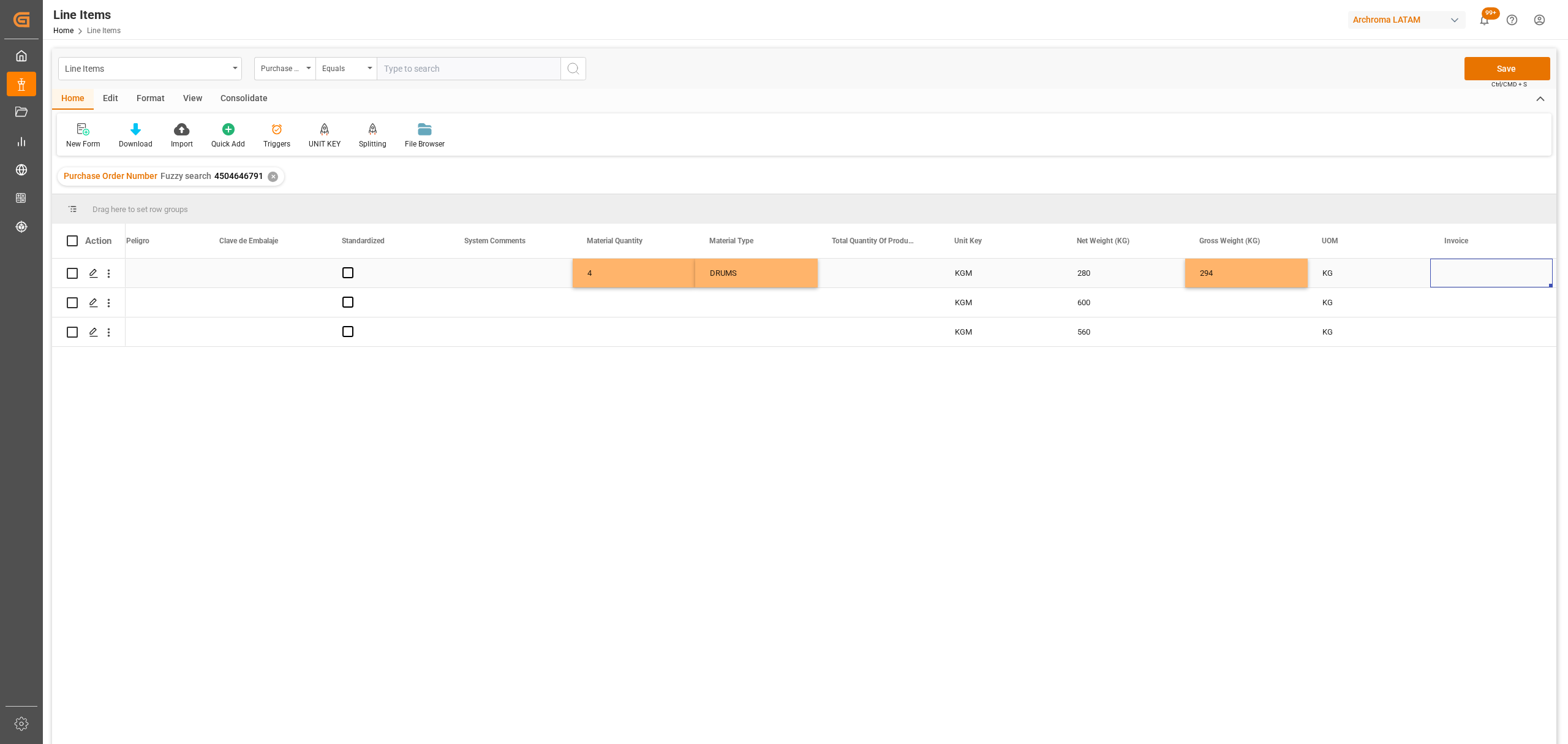
scroll to position [0, 1513]
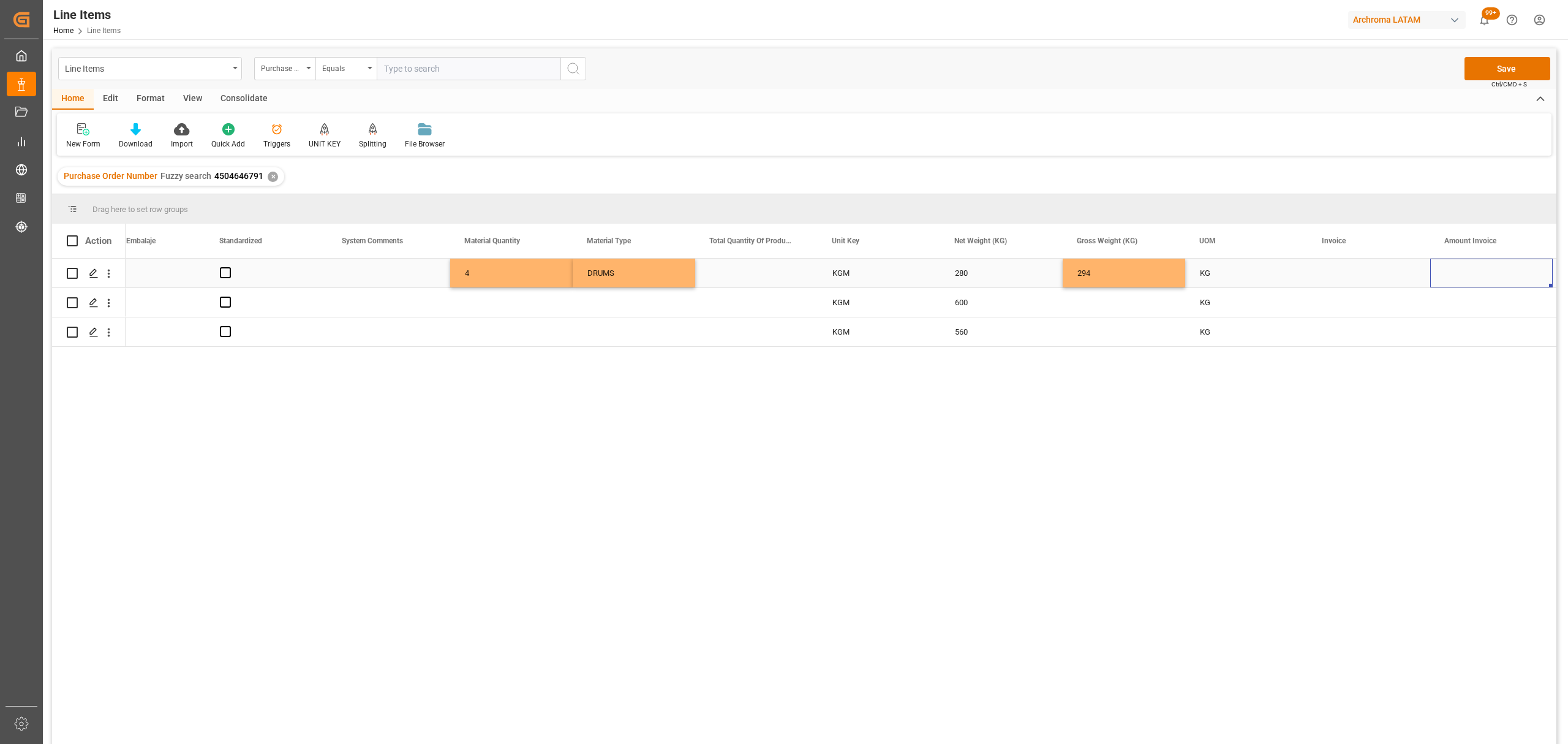
click at [1361, 273] on div "Press SPACE to select this row." at bounding box center [1369, 272] width 122 height 29
click at [1361, 273] on input "Press SPACE to select this row." at bounding box center [1369, 280] width 103 height 24
type input "70000014699"
click at [1466, 272] on div "Press SPACE to select this row." at bounding box center [1491, 272] width 122 height 29
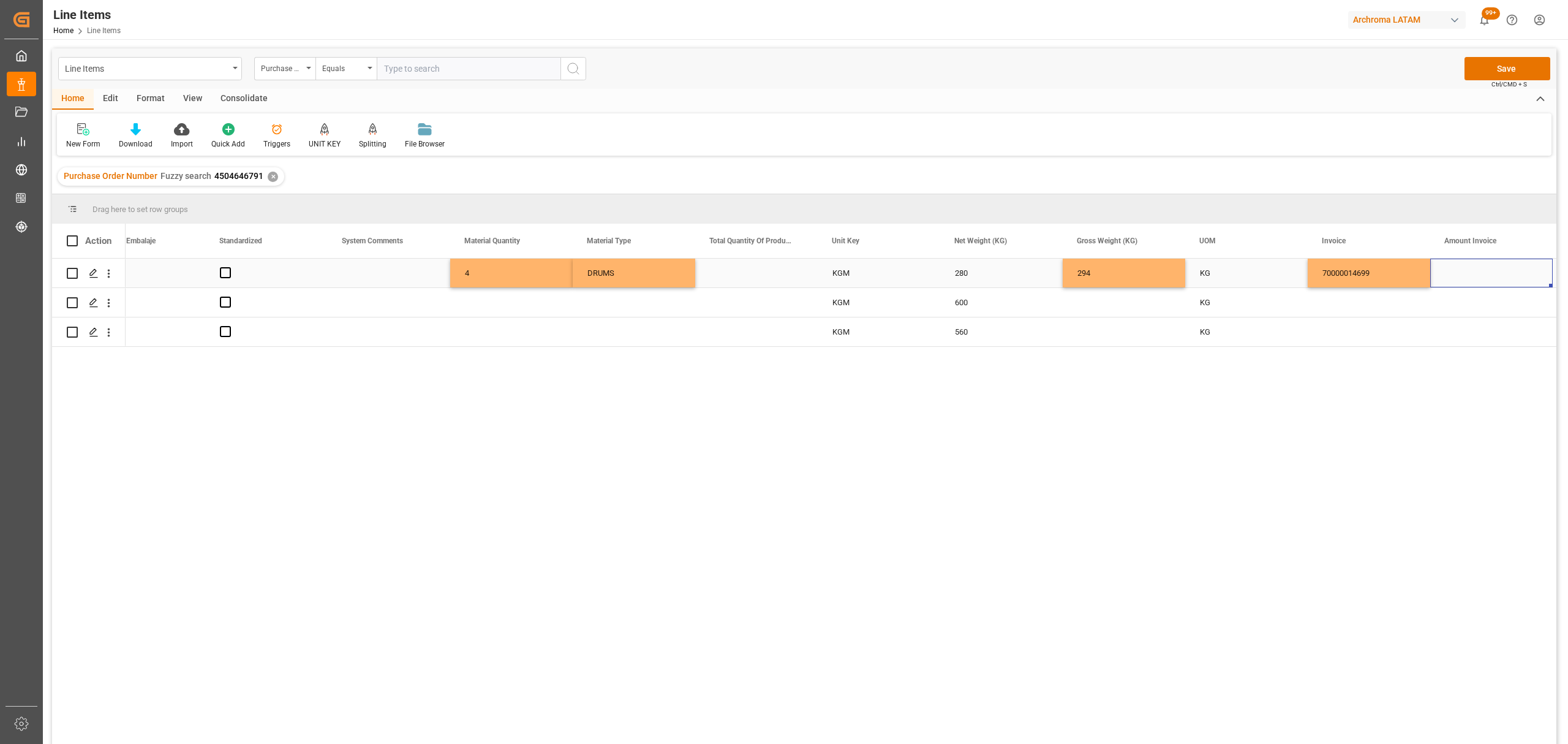
click at [1466, 272] on div "Press SPACE to select this row." at bounding box center [1491, 272] width 122 height 29
click at [1466, 272] on input "Press SPACE to select this row." at bounding box center [1491, 280] width 103 height 24
type input "2296"
click at [1388, 277] on div "70000014699" at bounding box center [1369, 272] width 122 height 29
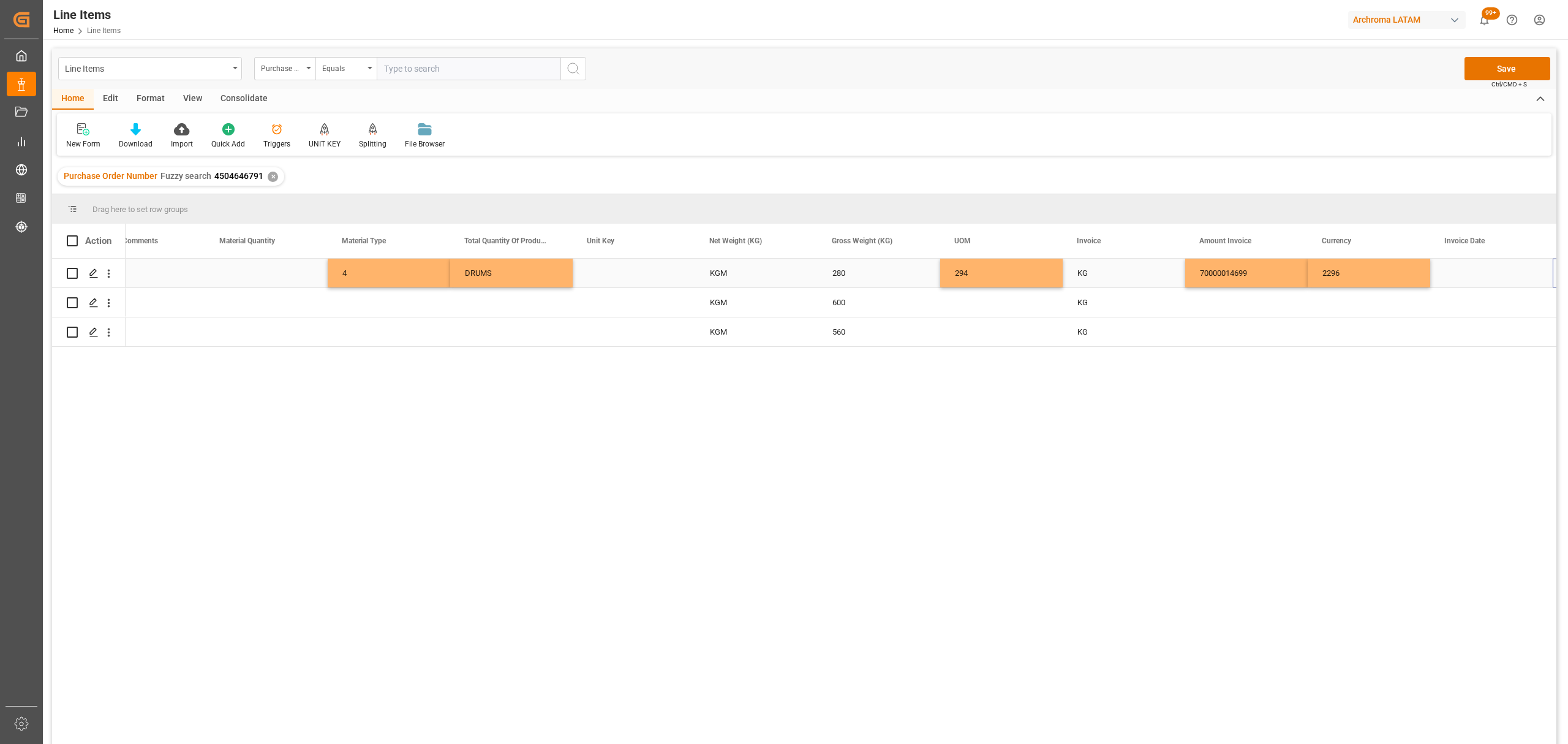
scroll to position [0, 1758]
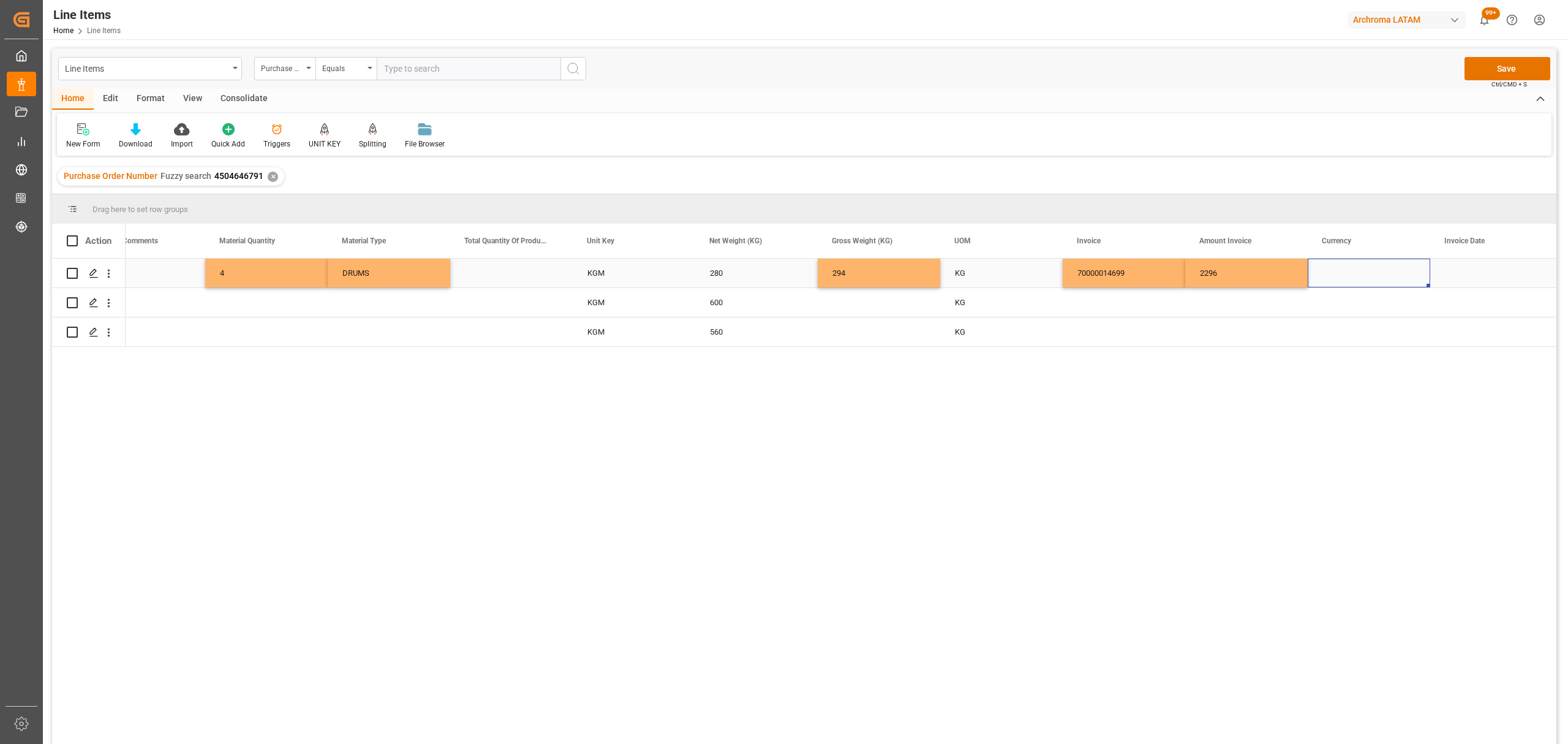
click at [1386, 274] on div "Press SPACE to select this row." at bounding box center [1369, 272] width 122 height 29
click at [1401, 278] on icon "open menu" at bounding box center [1408, 280] width 15 height 15
click at [1382, 316] on div "USD" at bounding box center [1369, 315] width 102 height 43
type input "USD"
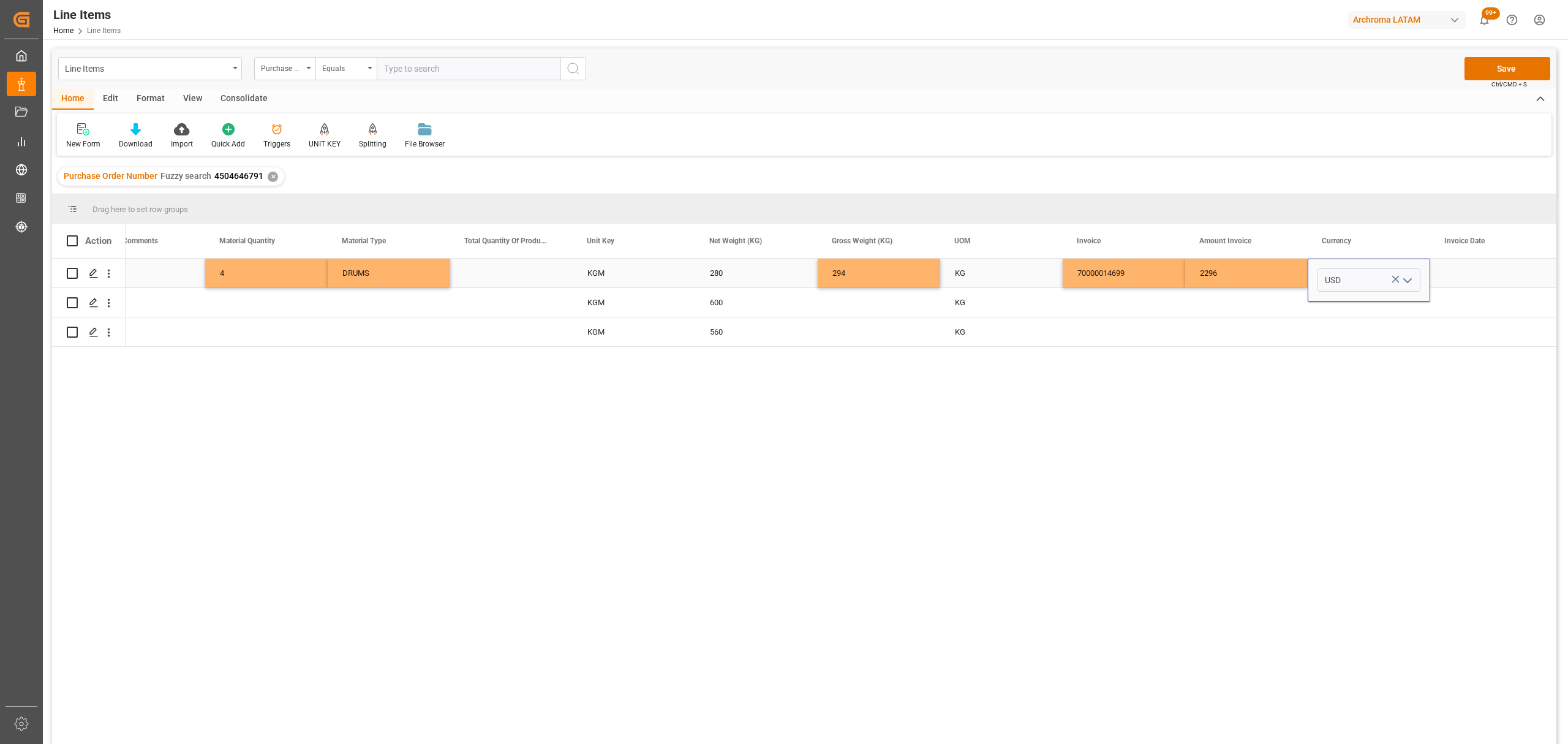
click at [1451, 270] on div "Press SPACE to select this row." at bounding box center [1491, 272] width 122 height 29
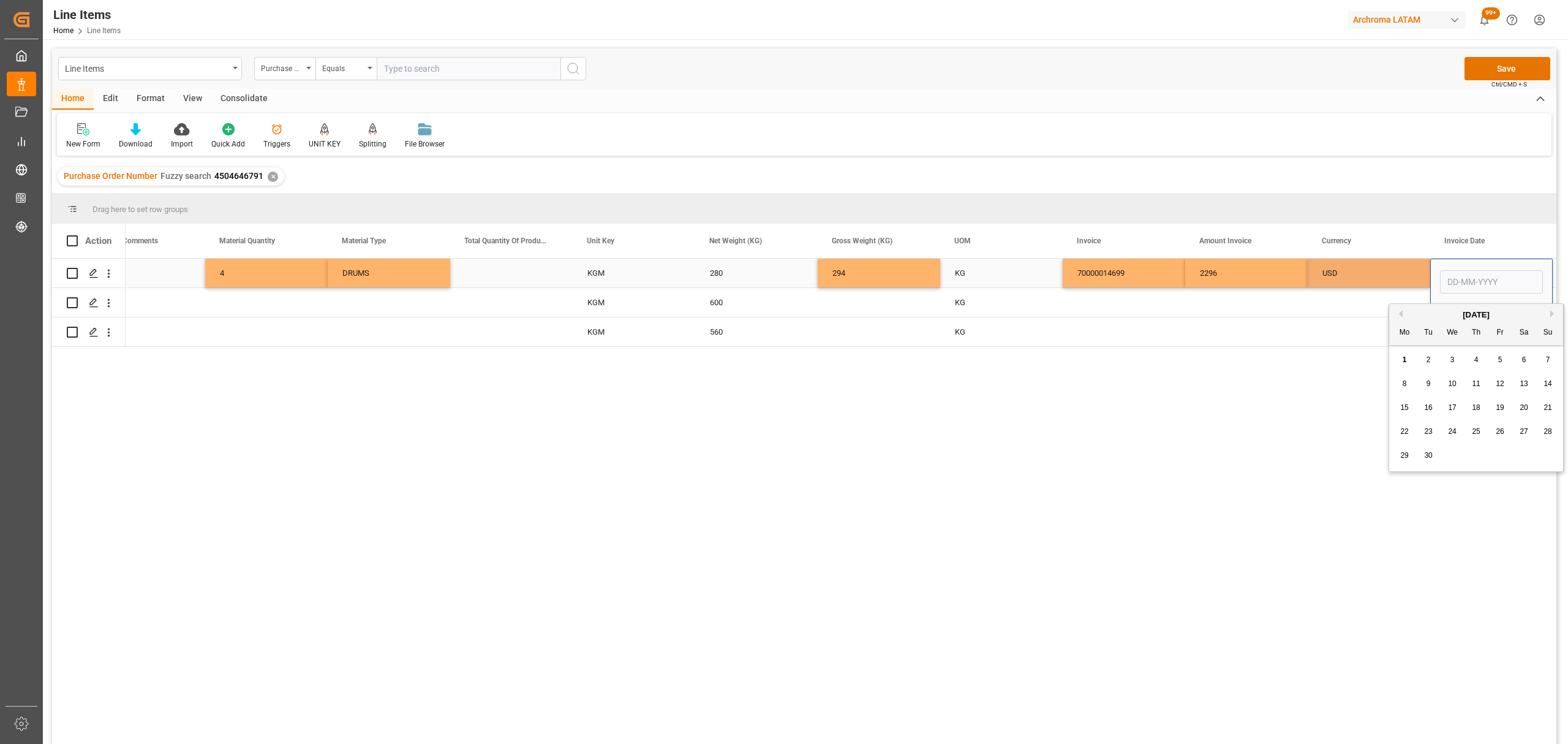
click at [1451, 270] on input "Press SPACE to select this row." at bounding box center [1491, 282] width 103 height 24
click at [1397, 313] on button "Previous Month" at bounding box center [1399, 313] width 7 height 7
drag, startPoint x: 1459, startPoint y: 436, endPoint x: 1444, endPoint y: 412, distance: 28.3
click at [1460, 436] on div "18 19 20 21 22 23 24" at bounding box center [1476, 431] width 167 height 24
click at [1449, 432] on div "20" at bounding box center [1452, 432] width 15 height 15
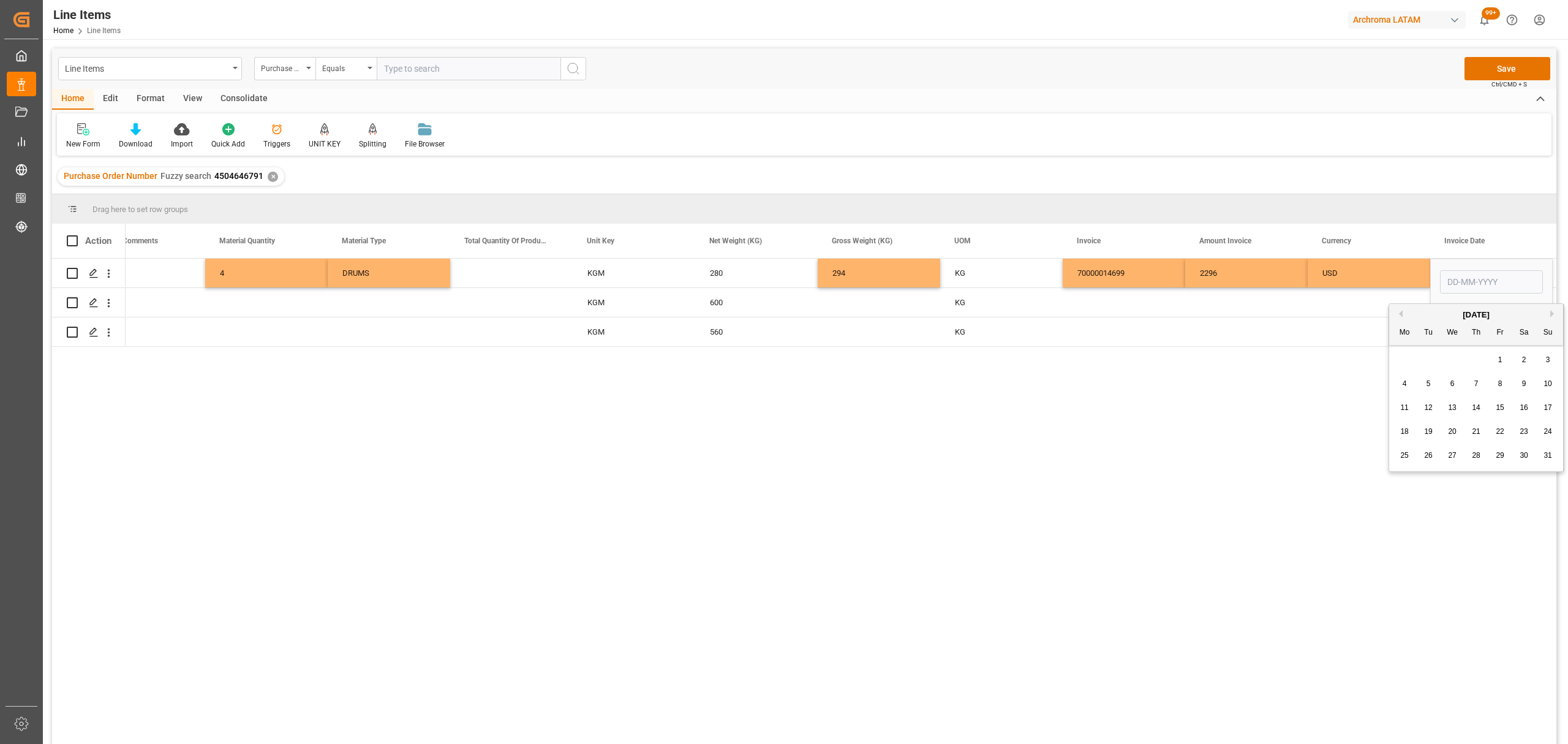
type input "20-08-2025"
click at [1367, 277] on div "USD" at bounding box center [1369, 273] width 93 height 28
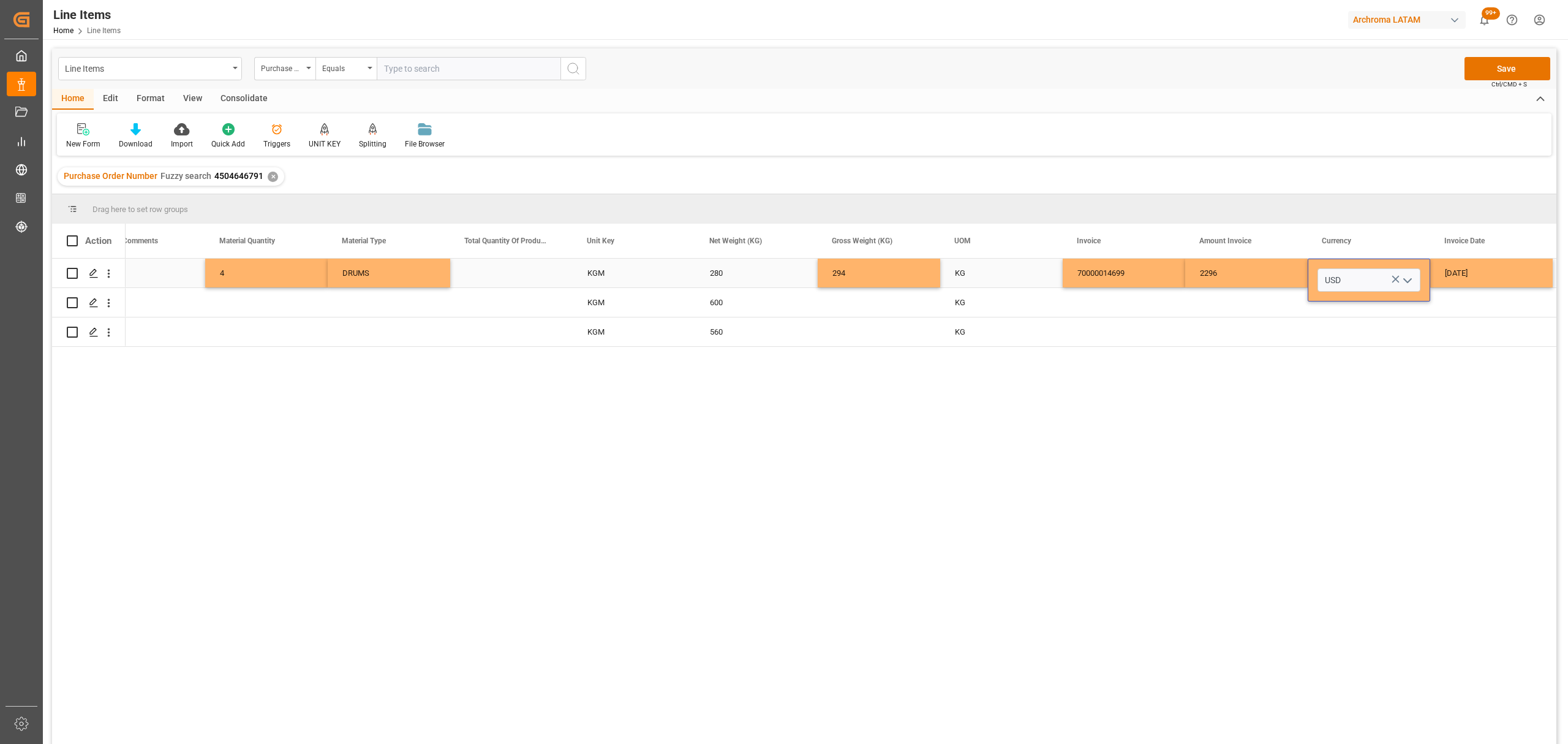
click at [1441, 277] on div "20-08-2025" at bounding box center [1491, 272] width 122 height 29
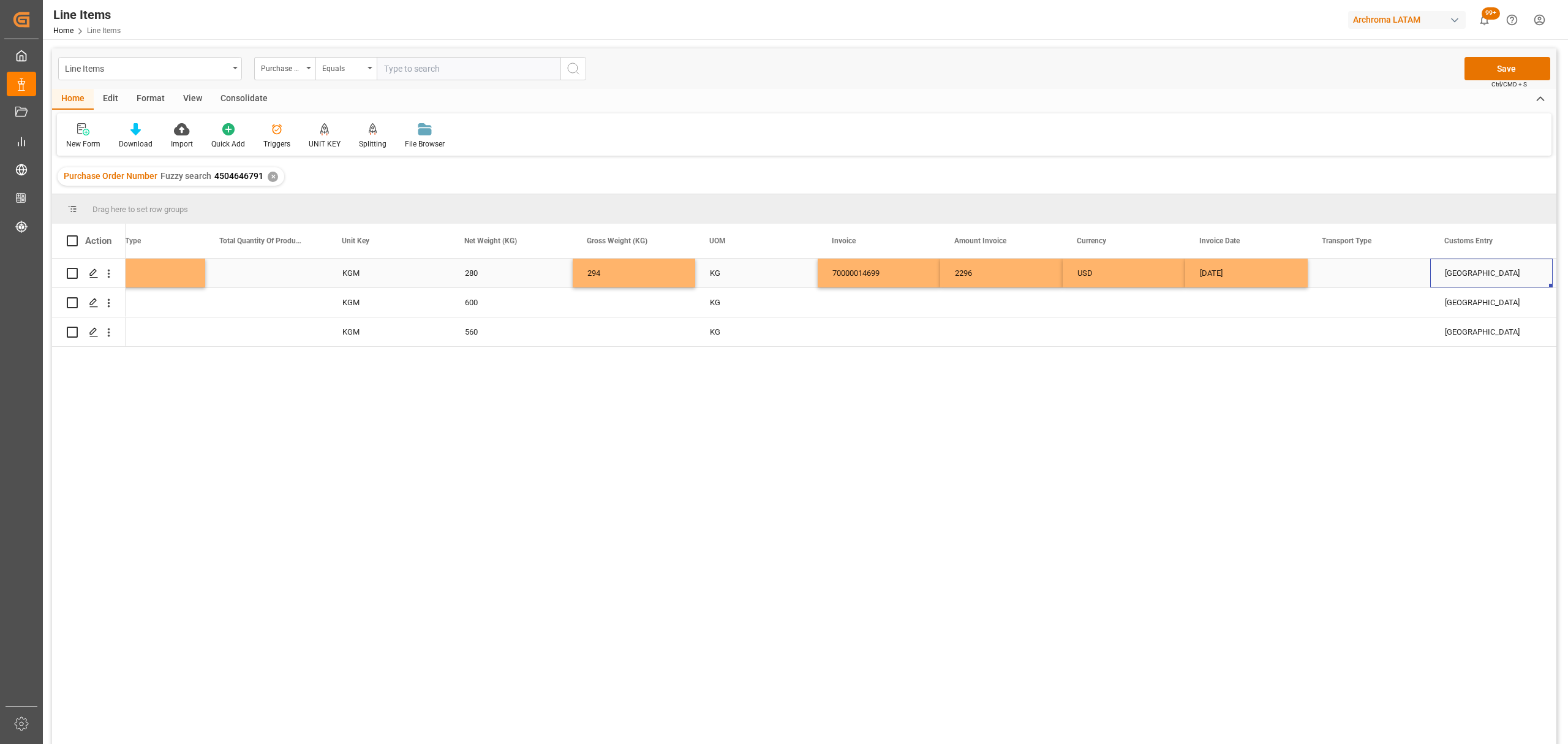
click at [1377, 274] on div "Press SPACE to select this row." at bounding box center [1369, 272] width 122 height 29
click at [1407, 280] on icon "open menu" at bounding box center [1408, 280] width 15 height 15
click at [1375, 315] on div "SEAFREIGHT" at bounding box center [1369, 315] width 102 height 43
type input "SEAFREIGHT"
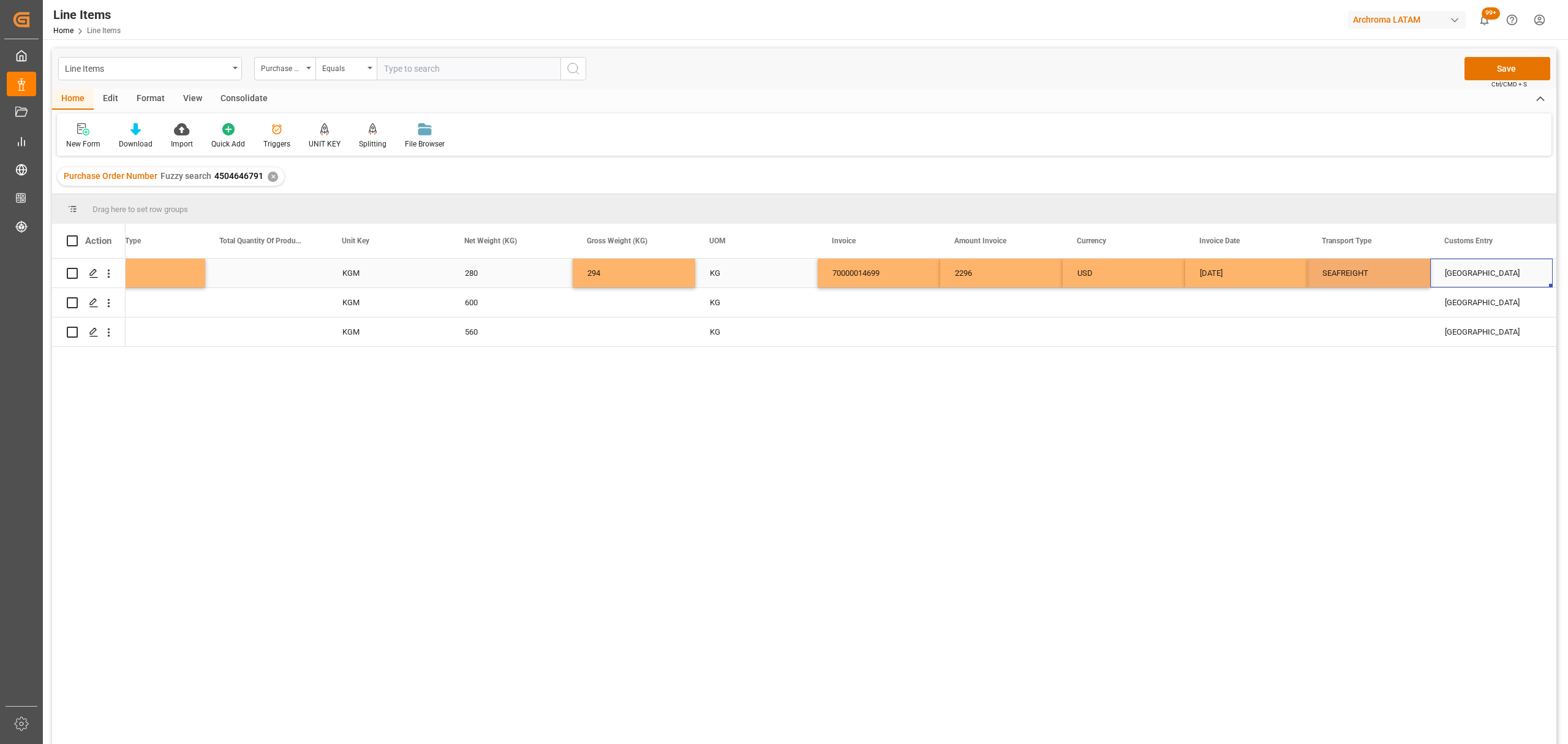
click at [1486, 268] on div "[GEOGRAPHIC_DATA]" at bounding box center [1491, 272] width 122 height 29
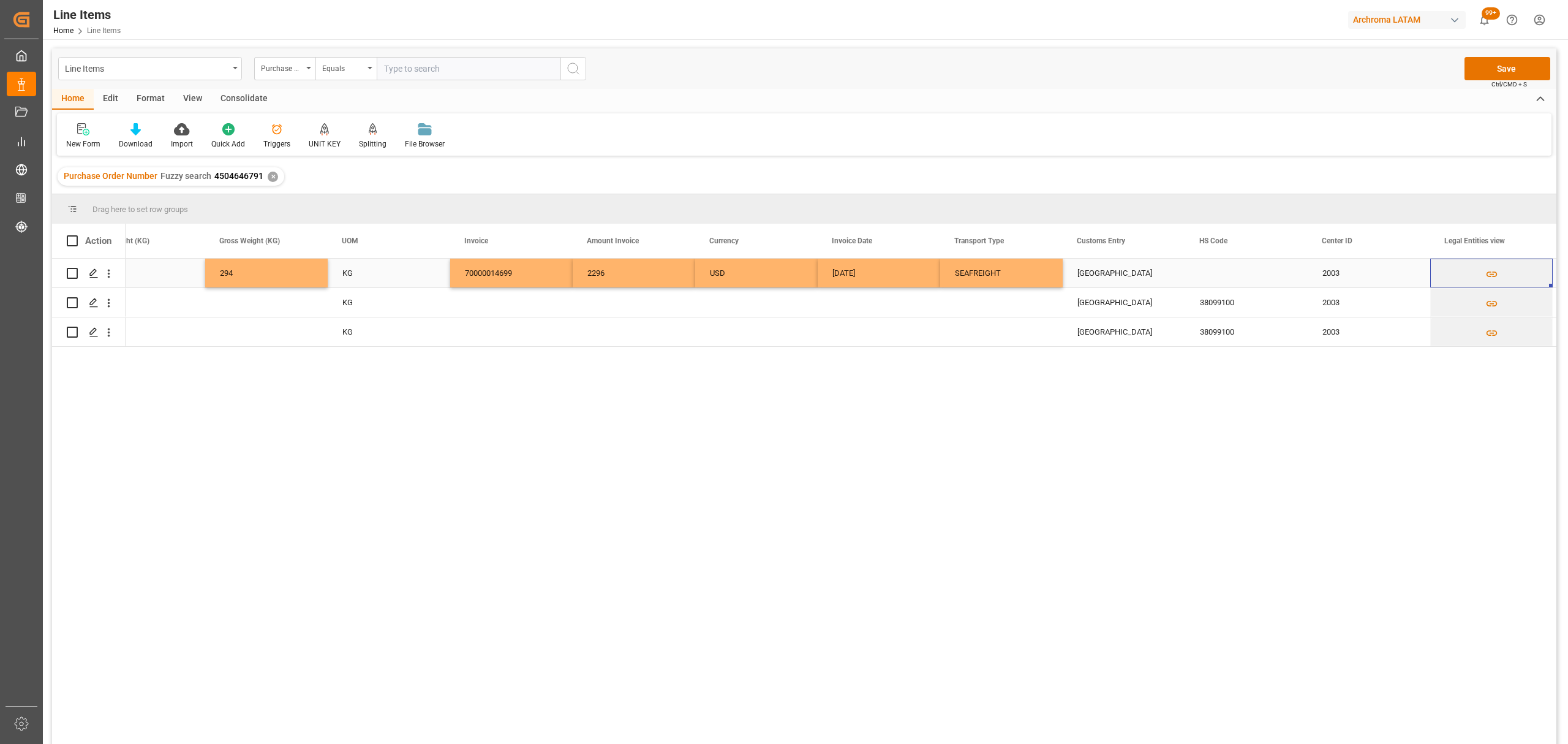
scroll to position [0, 2493]
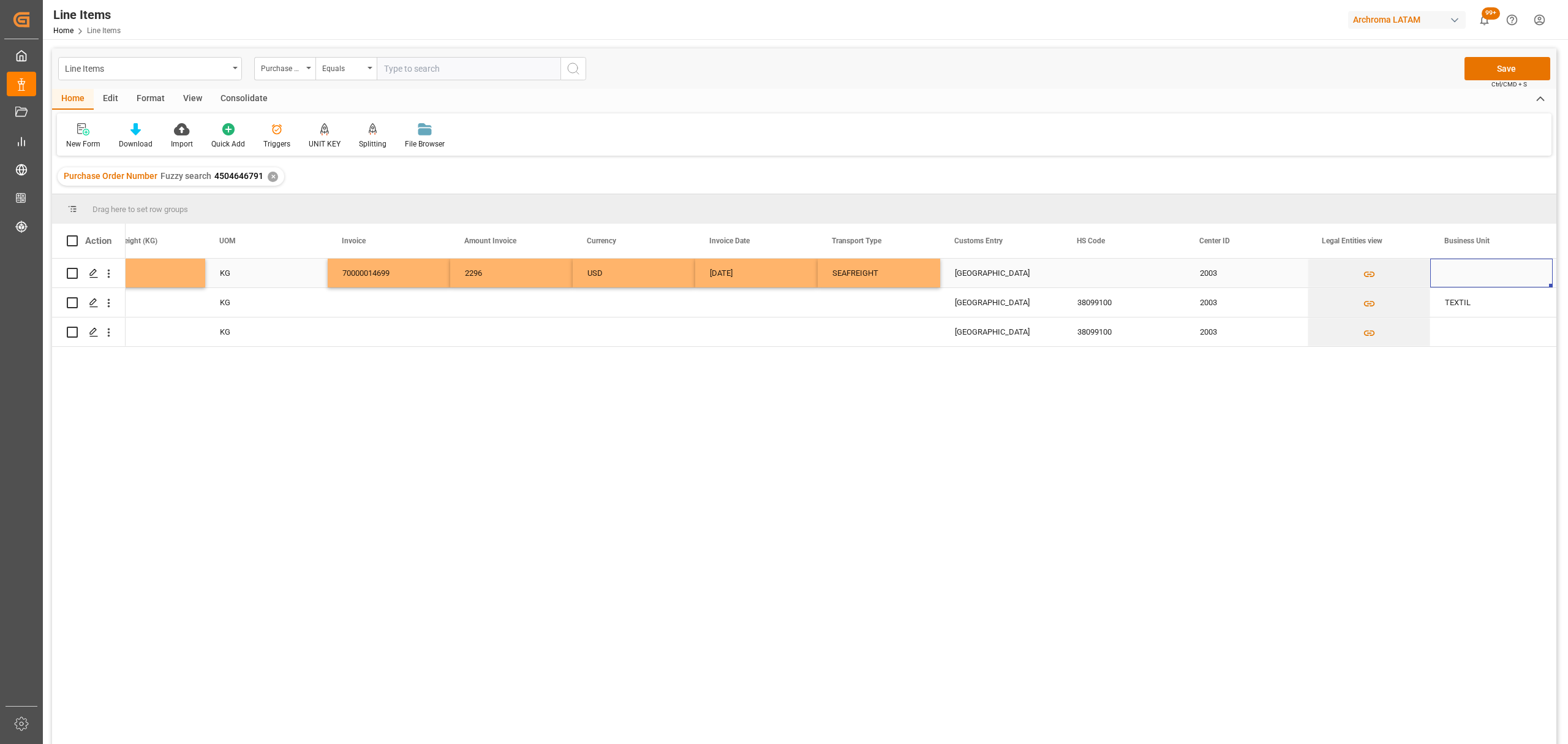
click at [1464, 267] on div "Press SPACE to select this row." at bounding box center [1491, 272] width 122 height 29
click at [1463, 275] on input "Press SPACE to select this row." at bounding box center [1491, 280] width 103 height 24
type input "TEXTIL"
click at [1464, 334] on div "Press SPACE to select this row." at bounding box center [1491, 331] width 122 height 29
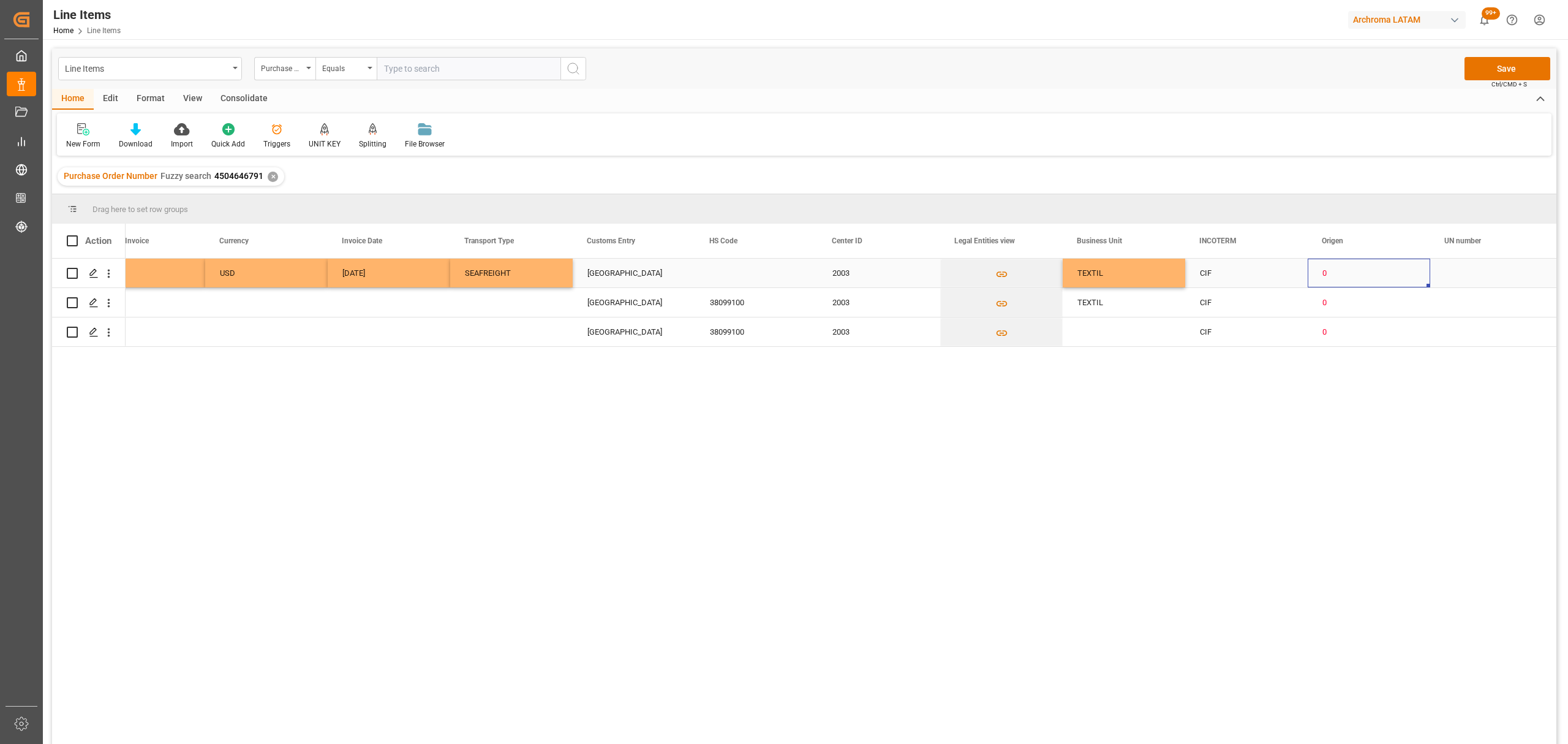
click at [1363, 271] on div "0" at bounding box center [1369, 273] width 93 height 28
click at [1410, 279] on polyline "open menu" at bounding box center [1408, 280] width 7 height 4
click at [1356, 462] on div "ALEMANIA" at bounding box center [1391, 452] width 148 height 43
type input "ALEMANIA"
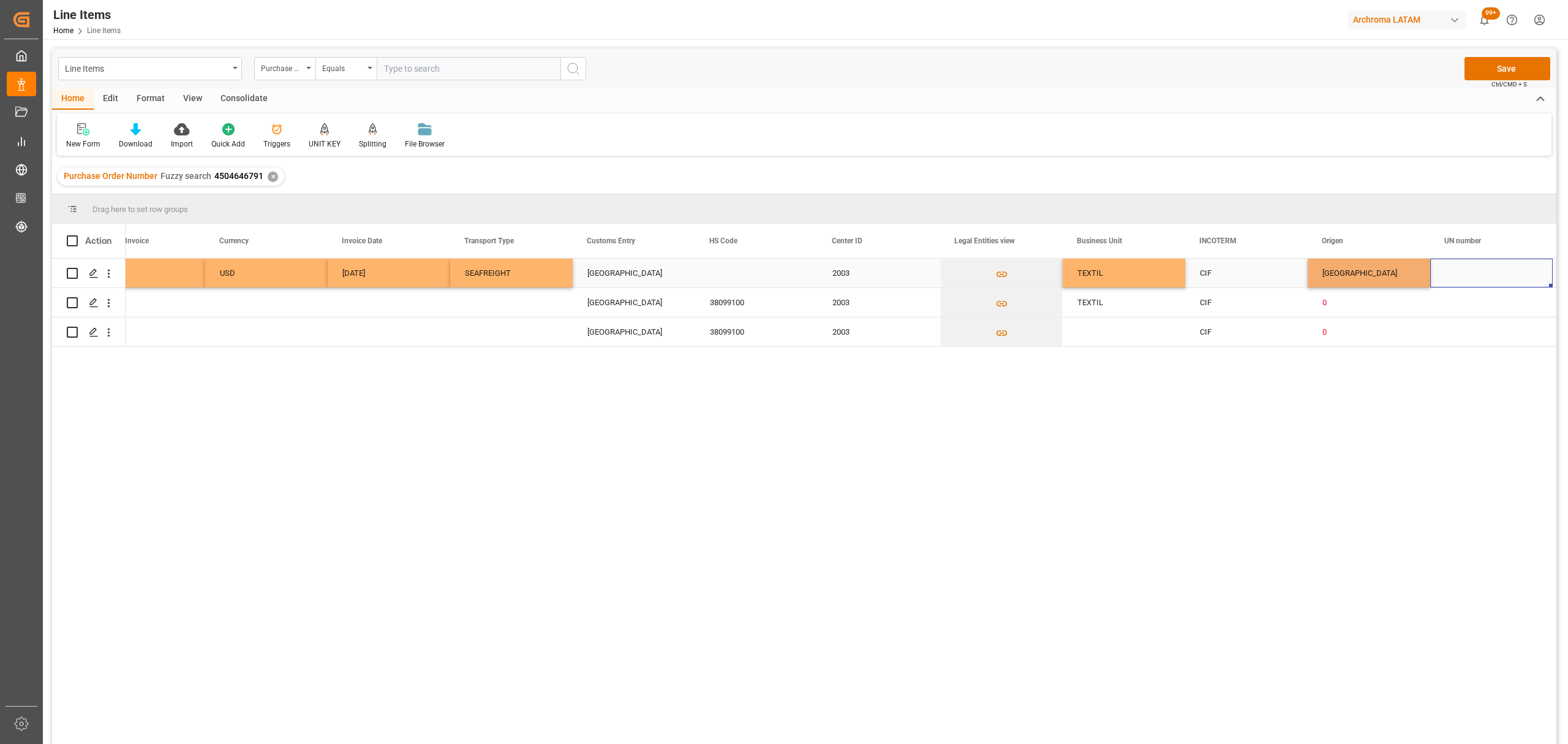
click at [1490, 278] on div "Press SPACE to select this row." at bounding box center [1491, 272] width 122 height 29
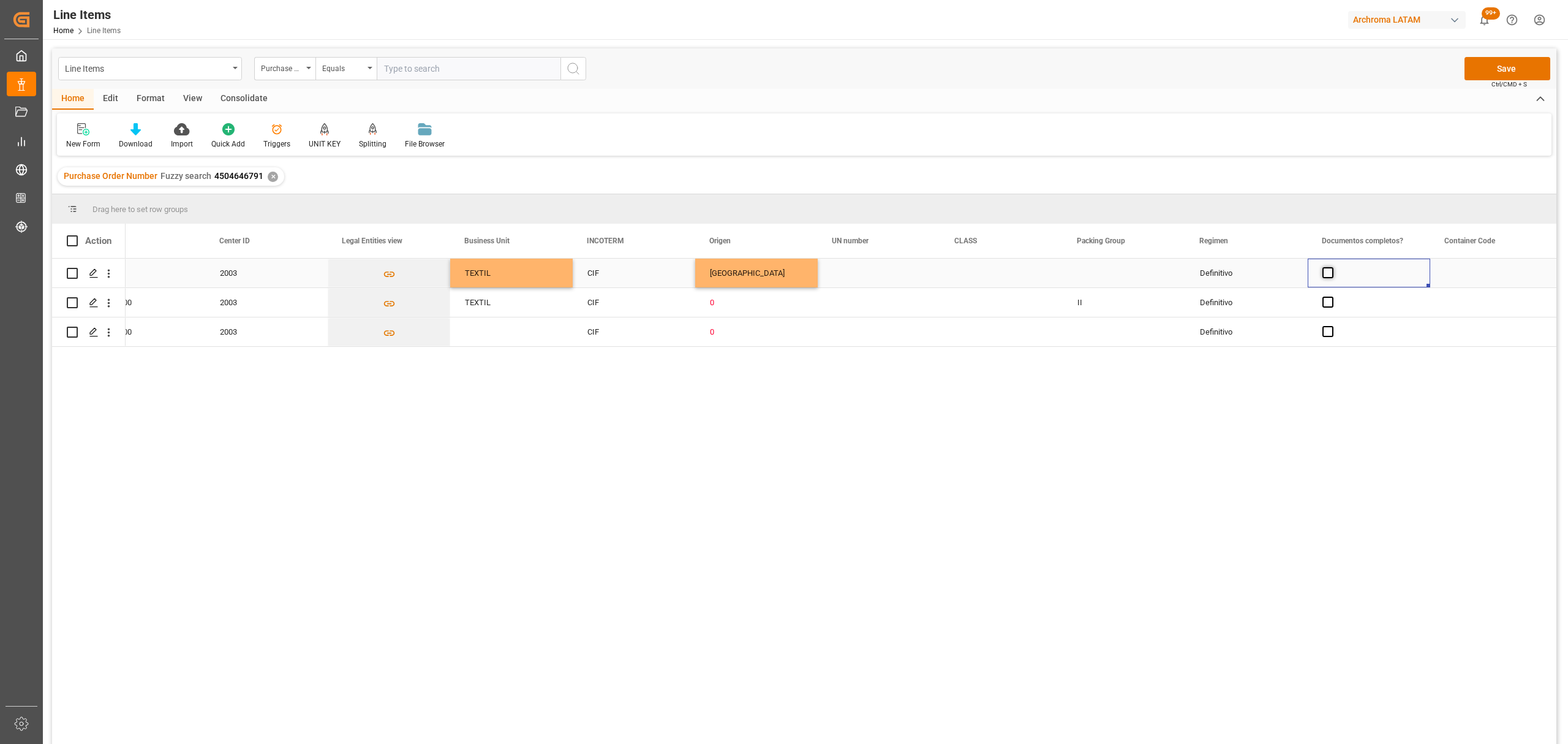
click at [1332, 275] on span "Press SPACE to select this row." at bounding box center [1327, 272] width 11 height 11
click at [1332, 267] on input "Press SPACE to select this row." at bounding box center [1332, 267] width 0 height 0
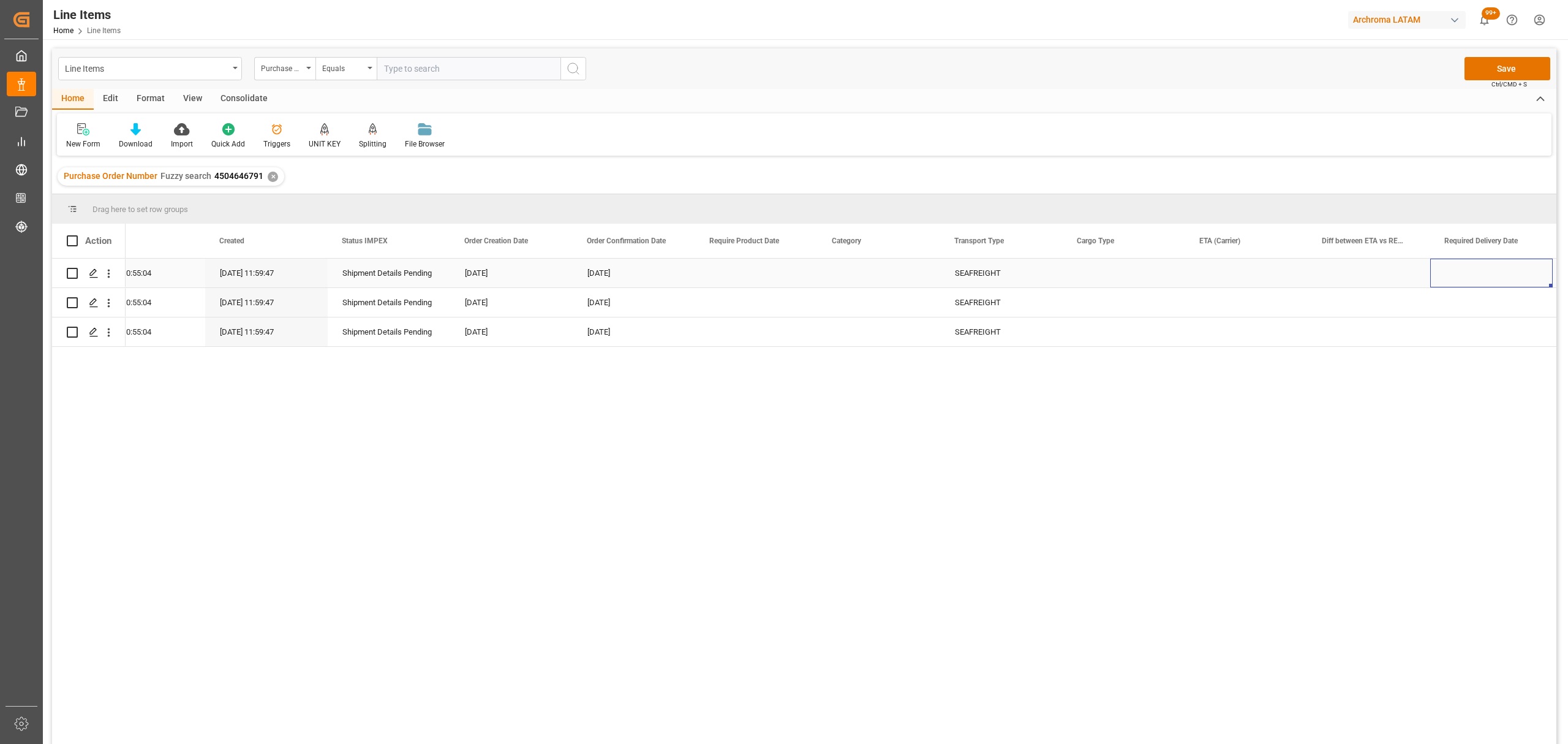
click at [1102, 283] on div "Press SPACE to select this row." at bounding box center [1124, 272] width 122 height 29
click at [1102, 282] on div "Press SPACE to select this row." at bounding box center [1124, 272] width 122 height 29
click at [1139, 273] on input "Press SPACE to select this row." at bounding box center [1124, 280] width 103 height 24
type input "LCL"
click at [1233, 271] on div "Press SPACE to select this row." at bounding box center [1246, 272] width 122 height 29
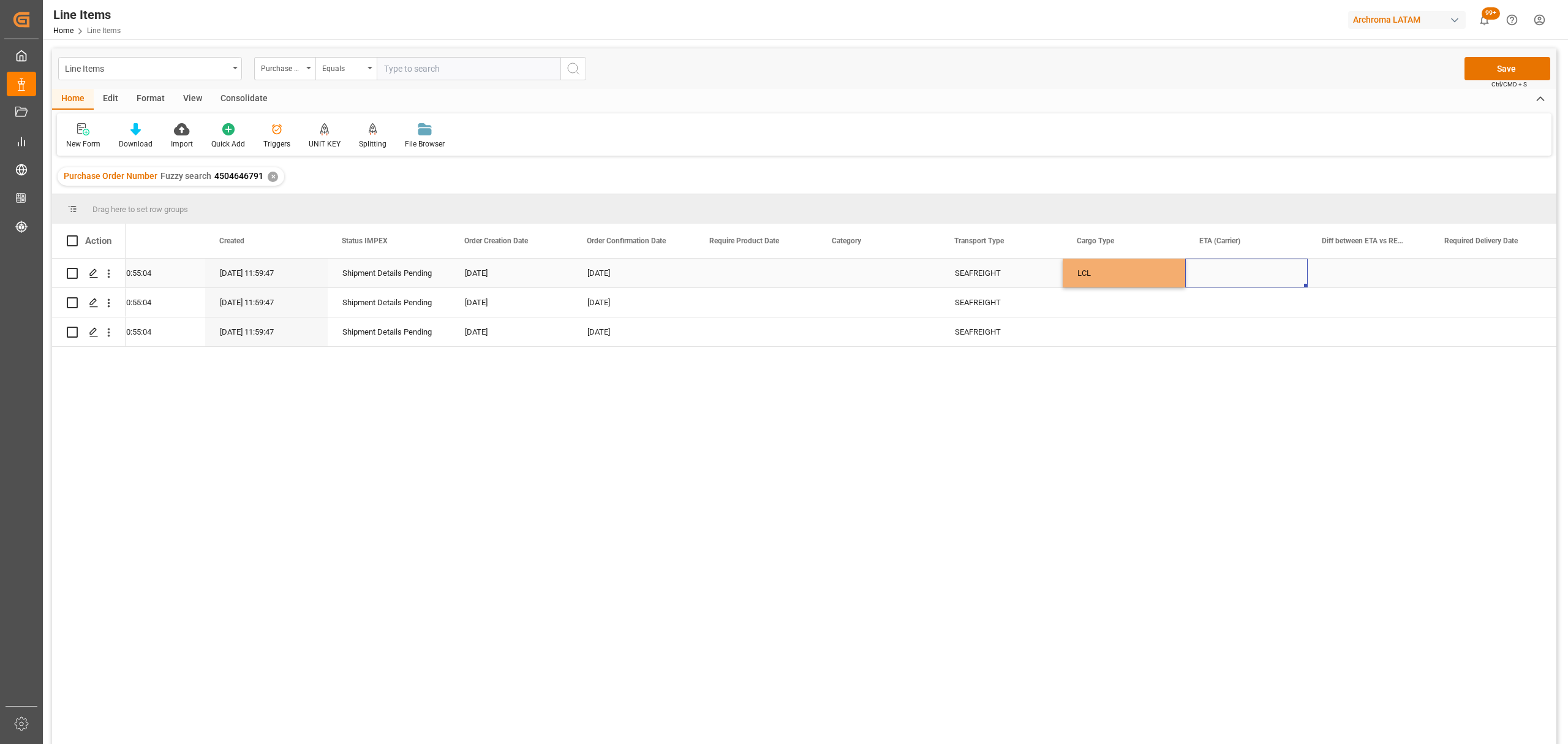
click at [1233, 271] on div "Press SPACE to select this row." at bounding box center [1246, 272] width 122 height 29
click at [1238, 429] on span "23" at bounding box center [1234, 431] width 8 height 9
type input "23-09-2025"
click at [1143, 327] on div "Press SPACE to select this row." at bounding box center [1124, 331] width 122 height 29
click at [1076, 305] on div "Press SPACE to select this row." at bounding box center [1124, 302] width 122 height 29
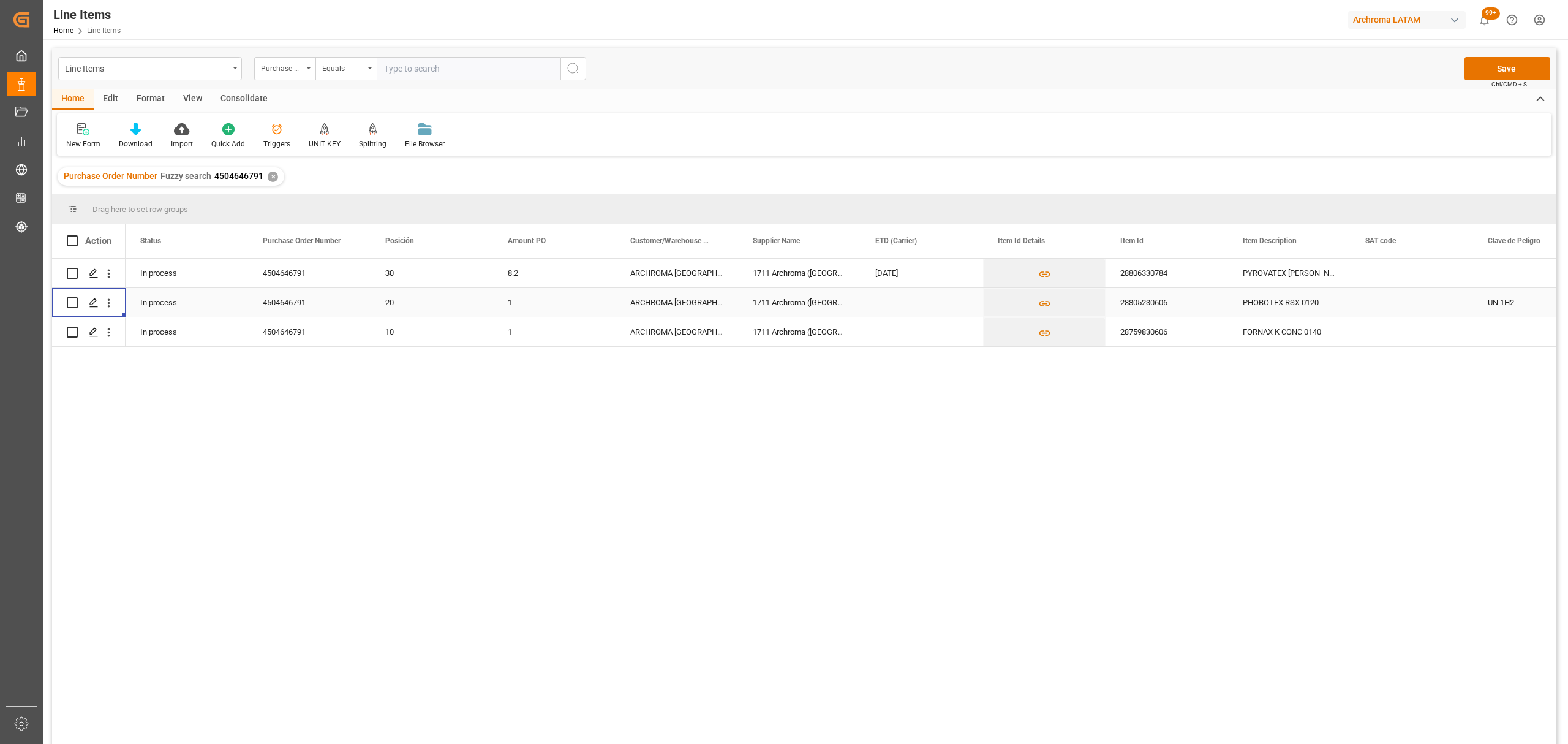
click at [559, 302] on div "1" at bounding box center [554, 302] width 122 height 29
click at [559, 302] on input "1" at bounding box center [554, 310] width 103 height 24
type input "0"
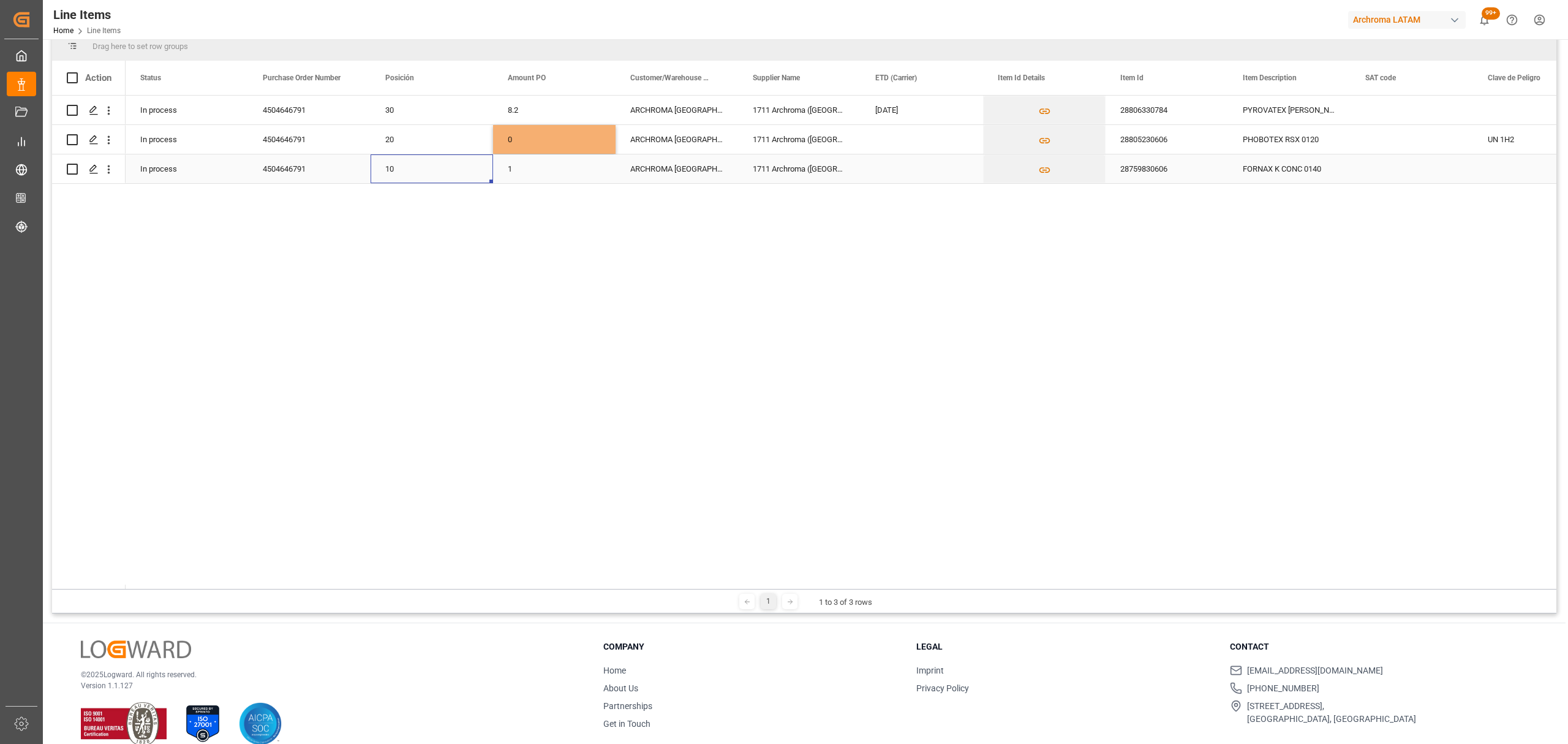
click at [439, 166] on div "10" at bounding box center [432, 169] width 93 height 28
click at [517, 170] on div "1" at bounding box center [554, 169] width 122 height 29
click at [521, 171] on div "1" at bounding box center [554, 169] width 122 height 29
click at [521, 171] on input "1" at bounding box center [554, 162] width 103 height 24
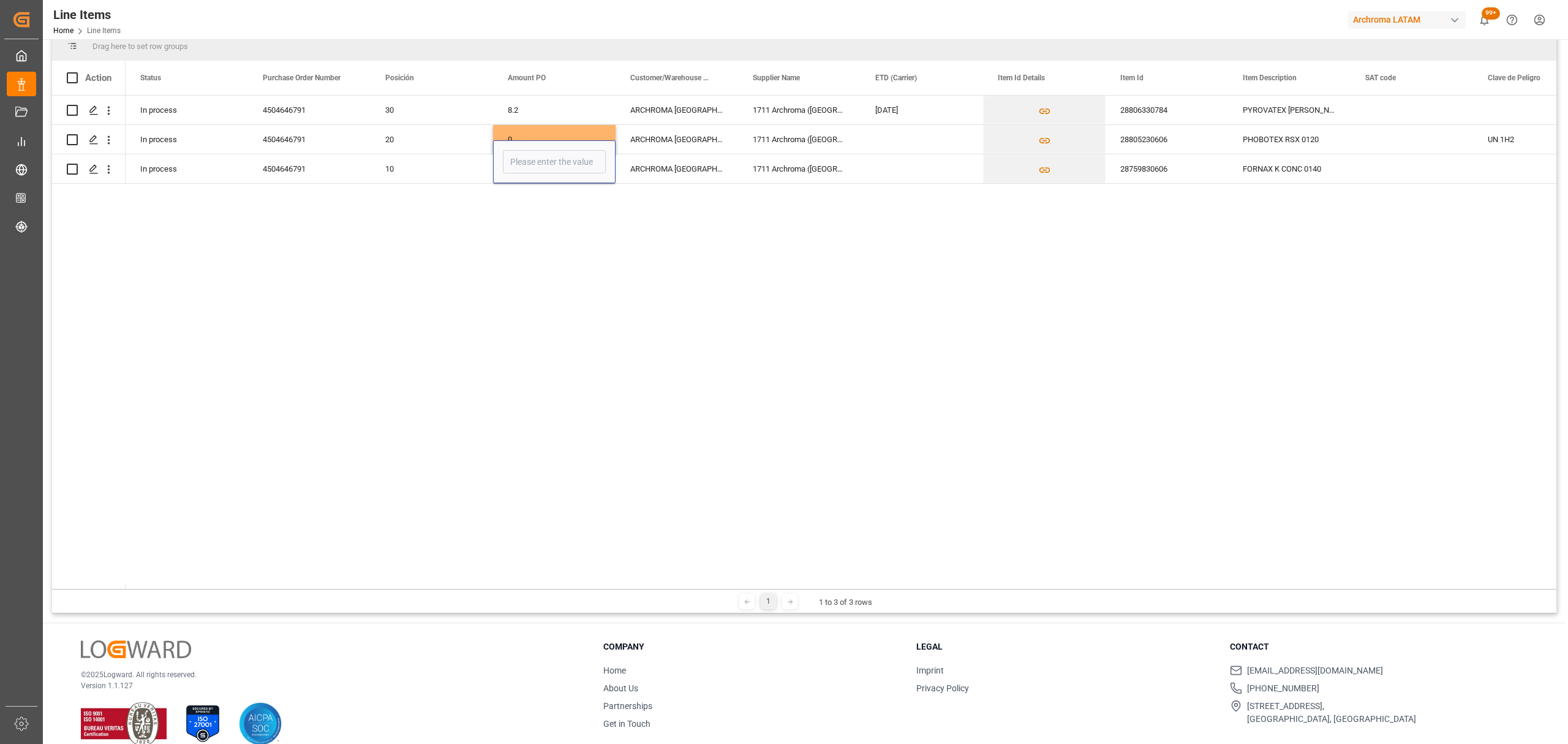
type input "0"
type input "6.56"
click at [671, 177] on div "ARCHROMA [GEOGRAPHIC_DATA] S.A.S" at bounding box center [677, 169] width 122 height 29
click at [921, 174] on div "Press SPACE to select this row." at bounding box center [921, 169] width 122 height 29
click at [921, 175] on div "Press SPACE to select this row." at bounding box center [921, 169] width 122 height 29
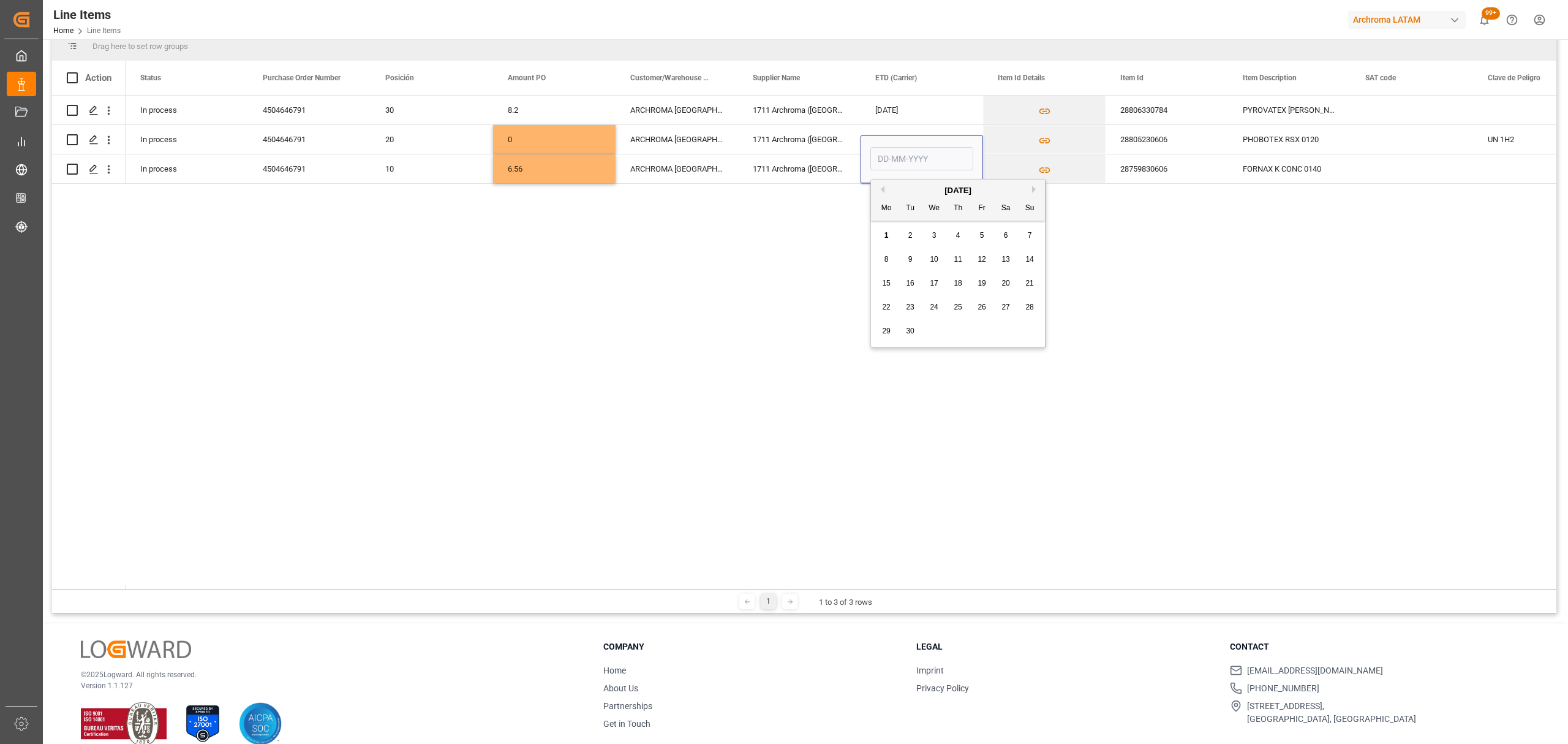
click at [959, 238] on span "4" at bounding box center [958, 235] width 4 height 9
type input "04-09-2025"
click at [1252, 165] on div "FORNAX K CONC 0140" at bounding box center [1289, 169] width 122 height 29
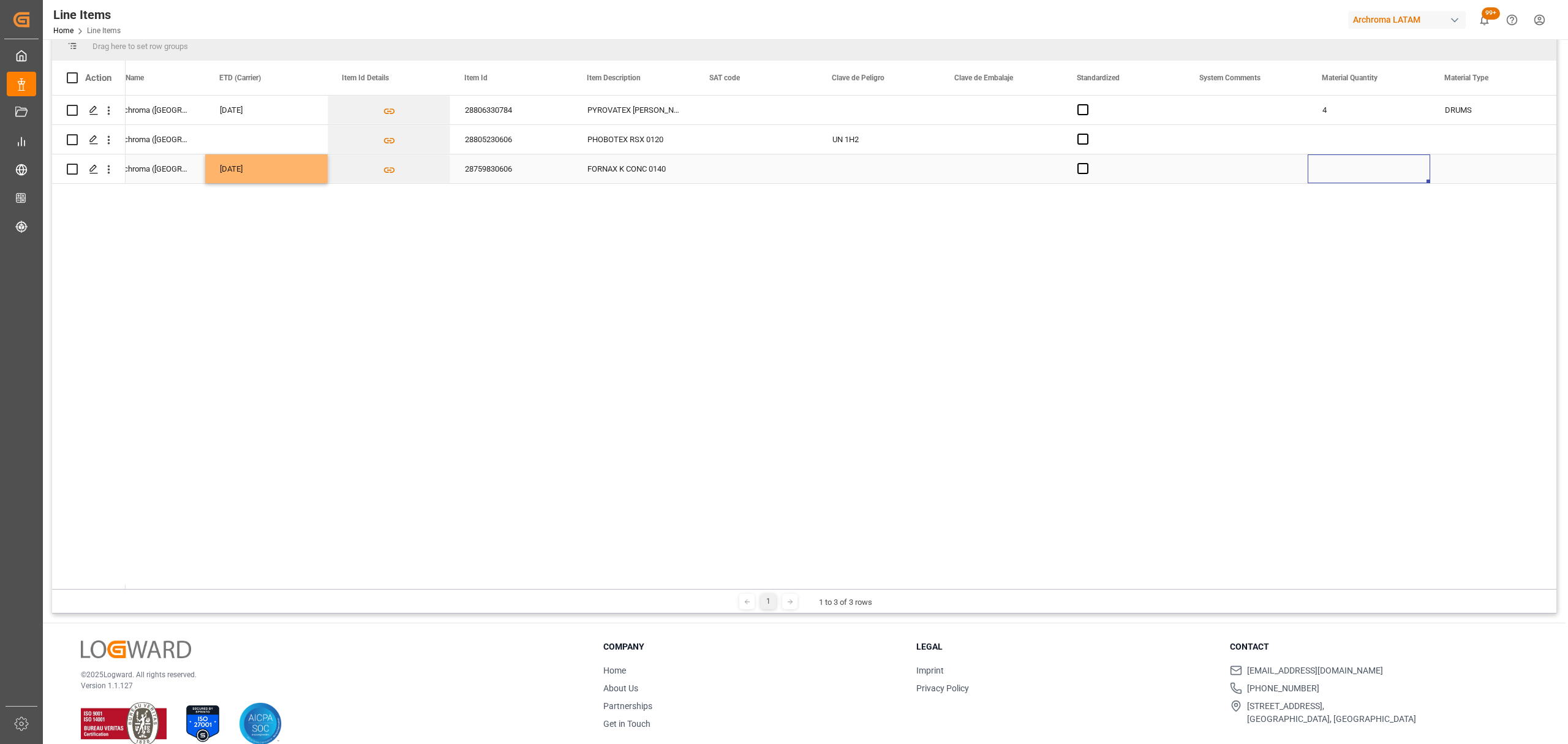
click at [1344, 162] on div "Press SPACE to select this row." at bounding box center [1369, 169] width 122 height 29
click at [1345, 162] on input "Press SPACE to select this row." at bounding box center [1369, 162] width 103 height 24
click at [1343, 163] on input "Press SPACE to select this row." at bounding box center [1369, 162] width 103 height 24
type input "5"
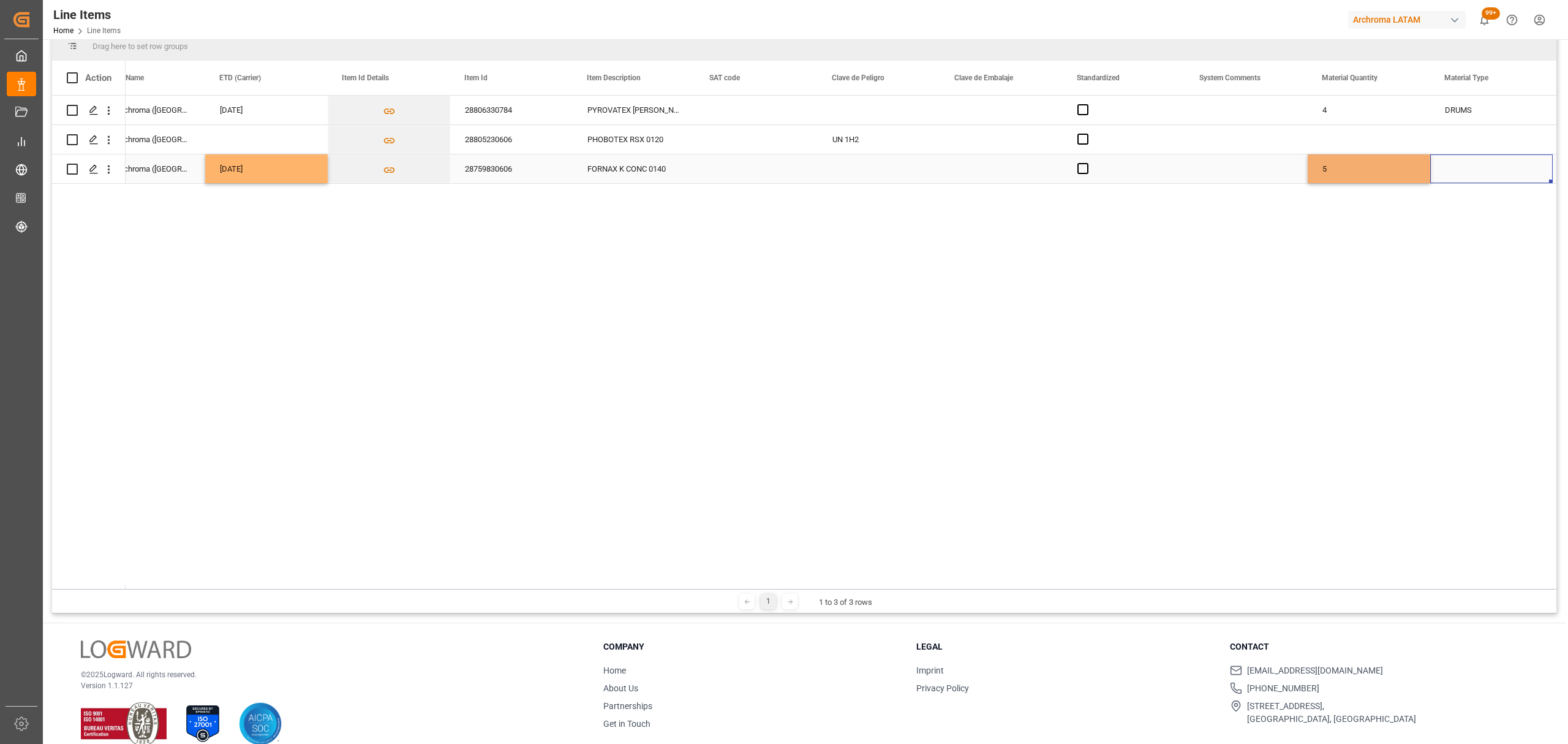
click at [1468, 166] on div "Press SPACE to select this row." at bounding box center [1491, 169] width 122 height 29
click at [1520, 162] on button "open menu" at bounding box center [1529, 162] width 18 height 19
click at [1480, 272] on div "PIEZAS" at bounding box center [1491, 283] width 102 height 43
type input "PIEZAS"
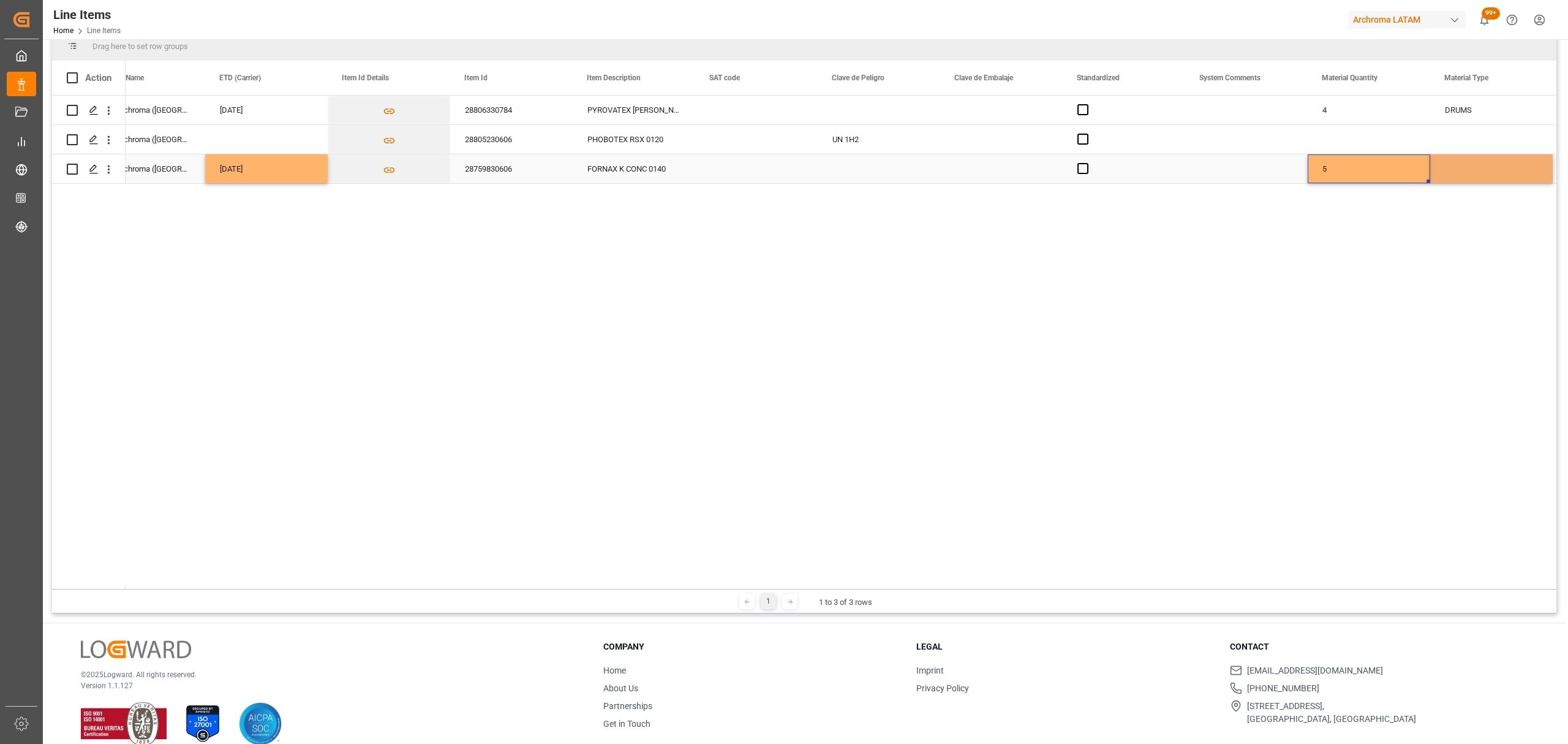
click at [1380, 174] on div "5" at bounding box center [1369, 169] width 122 height 29
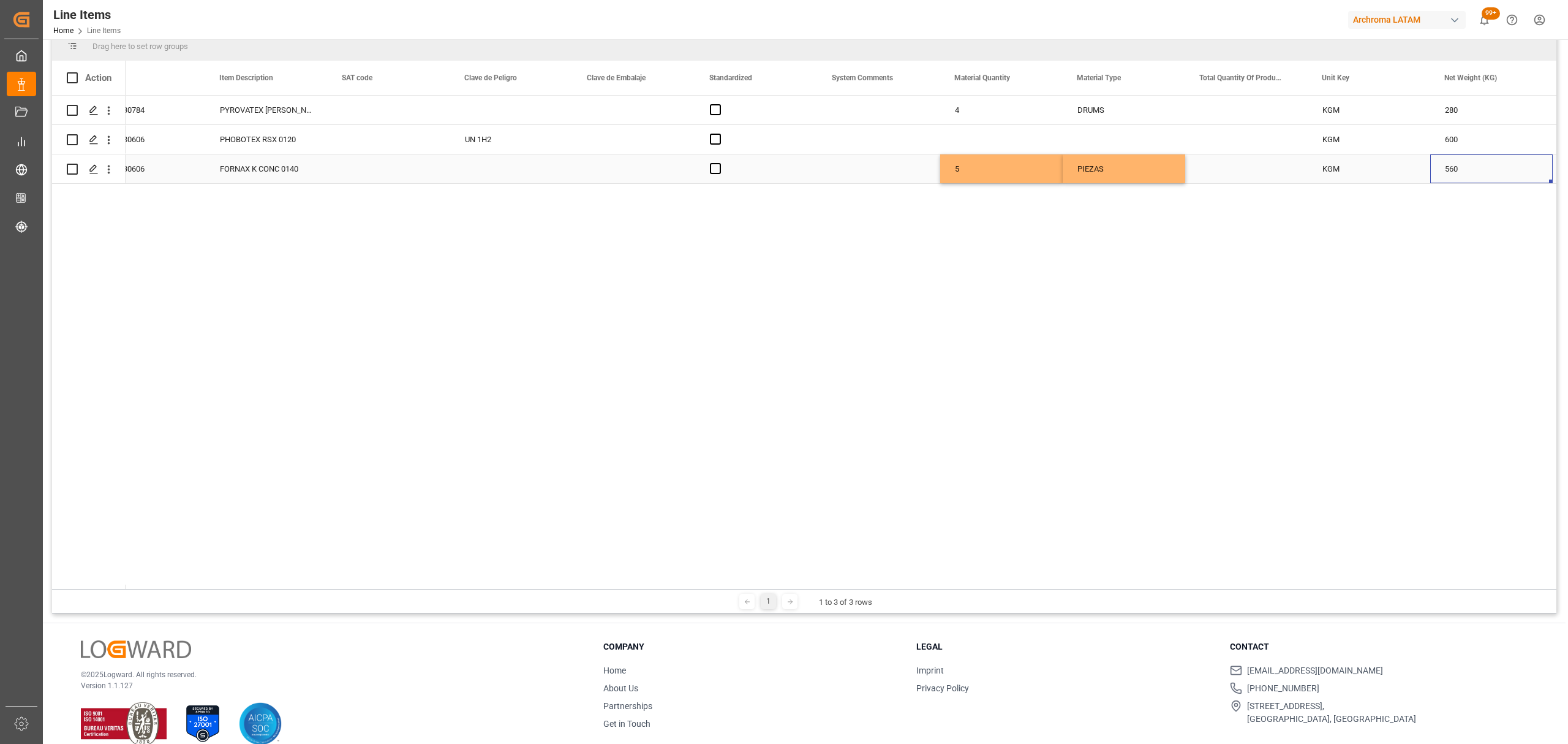
scroll to position [0, 1146]
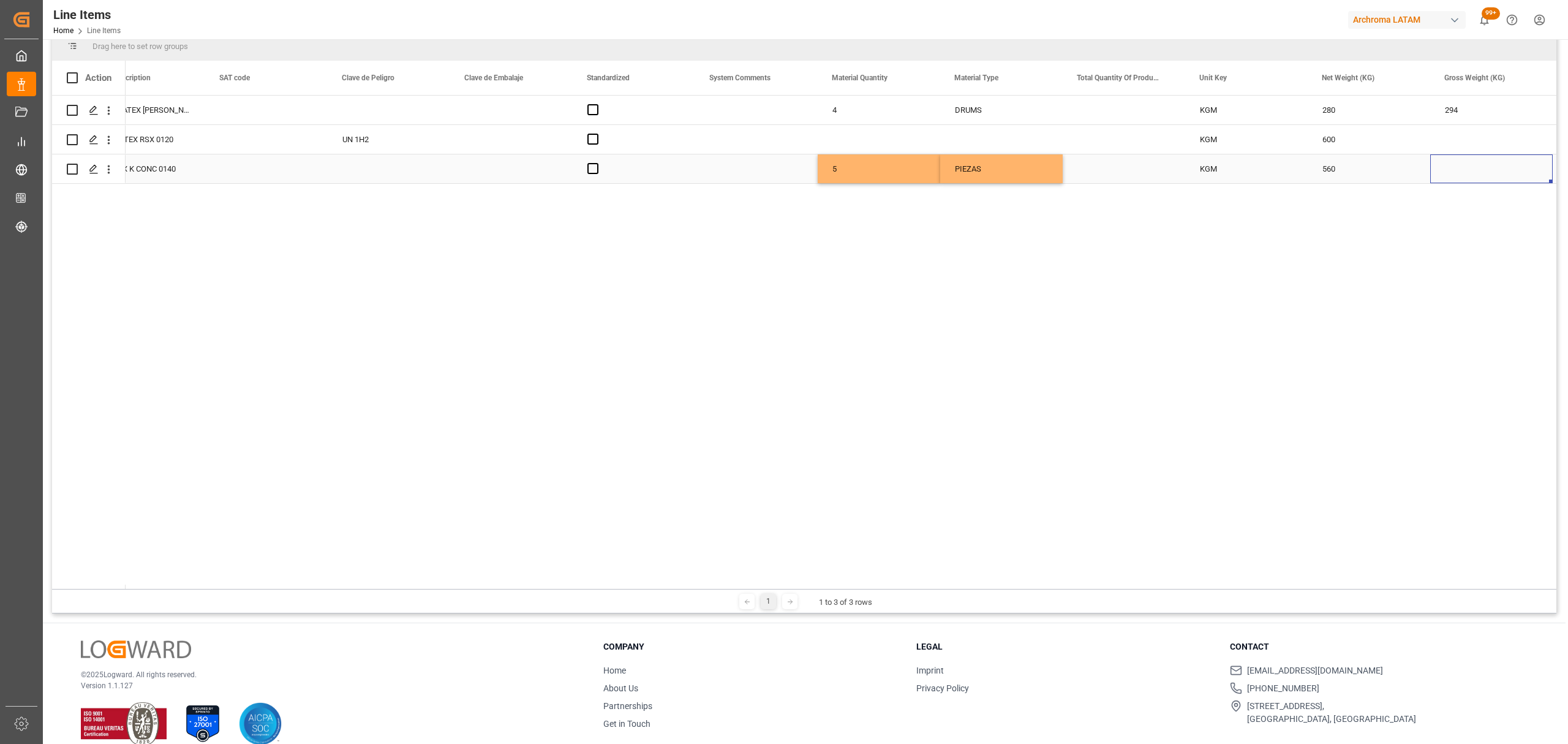
click at [1444, 173] on div "Press SPACE to select this row." at bounding box center [1491, 169] width 122 height 29
click at [1470, 160] on input "Press SPACE to select this row." at bounding box center [1491, 162] width 103 height 24
click at [1483, 162] on input "Press SPACE to select this row." at bounding box center [1491, 162] width 103 height 24
click at [1468, 163] on input "1069.58396" at bounding box center [1491, 162] width 103 height 24
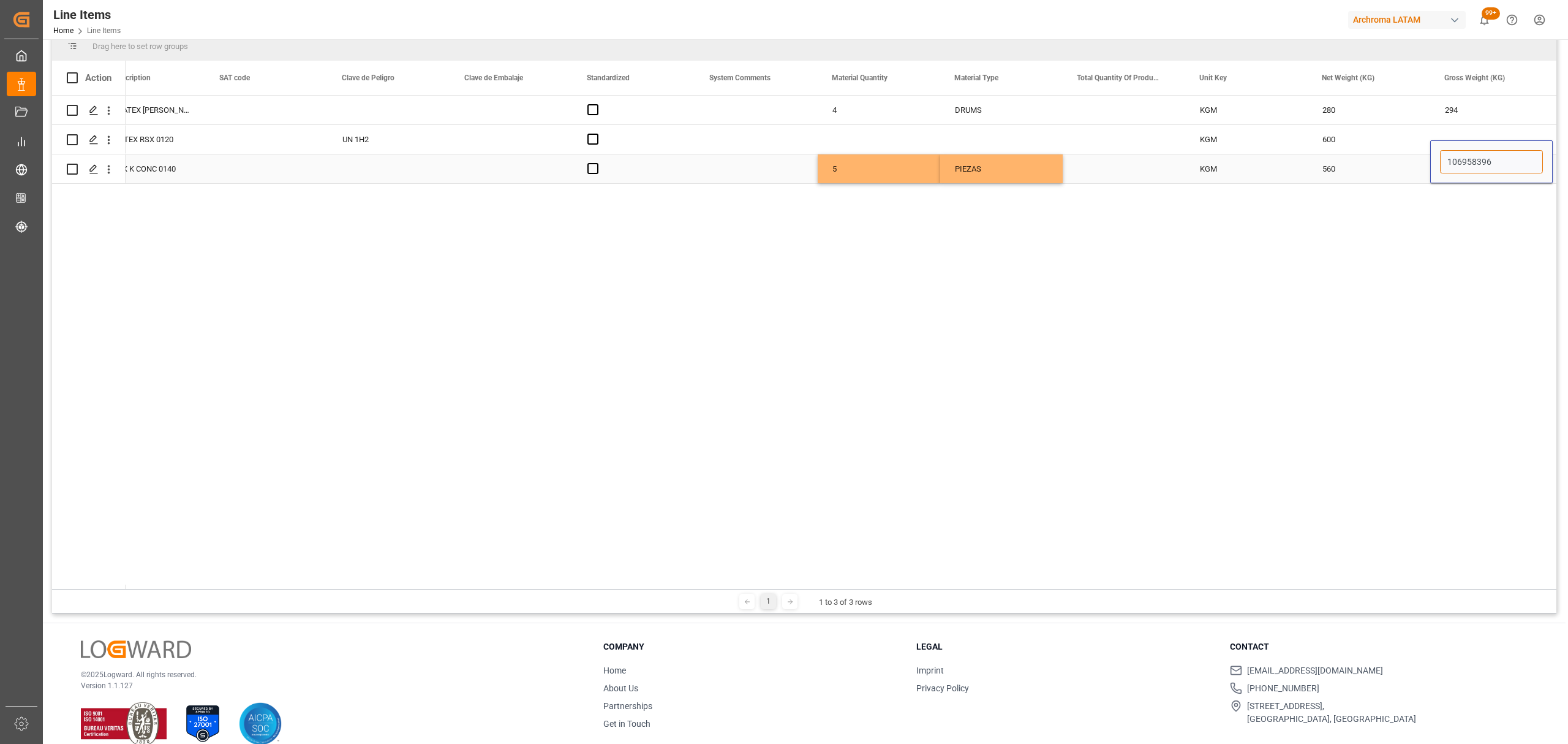
click at [1481, 163] on input "106958396" at bounding box center [1491, 162] width 103 height 24
type input "1069583.96"
click at [1413, 167] on div "560" at bounding box center [1369, 169] width 122 height 29
click at [1496, 173] on div "1069583.96" at bounding box center [1491, 169] width 122 height 29
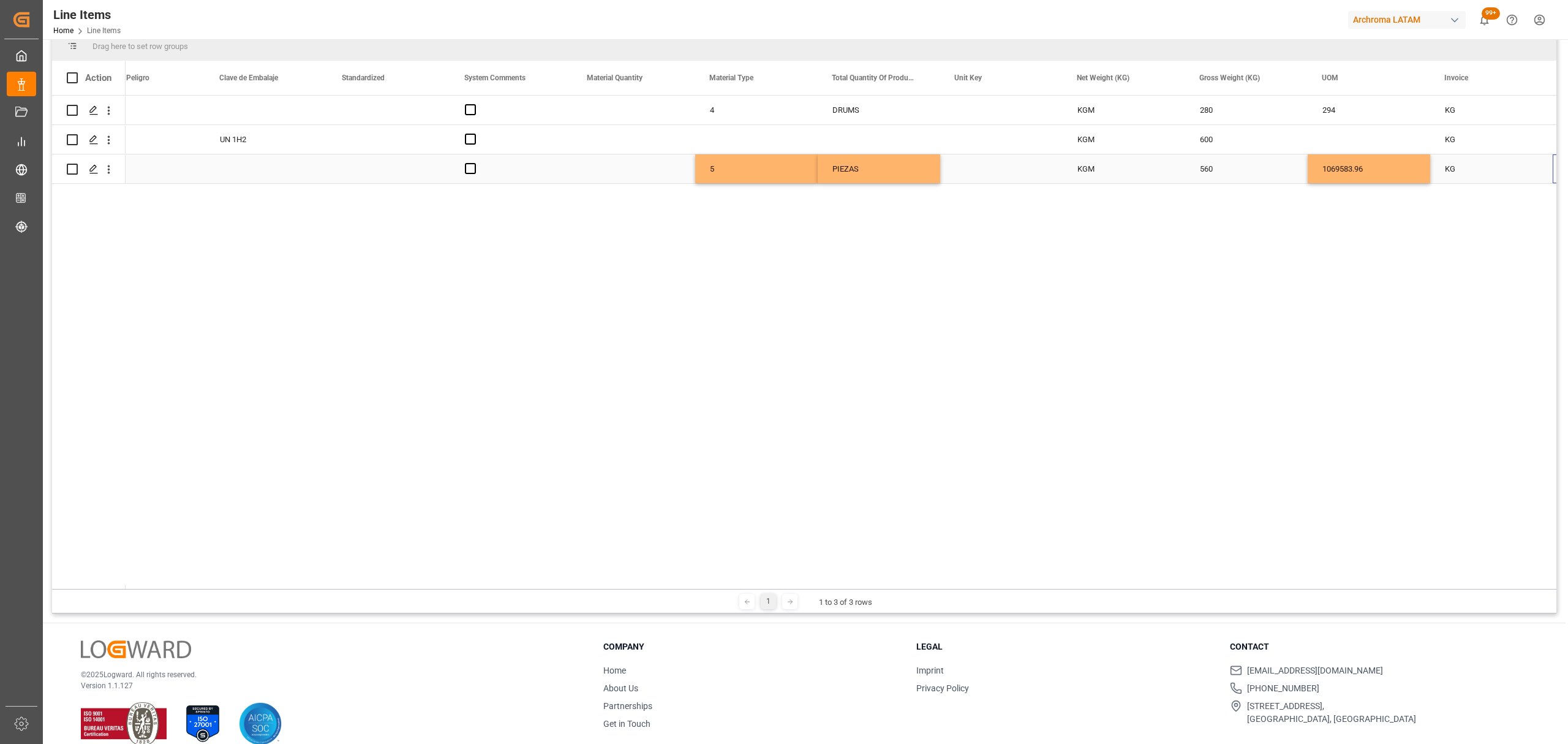
scroll to position [0, 1390]
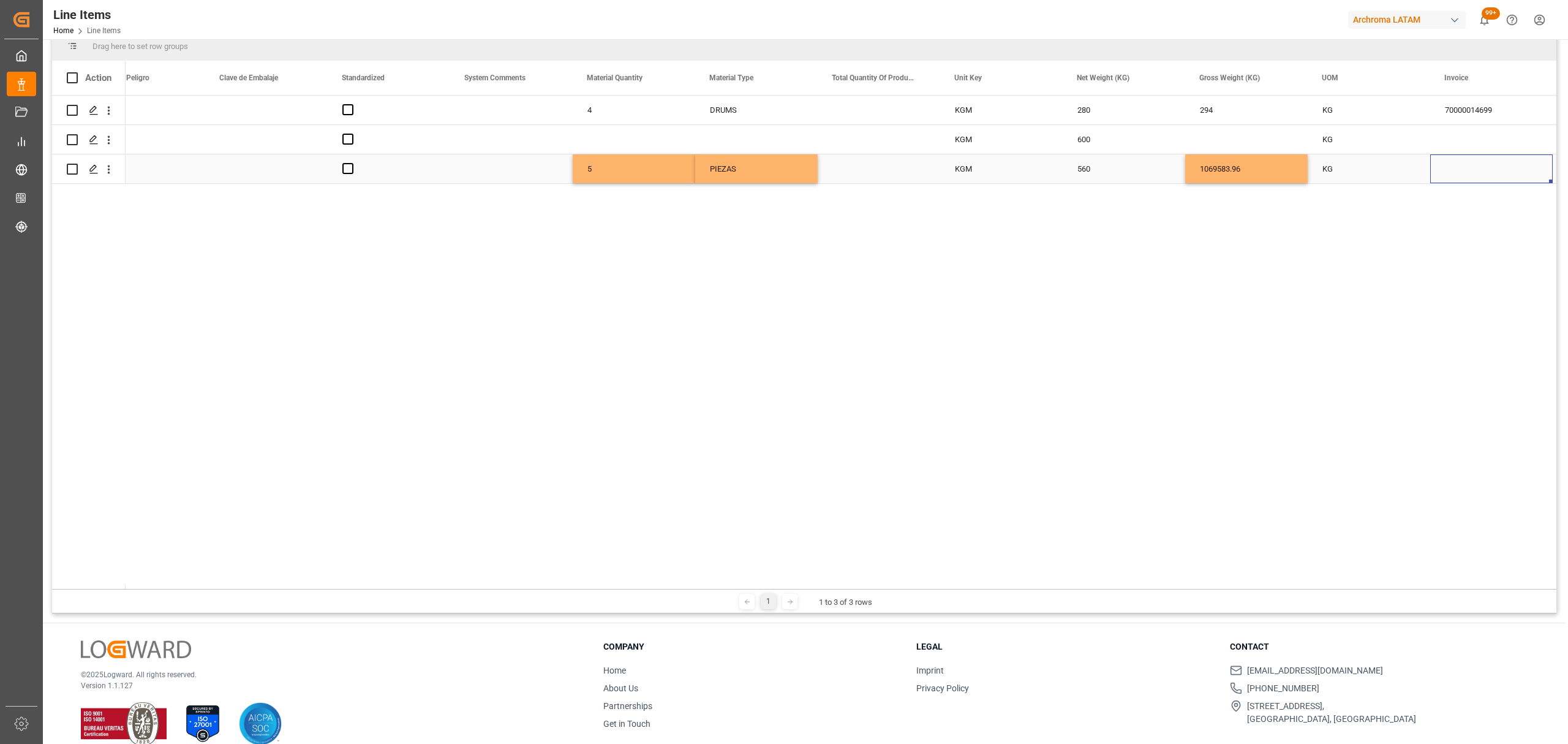
click at [1480, 170] on div "Press SPACE to select this row." at bounding box center [1491, 169] width 122 height 29
click at [1482, 107] on div "70000014699" at bounding box center [1491, 110] width 122 height 29
click at [1482, 107] on input "70000014699" at bounding box center [1491, 117] width 103 height 24
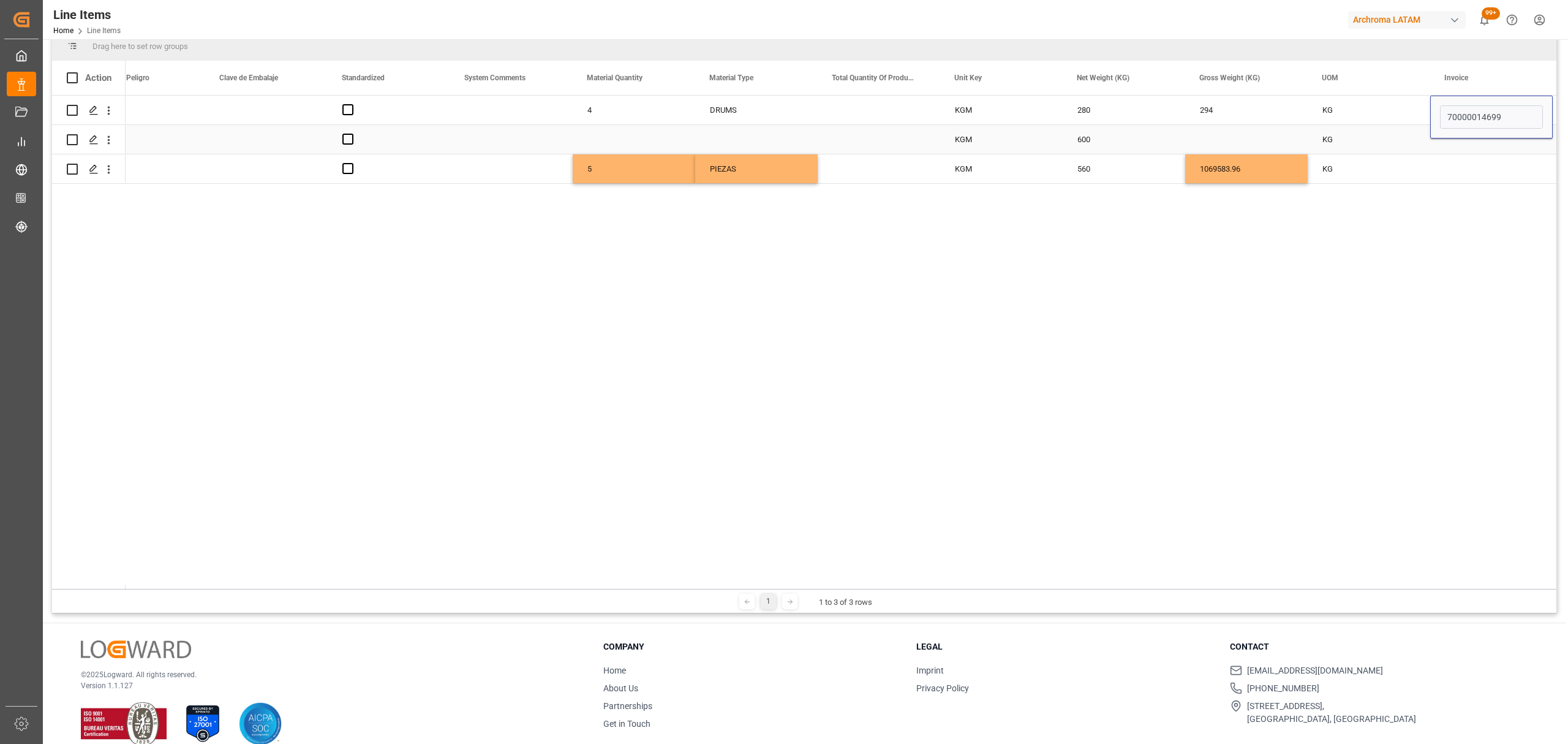
click at [1456, 155] on div "Press SPACE to select this row." at bounding box center [1491, 169] width 122 height 29
click at [1459, 166] on input "Press SPACE to select this row." at bounding box center [1491, 162] width 103 height 24
paste input "70000014699"
type input "70000014699"
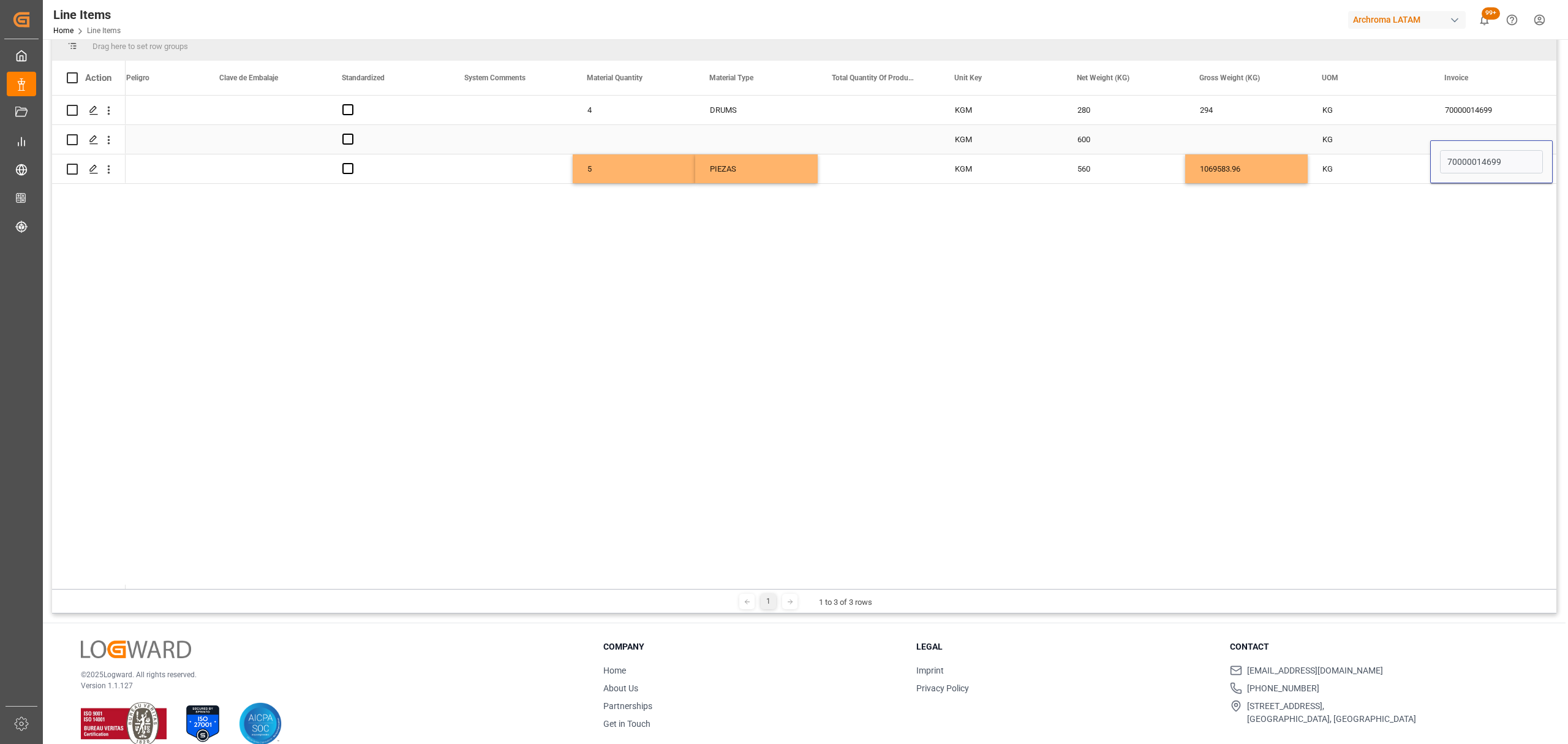
click at [1365, 152] on div "KG" at bounding box center [1369, 139] width 122 height 29
click at [1386, 172] on div "KG" at bounding box center [1369, 169] width 122 height 29
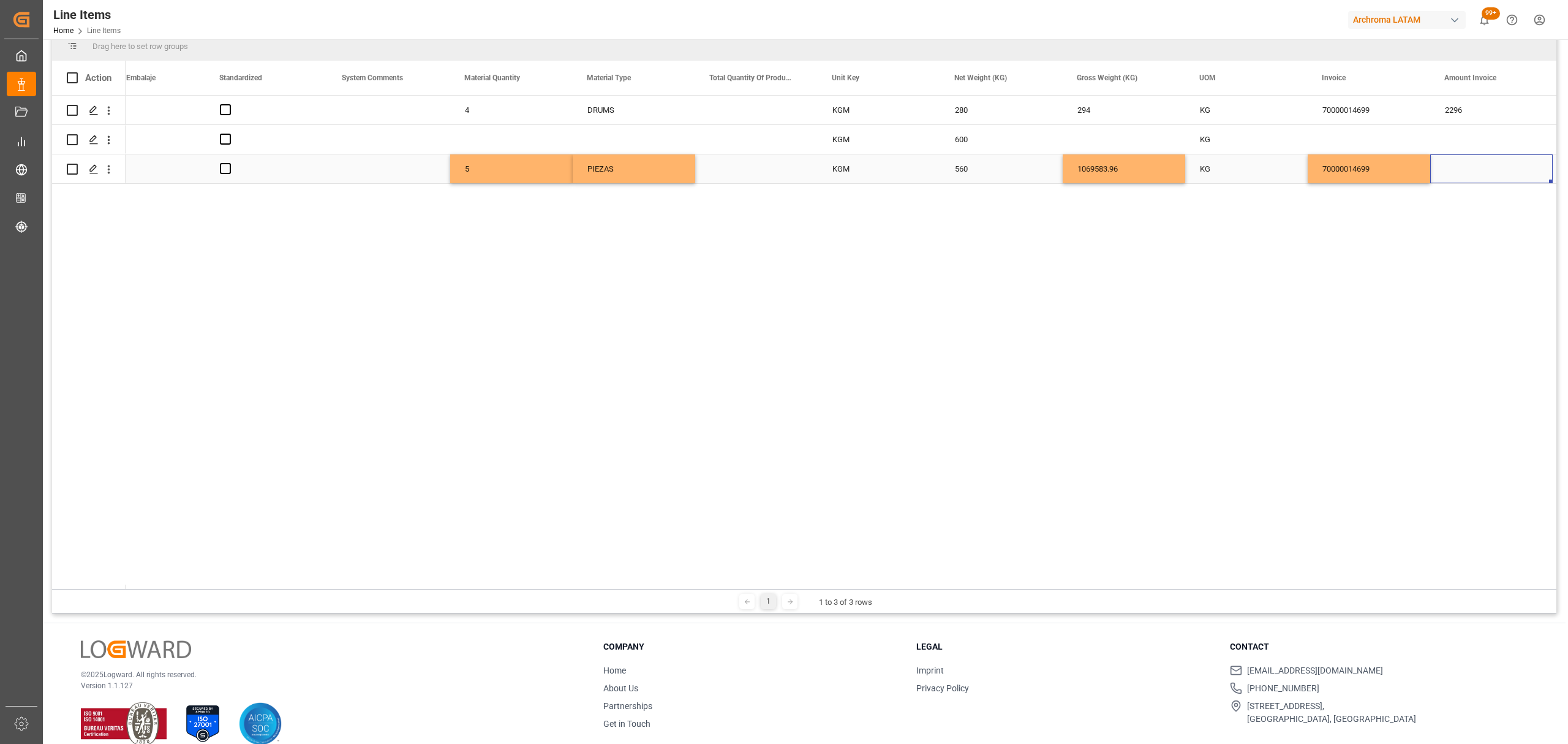
scroll to position [0, 1635]
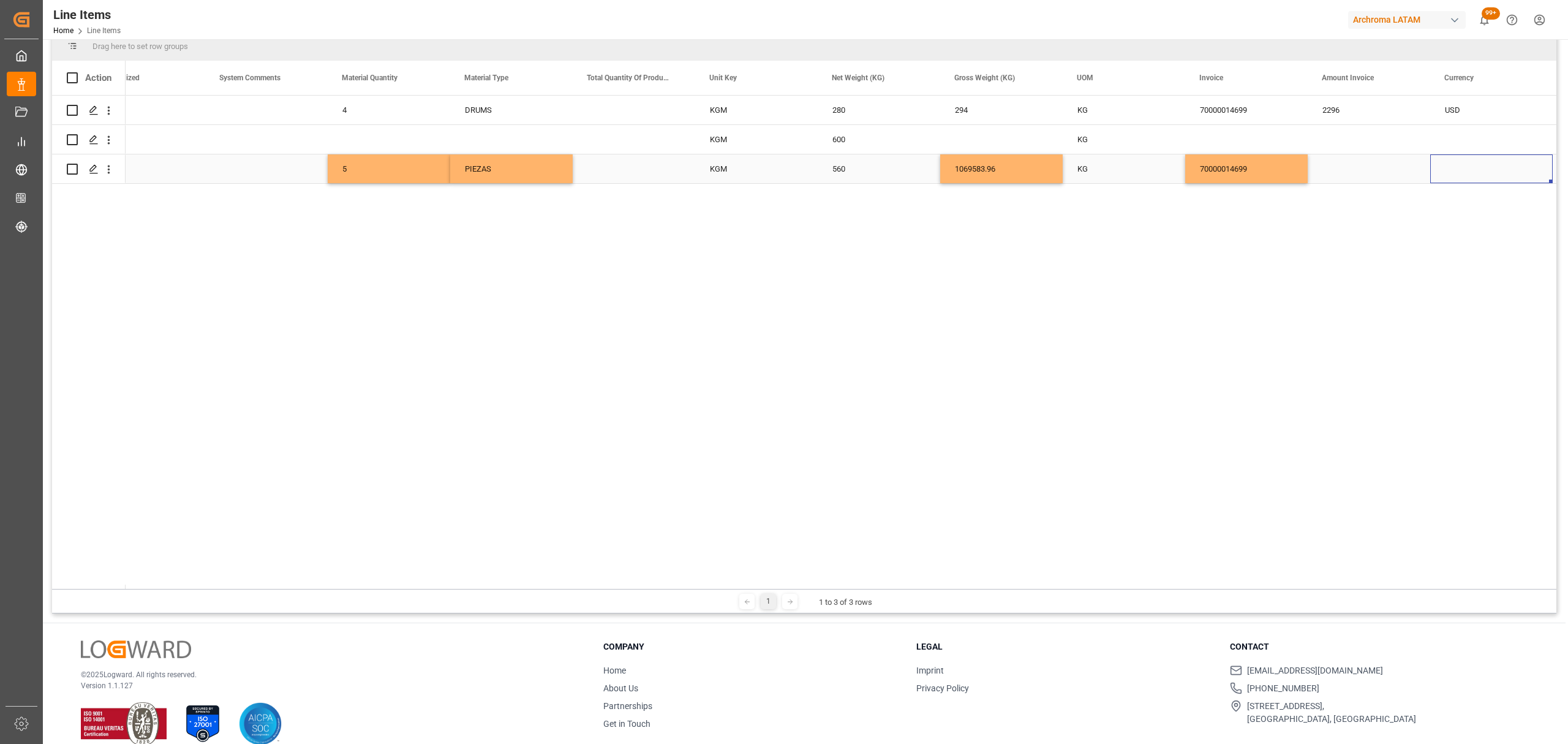
click at [1401, 170] on div "Press SPACE to select this row." at bounding box center [1369, 169] width 122 height 29
click at [1344, 157] on input "Press SPACE to select this row." at bounding box center [1369, 162] width 103 height 24
type input "5020"
click at [1456, 166] on div "Press SPACE to select this row." at bounding box center [1491, 169] width 122 height 29
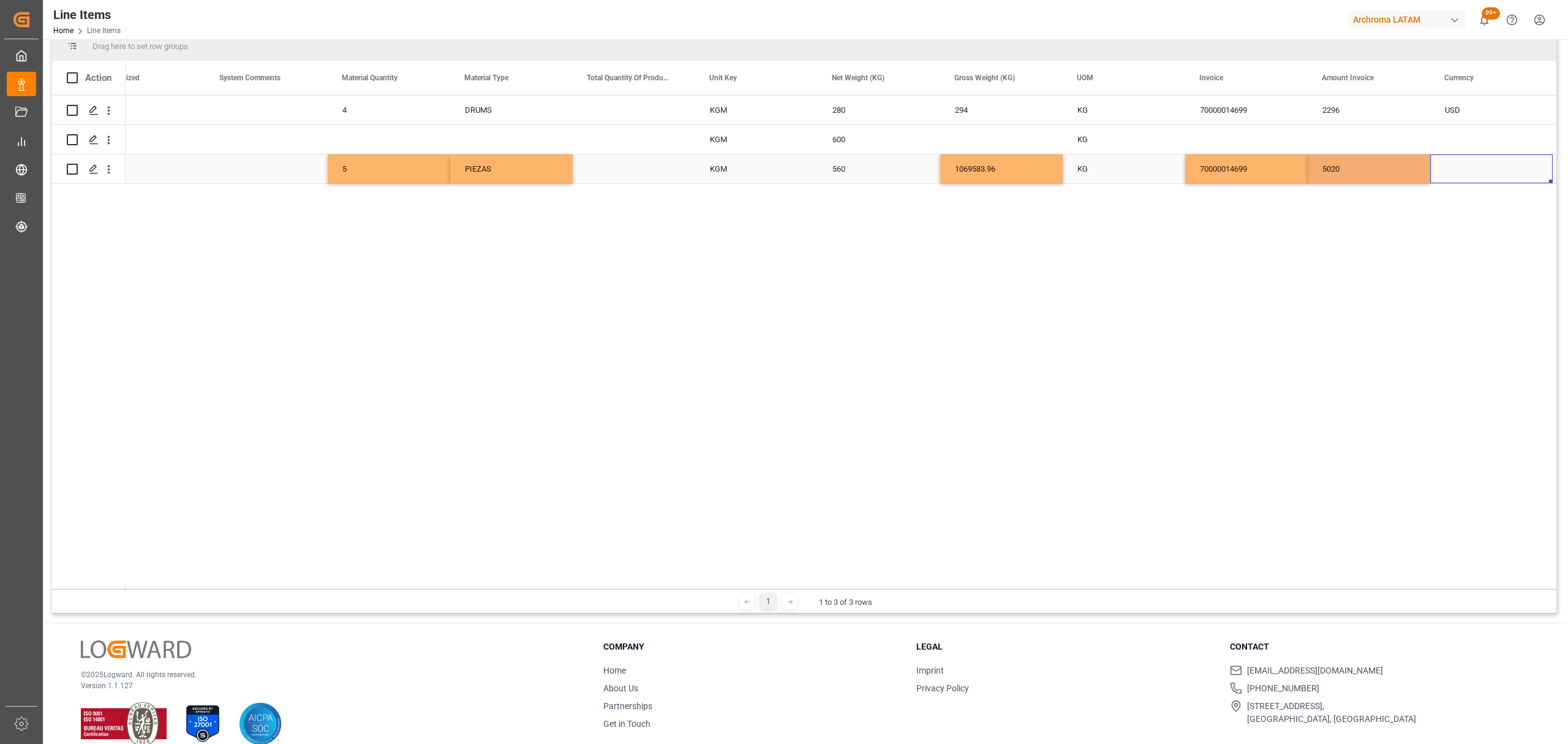
click at [1456, 166] on div "Press SPACE to select this row." at bounding box center [1491, 169] width 122 height 29
click at [1456, 166] on input "Press SPACE to select this row." at bounding box center [1491, 162] width 103 height 24
click at [1525, 162] on icon "open menu" at bounding box center [1530, 163] width 15 height 15
click at [1495, 196] on div "USD" at bounding box center [1491, 196] width 102 height 43
type input "USD"
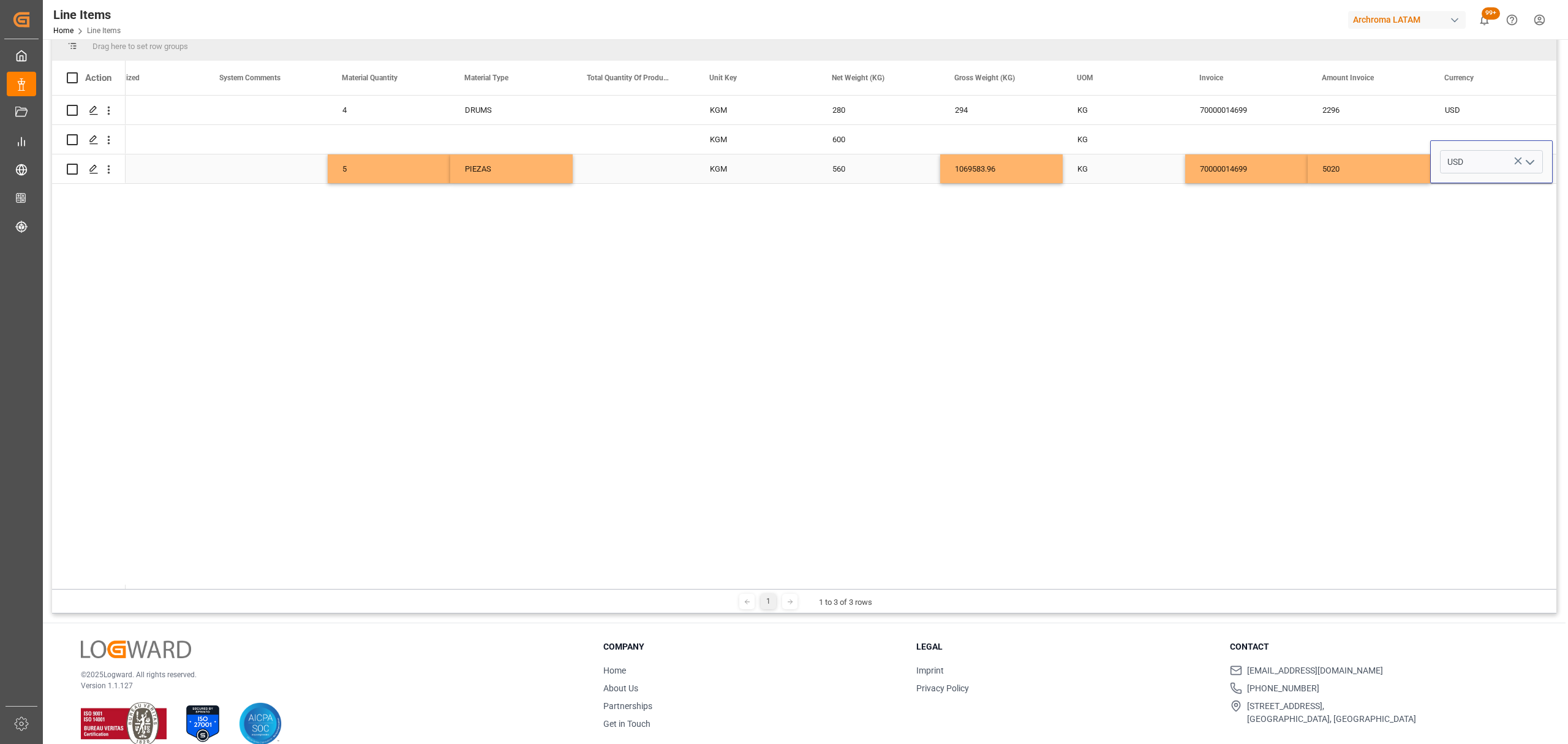
click at [1358, 172] on div "5020" at bounding box center [1369, 169] width 122 height 29
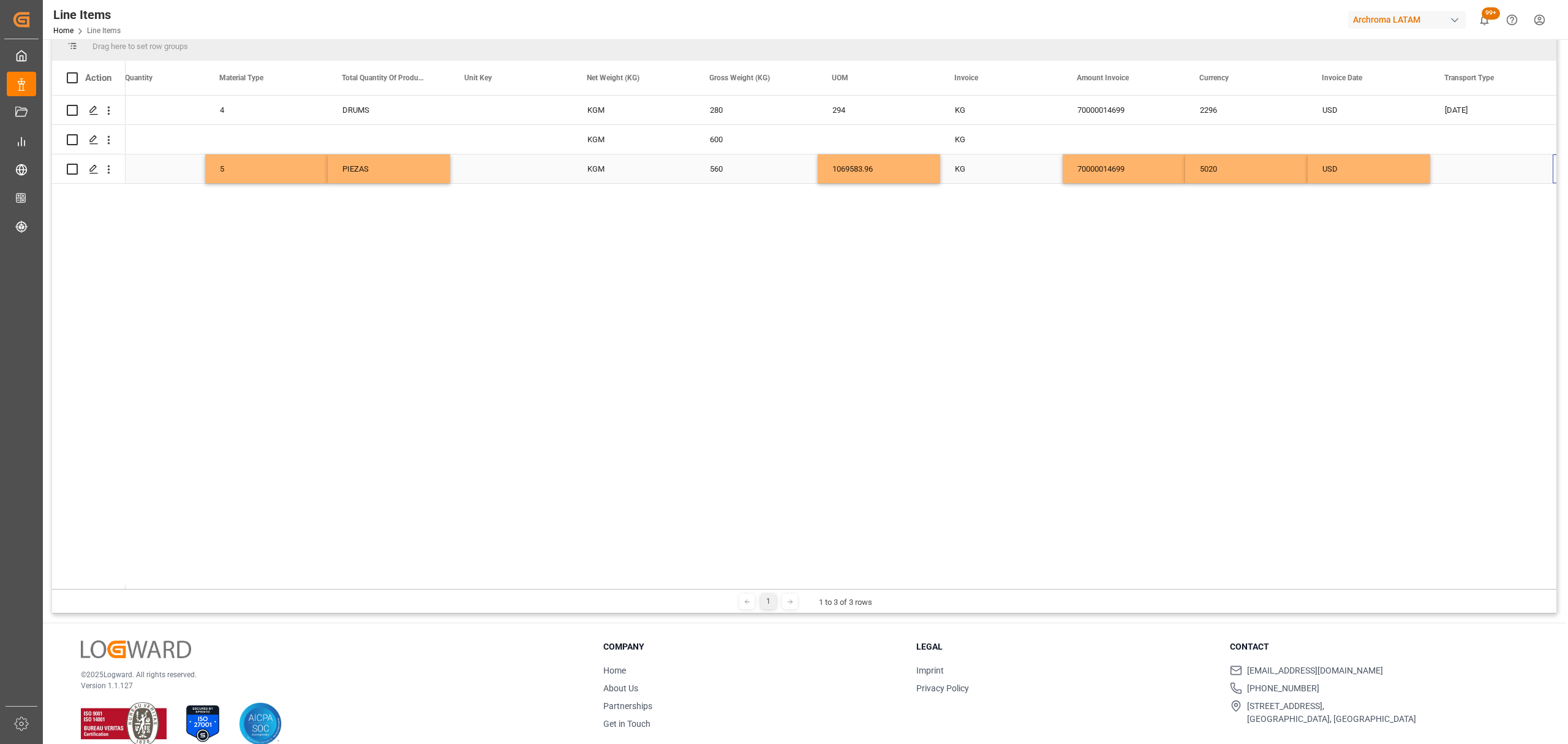
scroll to position [0, 1880]
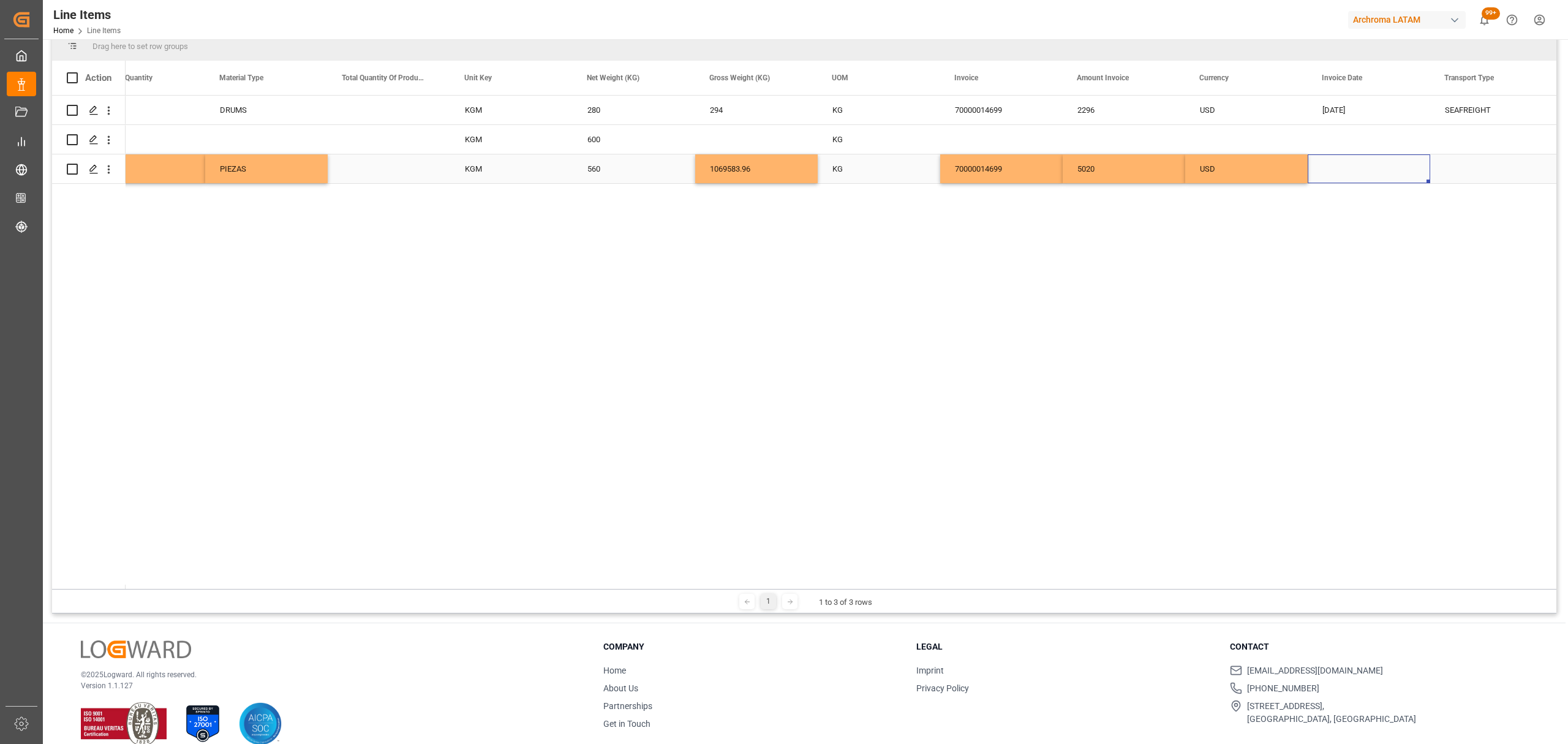
click at [1391, 163] on div "Press SPACE to select this row." at bounding box center [1369, 169] width 122 height 29
click at [1331, 188] on div "[DATE]" at bounding box center [1405, 191] width 174 height 13
click at [1328, 188] on button "Previous Month" at bounding box center [1328, 189] width 7 height 7
drag, startPoint x: 1375, startPoint y: 305, endPoint x: 1378, endPoint y: 269, distance: 36.1
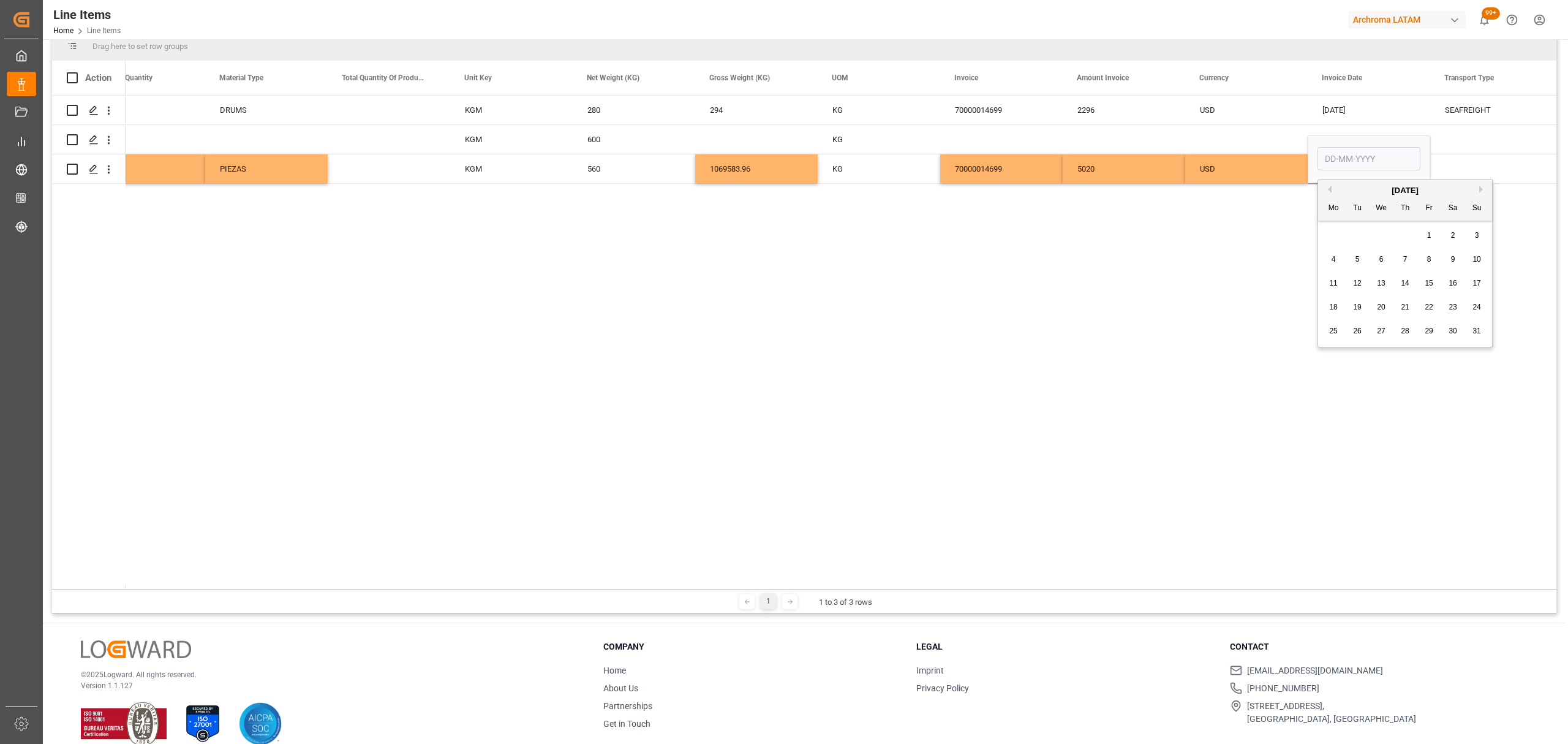
click at [1375, 306] on div "20" at bounding box center [1381, 308] width 15 height 15
type input "20-08-2025"
click at [1492, 149] on div "Press SPACE to select this row." at bounding box center [1491, 139] width 122 height 29
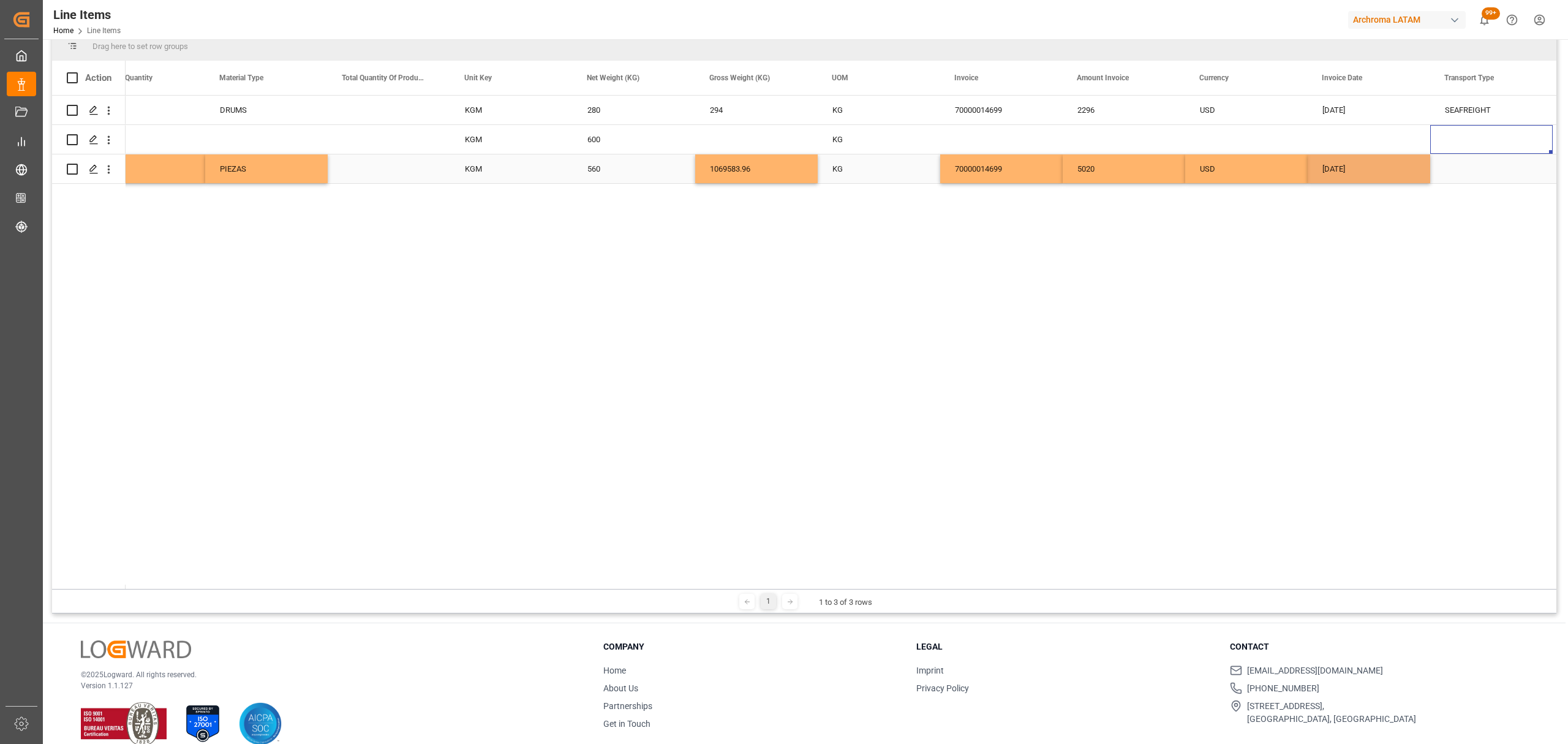
click at [1482, 170] on div "Press SPACE to select this row." at bounding box center [1491, 169] width 122 height 29
click at [1536, 164] on icon "open menu" at bounding box center [1530, 163] width 15 height 15
click at [1473, 196] on div "SEAFREIGHT" at bounding box center [1491, 196] width 102 height 43
type input "SEAFREIGHT"
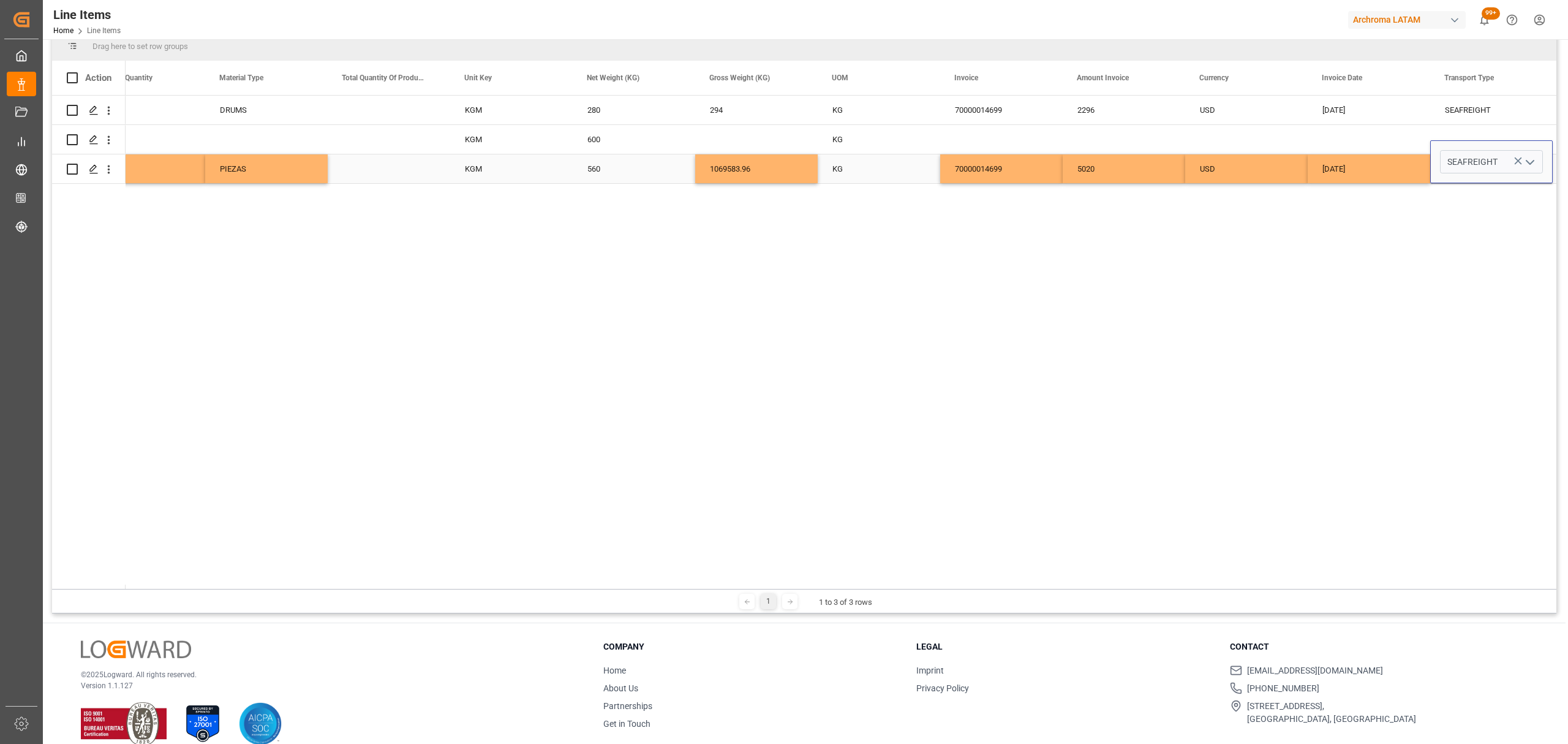
click at [1386, 172] on div "20-08-2025" at bounding box center [1369, 169] width 122 height 29
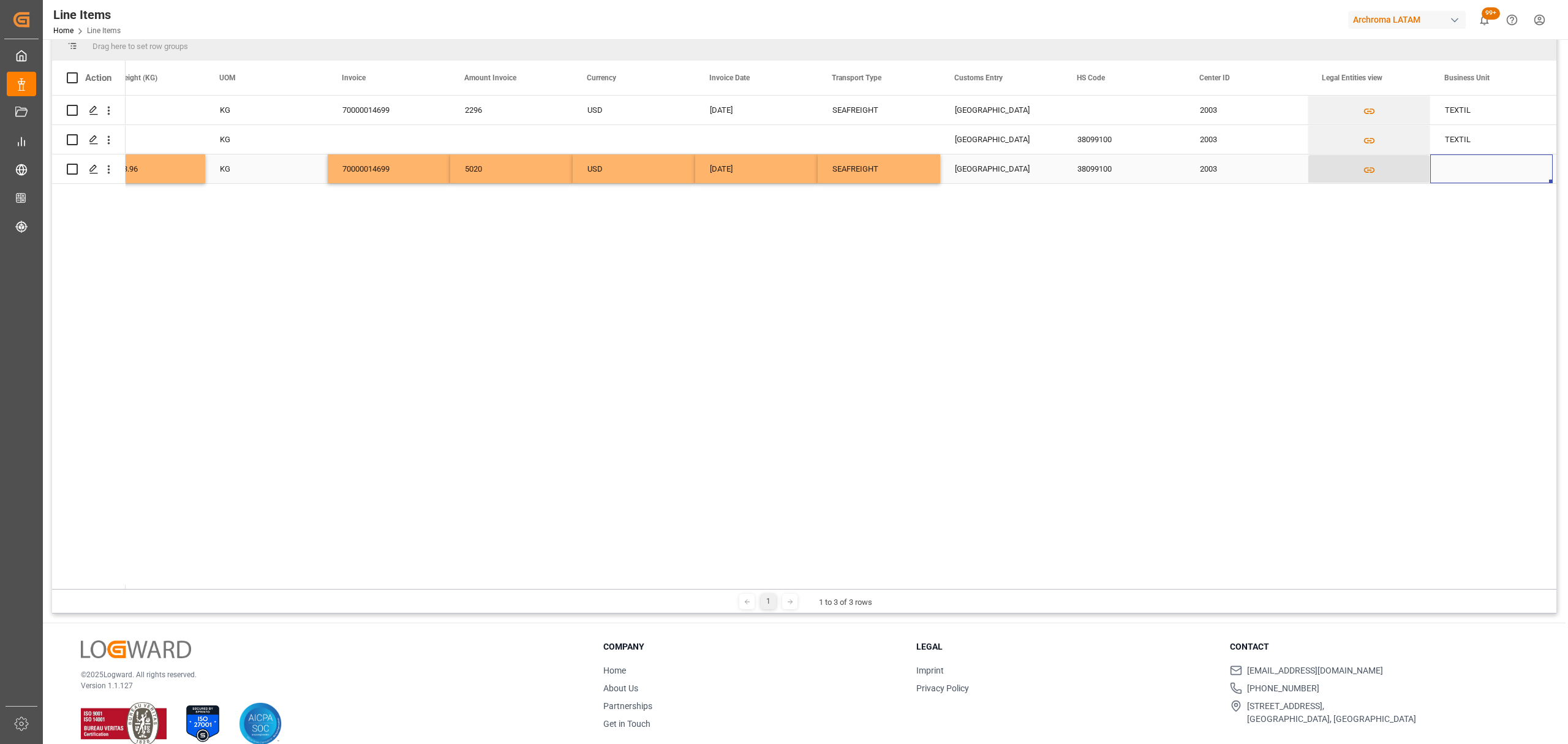
scroll to position [0, 2615]
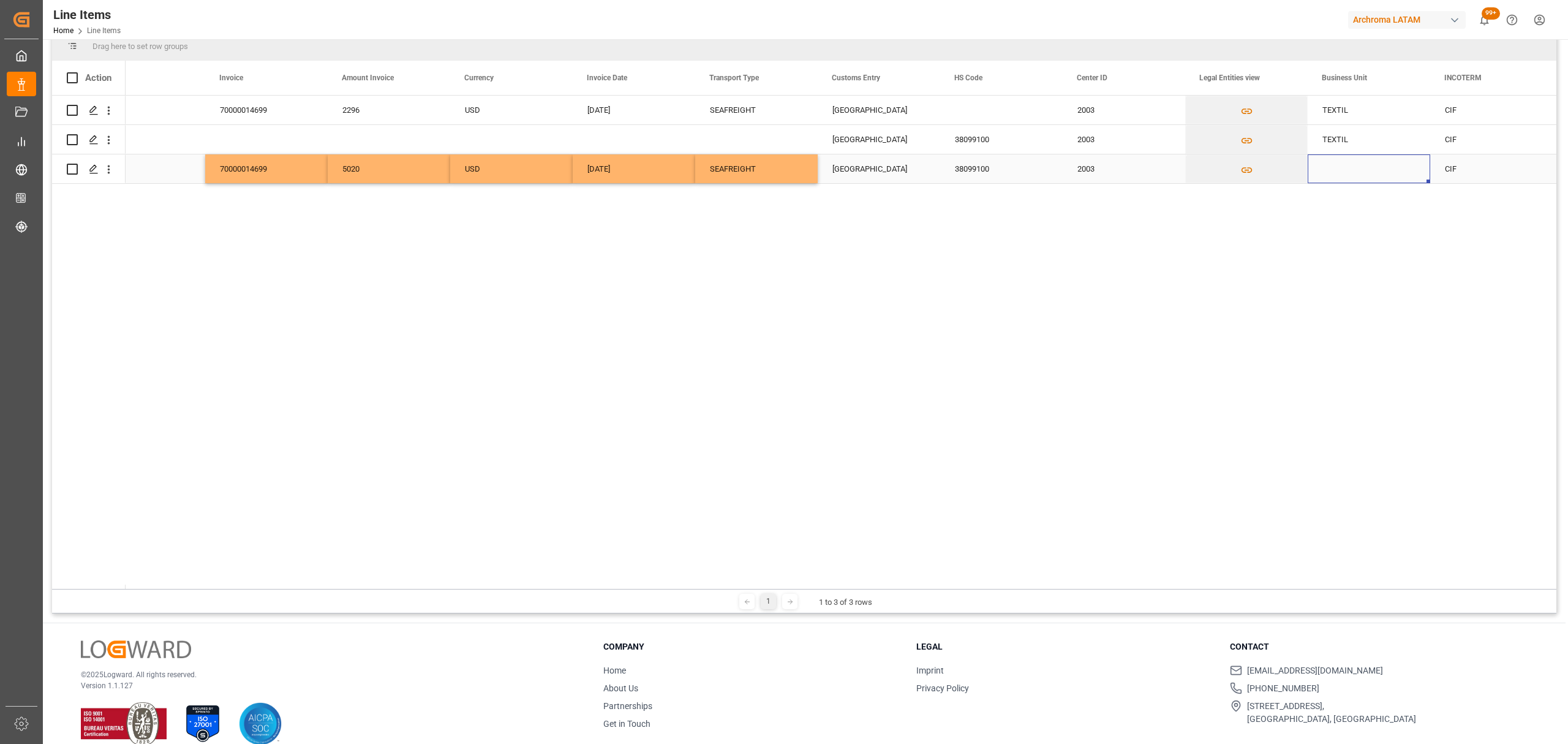
click at [1344, 168] on div "Press SPACE to select this row." at bounding box center [1369, 169] width 122 height 29
click at [1345, 167] on div "Press SPACE to select this row." at bounding box center [1369, 169] width 122 height 29
click at [1345, 167] on input "Press SPACE to select this row." at bounding box center [1369, 162] width 103 height 24
type input "TEXTIL"
click at [1459, 169] on div "CIF" at bounding box center [1491, 169] width 93 height 28
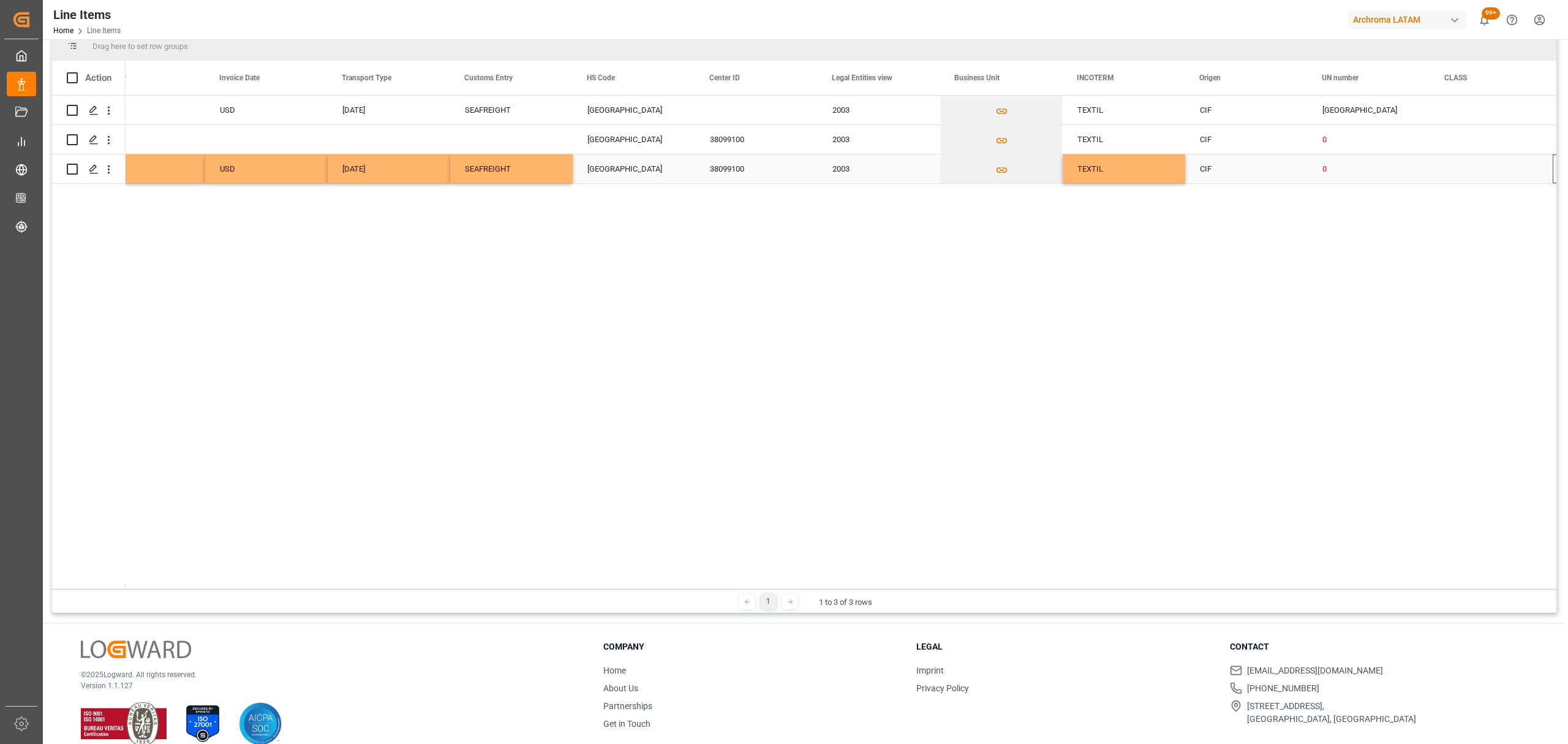
scroll to position [0, 2983]
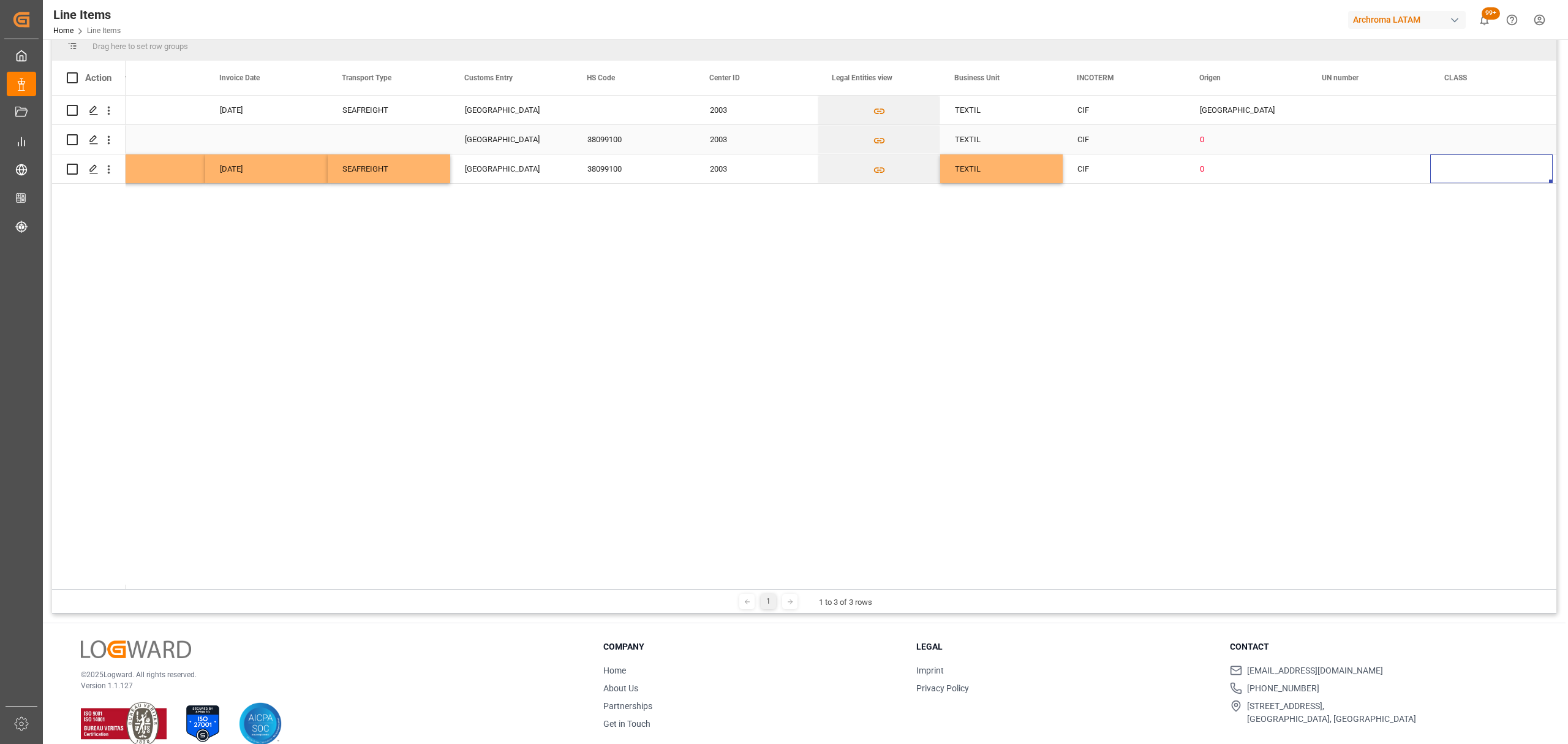
click at [1231, 138] on div "0" at bounding box center [1246, 140] width 93 height 28
click at [1223, 168] on div "0" at bounding box center [1246, 169] width 93 height 28
click at [1290, 160] on icon "open menu" at bounding box center [1285, 163] width 15 height 15
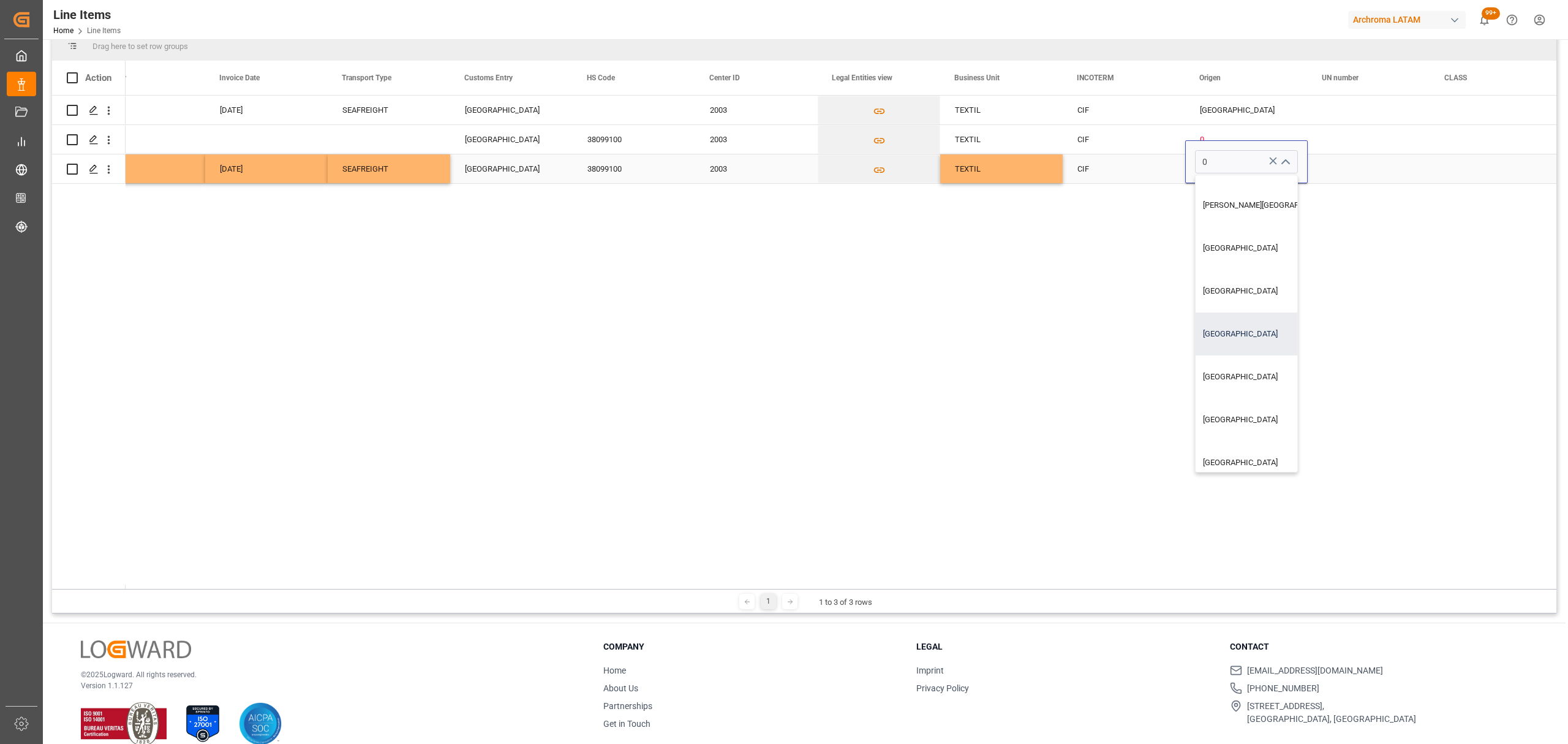
click at [1233, 313] on div "ALEMANIA" at bounding box center [1269, 334] width 148 height 43
type input "ALEMANIA"
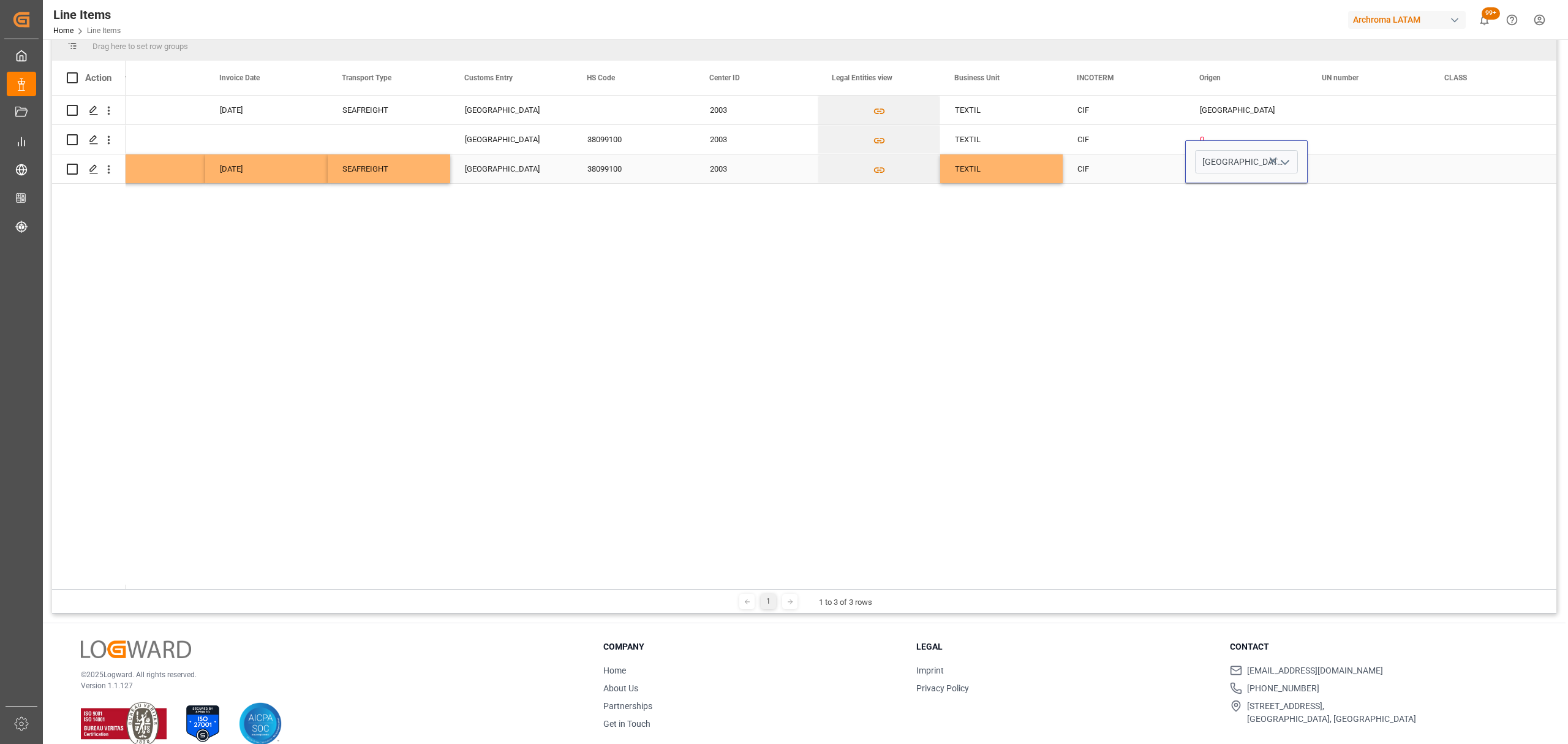
click at [1333, 160] on div "Press SPACE to select this row." at bounding box center [1369, 169] width 122 height 29
click at [1369, 171] on div "Press SPACE to select this row." at bounding box center [1369, 169] width 122 height 29
click at [1433, 170] on div "Press SPACE to select this row." at bounding box center [1491, 169] width 122 height 29
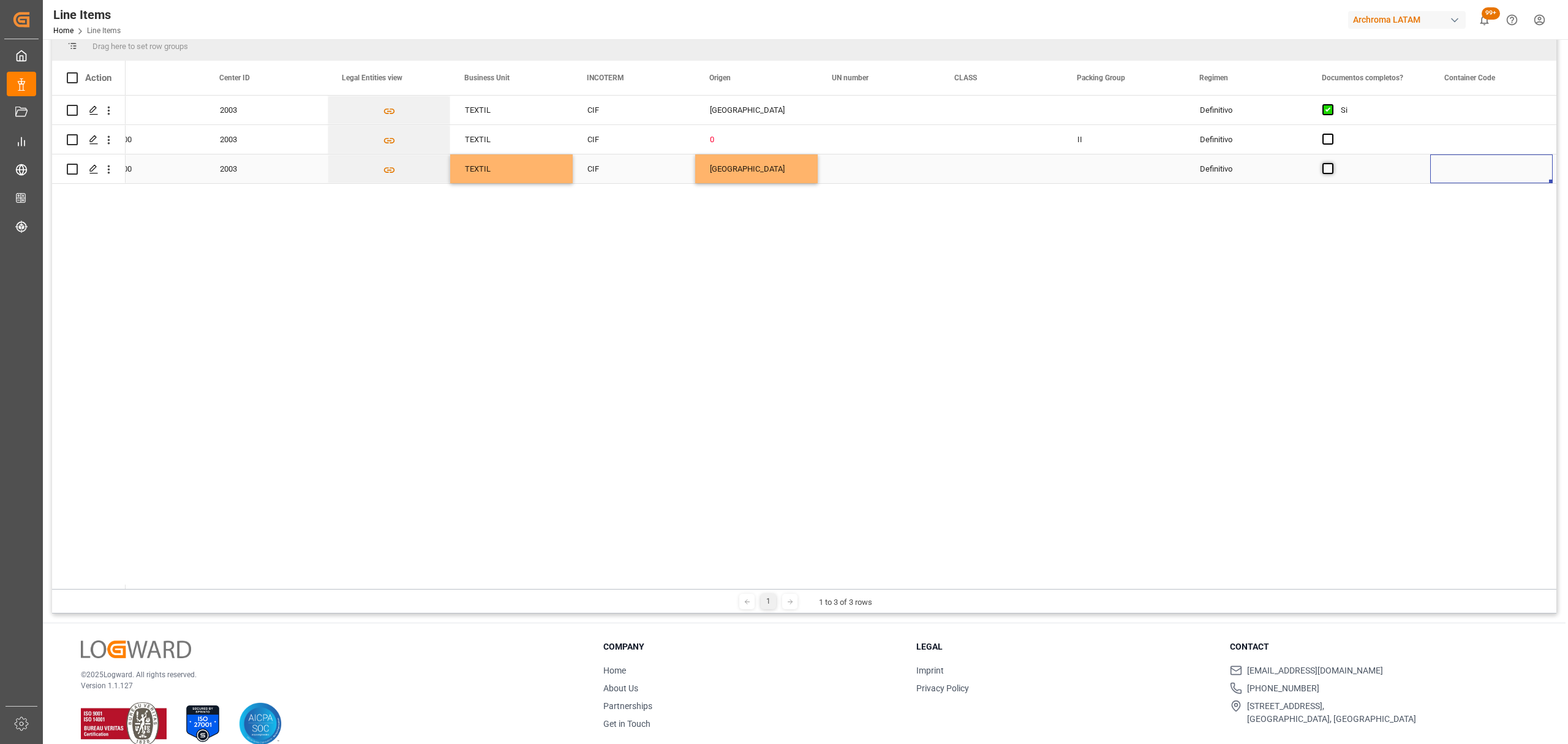
click at [1330, 169] on span "Press SPACE to select this row." at bounding box center [1327, 168] width 11 height 11
click at [1332, 163] on input "Press SPACE to select this row." at bounding box center [1332, 163] width 0 height 0
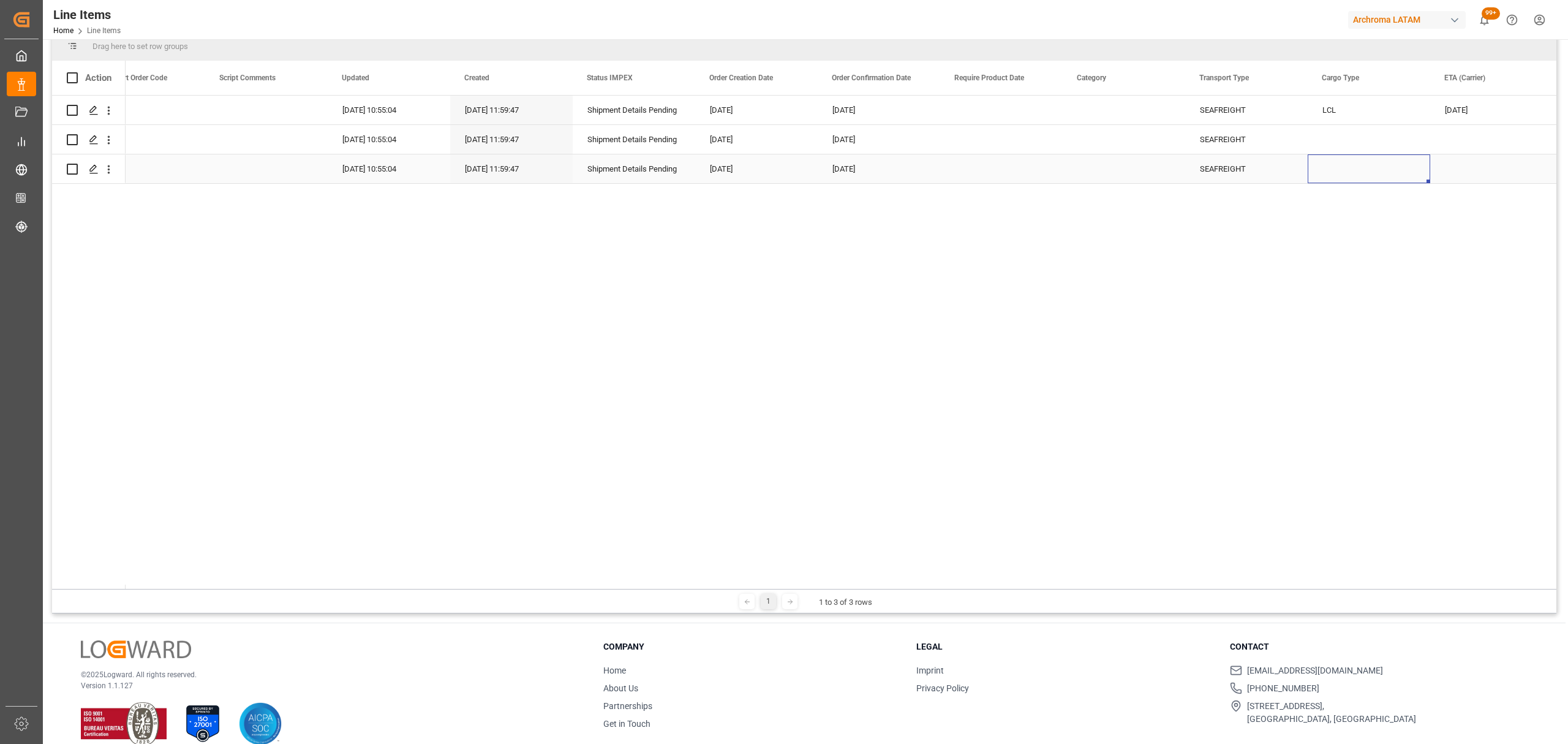
click at [1358, 170] on div "Press SPACE to select this row." at bounding box center [1369, 169] width 122 height 29
click at [1358, 163] on input "Press SPACE to select this row." at bounding box center [1369, 162] width 103 height 24
type input "LCL"
click at [1471, 162] on div "Press SPACE to select this row." at bounding box center [1491, 169] width 122 height 29
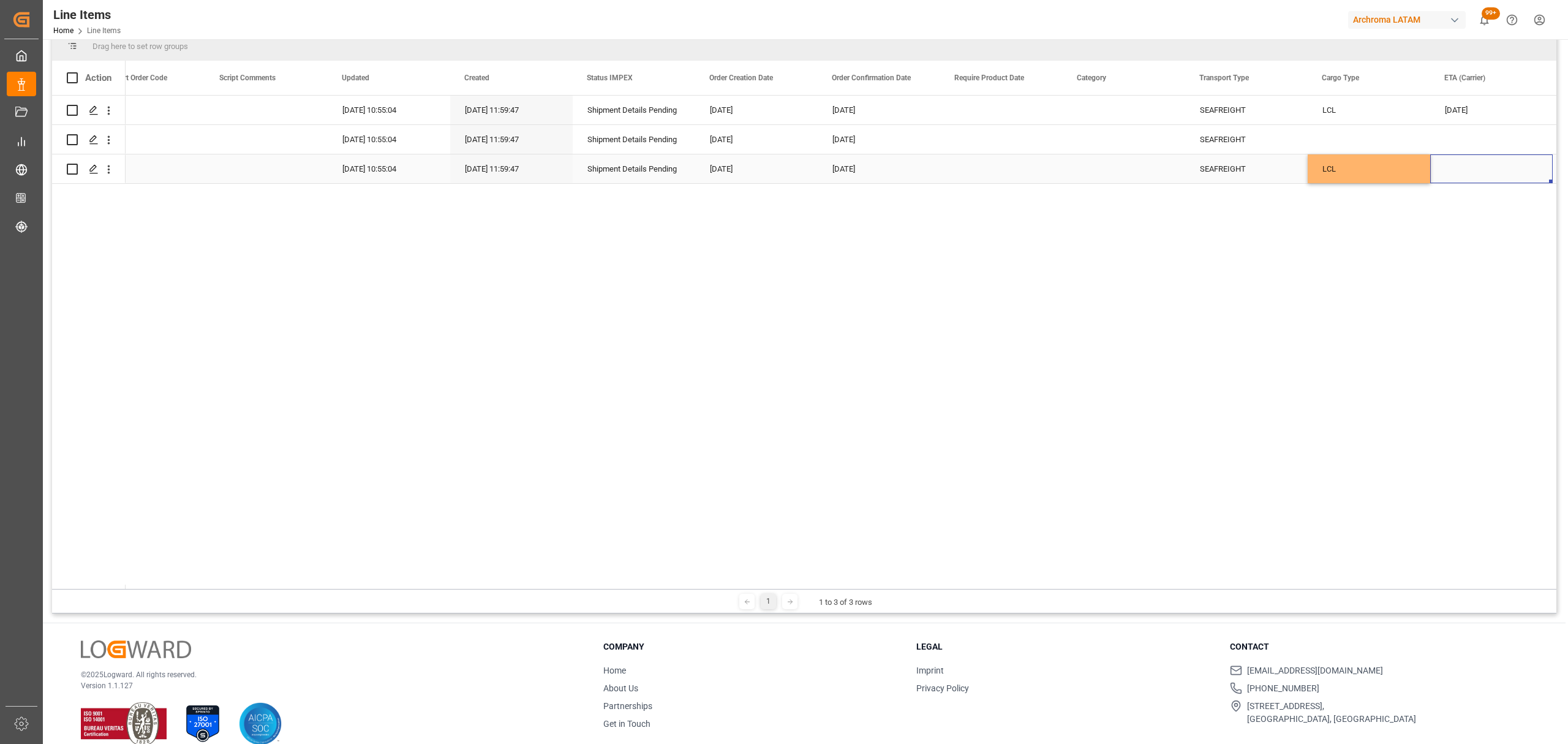
click at [1471, 171] on div "Press SPACE to select this row." at bounding box center [1491, 169] width 122 height 29
click at [1430, 312] on div "23" at bounding box center [1428, 308] width 15 height 15
type input "23-09-2025"
click at [1392, 165] on div "LCL" at bounding box center [1369, 169] width 122 height 29
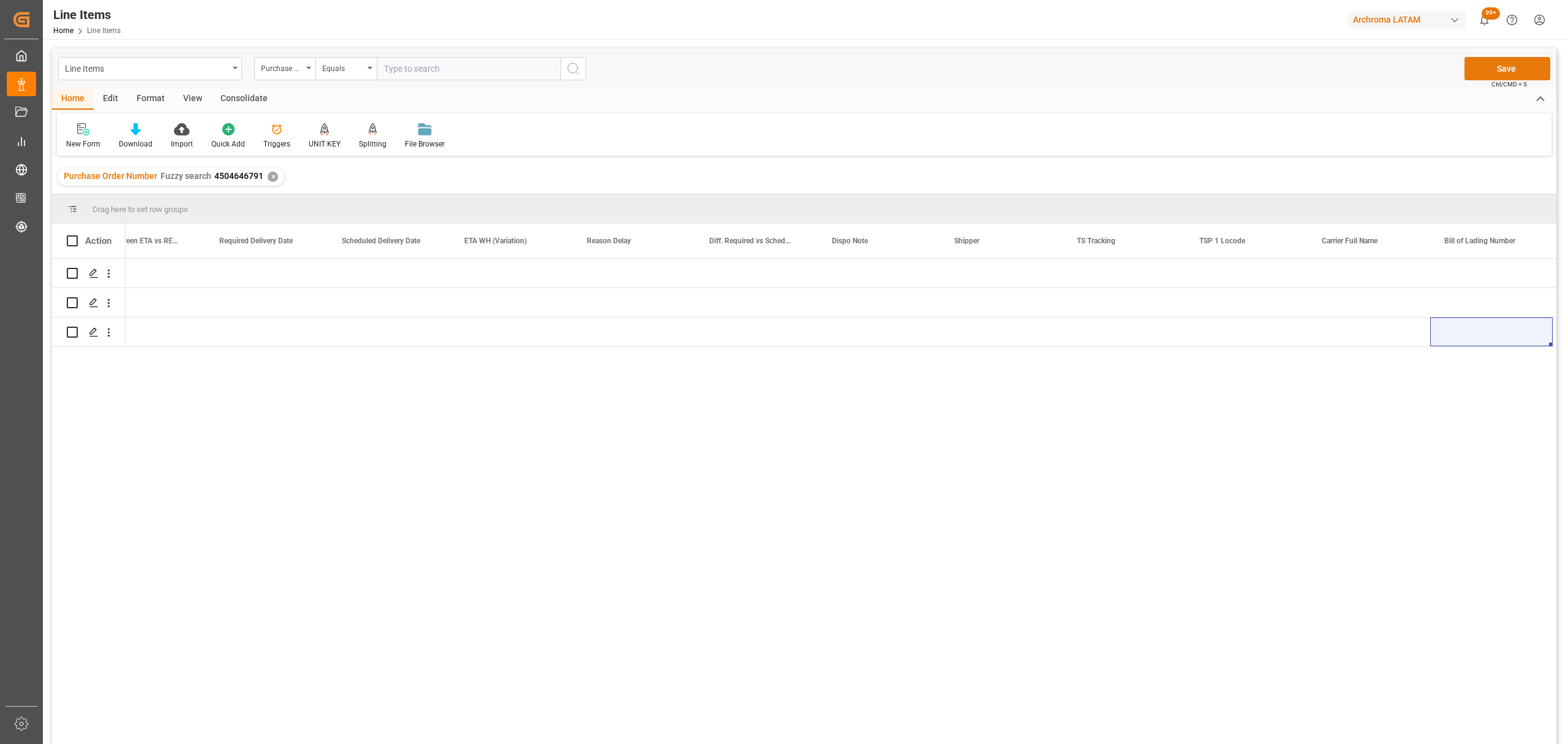
click at [1514, 64] on button "Save" at bounding box center [1507, 68] width 86 height 24
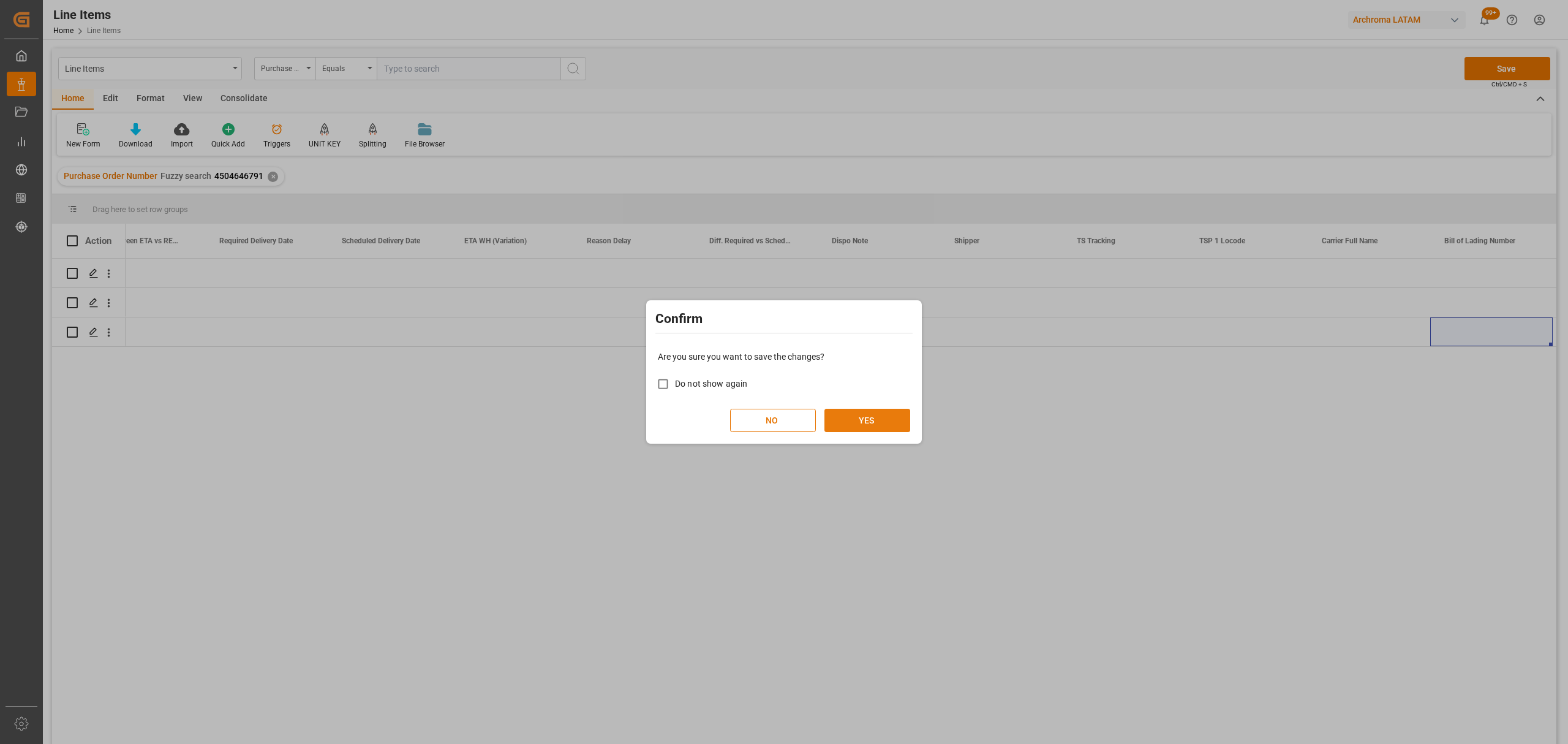
click at [860, 426] on button "YES" at bounding box center [867, 420] width 86 height 24
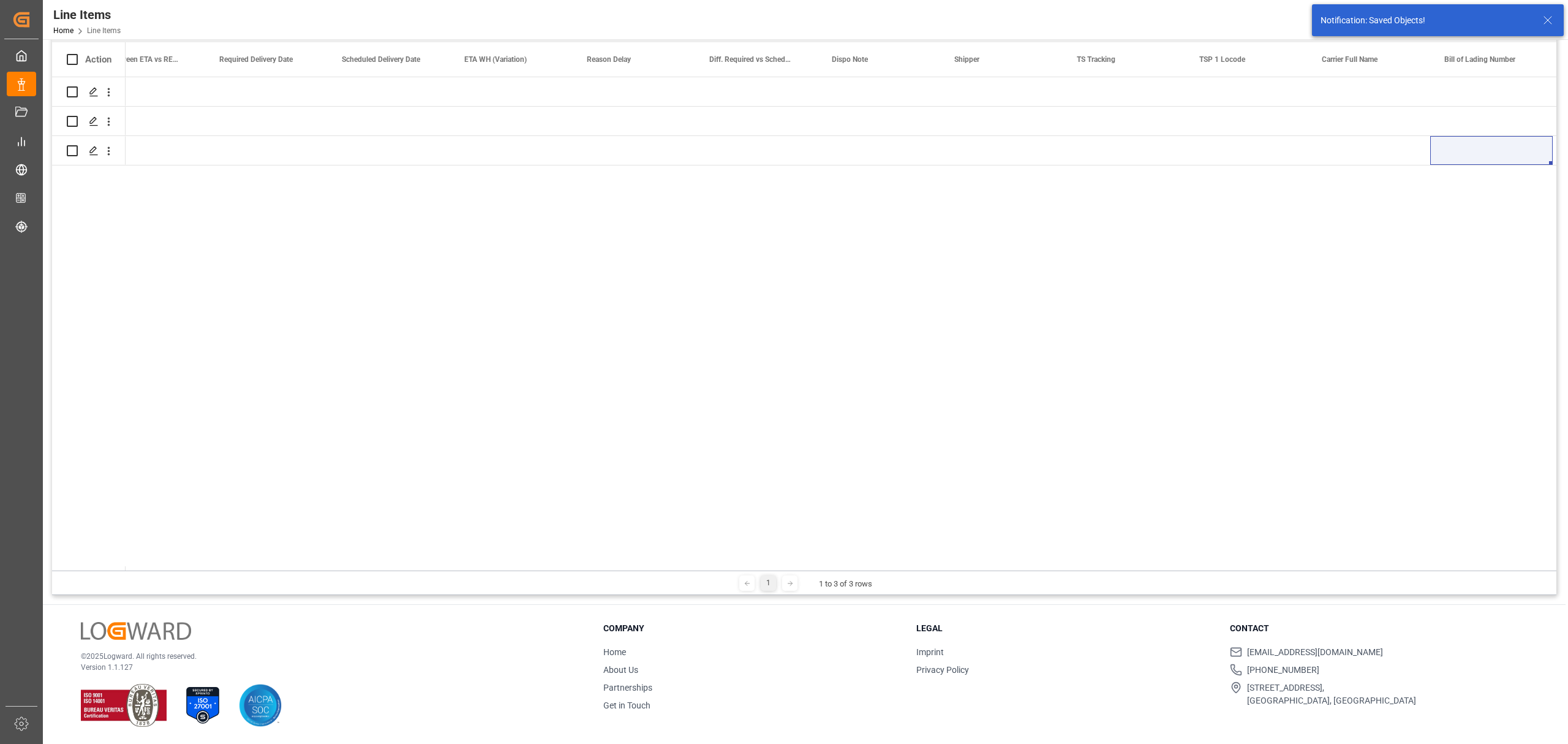
click at [1196, 560] on div "23-09-2025 23-09-2025" at bounding box center [841, 324] width 1430 height 493
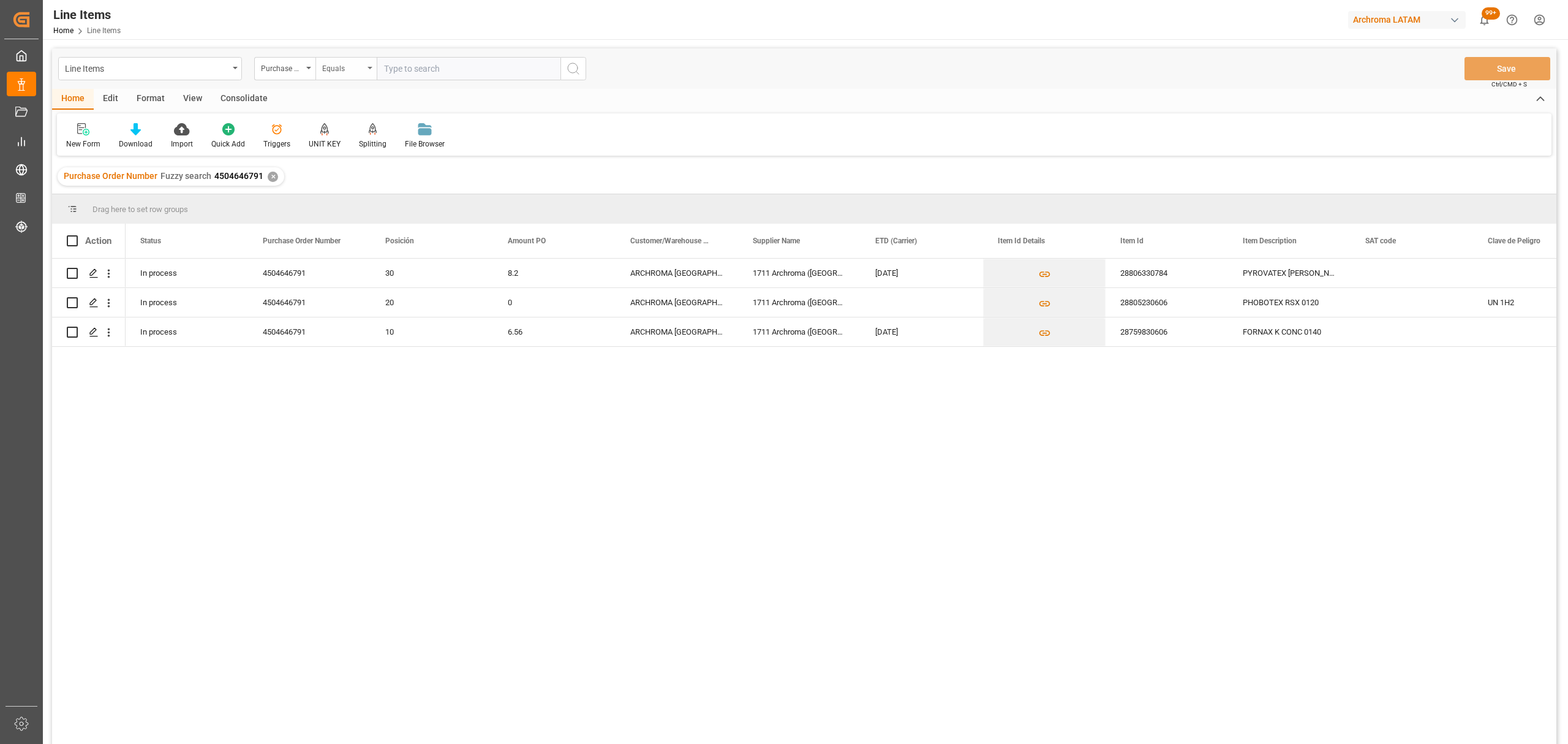
click at [344, 65] on div "Equals" at bounding box center [343, 67] width 42 height 14
click at [356, 159] on div "Fuzzy search" at bounding box center [408, 150] width 182 height 26
click at [458, 66] on input "text" at bounding box center [469, 68] width 184 height 24
paste input "4504647350"
type input "4504647350"
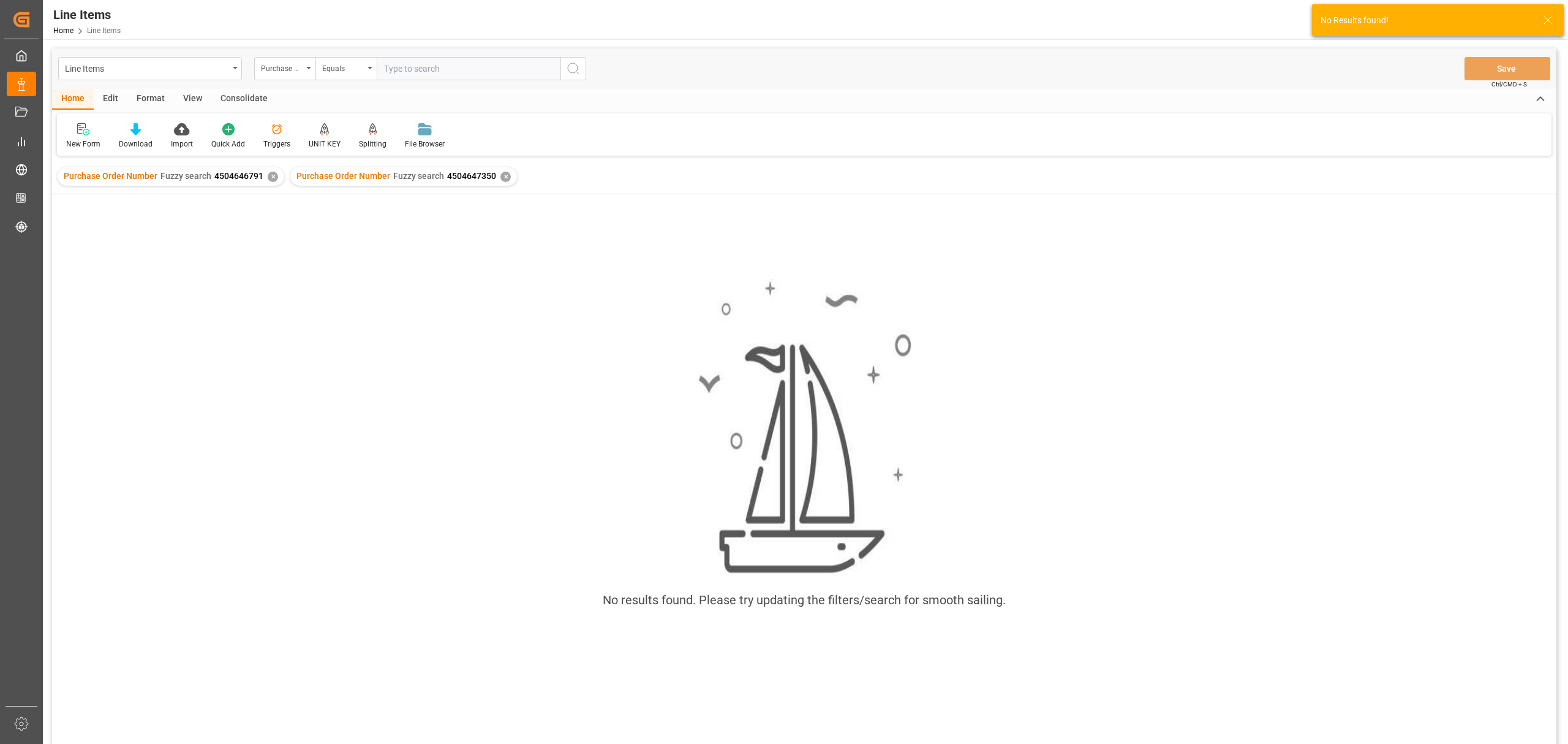
click at [263, 172] on div "Purchase Order Number Fuzzy search 4504646791 ✕" at bounding box center [171, 176] width 227 height 18
click at [273, 177] on div "✕" at bounding box center [273, 177] width 10 height 10
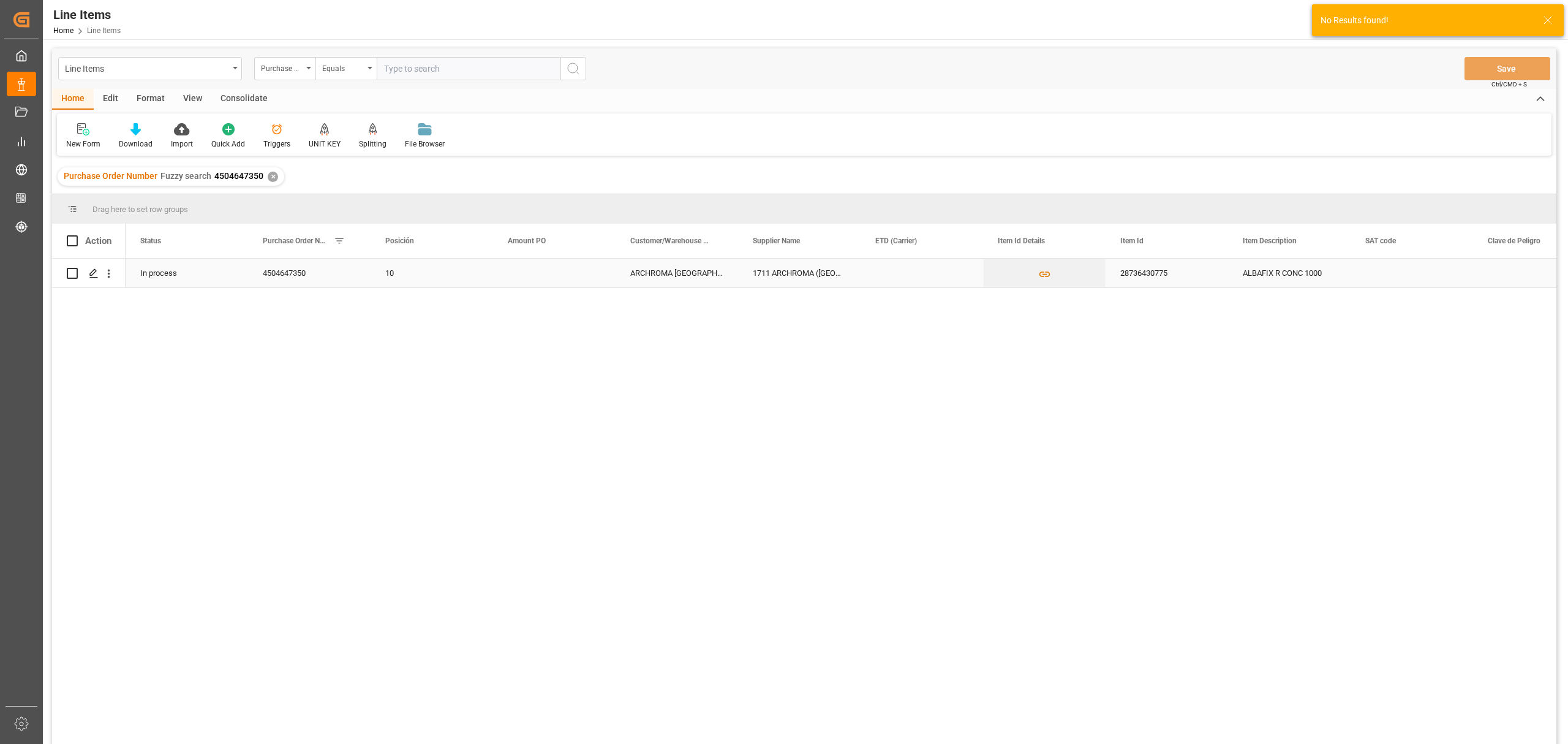
click at [531, 277] on div "Press SPACE to select this row." at bounding box center [554, 272] width 122 height 29
click at [531, 277] on input "Press SPACE to select this row." at bounding box center [554, 280] width 103 height 24
click at [545, 282] on input "Press SPACE to select this row." at bounding box center [554, 280] width 103 height 24
type input "3.06"
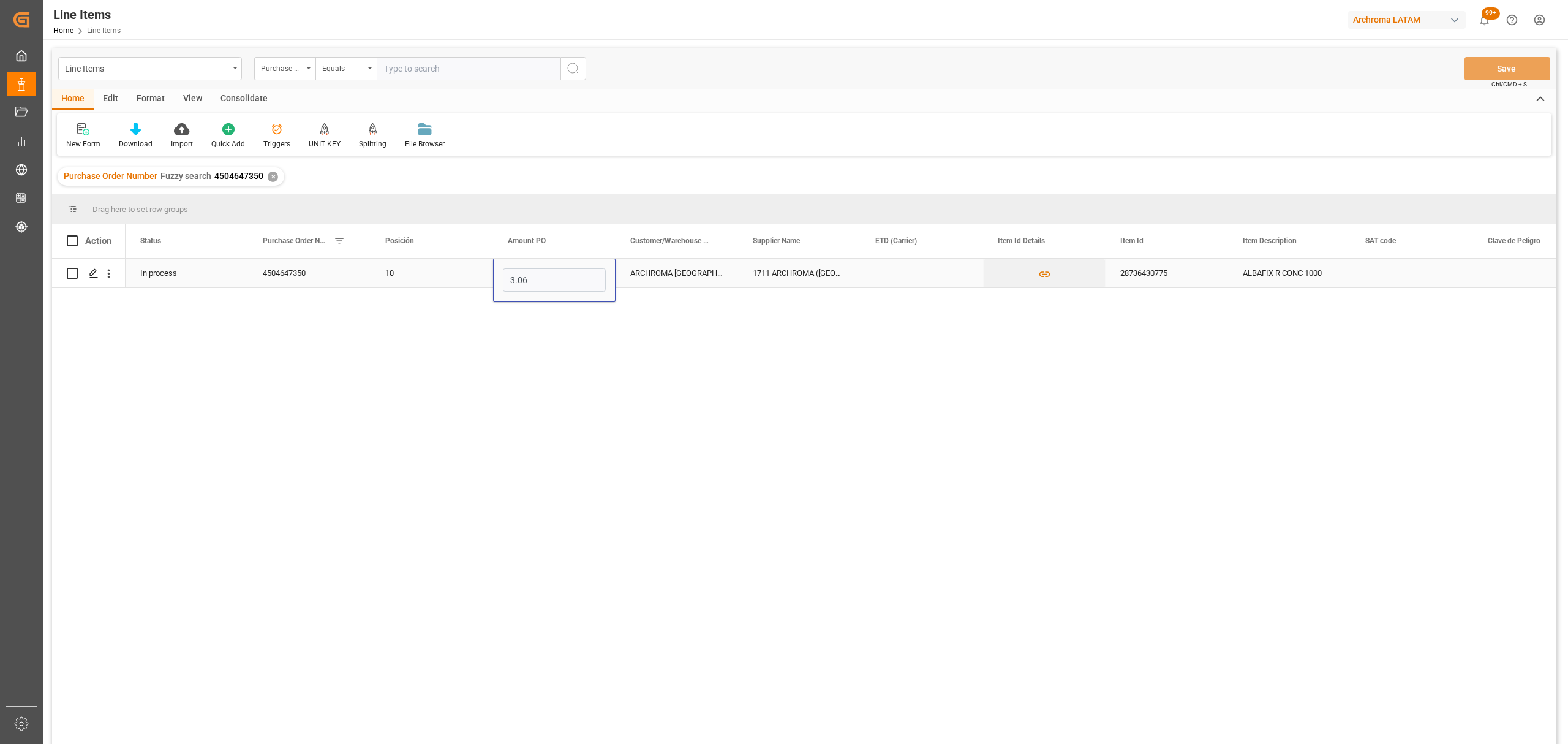
click at [701, 272] on div "ARCHROMA [GEOGRAPHIC_DATA] S.A.S" at bounding box center [677, 272] width 122 height 29
click at [917, 277] on div "Press SPACE to select this row." at bounding box center [921, 272] width 122 height 29
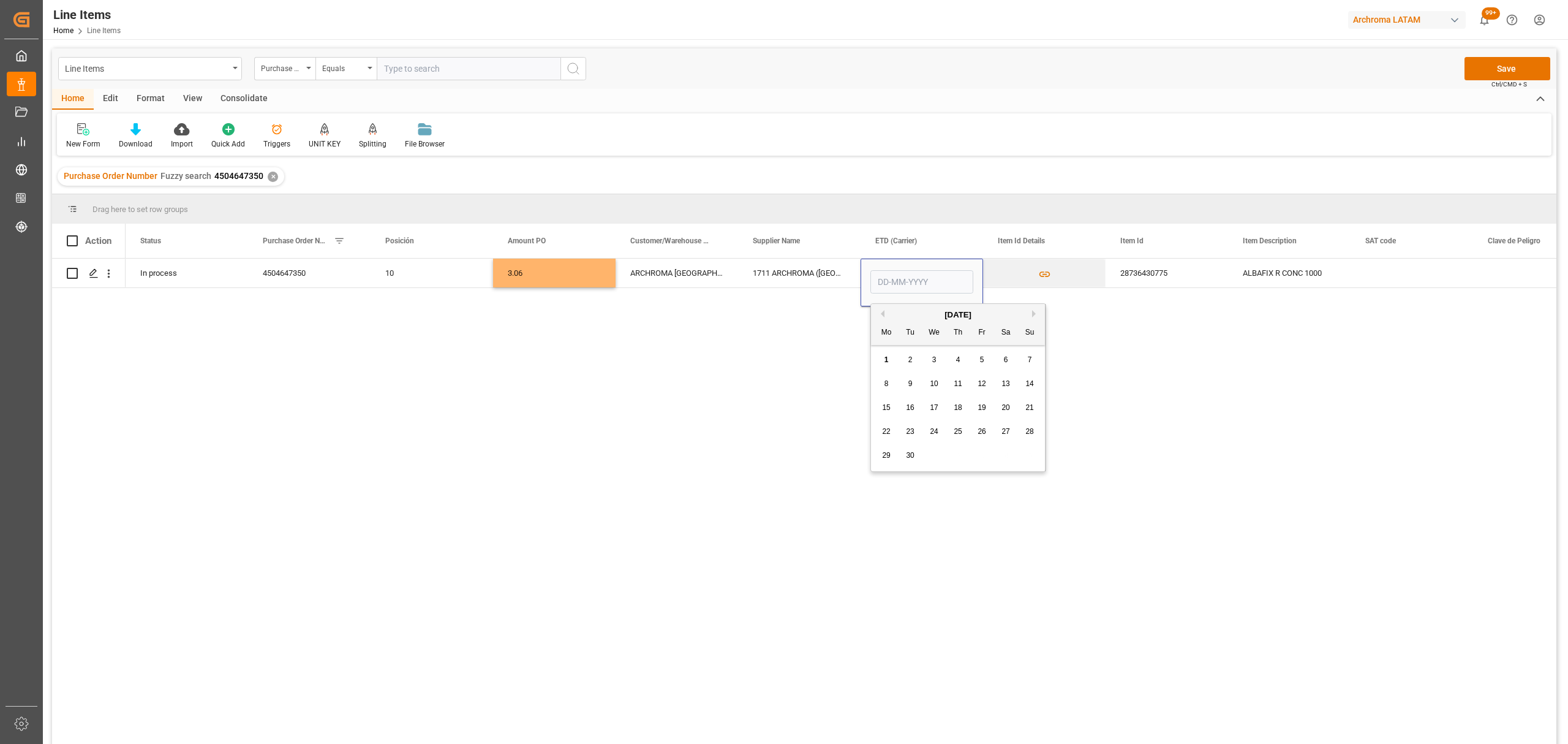
click at [959, 356] on span "4" at bounding box center [958, 360] width 4 height 9
type input "04-09-2025"
click at [1189, 277] on div "28736430775" at bounding box center [1166, 272] width 122 height 29
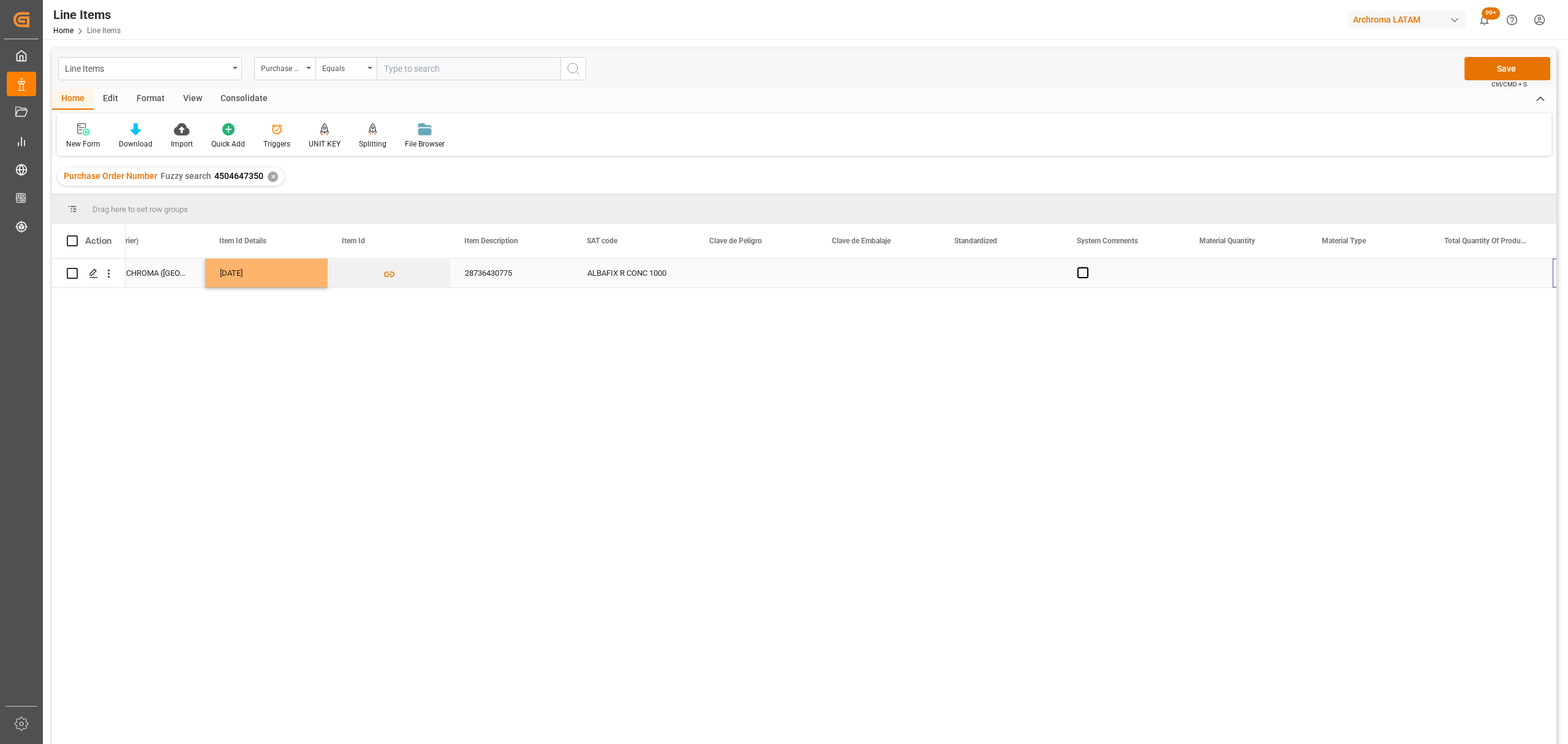
scroll to position [0, 778]
click at [1262, 280] on div "Press SPACE to select this row." at bounding box center [1246, 272] width 122 height 29
click at [1262, 280] on input "Press SPACE to select this row." at bounding box center [1246, 280] width 103 height 24
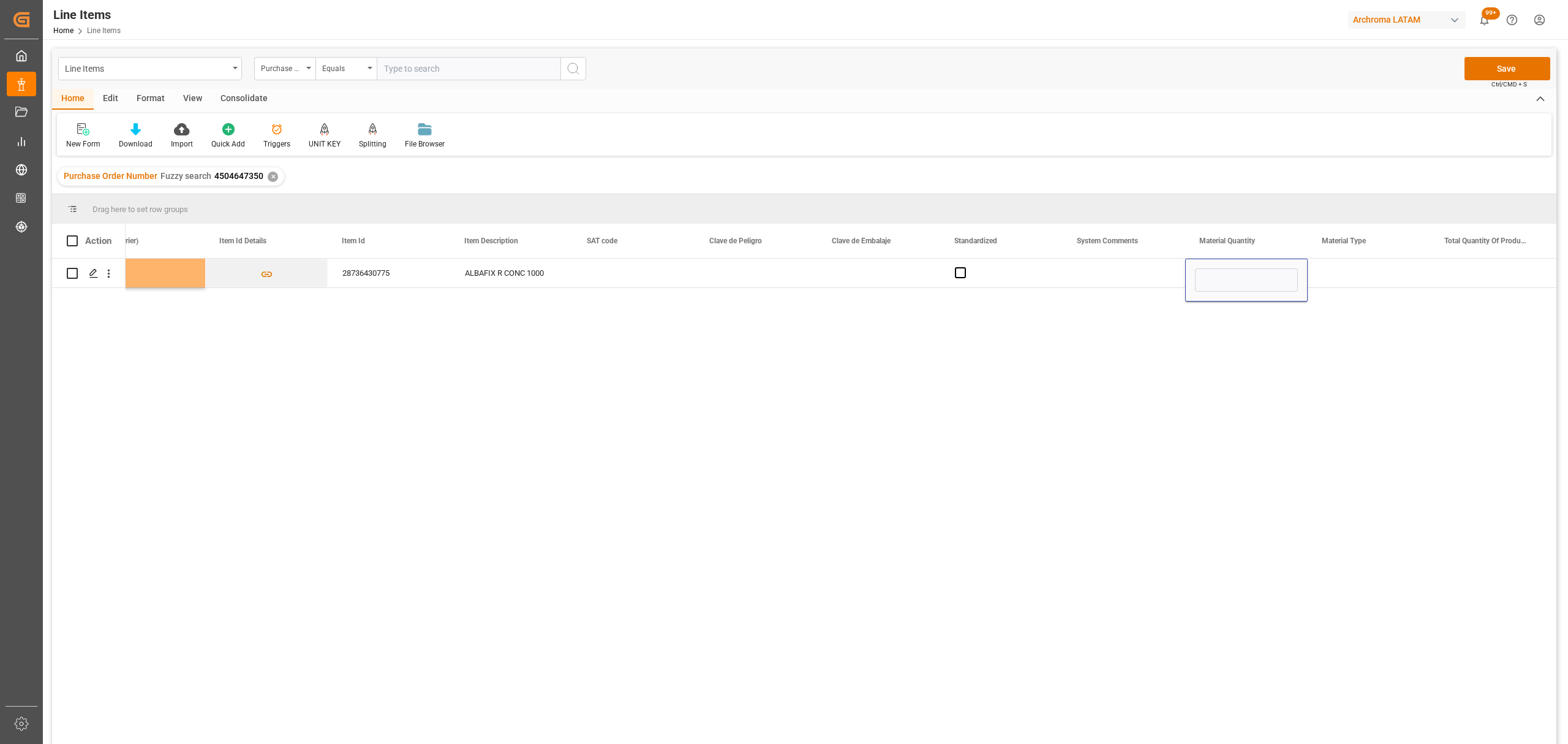
type input "1"
click at [1361, 272] on div "Press SPACE to select this row." at bounding box center [1369, 272] width 122 height 29
click at [1408, 282] on icon "open menu" at bounding box center [1408, 280] width 15 height 15
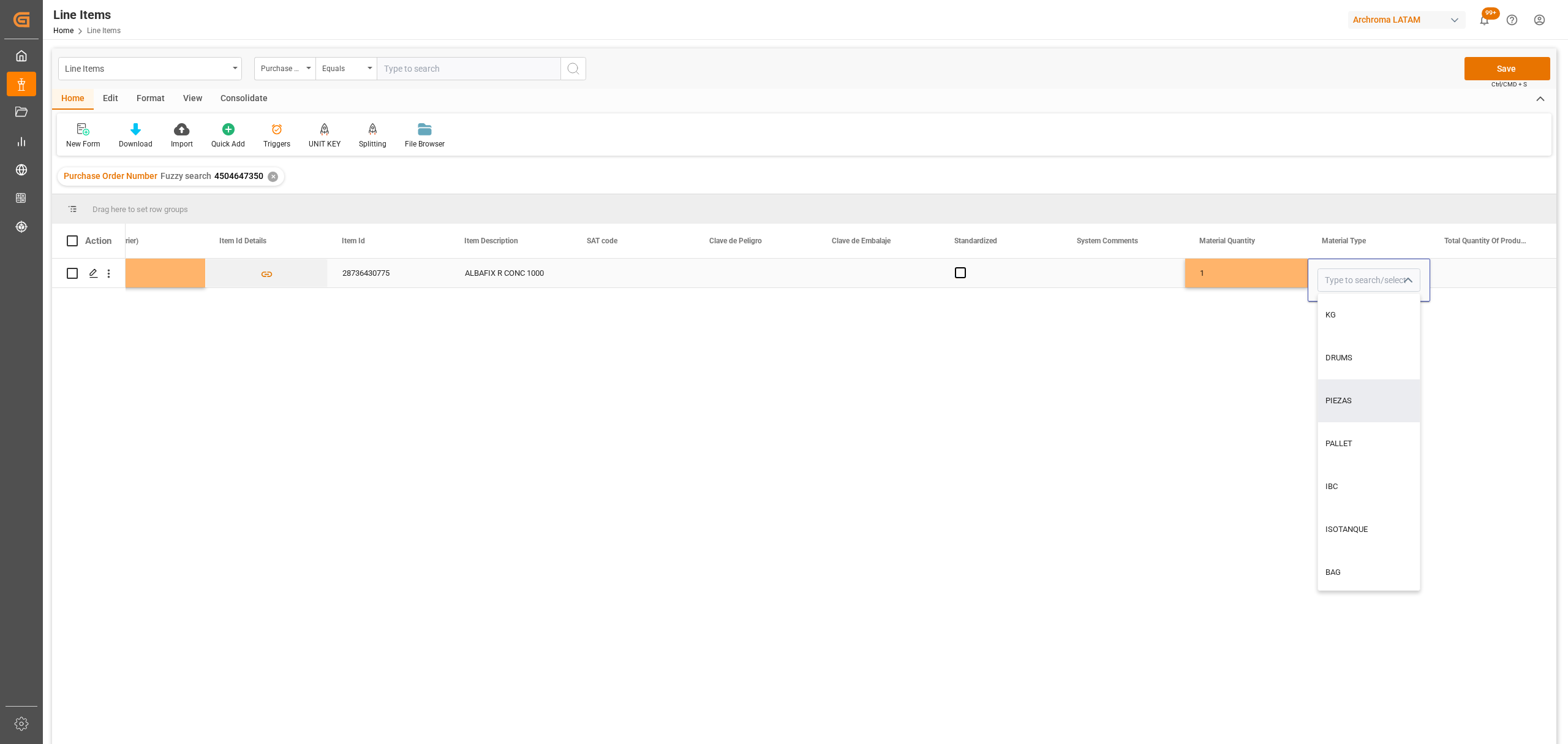
drag, startPoint x: 1351, startPoint y: 393, endPoint x: 1355, endPoint y: 380, distance: 13.6
click at [1353, 393] on div "PIEZAS" at bounding box center [1369, 400] width 102 height 43
type input "PIEZAS"
click at [1475, 275] on div "Press SPACE to select this row." at bounding box center [1491, 272] width 122 height 29
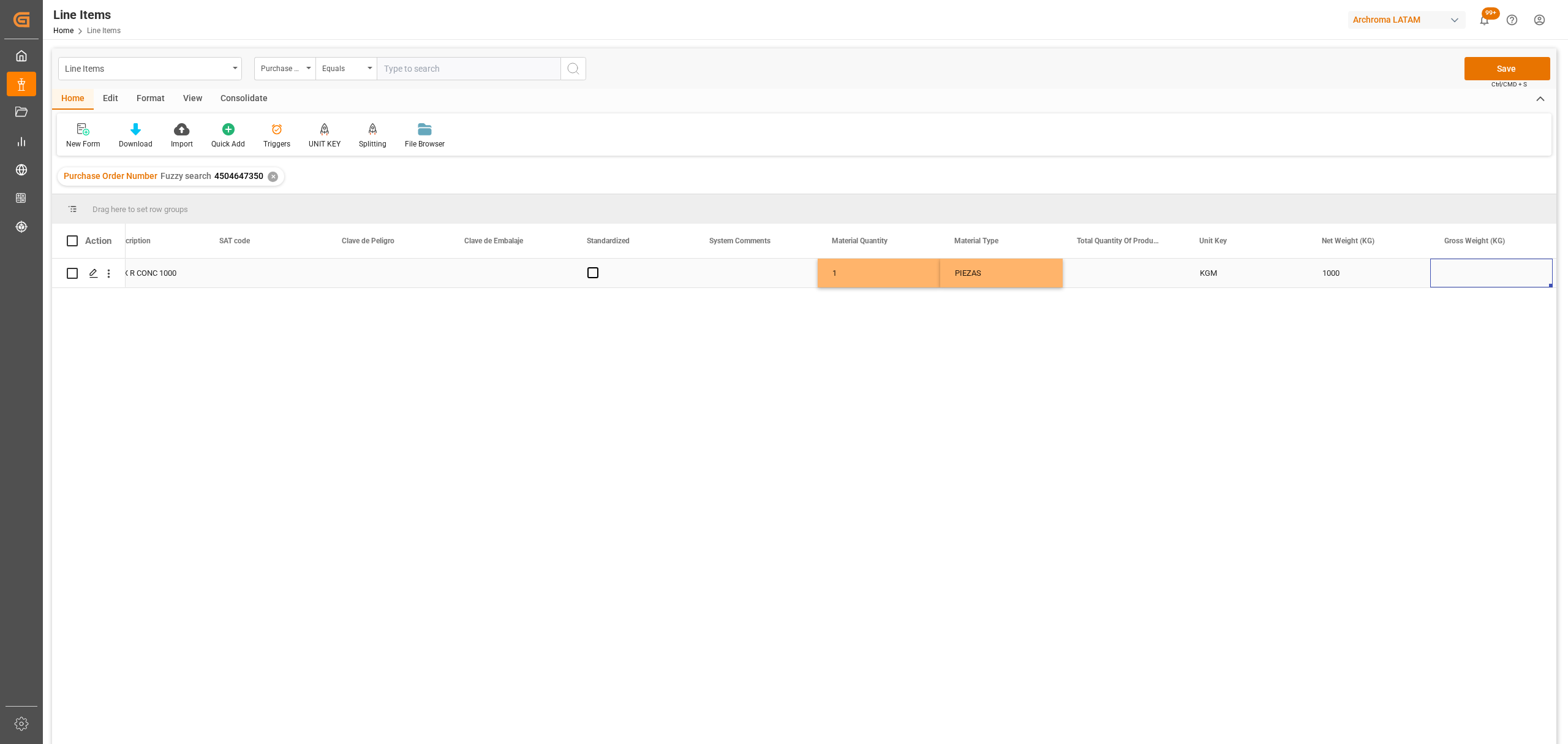
scroll to position [0, 1268]
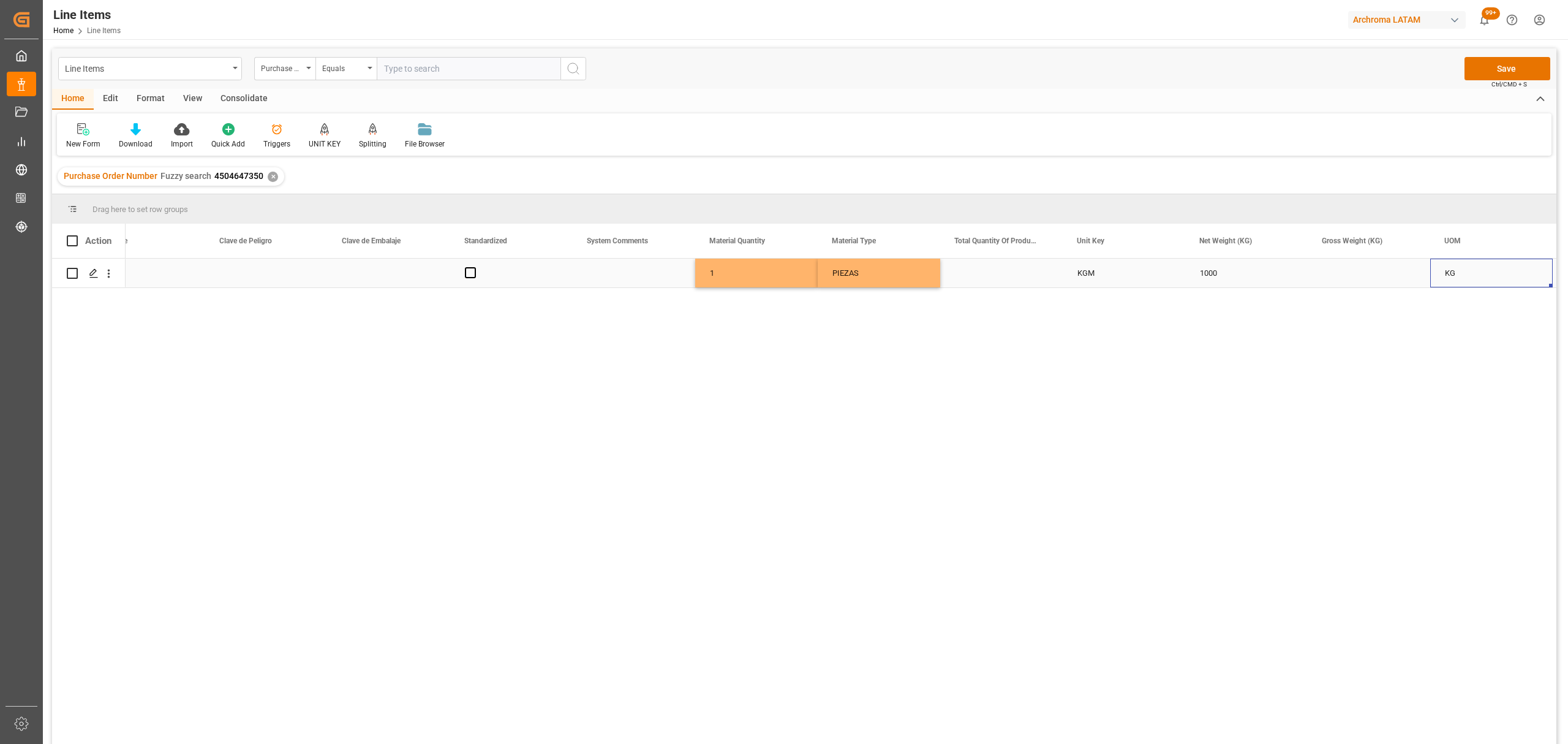
click at [1376, 272] on div "Press SPACE to select this row." at bounding box center [1369, 272] width 122 height 29
click at [1376, 272] on input "Press SPACE to select this row." at bounding box center [1369, 280] width 103 height 24
type input "1069000"
click at [1464, 273] on div "KG" at bounding box center [1491, 272] width 122 height 29
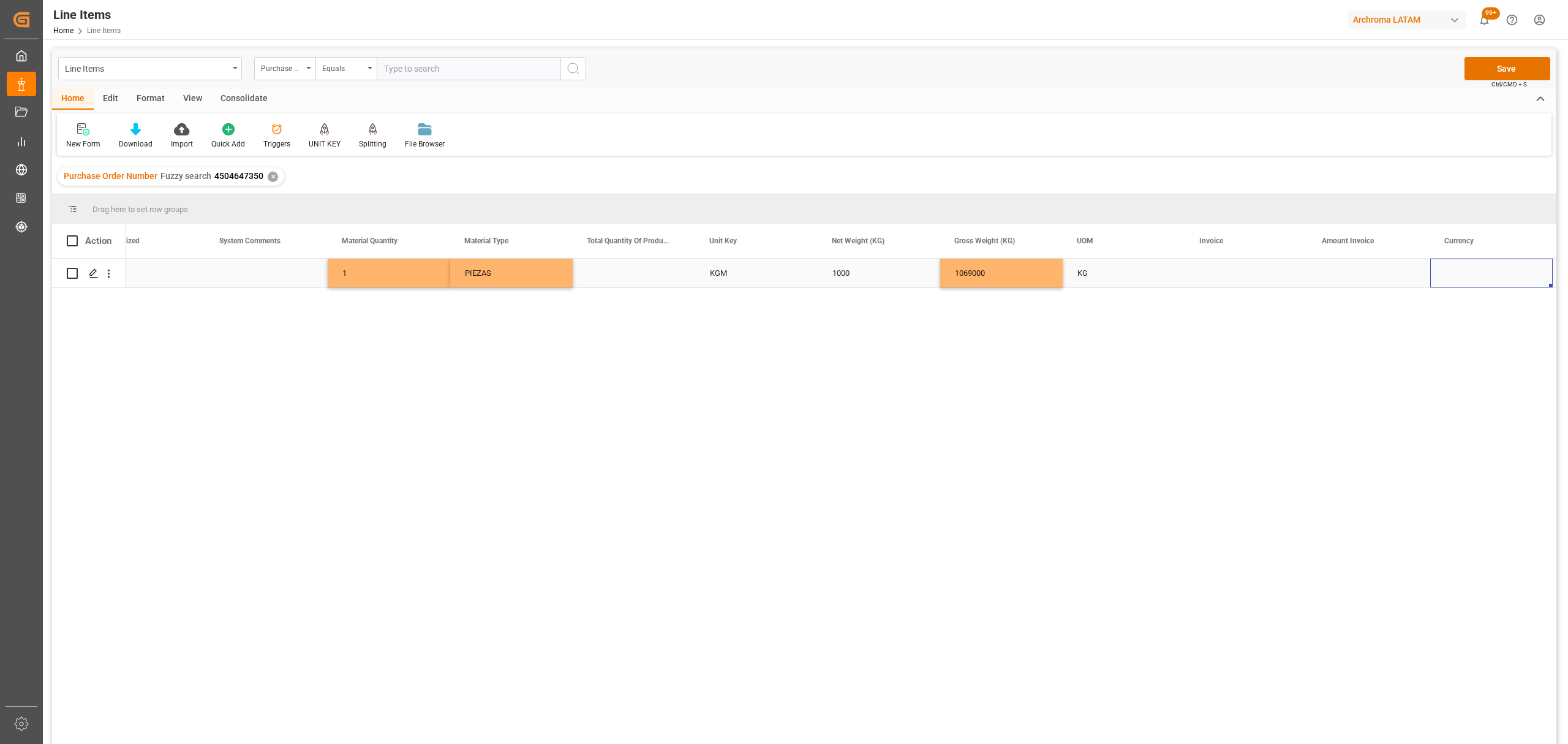
scroll to position [0, 1635]
click at [1224, 280] on div "Press SPACE to select this row." at bounding box center [1246, 272] width 122 height 29
click at [1228, 276] on input "Press SPACE to select this row." at bounding box center [1246, 280] width 103 height 24
type input "700000146699"
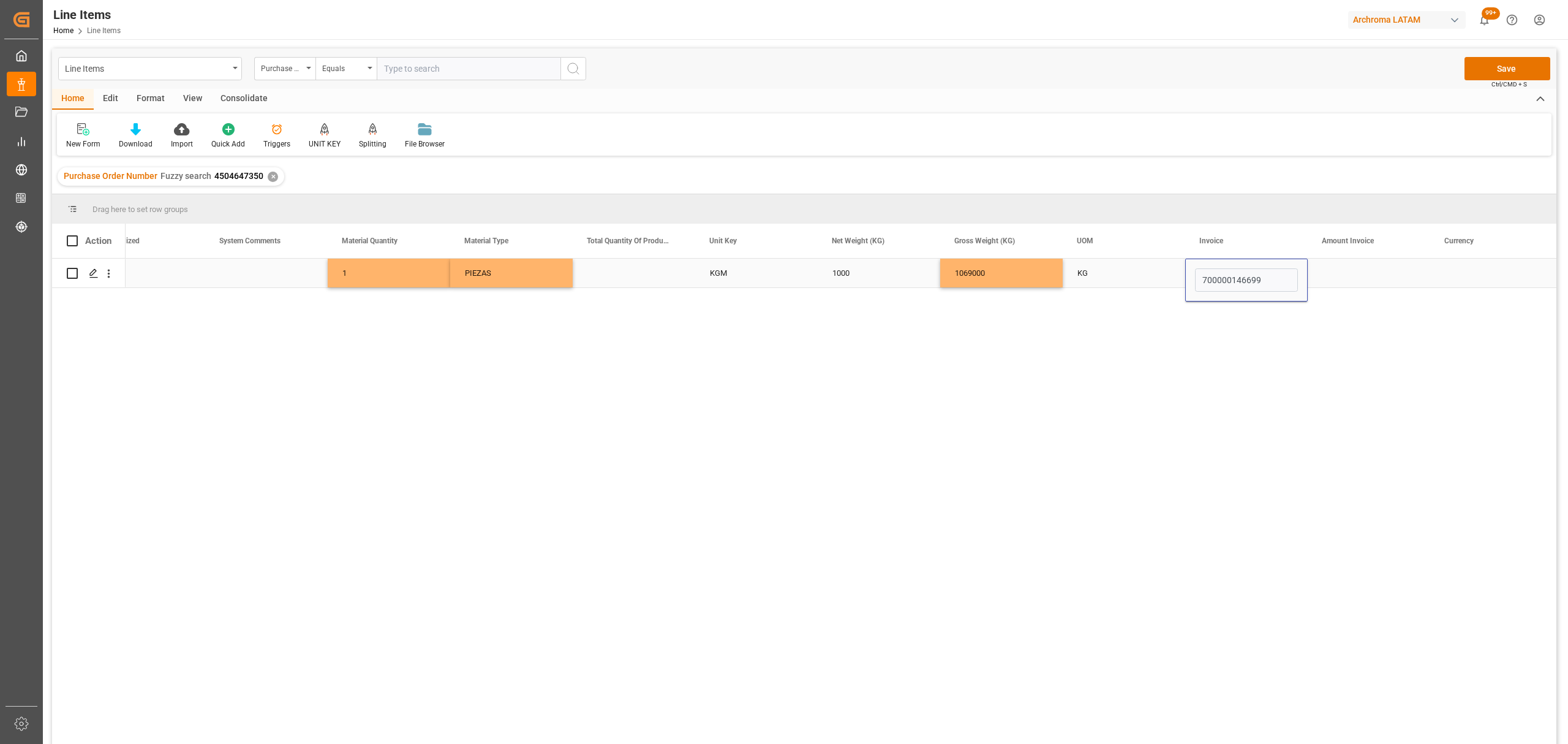
click at [1365, 272] on div "Press SPACE to select this row." at bounding box center [1369, 272] width 122 height 29
type input "3060"
click at [1480, 267] on div "Press SPACE to select this row." at bounding box center [1491, 272] width 122 height 29
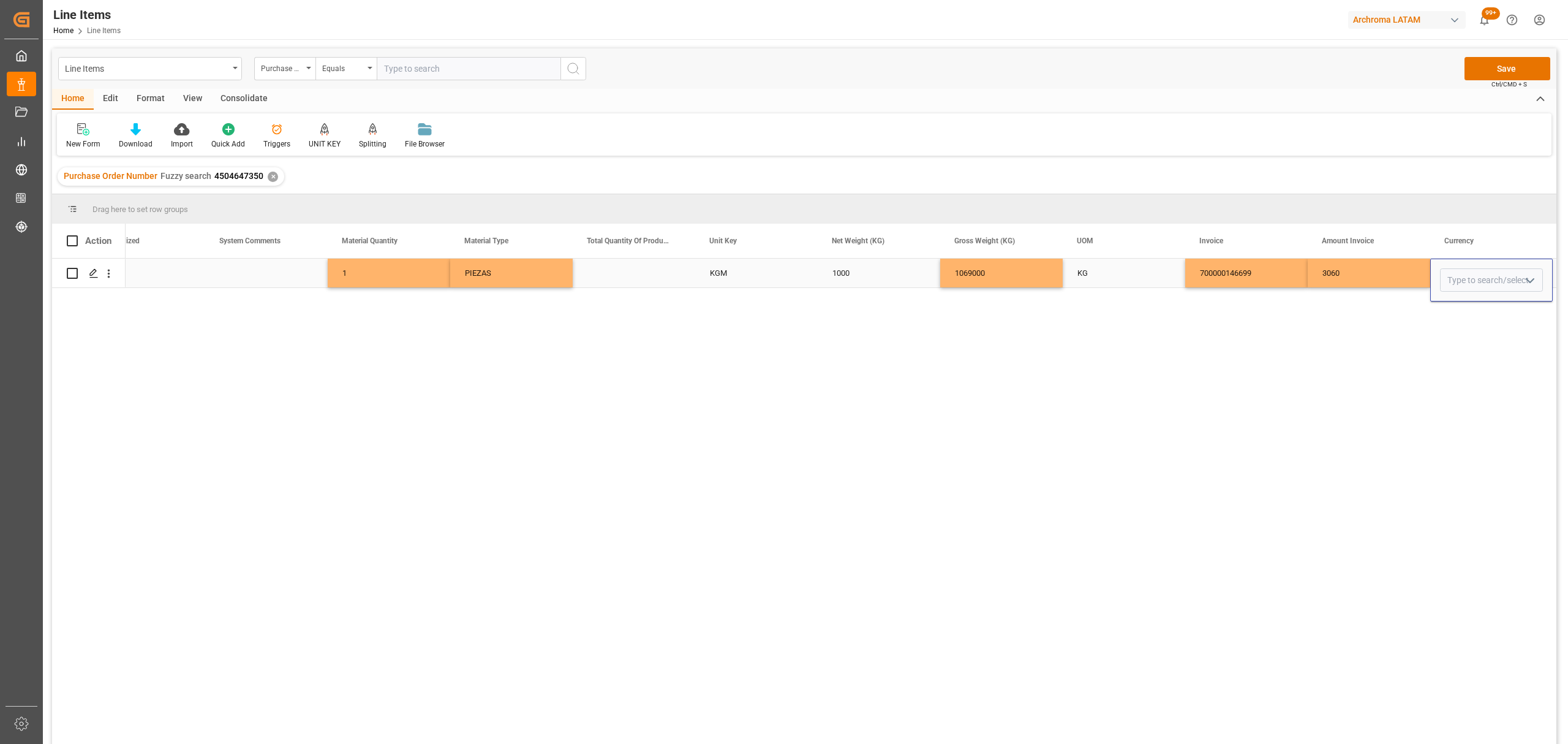
click at [1522, 280] on icon "open menu" at bounding box center [1530, 280] width 15 height 15
click at [1494, 311] on div "USD" at bounding box center [1491, 315] width 102 height 43
type input "USD"
click at [1369, 272] on div "3060" at bounding box center [1369, 272] width 122 height 29
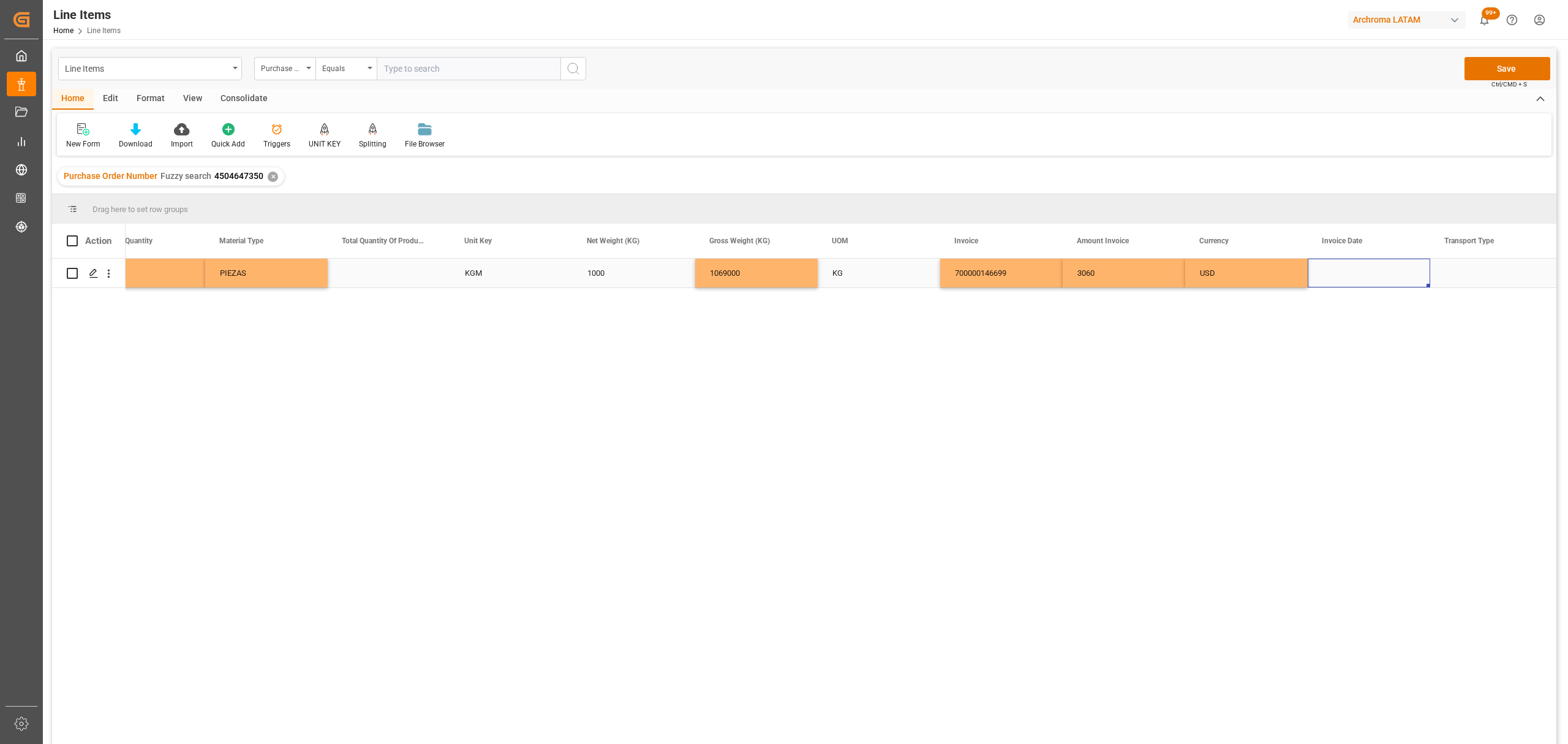
click at [1335, 265] on div "Press SPACE to select this row." at bounding box center [1369, 272] width 122 height 29
click at [1350, 280] on input "Press SPACE to select this row." at bounding box center [1369, 282] width 103 height 24
click at [1323, 355] on div "1 2 3 4 5 6 7" at bounding box center [1405, 360] width 167 height 24
drag, startPoint x: 1460, startPoint y: 413, endPoint x: 1429, endPoint y: 394, distance: 36.4
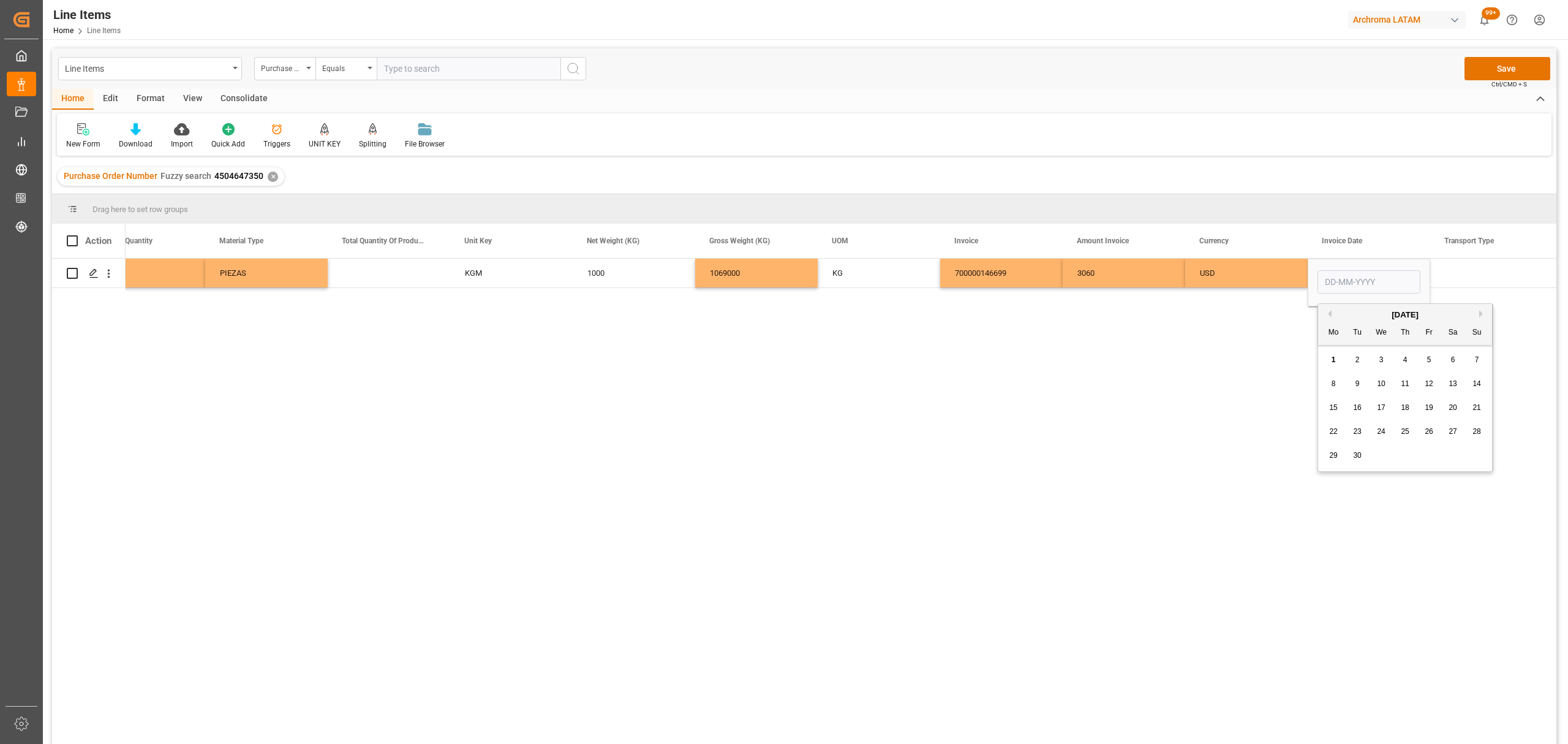
click at [1461, 413] on div "15 16 17 18 19 20 21" at bounding box center [1405, 408] width 167 height 24
click at [1455, 411] on span "20" at bounding box center [1452, 408] width 8 height 9
click at [1334, 287] on input "20-09-2025" at bounding box center [1369, 282] width 103 height 24
click at [1328, 315] on button "Previous Month" at bounding box center [1328, 313] width 7 height 7
click at [1385, 435] on span "20" at bounding box center [1380, 431] width 8 height 9
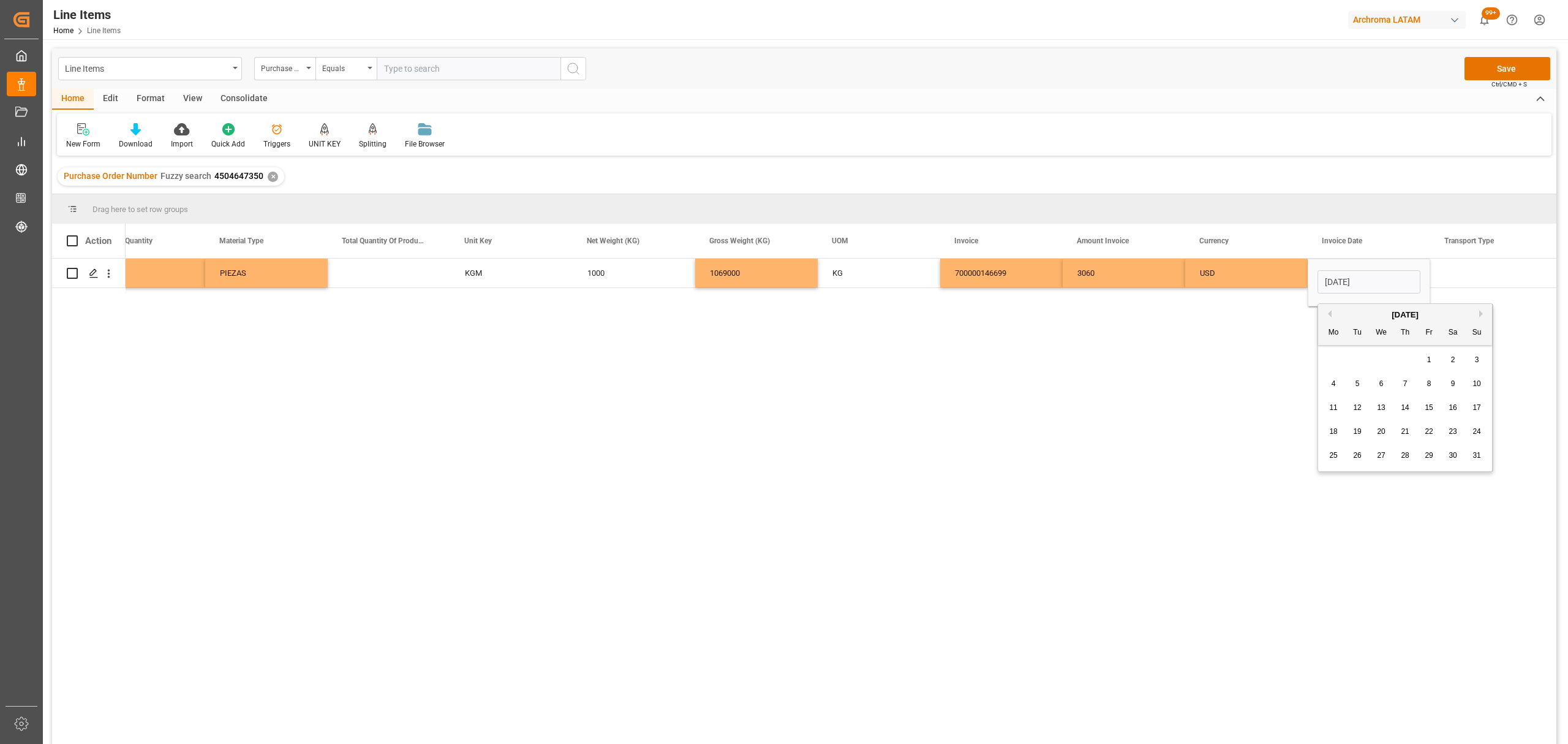
type input "20-08-2025"
click at [1492, 280] on div "Press SPACE to select this row." at bounding box center [1491, 272] width 122 height 29
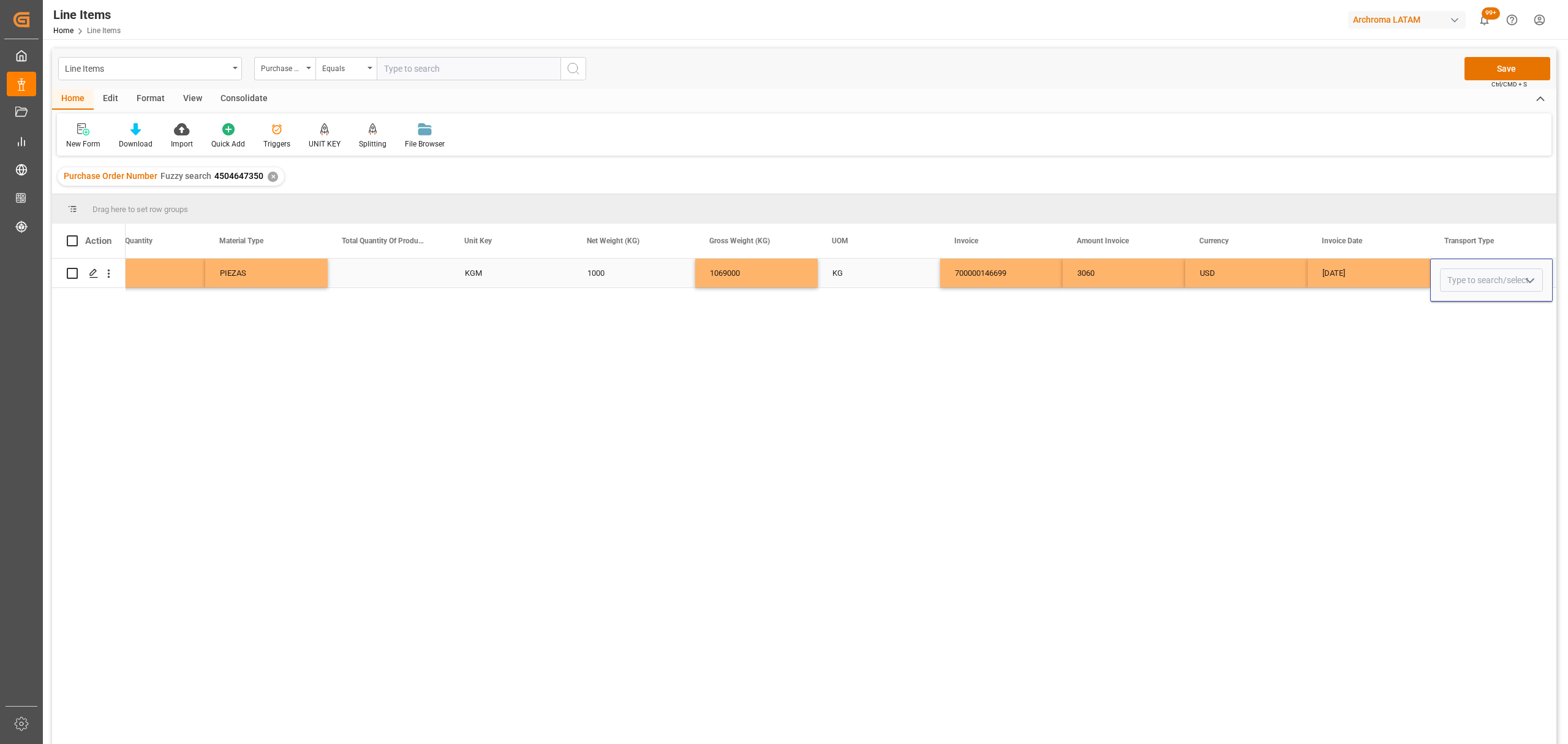
click at [1492, 280] on input "Press SPACE to select this row." at bounding box center [1491, 280] width 103 height 24
drag, startPoint x: 1544, startPoint y: 286, endPoint x: 1526, endPoint y: 283, distance: 18.2
click at [1544, 286] on div "Press SPACE to select this row." at bounding box center [1491, 280] width 121 height 24
click at [1526, 283] on icon "open menu" at bounding box center [1530, 280] width 15 height 15
click at [1482, 317] on div "SEAFREIGHT" at bounding box center [1491, 315] width 102 height 43
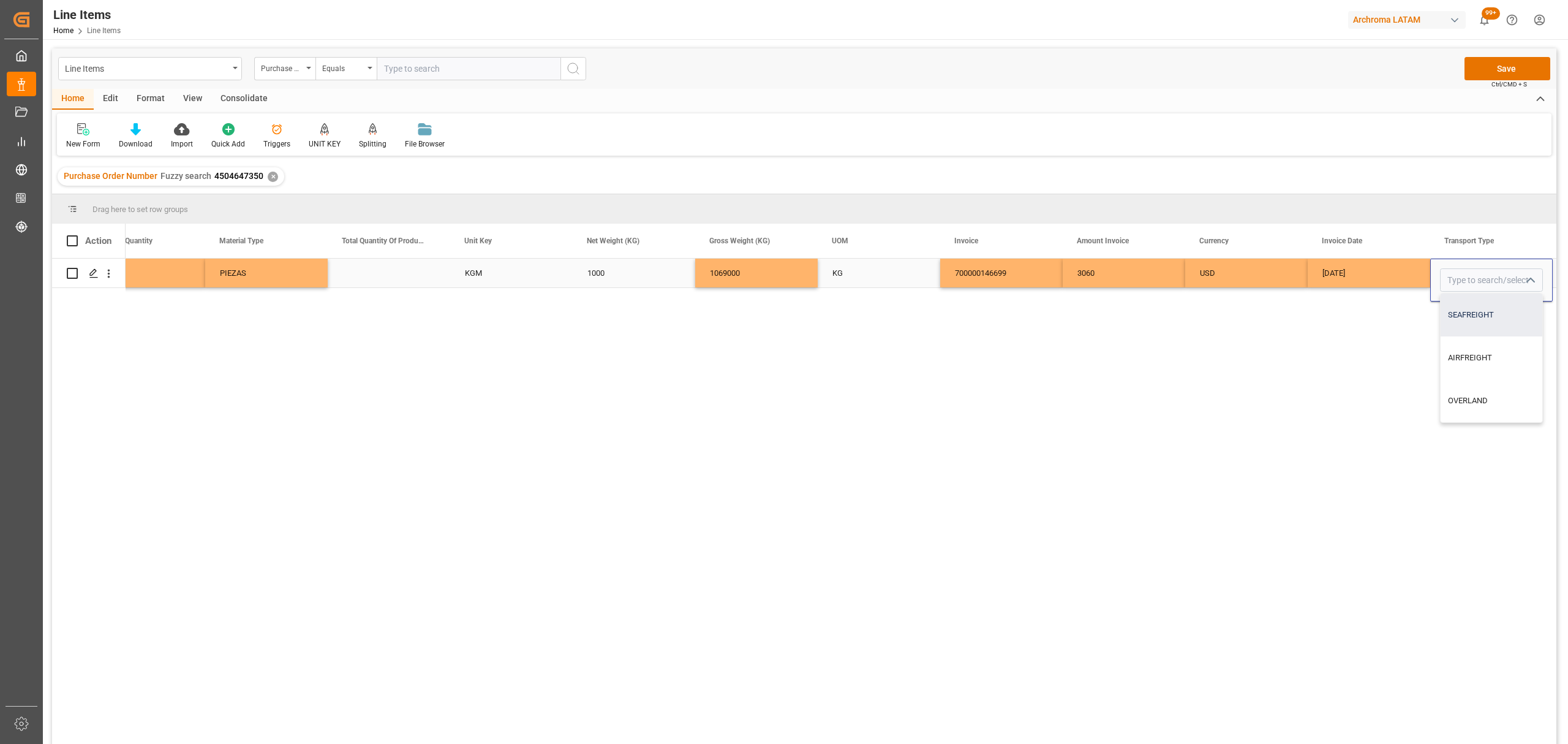
type input "SEAFREIGHT"
click at [1397, 267] on div "20-08-2025" at bounding box center [1369, 272] width 122 height 29
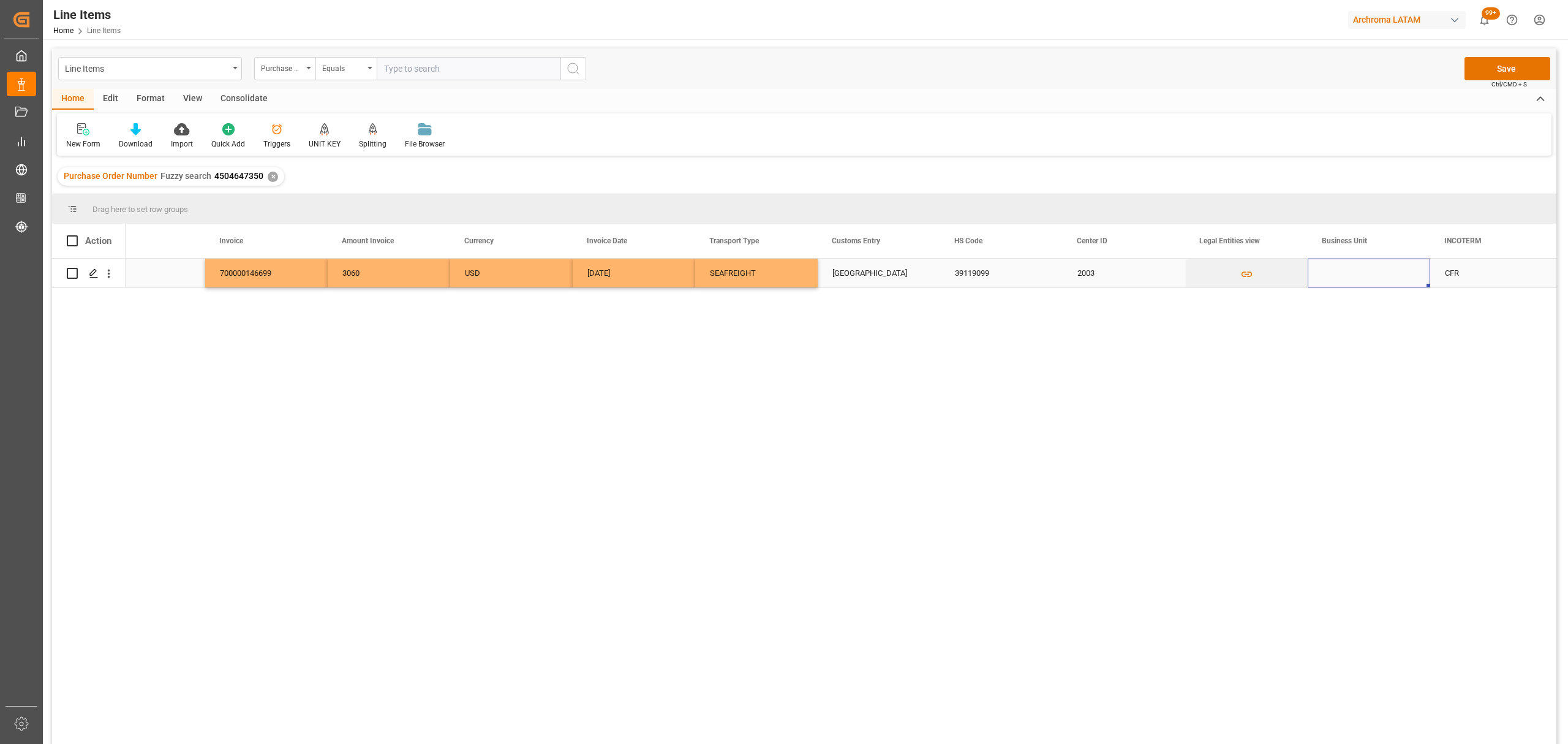
click at [1368, 277] on div "Press SPACE to select this row." at bounding box center [1369, 272] width 122 height 29
click at [1368, 277] on input "Press SPACE to select this row." at bounding box center [1369, 280] width 103 height 24
type input "TEXTIL"
click at [1507, 278] on div "CFR" at bounding box center [1491, 273] width 93 height 28
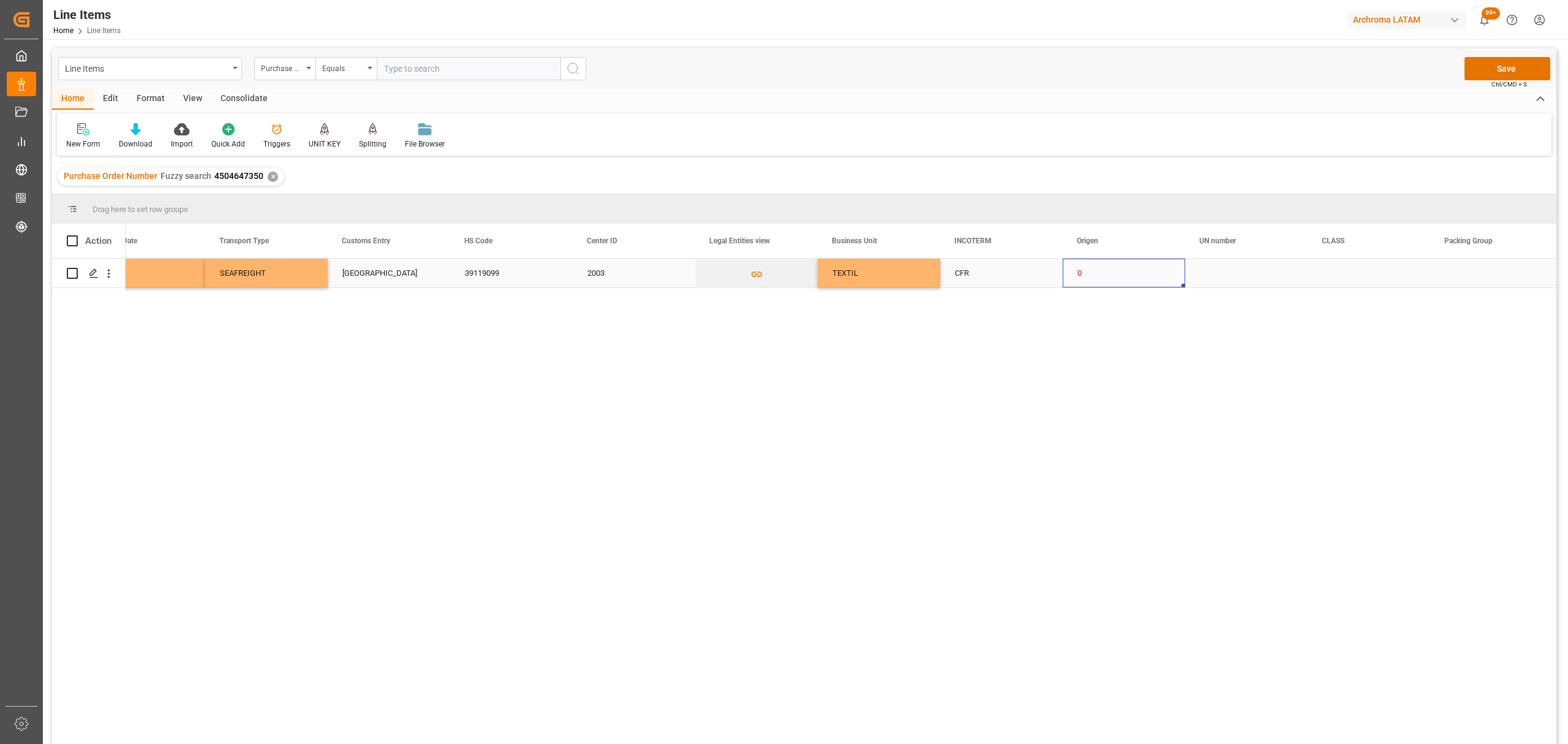
click at [1111, 266] on div "0" at bounding box center [1124, 273] width 93 height 28
click at [1113, 266] on div "0" at bounding box center [1124, 273] width 93 height 28
click at [1170, 285] on div "0" at bounding box center [1124, 280] width 103 height 24
click at [1174, 280] on input "0" at bounding box center [1124, 280] width 103 height 24
click at [1168, 284] on icon "open menu" at bounding box center [1163, 280] width 15 height 15
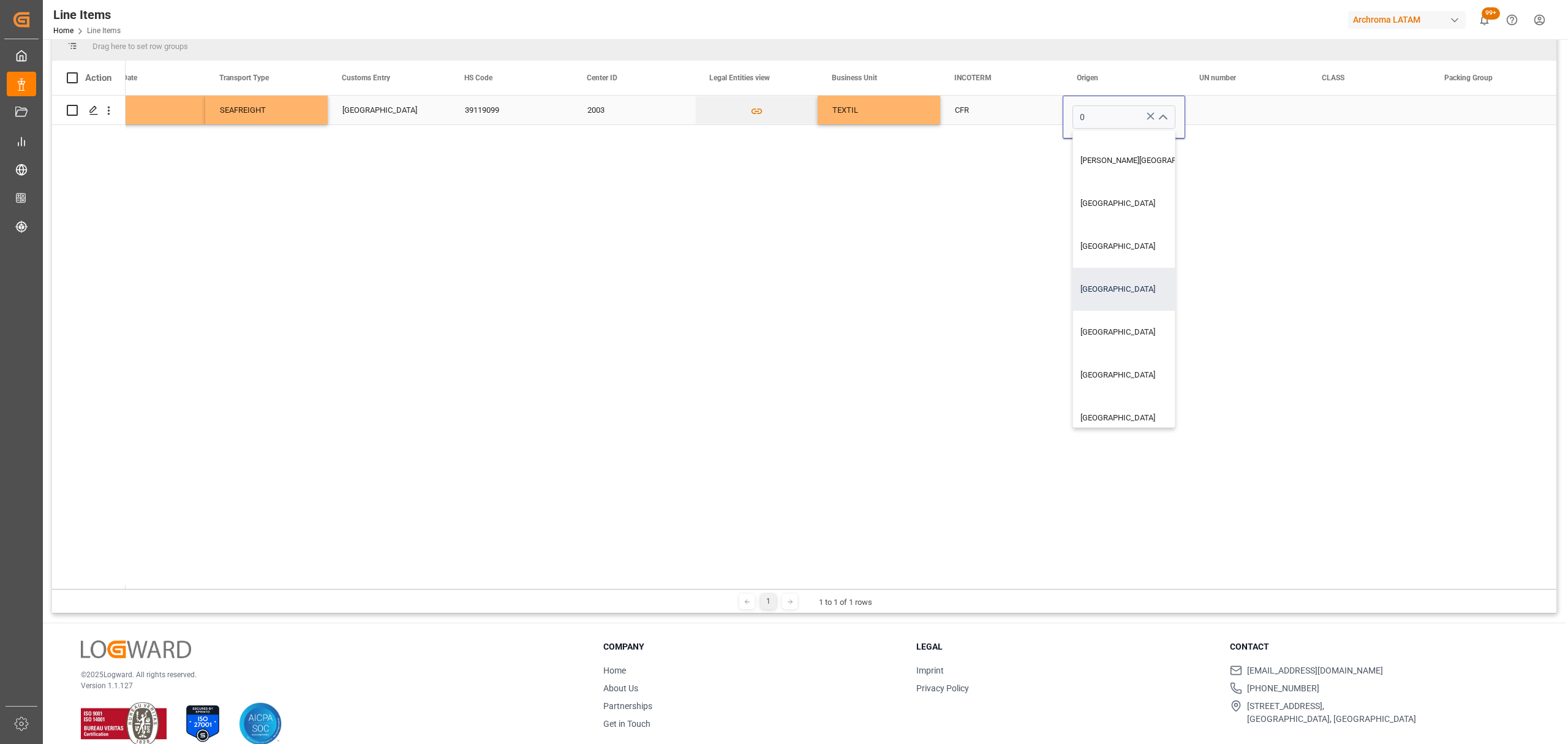
click at [1115, 293] on div "ALEMANIA" at bounding box center [1146, 289] width 148 height 43
type input "ALEMANIA"
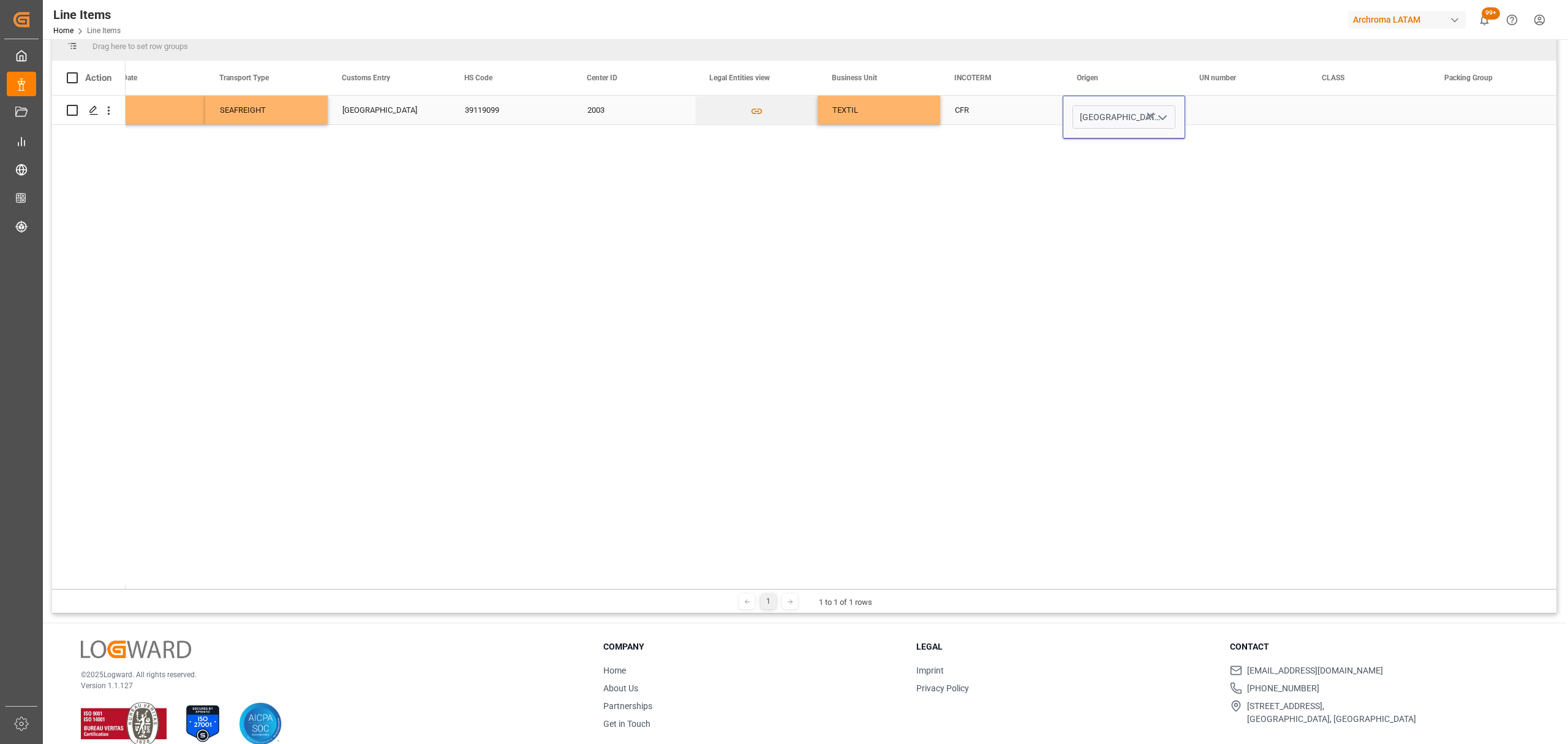
click at [1280, 110] on div "Press SPACE to select this row." at bounding box center [1246, 110] width 122 height 29
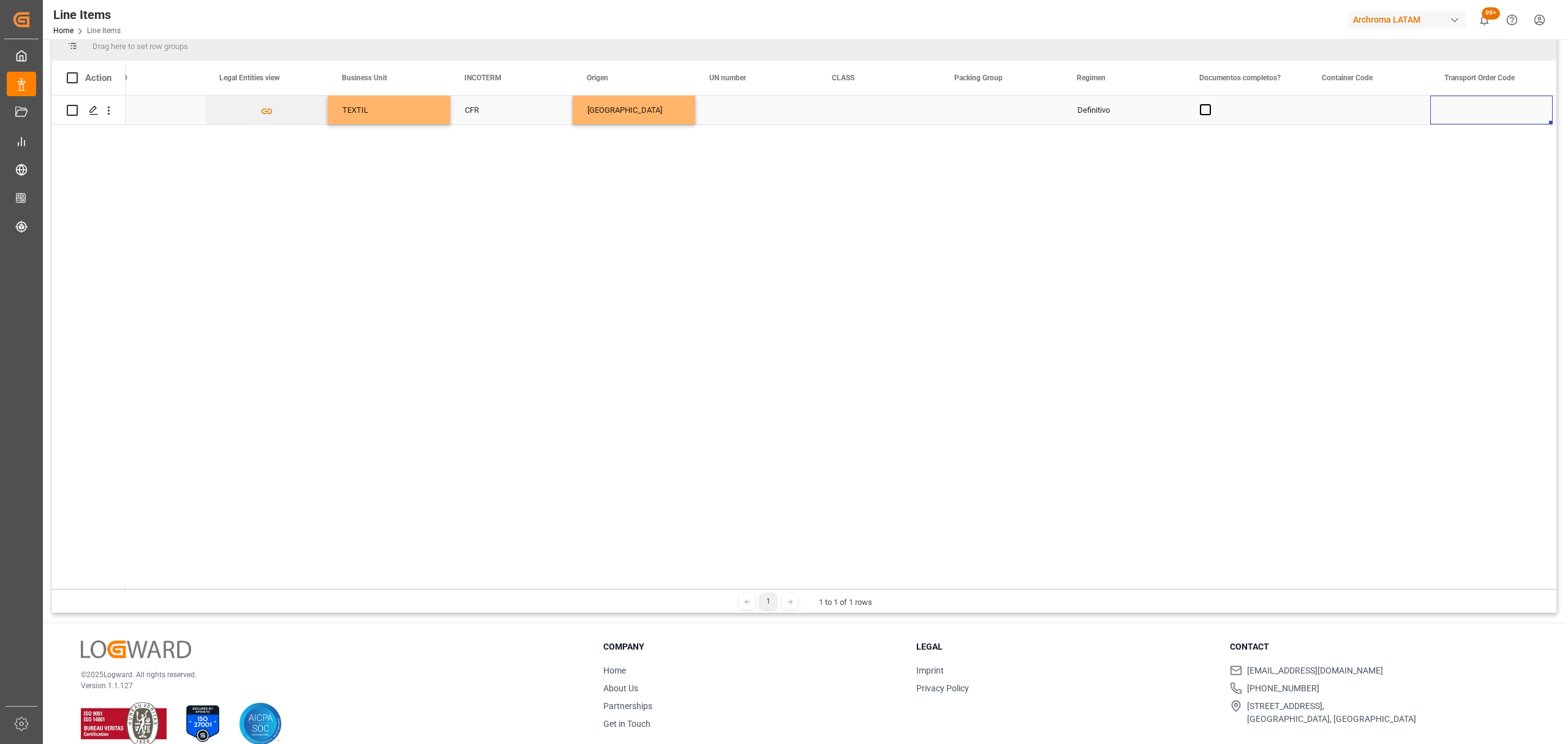
click at [1204, 116] on div "Press SPACE to select this row." at bounding box center [1246, 110] width 122 height 29
click at [1201, 109] on span "Press SPACE to select this row." at bounding box center [1205, 110] width 11 height 11
click at [1209, 104] on input "Press SPACE to select this row." at bounding box center [1209, 104] width 0 height 0
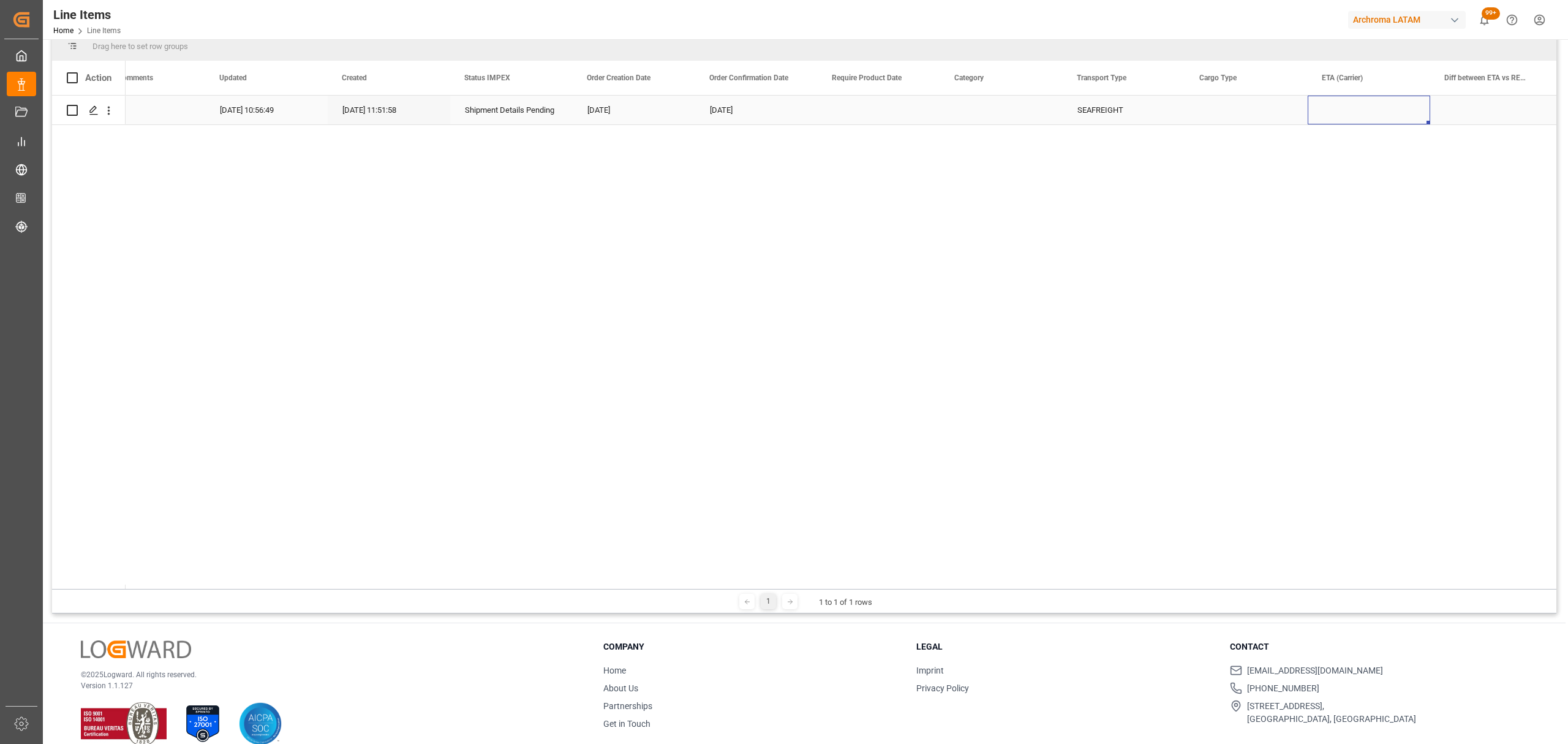
click at [1341, 108] on div "Press SPACE to select this row." at bounding box center [1369, 110] width 122 height 29
click at [1341, 109] on div "Press SPACE to select this row." at bounding box center [1369, 110] width 122 height 29
click at [1358, 269] on span "23" at bounding box center [1357, 268] width 8 height 9
type input "23-09-2025"
click at [1354, 228] on div "01-09-2025 10:56:49 30-07-2025 11:51:58 Shipment Details Pending 23-07-2025 02-…" at bounding box center [841, 342] width 1430 height 493
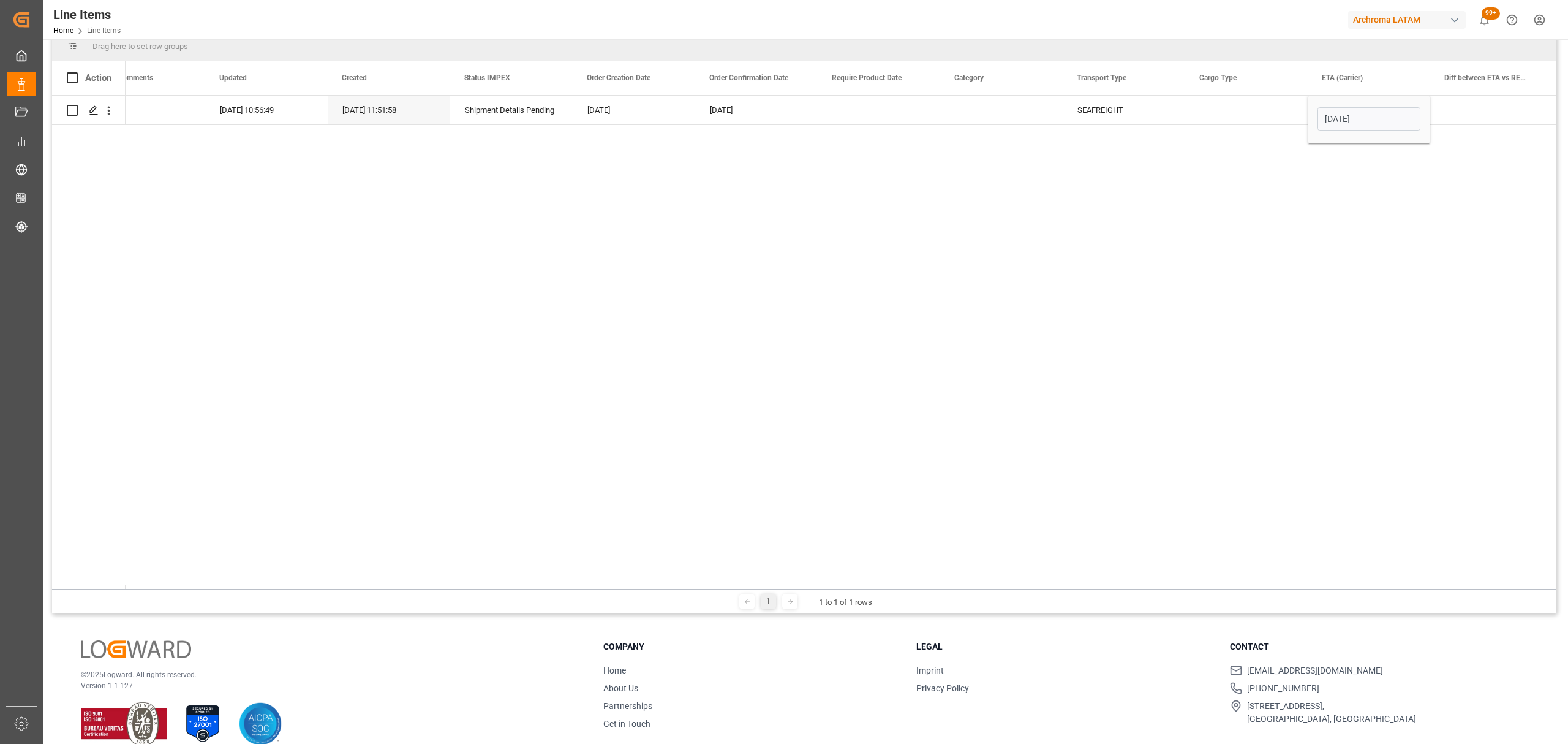
click at [1291, 179] on div "01-09-2025 10:56:49 30-07-2025 11:51:58 Shipment Details Pending 23-07-2025 02-…" at bounding box center [841, 342] width 1430 height 493
click at [1249, 111] on div "Press SPACE to select this row." at bounding box center [1246, 110] width 122 height 29
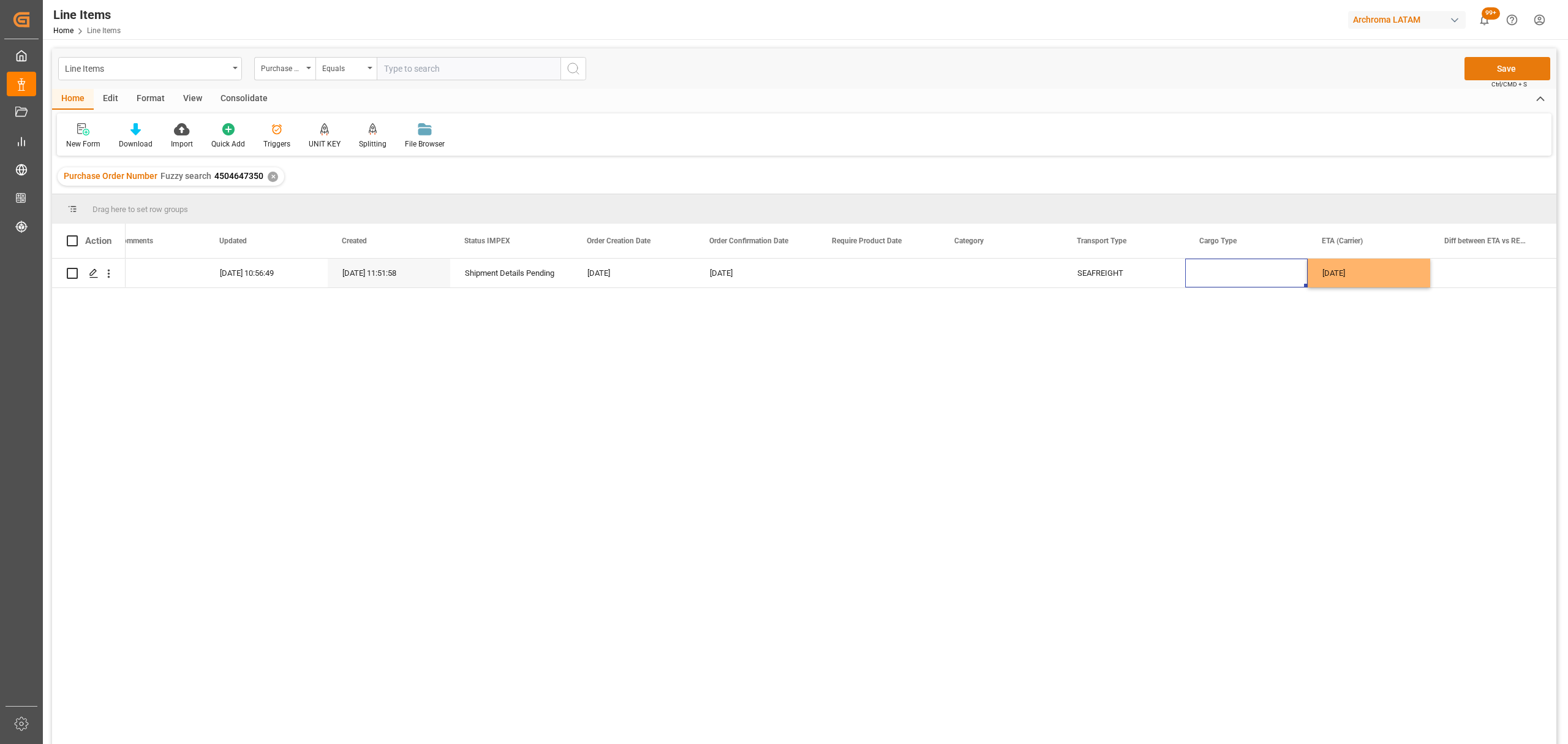
click at [1507, 68] on button "Save" at bounding box center [1507, 68] width 86 height 24
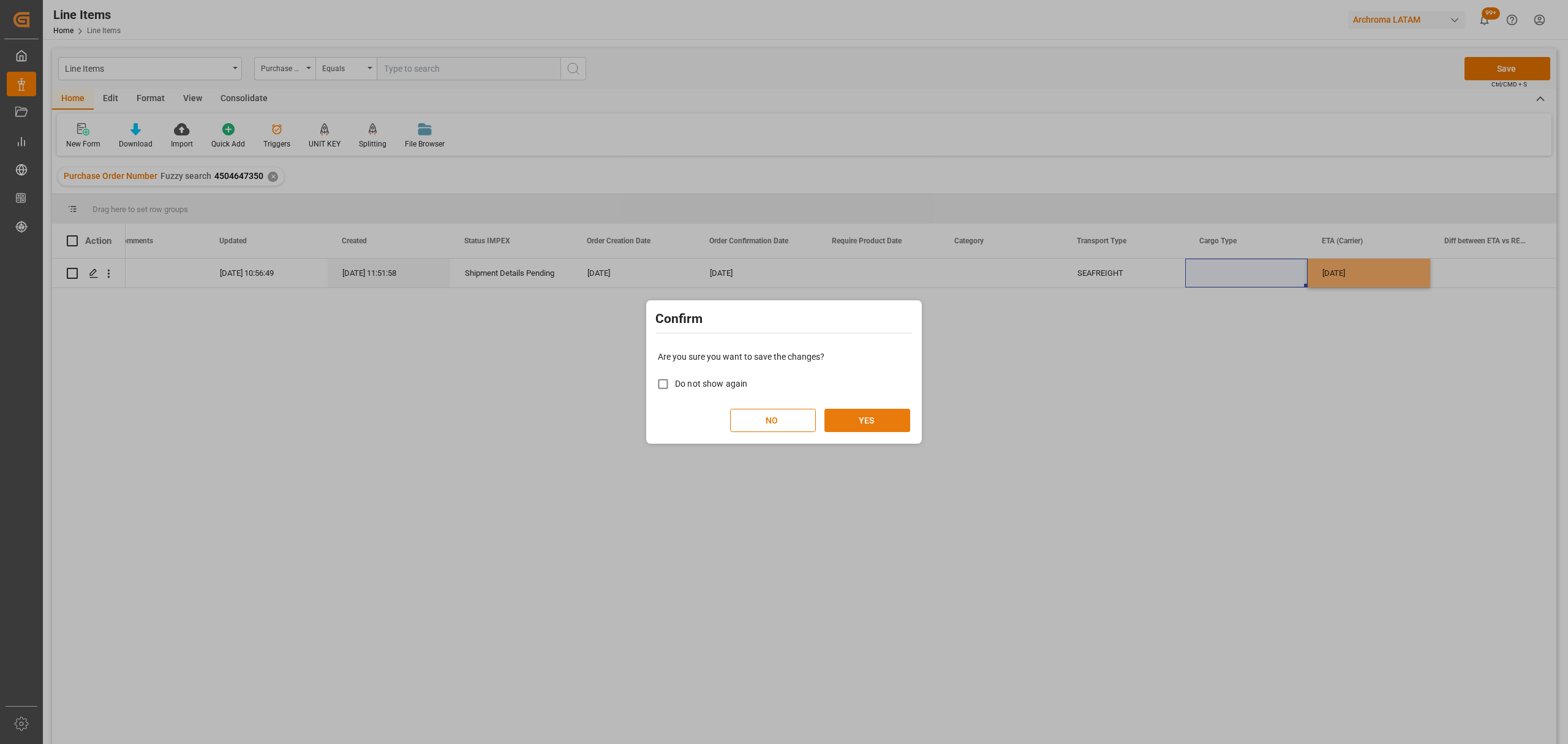
click at [864, 422] on button "YES" at bounding box center [867, 420] width 86 height 24
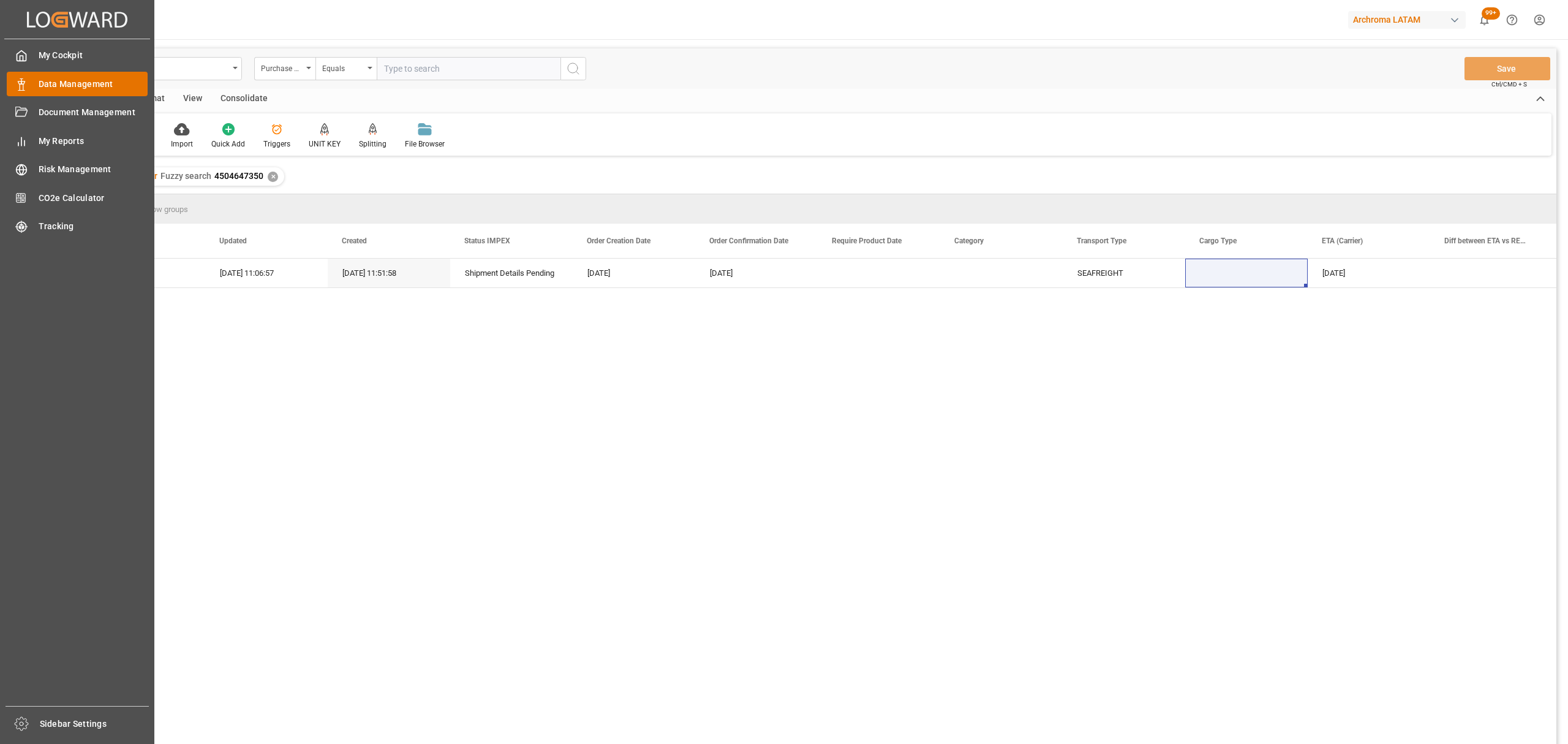
click at [71, 86] on span "Data Management" at bounding box center [93, 84] width 110 height 13
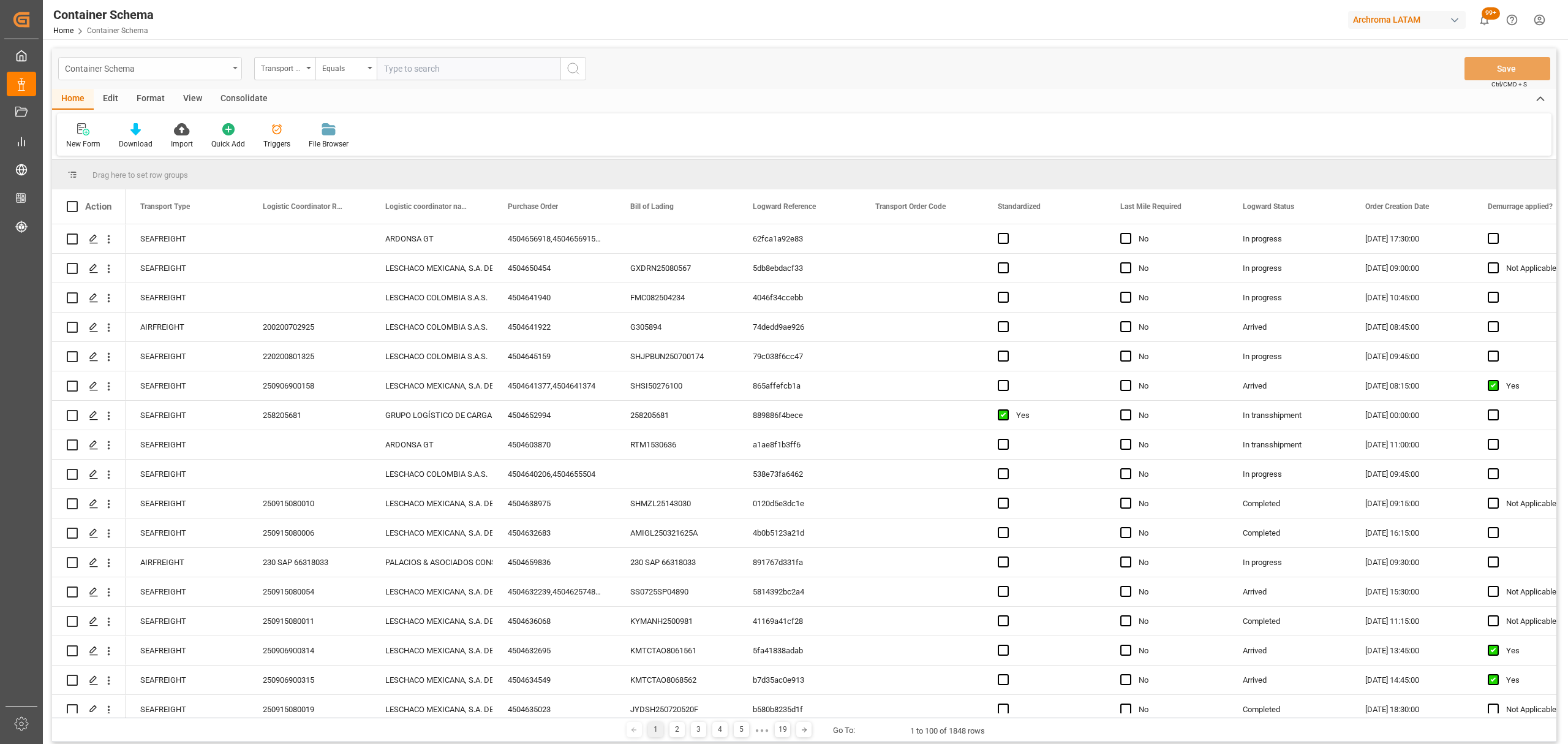
click at [155, 68] on div "Container Schema" at bounding box center [146, 68] width 163 height 15
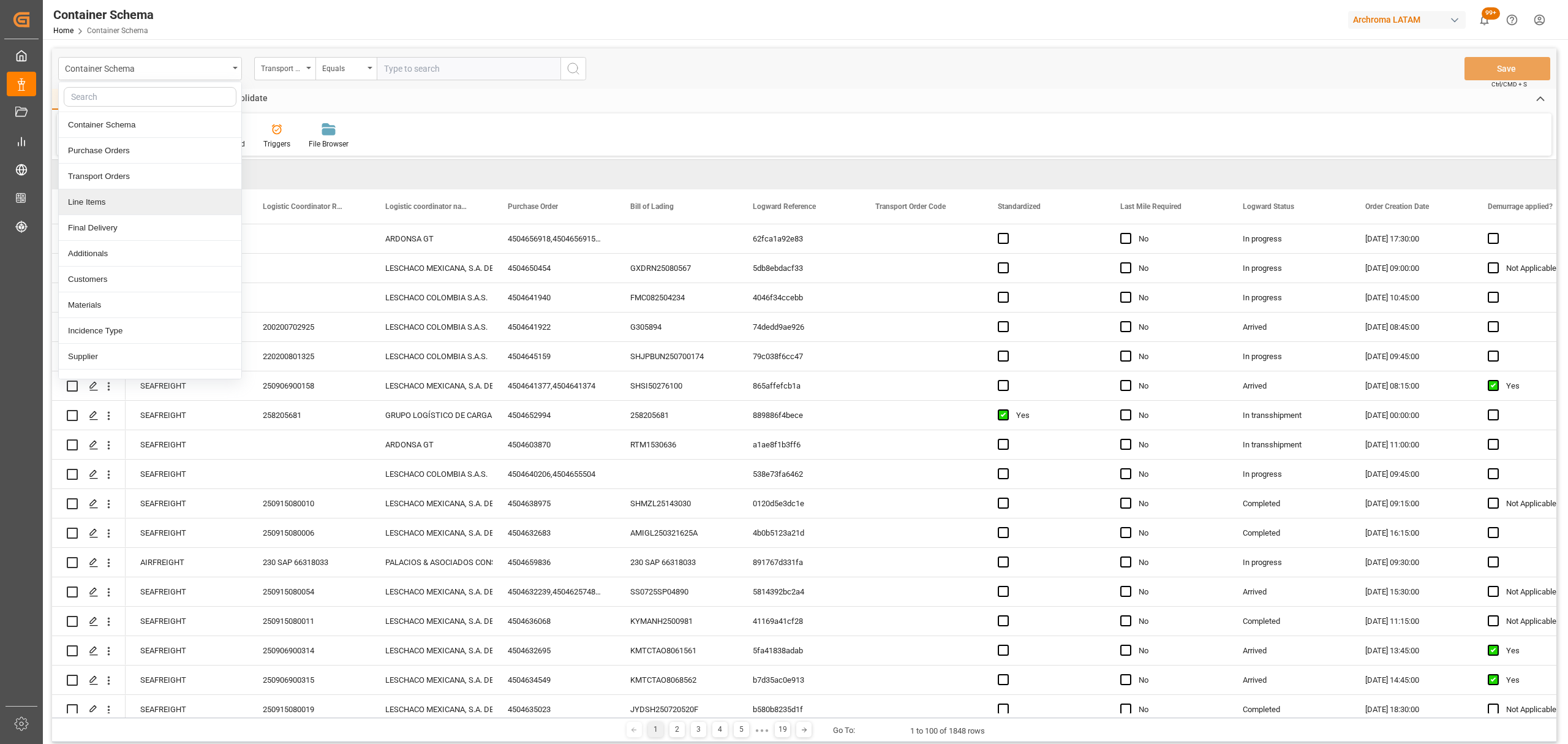
click at [122, 210] on div "Line Items" at bounding box center [150, 202] width 182 height 26
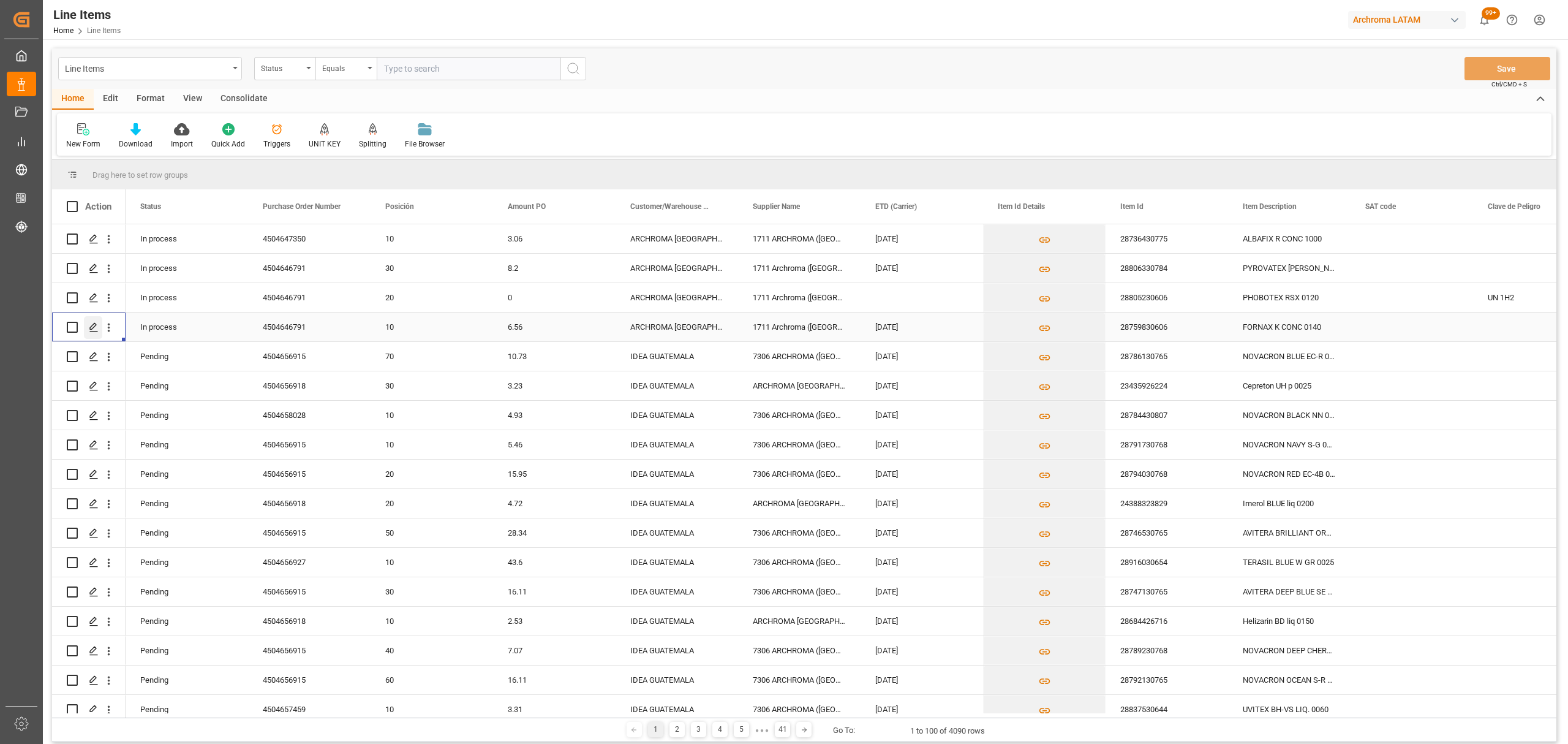
click at [90, 326] on icon "Press SPACE to select this row." at bounding box center [93, 327] width 10 height 10
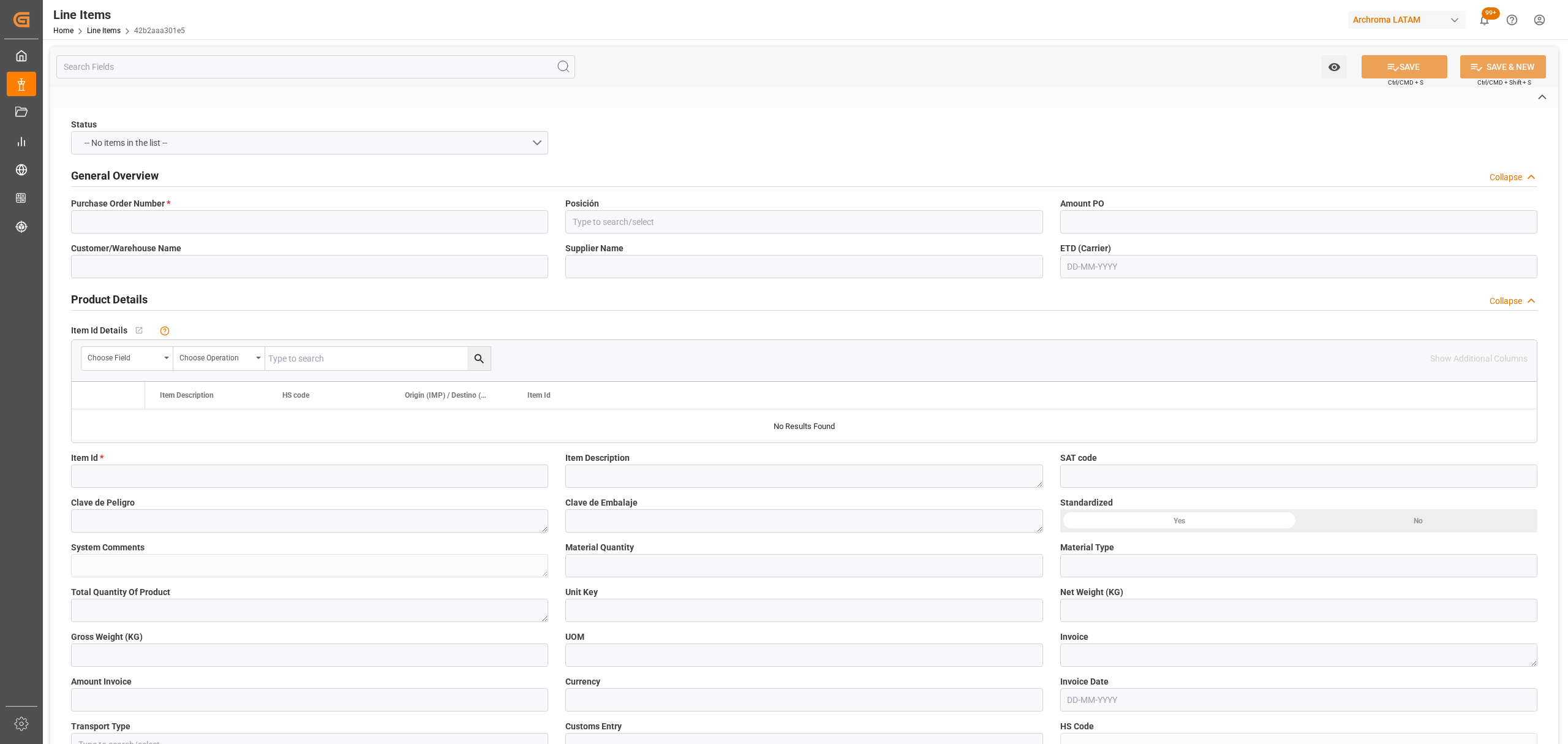
type input "4504646791"
type input "10"
type input "ARCHROMA [GEOGRAPHIC_DATA] S.A.S"
type input "1711 Archroma (Switzerland) GmbH"
type input "28759830606"
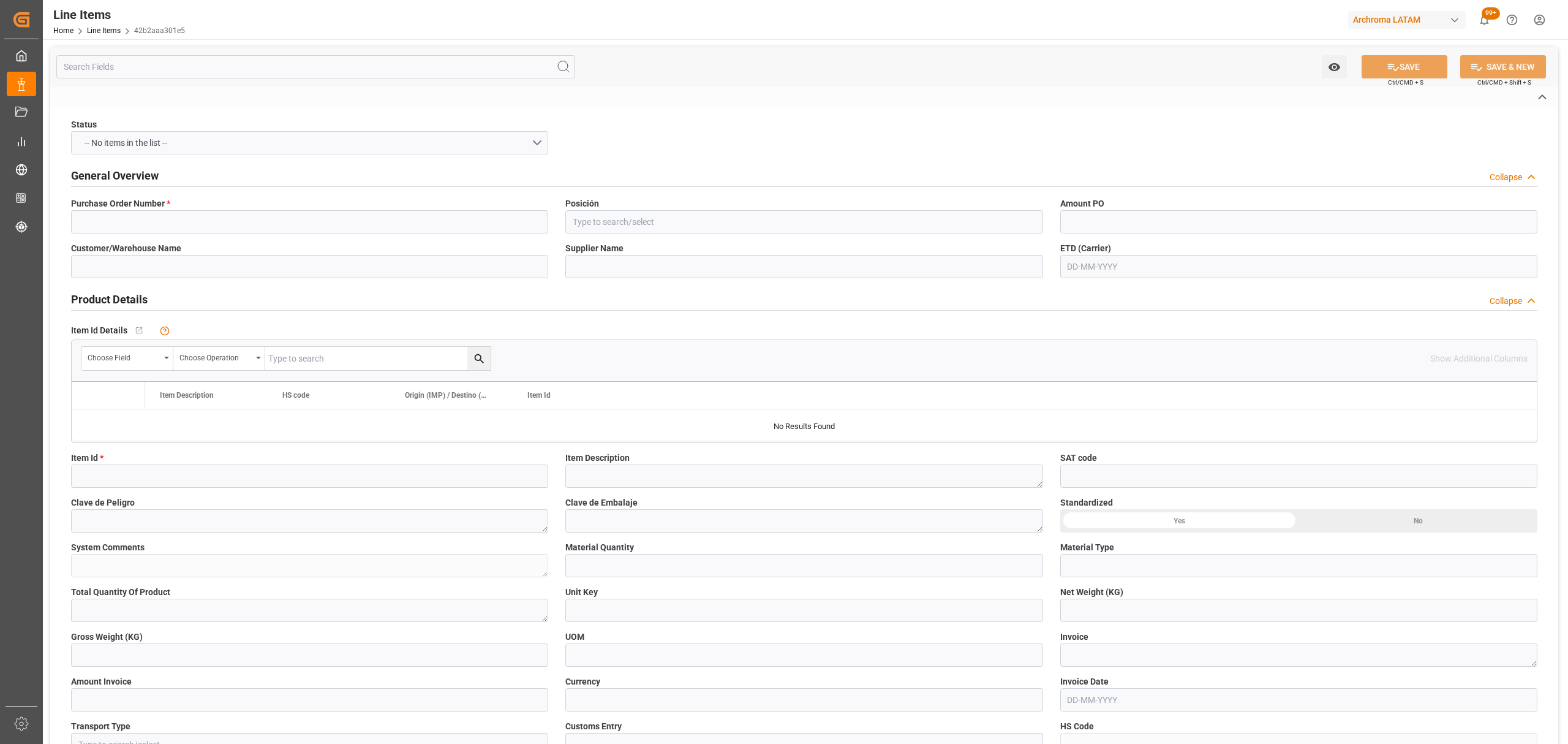
type textarea "FORNAX K CONC 0140"
type input "PIEZAS"
type textarea "5 PIEZAS"
type input "KGM"
type input "KG"
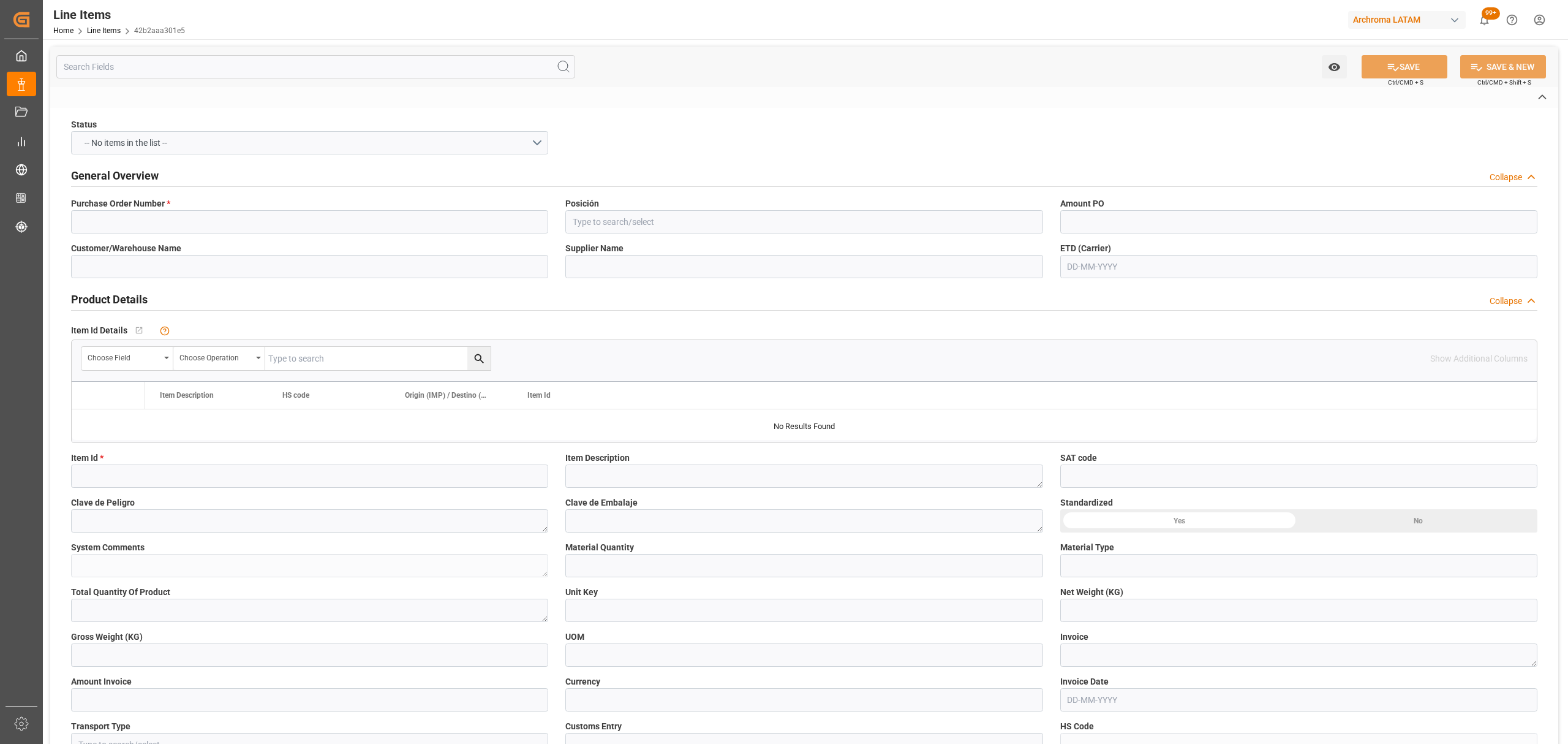
type textarea "70000014699"
type input "USD"
type input "SEAFREIGHT"
type textarea "[GEOGRAPHIC_DATA]"
type input "2003"
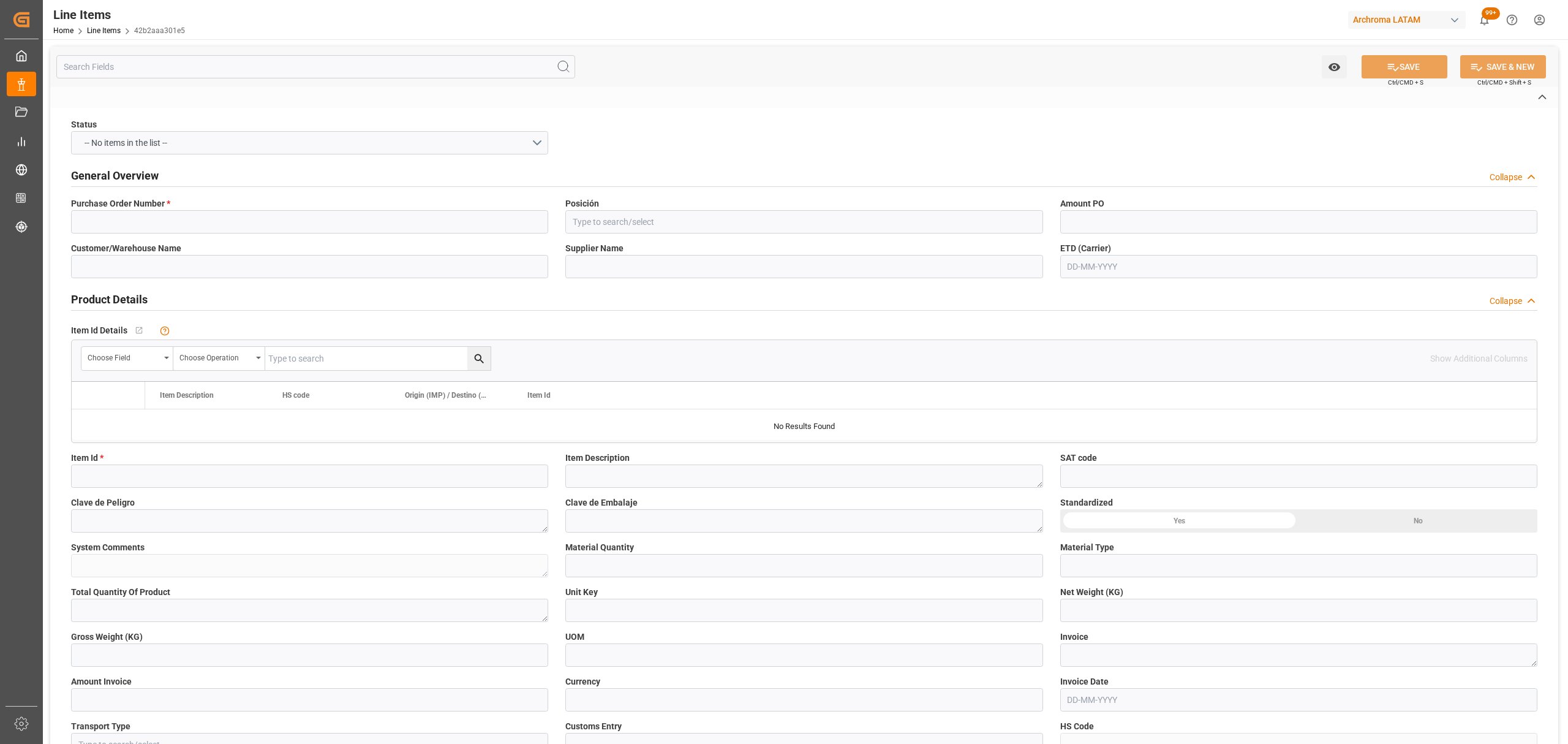
type textarea "TEXTIL"
type input "CIF"
type input "ALEMANIA"
type textarea "Definitivo"
type input "6.56"
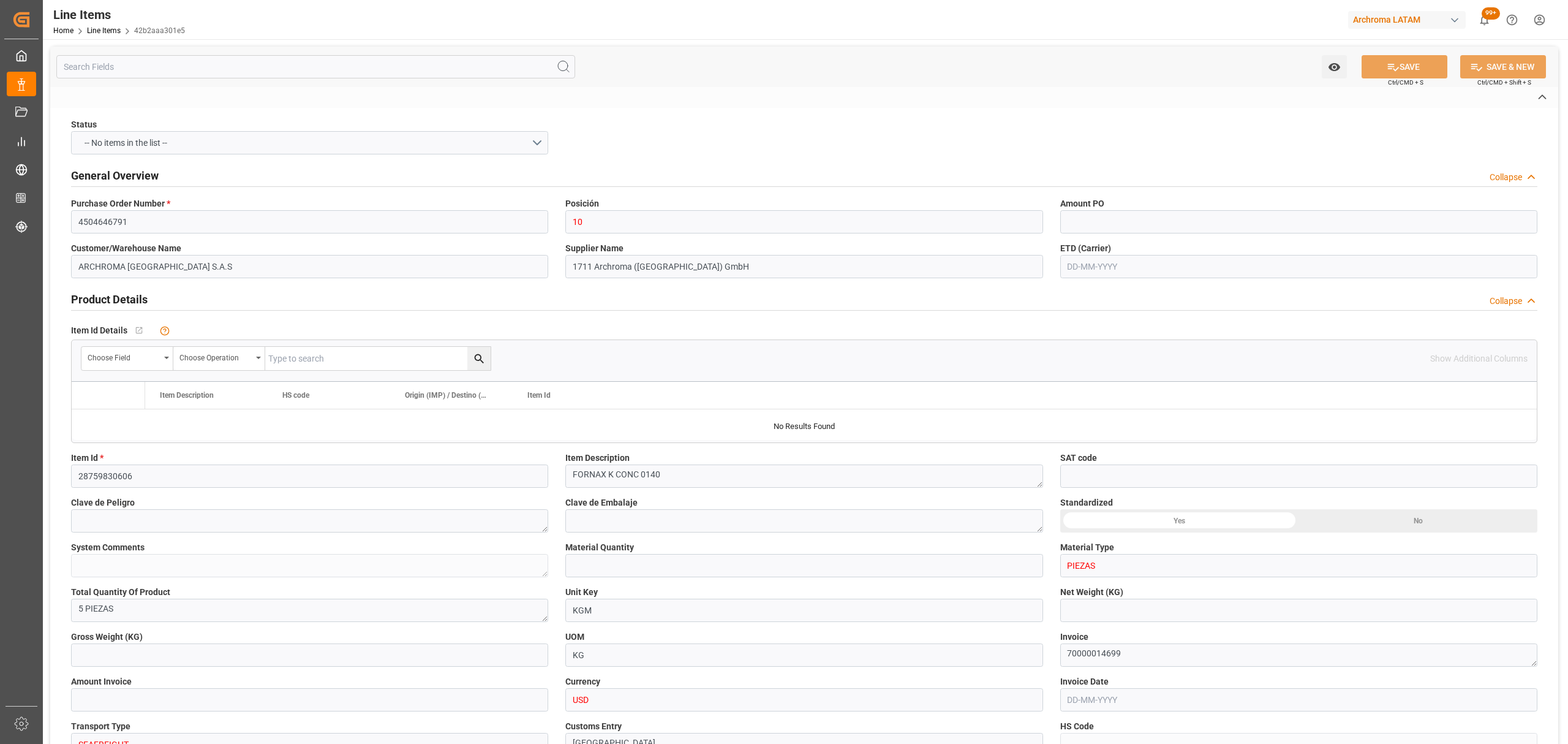
type input "5"
type input "560"
type input "1069583.96"
type input "5020"
type input "38099100"
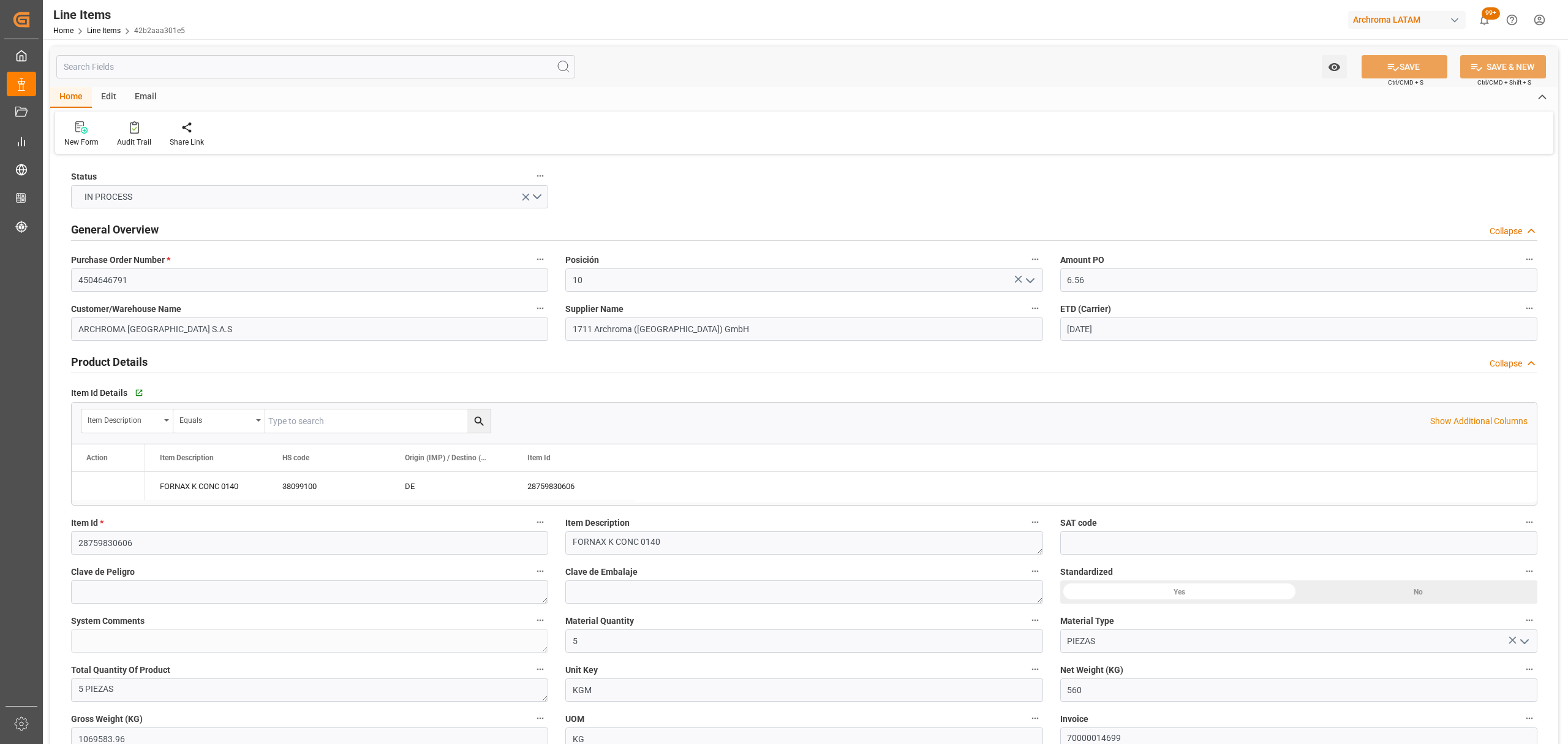
type input "04-09-2025"
type input "20-08-2025"
type input "01-09-2025 16:04"
type input "22-07-2025 16:59"
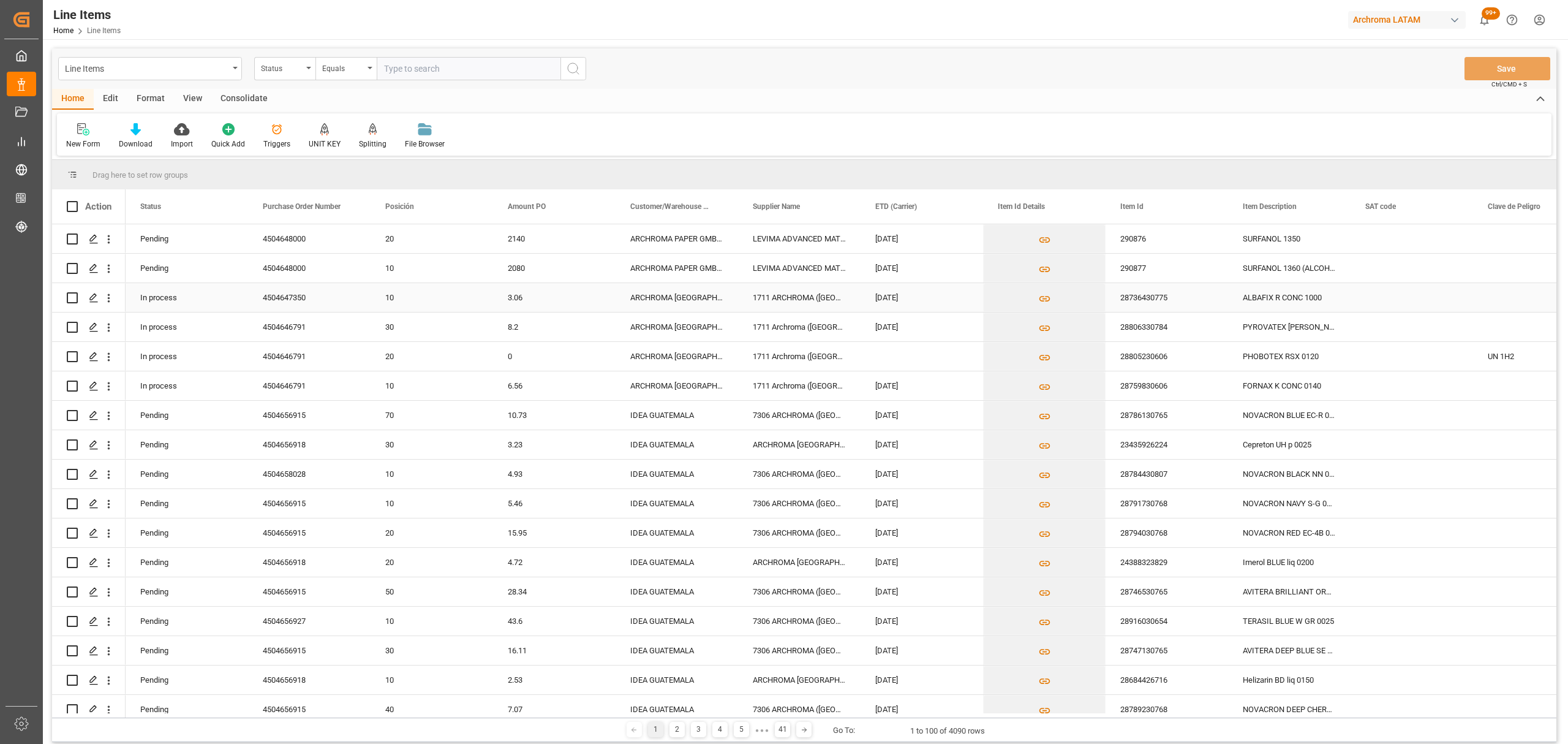
click at [70, 297] on input "Press Space to toggle row selection (unchecked)" at bounding box center [72, 297] width 11 height 11
checkbox input "true"
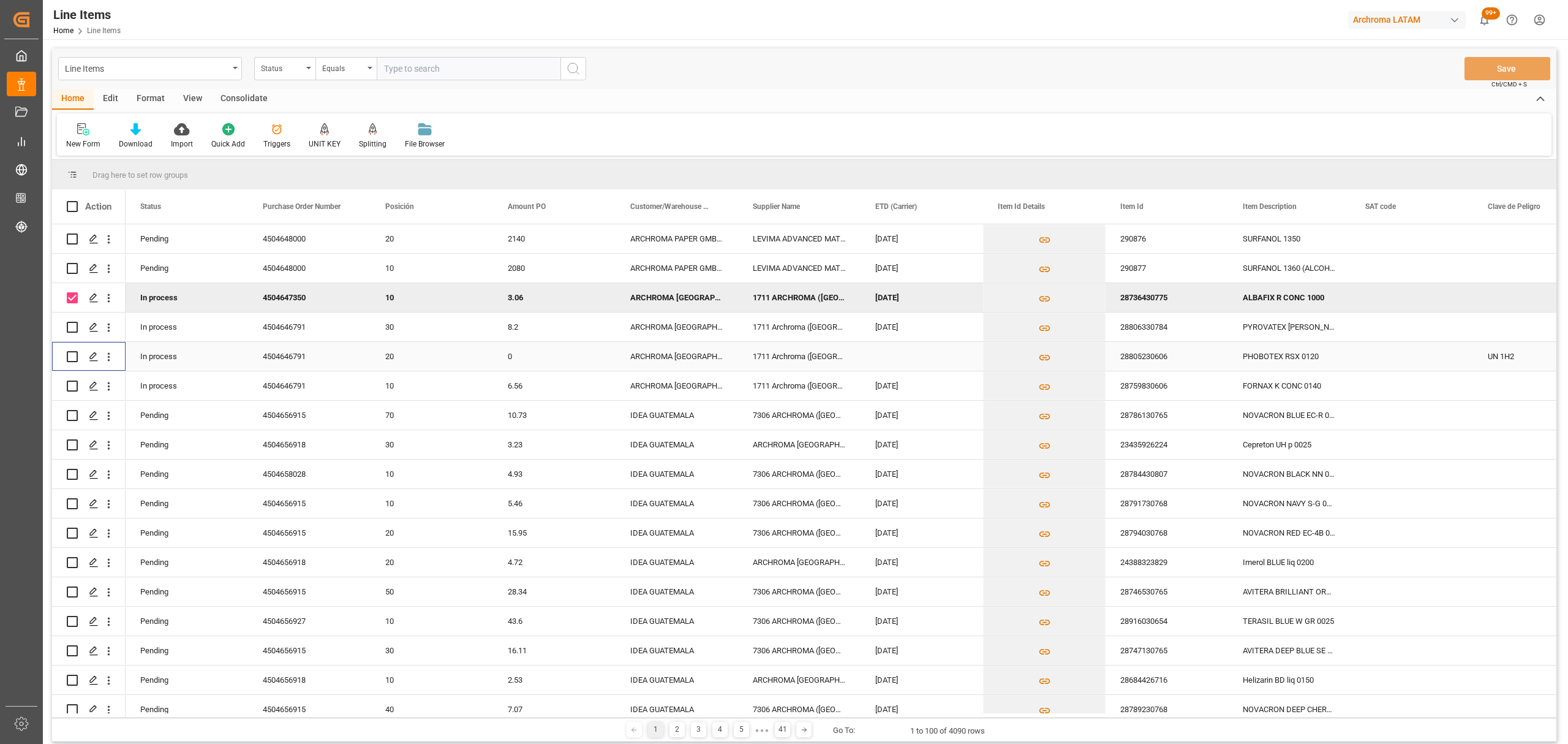
click at [72, 359] on input "Press Space to toggle row selection (unchecked)" at bounding box center [72, 356] width 11 height 11
checkbox input "true"
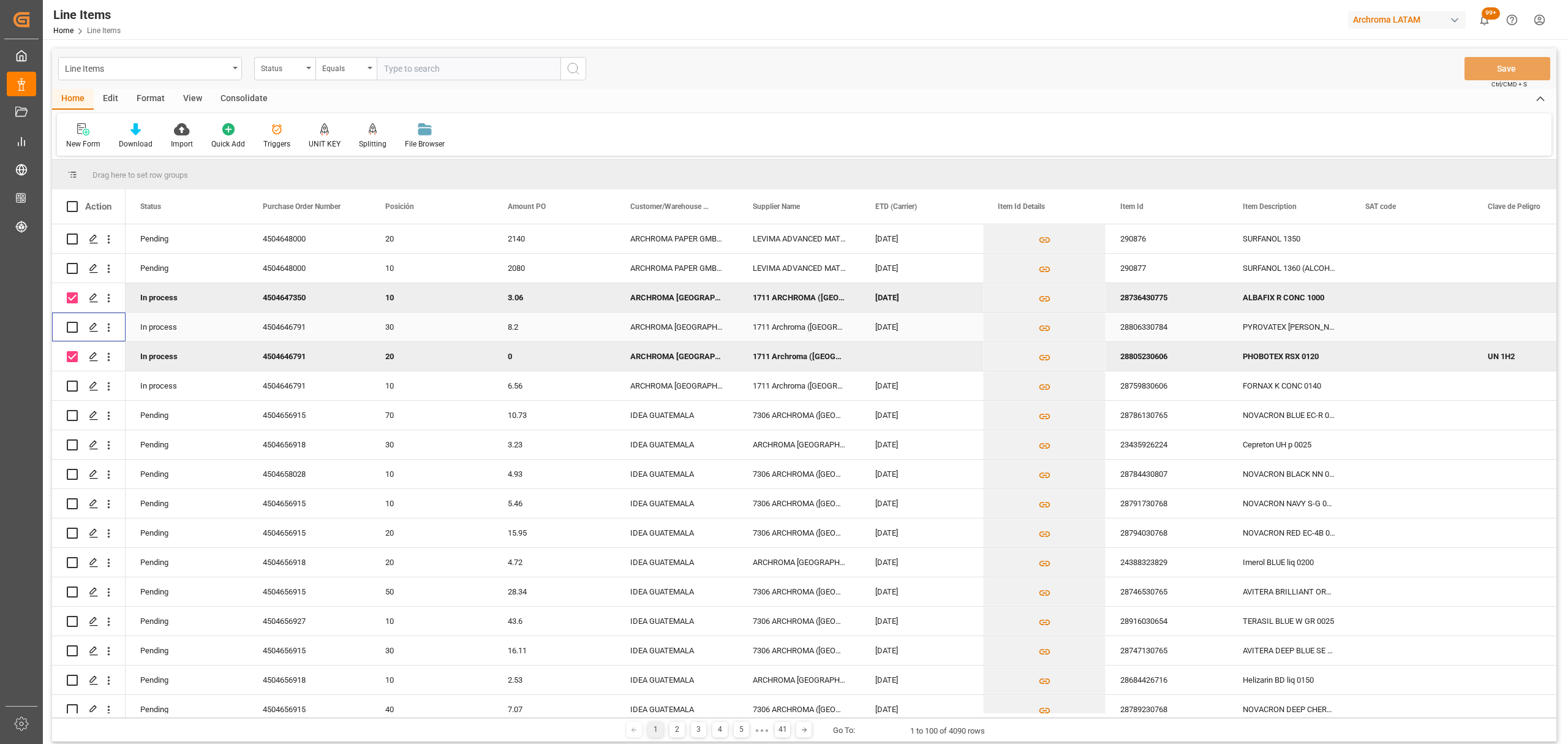
click at [64, 325] on div "Press SPACE to select this row." at bounding box center [89, 327] width 74 height 29
click at [74, 326] on input "Press Space to toggle row selection (unchecked)" at bounding box center [72, 327] width 11 height 11
checkbox input "true"
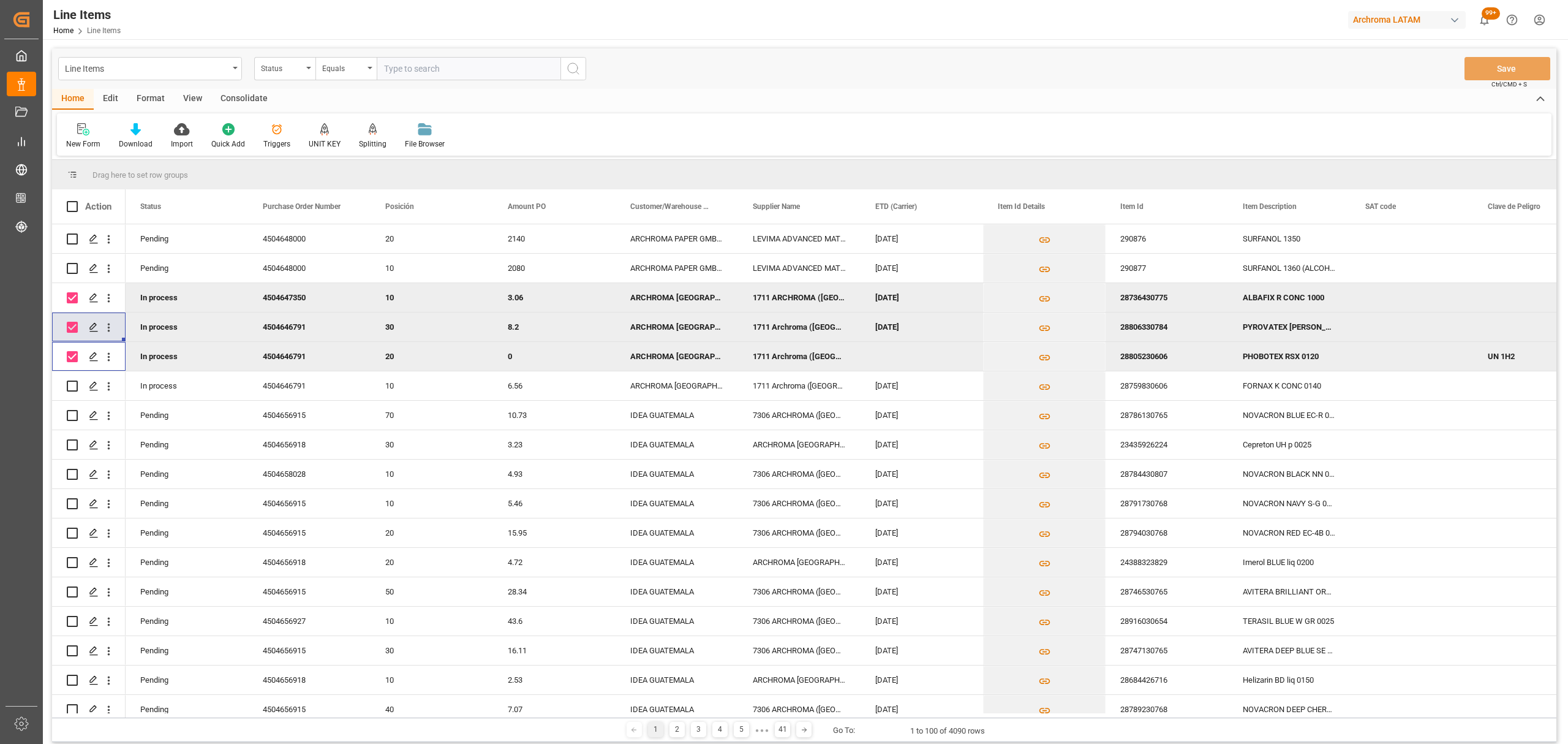
click at [68, 353] on input "Press Space to toggle row selection (checked)" at bounding box center [72, 356] width 11 height 11
checkbox input "false"
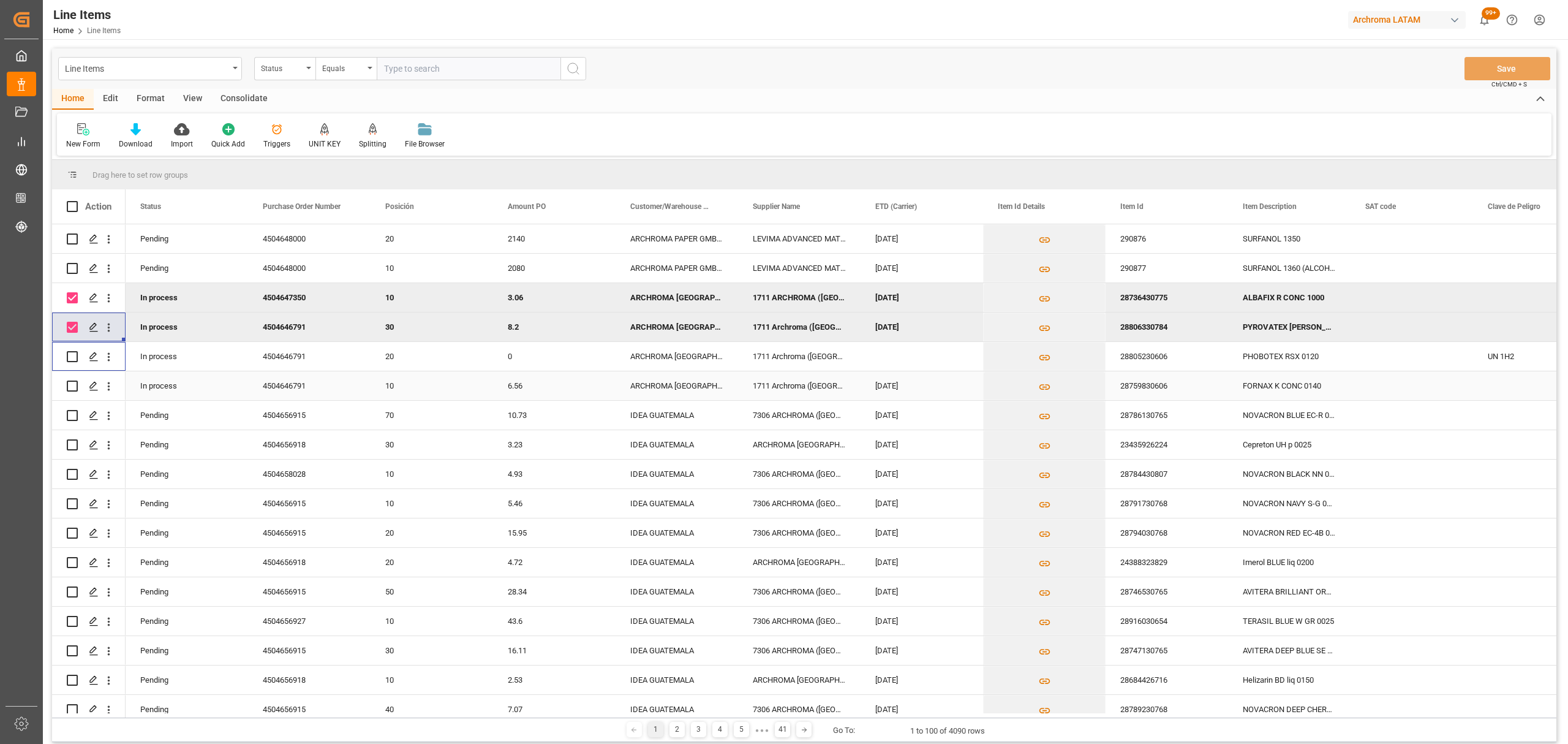
click at [70, 389] on input "Press Space to toggle row selection (unchecked)" at bounding box center [72, 386] width 11 height 11
checkbox input "true"
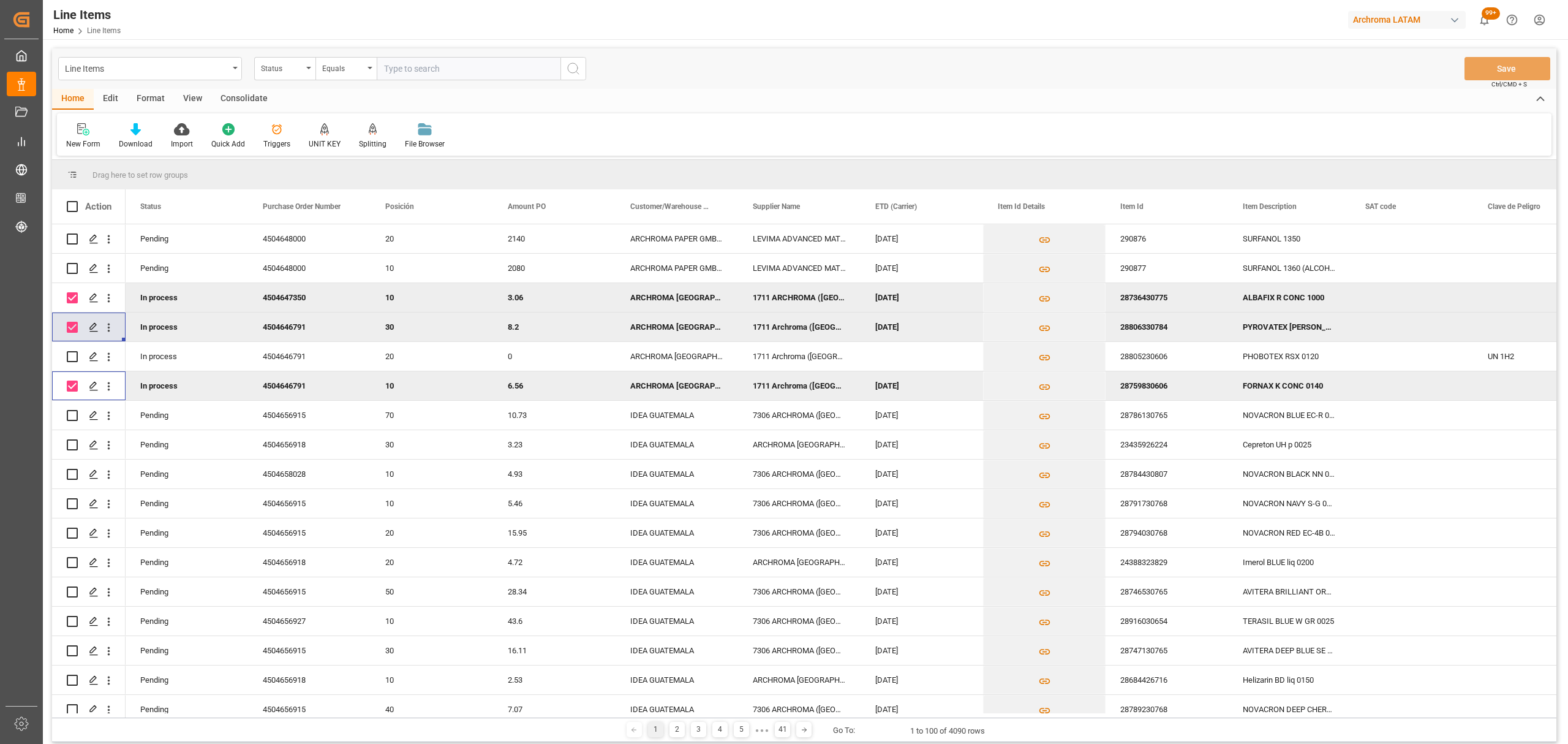
click at [241, 101] on div "Consolidate" at bounding box center [244, 99] width 65 height 21
click at [101, 132] on icon at bounding box center [96, 129] width 13 height 13
click at [137, 175] on div "Line Items Status Equals Save Ctrl/CMD + S Home Edit Format View Consolidate Co…" at bounding box center [804, 395] width 1504 height 693
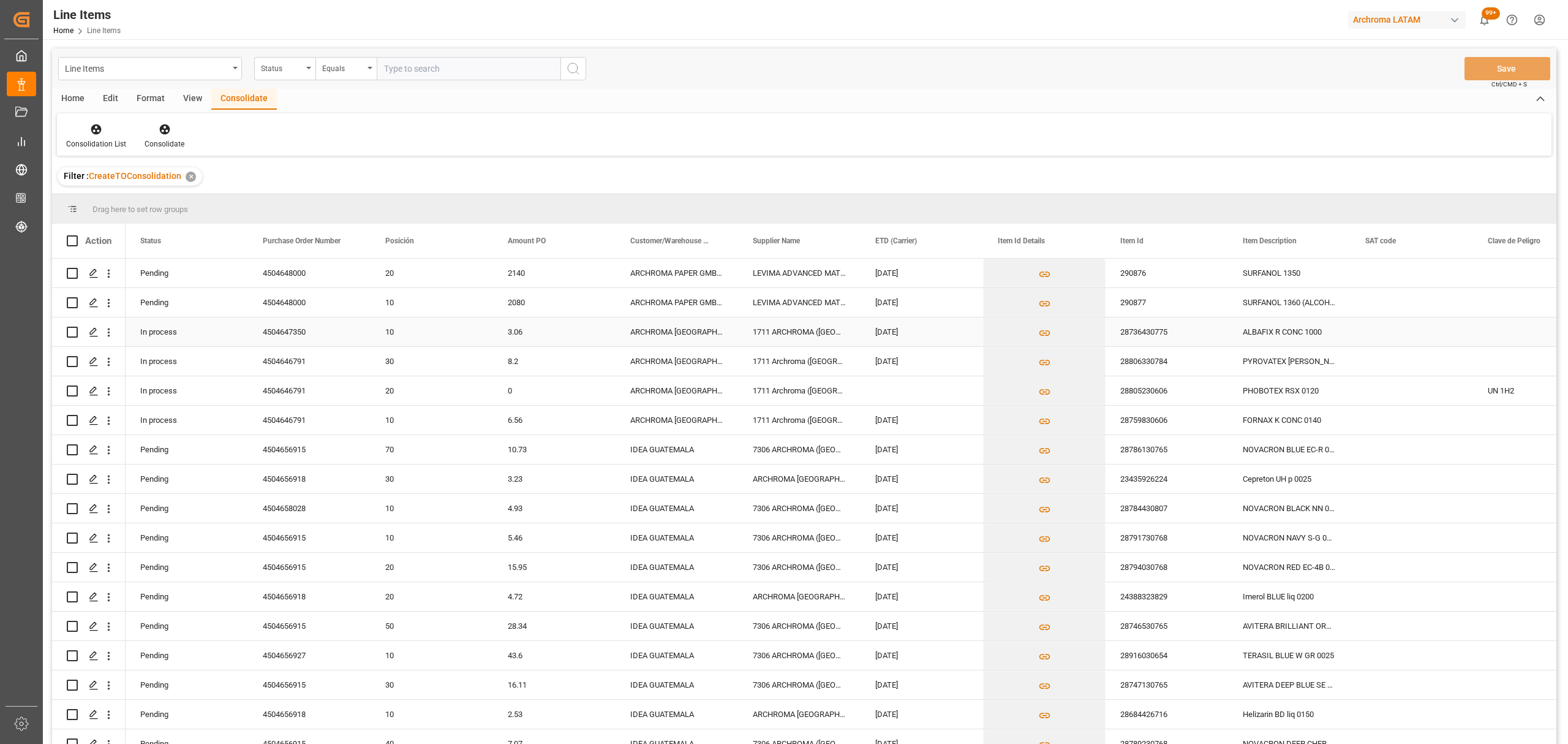
click at [71, 334] on input "Press Space to toggle row selection (unchecked)" at bounding box center [72, 332] width 11 height 11
checkbox input "true"
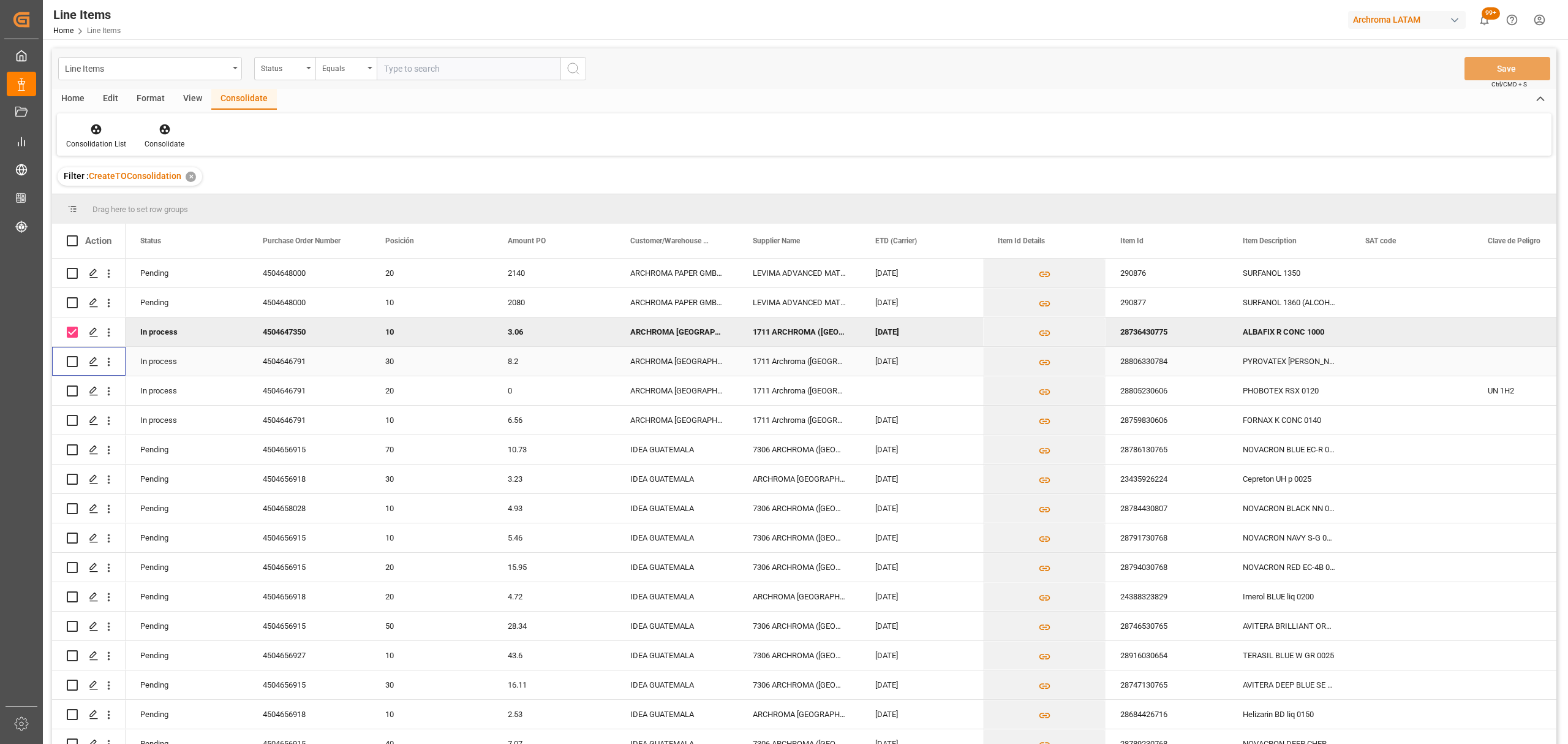
click at [76, 364] on input "Press Space to toggle row selection (unchecked)" at bounding box center [72, 361] width 11 height 11
checkbox input "true"
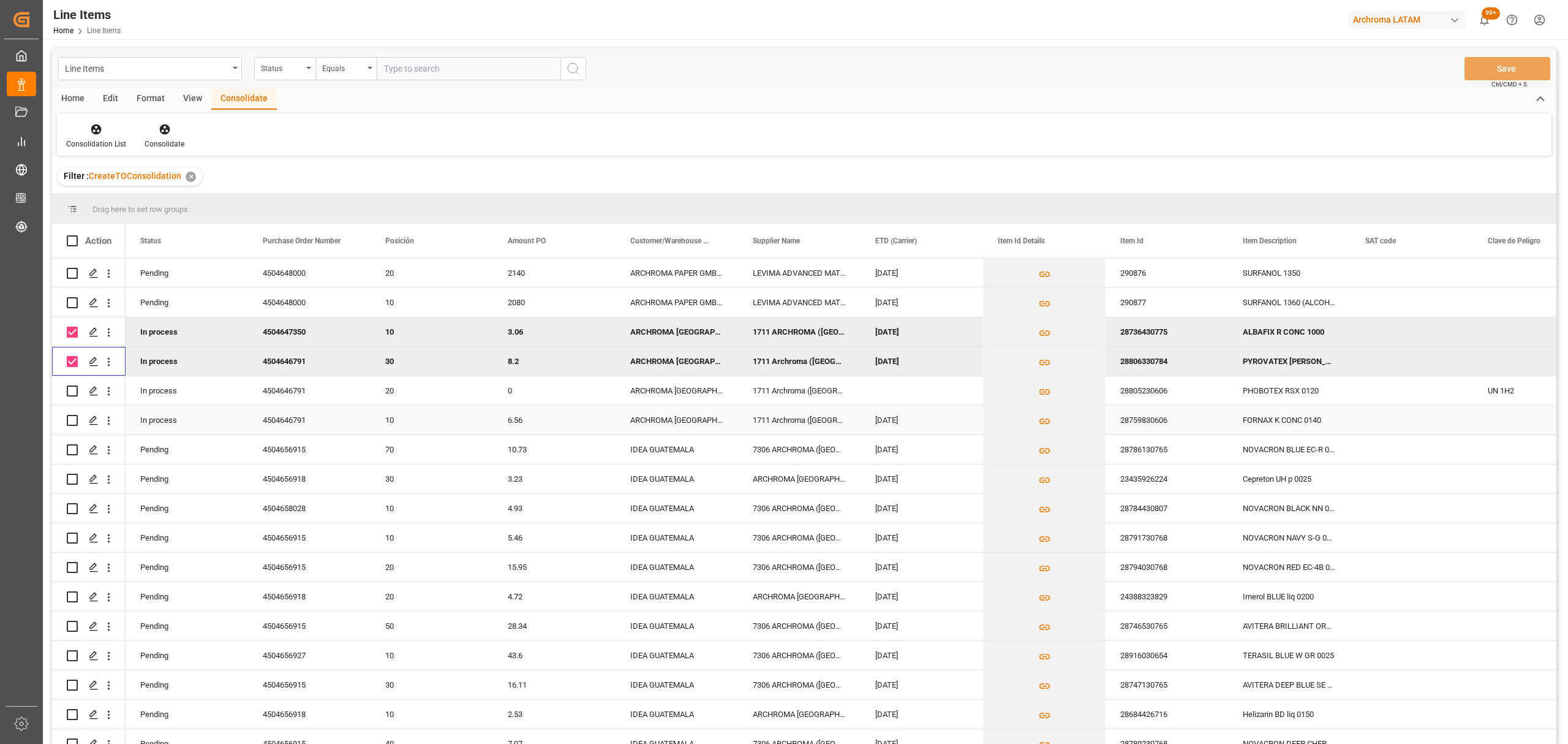
click at [70, 417] on input "Press Space to toggle row selection (unchecked)" at bounding box center [72, 420] width 11 height 11
checkbox input "true"
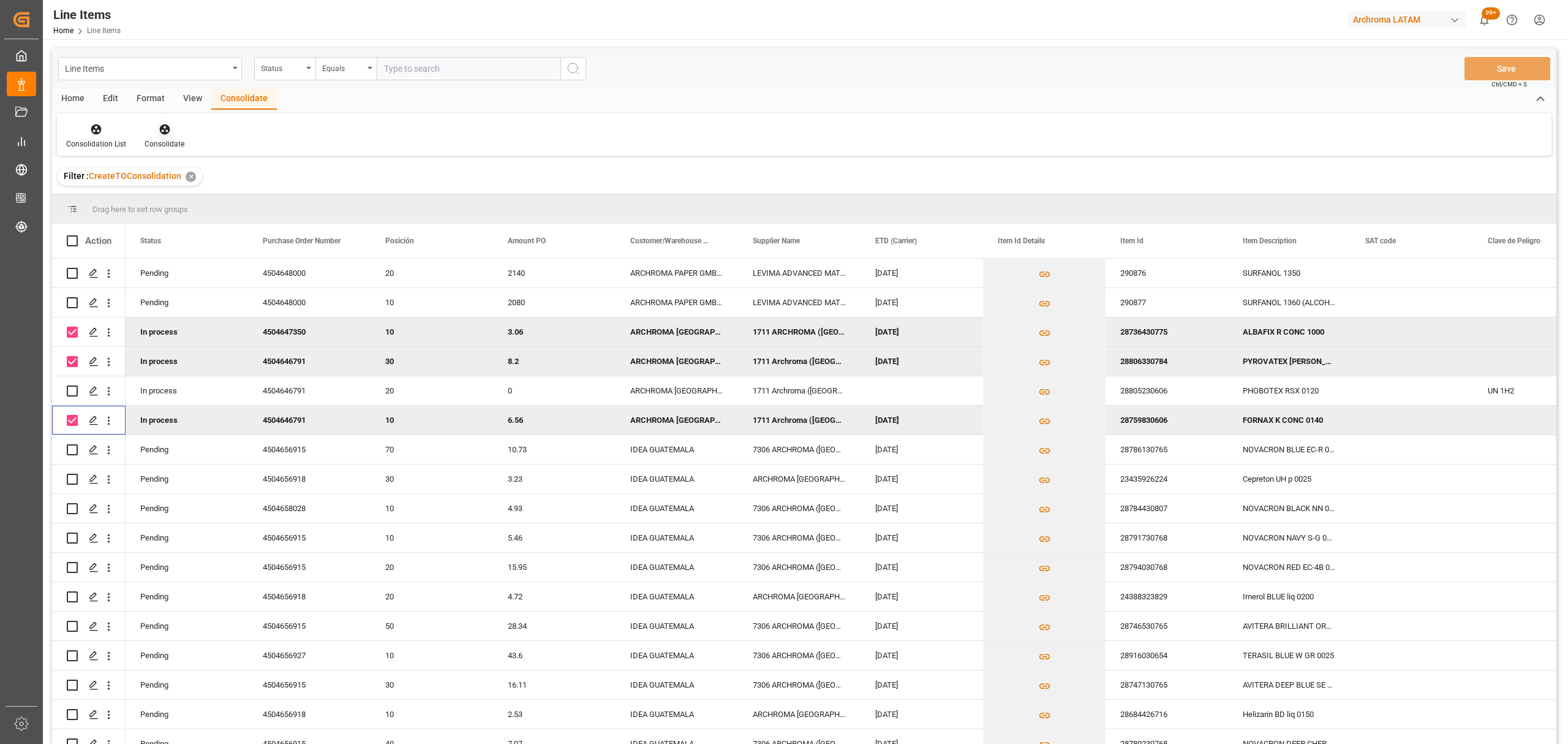
click at [173, 136] on div "Consolidate" at bounding box center [164, 135] width 58 height 27
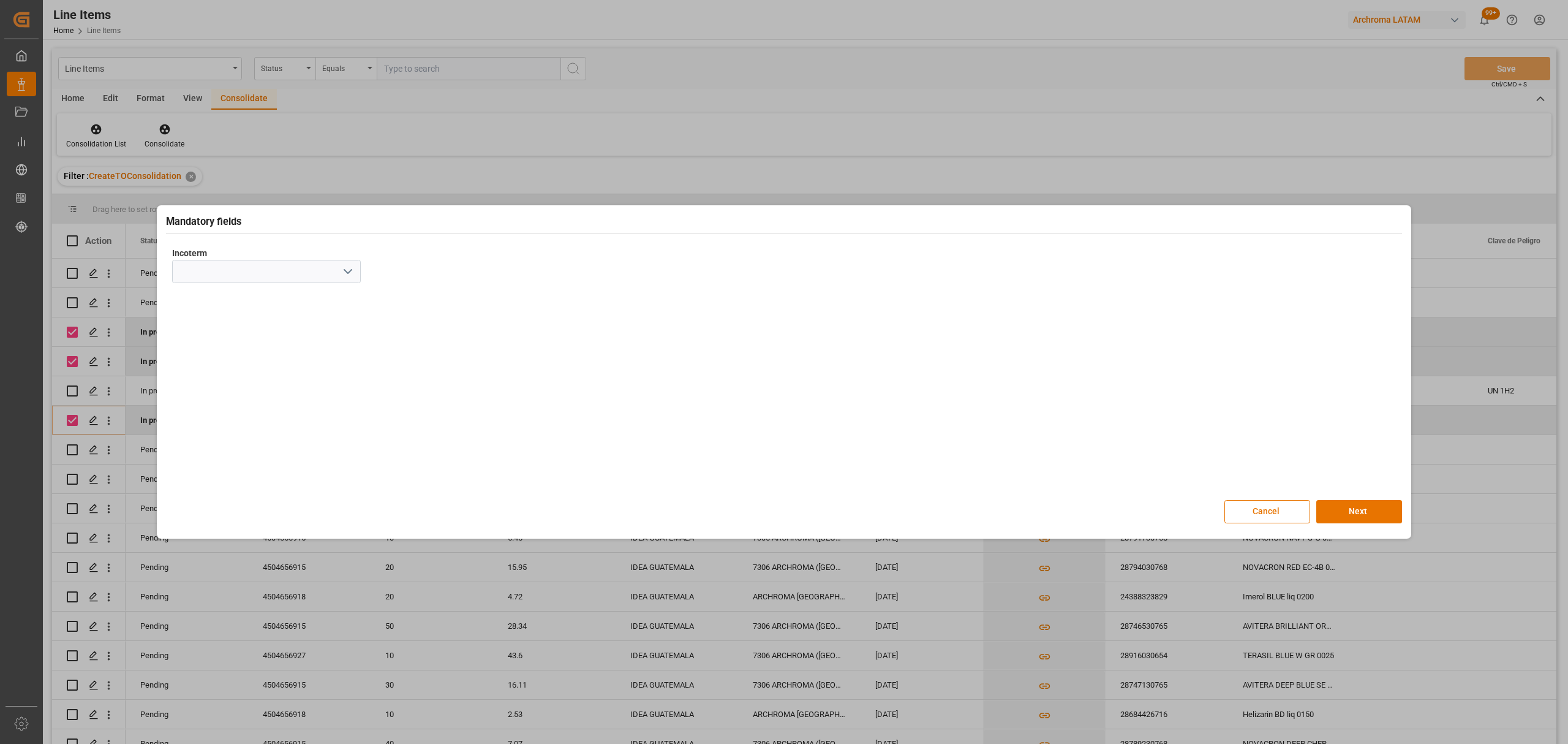
click at [350, 276] on icon "open menu" at bounding box center [348, 272] width 15 height 15
click at [207, 415] on div "CFR" at bounding box center [266, 408] width 188 height 27
type input "CFR"
click at [1360, 512] on button "Next" at bounding box center [1359, 511] width 86 height 24
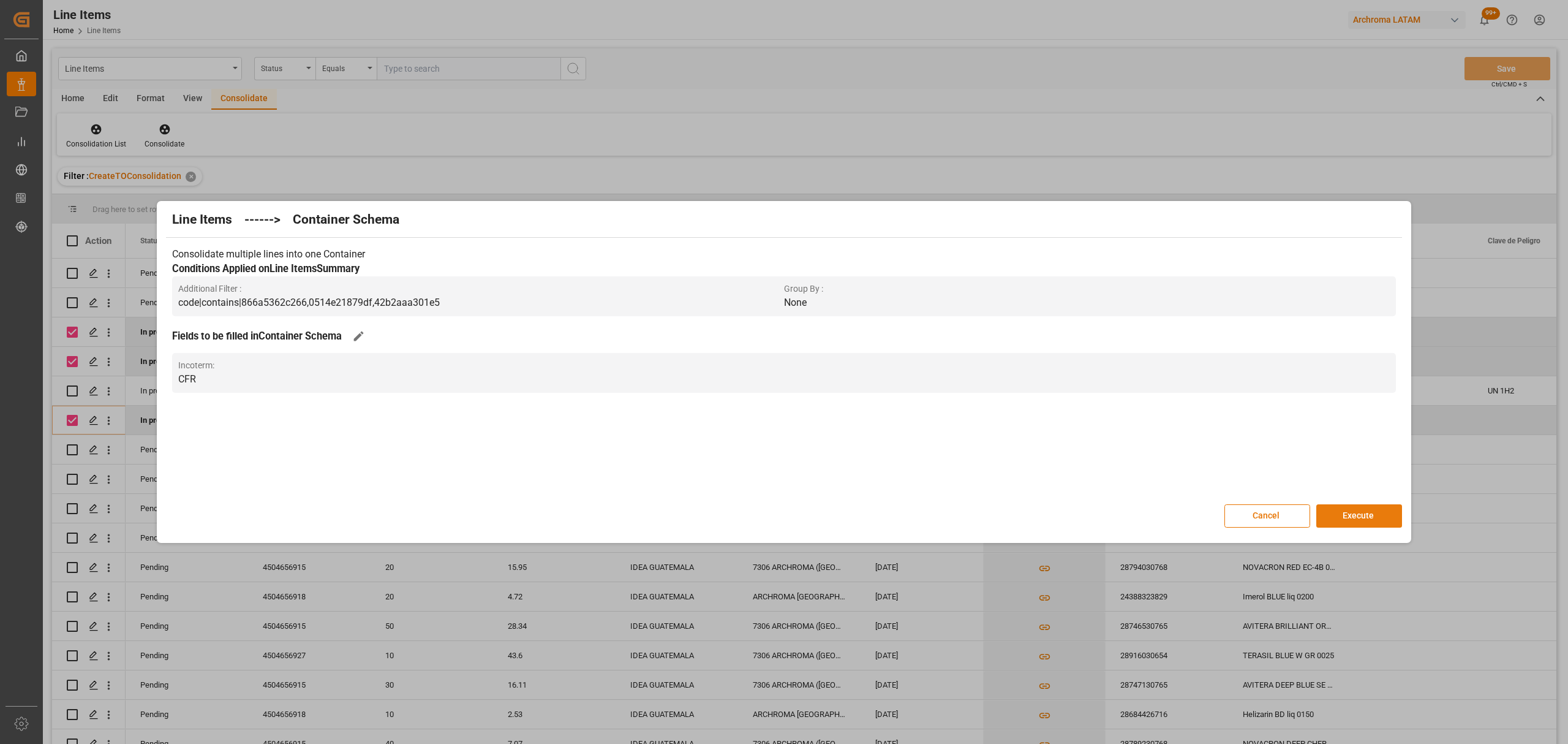
click at [1360, 511] on button "Execute" at bounding box center [1359, 516] width 86 height 24
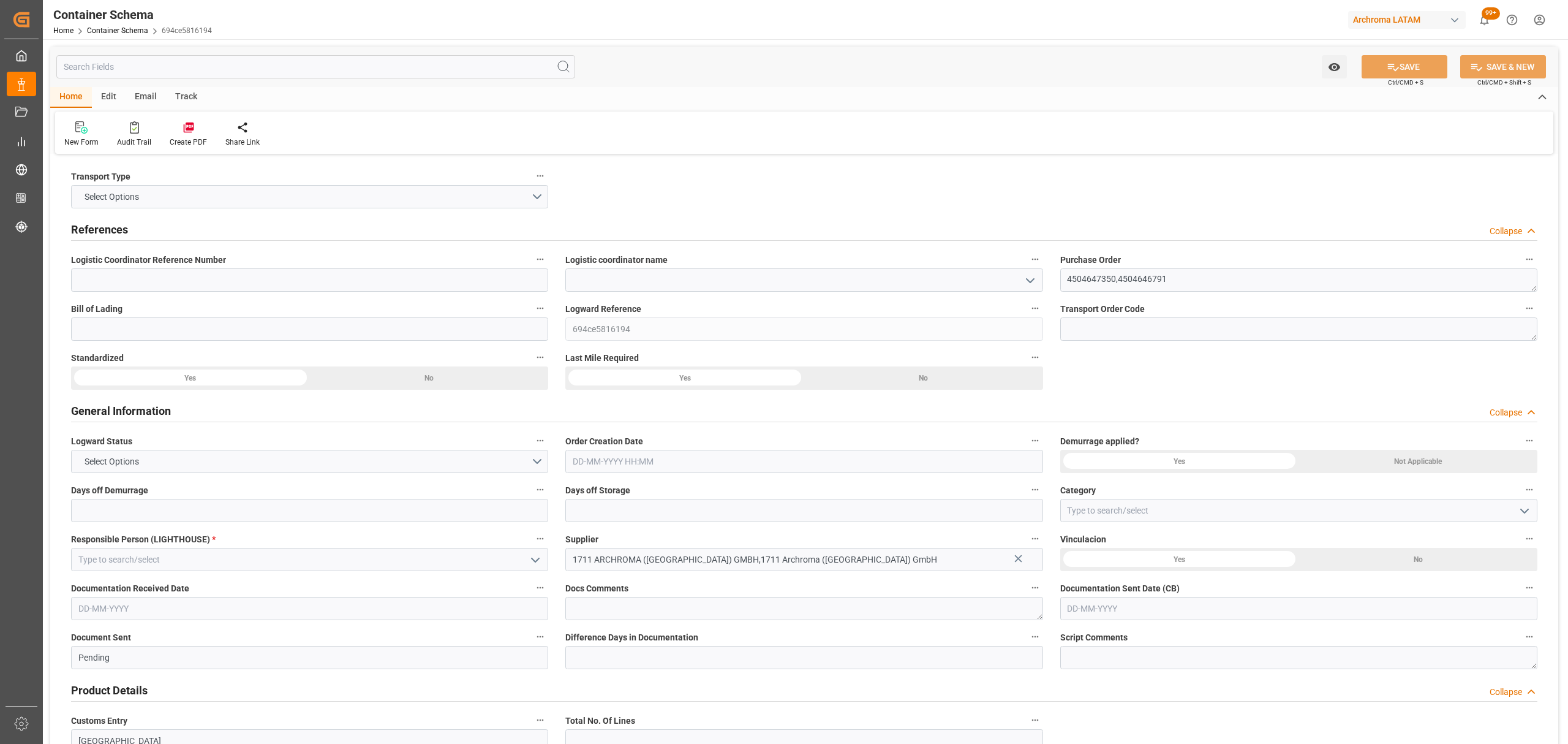
type input "0"
type input "3"
type input "10"
type input "1840"
type input "2138877.96"
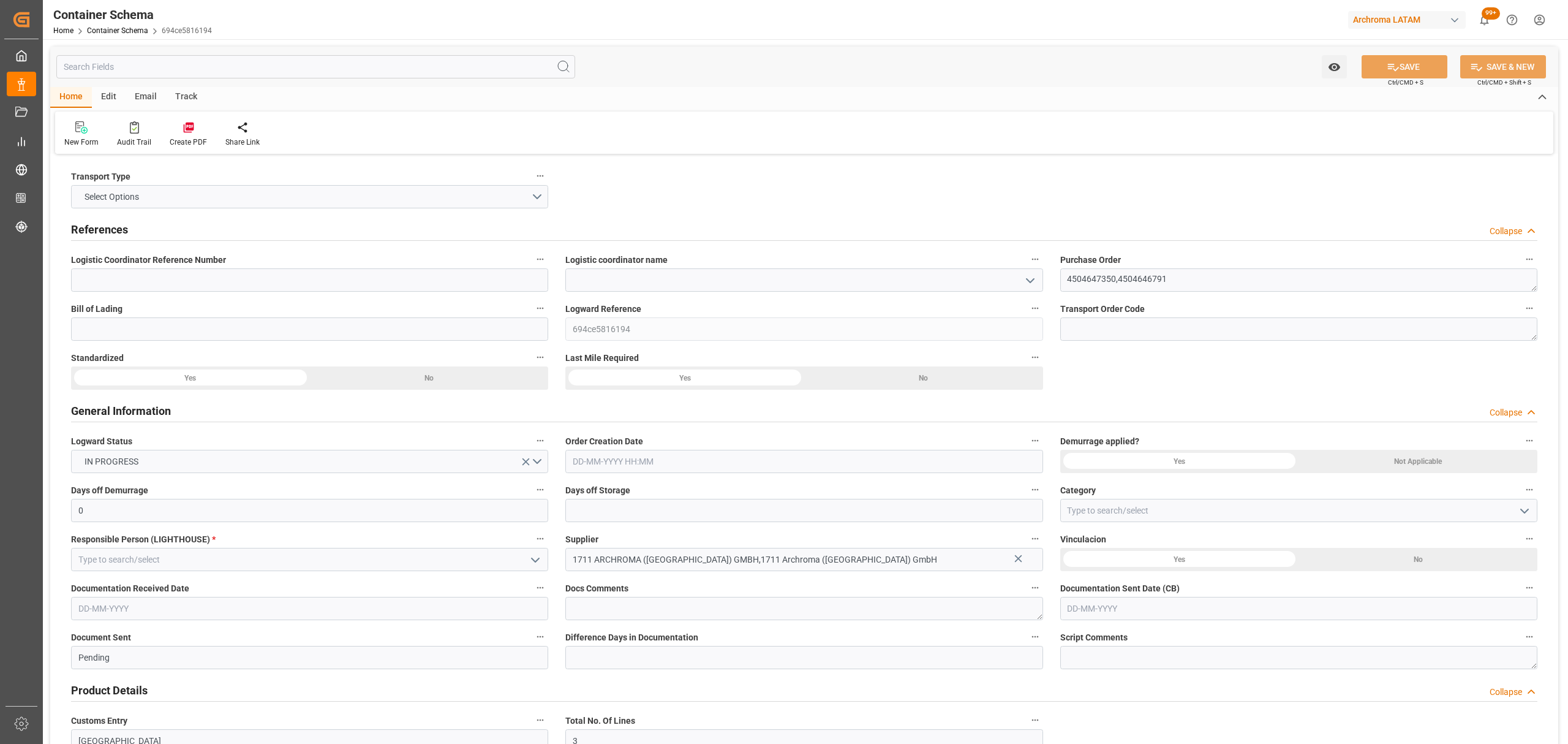
click at [1025, 280] on icon "open menu" at bounding box center [1030, 280] width 15 height 15
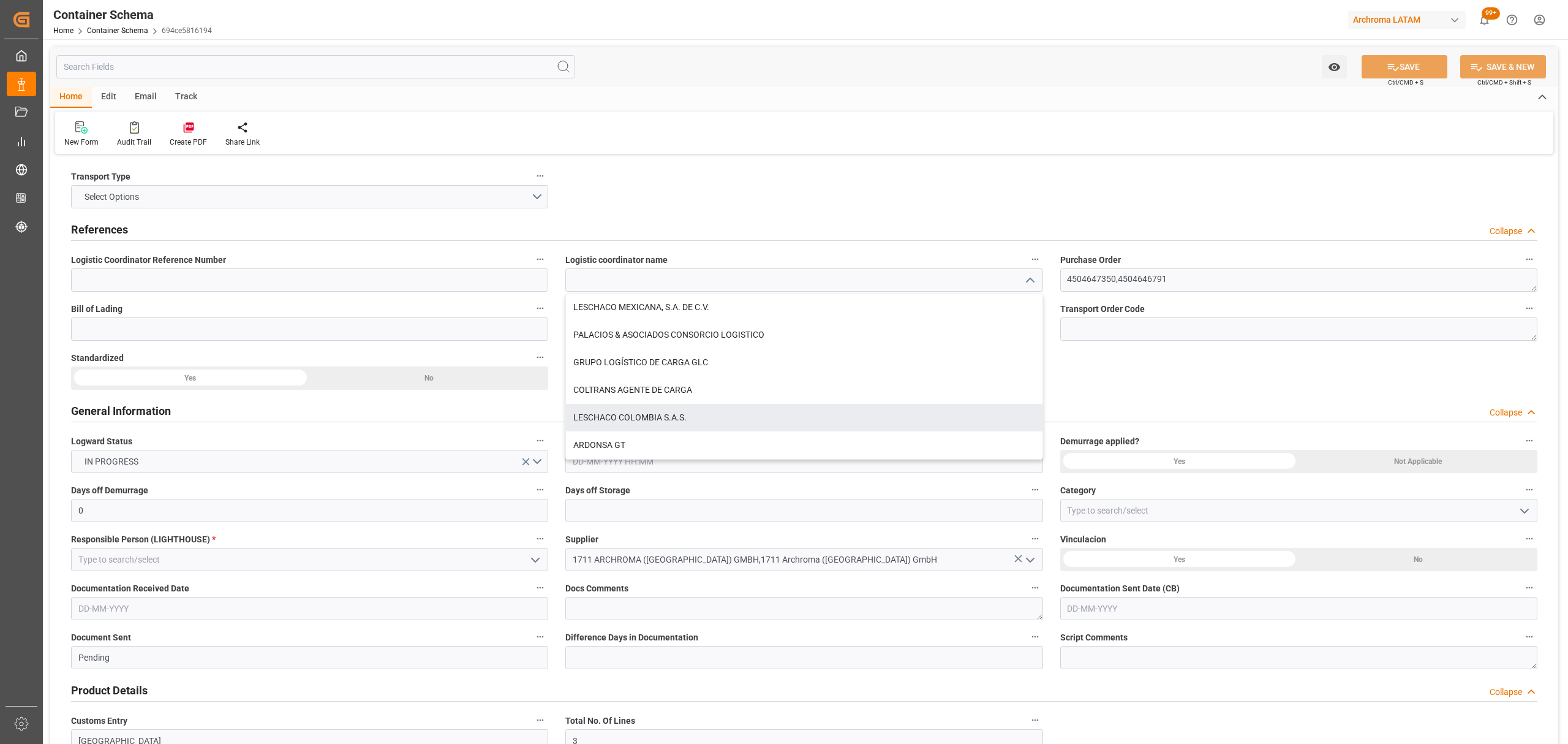
click at [674, 422] on div "LESCHACO COLOMBIA S.A.S." at bounding box center [803, 417] width 476 height 27
type input "LESCHACO COLOMBIA S.A.S."
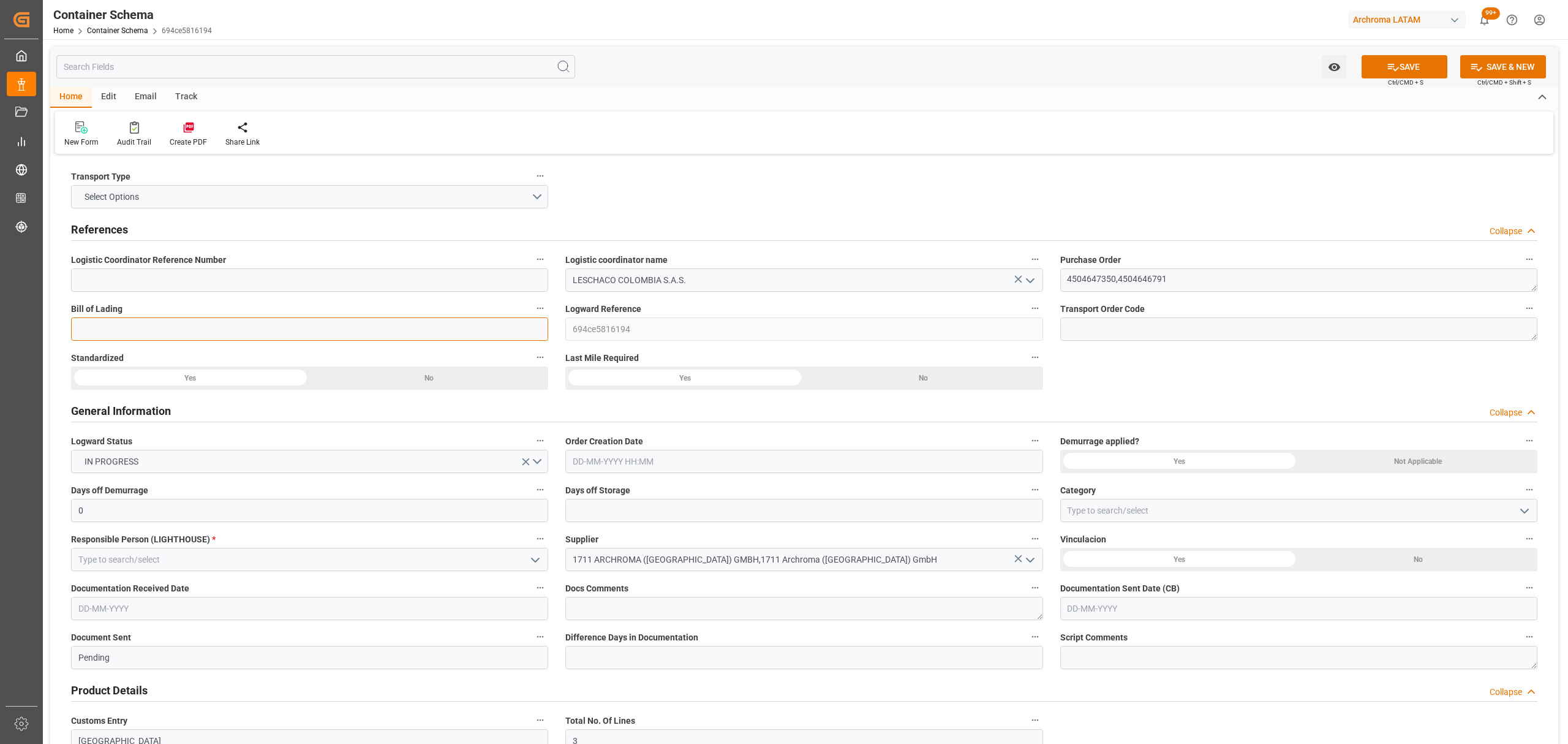
click at [394, 333] on input at bounding box center [310, 329] width 477 height 24
paste input "ALRB250913260030"
type input "ALRB250913260030"
click at [327, 286] on input at bounding box center [310, 280] width 477 height 24
paste input "210200809525"
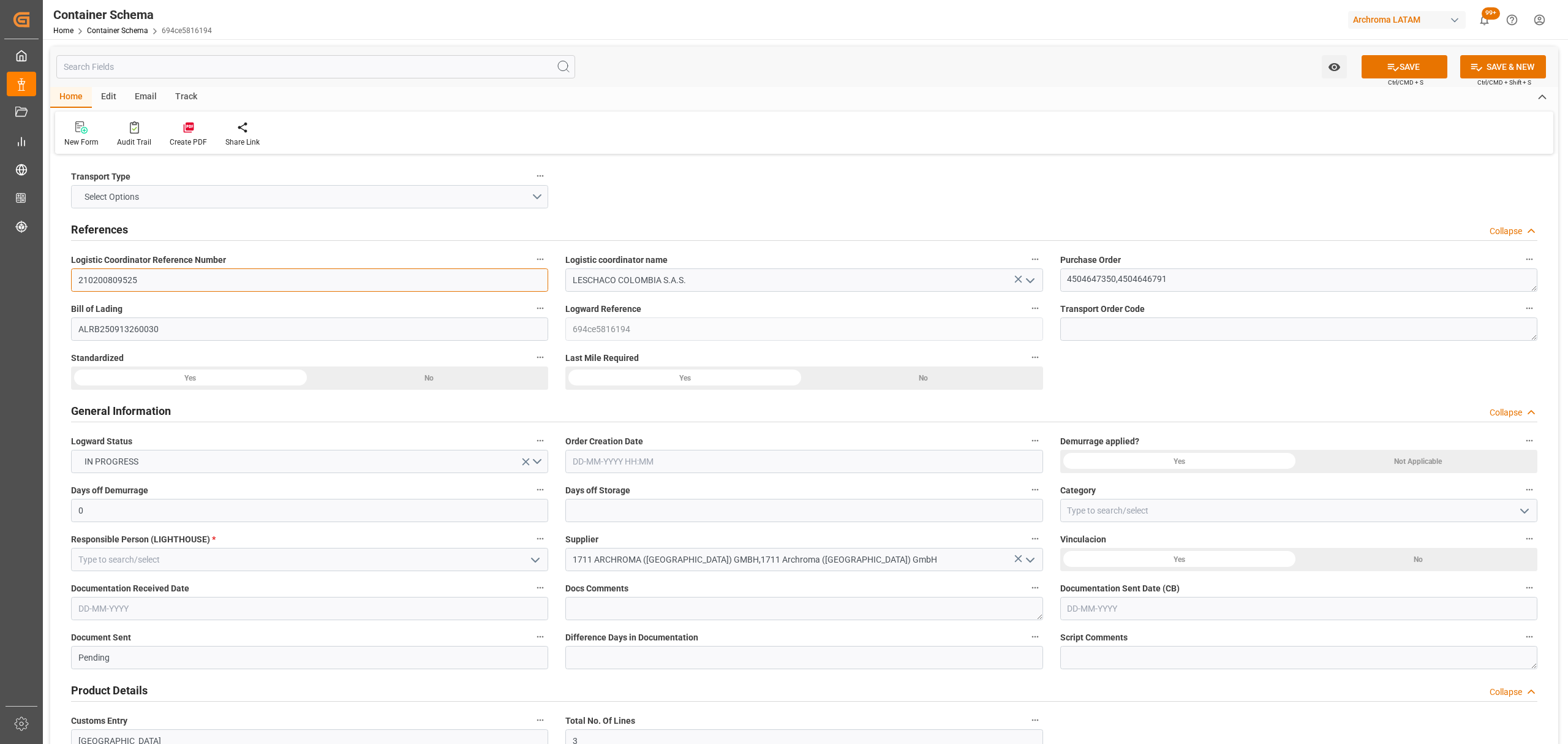
type input "210200809525"
click at [539, 191] on button "Select Options" at bounding box center [310, 196] width 477 height 24
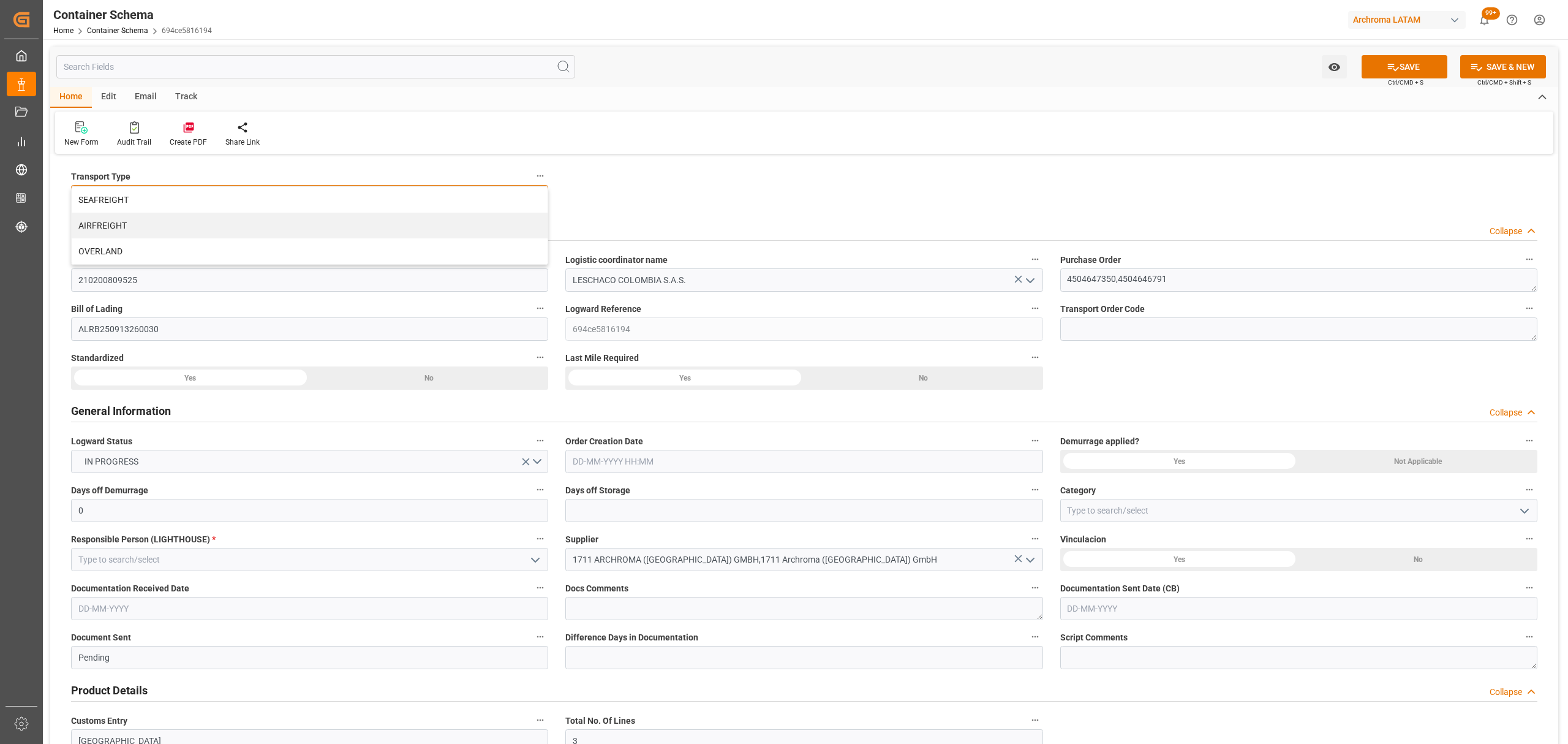
click at [361, 201] on div "SEAFREIGHT" at bounding box center [309, 199] width 476 height 26
click at [648, 458] on input "text" at bounding box center [803, 461] width 477 height 24
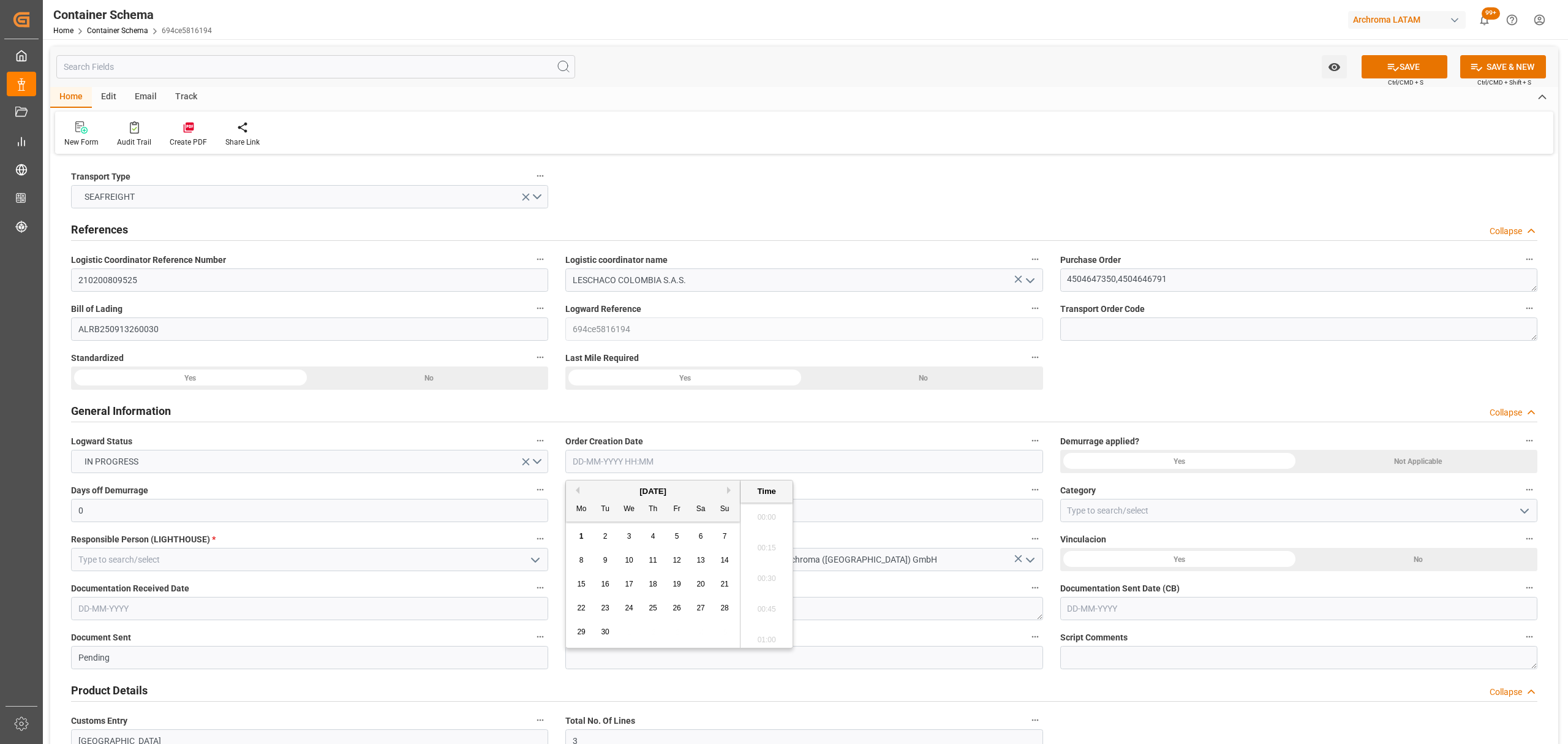
scroll to position [1290, 0]
click at [579, 539] on div "1" at bounding box center [581, 536] width 15 height 15
click at [767, 576] on li "11:00" at bounding box center [766, 575] width 52 height 31
type input "[DATE] 11:00"
click at [1514, 514] on button "open menu" at bounding box center [1523, 511] width 18 height 19
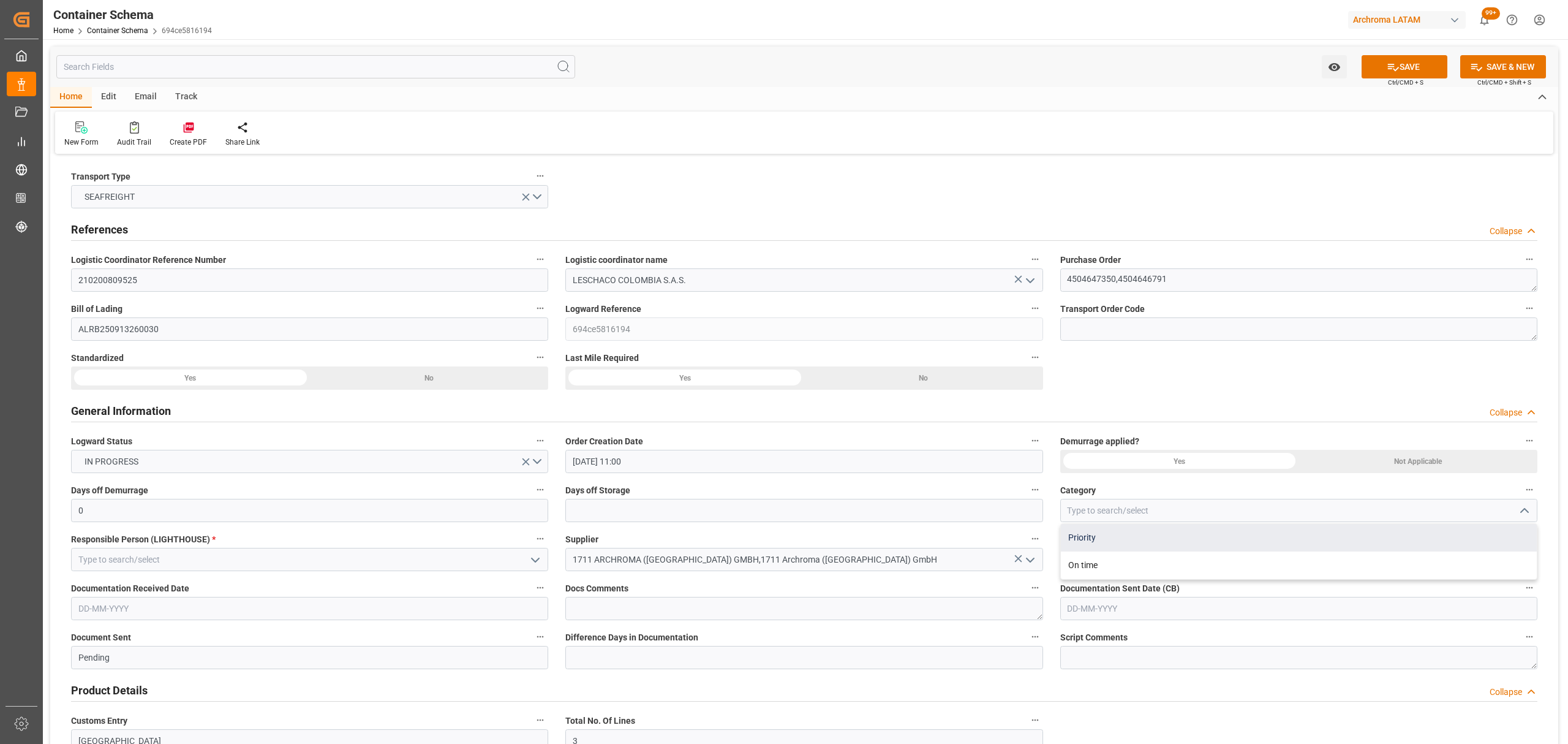
click at [1125, 535] on div "Priority" at bounding box center [1299, 537] width 476 height 27
type input "Priority"
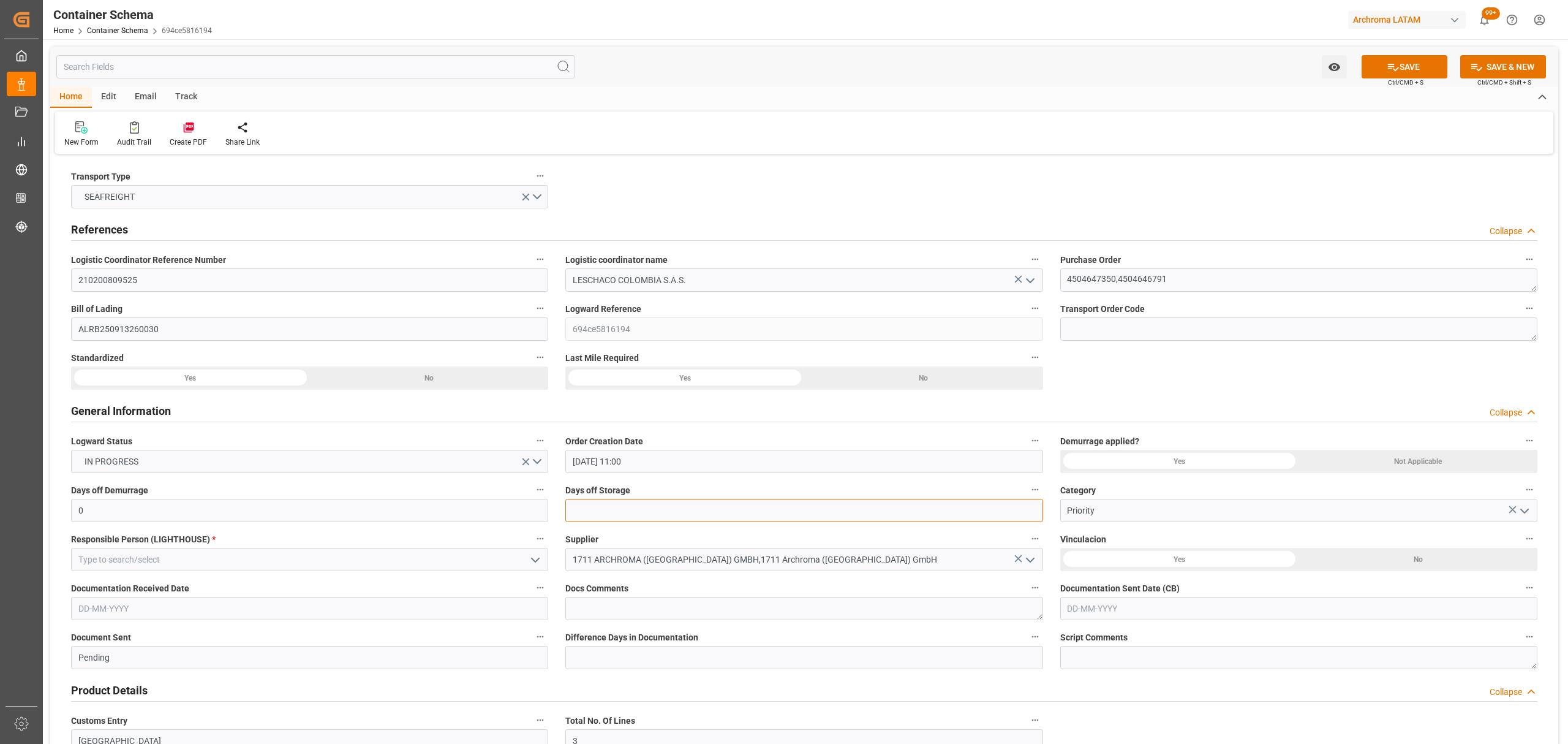
click at [882, 508] on input "text" at bounding box center [803, 511] width 477 height 24
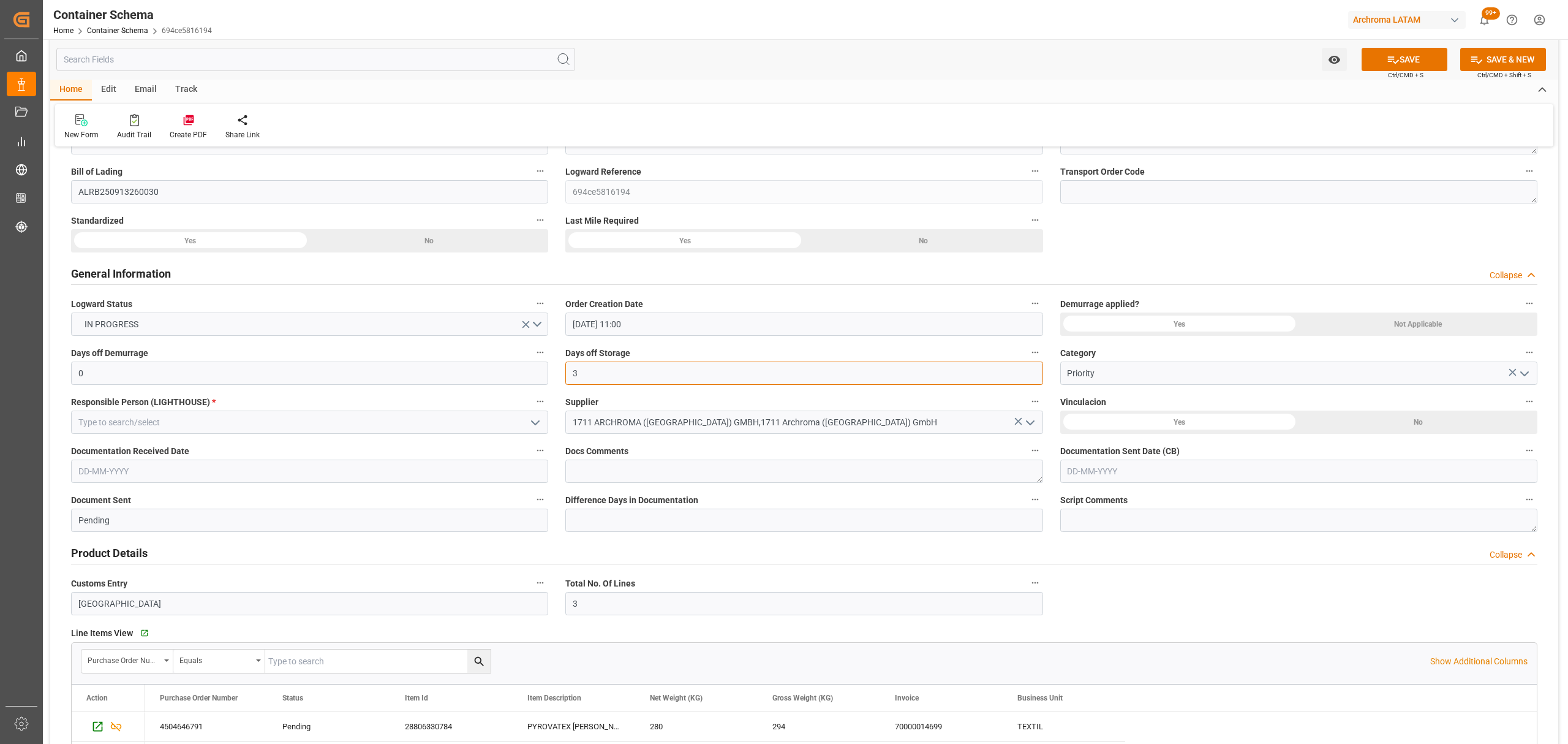
scroll to position [163, 0]
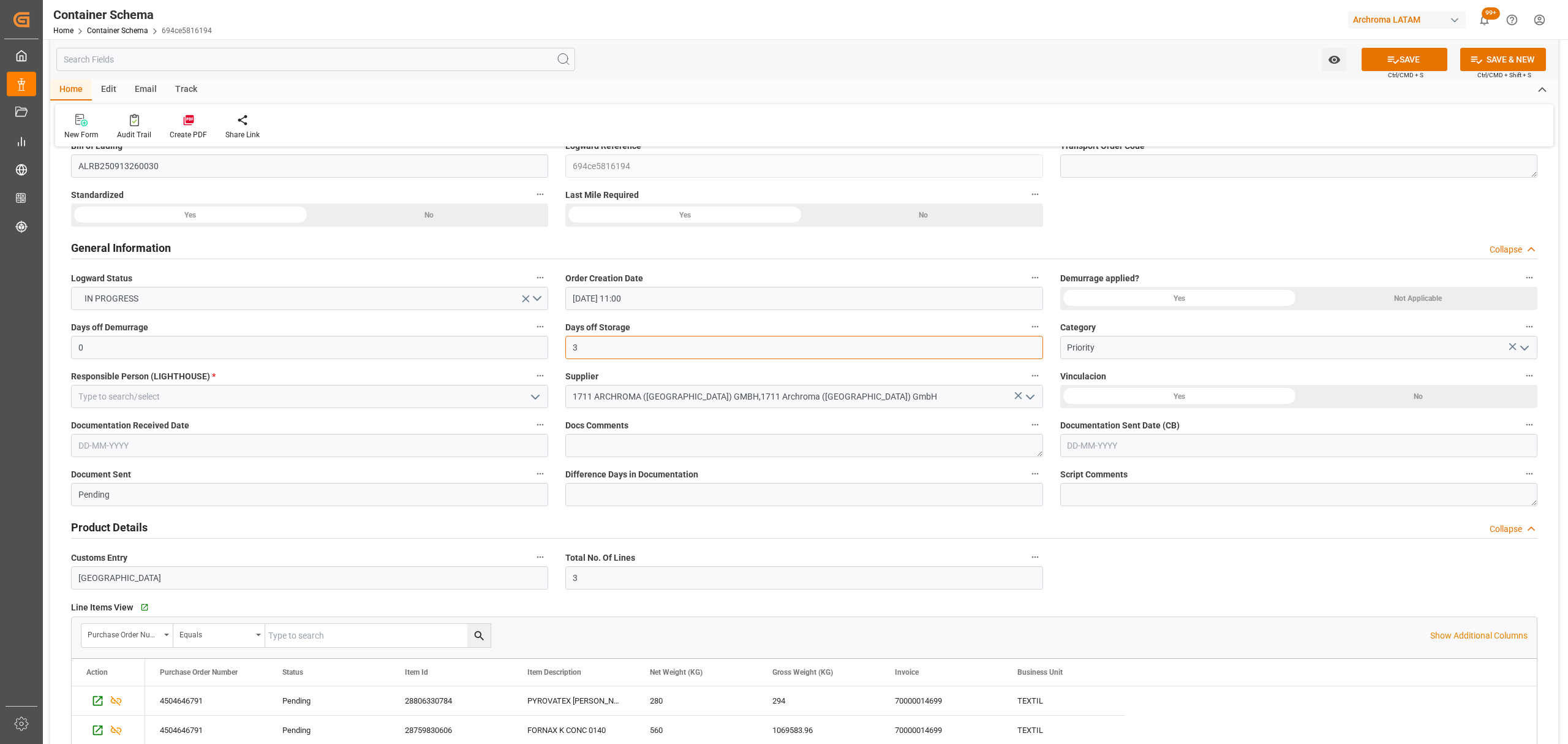
type input "3"
click at [528, 394] on button "open menu" at bounding box center [534, 397] width 18 height 19
click at [168, 472] on div "[PERSON_NAME]" at bounding box center [309, 478] width 476 height 27
type input "[PERSON_NAME]"
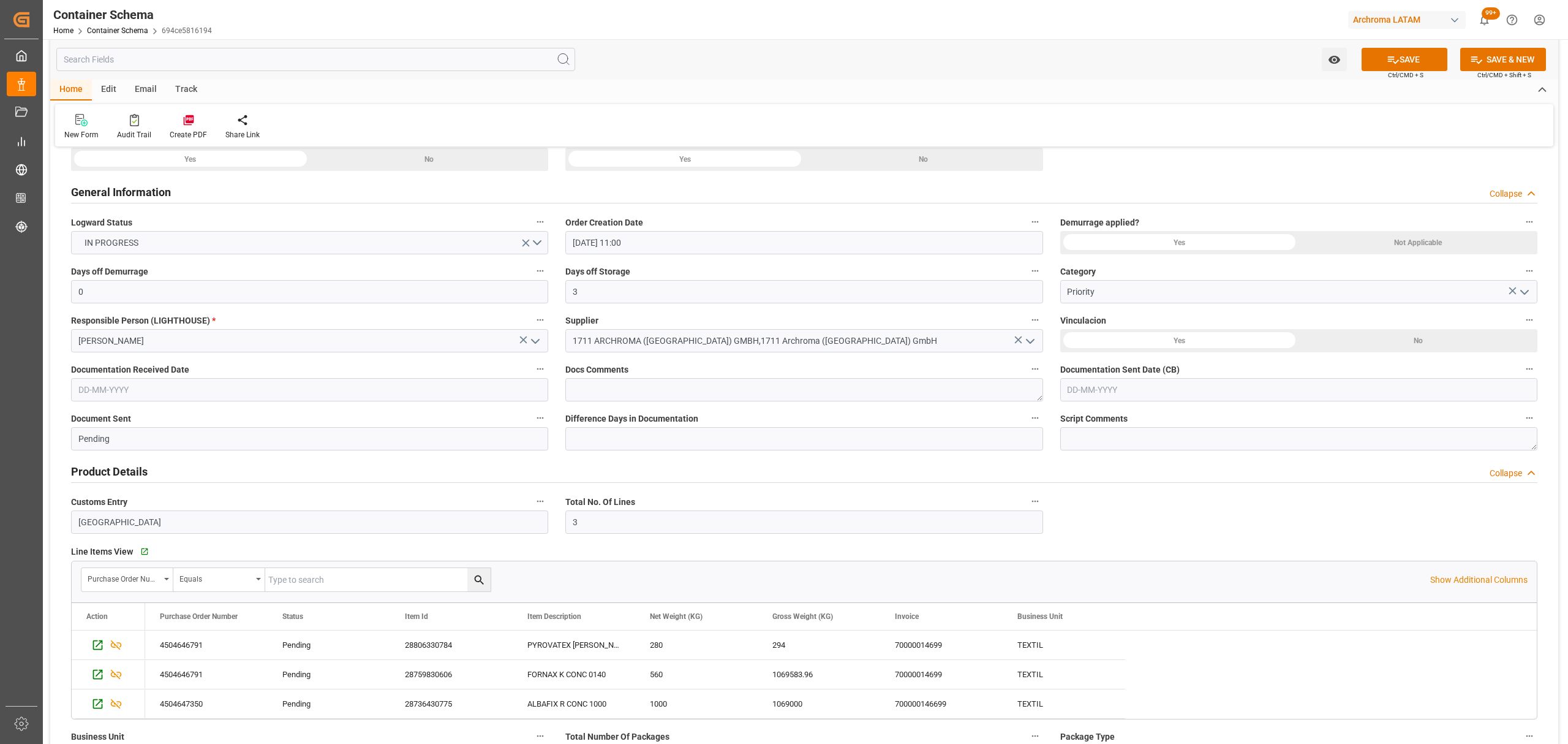
scroll to position [245, 0]
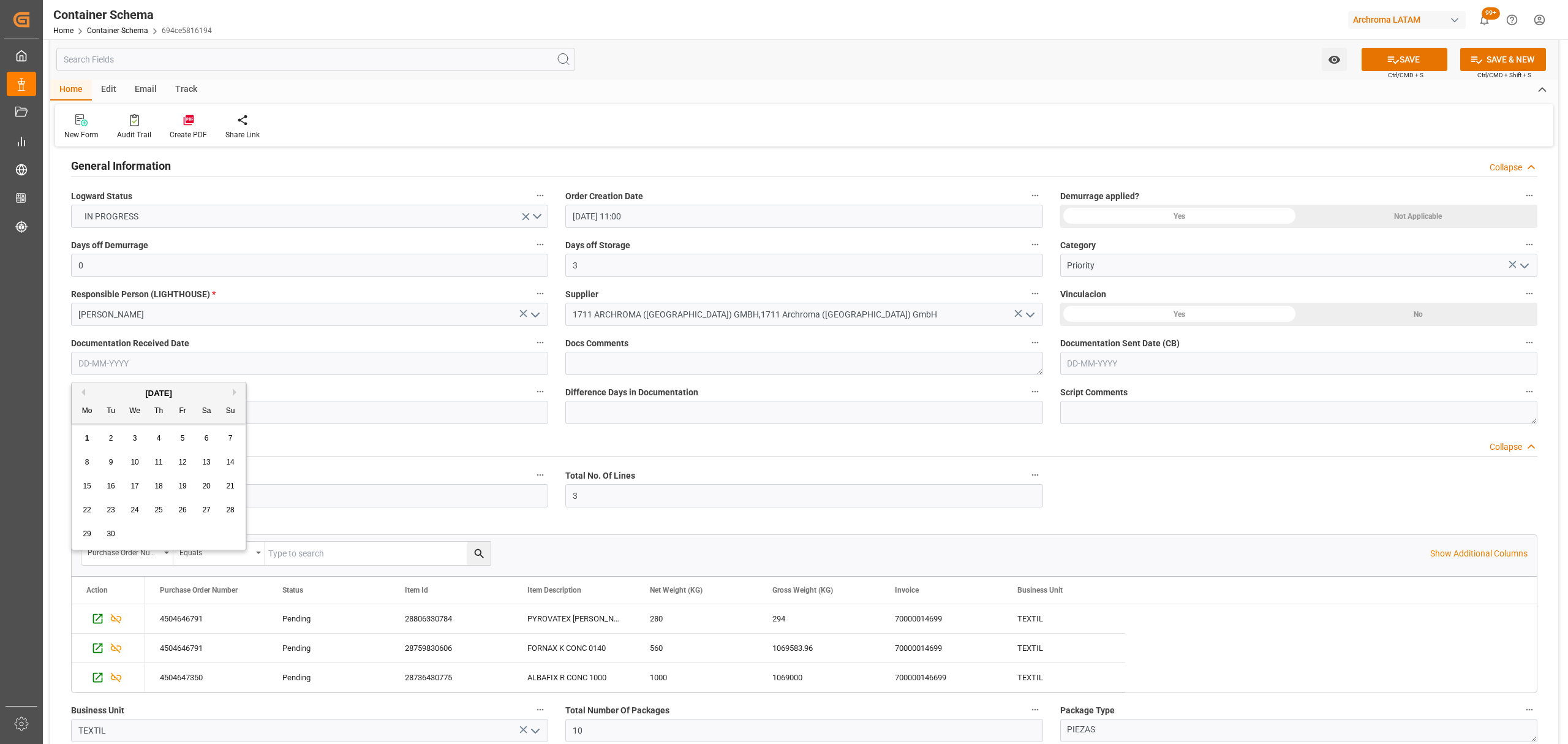
click at [179, 360] on input "text" at bounding box center [310, 364] width 477 height 24
click at [84, 393] on button "Previous Month" at bounding box center [82, 392] width 7 height 7
click at [177, 535] on div "29" at bounding box center [182, 534] width 15 height 15
type input "[DATE]"
click at [1127, 355] on input "text" at bounding box center [1299, 364] width 477 height 24
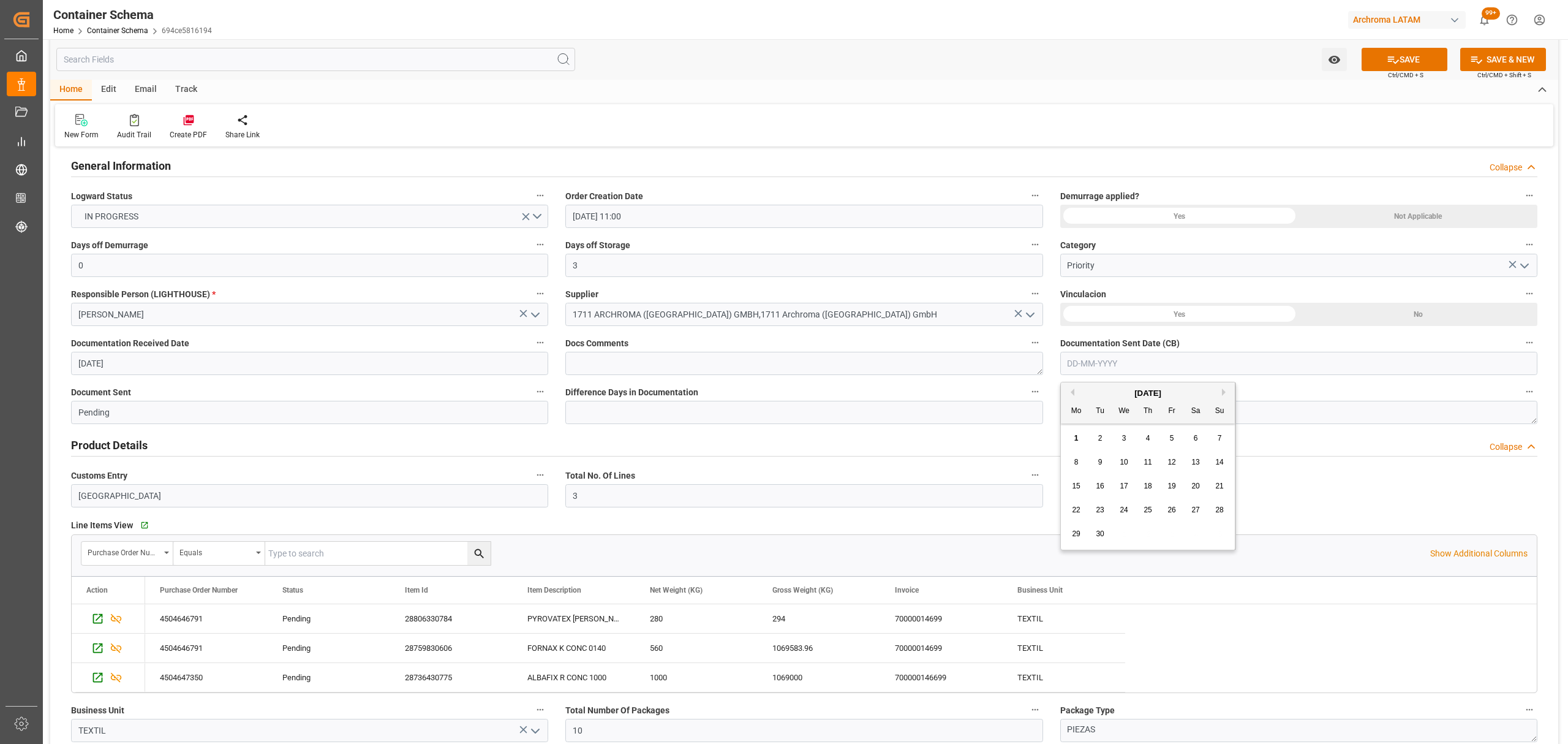
click at [1071, 395] on button "Previous Month" at bounding box center [1071, 392] width 7 height 7
click at [1167, 540] on div "29" at bounding box center [1171, 534] width 15 height 15
type input "[DATE]"
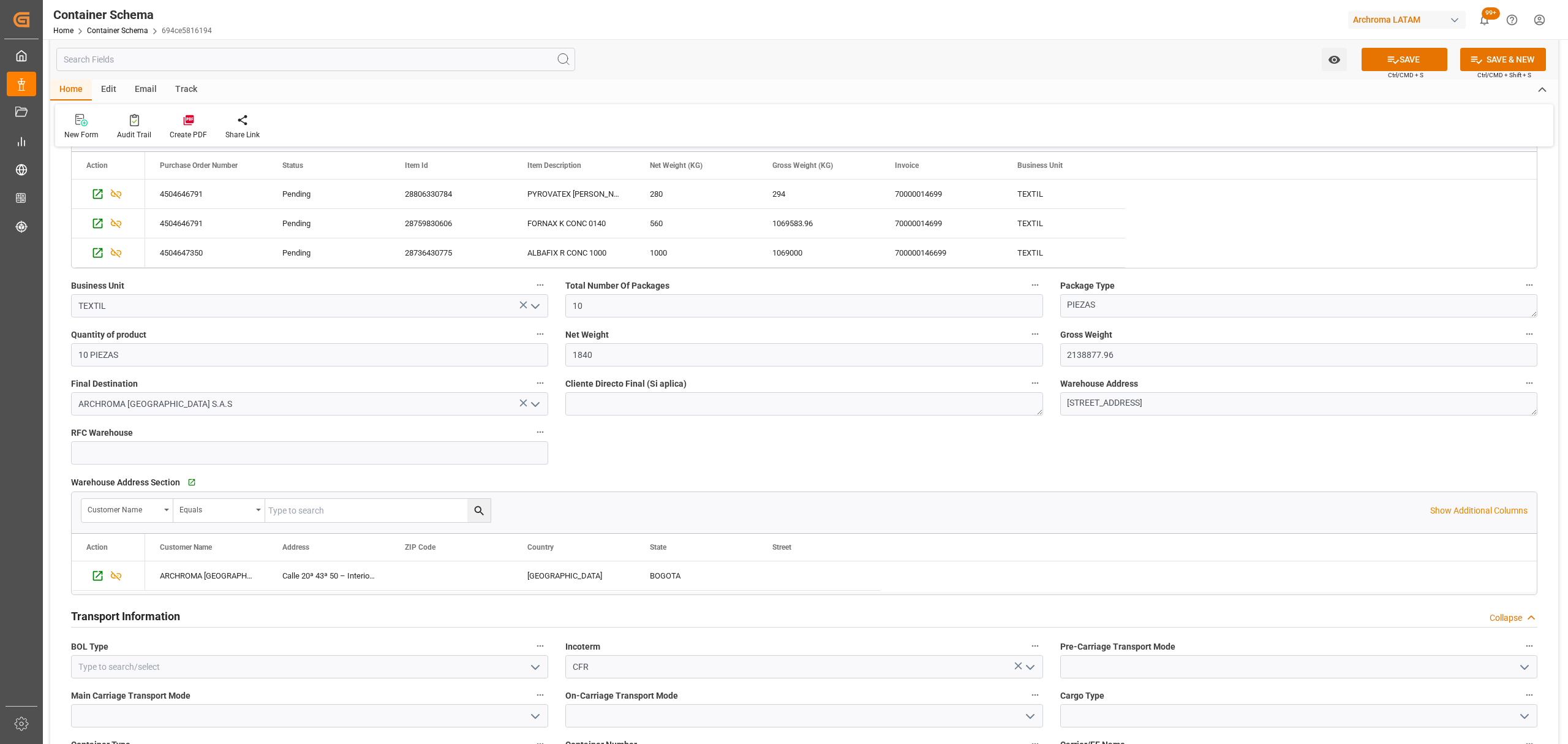
scroll to position [817, 0]
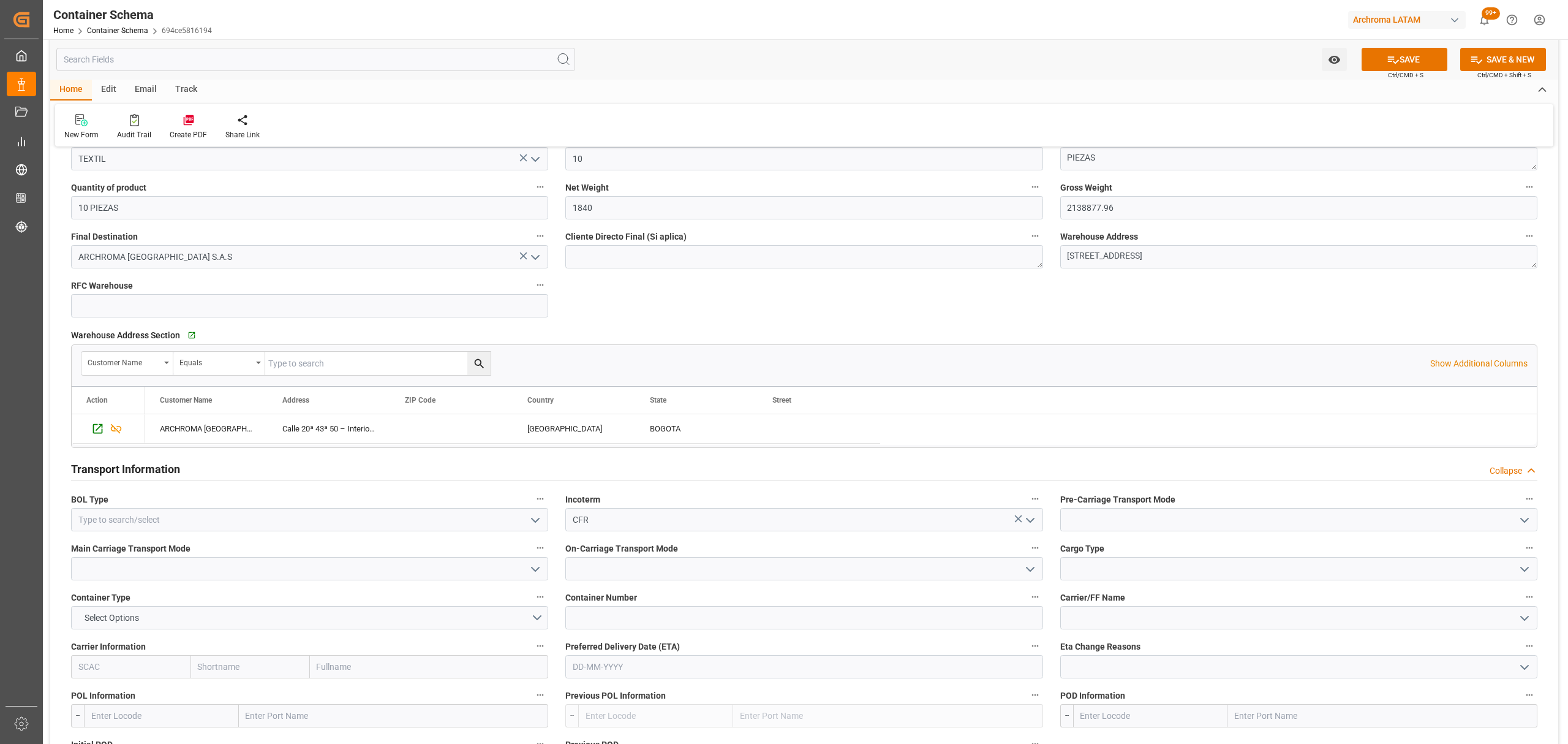
click at [532, 572] on icon "open menu" at bounding box center [536, 569] width 15 height 15
click at [166, 589] on div "Truck" at bounding box center [309, 595] width 476 height 27
type input "Truck"
click at [1036, 569] on div at bounding box center [803, 569] width 477 height 24
click at [1035, 569] on icon "open menu" at bounding box center [1030, 569] width 15 height 15
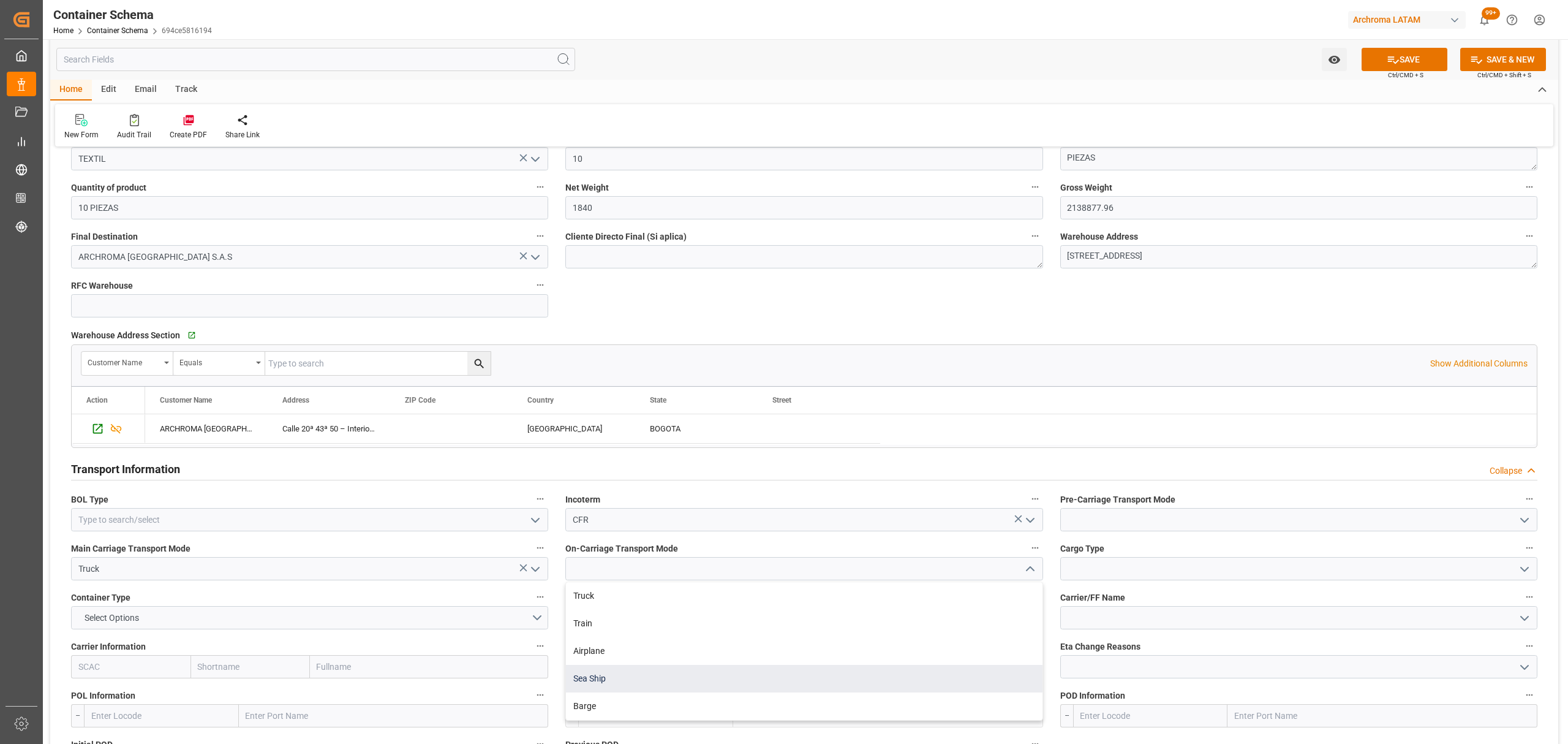
click at [663, 684] on div "Sea Ship" at bounding box center [803, 678] width 476 height 27
type input "Sea Ship"
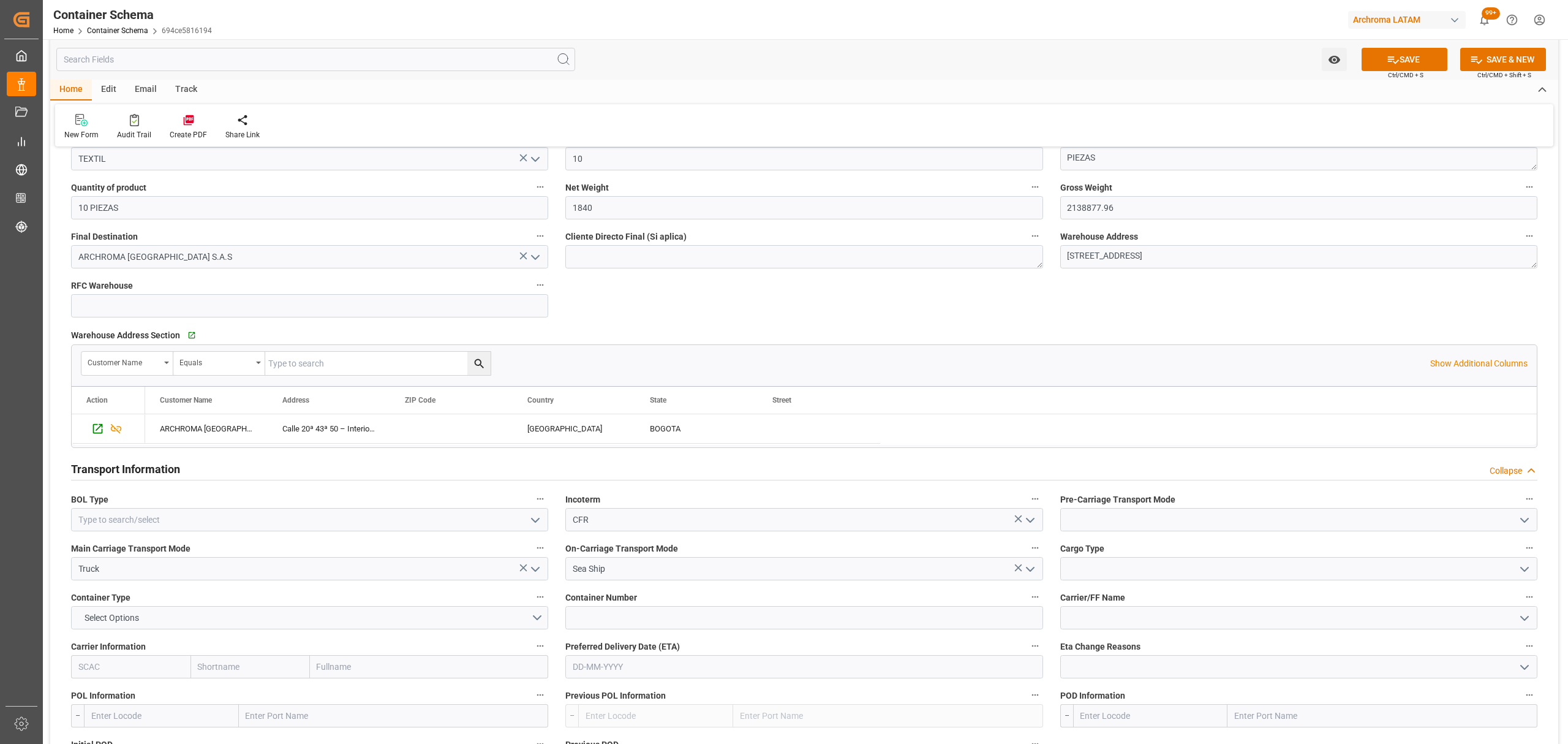
click at [1522, 571] on icon "open menu" at bounding box center [1525, 569] width 15 height 15
click at [1110, 594] on div "LCL" at bounding box center [1299, 595] width 476 height 27
type input "LCL"
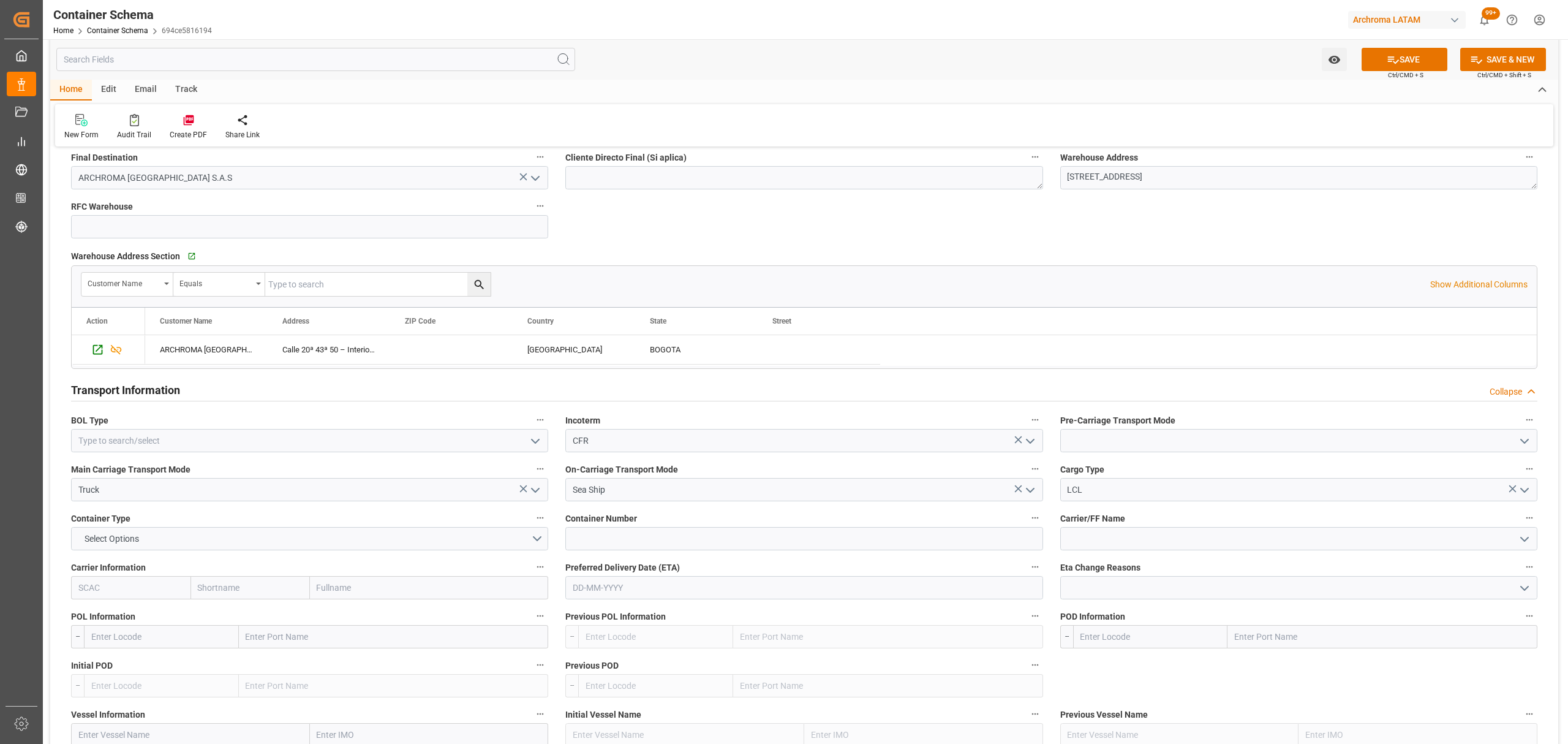
scroll to position [980, 0]
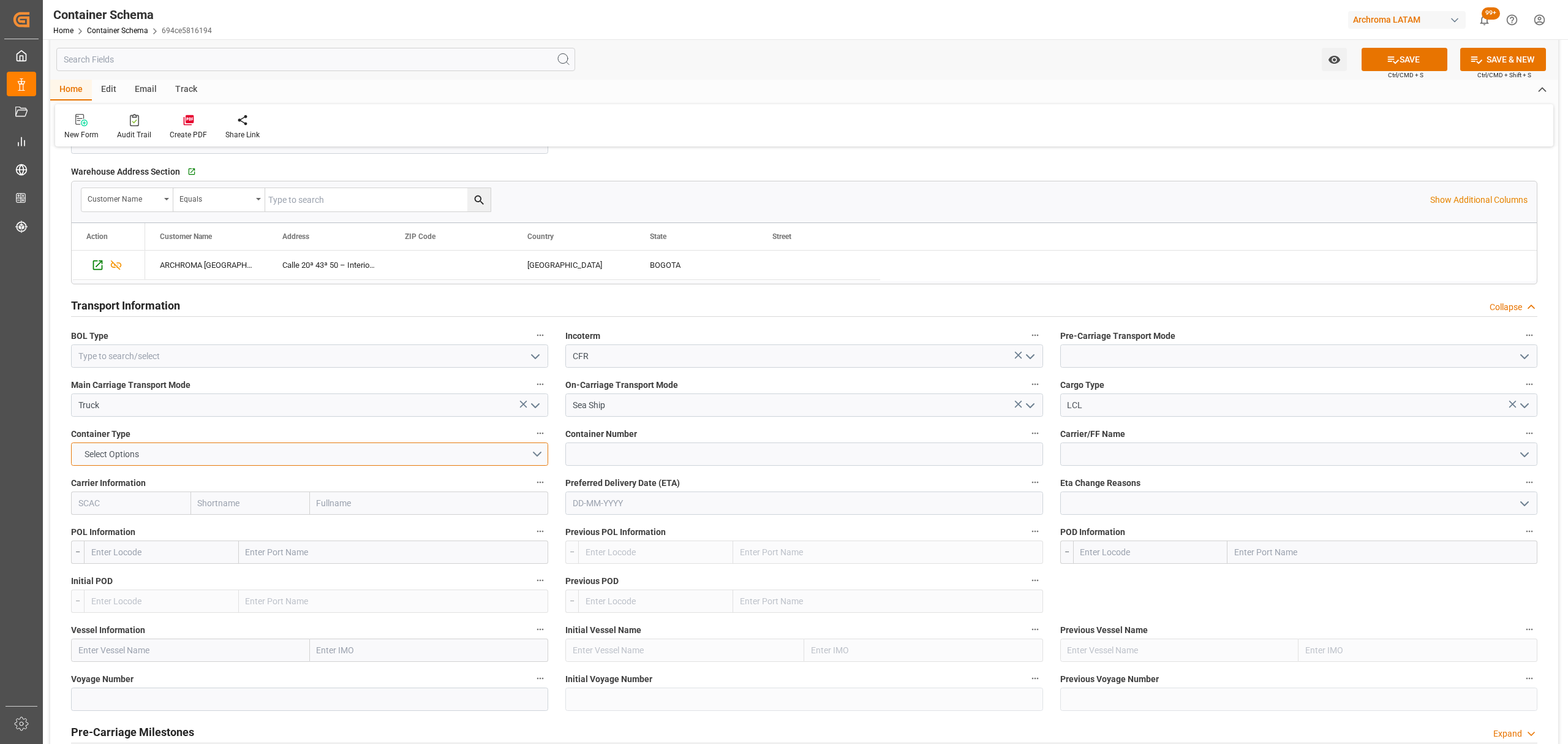
click at [530, 451] on button "Select Options" at bounding box center [310, 454] width 477 height 24
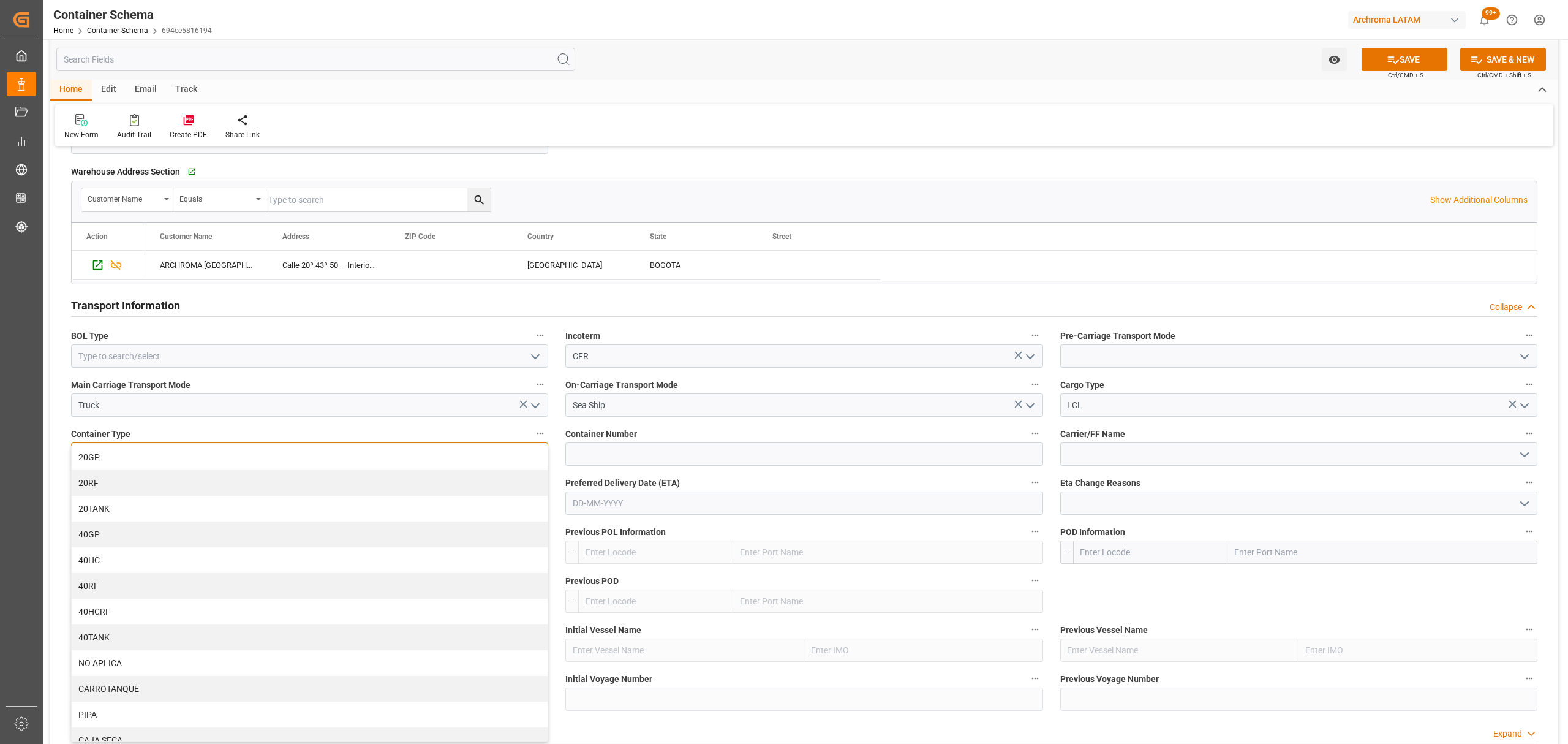
click at [172, 454] on div "20GP" at bounding box center [309, 456] width 476 height 26
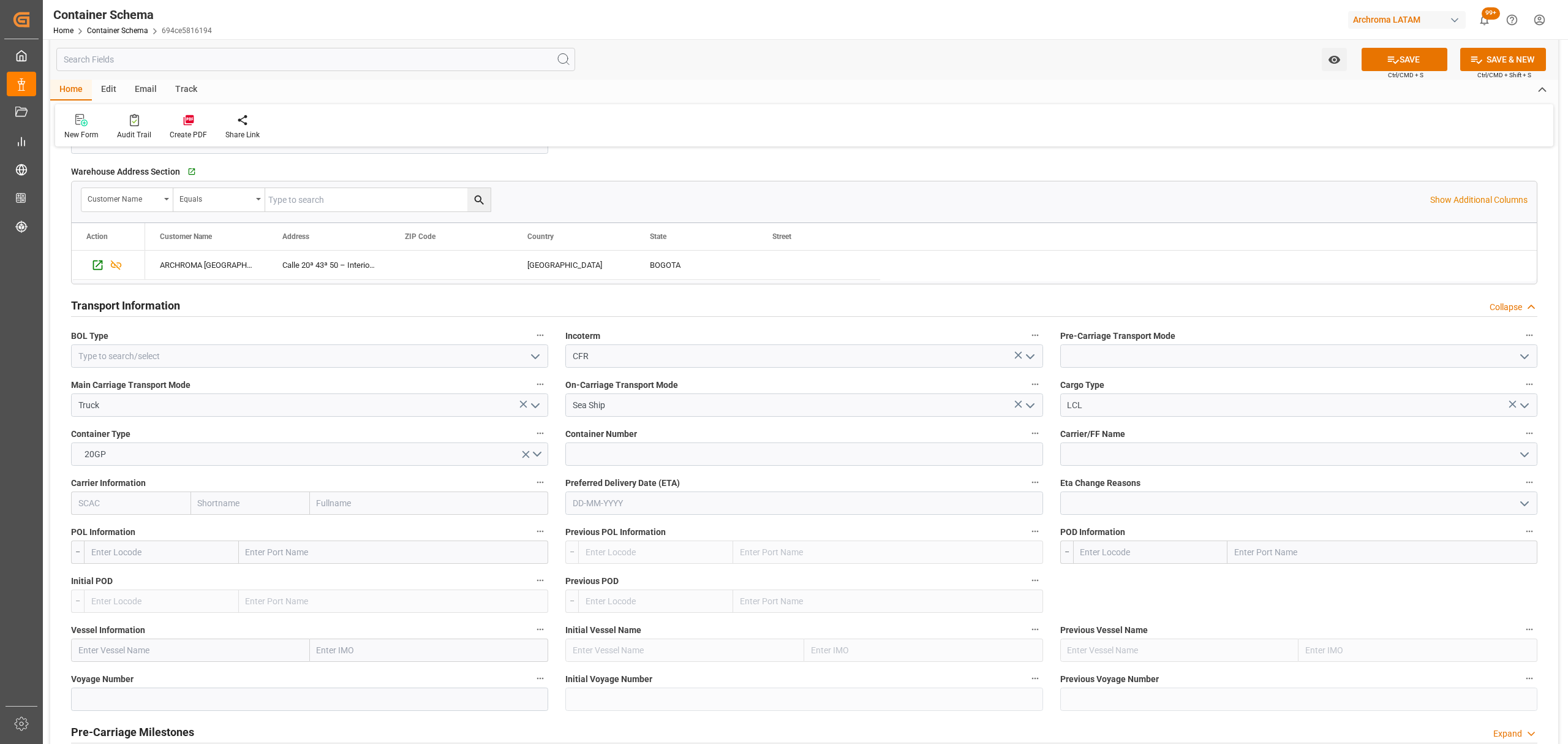
click at [699, 514] on input "text" at bounding box center [803, 503] width 477 height 24
click at [158, 556] on input "text" at bounding box center [161, 552] width 155 height 24
drag, startPoint x: 1402, startPoint y: 70, endPoint x: 1394, endPoint y: 66, distance: 8.9
click at [1402, 69] on div "SAVE Ctrl/CMD + S" at bounding box center [1404, 60] width 111 height 24
drag, startPoint x: 1383, startPoint y: 60, endPoint x: 1356, endPoint y: 60, distance: 27.0
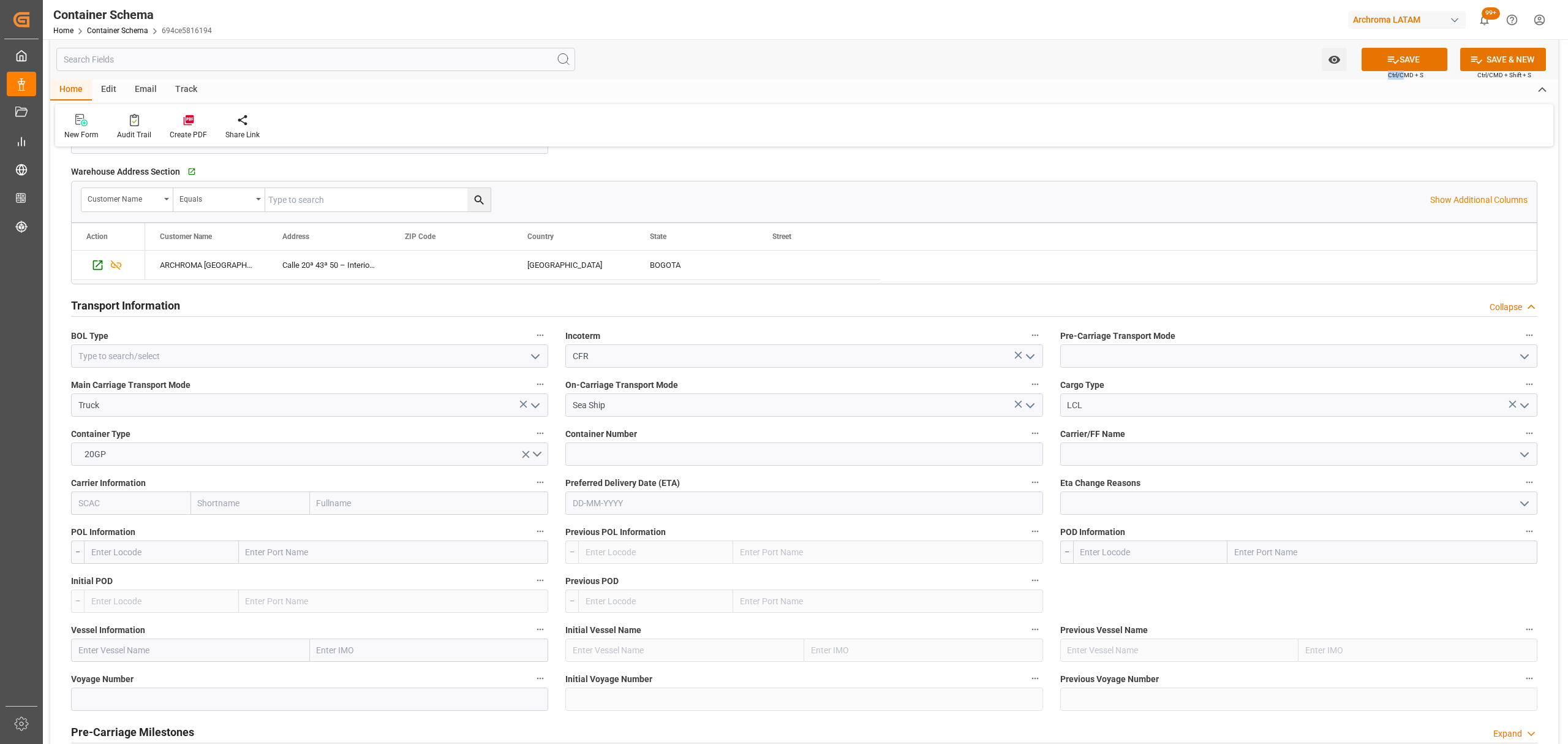
click at [1383, 59] on button "SAVE" at bounding box center [1404, 60] width 86 height 24
click at [1329, 52] on button "Watch Option" at bounding box center [1334, 60] width 25 height 24
click at [1289, 77] on div "Start Watching" at bounding box center [1274, 87] width 147 height 28
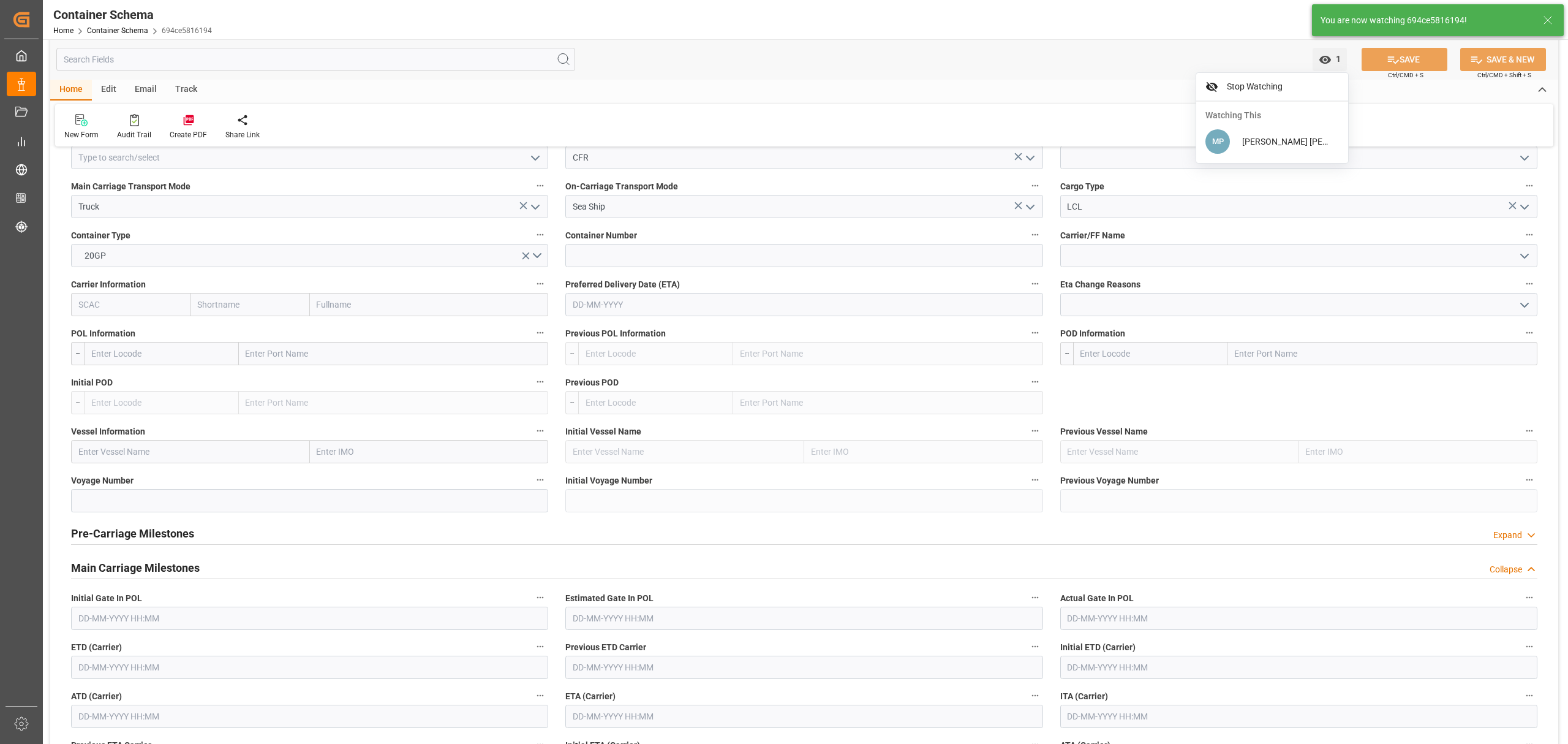
scroll to position [1225, 0]
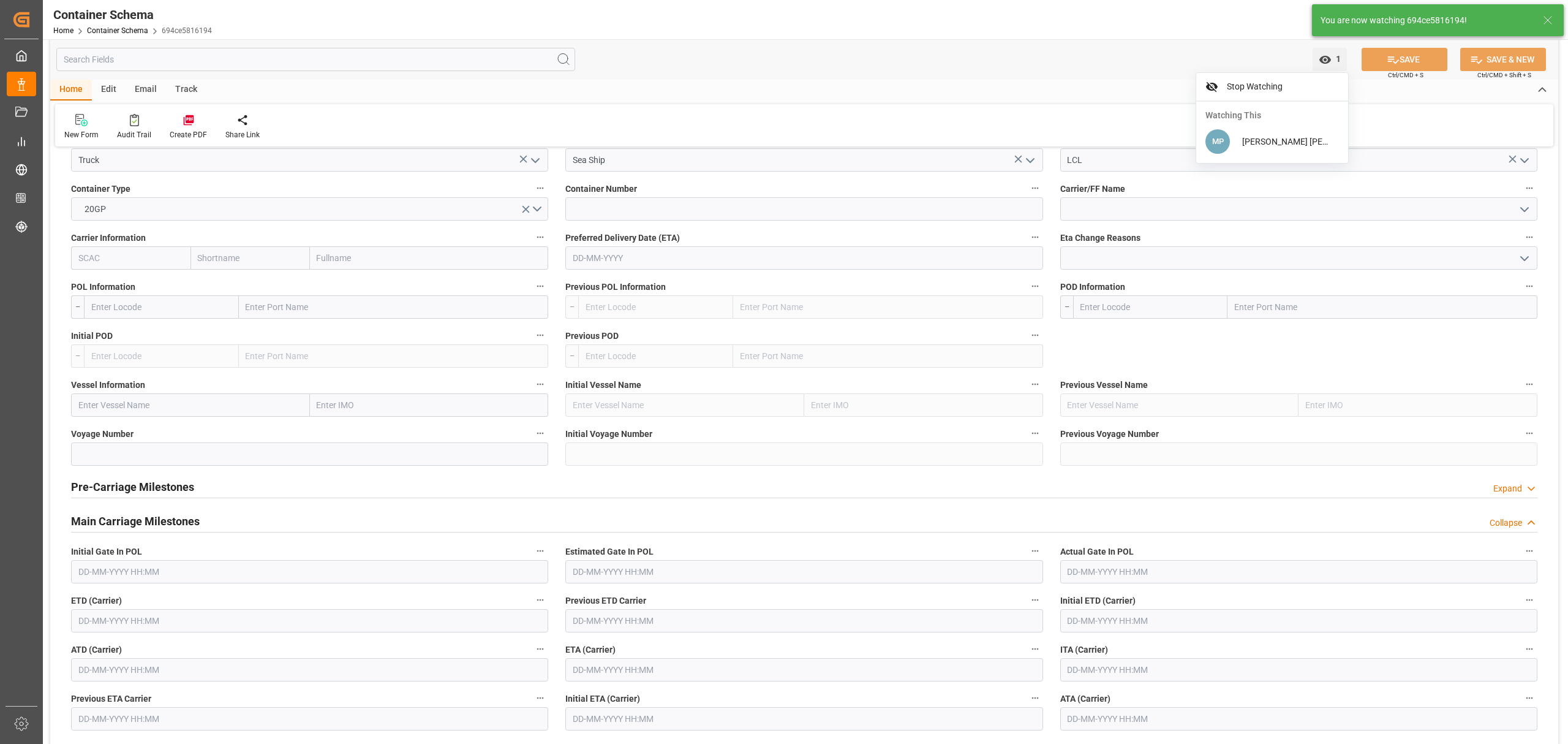
click at [269, 486] on div "Pre-Carriage Milestones Expand" at bounding box center [804, 486] width 1466 height 24
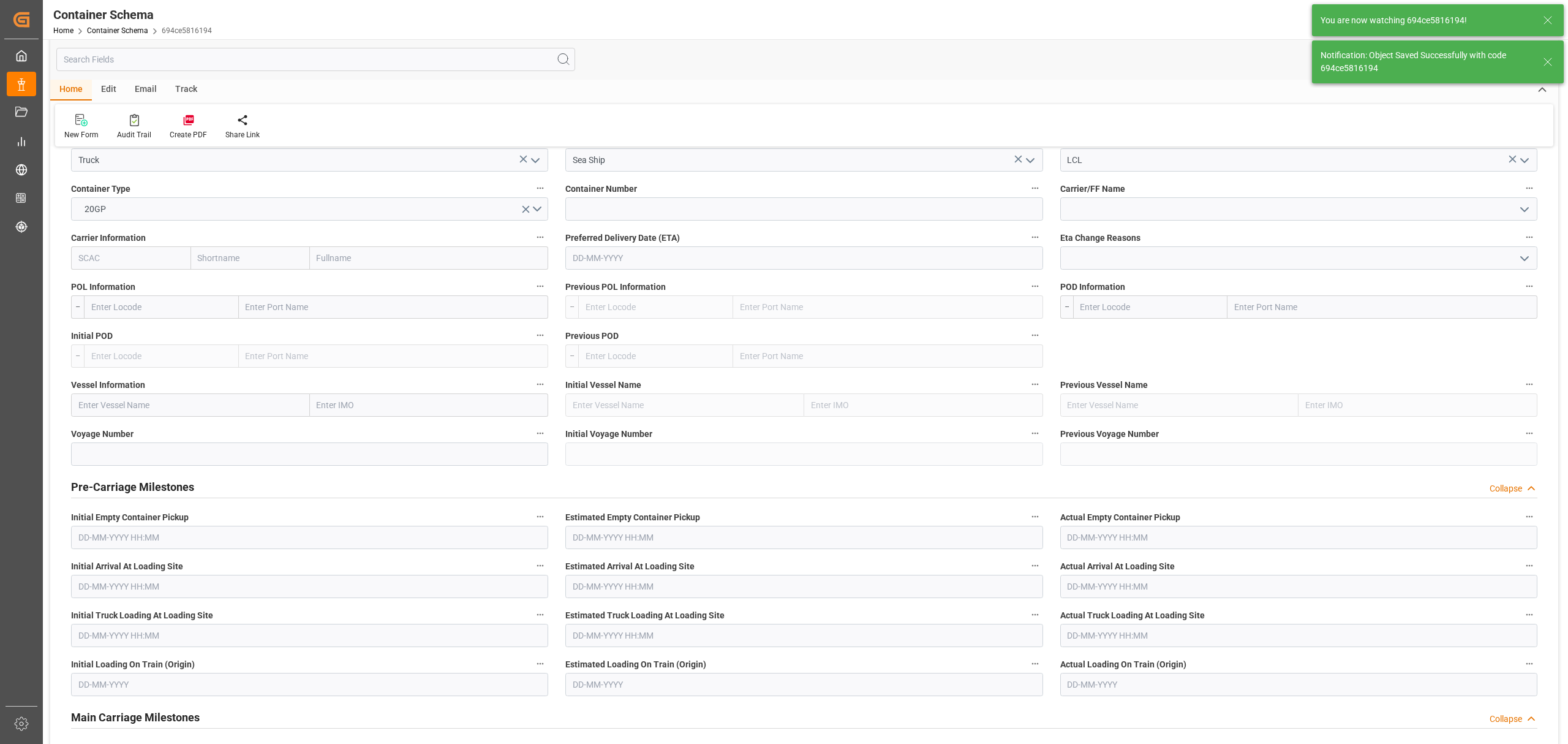
type input "210200809525"
type input "Document Sent"
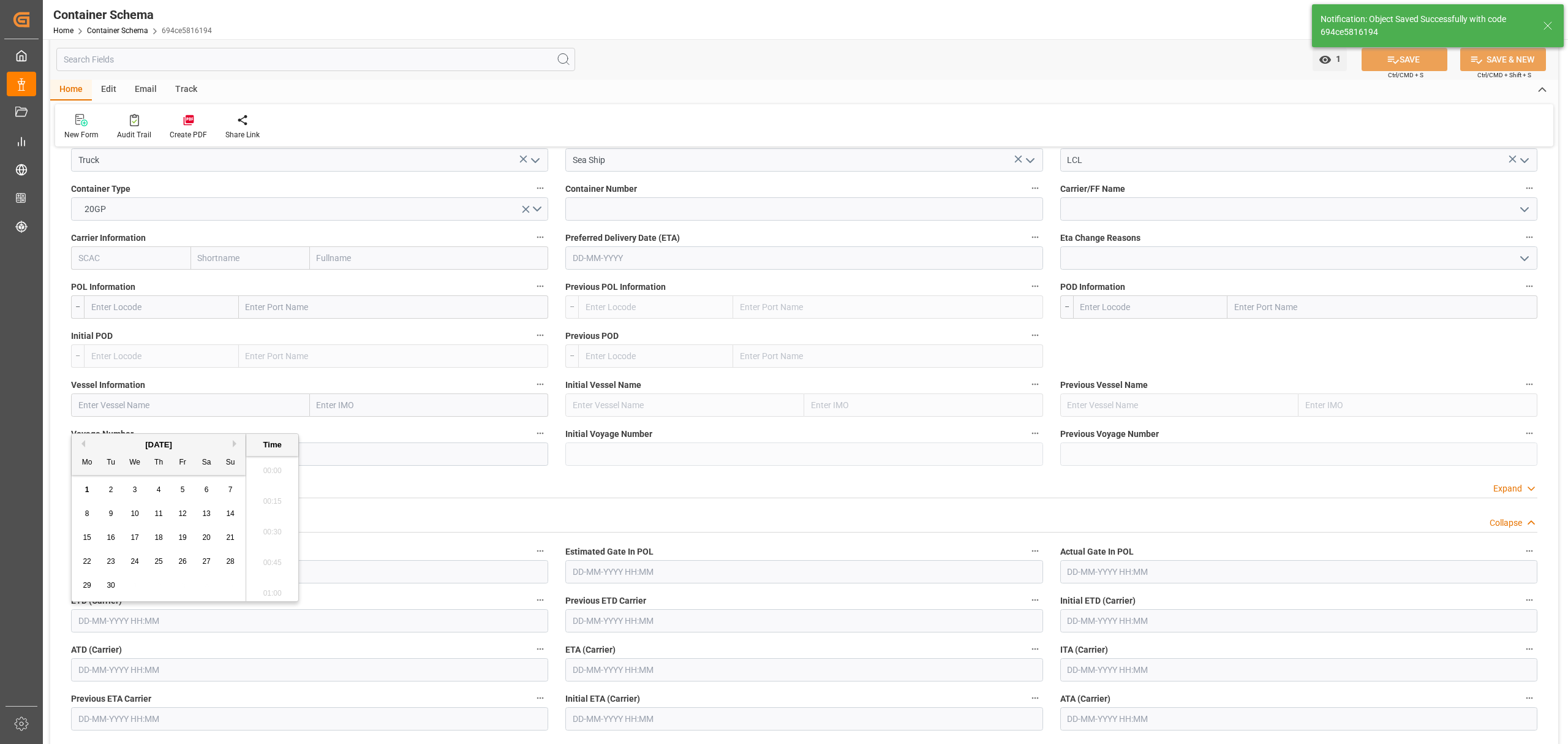
click at [146, 620] on input "text" at bounding box center [310, 620] width 477 height 24
drag, startPoint x: 160, startPoint y: 489, endPoint x: 168, endPoint y: 490, distance: 8.1
click at [160, 489] on span "4" at bounding box center [159, 489] width 4 height 9
type input "[DATE] 00:00"
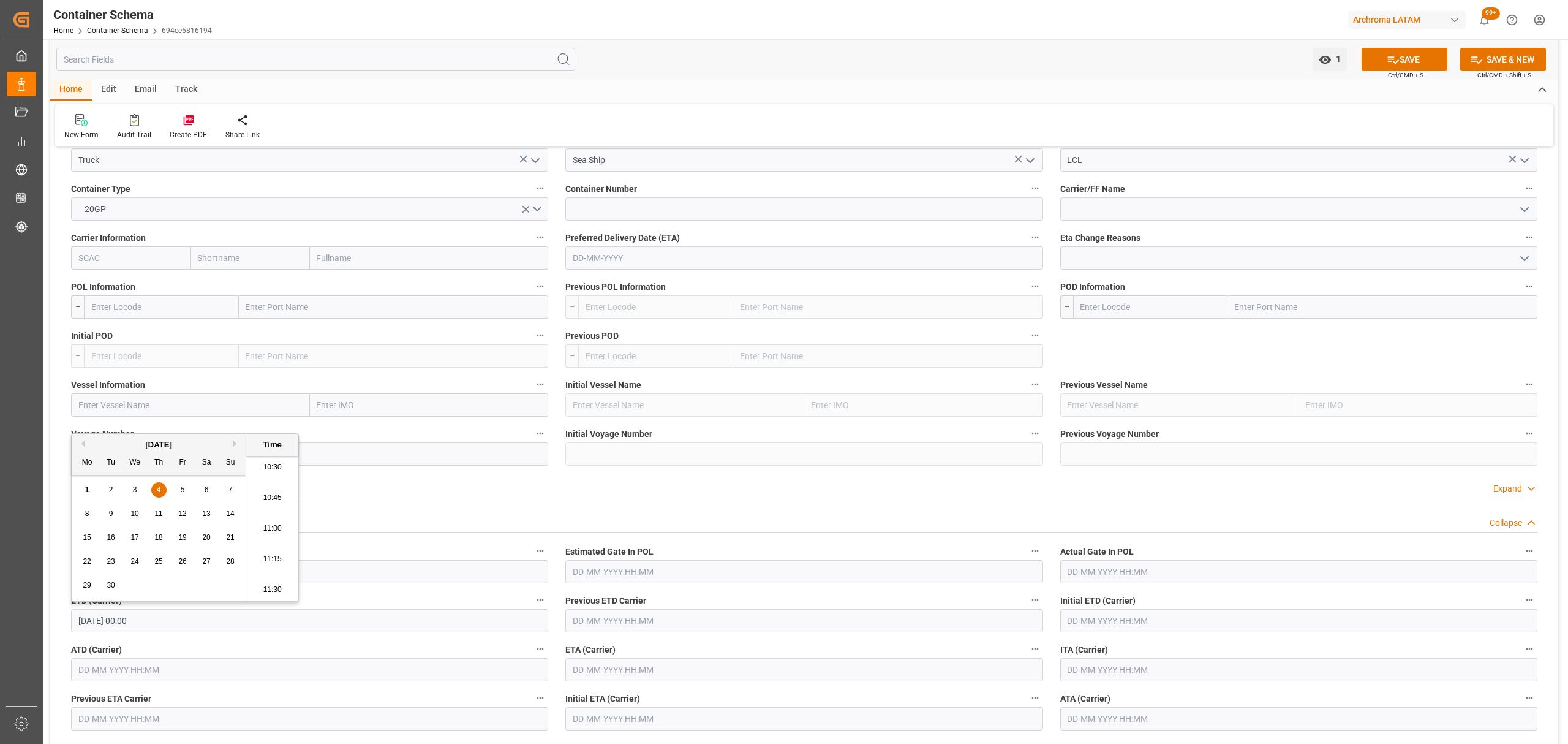
click at [703, 678] on input "text" at bounding box center [803, 670] width 477 height 24
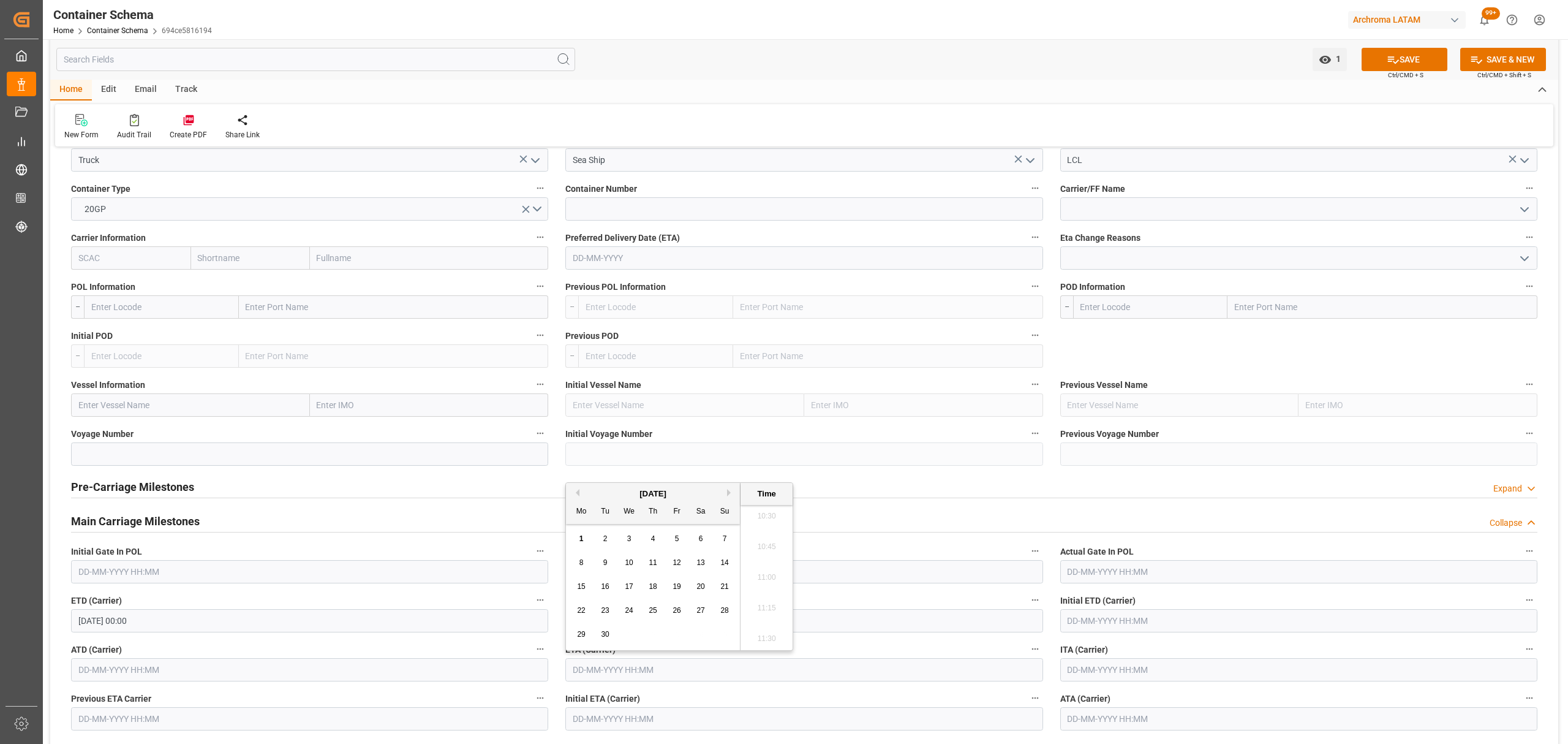
click at [605, 612] on span "23" at bounding box center [605, 610] width 8 height 9
type input "[DATE] 00:00"
click at [1383, 60] on button "SAVE" at bounding box center [1404, 60] width 86 height 24
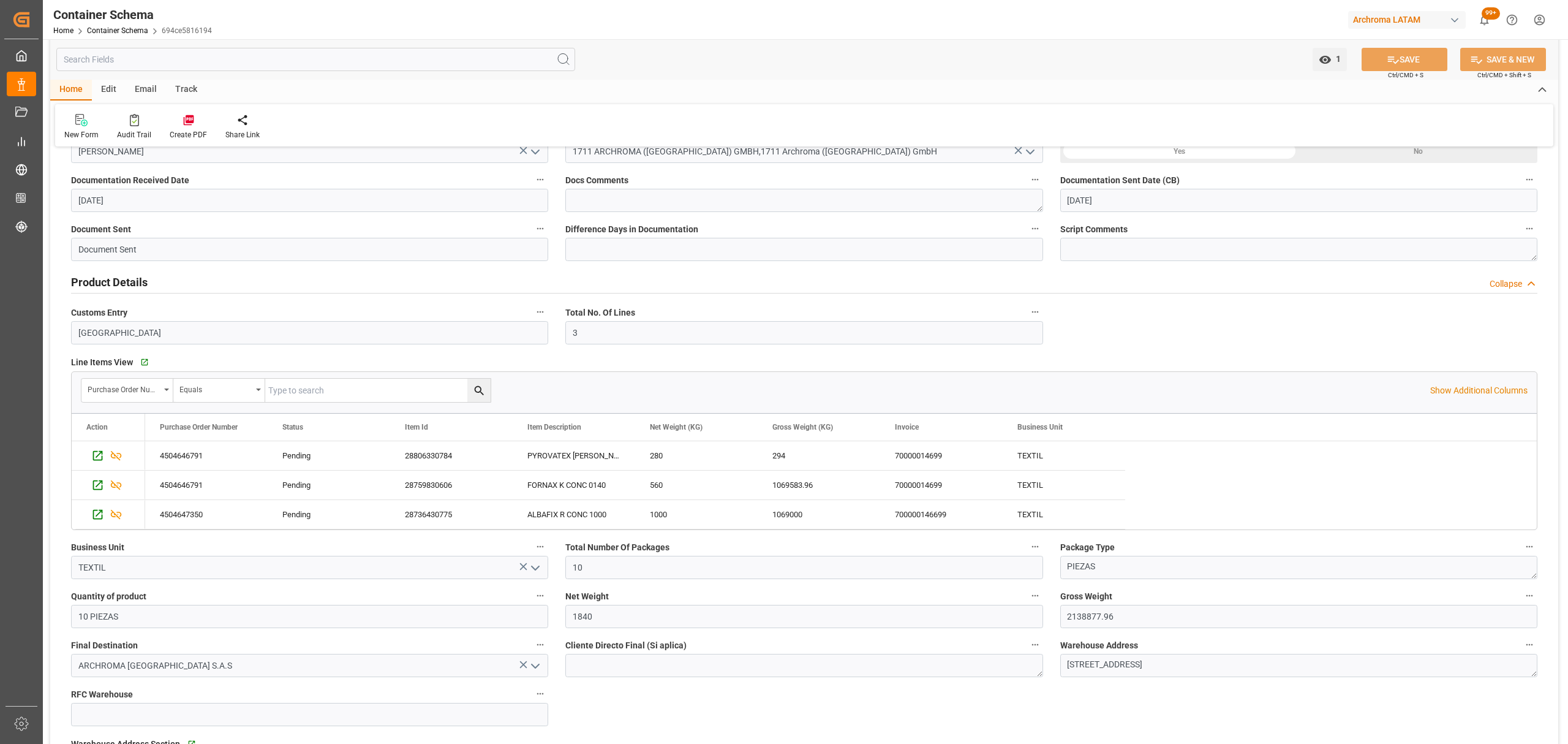
scroll to position [0, 0]
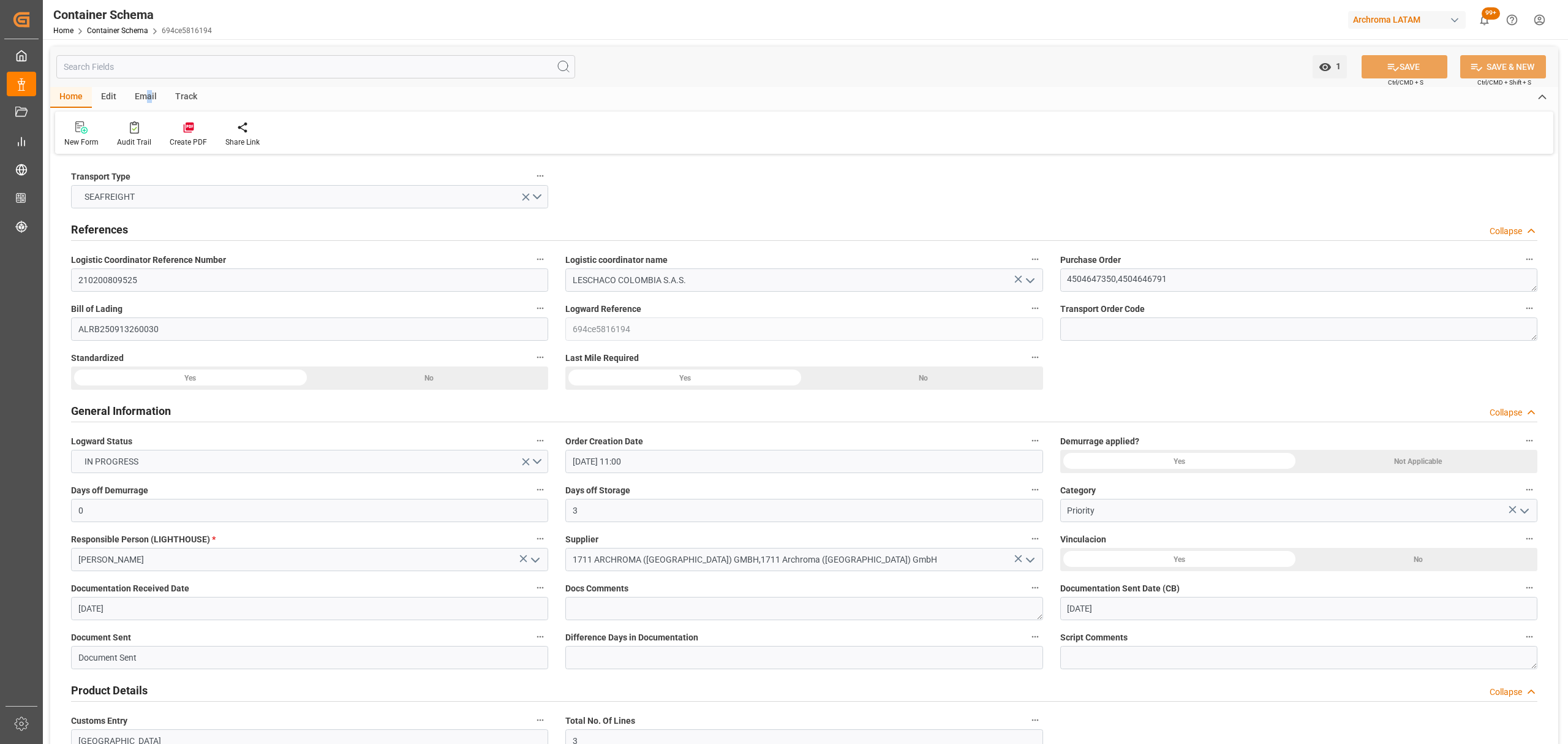
click at [150, 96] on div "Email" at bounding box center [146, 97] width 40 height 21
click at [83, 131] on icon at bounding box center [83, 130] width 16 height 9
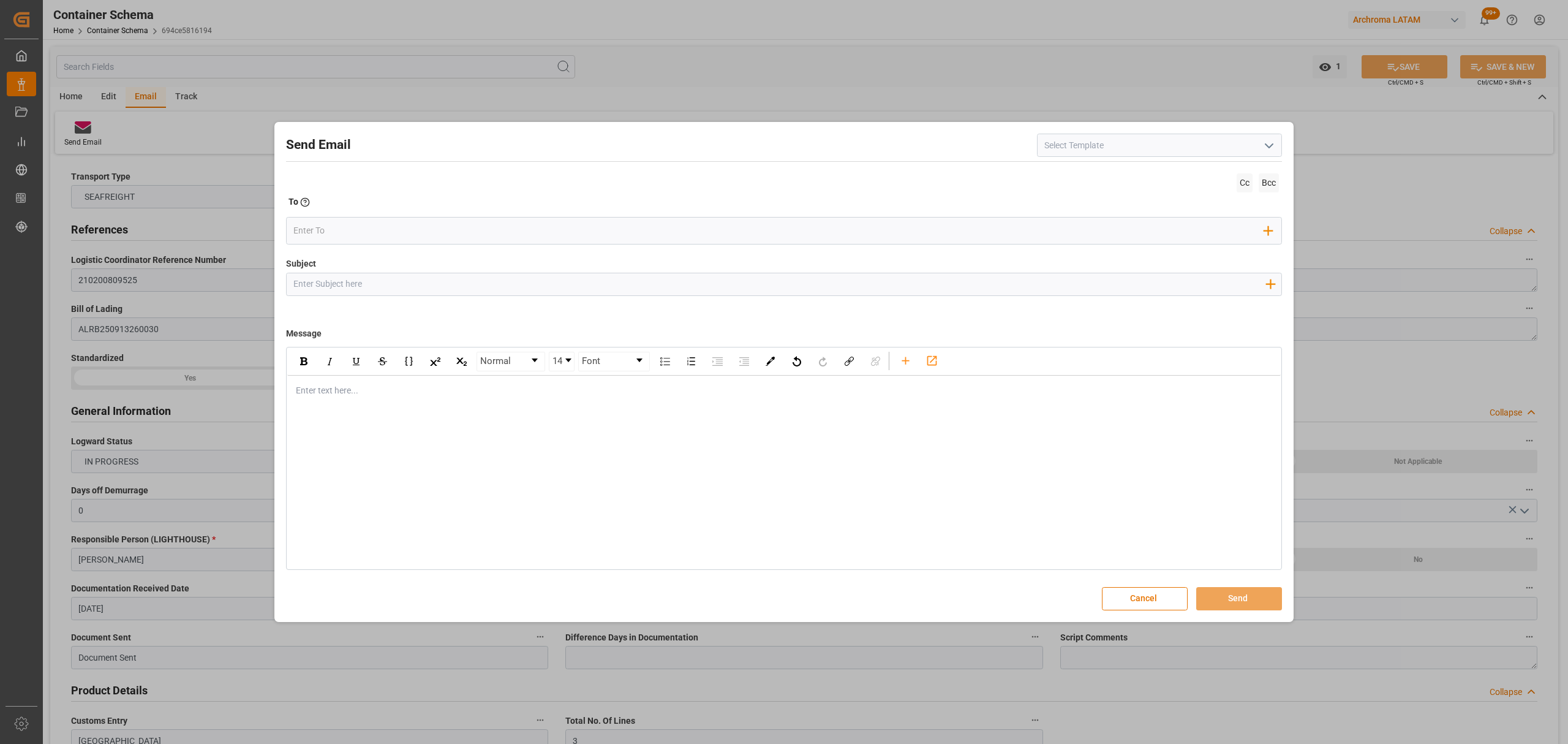
click at [344, 286] on input "Subject" at bounding box center [779, 283] width 985 height 21
type input "[DATE] 00:00"
paste input "PO 4504646791 10,20,30,4504647350//TE//DOCUMENTOS// ARCHROMA SWITZERLAND GMBH /…"
drag, startPoint x: 521, startPoint y: 287, endPoint x: 463, endPoint y: 283, distance: 58.1
click at [463, 283] on input "PO 4504646791 10,20,30,4504647350//TE//DOCUMENTOS// ARCHROMA SWITZERLAND GMBH /…" at bounding box center [779, 283] width 985 height 21
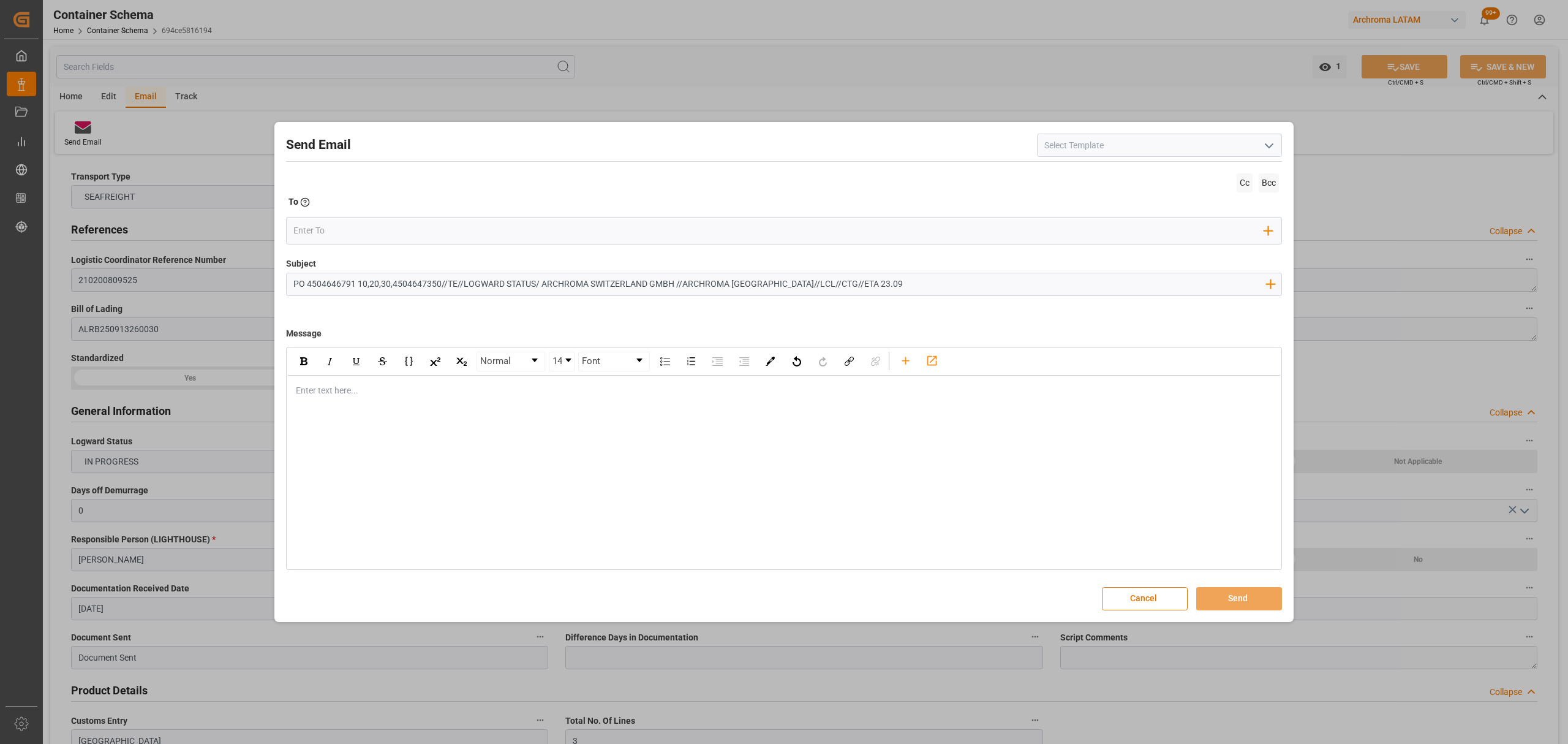
type input "PO 4504646791 10,20,30,4504647350//TE//LOGWARD STATUS/ ARCHROMA SWITZERLAND GMB…"
click at [355, 412] on div "Normal 14 Font Enter text here..." at bounding box center [784, 458] width 996 height 223
click at [319, 398] on div "Enter text here..." at bounding box center [784, 390] width 993 height 30
click at [386, 400] on div "Enter text here..." at bounding box center [784, 390] width 993 height 30
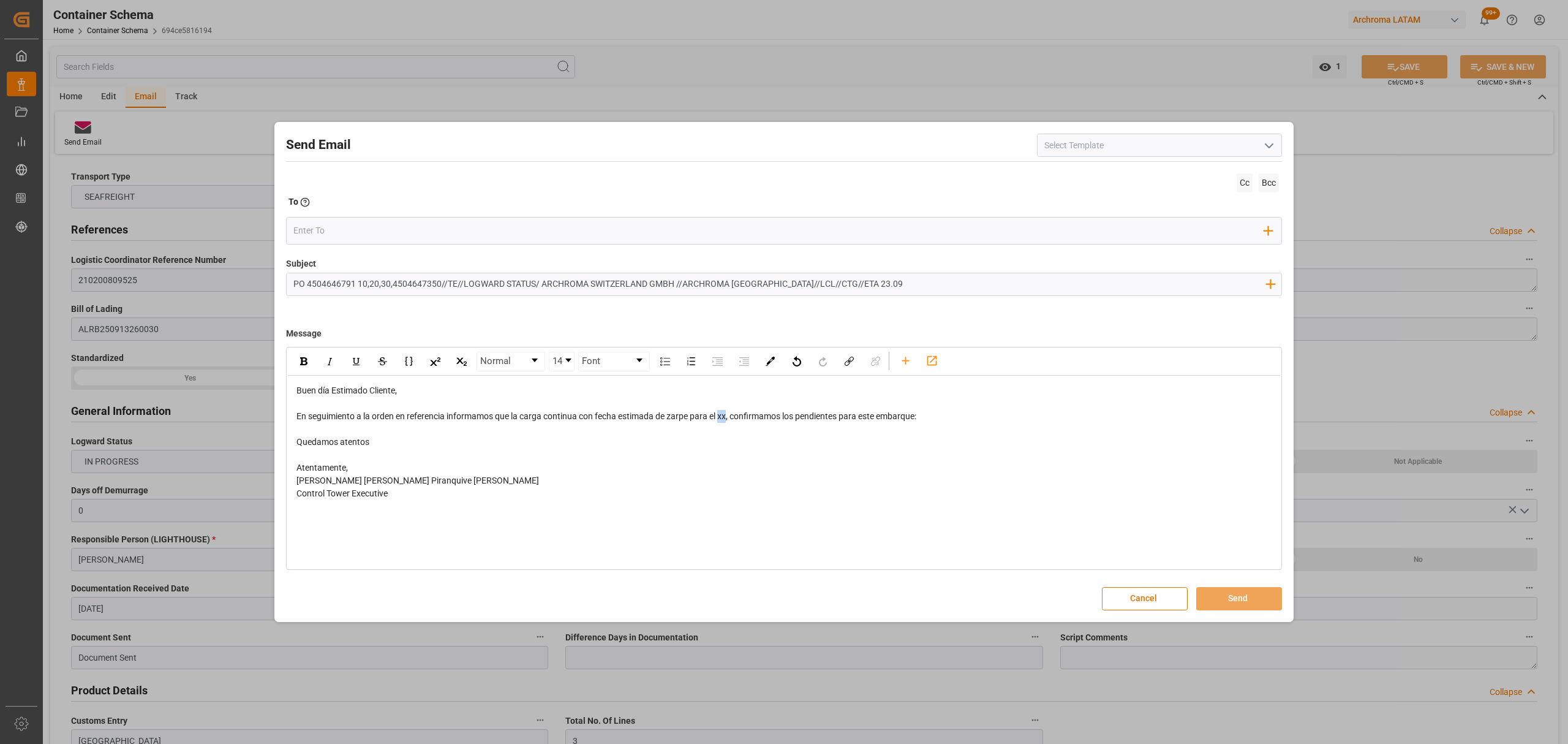
click at [723, 417] on span "En seguimiento a la orden en referencia informamos que la carga continua con fe…" at bounding box center [606, 416] width 620 height 10
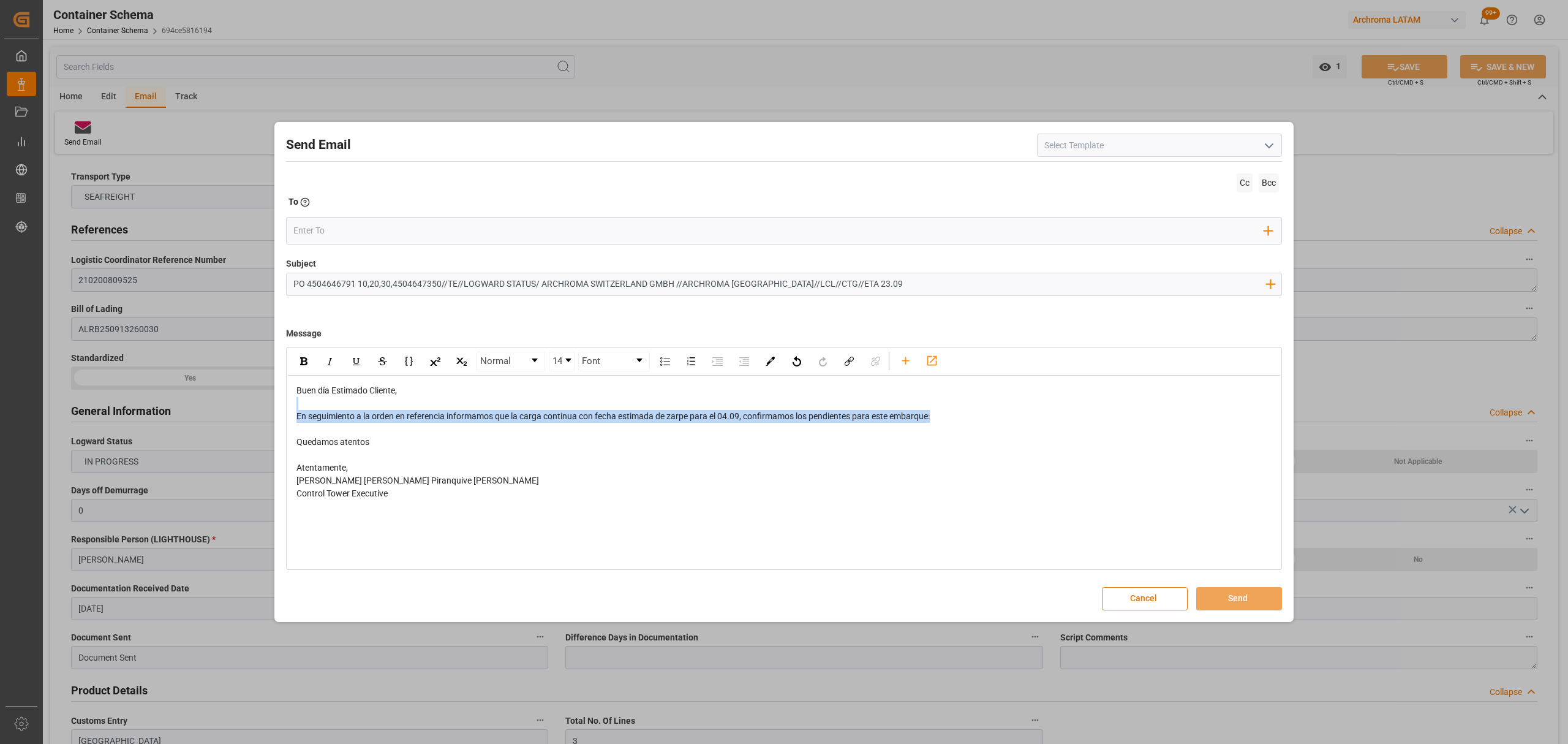
click at [959, 411] on div "Buen día Estimado Cliente, En seguimiento a la orden en referencia informamos q…" at bounding box center [784, 448] width 976 height 129
click at [961, 415] on div "En seguimiento a la orden en referencia informamos que la carga continua con fe…" at bounding box center [784, 416] width 976 height 13
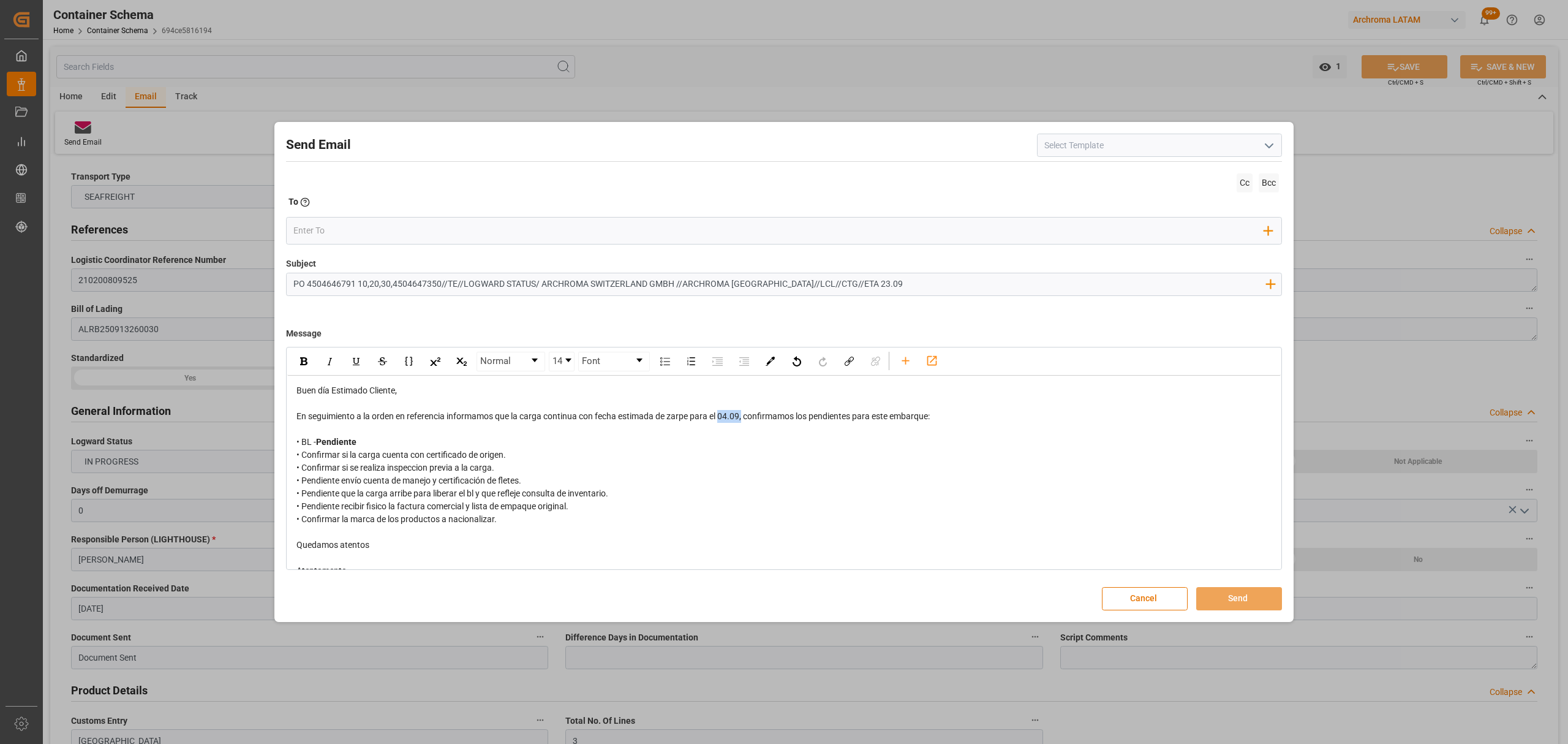
drag, startPoint x: 745, startPoint y: 419, endPoint x: 723, endPoint y: 419, distance: 22.0
click at [723, 419] on span "En seguimiento a la orden en referencia informamos que la carga continua con fe…" at bounding box center [613, 416] width 634 height 10
click at [308, 365] on div "rdw-inline-control" at bounding box center [303, 361] width 21 height 18
click at [506, 484] on span "• Pendiente envío cuenta de manejo y certificación de fletes." at bounding box center [408, 480] width 224 height 10
click at [408, 228] on input "email" at bounding box center [779, 230] width 971 height 18
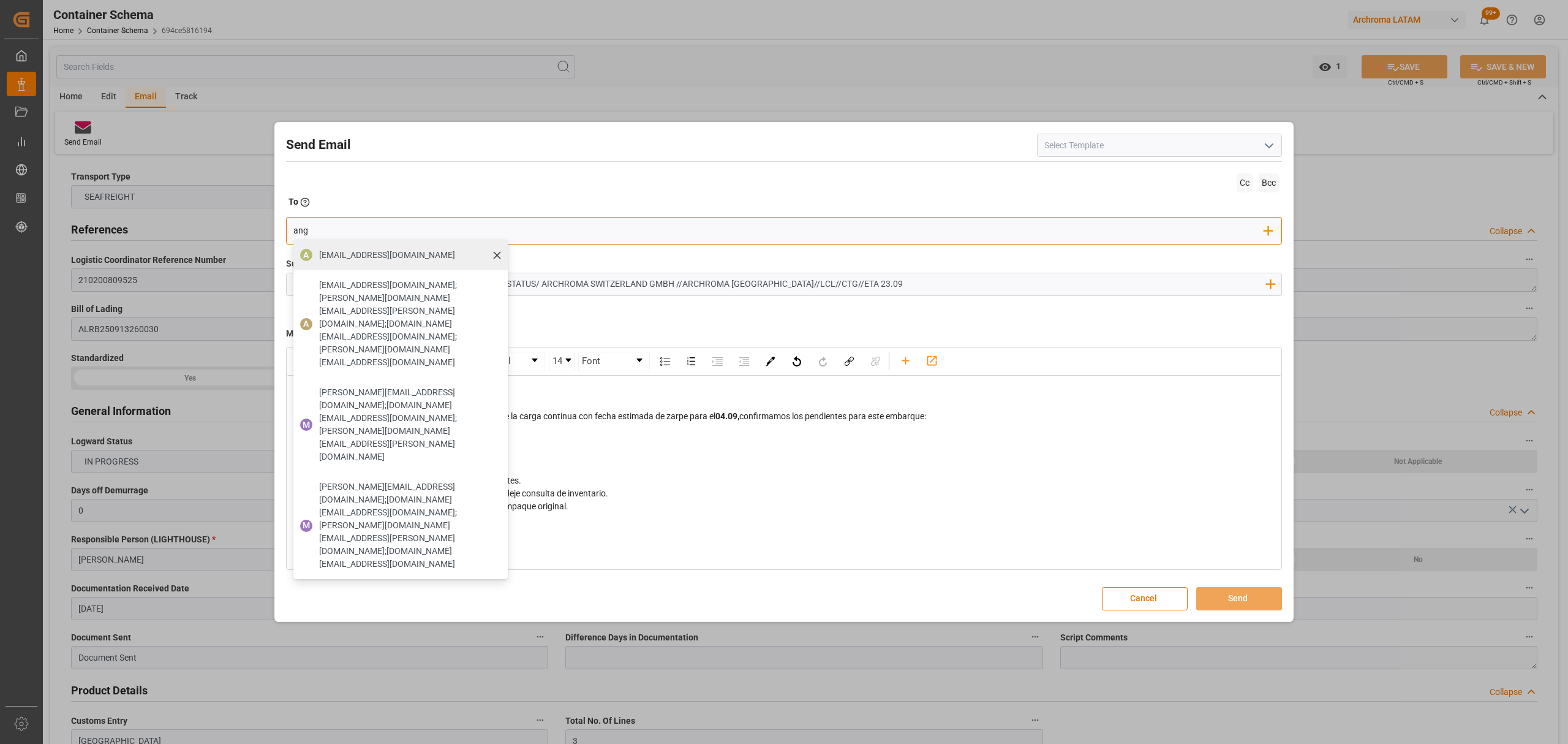
type input "[PERSON_NAME]"
click at [411, 249] on span "[EMAIL_ADDRESS][DOMAIN_NAME]" at bounding box center [387, 255] width 136 height 13
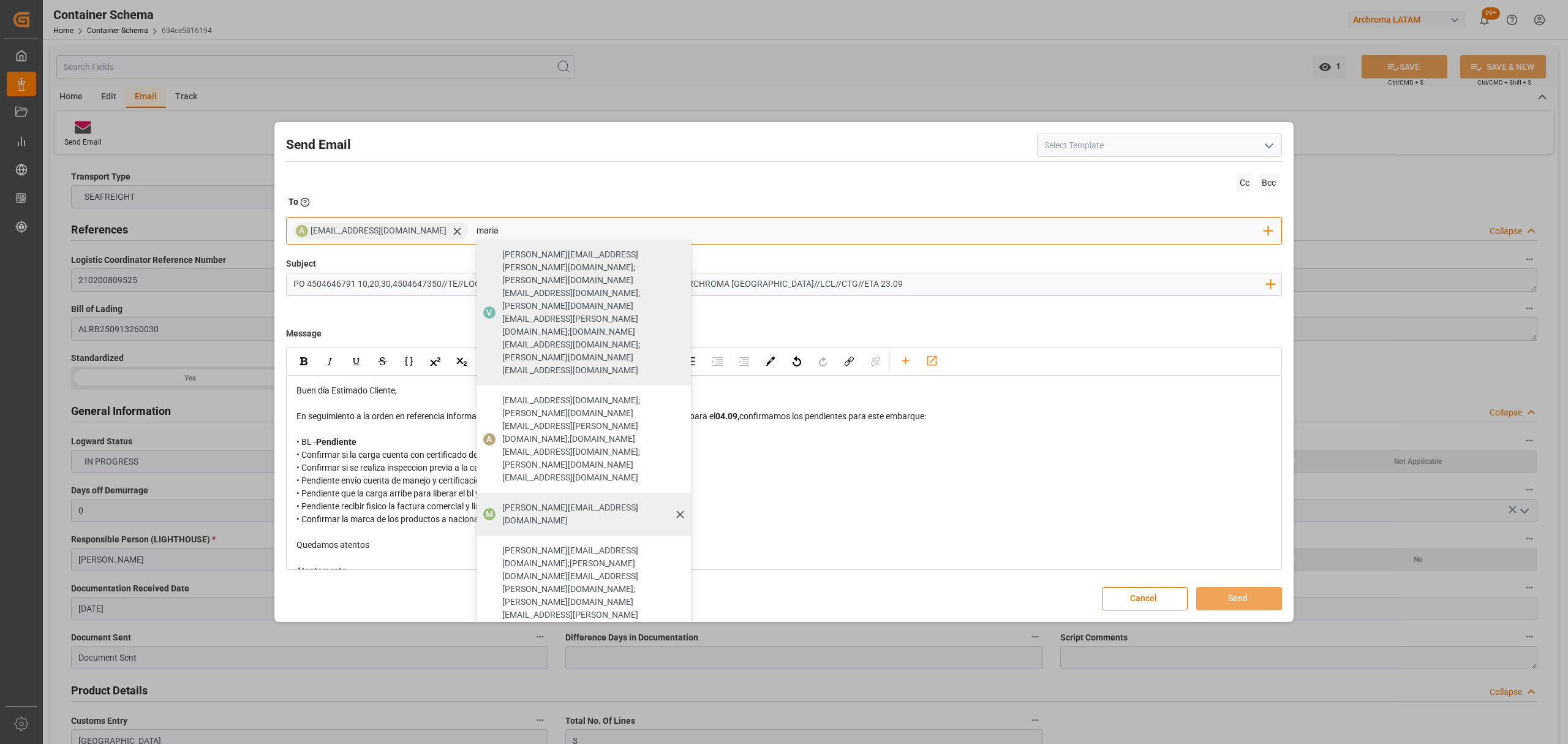
type input "maria"
click at [512, 501] on span "[PERSON_NAME][EMAIL_ADDRESS][DOMAIN_NAME]" at bounding box center [592, 514] width 180 height 26
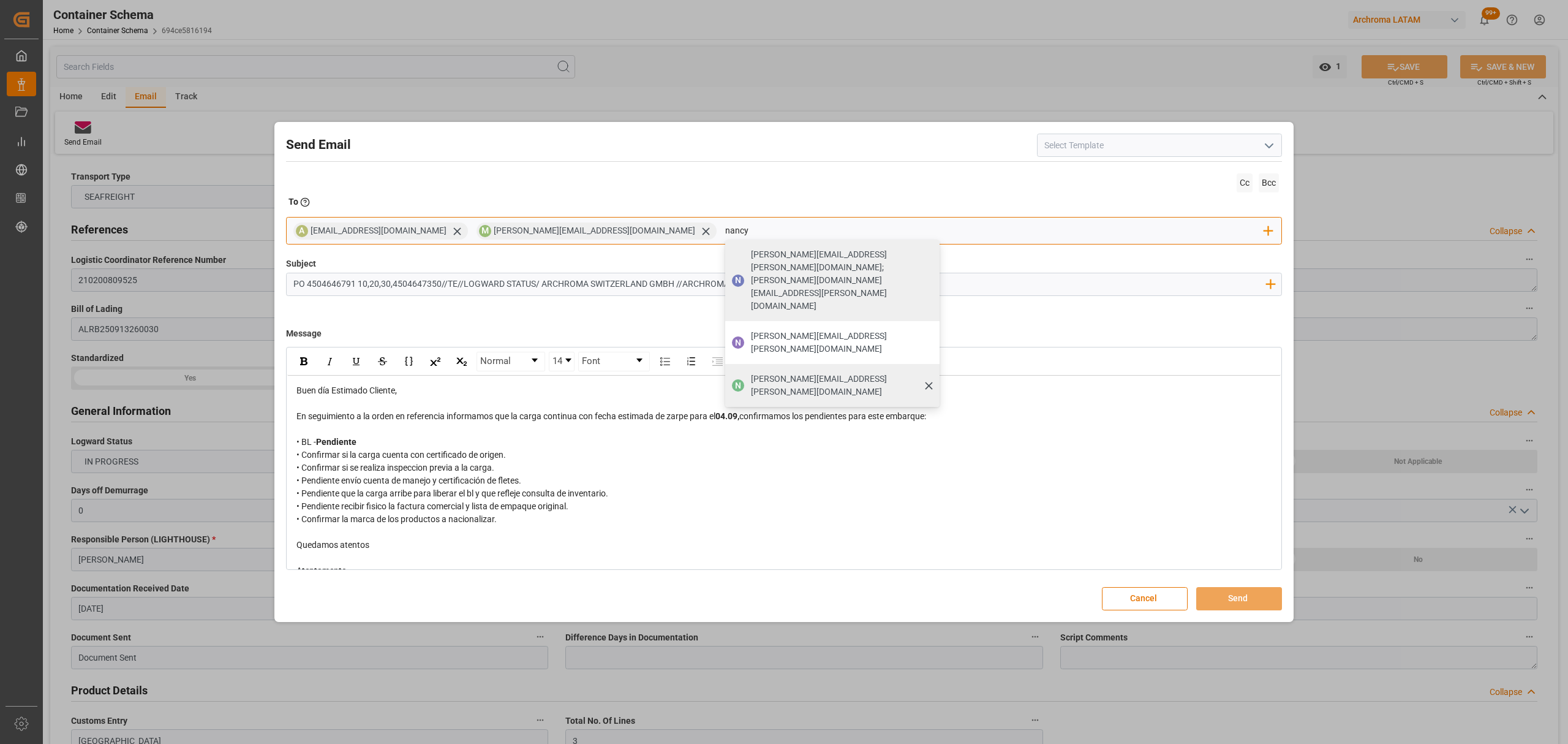
type input "nancy"
click at [751, 372] on span "[PERSON_NAME][EMAIL_ADDRESS][PERSON_NAME][DOMAIN_NAME]" at bounding box center [840, 385] width 180 height 26
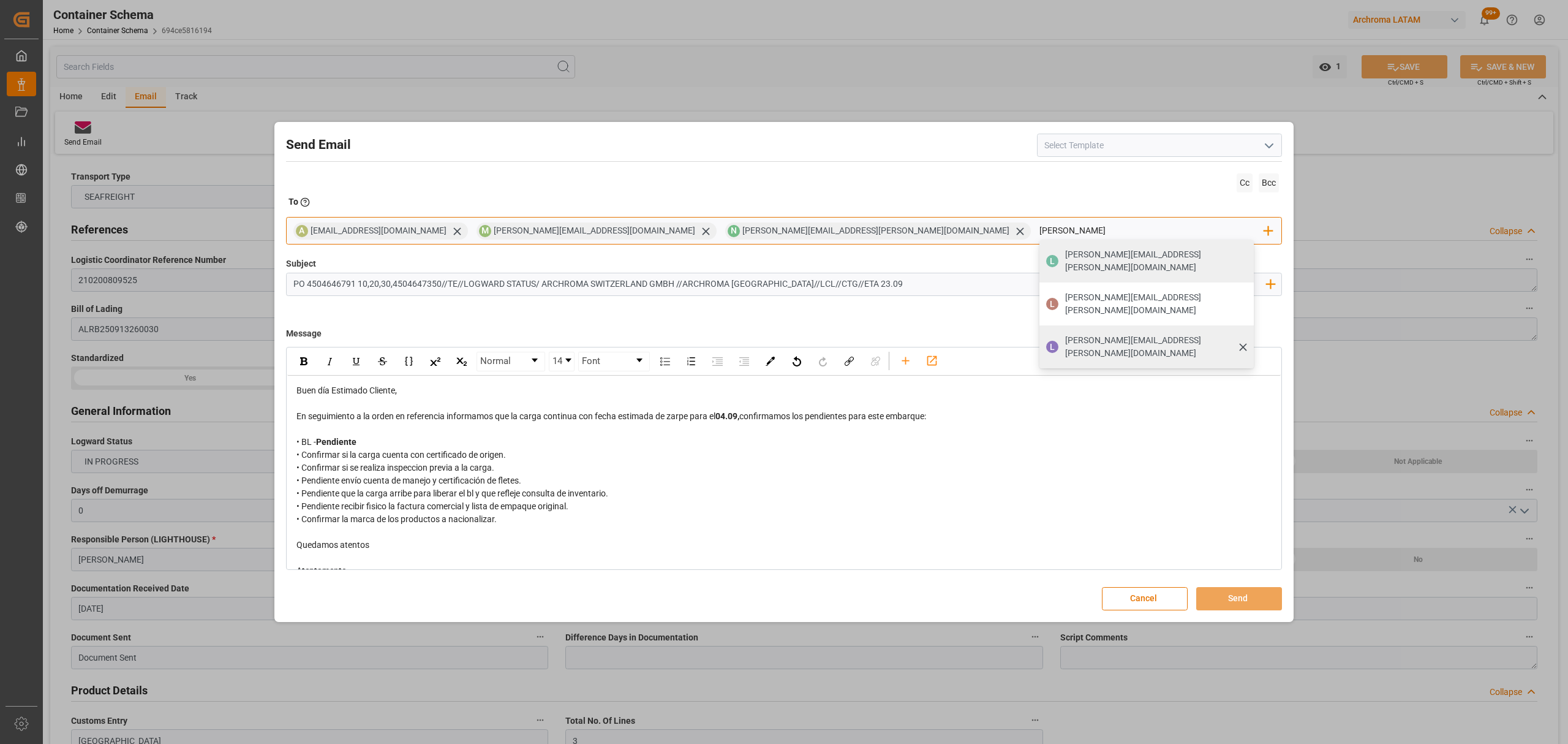
type input "[PERSON_NAME]"
click at [1065, 334] on span "[PERSON_NAME][EMAIL_ADDRESS][PERSON_NAME][DOMAIN_NAME]" at bounding box center [1154, 347] width 180 height 26
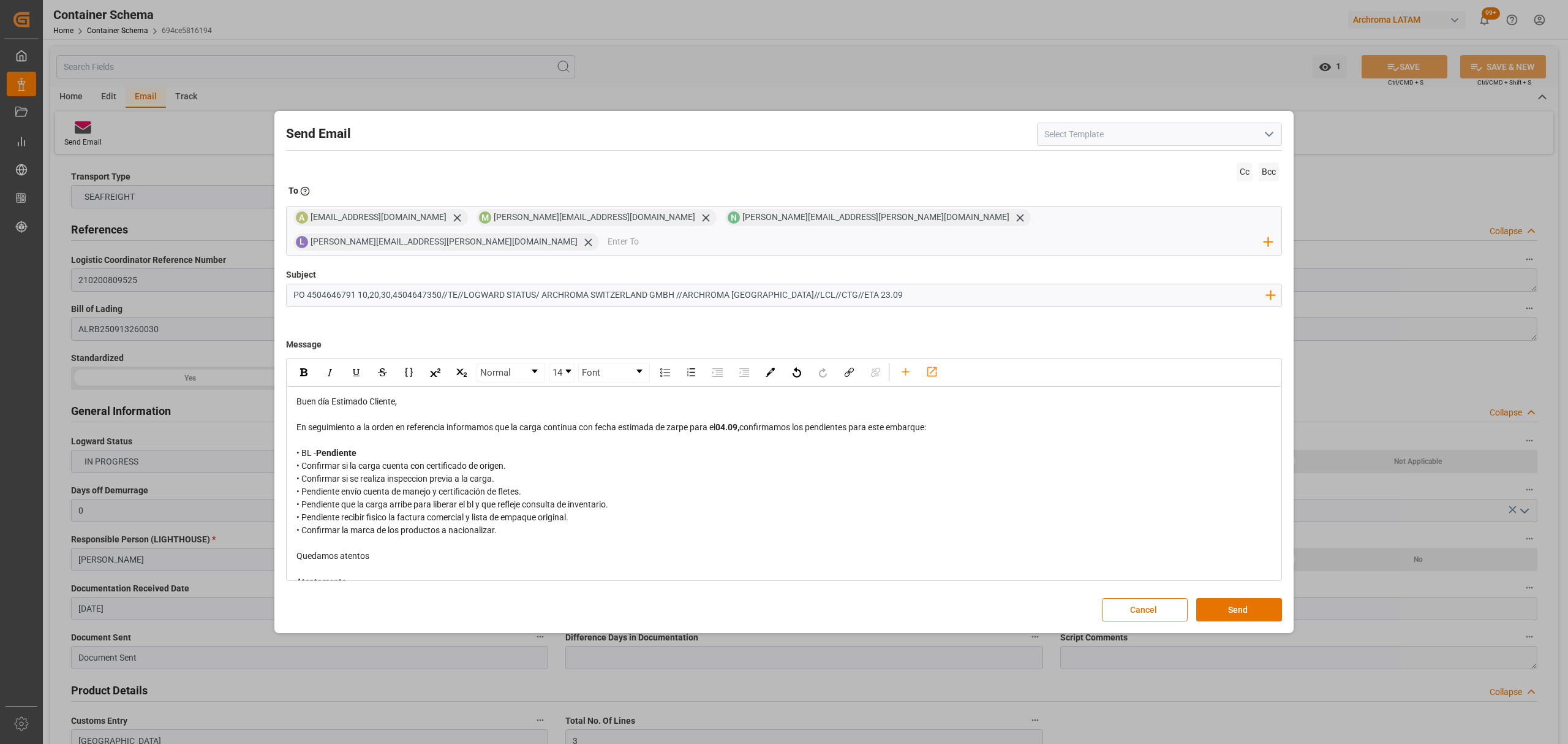
click at [375, 284] on input "PO 4504646791 10,20,30,4504647350//TE//LOGWARD STATUS/ ARCHROMA SWITZERLAND GMB…" at bounding box center [779, 294] width 985 height 21
click at [378, 284] on input "PO 4504646791 10,20,30,4504647350//TE//LOGWARD STATUS/ ARCHROMA SWITZERLAND GMB…" at bounding box center [779, 294] width 985 height 21
type input "PO 4504646791 10,,30,4504647350//TE//LOGWARD STATUS/ ARCHROMA SWITZERLAND GMBH …"
click at [1236, 601] on button "Send" at bounding box center [1239, 609] width 86 height 24
